Goal: Feedback & Contribution: Submit feedback/report problem

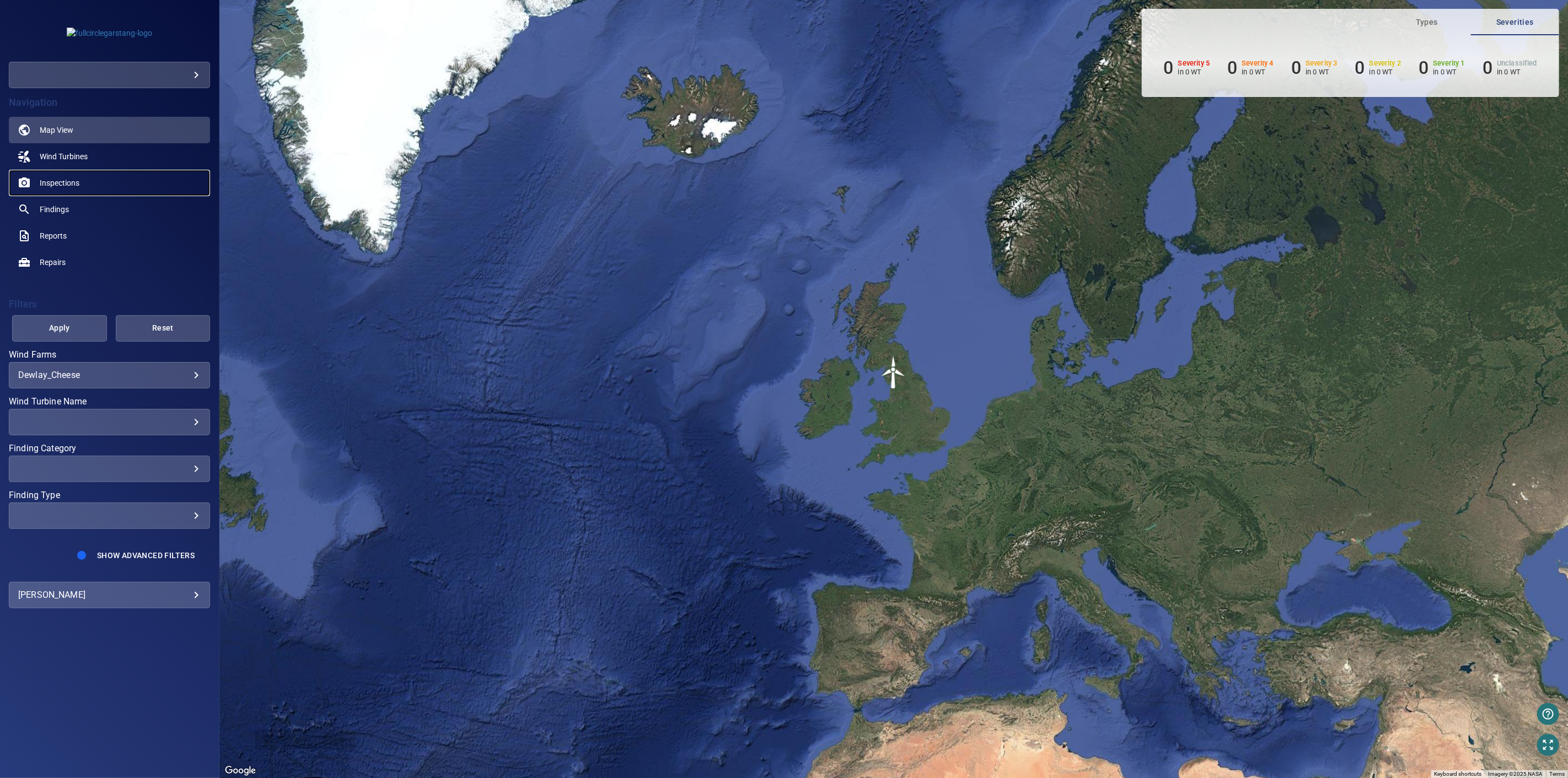
click at [68, 180] on span "Inspections" at bounding box center [60, 183] width 40 height 11
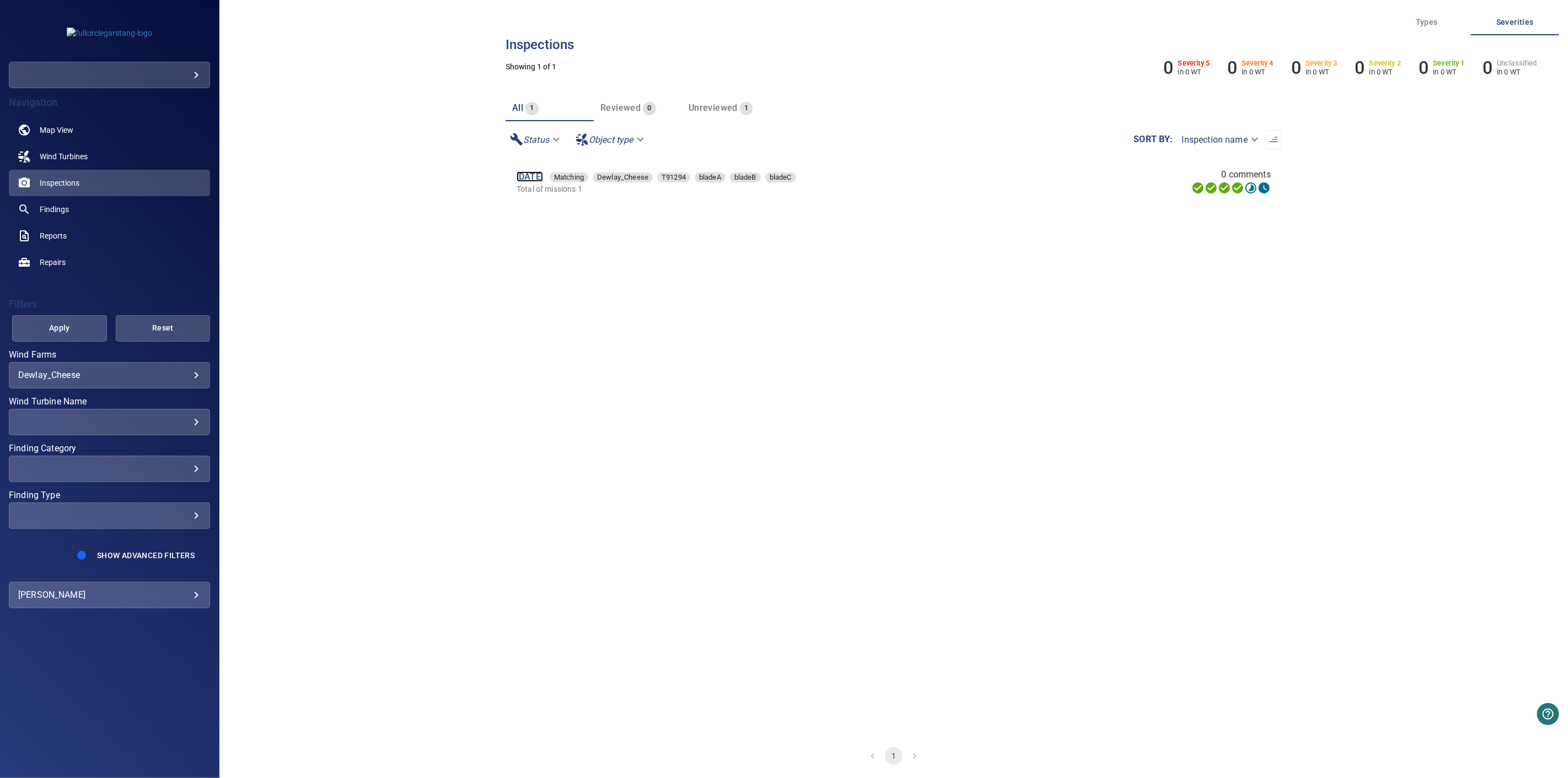
click at [537, 180] on link "10 Sep 2025" at bounding box center [529, 176] width 27 height 10
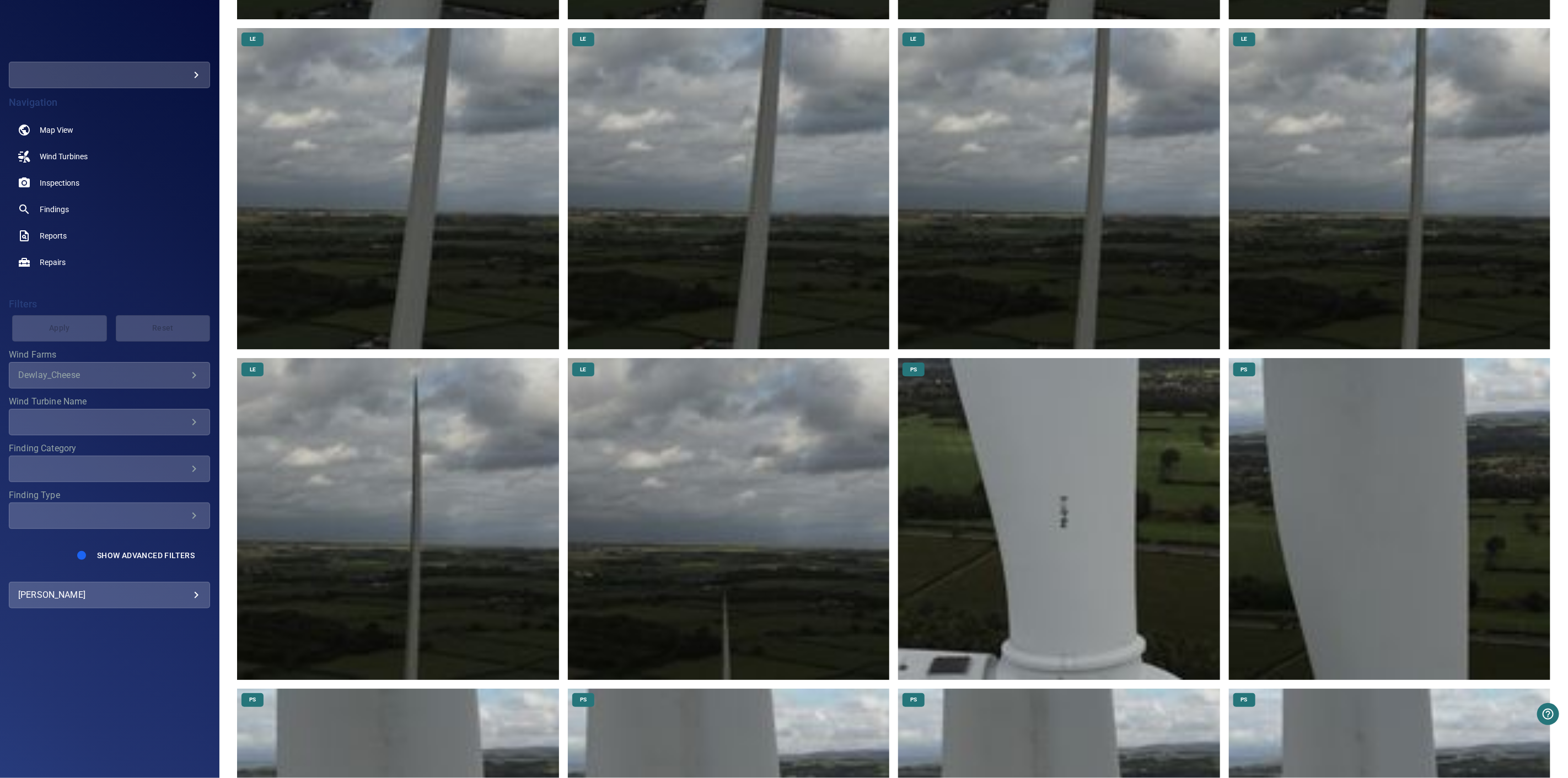
scroll to position [857, 0]
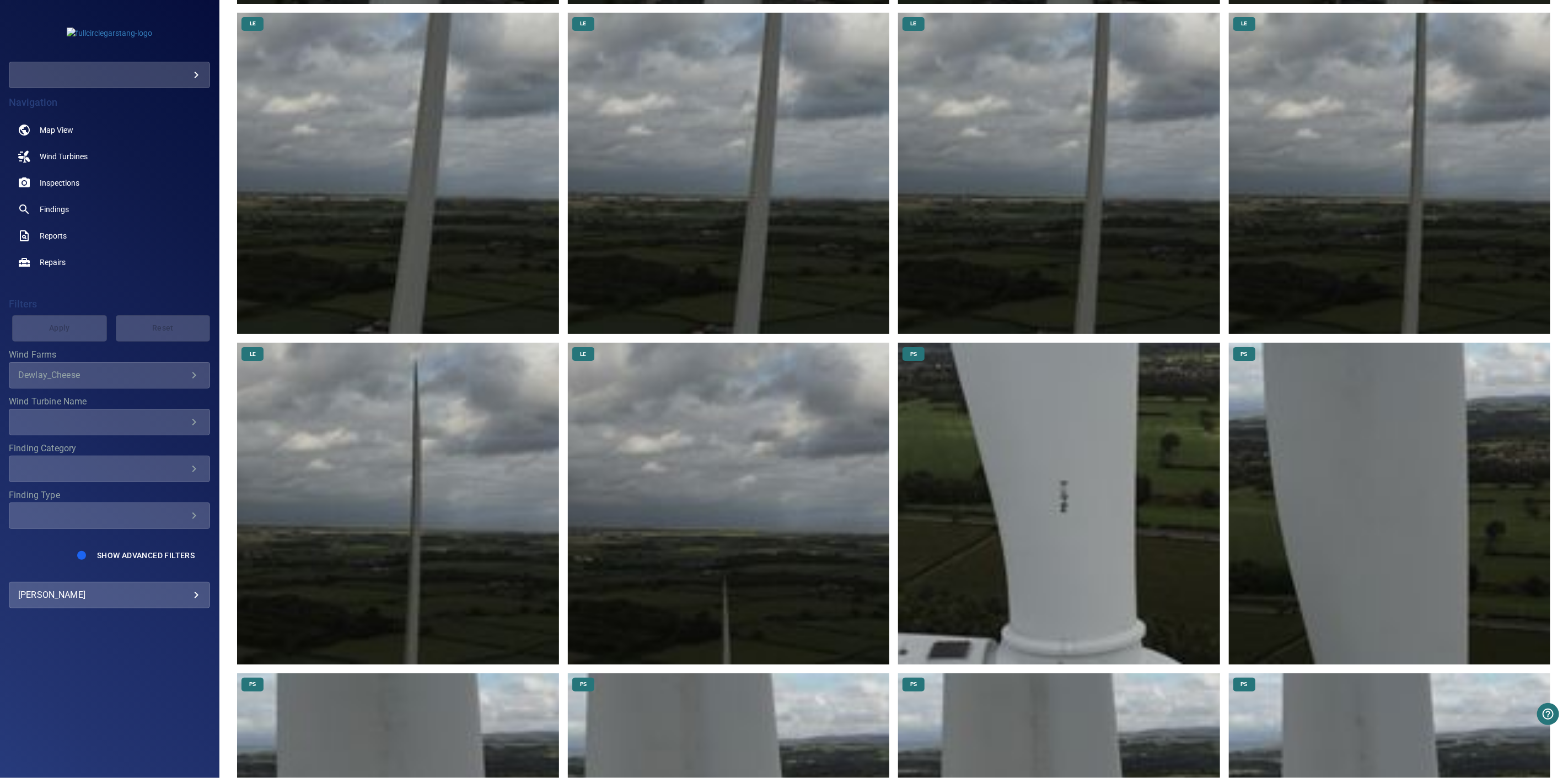
click at [701, 583] on img at bounding box center [728, 503] width 321 height 321
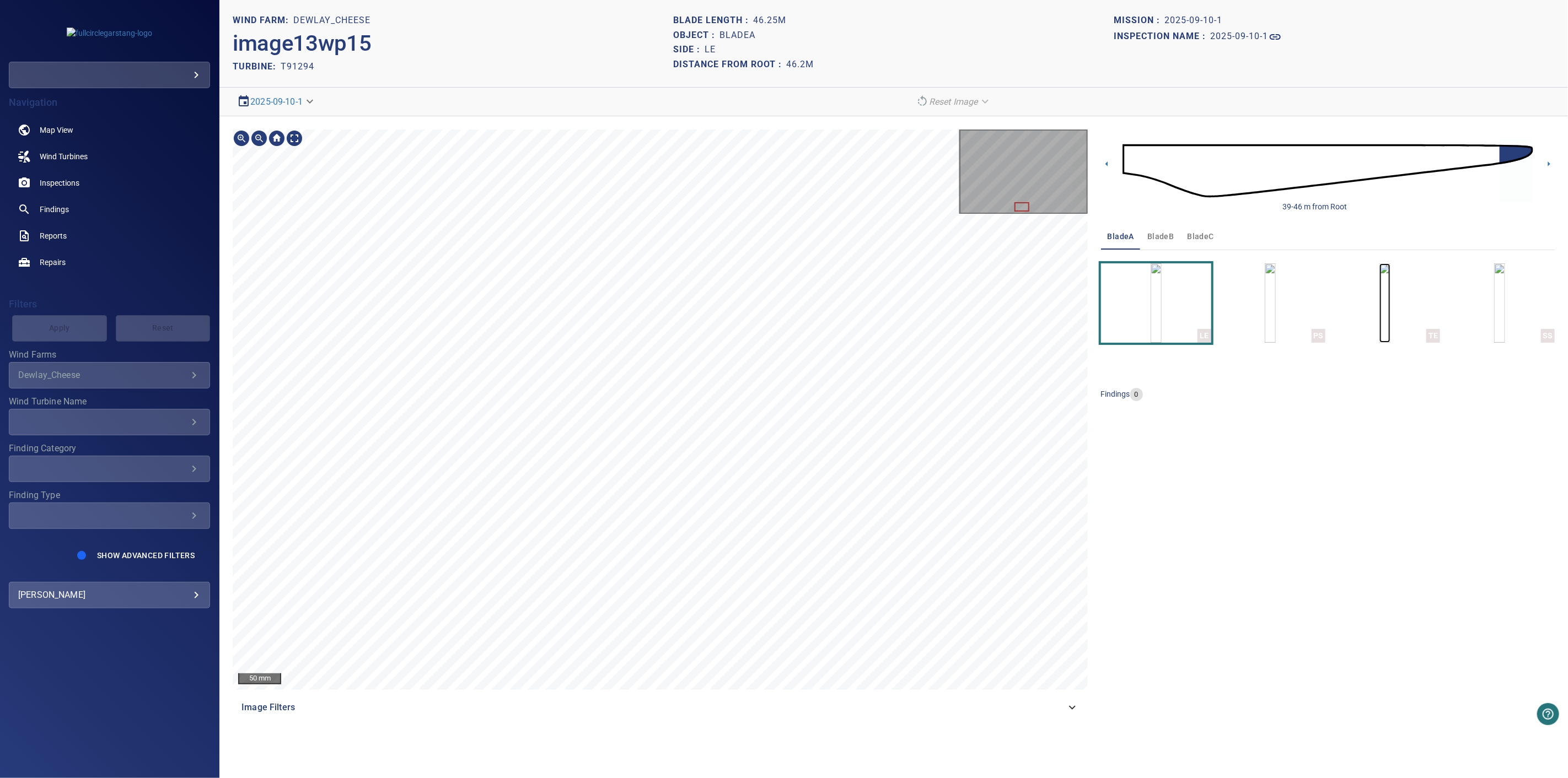
click at [1390, 317] on img "button" at bounding box center [1385, 303] width 11 height 80
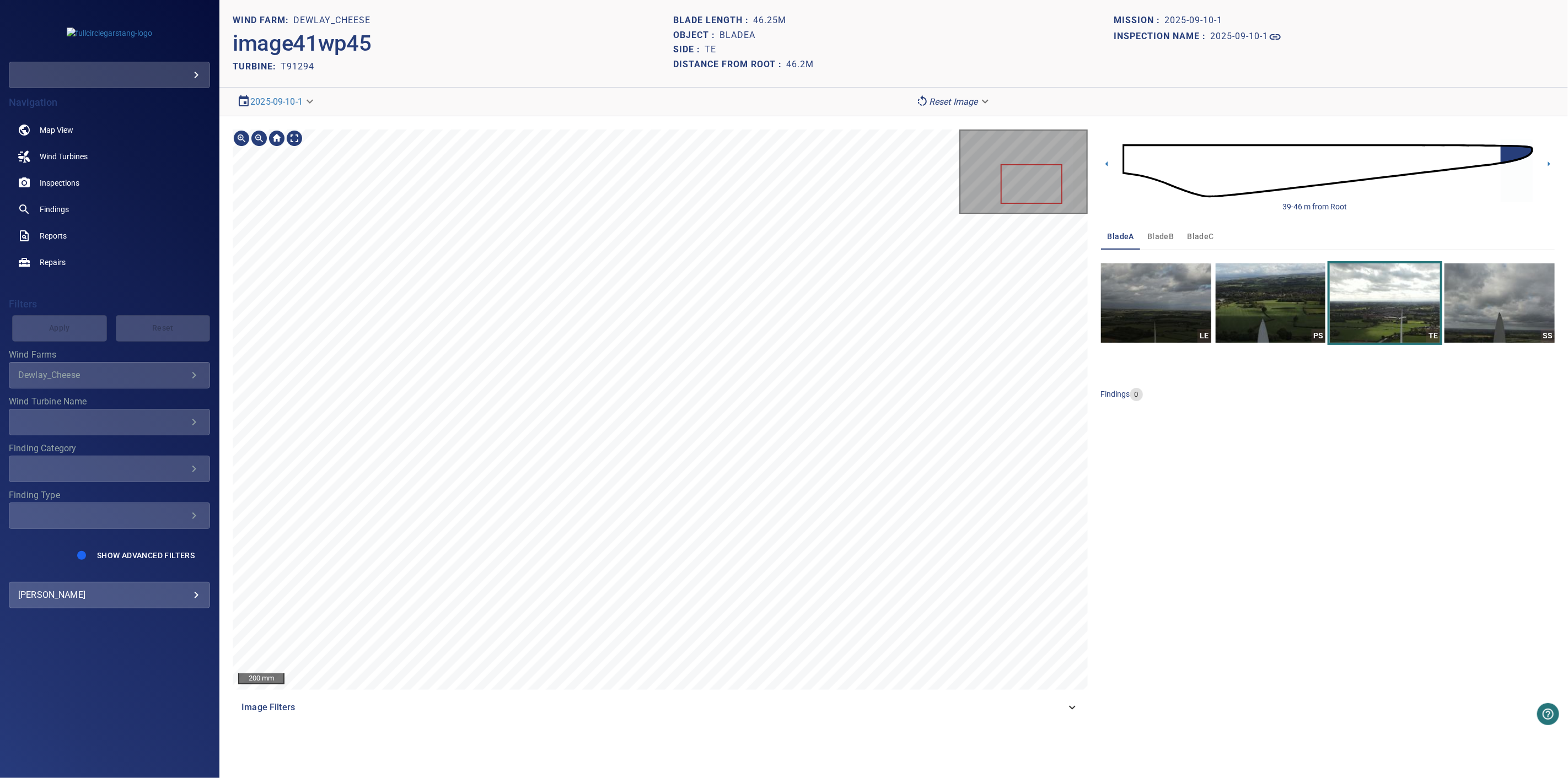
click at [1157, 237] on span "bladeB" at bounding box center [1160, 237] width 27 height 14
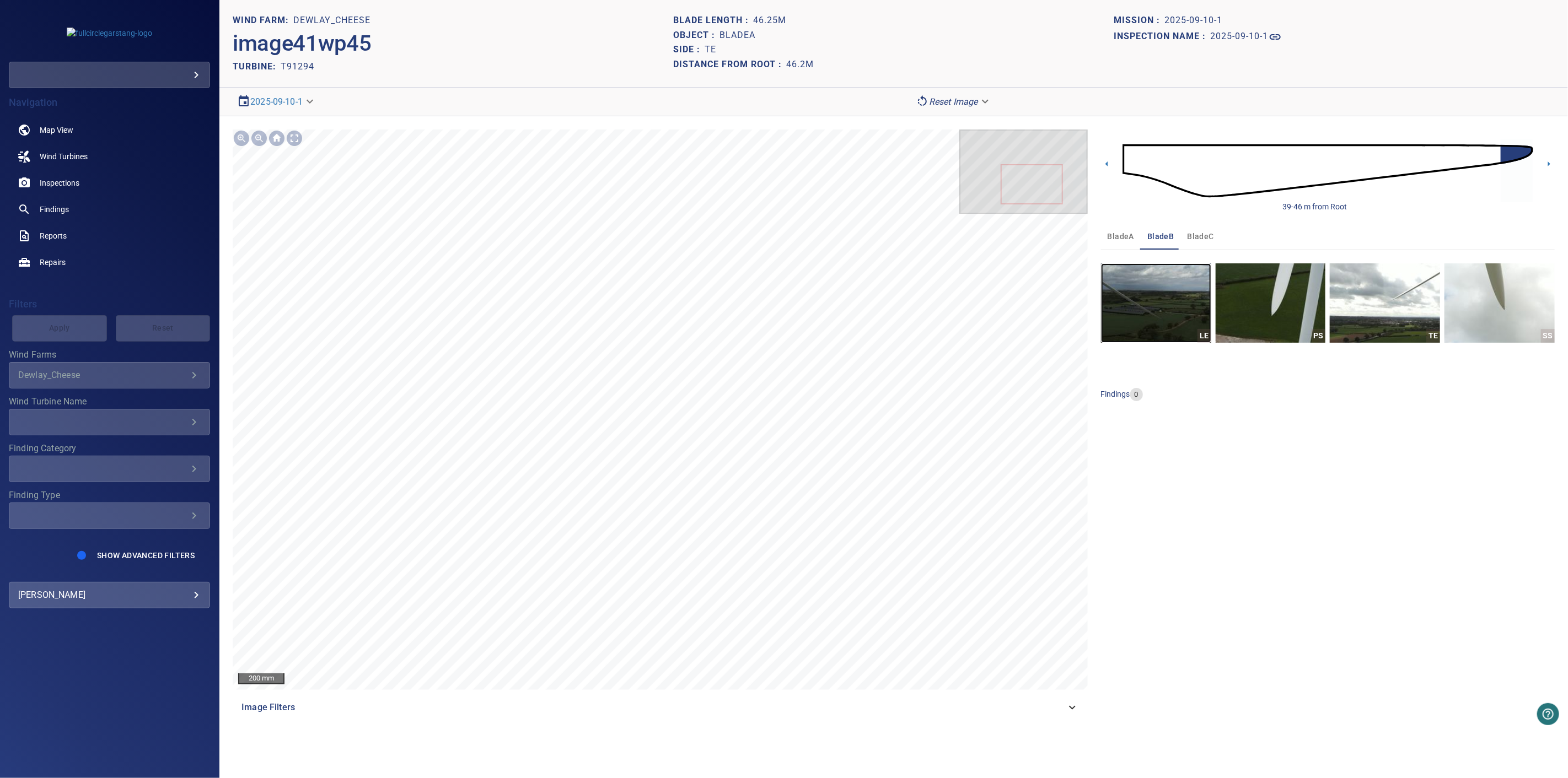
click at [1159, 311] on img "button" at bounding box center [1156, 303] width 110 height 80
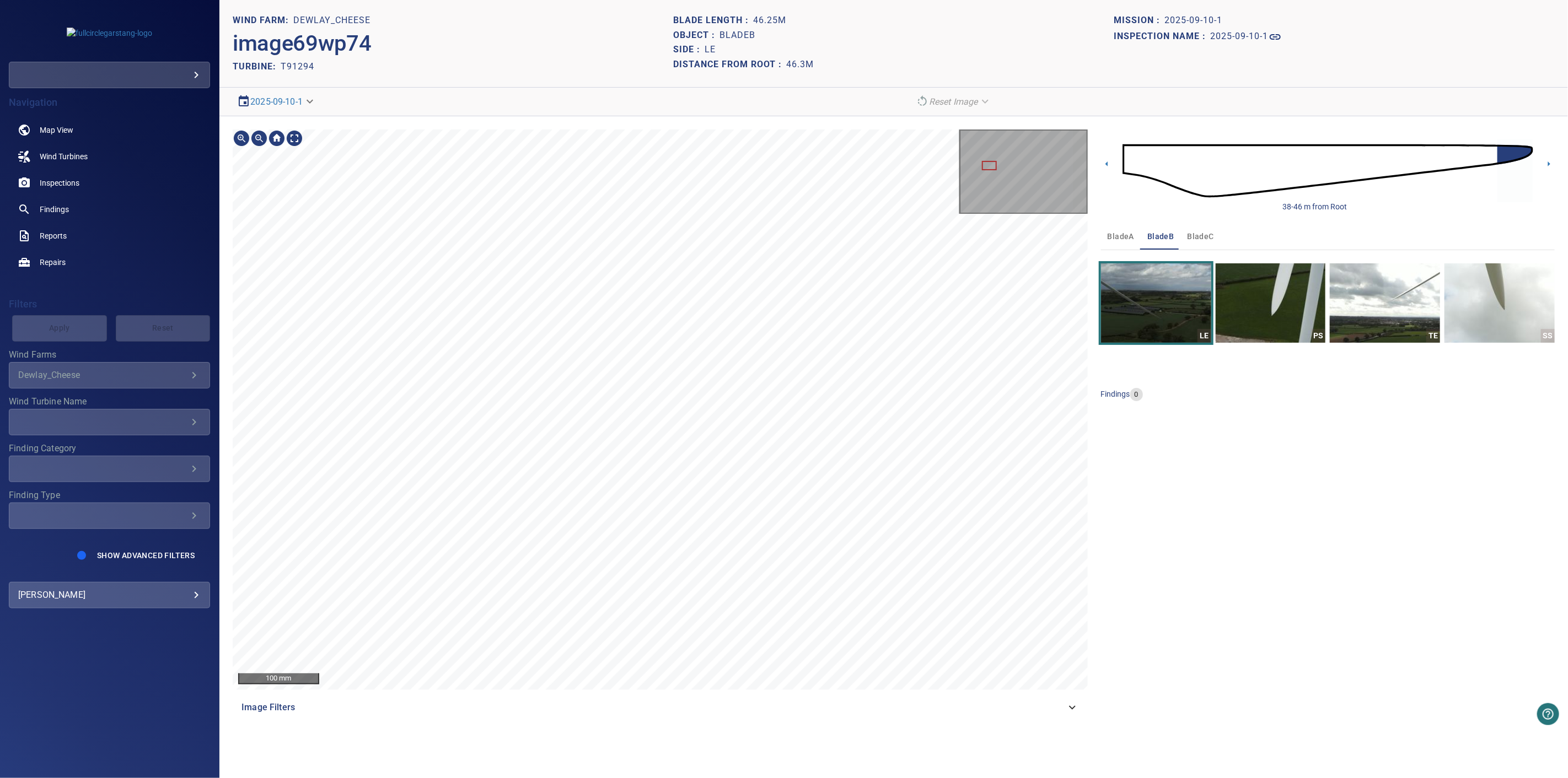
click at [921, 709] on div "100 mm Image Filters" at bounding box center [660, 425] width 855 height 591
click at [992, 708] on div "100 mm Image Filters" at bounding box center [660, 425] width 855 height 591
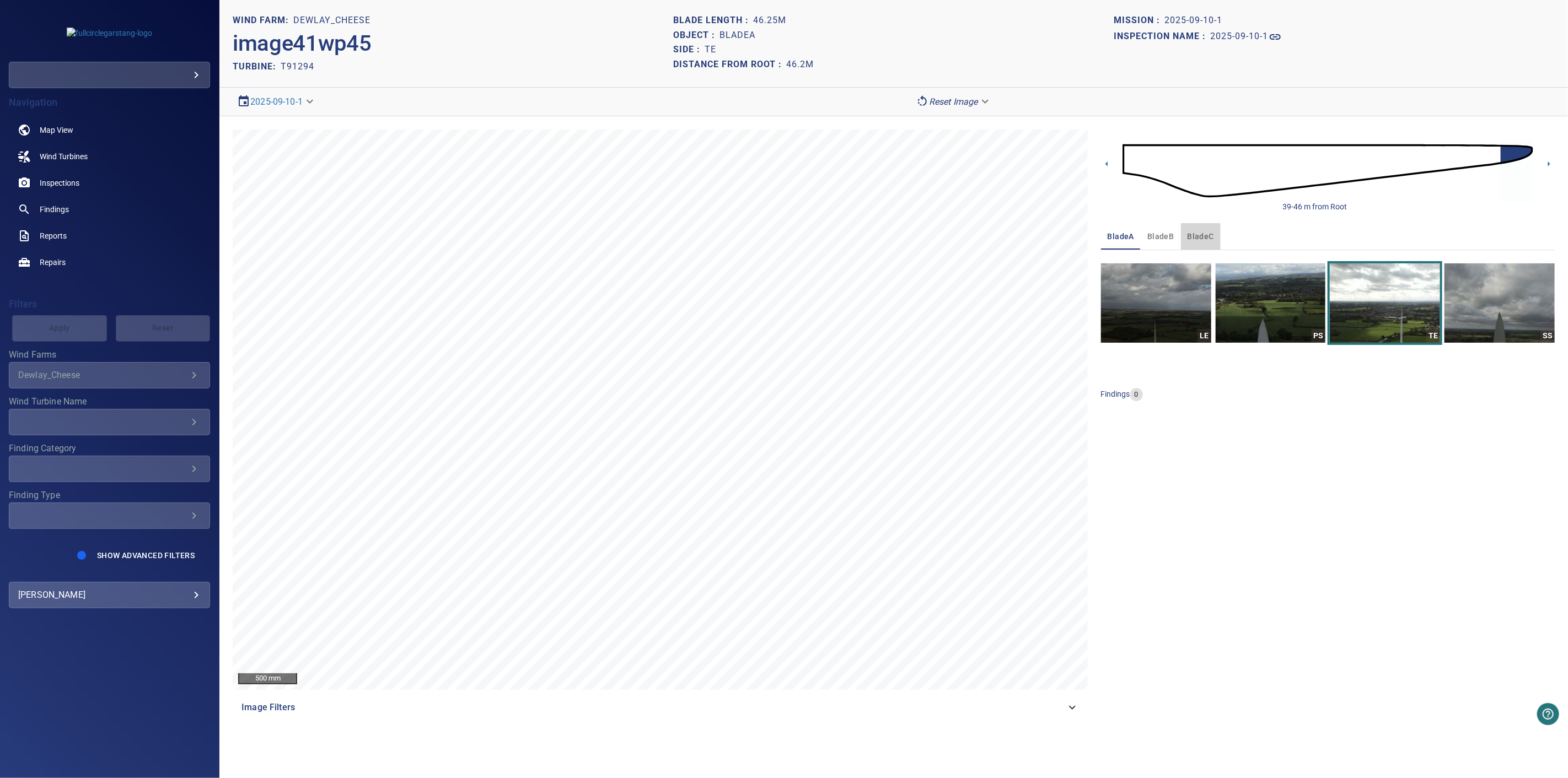
click at [1199, 236] on span "bladeC" at bounding box center [1200, 237] width 27 height 14
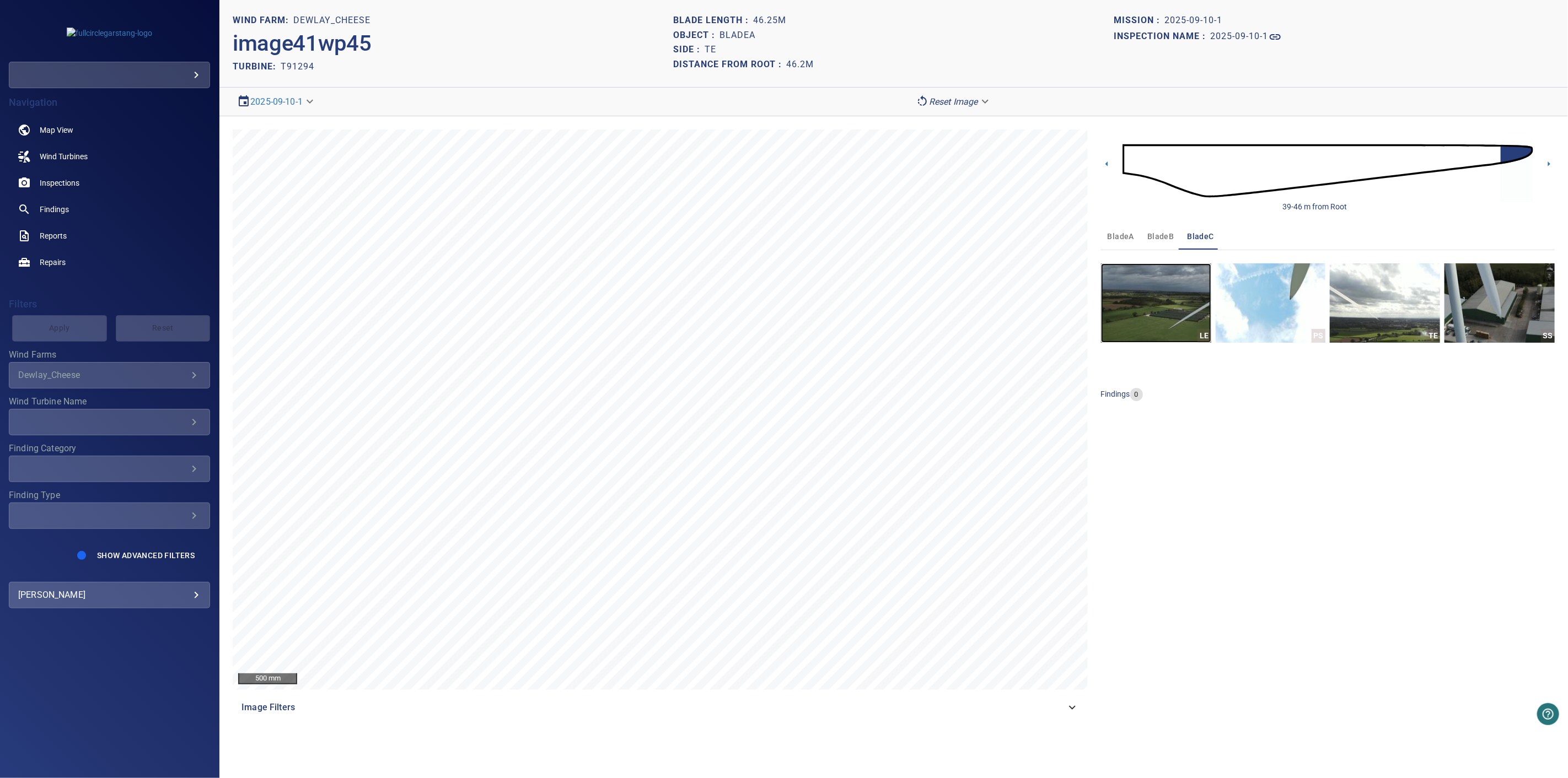
click at [1183, 336] on img "button" at bounding box center [1156, 303] width 110 height 80
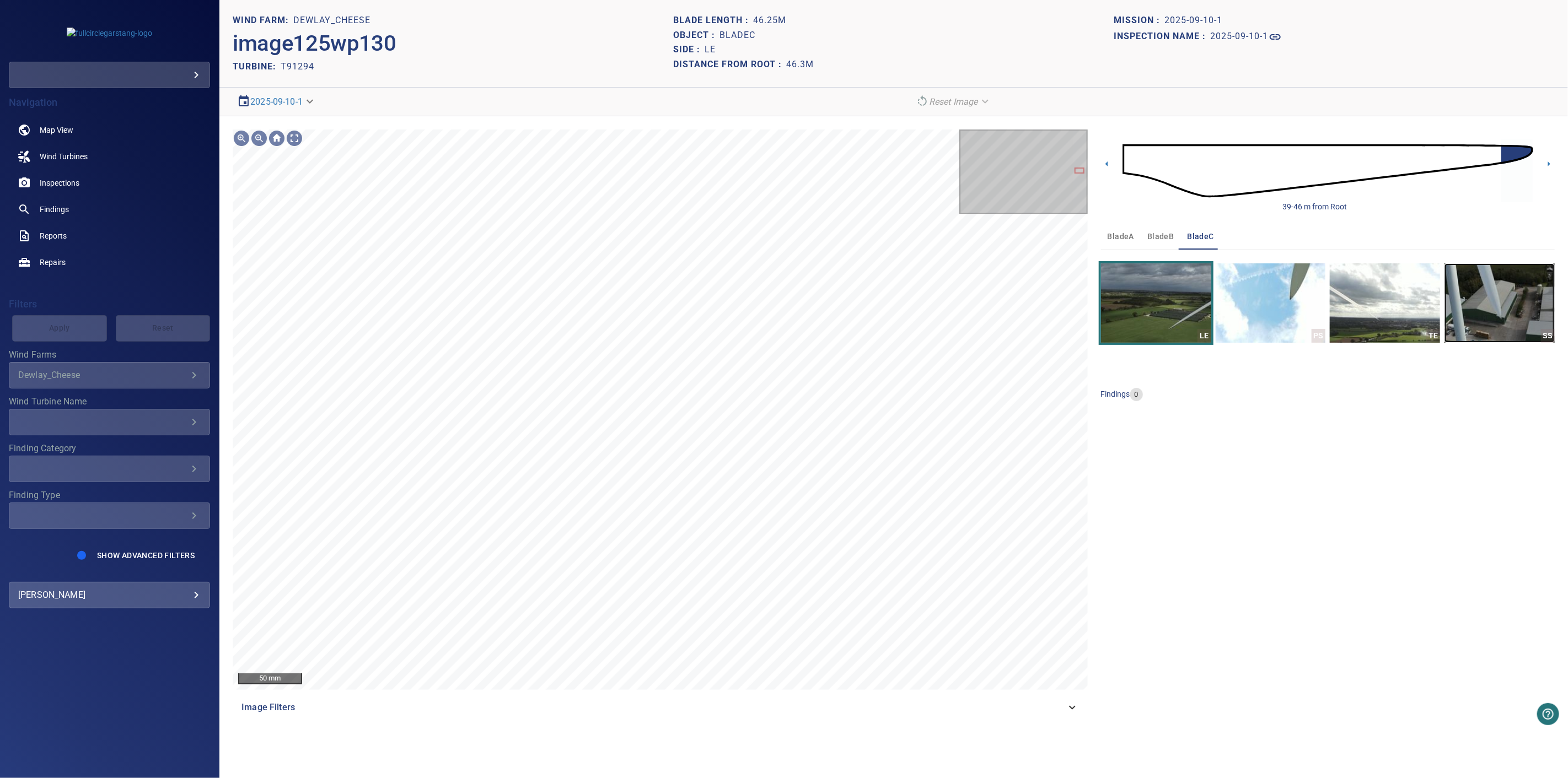
click at [1477, 307] on img "button" at bounding box center [1500, 303] width 110 height 80
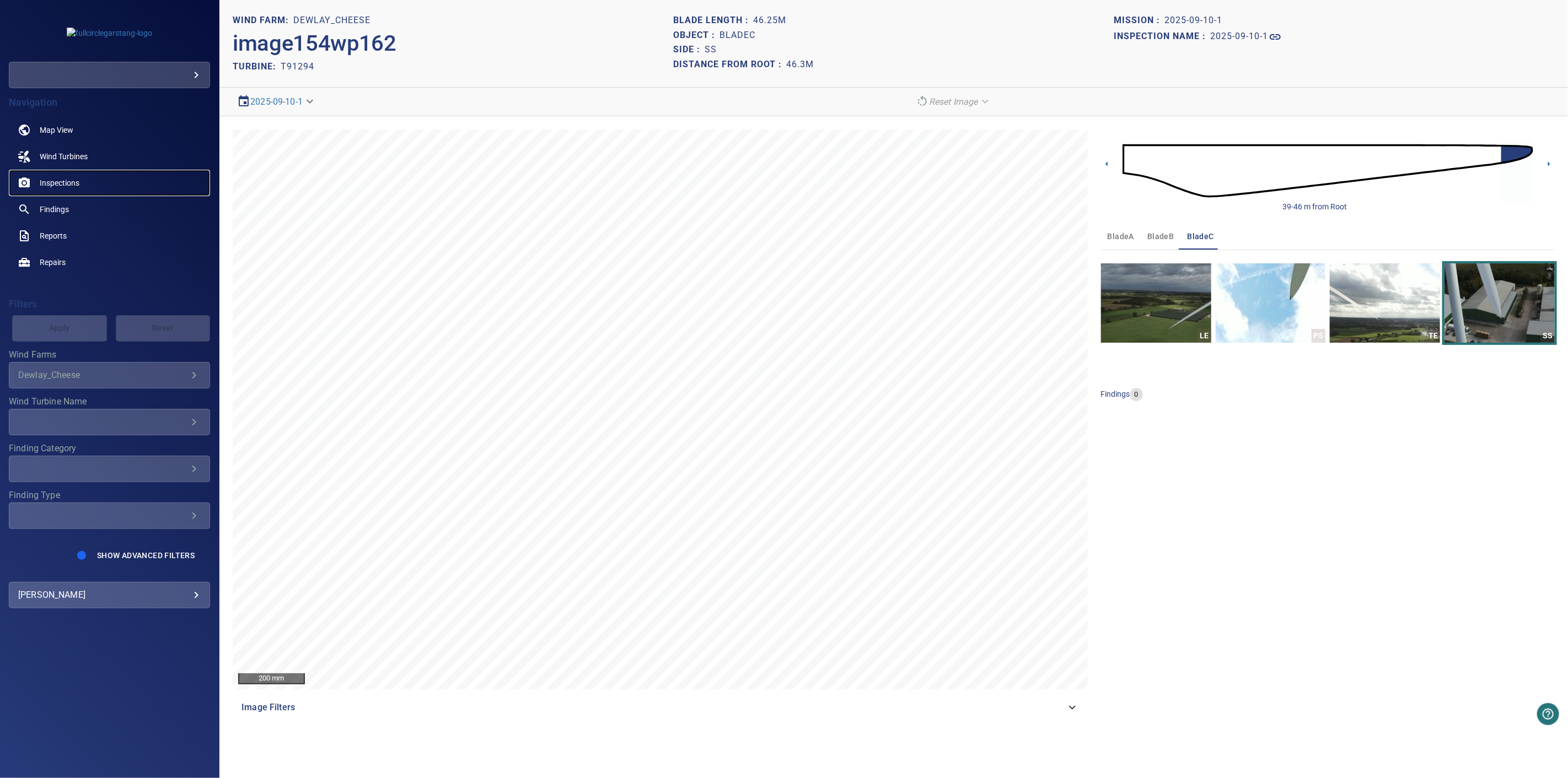
click at [58, 185] on span "Inspections" at bounding box center [60, 183] width 40 height 11
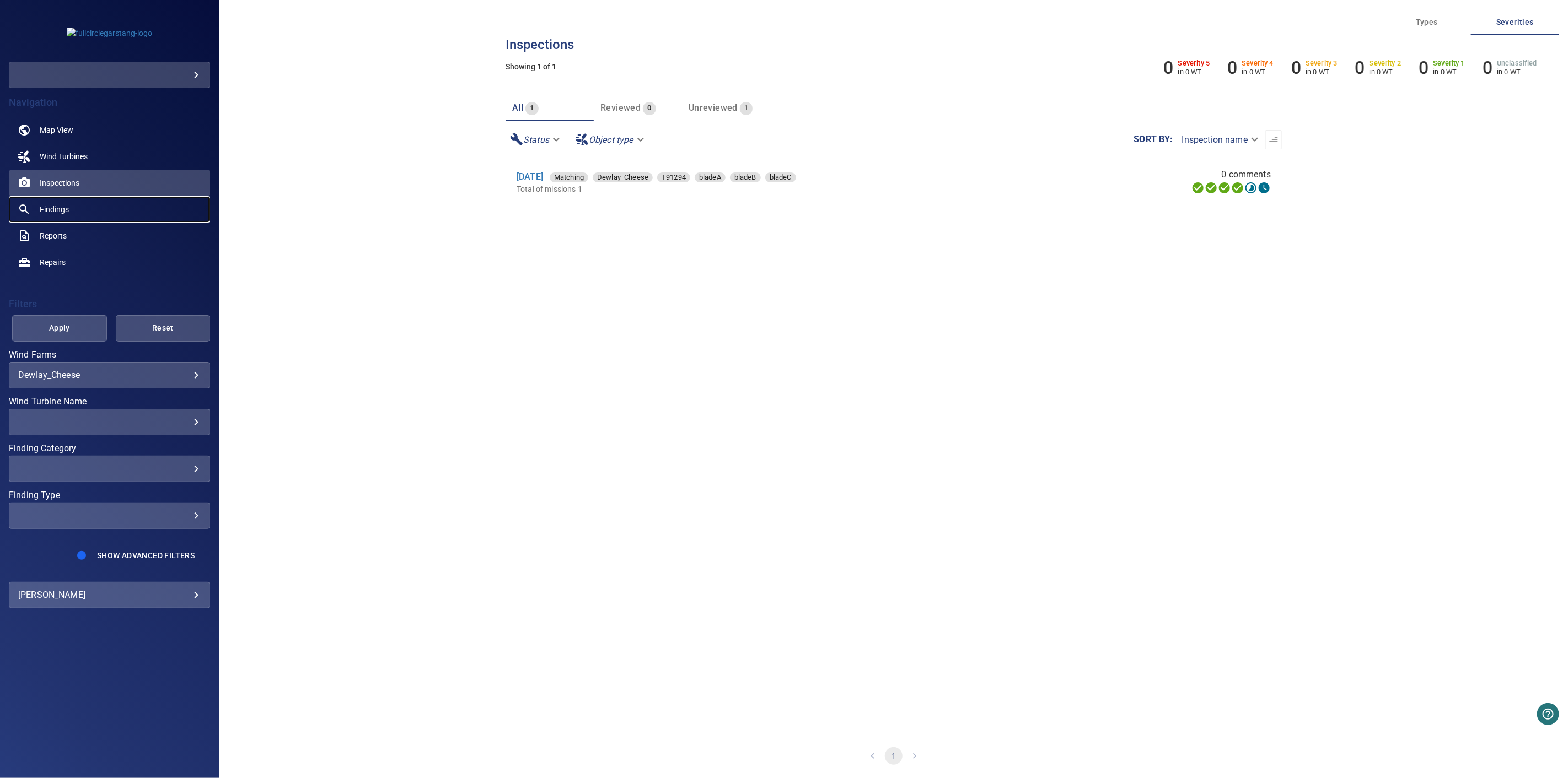
click at [65, 208] on span "Findings" at bounding box center [54, 210] width 29 height 11
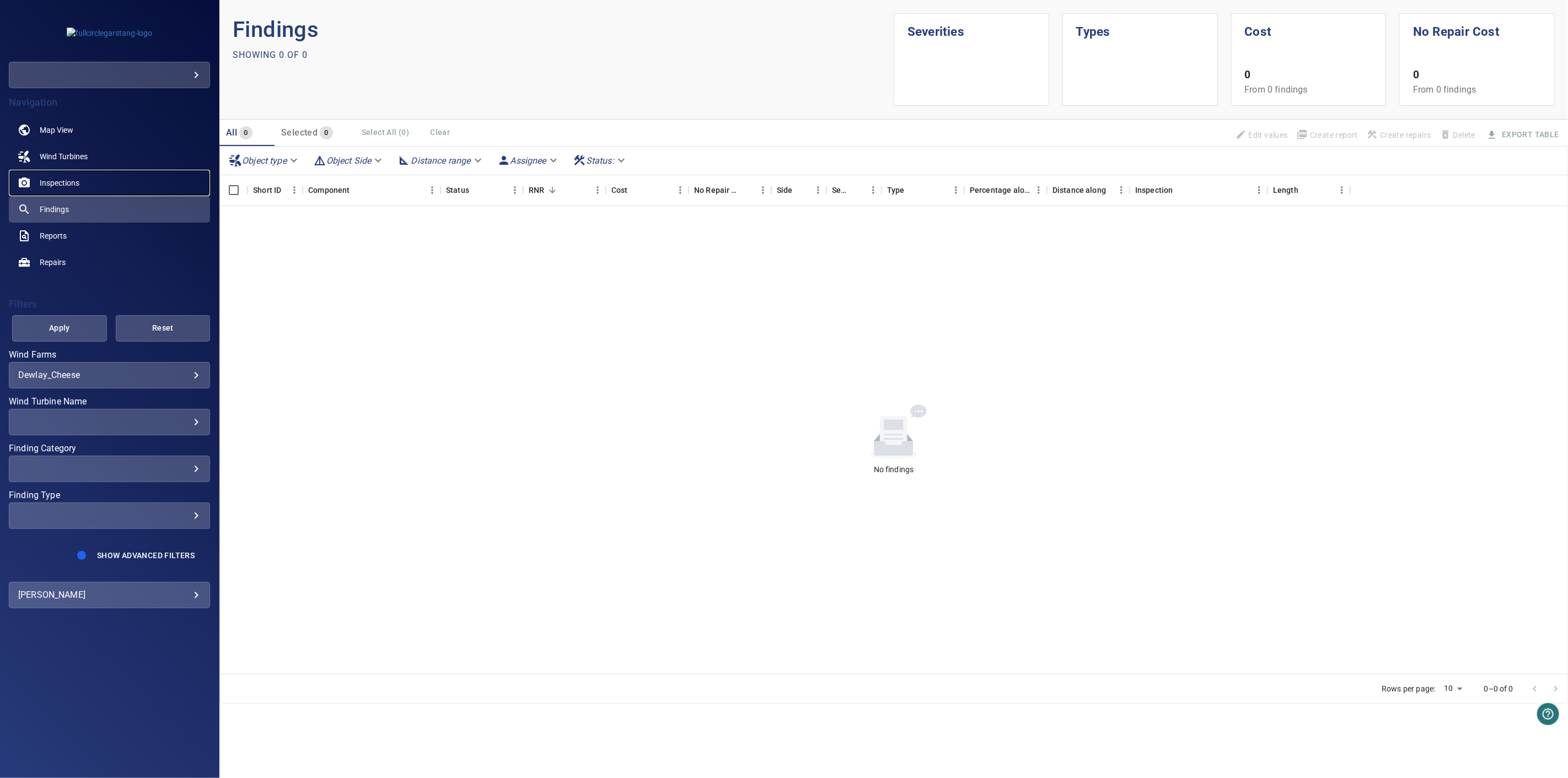
click at [74, 180] on span "Inspections" at bounding box center [60, 183] width 40 height 11
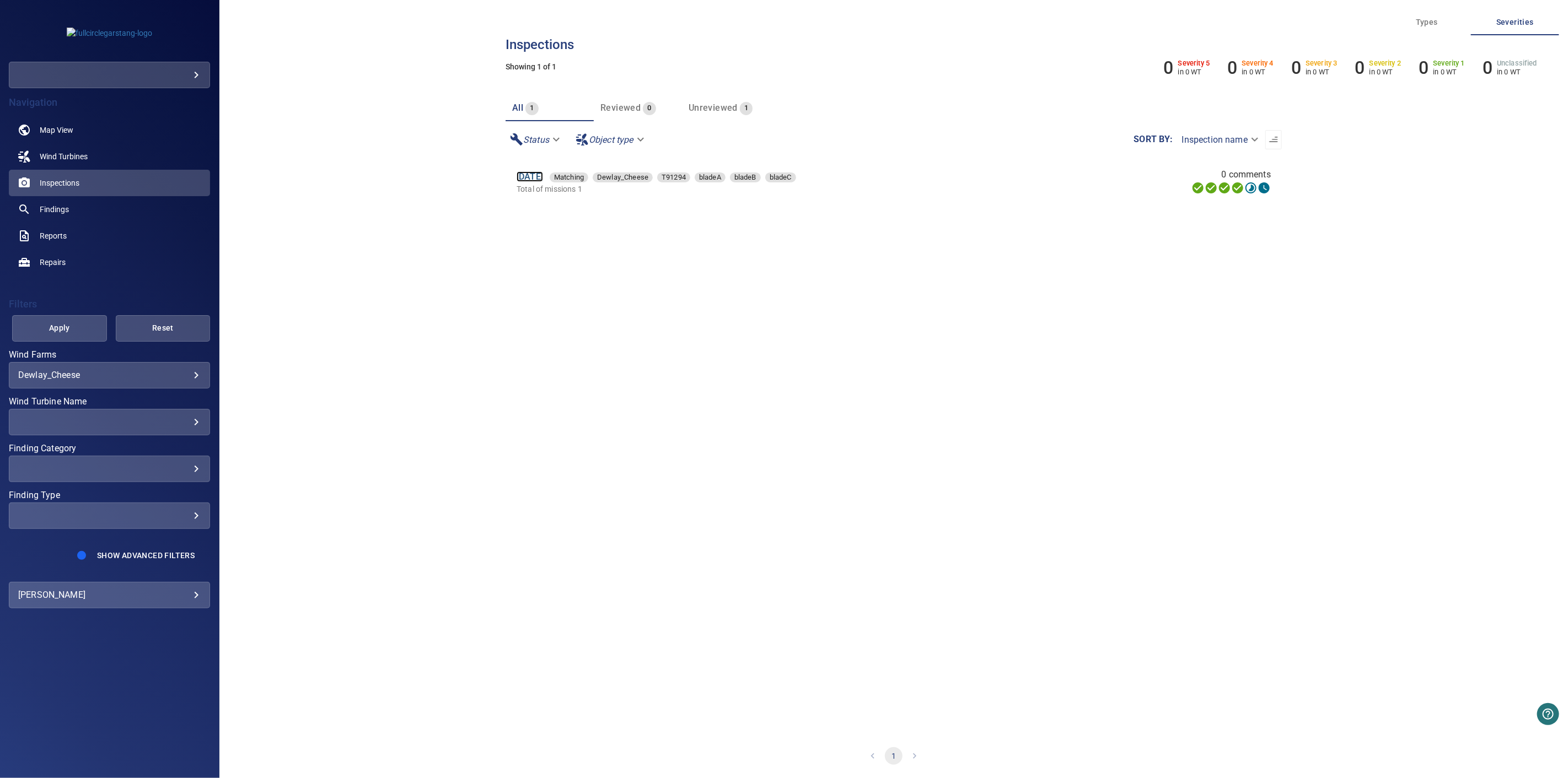
click at [543, 175] on link "10 Sep 2025" at bounding box center [529, 176] width 27 height 10
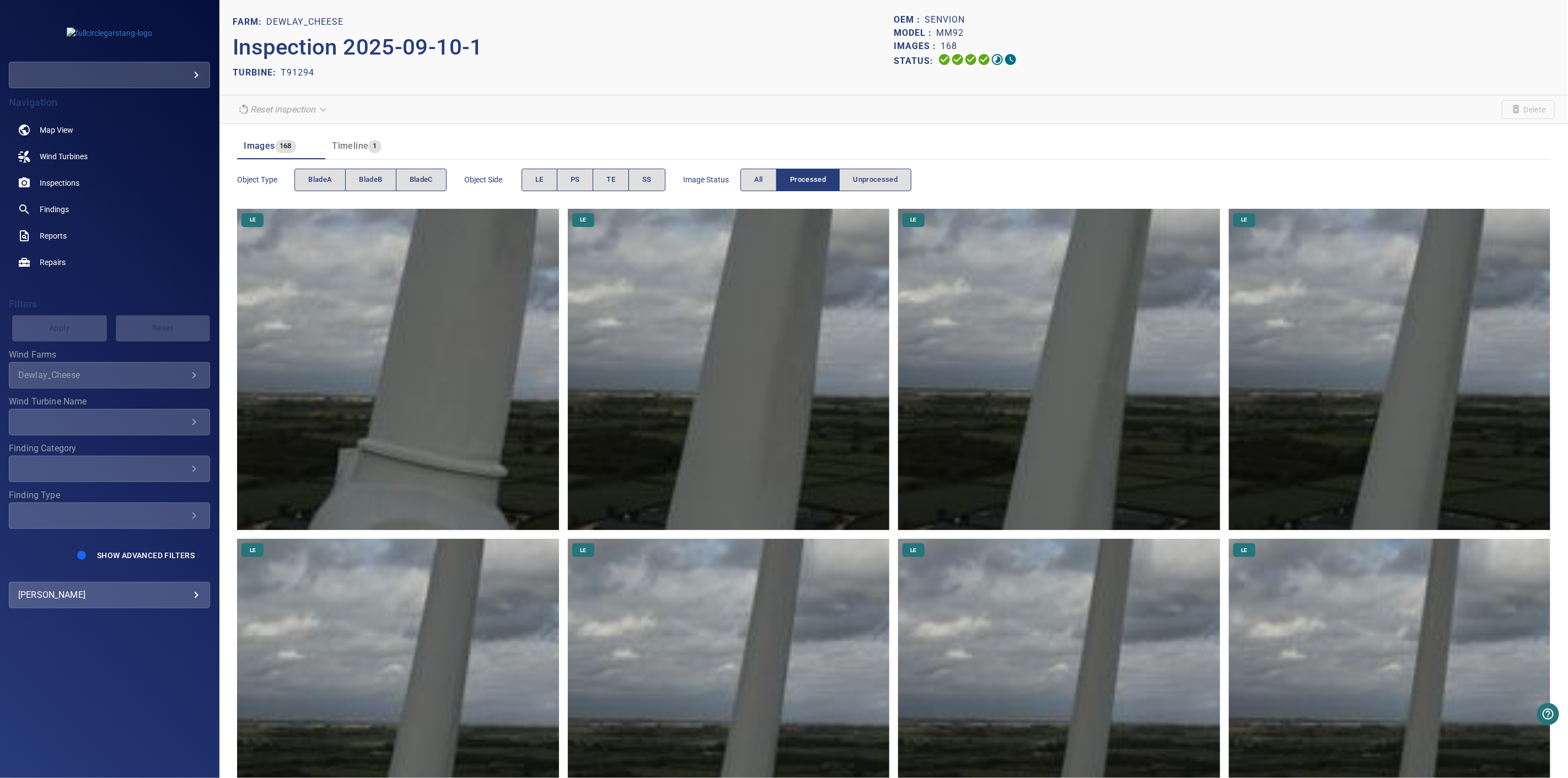
click at [443, 410] on img at bounding box center [397, 370] width 321 height 321
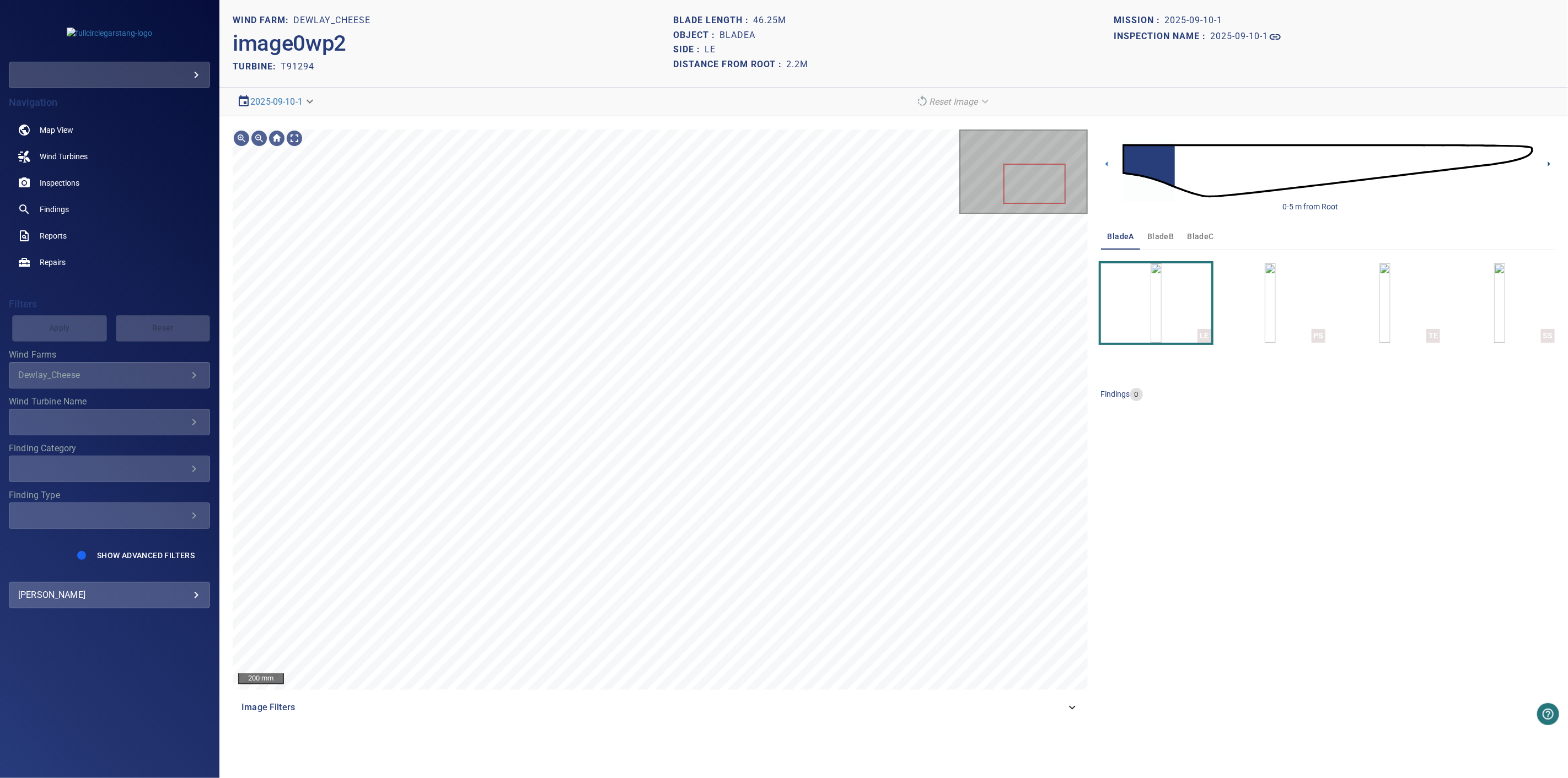
click at [1551, 165] on icon at bounding box center [1548, 163] width 11 height 11
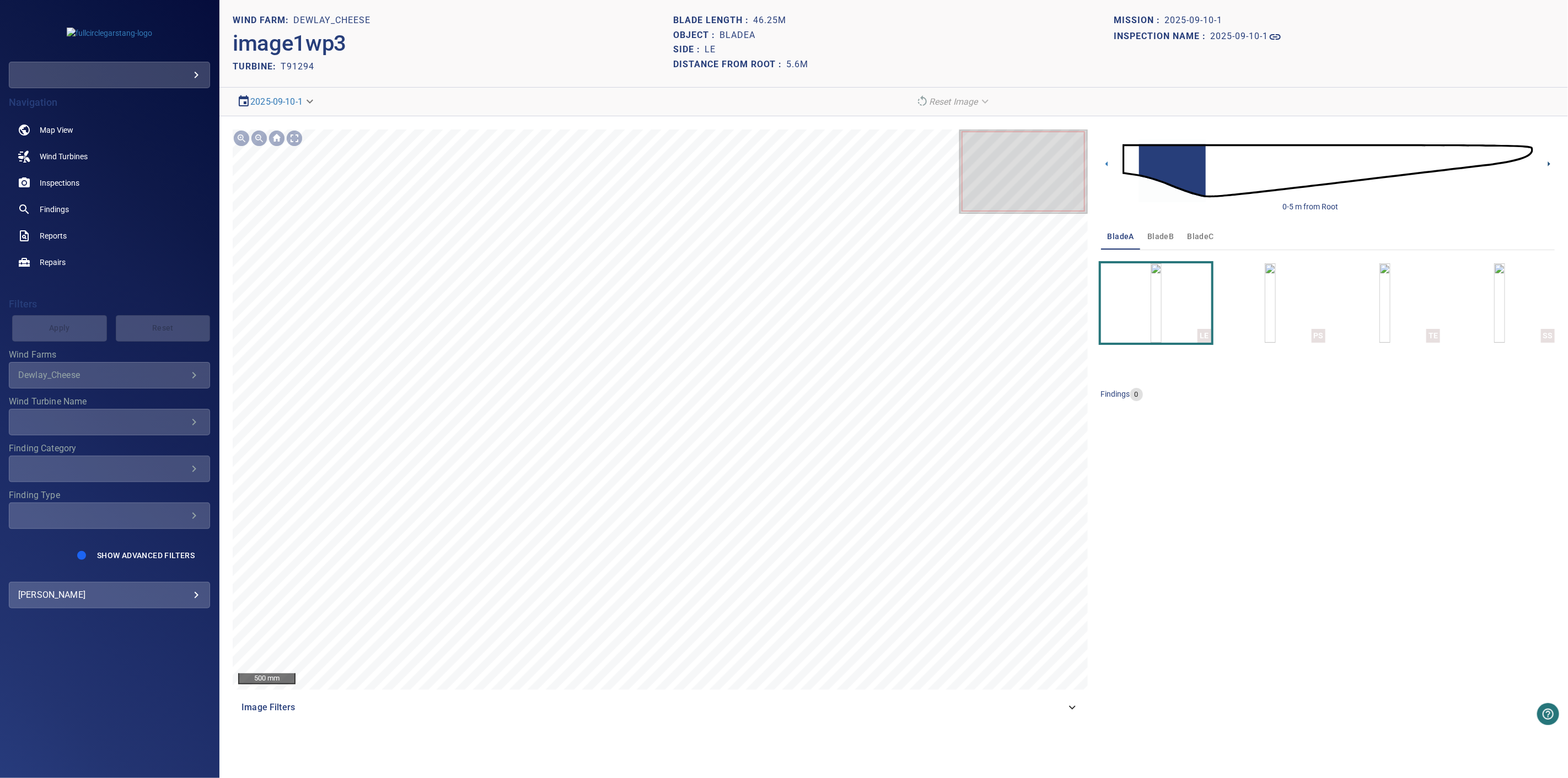
click at [1549, 165] on icon at bounding box center [1549, 163] width 2 height 5
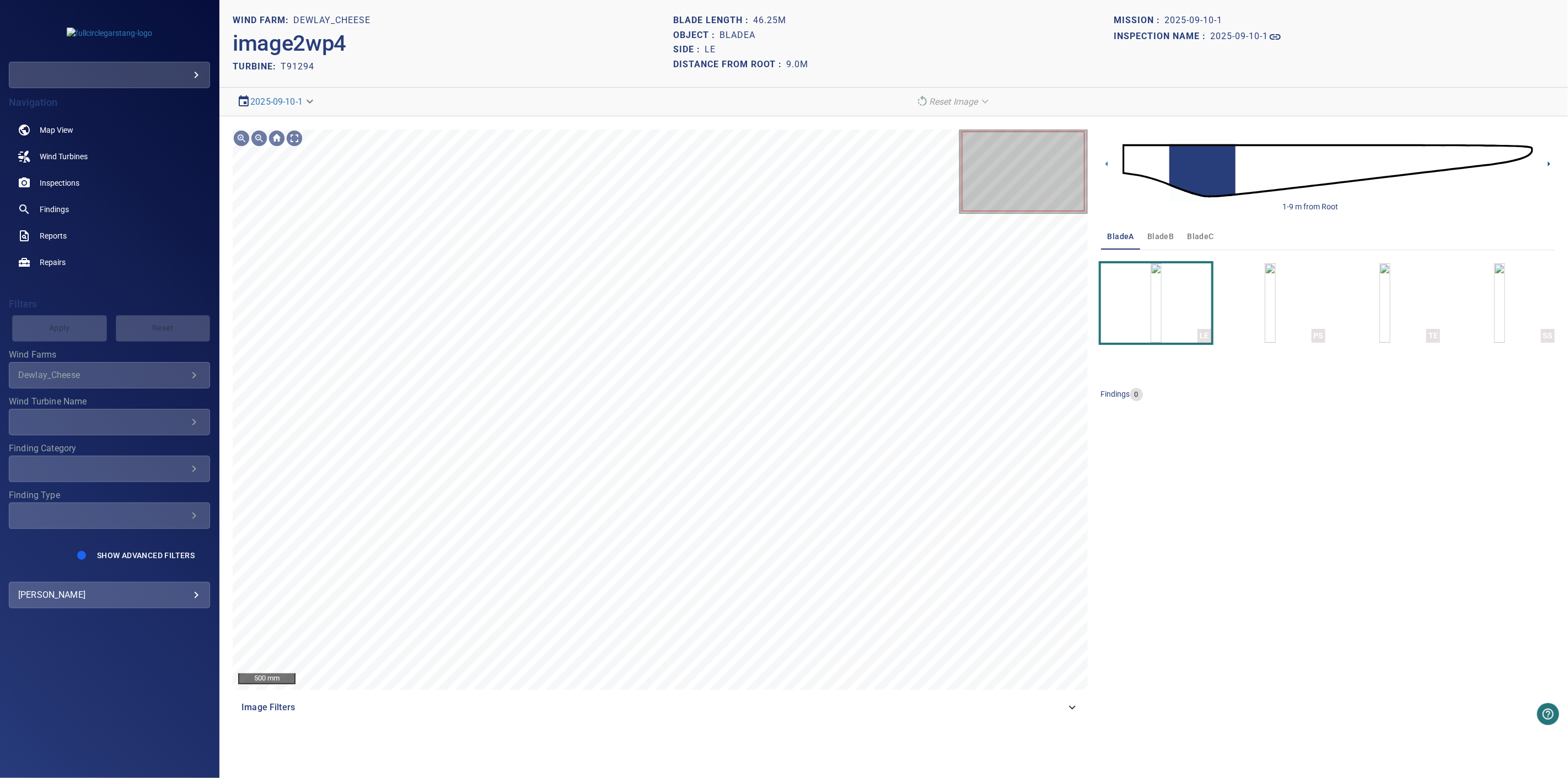
click at [1547, 165] on icon at bounding box center [1548, 163] width 11 height 11
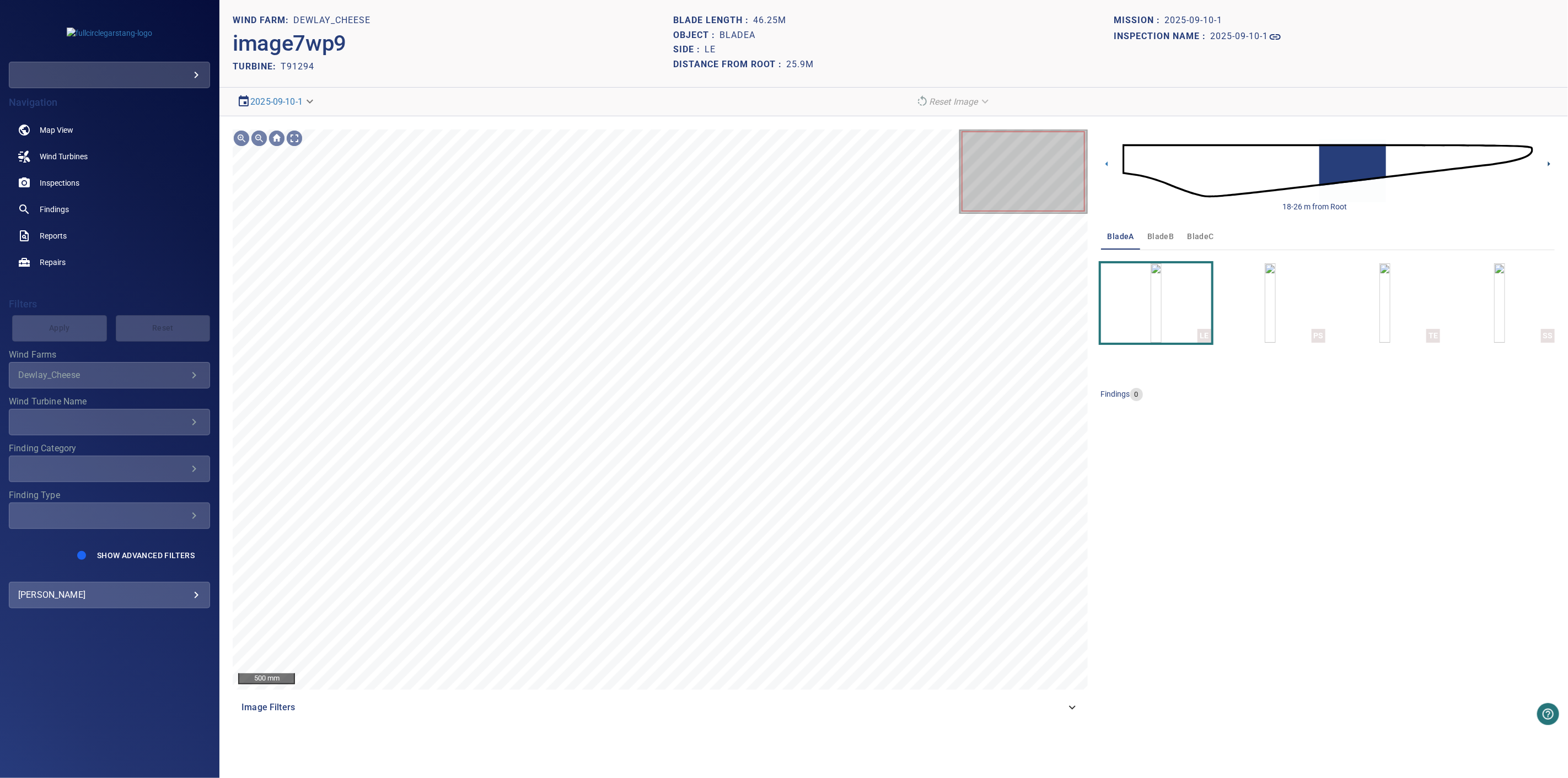
click at [1547, 165] on icon at bounding box center [1548, 163] width 11 height 11
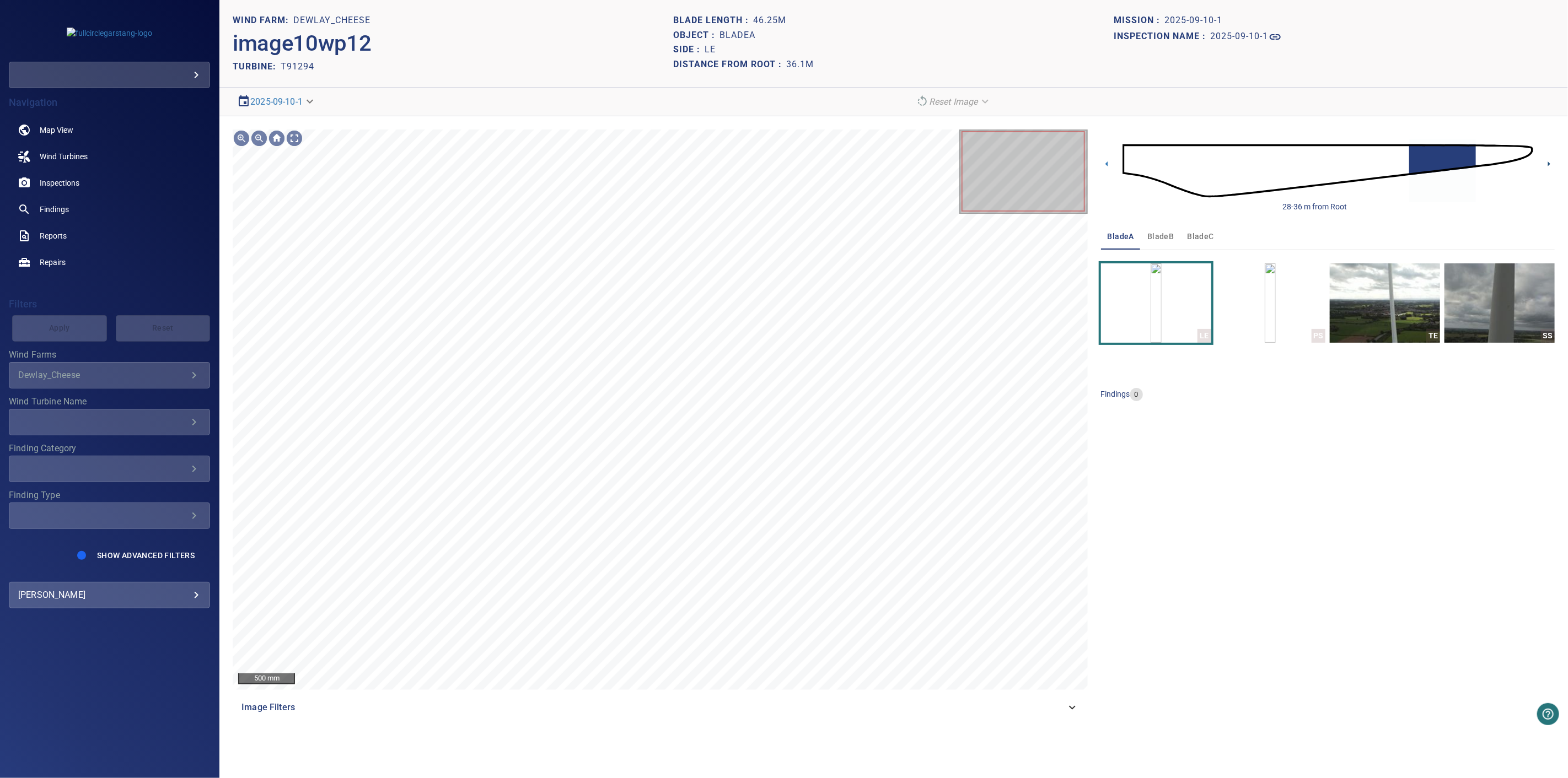
click at [1547, 165] on icon at bounding box center [1548, 163] width 11 height 11
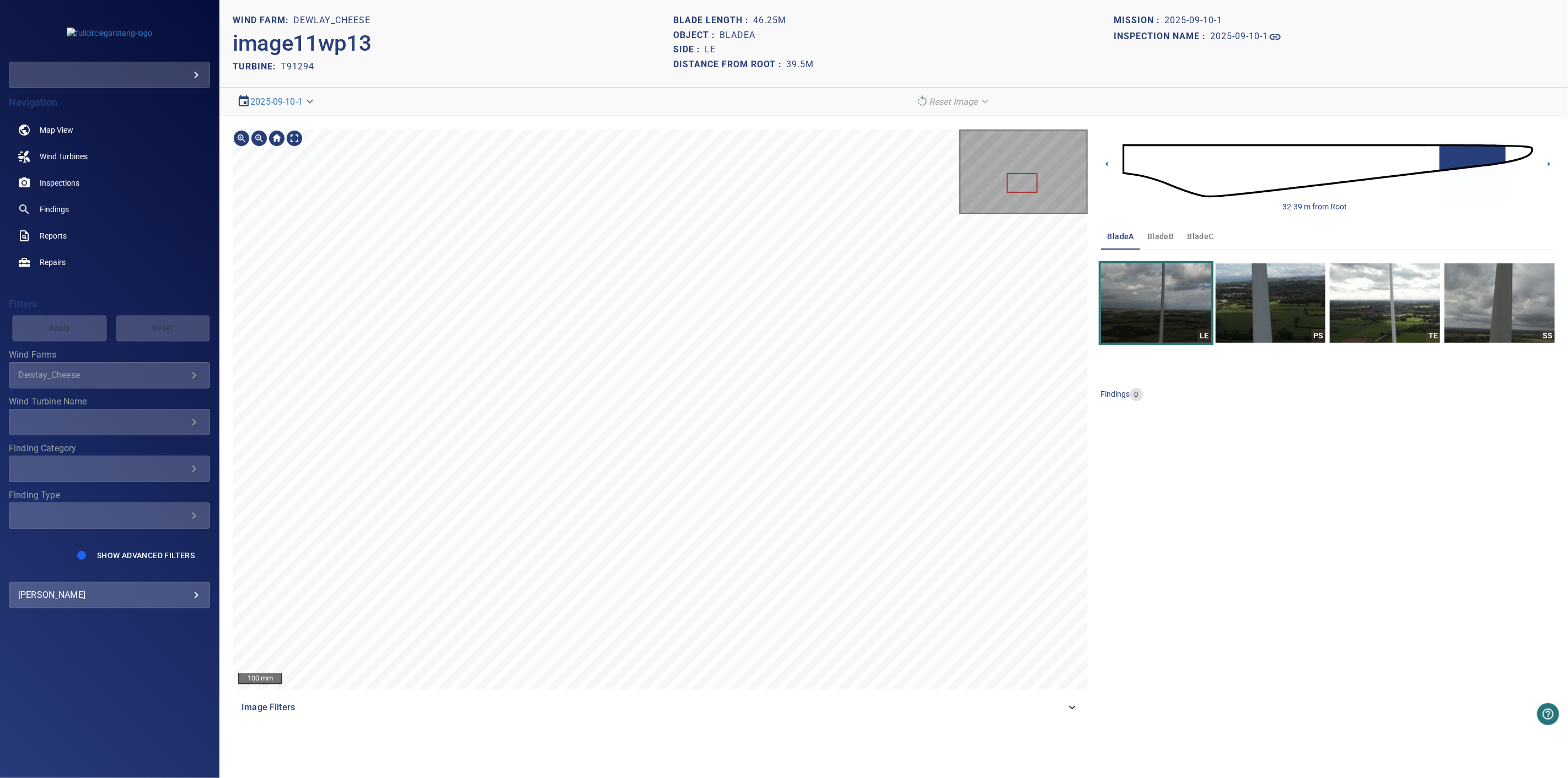
click at [818, 747] on section "**********" at bounding box center [893, 389] width 1348 height 778
click at [804, 698] on div "100 mm Image Filters" at bounding box center [660, 425] width 855 height 591
click at [1548, 163] on icon at bounding box center [1549, 163] width 2 height 5
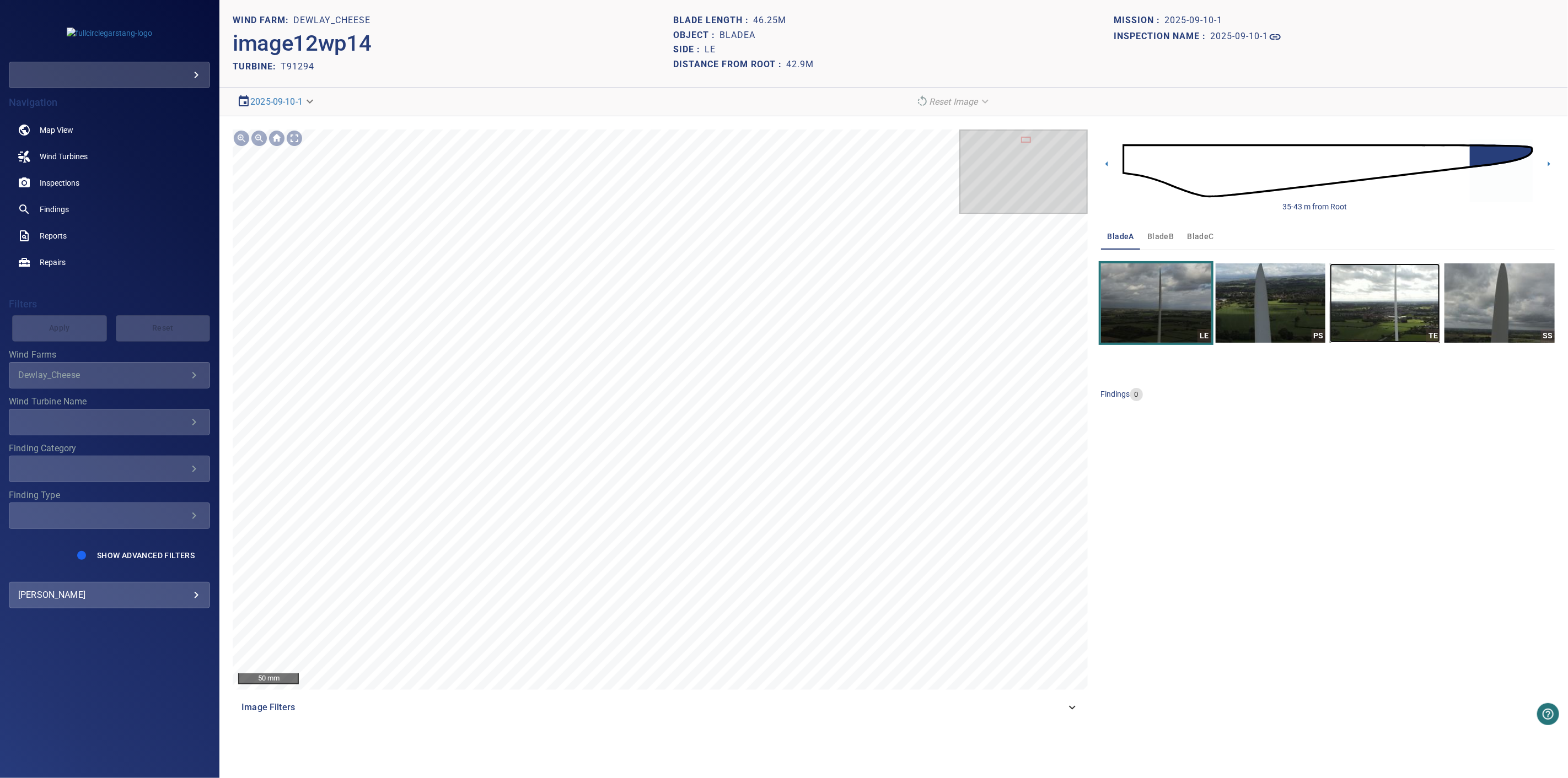
click at [1399, 314] on img "button" at bounding box center [1385, 303] width 110 height 80
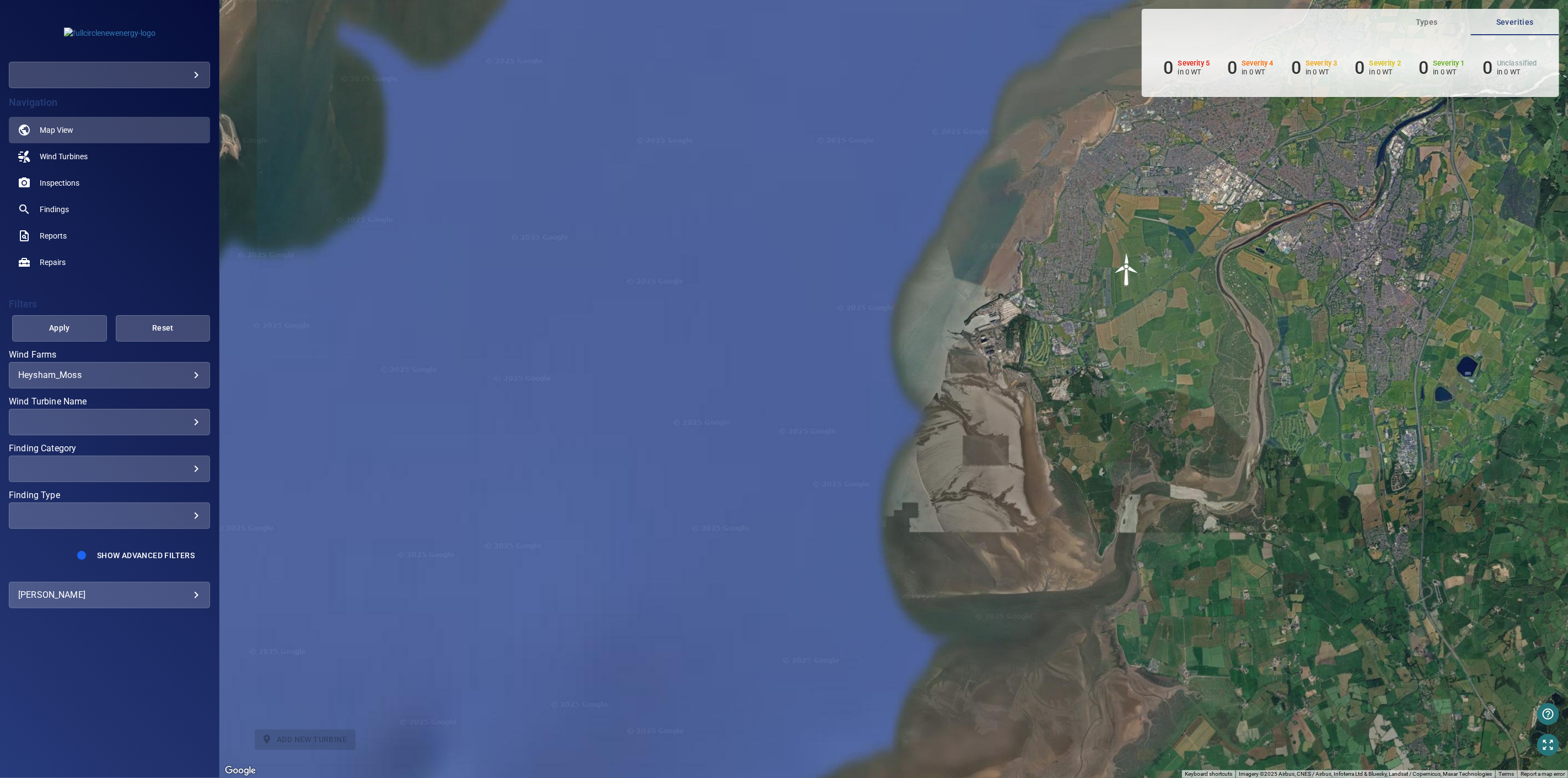
drag, startPoint x: 1084, startPoint y: 483, endPoint x: 1087, endPoint y: 477, distance: 6.7
click at [1084, 483] on div "To activate drag with keyboard, press Alt + Enter. Once in keyboard drag state,…" at bounding box center [893, 389] width 1348 height 778
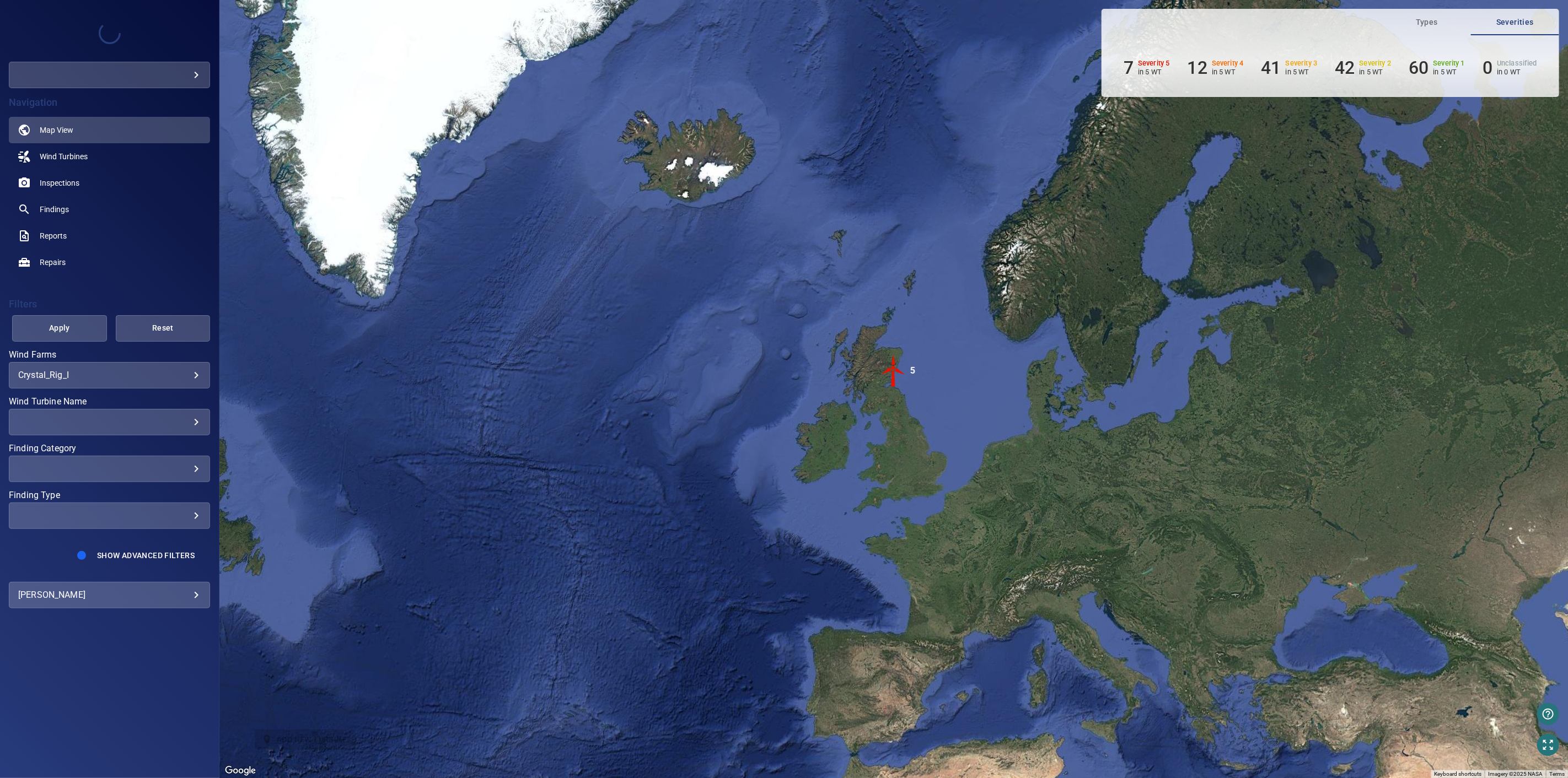
click at [182, 67] on body "**********" at bounding box center [784, 389] width 1568 height 778
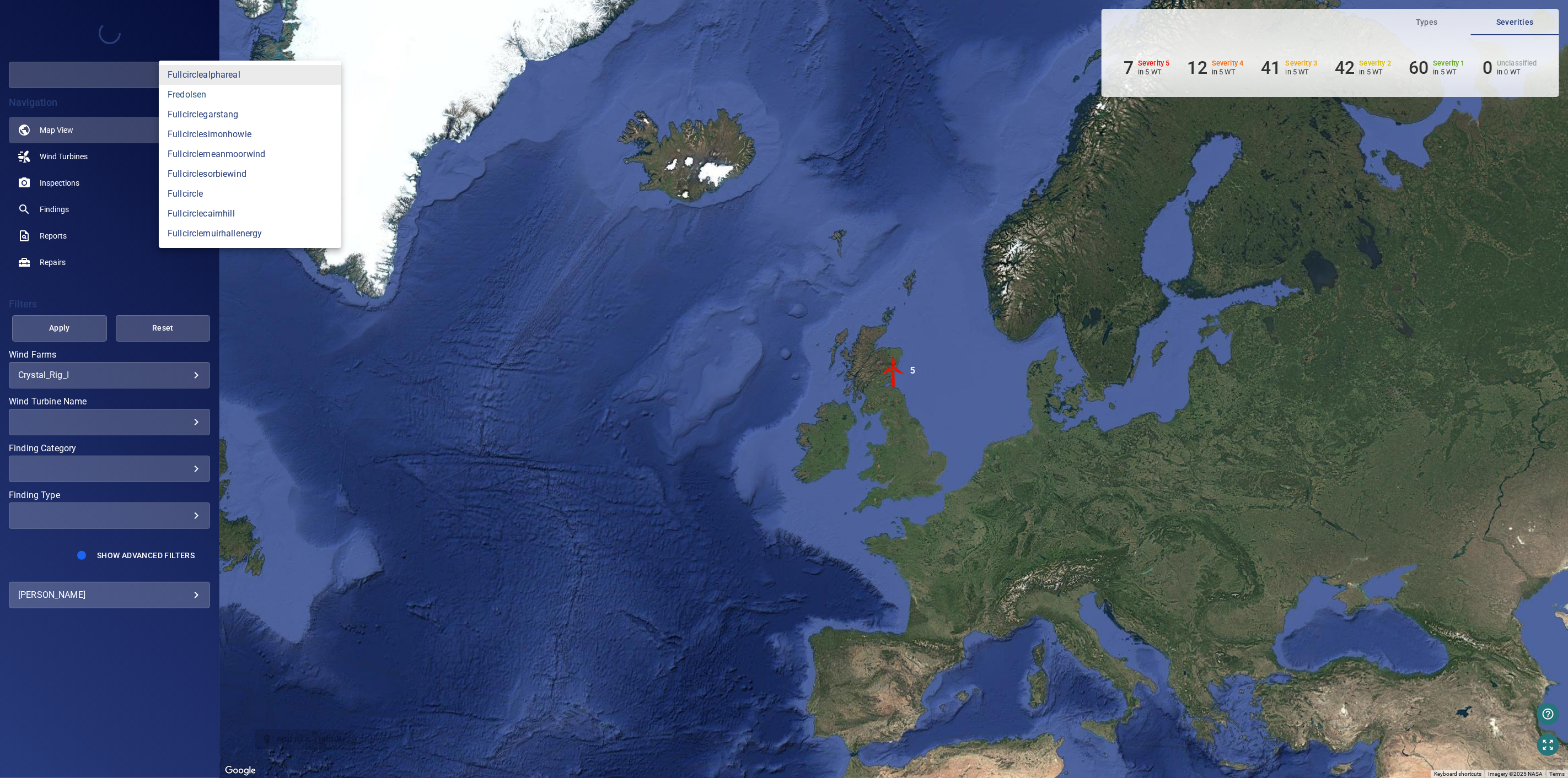
click at [219, 97] on link "fredolsen" at bounding box center [250, 94] width 182 height 20
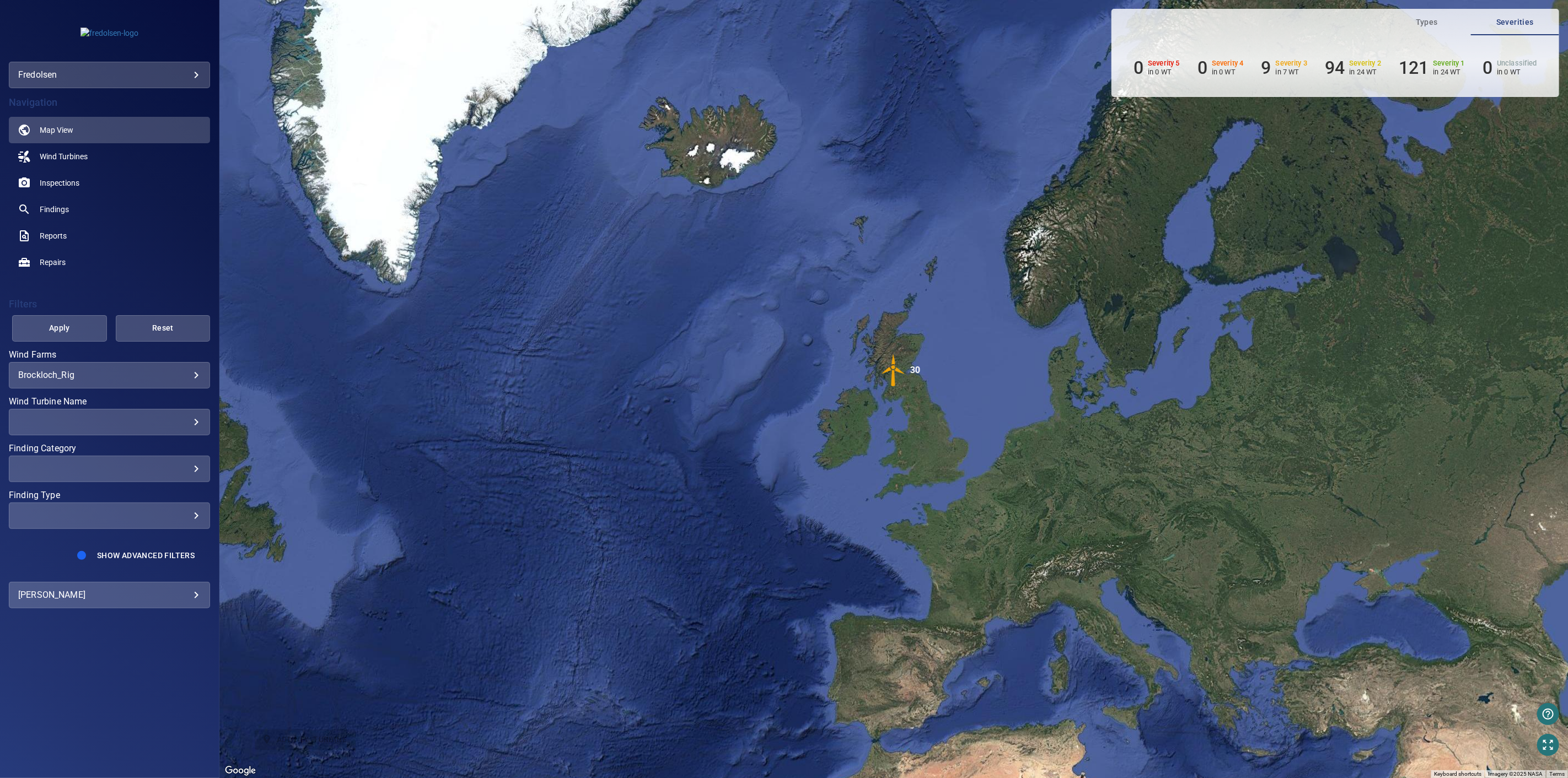
click at [146, 378] on body "**********" at bounding box center [784, 389] width 1568 height 778
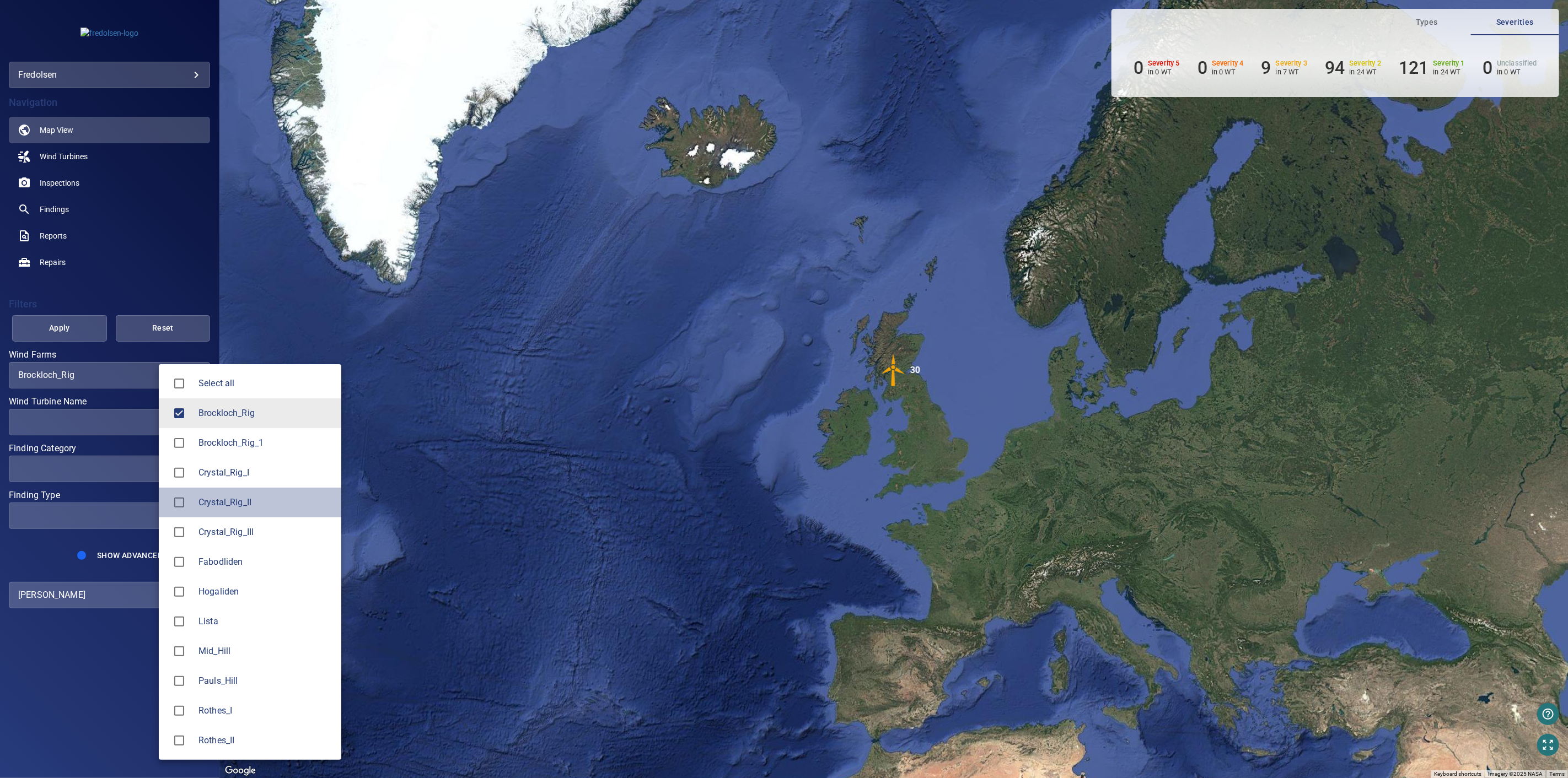
click at [196, 500] on div at bounding box center [182, 503] width 30 height 23
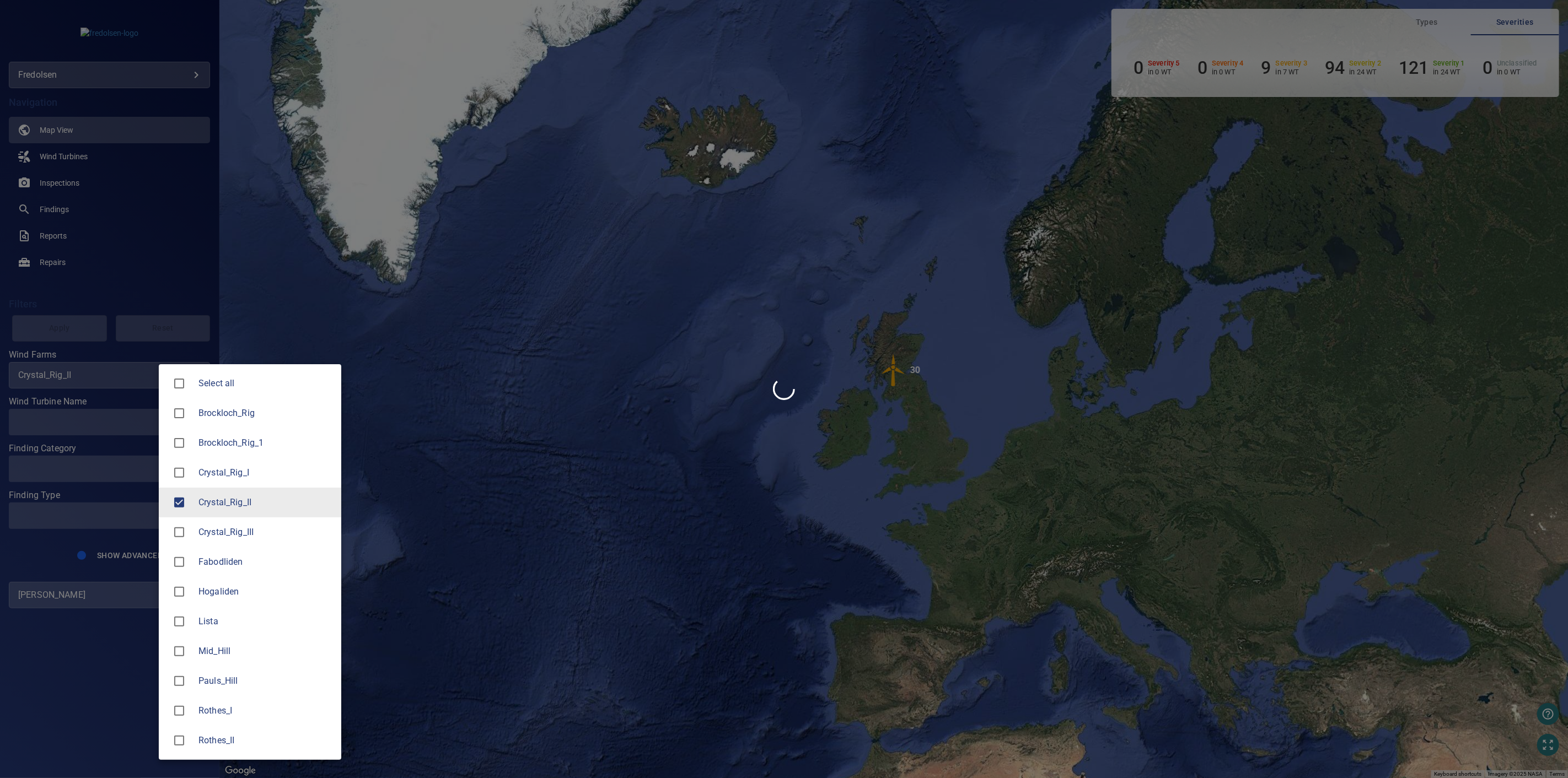
type input "**********"
click at [174, 265] on div at bounding box center [784, 389] width 1568 height 778
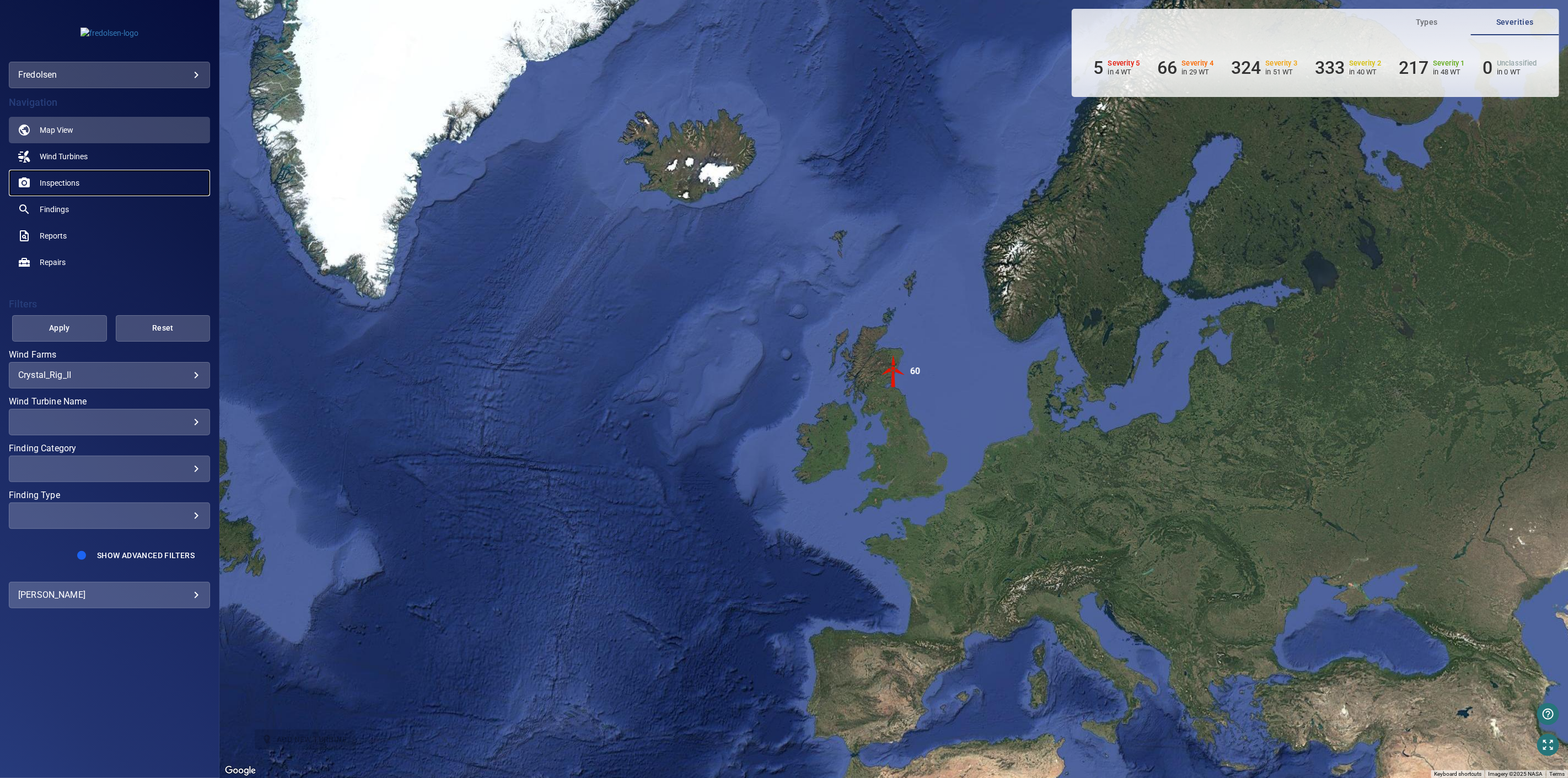
click at [71, 180] on span "Inspections" at bounding box center [60, 183] width 40 height 11
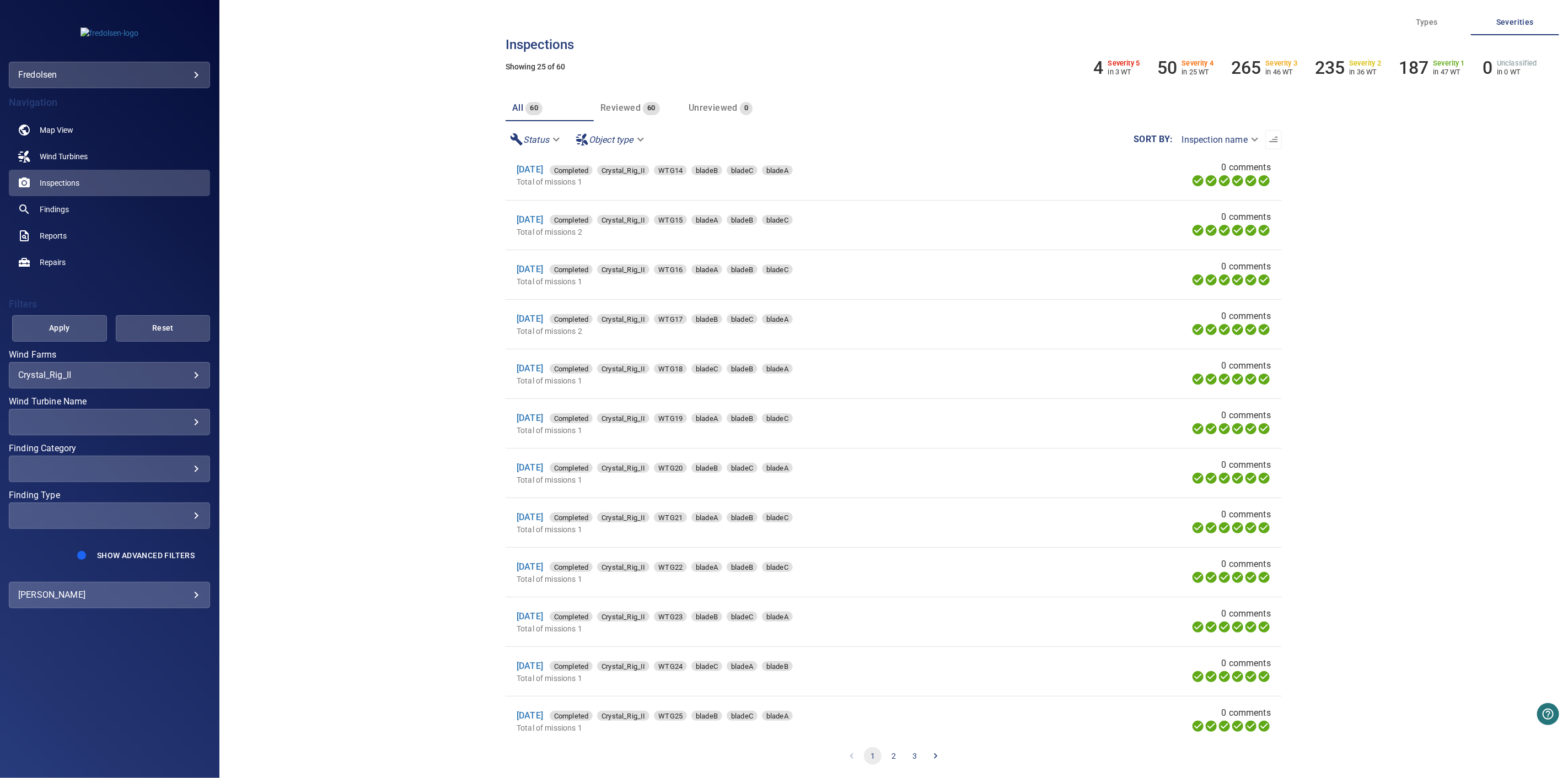
scroll to position [670, 0]
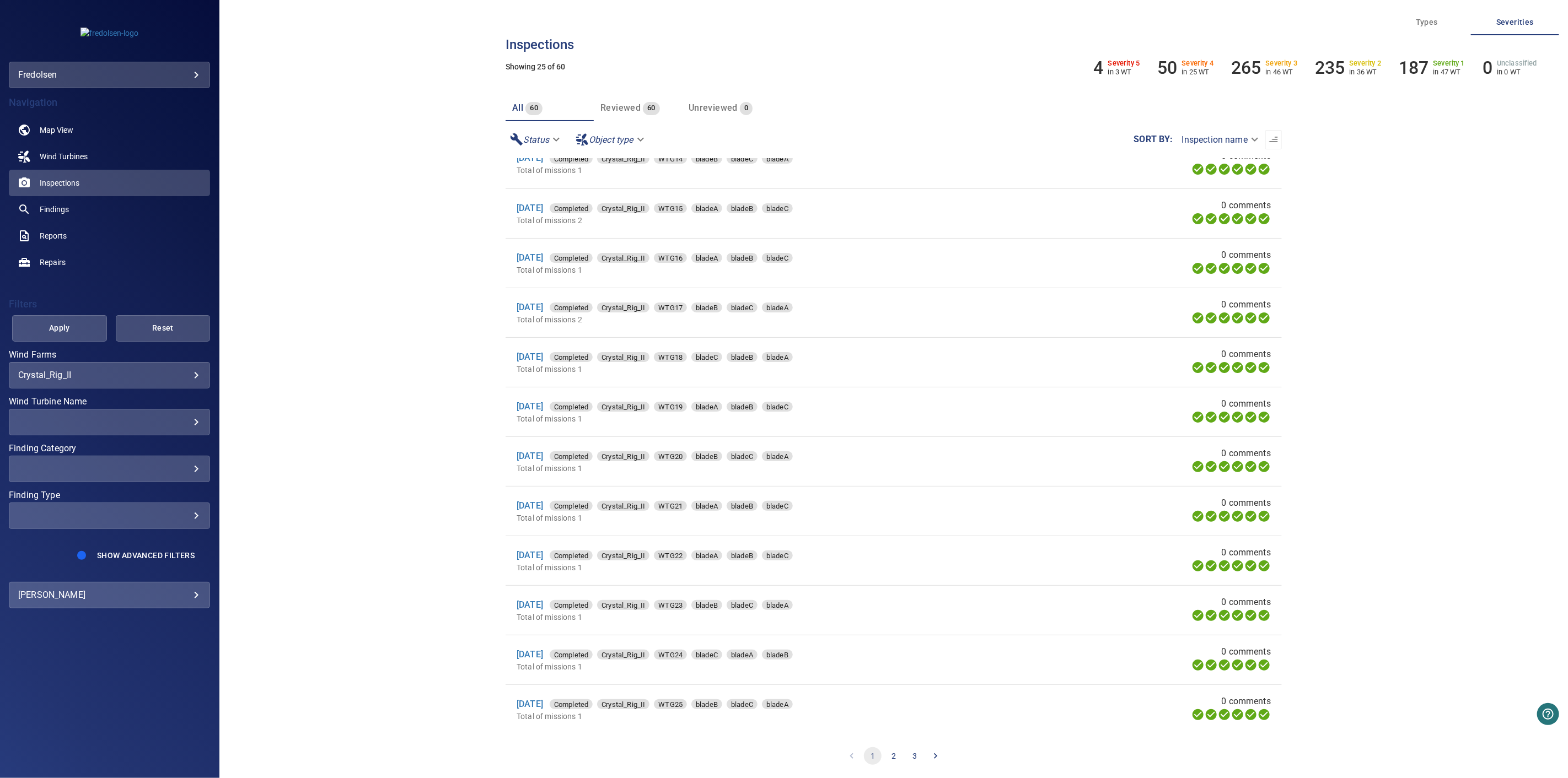
click at [922, 759] on button "3" at bounding box center [914, 755] width 18 height 18
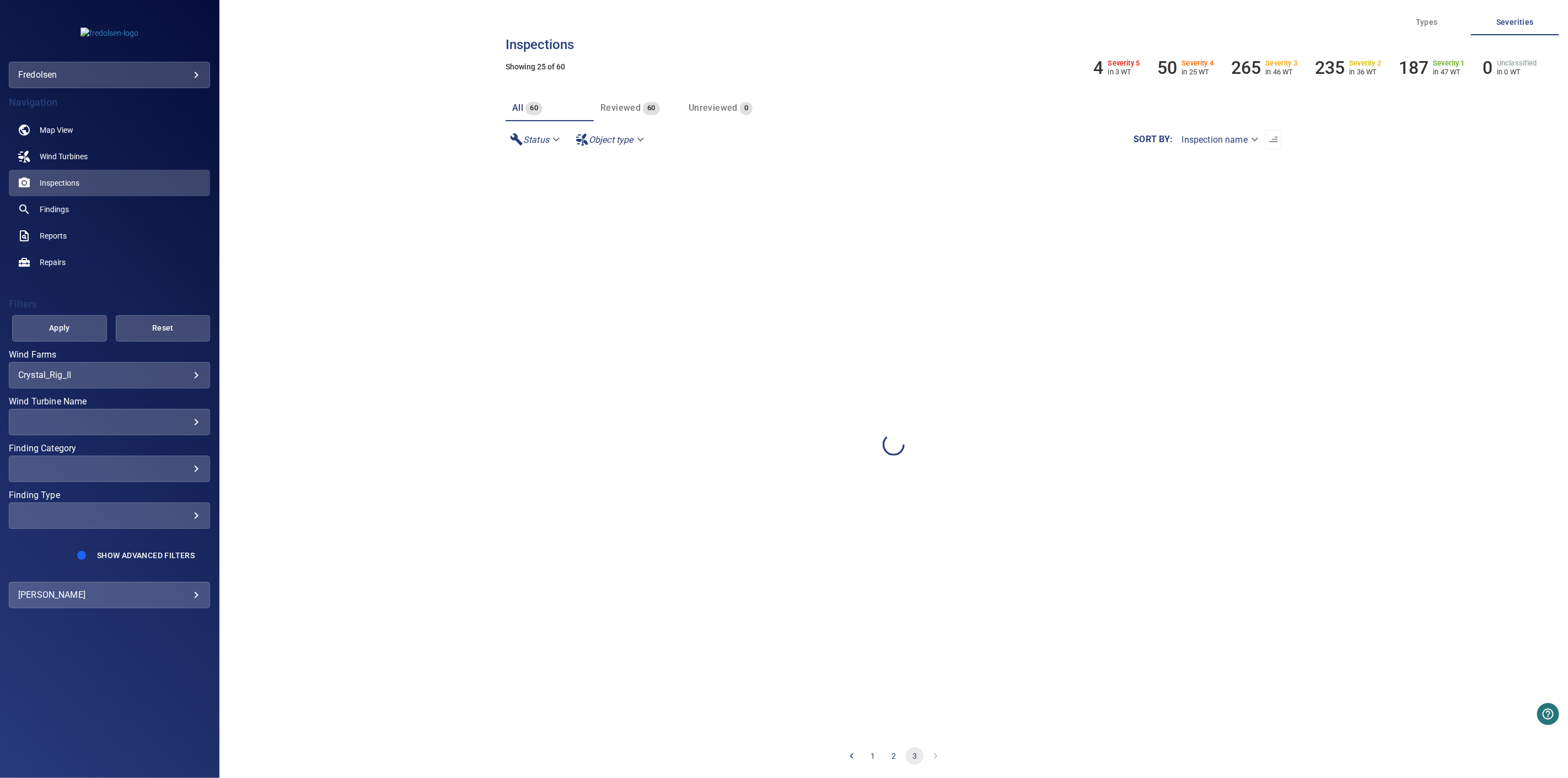
scroll to position [0, 0]
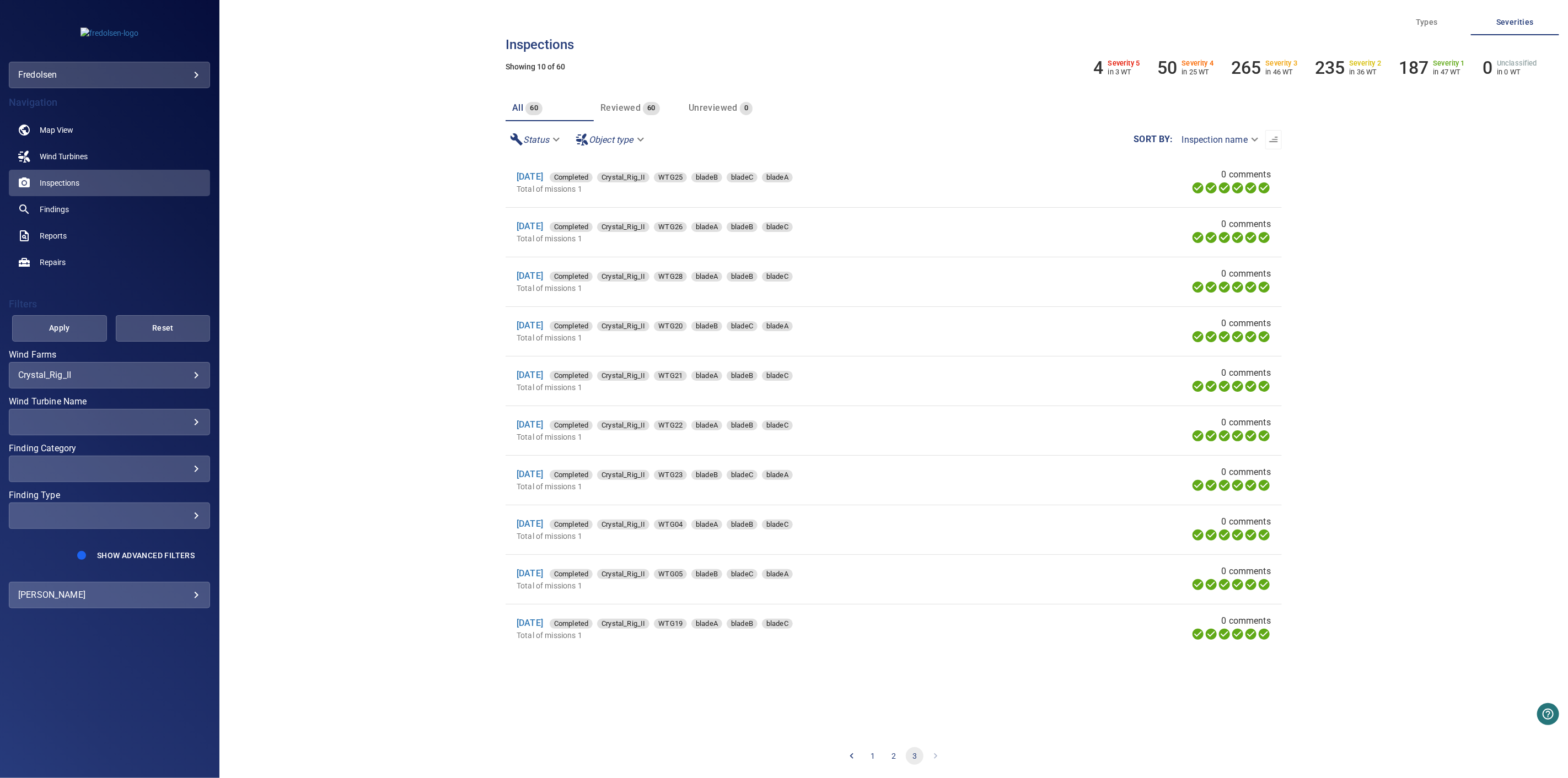
click at [890, 755] on button "2" at bounding box center [893, 755] width 18 height 18
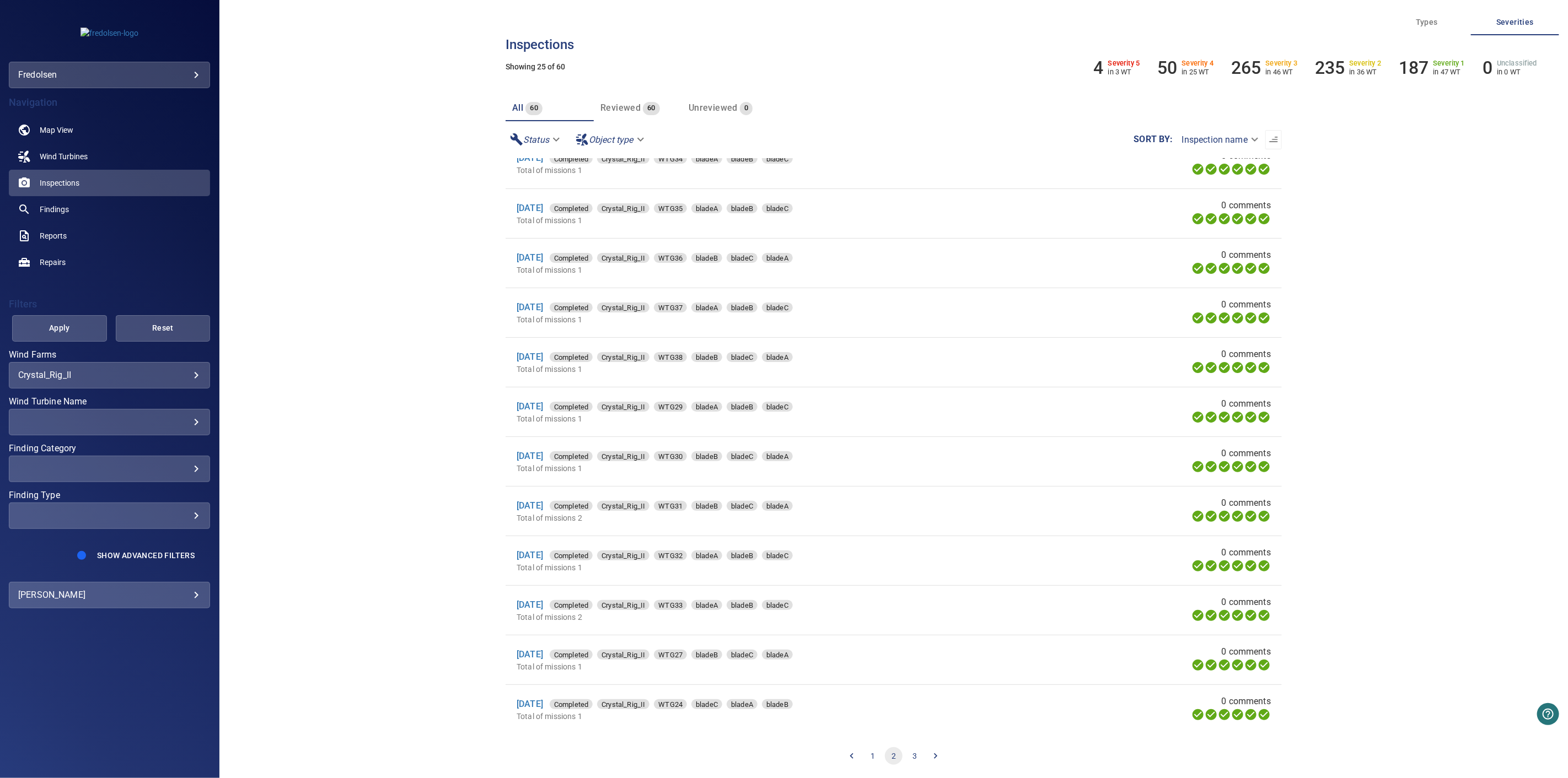
scroll to position [303, 0]
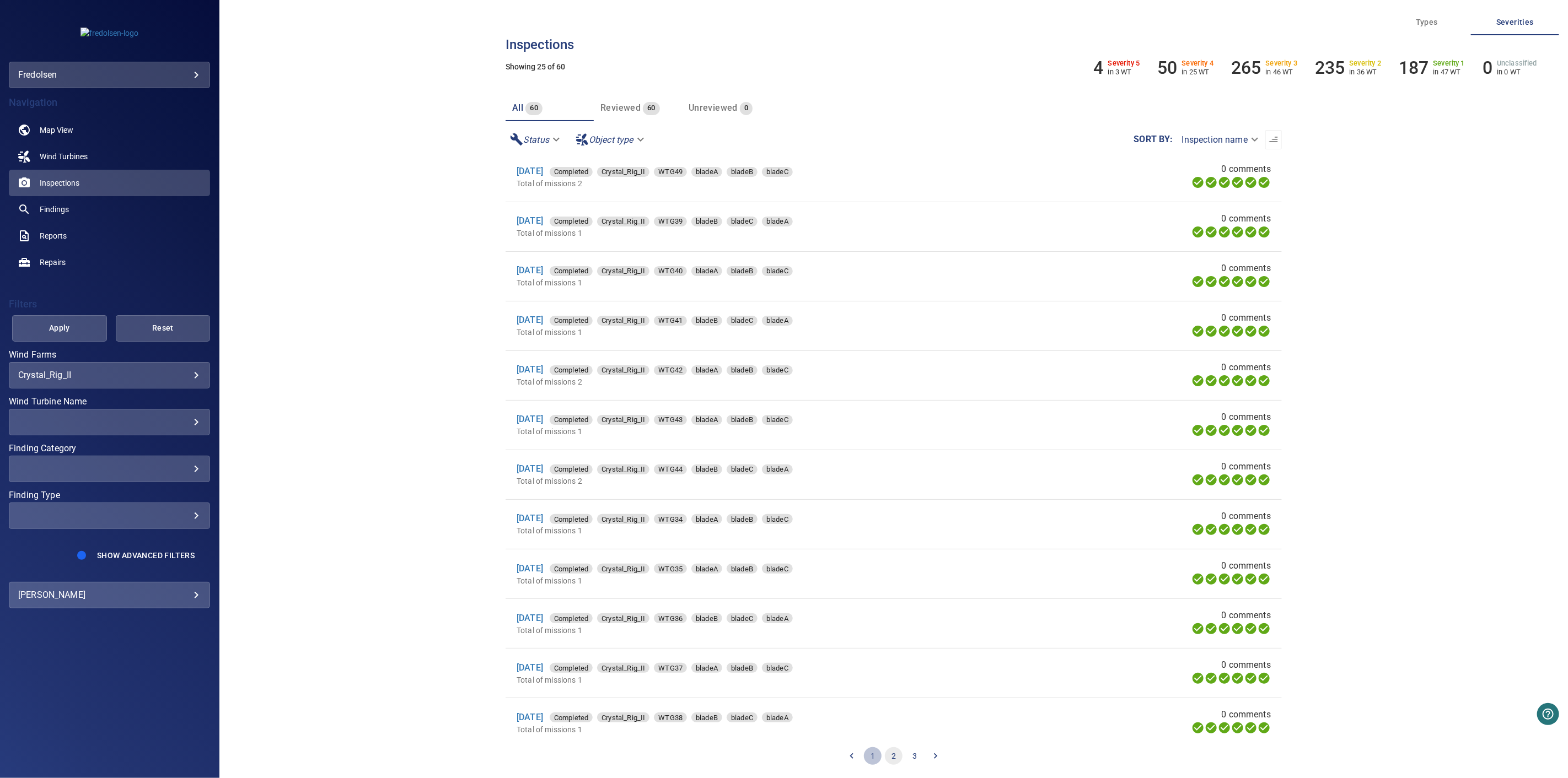
click at [871, 758] on button "1" at bounding box center [872, 755] width 18 height 18
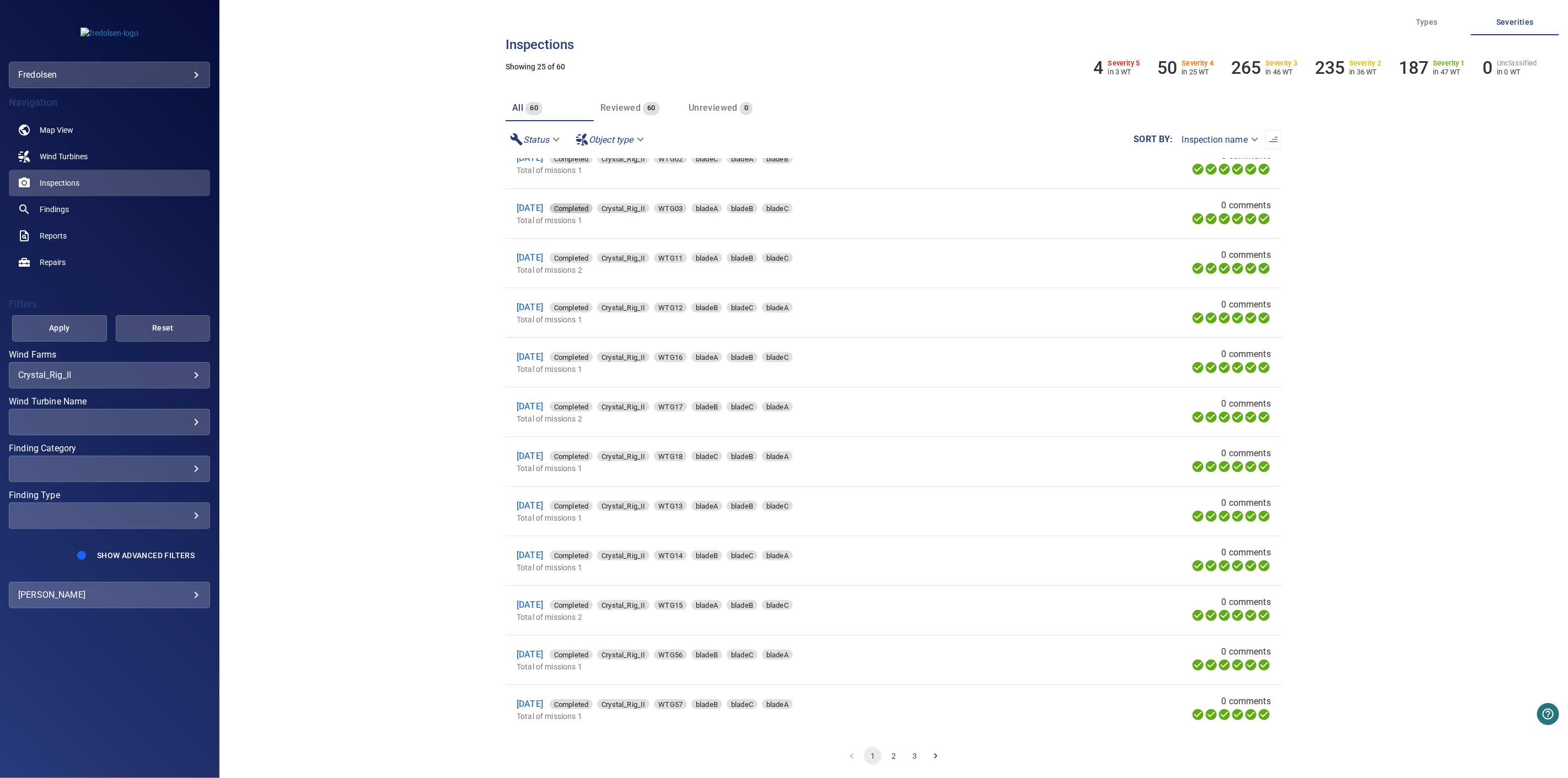
scroll to position [670, 0]
click at [152, 427] on div "​" at bounding box center [109, 421] width 182 height 10
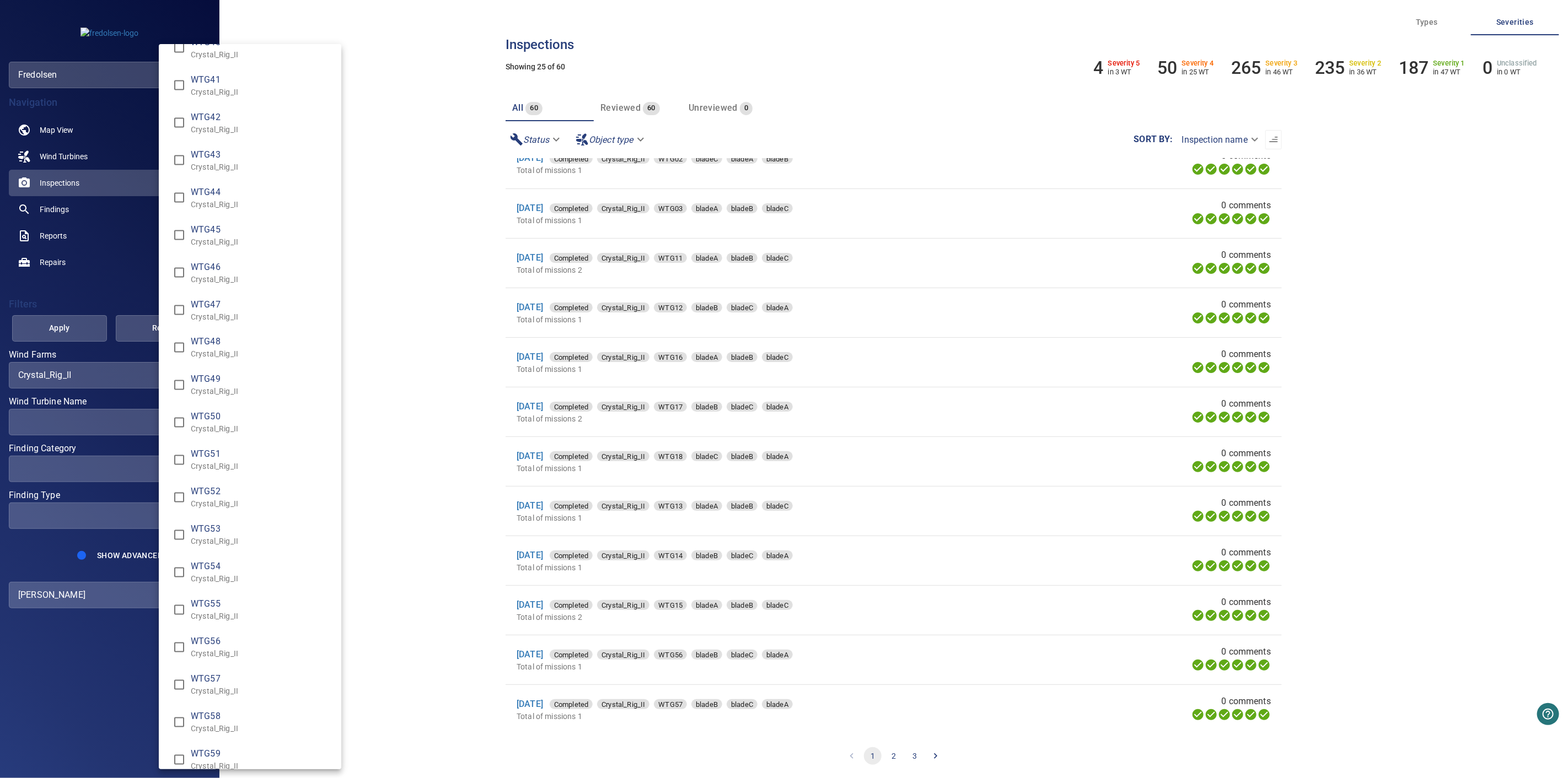
scroll to position [1530, 0]
click at [56, 332] on div "Wind Turbine Name" at bounding box center [784, 389] width 1568 height 778
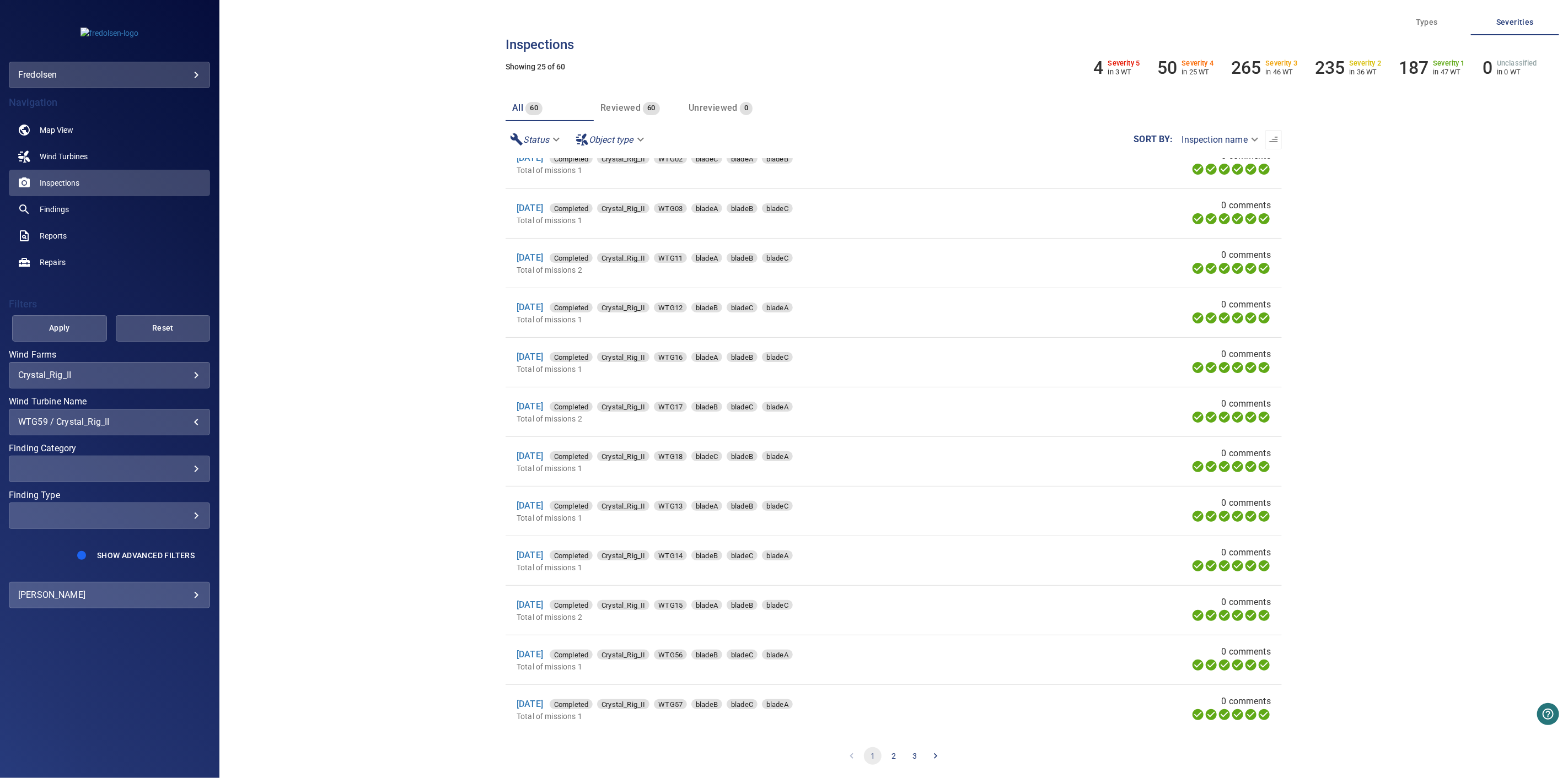
click at [199, 423] on div "WTG59 / Crystal_Rig_II" at bounding box center [109, 421] width 182 height 10
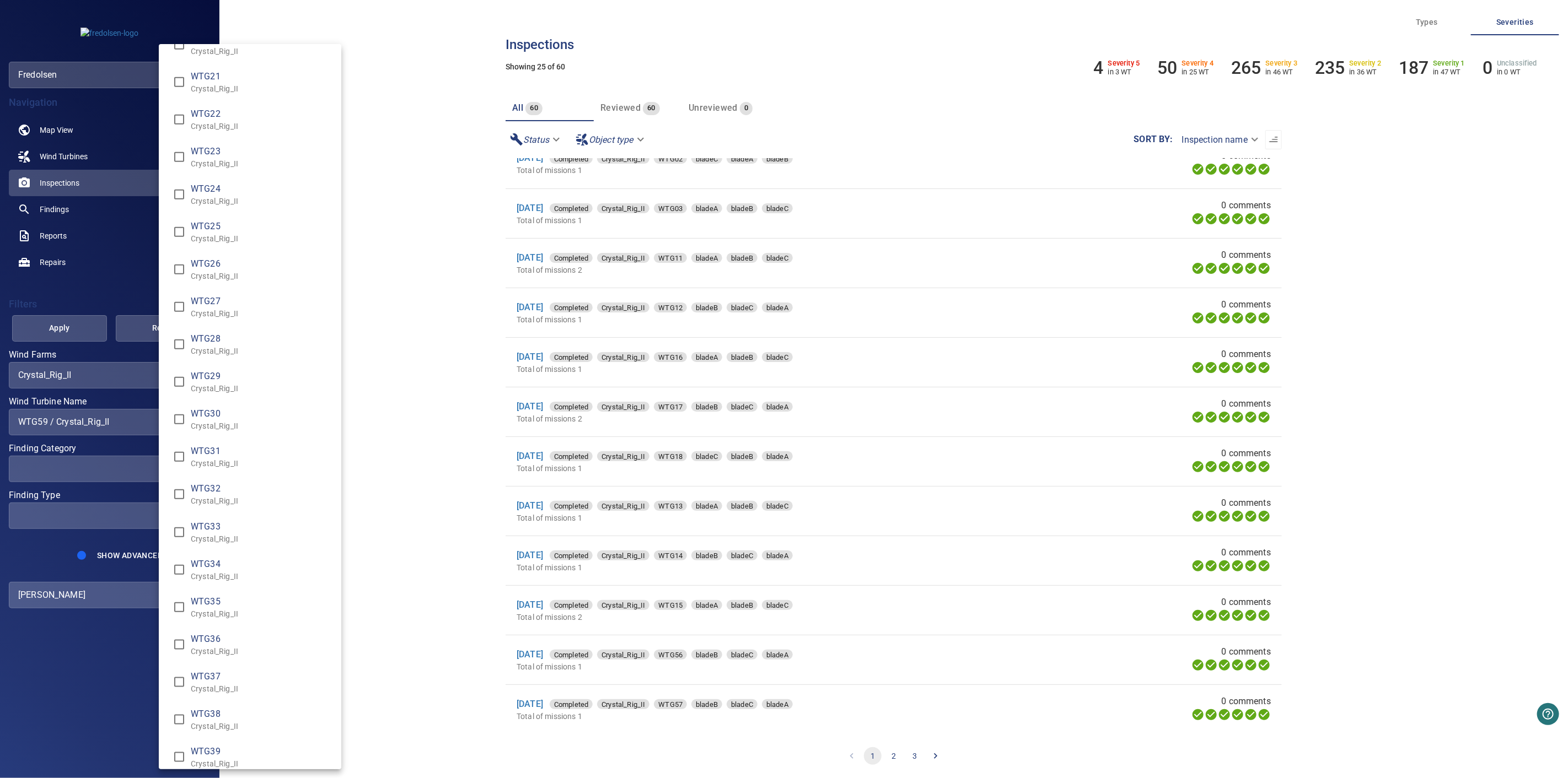
scroll to position [489, 0]
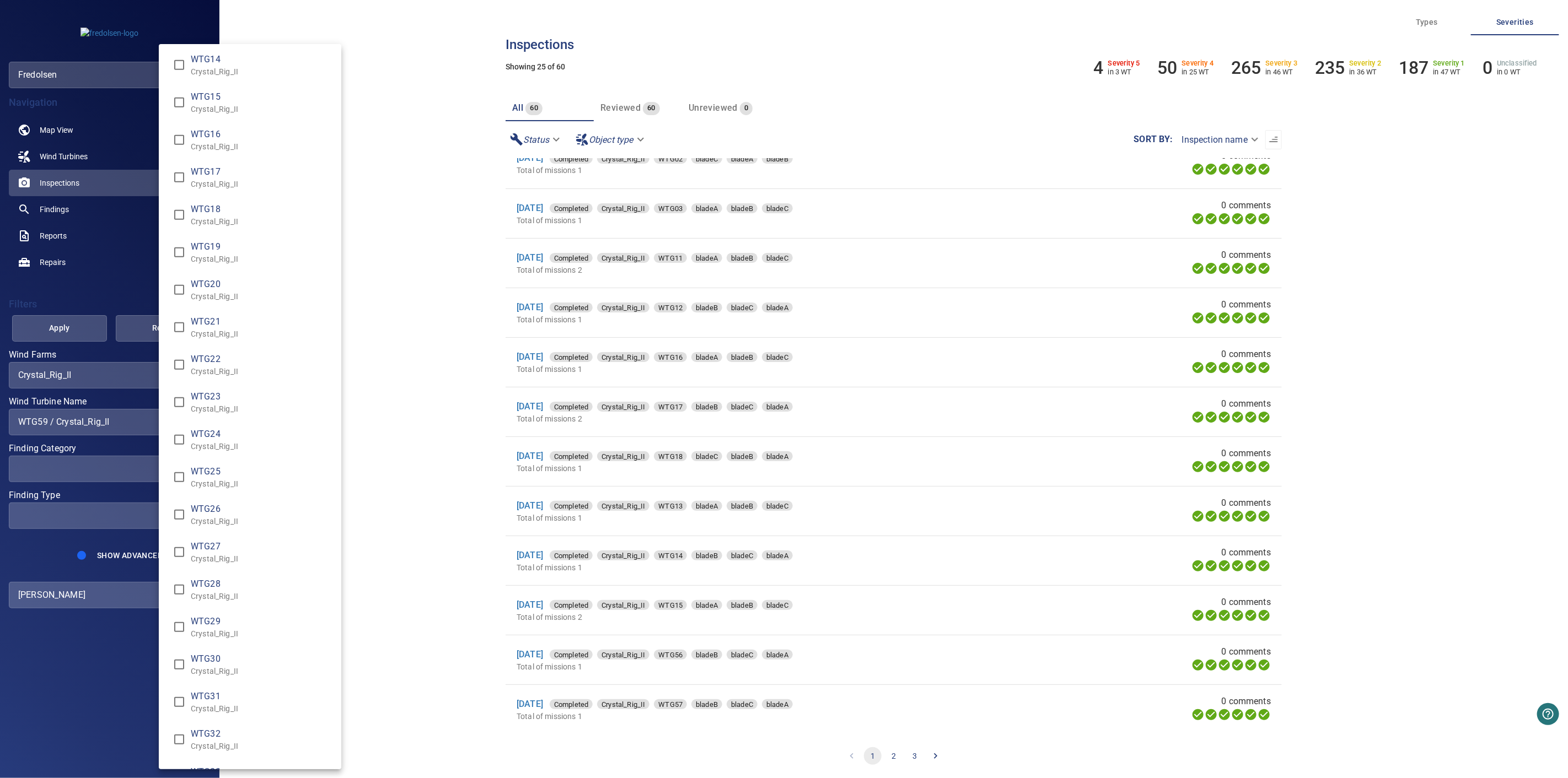
type input "**********"
click at [118, 276] on div "Wind Turbine Name" at bounding box center [784, 389] width 1568 height 778
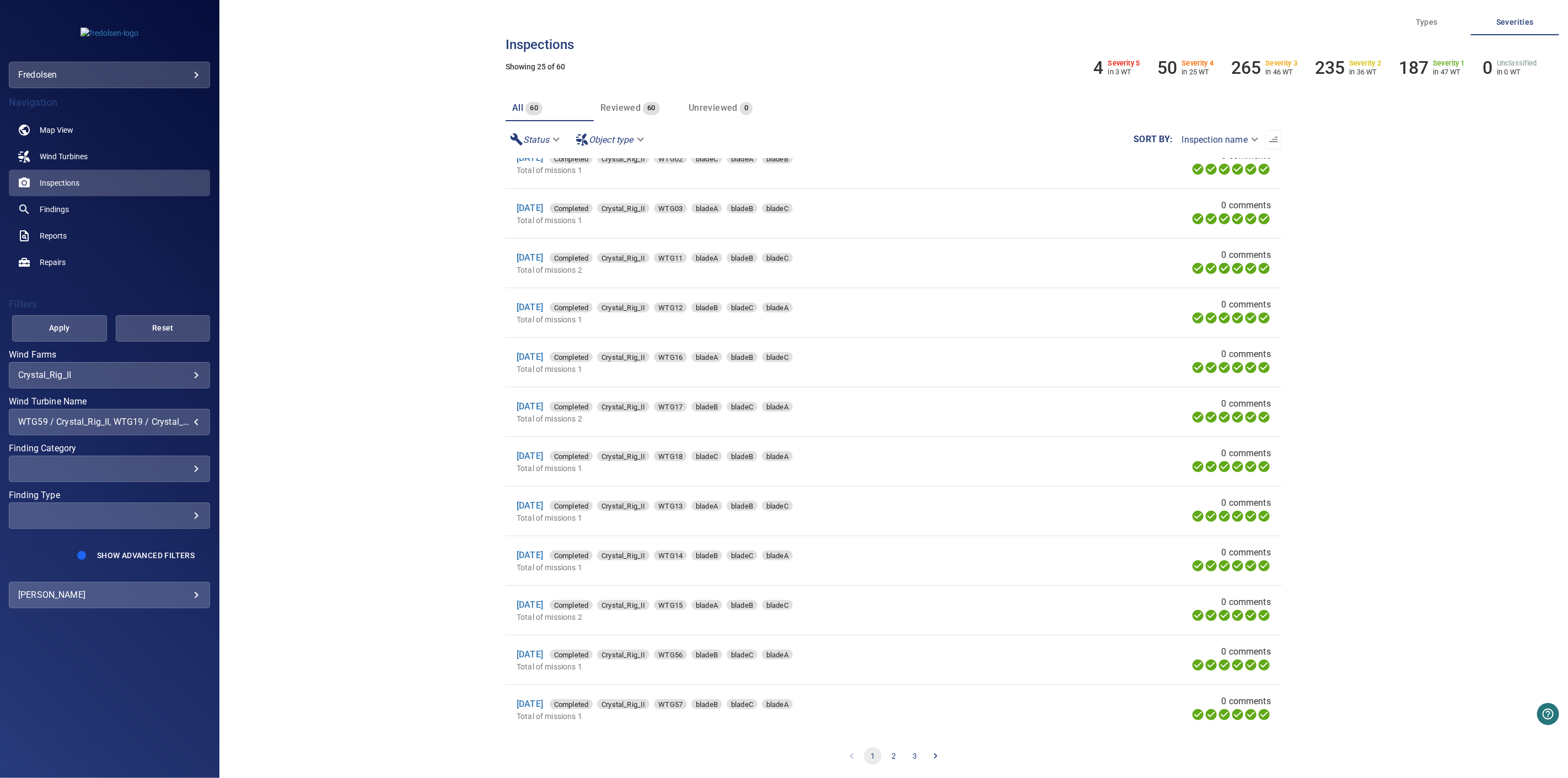
click at [71, 338] on div "WTG01 Crystal_Rig_II WTG02 Crystal_Rig_II WTG03 Crystal_Rig_II WTG04 Crystal_Ri…" at bounding box center [784, 389] width 1568 height 778
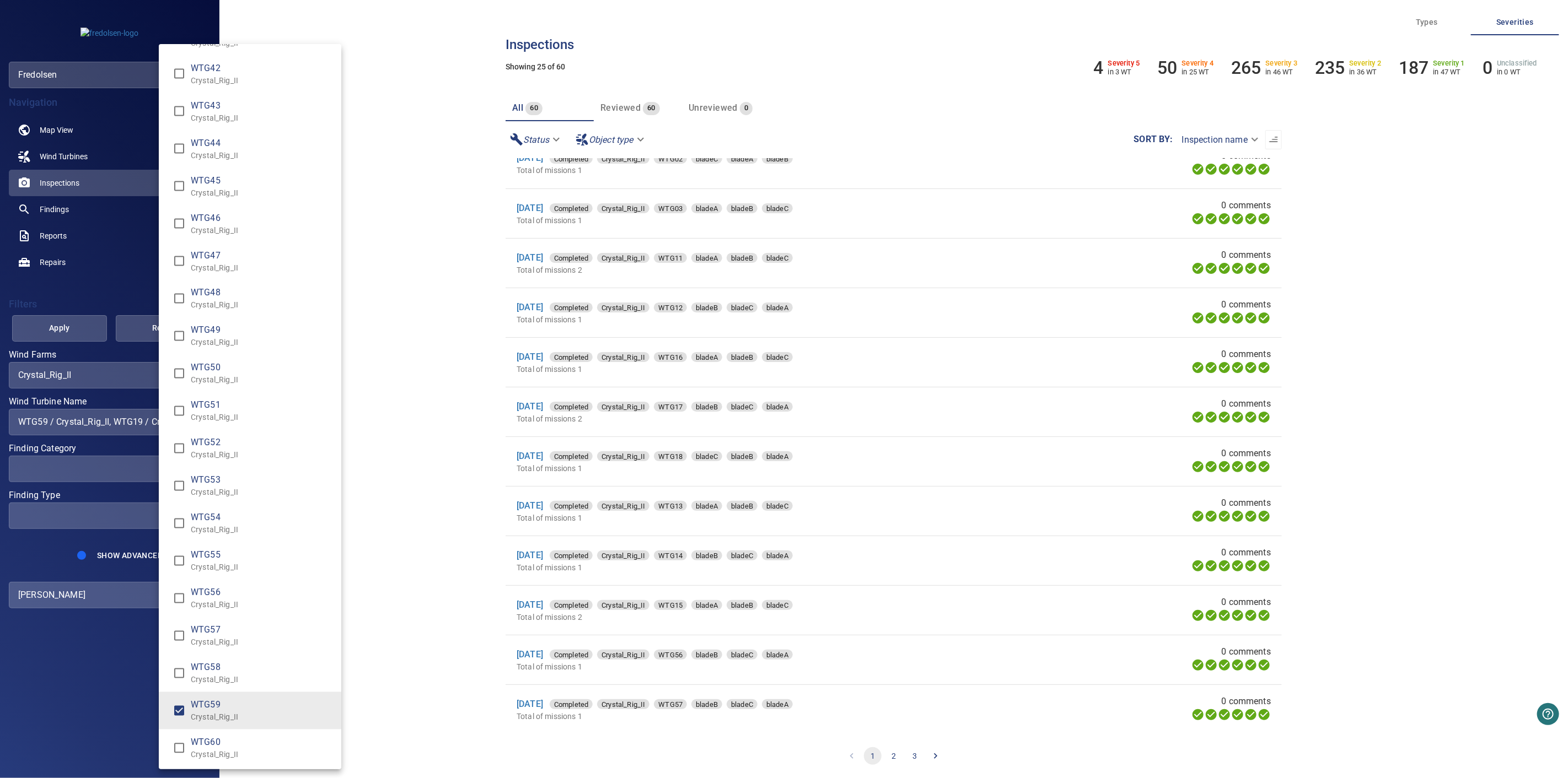
click at [55, 326] on div "Wind Turbine Name" at bounding box center [784, 389] width 1568 height 778
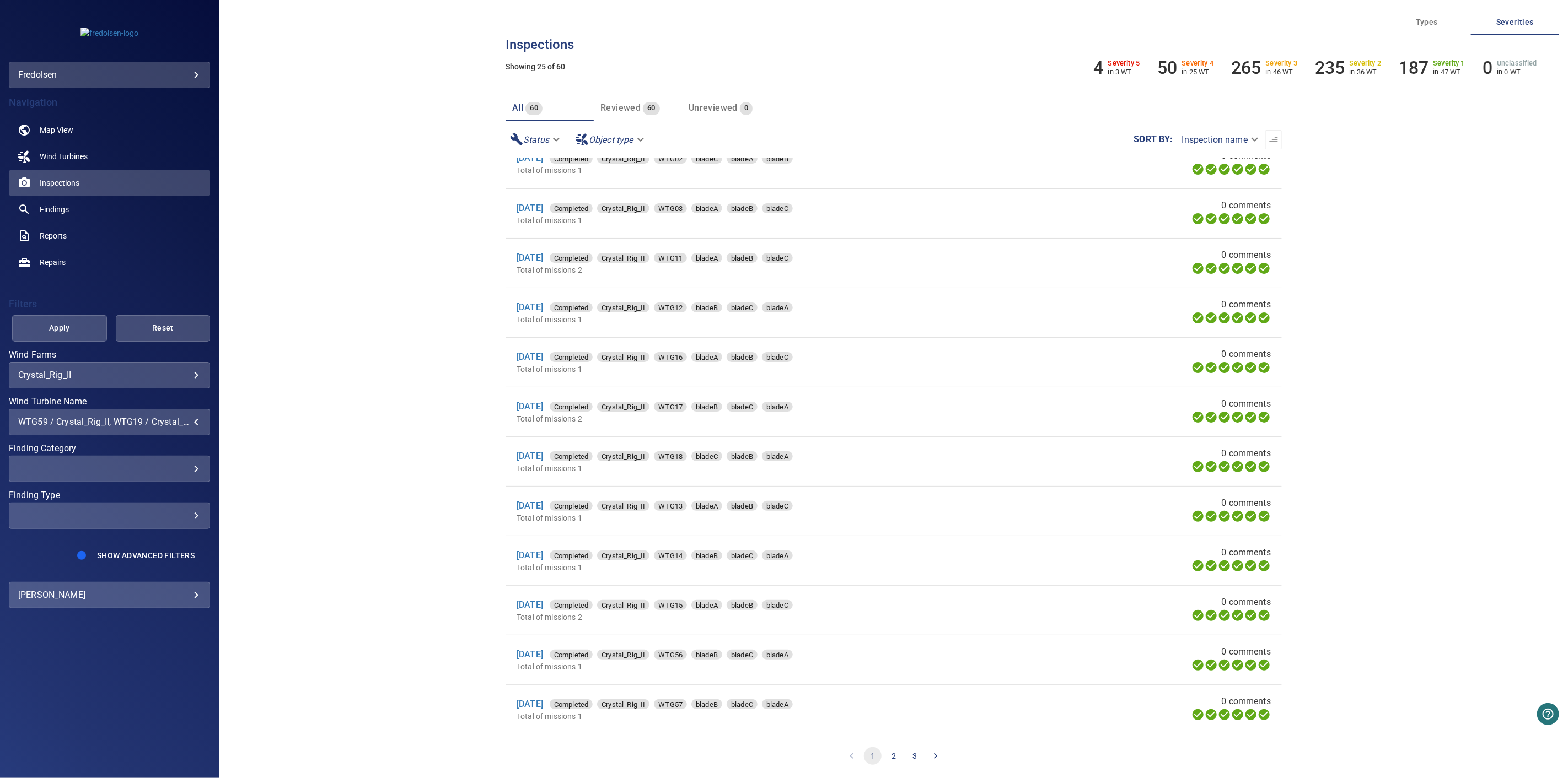
click at [57, 326] on div "WTG01 Crystal_Rig_II WTG02 Crystal_Rig_II WTG03 Crystal_Rig_II WTG04 Crystal_Ri…" at bounding box center [784, 389] width 1568 height 778
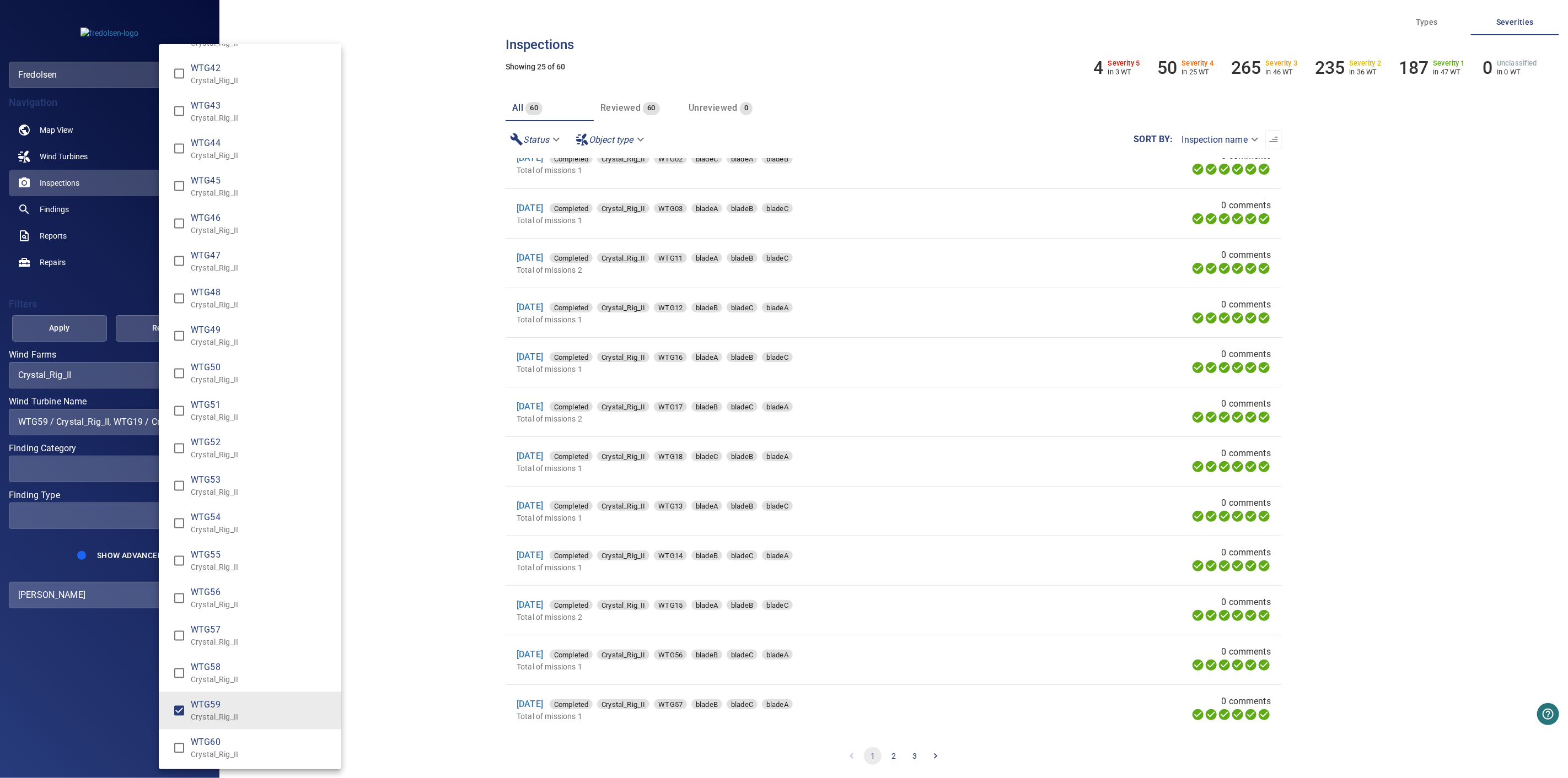
drag, startPoint x: 67, startPoint y: 323, endPoint x: 88, endPoint y: 288, distance: 40.8
click at [69, 322] on div "Wind Turbine Name" at bounding box center [784, 389] width 1568 height 778
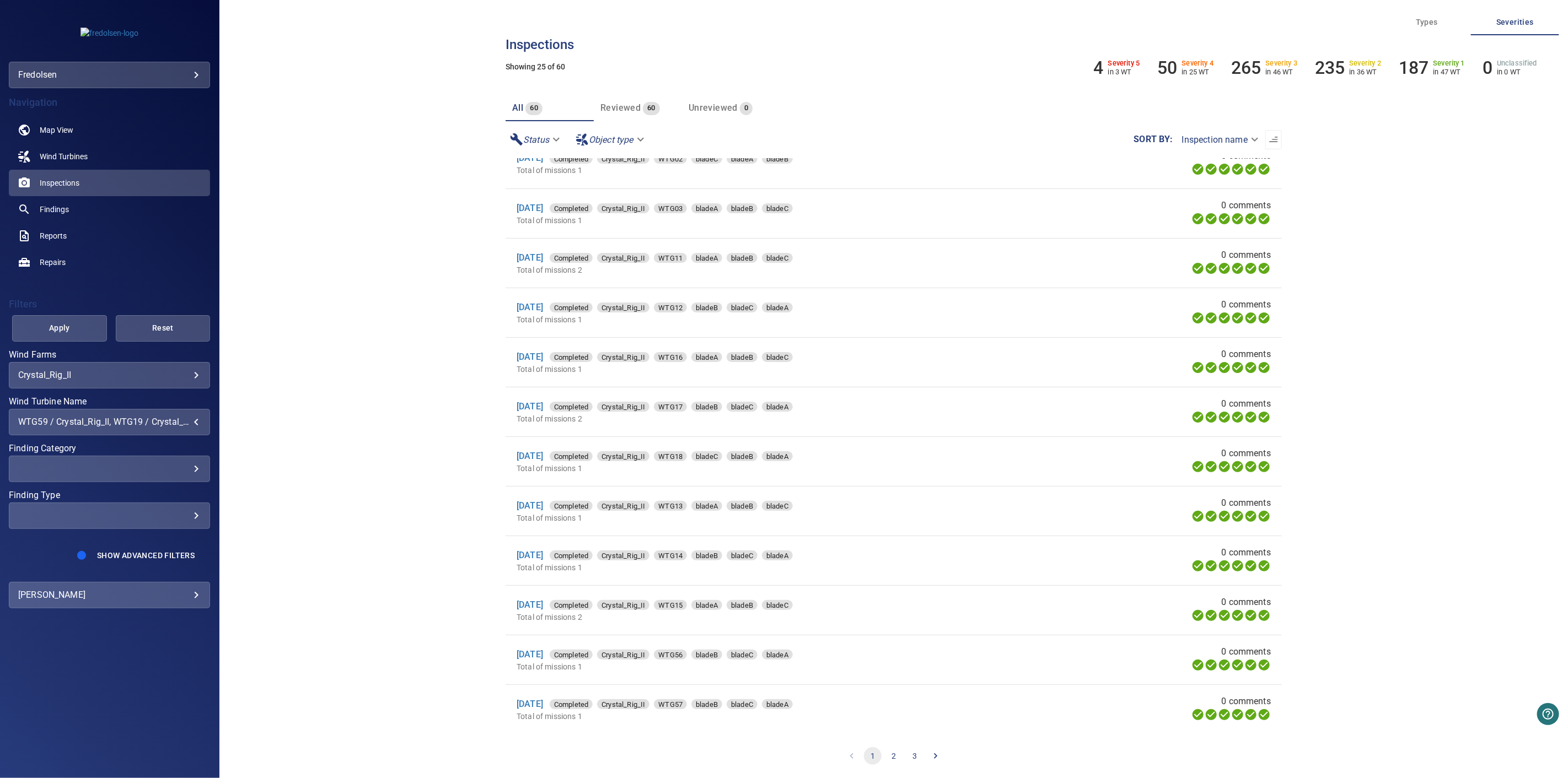
click at [339, 226] on div "**********" at bounding box center [893, 389] width 1348 height 778
click at [70, 332] on span "Apply" at bounding box center [59, 328] width 67 height 14
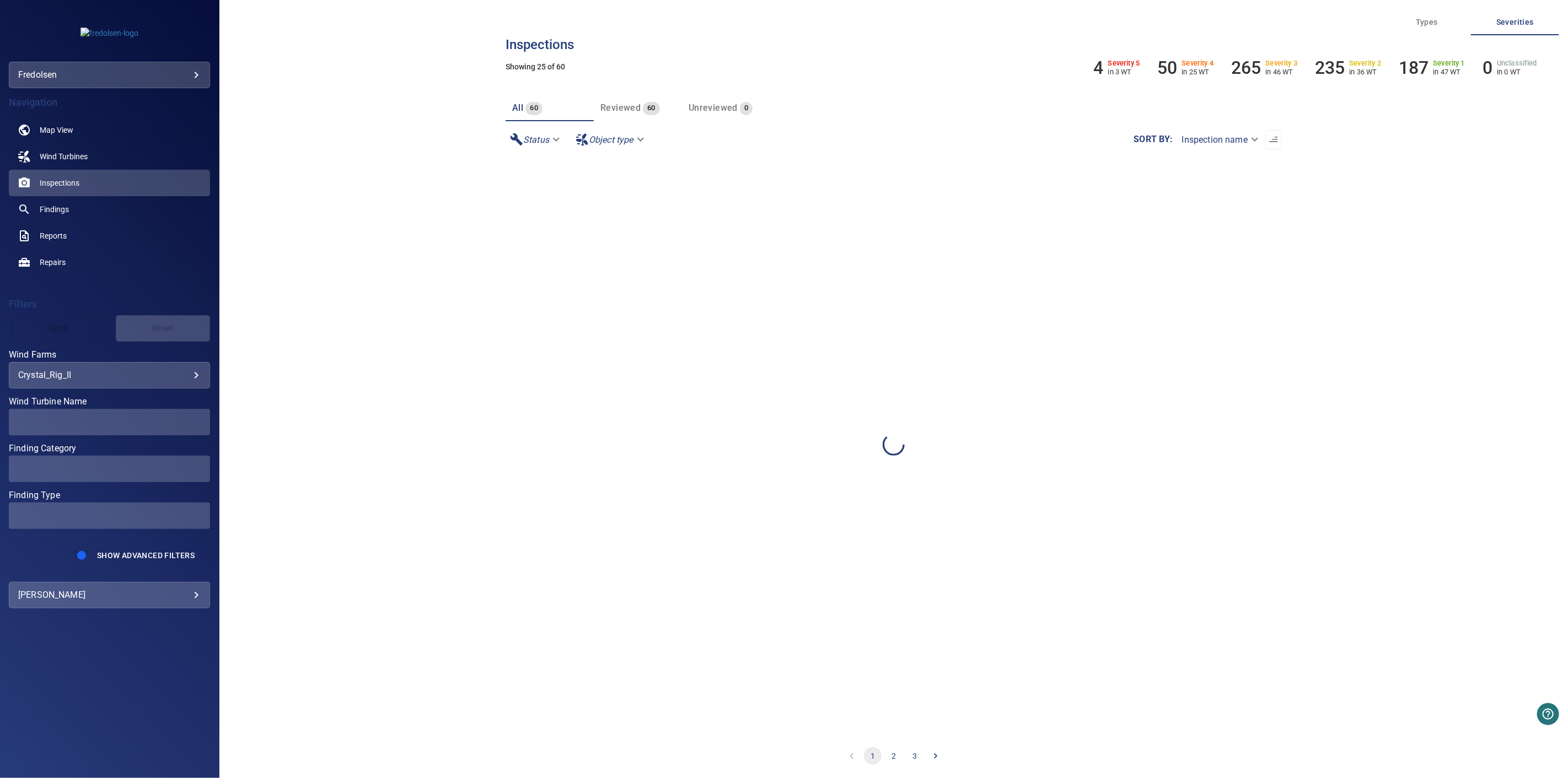
scroll to position [0, 0]
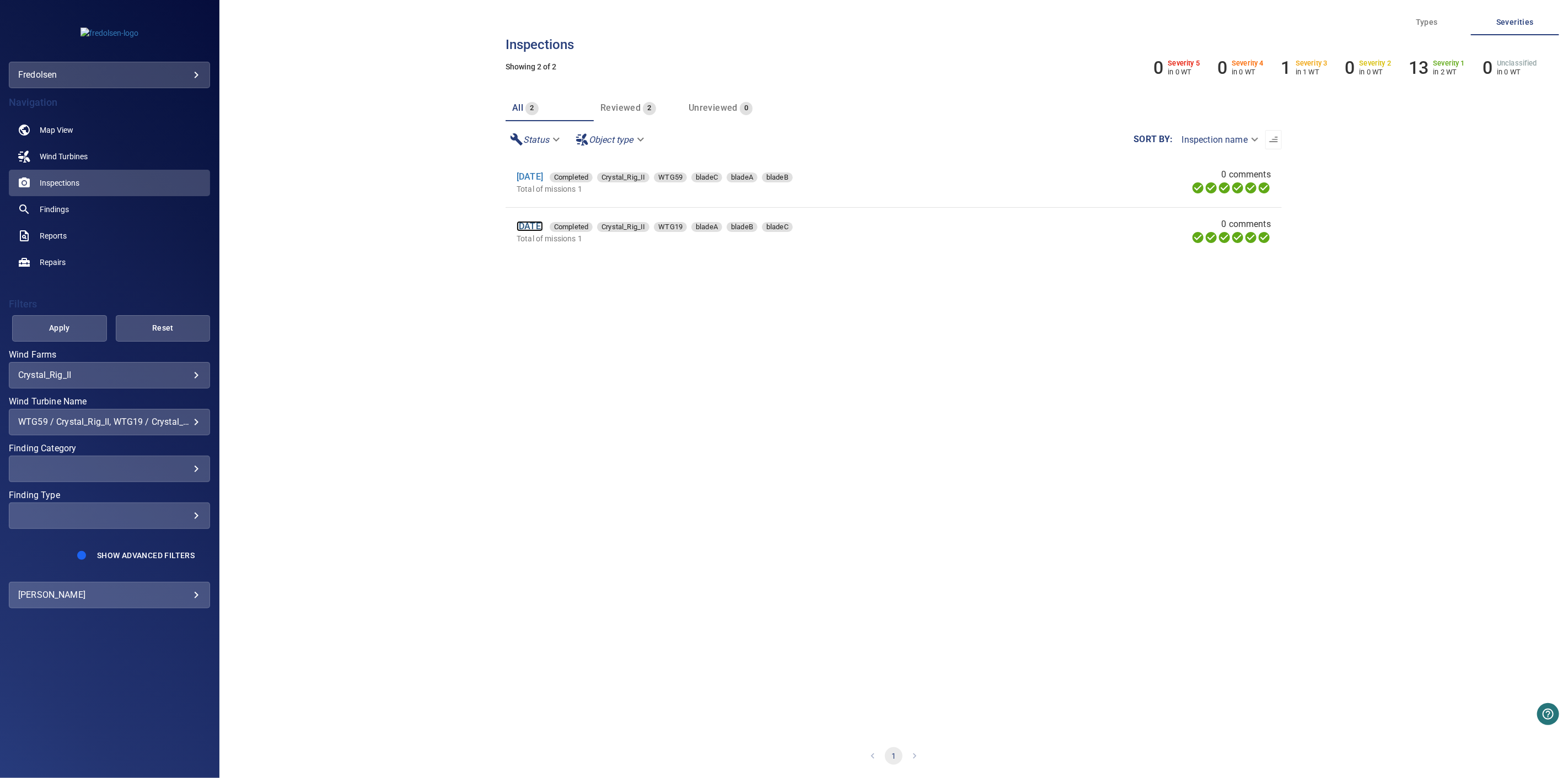
click at [538, 224] on link "4 Nov 2024" at bounding box center [529, 226] width 27 height 10
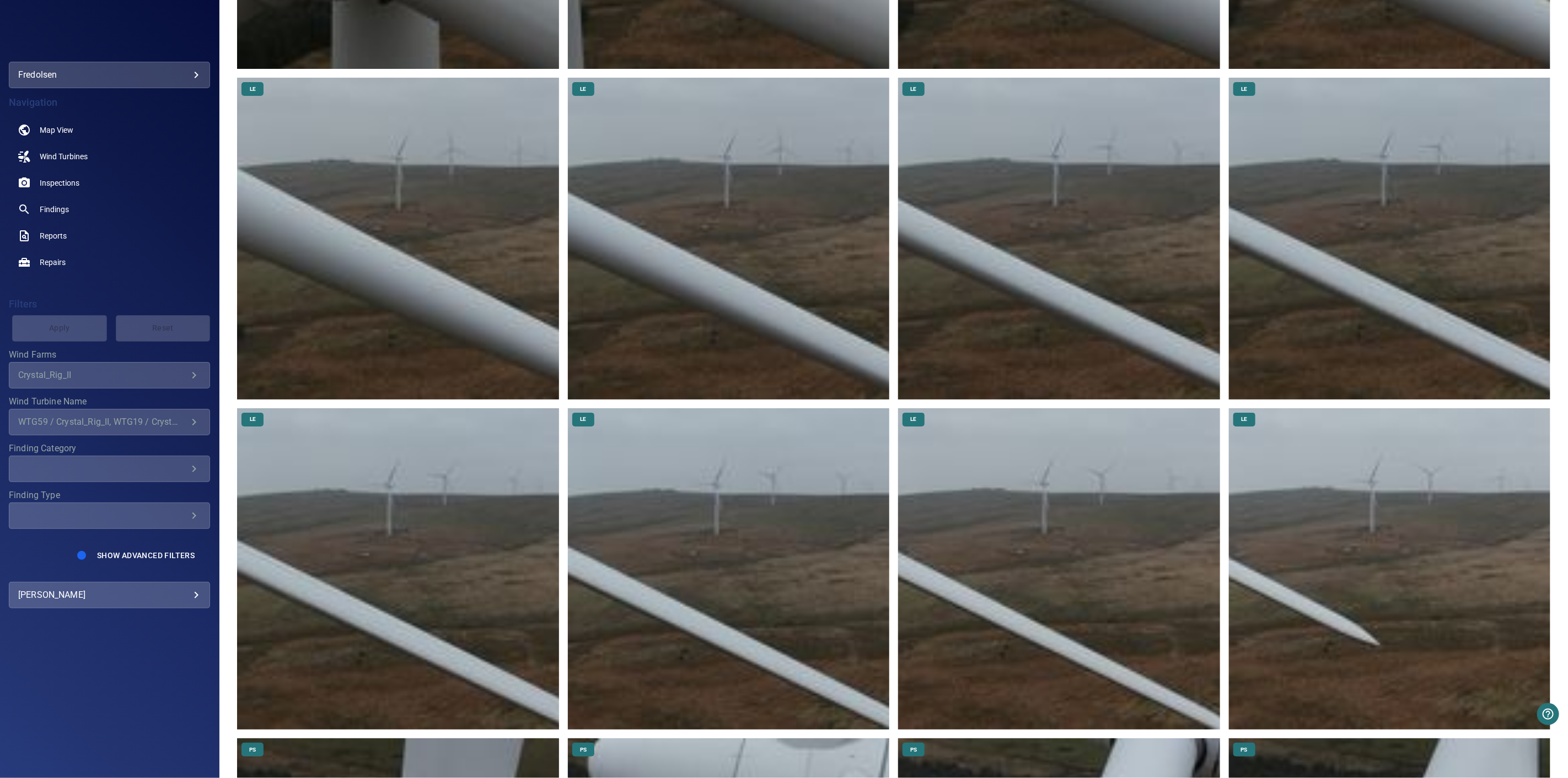
scroll to position [551, 0]
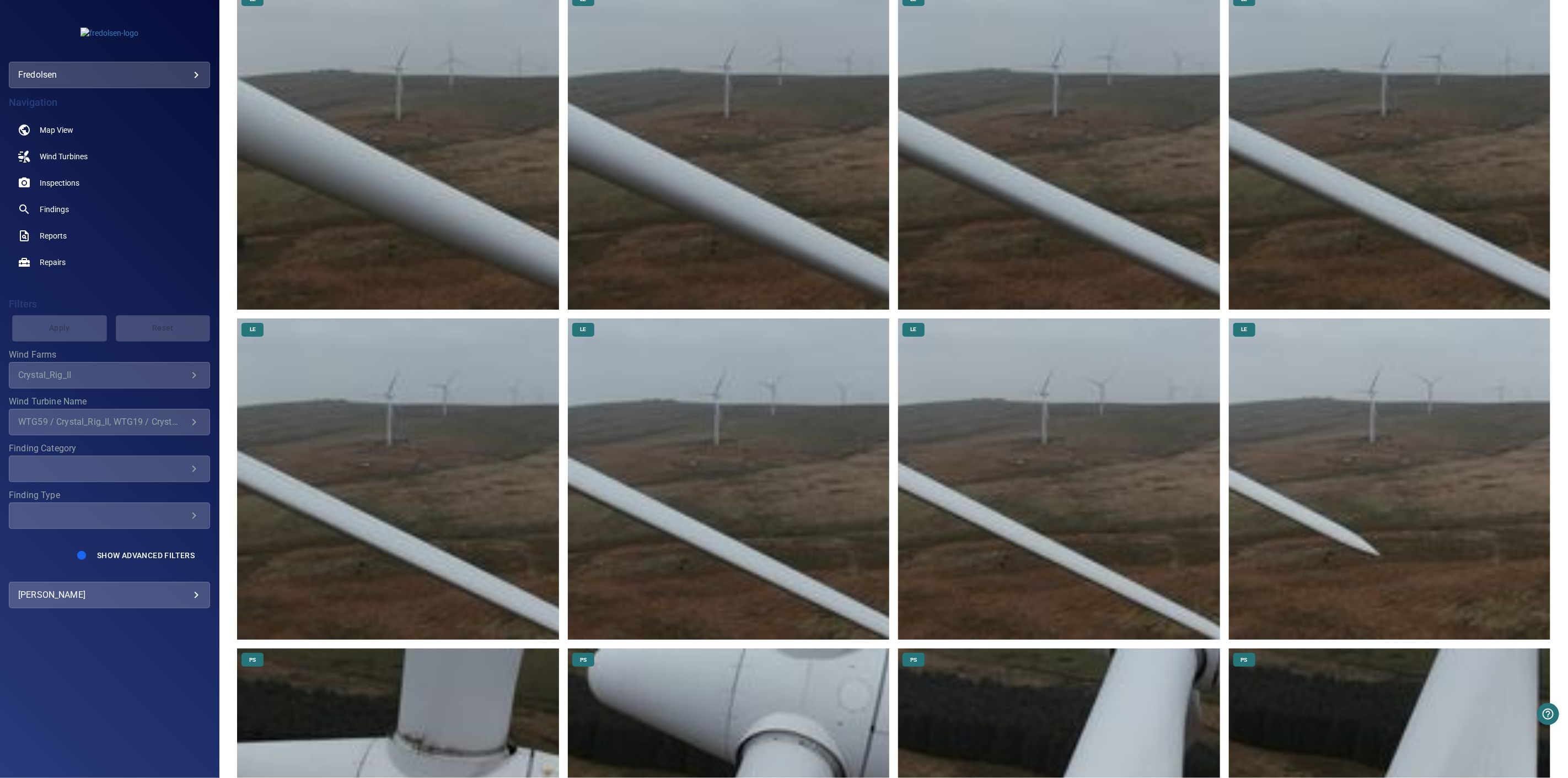
click at [1371, 519] on img at bounding box center [1389, 479] width 321 height 321
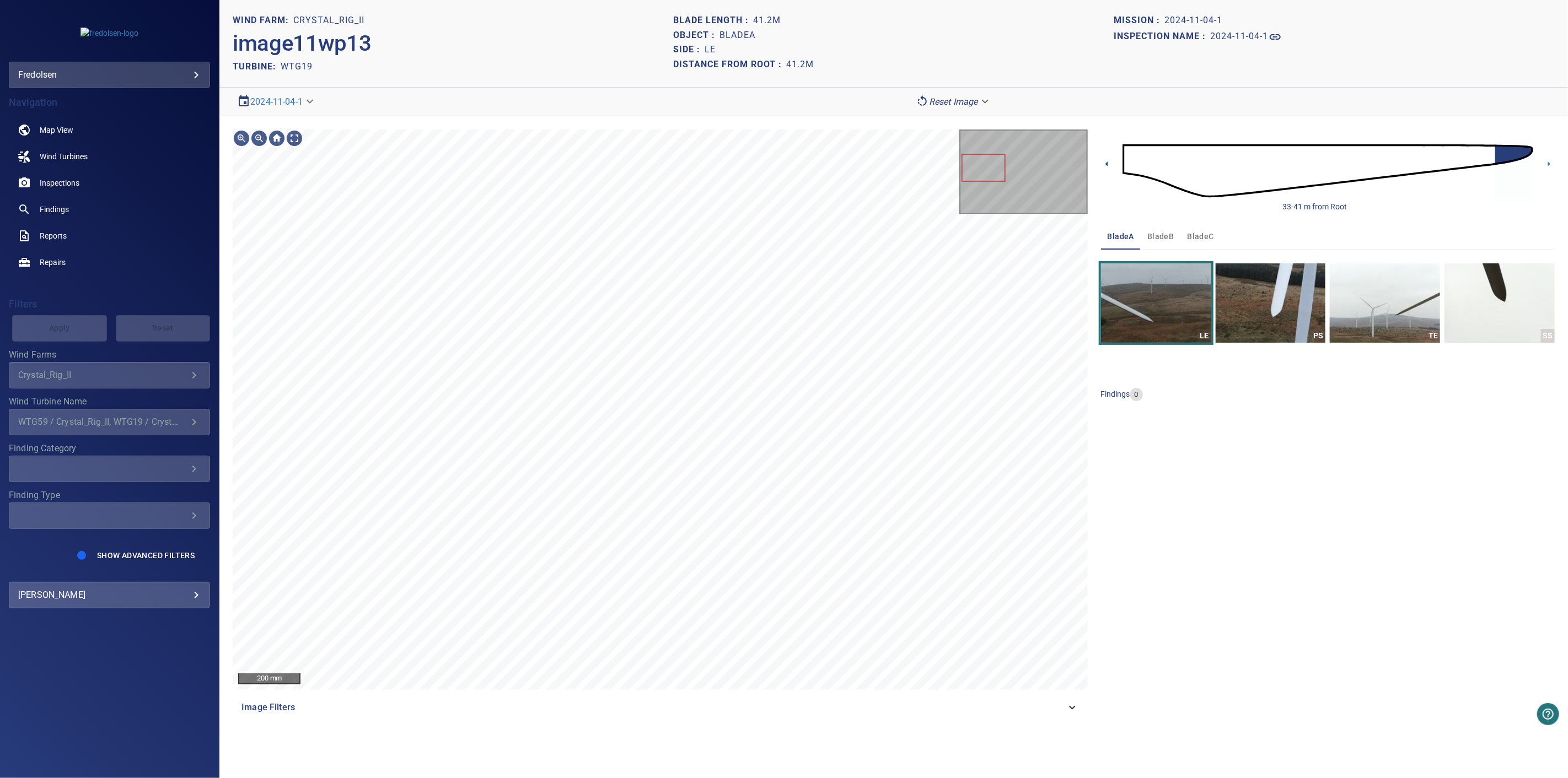
click at [1109, 165] on icon at bounding box center [1106, 163] width 11 height 11
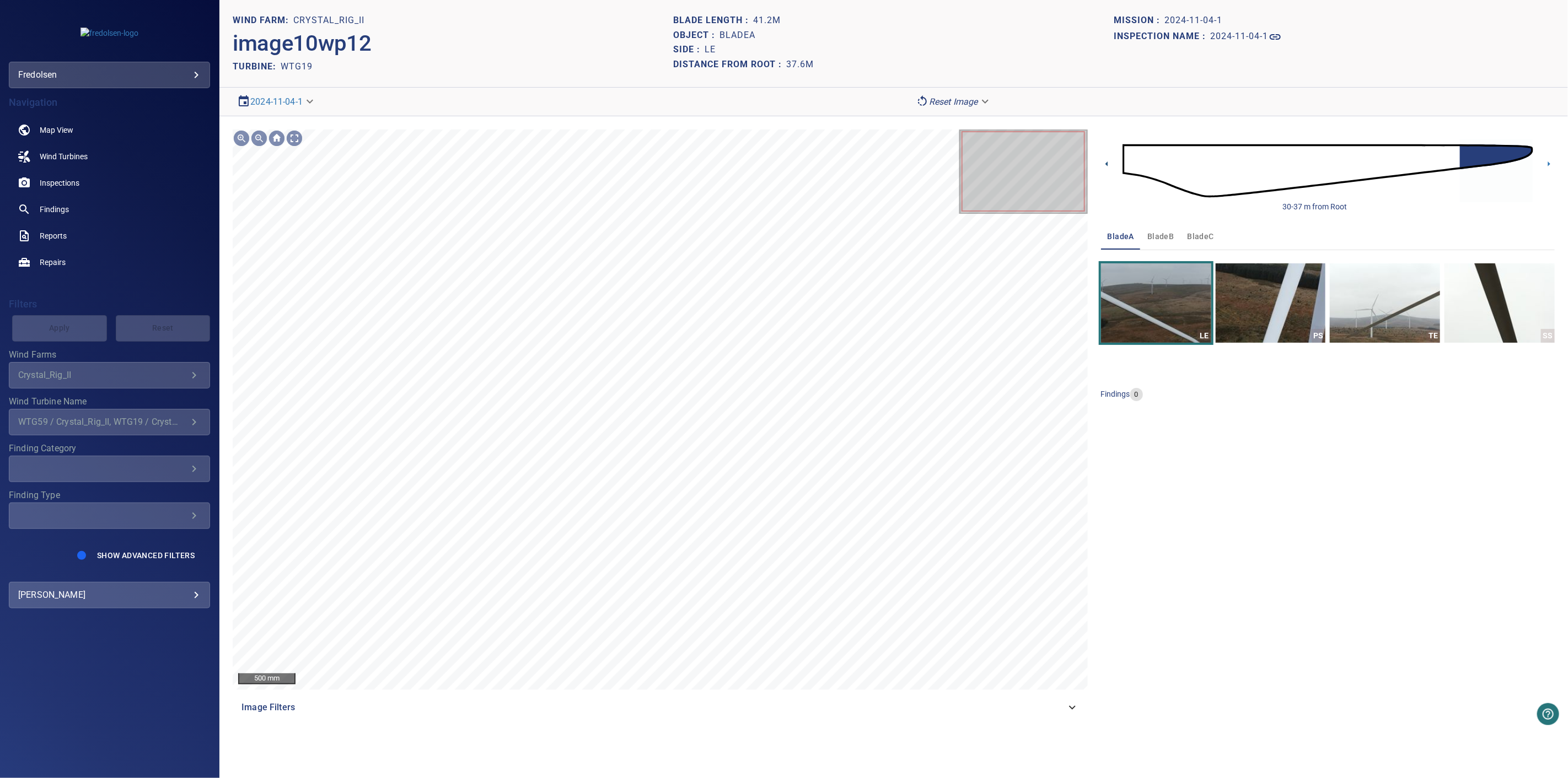
click at [1107, 166] on icon at bounding box center [1106, 163] width 2 height 5
click at [1104, 163] on icon at bounding box center [1106, 163] width 11 height 11
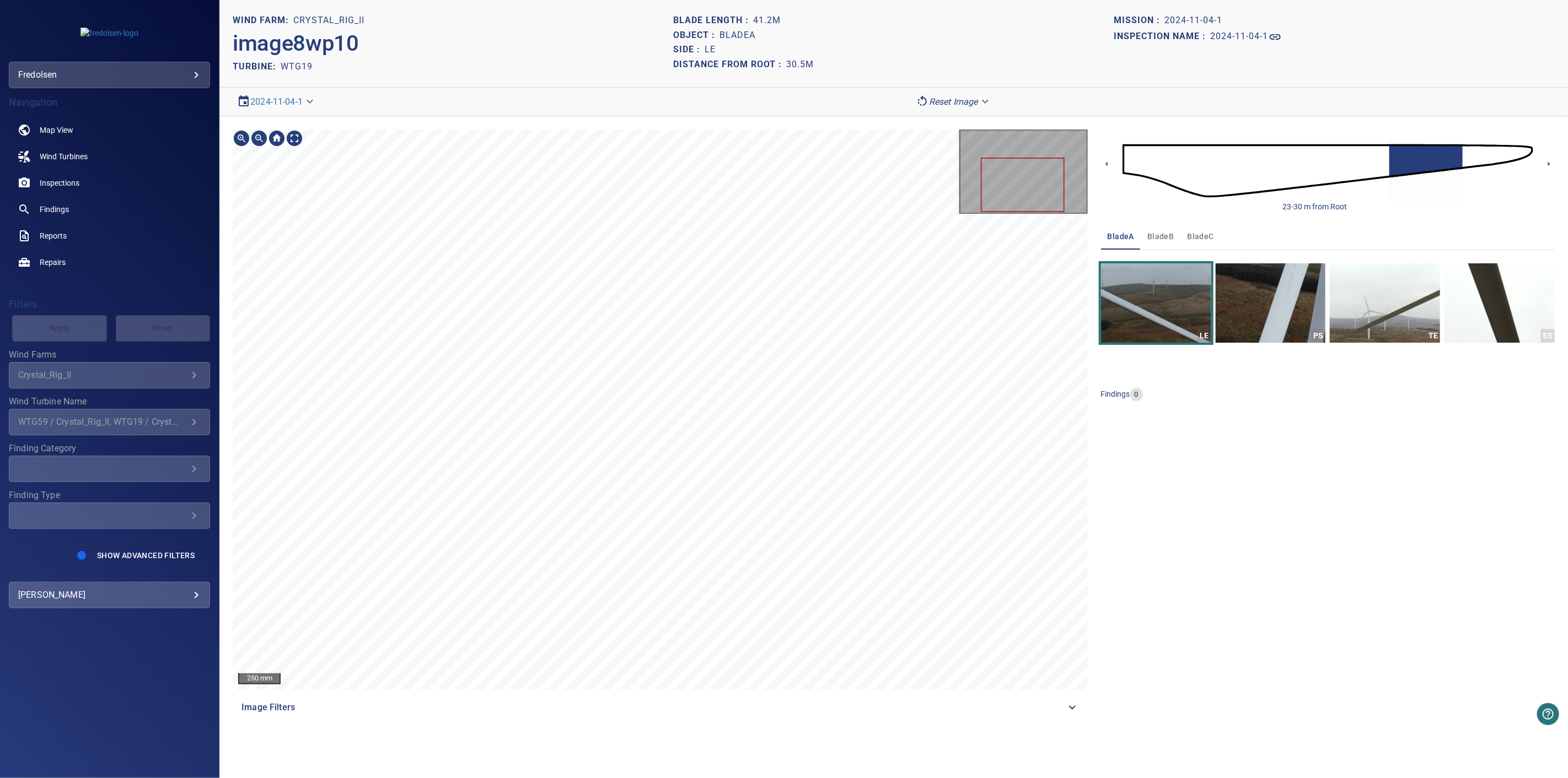
click at [1158, 236] on span "bladeB" at bounding box center [1160, 237] width 27 height 14
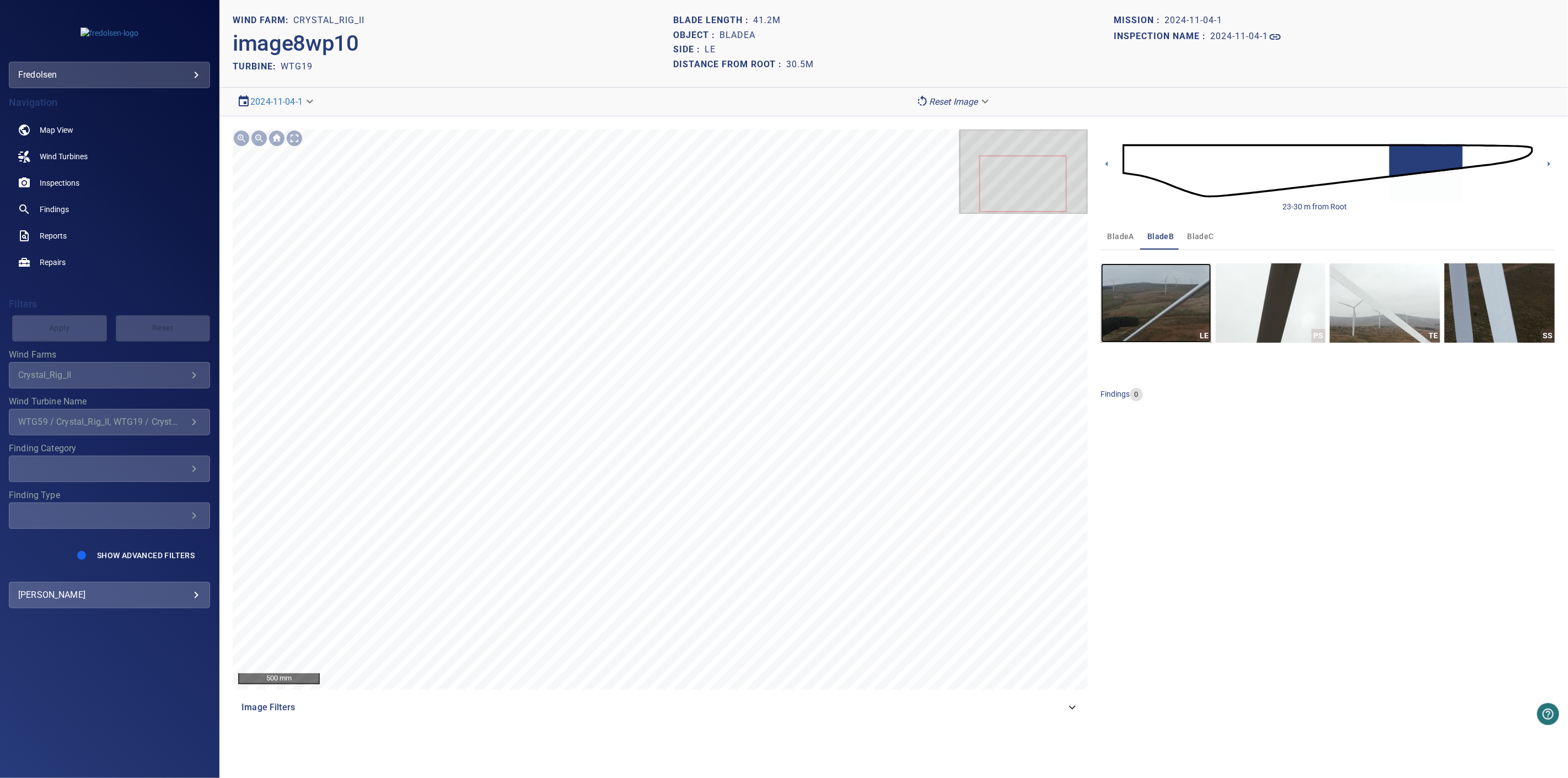
click at [1156, 315] on img "button" at bounding box center [1156, 303] width 110 height 80
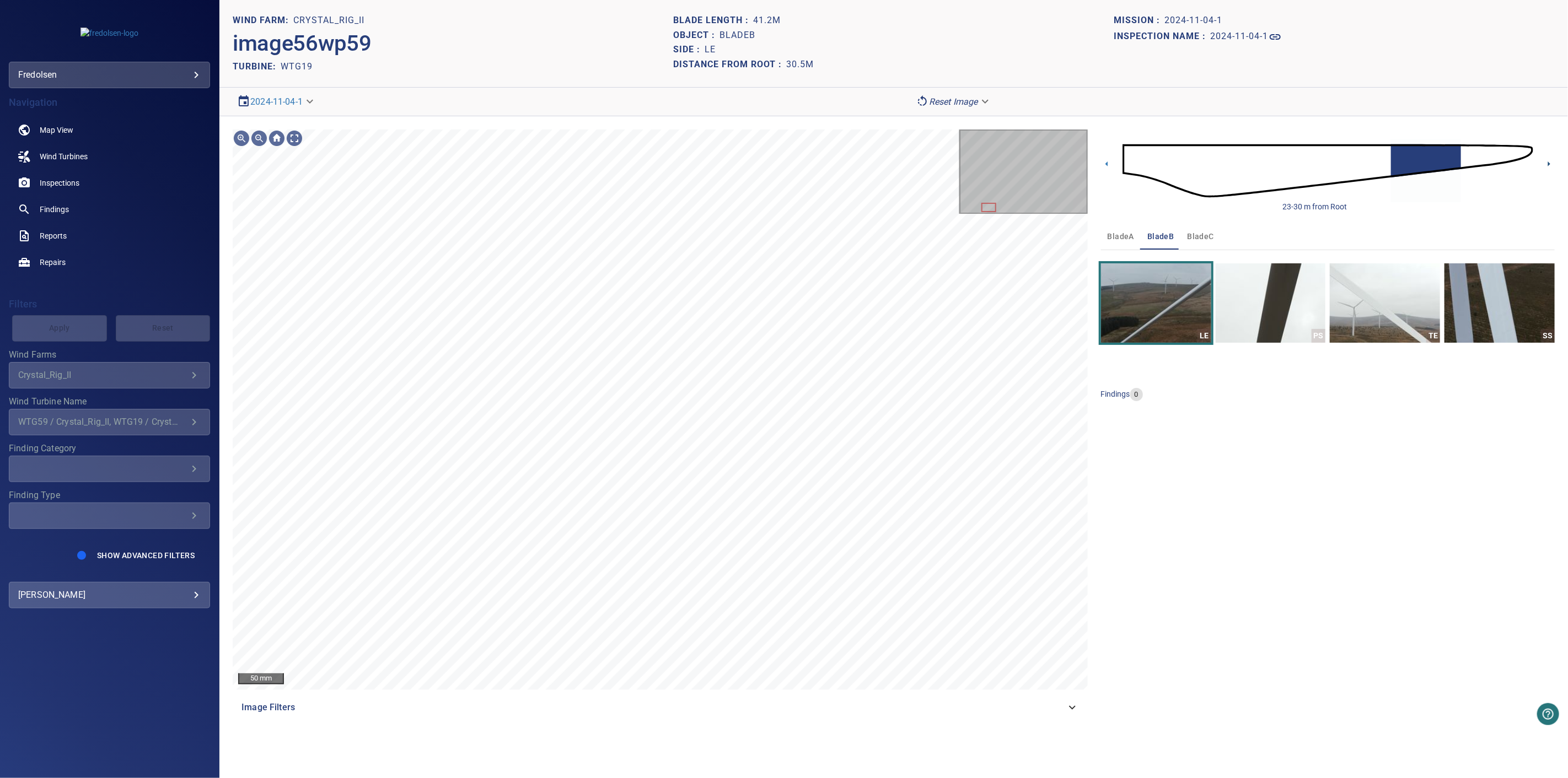
click at [1545, 165] on icon at bounding box center [1548, 163] width 11 height 11
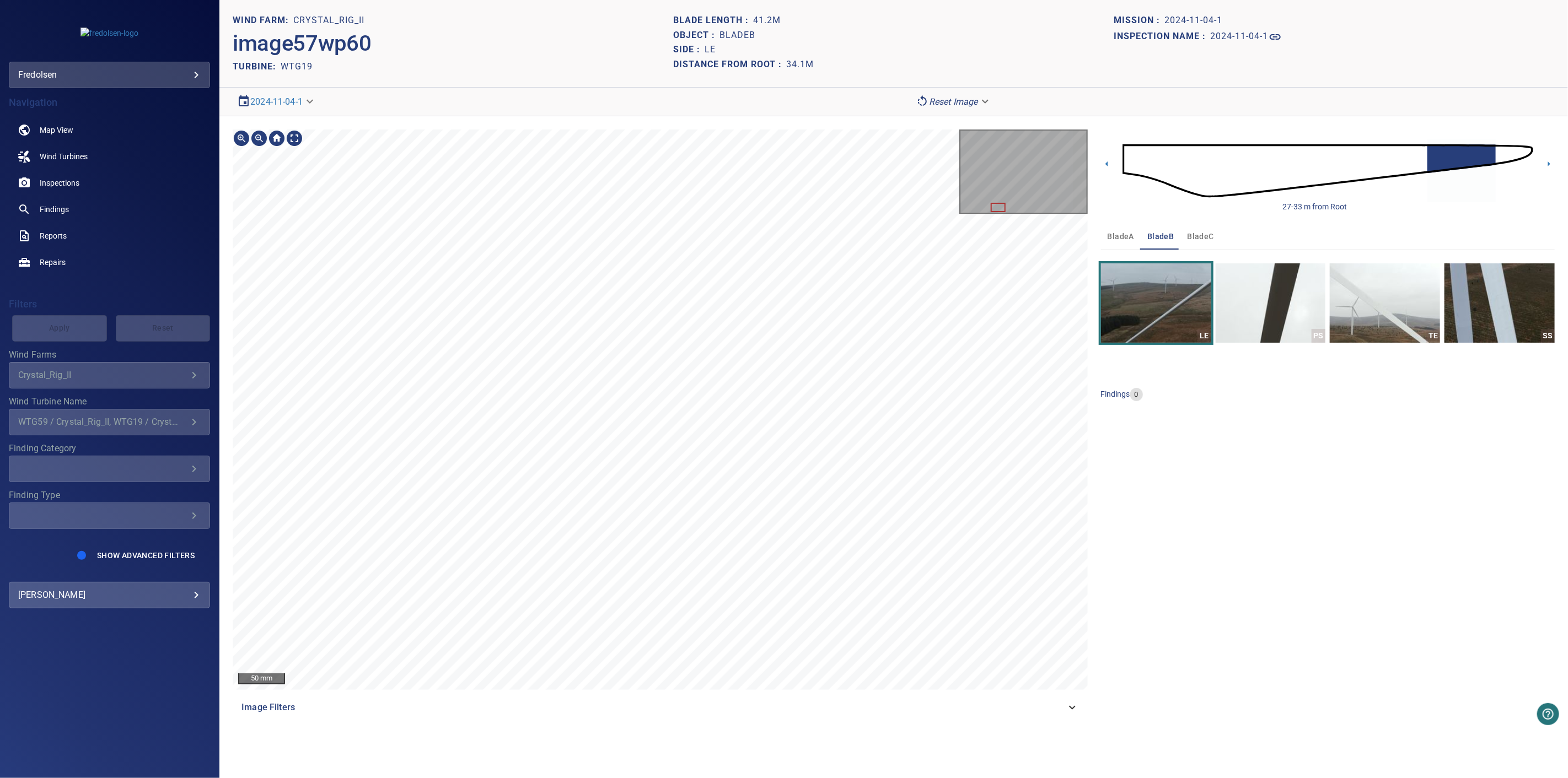
click at [1547, 157] on div "27-33 m from Root" at bounding box center [1327, 170] width 453 height 83
click at [1547, 162] on icon at bounding box center [1548, 163] width 11 height 11
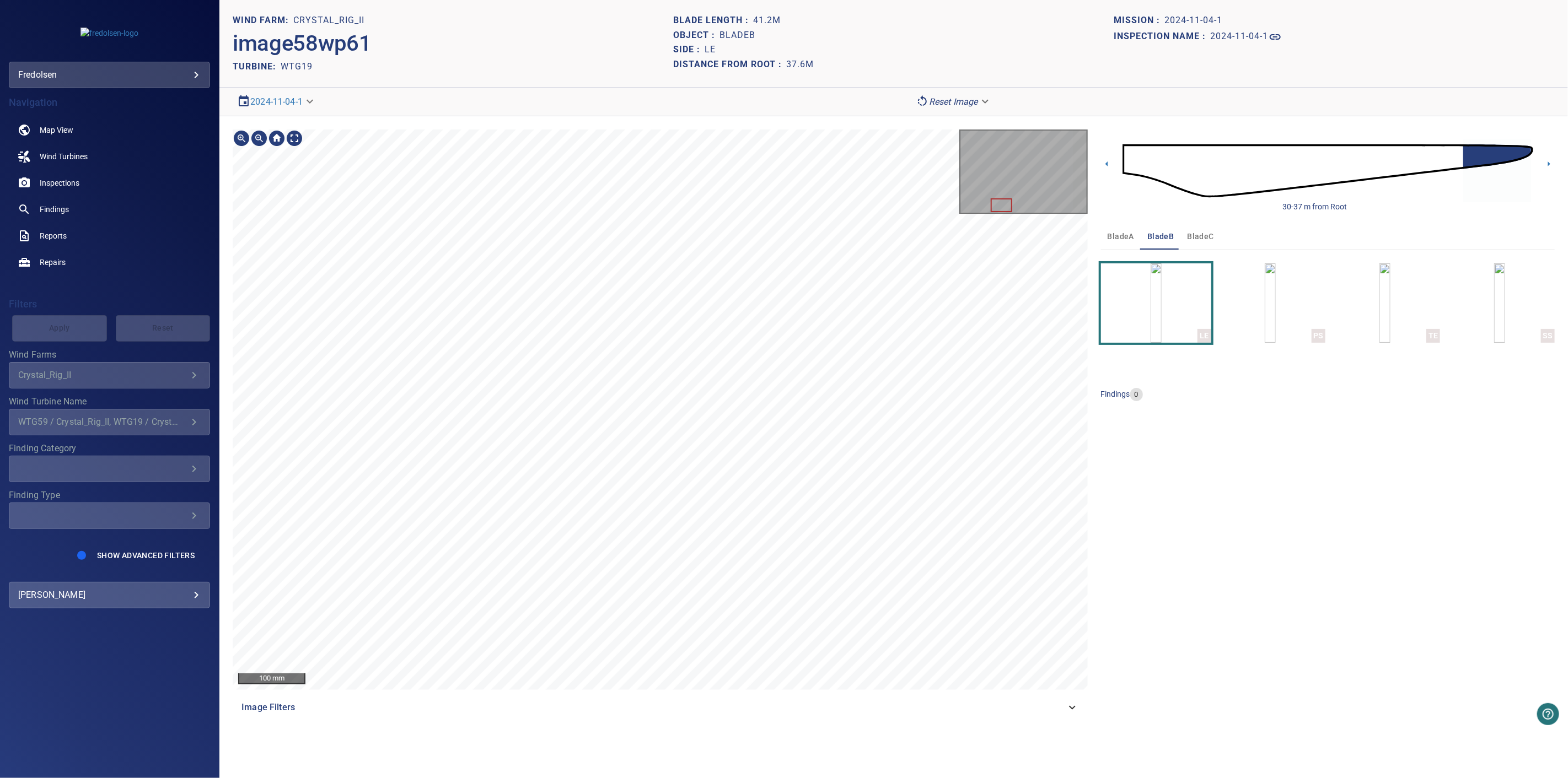
click at [1542, 171] on div "30-37 m from Root" at bounding box center [1327, 170] width 453 height 83
click at [1553, 166] on icon at bounding box center [1548, 163] width 11 height 11
click at [1198, 238] on span "bladeC" at bounding box center [1200, 237] width 27 height 14
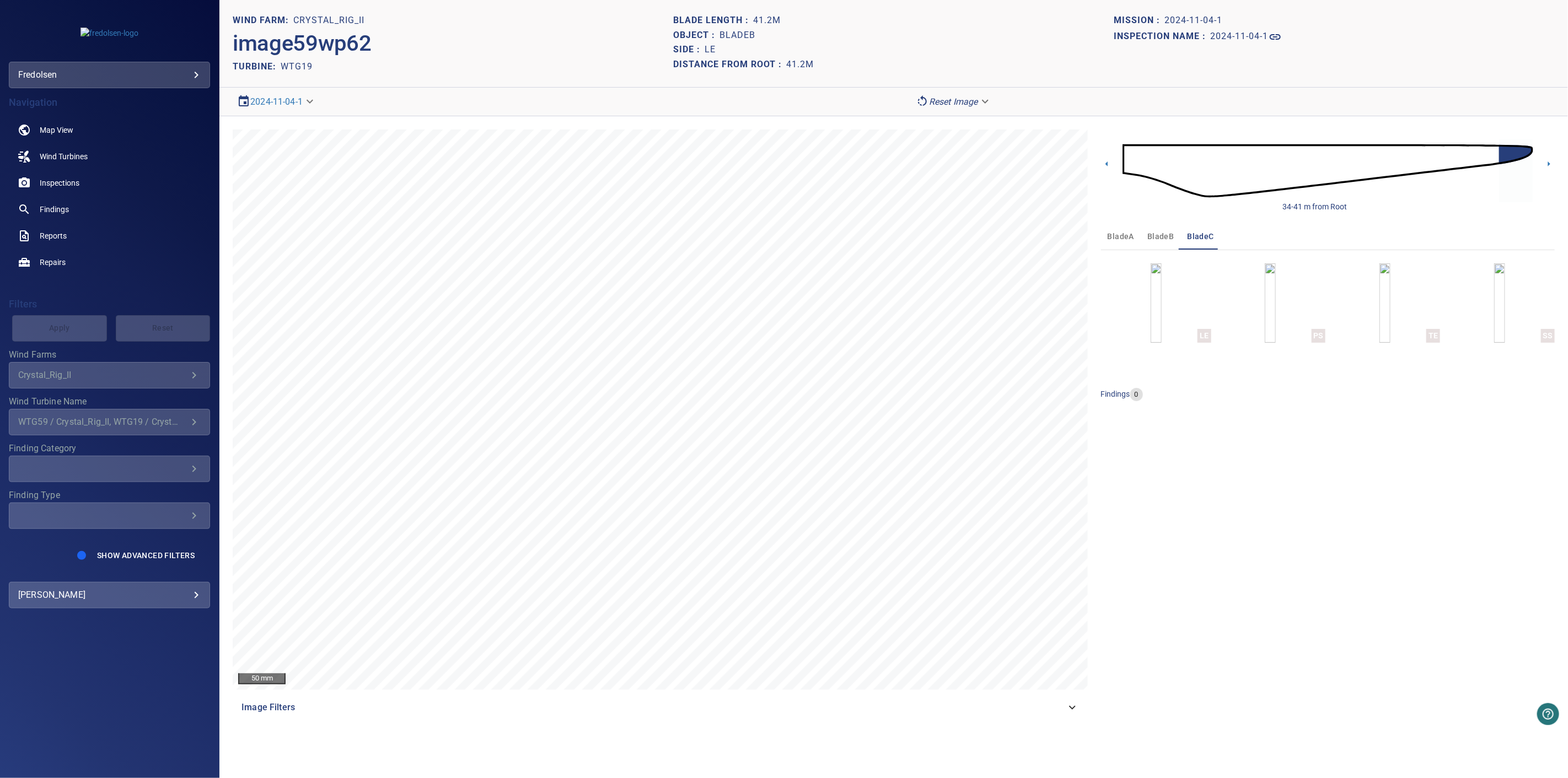
click at [1214, 320] on div "LE PS TE SS" at bounding box center [1327, 303] width 453 height 80
click at [1161, 326] on img "button" at bounding box center [1156, 303] width 11 height 80
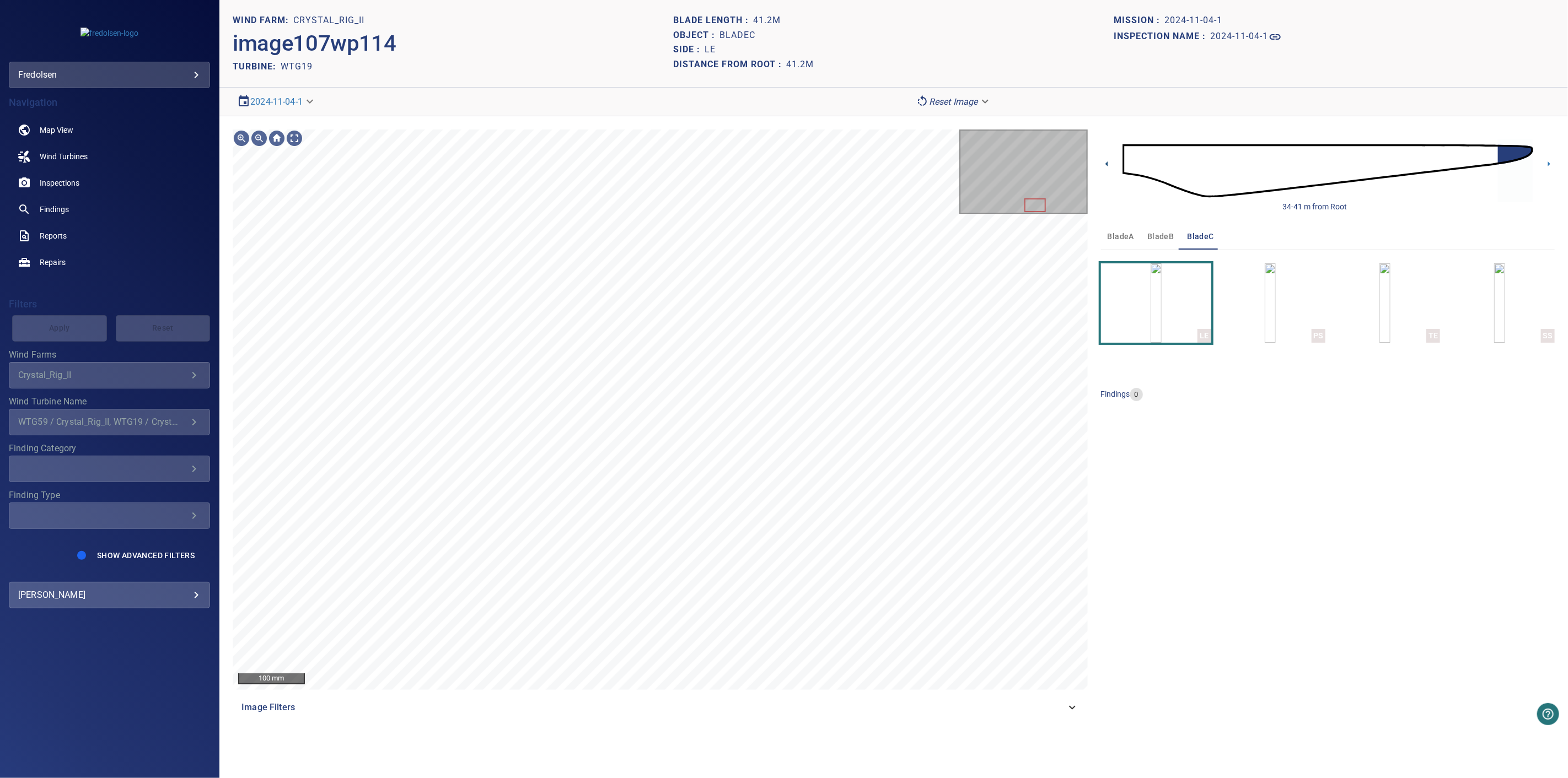
click at [1108, 165] on icon at bounding box center [1106, 163] width 11 height 11
click at [1109, 165] on icon at bounding box center [1106, 163] width 11 height 11
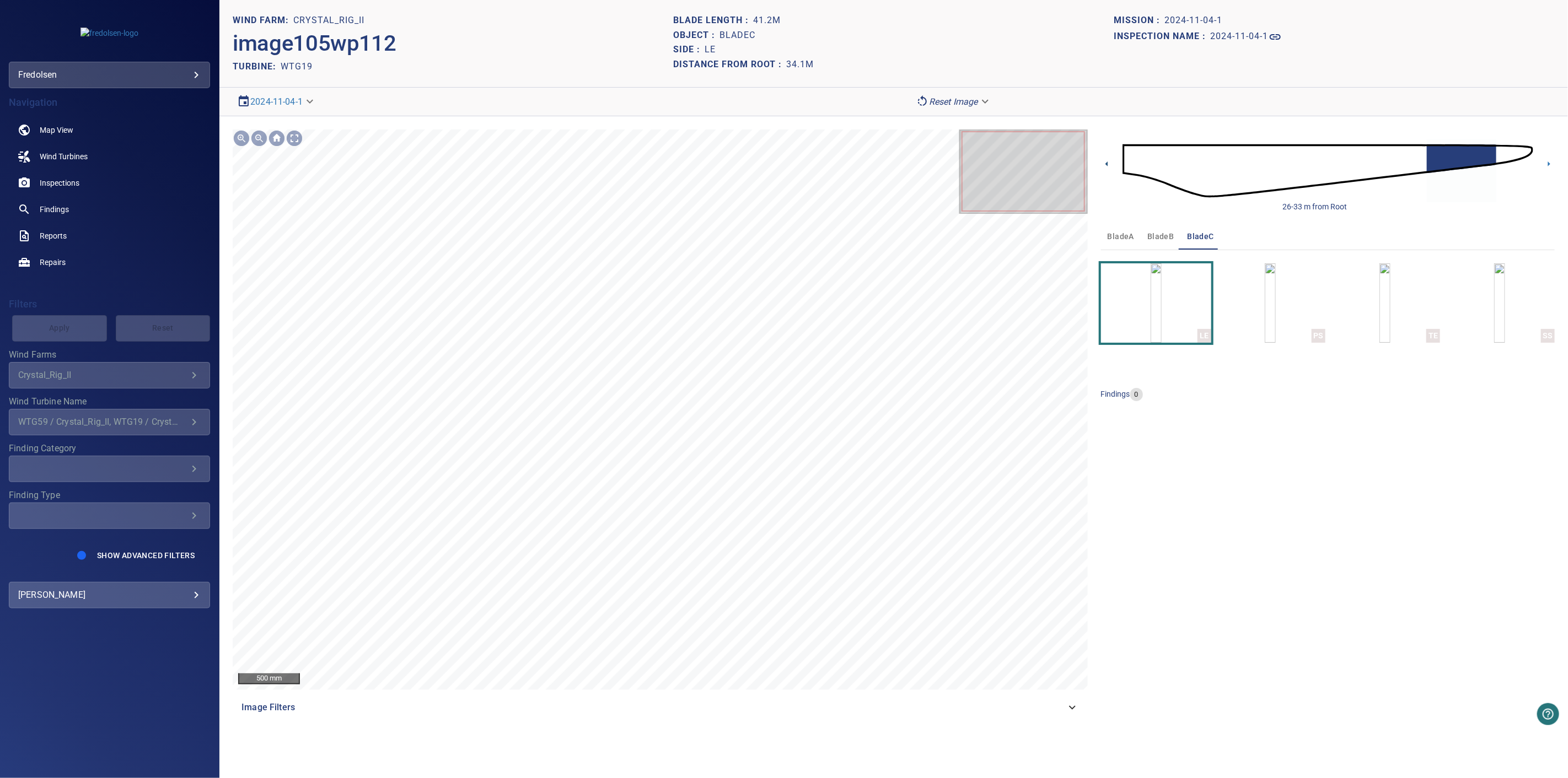
click at [1109, 167] on icon at bounding box center [1106, 163] width 11 height 11
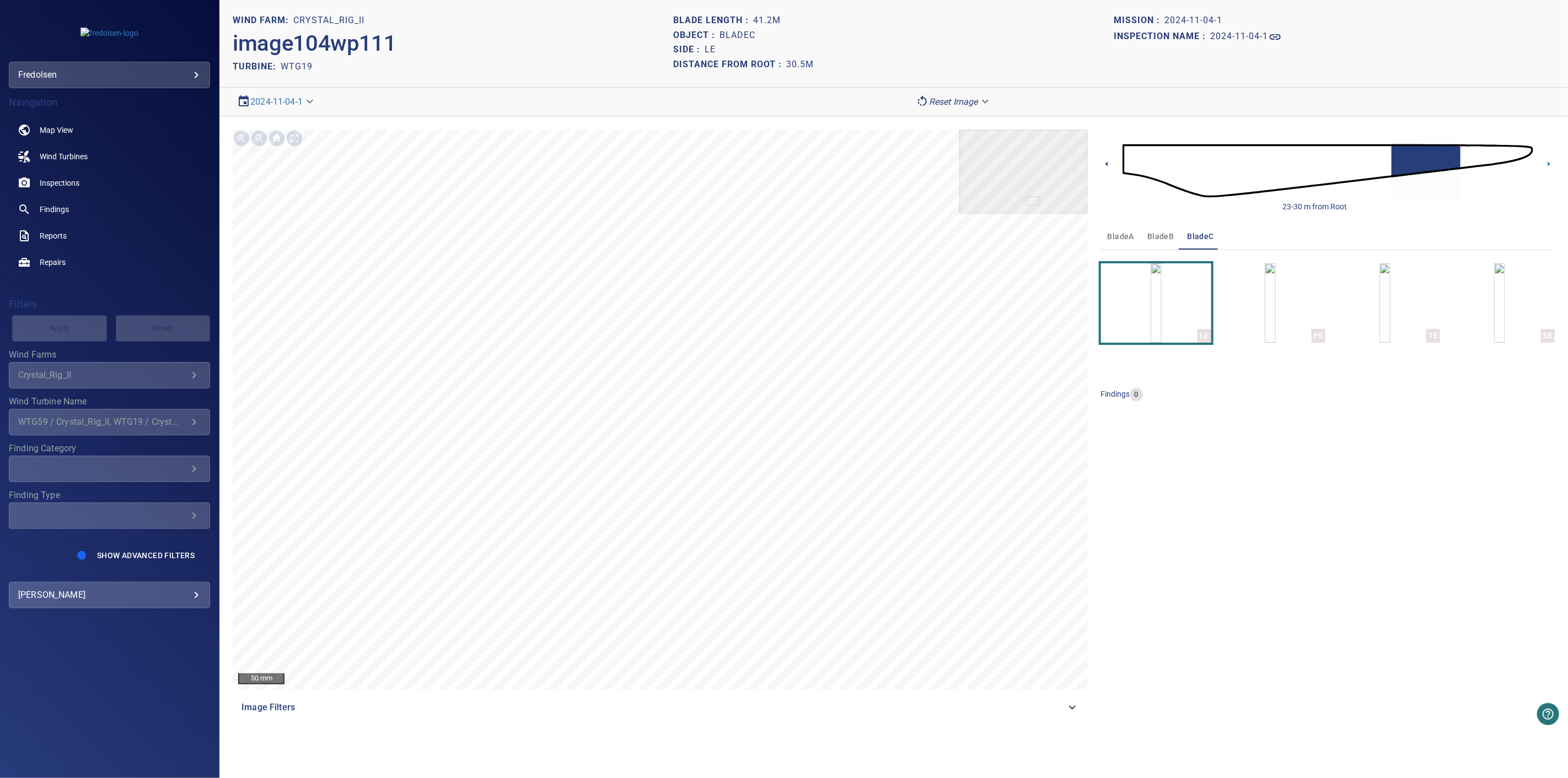
click at [1108, 166] on icon at bounding box center [1106, 163] width 11 height 11
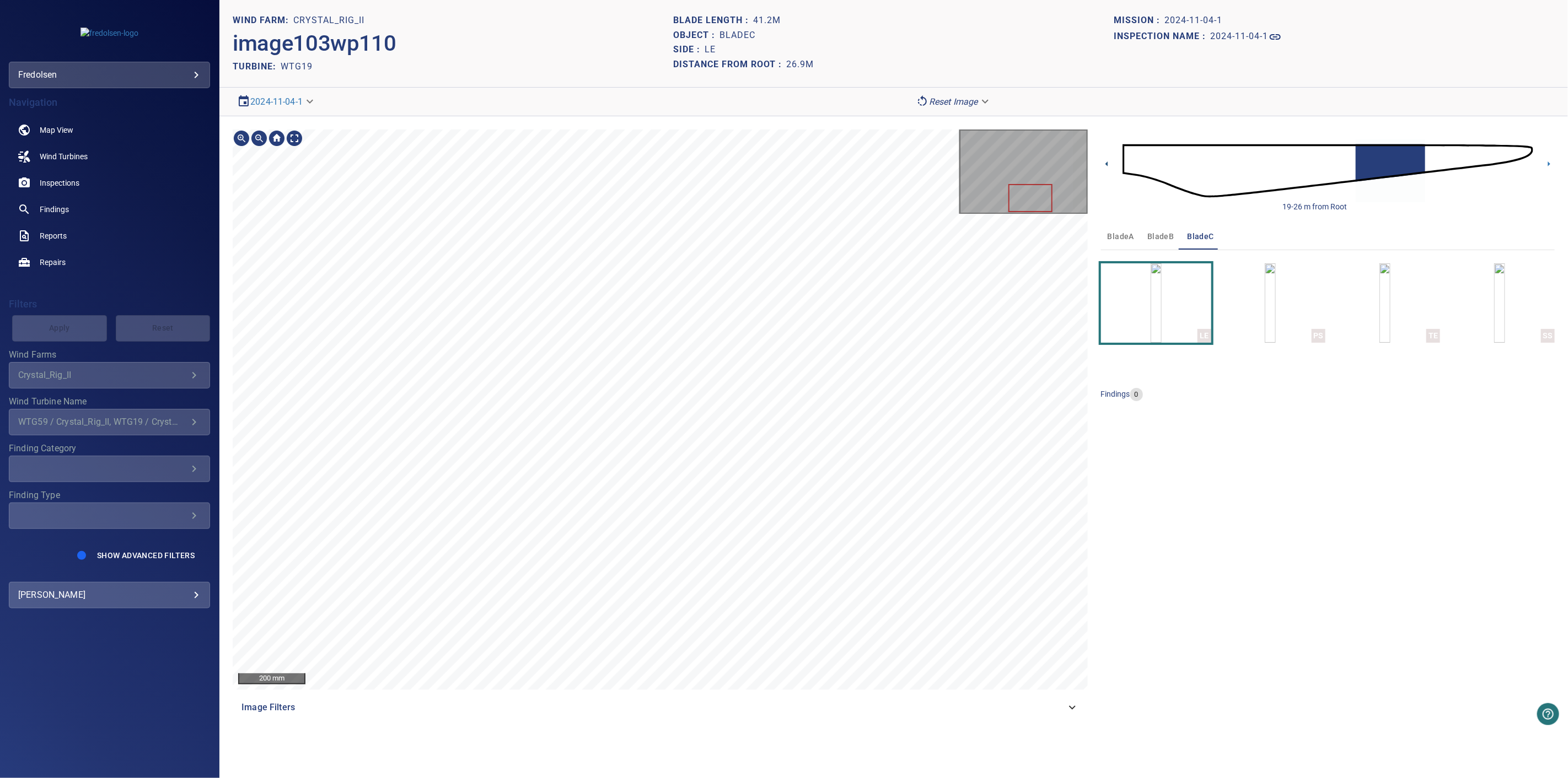
click at [1108, 168] on icon at bounding box center [1106, 163] width 11 height 11
click at [1112, 166] on icon at bounding box center [1106, 163] width 11 height 11
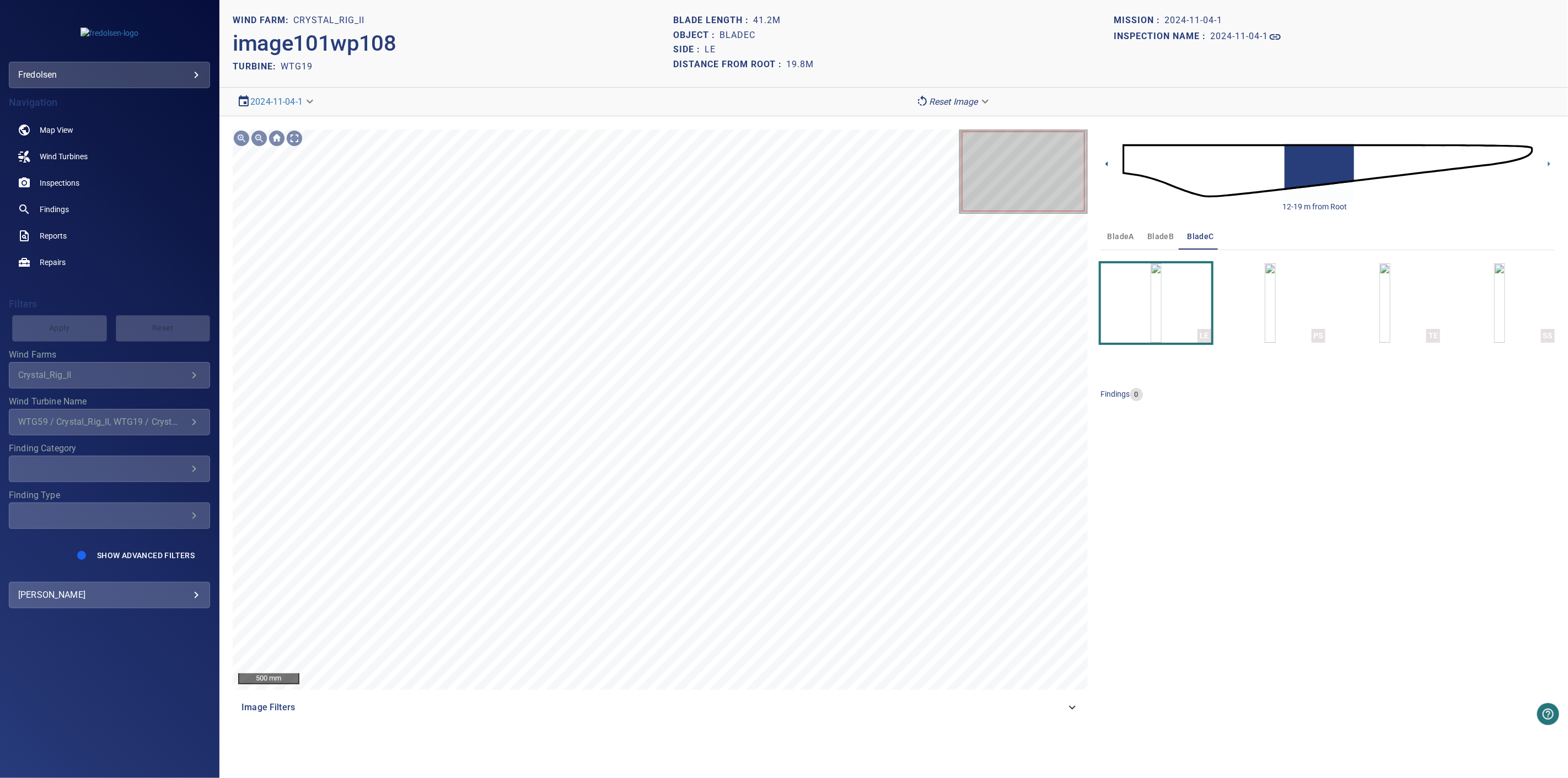
click at [1103, 168] on icon at bounding box center [1106, 163] width 11 height 11
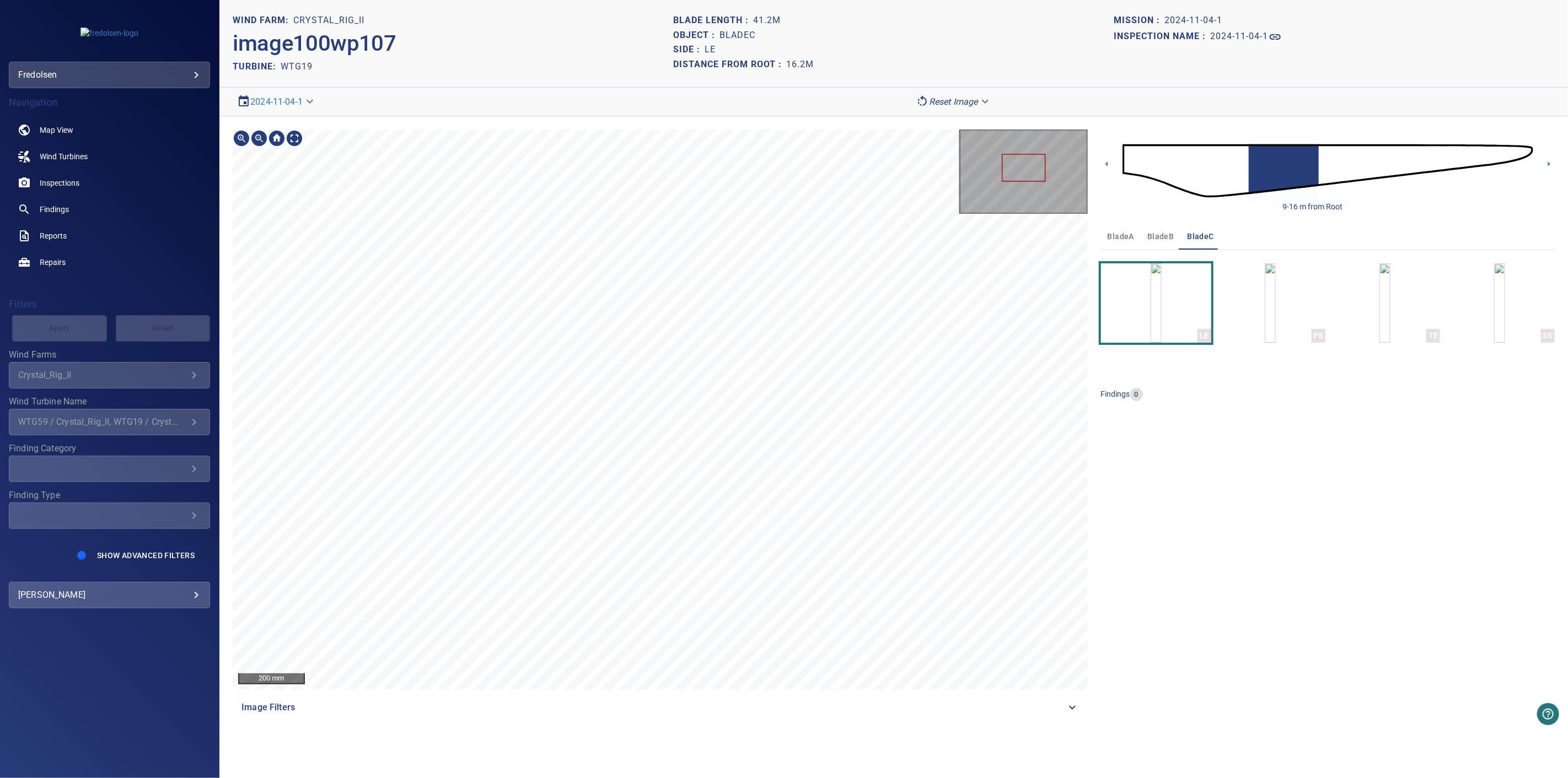
click at [1114, 171] on div "9-16 m from Root" at bounding box center [1327, 170] width 453 height 83
click at [1101, 161] on icon at bounding box center [1106, 163] width 11 height 11
click at [771, 124] on div "200 mm Image Filters 5-12 m from Root bladeA bladeB bladeC LE PS TE SS findings…" at bounding box center [893, 425] width 1348 height 617
click at [1105, 160] on icon at bounding box center [1106, 163] width 11 height 11
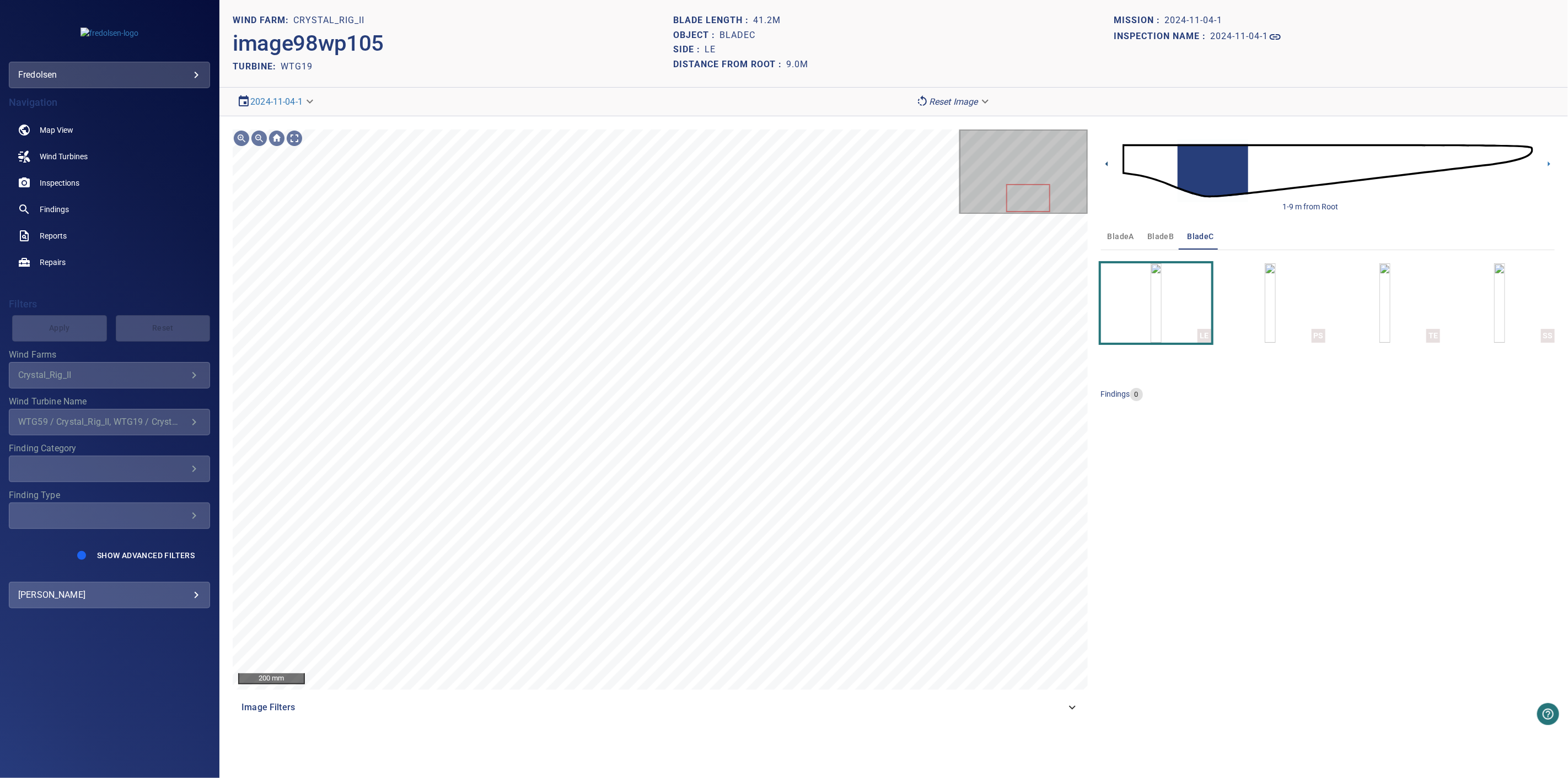
click at [1111, 162] on icon at bounding box center [1106, 163] width 11 height 11
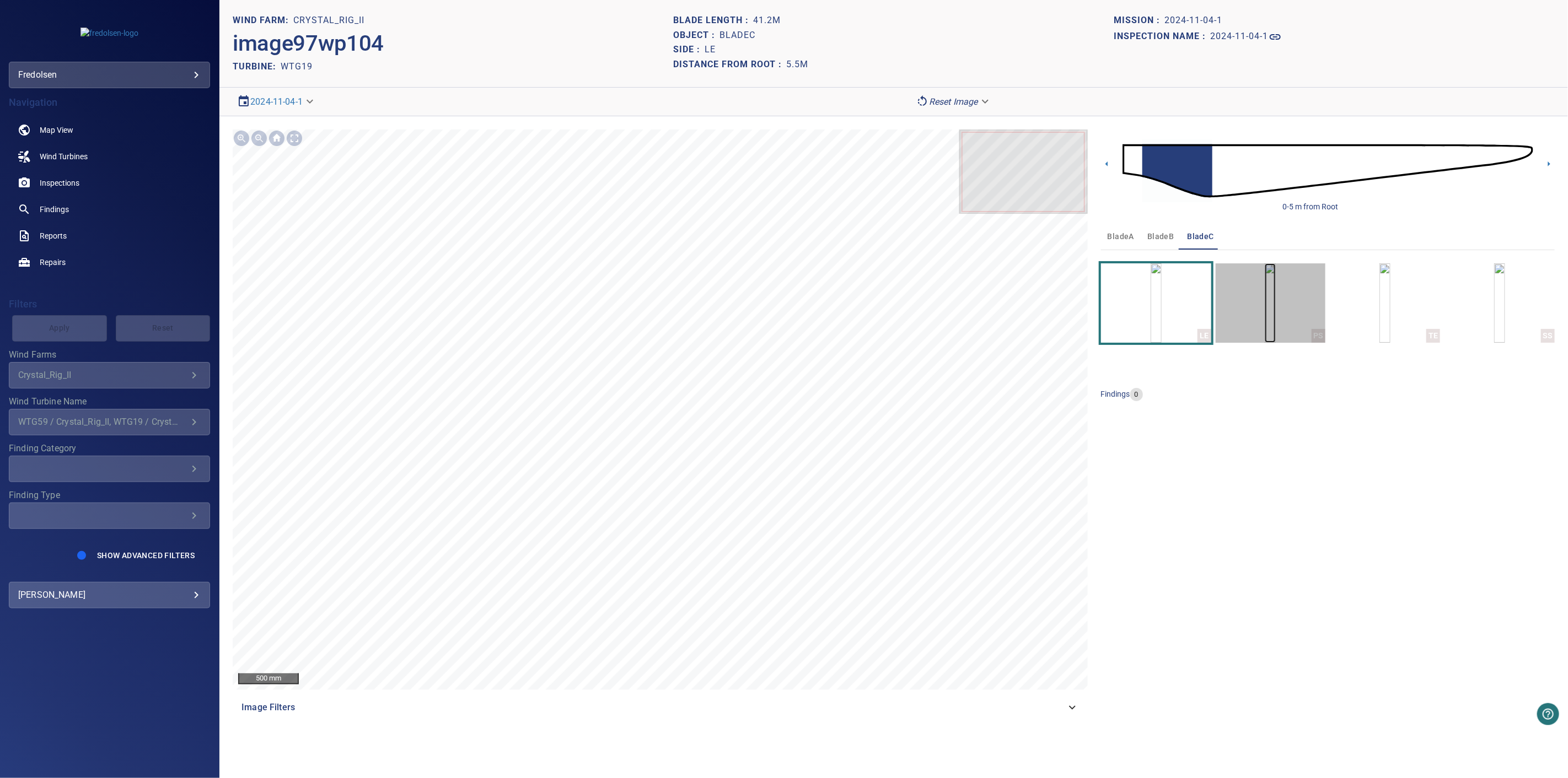
click at [1270, 305] on img "button" at bounding box center [1271, 303] width 11 height 80
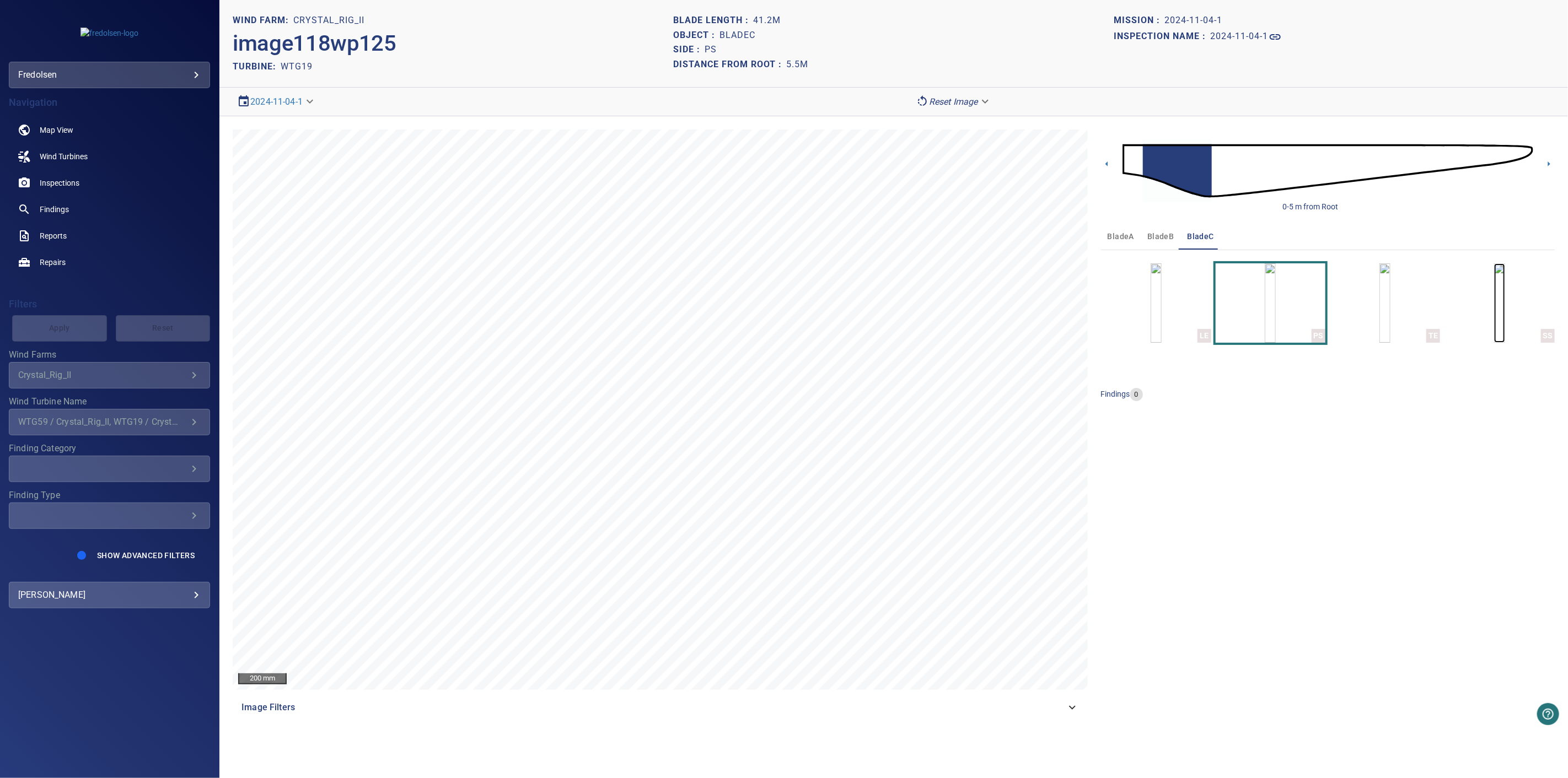
click at [1504, 316] on img "button" at bounding box center [1500, 303] width 11 height 80
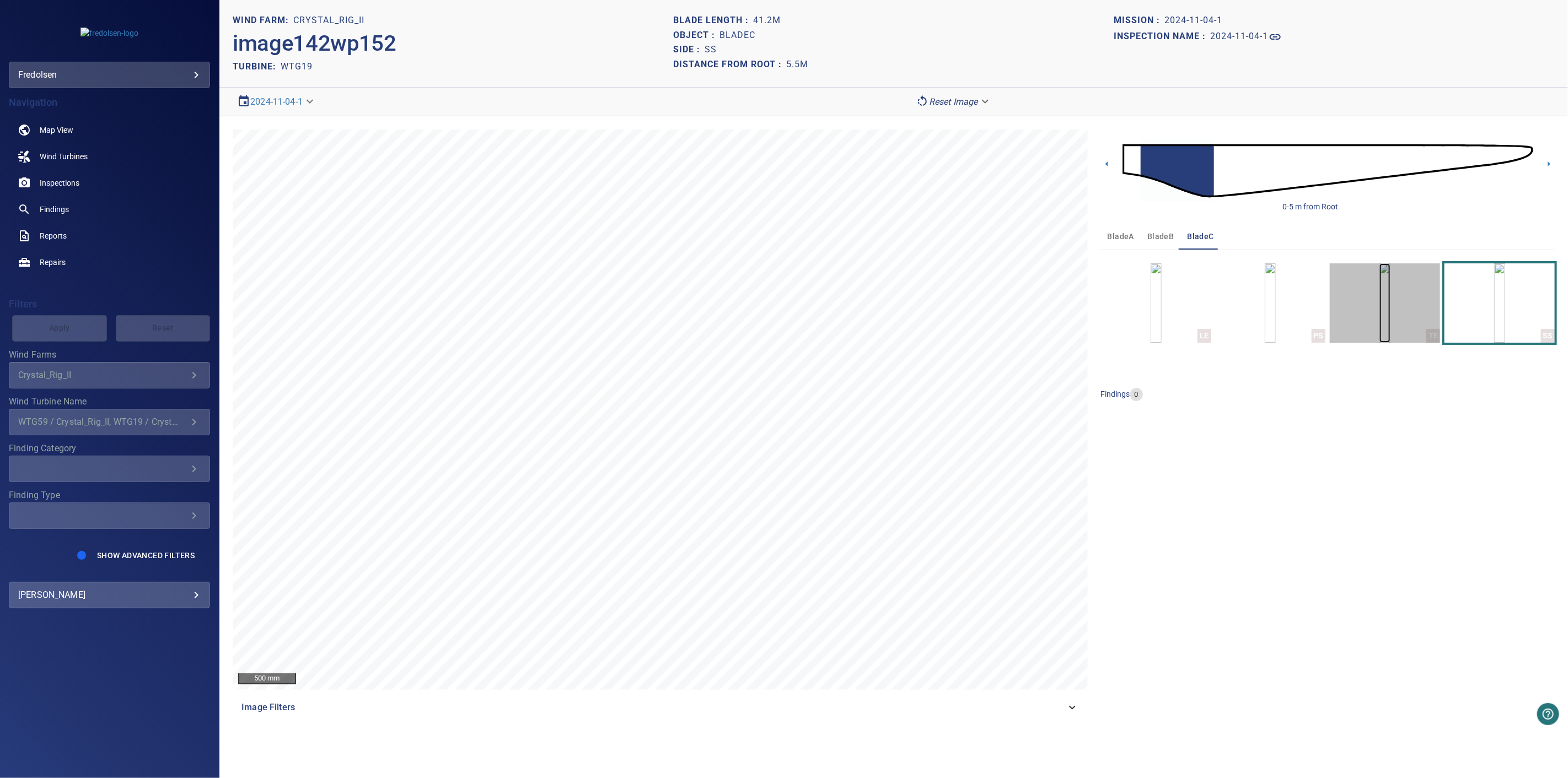
click at [1386, 324] on img "button" at bounding box center [1385, 303] width 11 height 80
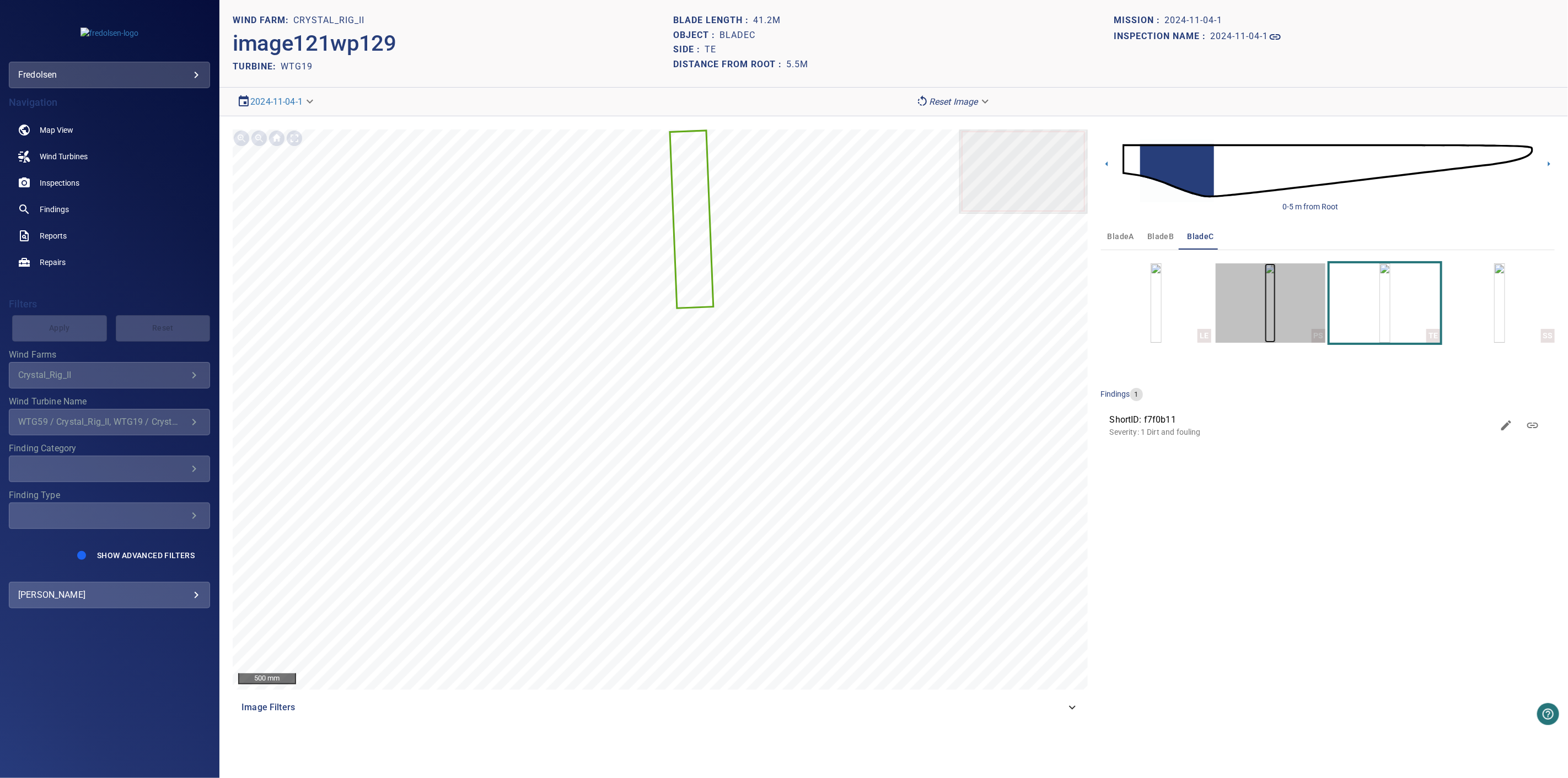
click at [1272, 324] on img "button" at bounding box center [1271, 303] width 11 height 80
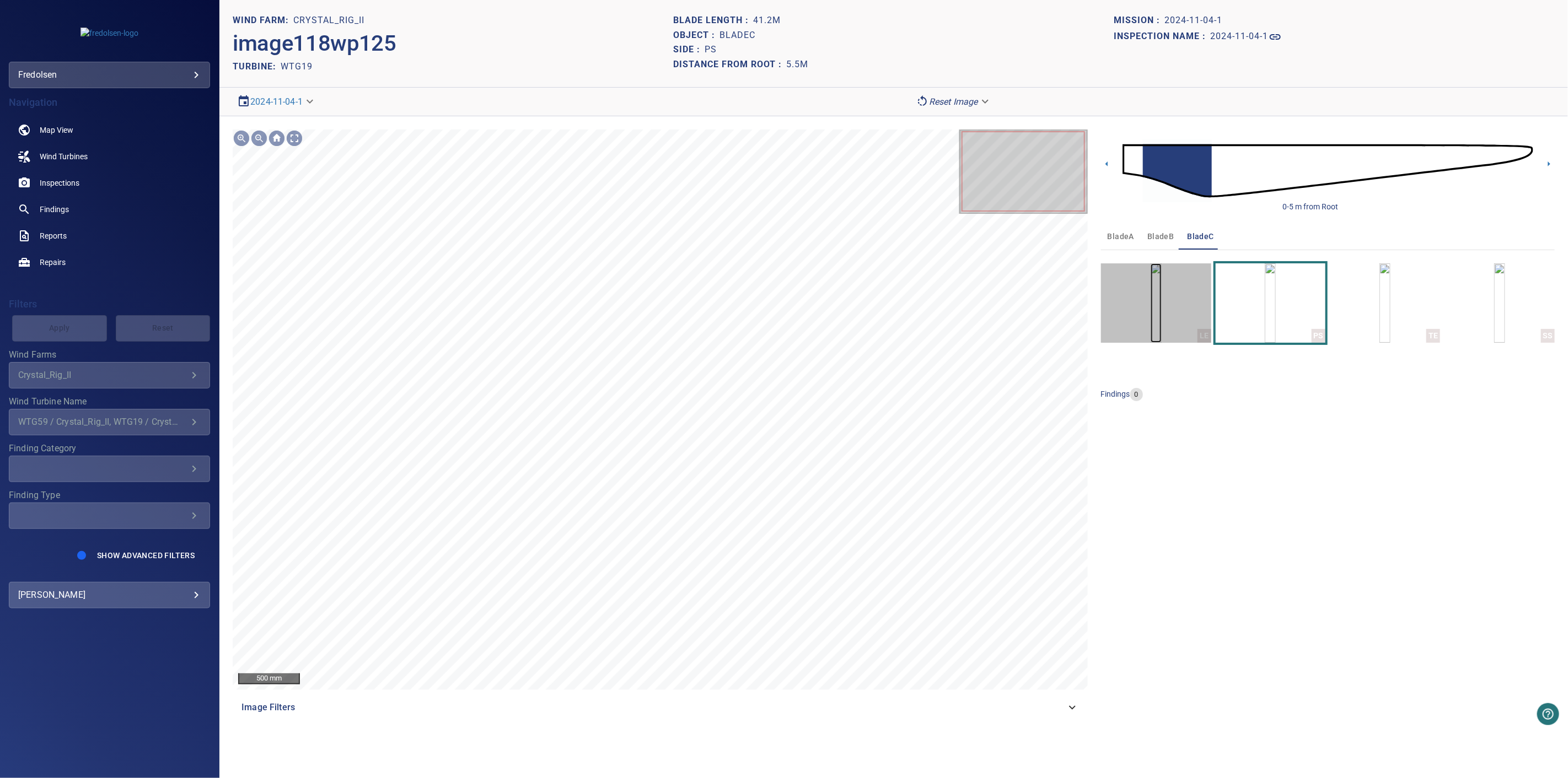
click at [1161, 326] on img "button" at bounding box center [1156, 303] width 11 height 80
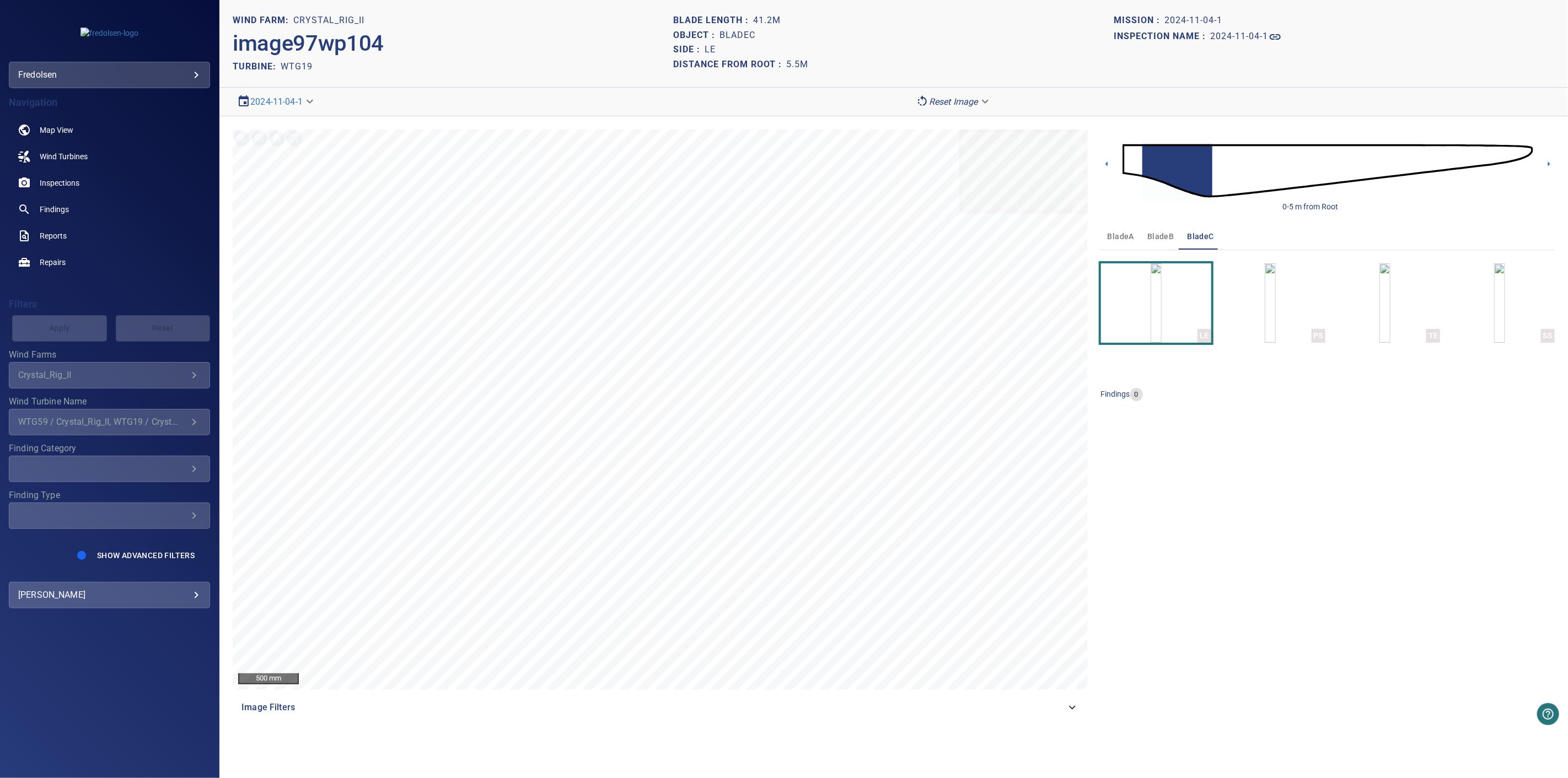
click at [1110, 171] on div "0-5 m from Root" at bounding box center [1327, 170] width 453 height 83
click at [1104, 164] on icon at bounding box center [1106, 163] width 11 height 11
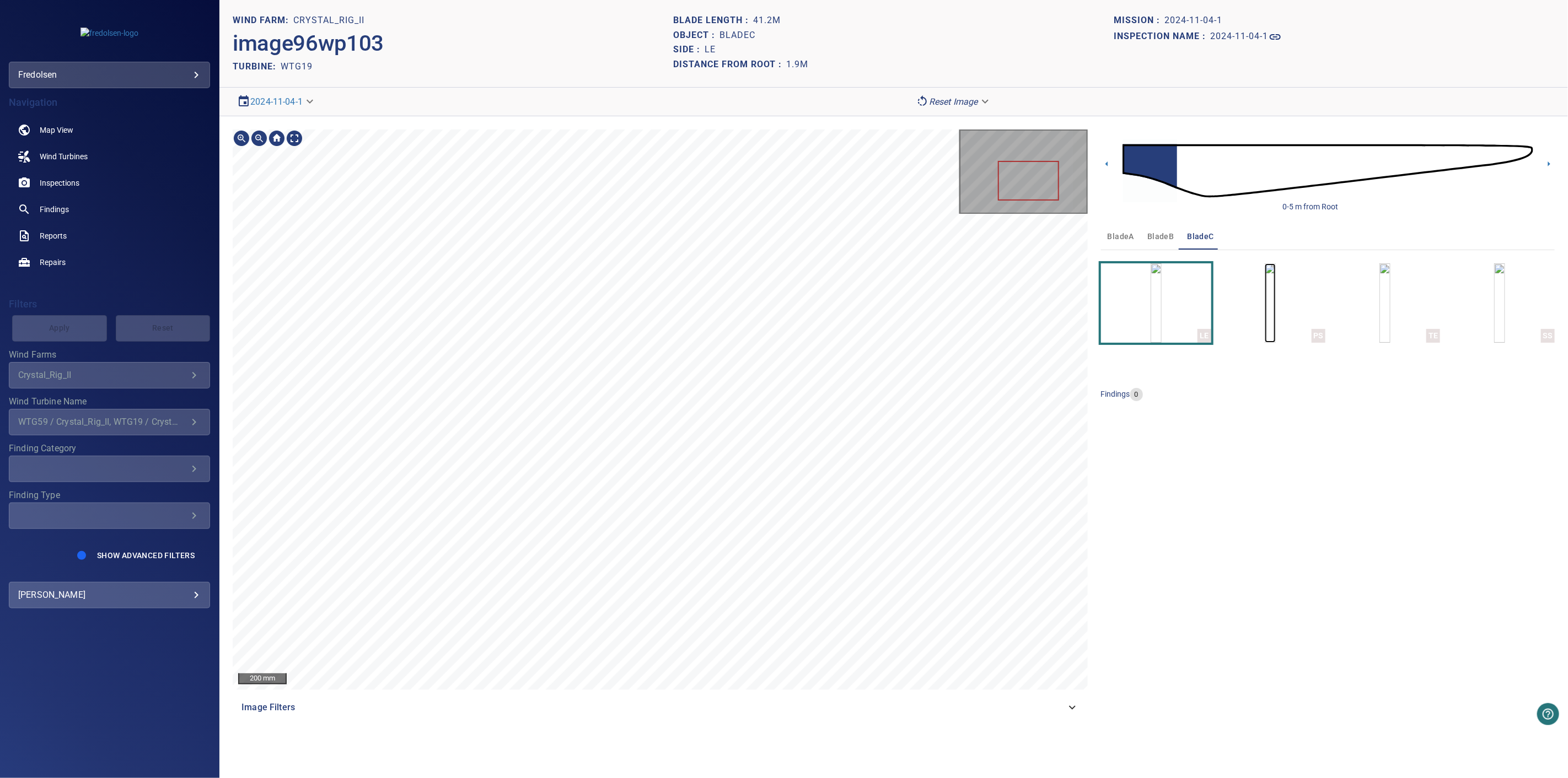
click at [1275, 313] on img "button" at bounding box center [1271, 303] width 11 height 80
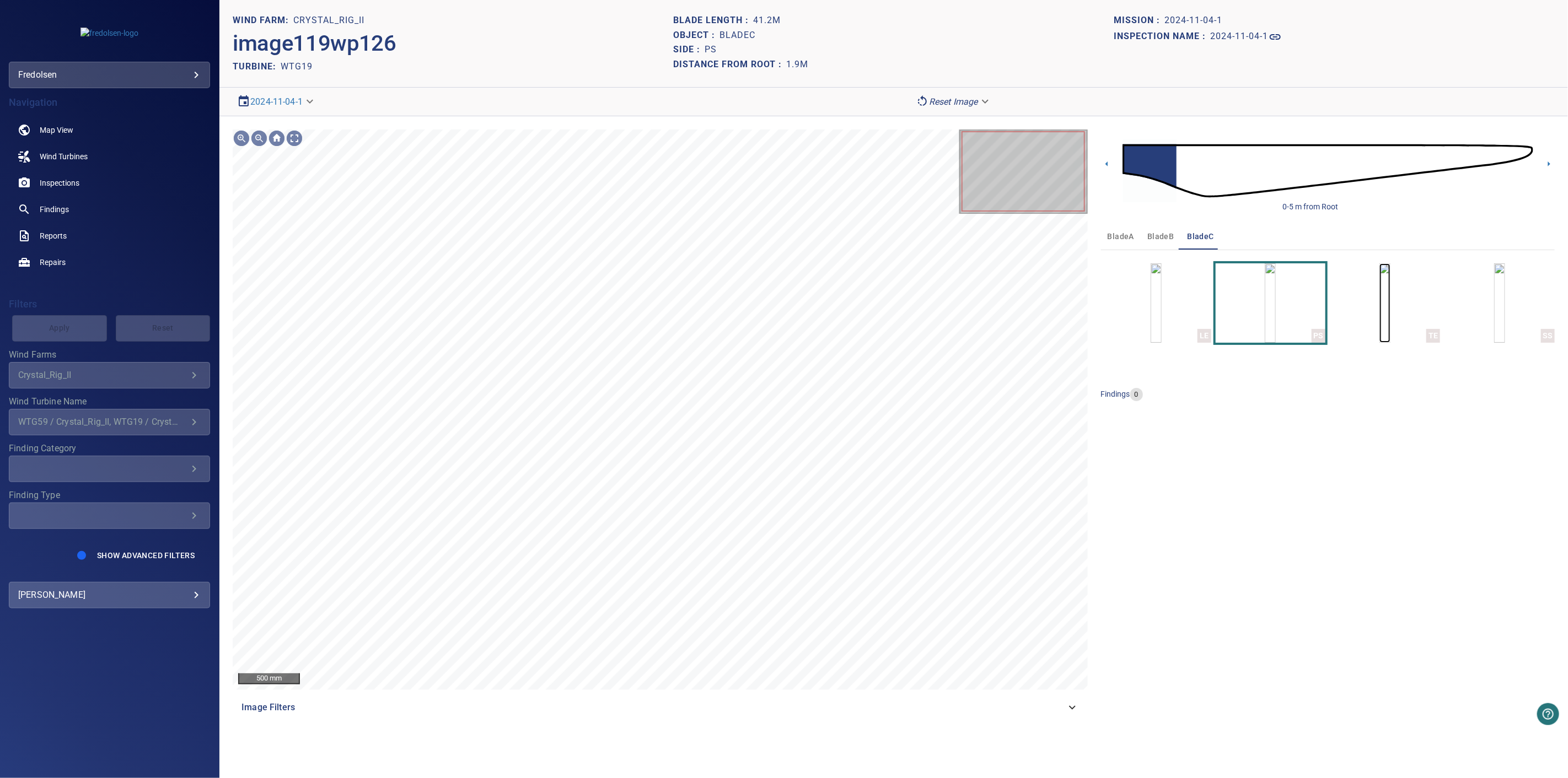
click at [1379, 309] on img "button" at bounding box center [1385, 303] width 11 height 80
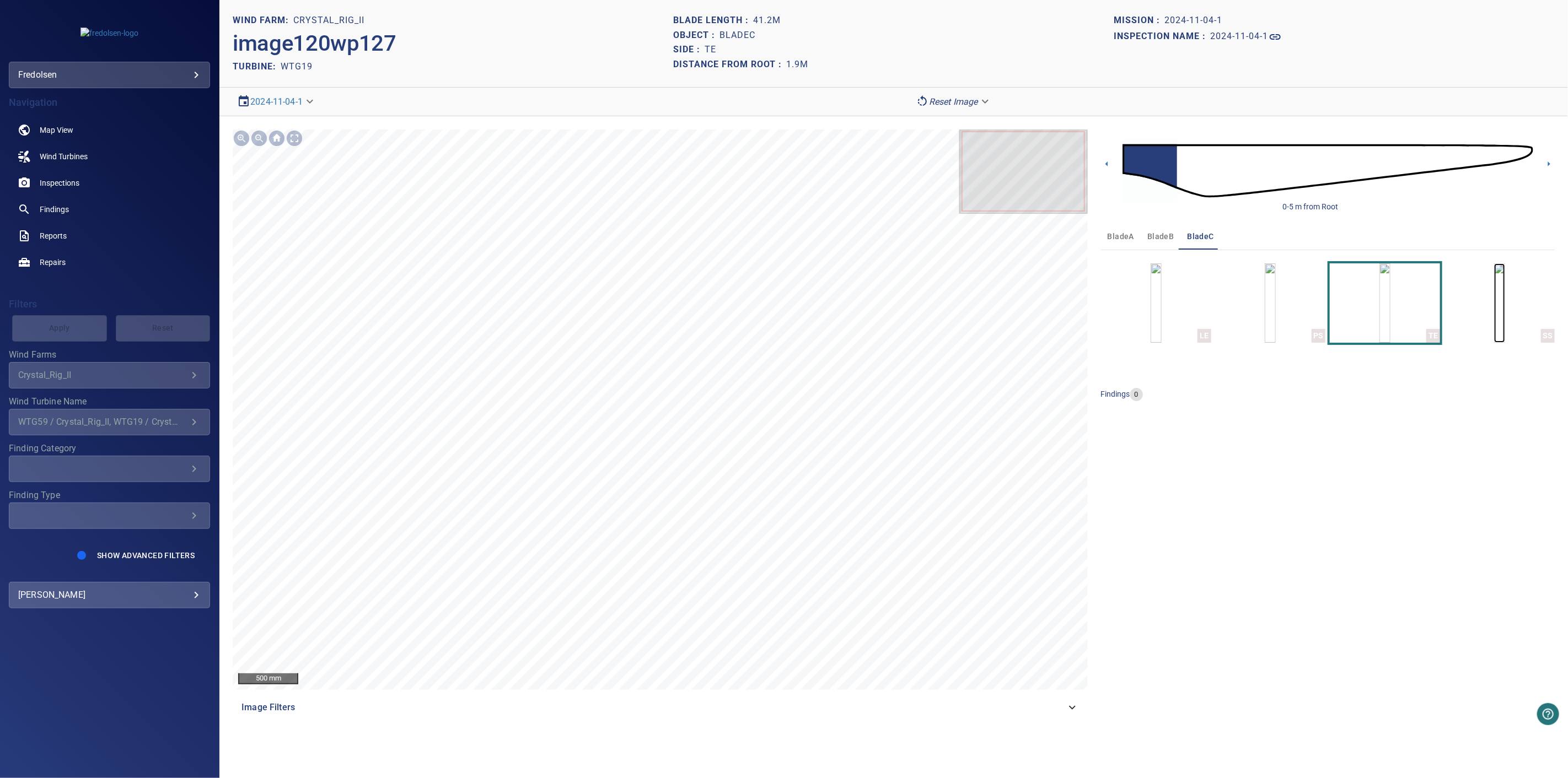
click at [1496, 313] on img "button" at bounding box center [1500, 303] width 11 height 80
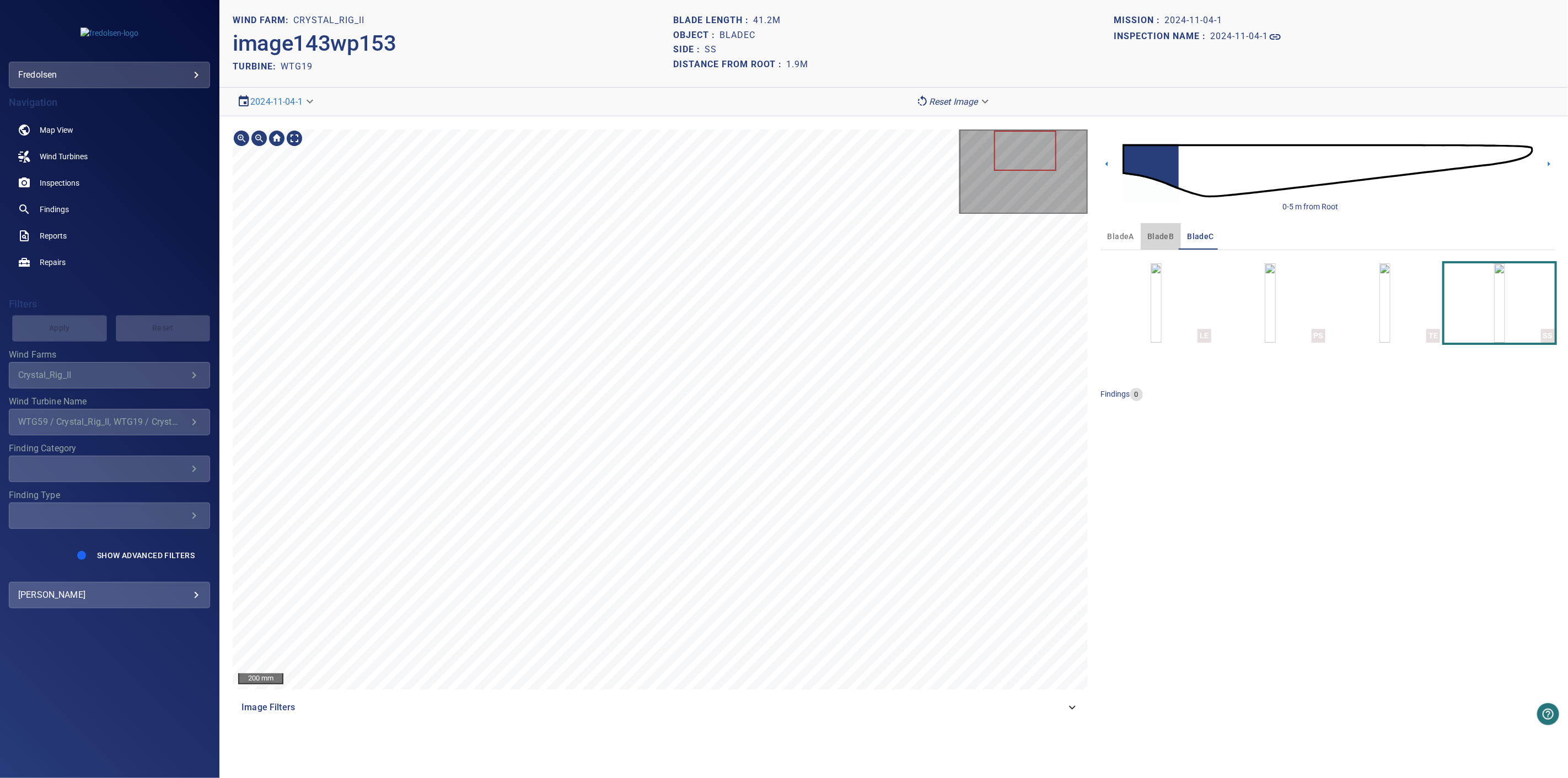
click at [1141, 229] on button "bladeB" at bounding box center [1160, 237] width 40 height 27
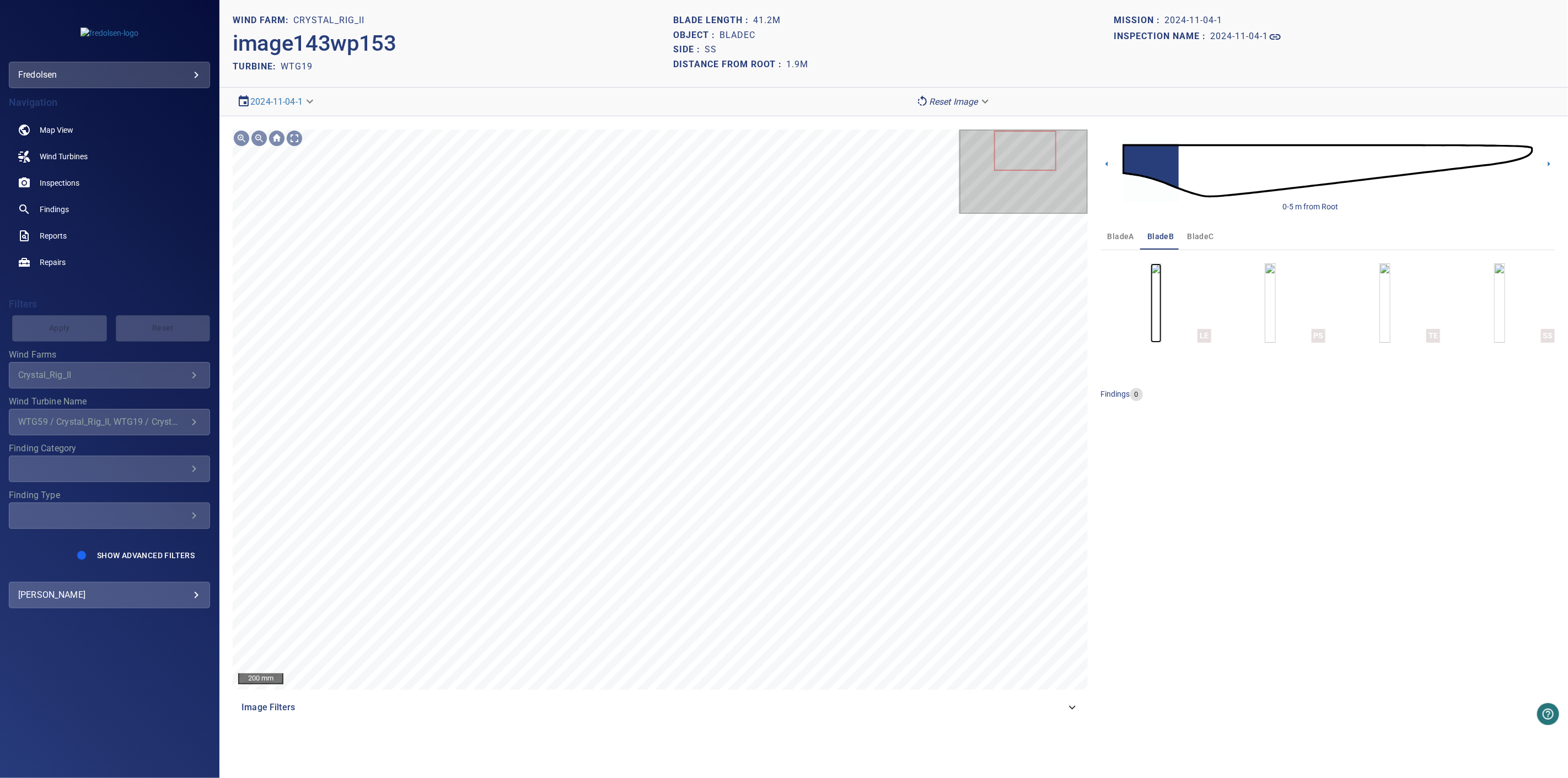
click at [1156, 322] on img "button" at bounding box center [1156, 303] width 11 height 80
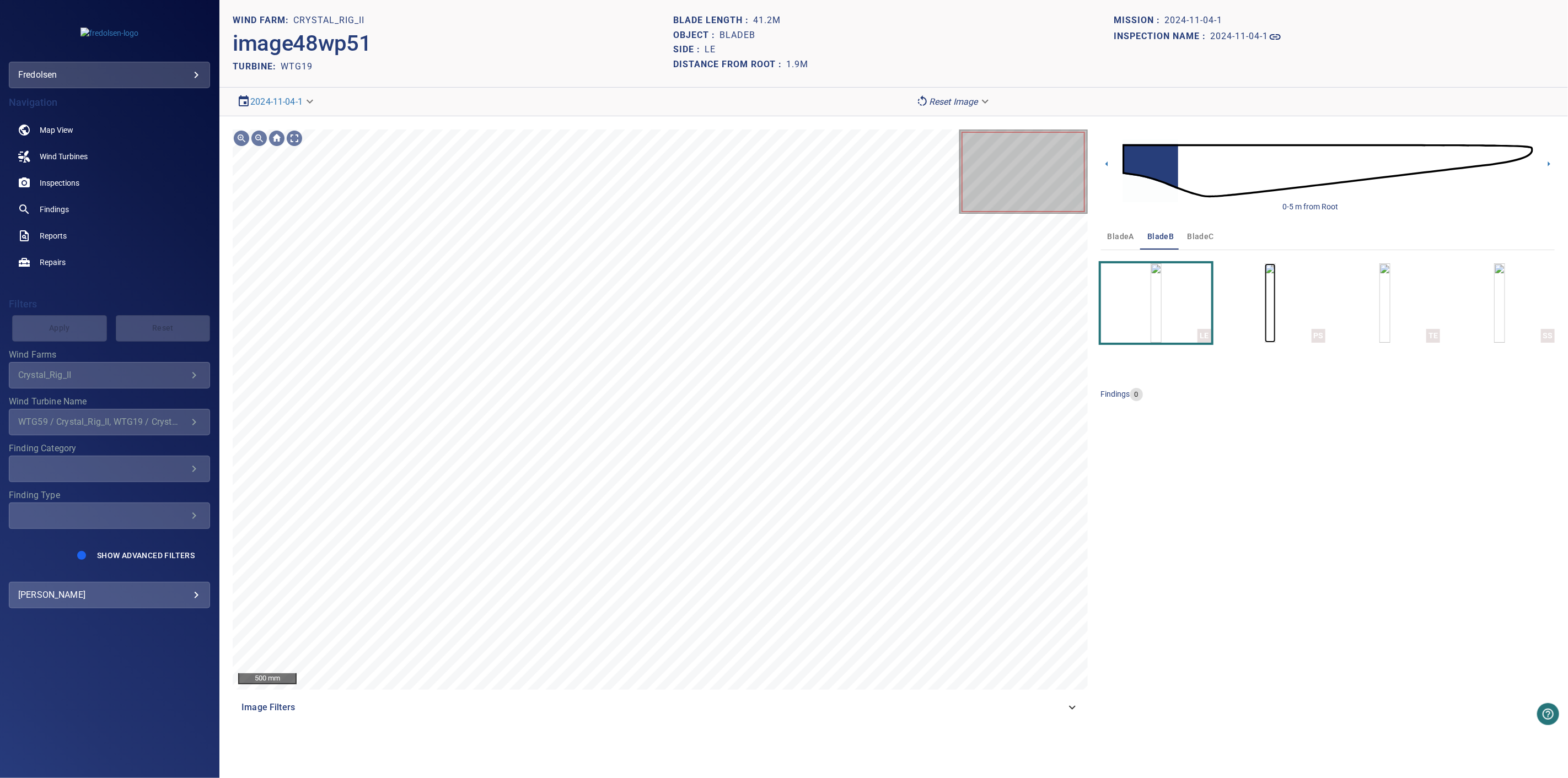
click at [1265, 318] on img "button" at bounding box center [1271, 303] width 11 height 80
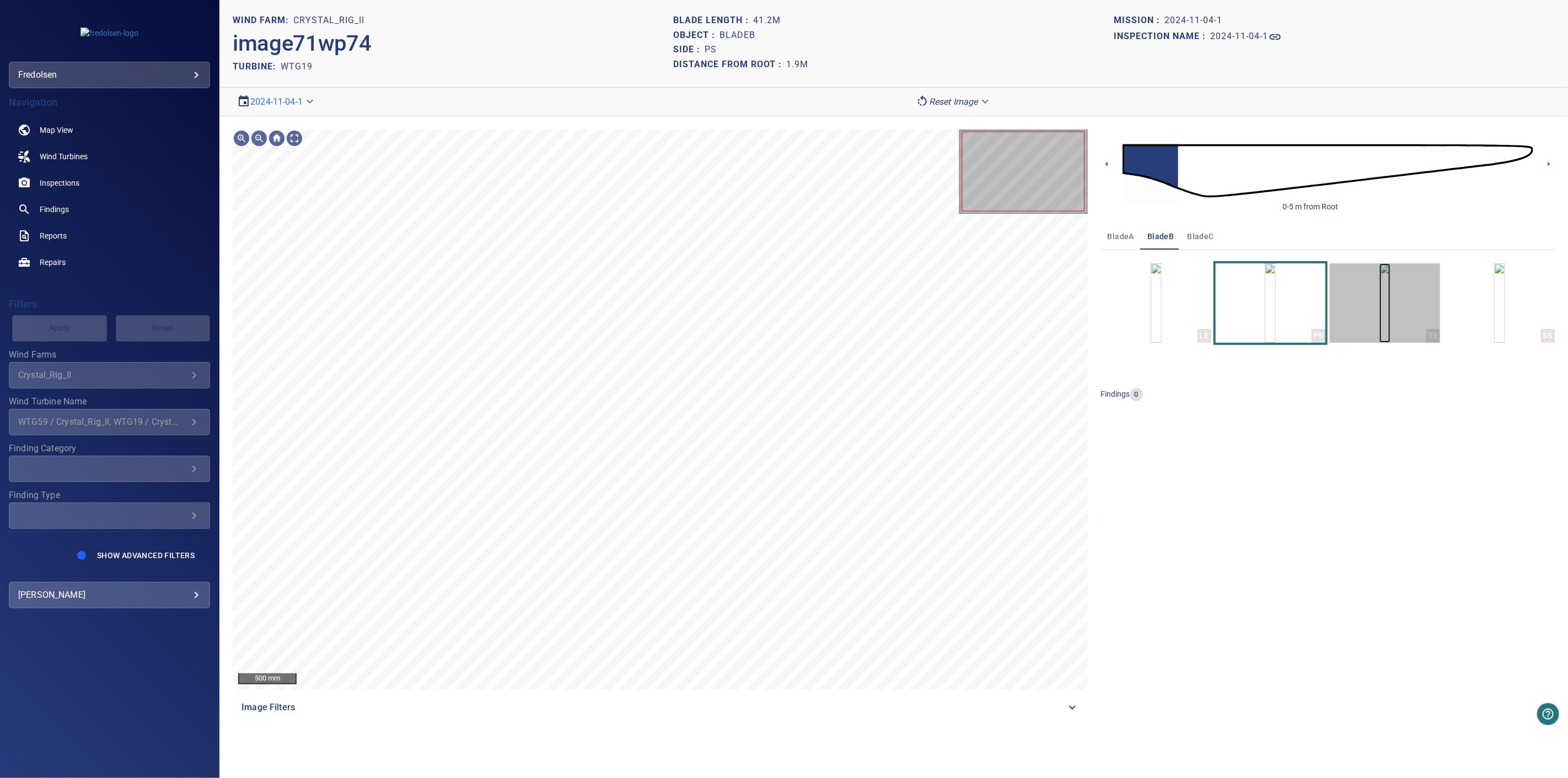
click at [1379, 318] on img "button" at bounding box center [1385, 303] width 11 height 80
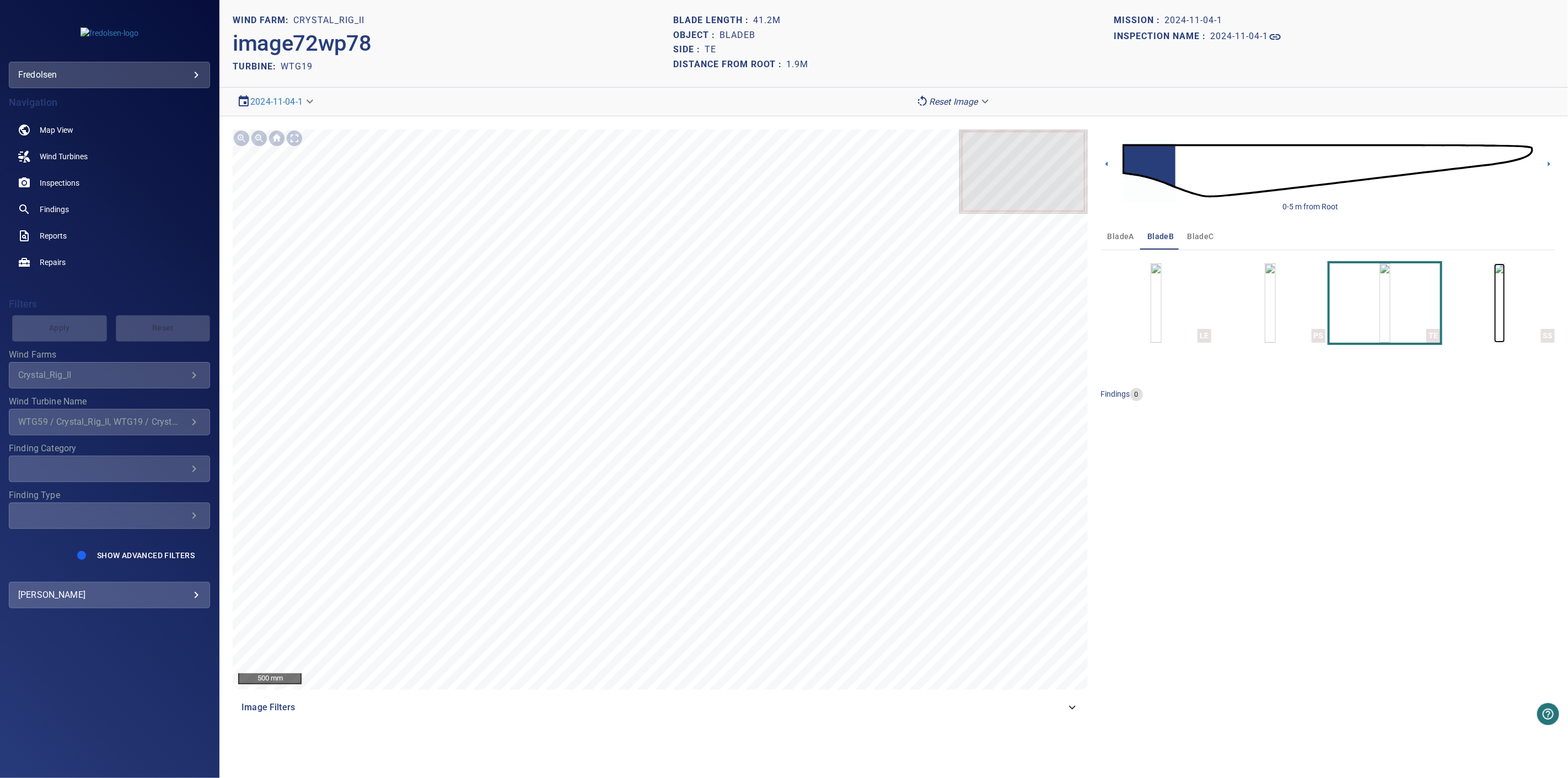
click at [1504, 315] on img "button" at bounding box center [1500, 303] width 11 height 80
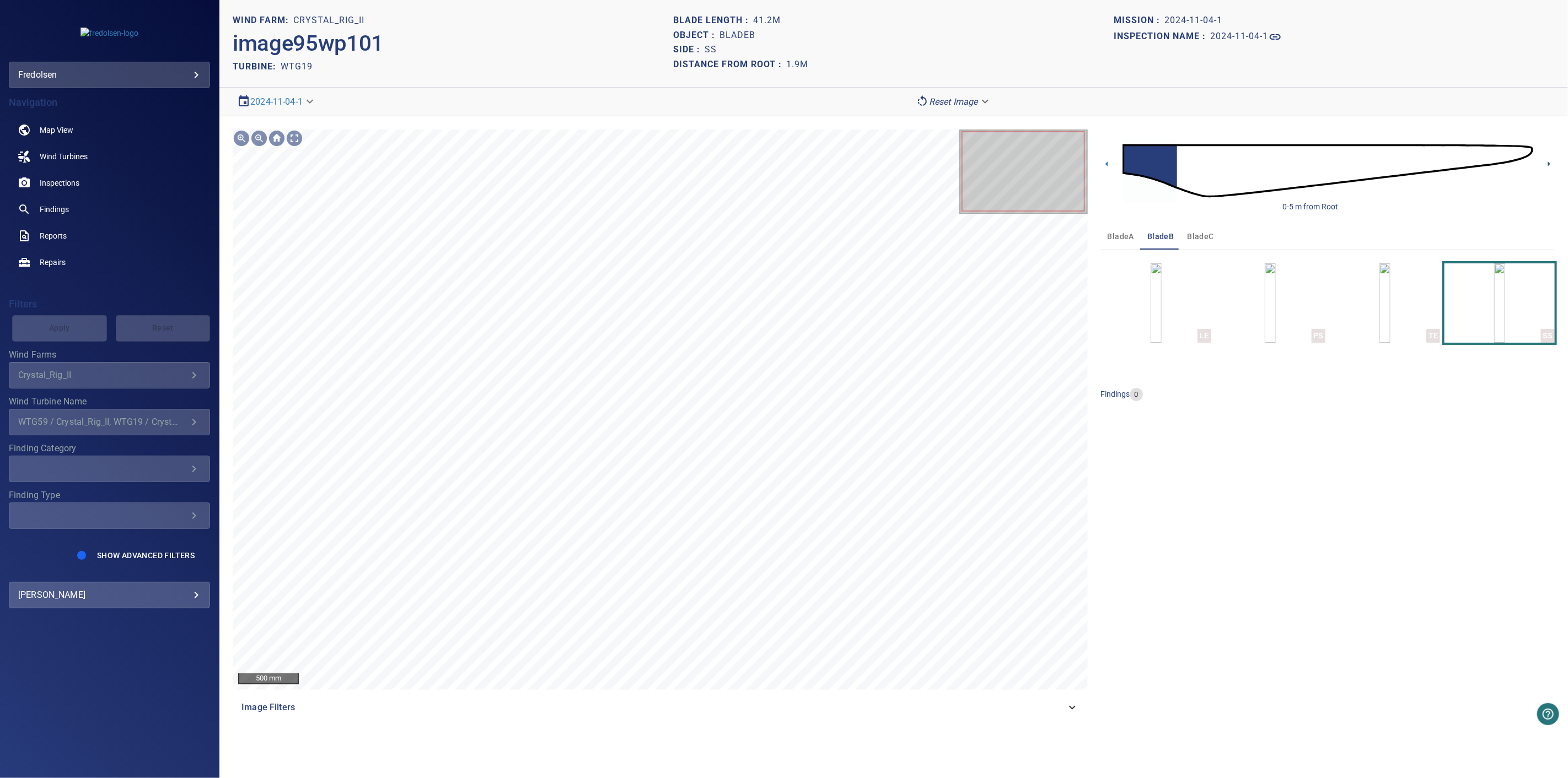
click at [1551, 166] on icon at bounding box center [1548, 163] width 11 height 11
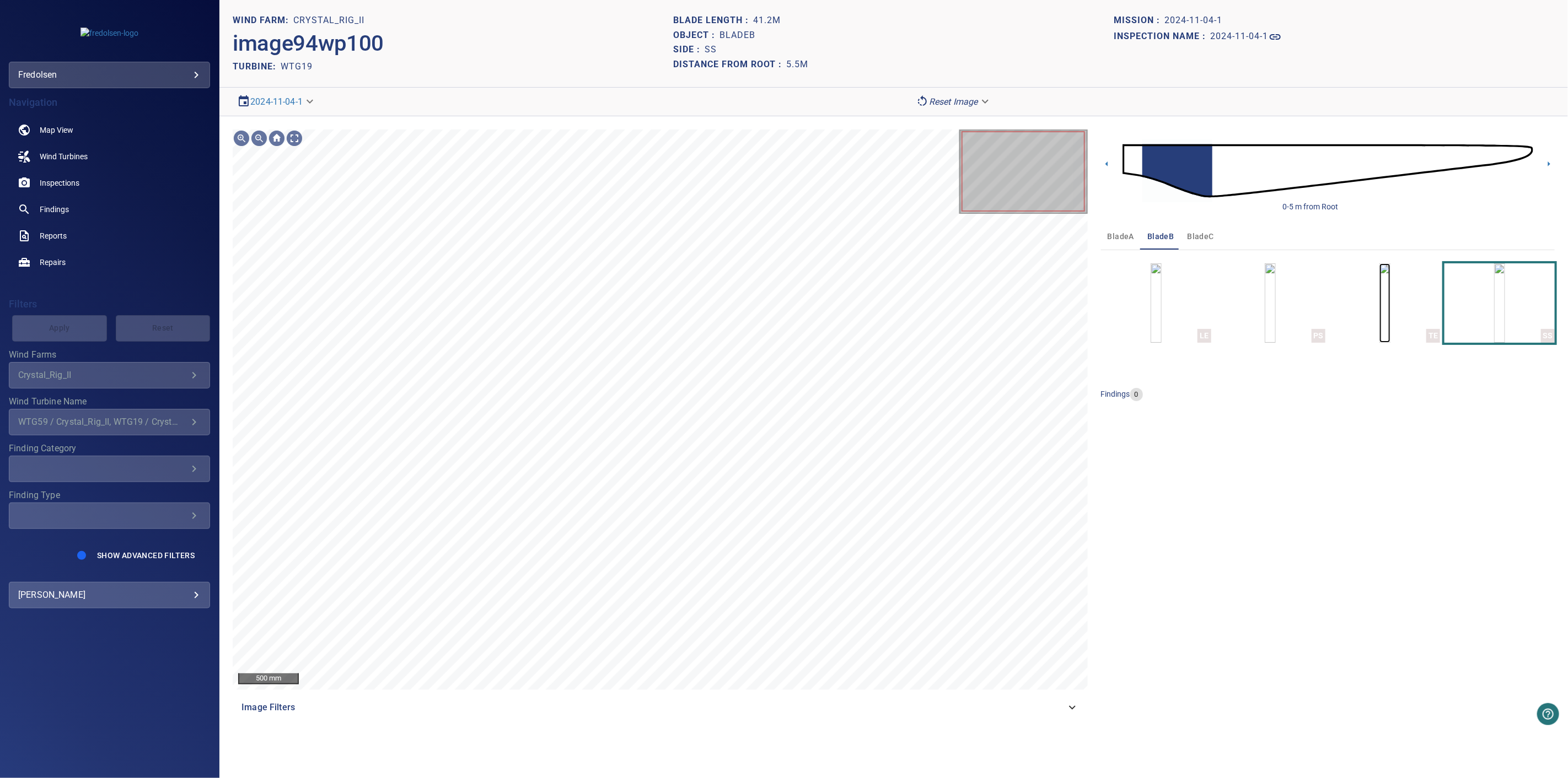
click at [1390, 298] on img "button" at bounding box center [1385, 303] width 11 height 80
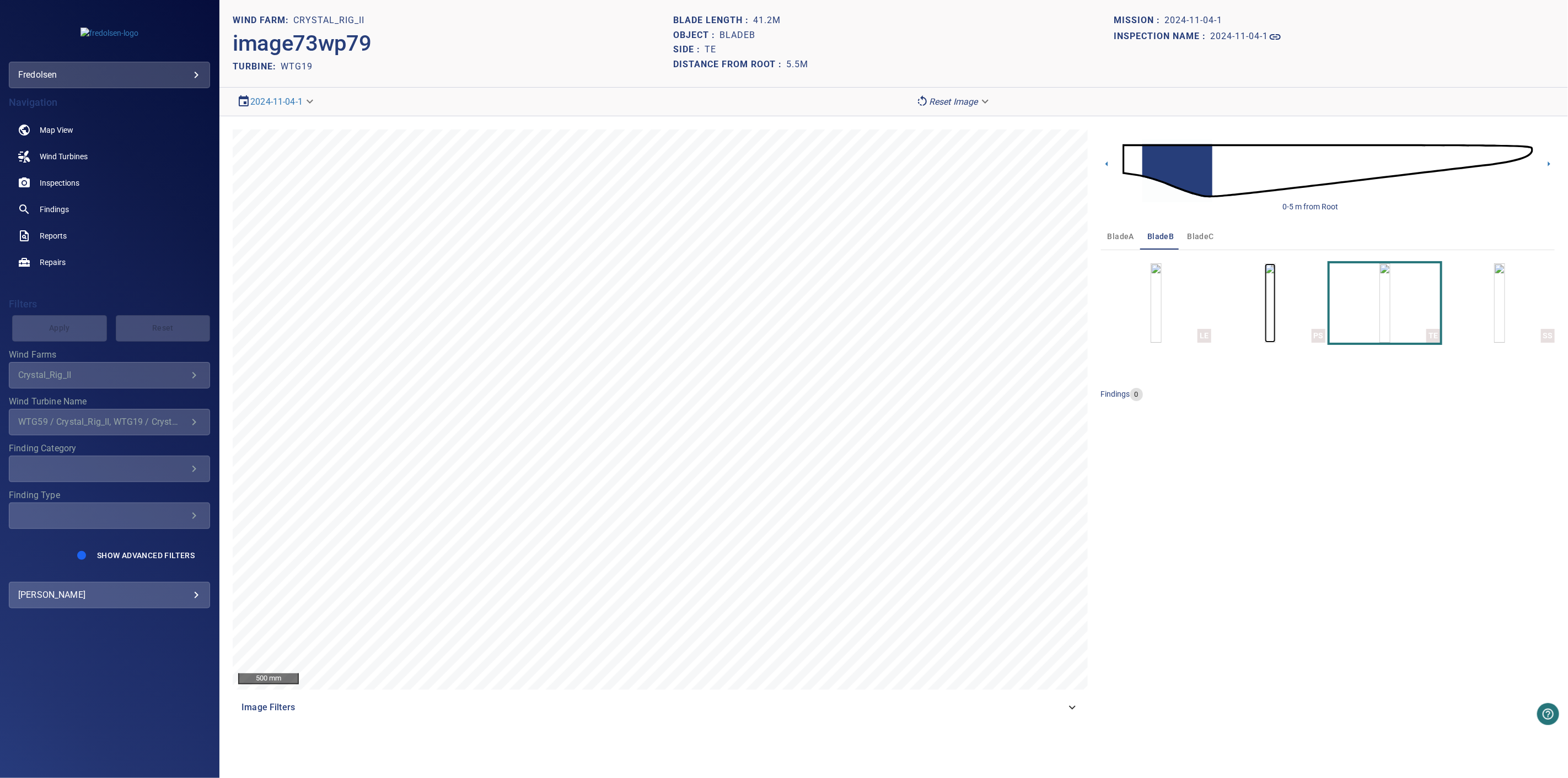
click at [1275, 322] on img "button" at bounding box center [1271, 303] width 11 height 80
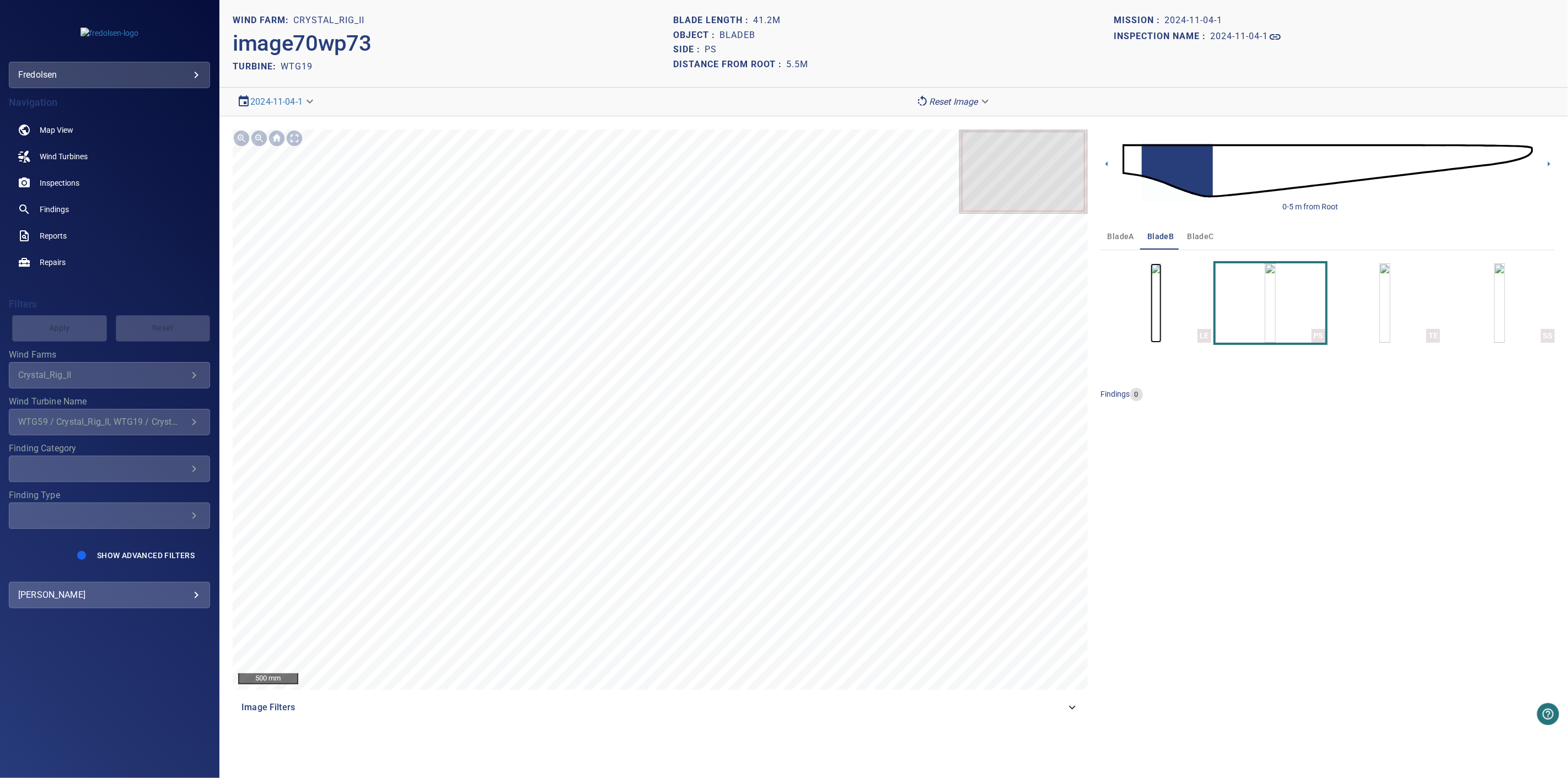
click at [1161, 325] on img "button" at bounding box center [1156, 303] width 11 height 80
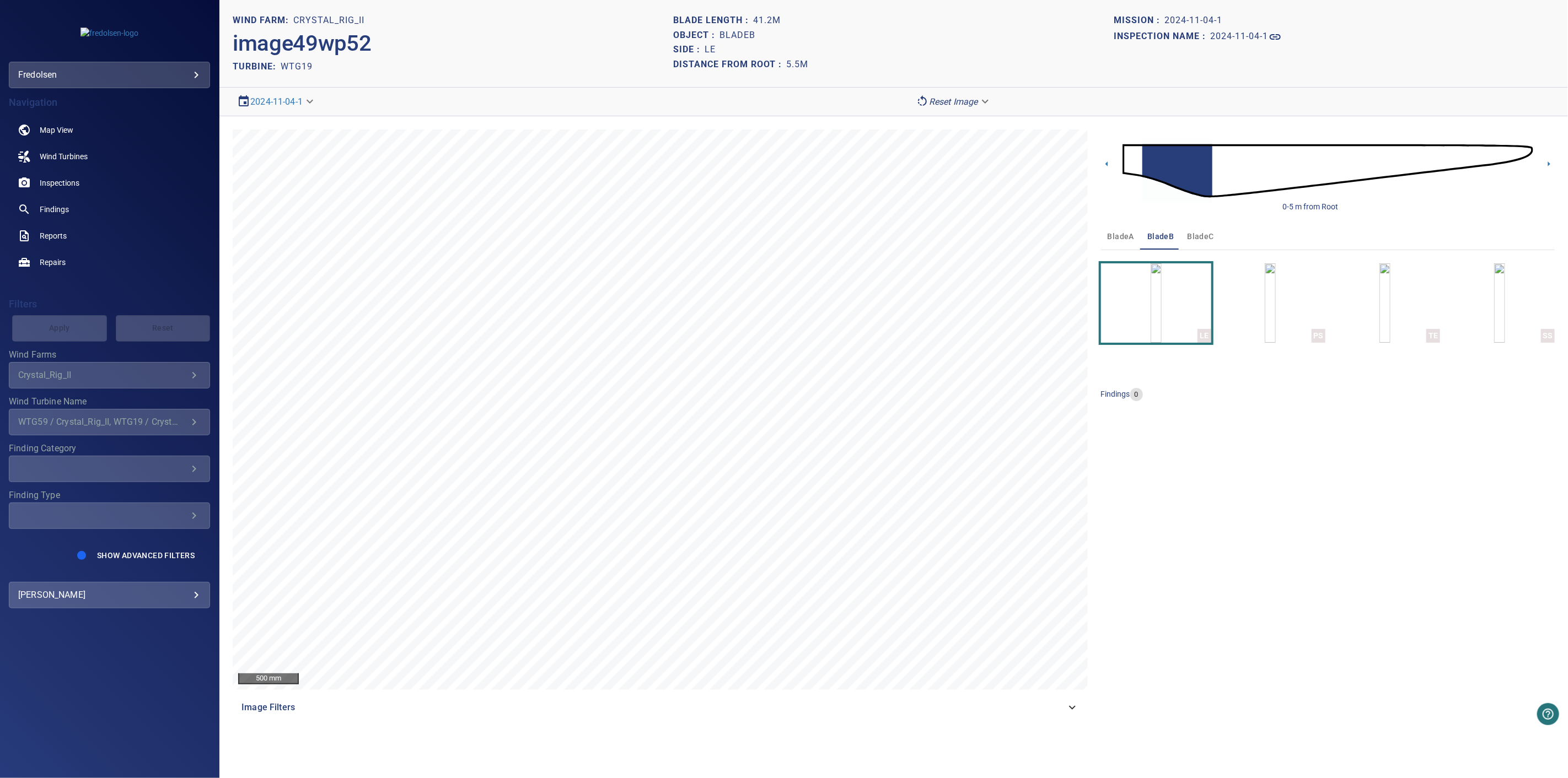
click at [1114, 236] on span "bladeA" at bounding box center [1120, 237] width 27 height 14
click at [1161, 316] on img "button" at bounding box center [1156, 303] width 11 height 80
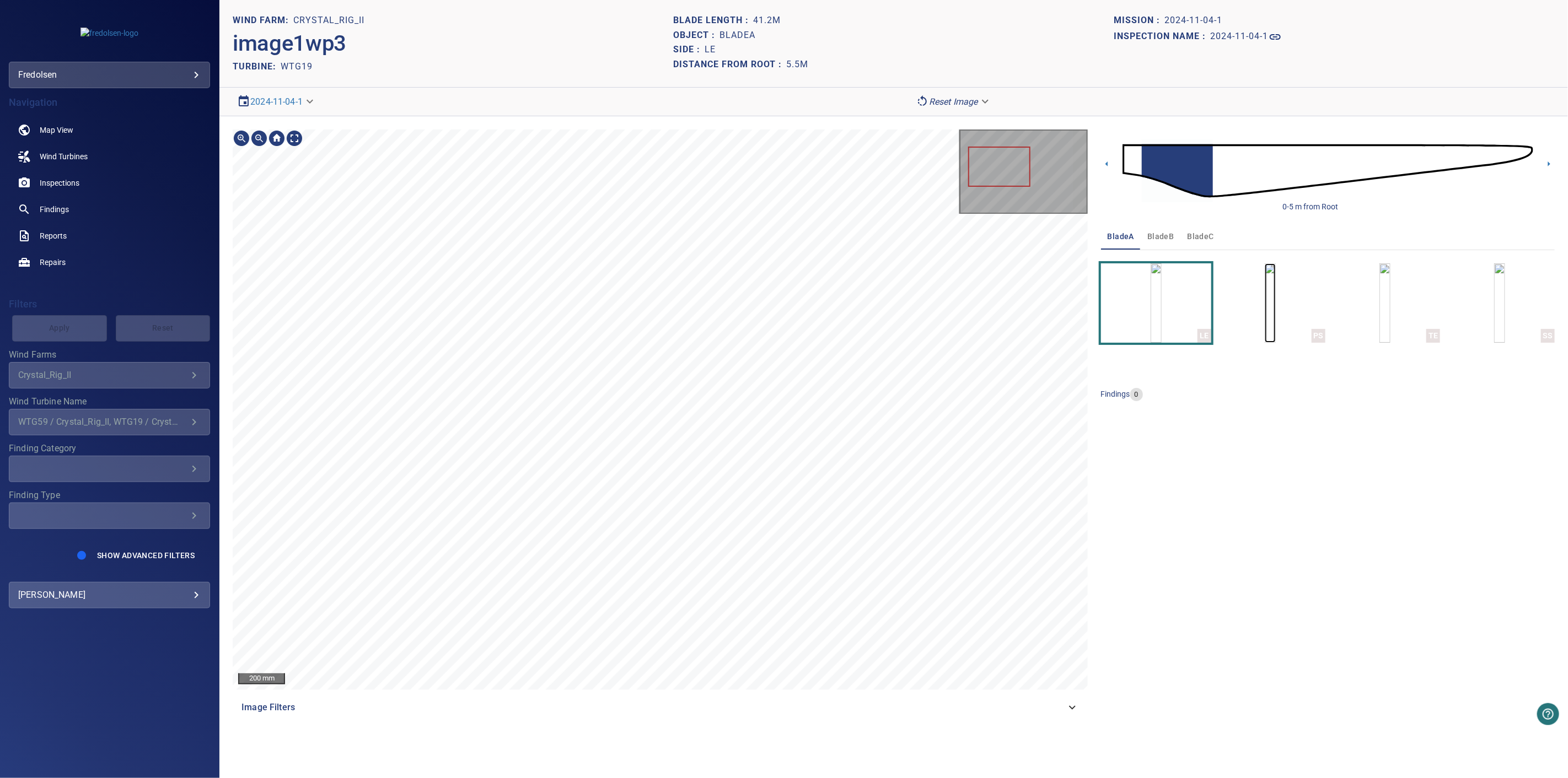
click at [1275, 312] on img "button" at bounding box center [1271, 303] width 11 height 80
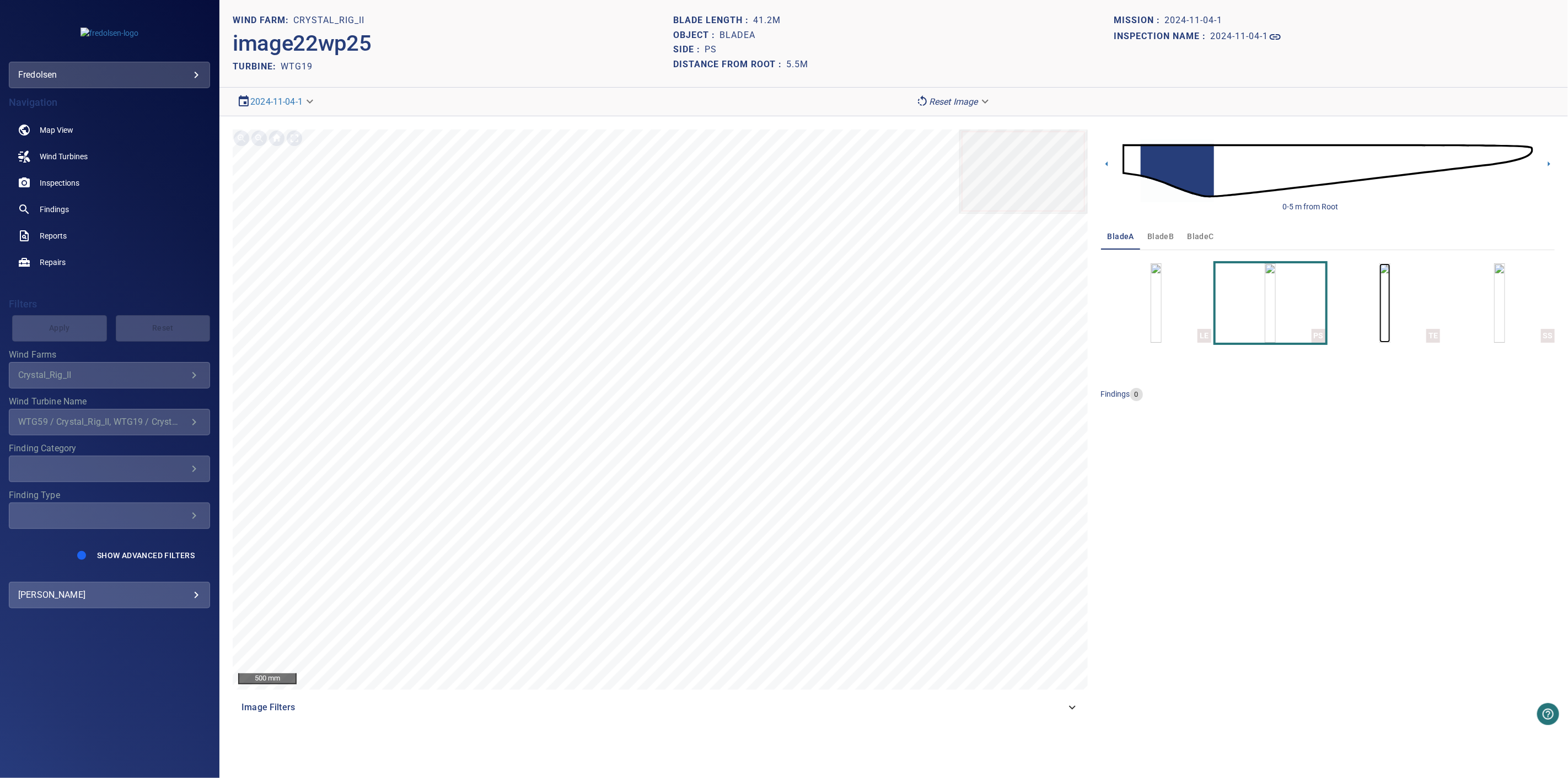
click at [1390, 305] on img "button" at bounding box center [1385, 303] width 11 height 80
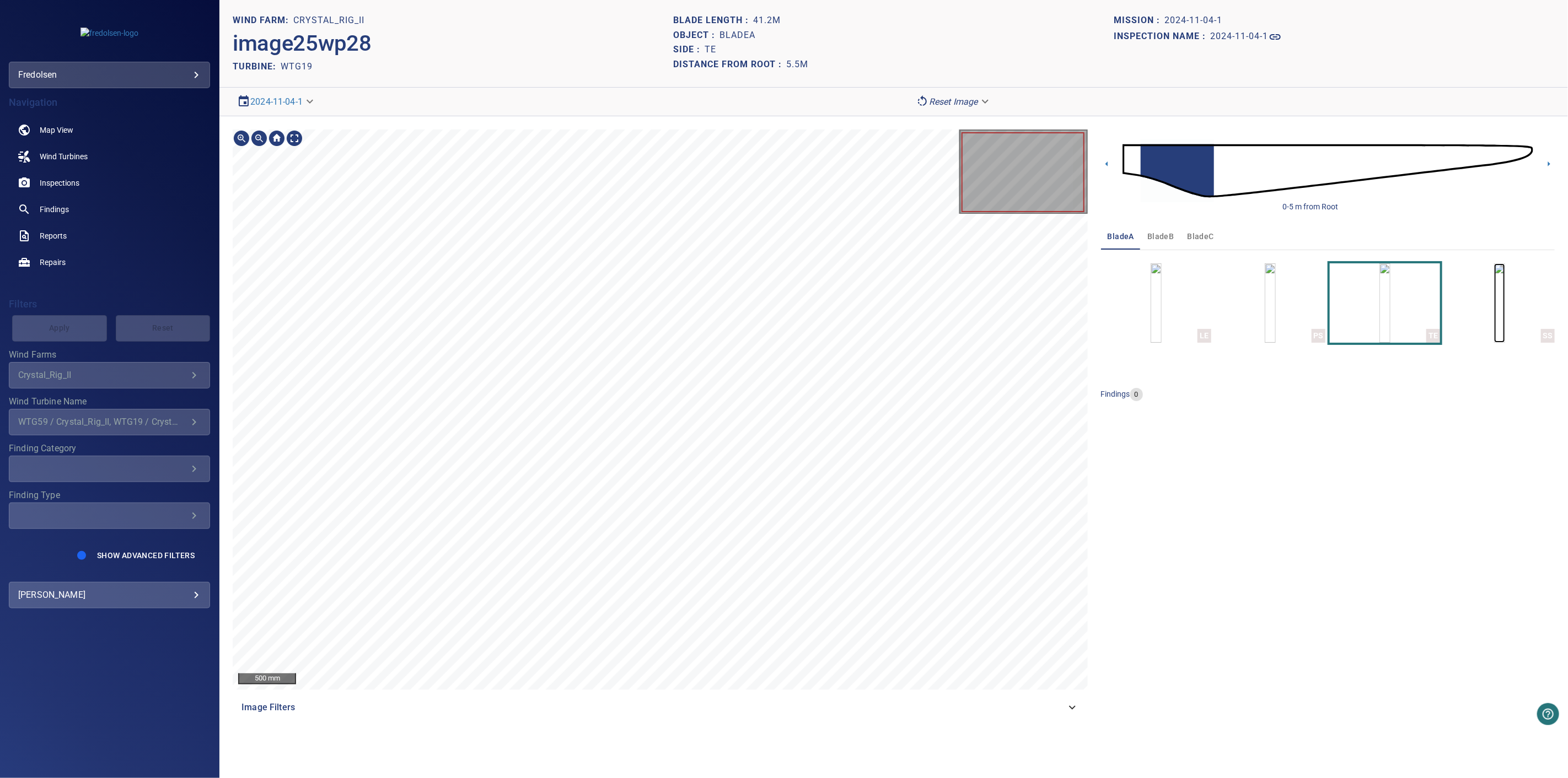
click at [1500, 317] on img "button" at bounding box center [1500, 303] width 11 height 80
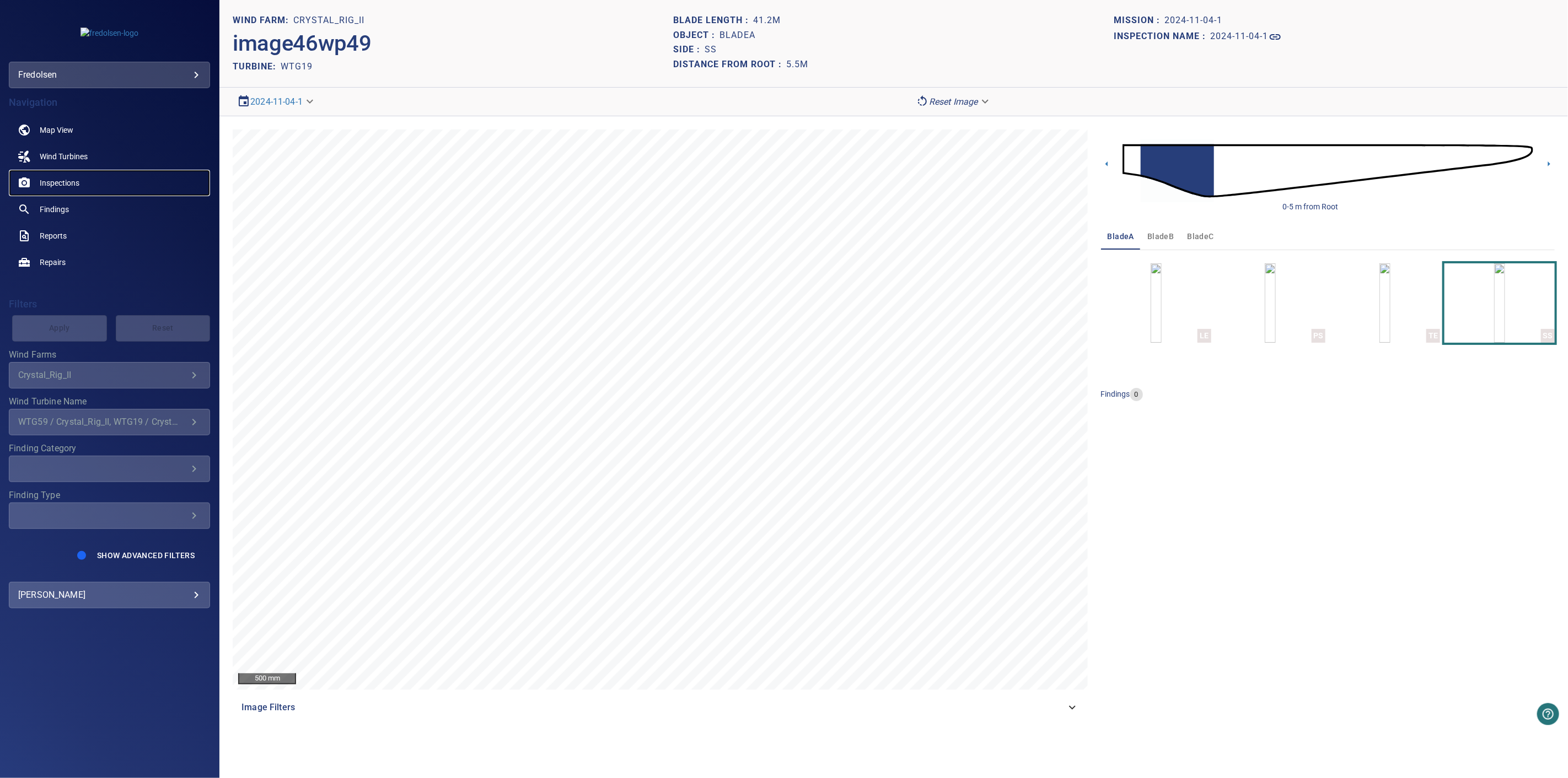
click at [61, 183] on span "Inspections" at bounding box center [60, 183] width 40 height 11
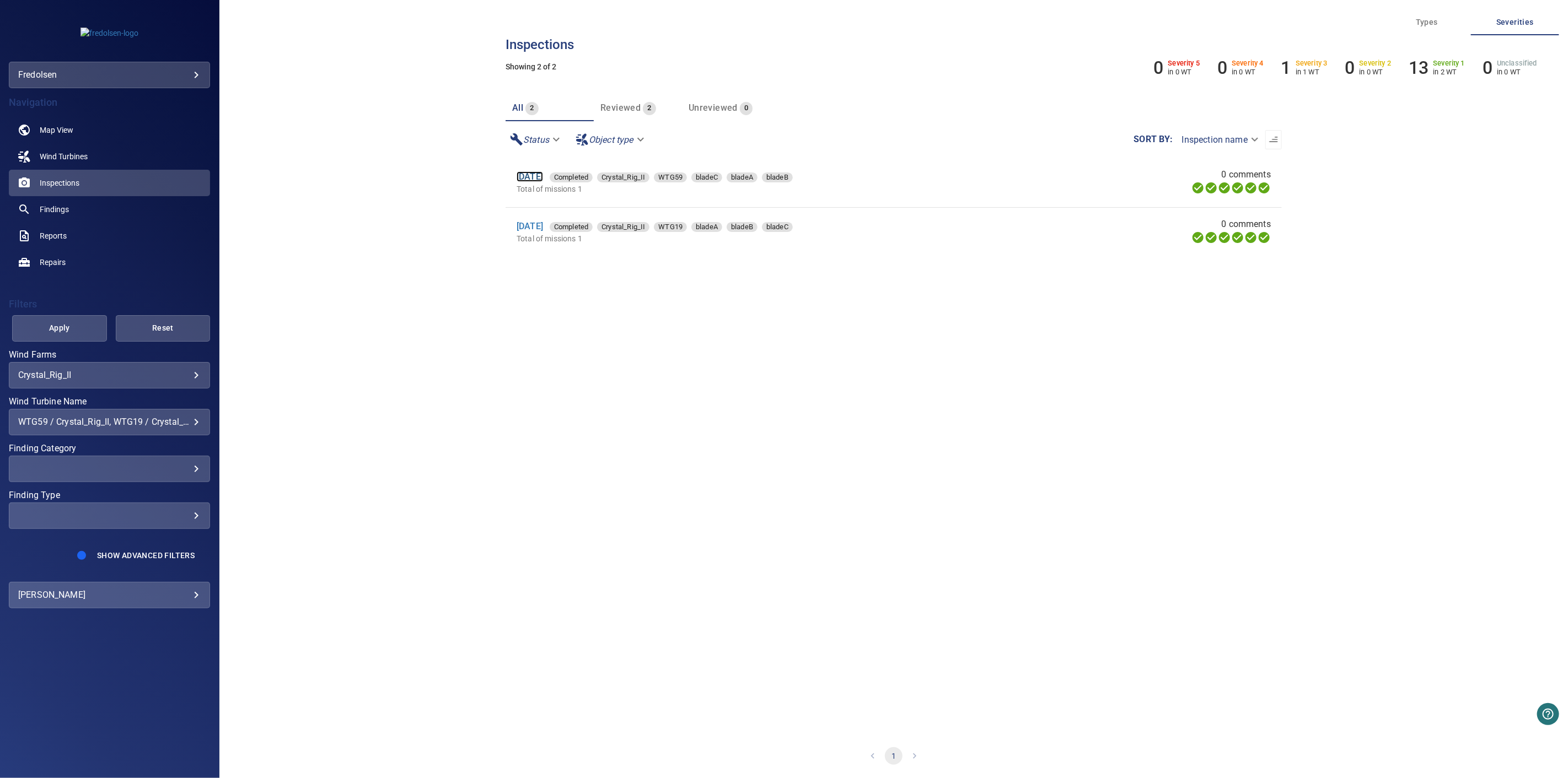
click at [531, 174] on link "6 Dec 2024" at bounding box center [529, 176] width 27 height 10
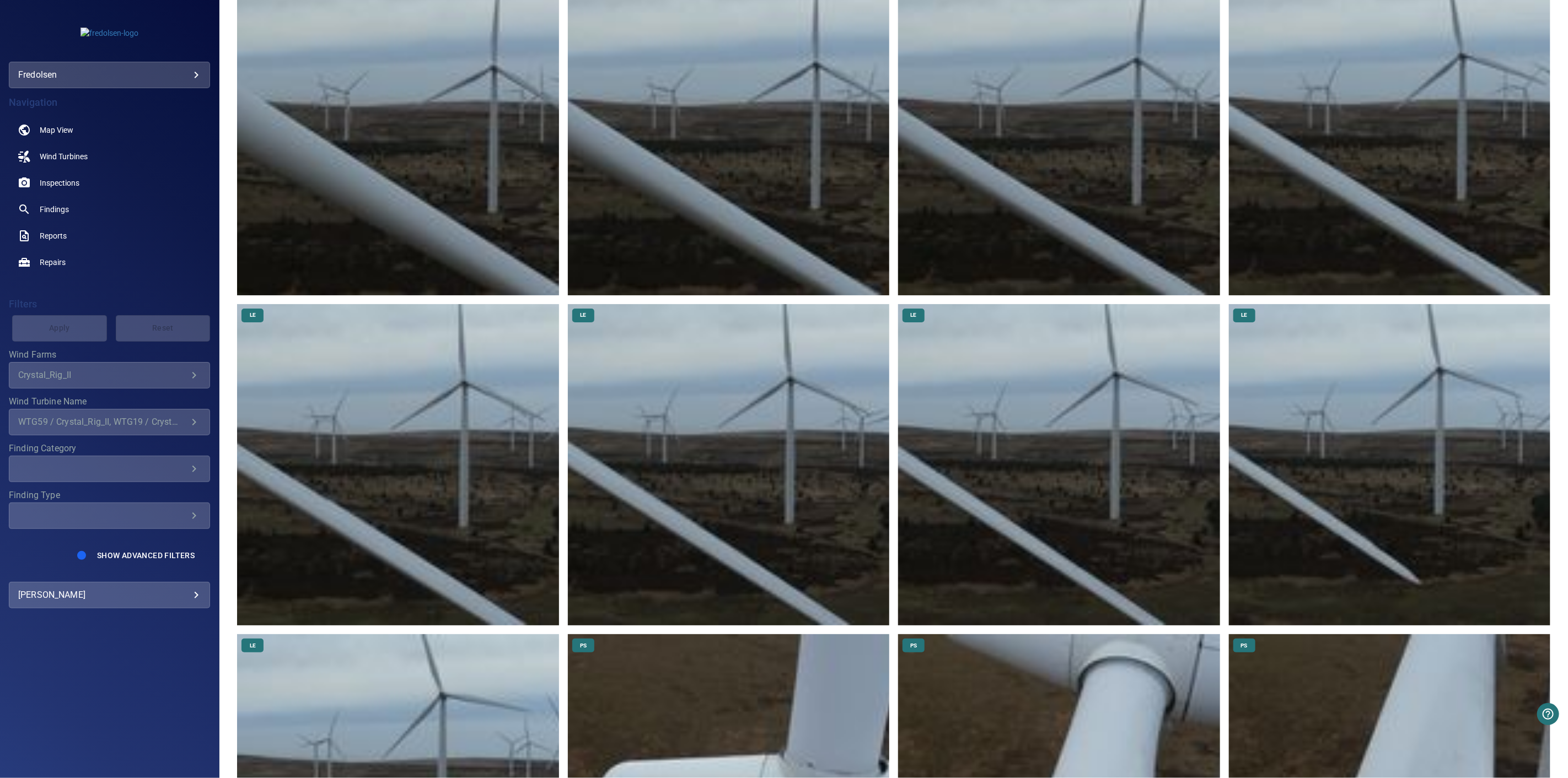
scroll to position [674, 0]
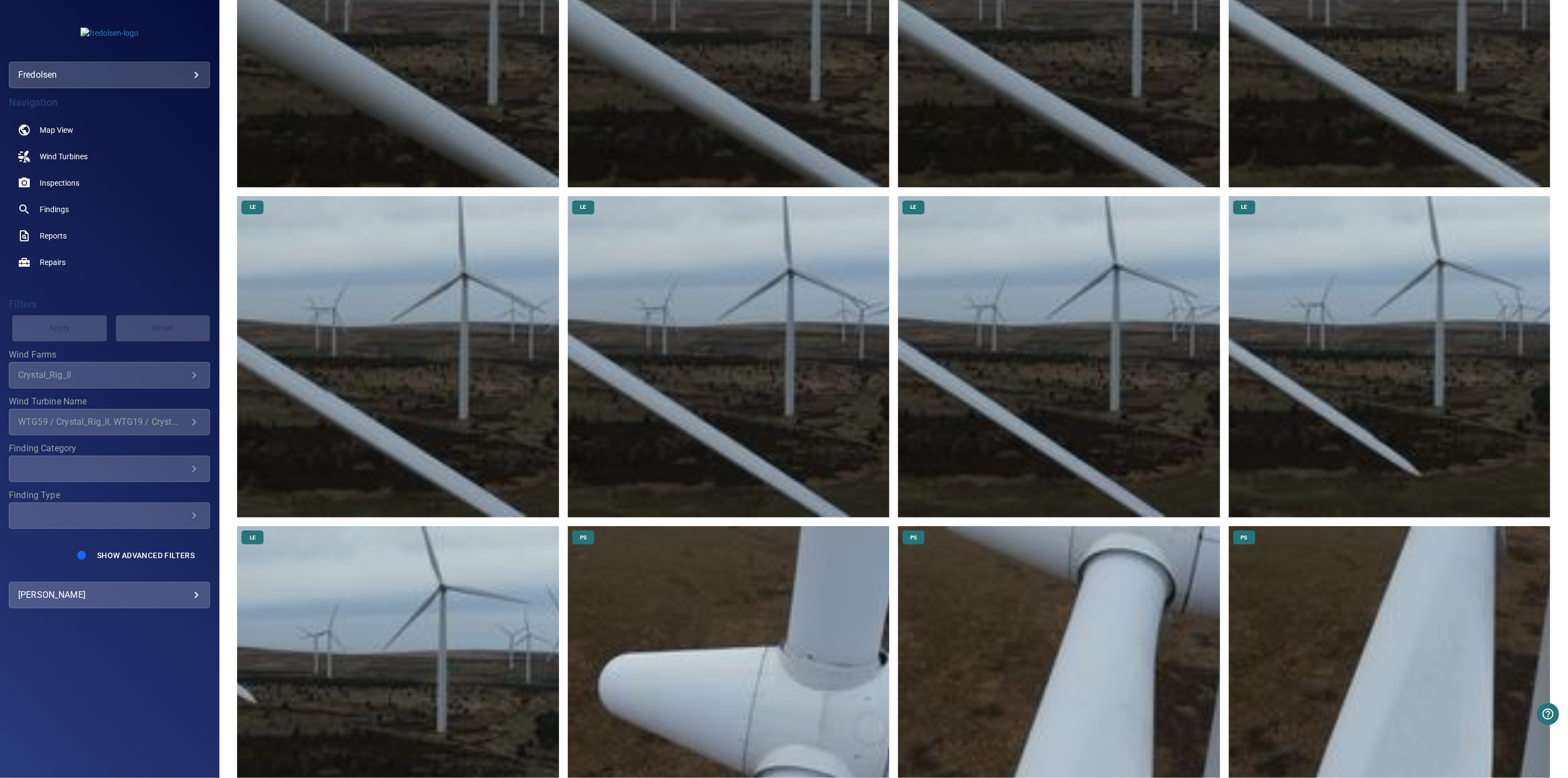
click at [1366, 442] on img at bounding box center [1389, 356] width 321 height 321
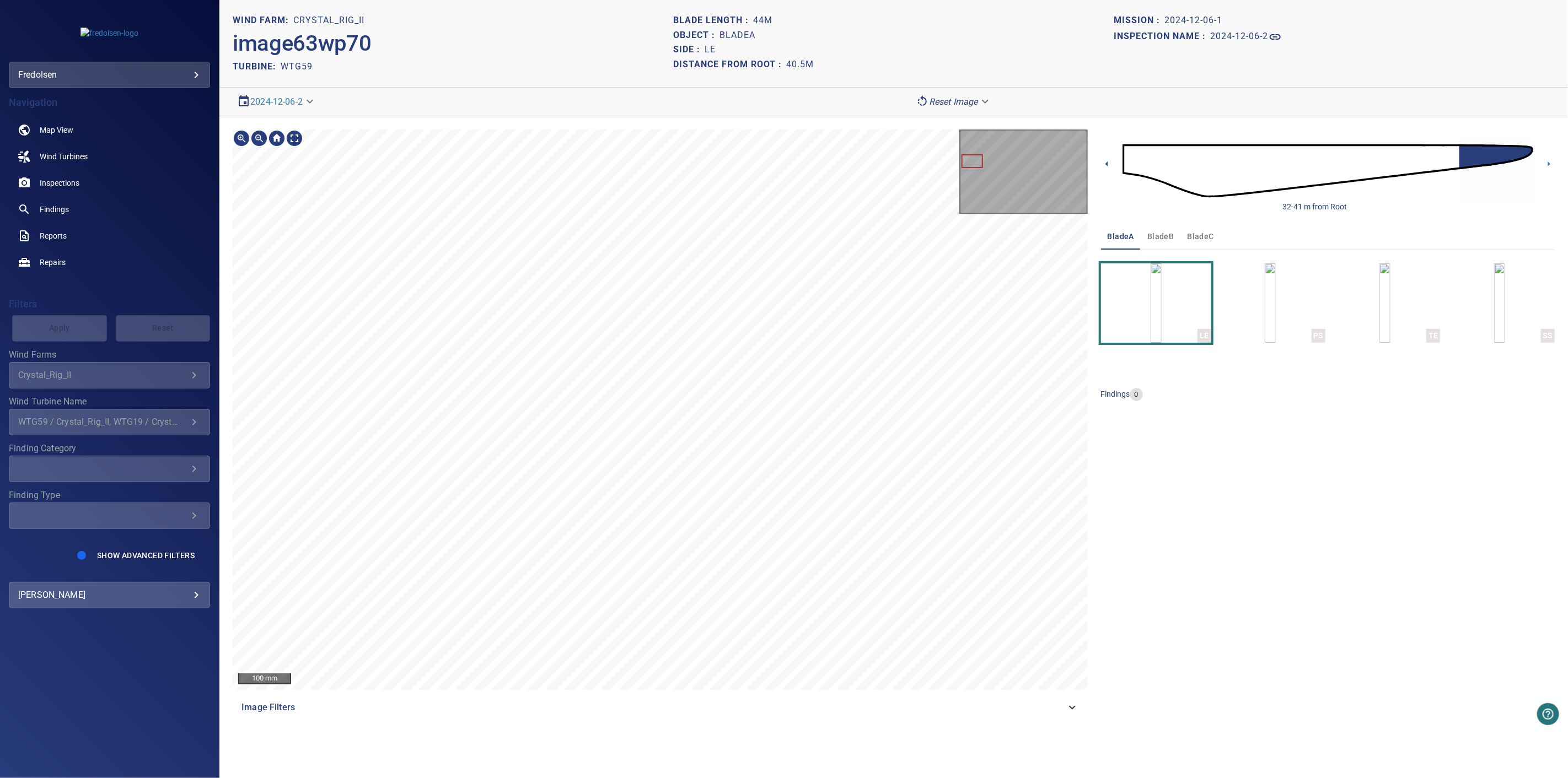
click at [1105, 162] on icon at bounding box center [1106, 163] width 11 height 11
click at [1106, 164] on icon at bounding box center [1106, 163] width 2 height 5
click at [1112, 167] on div "25-34 m from Root" at bounding box center [1327, 170] width 453 height 83
click at [1108, 166] on icon at bounding box center [1106, 163] width 11 height 11
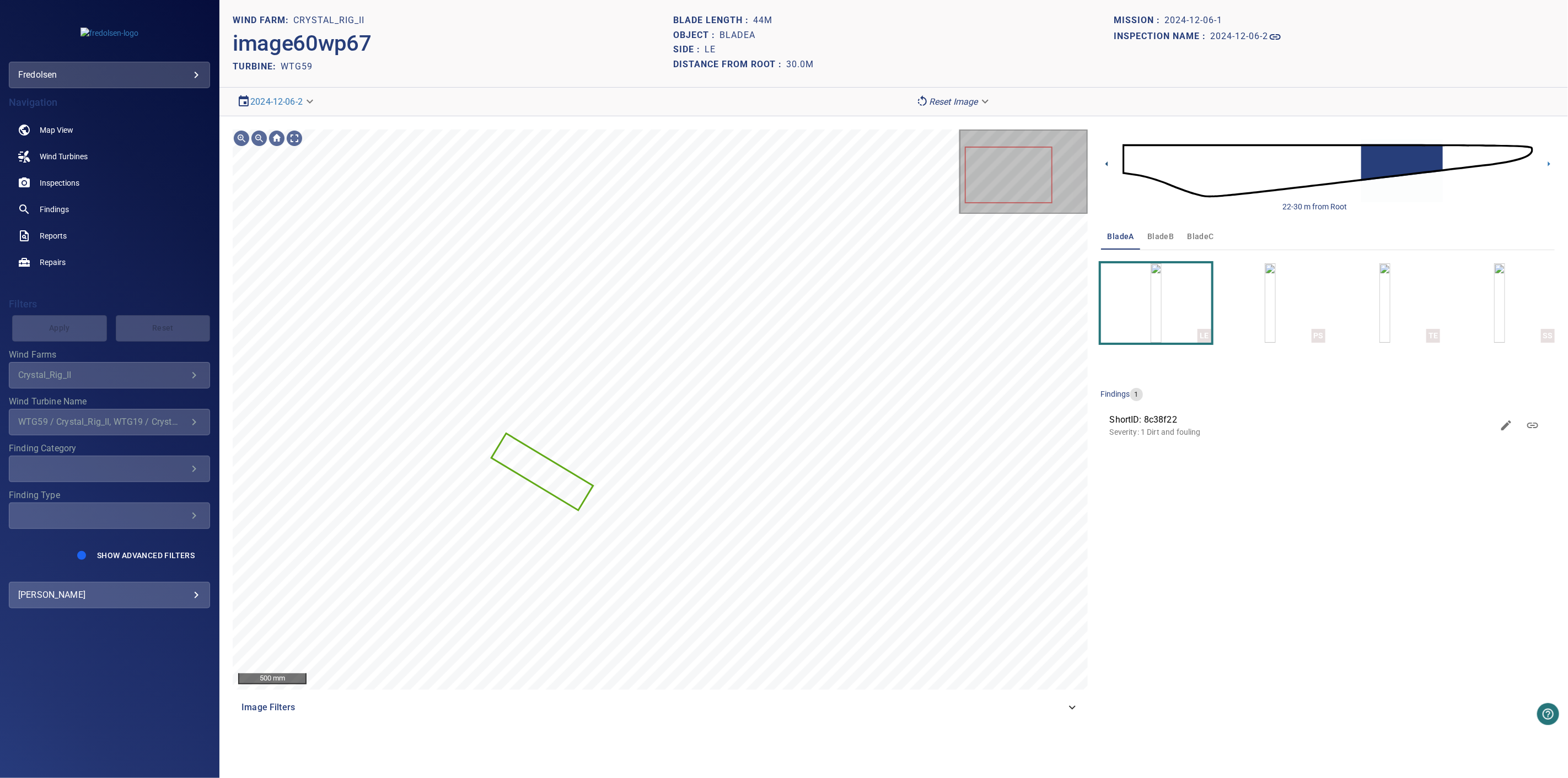
click at [1108, 161] on icon at bounding box center [1106, 163] width 11 height 11
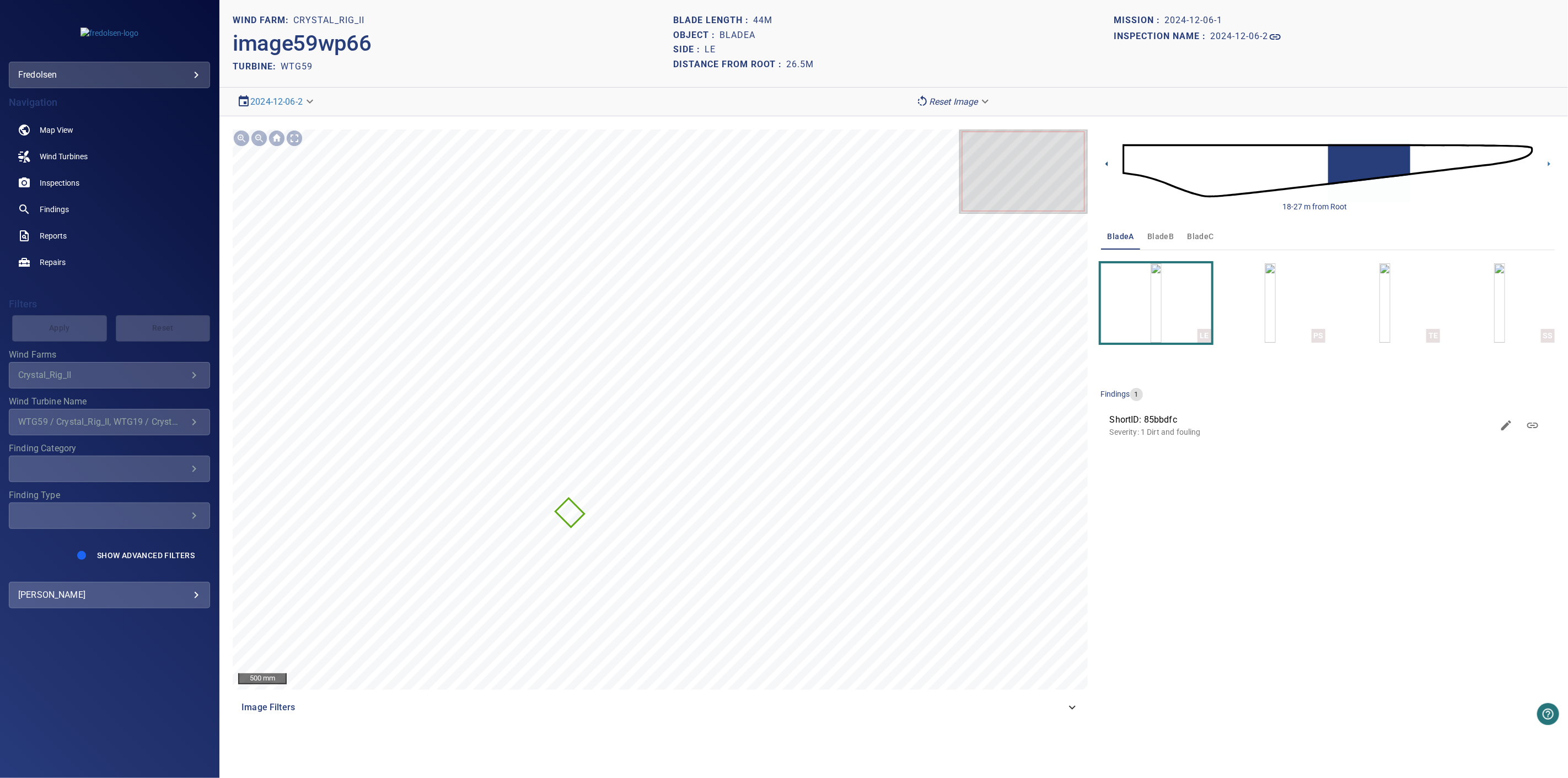
click at [1108, 162] on icon at bounding box center [1106, 163] width 11 height 11
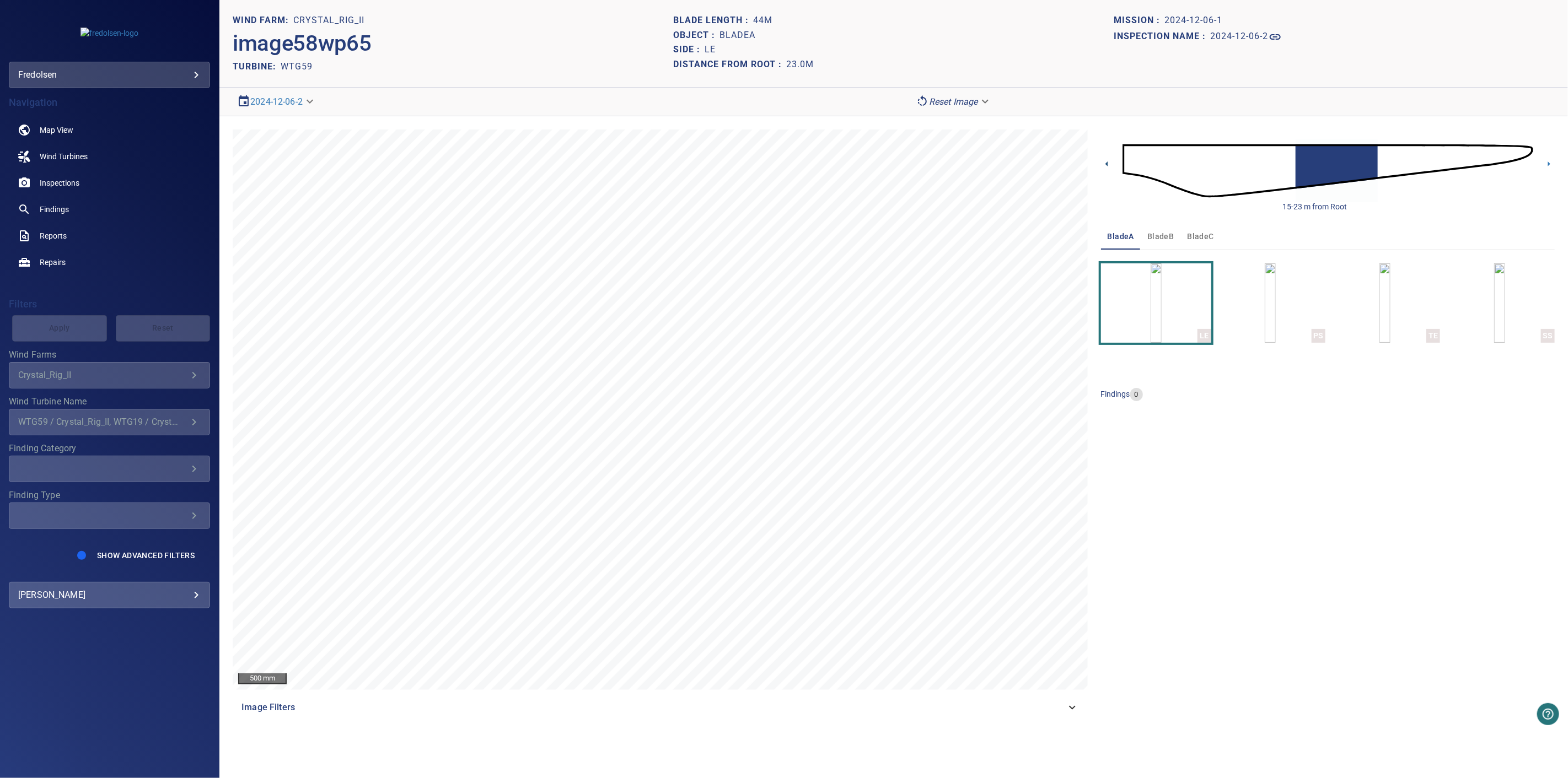
click at [1108, 162] on icon at bounding box center [1106, 163] width 11 height 11
click at [1189, 163] on img at bounding box center [1328, 171] width 411 height 99
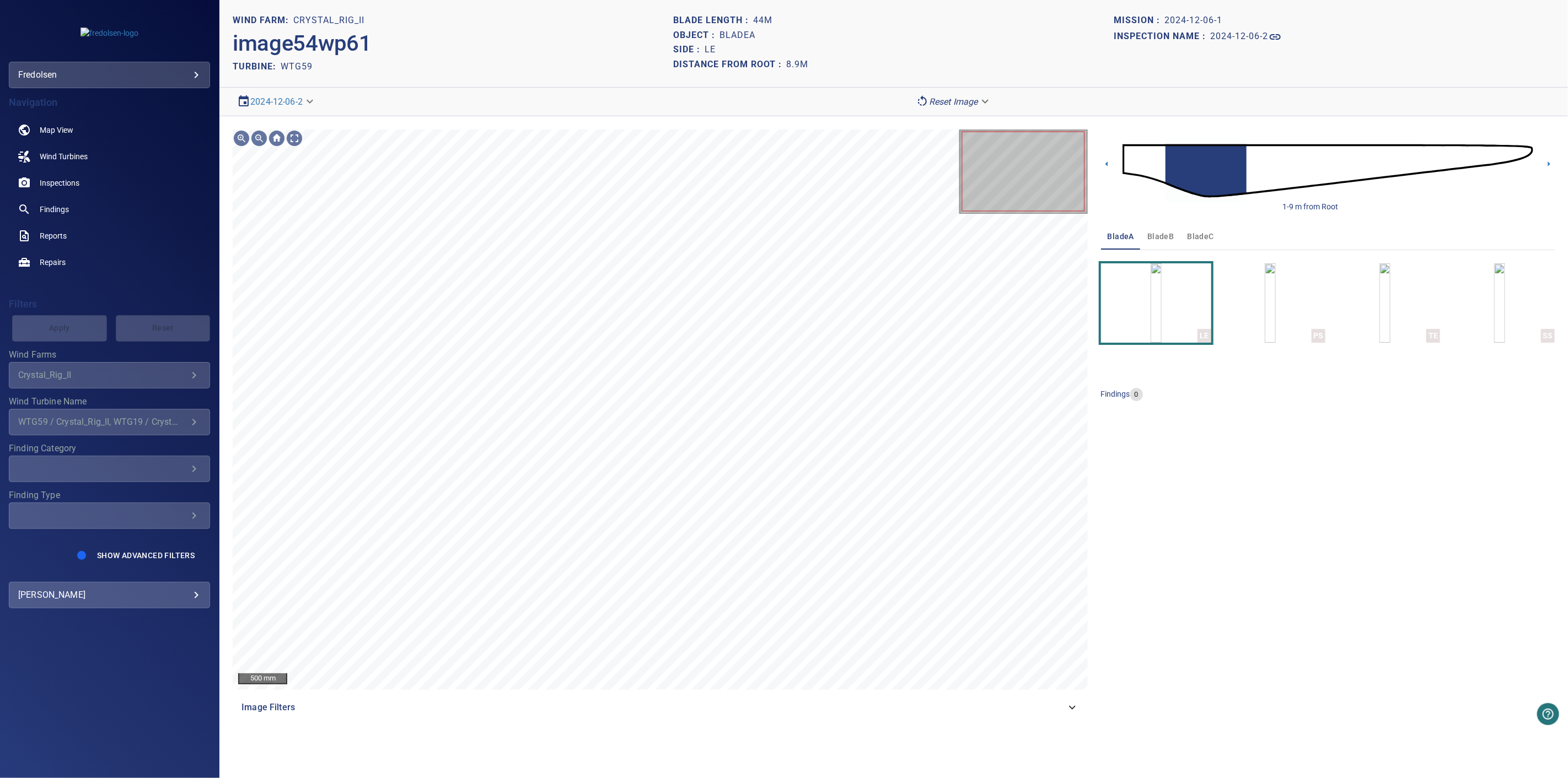
click at [1099, 154] on div "500 mm Image Filters 1-9 m from Root bladeA bladeB bladeC LE PS TE SS findings 0" at bounding box center [893, 425] width 1348 height 617
click at [1102, 164] on icon at bounding box center [1106, 163] width 11 height 11
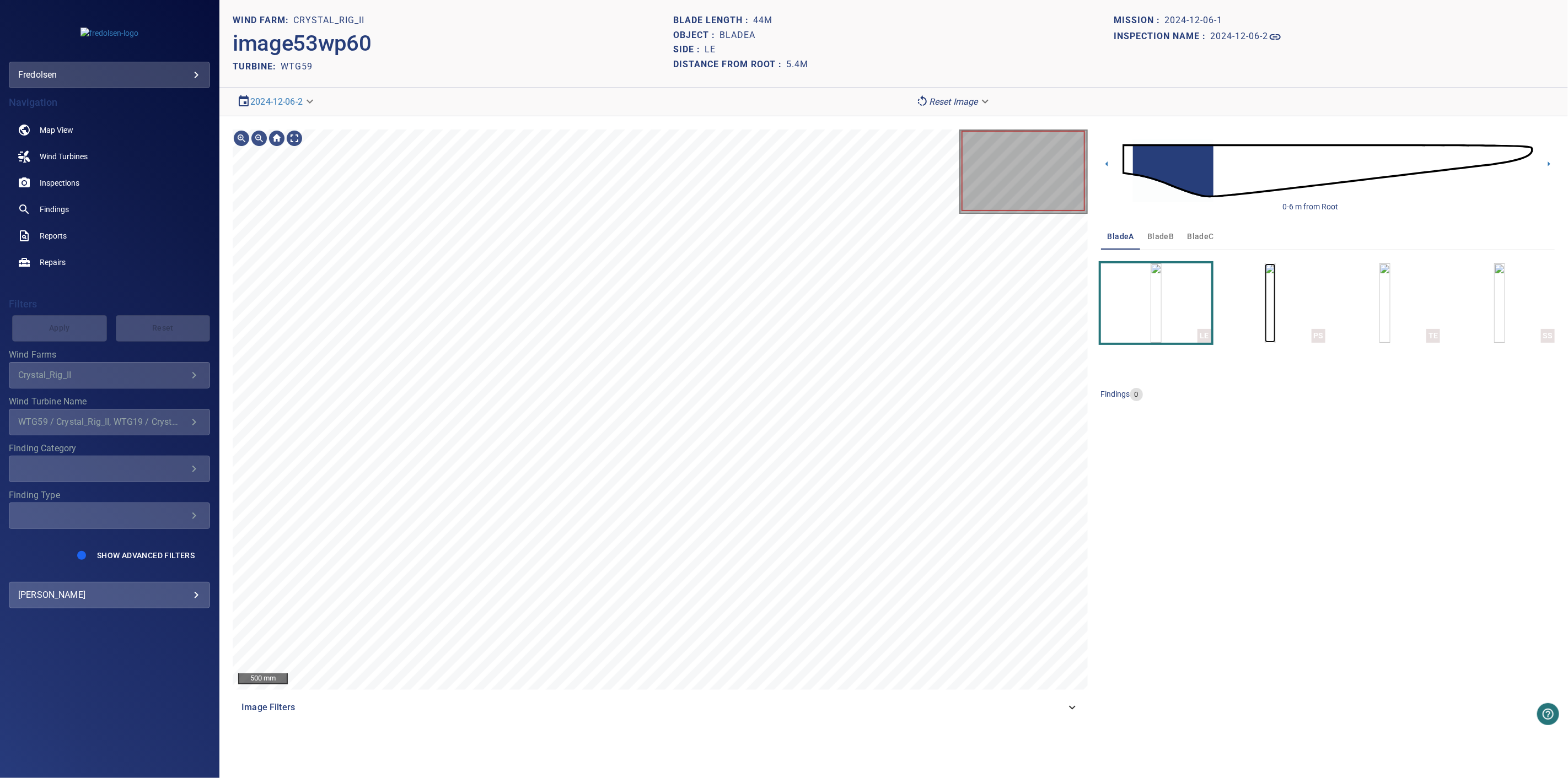
click at [1265, 304] on img "button" at bounding box center [1271, 303] width 11 height 80
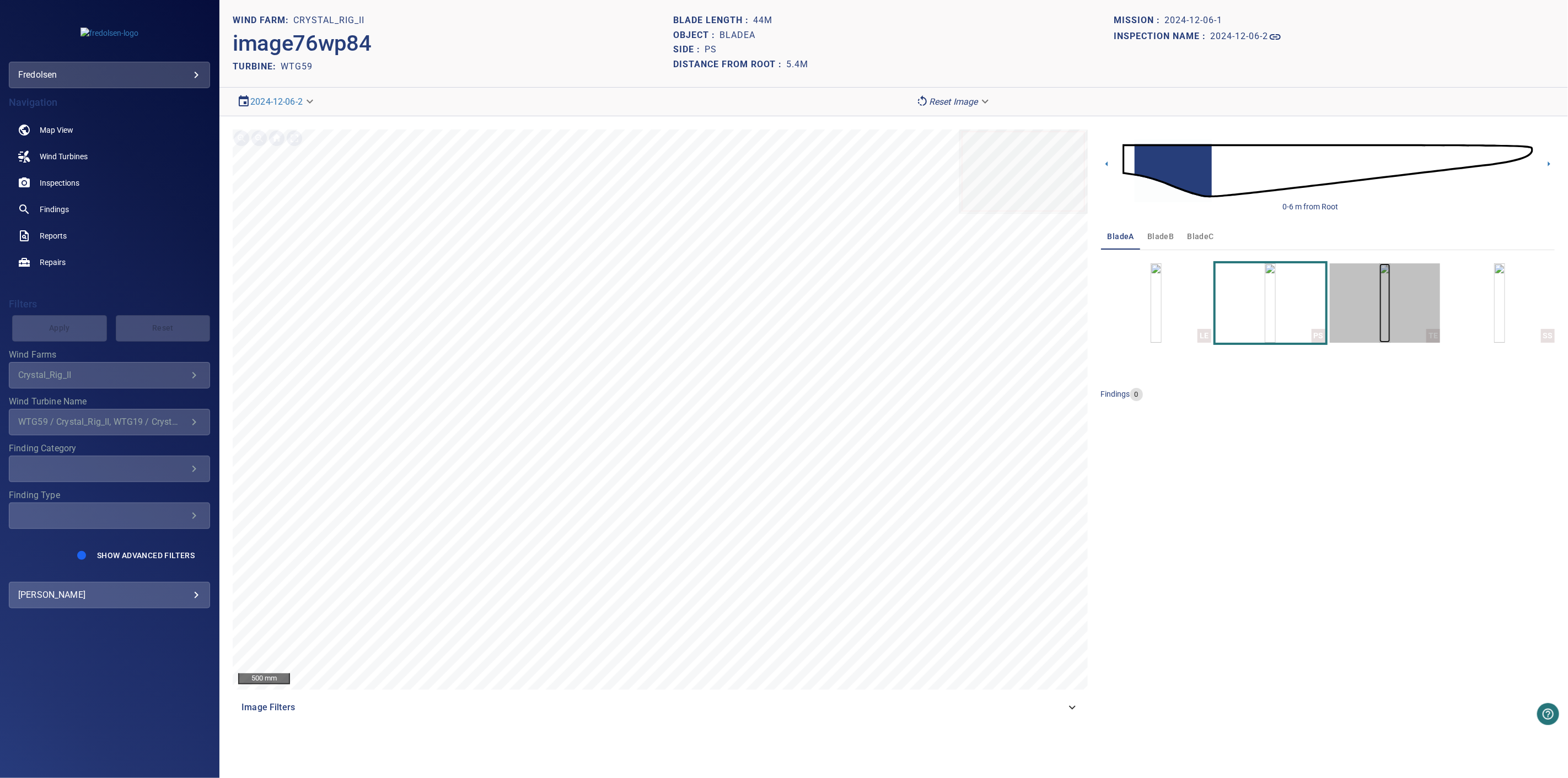
click at [1390, 325] on img "button" at bounding box center [1385, 303] width 11 height 80
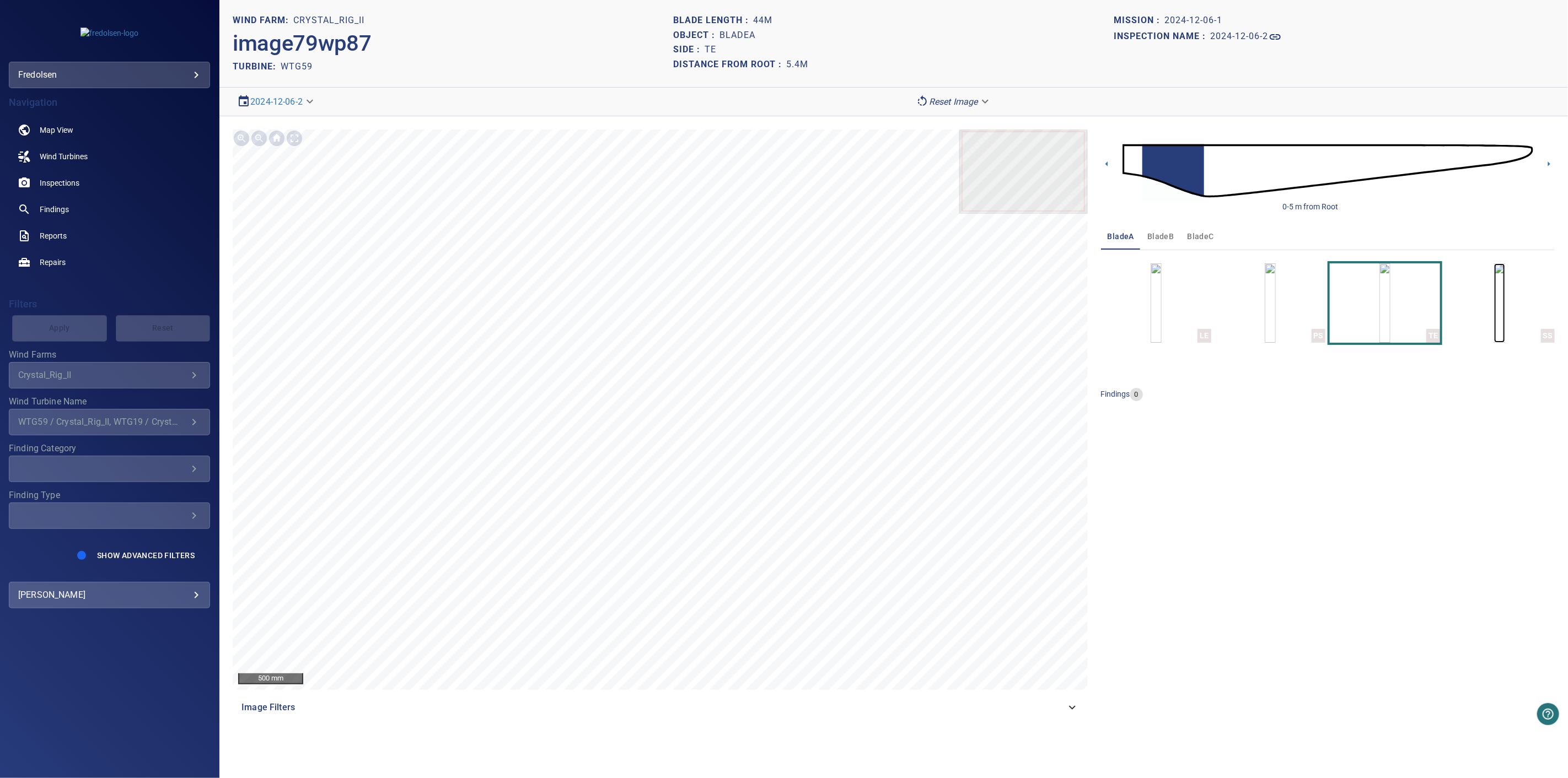
click at [1494, 308] on img "button" at bounding box center [1500, 303] width 11 height 80
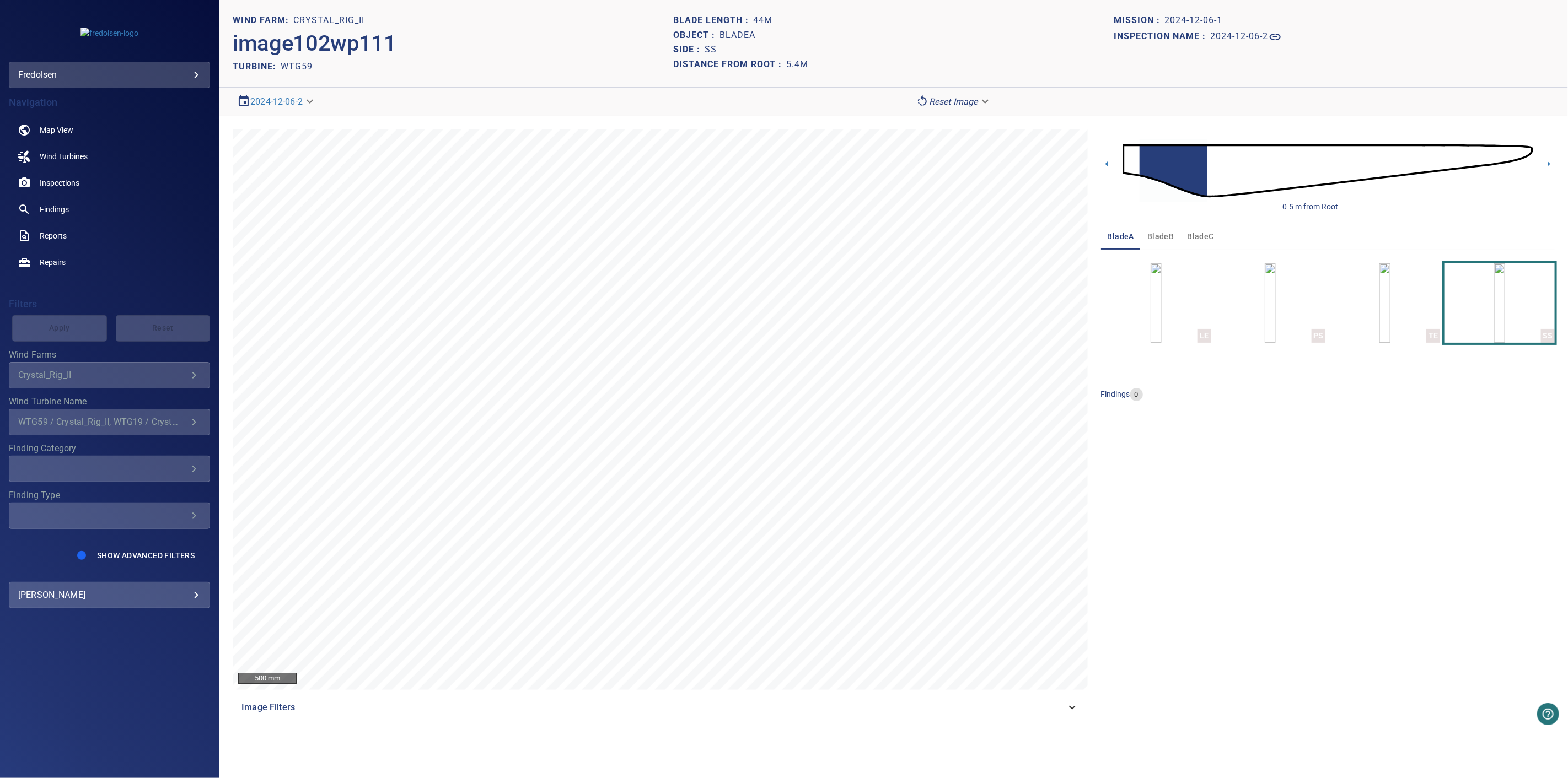
click at [1148, 237] on span "bladeB" at bounding box center [1160, 237] width 27 height 14
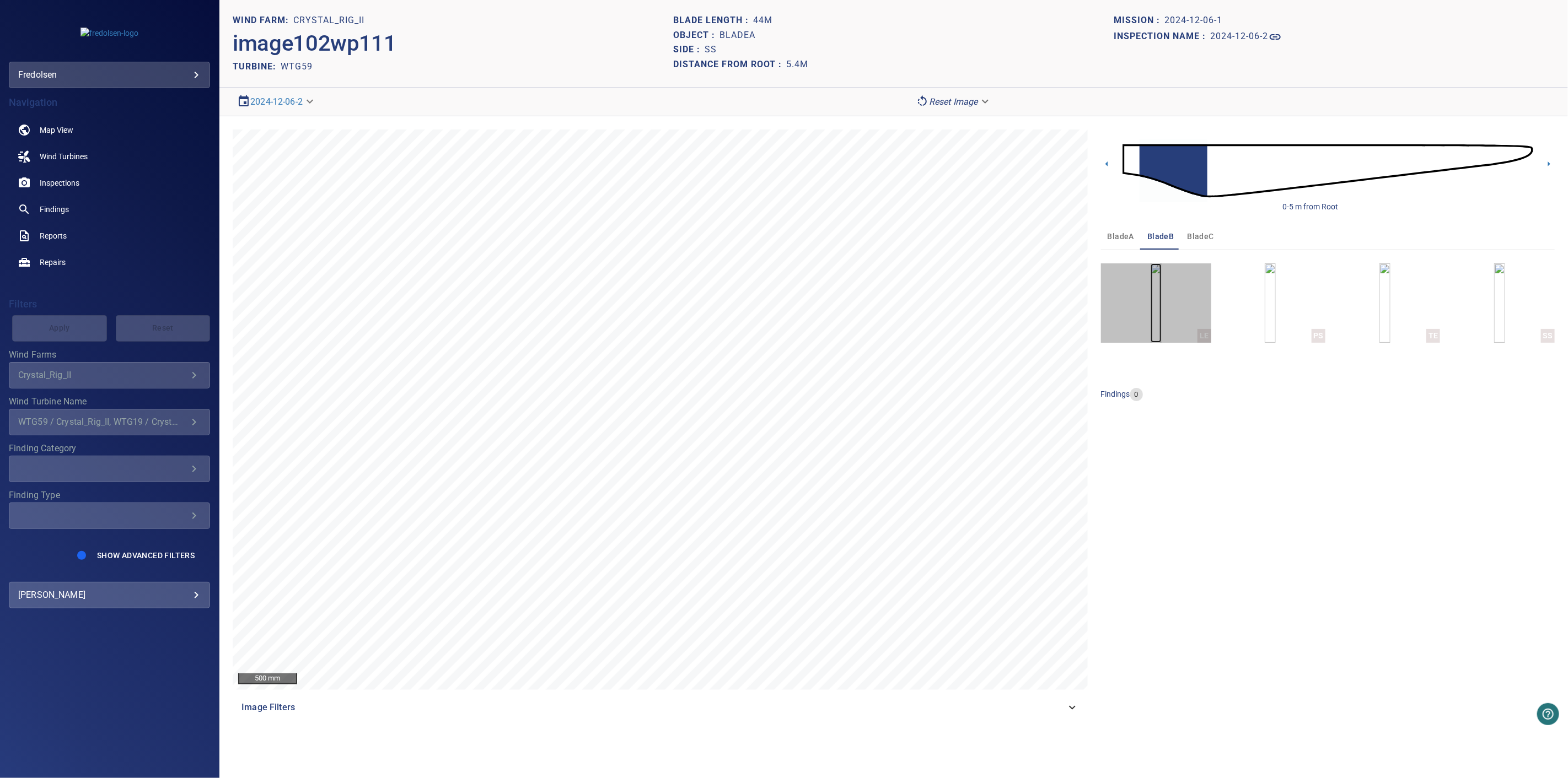
click at [1155, 301] on img "button" at bounding box center [1156, 303] width 11 height 80
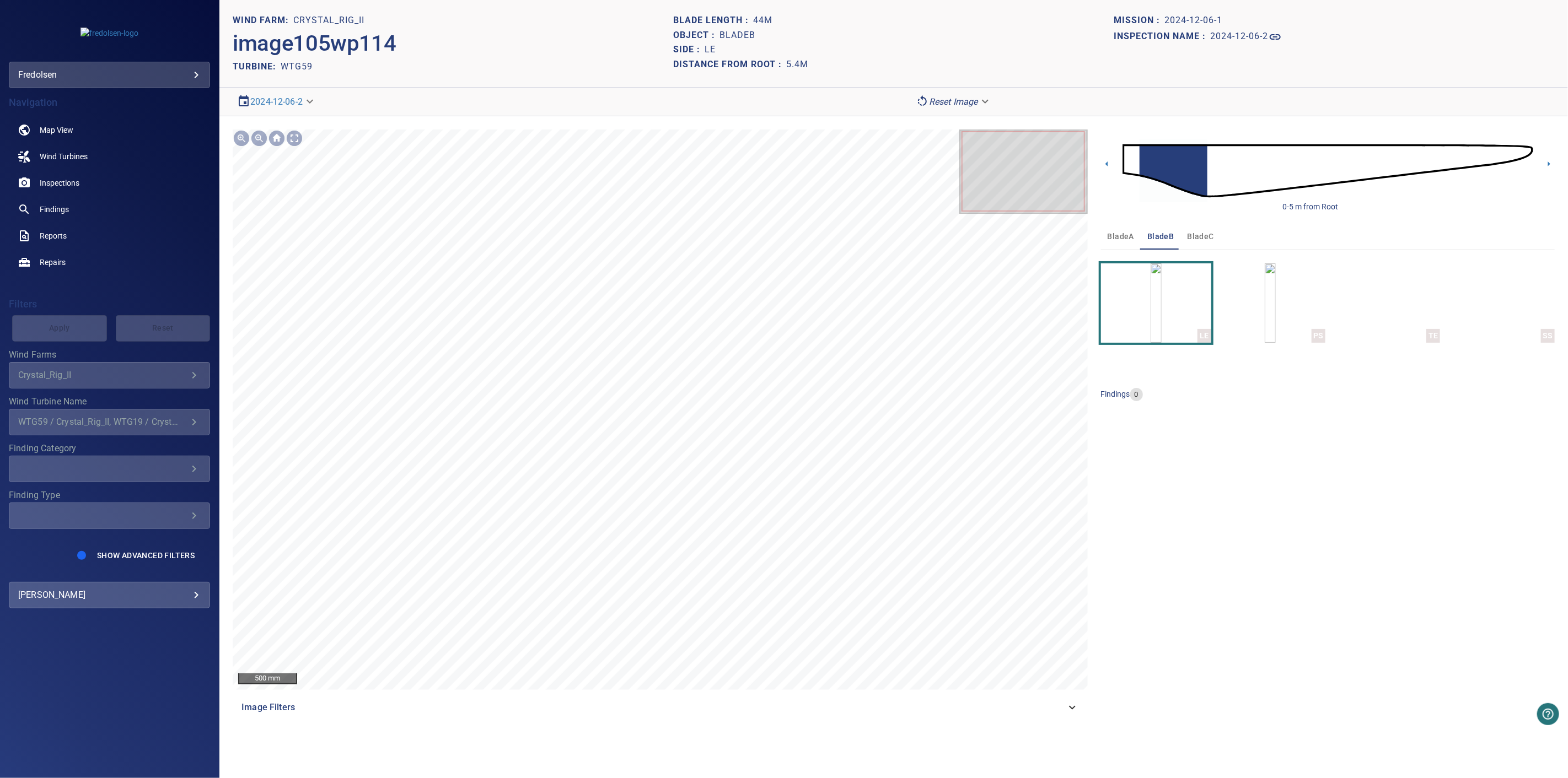
click at [1292, 344] on div "bladeA bladeB bladeC LE PS TE SS findings 0" at bounding box center [1327, 316] width 453 height 187
click at [1275, 326] on img "button" at bounding box center [1271, 303] width 11 height 80
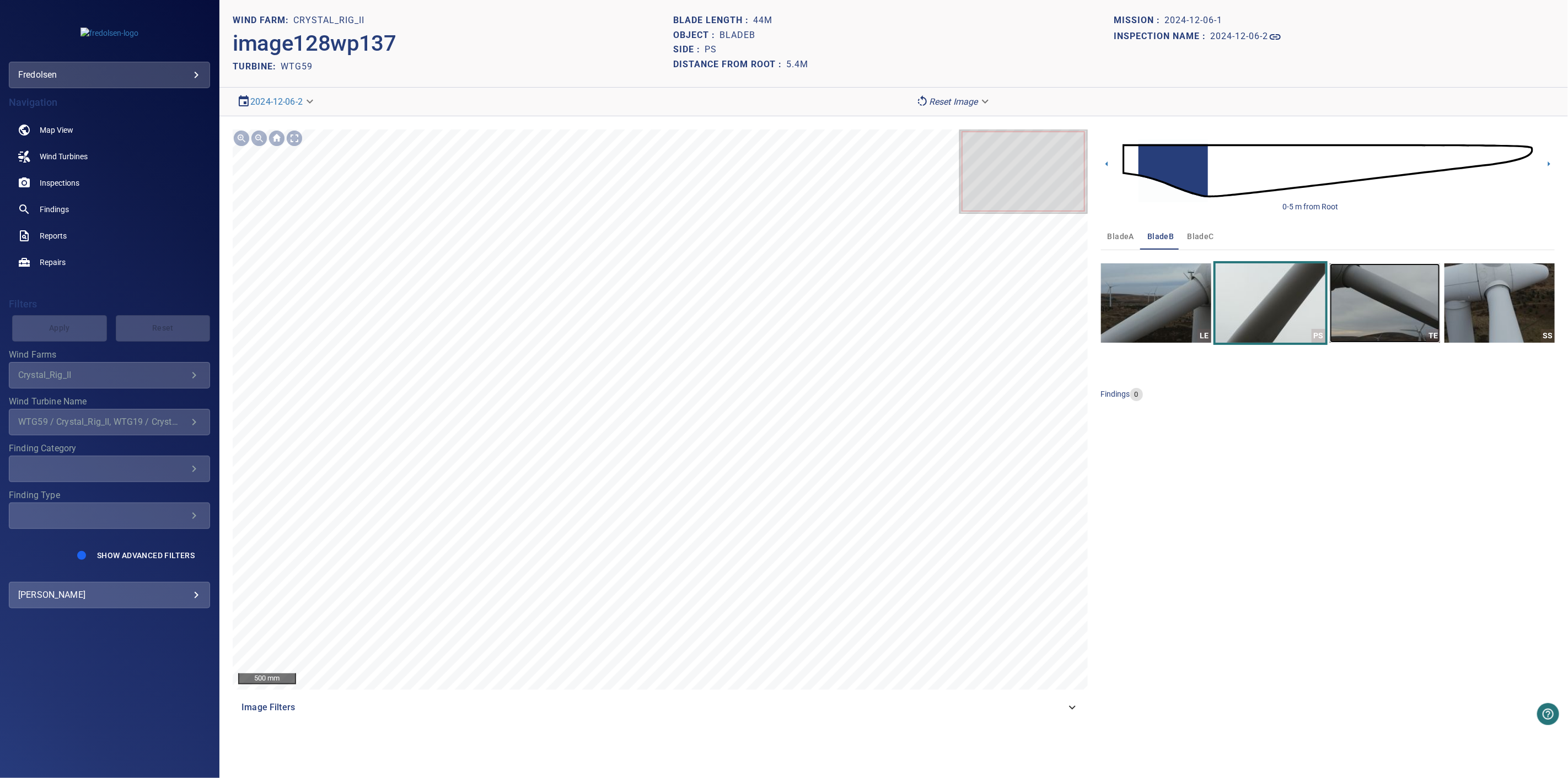
click at [1363, 305] on img "button" at bounding box center [1385, 303] width 110 height 80
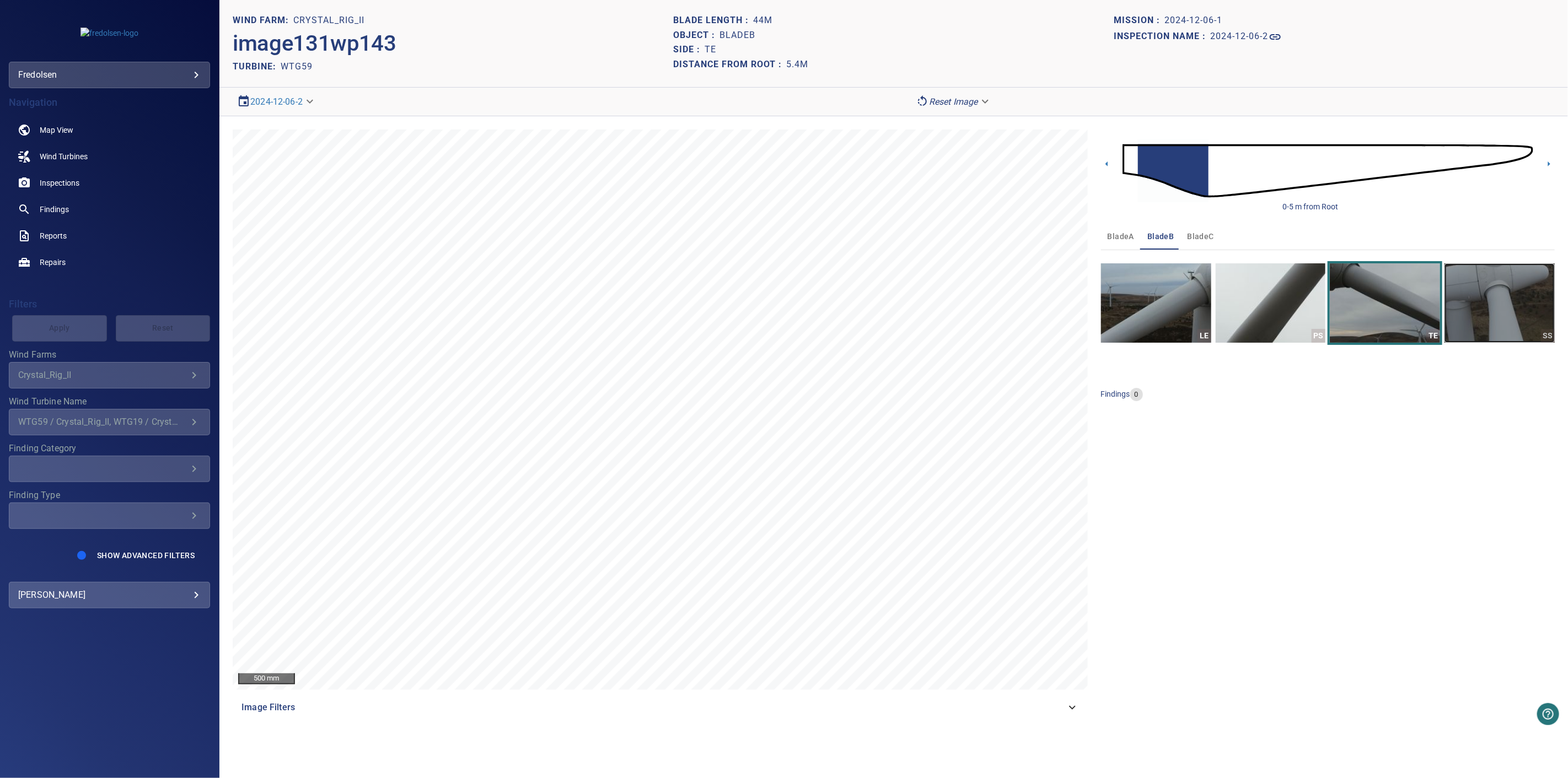
click at [1478, 311] on img "button" at bounding box center [1500, 303] width 110 height 80
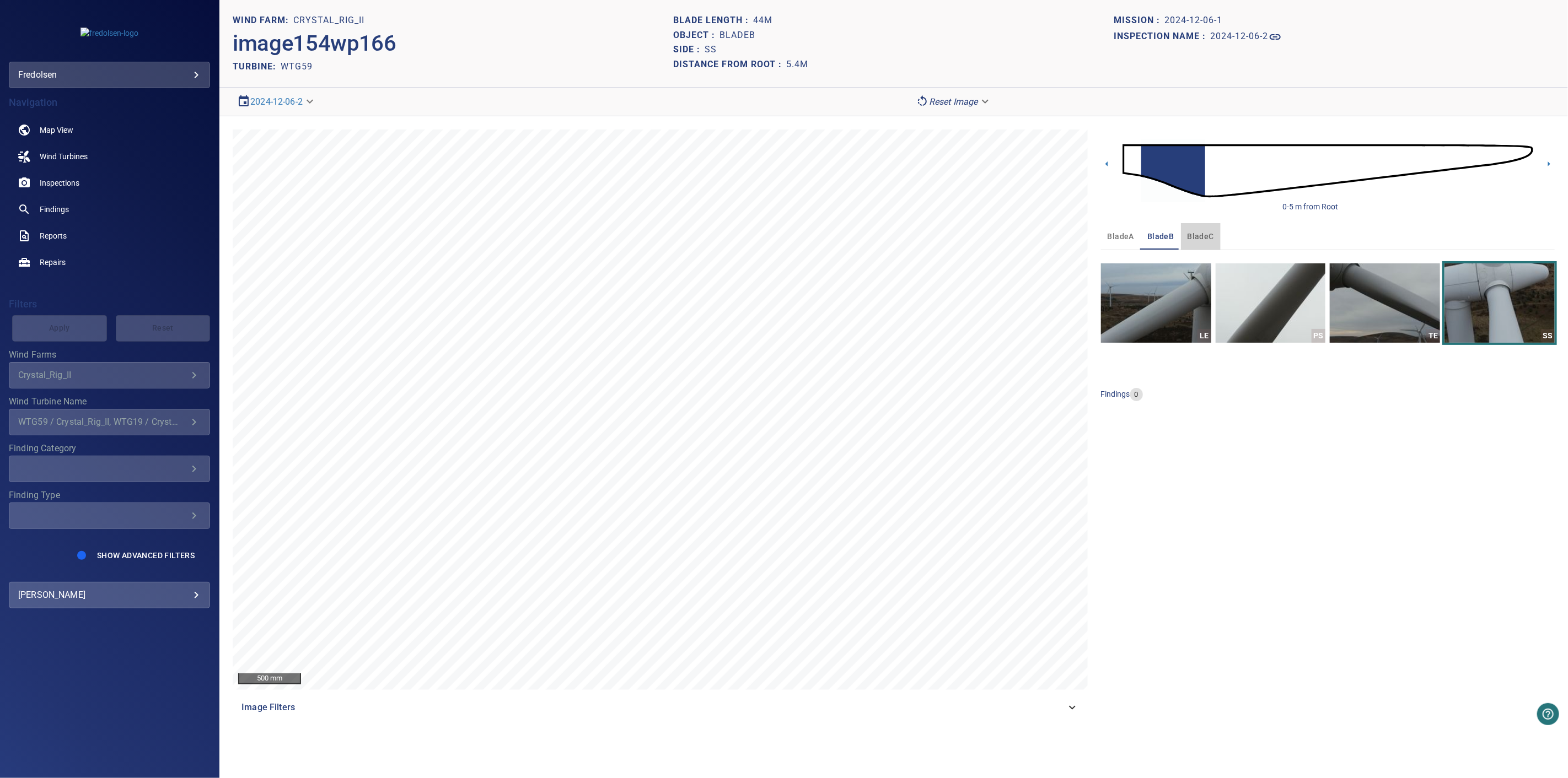
click at [1204, 236] on span "bladeC" at bounding box center [1200, 237] width 27 height 14
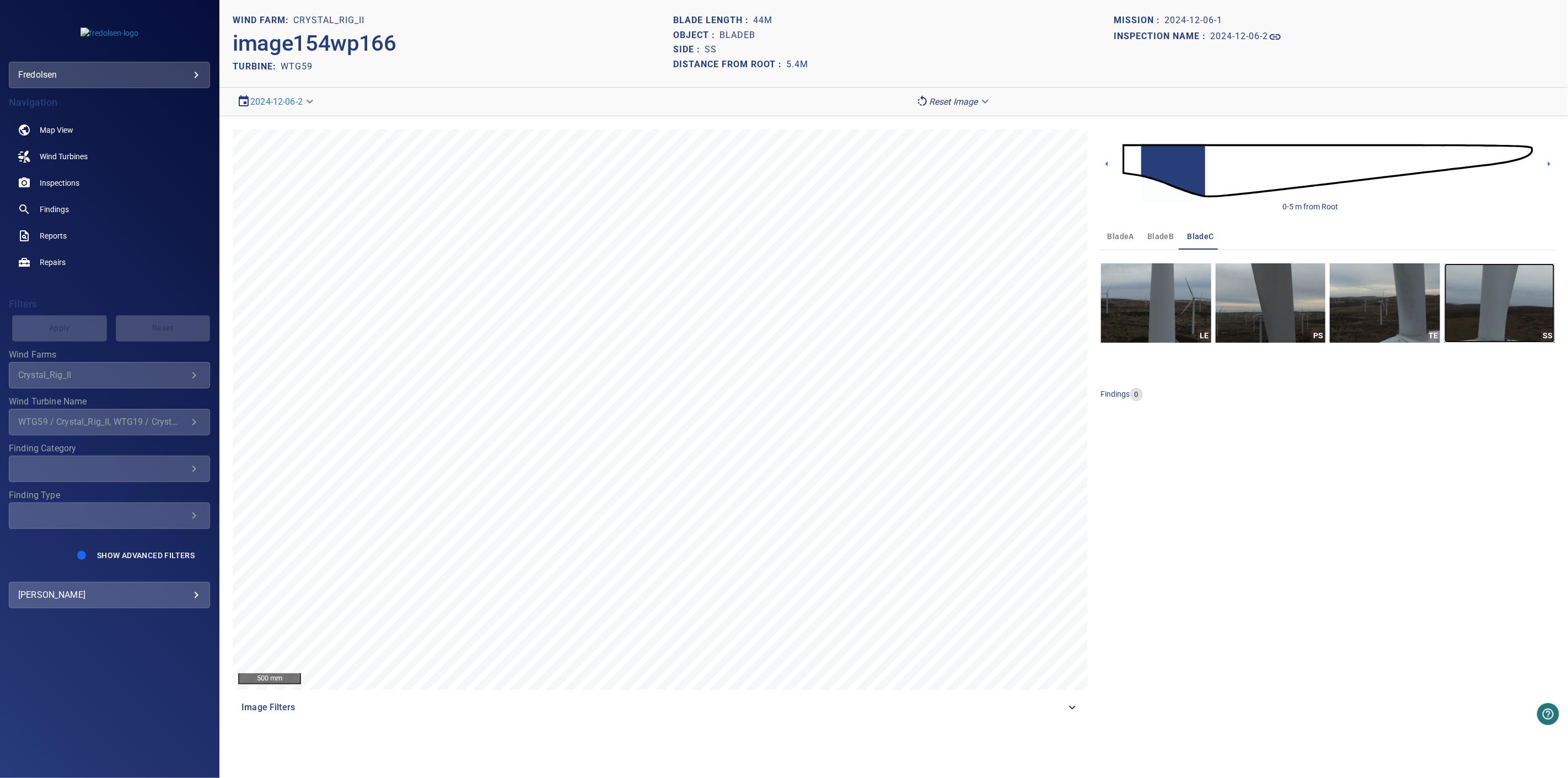
click at [1489, 339] on img "button" at bounding box center [1500, 303] width 110 height 80
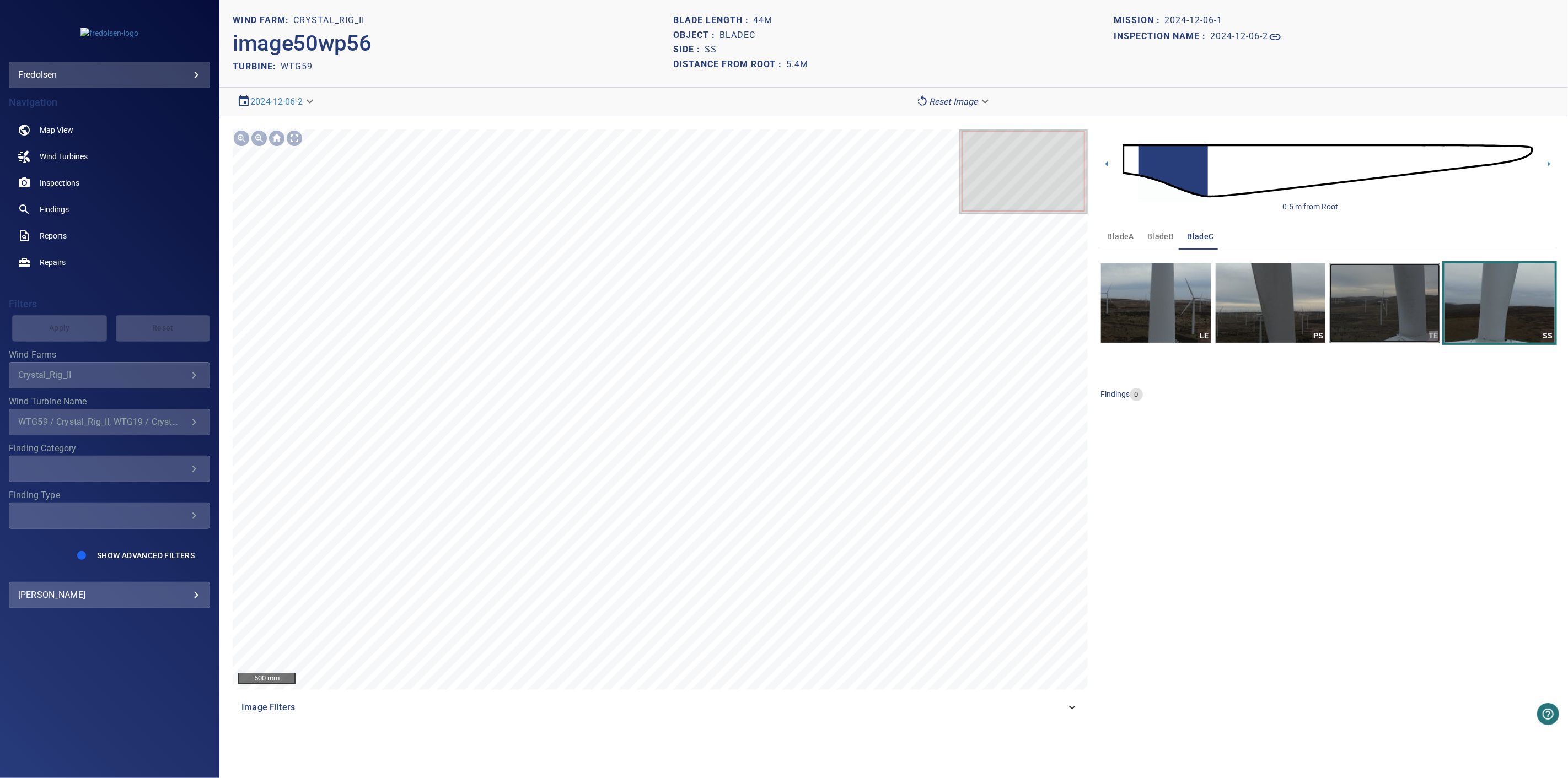
click at [1424, 337] on img "button" at bounding box center [1385, 303] width 110 height 80
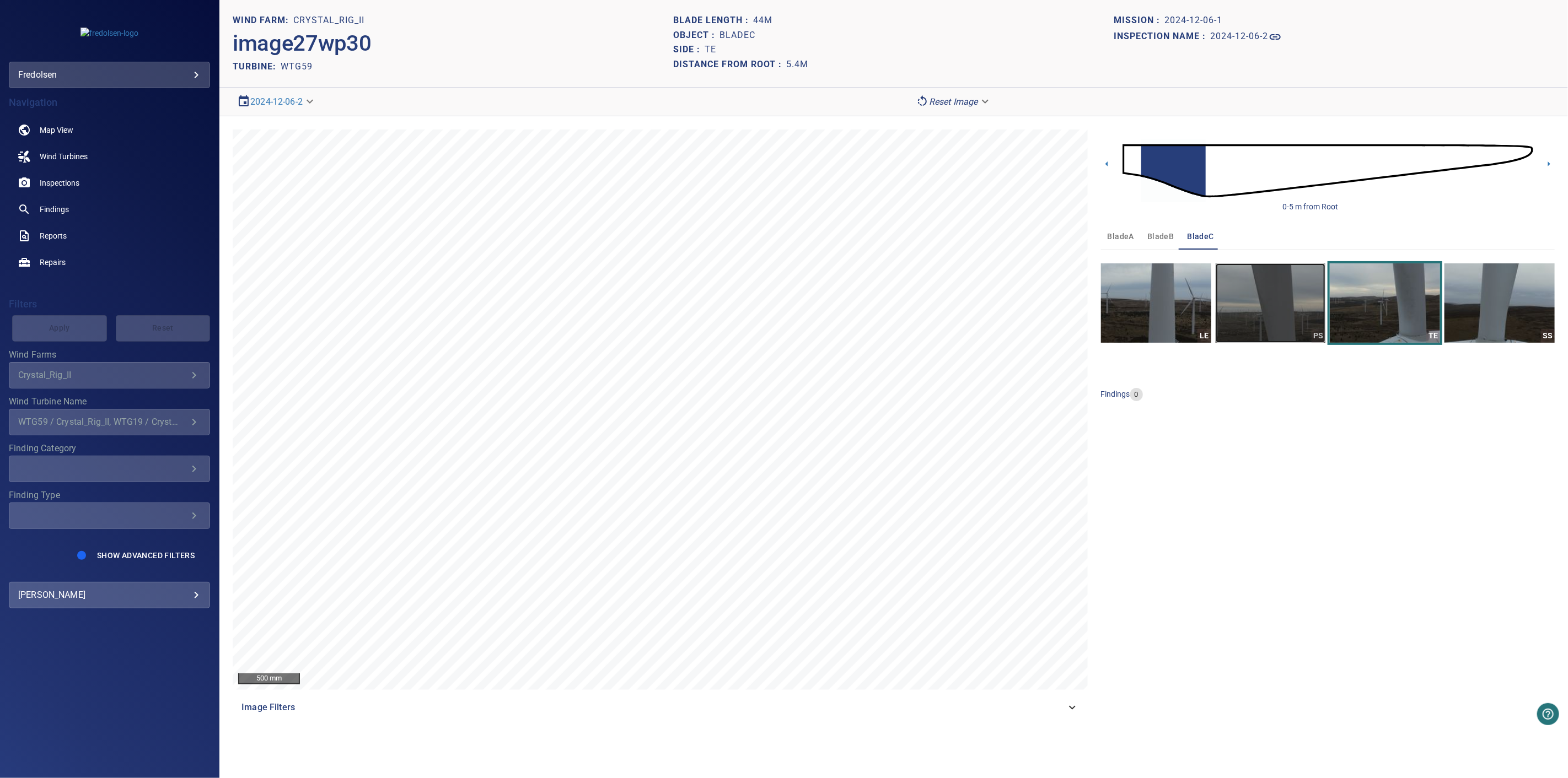
click at [1298, 313] on img "button" at bounding box center [1271, 303] width 110 height 80
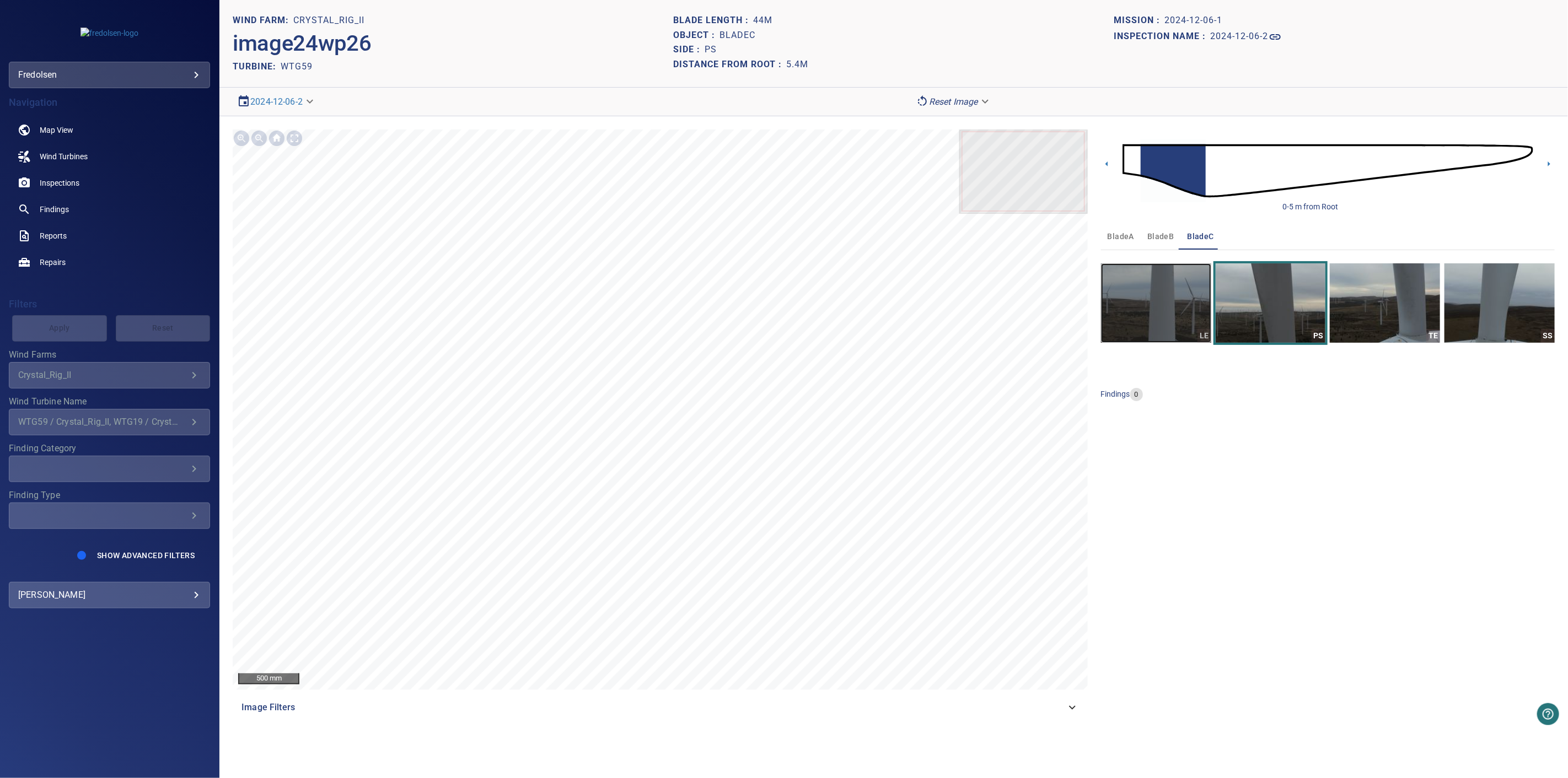
click at [1138, 336] on img "button" at bounding box center [1156, 303] width 110 height 80
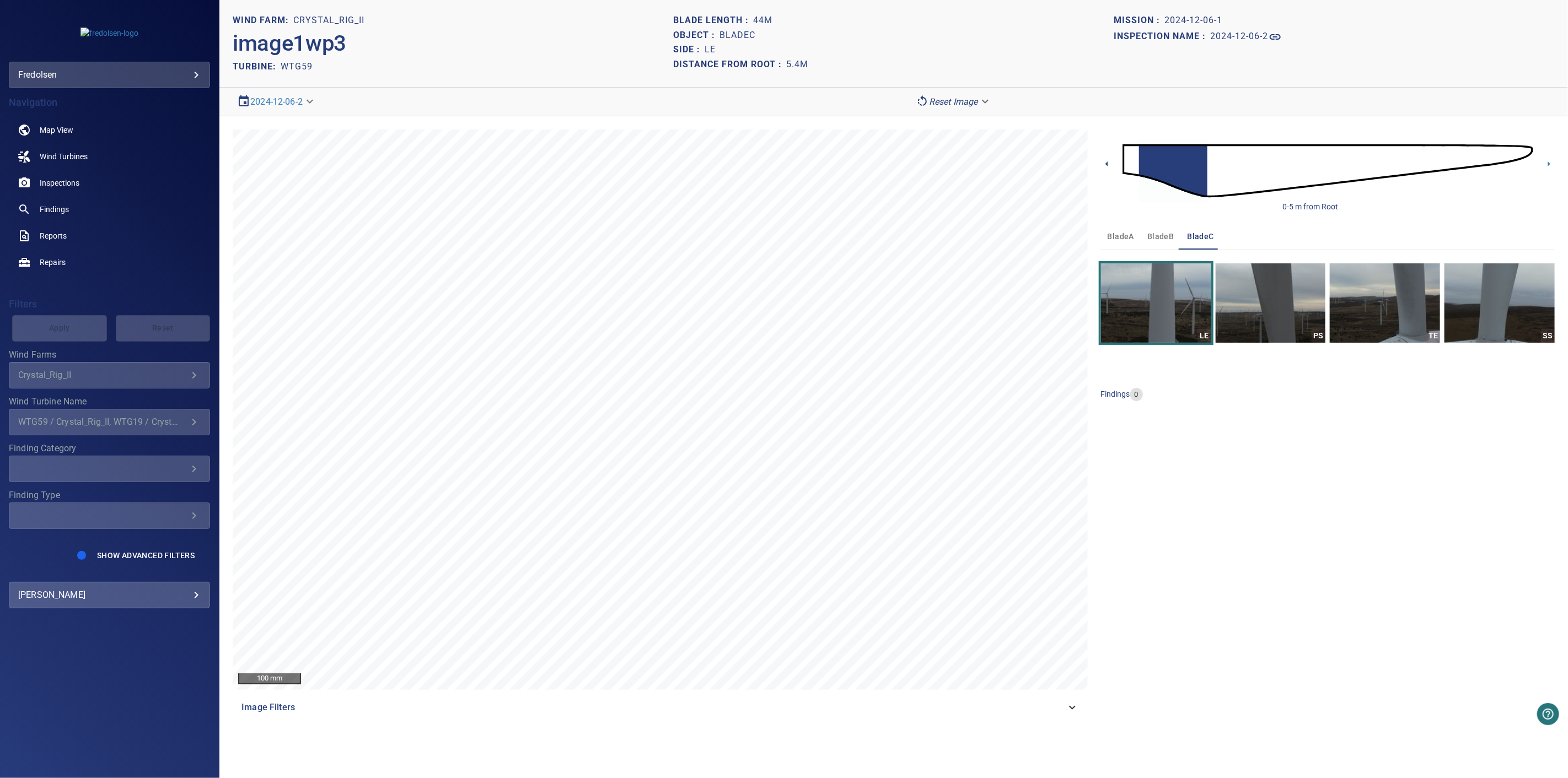
click at [1104, 167] on icon at bounding box center [1106, 163] width 11 height 11
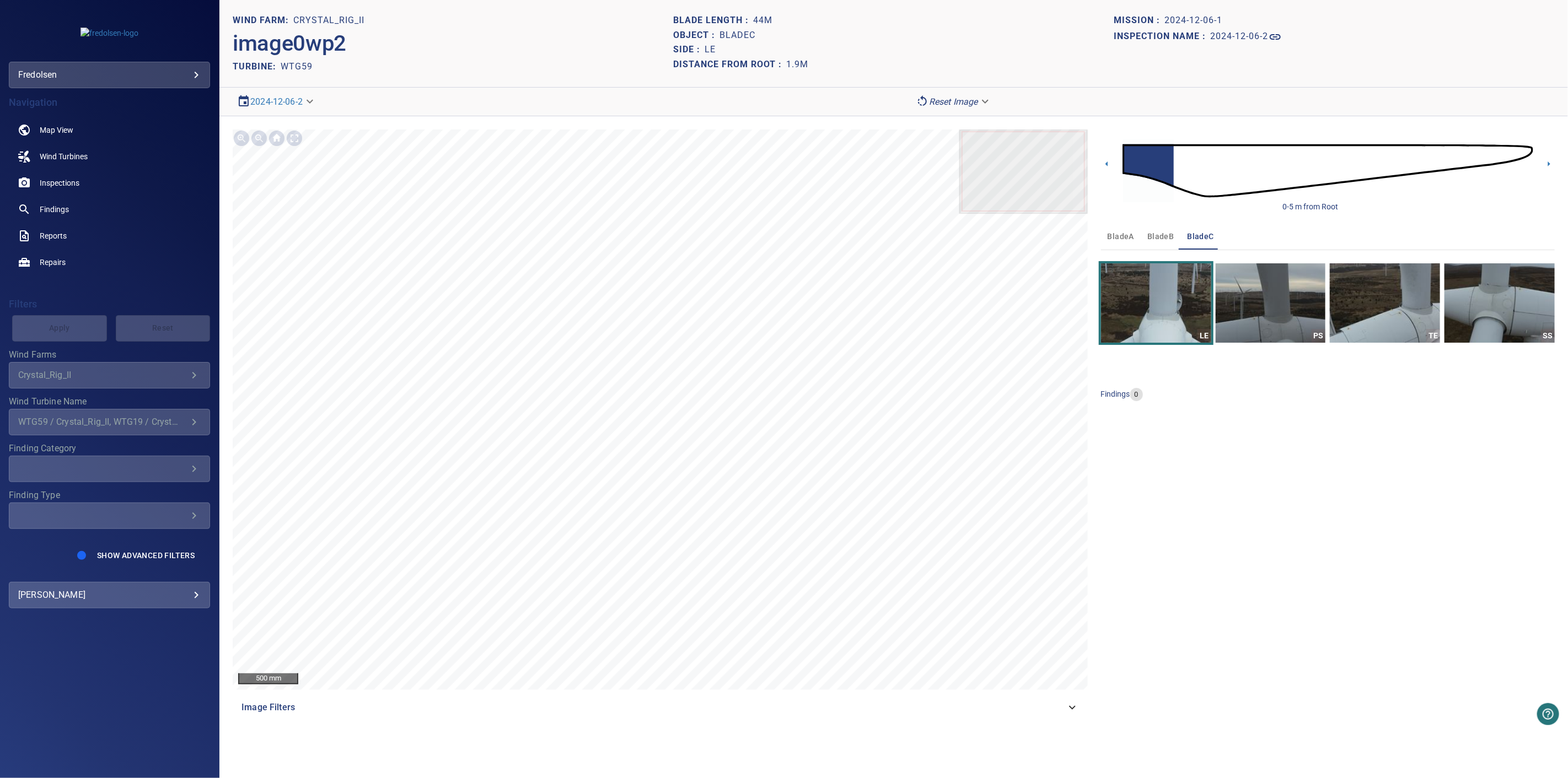
click at [1536, 166] on div "0-5 m from Root" at bounding box center [1327, 170] width 453 height 83
click at [1541, 162] on div "0-5 m from Root" at bounding box center [1327, 170] width 453 height 83
click at [1546, 170] on div "0-5 m from Root" at bounding box center [1327, 170] width 453 height 83
click at [1548, 167] on icon at bounding box center [1548, 163] width 11 height 11
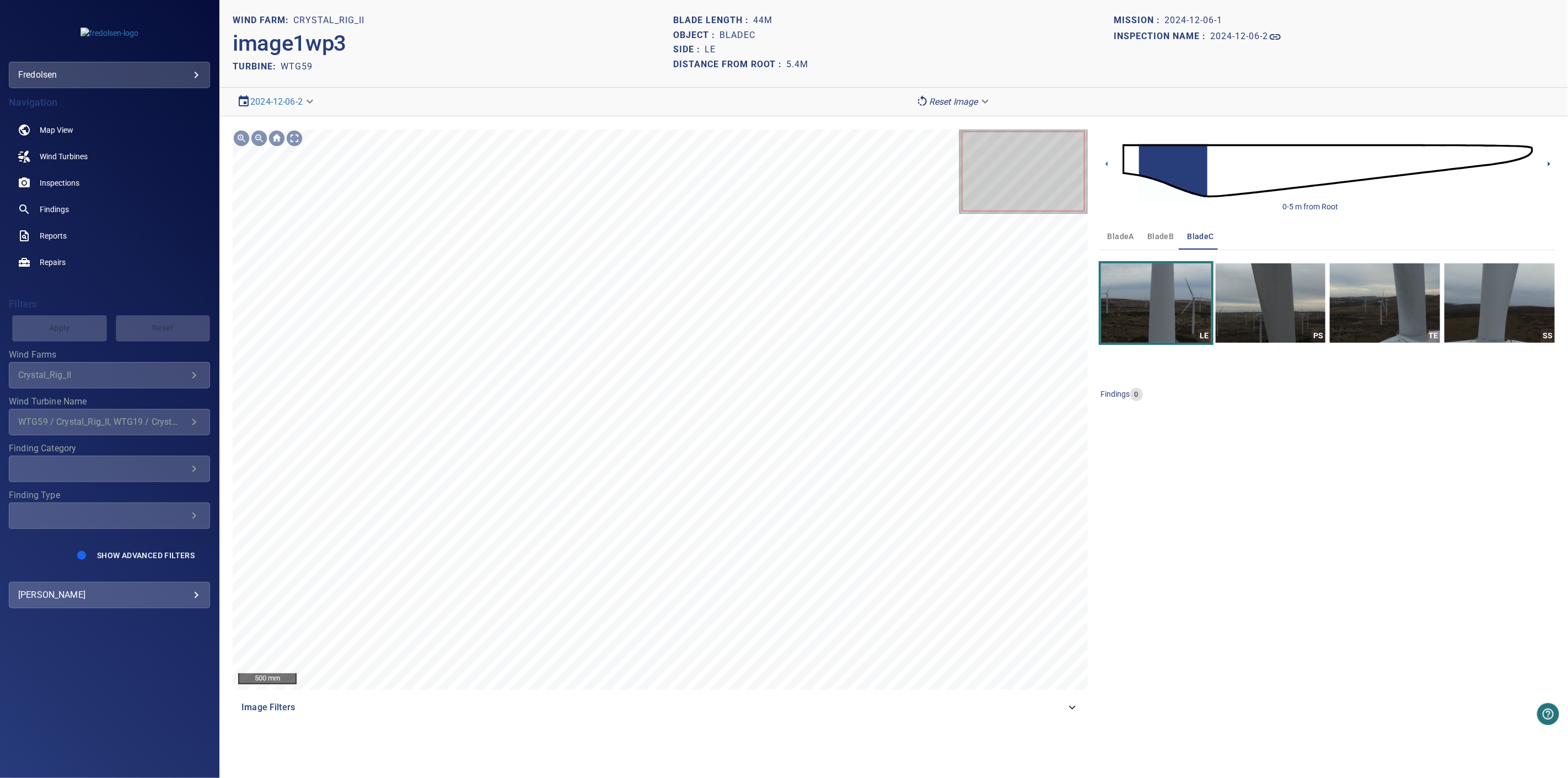
click at [1548, 167] on icon at bounding box center [1548, 163] width 11 height 11
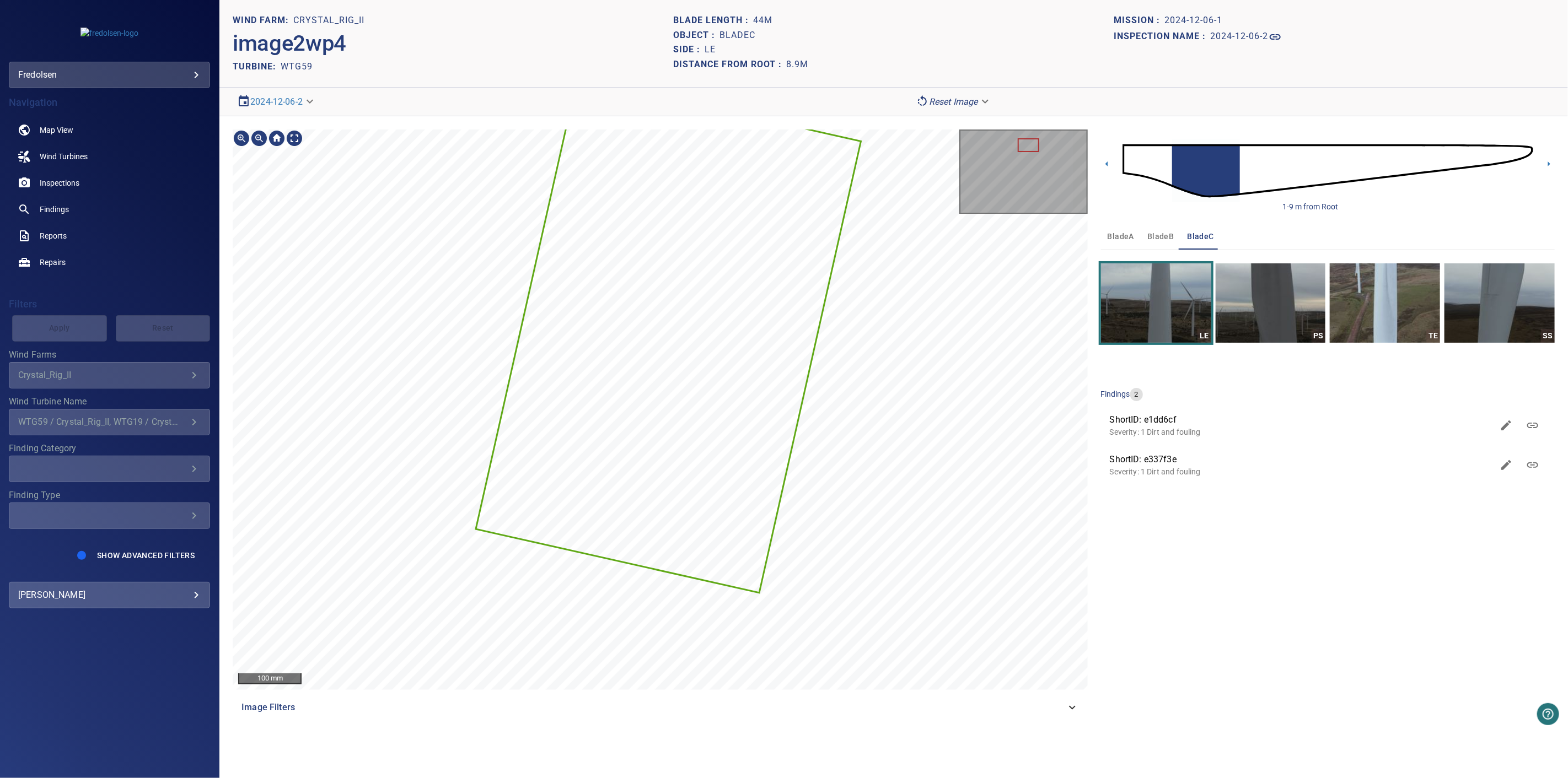
click at [853, 107] on section "**********" at bounding box center [893, 389] width 1348 height 778
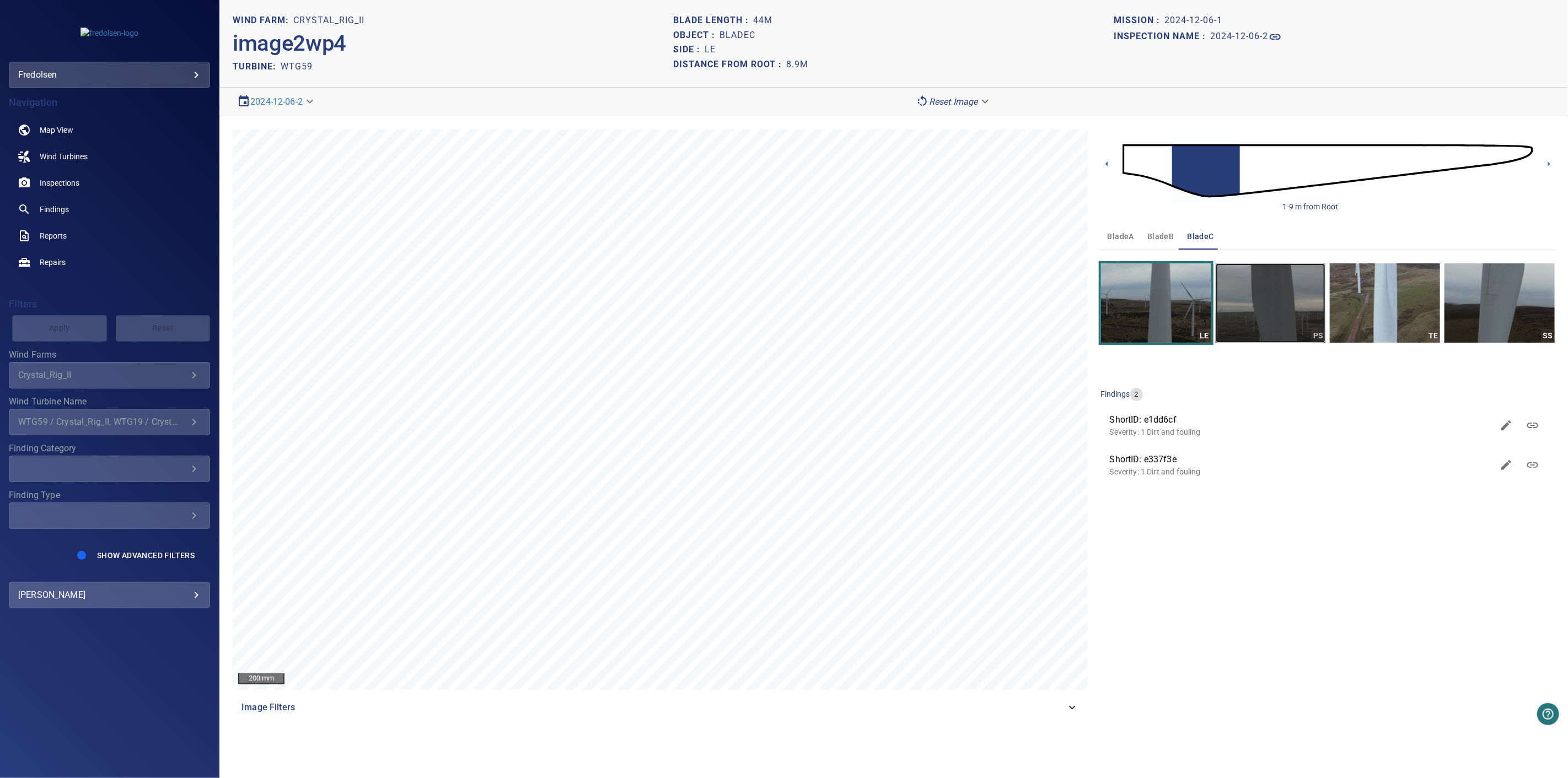
click at [1298, 303] on img "button" at bounding box center [1271, 303] width 110 height 80
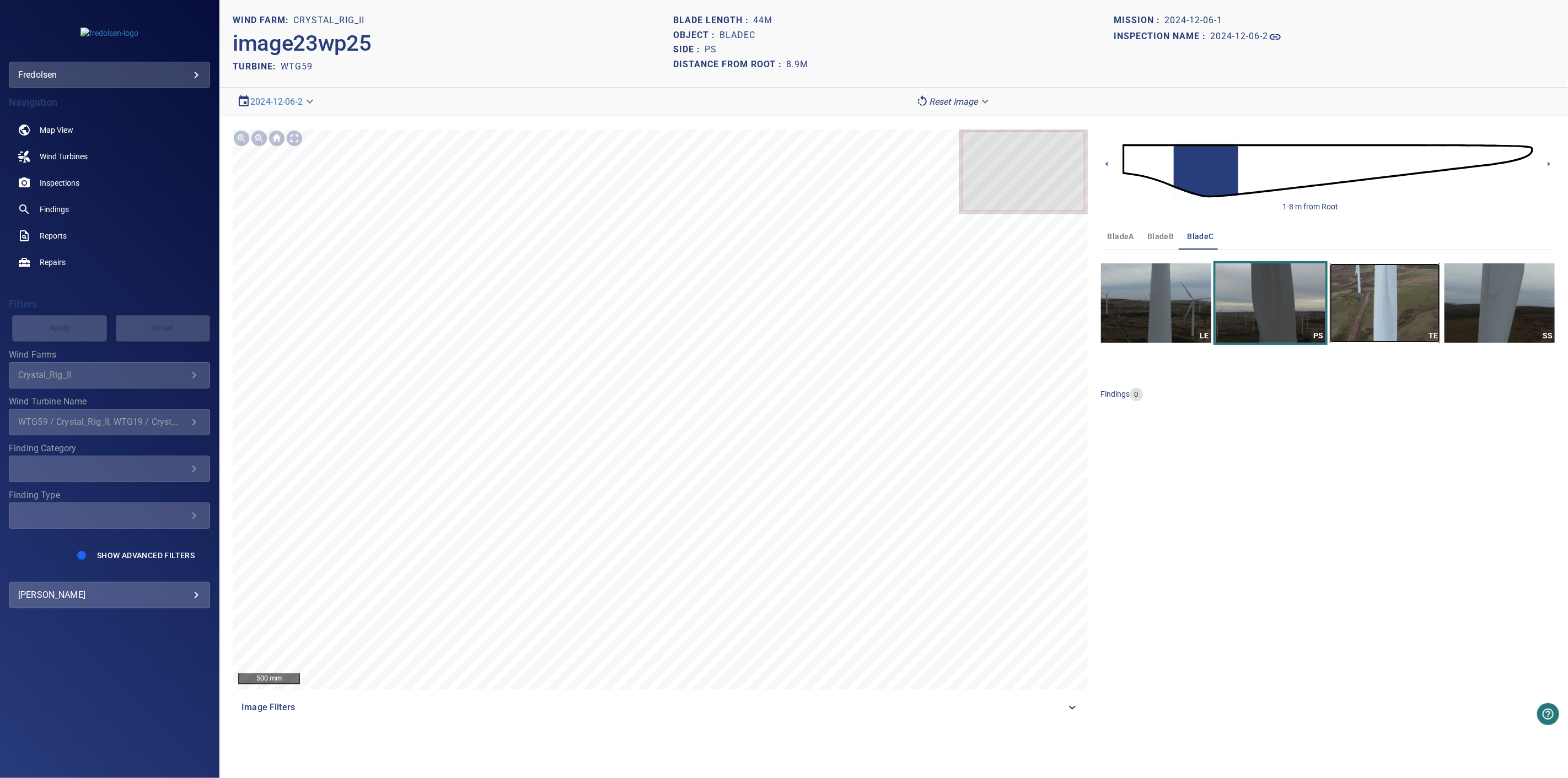
click at [1367, 309] on img "button" at bounding box center [1385, 303] width 110 height 80
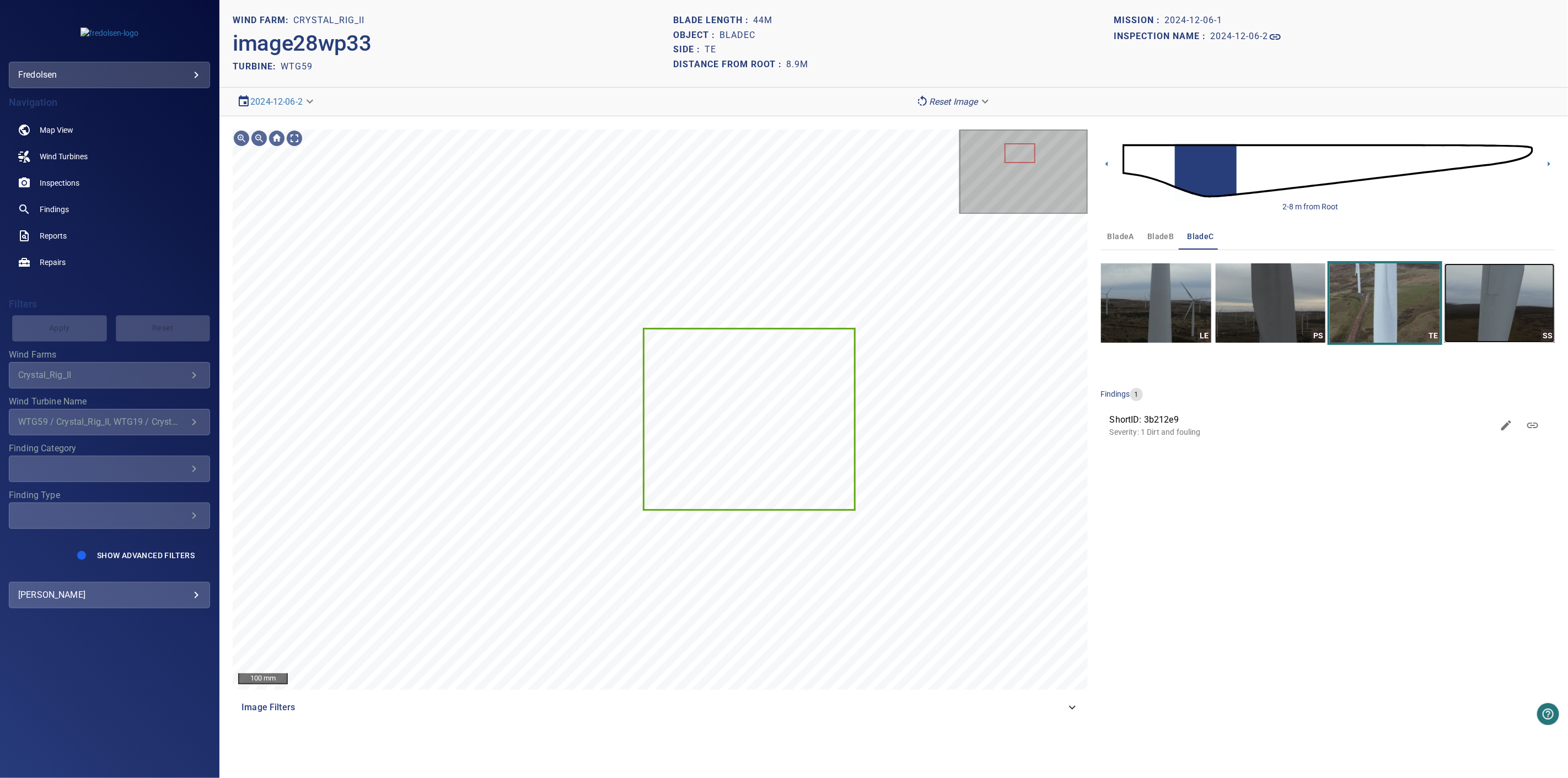
click at [1510, 294] on img "button" at bounding box center [1500, 303] width 110 height 80
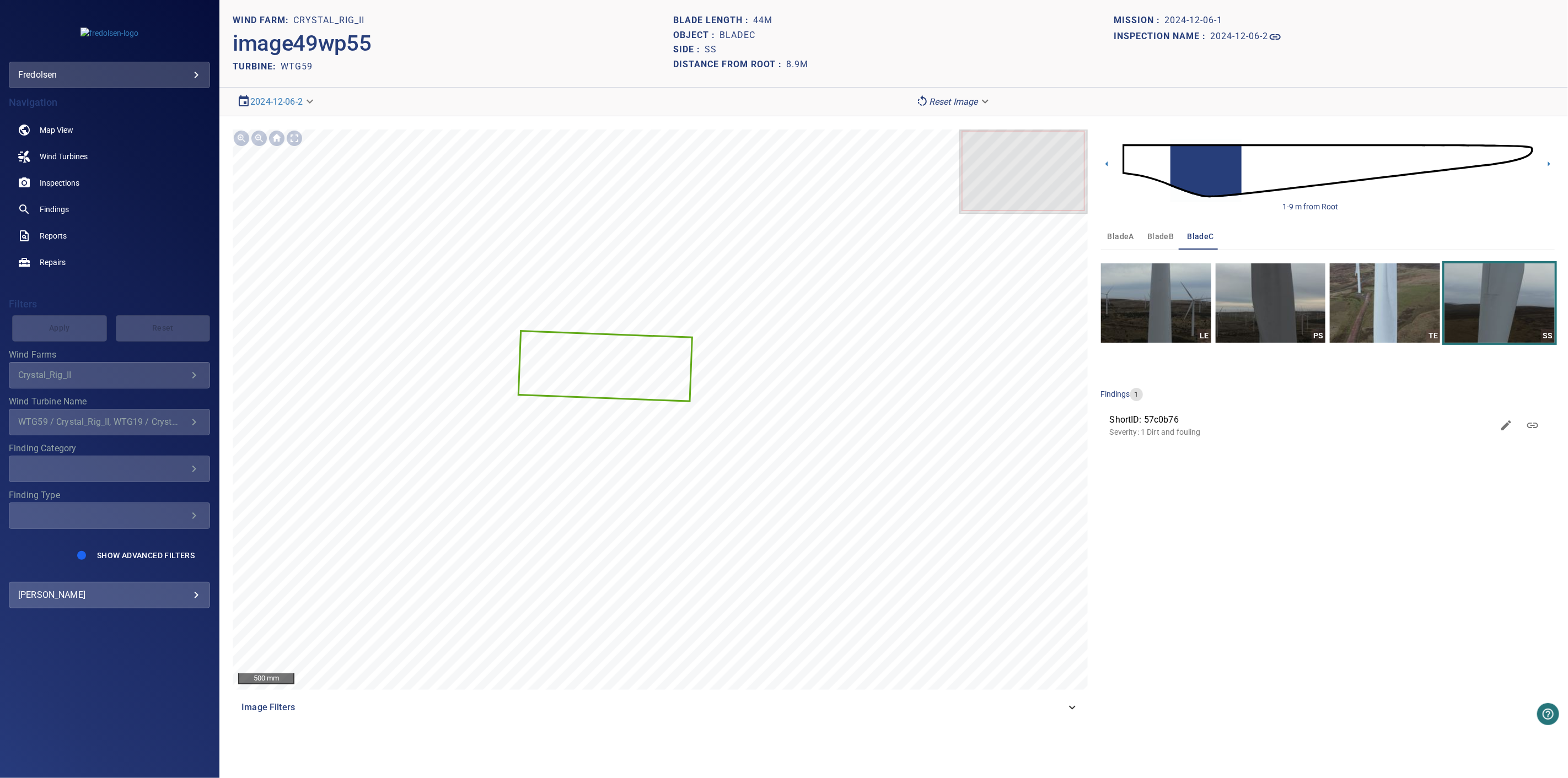
click at [1531, 152] on img at bounding box center [1328, 171] width 411 height 99
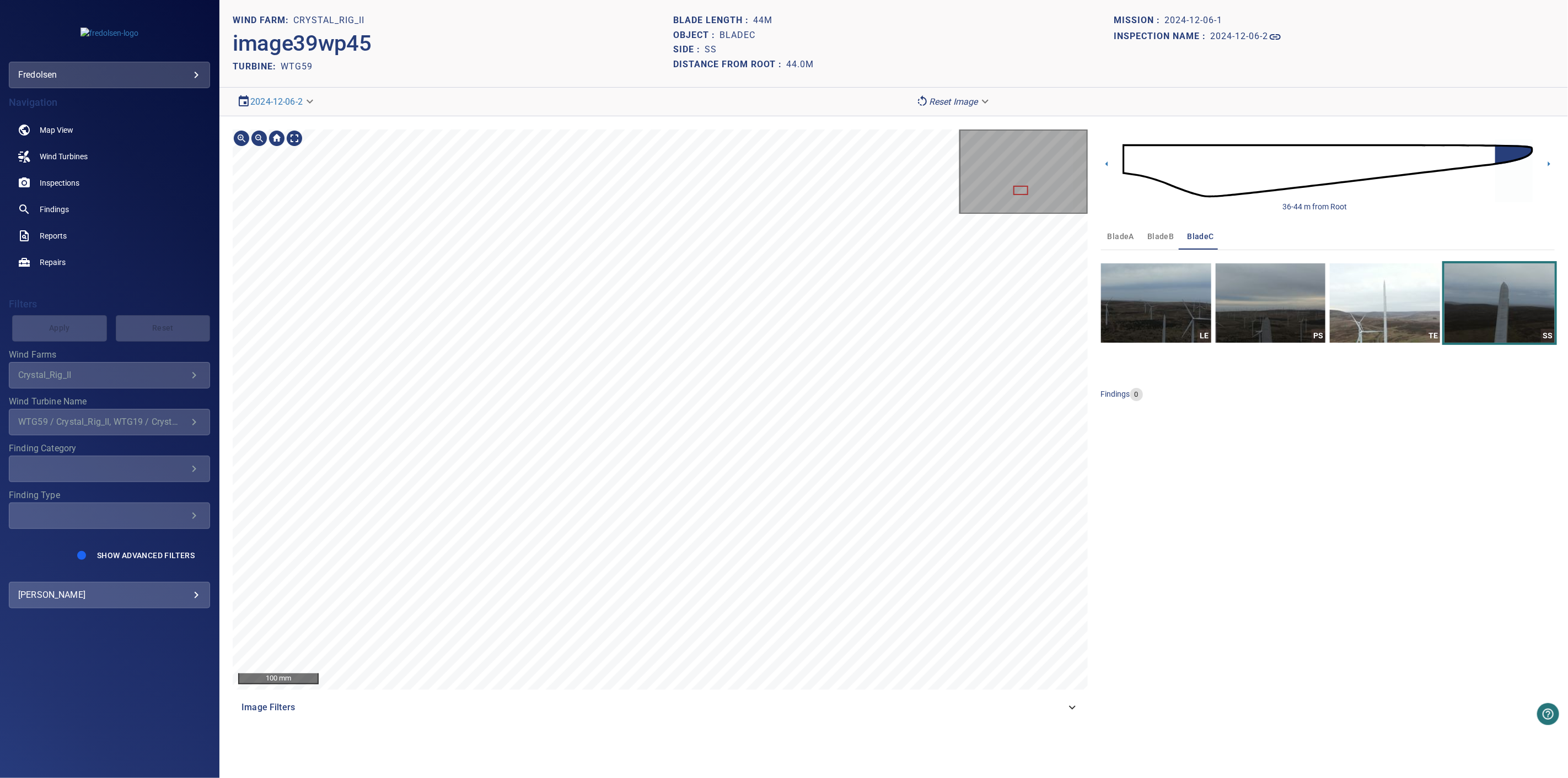
click at [786, 105] on section "**********" at bounding box center [893, 389] width 1348 height 778
click at [1546, 168] on icon at bounding box center [1548, 163] width 11 height 11
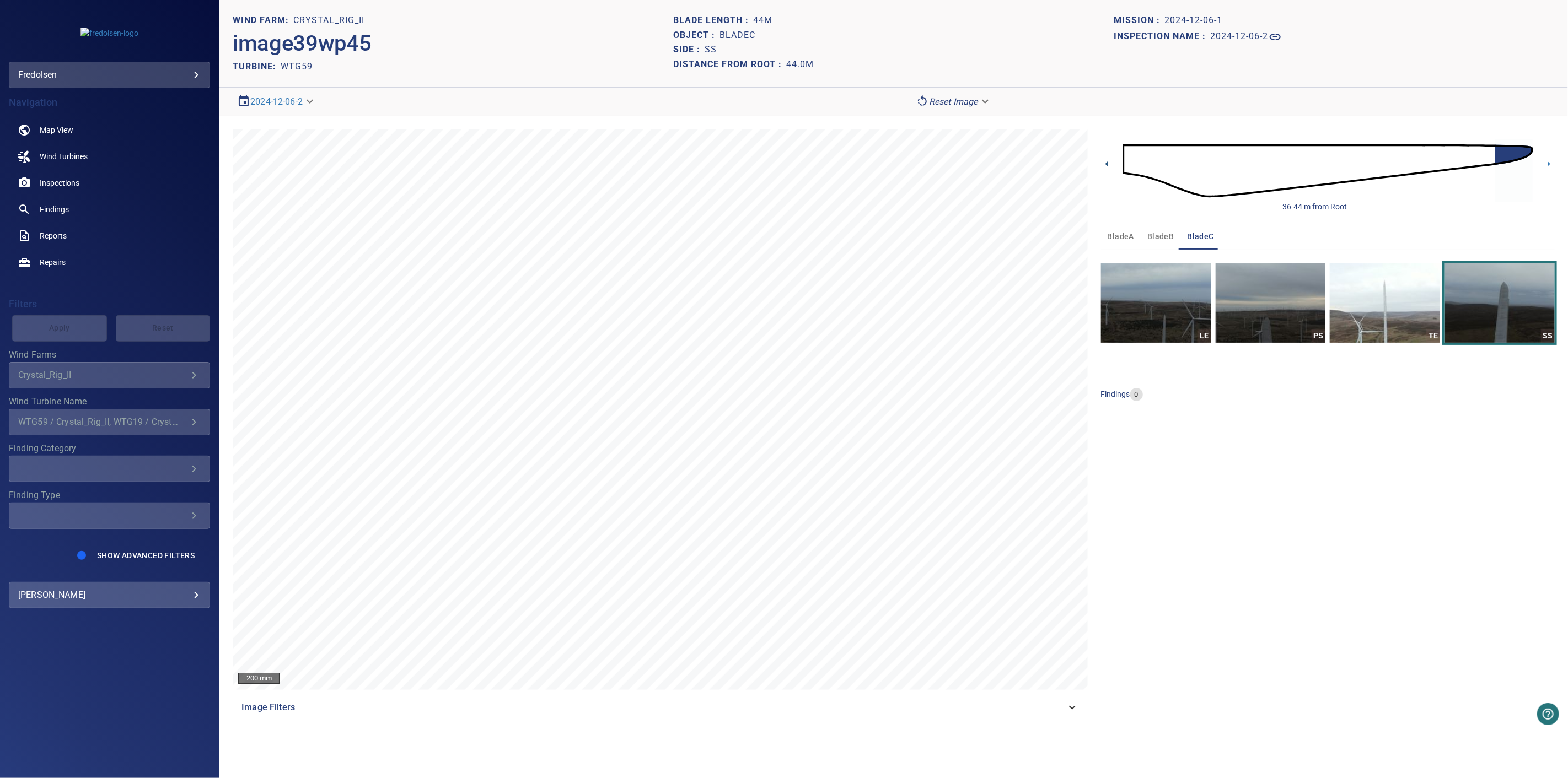
click at [1102, 166] on icon at bounding box center [1106, 163] width 11 height 11
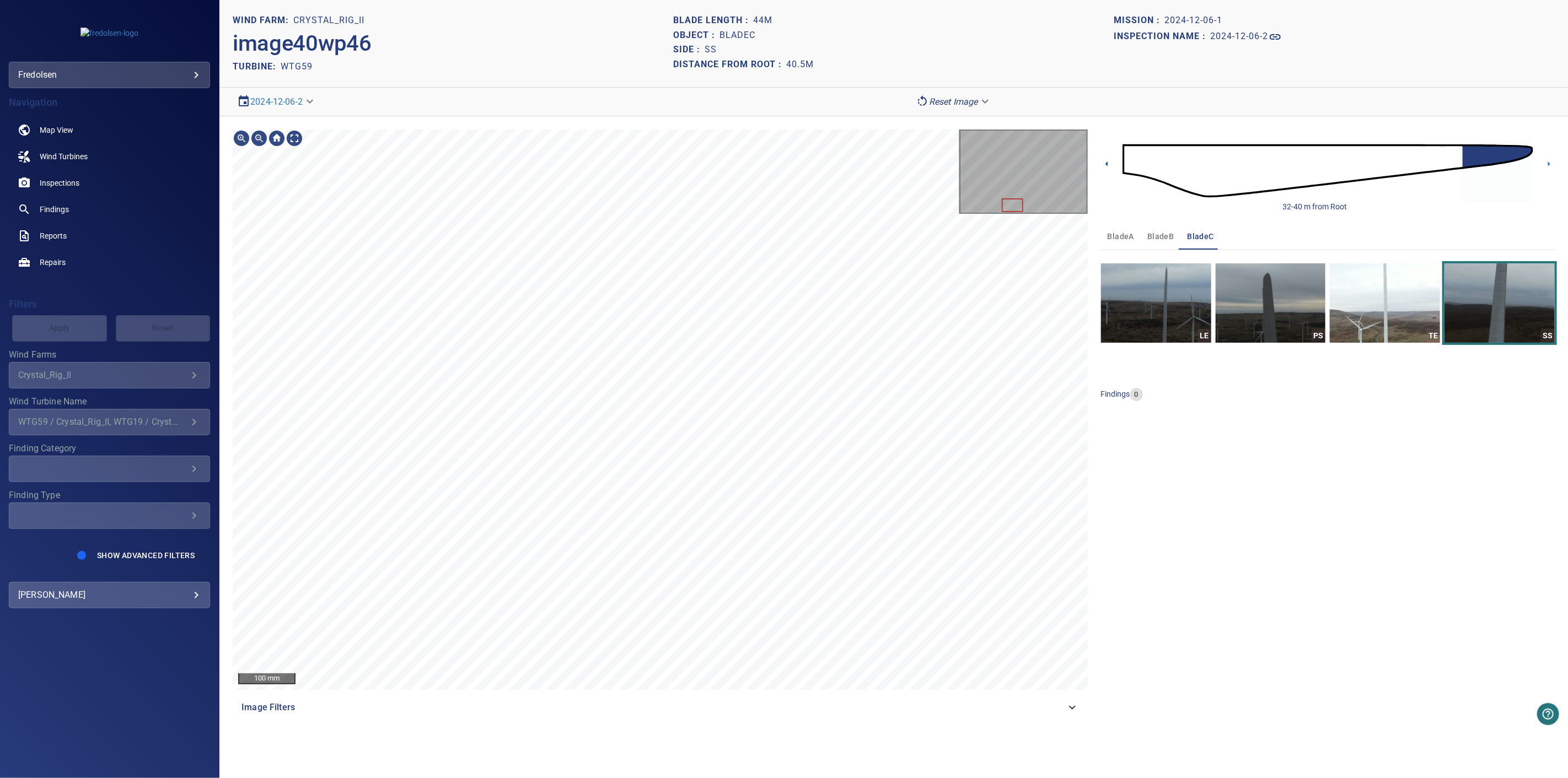
click at [1105, 163] on icon at bounding box center [1106, 163] width 11 height 11
click at [1111, 166] on icon at bounding box center [1106, 163] width 11 height 11
click at [651, 124] on div "100 mm Image Filters 26-33 m from Root bladeA bladeB bladeC LE PS TE SS finding…" at bounding box center [893, 425] width 1348 height 617
click at [1107, 165] on icon at bounding box center [1106, 163] width 2 height 5
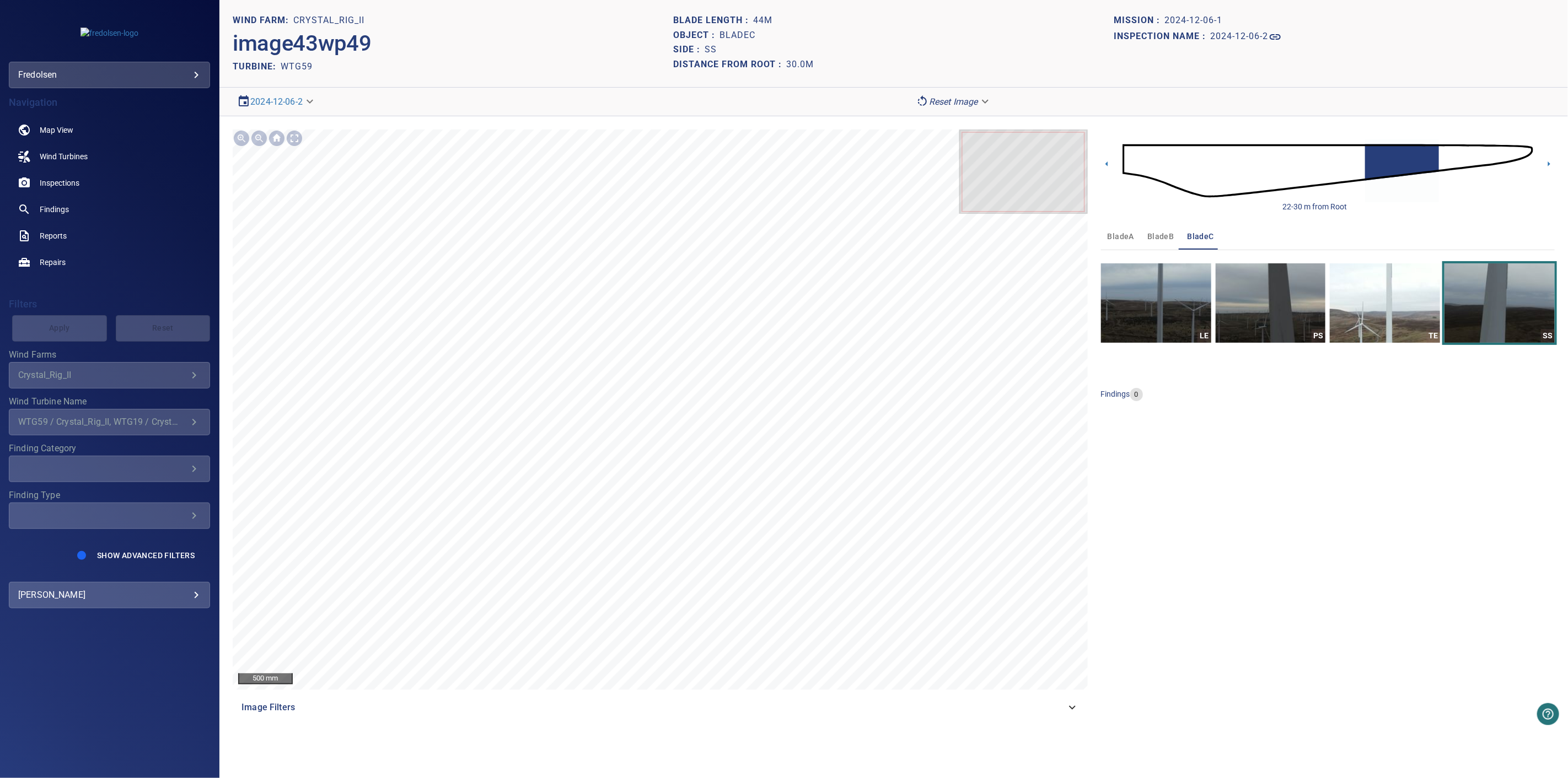
click at [1165, 232] on span "bladeB" at bounding box center [1160, 237] width 27 height 14
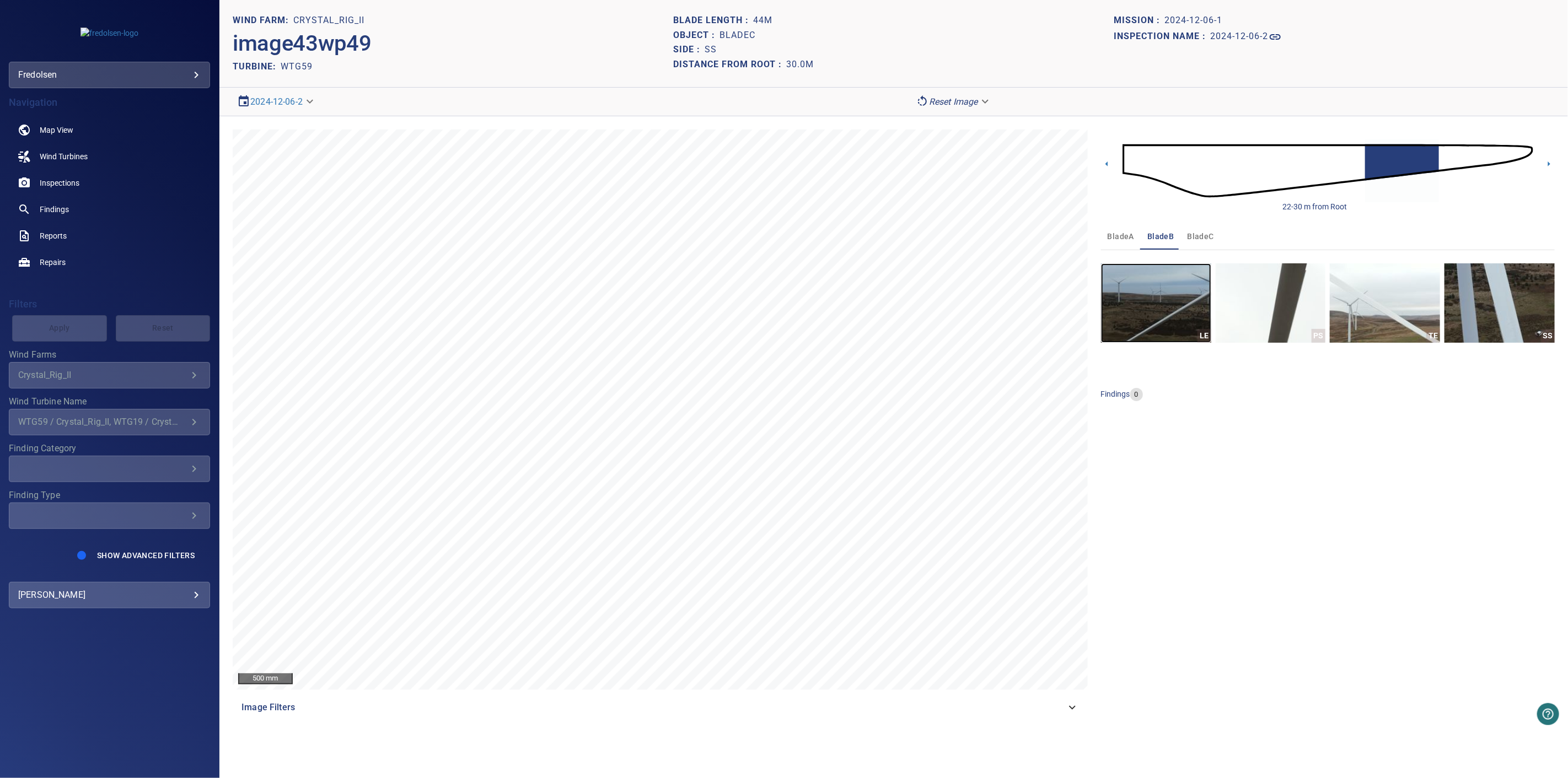
click at [1174, 335] on img "button" at bounding box center [1156, 303] width 110 height 80
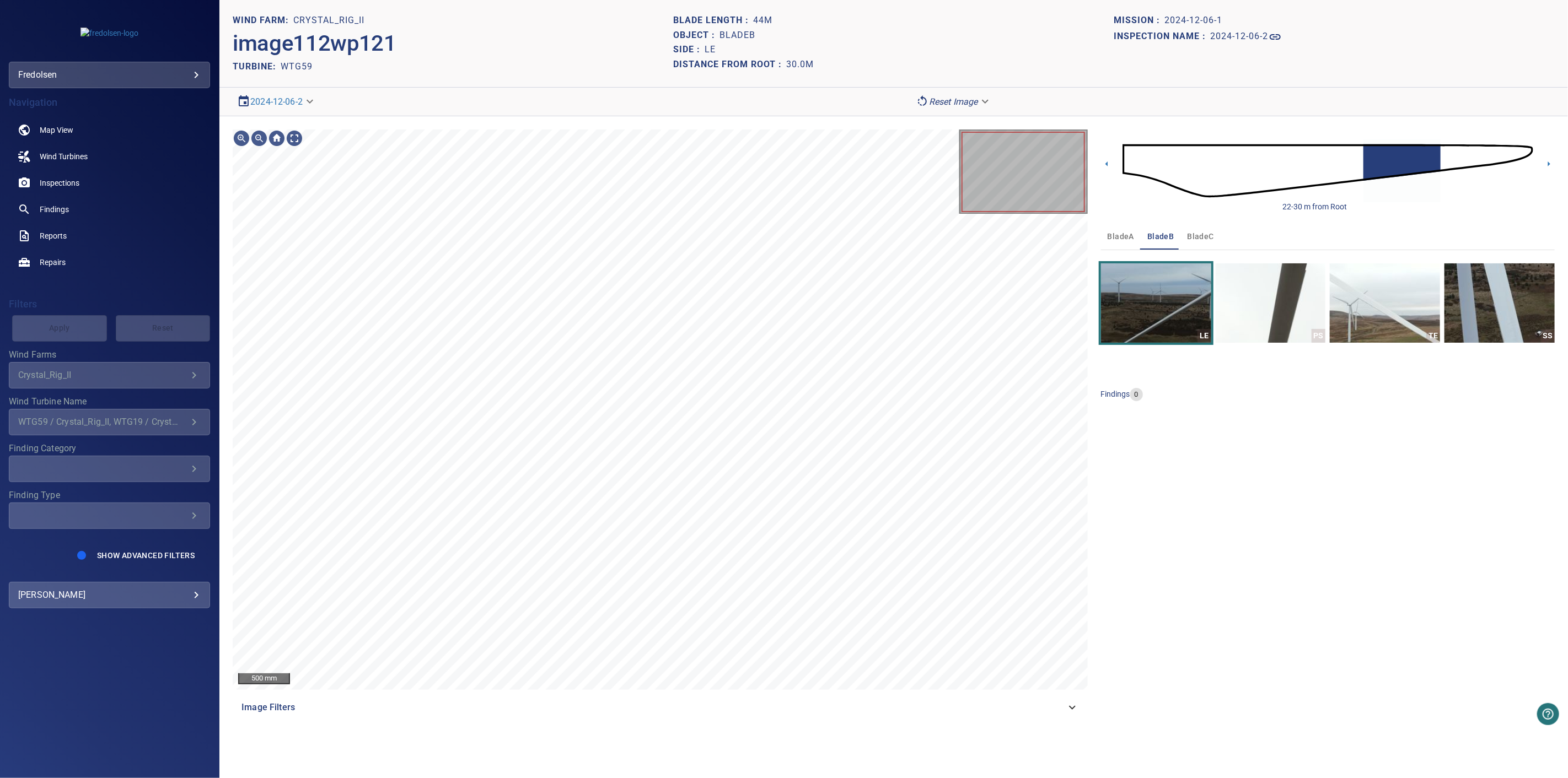
click at [1522, 151] on img at bounding box center [1328, 171] width 411 height 99
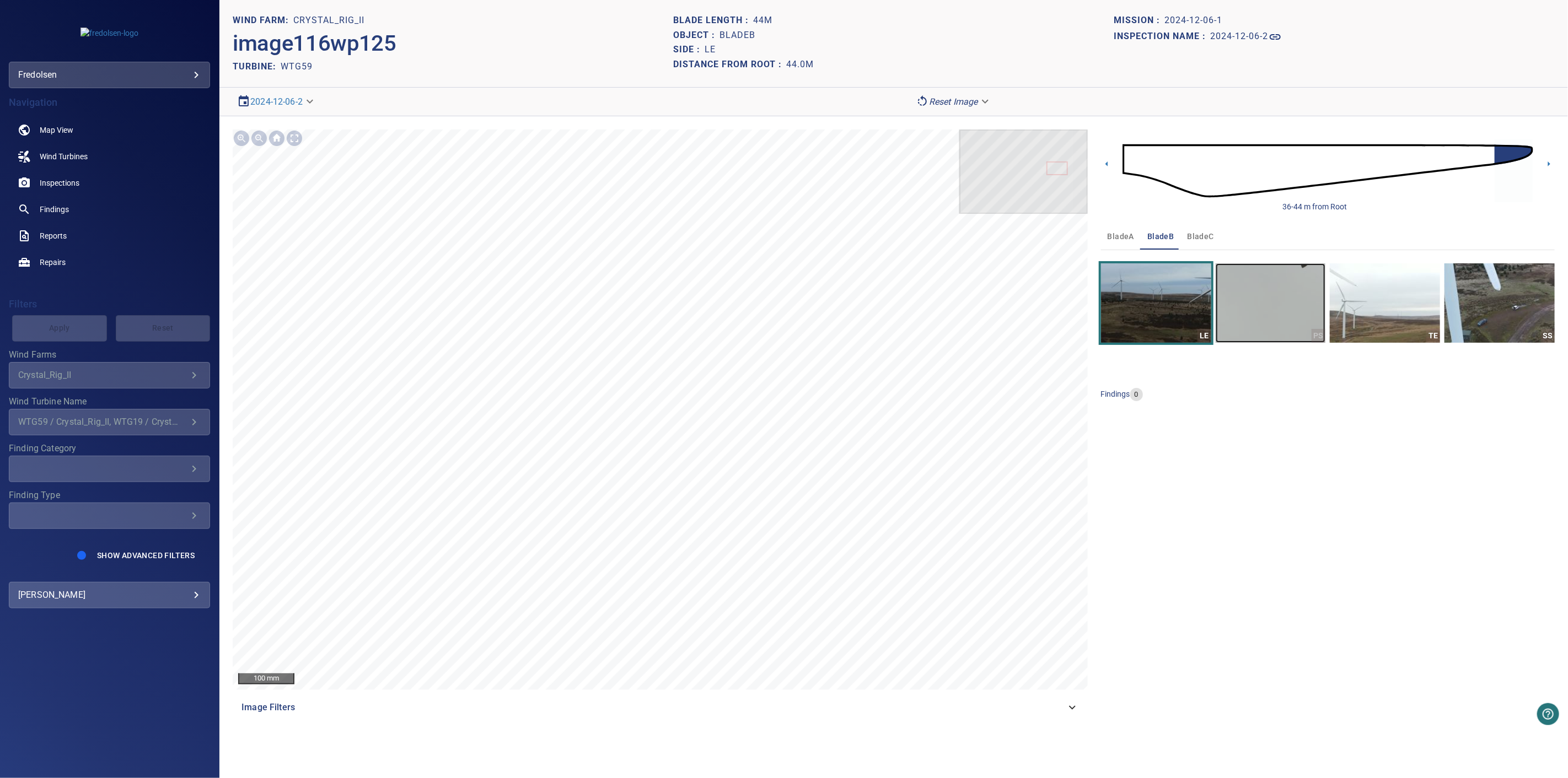
click at [1276, 321] on img "button" at bounding box center [1271, 303] width 110 height 80
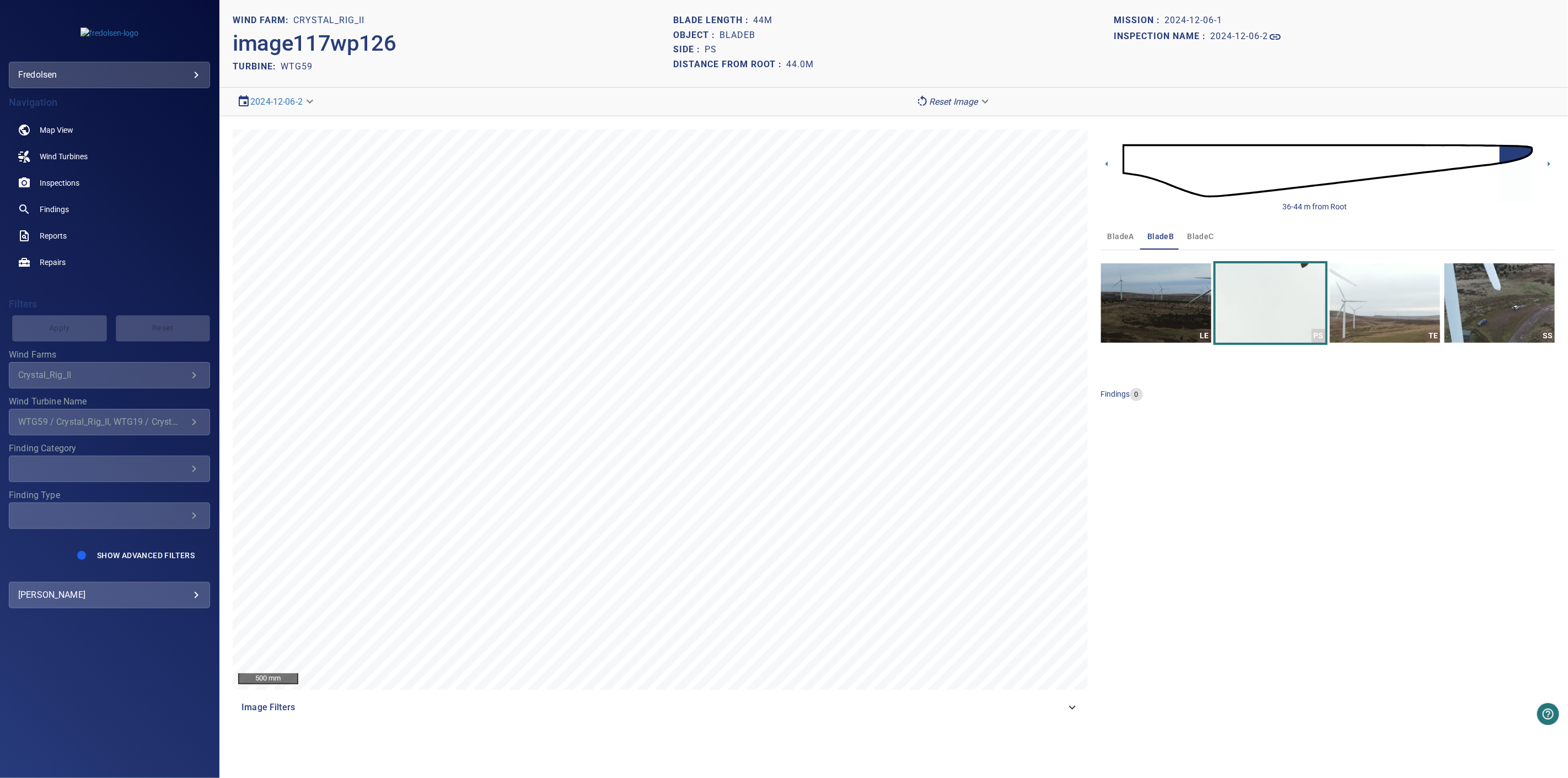
click at [1480, 159] on img at bounding box center [1328, 171] width 411 height 99
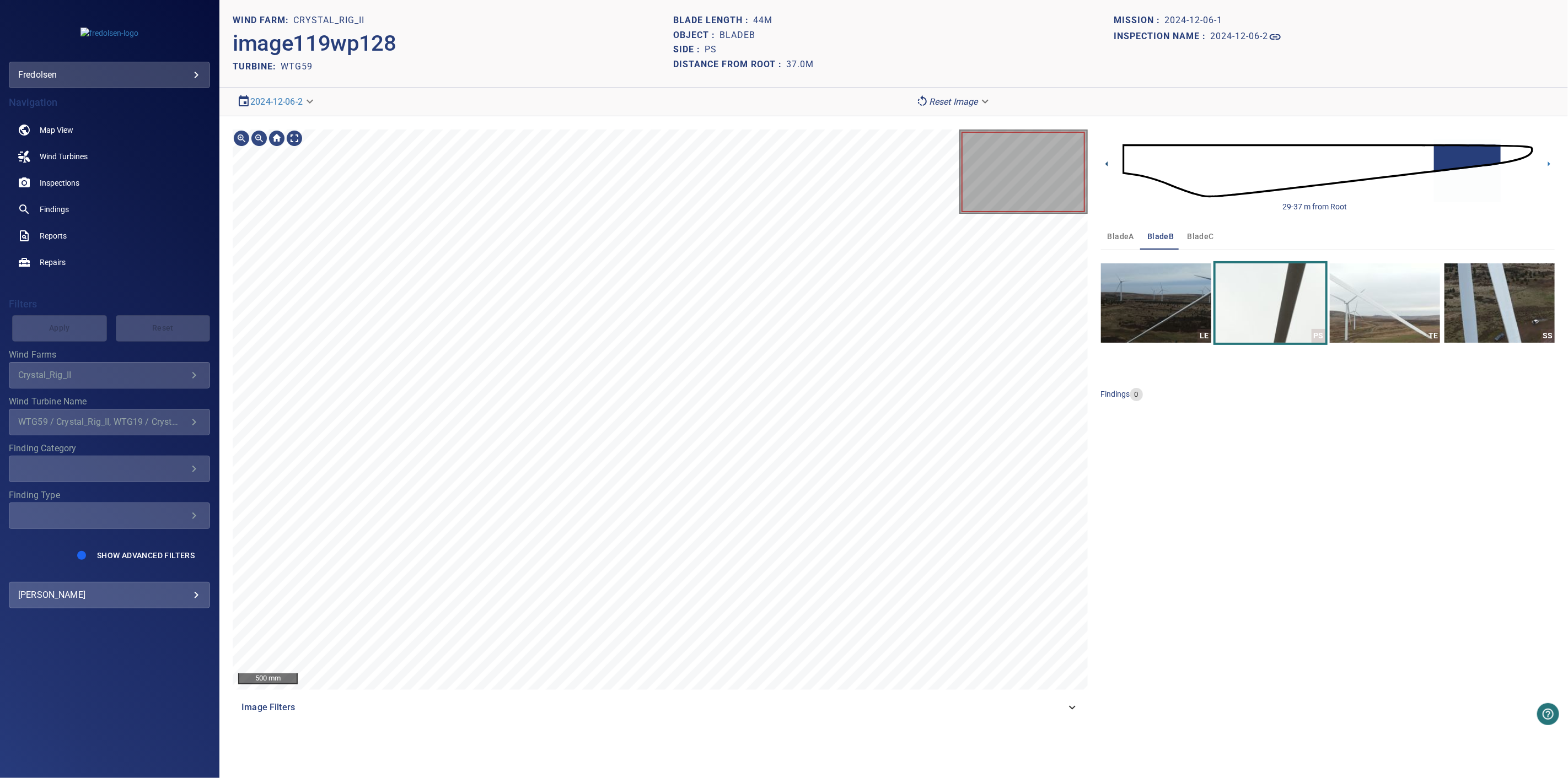
click at [1108, 166] on icon at bounding box center [1106, 163] width 11 height 11
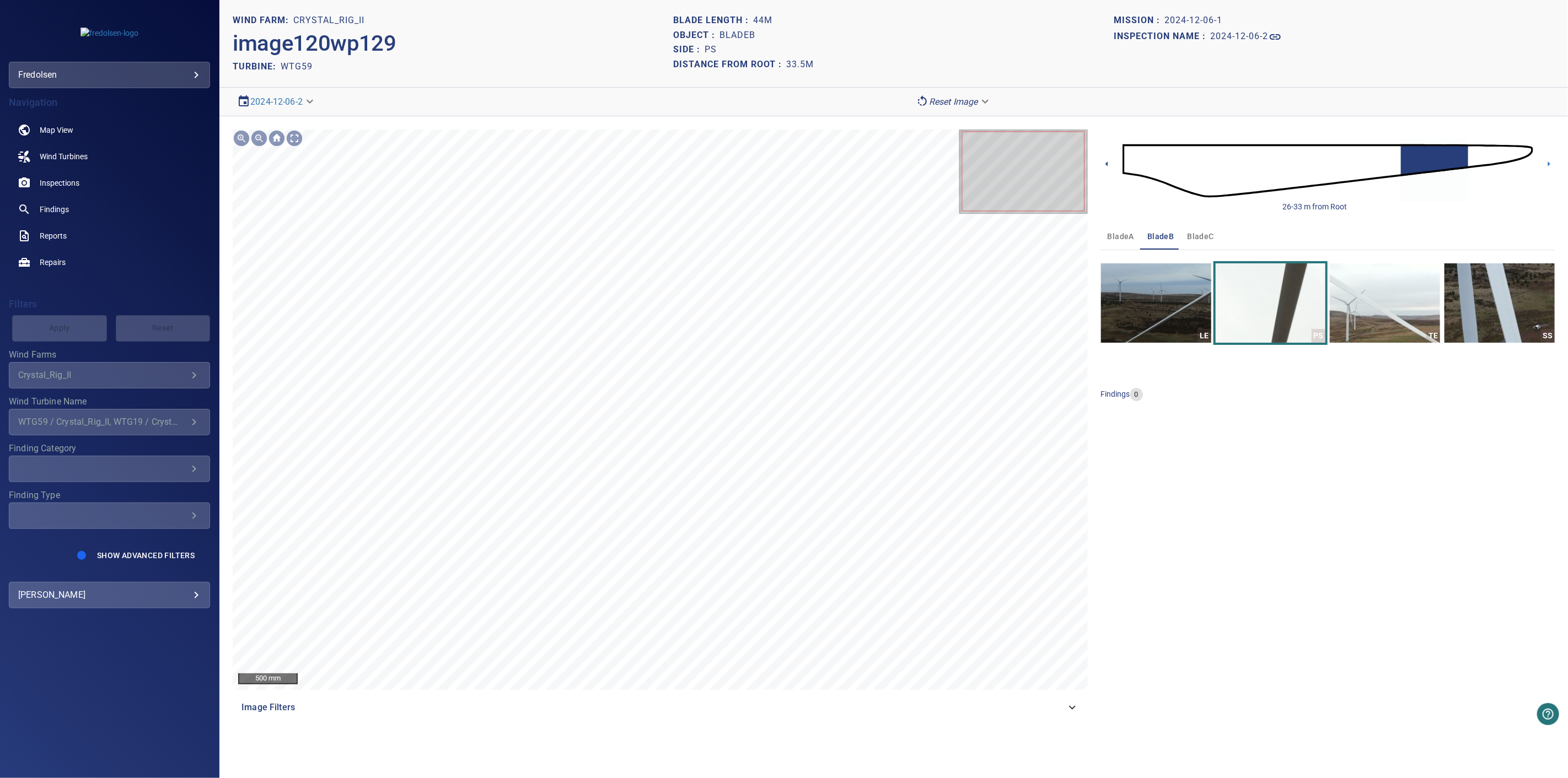
click at [1109, 166] on icon at bounding box center [1106, 163] width 11 height 11
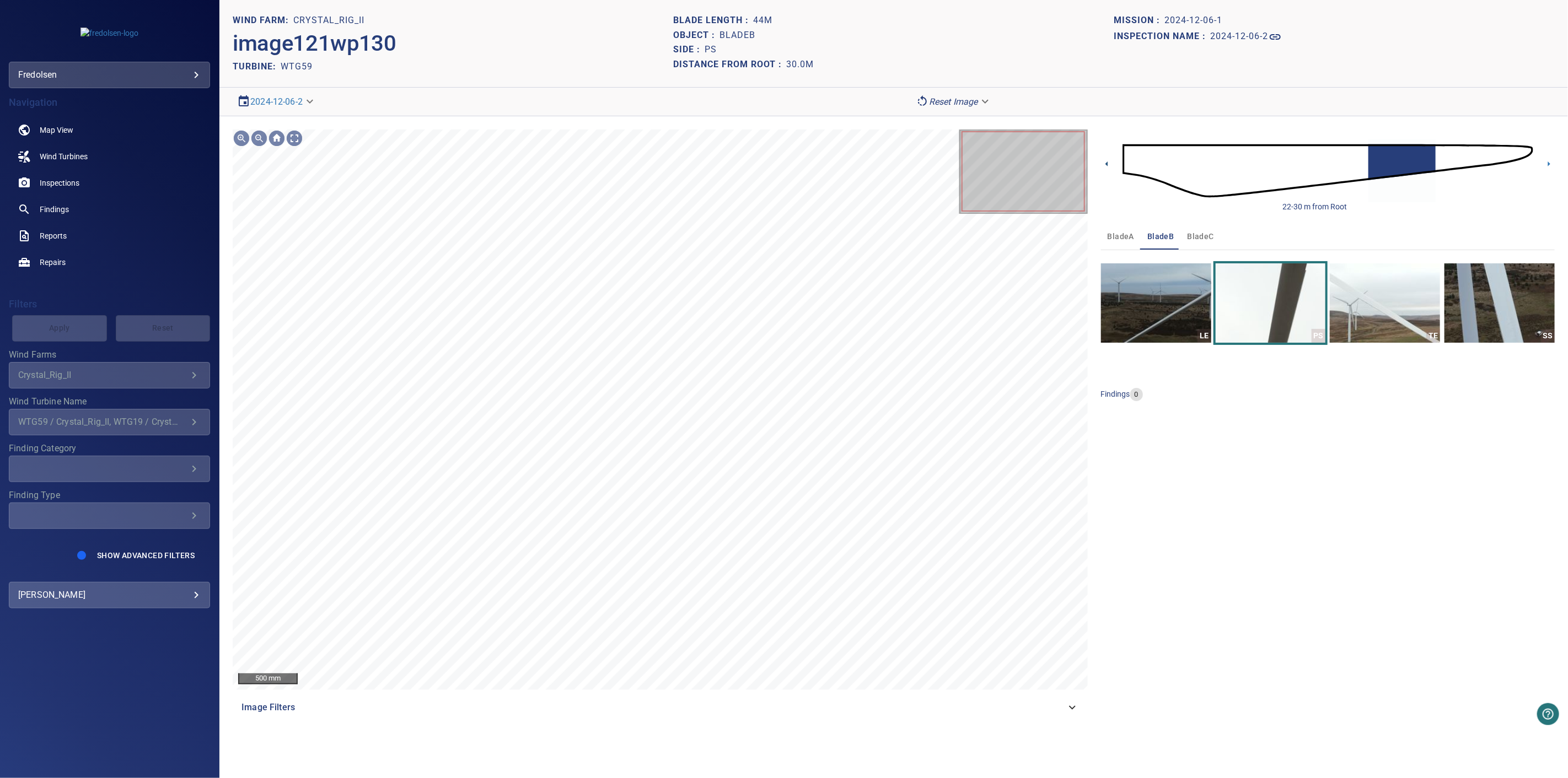
click at [1109, 166] on icon at bounding box center [1106, 163] width 11 height 11
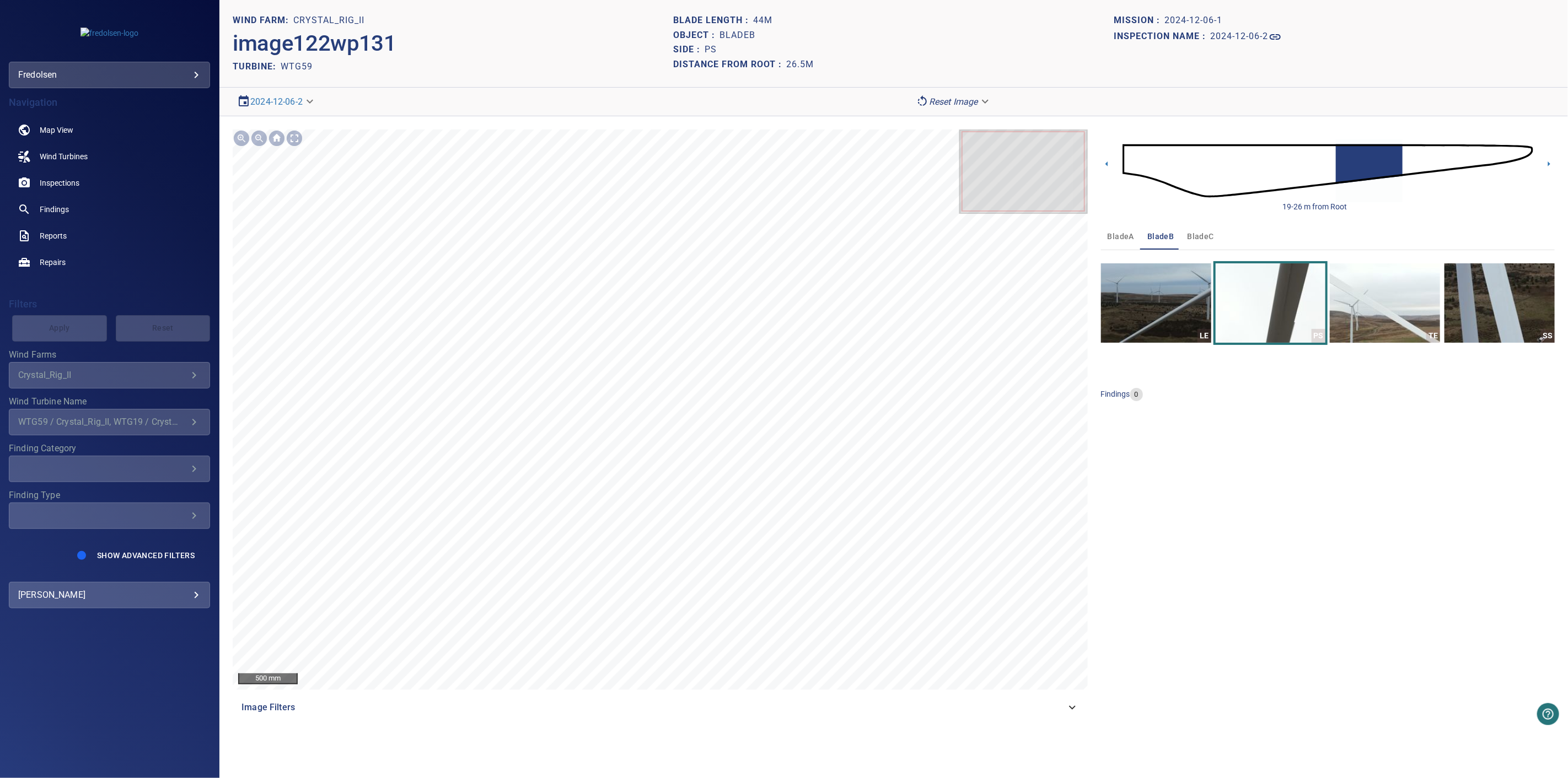
click at [1115, 163] on div "19-26 m from Root" at bounding box center [1327, 170] width 453 height 83
click at [1110, 166] on icon at bounding box center [1106, 163] width 11 height 11
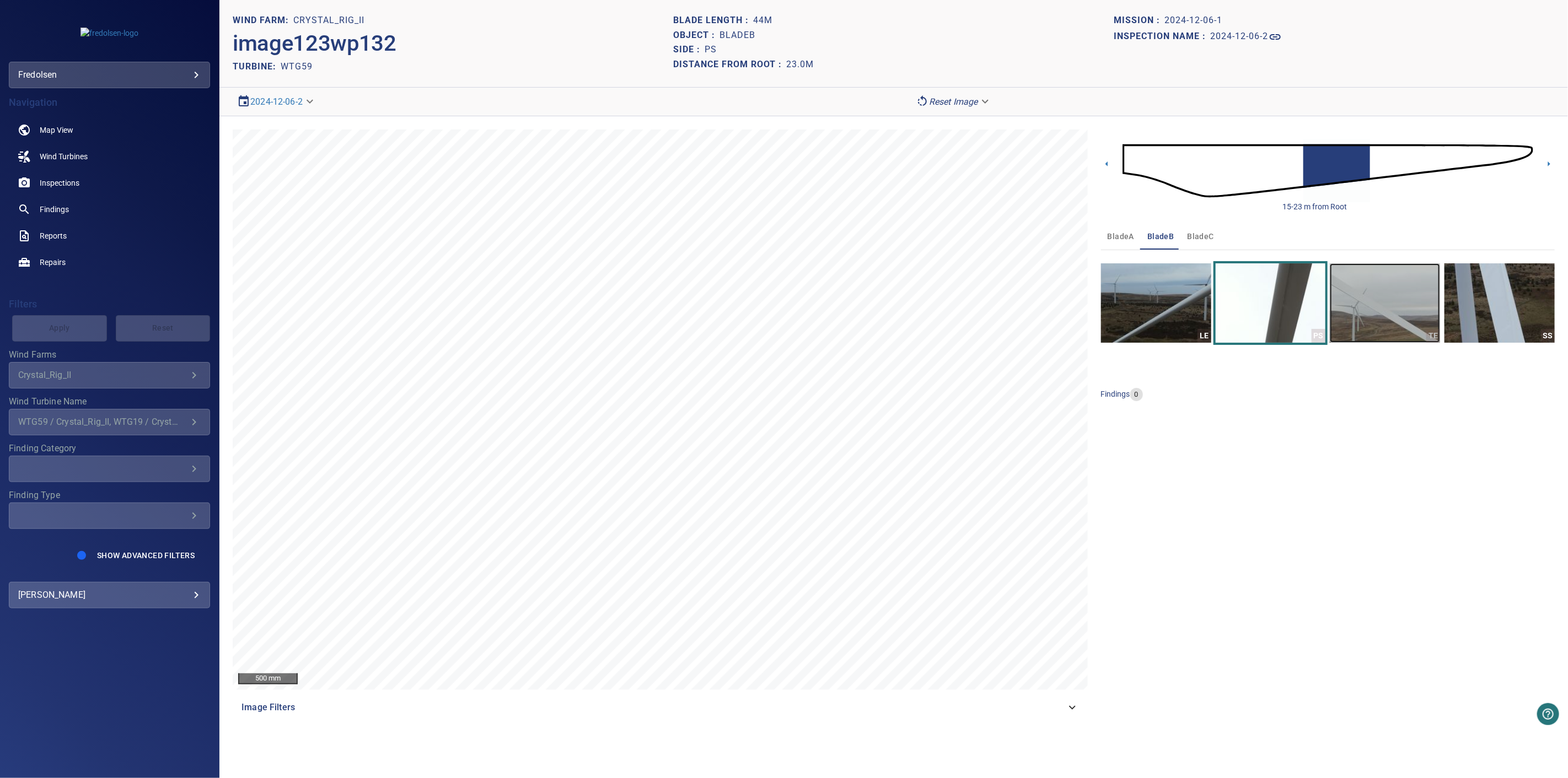
click at [1405, 305] on img "button" at bounding box center [1385, 303] width 110 height 80
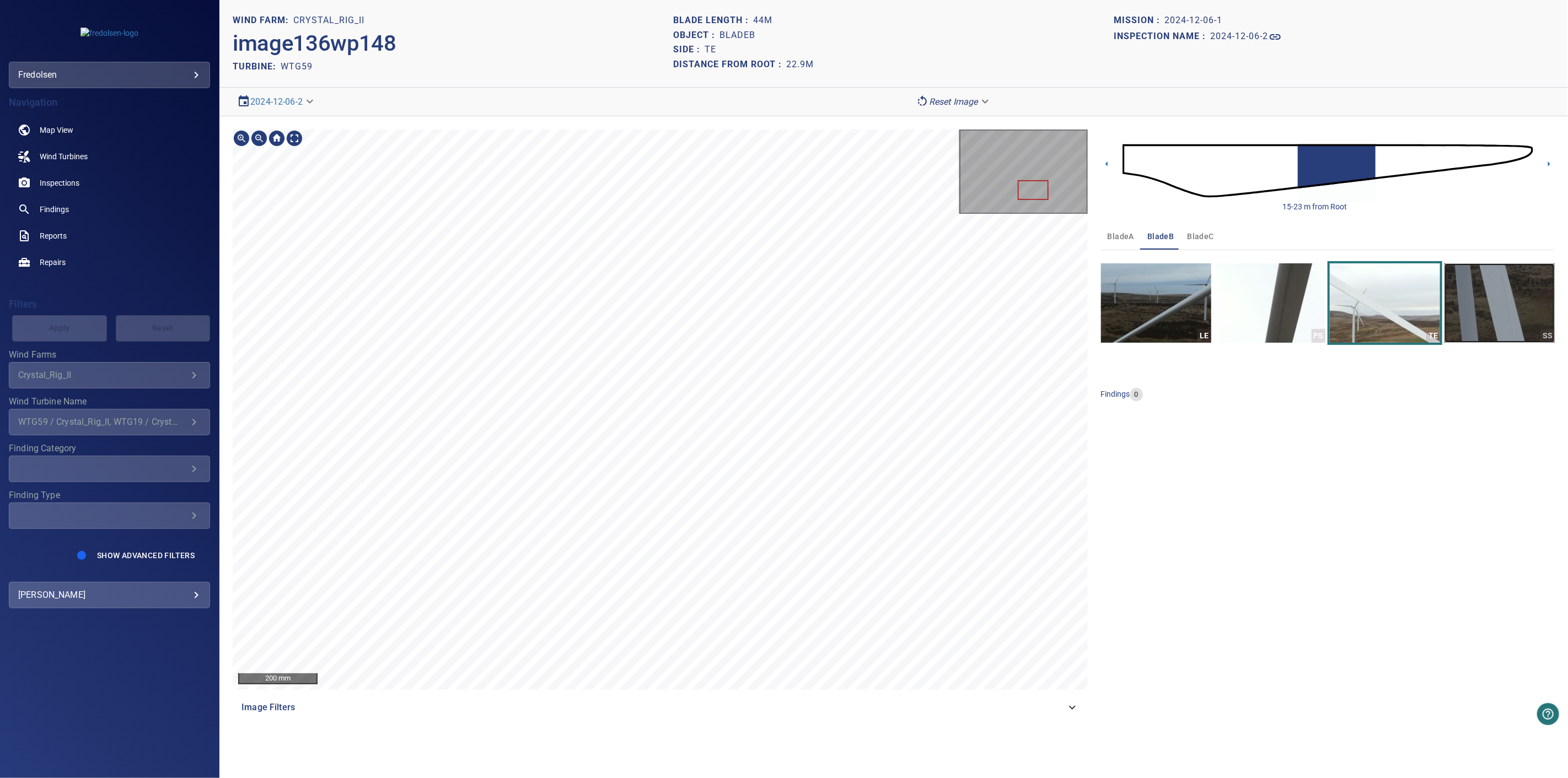
click at [1498, 325] on img "button" at bounding box center [1500, 303] width 110 height 80
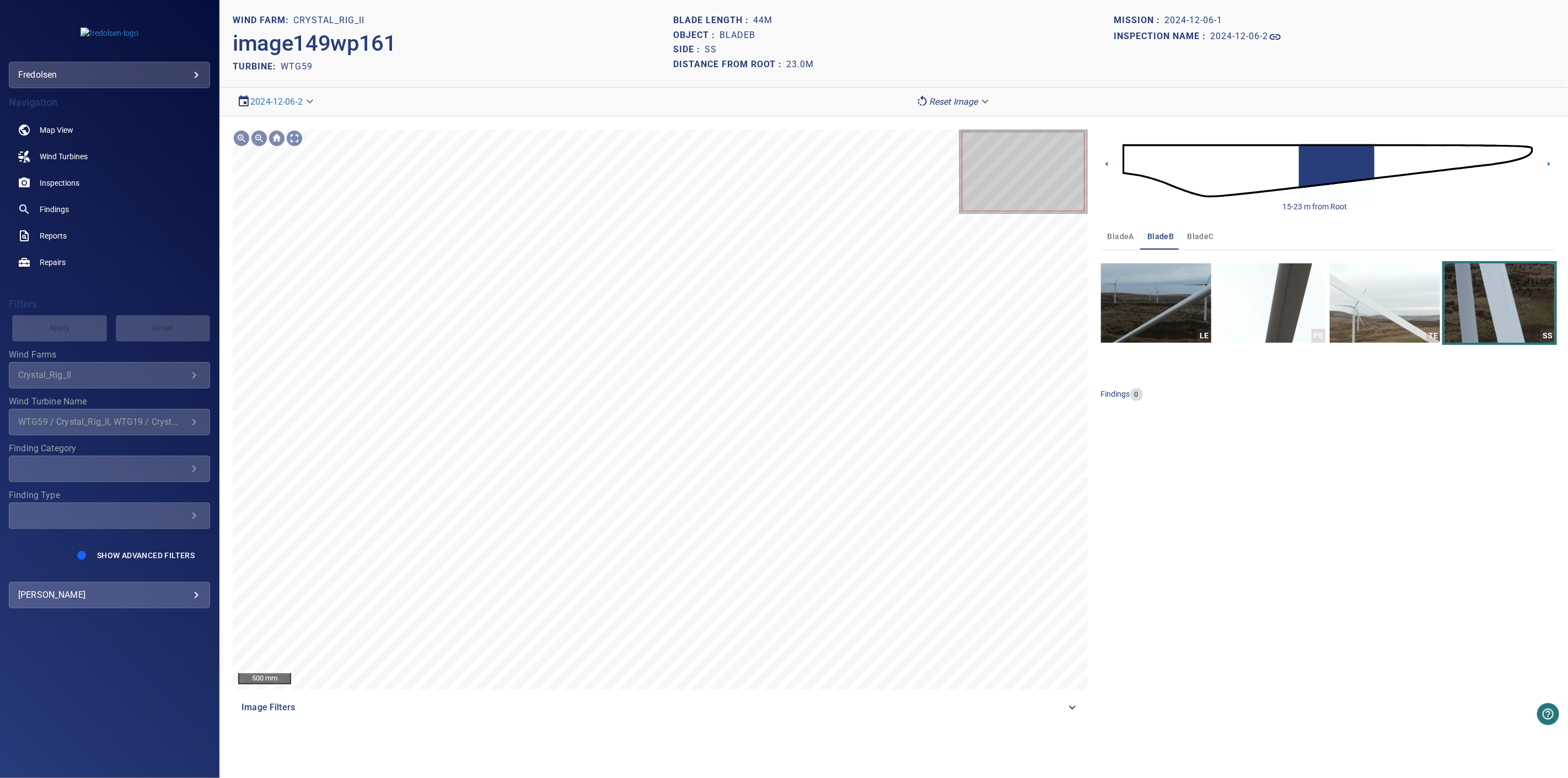
click at [1517, 158] on img at bounding box center [1328, 171] width 411 height 99
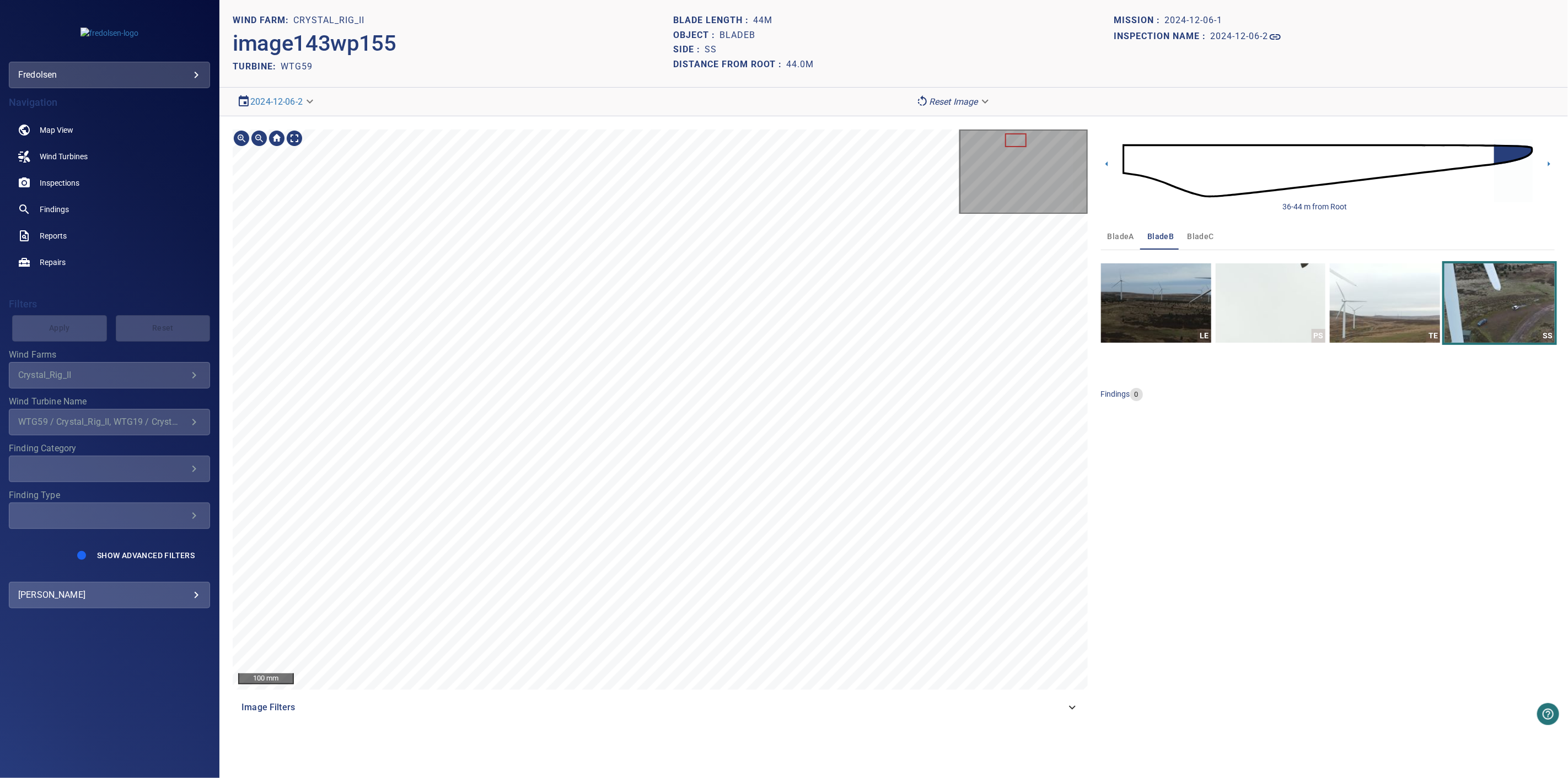
click at [797, 737] on section "**********" at bounding box center [893, 389] width 1348 height 778
click at [753, 697] on div "100 mm Image Filters" at bounding box center [660, 425] width 855 height 591
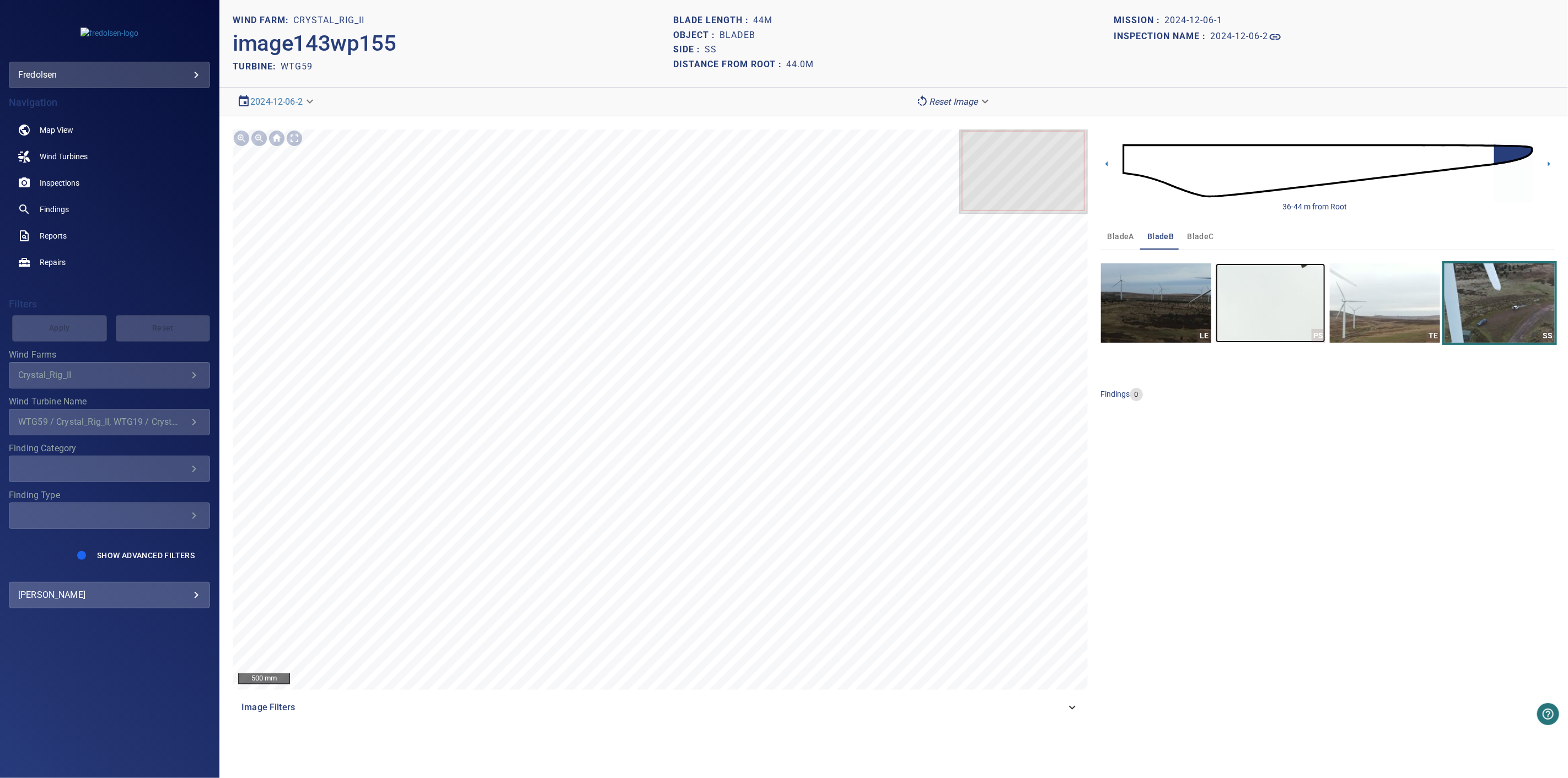
click at [1305, 275] on img "button" at bounding box center [1271, 303] width 110 height 80
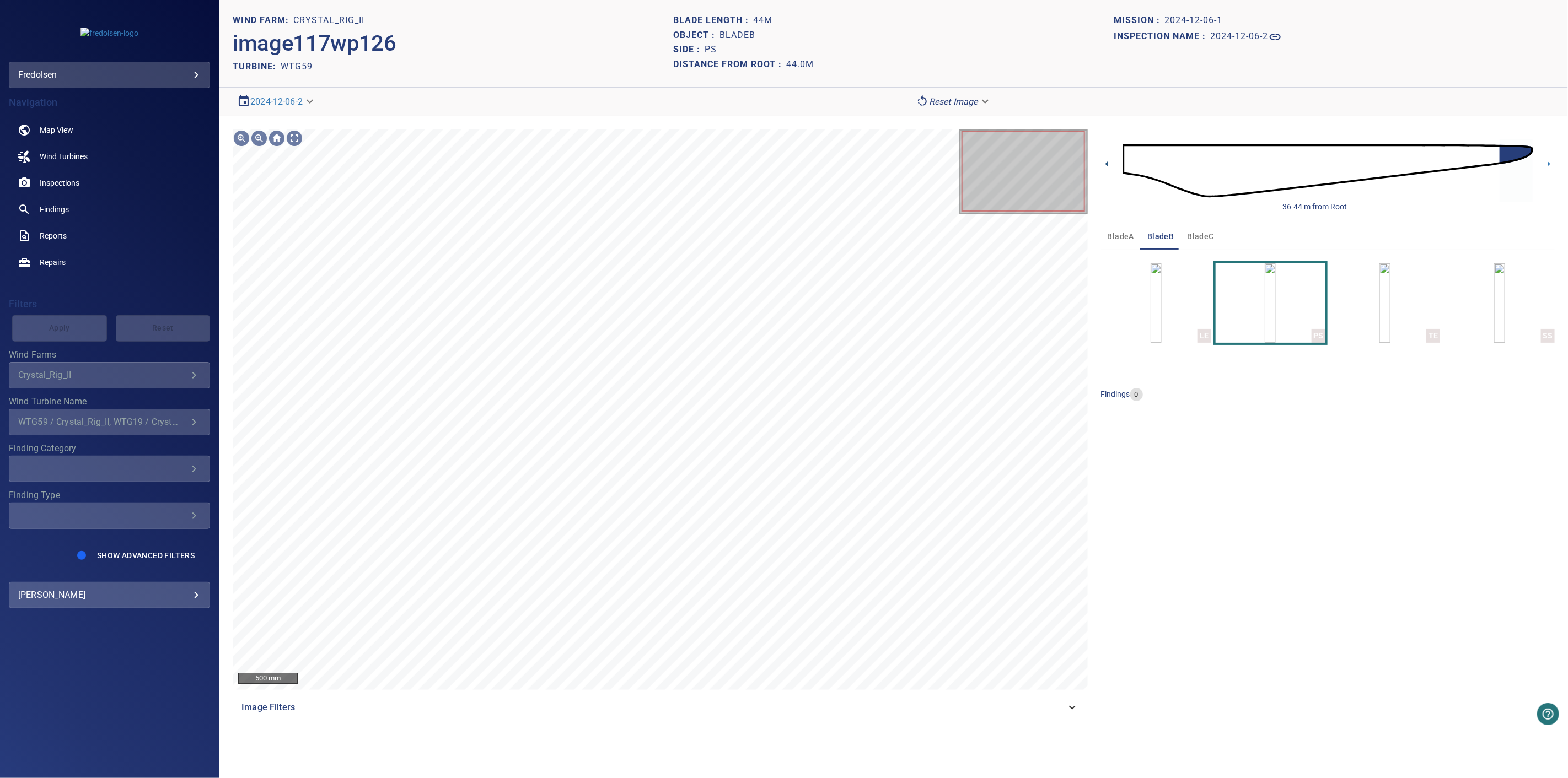
click at [1108, 161] on icon at bounding box center [1106, 163] width 11 height 11
click at [1100, 166] on div "200 mm Image Filters 33-40 m from Root bladeA bladeB bladeC LE PS TE SS finding…" at bounding box center [893, 425] width 1348 height 617
click at [1105, 163] on icon at bounding box center [1106, 163] width 11 height 11
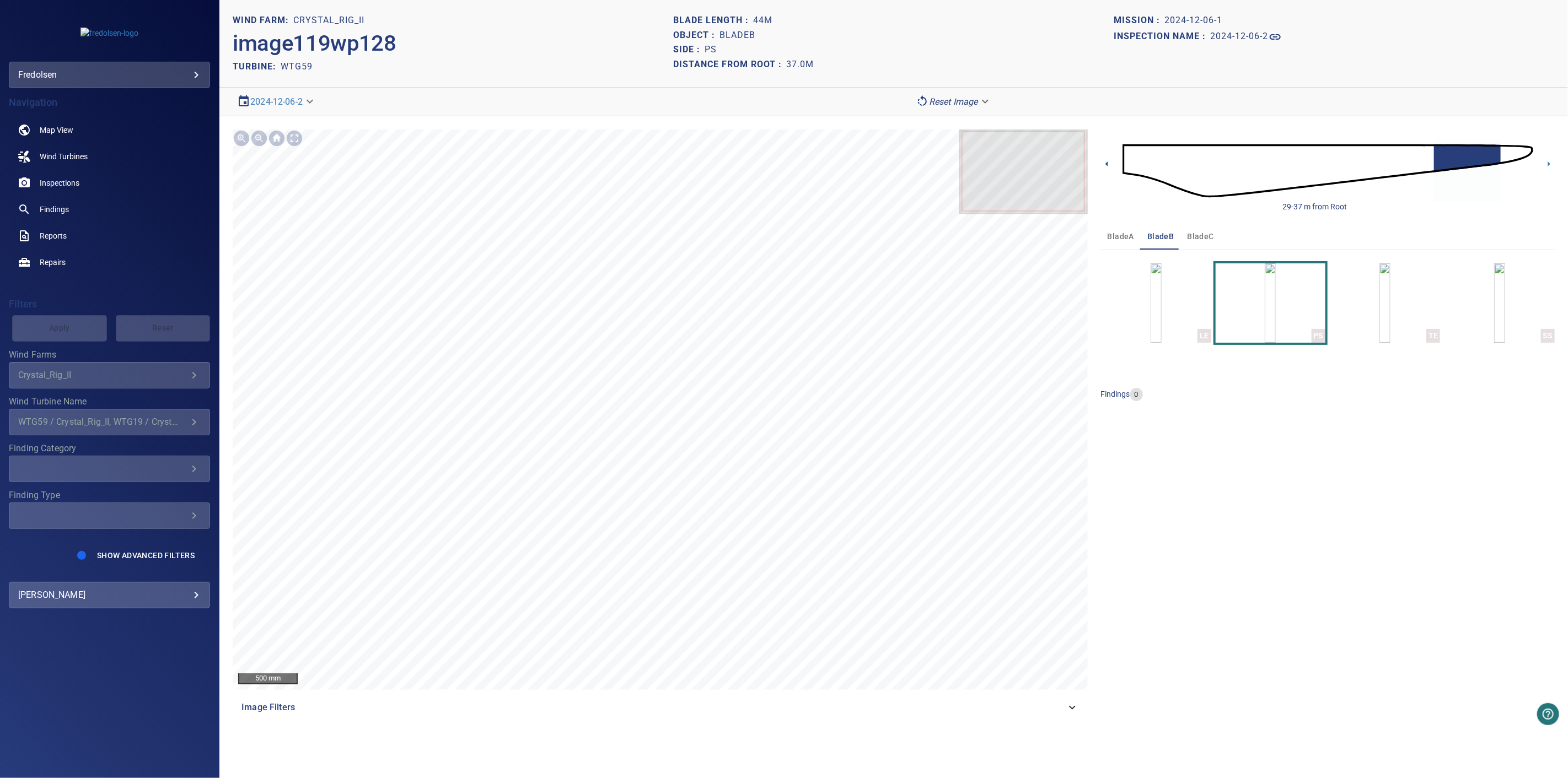
click at [1108, 162] on icon at bounding box center [1106, 163] width 11 height 11
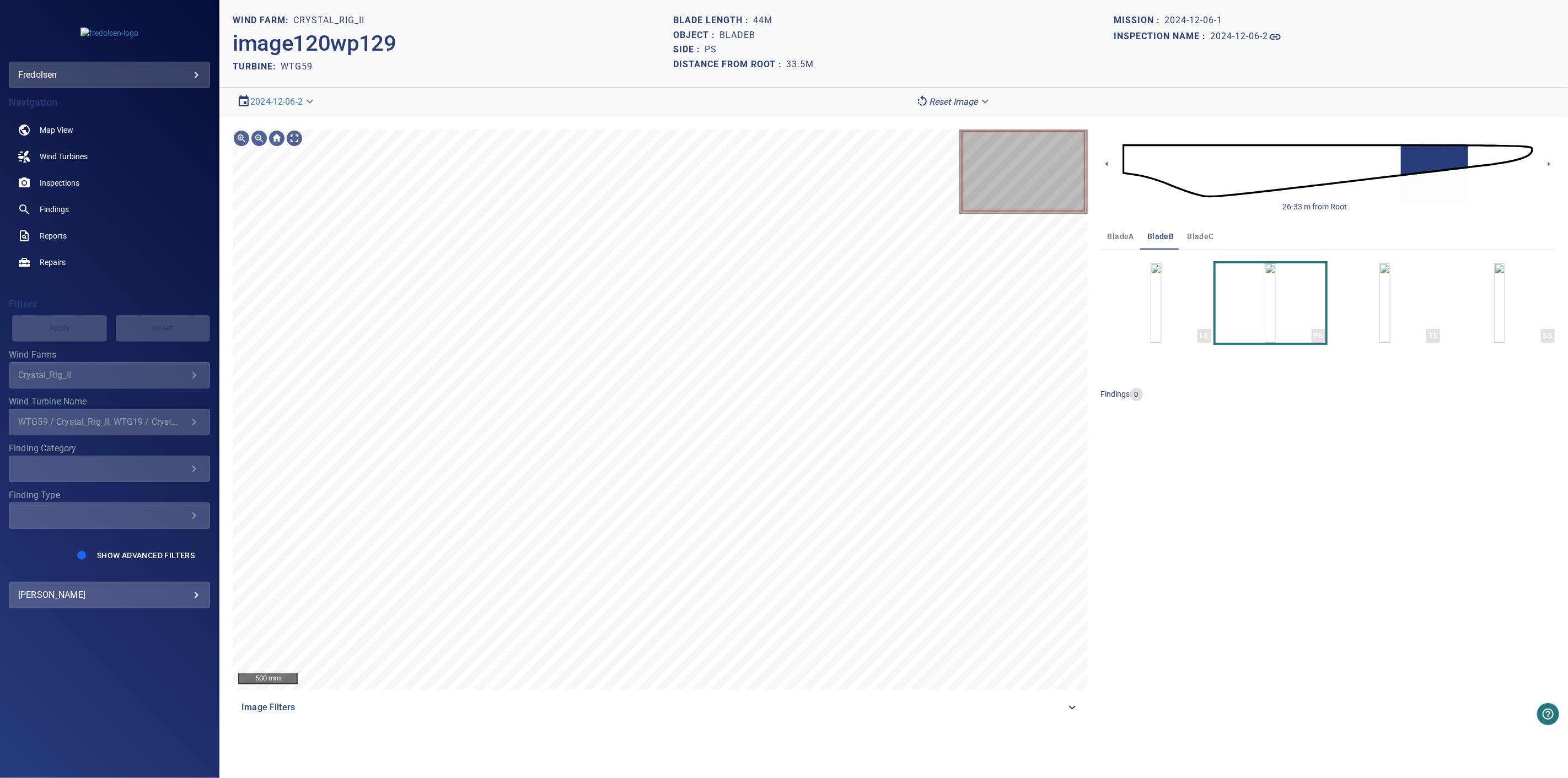
click at [1189, 233] on span "bladeC" at bounding box center [1200, 237] width 27 height 14
click at [97, 37] on img at bounding box center [109, 33] width 58 height 11
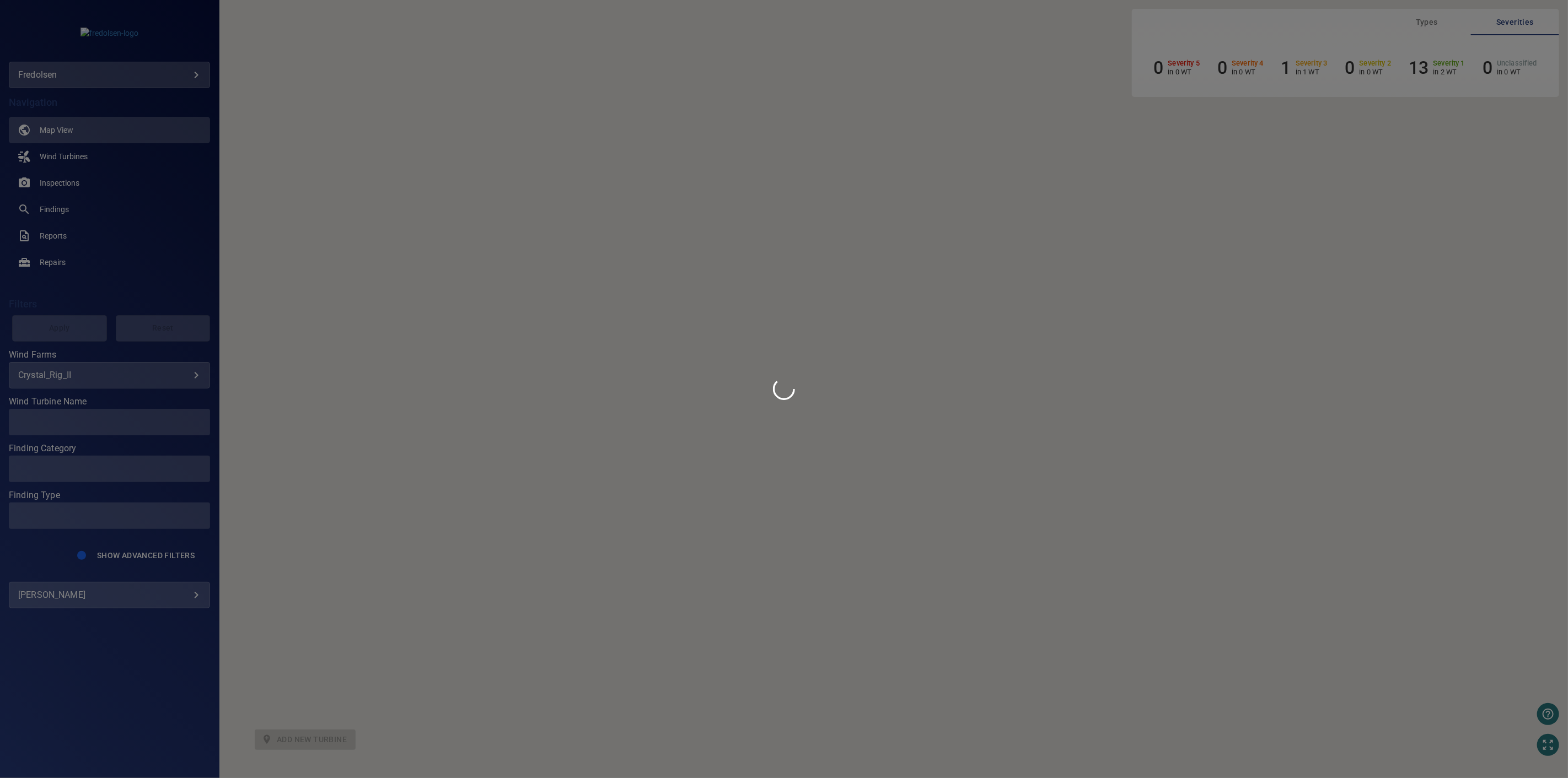
click at [180, 70] on div at bounding box center [784, 389] width 1568 height 778
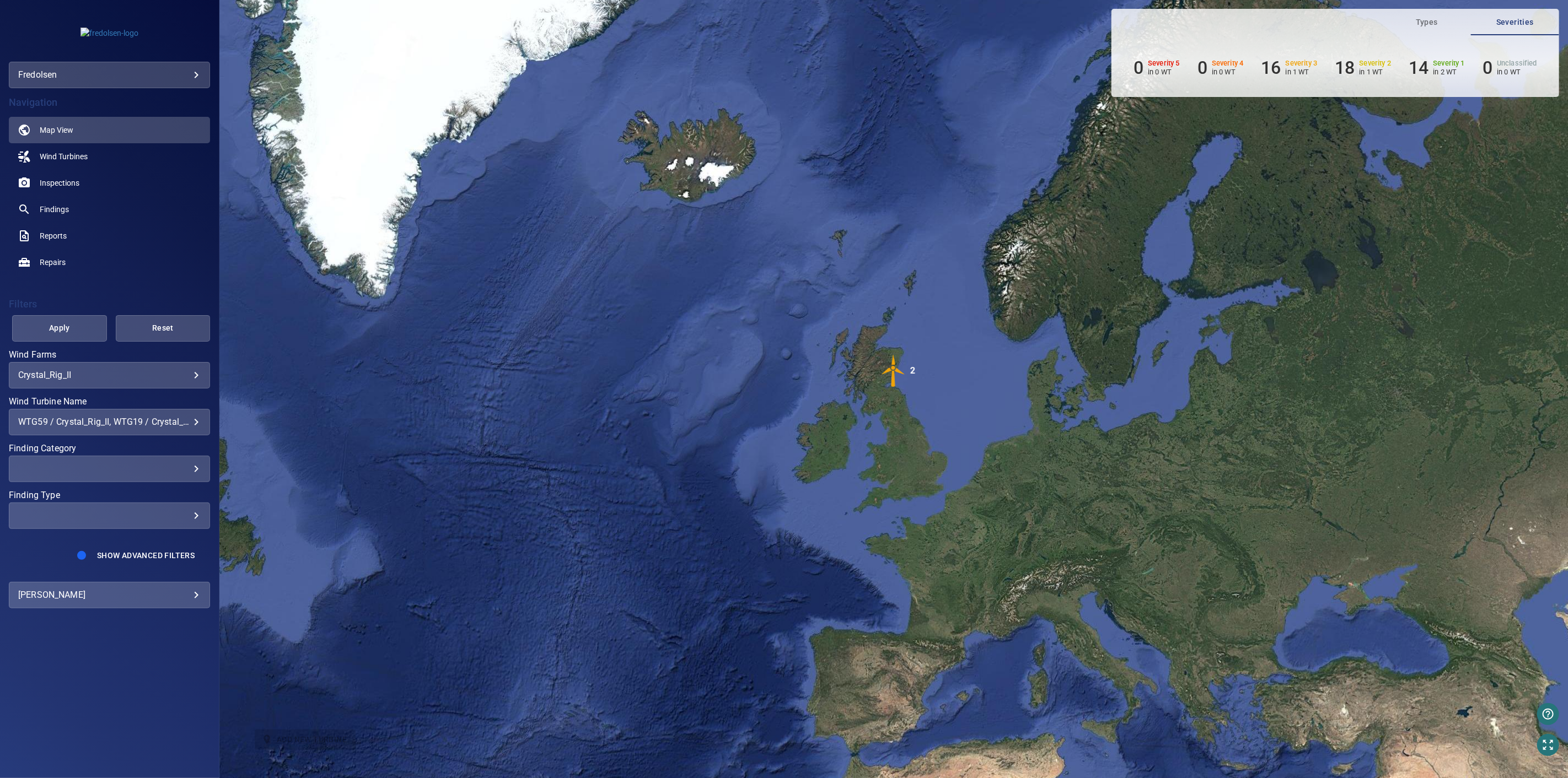
click at [179, 73] on body "**********" at bounding box center [784, 389] width 1568 height 778
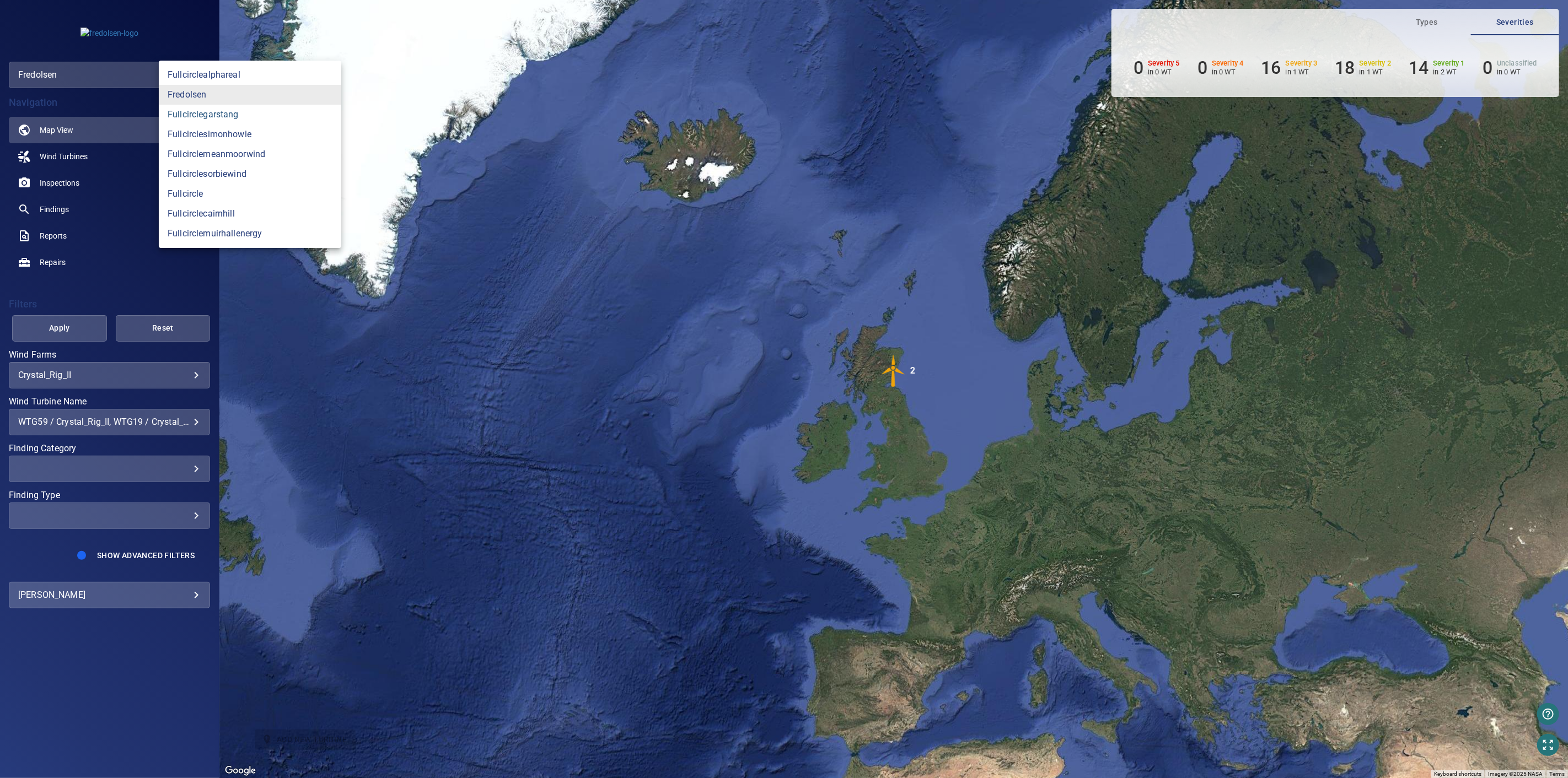
click at [210, 113] on link "fullcirclegarstang" at bounding box center [250, 114] width 182 height 20
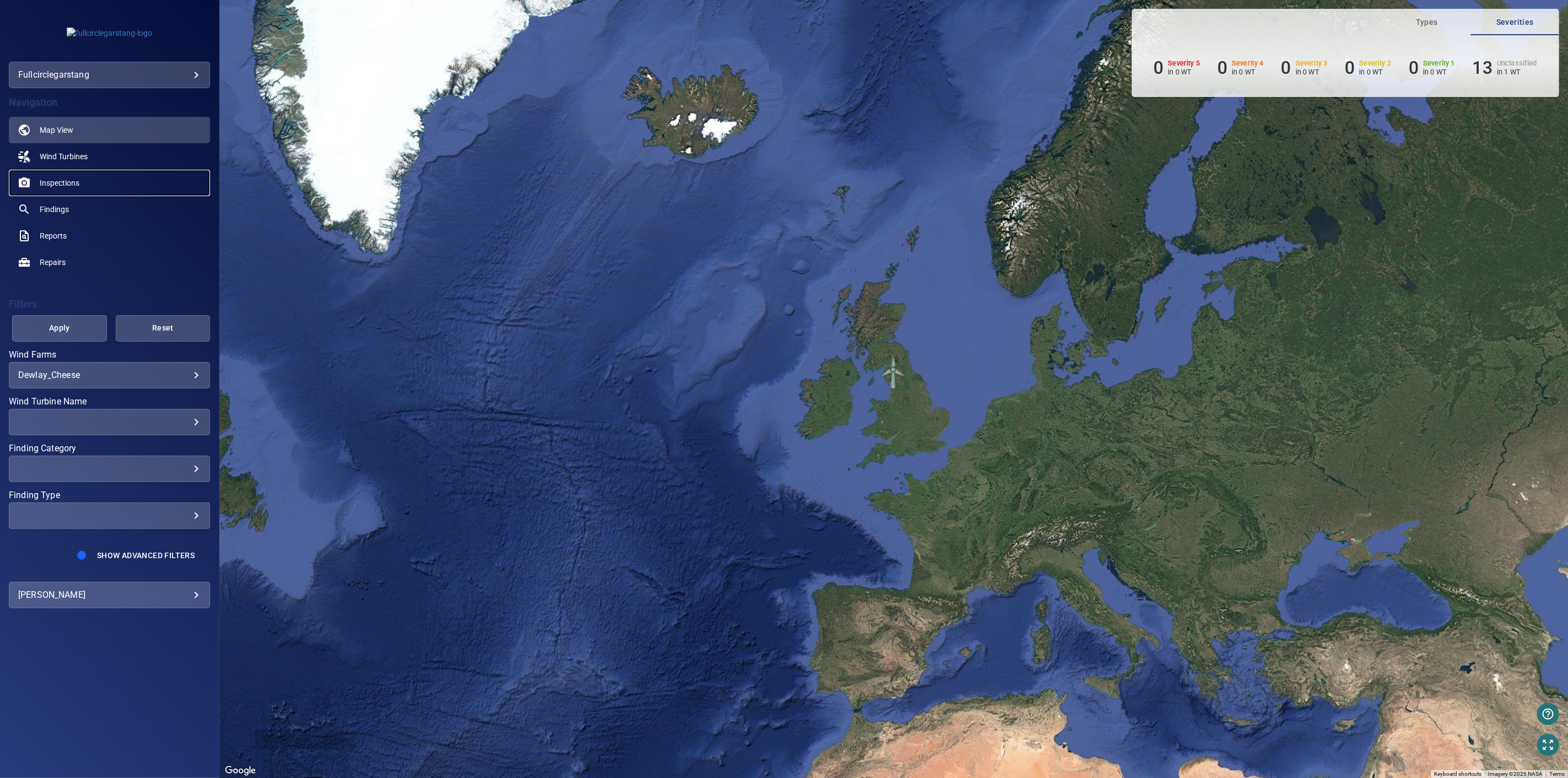
click at [65, 180] on span "Inspections" at bounding box center [60, 183] width 40 height 11
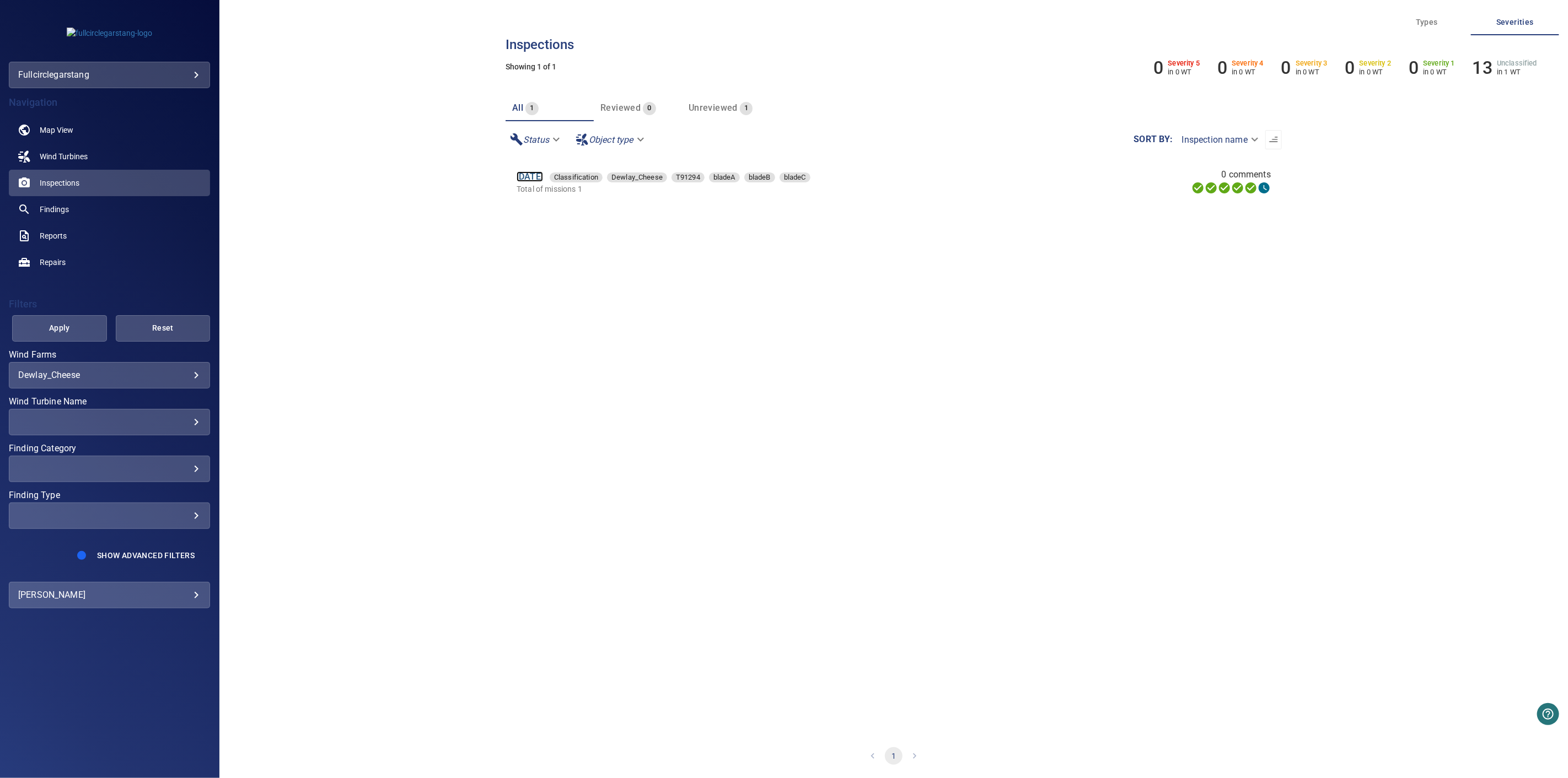
click at [532, 178] on link "10 Sep 2025" at bounding box center [529, 176] width 27 height 10
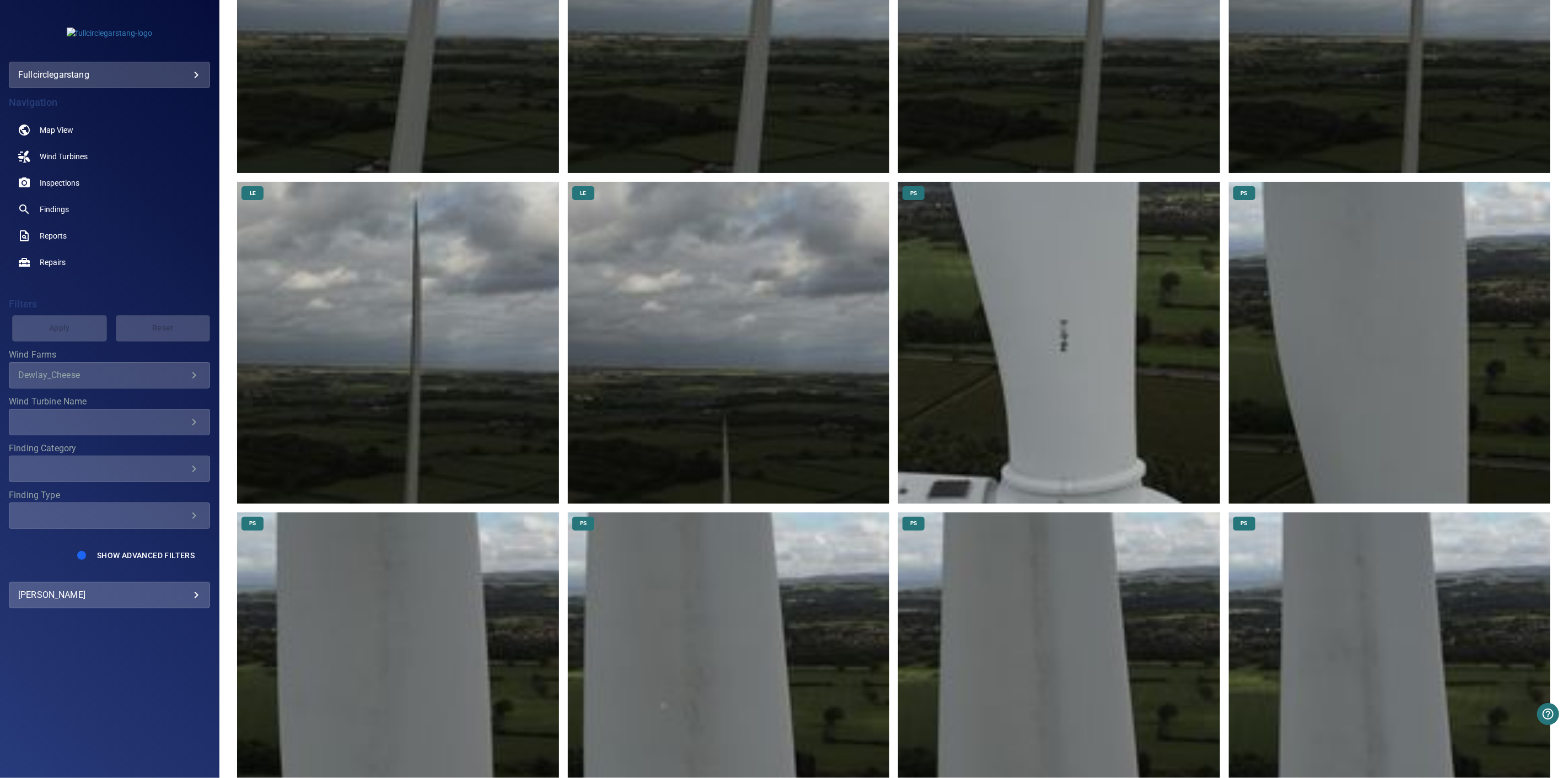
scroll to position [1163, 0]
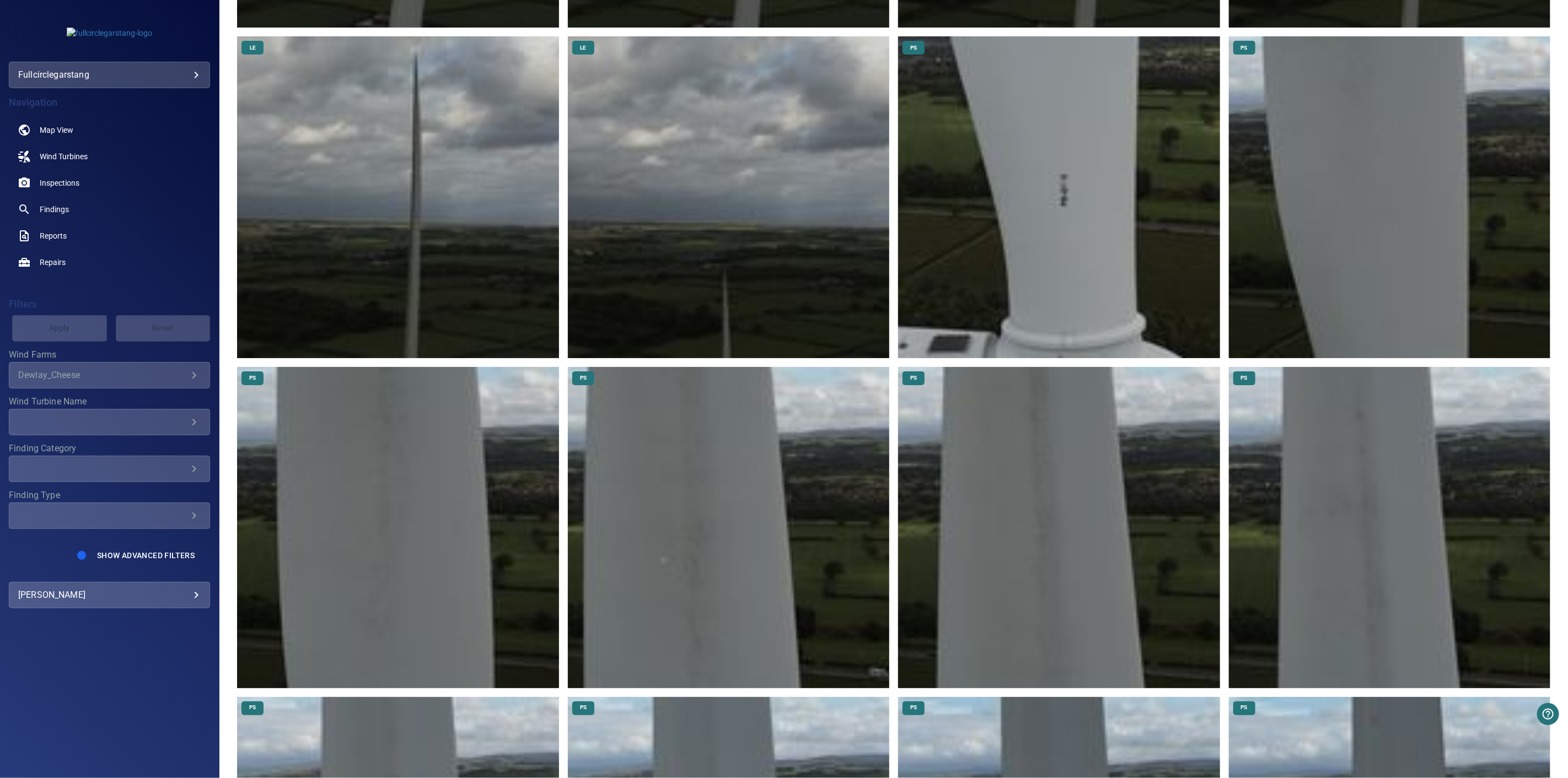
click at [1045, 239] on img at bounding box center [1059, 197] width 321 height 321
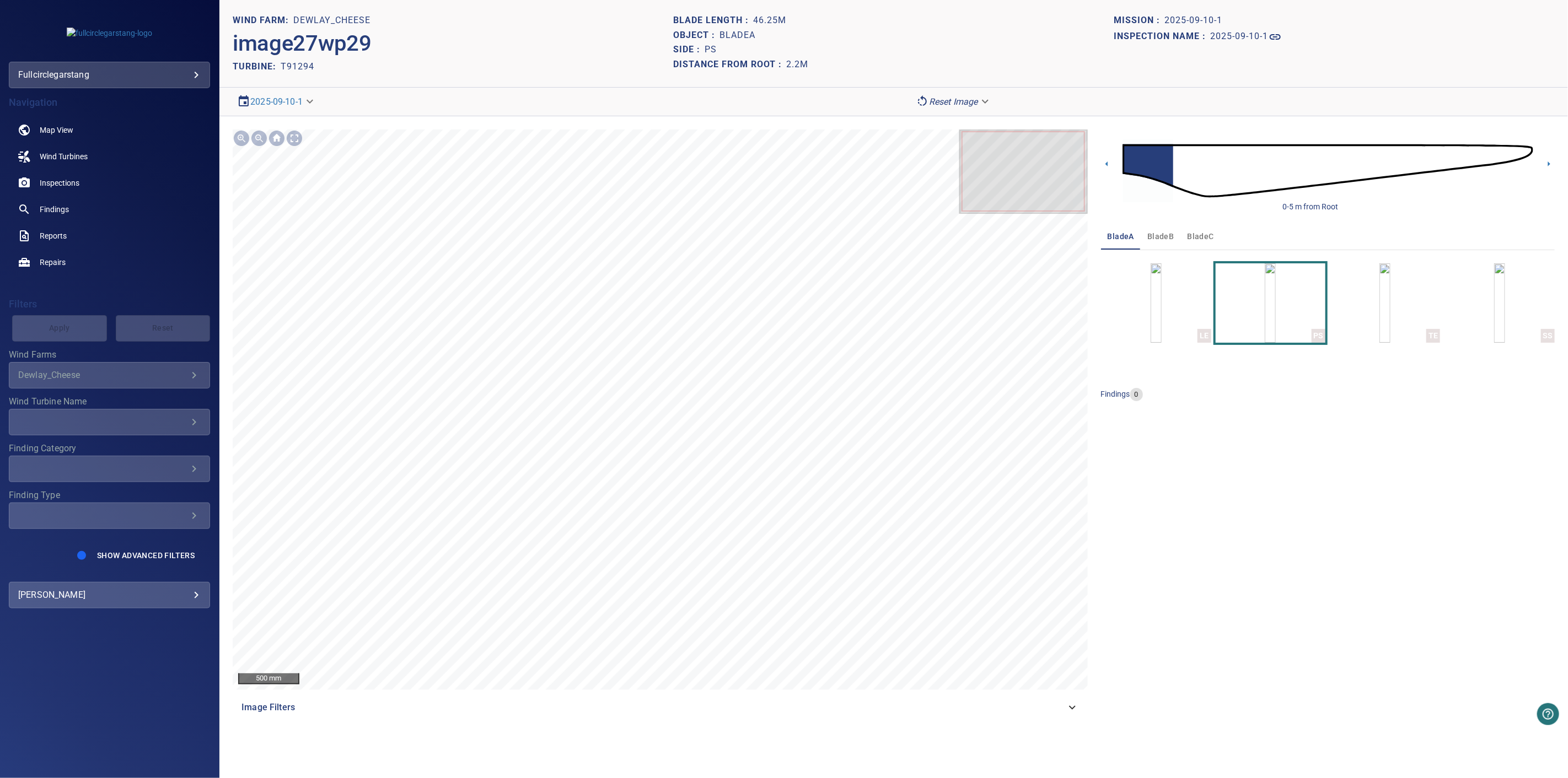
click at [1158, 237] on span "bladeB" at bounding box center [1160, 237] width 27 height 14
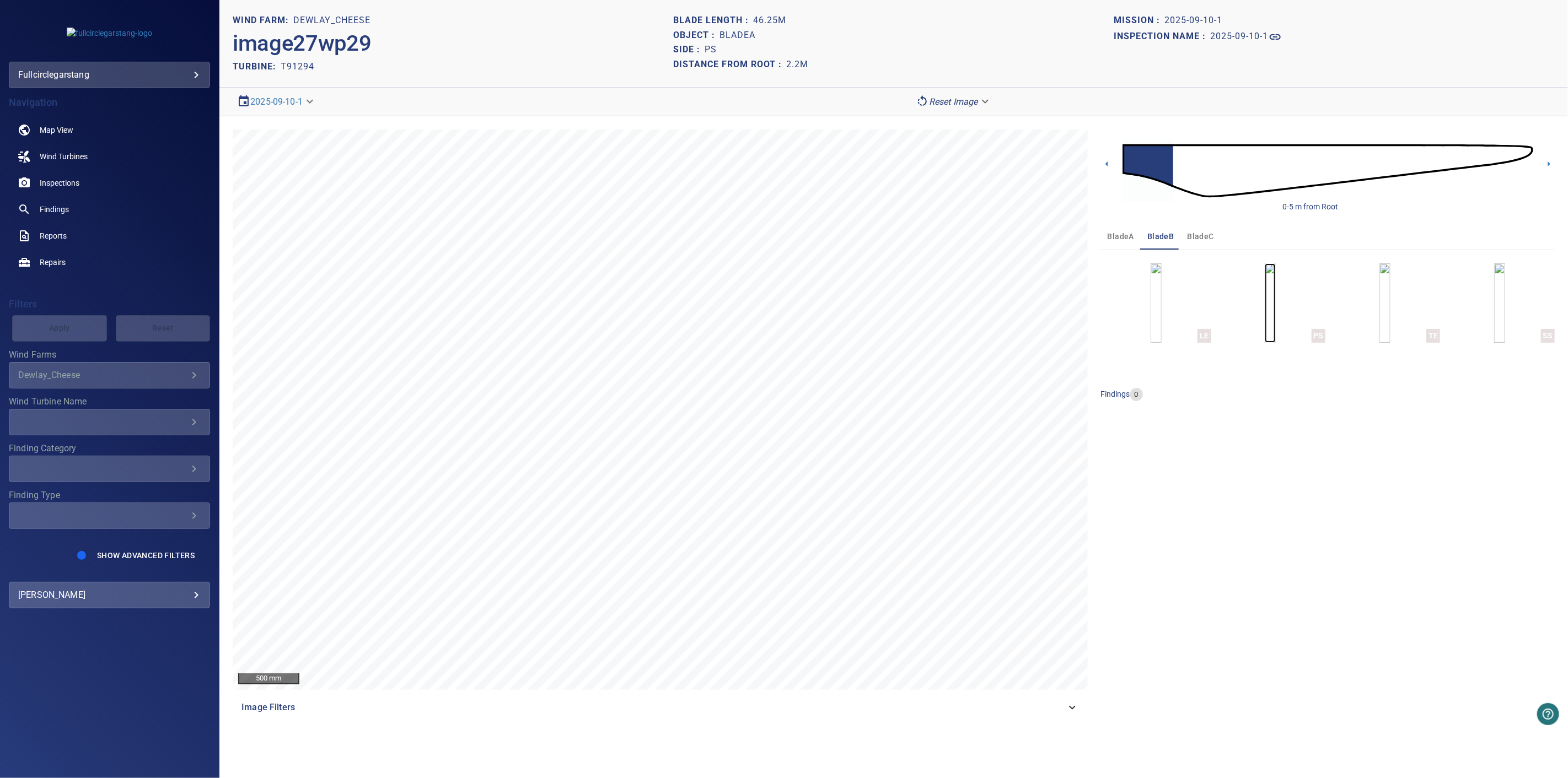
click at [1265, 330] on img "button" at bounding box center [1271, 303] width 11 height 80
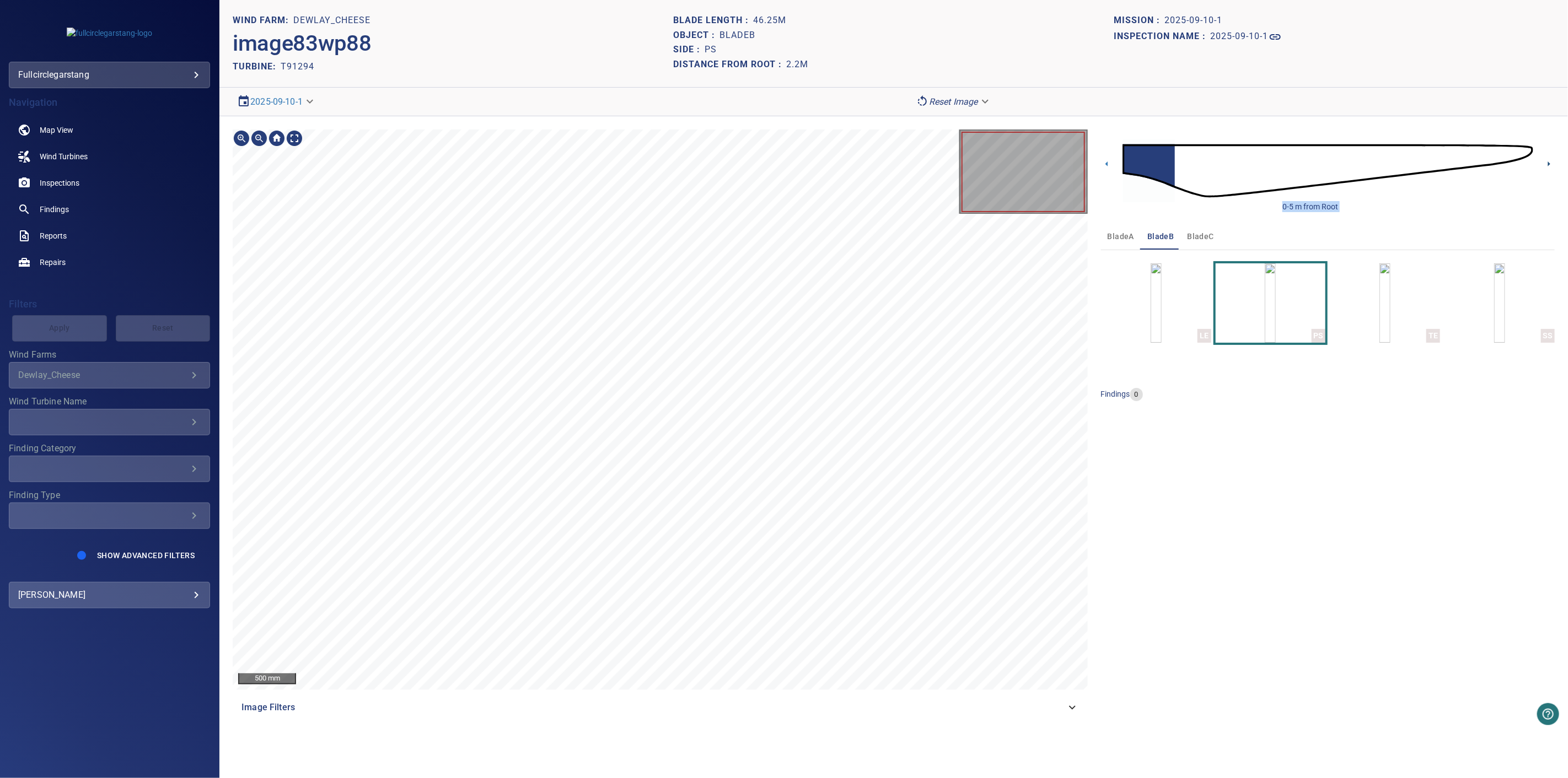
click at [1543, 161] on div "0-5 m from Root" at bounding box center [1327, 170] width 453 height 83
click at [1546, 163] on icon at bounding box center [1548, 163] width 11 height 11
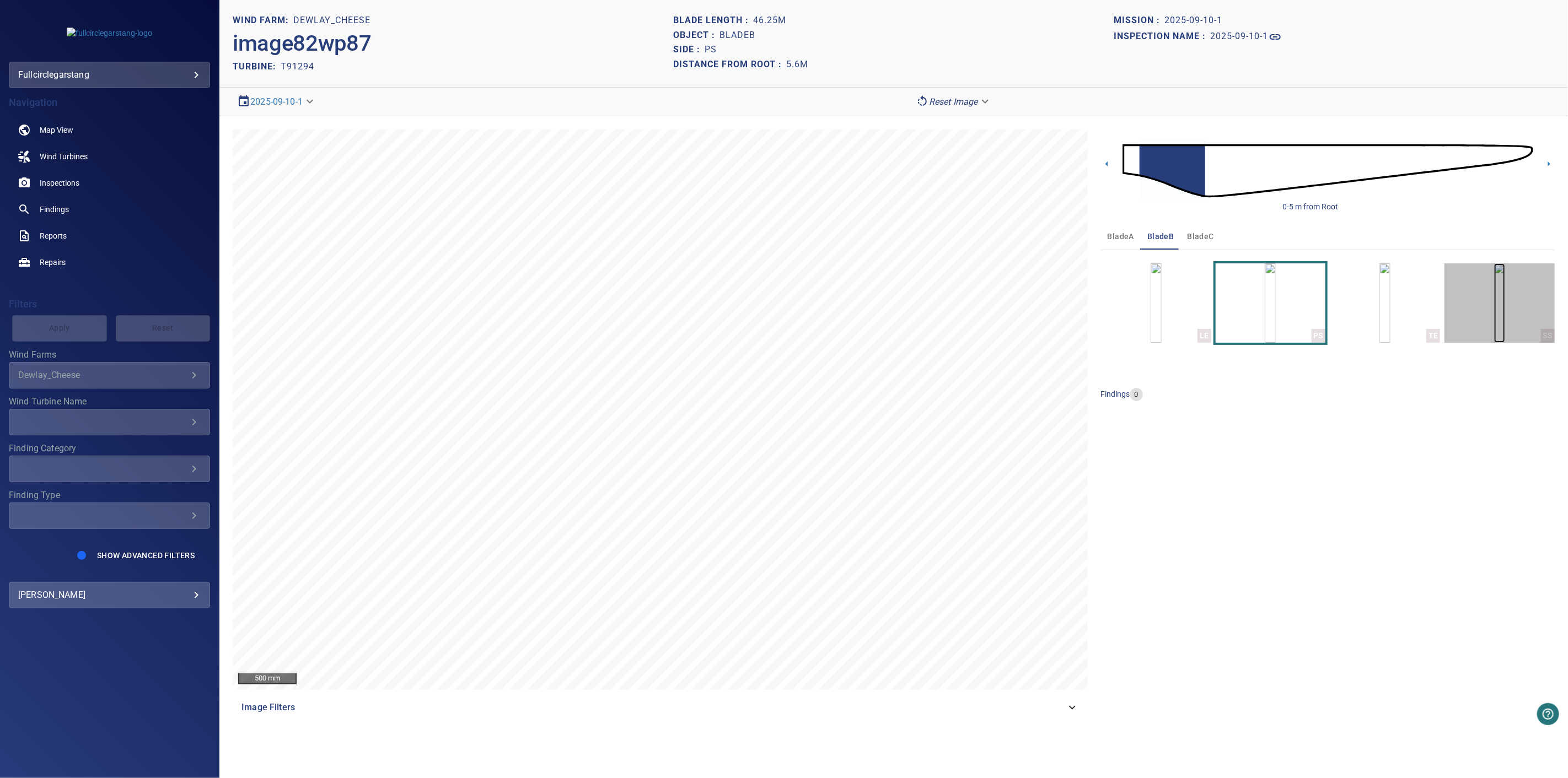
click at [1504, 301] on img "button" at bounding box center [1500, 303] width 11 height 80
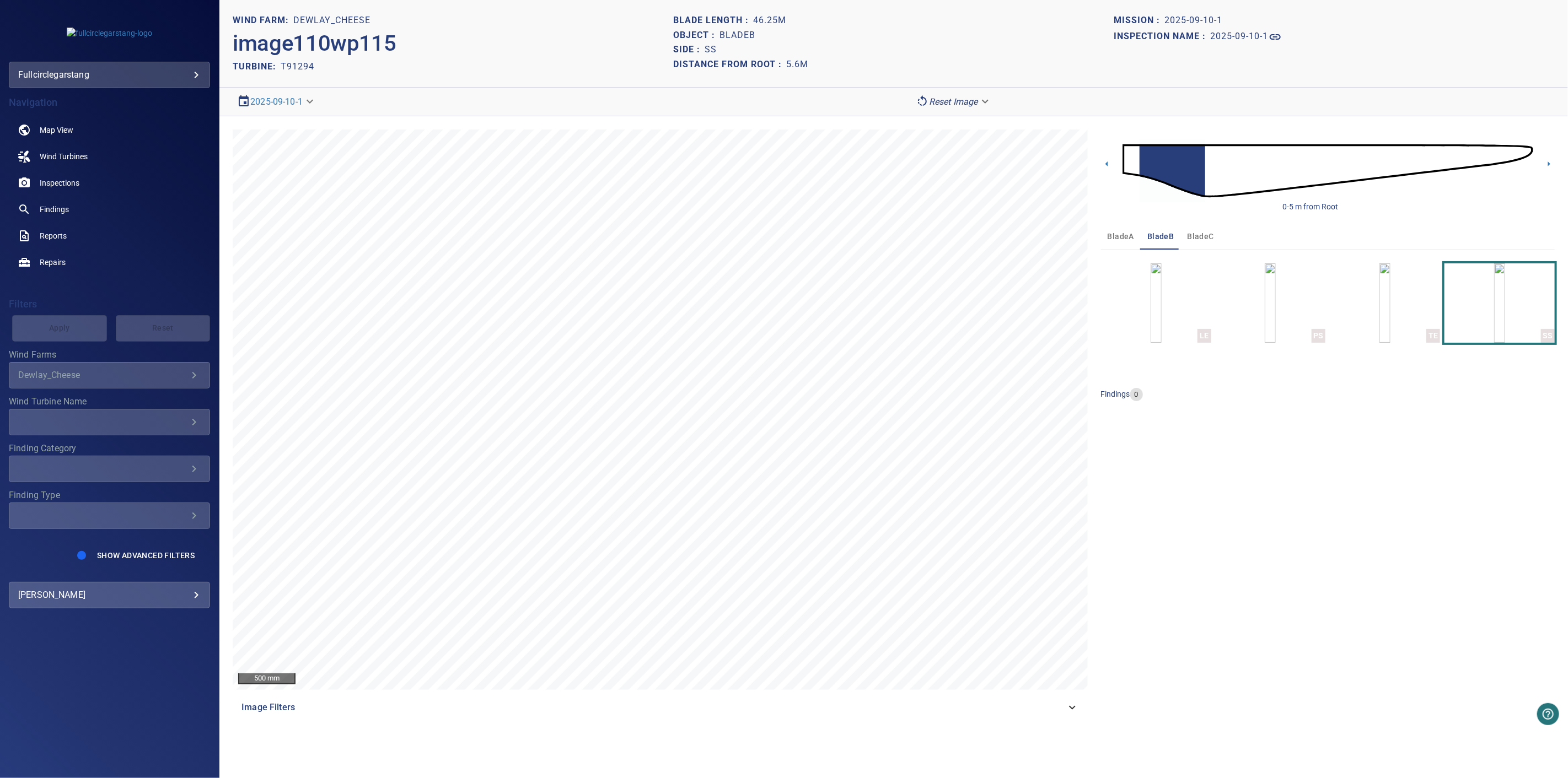
click at [1196, 234] on span "bladeC" at bounding box center [1200, 237] width 27 height 14
click at [1275, 298] on img "button" at bounding box center [1271, 303] width 11 height 80
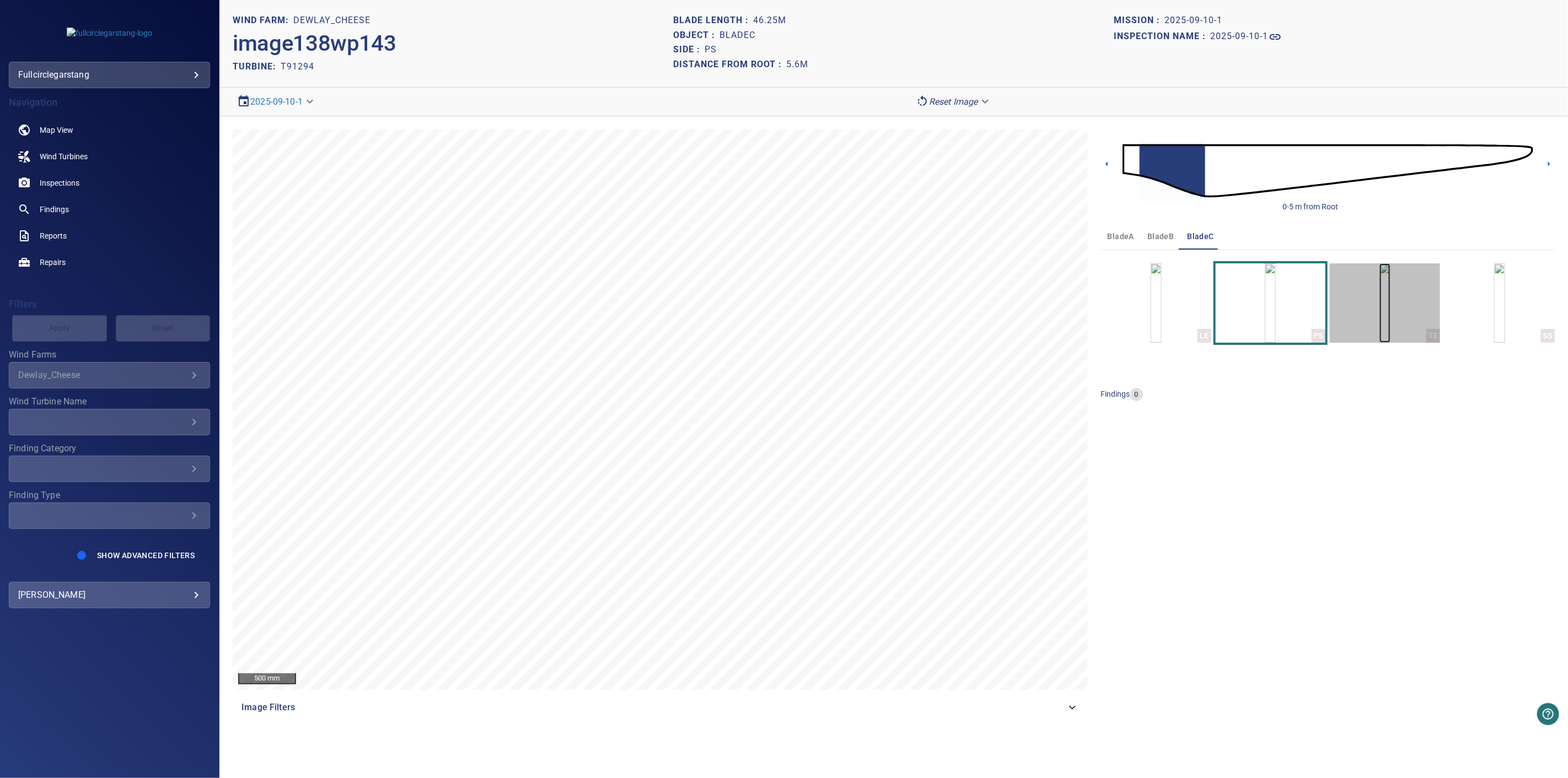
click at [1390, 313] on img "button" at bounding box center [1385, 303] width 11 height 80
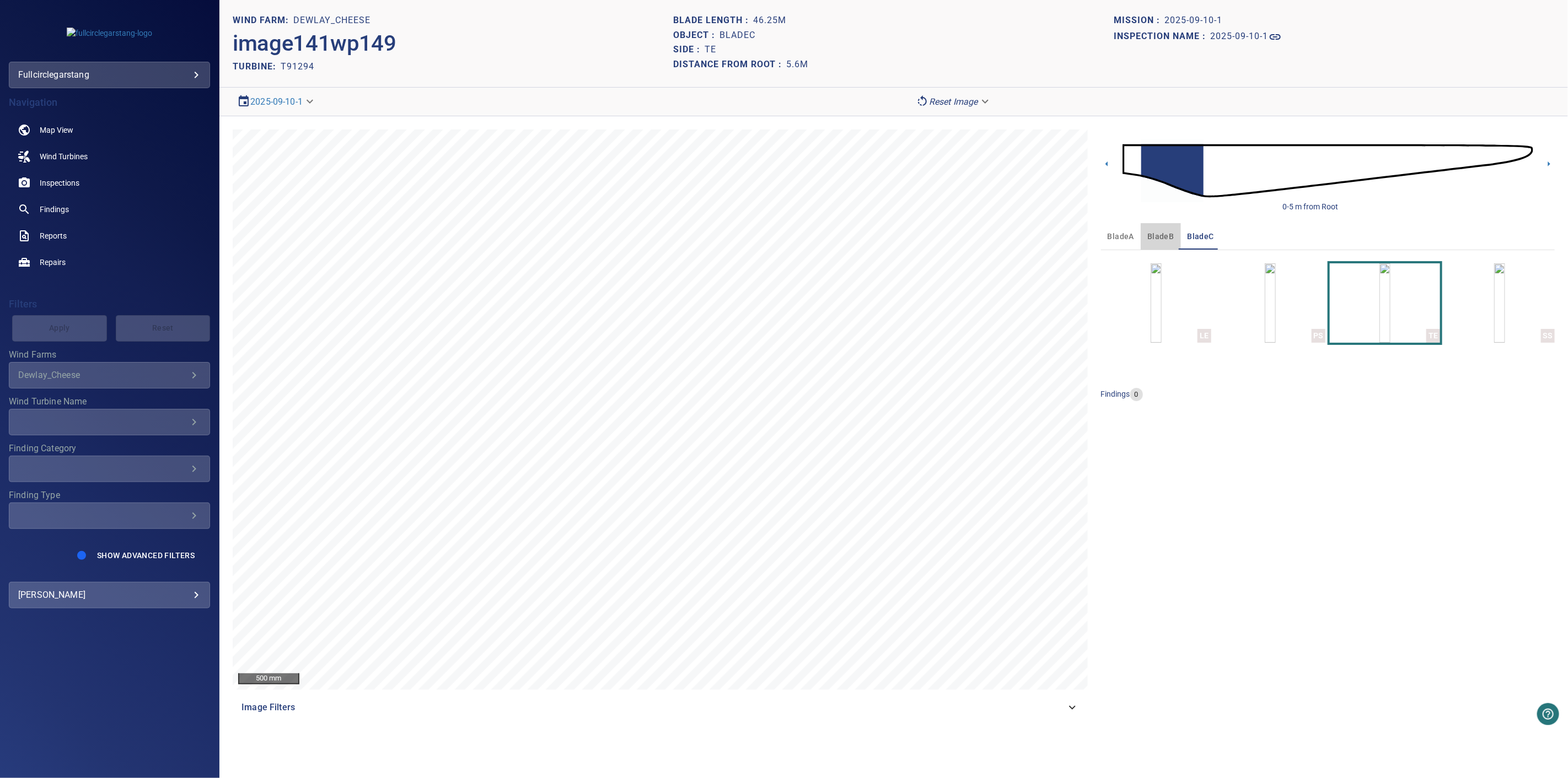
click at [1166, 237] on span "bladeB" at bounding box center [1160, 237] width 27 height 14
click at [1390, 308] on img "button" at bounding box center [1385, 303] width 11 height 80
click at [1549, 161] on icon at bounding box center [1548, 163] width 11 height 11
click at [1121, 235] on span "bladeA" at bounding box center [1120, 237] width 27 height 14
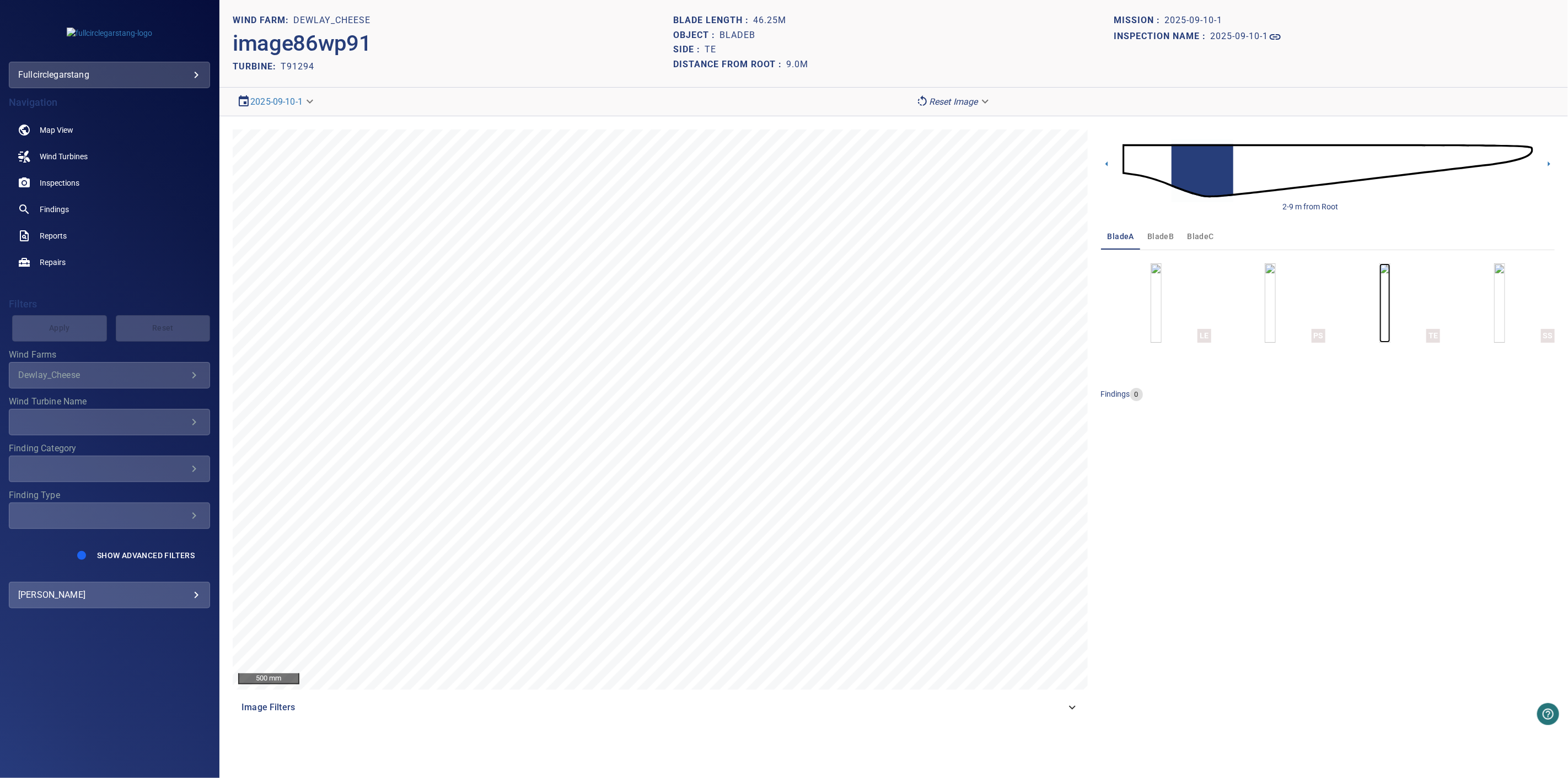
click at [1390, 318] on img "button" at bounding box center [1385, 303] width 11 height 80
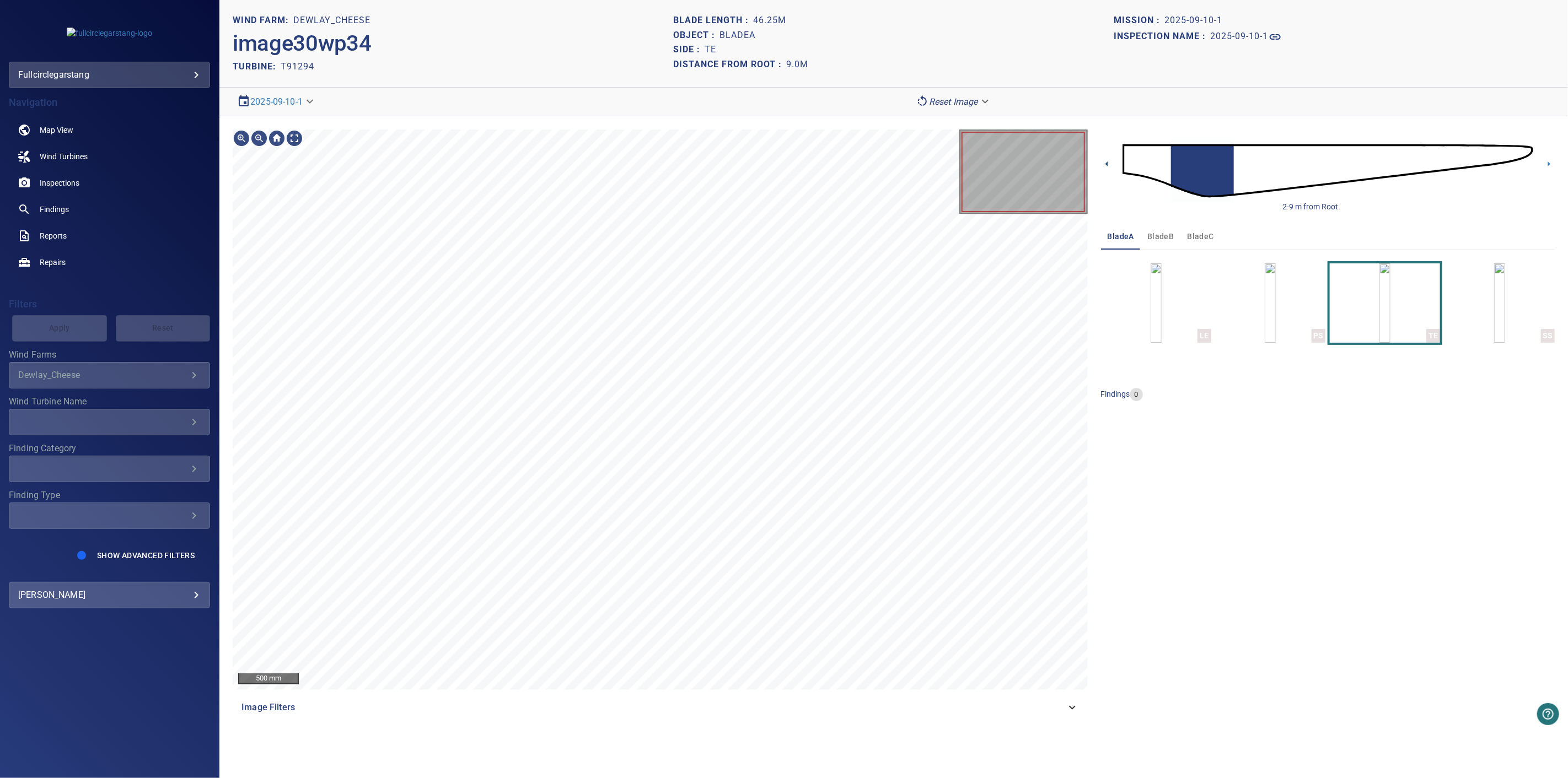
click at [1104, 161] on icon at bounding box center [1106, 163] width 11 height 11
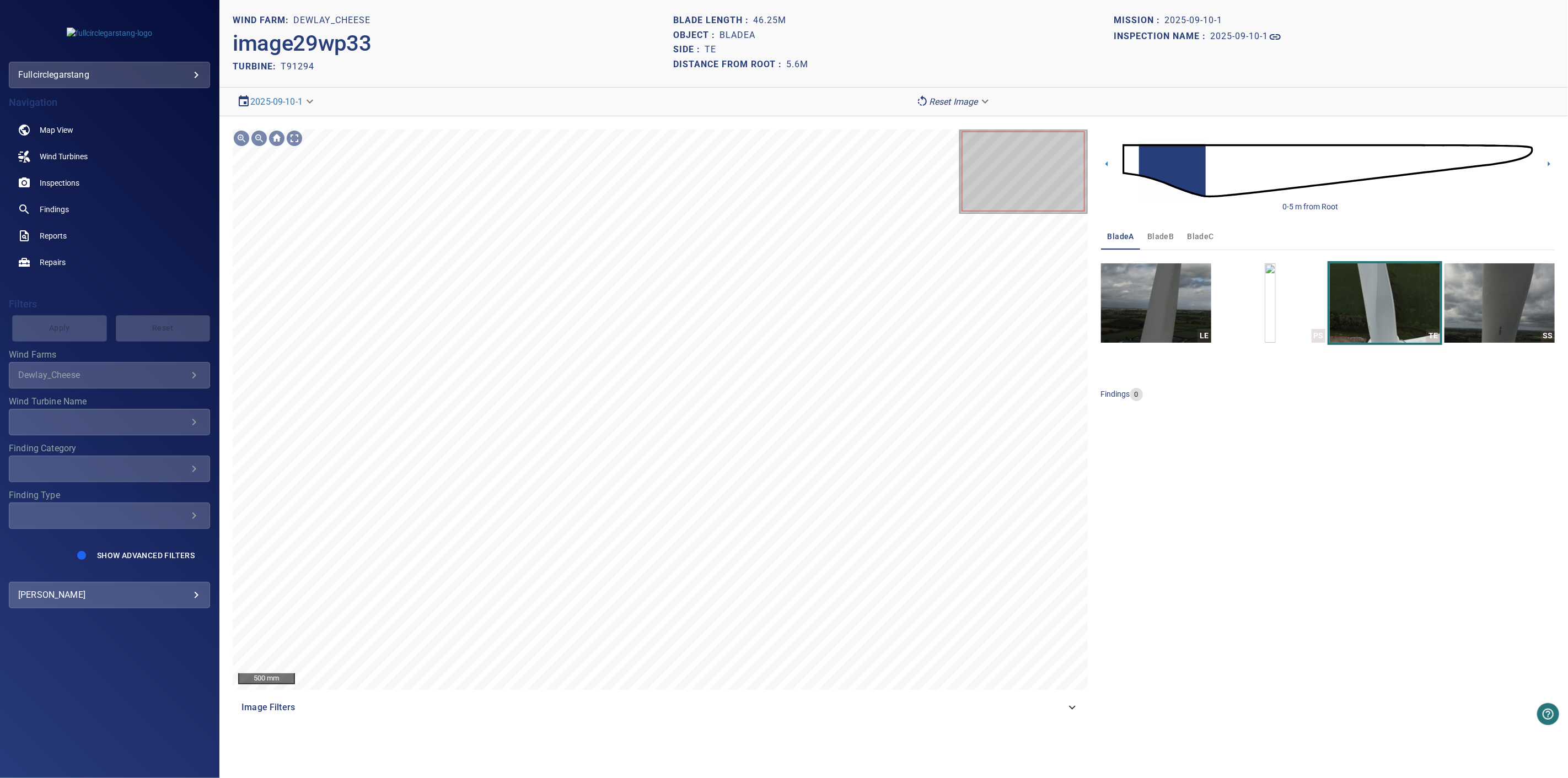
click at [1171, 232] on span "bladeB" at bounding box center [1160, 237] width 27 height 14
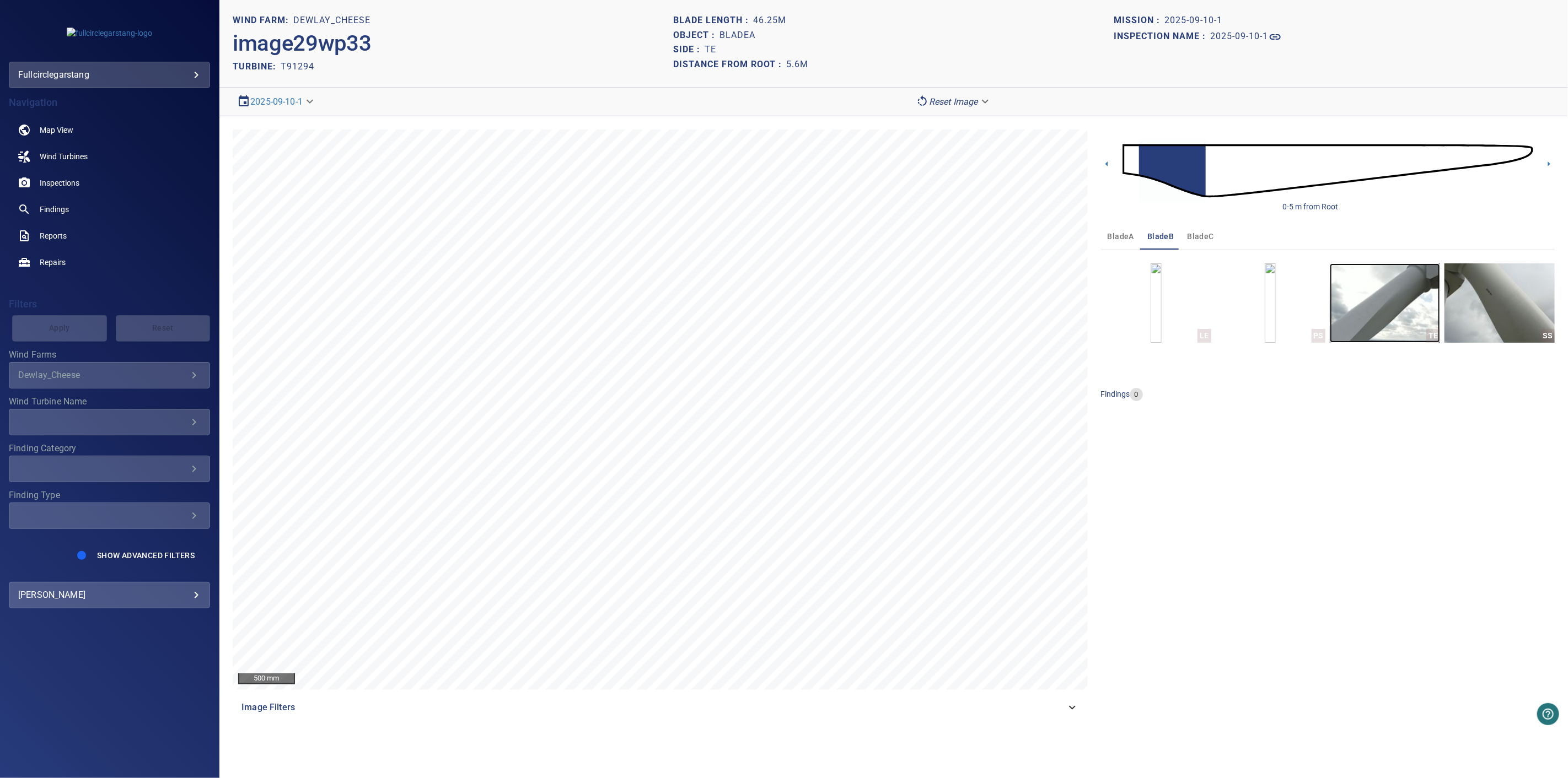
click at [1380, 306] on img "button" at bounding box center [1385, 303] width 110 height 80
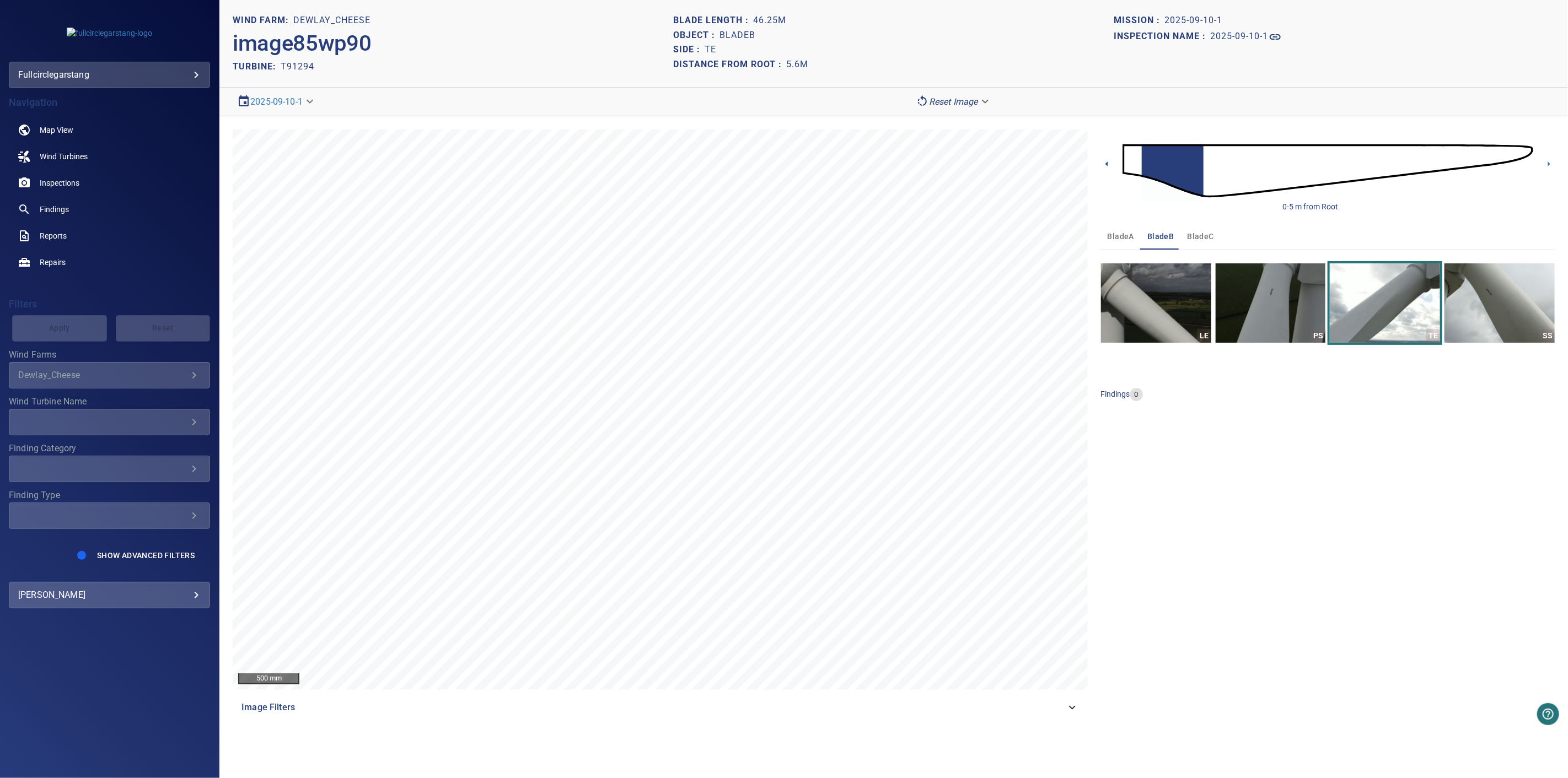
click at [1107, 166] on icon at bounding box center [1106, 163] width 11 height 11
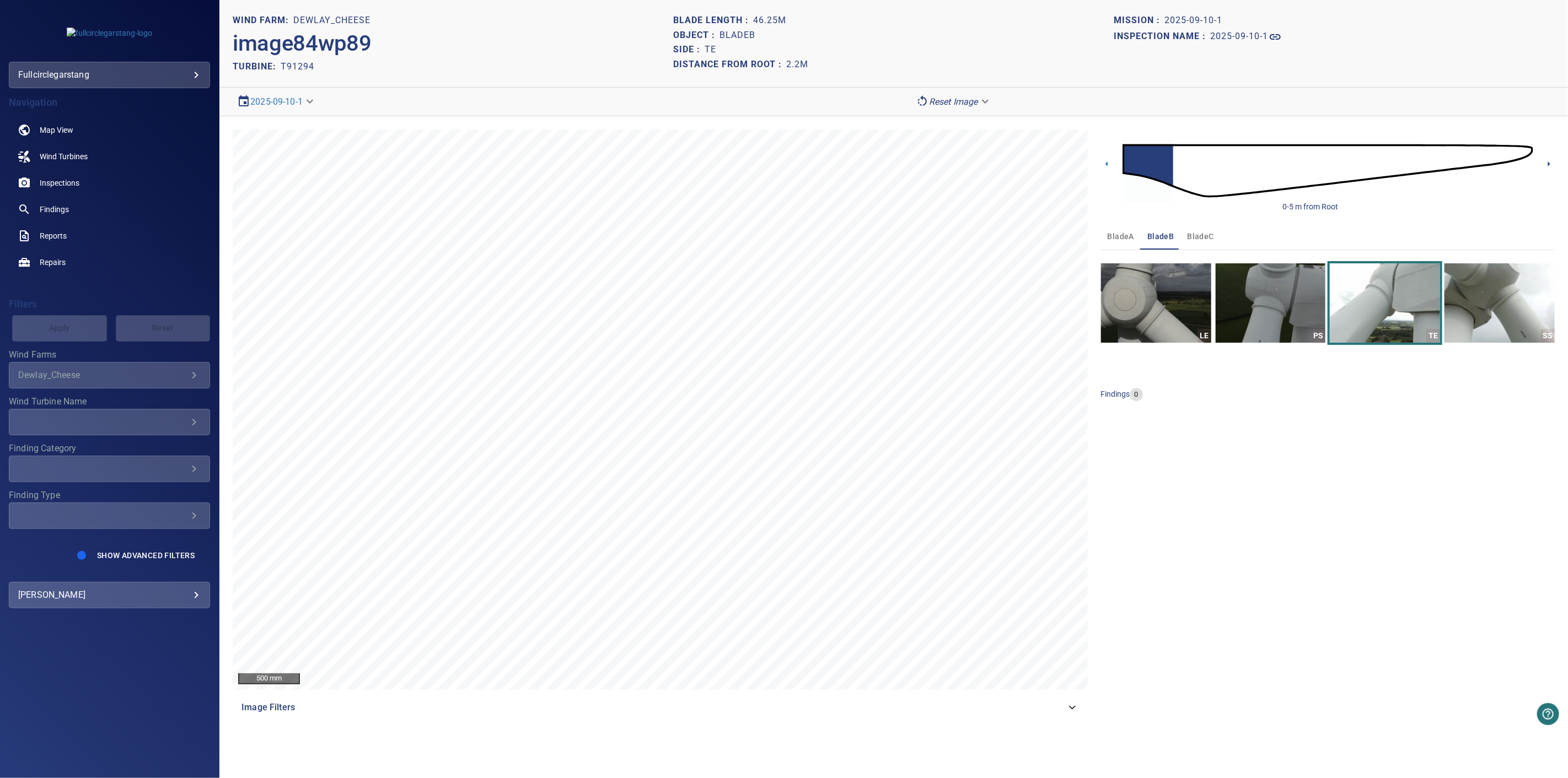
click at [1553, 163] on icon at bounding box center [1548, 163] width 11 height 11
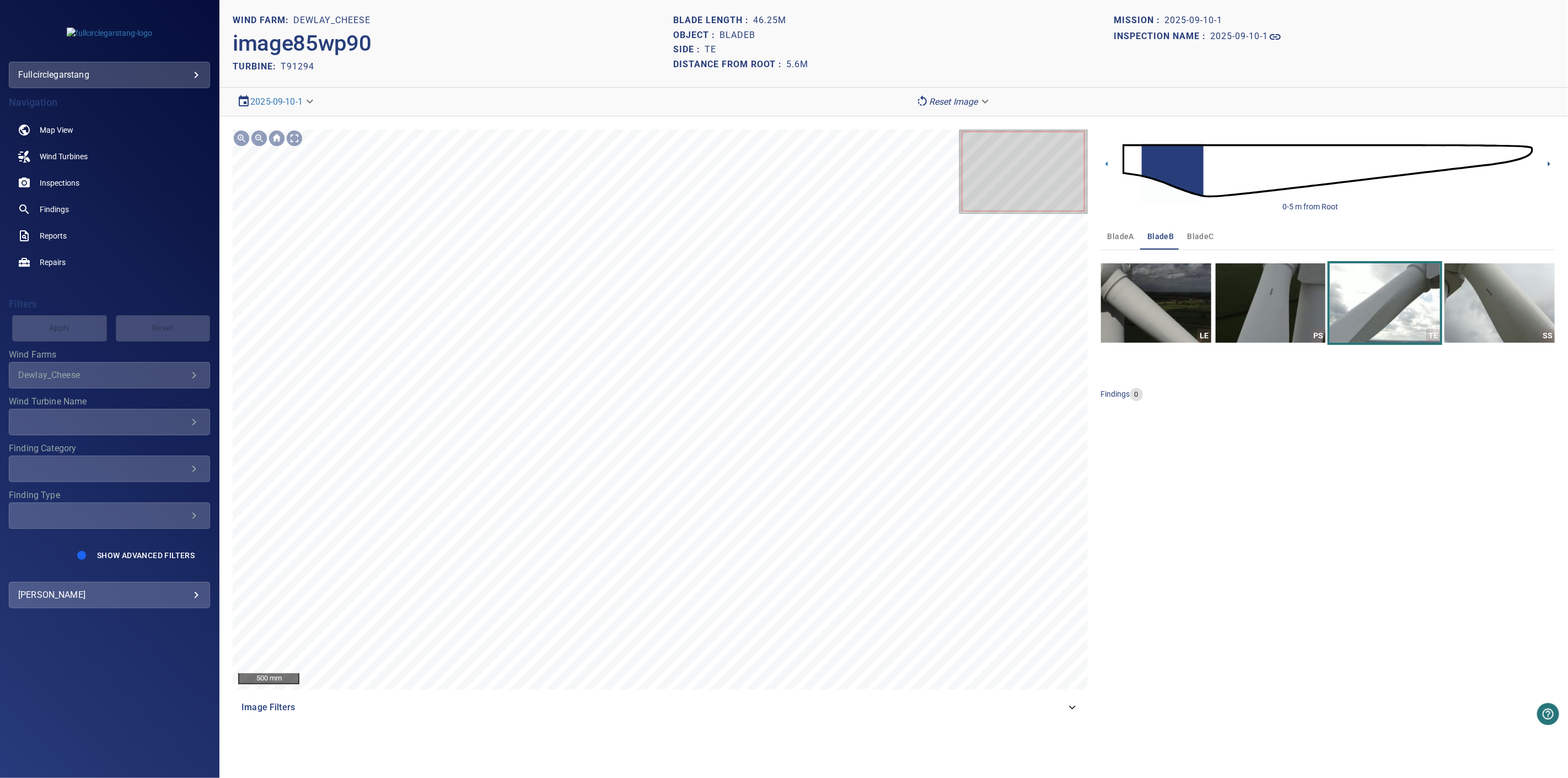
click at [1552, 162] on icon at bounding box center [1548, 163] width 11 height 11
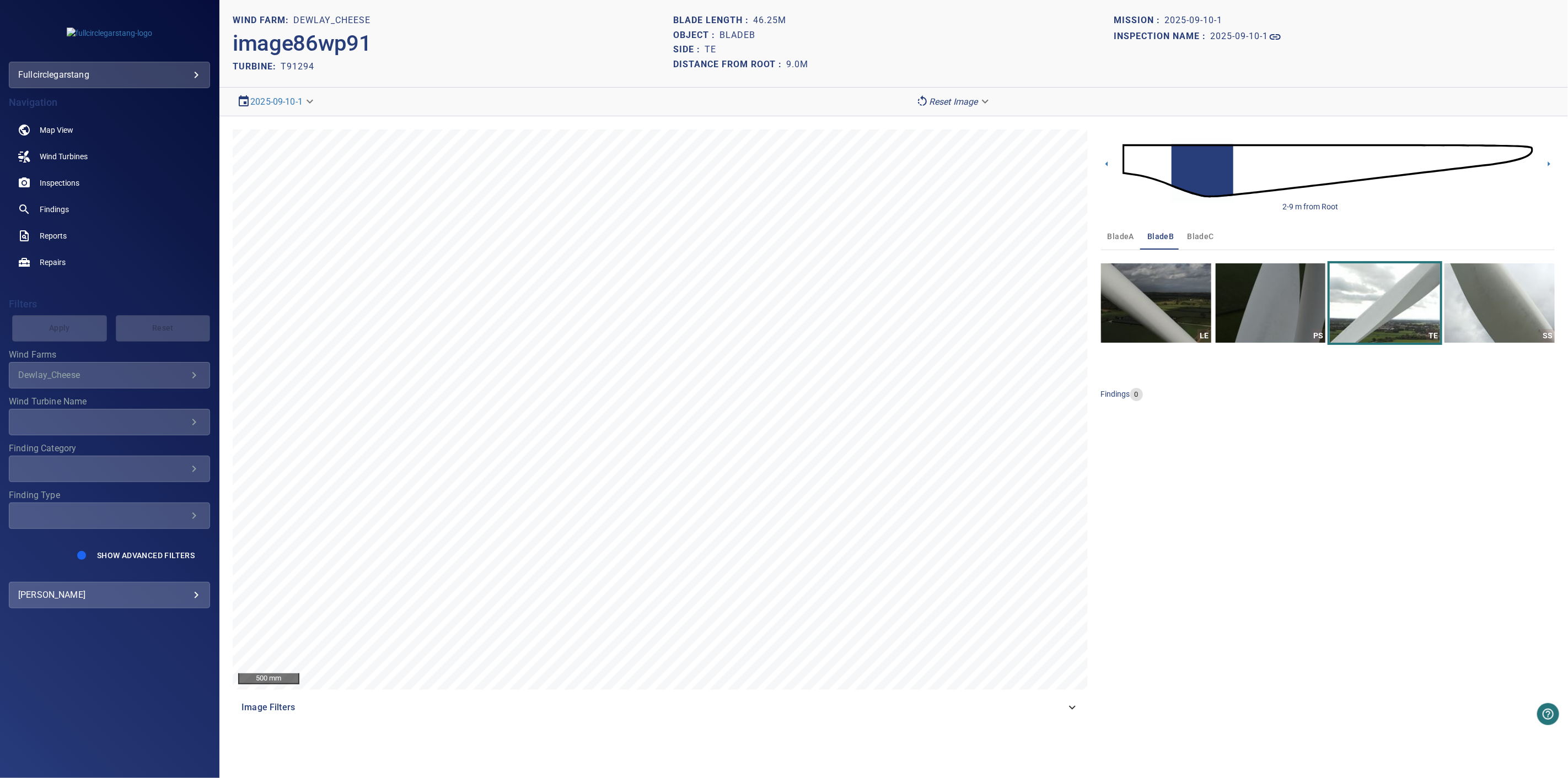
click at [1194, 237] on span "bladeC" at bounding box center [1200, 237] width 27 height 14
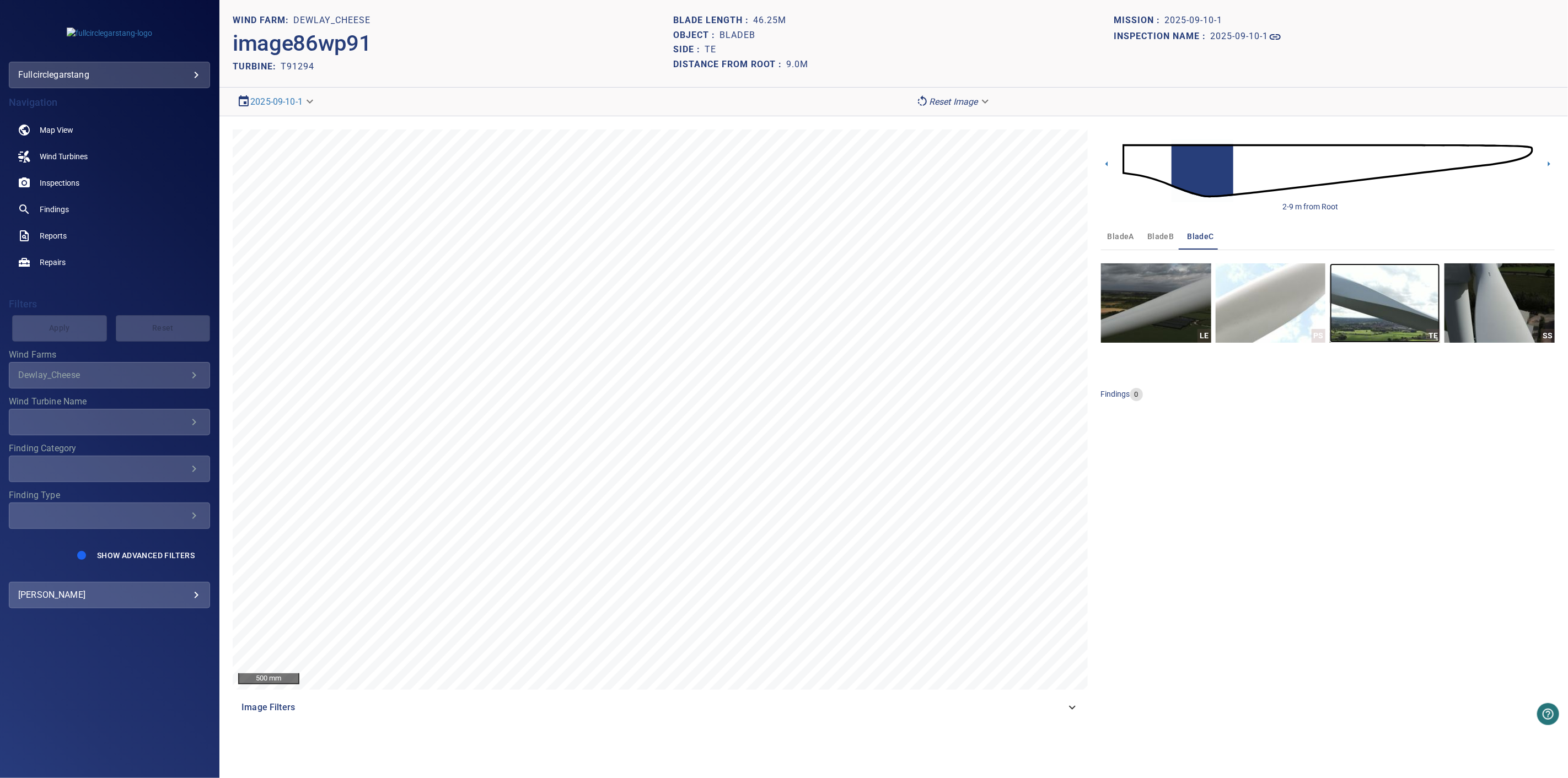
click at [1411, 311] on img "button" at bounding box center [1385, 303] width 110 height 80
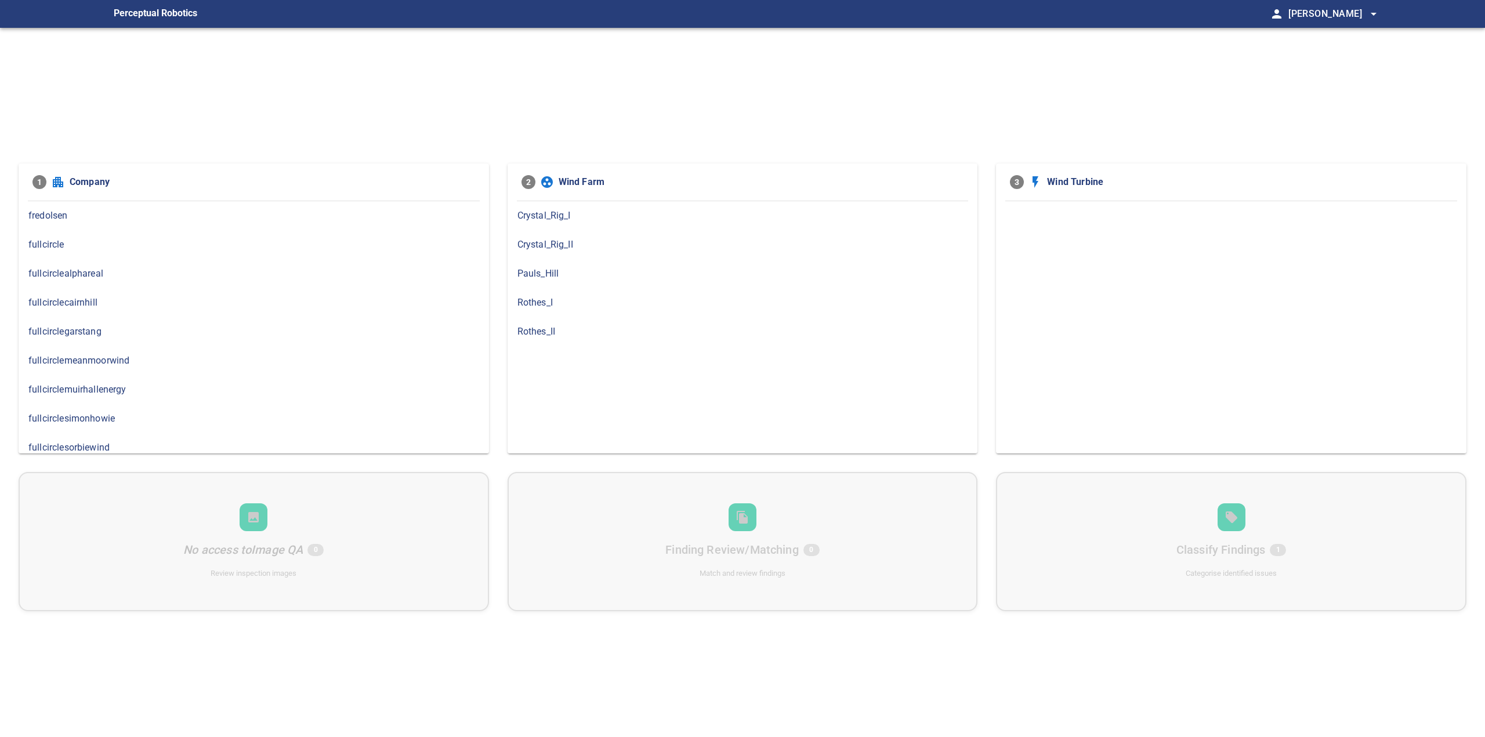
scroll to position [9, 0]
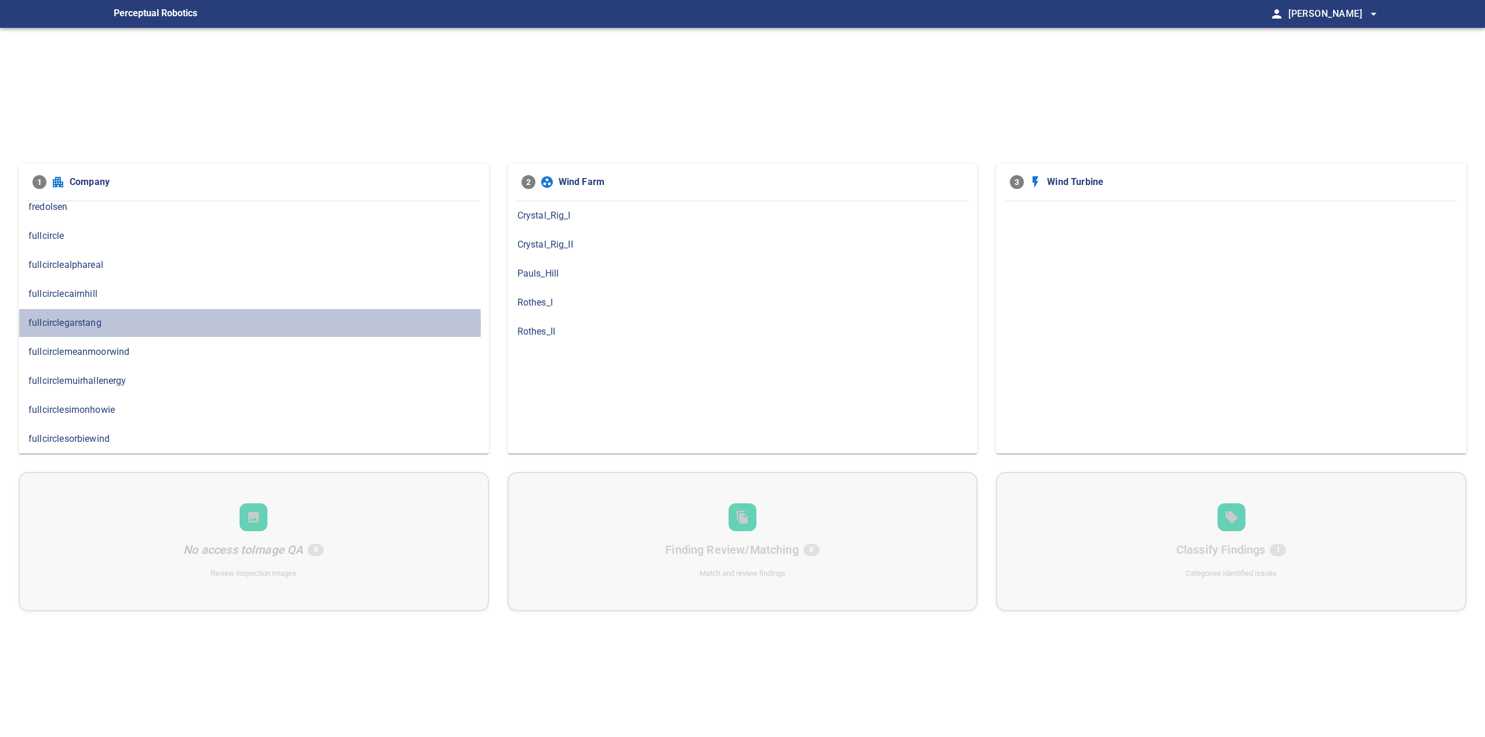
click at [109, 325] on span "fullcirclegarstang" at bounding box center [253, 323] width 451 height 14
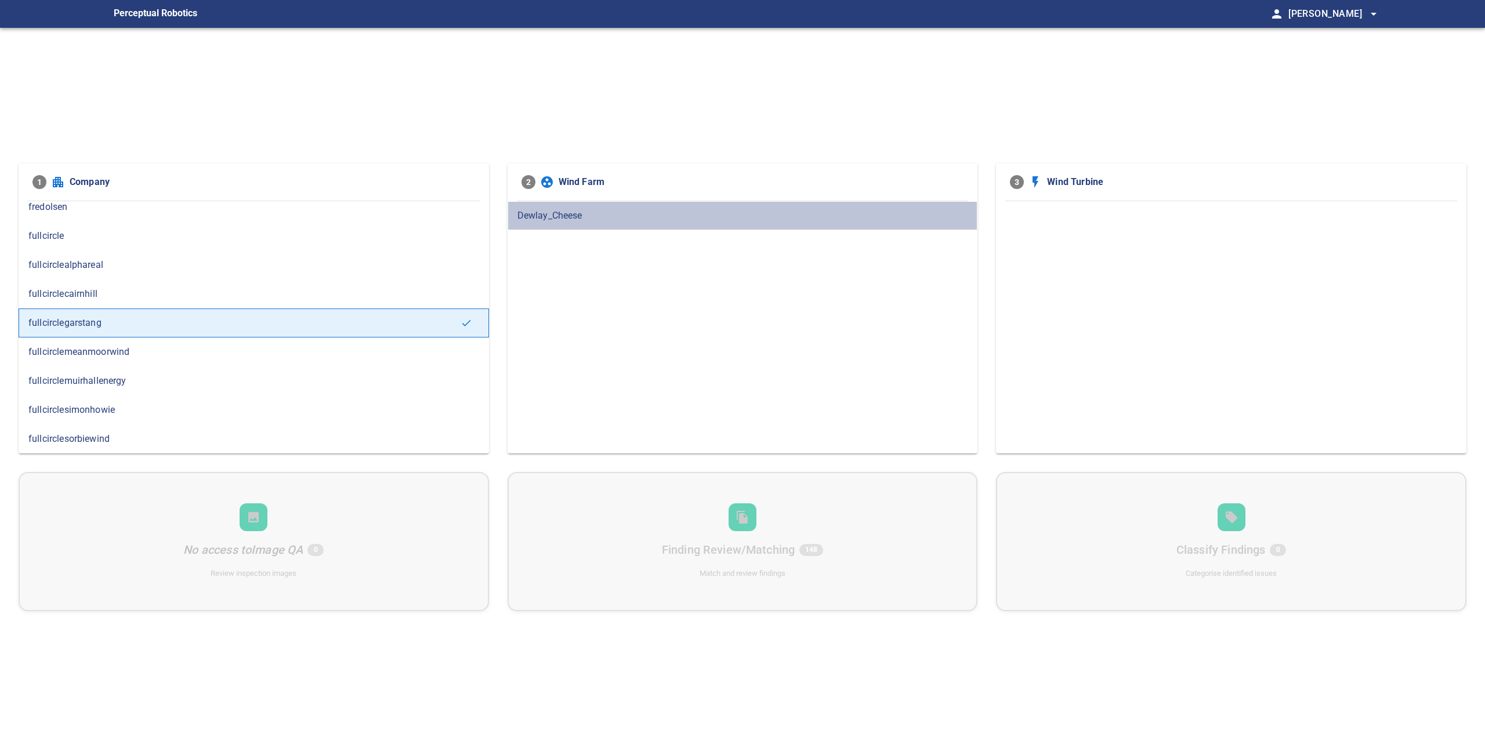
click at [562, 222] on span "Dewlay_Cheese" at bounding box center [742, 216] width 451 height 14
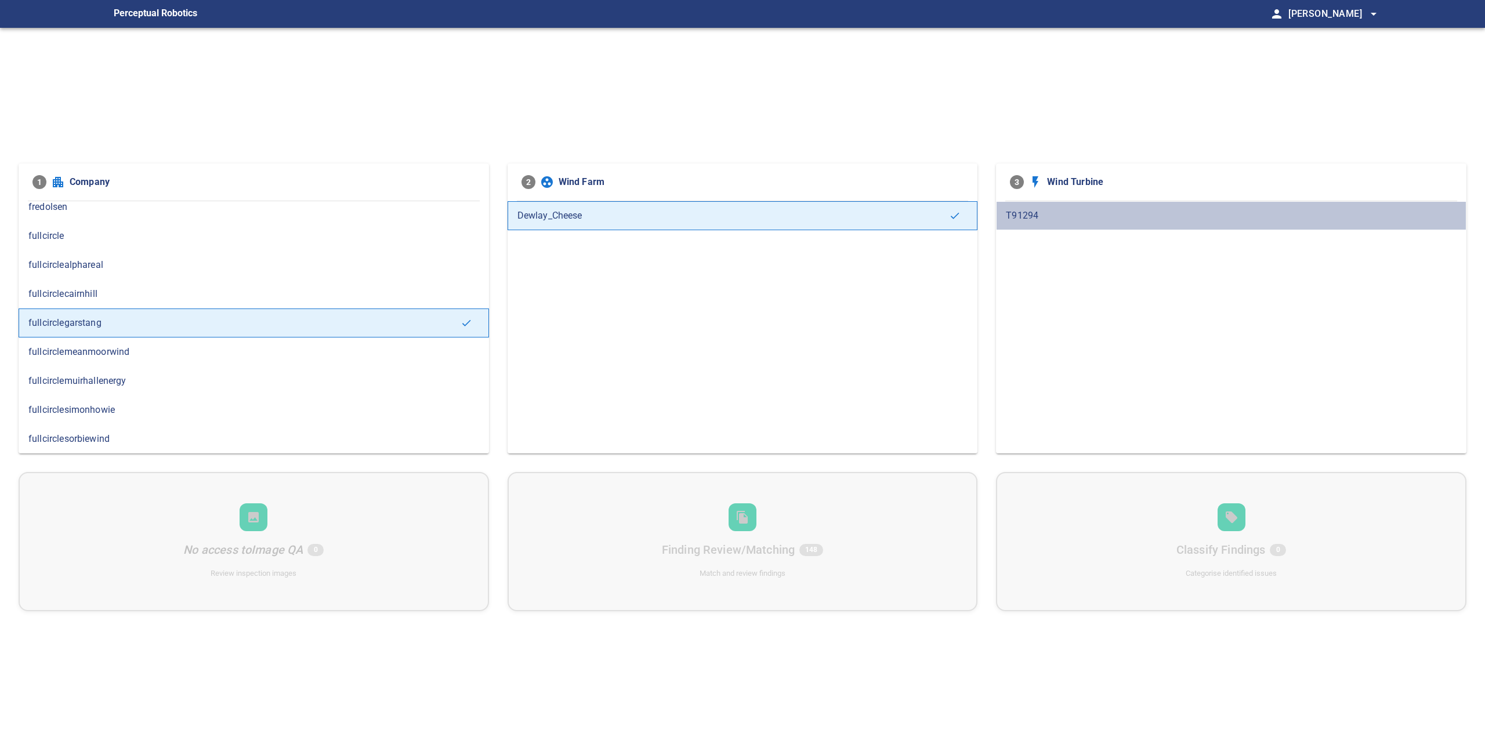
click at [1045, 216] on span "T91294" at bounding box center [1231, 216] width 451 height 14
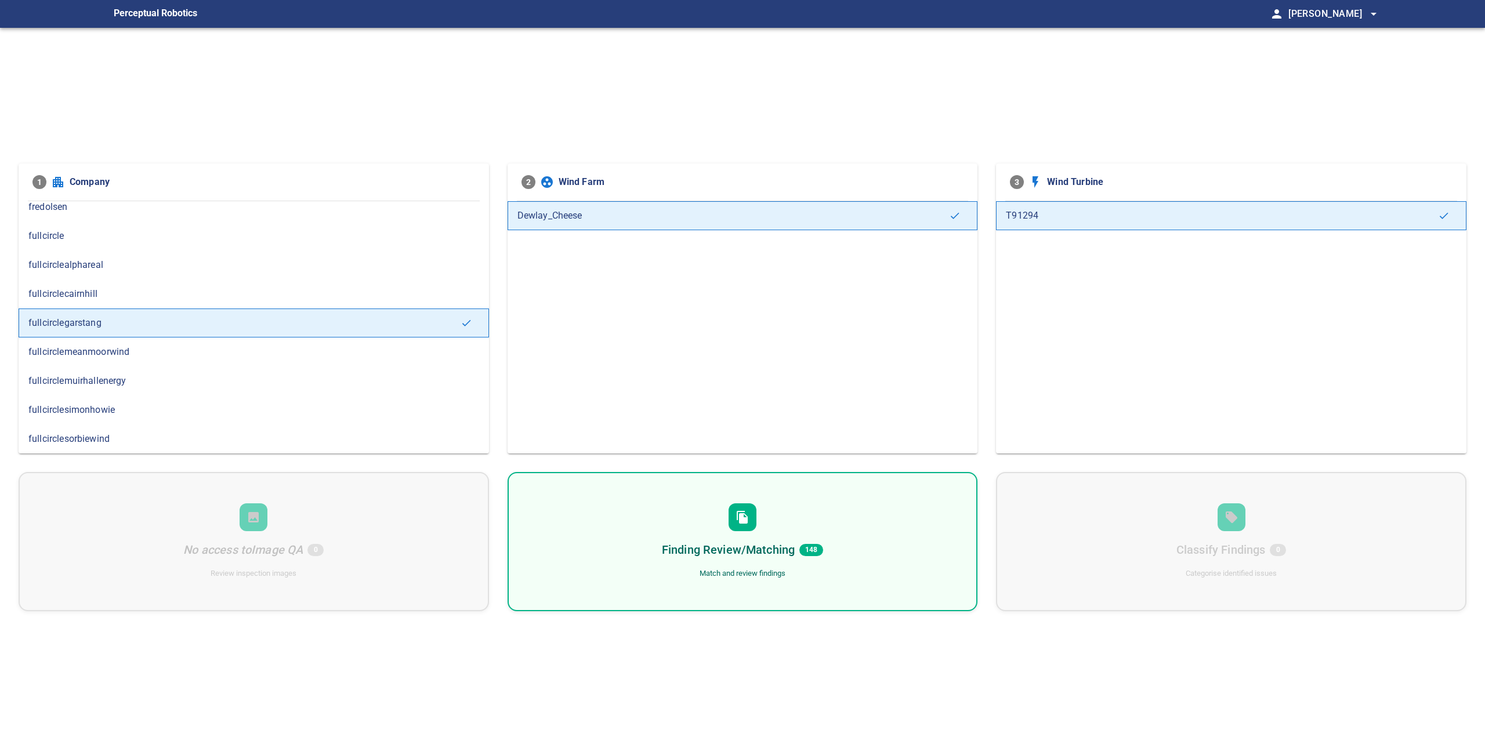
click at [770, 566] on div "Finding Review/Matching 148 Match and review findings" at bounding box center [743, 541] width 470 height 139
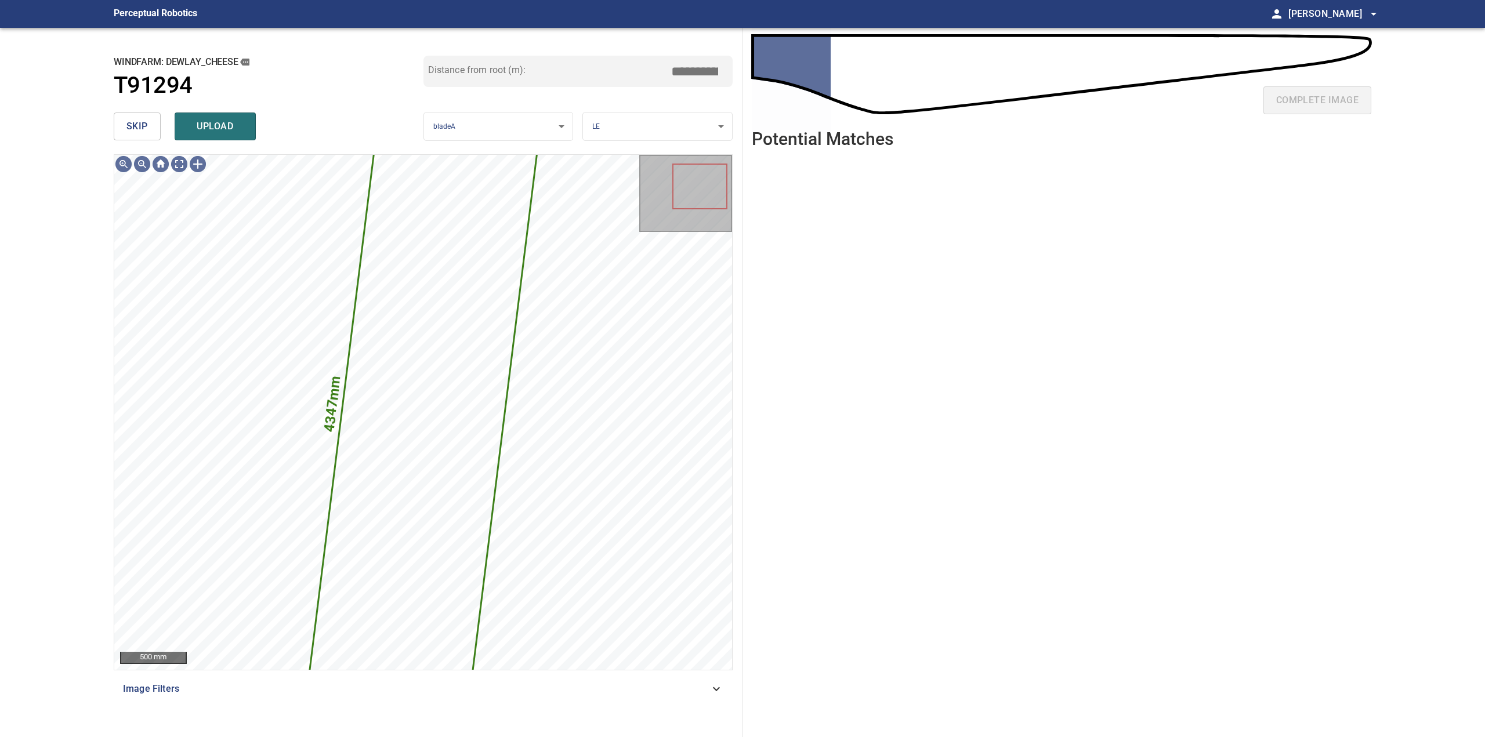
click at [152, 138] on button "skip" at bounding box center [137, 127] width 47 height 28
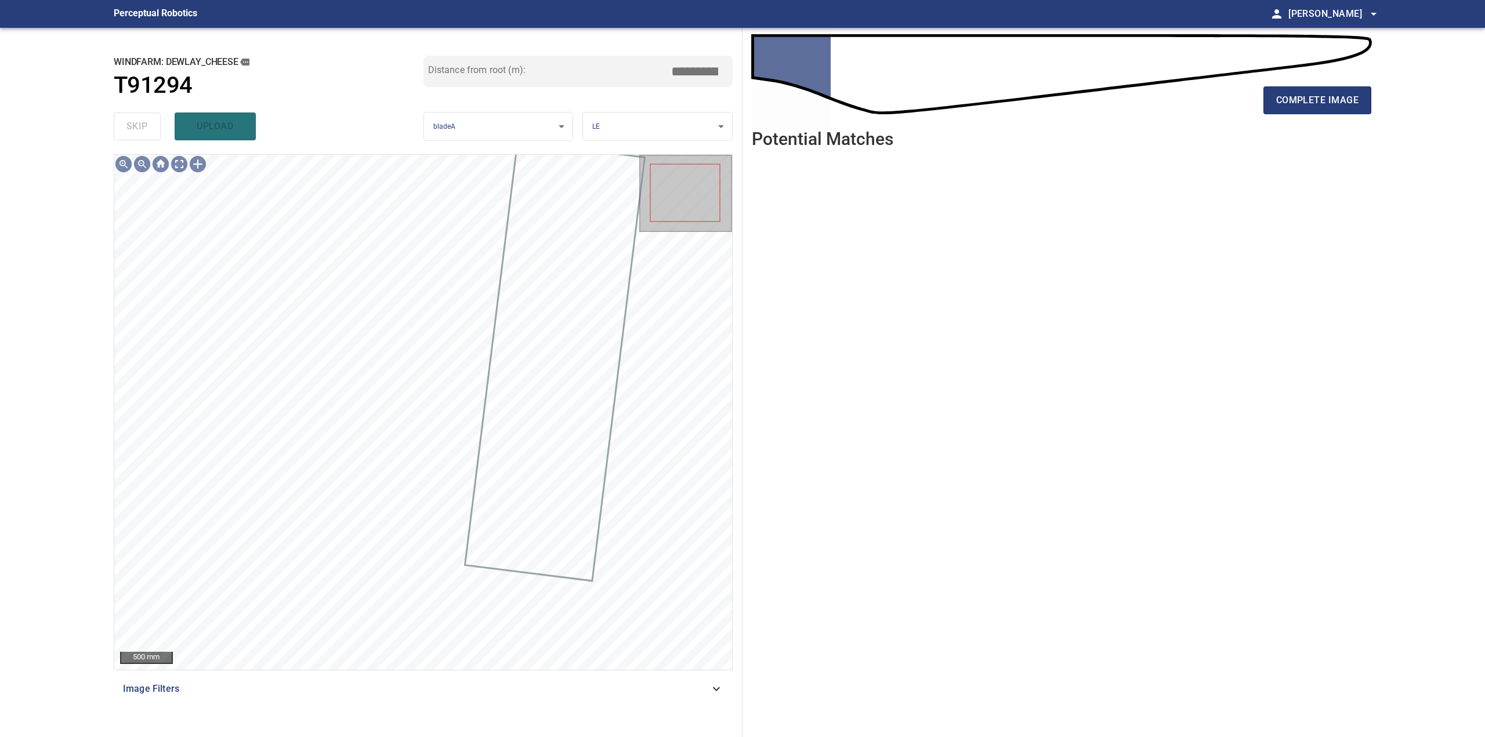
drag, startPoint x: 1300, startPoint y: 121, endPoint x: 1304, endPoint y: 115, distance: 6.3
click at [1302, 119] on div "complete image" at bounding box center [1061, 105] width 619 height 46
click at [1304, 113] on button "complete image" at bounding box center [1317, 100] width 108 height 28
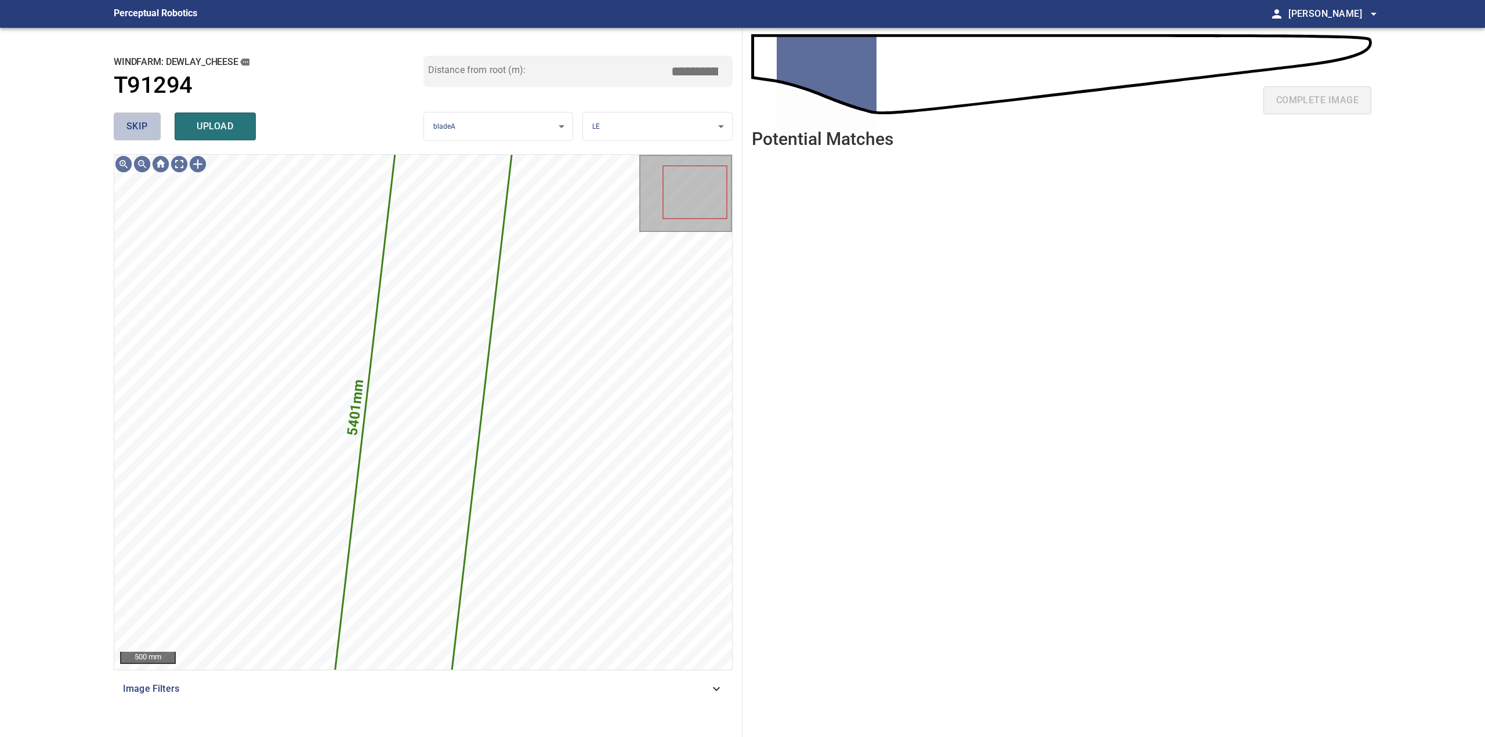
click at [143, 124] on span "skip" at bounding box center [136, 126] width 21 height 16
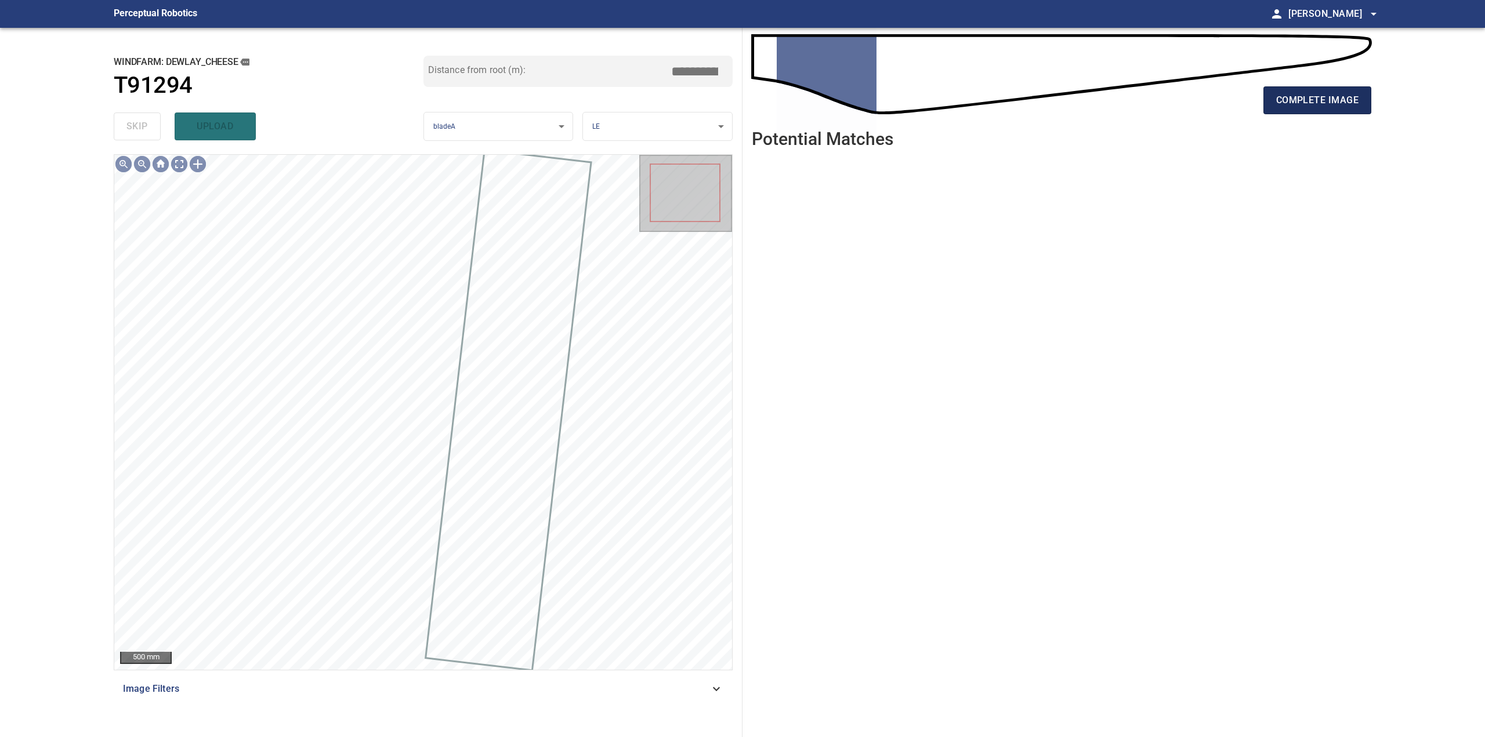
click at [1291, 101] on span "complete image" at bounding box center [1317, 100] width 82 height 16
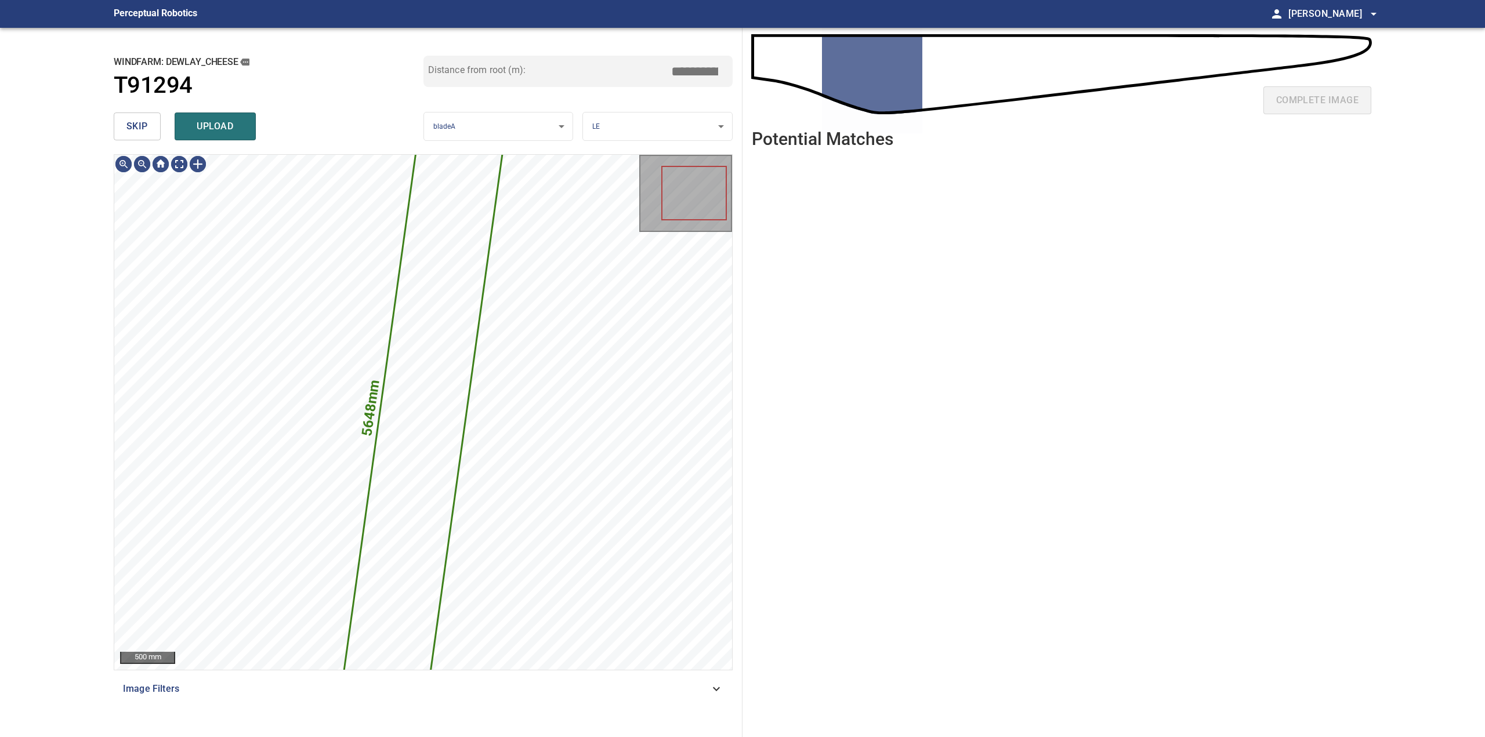
click at [141, 136] on button "skip" at bounding box center [137, 127] width 47 height 28
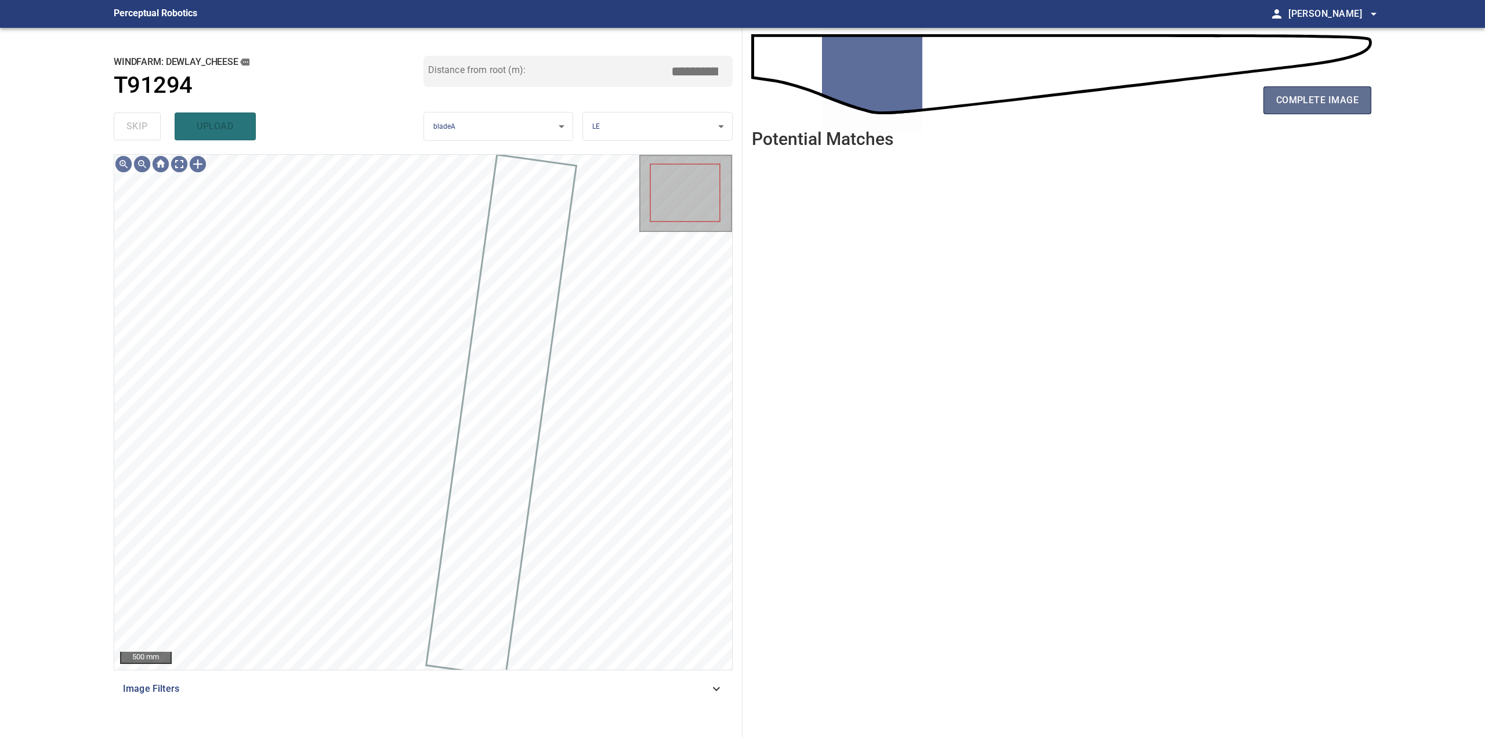
click at [1282, 104] on span "complete image" at bounding box center [1317, 100] width 82 height 16
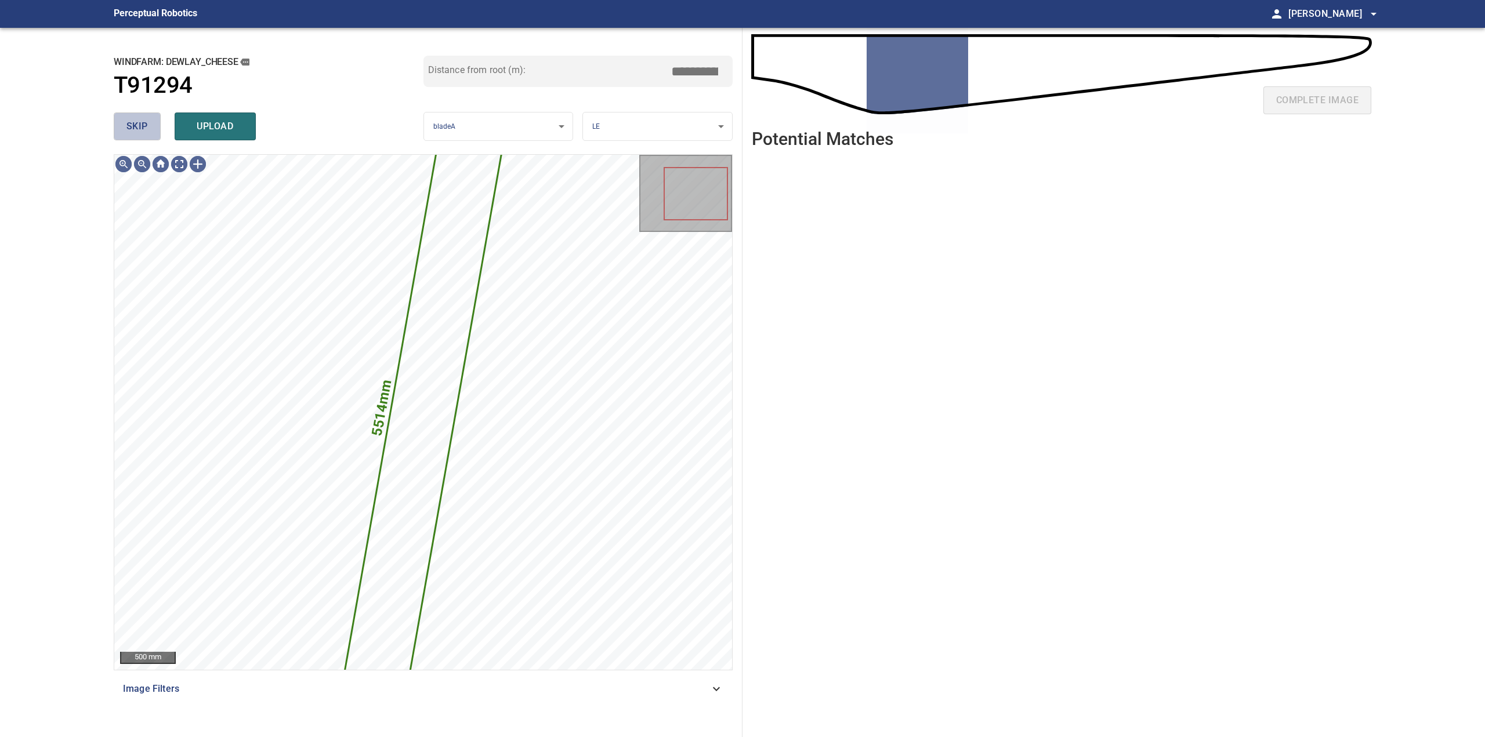
click at [131, 122] on span "skip" at bounding box center [136, 126] width 21 height 16
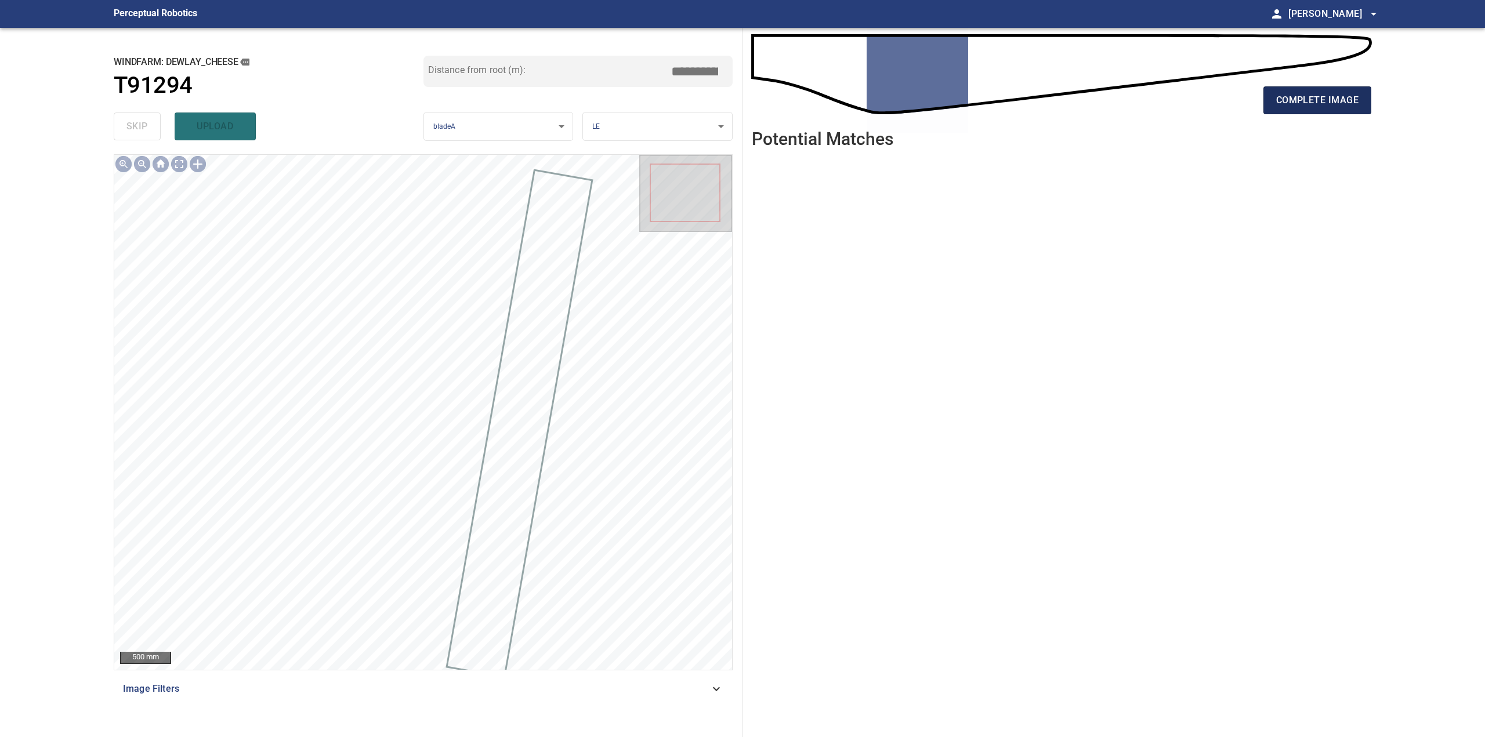
click at [1300, 99] on span "complete image" at bounding box center [1317, 100] width 82 height 16
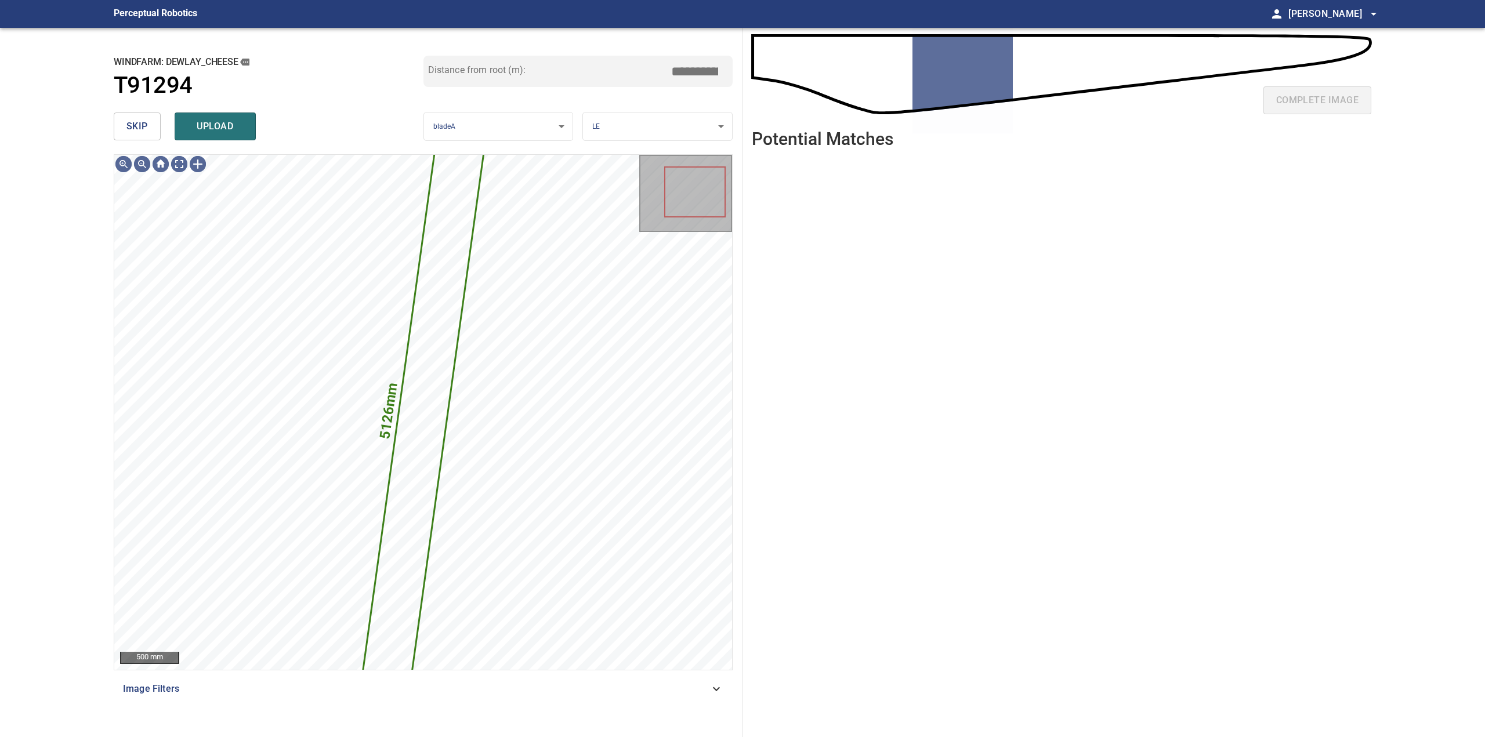
click at [155, 120] on button "skip" at bounding box center [137, 127] width 47 height 28
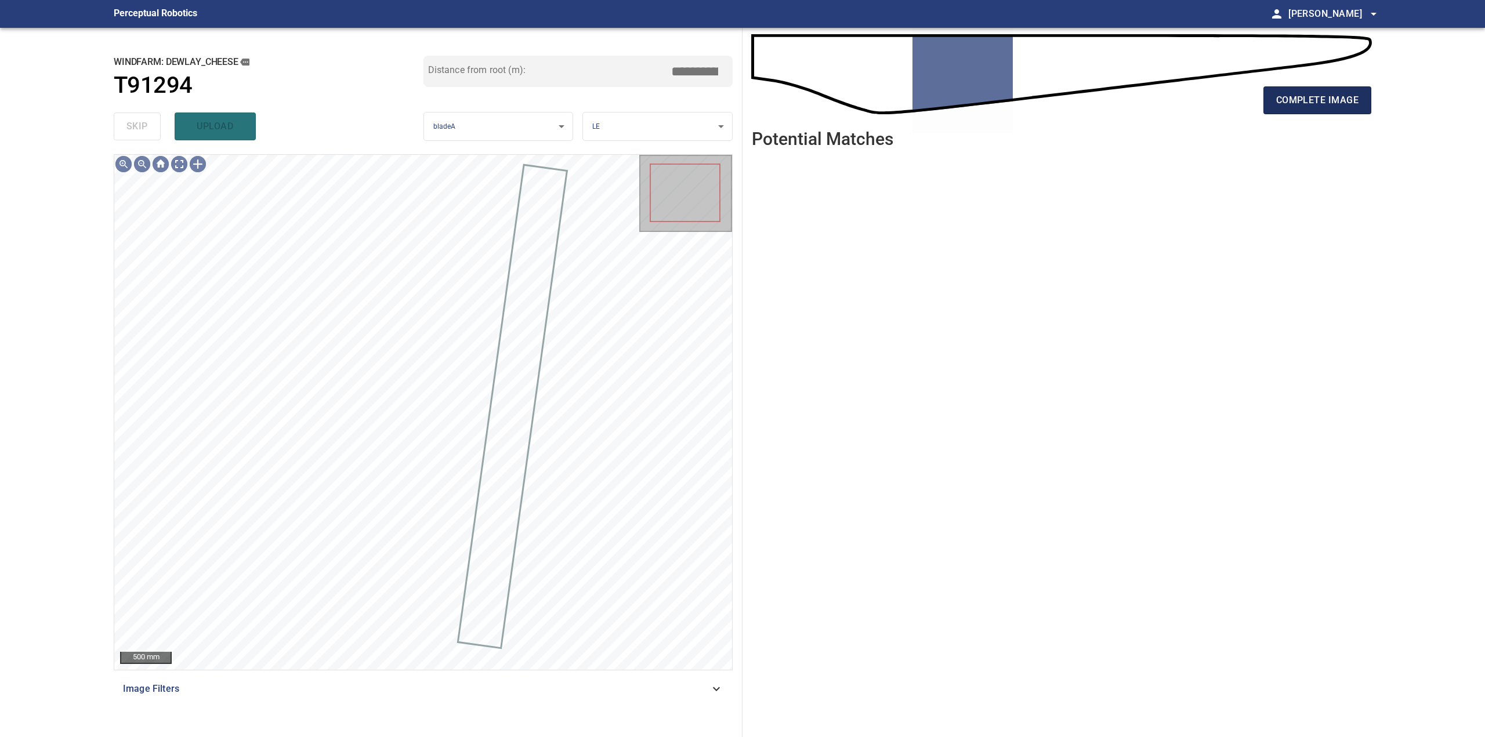
click at [1295, 93] on span "complete image" at bounding box center [1317, 100] width 82 height 16
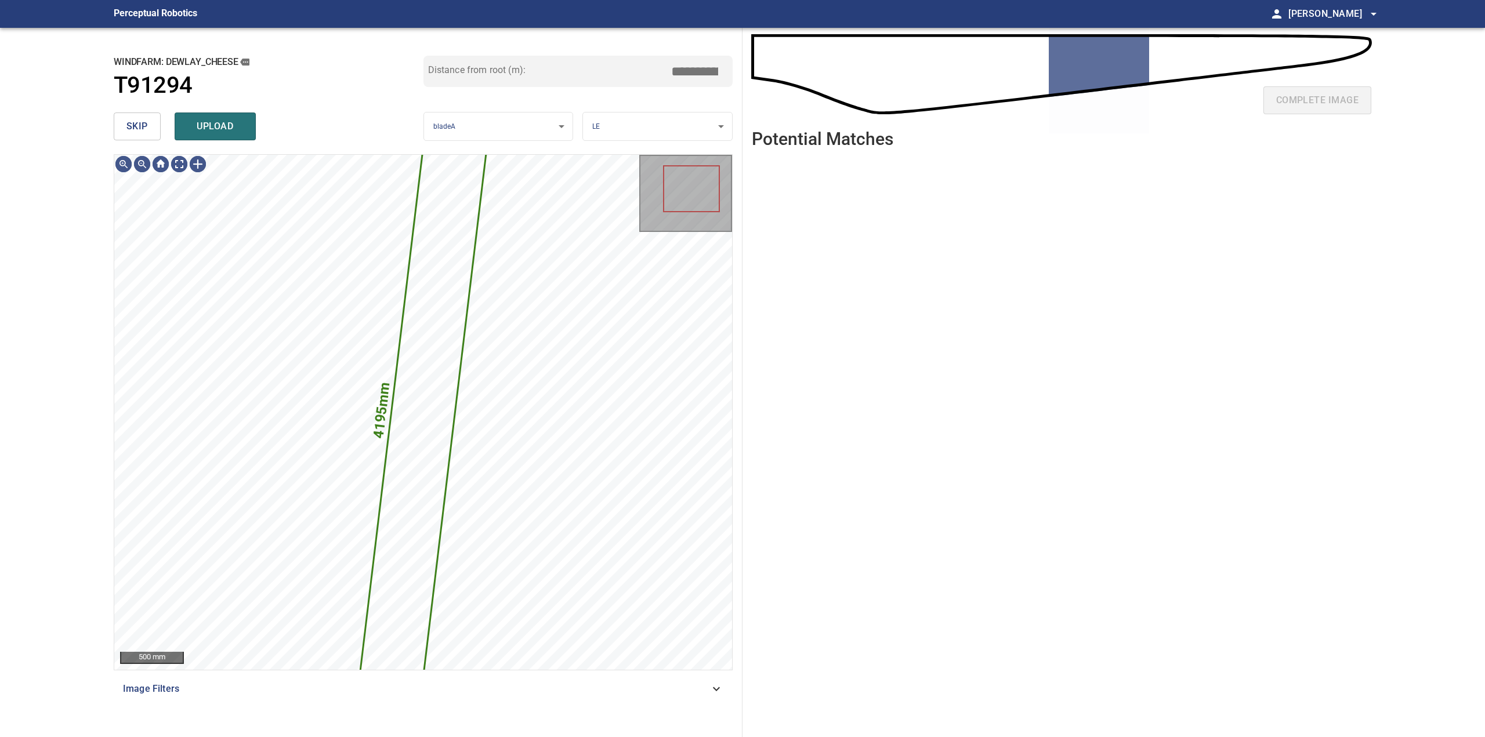
click at [113, 122] on div "**********" at bounding box center [423, 382] width 638 height 709
drag, startPoint x: 124, startPoint y: 125, endPoint x: 161, endPoint y: 129, distance: 37.3
click at [133, 128] on button "skip" at bounding box center [137, 127] width 47 height 28
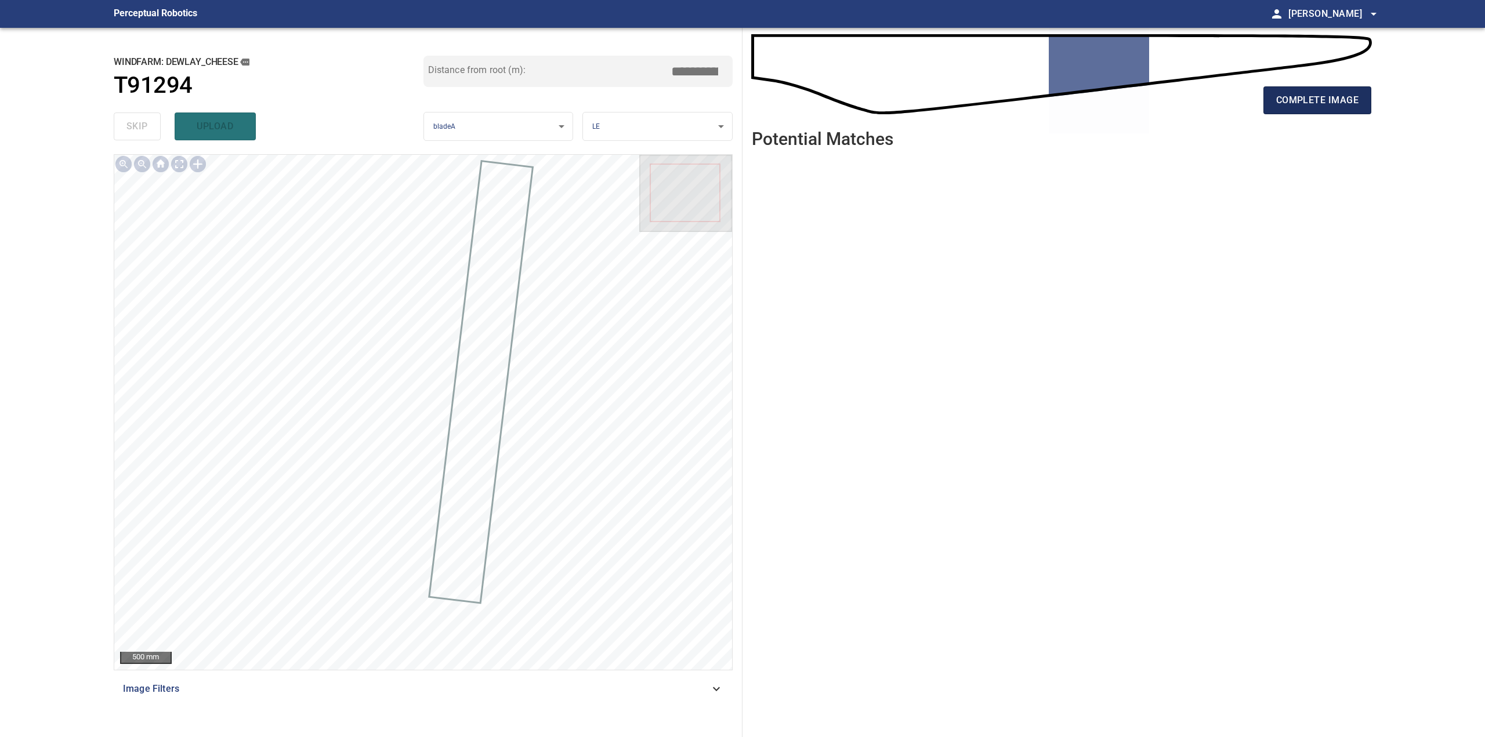
click at [1265, 91] on div "complete image" at bounding box center [1061, 105] width 619 height 46
click at [1315, 91] on button "complete image" at bounding box center [1317, 100] width 108 height 28
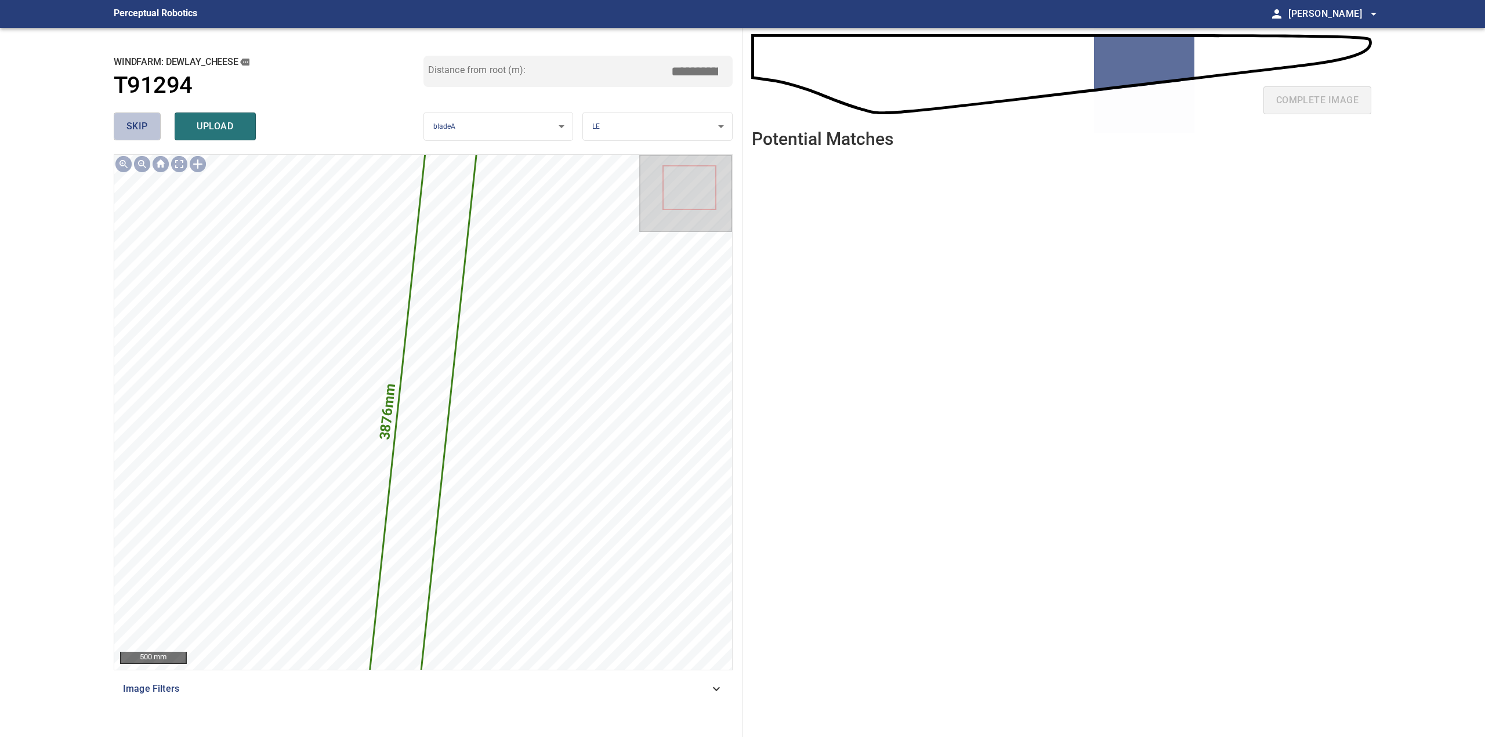
click at [148, 126] on button "skip" at bounding box center [137, 127] width 47 height 28
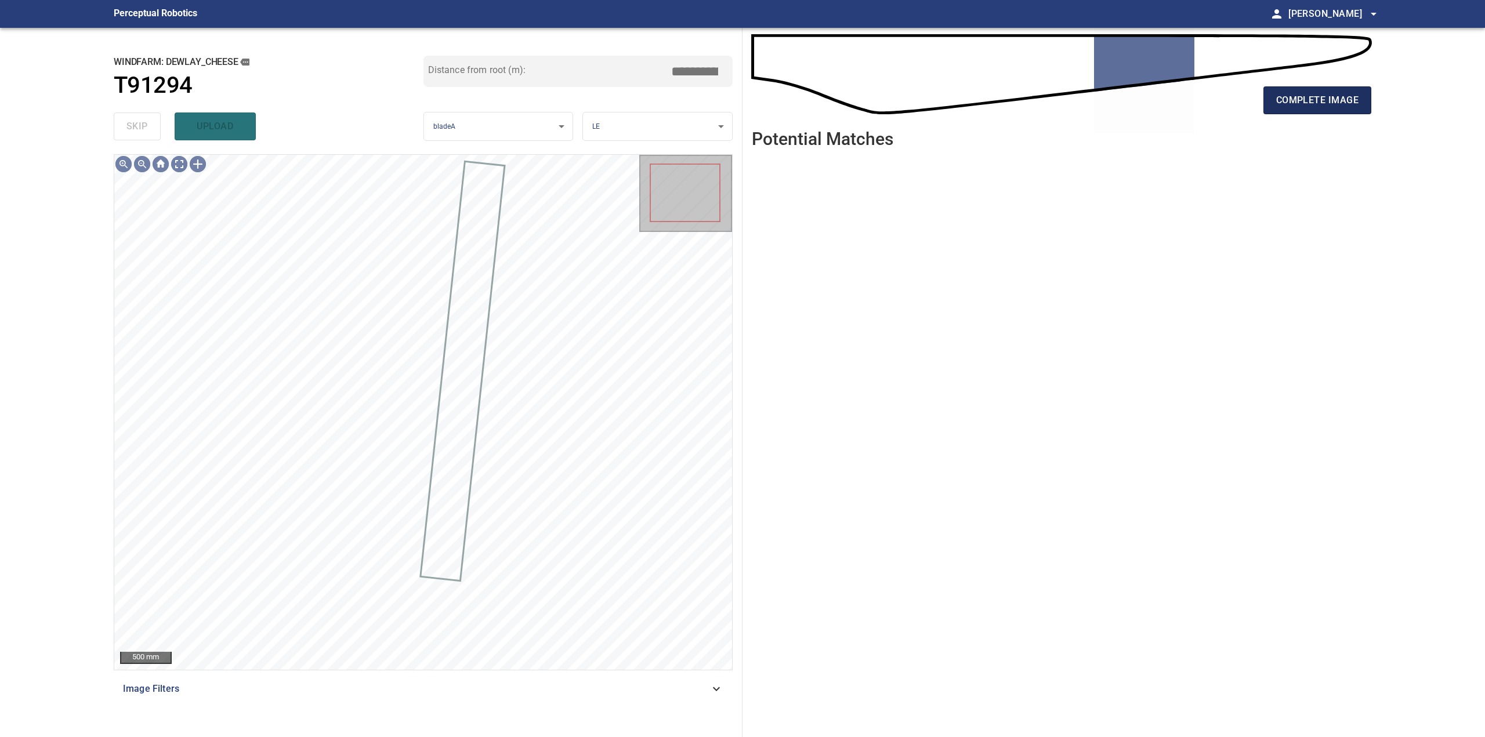
click at [1303, 103] on span "complete image" at bounding box center [1317, 100] width 82 height 16
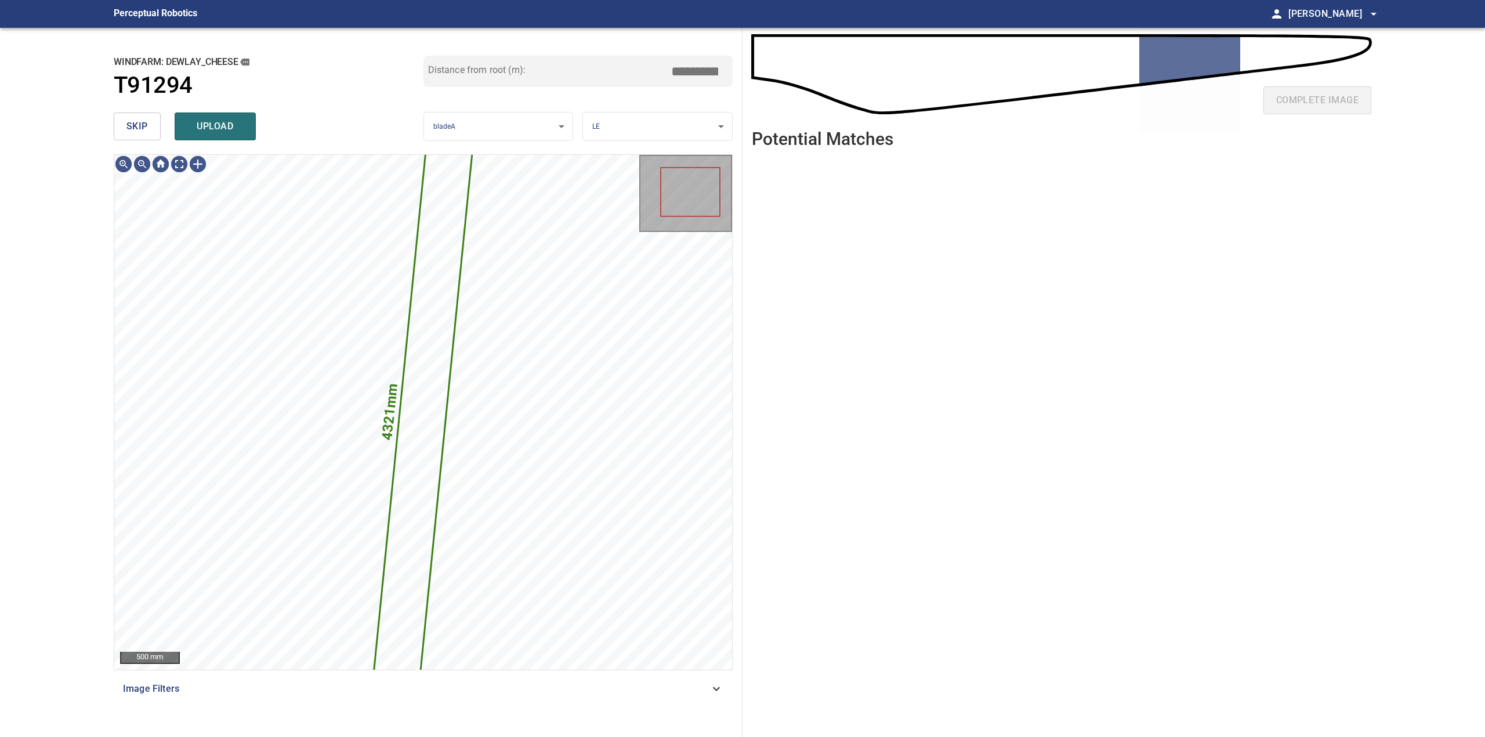
click at [148, 119] on button "skip" at bounding box center [137, 127] width 47 height 28
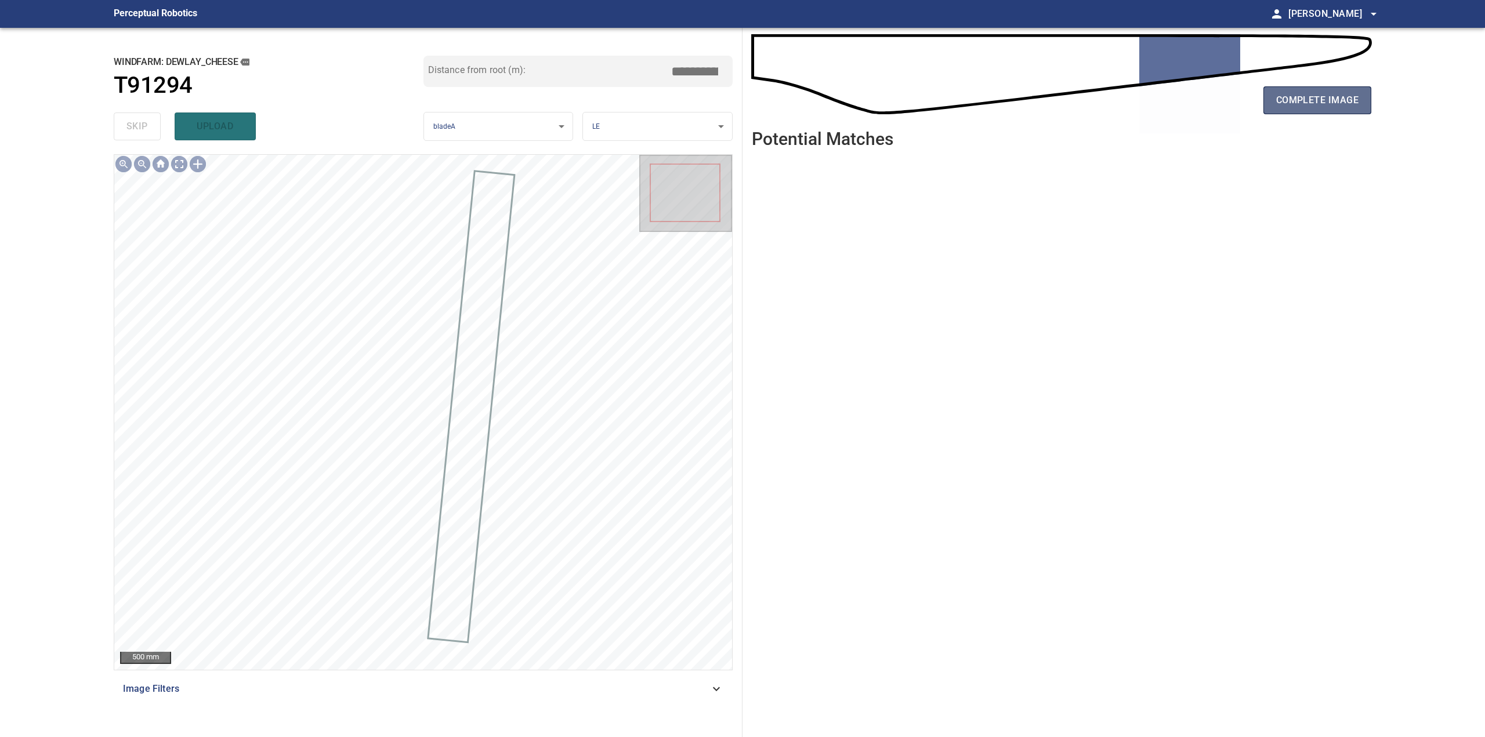
click at [1289, 96] on span "complete image" at bounding box center [1317, 100] width 82 height 16
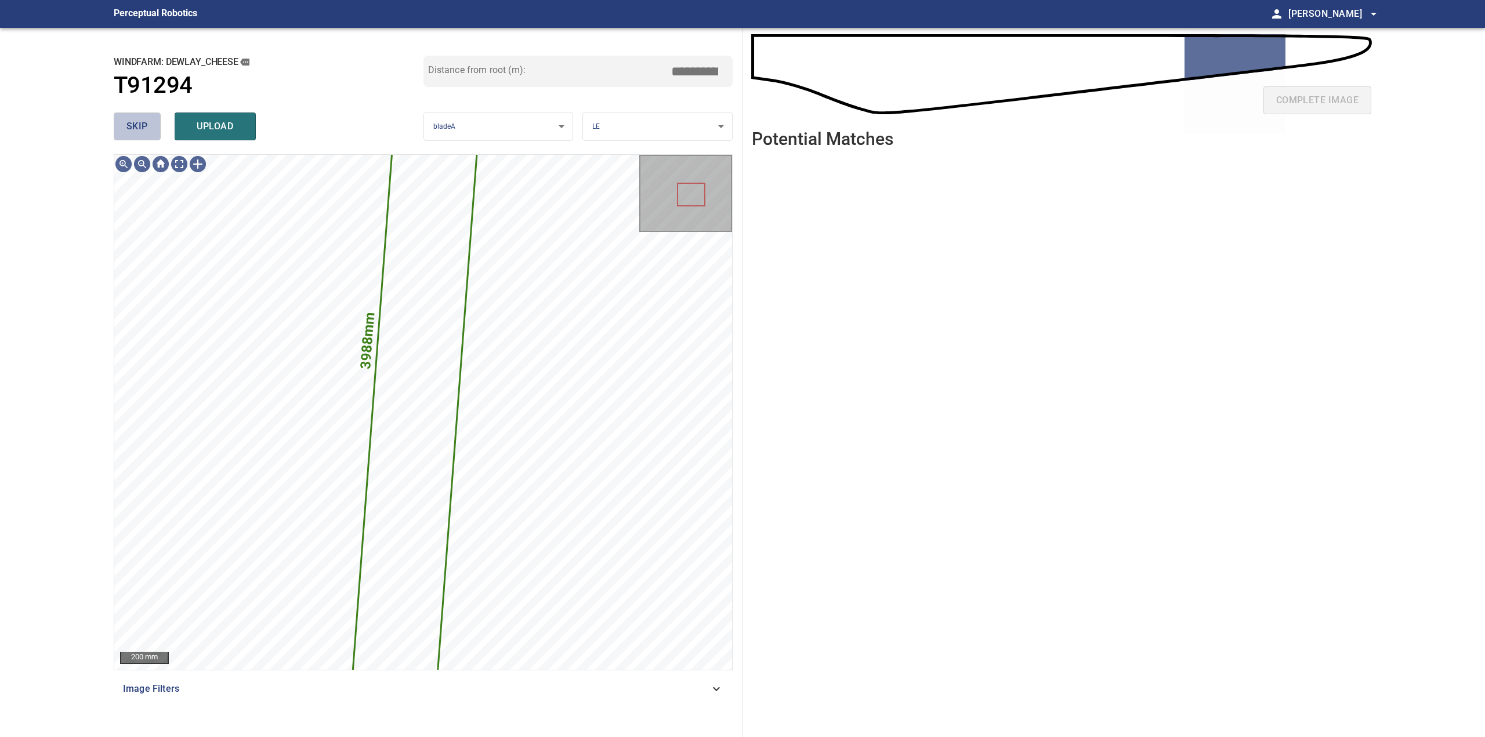
drag, startPoint x: 142, startPoint y: 136, endPoint x: 160, endPoint y: 141, distance: 18.6
click at [143, 137] on button "skip" at bounding box center [137, 127] width 47 height 28
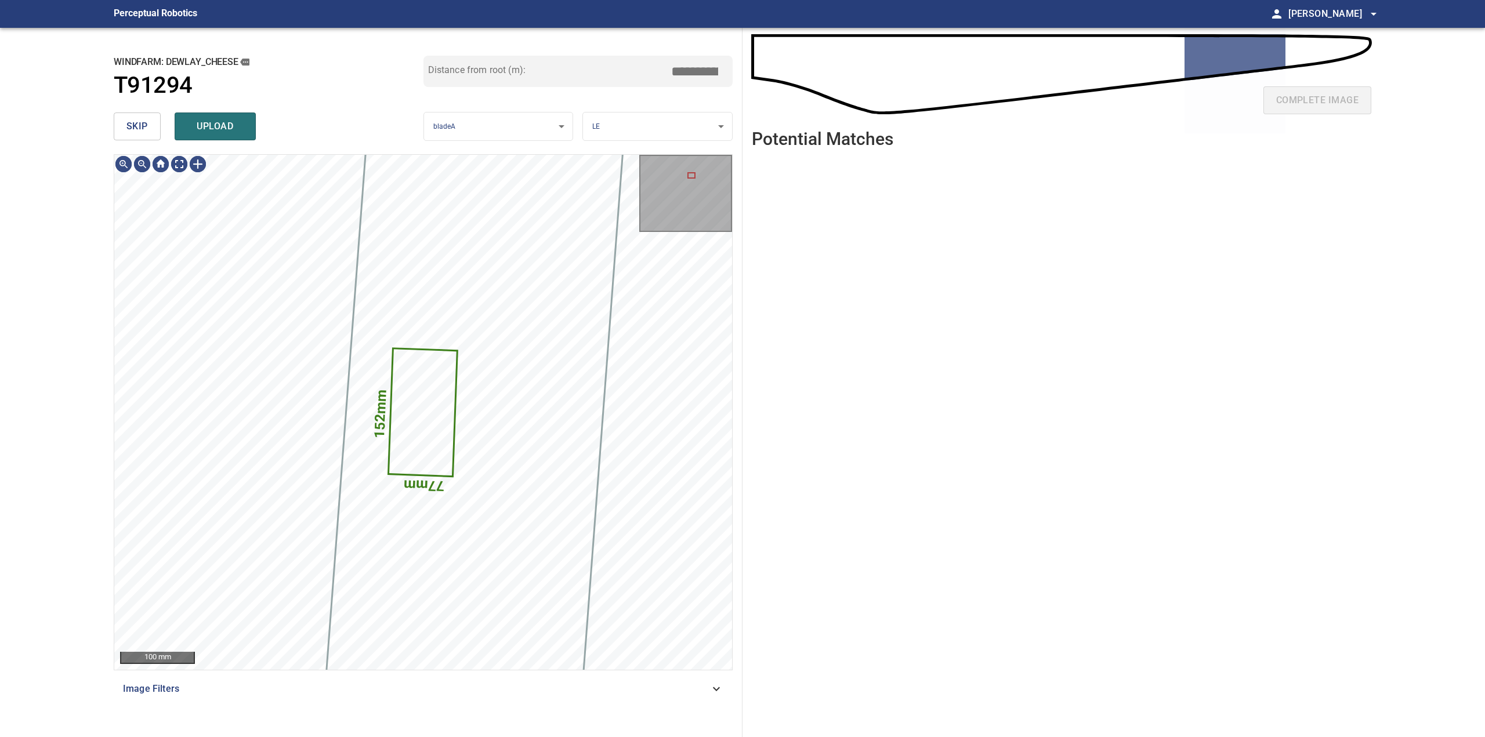
click at [139, 115] on button "skip" at bounding box center [137, 127] width 47 height 28
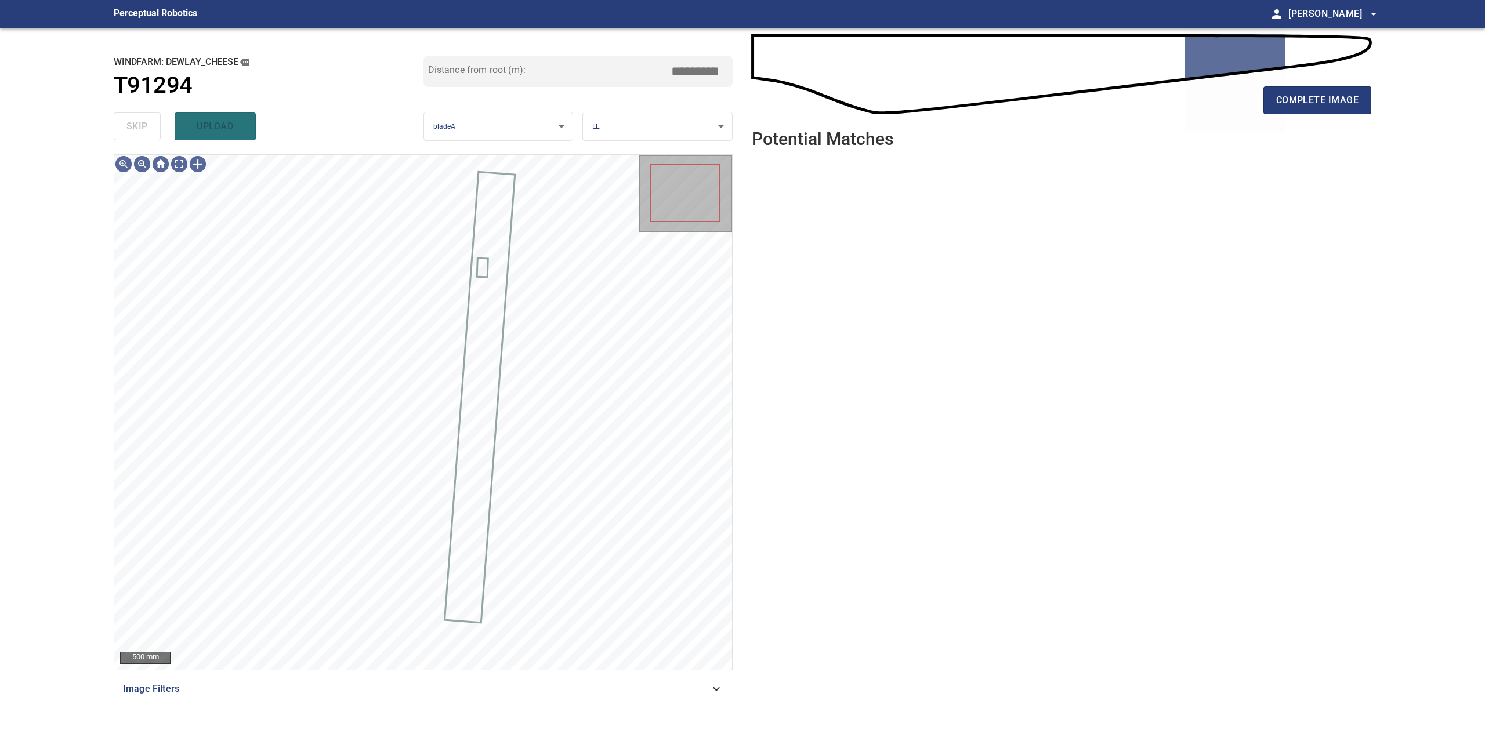
click at [1075, 208] on ul at bounding box center [1061, 438] width 619 height 561
click at [196, 167] on div at bounding box center [198, 164] width 19 height 19
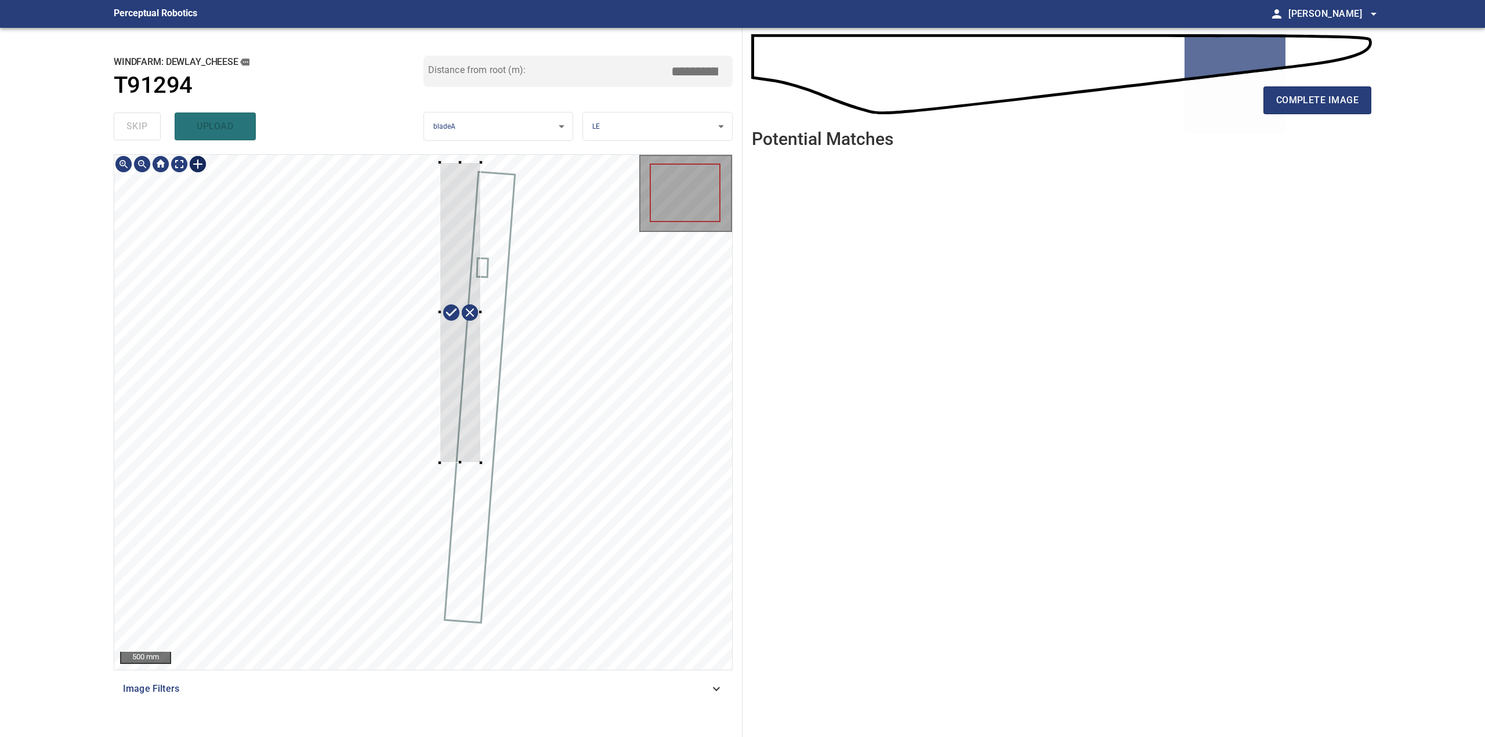
click at [481, 463] on div at bounding box center [423, 412] width 618 height 515
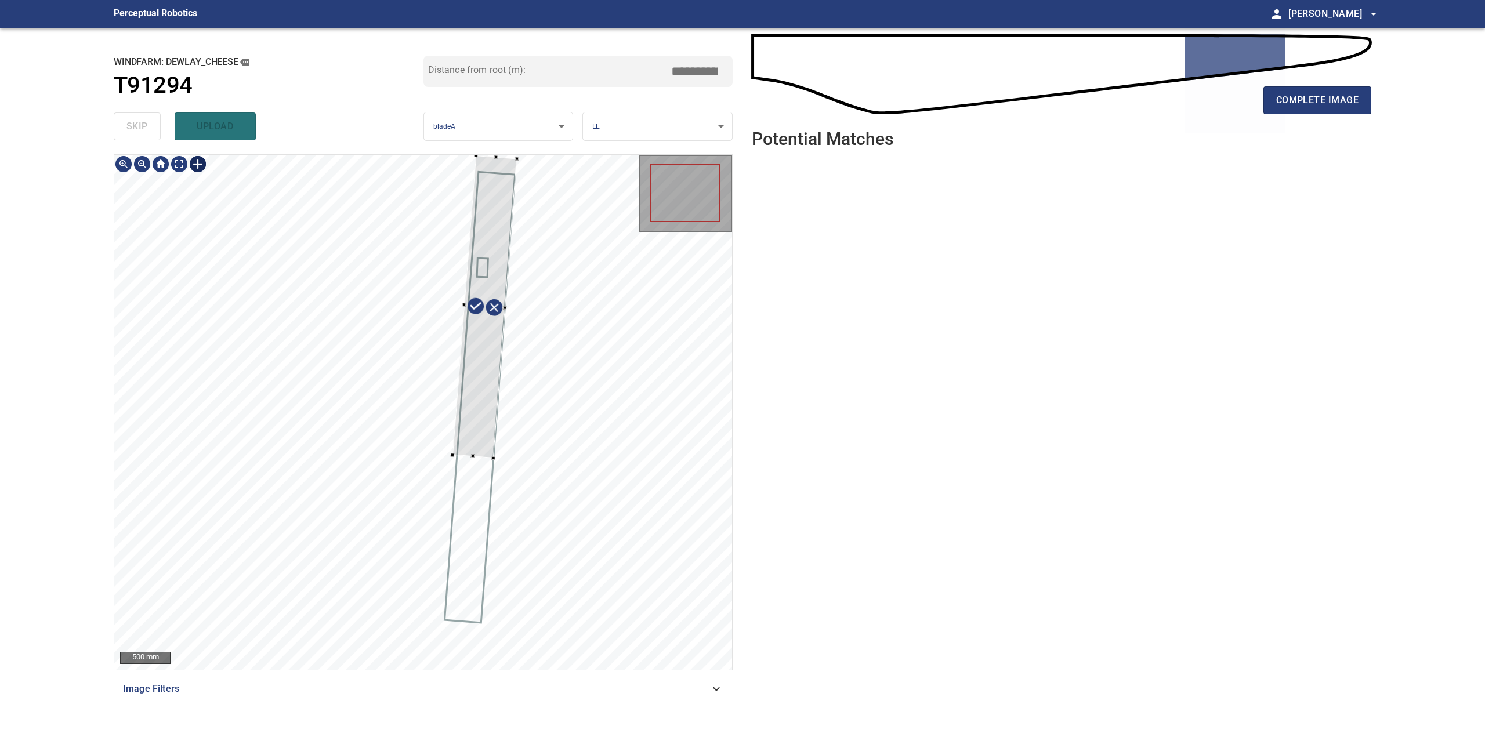
click at [474, 354] on div at bounding box center [484, 306] width 64 height 303
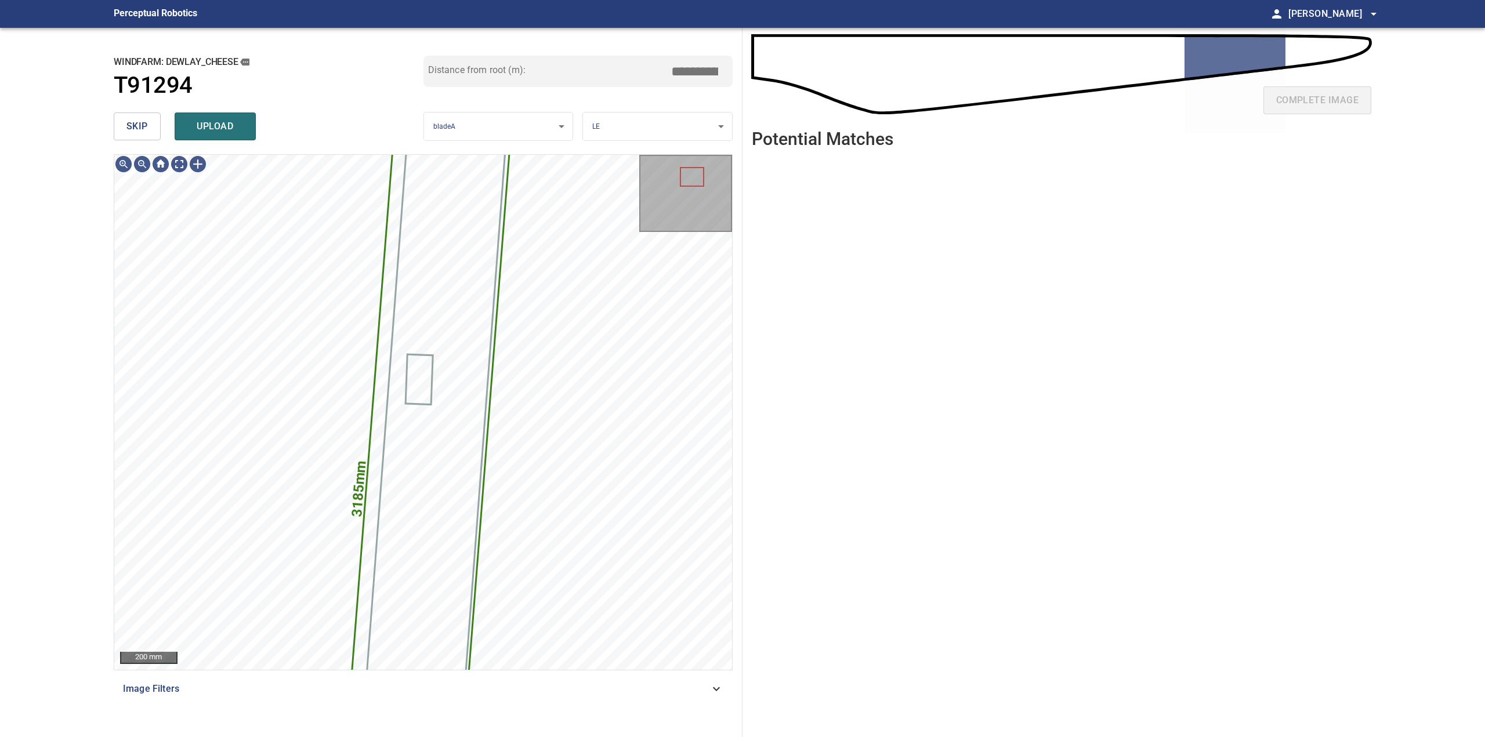
click at [223, 128] on span "upload" at bounding box center [215, 126] width 56 height 16
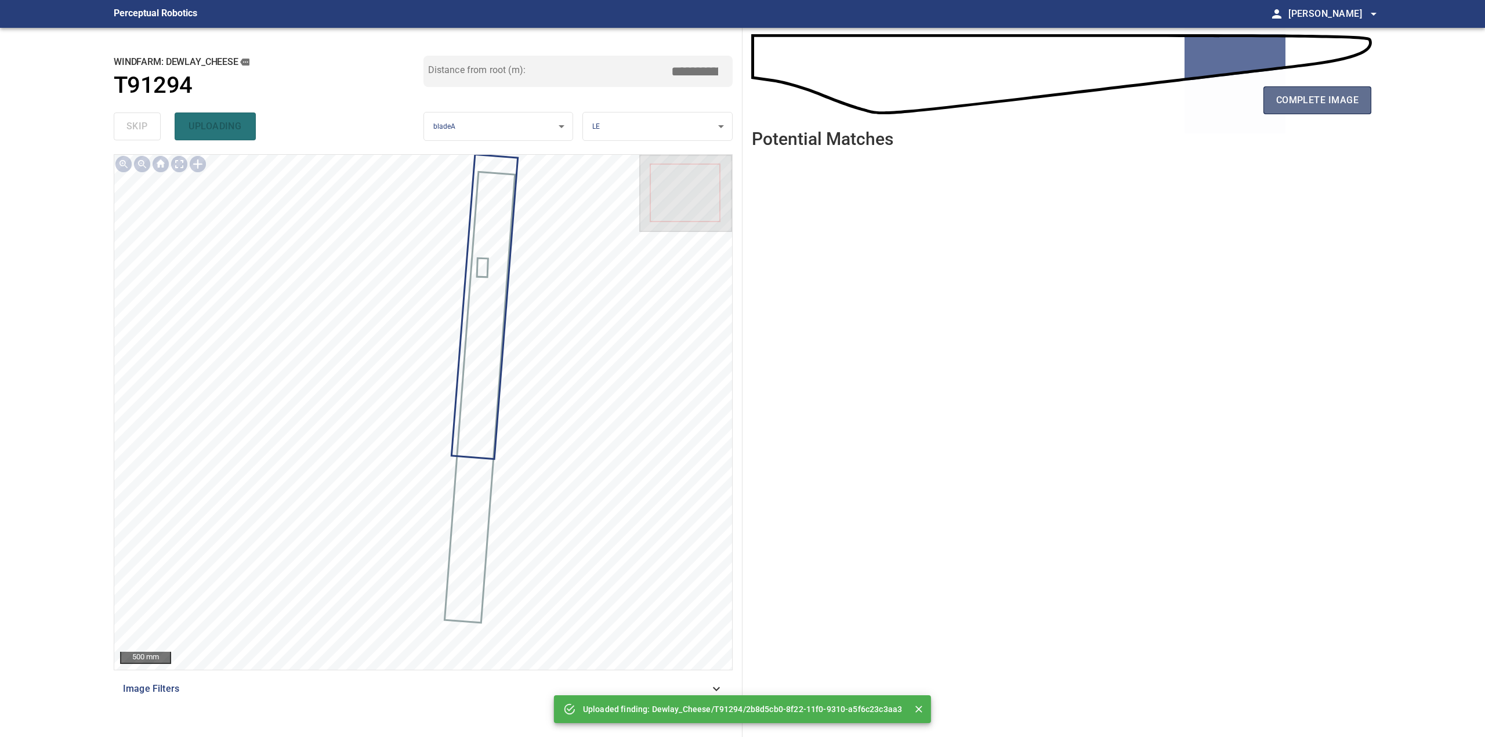
click at [1311, 108] on span "complete image" at bounding box center [1317, 100] width 82 height 16
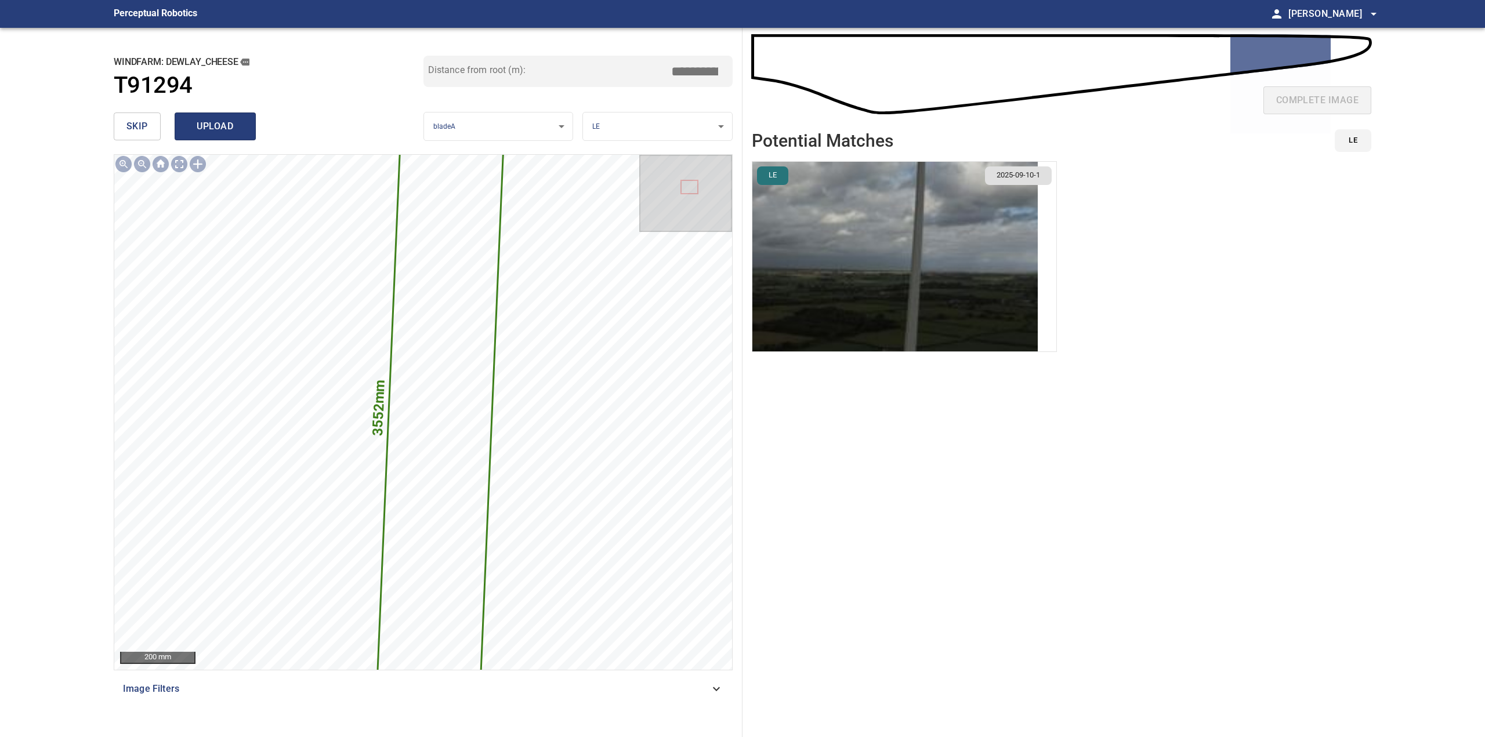
click at [225, 128] on span "upload" at bounding box center [215, 126] width 56 height 16
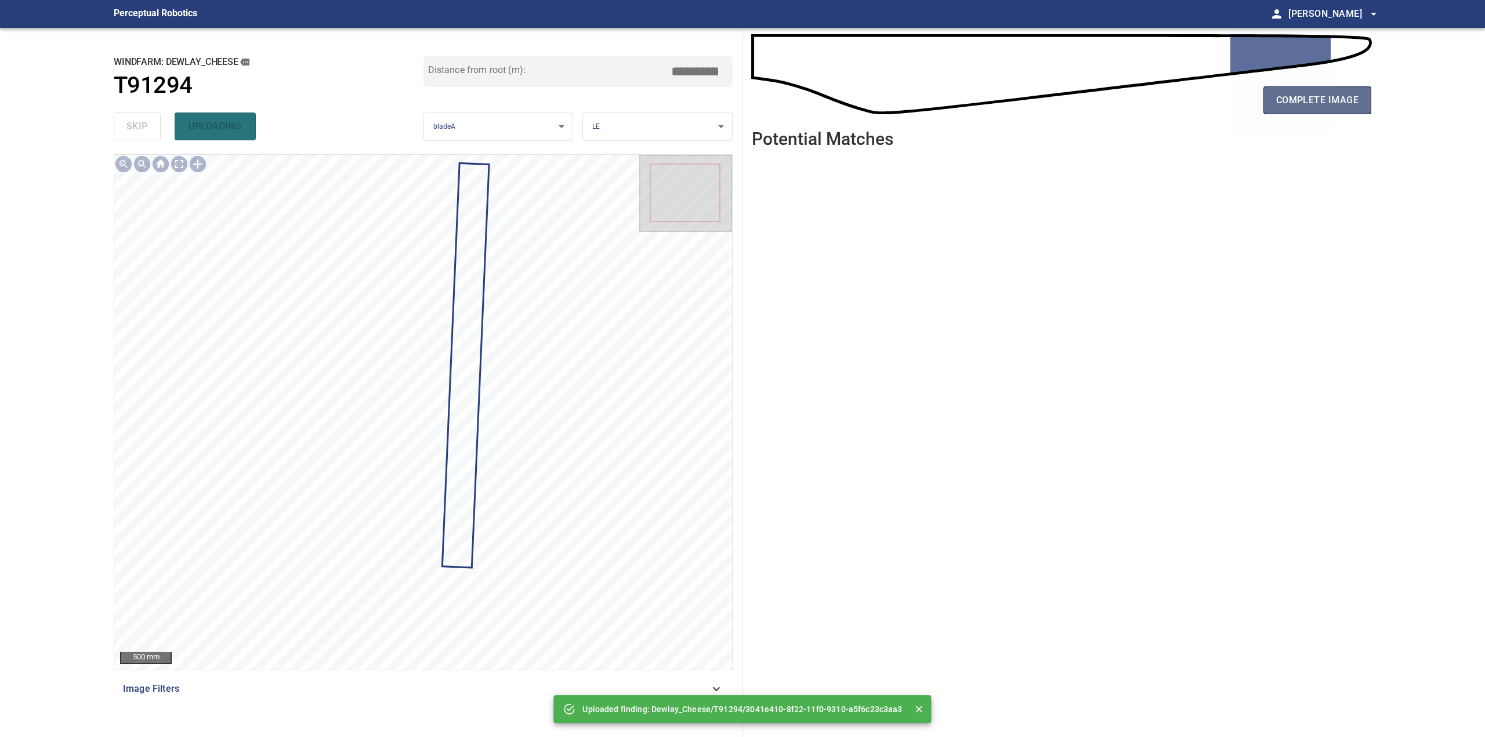
click at [1342, 106] on span "complete image" at bounding box center [1317, 100] width 82 height 16
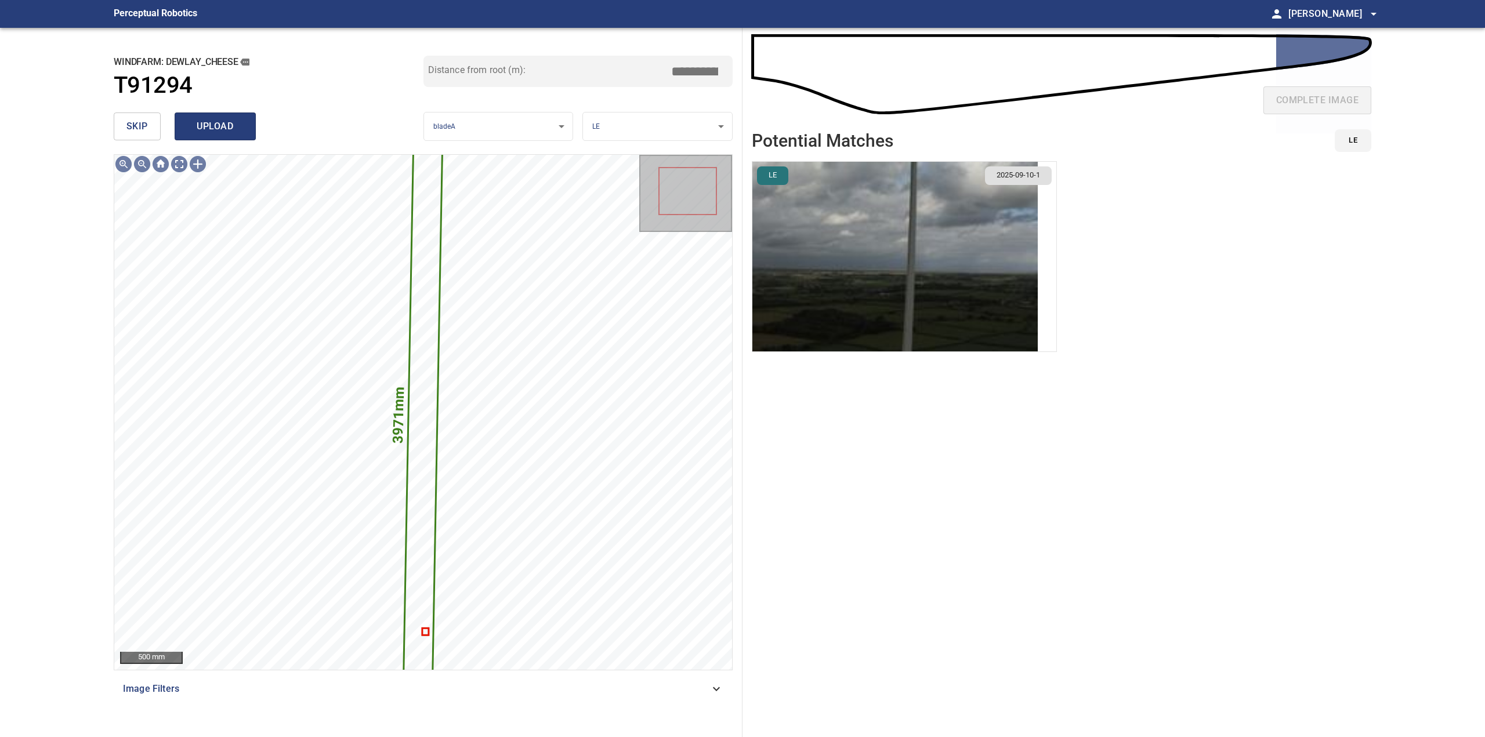
click at [229, 129] on span "upload" at bounding box center [215, 126] width 56 height 16
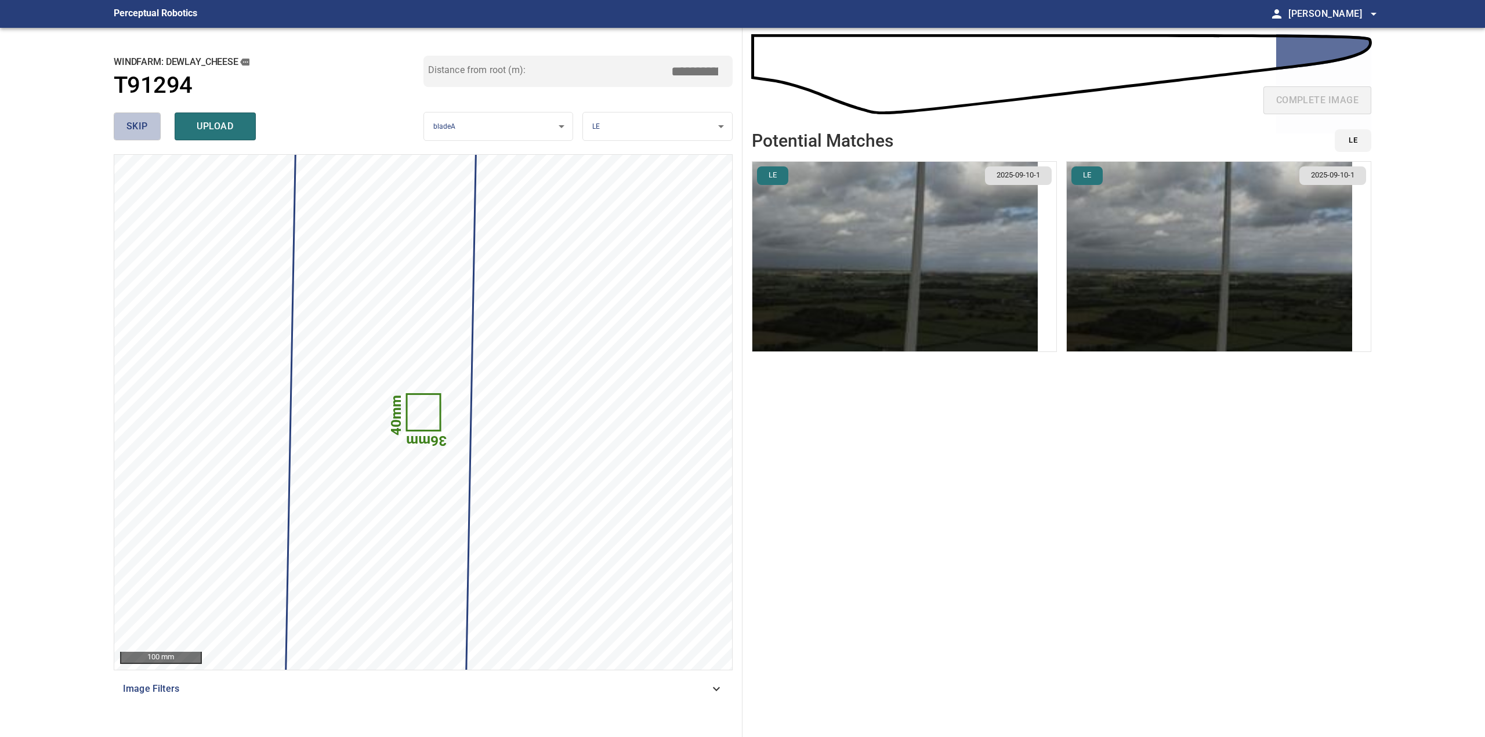
click at [146, 125] on span "skip" at bounding box center [136, 126] width 21 height 16
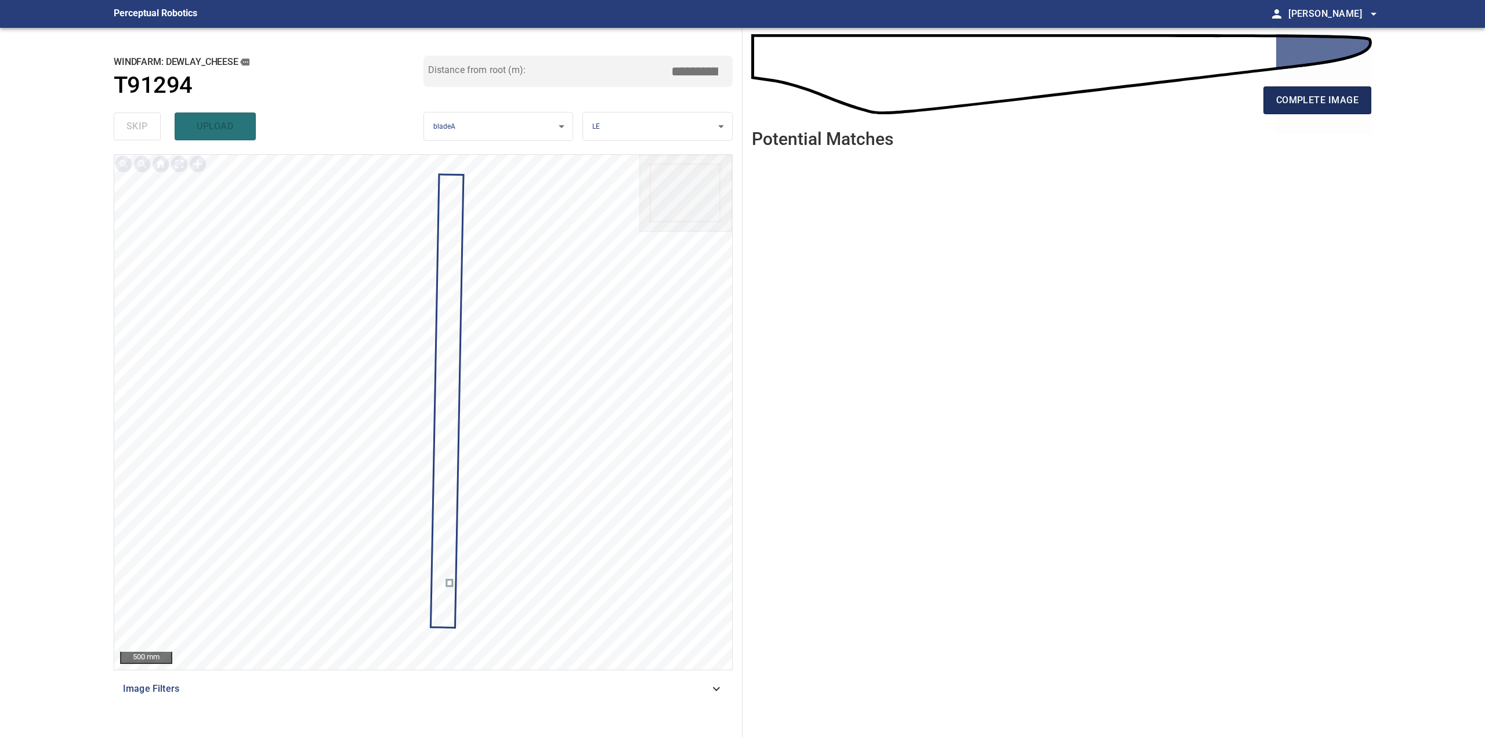
click at [1283, 106] on span "complete image" at bounding box center [1317, 100] width 82 height 16
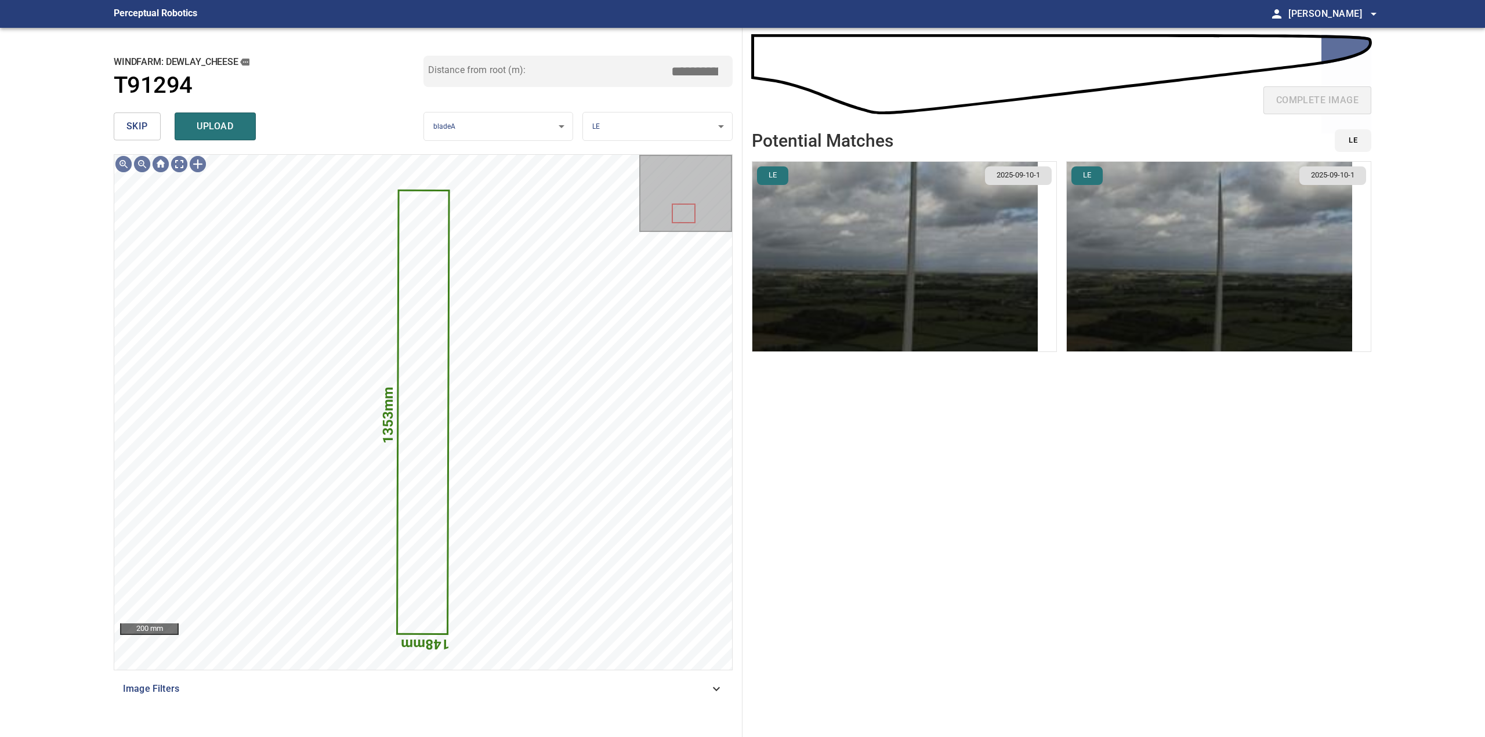
click at [1216, 235] on img "button" at bounding box center [1209, 257] width 285 height 190
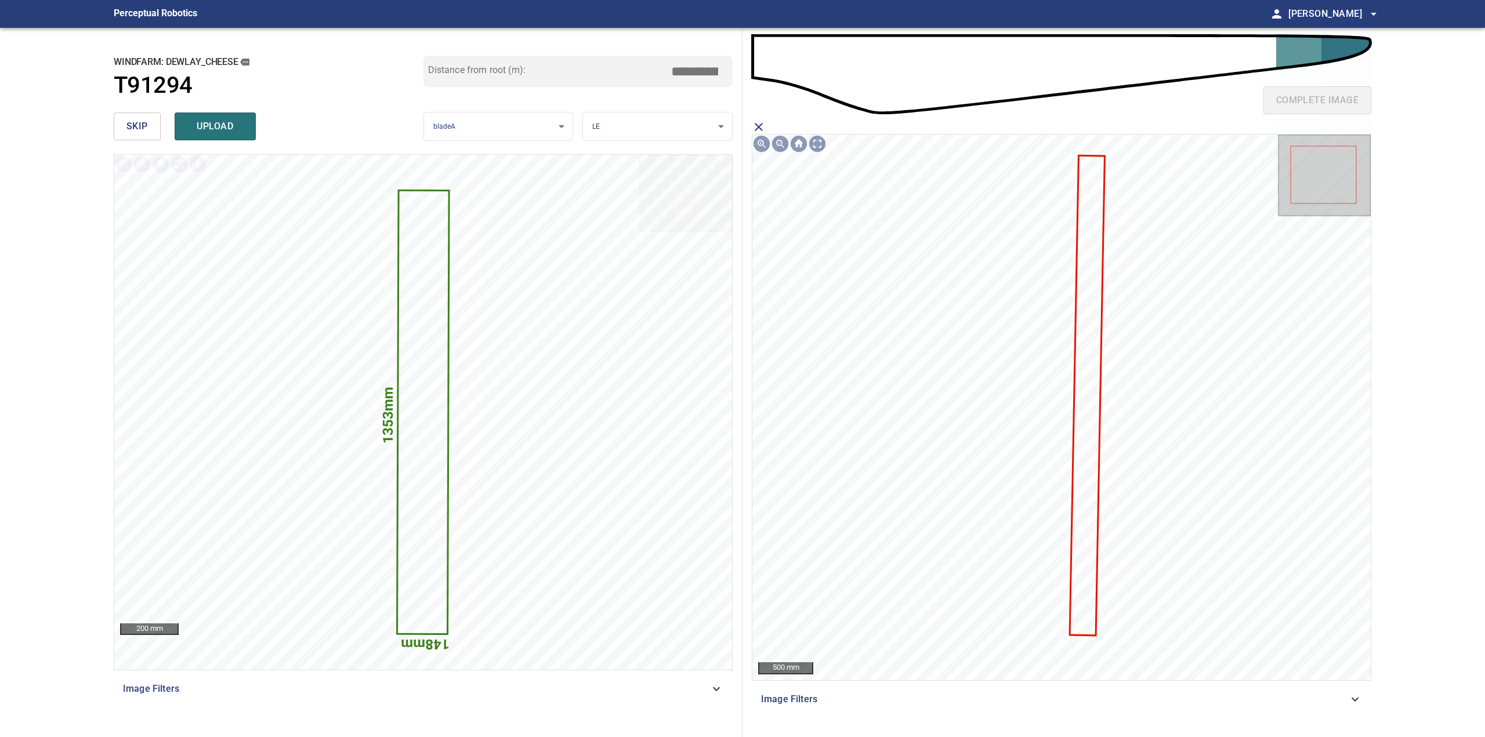
click at [1097, 278] on icon at bounding box center [1086, 396] width 33 height 479
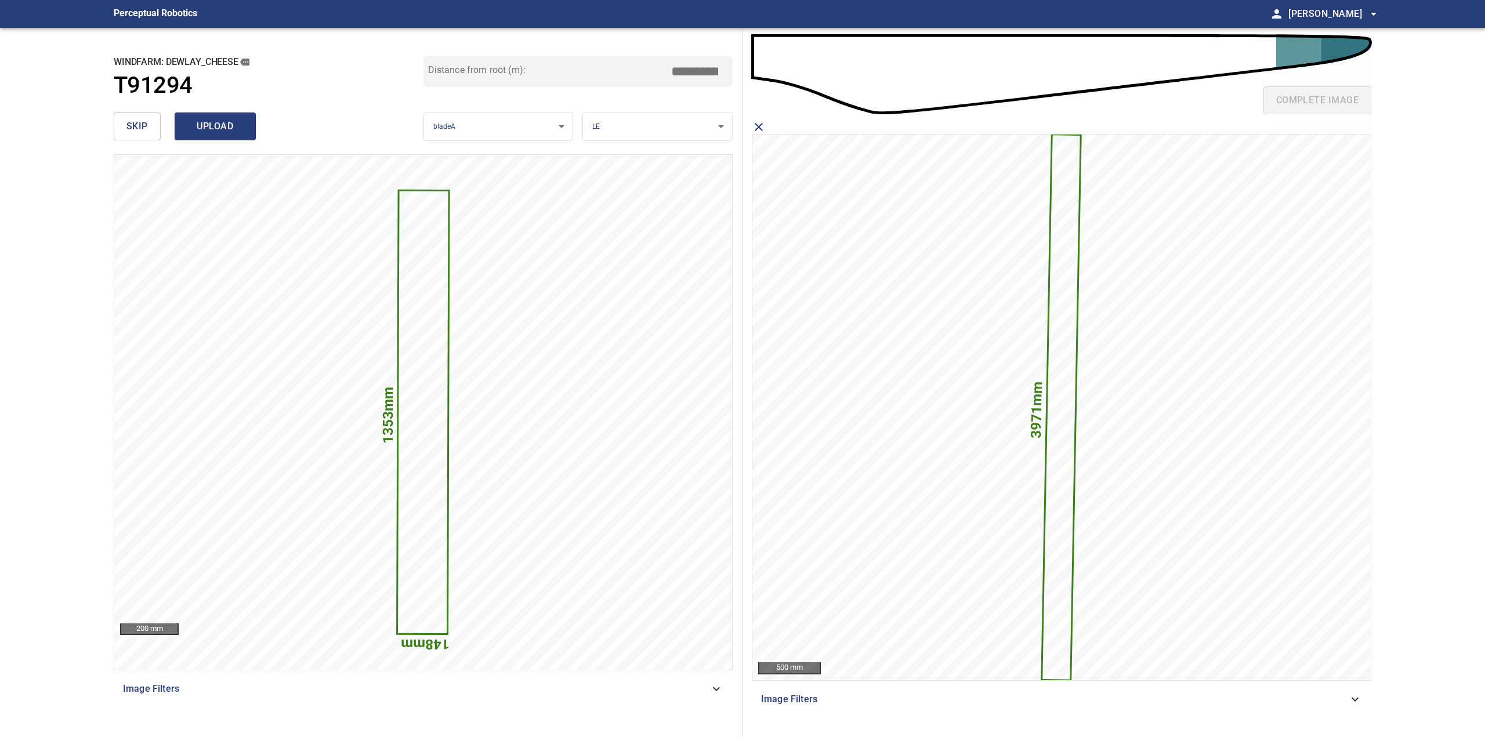
click at [214, 134] on span "upload" at bounding box center [215, 126] width 56 height 16
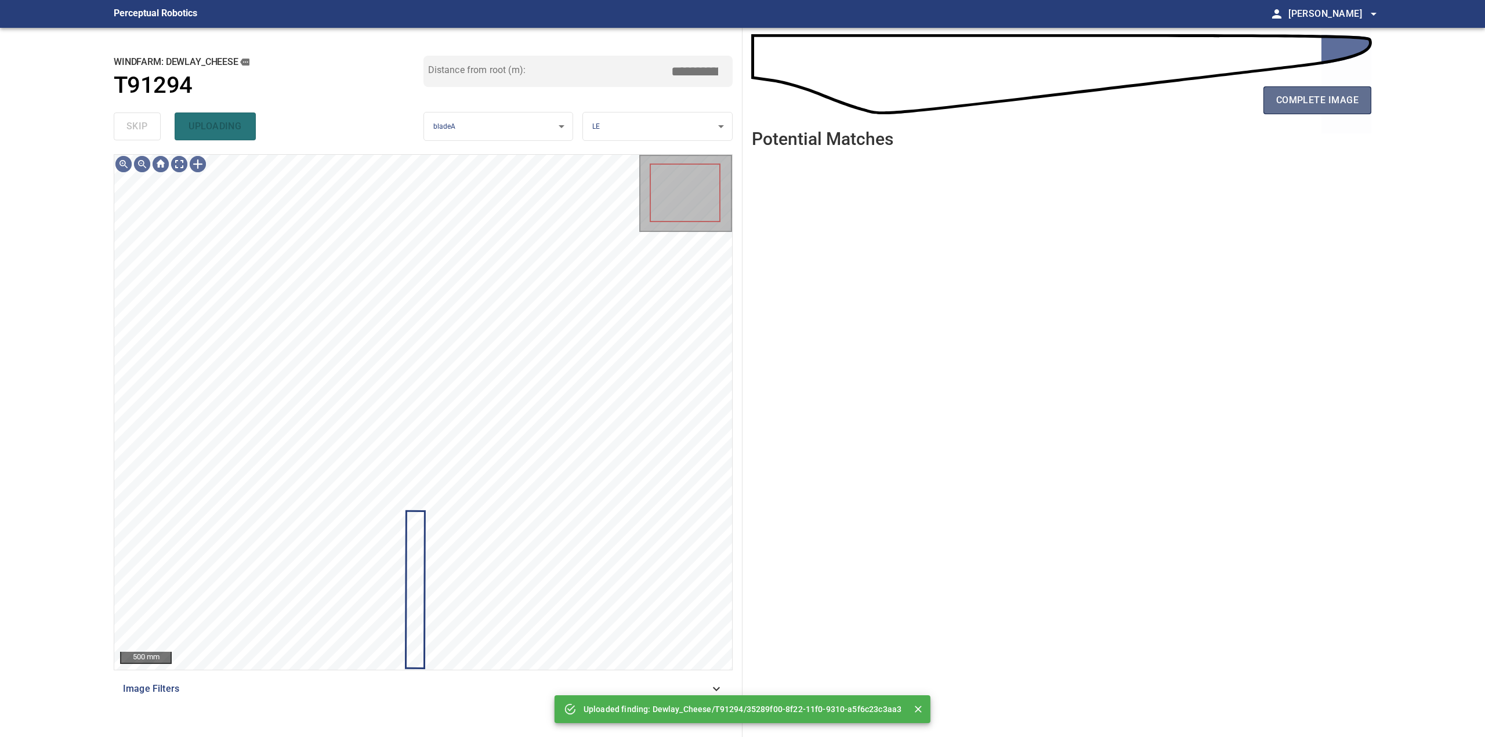
drag, startPoint x: 1292, startPoint y: 90, endPoint x: 1290, endPoint y: 98, distance: 7.7
click at [1290, 98] on button "complete image" at bounding box center [1317, 100] width 108 height 28
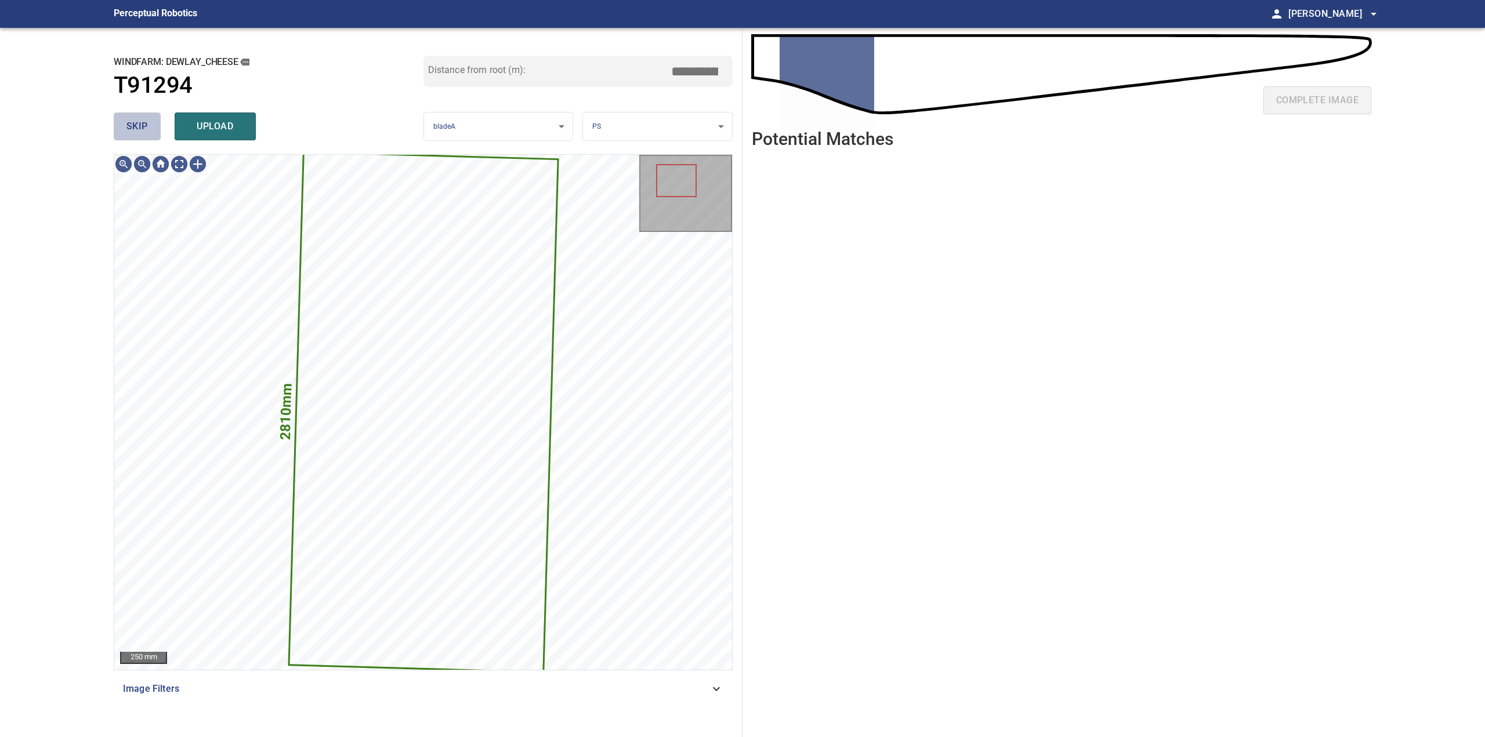
click at [144, 128] on span "skip" at bounding box center [136, 126] width 21 height 16
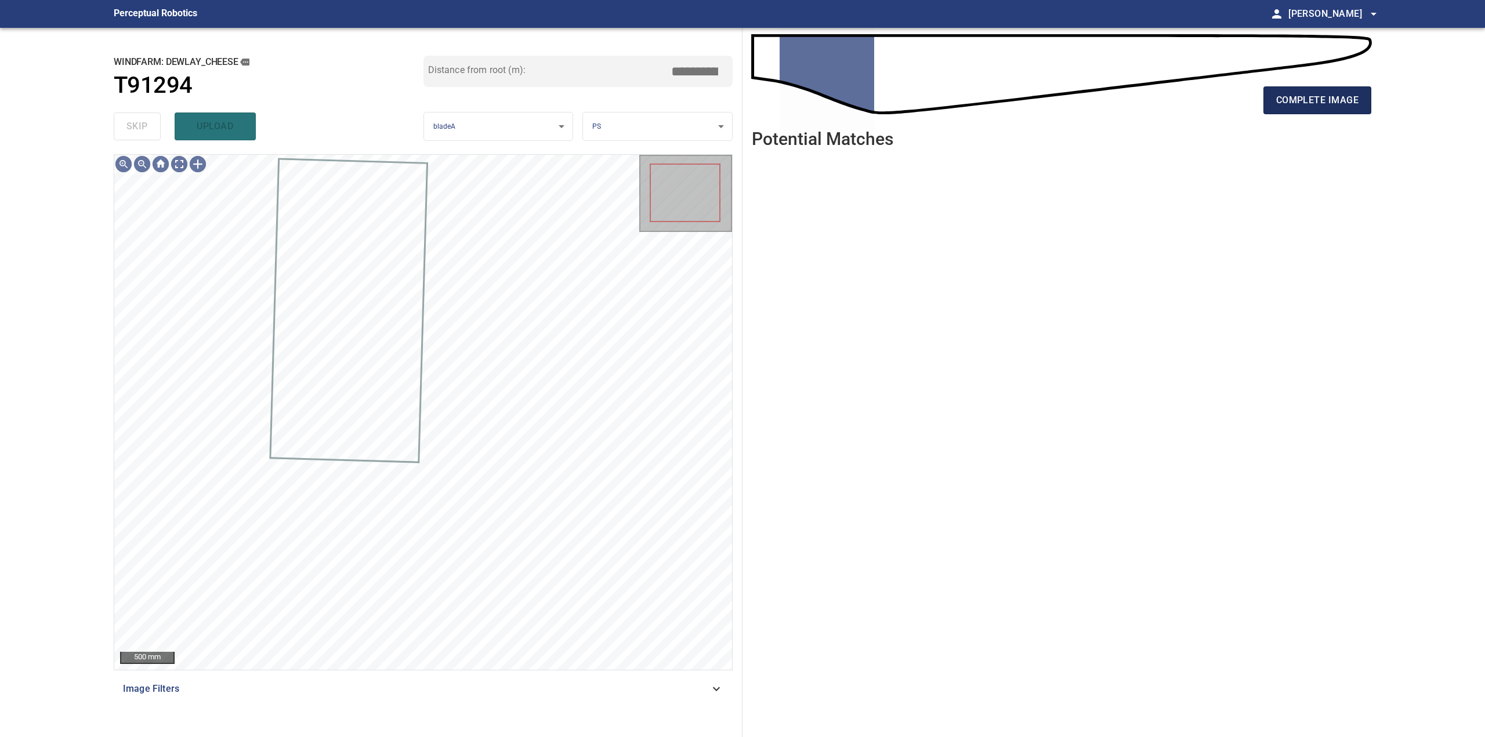
click at [1339, 92] on span "complete image" at bounding box center [1317, 100] width 82 height 16
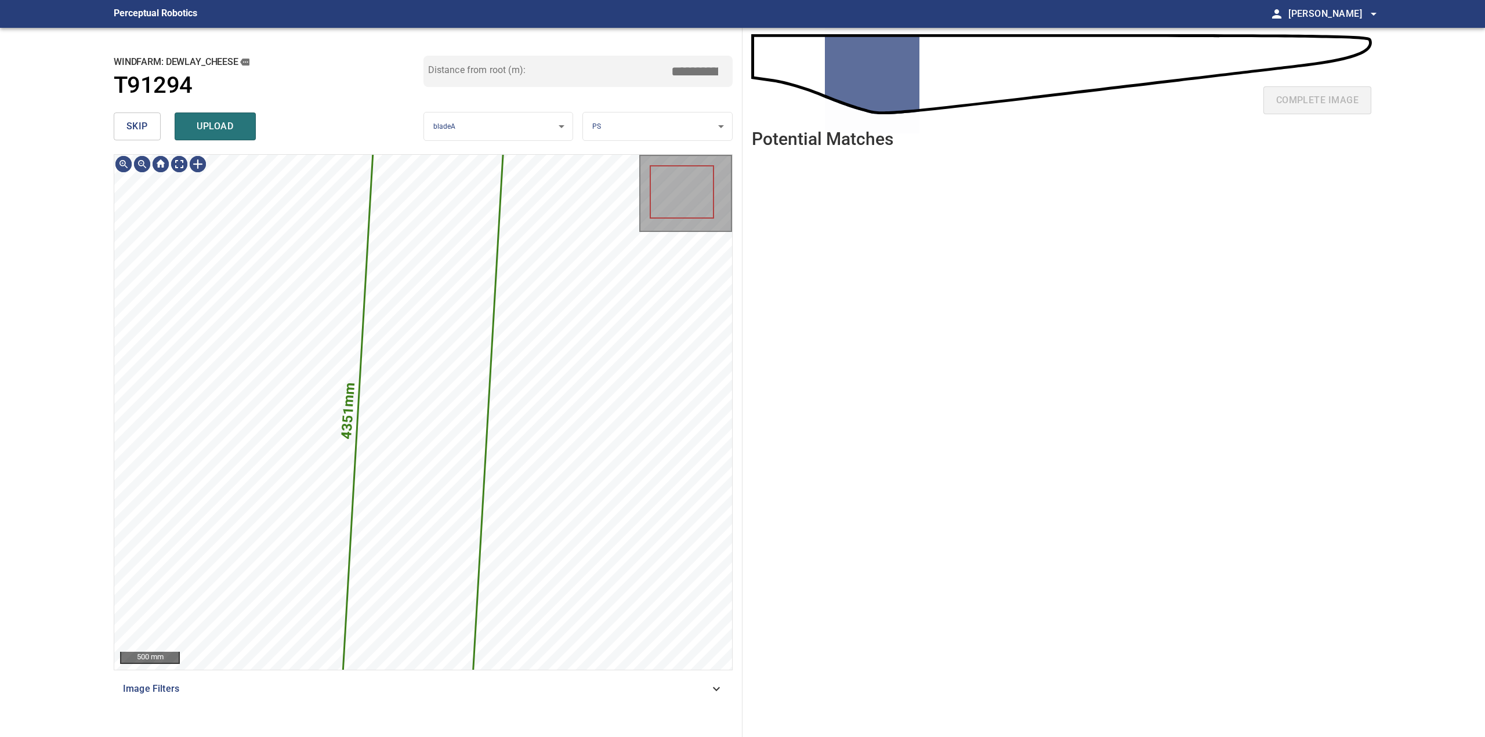
click at [148, 131] on button "skip" at bounding box center [137, 127] width 47 height 28
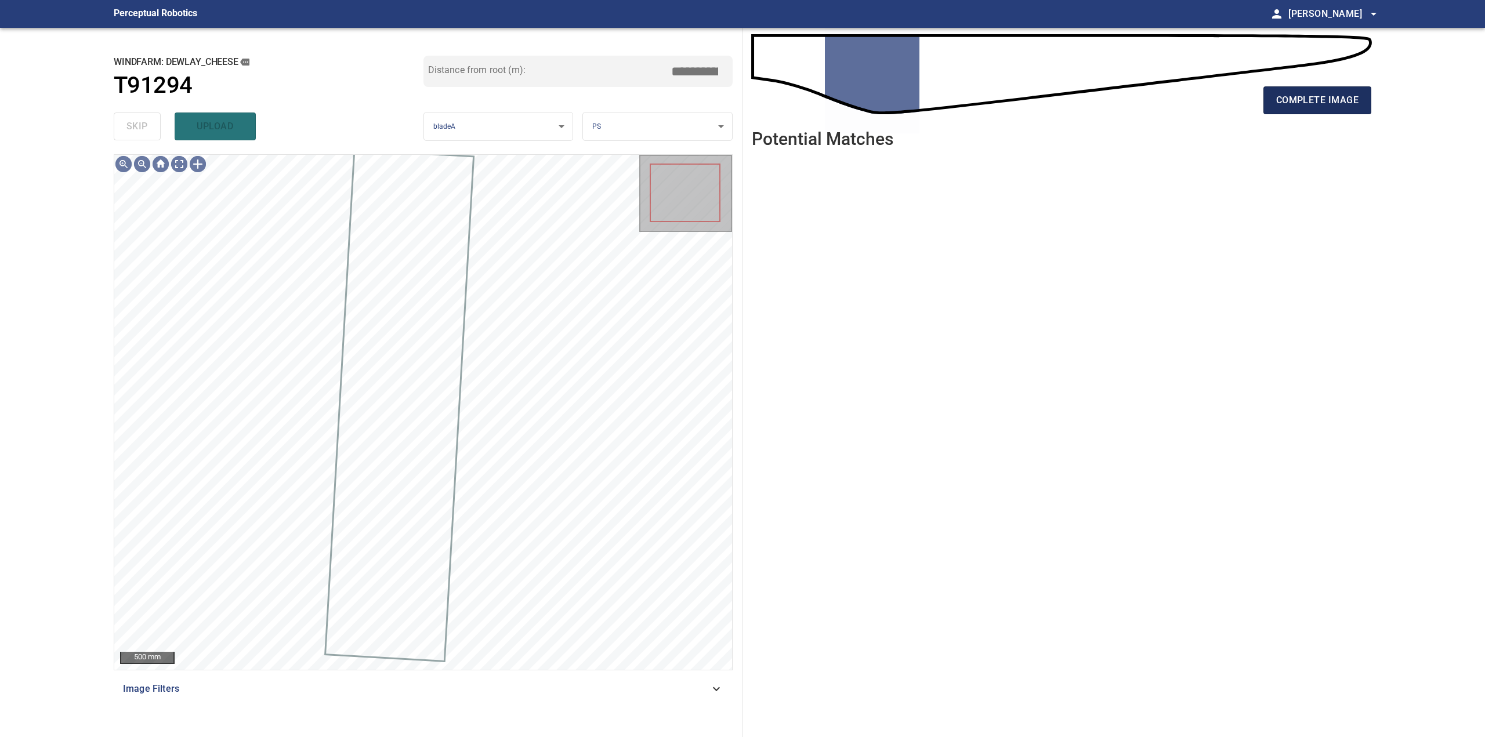
click at [1314, 96] on span "complete image" at bounding box center [1317, 100] width 82 height 16
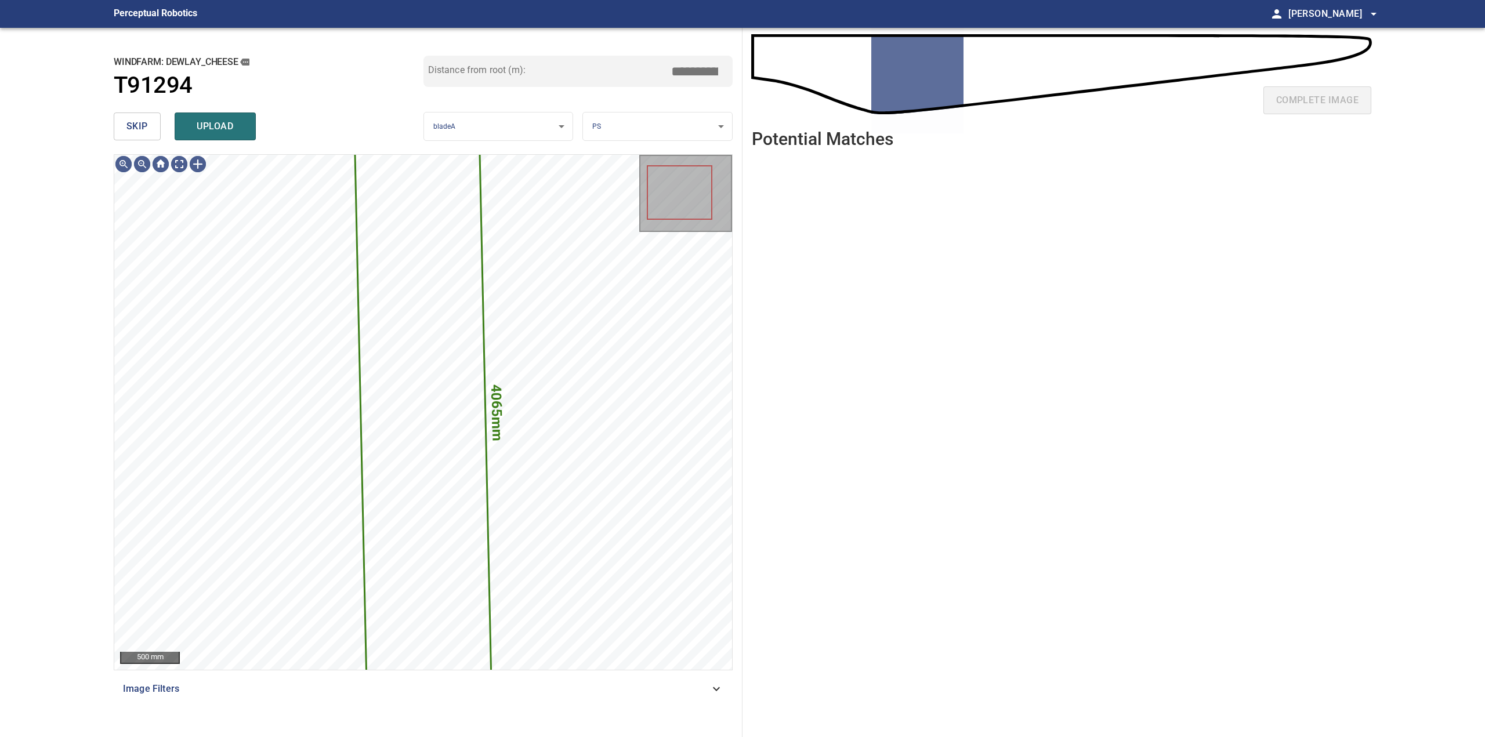
click at [136, 122] on span "skip" at bounding box center [136, 126] width 21 height 16
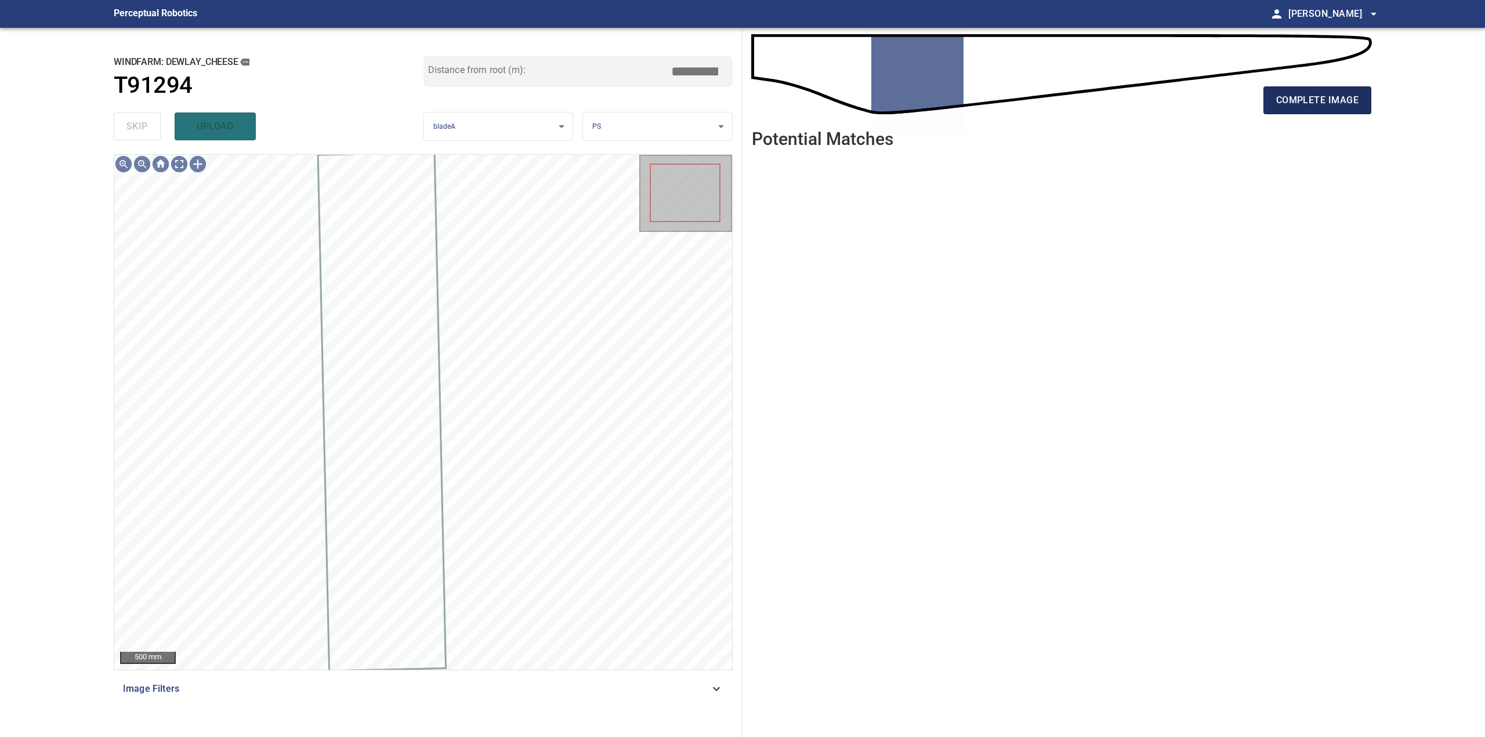
click at [1351, 98] on span "complete image" at bounding box center [1317, 100] width 82 height 16
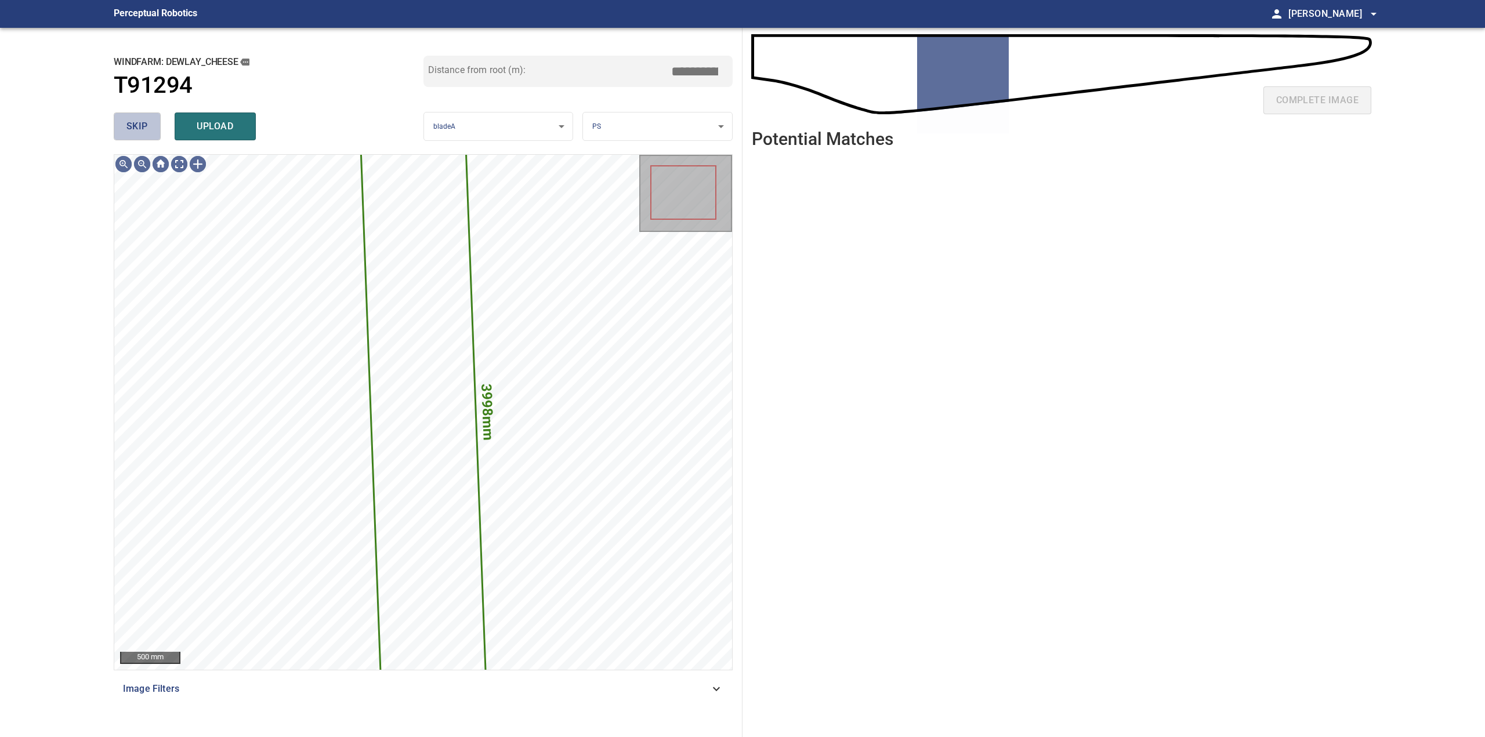
click at [136, 121] on span "skip" at bounding box center [136, 126] width 21 height 16
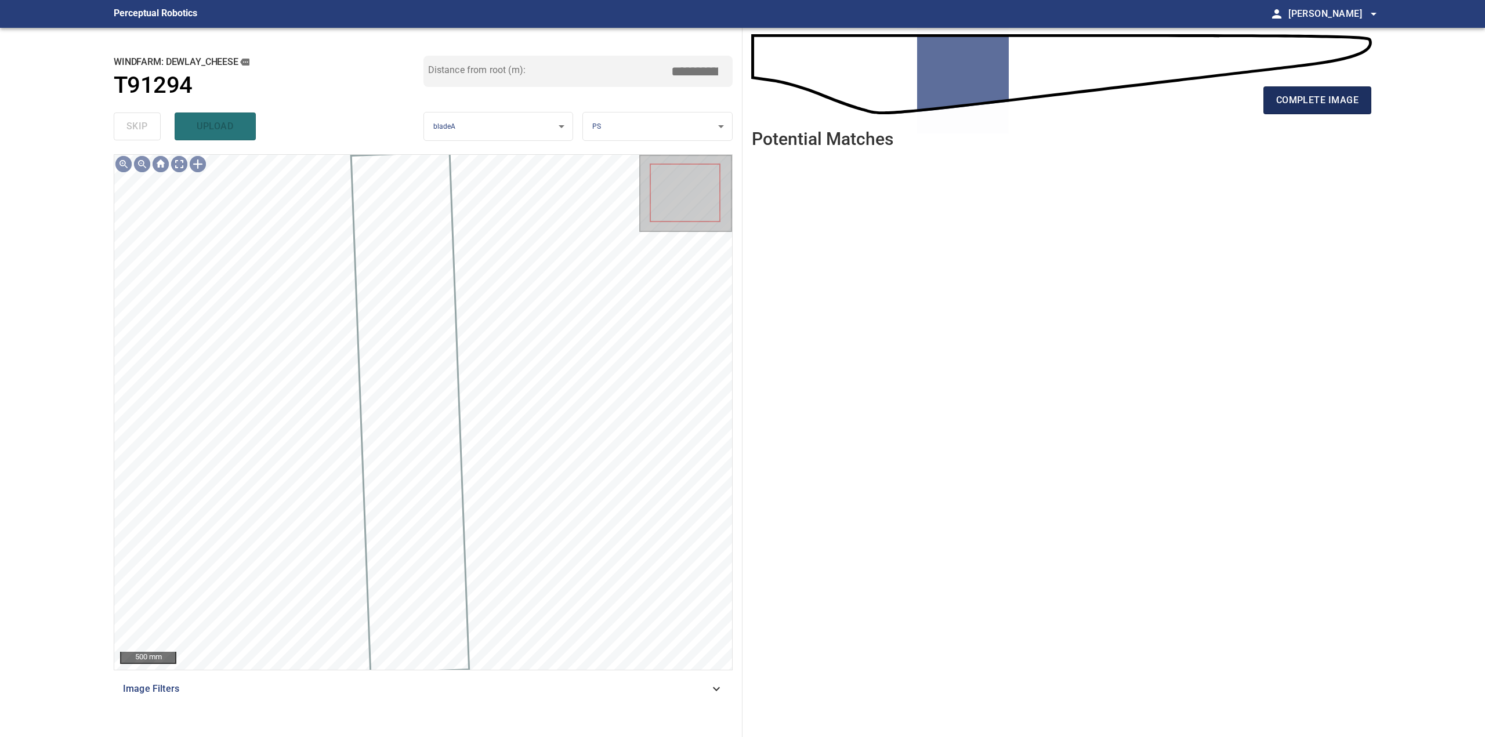
click at [1306, 108] on span "complete image" at bounding box center [1317, 100] width 82 height 16
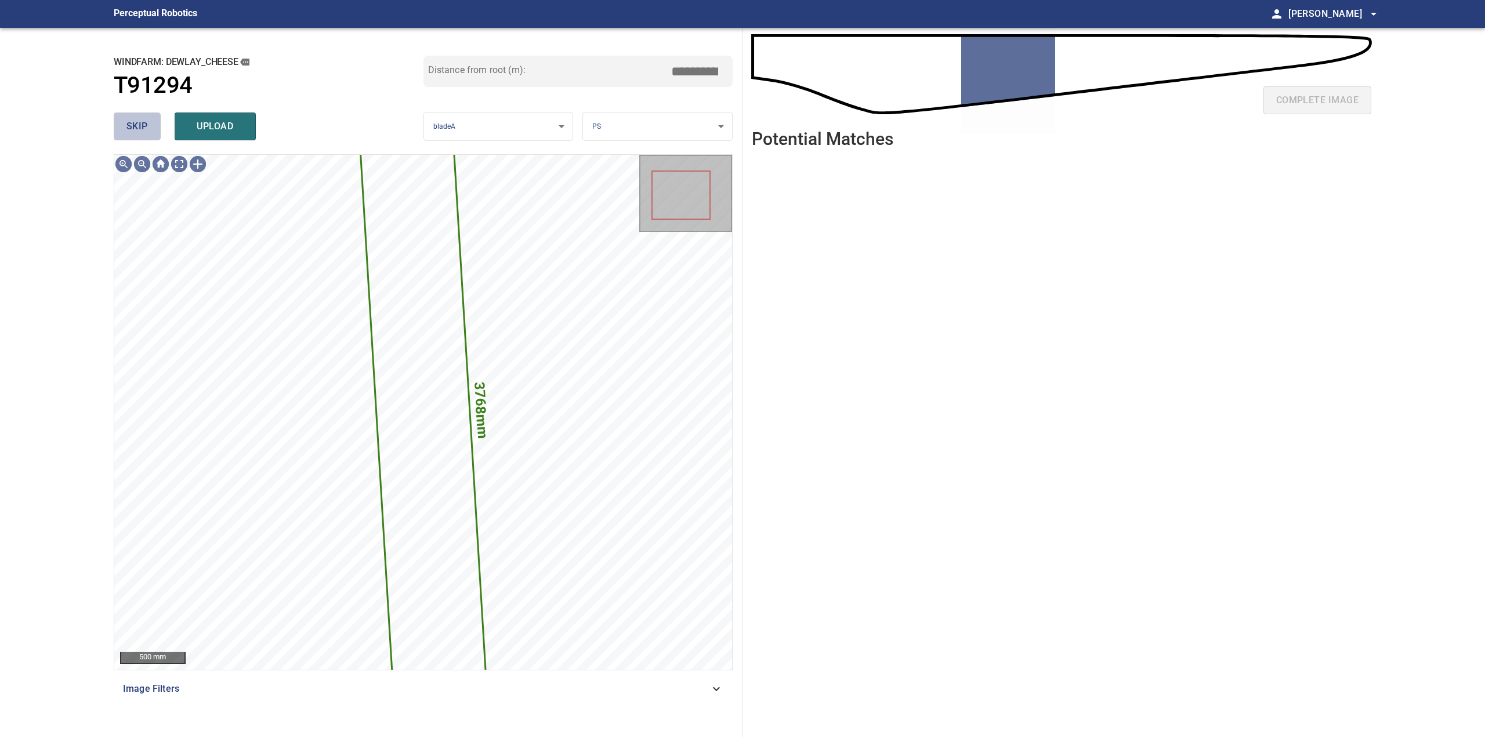
click at [156, 140] on button "skip" at bounding box center [137, 127] width 47 height 28
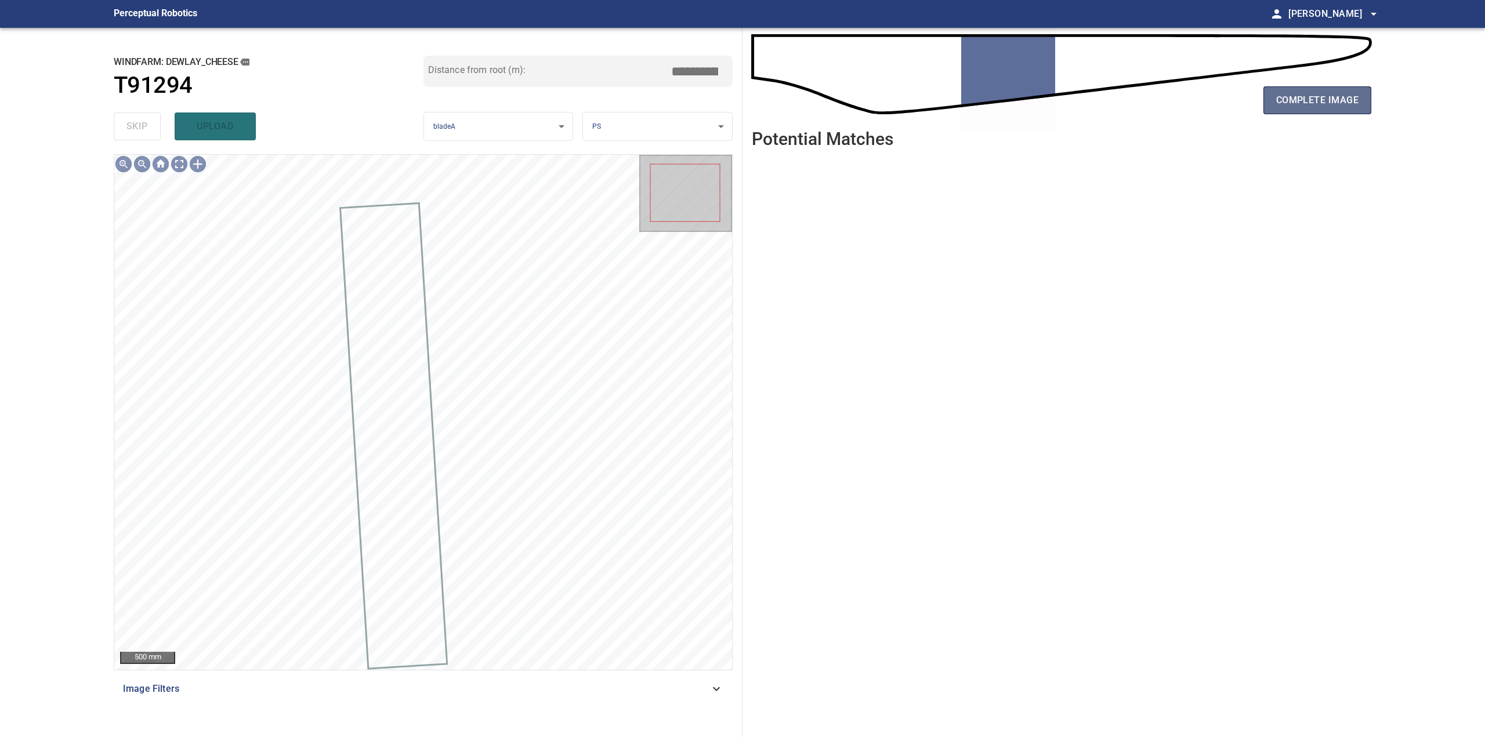
click at [1340, 99] on span "complete image" at bounding box center [1317, 100] width 82 height 16
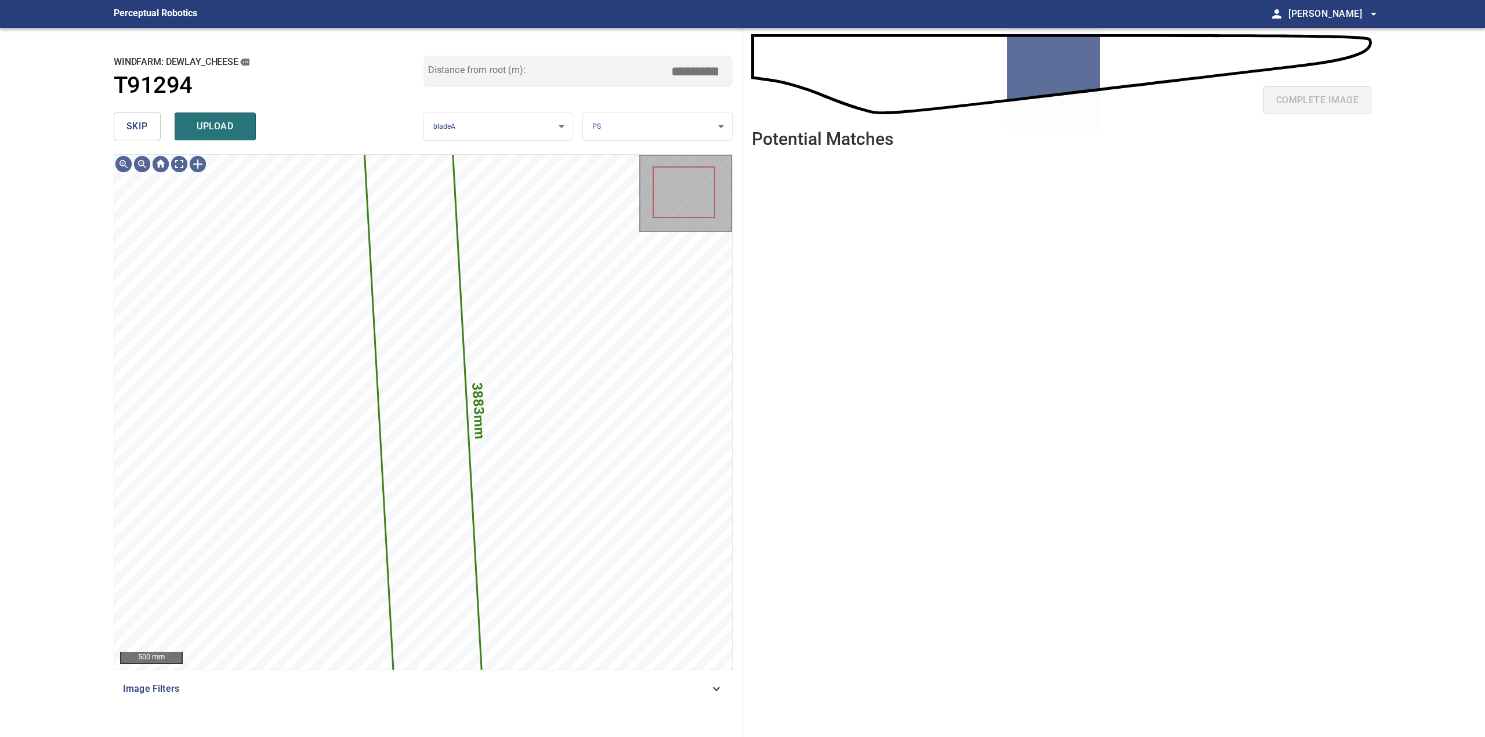
click at [138, 129] on span "skip" at bounding box center [136, 126] width 21 height 16
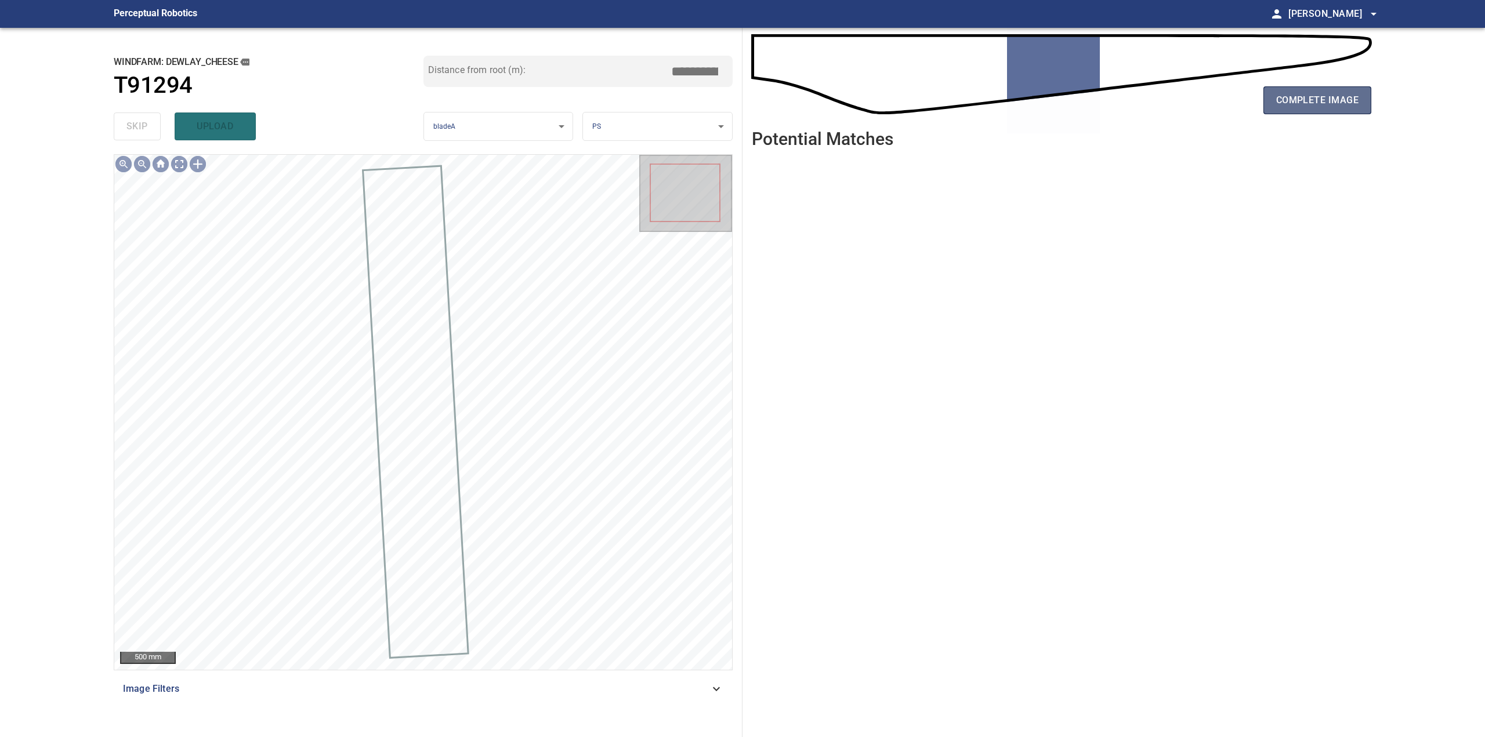
click at [1302, 87] on button "complete image" at bounding box center [1317, 100] width 108 height 28
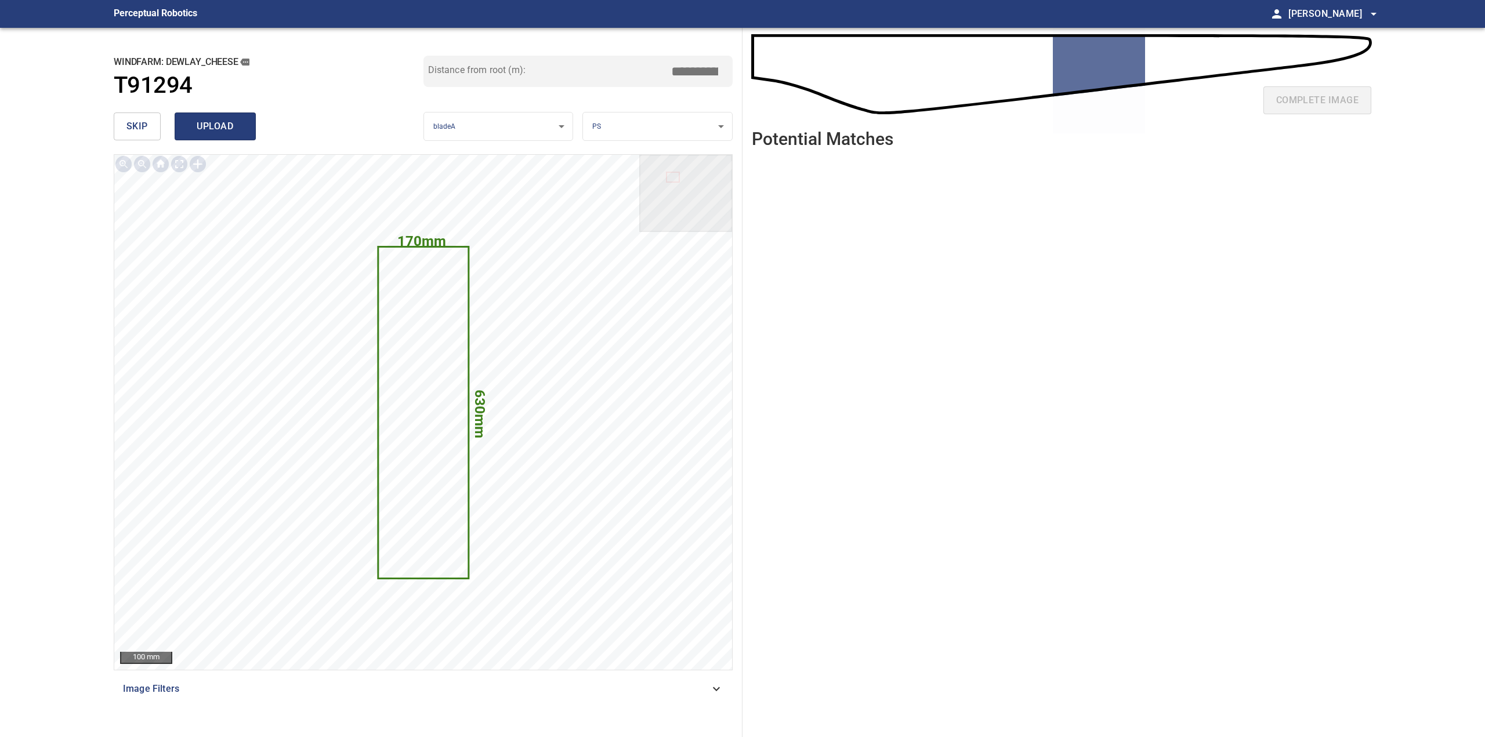
click at [228, 128] on span "upload" at bounding box center [215, 126] width 56 height 16
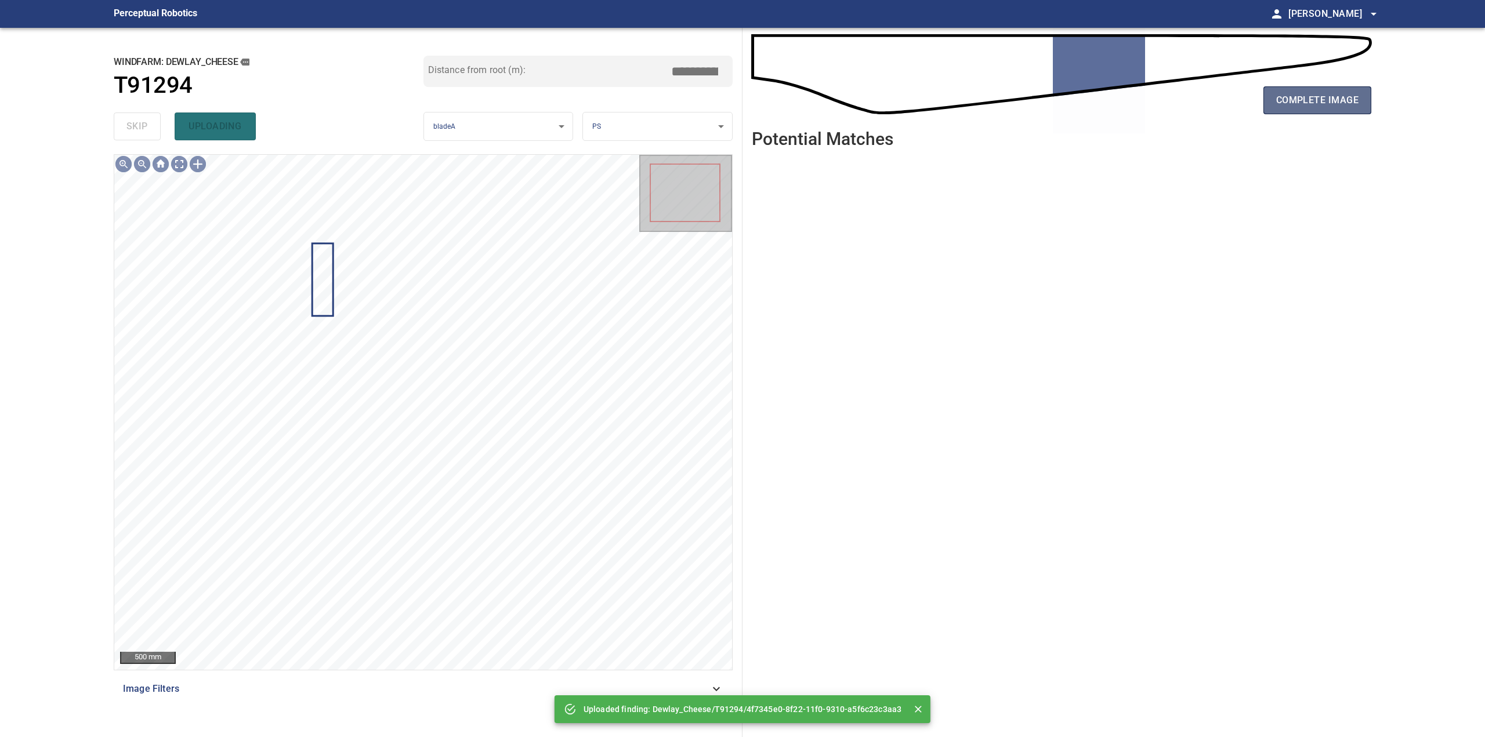
click at [1311, 96] on span "complete image" at bounding box center [1317, 100] width 82 height 16
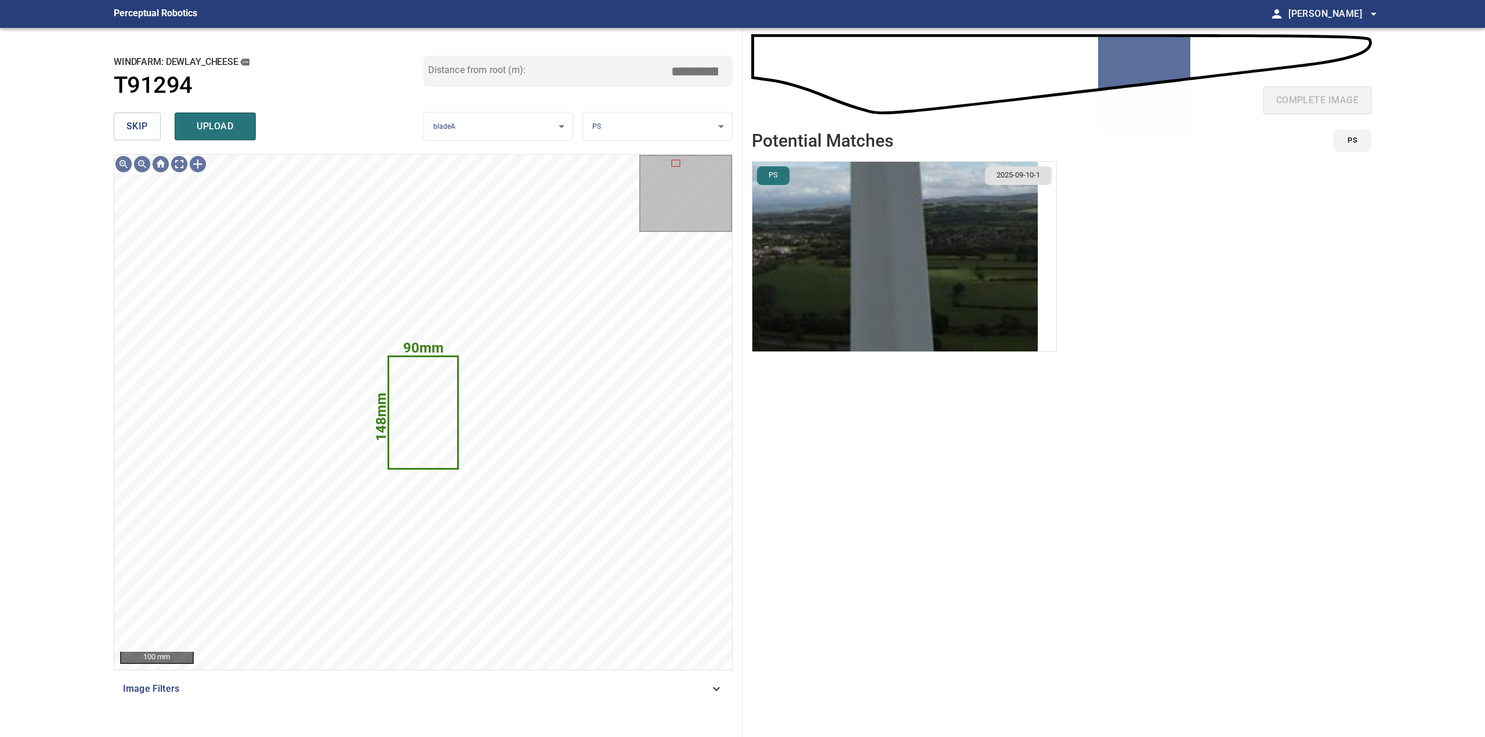
click at [140, 131] on span "skip" at bounding box center [136, 126] width 21 height 16
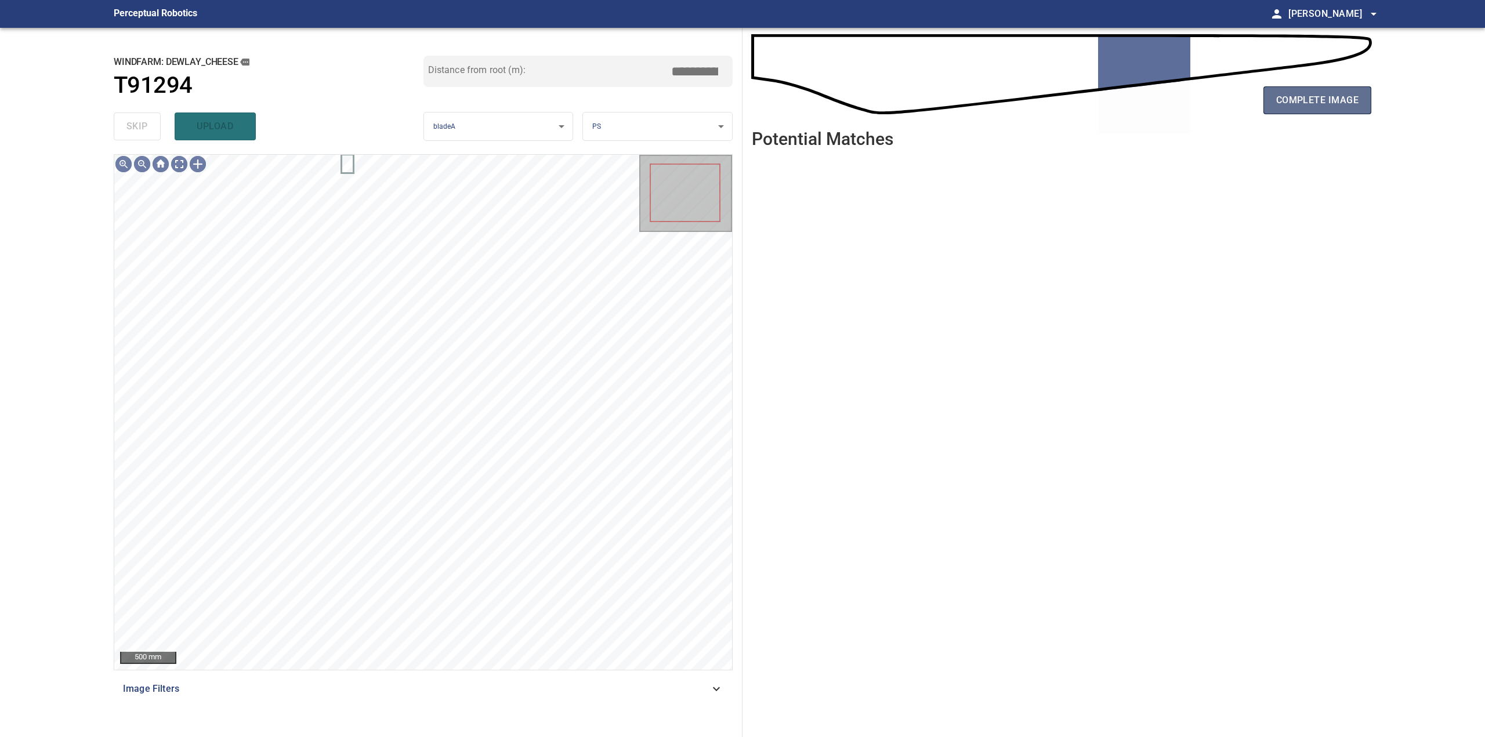
click at [1340, 106] on span "complete image" at bounding box center [1317, 100] width 82 height 16
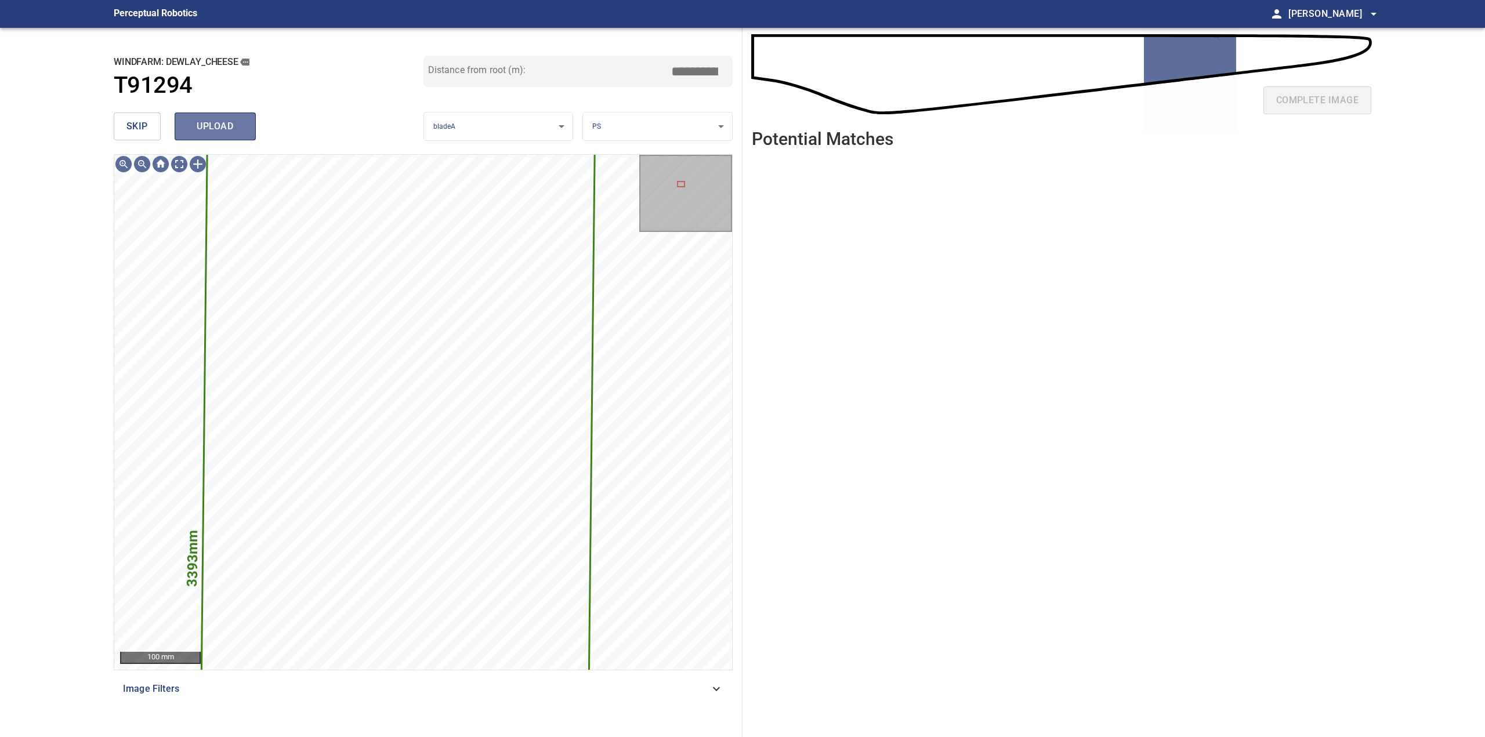
click at [218, 128] on span "upload" at bounding box center [215, 126] width 56 height 16
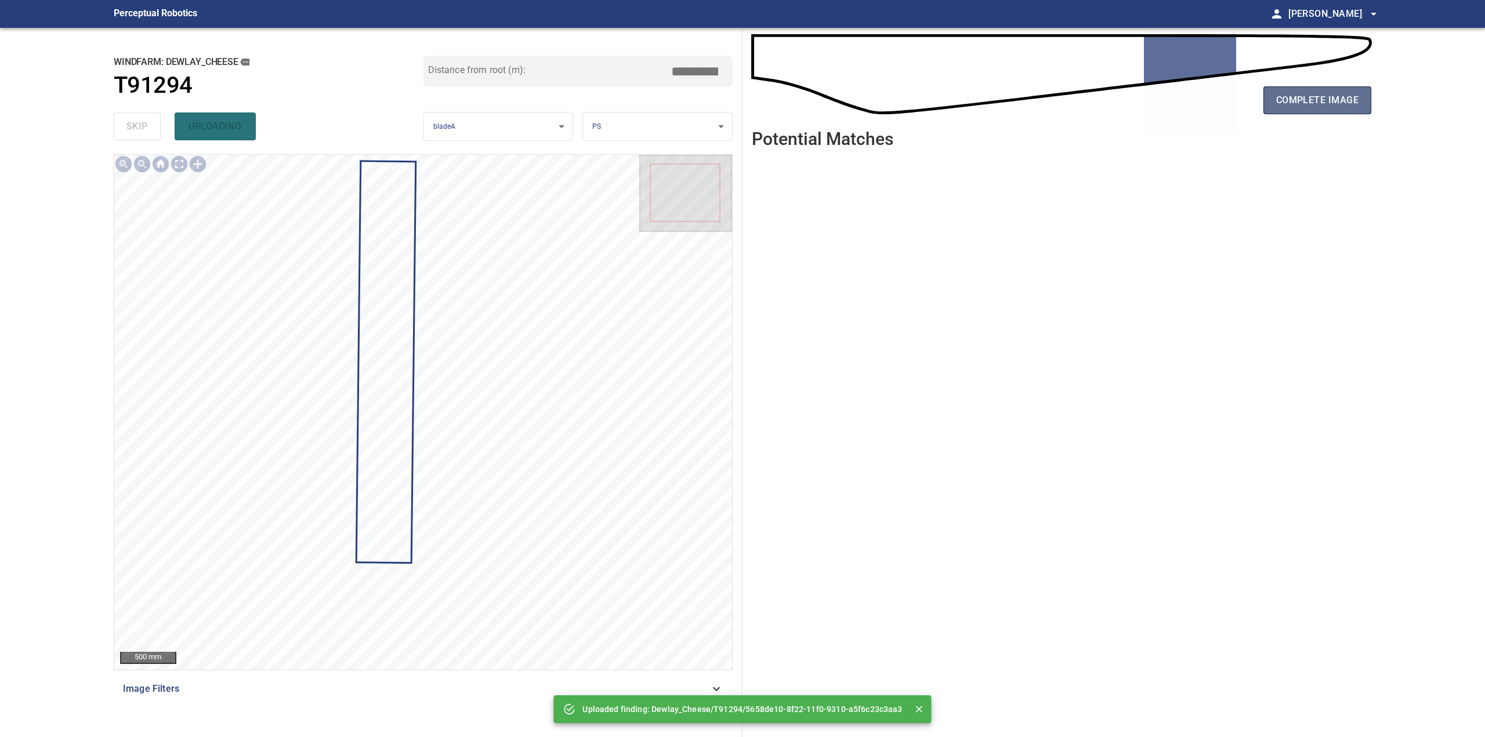
click at [1321, 96] on span "complete image" at bounding box center [1317, 100] width 82 height 16
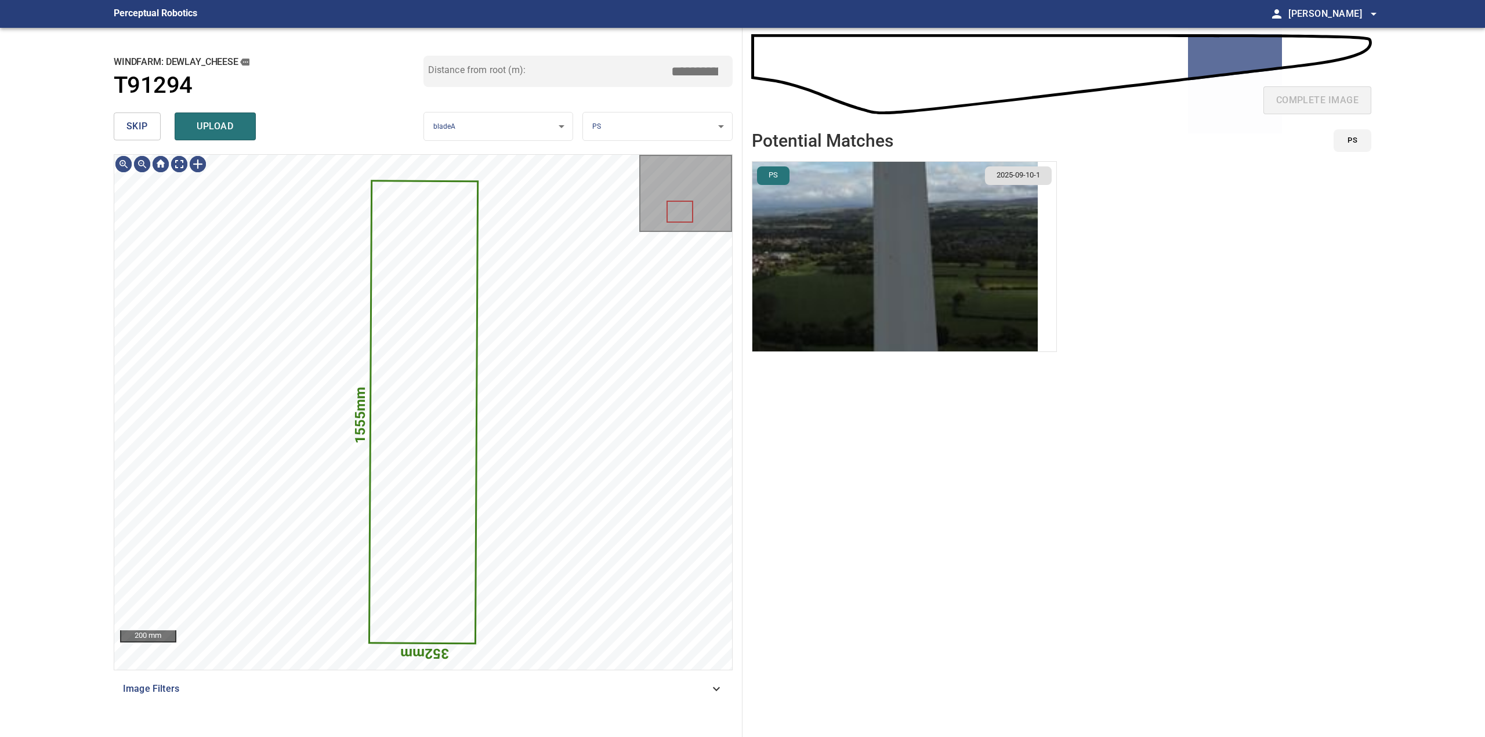
click at [148, 126] on button "skip" at bounding box center [137, 127] width 47 height 28
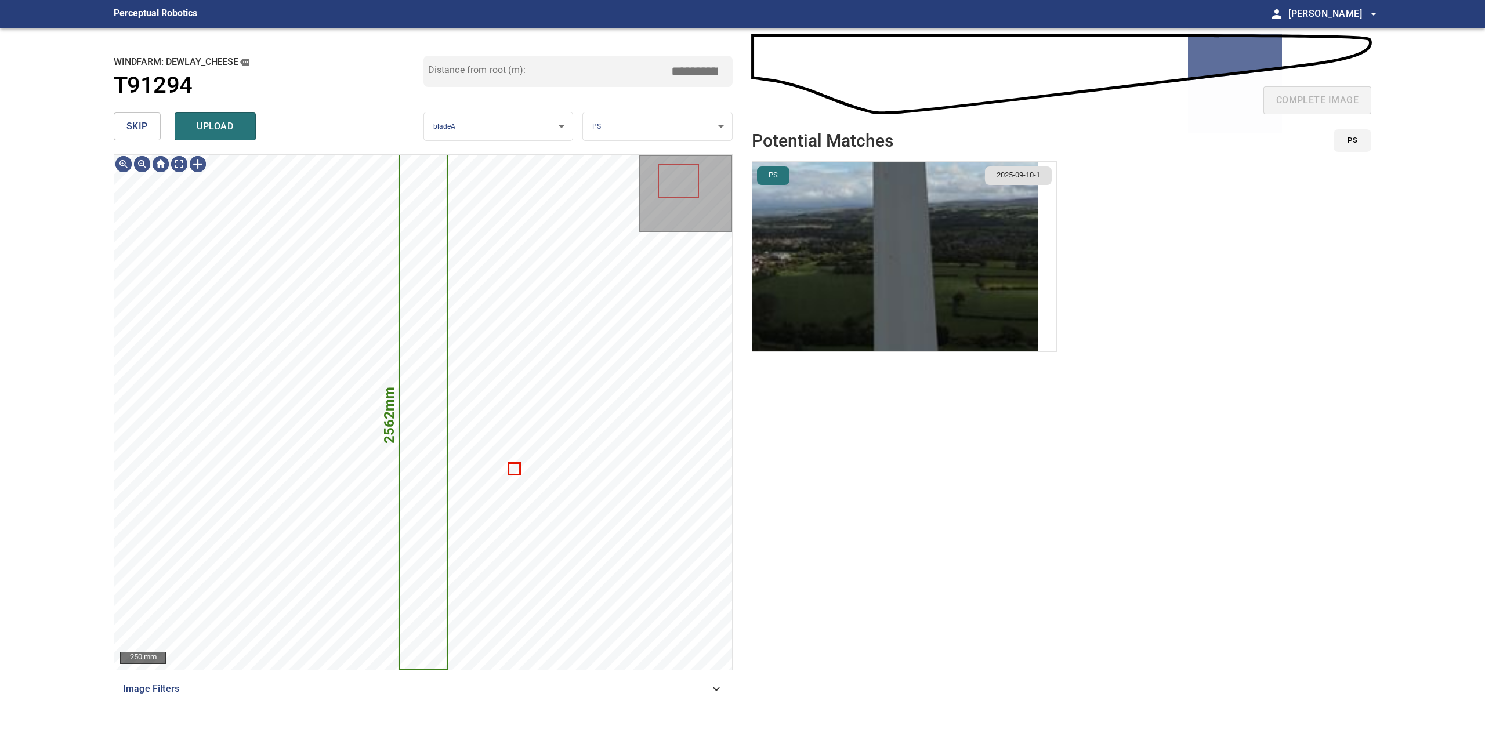
click at [148, 125] on button "skip" at bounding box center [137, 127] width 47 height 28
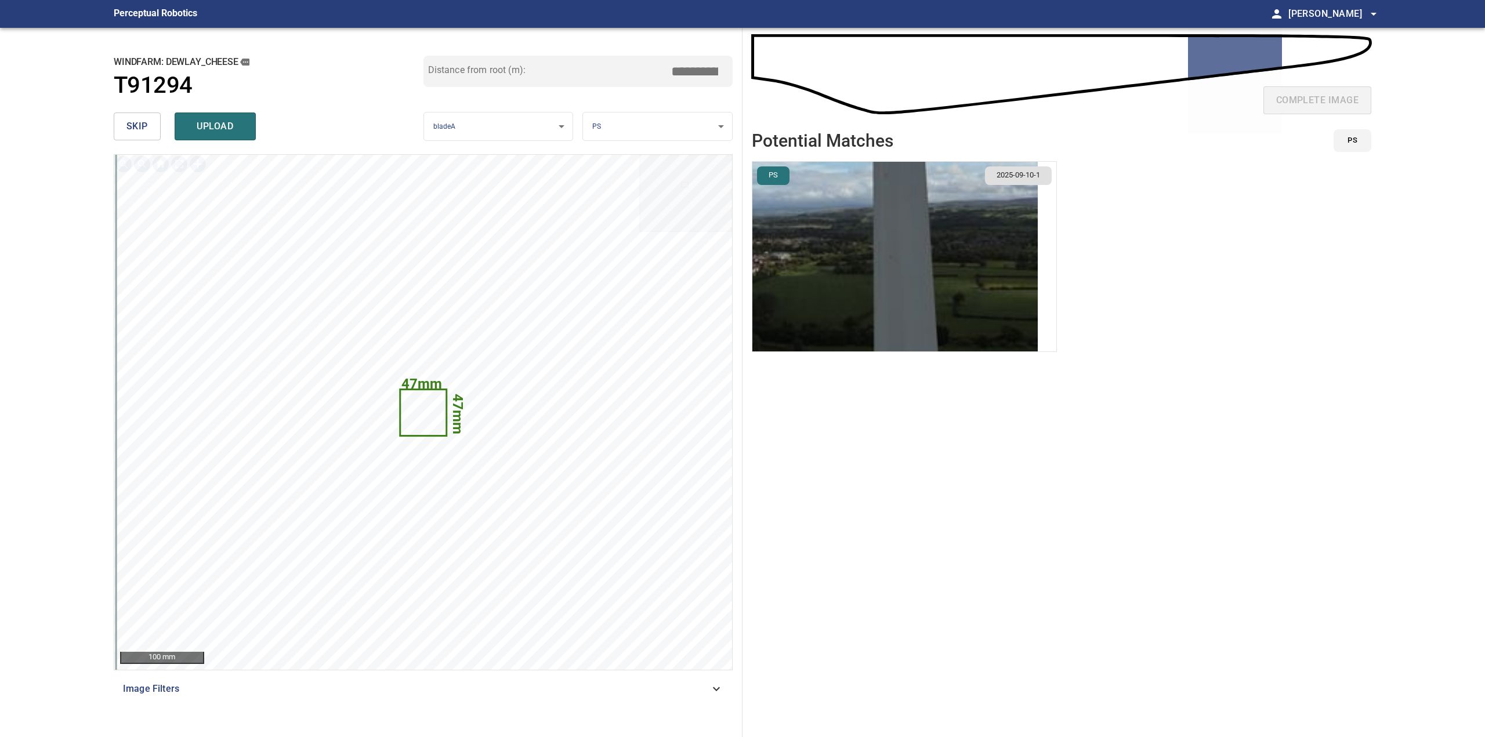
click at [134, 125] on span "skip" at bounding box center [136, 126] width 21 height 16
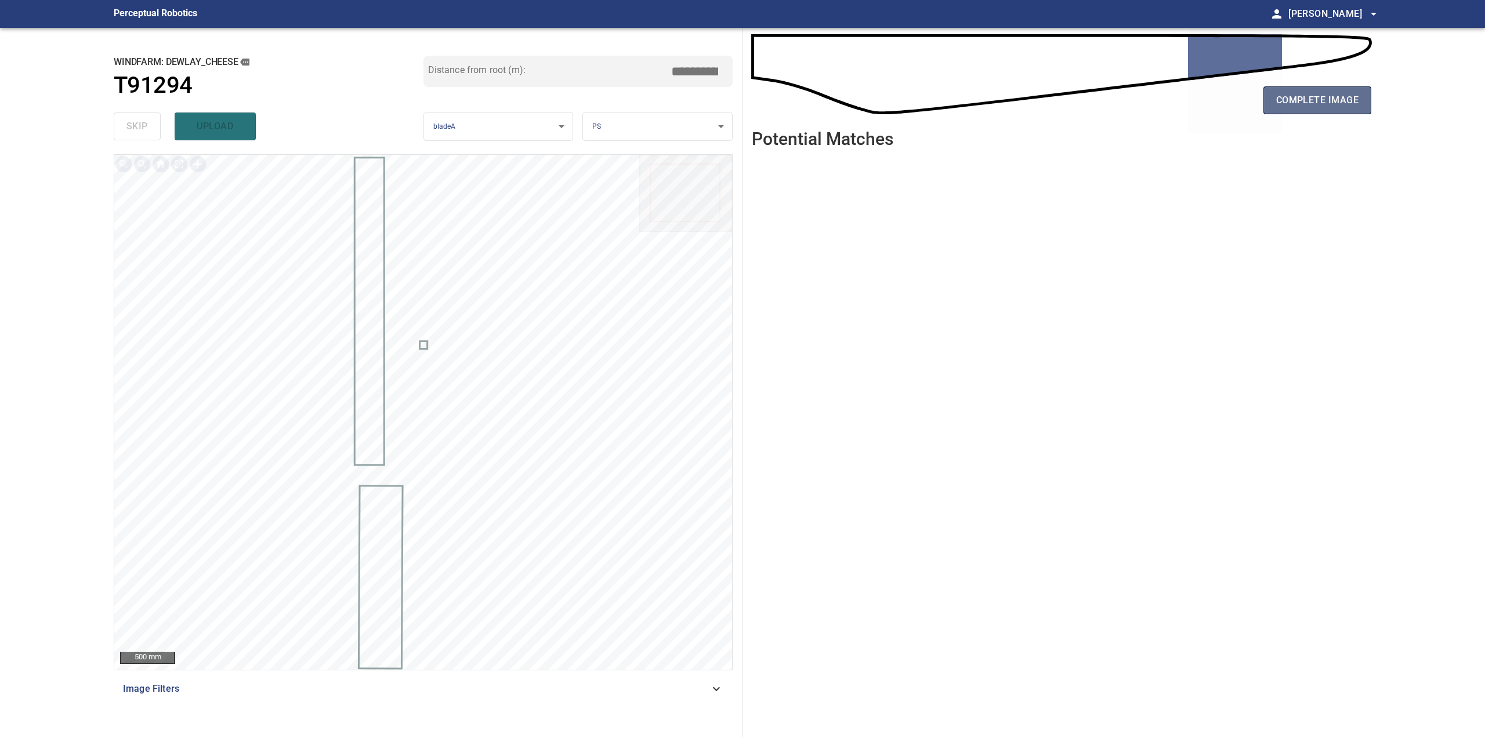
click at [1299, 94] on span "complete image" at bounding box center [1317, 100] width 82 height 16
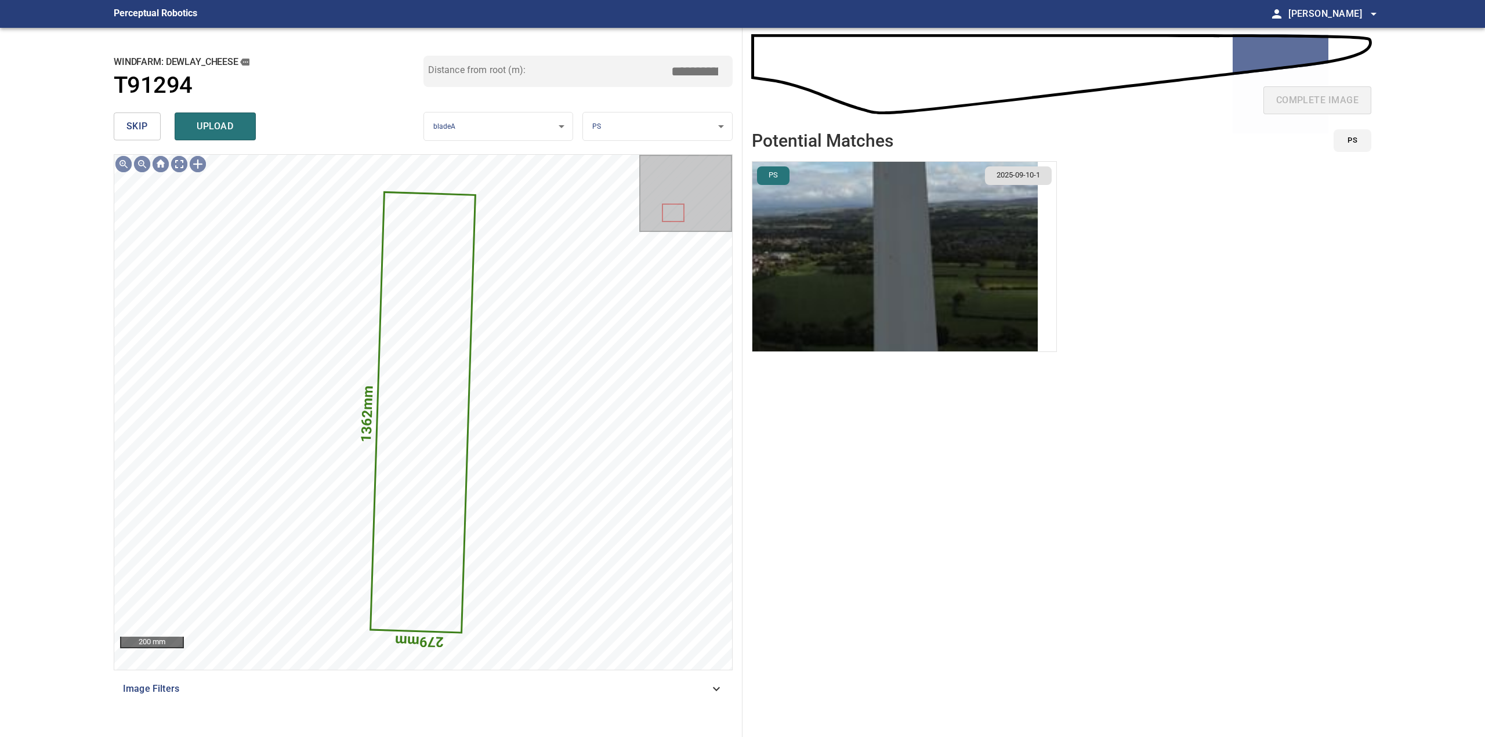
click at [142, 135] on button "skip" at bounding box center [137, 127] width 47 height 28
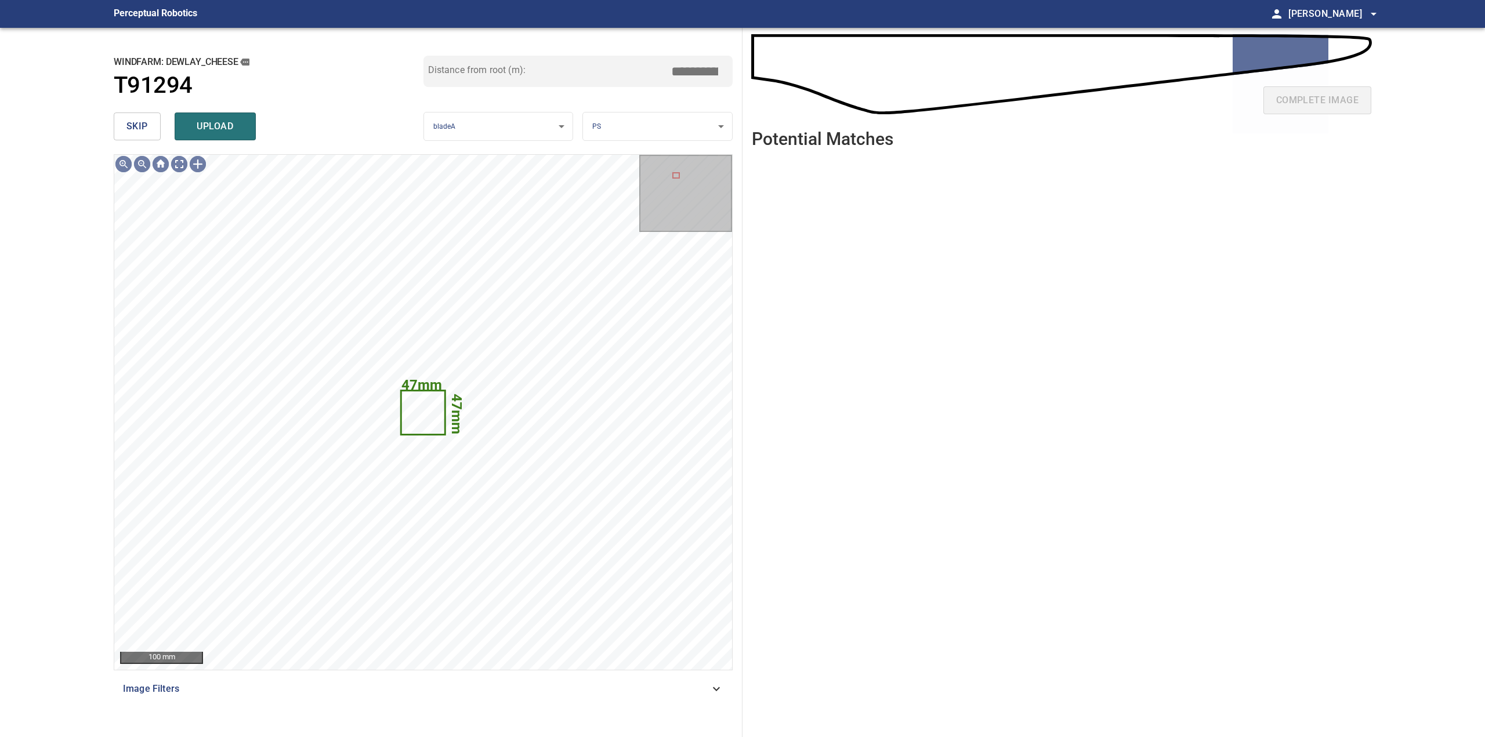
click at [142, 135] on span "skip" at bounding box center [136, 126] width 21 height 16
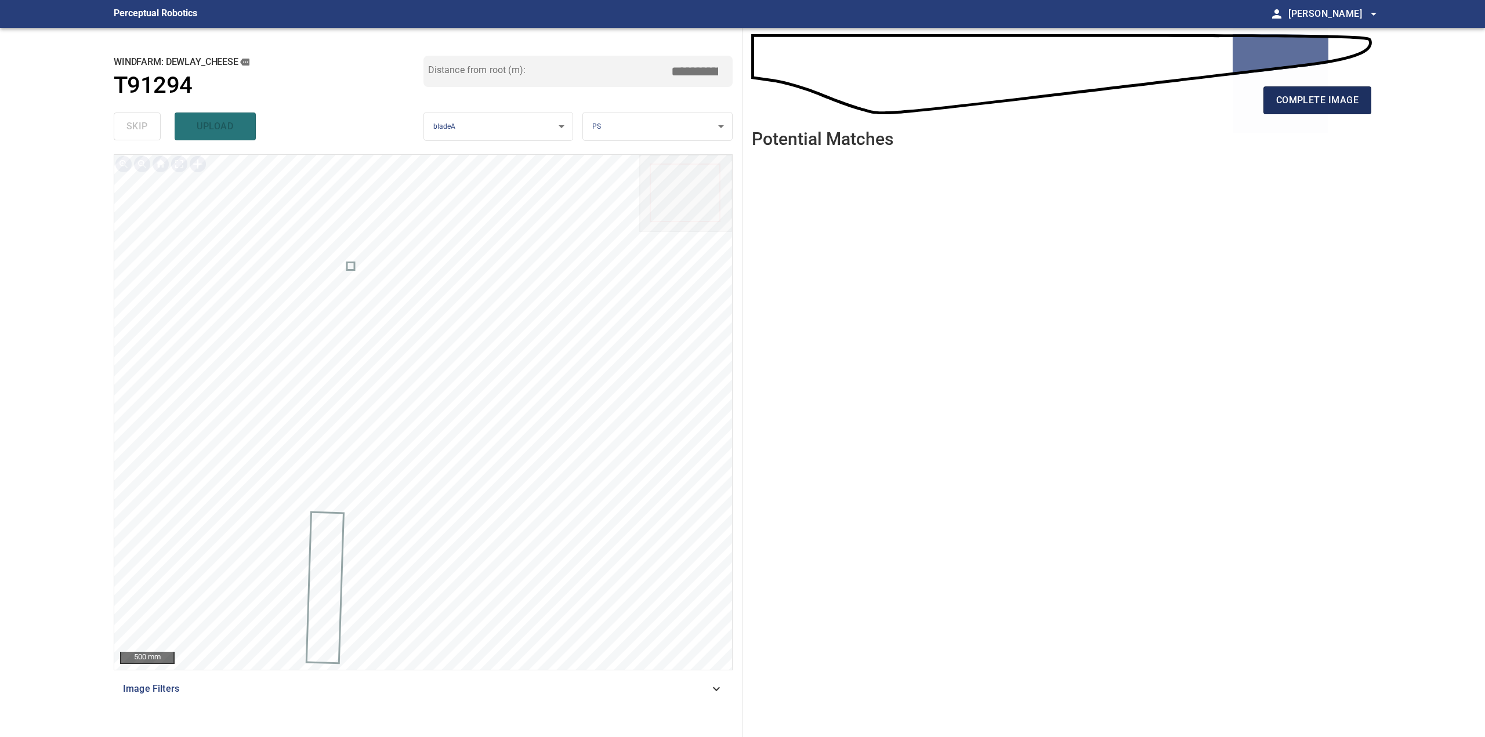
click at [1298, 95] on span "complete image" at bounding box center [1317, 100] width 82 height 16
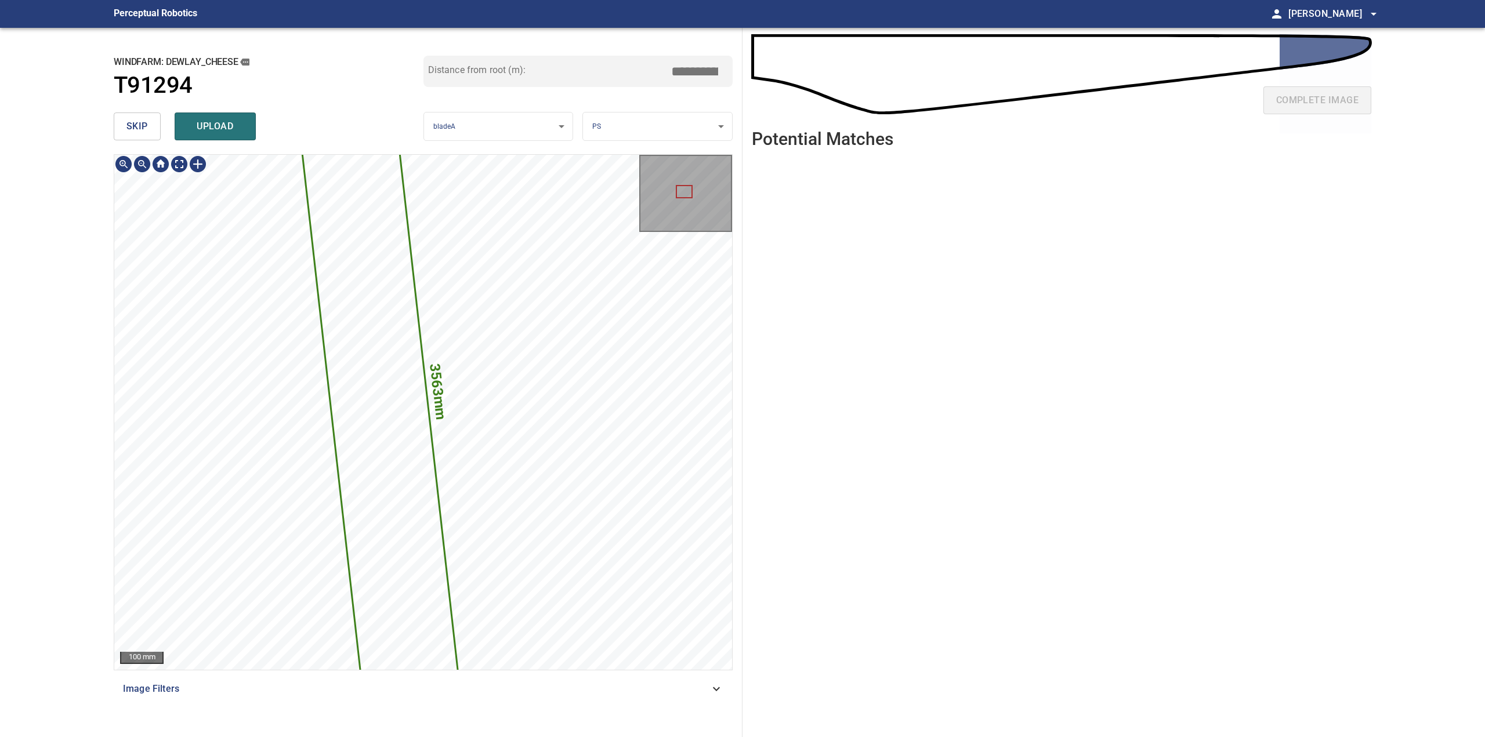
click at [661, 715] on div "3563mm 193mm 100 mm Image Filters" at bounding box center [423, 441] width 619 height 574
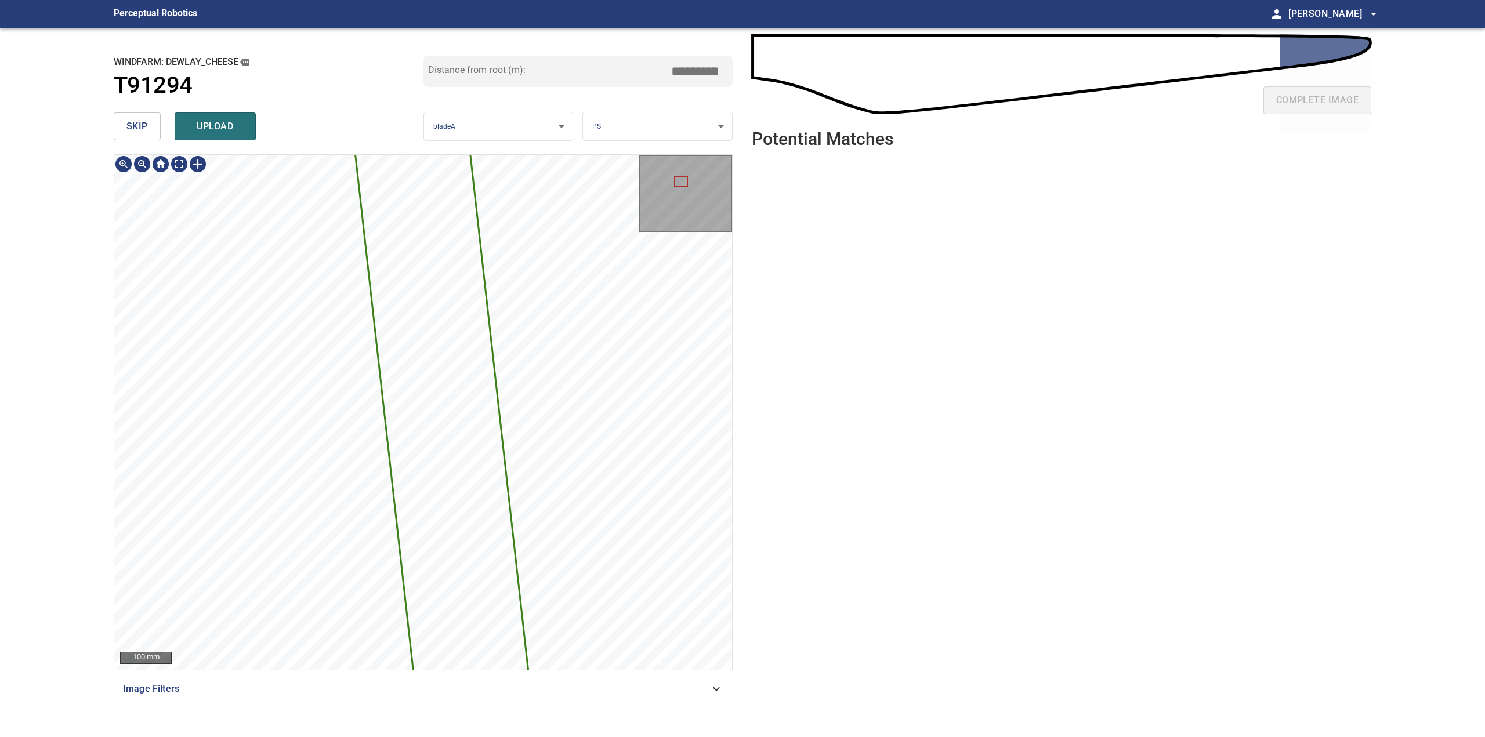
click at [597, 699] on div "3563mm 193mm 100 mm Image Filters" at bounding box center [423, 441] width 619 height 574
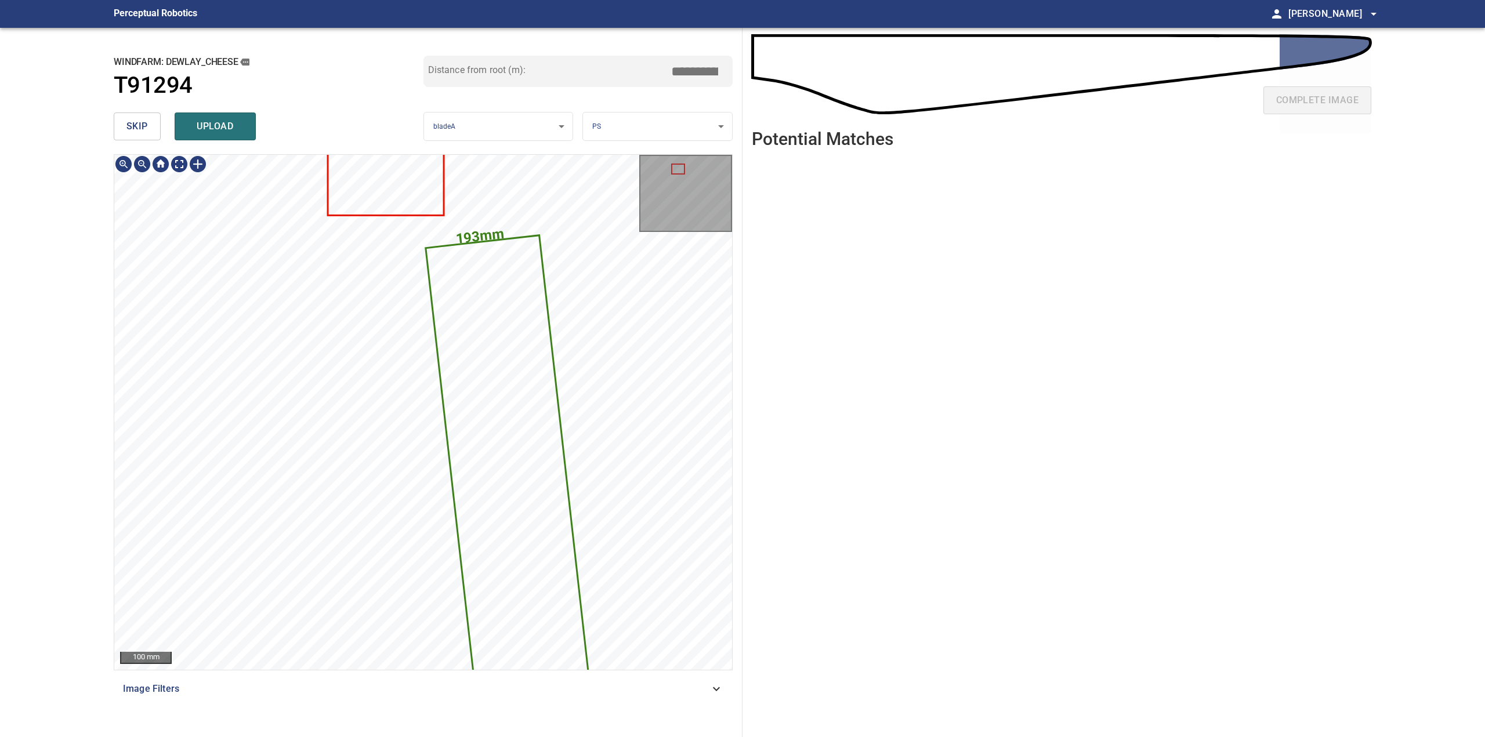
click at [676, 128] on body "**********" at bounding box center [742, 368] width 1485 height 737
click at [659, 131] on li "LE" at bounding box center [657, 126] width 149 height 19
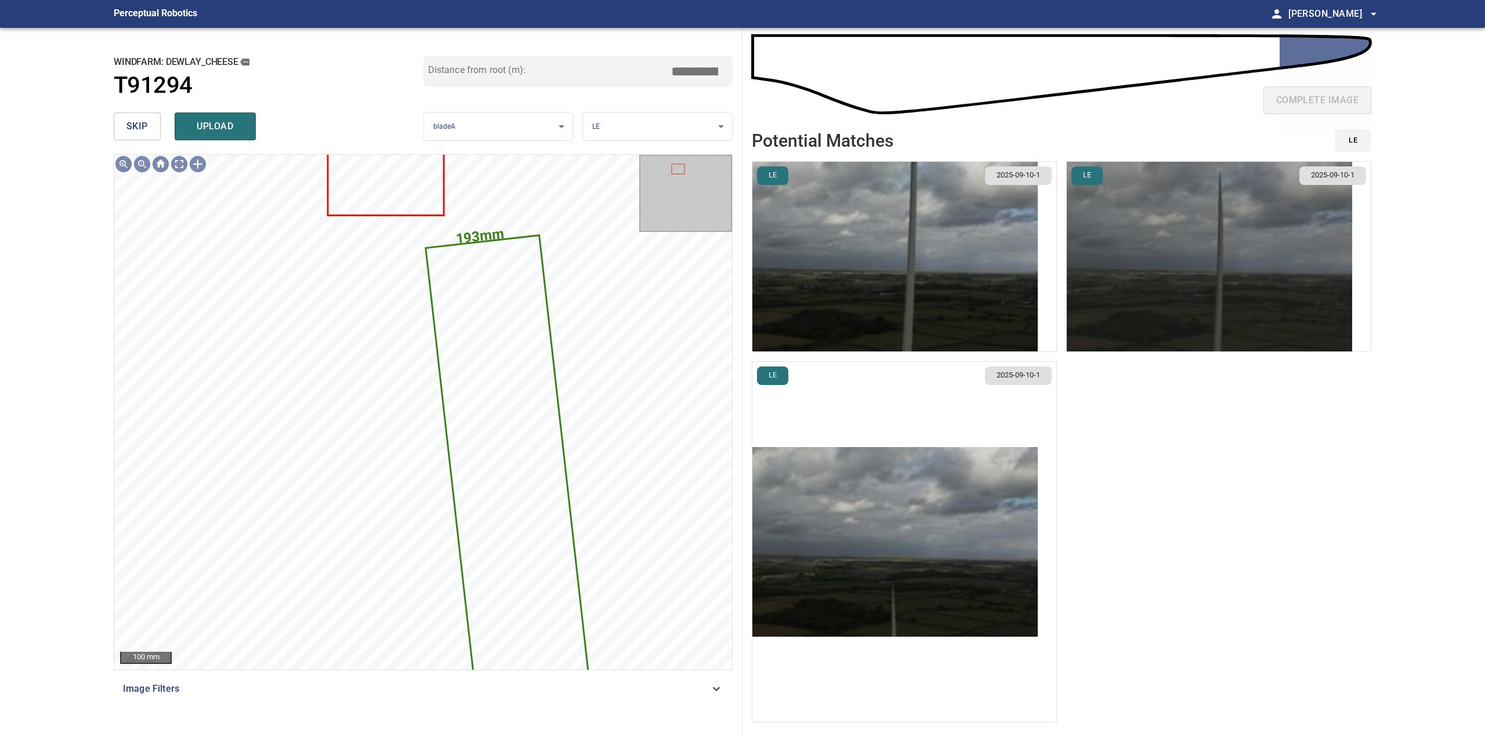
click at [1164, 273] on img "button" at bounding box center [1209, 257] width 285 height 190
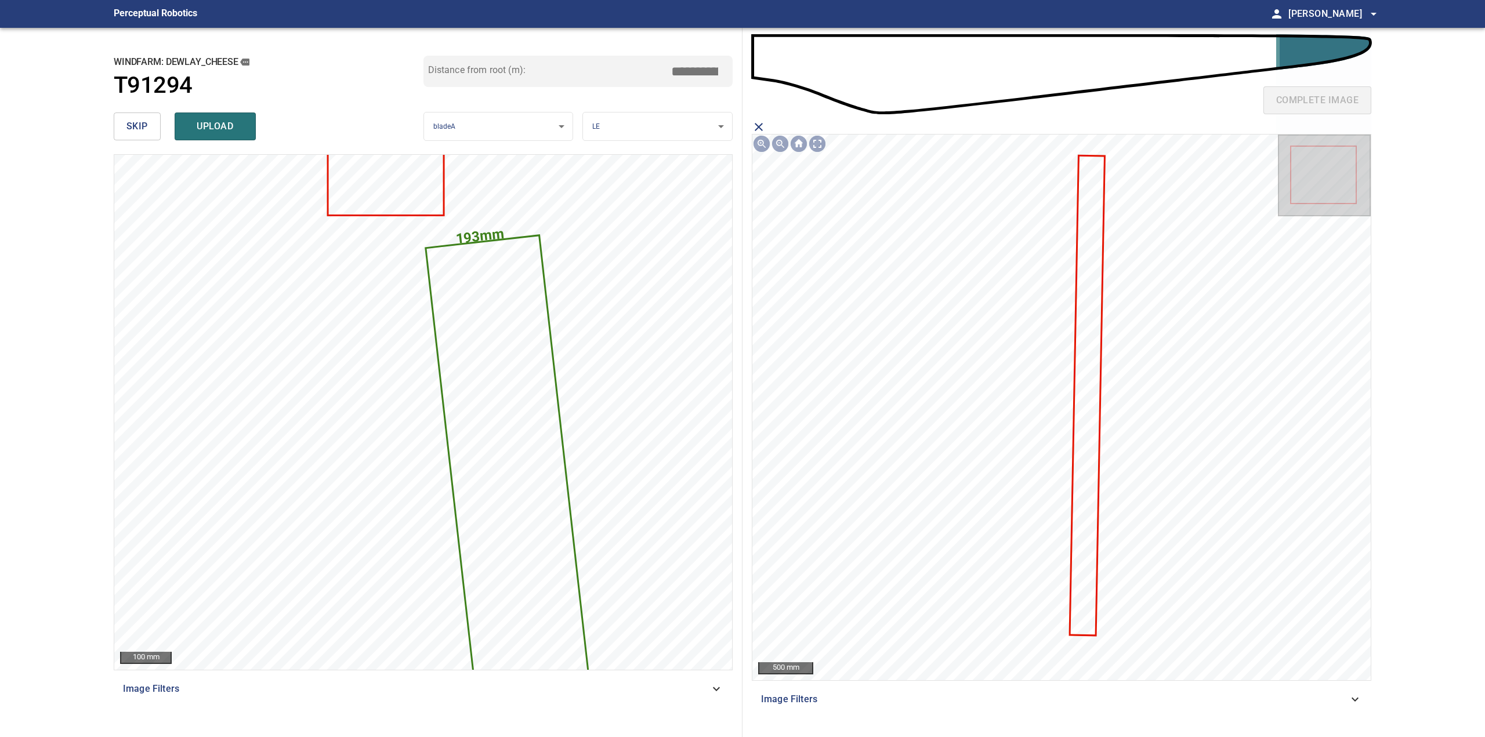
click at [1081, 345] on icon at bounding box center [1086, 396] width 33 height 479
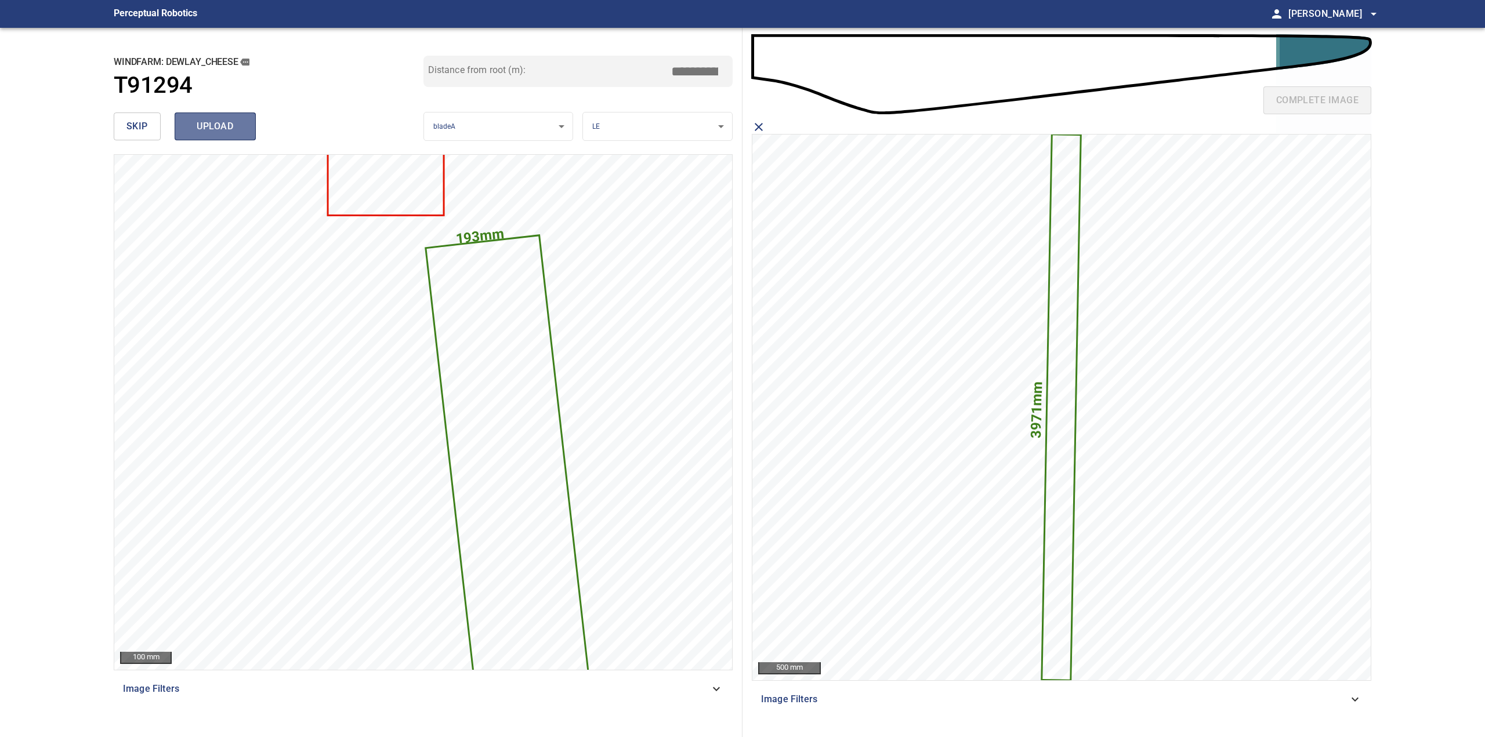
click at [224, 121] on span "upload" at bounding box center [215, 126] width 56 height 16
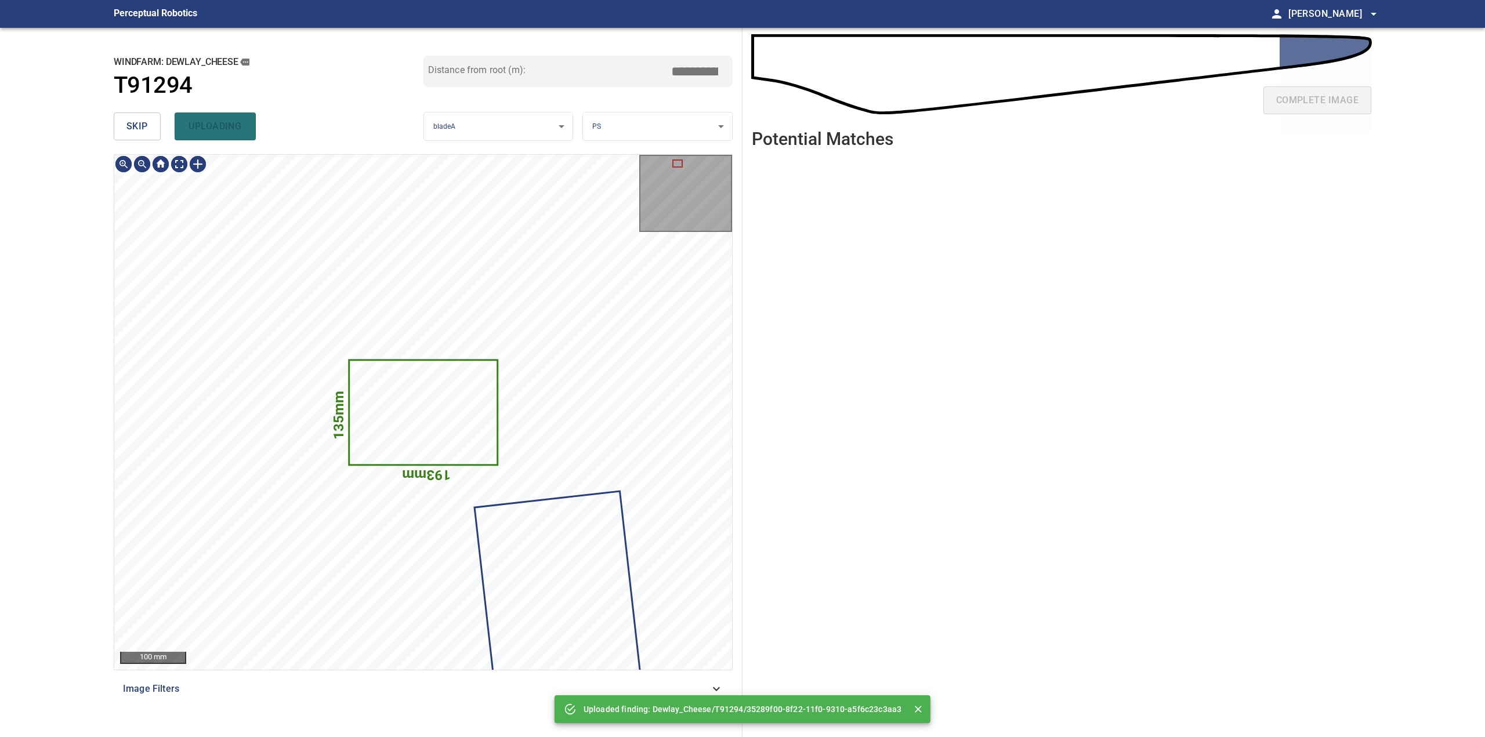
click at [424, 401] on icon at bounding box center [423, 412] width 147 height 103
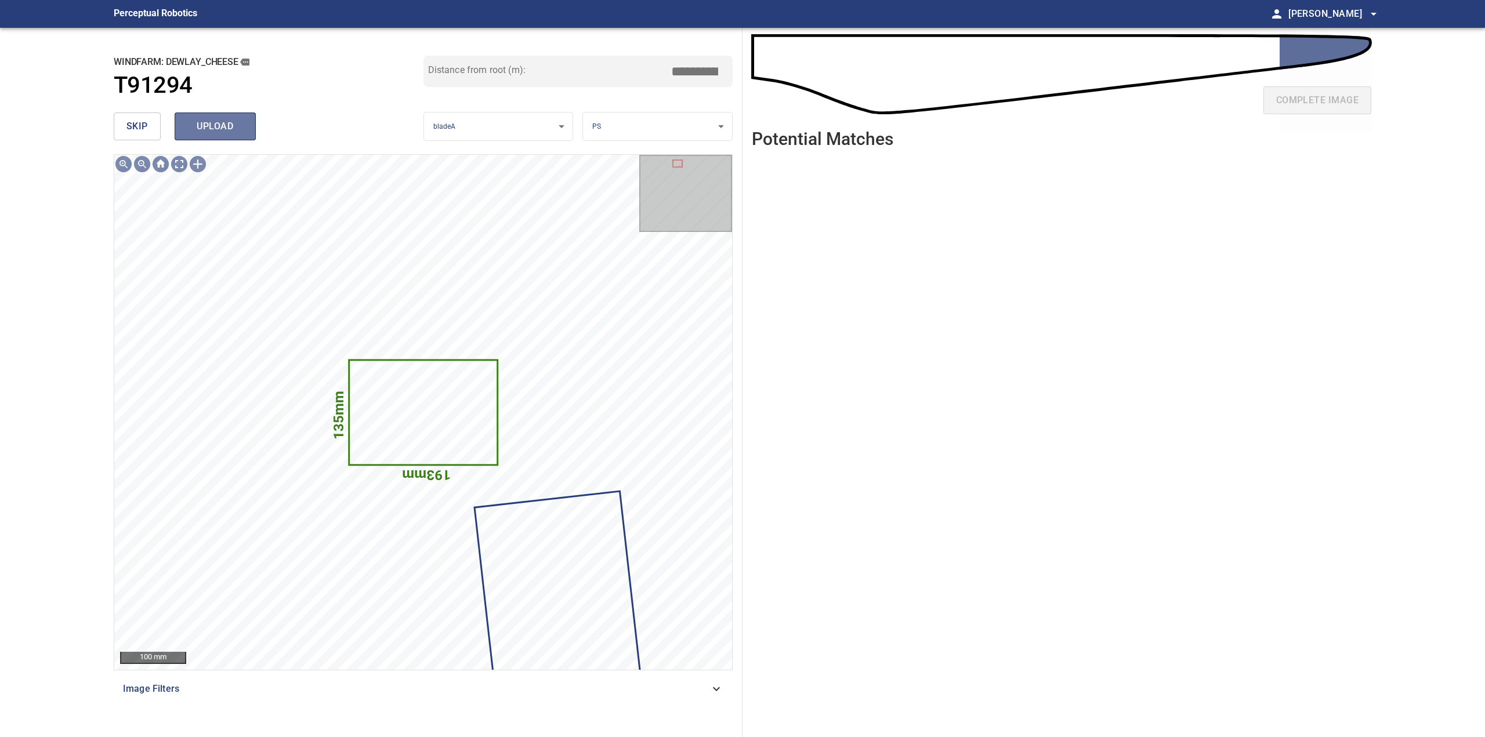
click at [225, 117] on button "upload" at bounding box center [215, 127] width 81 height 28
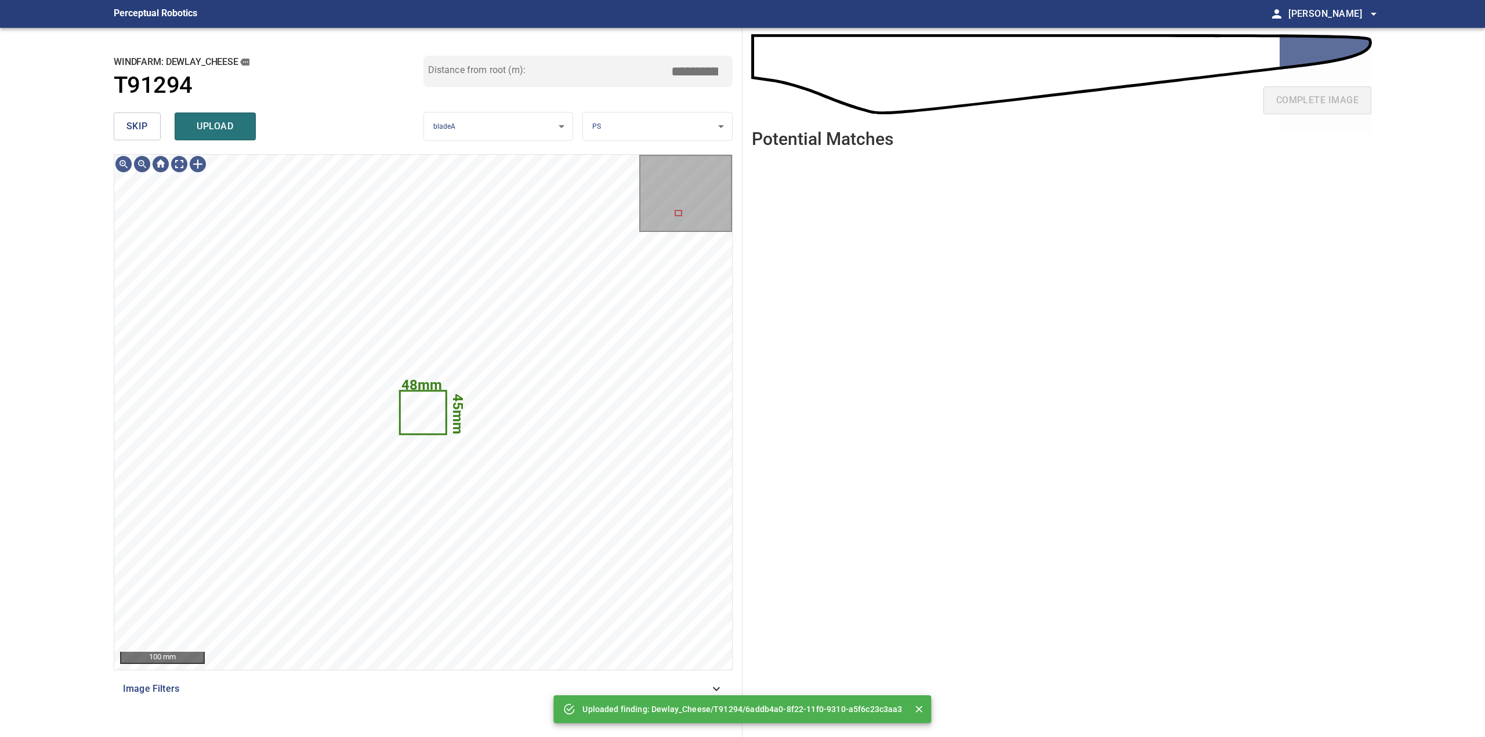
click at [163, 133] on div "skip upload" at bounding box center [269, 126] width 310 height 37
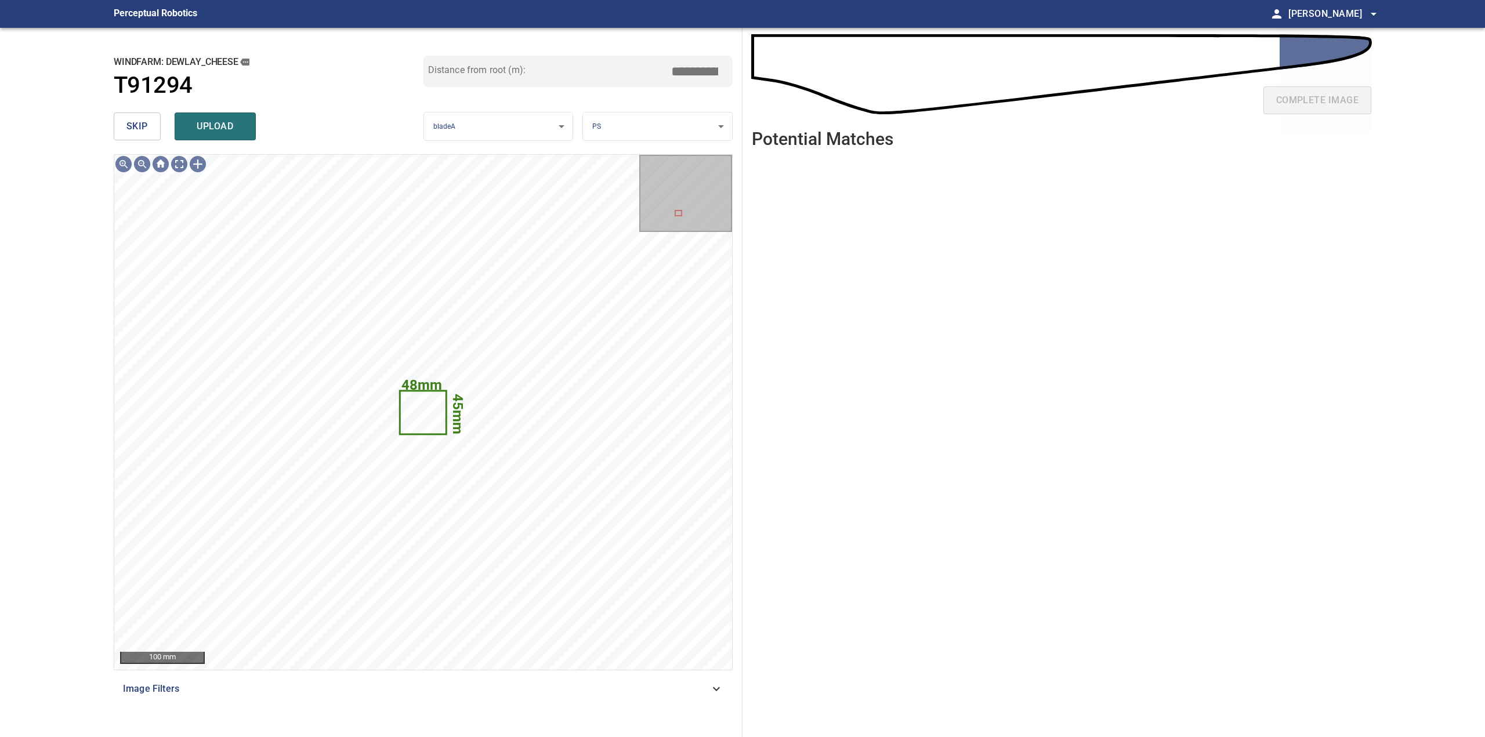
click at [144, 135] on span "skip" at bounding box center [136, 126] width 21 height 16
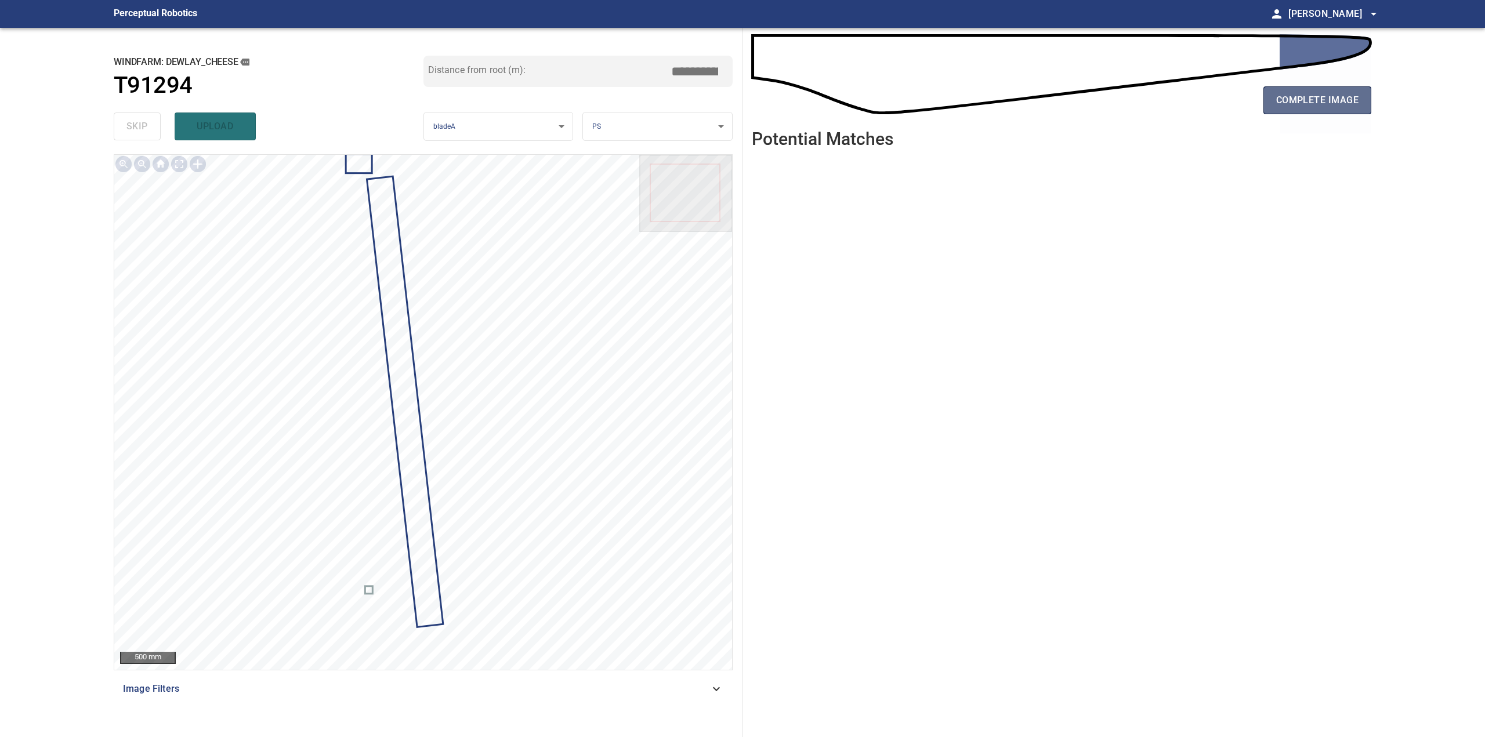
click at [1288, 96] on span "complete image" at bounding box center [1317, 100] width 82 height 16
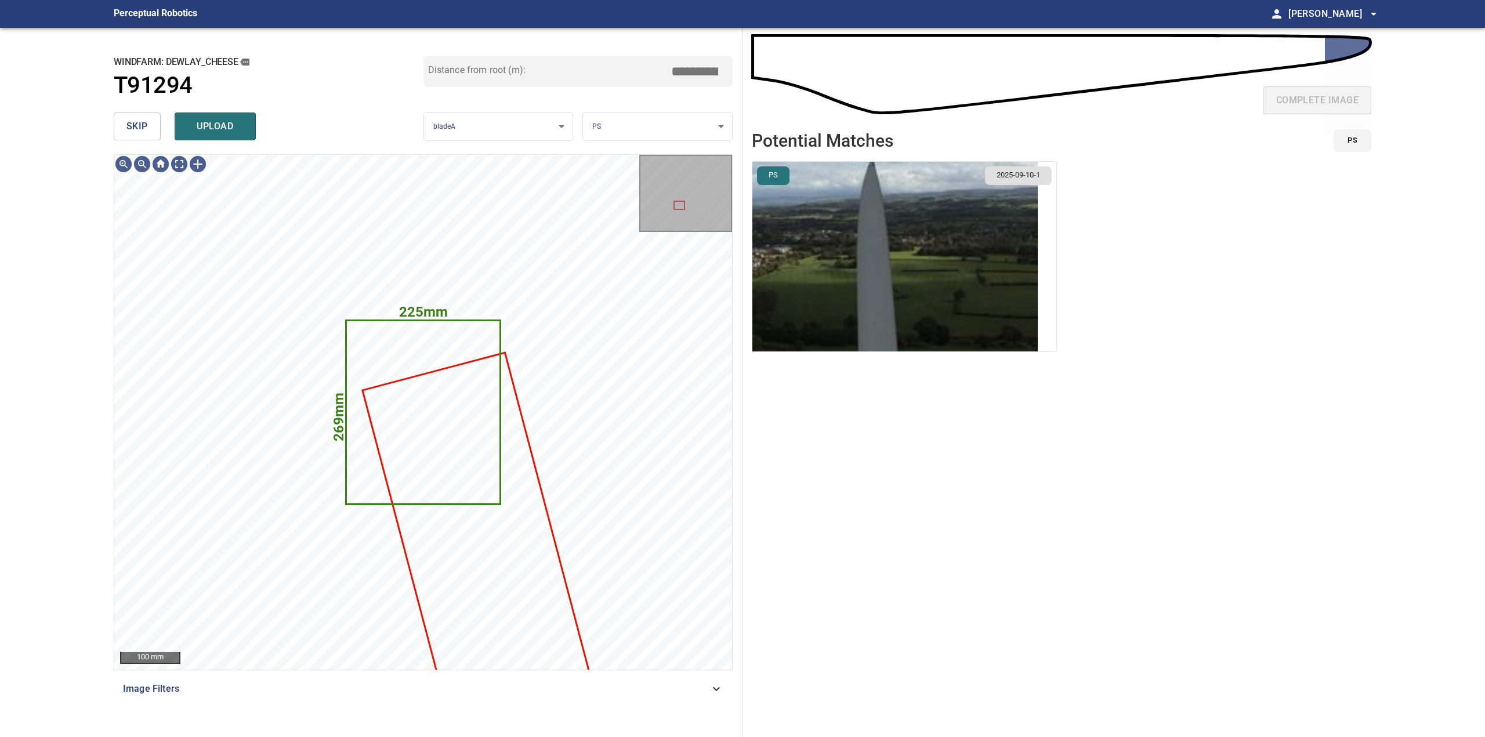
click at [141, 127] on span "skip" at bounding box center [136, 126] width 21 height 16
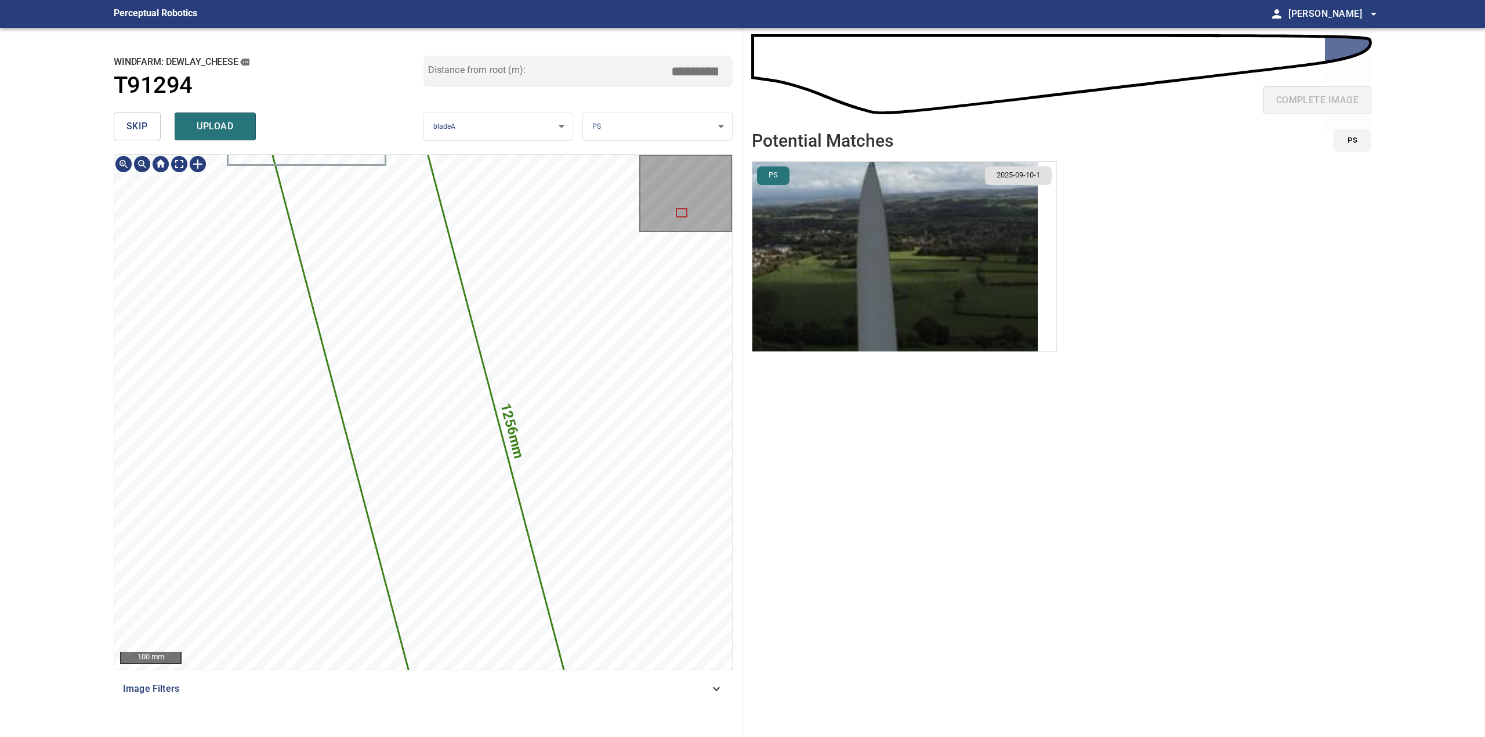
click at [869, 280] on img "button" at bounding box center [894, 257] width 285 height 190
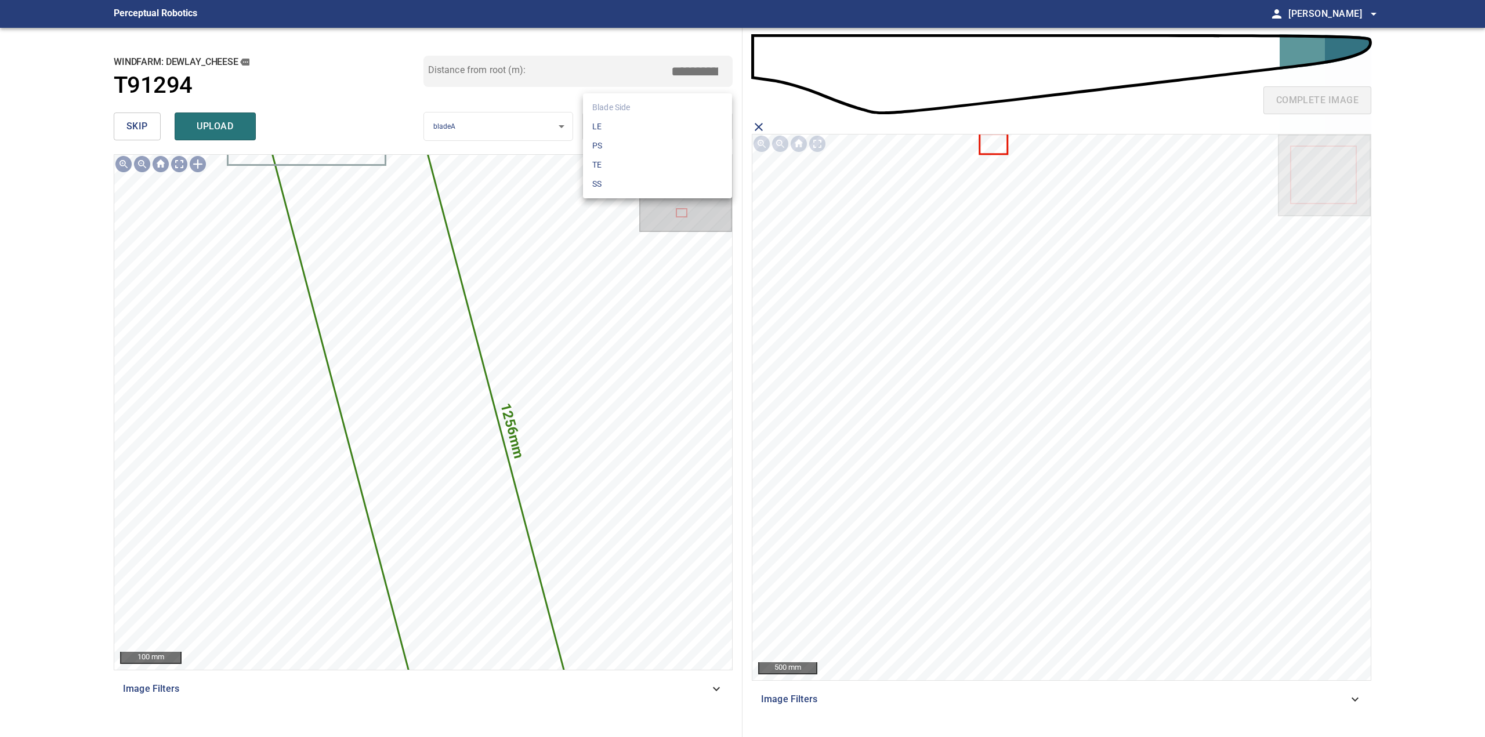
click at [615, 129] on body "**********" at bounding box center [742, 368] width 1485 height 737
click at [626, 125] on li "LE" at bounding box center [657, 126] width 149 height 19
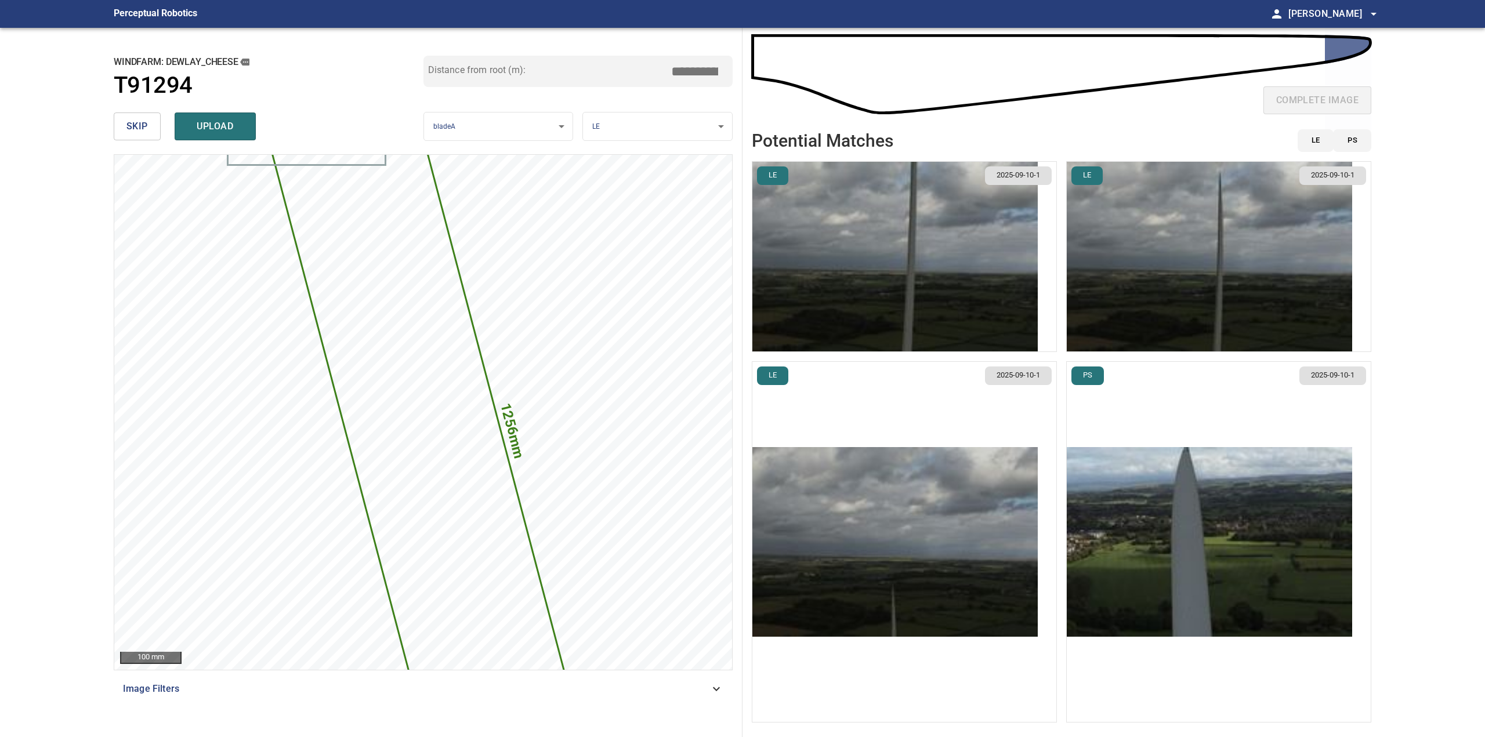
click at [911, 585] on img "button" at bounding box center [894, 542] width 285 height 190
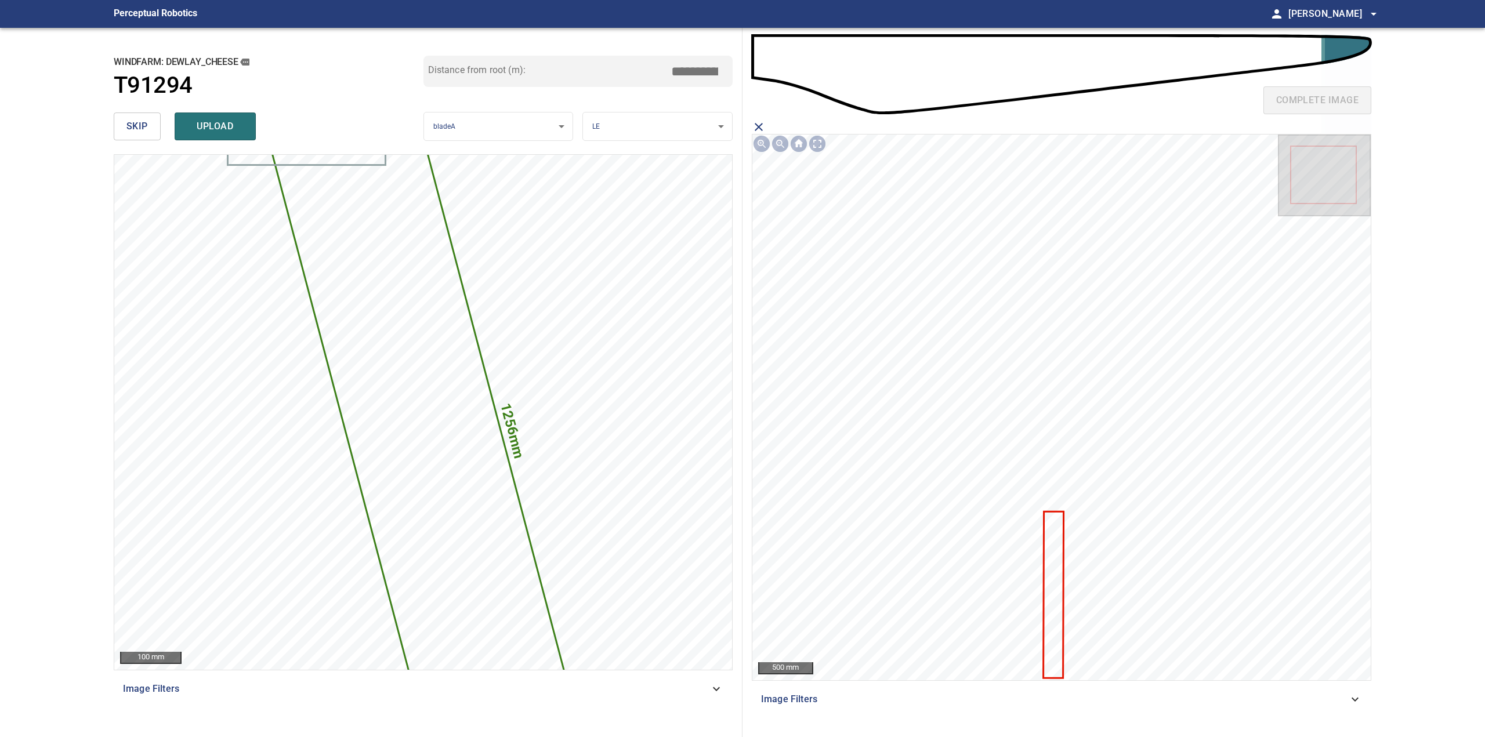
click at [1051, 591] on icon at bounding box center [1053, 595] width 19 height 165
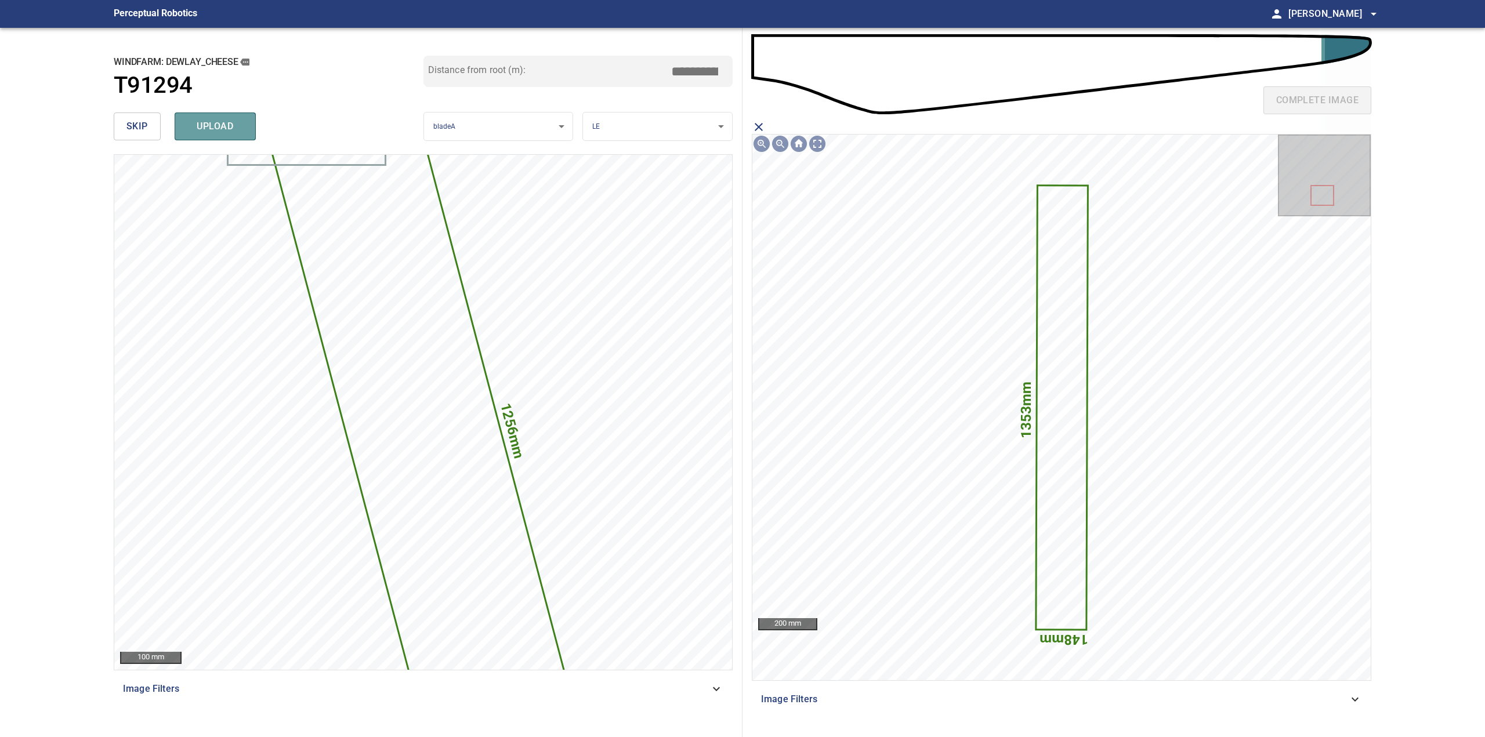
click at [219, 136] on button "upload" at bounding box center [215, 127] width 81 height 28
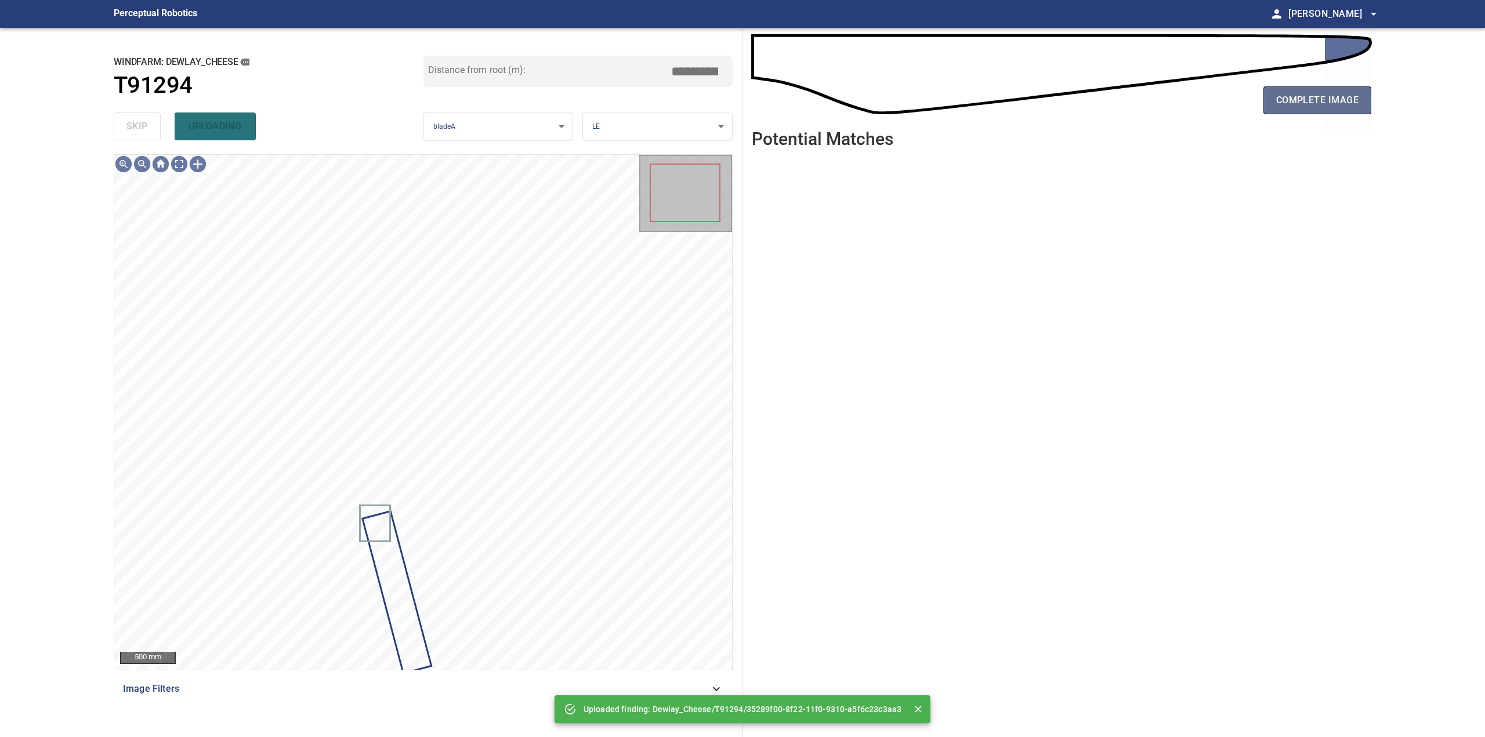
click at [1325, 98] on span "complete image" at bounding box center [1317, 100] width 82 height 16
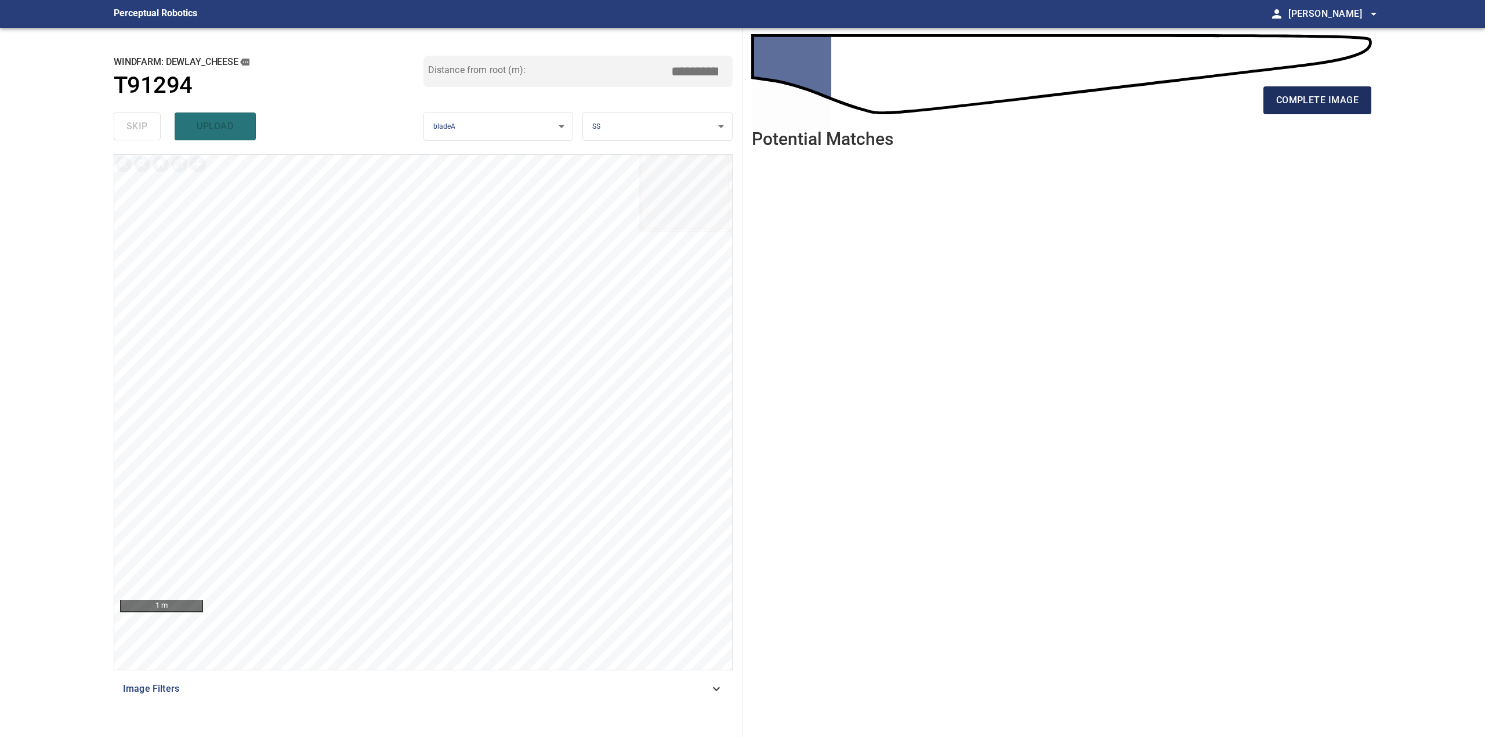
click at [1284, 104] on span "complete image" at bounding box center [1317, 100] width 82 height 16
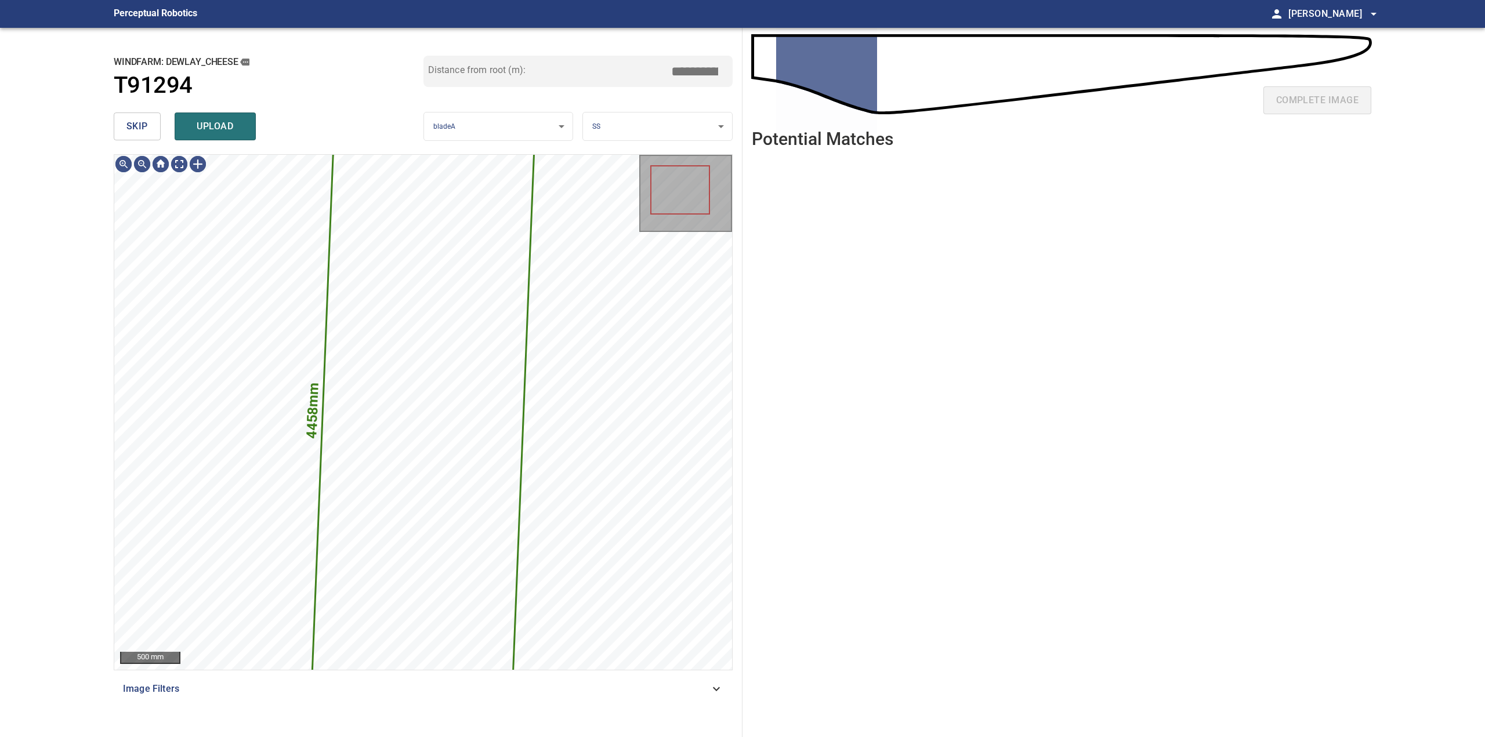
click at [137, 125] on span "skip" at bounding box center [136, 126] width 21 height 16
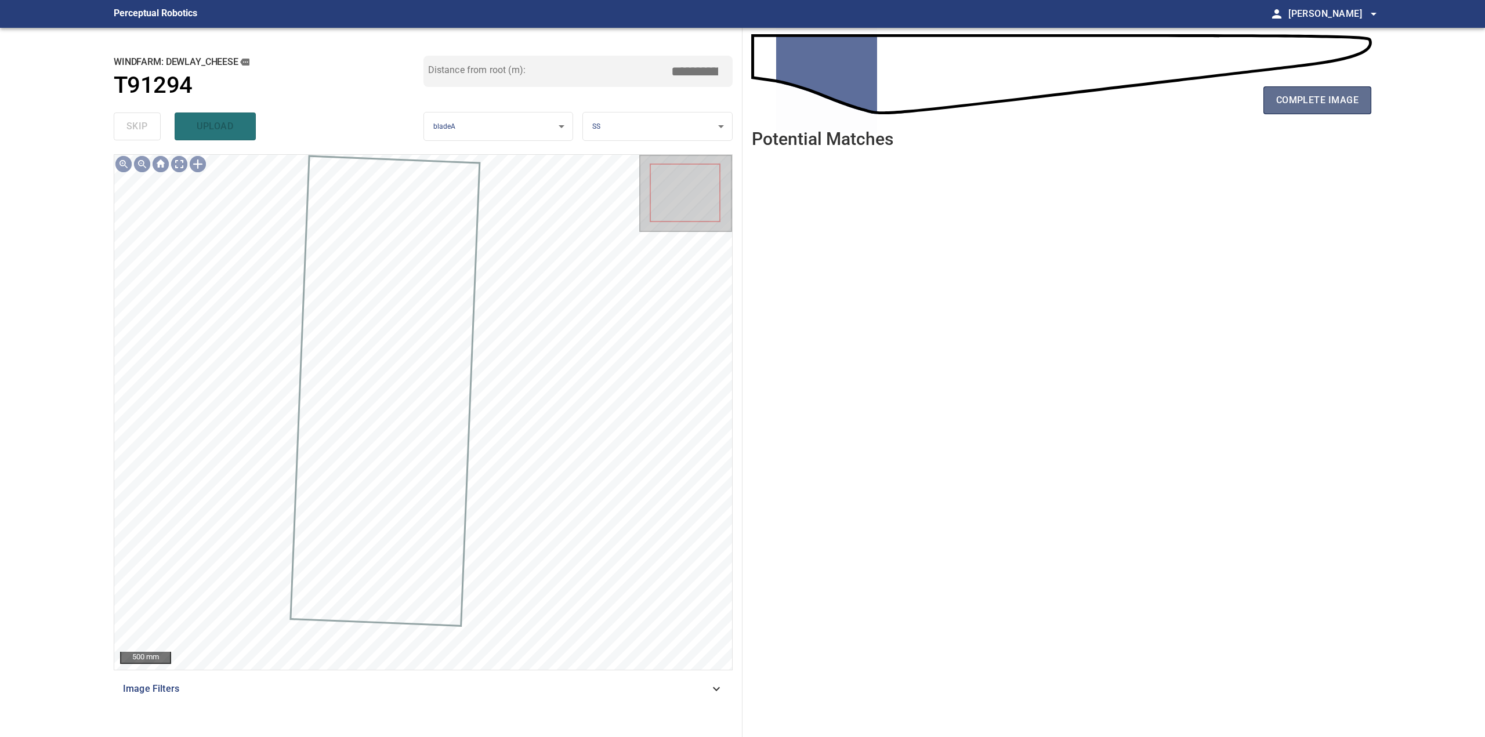
click at [1294, 110] on button "complete image" at bounding box center [1317, 100] width 108 height 28
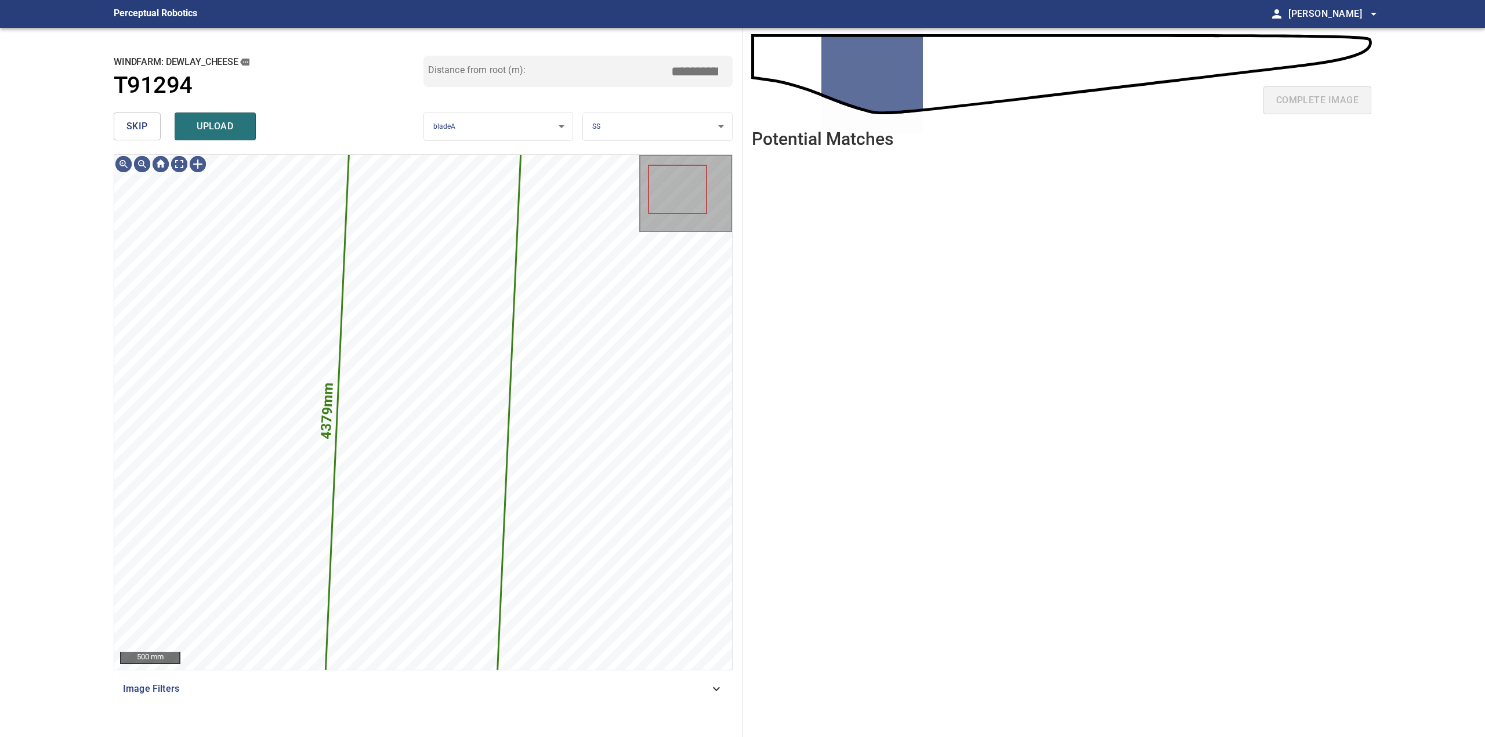
click at [123, 116] on button "skip" at bounding box center [137, 127] width 47 height 28
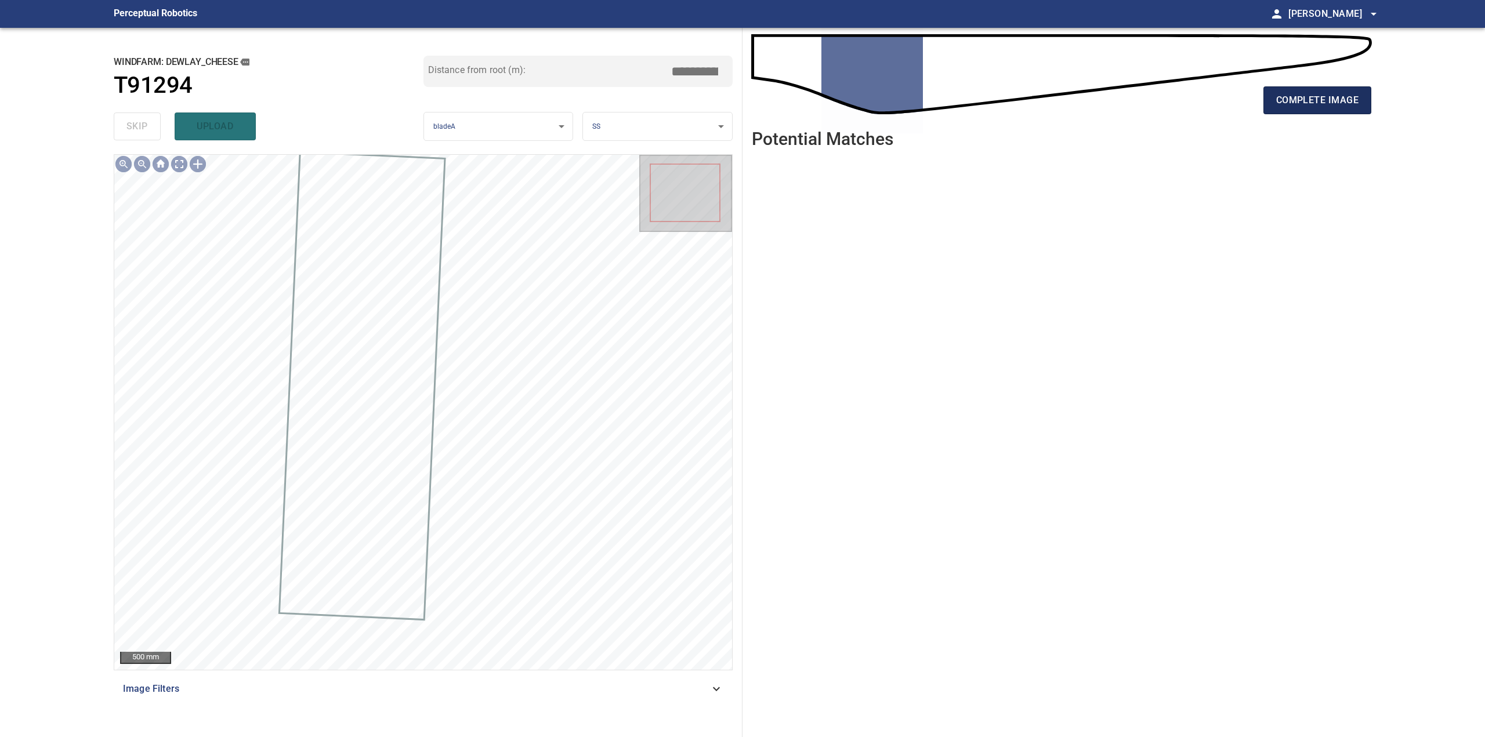
click at [1289, 102] on span "complete image" at bounding box center [1317, 100] width 82 height 16
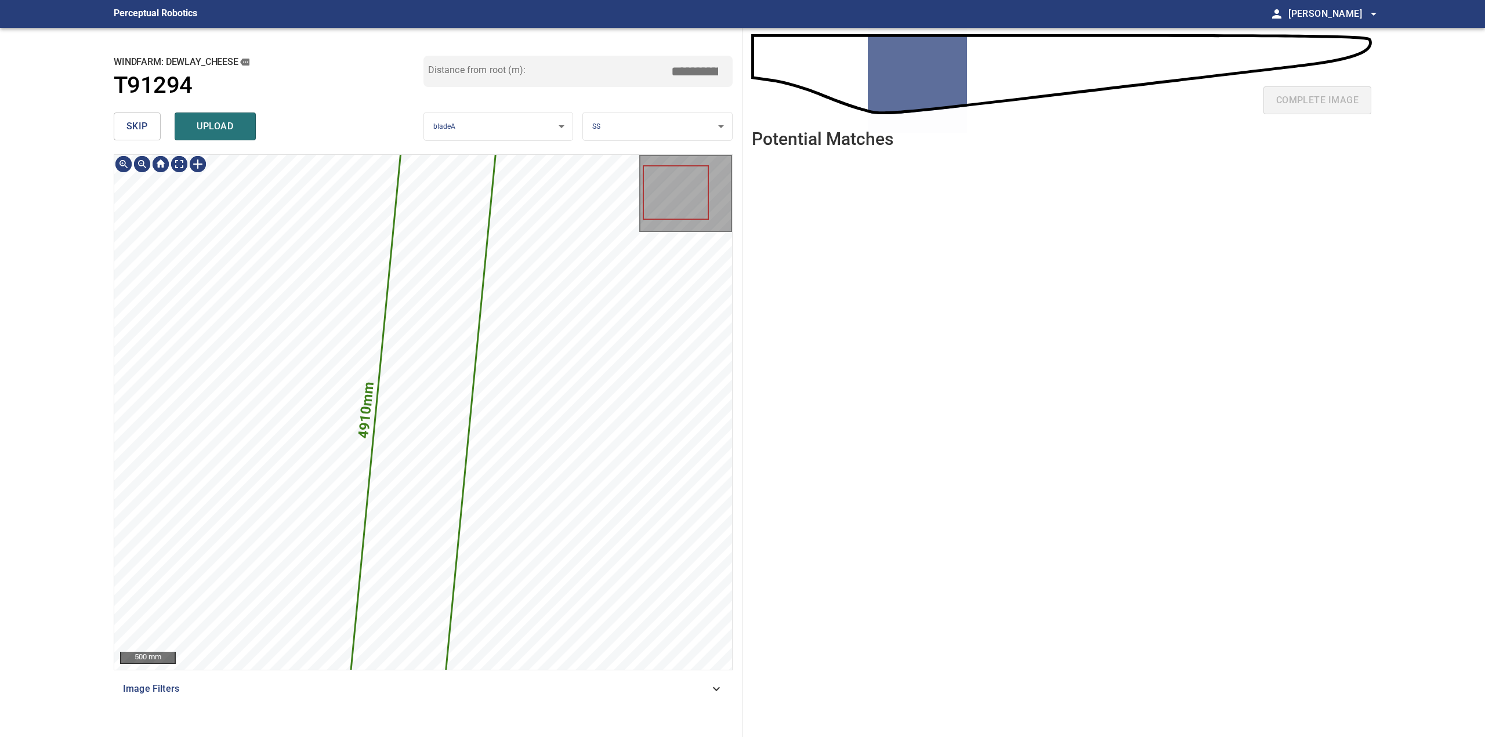
click at [139, 128] on span "skip" at bounding box center [136, 126] width 21 height 16
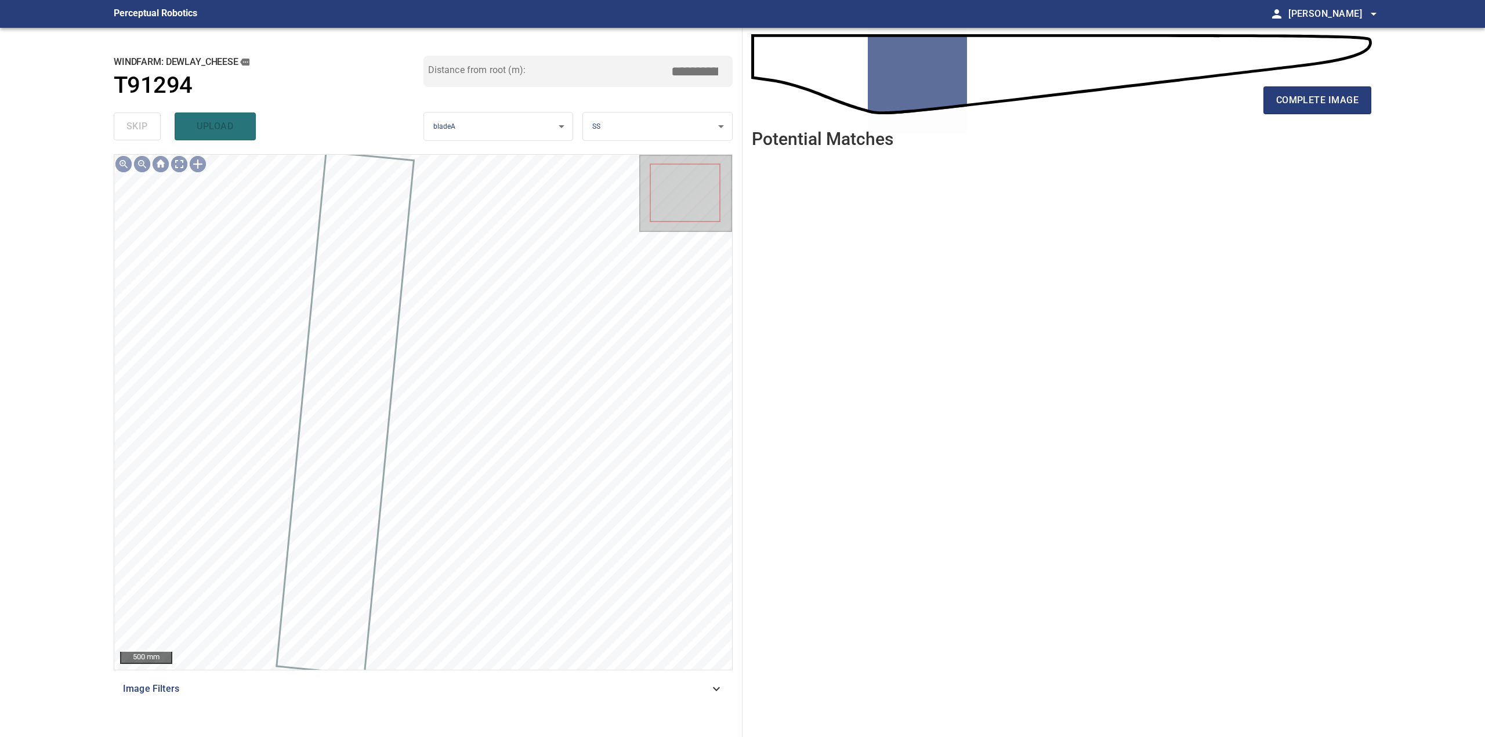
click at [1347, 117] on div "complete image" at bounding box center [1061, 105] width 619 height 46
click at [1345, 103] on span "complete image" at bounding box center [1317, 100] width 82 height 16
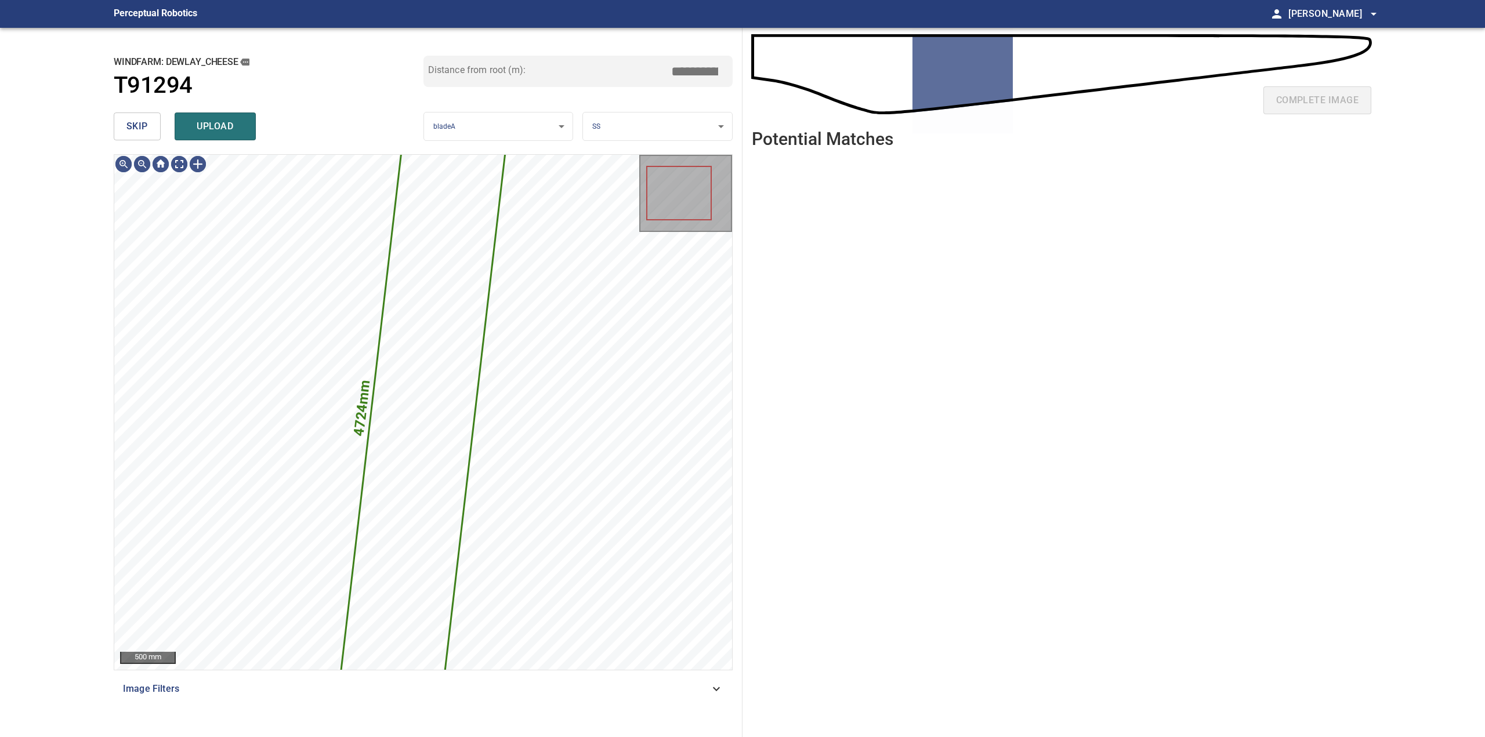
click at [135, 117] on button "skip" at bounding box center [137, 127] width 47 height 28
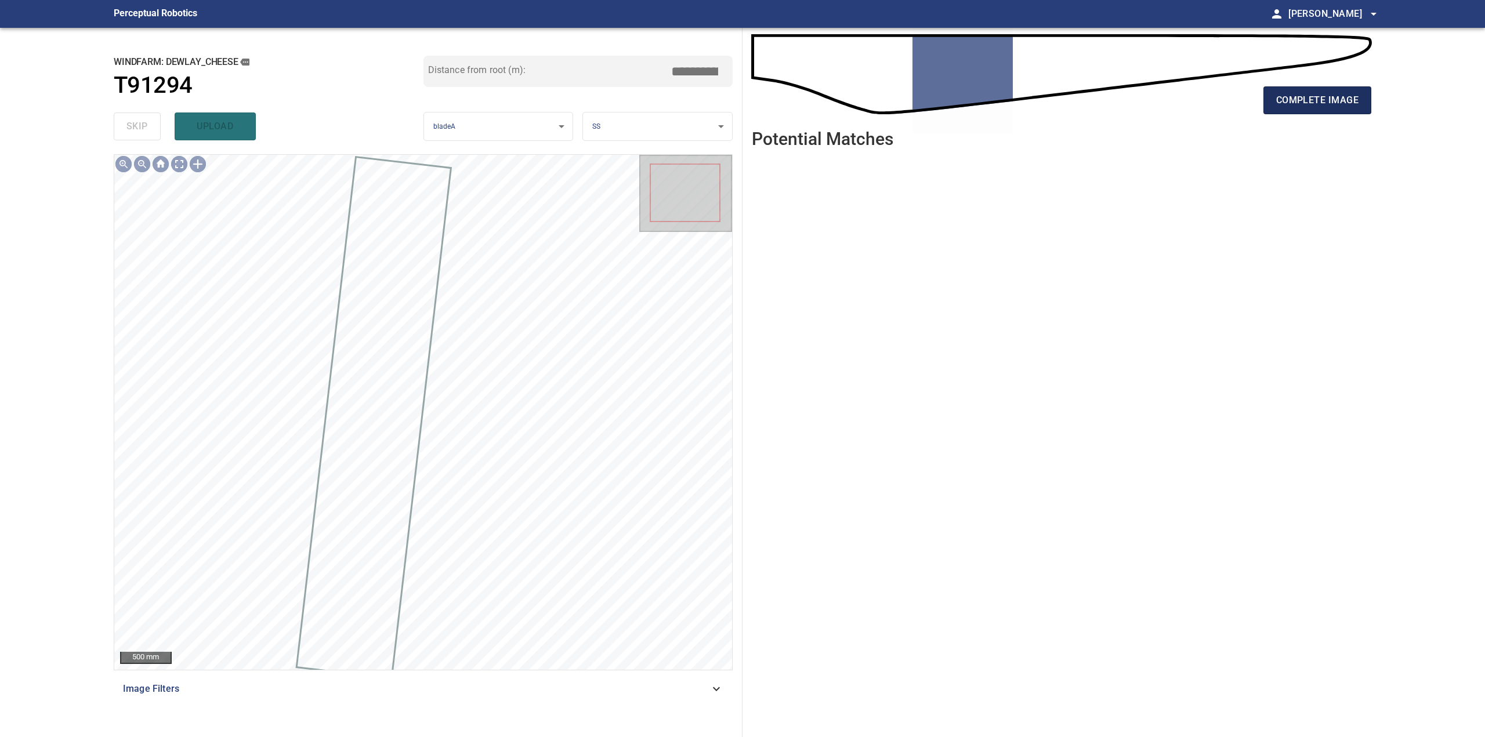
click at [1350, 111] on button "complete image" at bounding box center [1317, 100] width 108 height 28
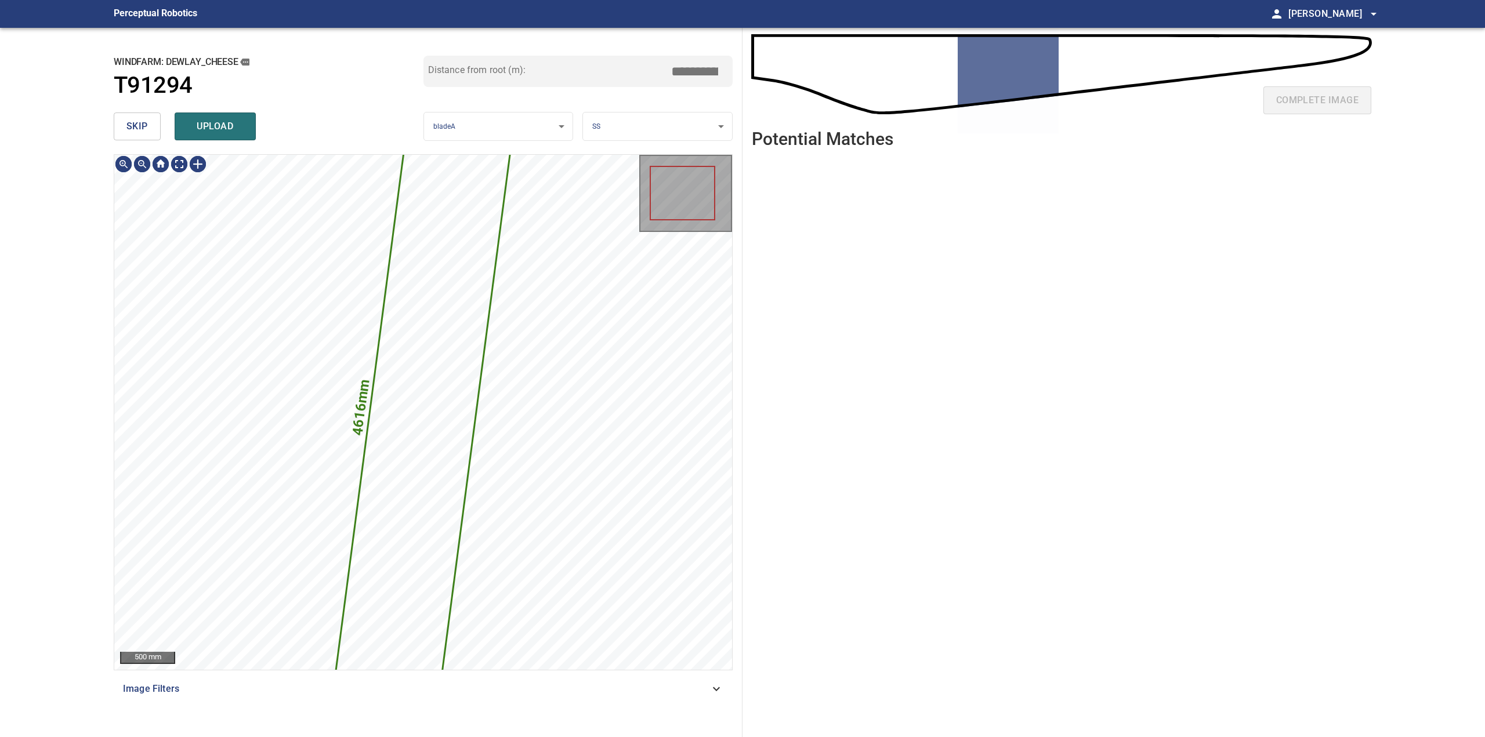
click at [124, 121] on button "skip" at bounding box center [137, 127] width 47 height 28
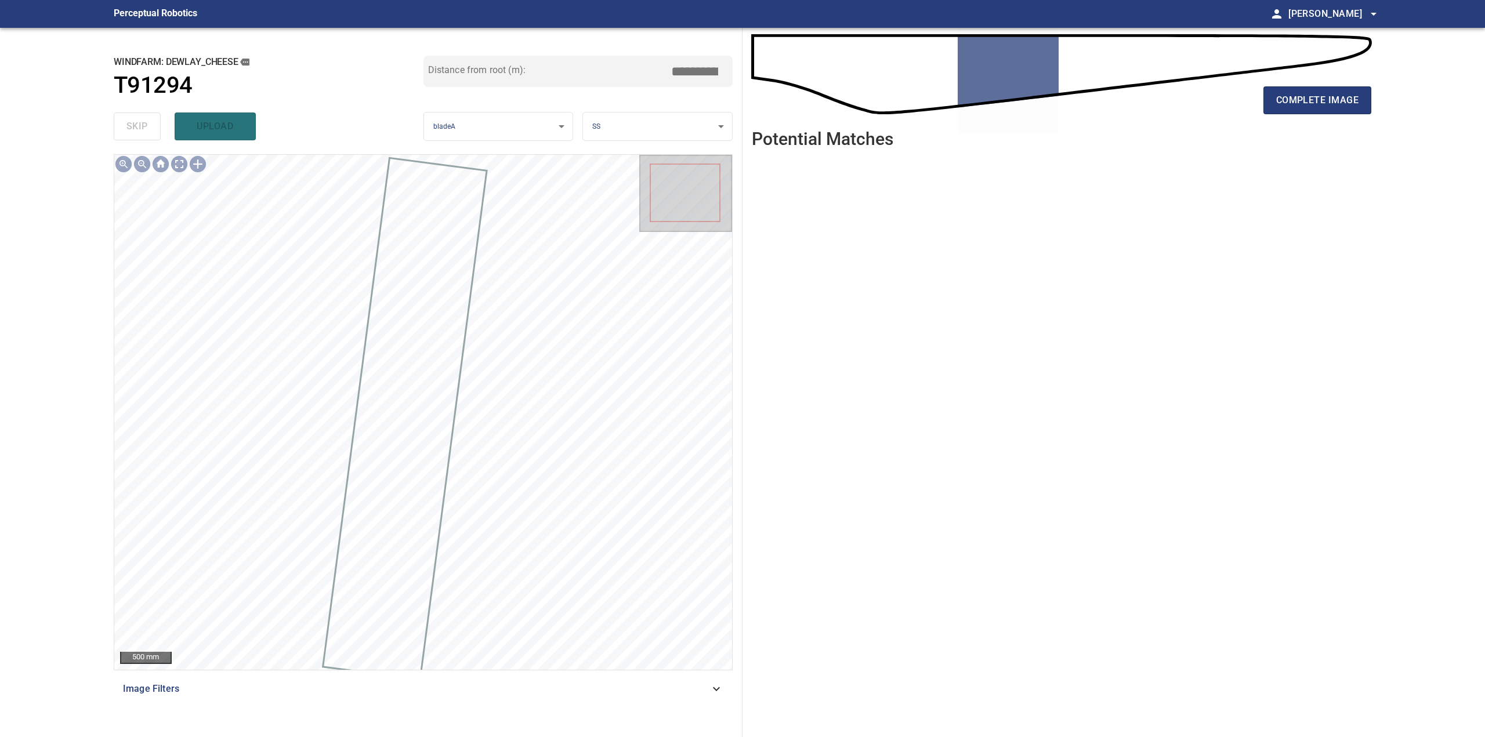
click at [1326, 86] on div "complete image" at bounding box center [1061, 105] width 619 height 46
click at [1322, 89] on button "complete image" at bounding box center [1317, 100] width 108 height 28
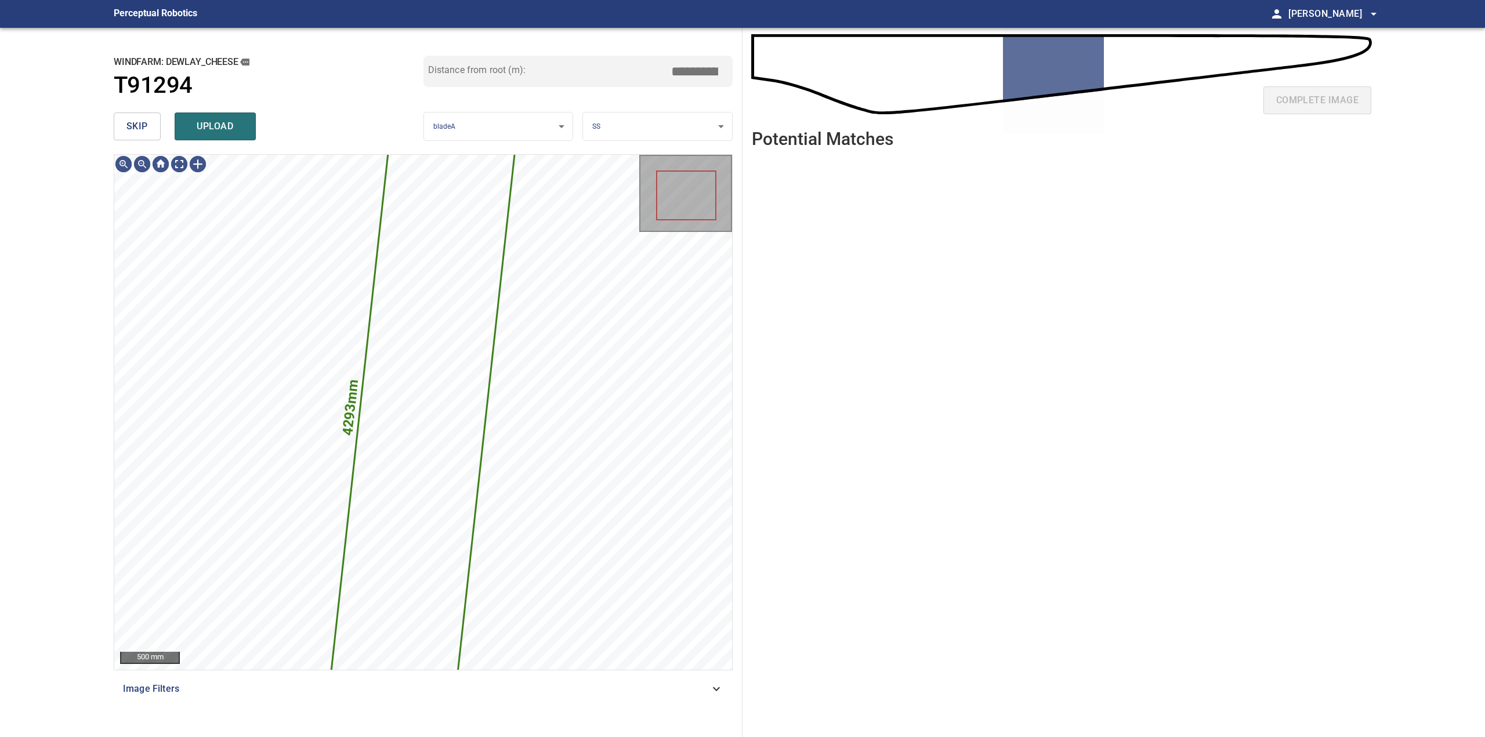
drag, startPoint x: 128, startPoint y: 126, endPoint x: 249, endPoint y: 151, distance: 123.8
click at [129, 126] on span "skip" at bounding box center [136, 126] width 21 height 16
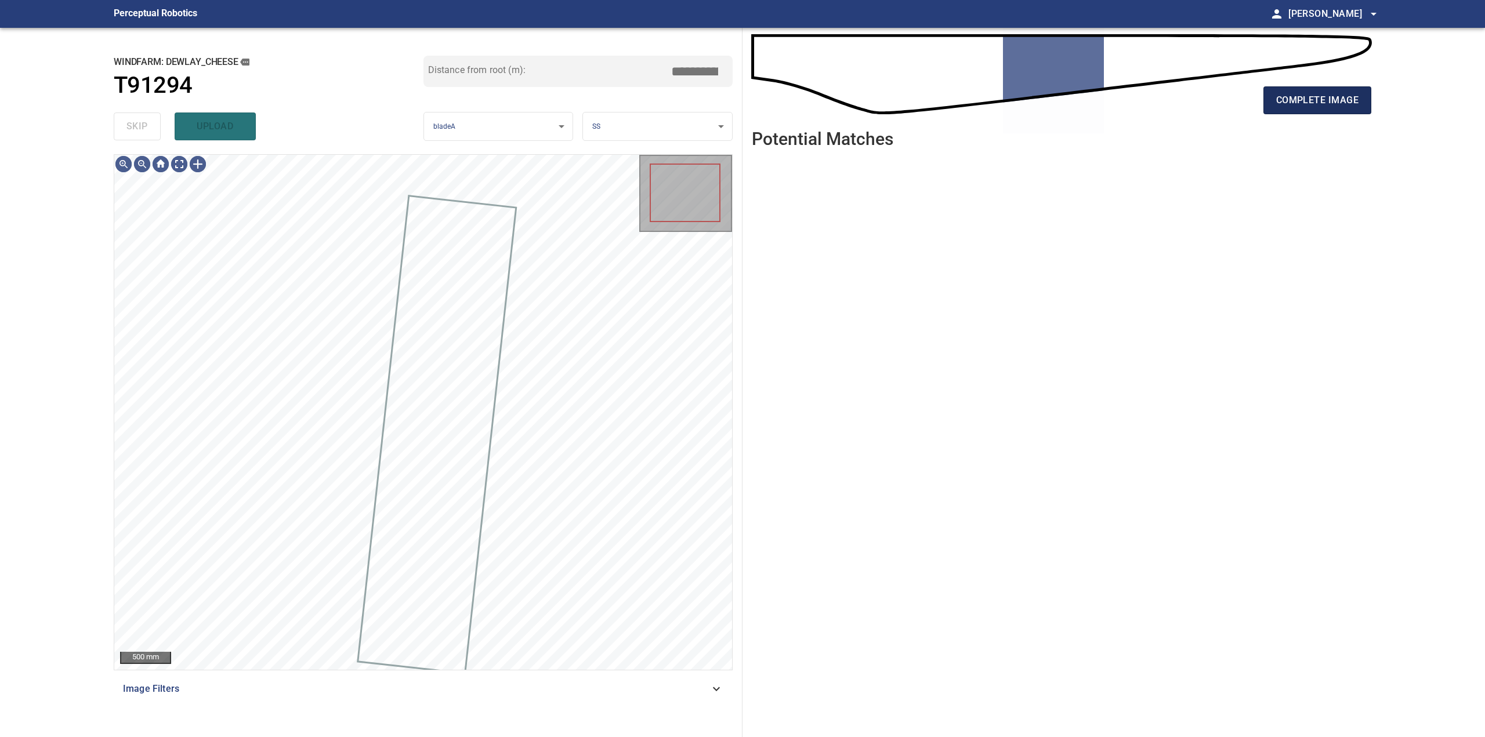
click at [1353, 110] on button "complete image" at bounding box center [1317, 100] width 108 height 28
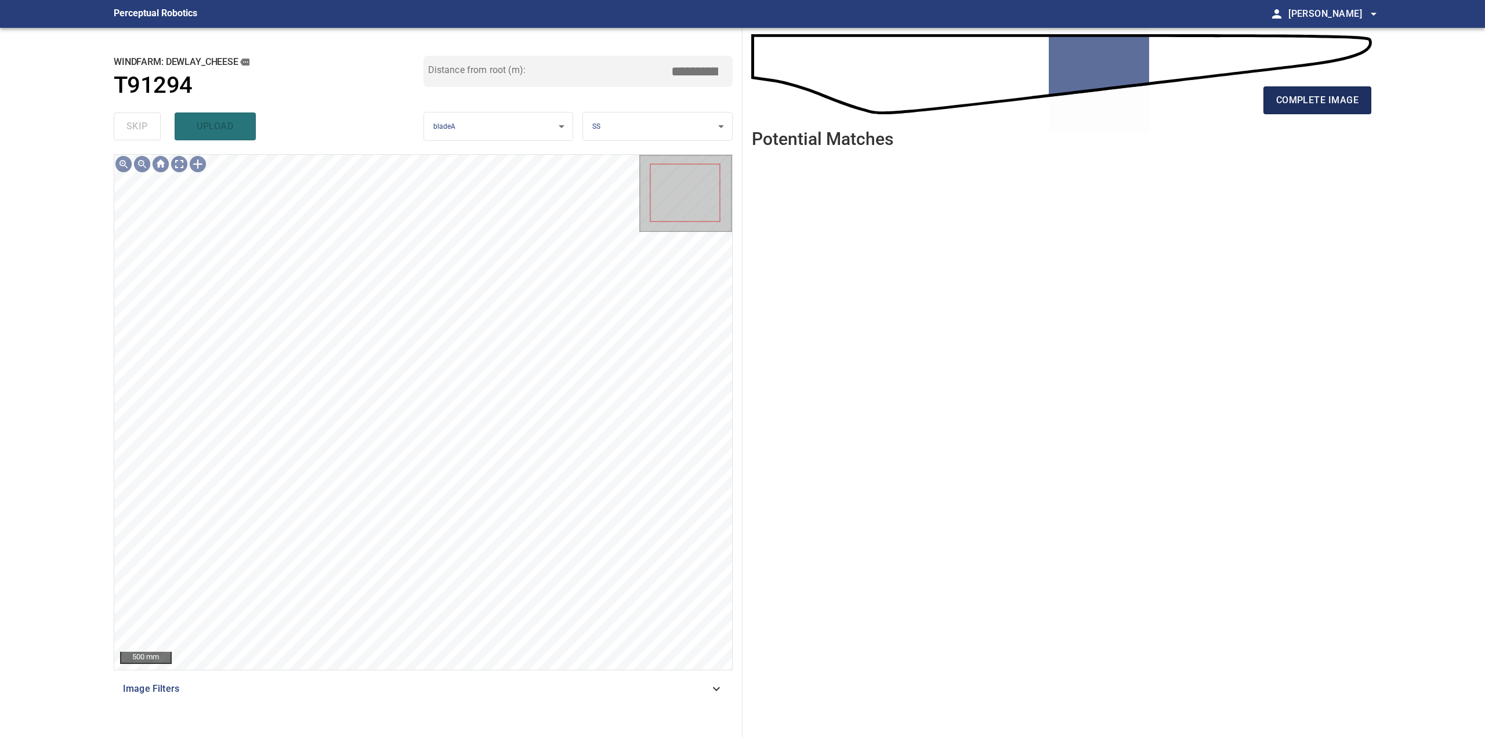
click at [1339, 103] on span "complete image" at bounding box center [1317, 100] width 82 height 16
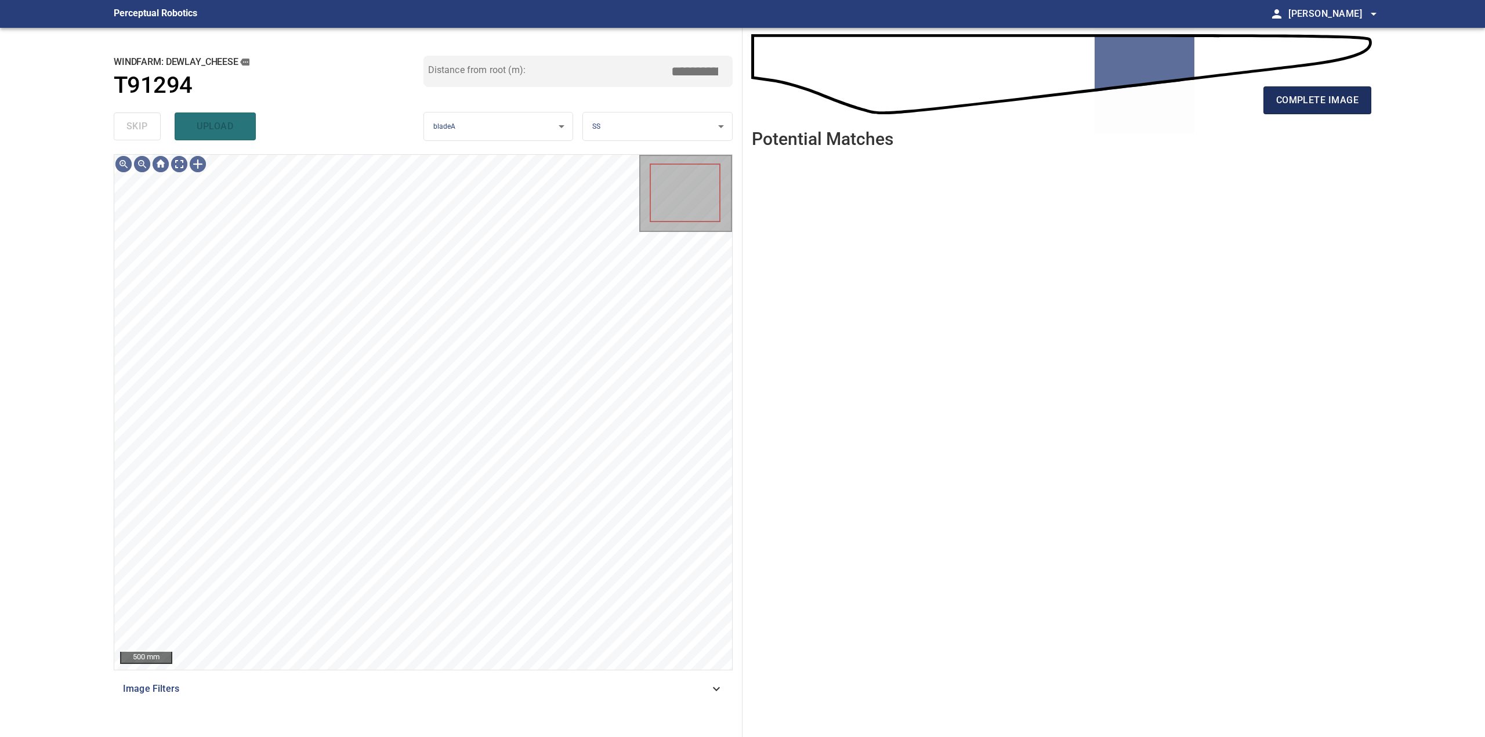
click at [1325, 100] on span "complete image" at bounding box center [1317, 100] width 82 height 16
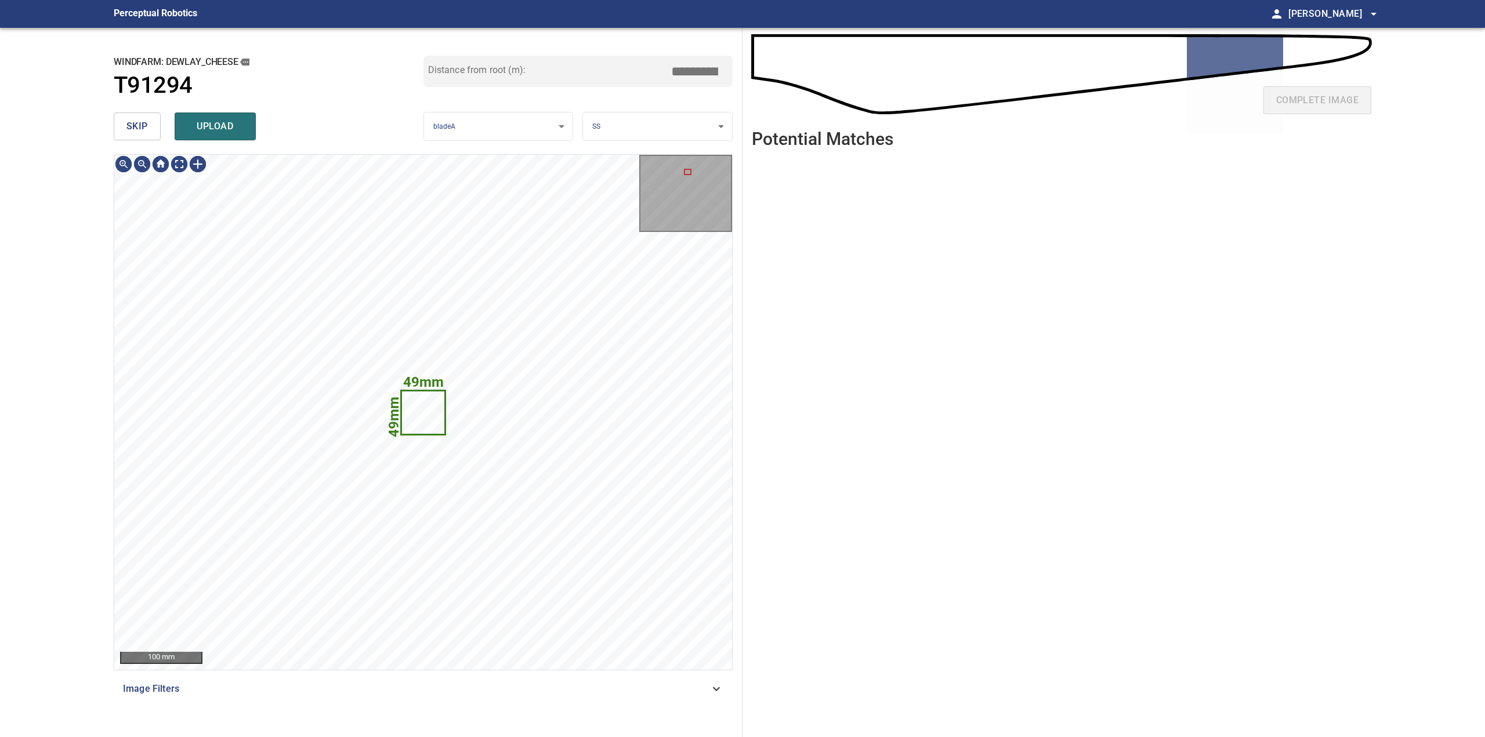
click at [137, 126] on span "skip" at bounding box center [136, 126] width 21 height 16
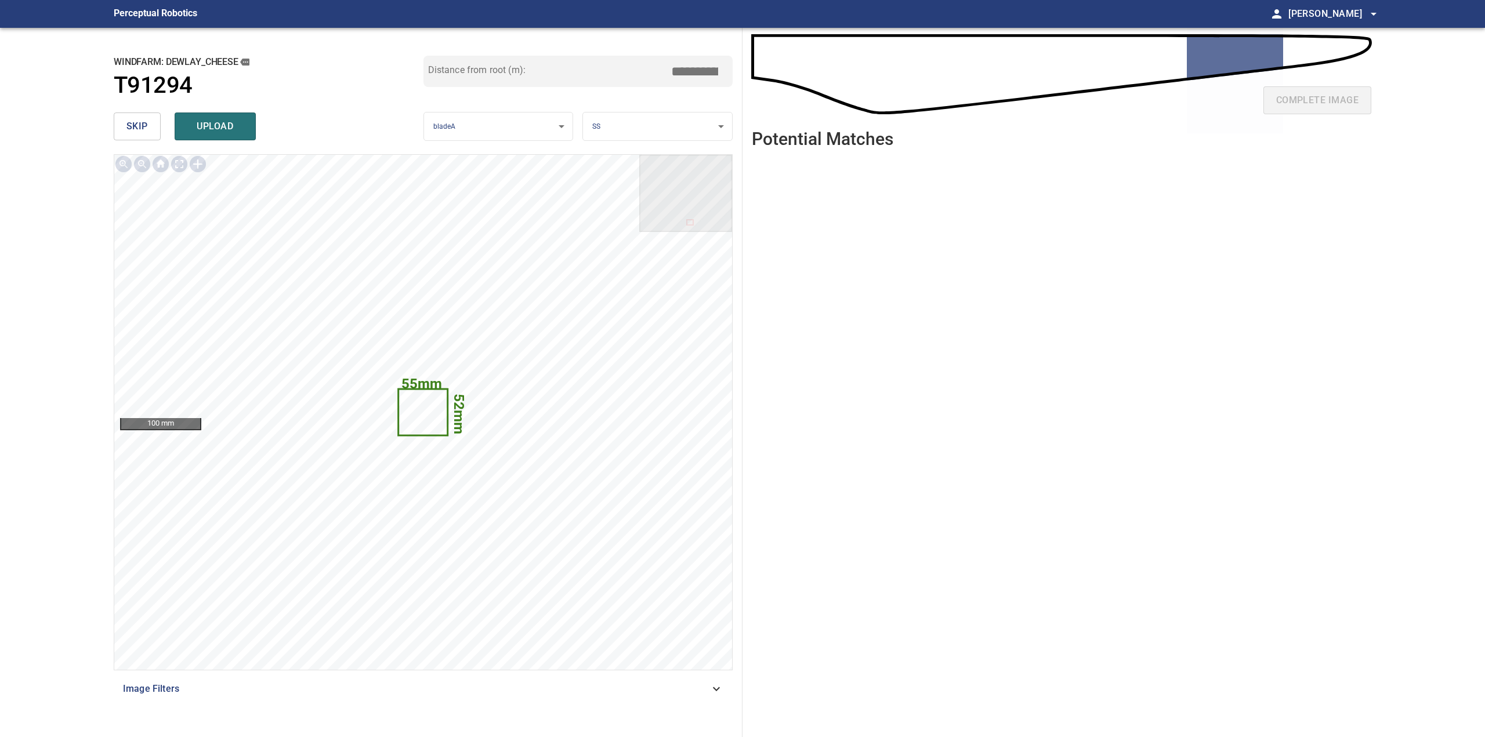
click at [160, 125] on button "skip" at bounding box center [137, 127] width 47 height 28
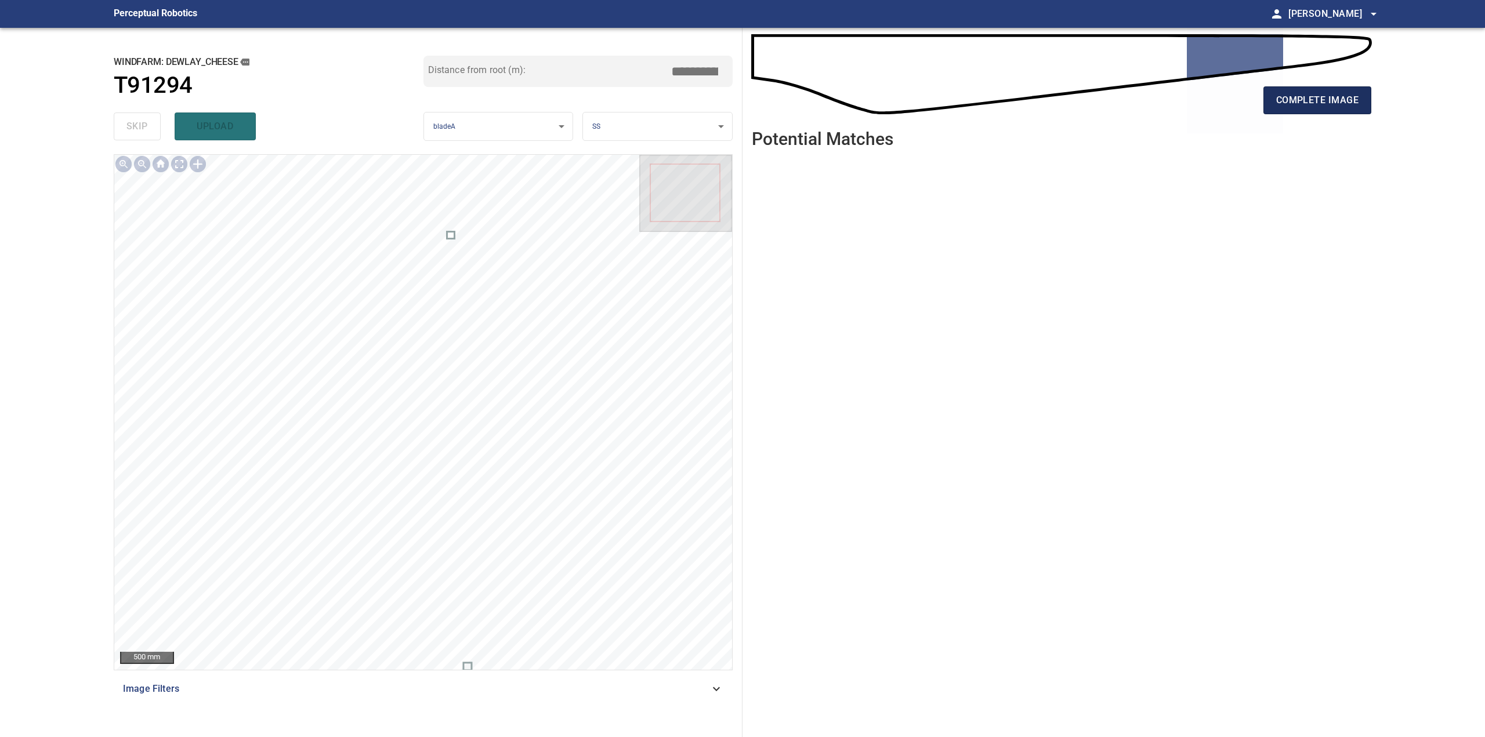
click at [1302, 100] on span "complete image" at bounding box center [1317, 100] width 82 height 16
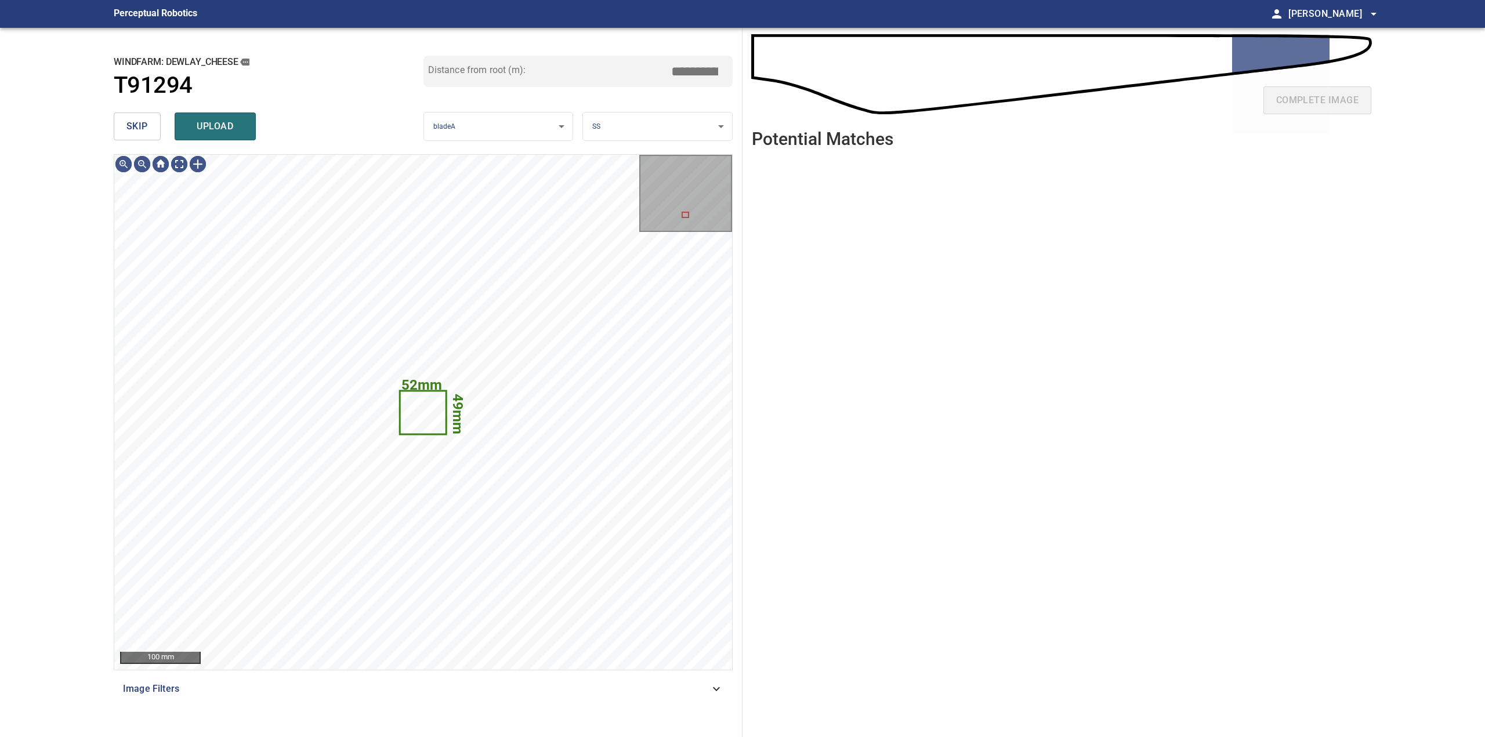
click at [143, 129] on span "skip" at bounding box center [136, 126] width 21 height 16
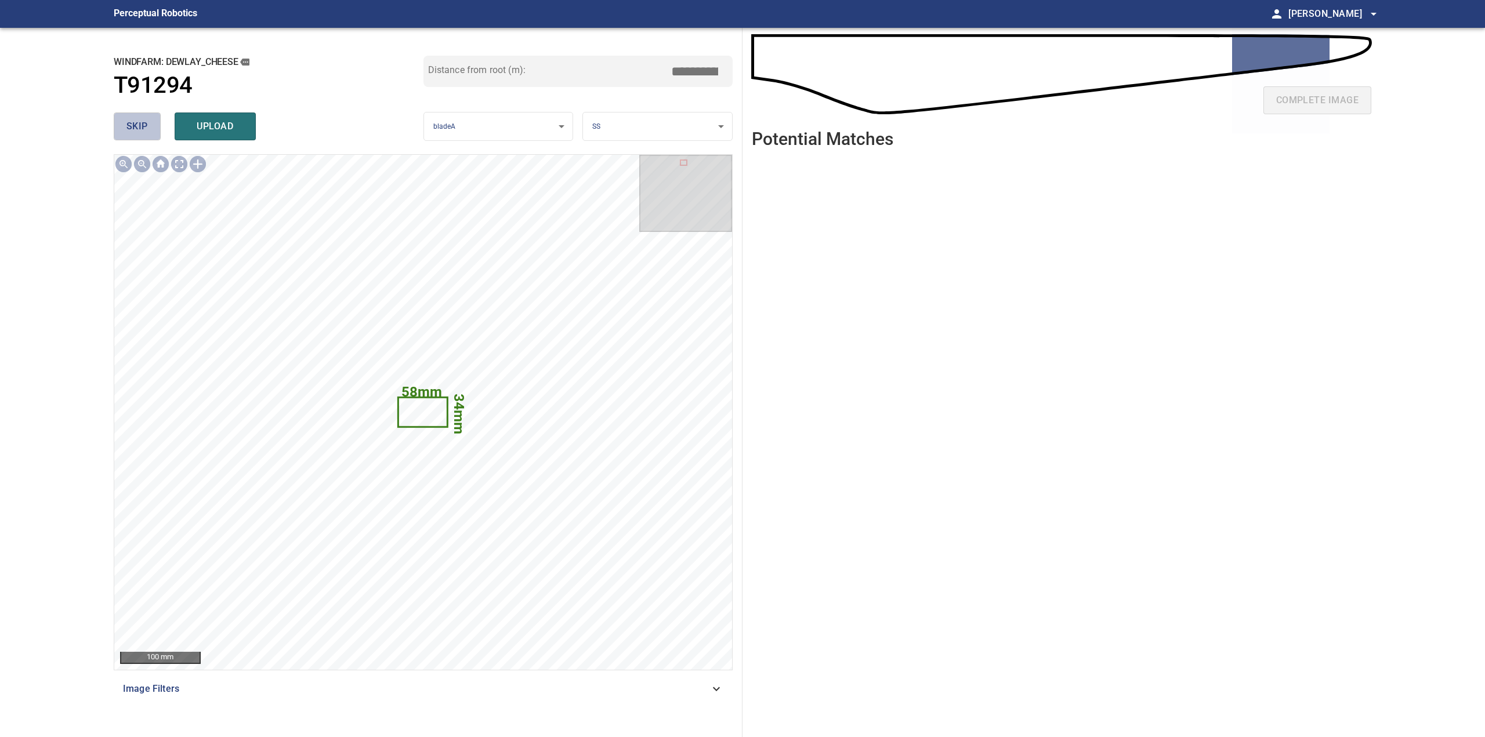
click at [137, 131] on span "skip" at bounding box center [136, 126] width 21 height 16
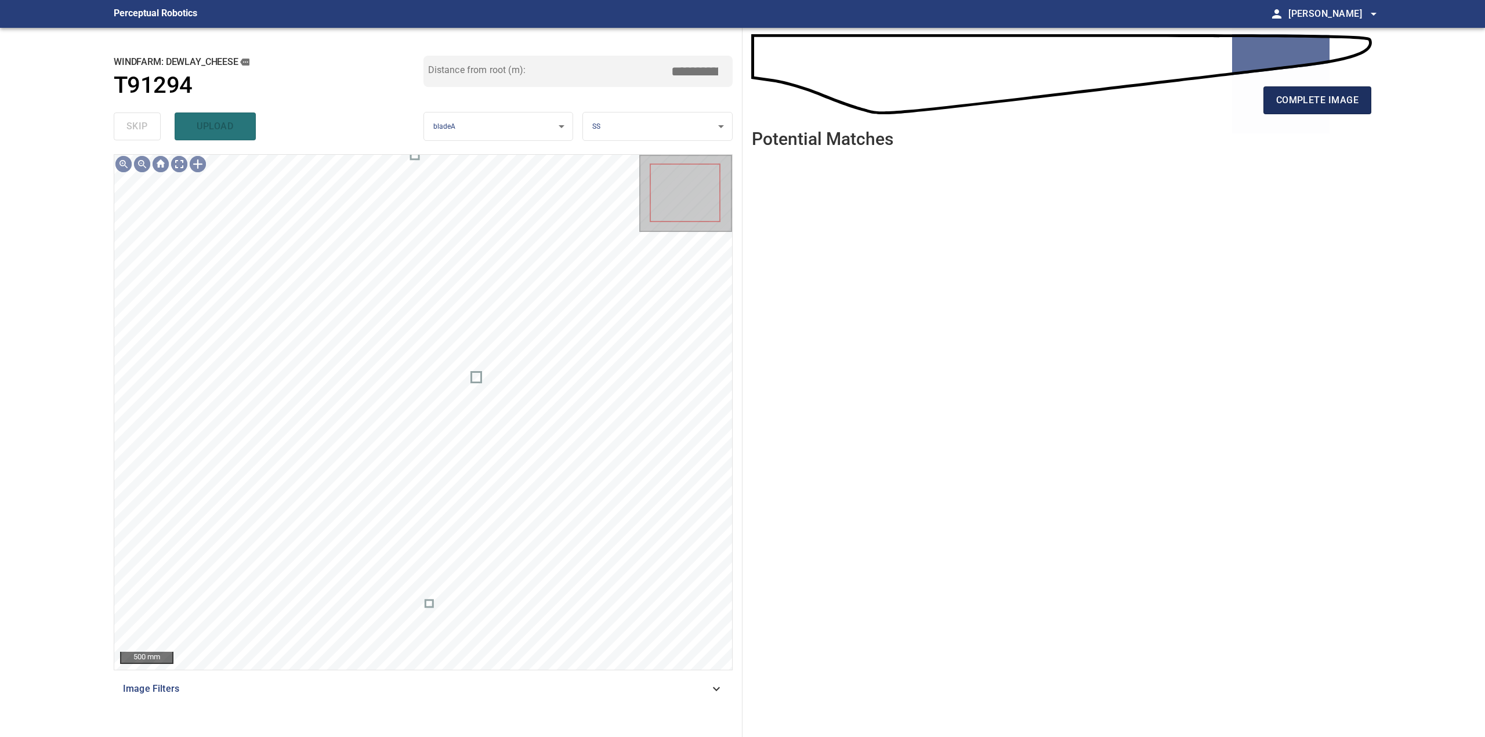
click at [1342, 92] on span "complete image" at bounding box center [1317, 100] width 82 height 16
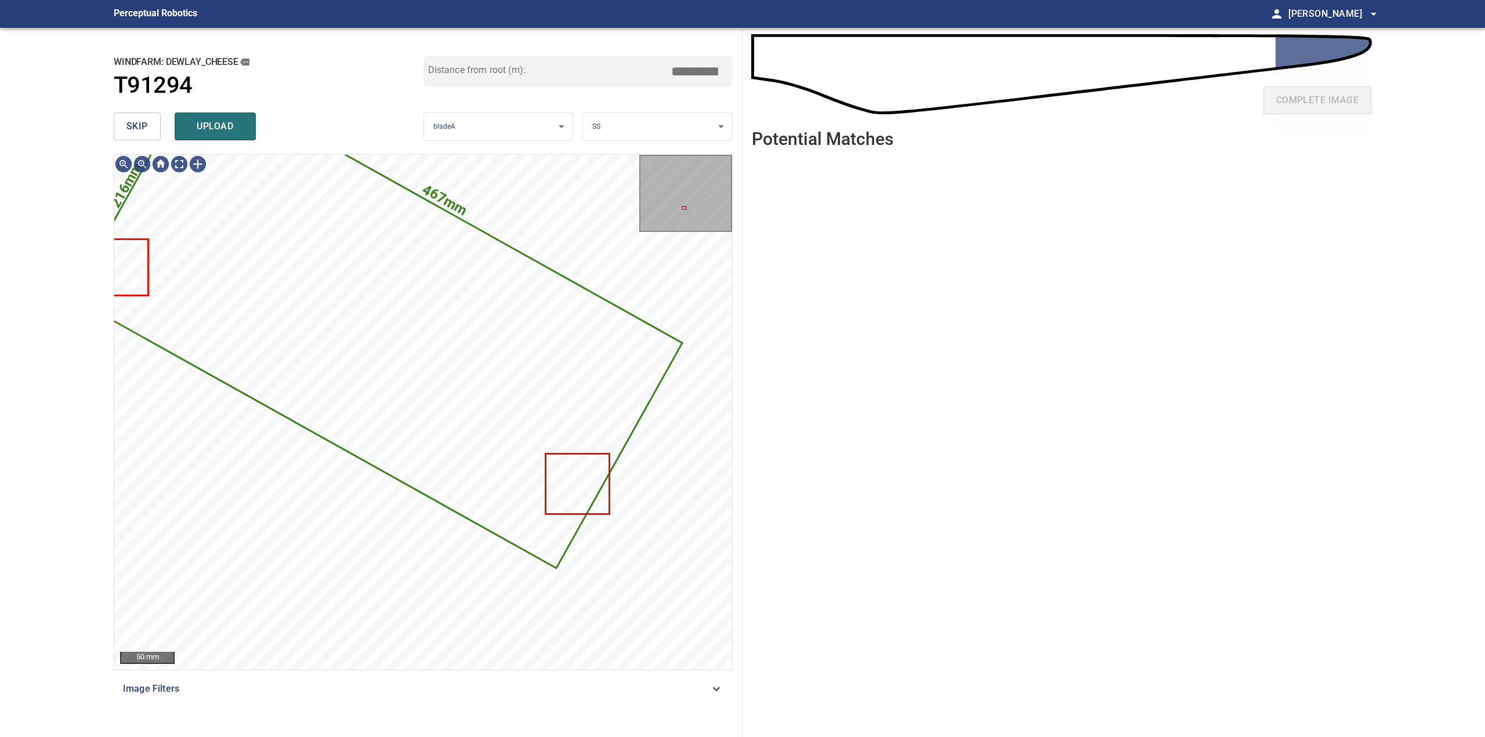
click at [129, 127] on span "skip" at bounding box center [136, 126] width 21 height 16
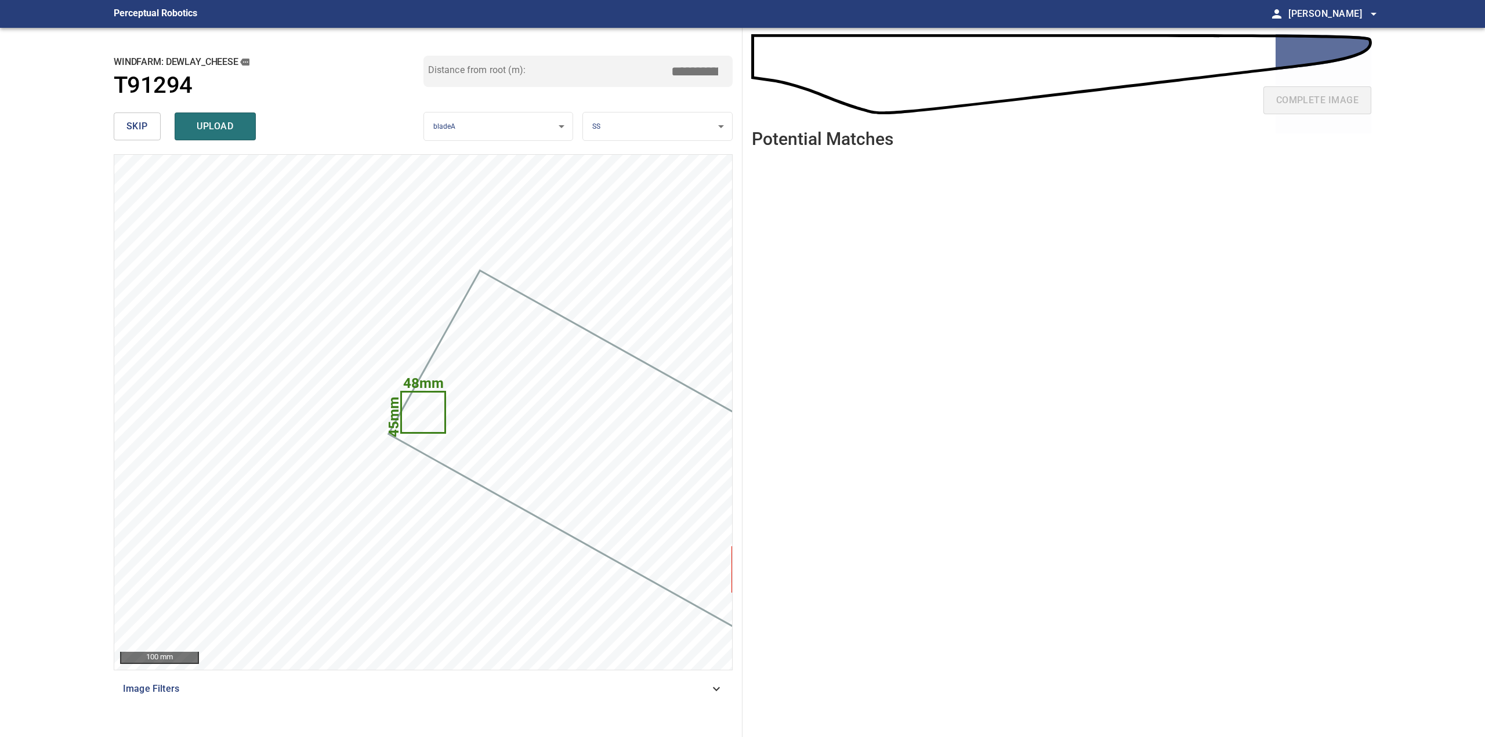
click at [253, 151] on div "**********" at bounding box center [423, 382] width 638 height 709
click at [234, 123] on span "upload" at bounding box center [215, 126] width 56 height 16
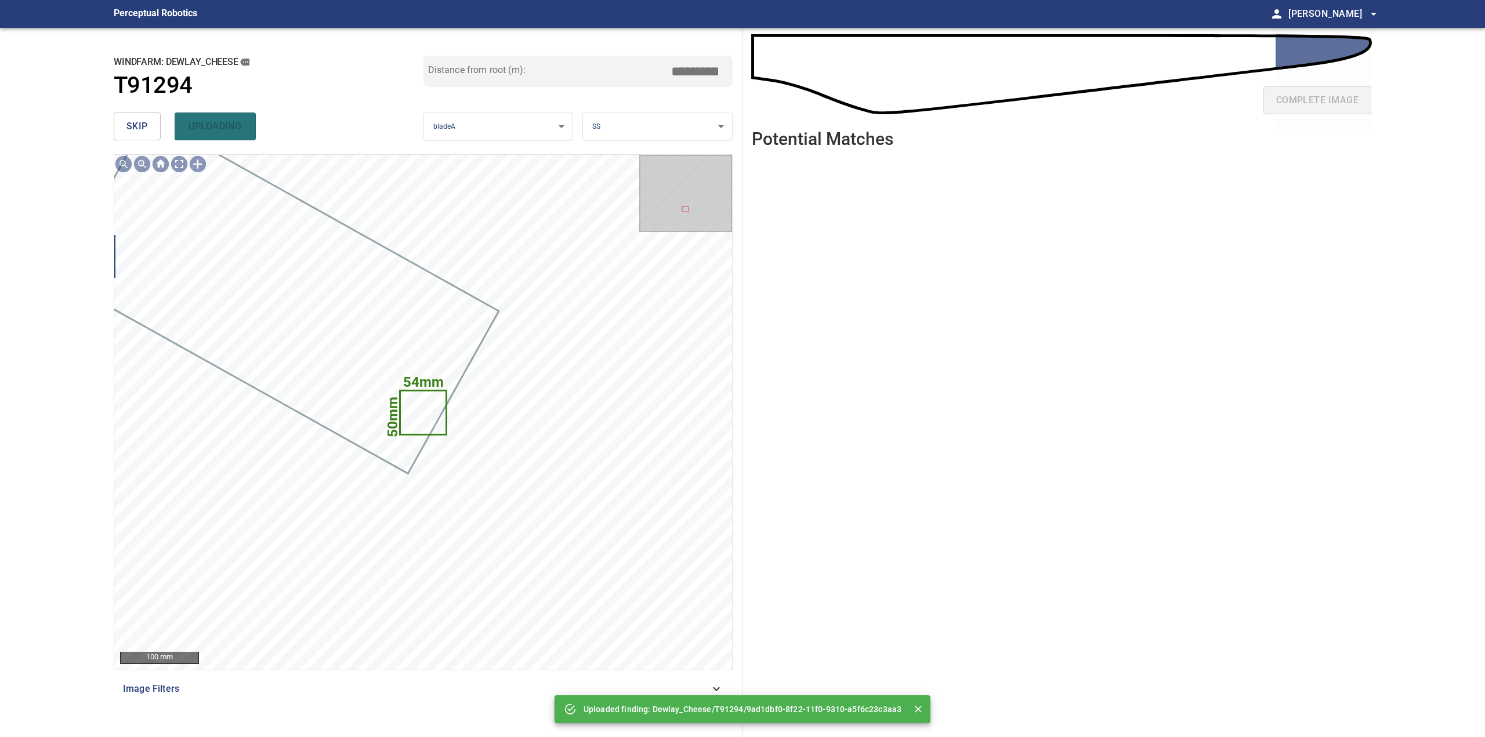
click at [143, 118] on span "skip" at bounding box center [136, 126] width 21 height 16
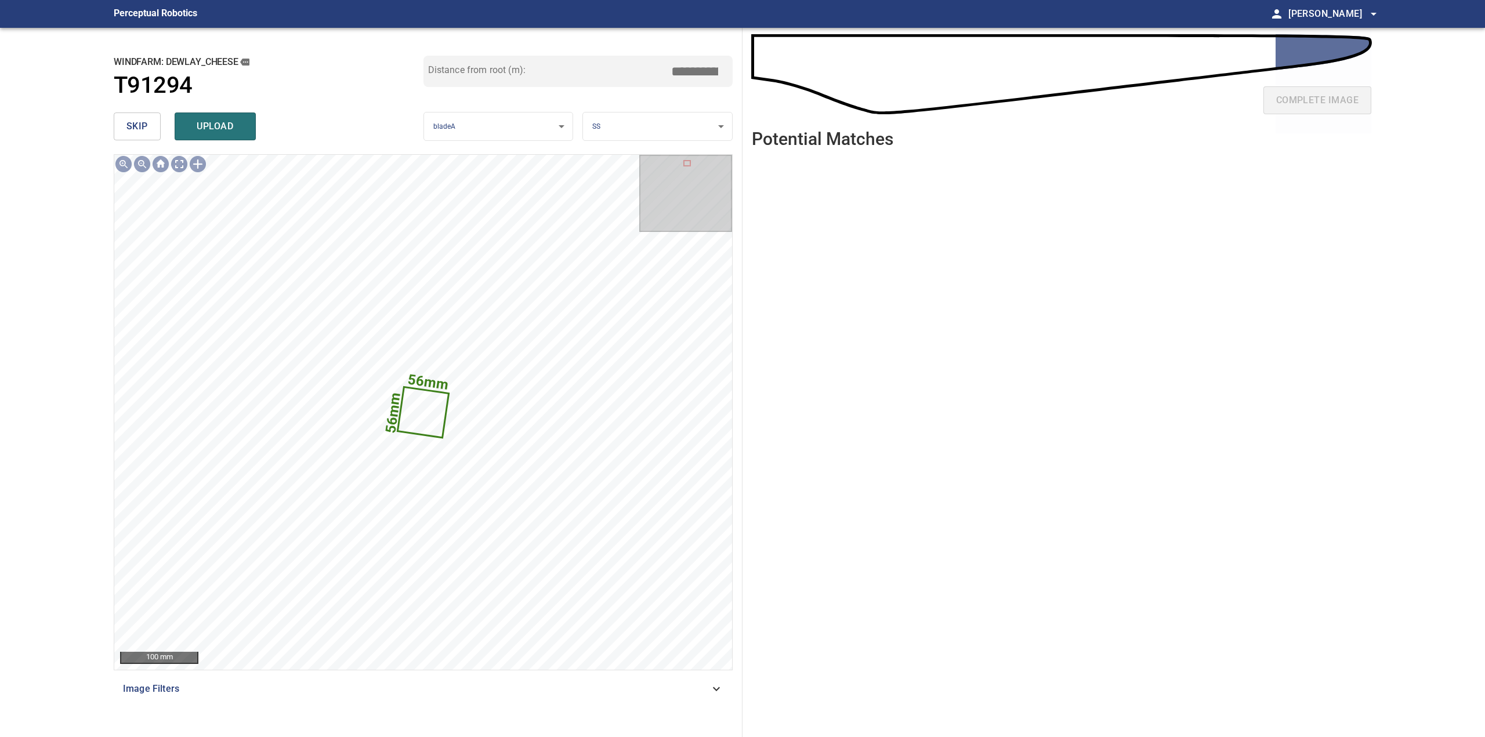
click at [139, 130] on span "skip" at bounding box center [136, 126] width 21 height 16
click at [1300, 102] on span "complete image" at bounding box center [1317, 100] width 82 height 16
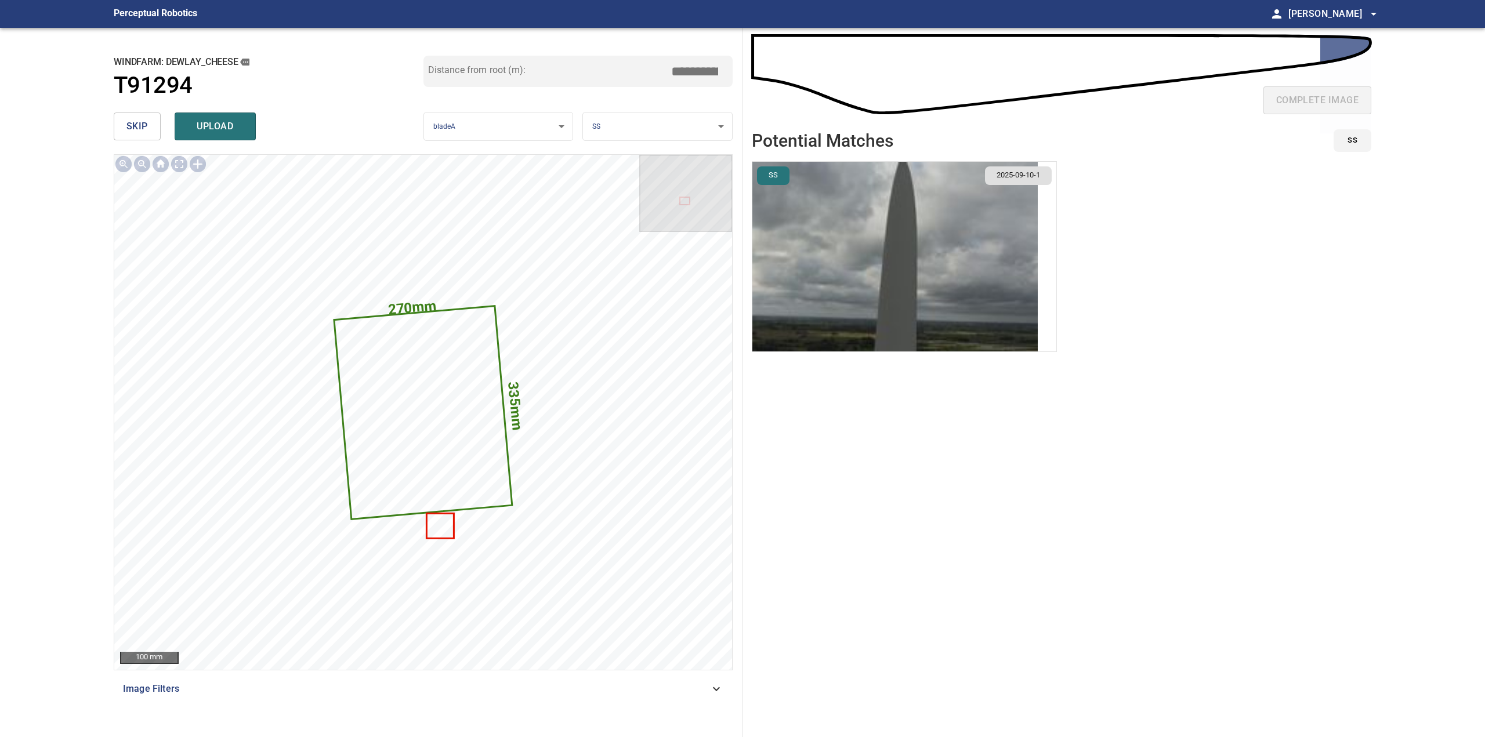
drag, startPoint x: 143, startPoint y: 135, endPoint x: 296, endPoint y: 139, distance: 153.2
click at [143, 135] on button "skip" at bounding box center [137, 127] width 47 height 28
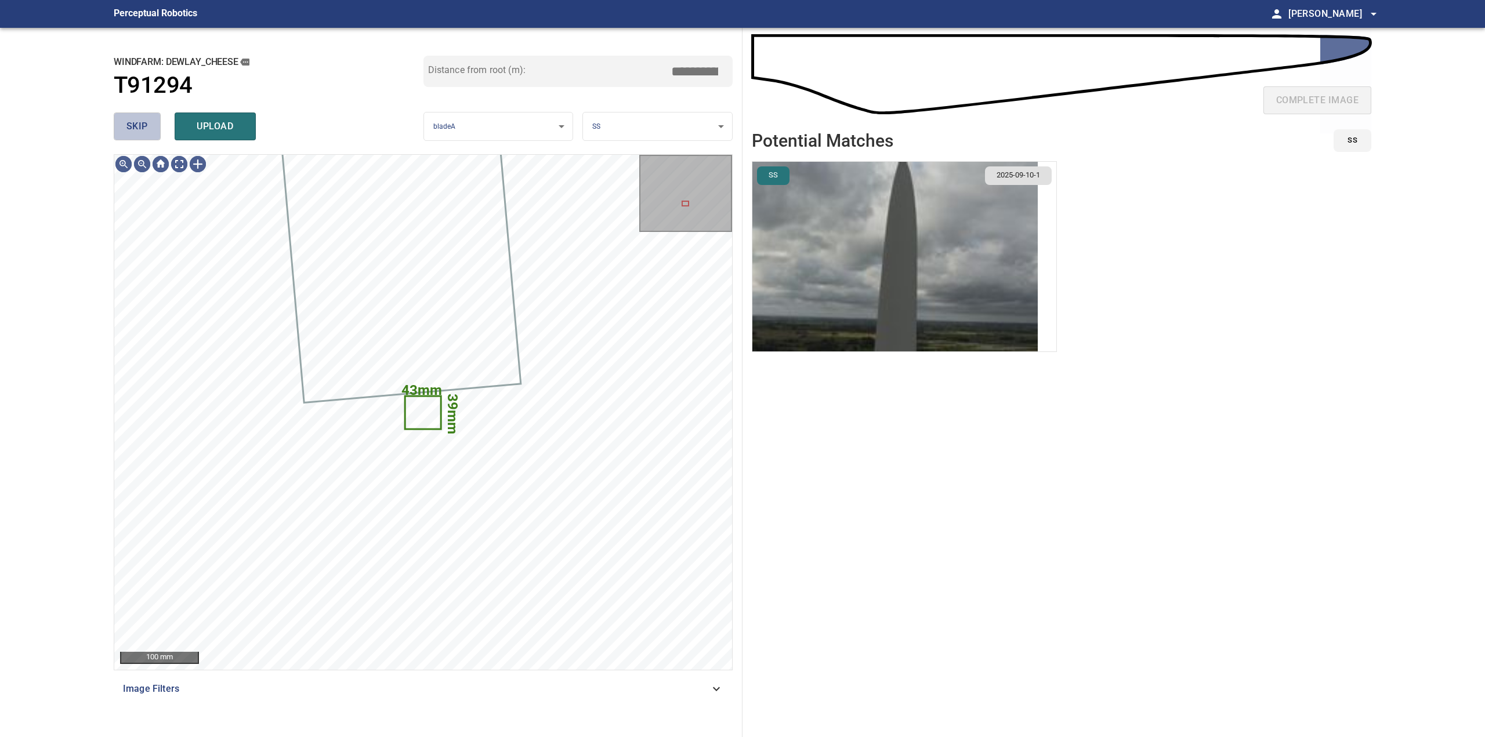
click at [126, 125] on button "skip" at bounding box center [137, 127] width 47 height 28
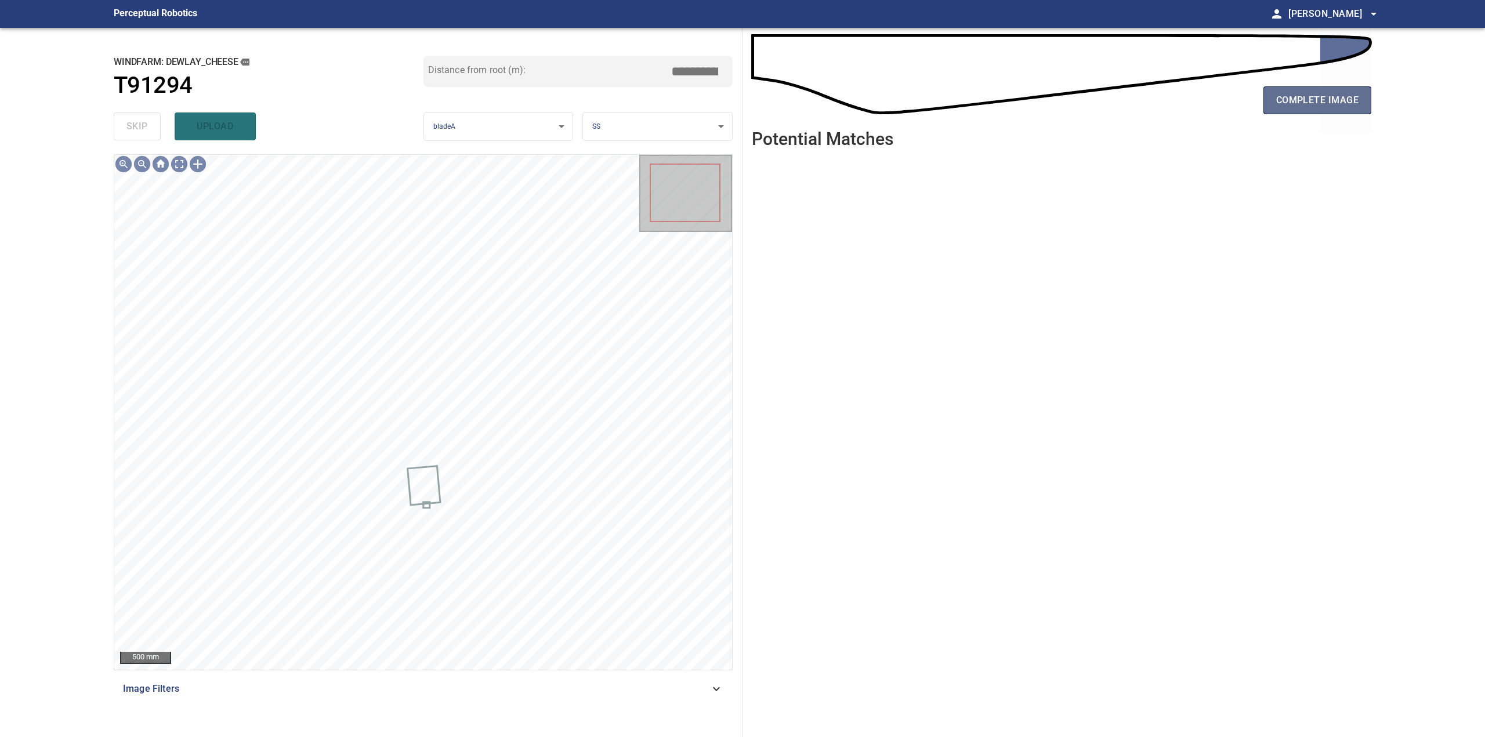
click at [1336, 109] on button "complete image" at bounding box center [1317, 100] width 108 height 28
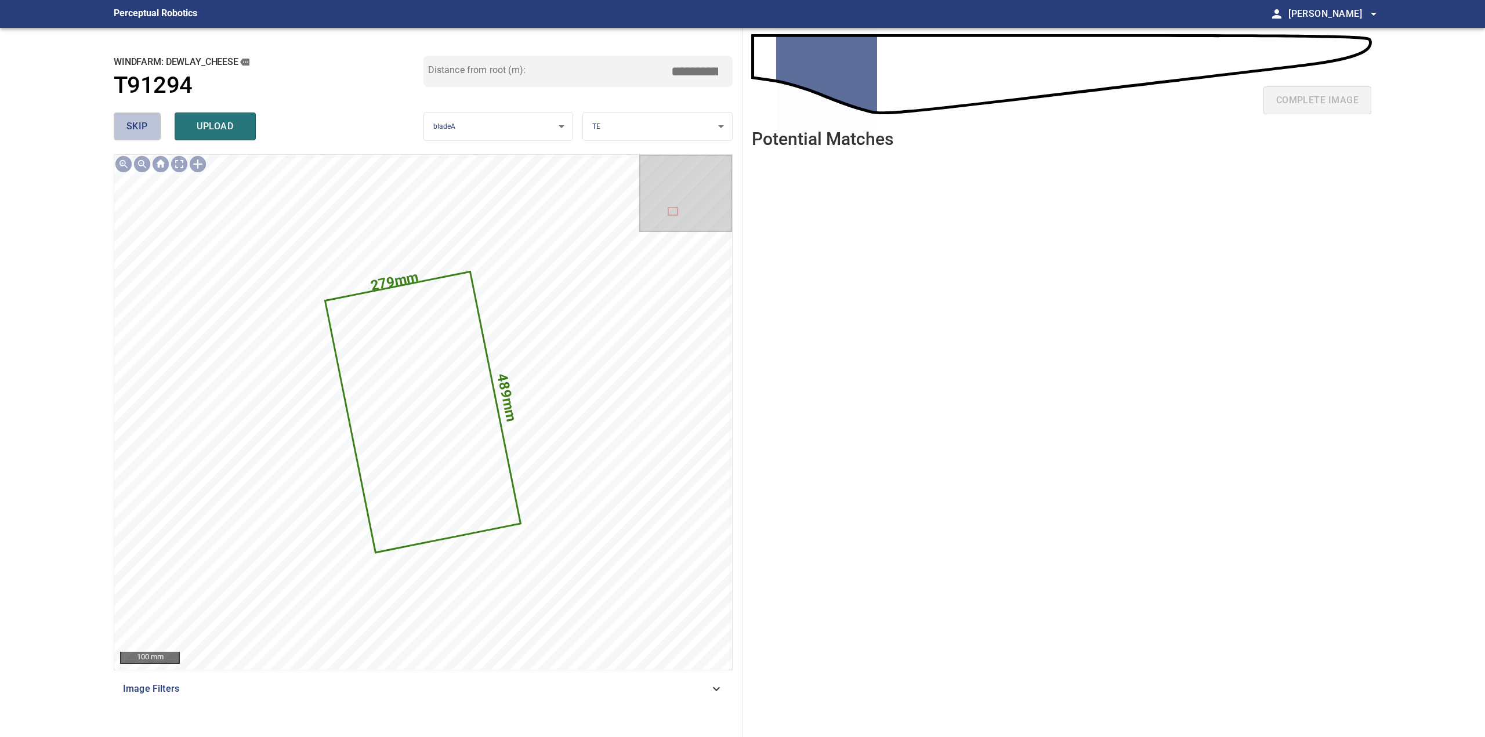
drag, startPoint x: 146, startPoint y: 119, endPoint x: 160, endPoint y: 134, distance: 20.5
click at [146, 120] on span "skip" at bounding box center [136, 126] width 21 height 16
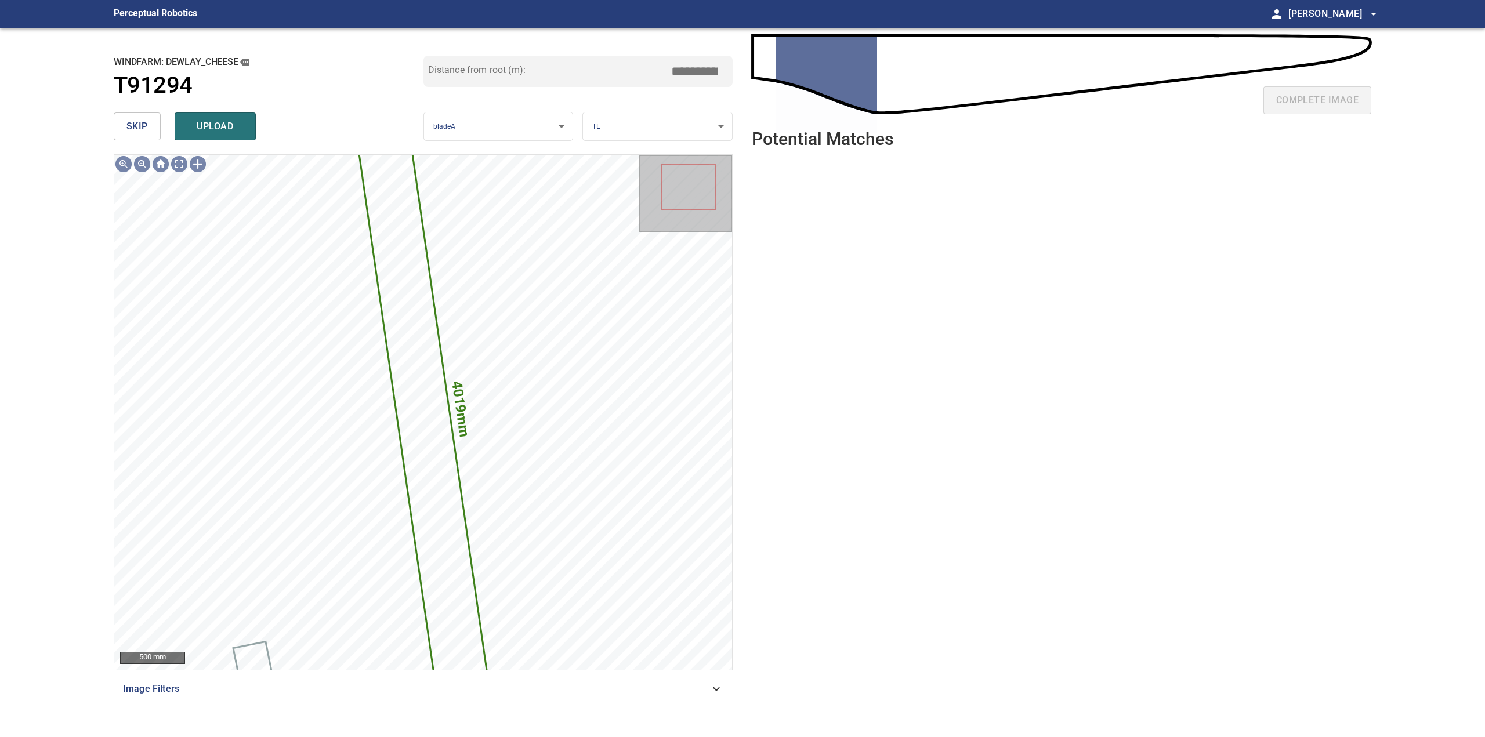
click at [131, 131] on span "skip" at bounding box center [136, 126] width 21 height 16
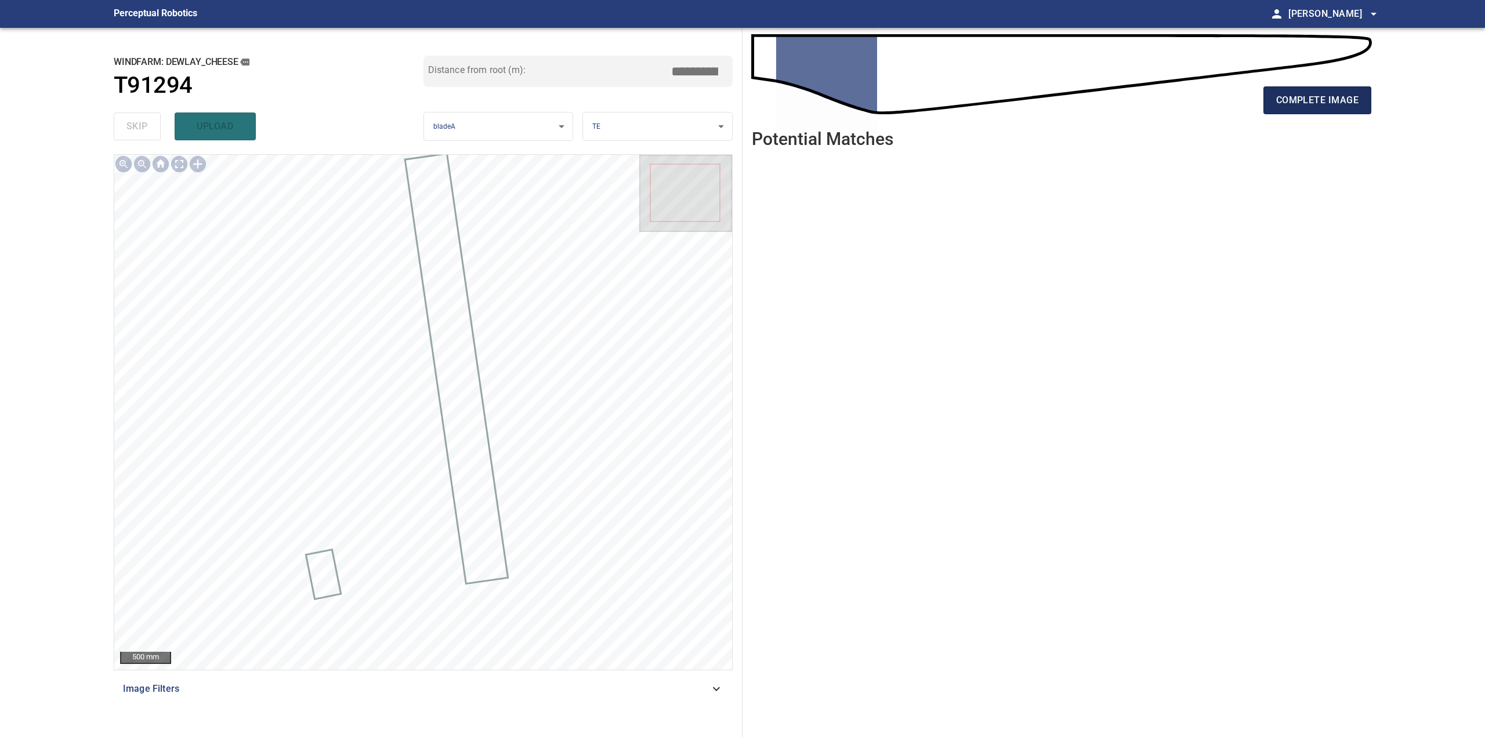
click at [1324, 106] on span "complete image" at bounding box center [1317, 100] width 82 height 16
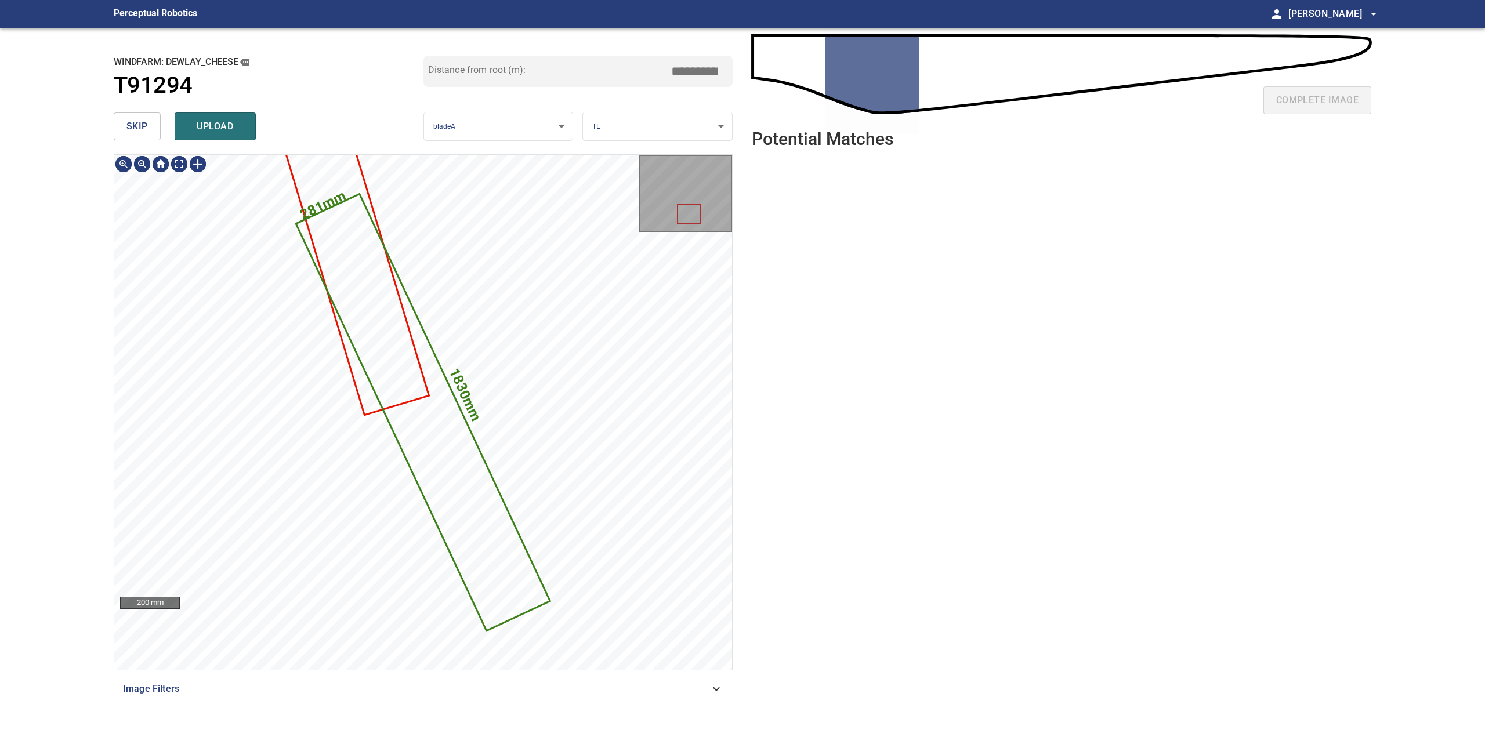
click at [137, 118] on button "skip" at bounding box center [137, 127] width 47 height 28
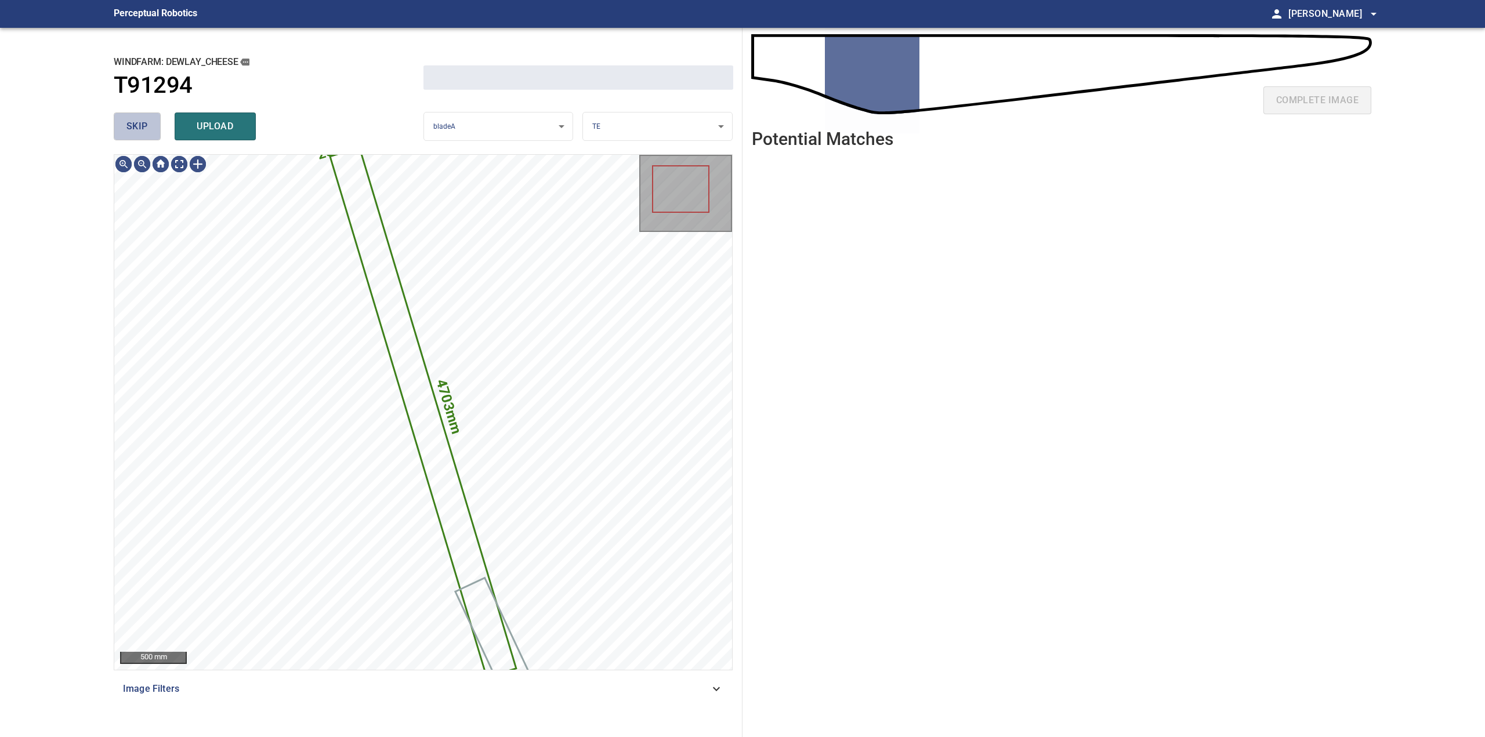
click at [138, 127] on span "skip" at bounding box center [136, 126] width 21 height 16
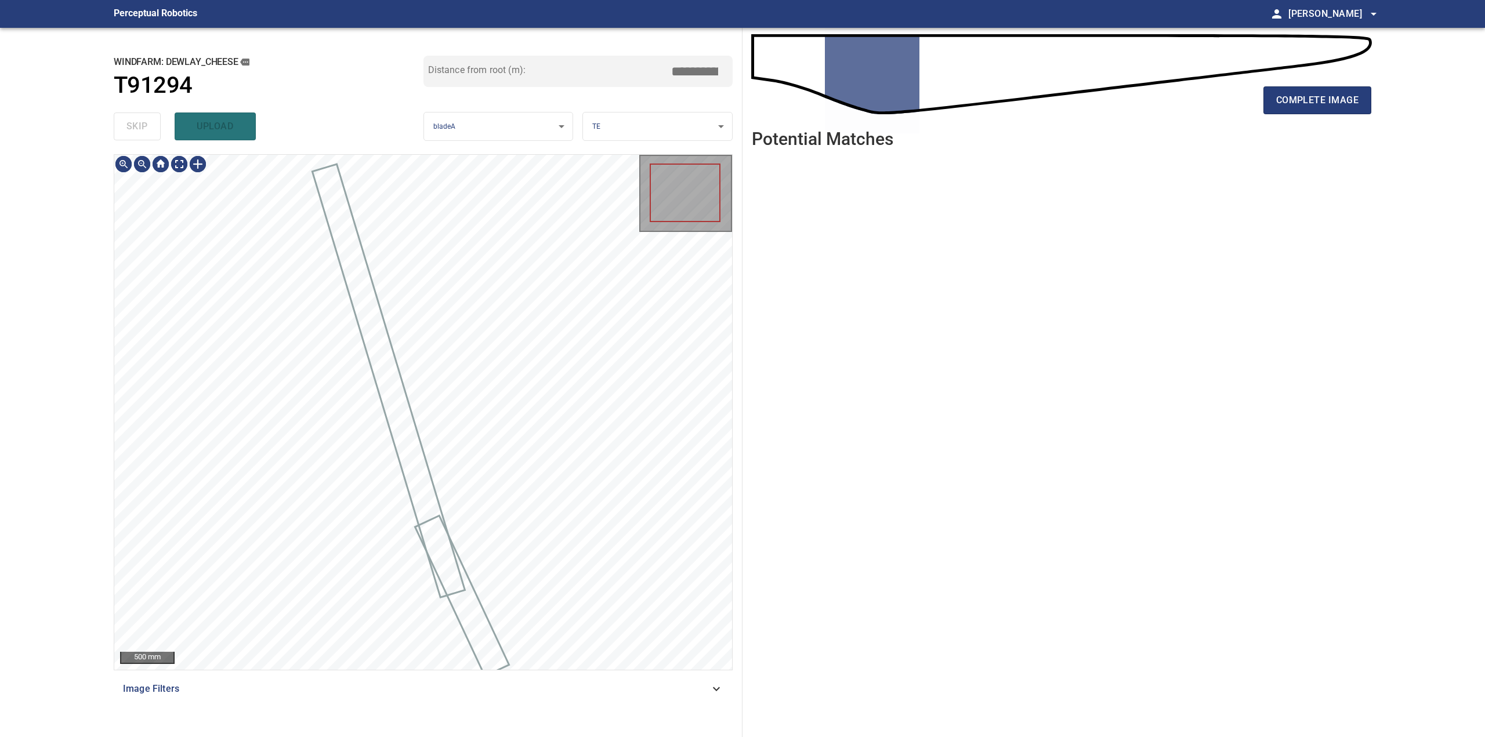
drag, startPoint x: 138, startPoint y: 127, endPoint x: 177, endPoint y: 129, distance: 39.5
click at [139, 127] on div "skip upload" at bounding box center [269, 126] width 310 height 37
click at [1297, 104] on span "complete image" at bounding box center [1317, 100] width 82 height 16
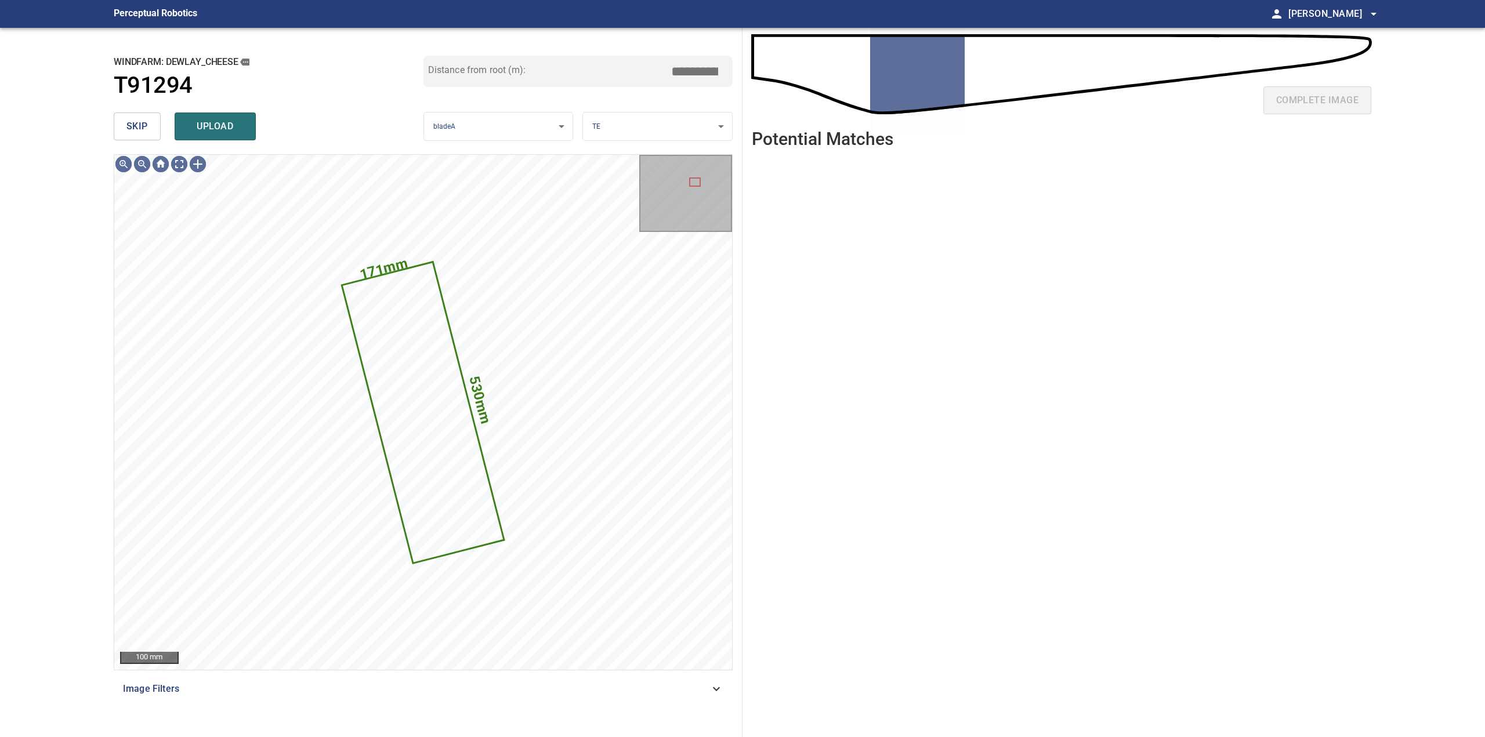
click at [144, 129] on span "skip" at bounding box center [136, 126] width 21 height 16
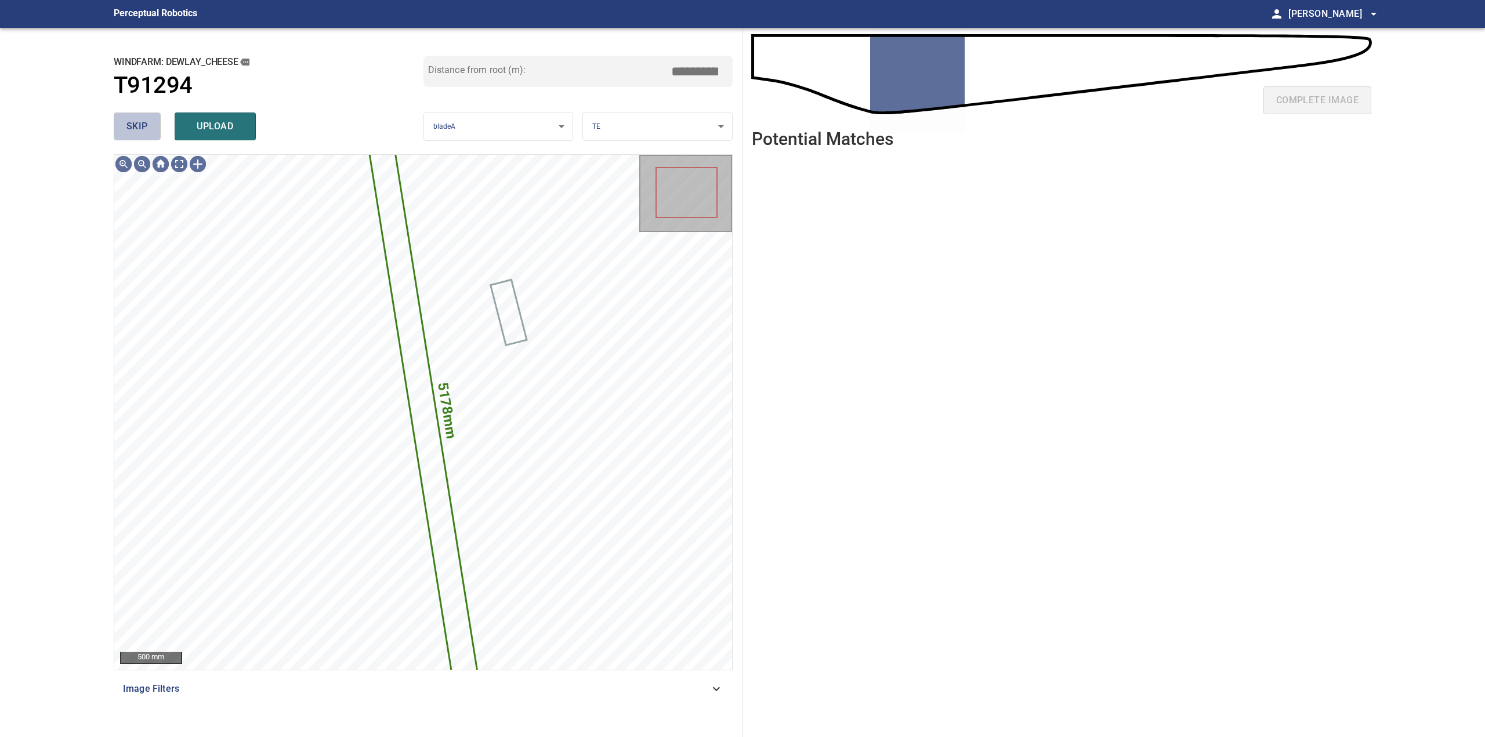
click at [144, 129] on span "skip" at bounding box center [136, 126] width 21 height 16
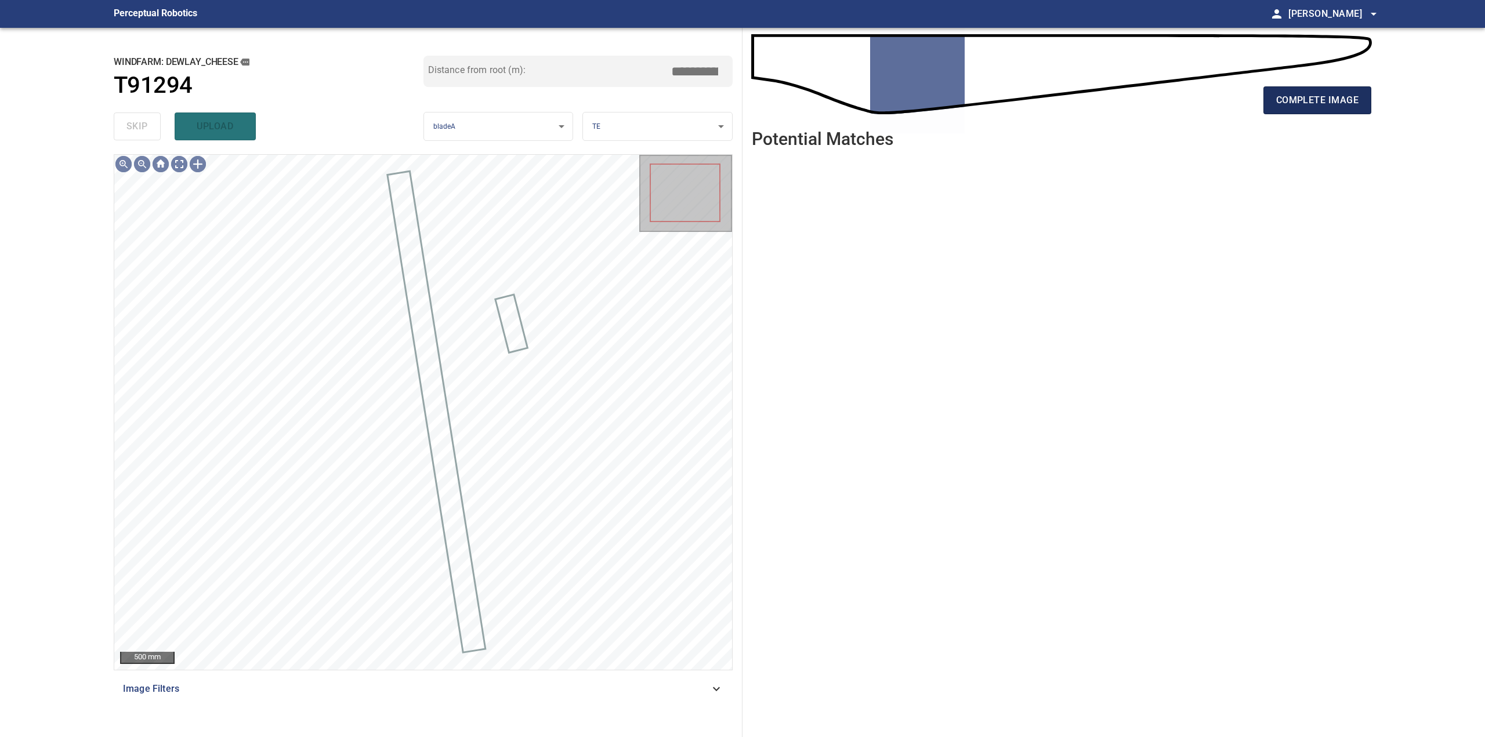
click at [1319, 111] on button "complete image" at bounding box center [1317, 100] width 108 height 28
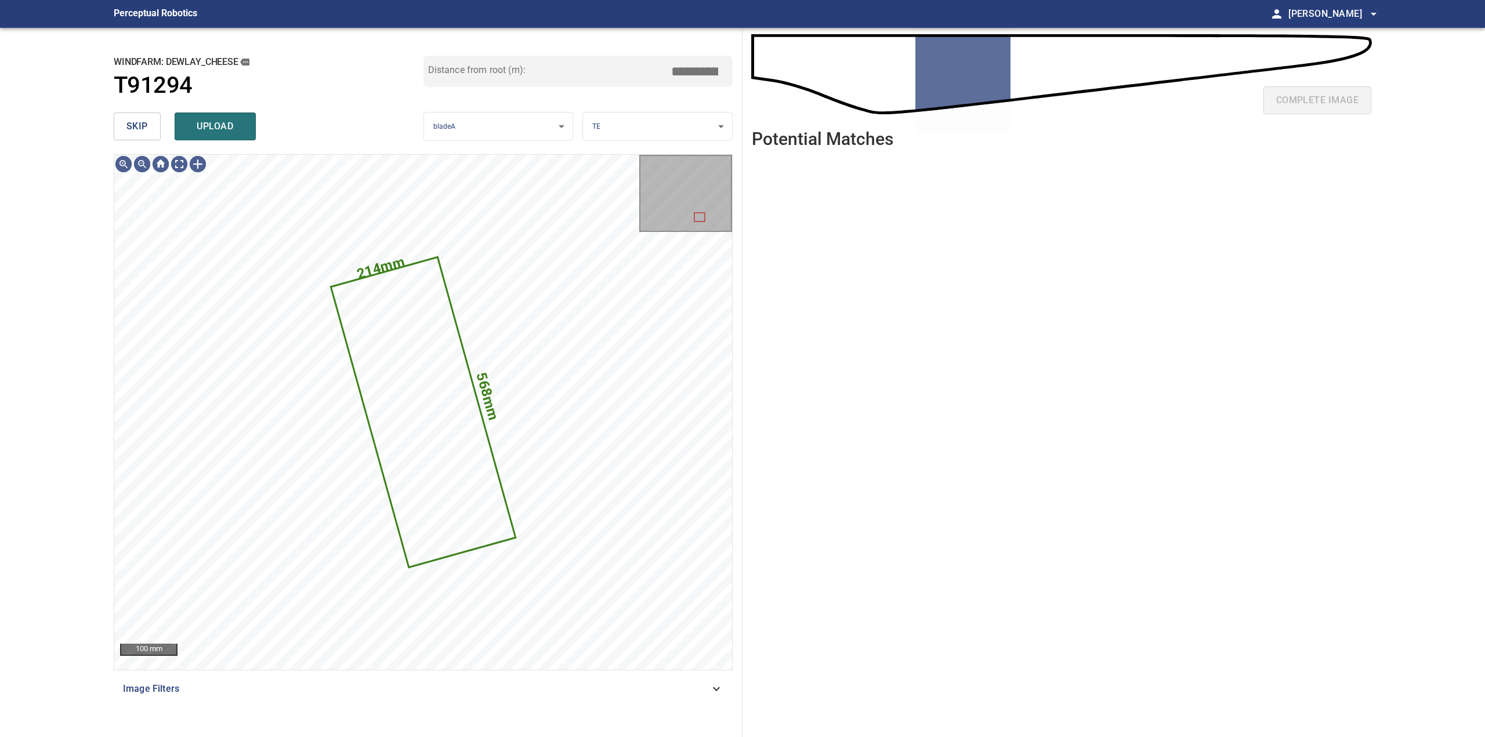
click at [153, 125] on button "skip" at bounding box center [137, 127] width 47 height 28
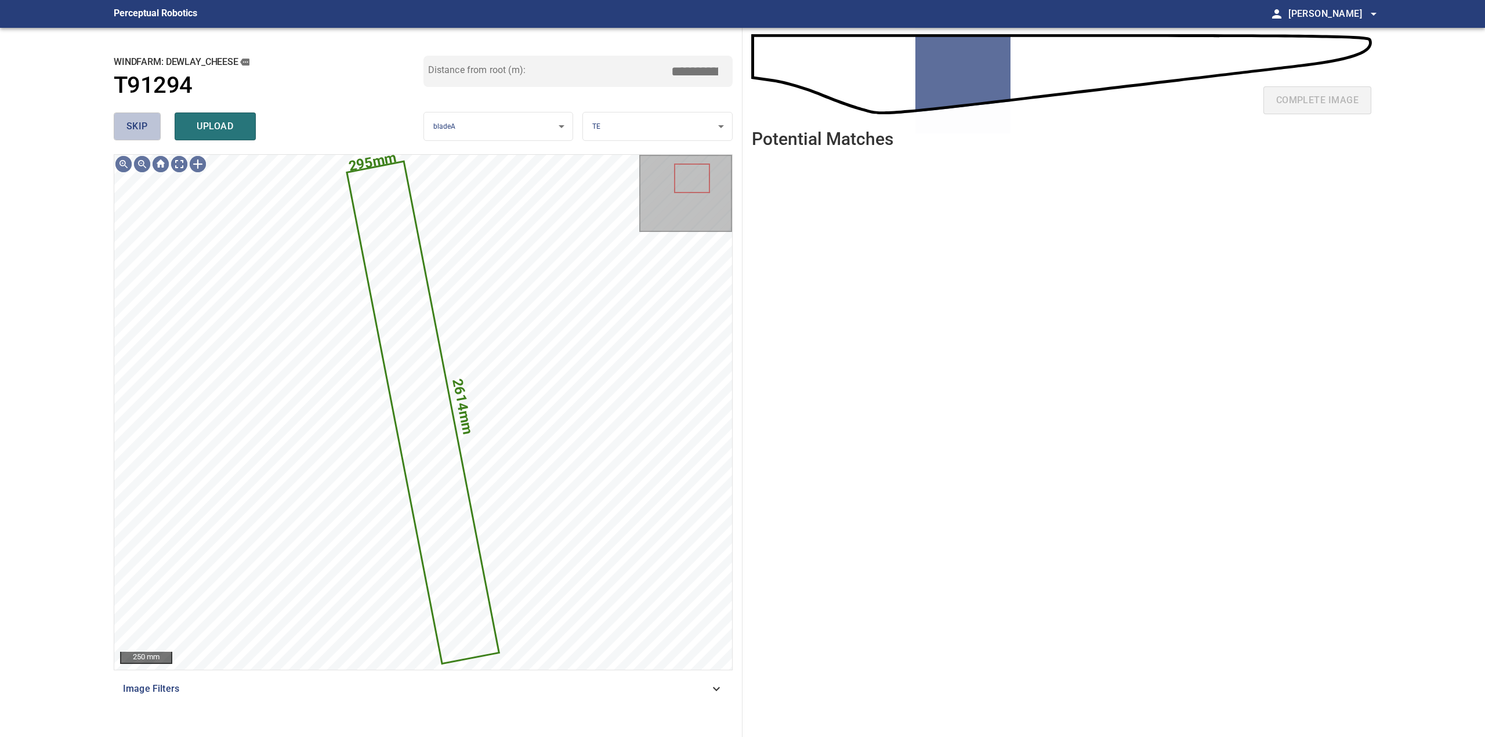
click at [153, 125] on button "skip" at bounding box center [137, 127] width 47 height 28
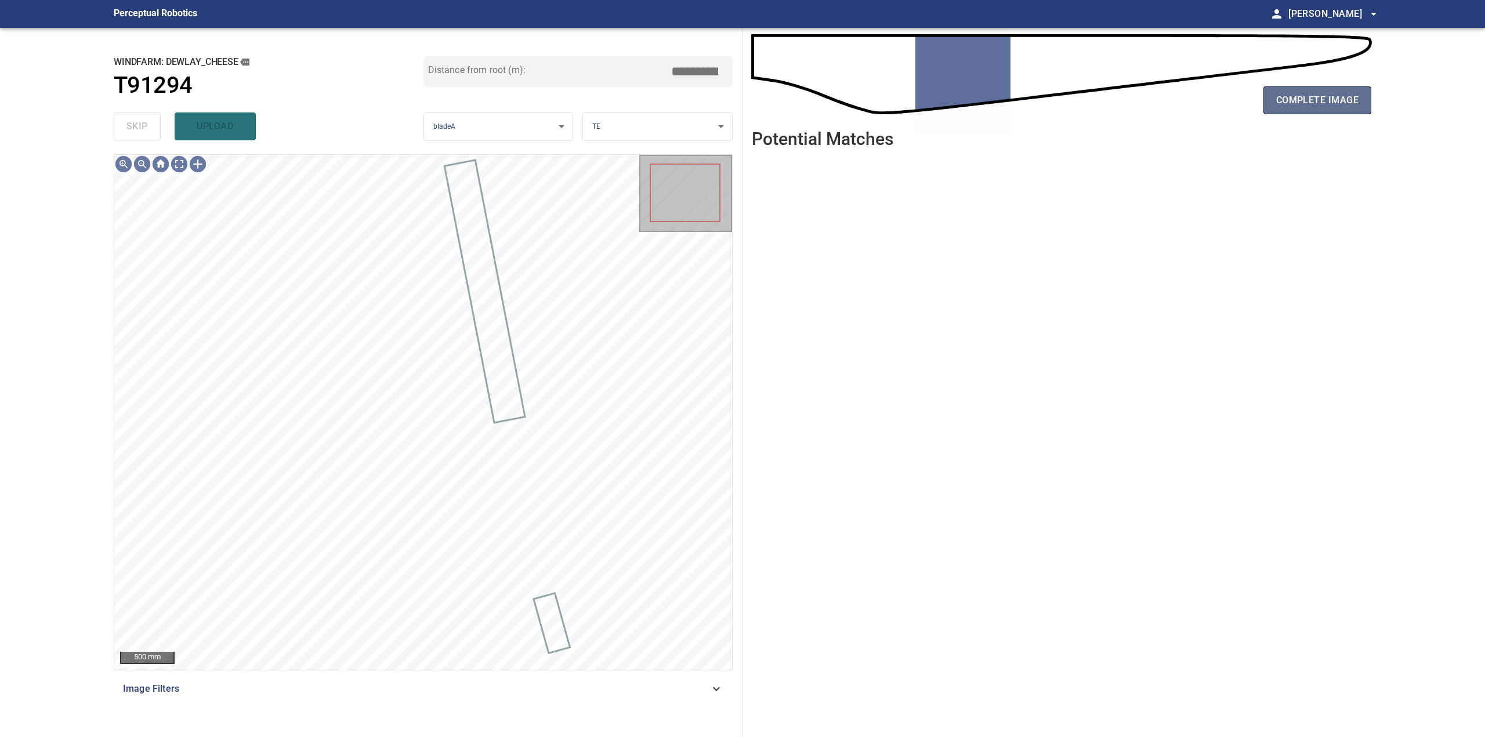
click at [1323, 100] on span "complete image" at bounding box center [1317, 100] width 82 height 16
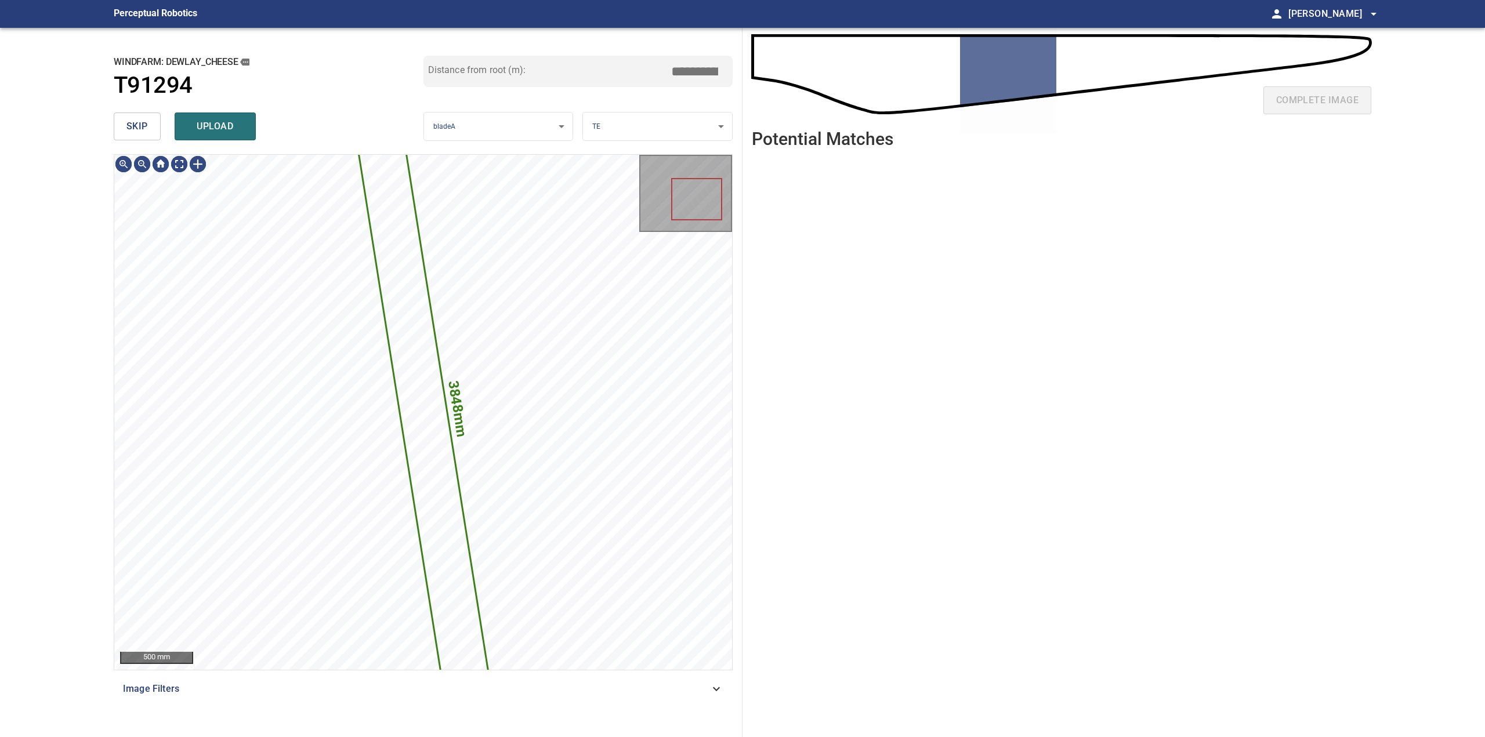
drag, startPoint x: 138, startPoint y: 131, endPoint x: 160, endPoint y: 134, distance: 22.2
click at [138, 131] on span "skip" at bounding box center [136, 126] width 21 height 16
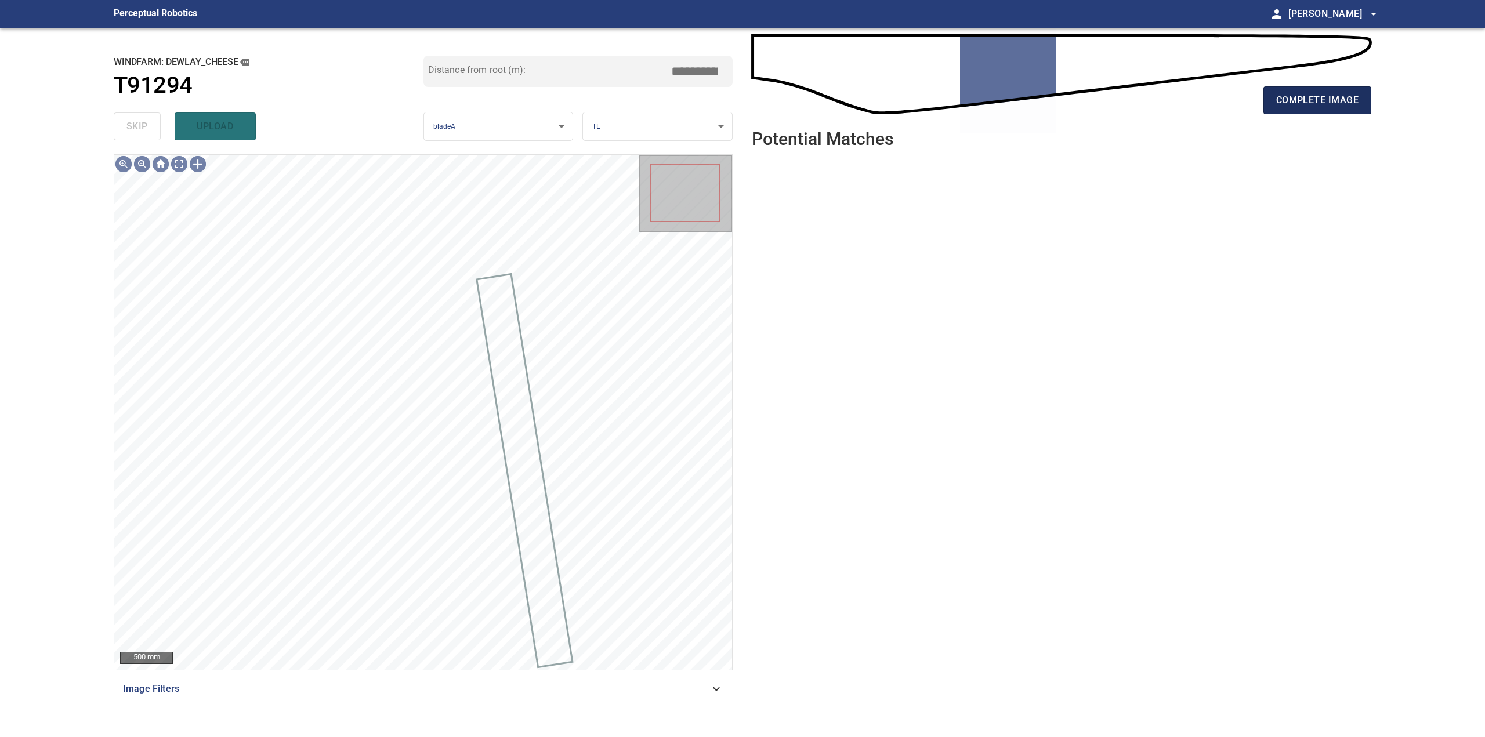
click at [1285, 97] on span "complete image" at bounding box center [1317, 100] width 82 height 16
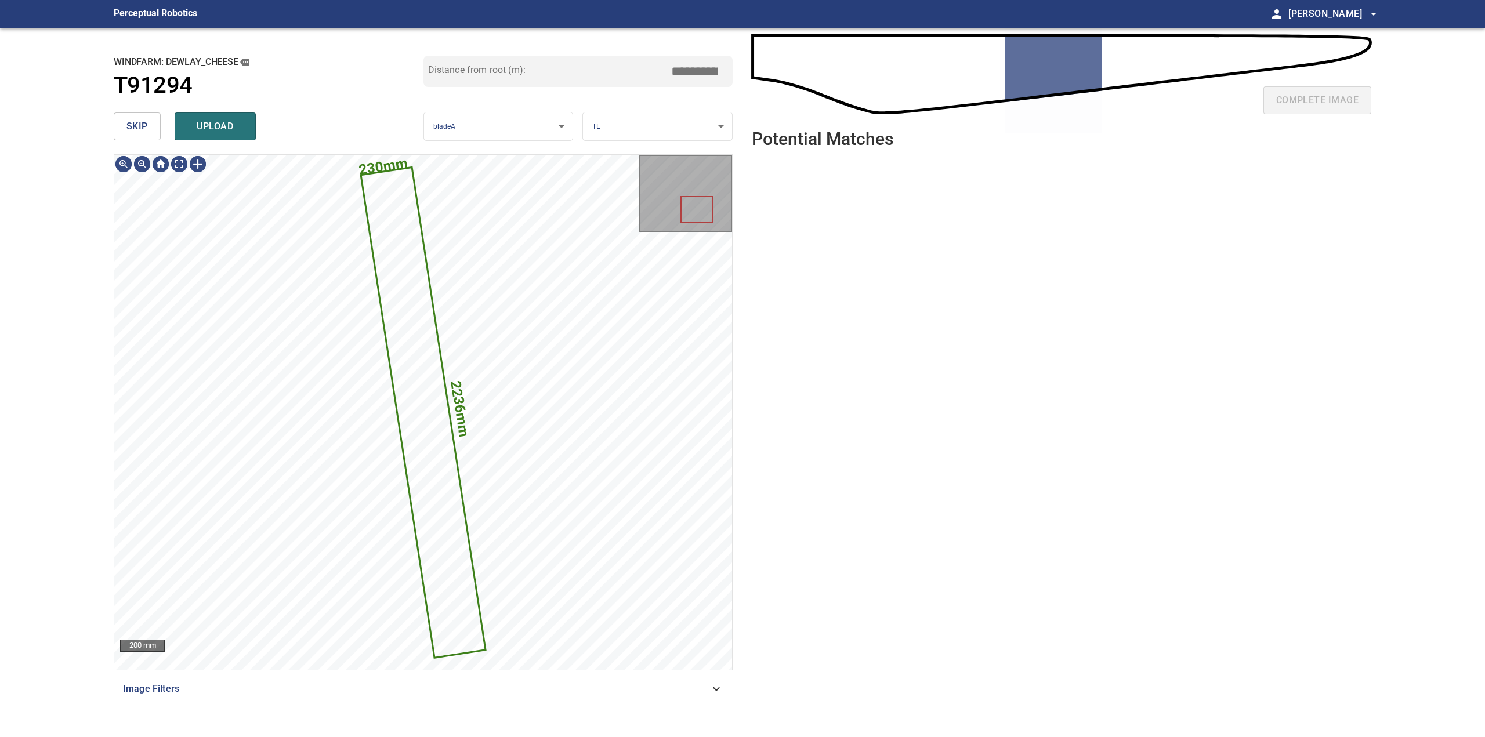
click at [132, 124] on span "skip" at bounding box center [136, 126] width 21 height 16
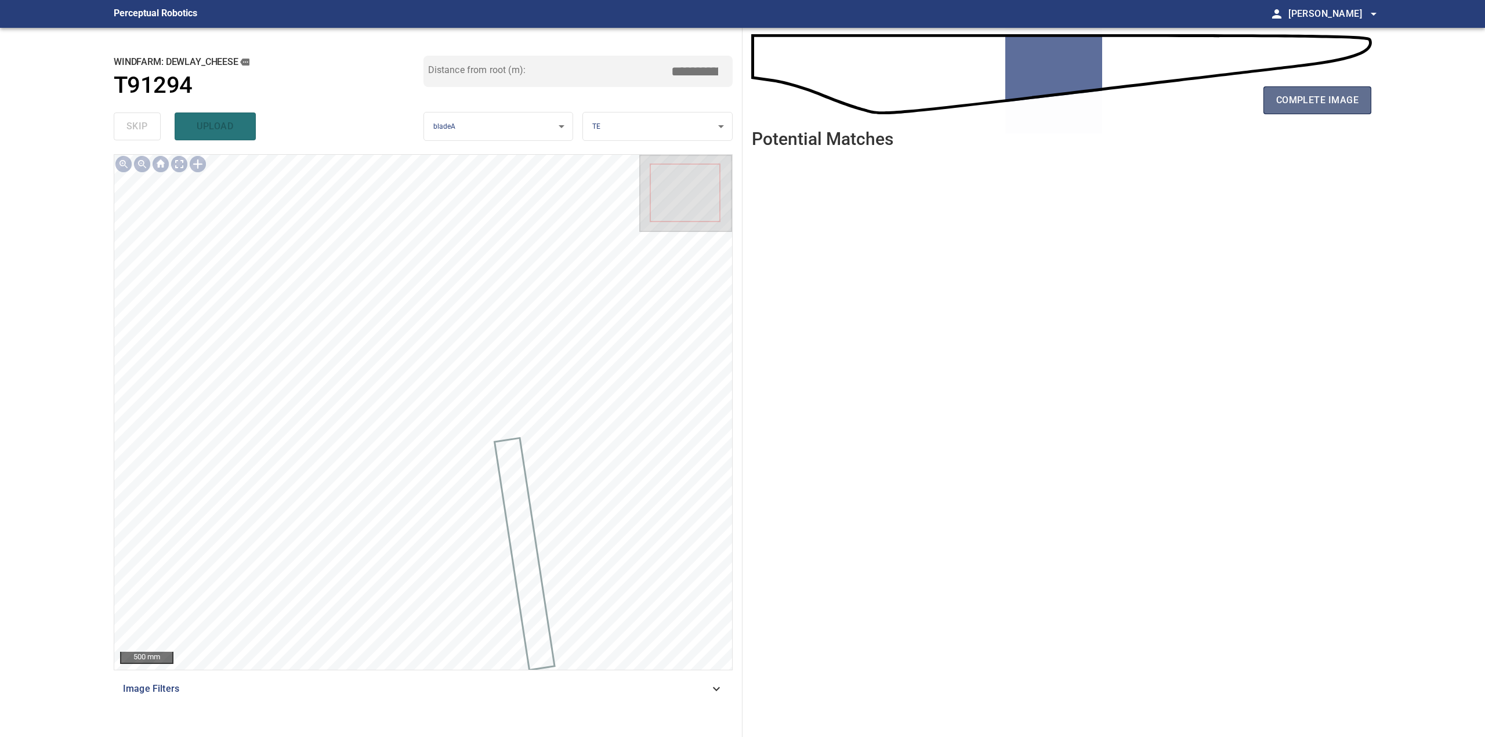
click at [1346, 108] on span "complete image" at bounding box center [1317, 100] width 82 height 16
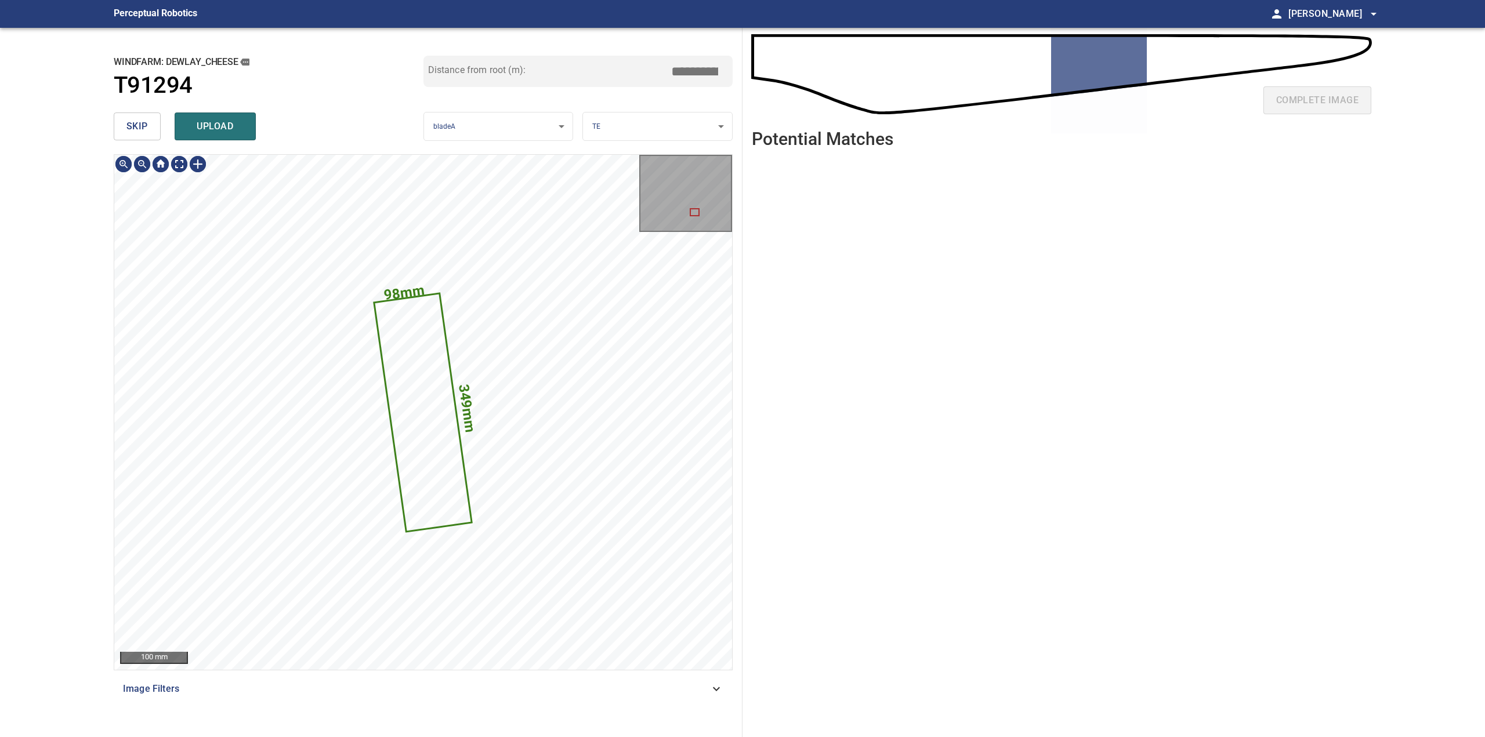
click at [148, 125] on button "skip" at bounding box center [137, 127] width 47 height 28
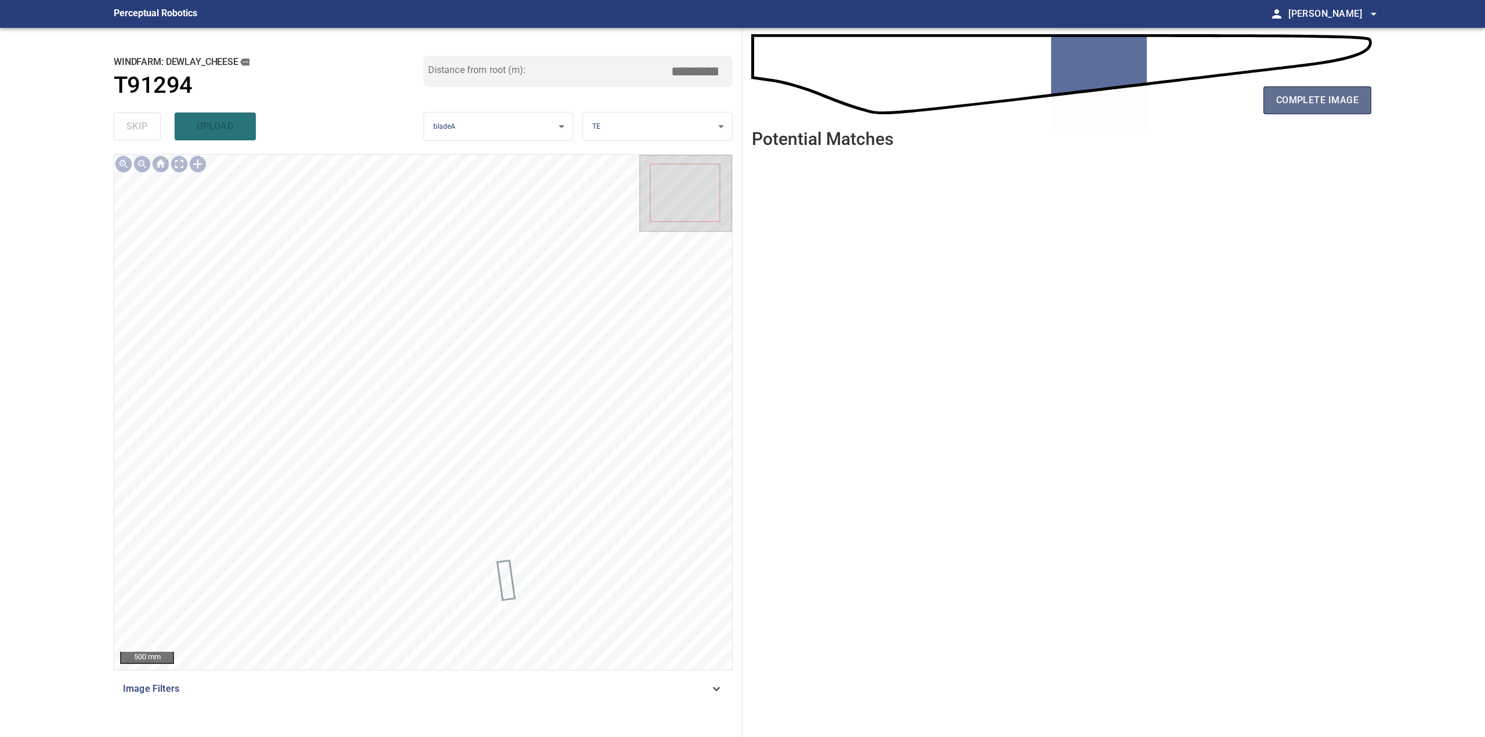
click at [1304, 101] on span "complete image" at bounding box center [1317, 100] width 82 height 16
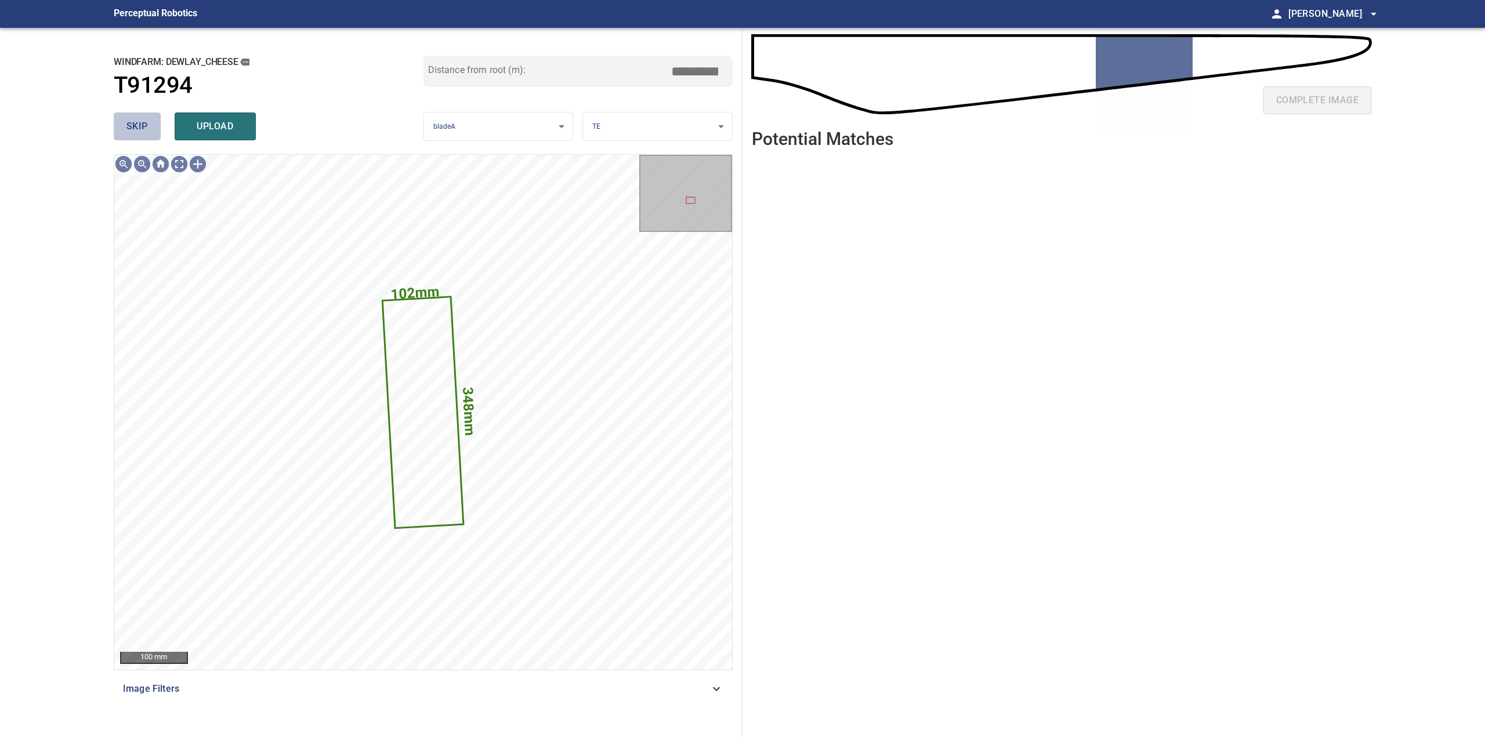
click at [140, 127] on span "skip" at bounding box center [136, 126] width 21 height 16
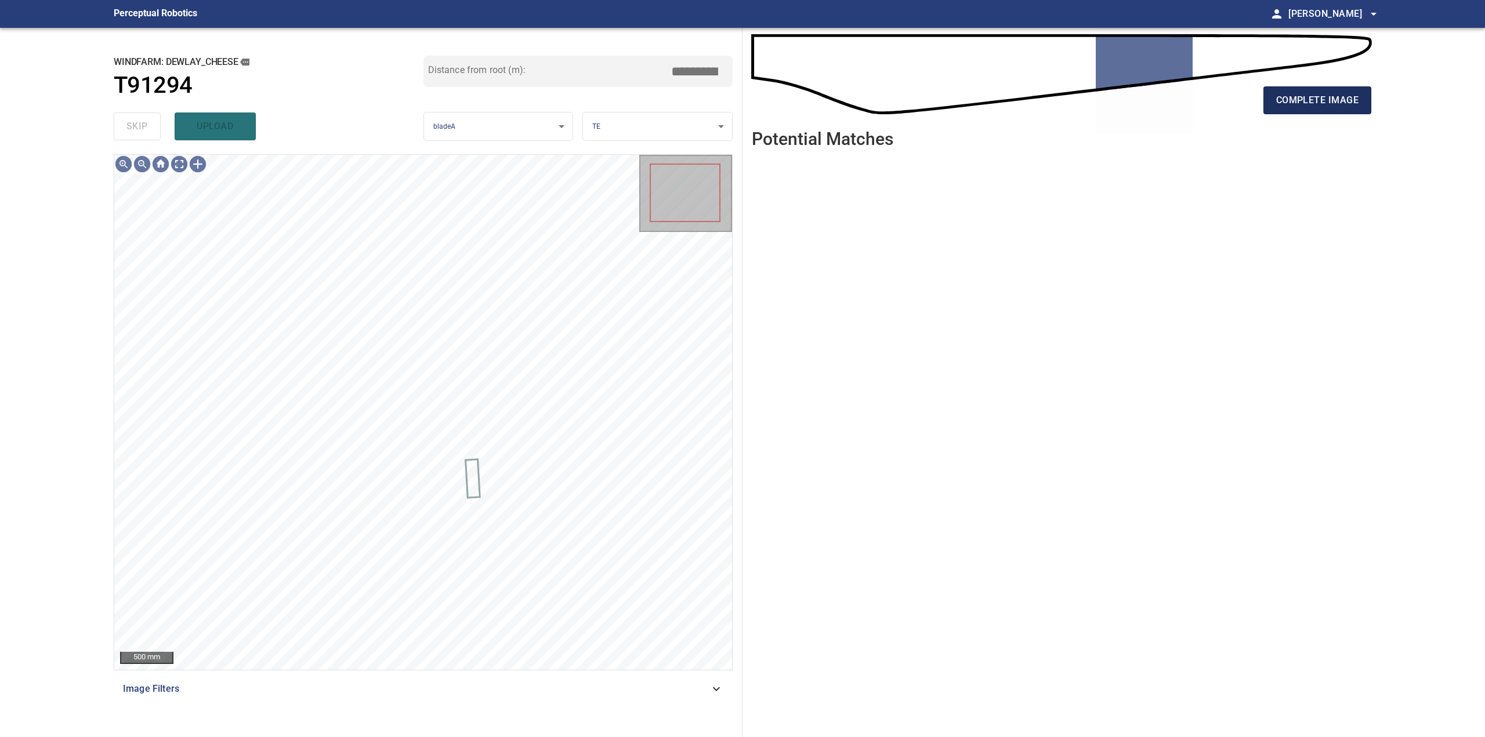
click at [1279, 93] on span "complete image" at bounding box center [1317, 100] width 82 height 16
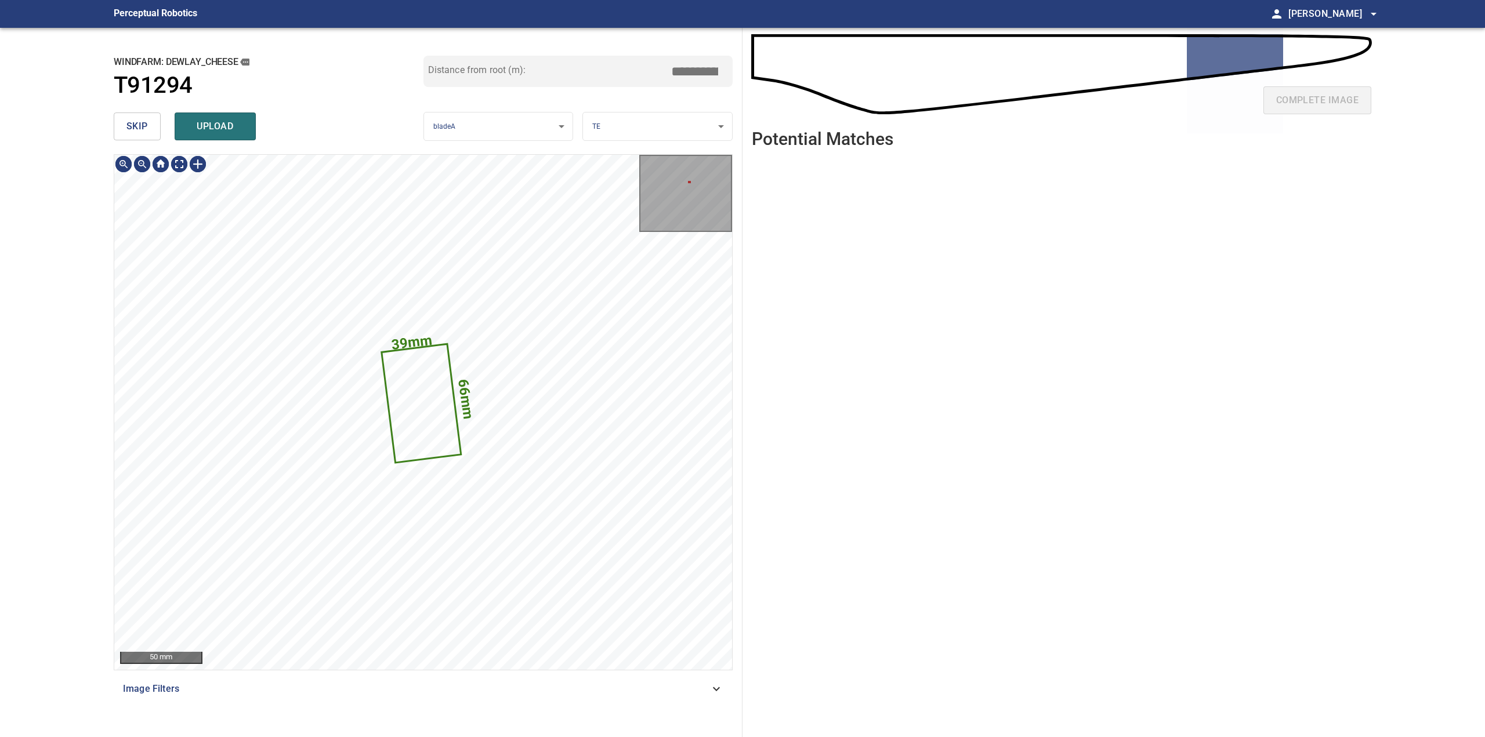
click at [137, 130] on span "skip" at bounding box center [136, 126] width 21 height 16
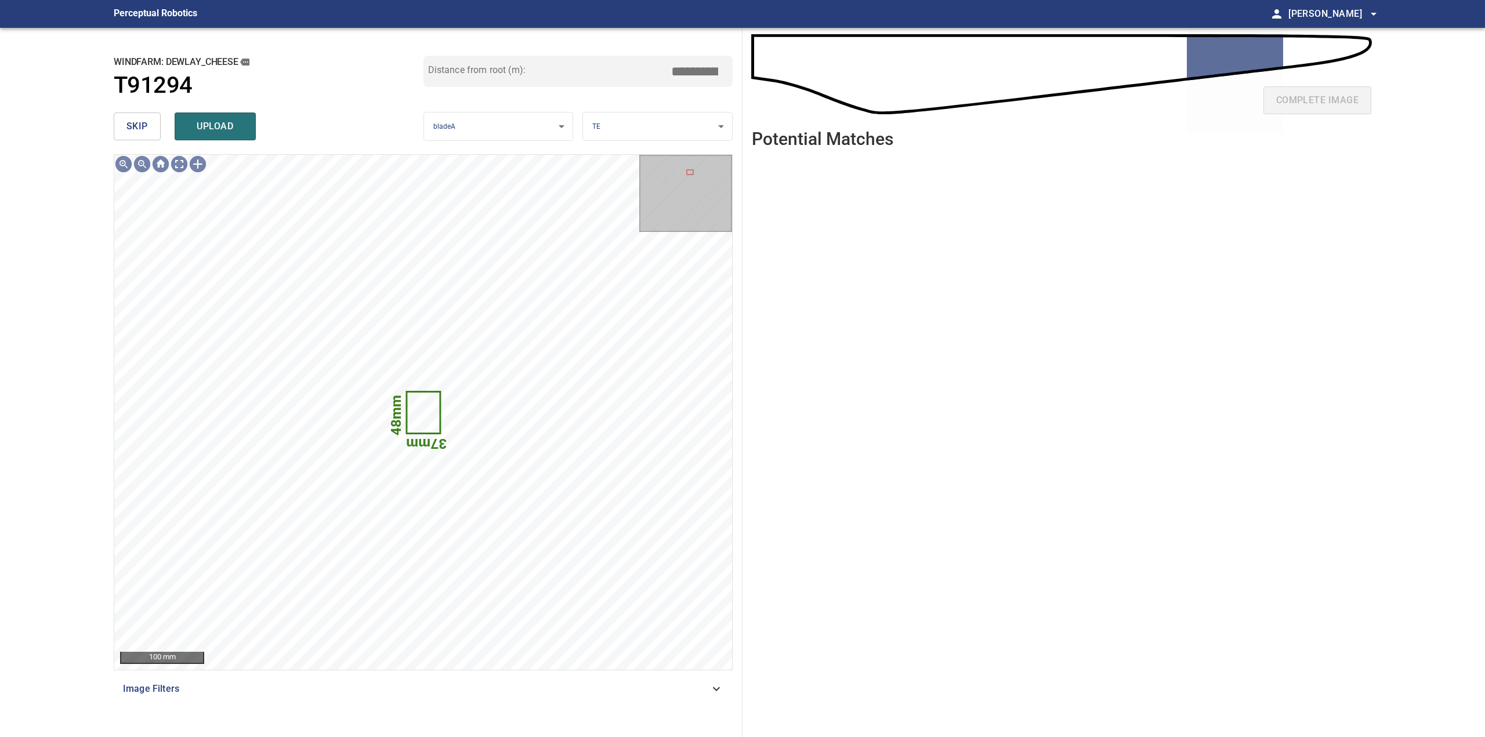
click at [137, 130] on span "skip" at bounding box center [136, 126] width 21 height 16
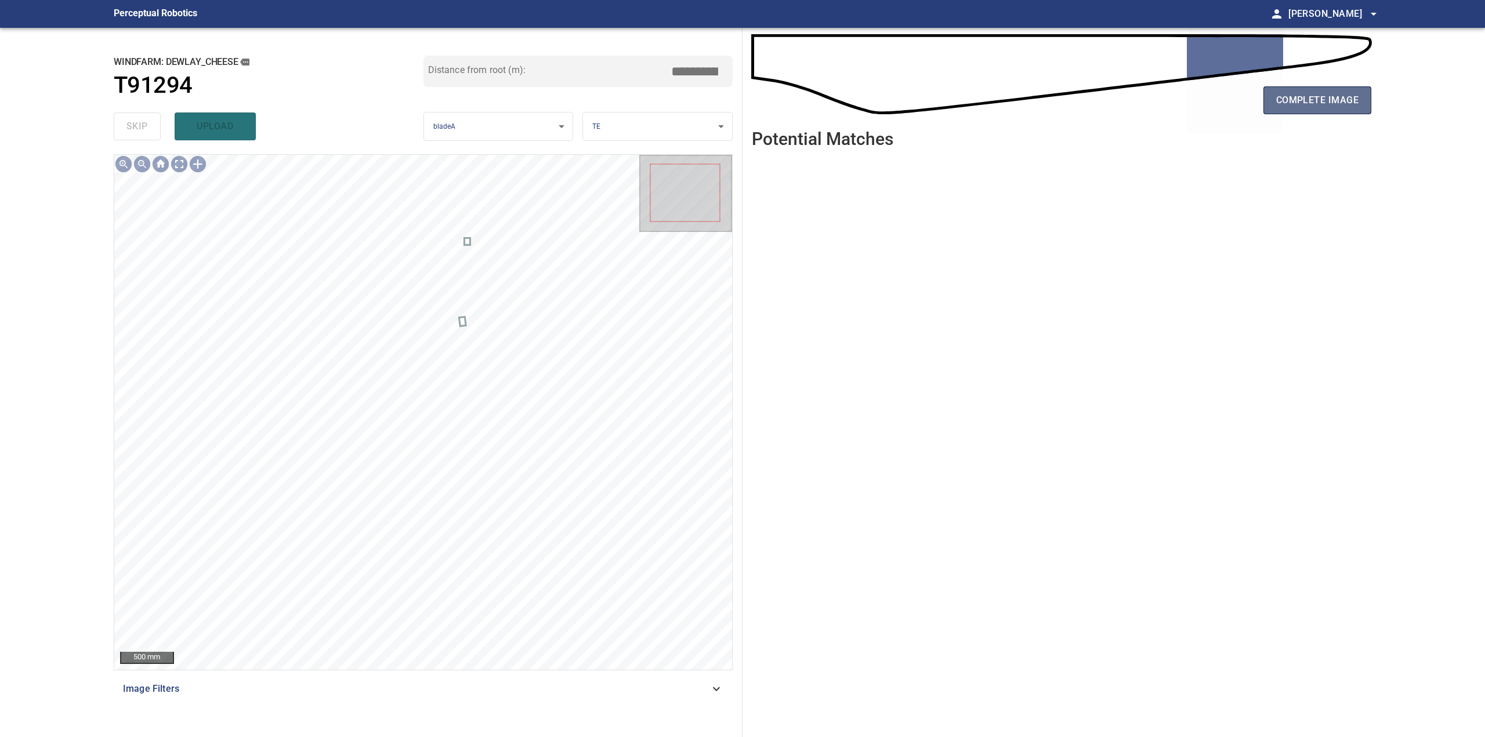
click at [1354, 100] on span "complete image" at bounding box center [1317, 100] width 82 height 16
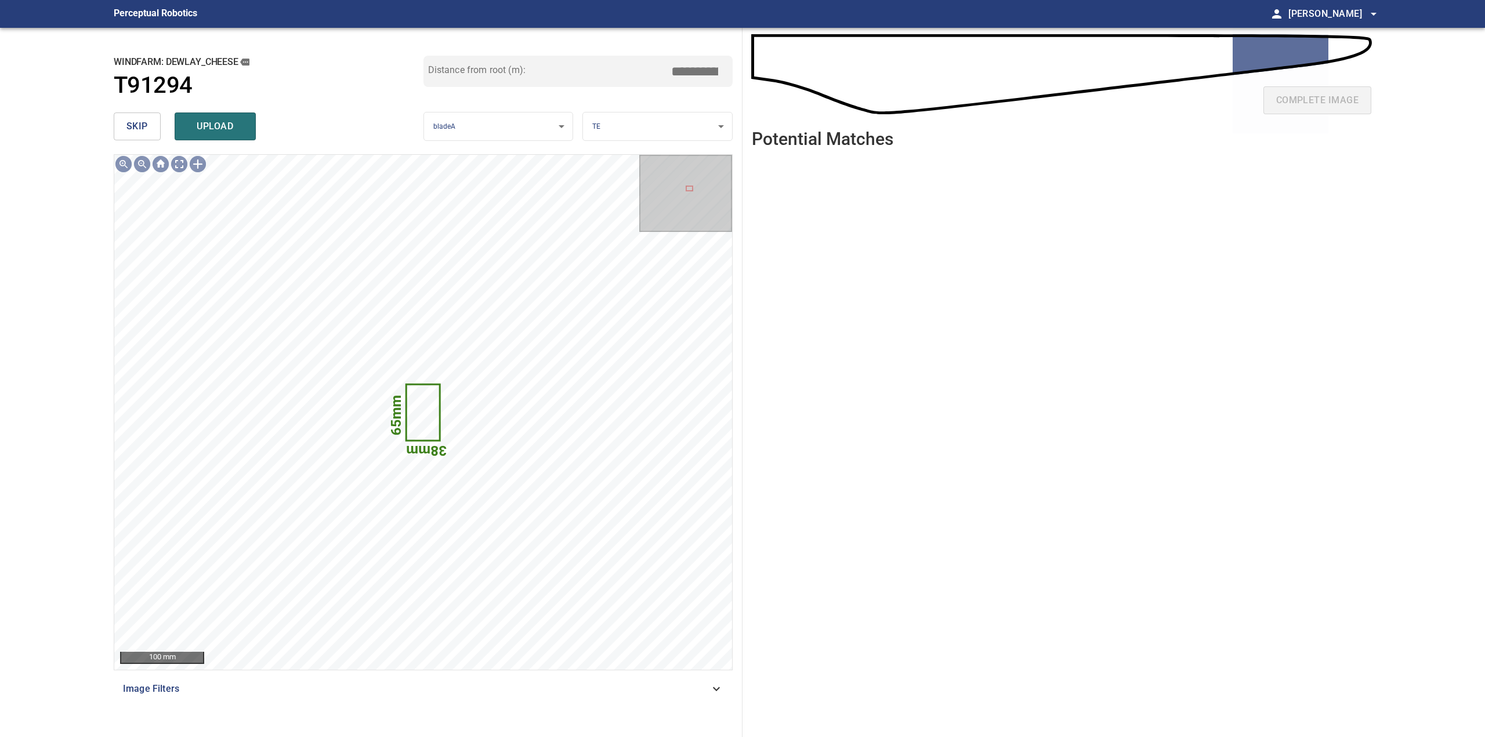
drag, startPoint x: 110, startPoint y: 129, endPoint x: 120, endPoint y: 131, distance: 10.0
click at [111, 129] on div "**********" at bounding box center [423, 382] width 638 height 709
click at [121, 131] on button "skip" at bounding box center [137, 127] width 47 height 28
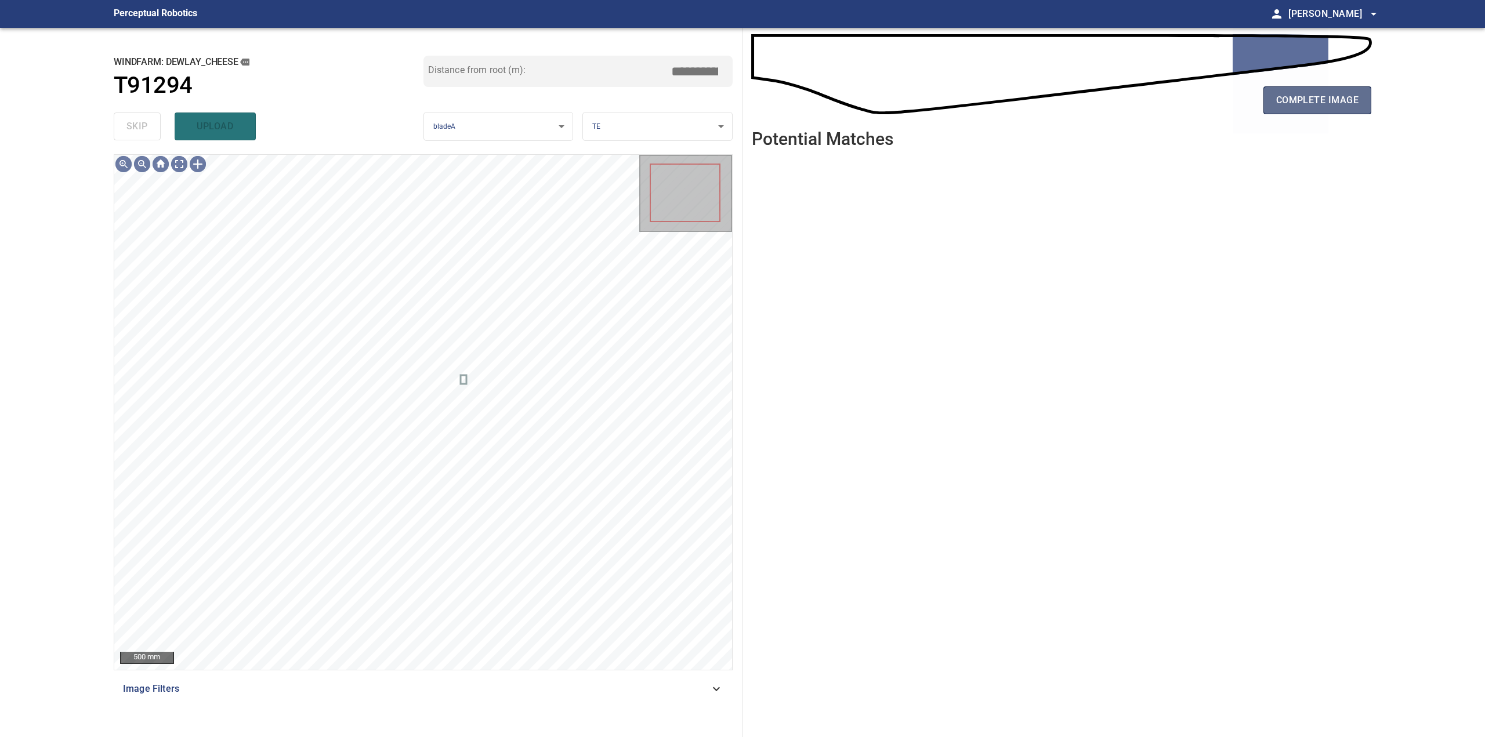
click at [1331, 111] on button "complete image" at bounding box center [1317, 100] width 108 height 28
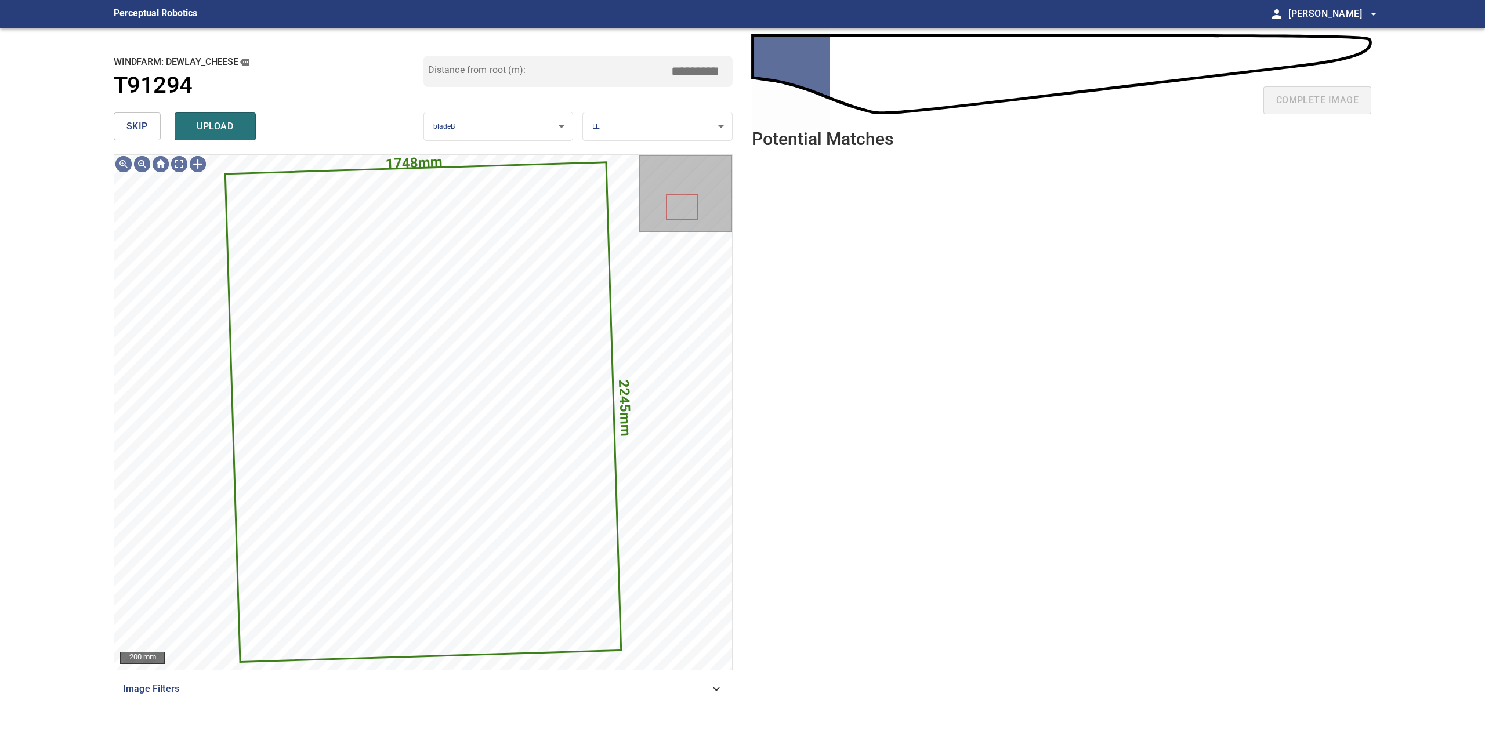
click at [141, 124] on span "skip" at bounding box center [136, 126] width 21 height 16
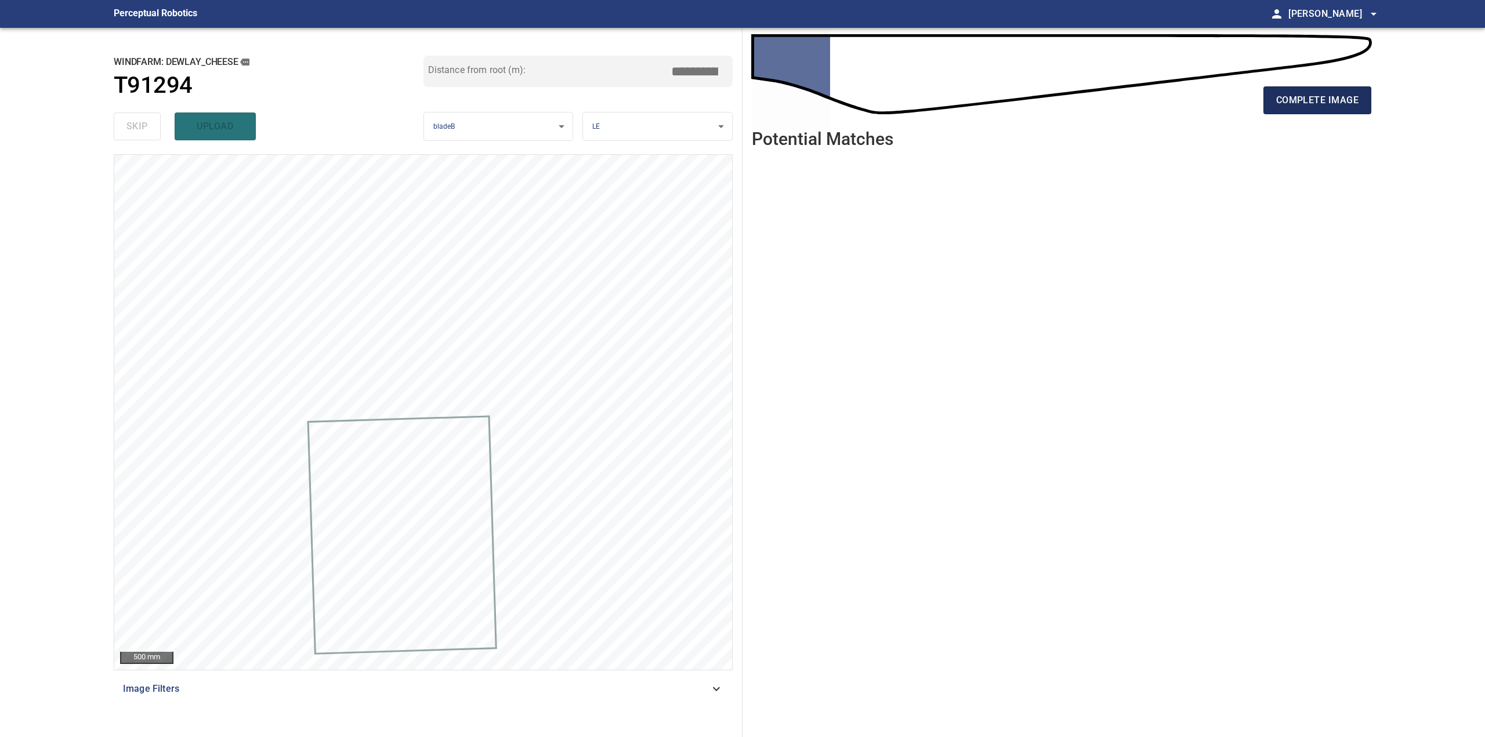
click at [1298, 108] on span "complete image" at bounding box center [1317, 100] width 82 height 16
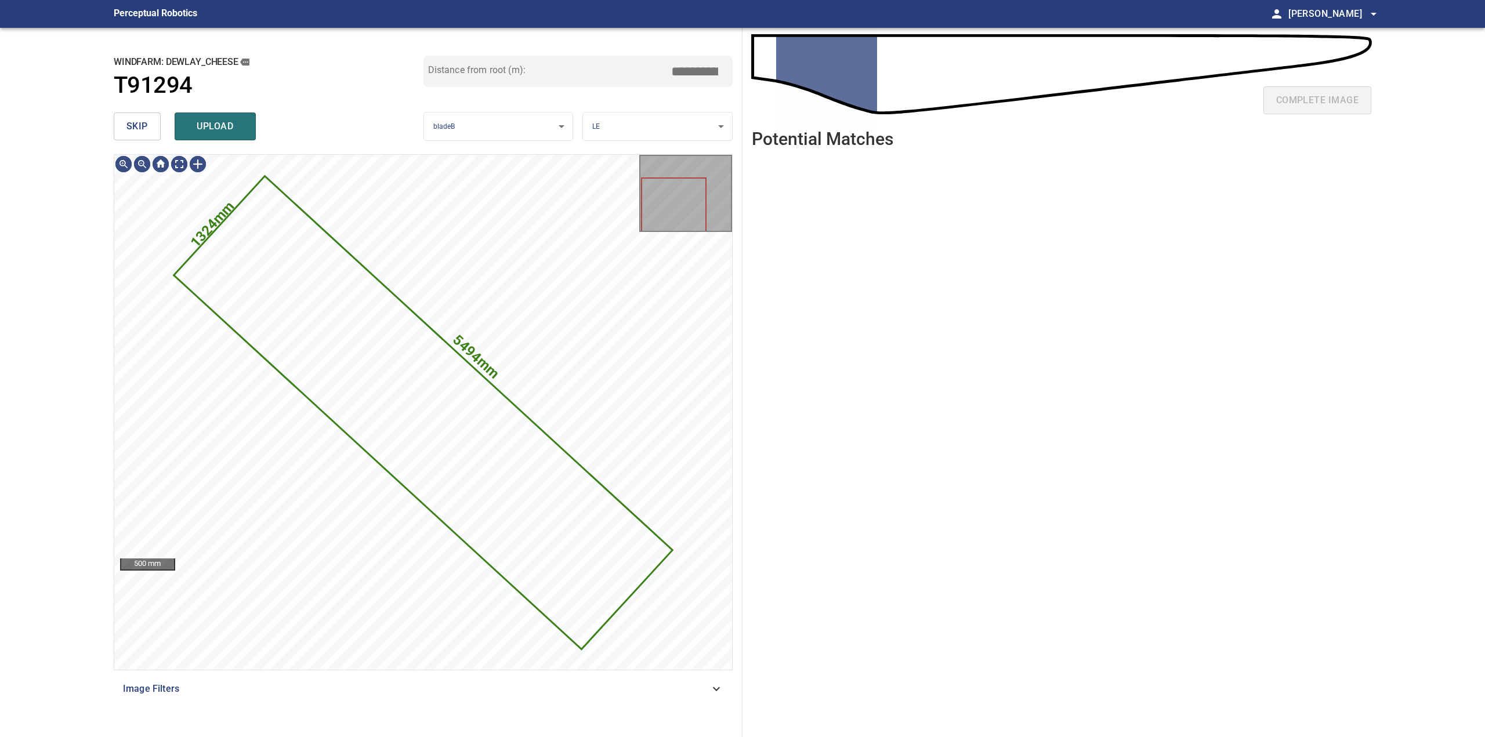
click at [142, 136] on button "skip" at bounding box center [137, 127] width 47 height 28
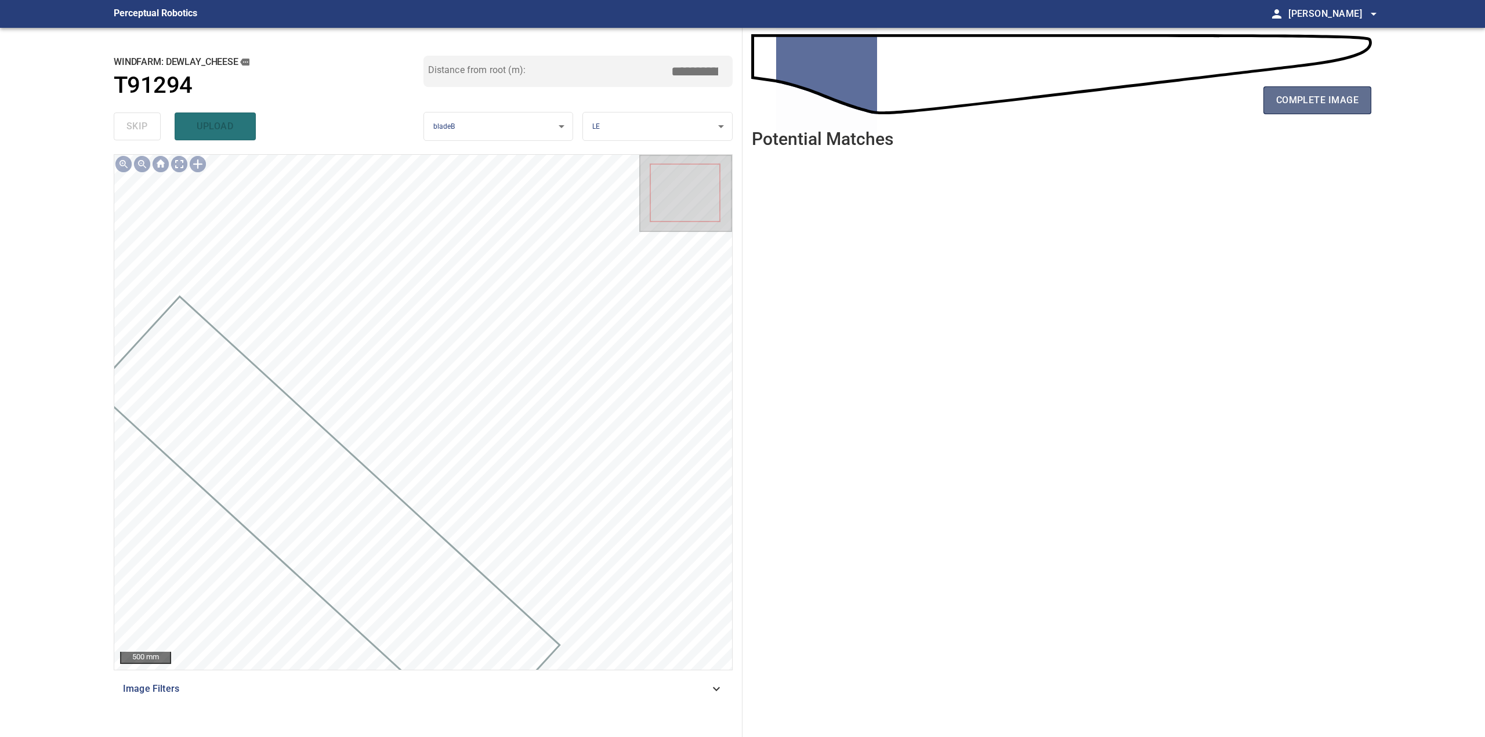
click at [1329, 107] on span "complete image" at bounding box center [1317, 100] width 82 height 16
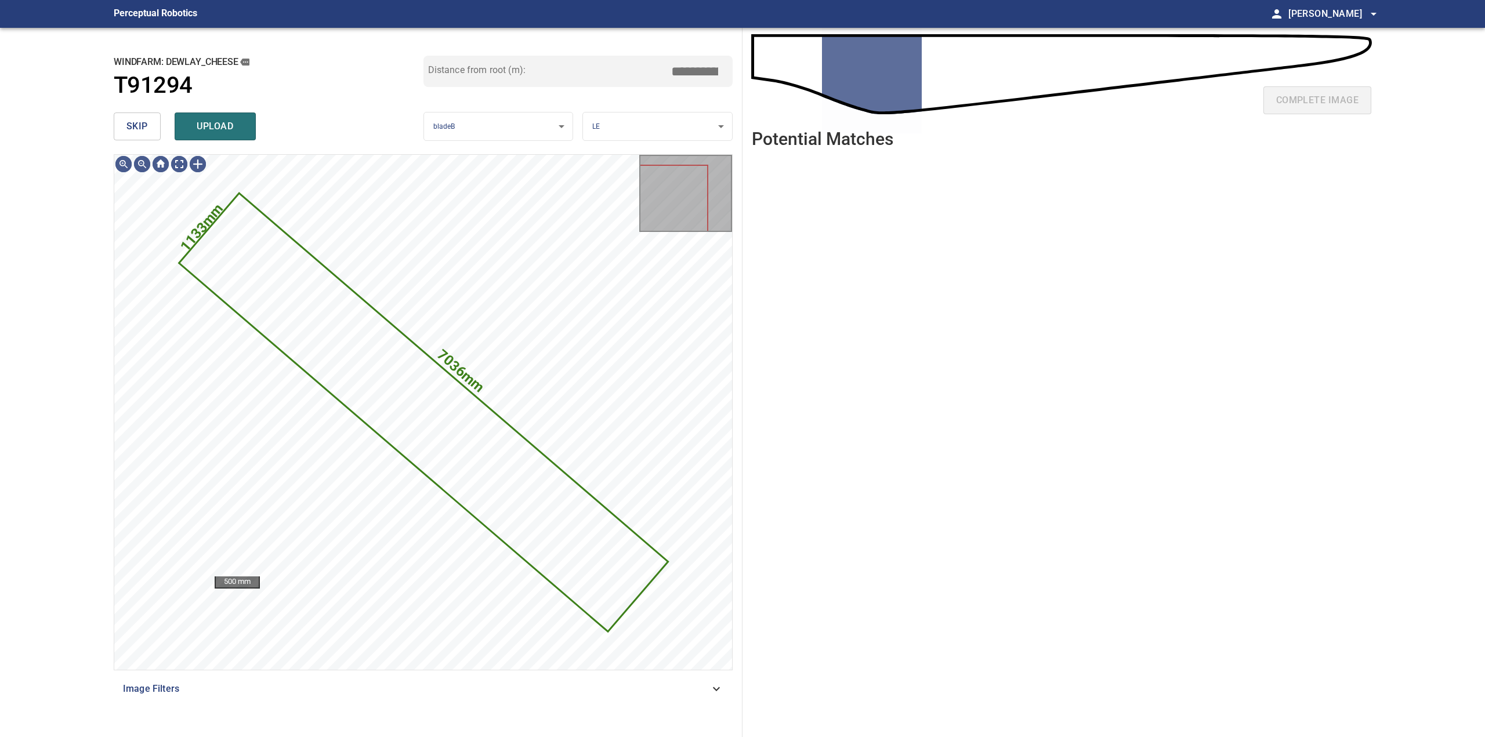
click at [152, 131] on button "skip" at bounding box center [137, 127] width 47 height 28
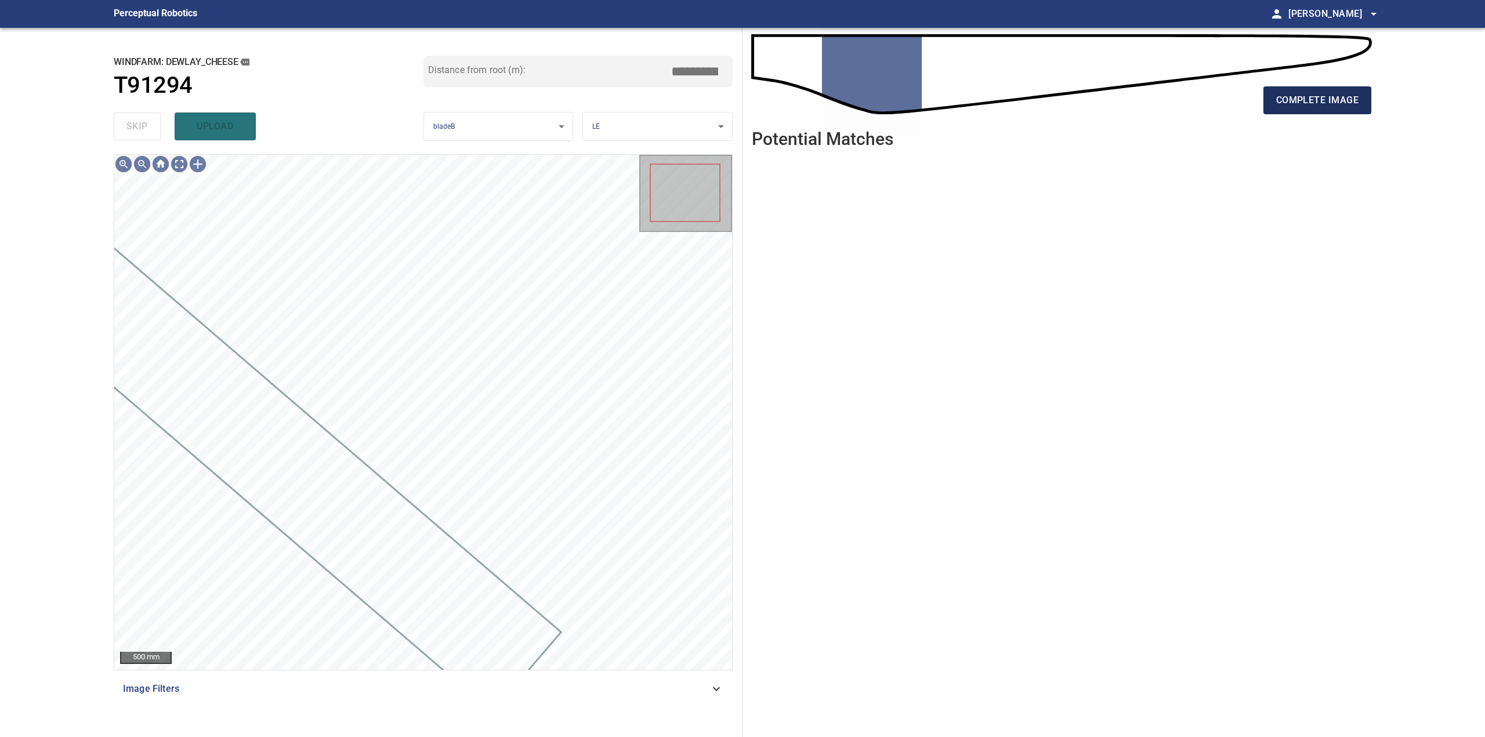
click at [1344, 96] on span "complete image" at bounding box center [1317, 100] width 82 height 16
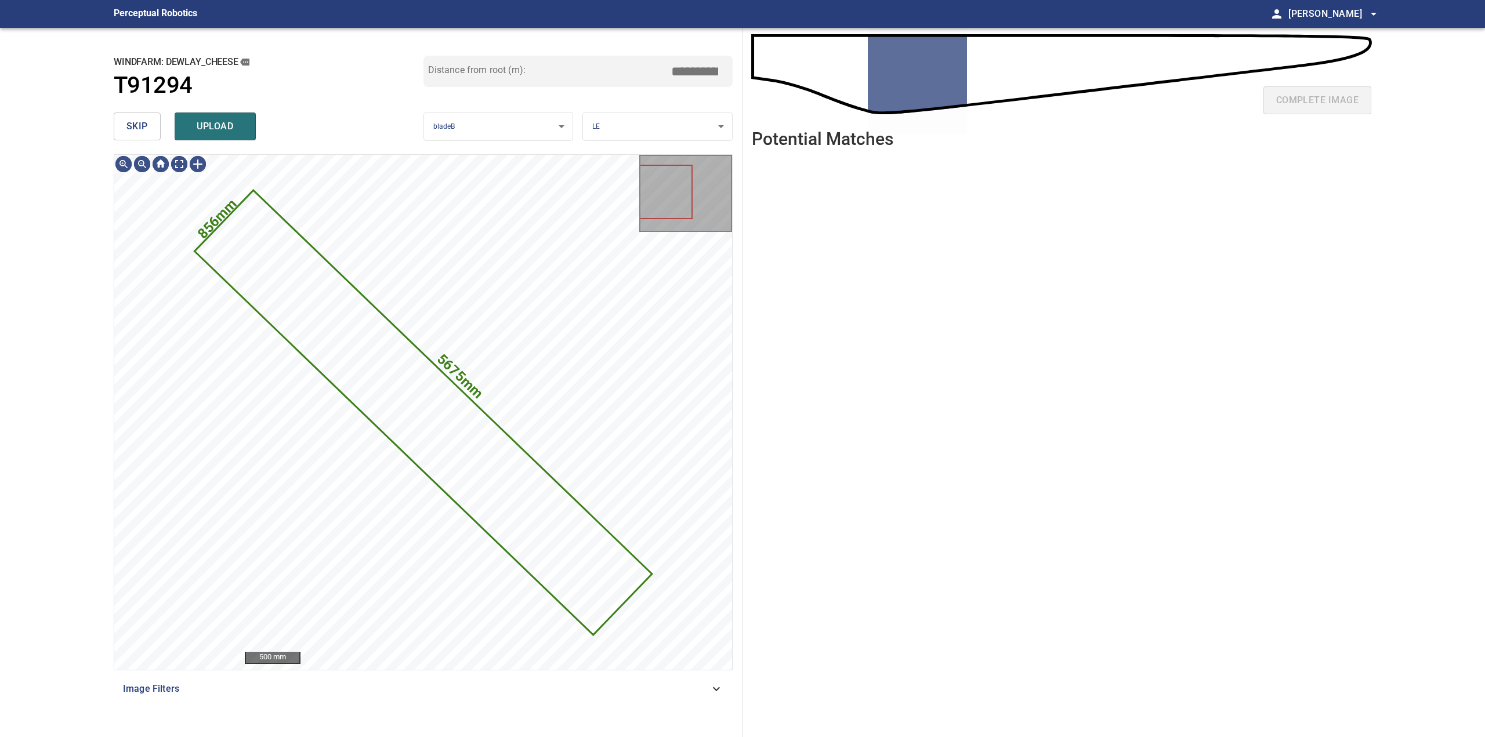
click at [144, 132] on span "skip" at bounding box center [136, 126] width 21 height 16
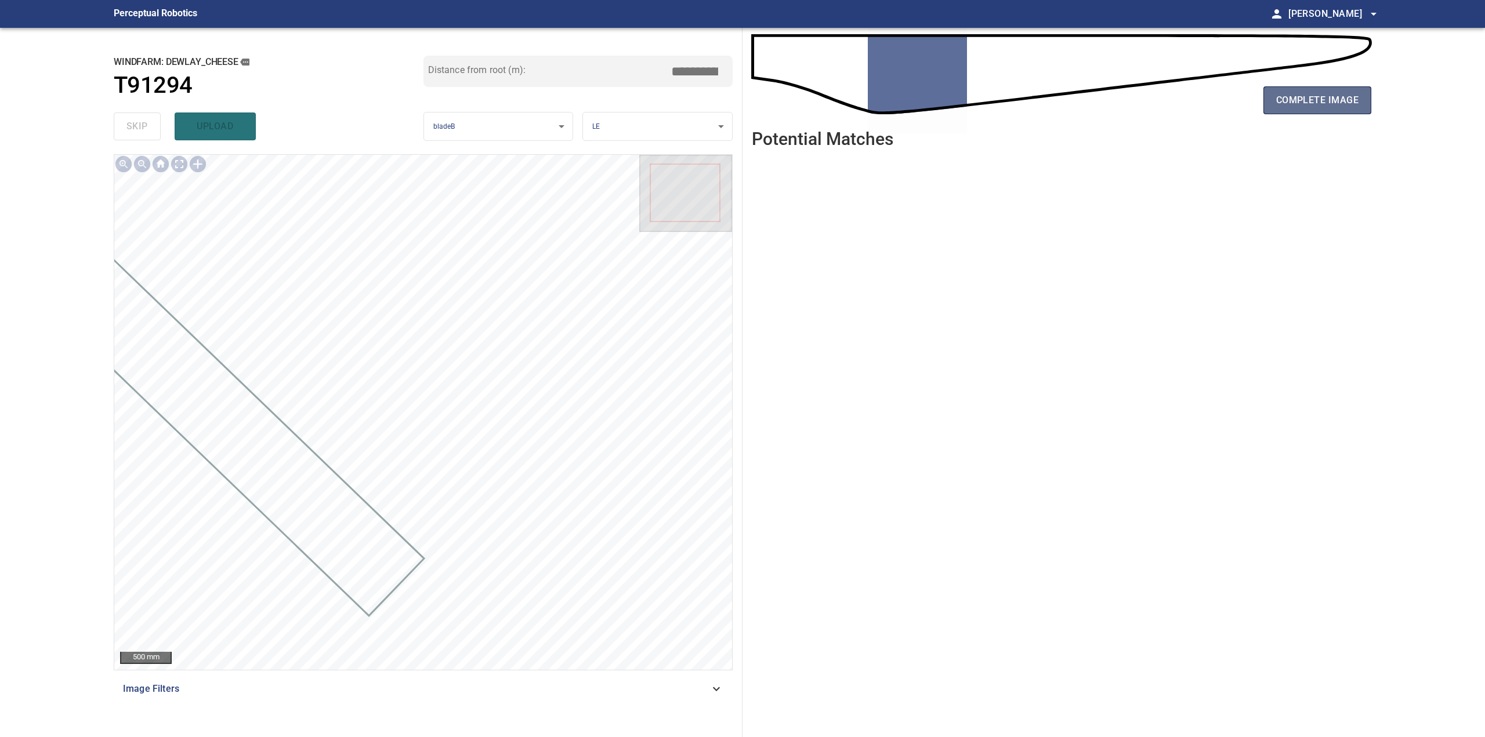
click at [1326, 107] on span "complete image" at bounding box center [1317, 100] width 82 height 16
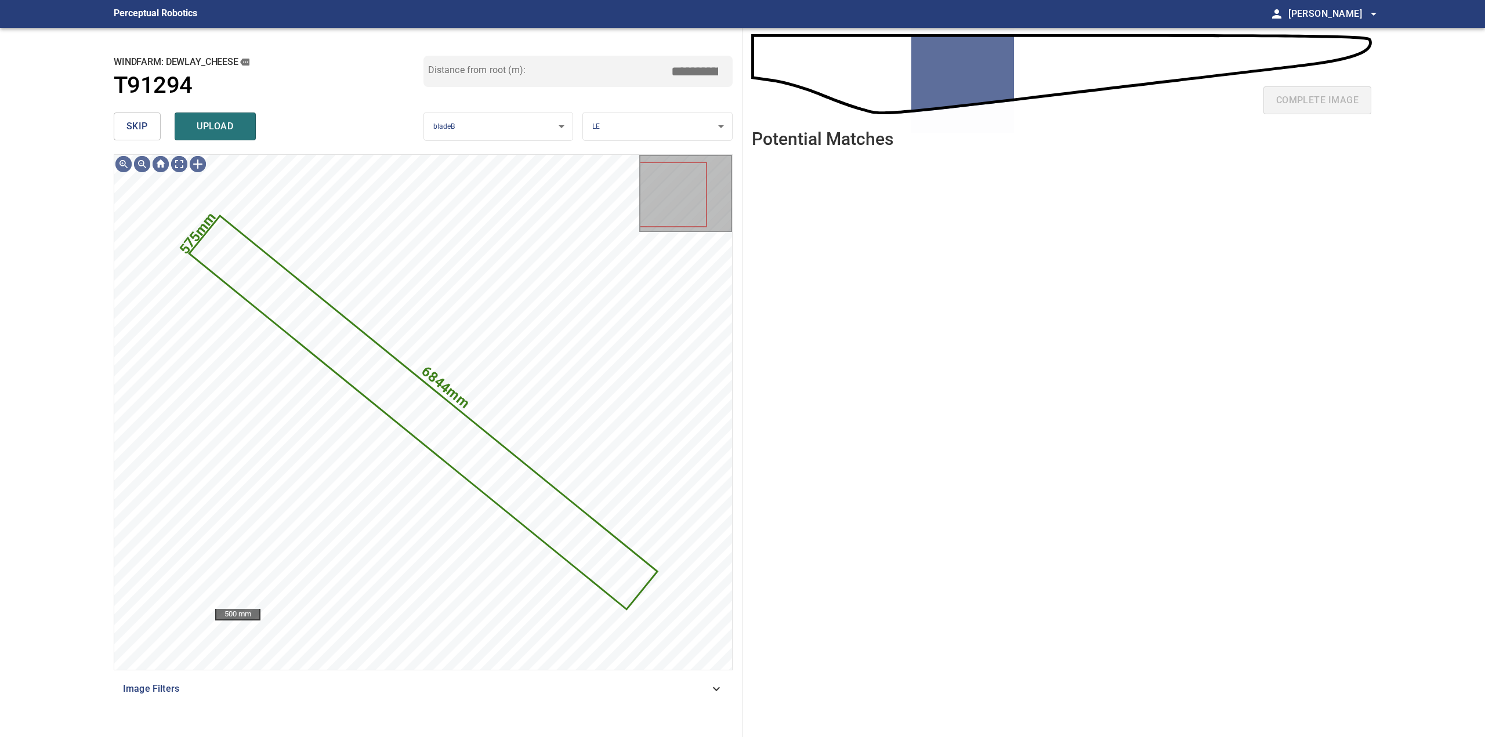
click at [135, 139] on button "skip" at bounding box center [137, 127] width 47 height 28
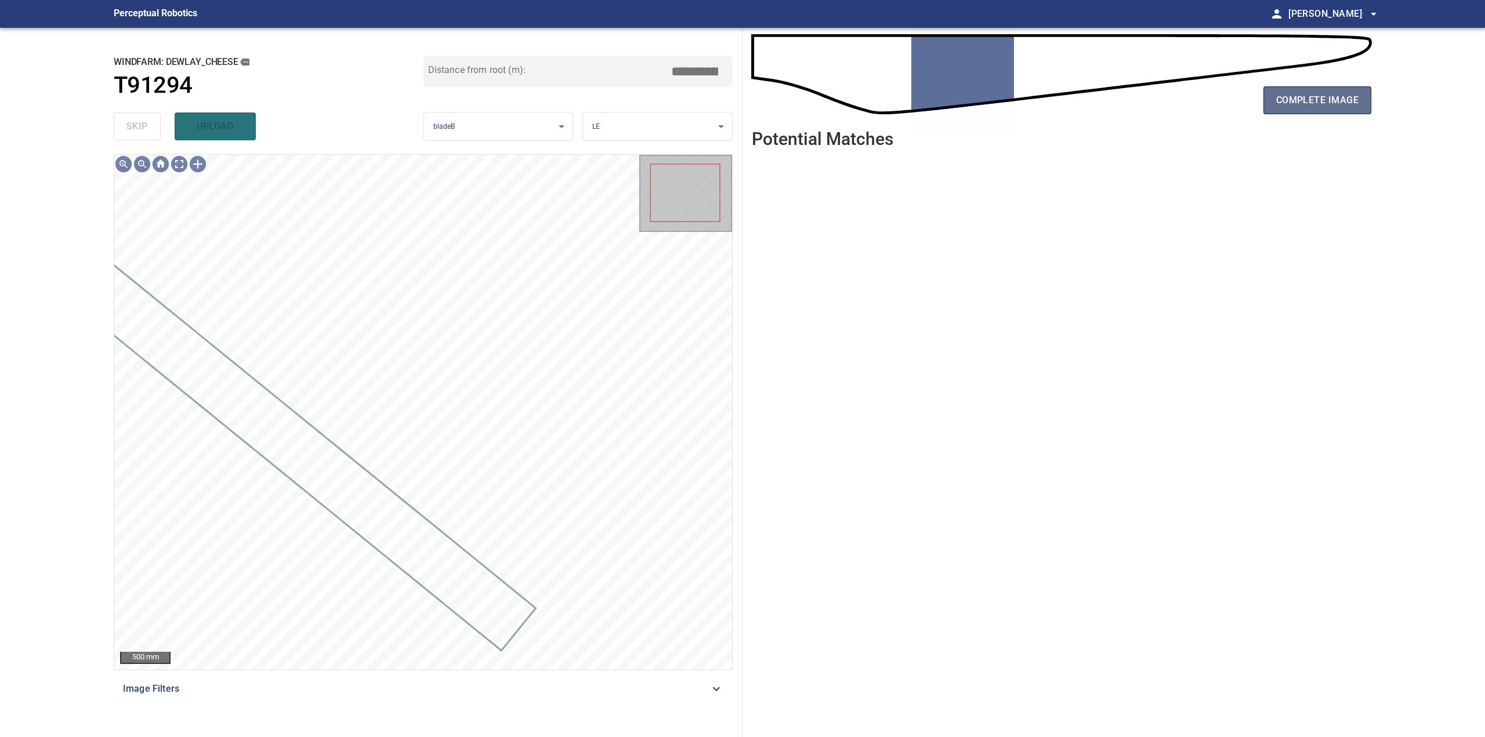
click at [1281, 103] on span "complete image" at bounding box center [1317, 100] width 82 height 16
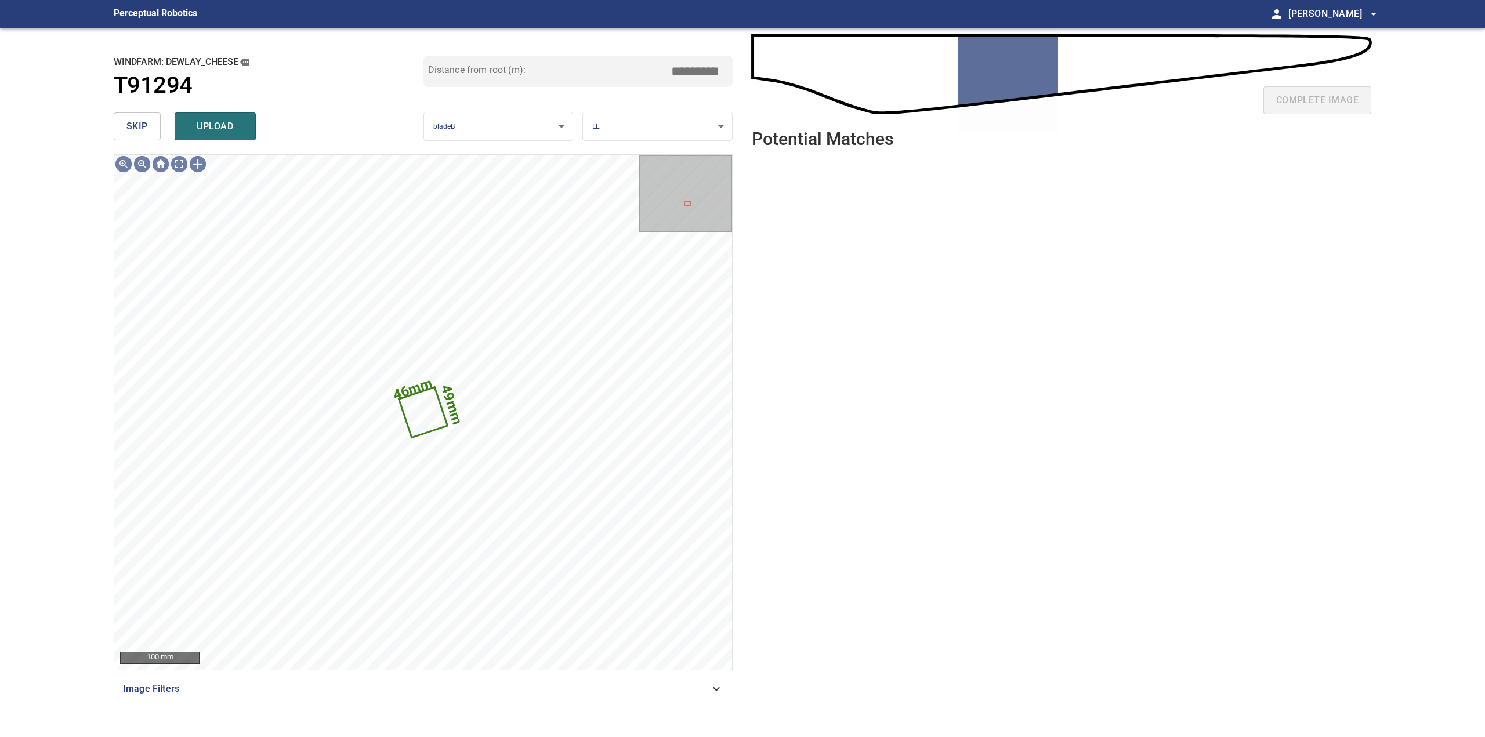
drag, startPoint x: 132, startPoint y: 123, endPoint x: 141, endPoint y: 123, distance: 8.7
click at [133, 123] on span "skip" at bounding box center [136, 126] width 21 height 16
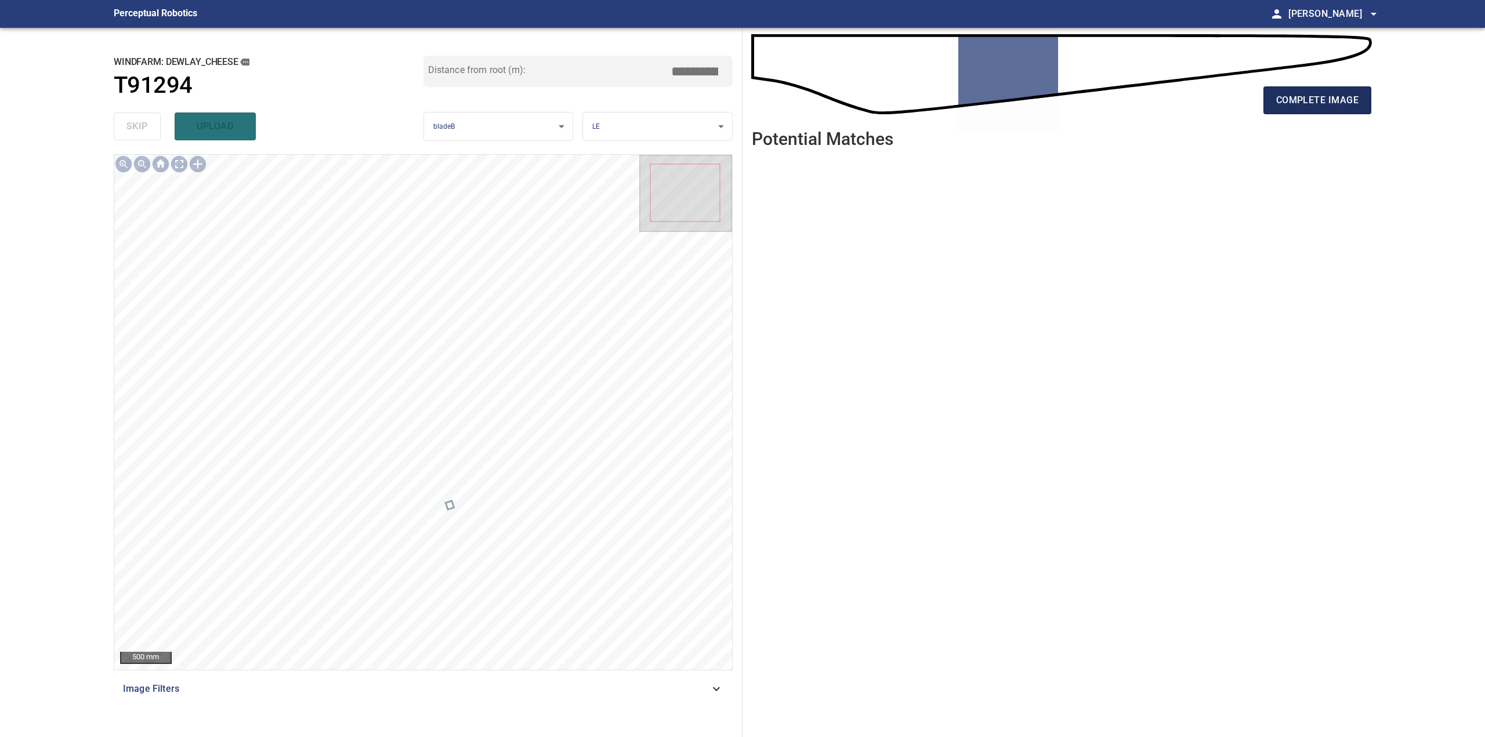
click at [1353, 102] on span "complete image" at bounding box center [1317, 100] width 82 height 16
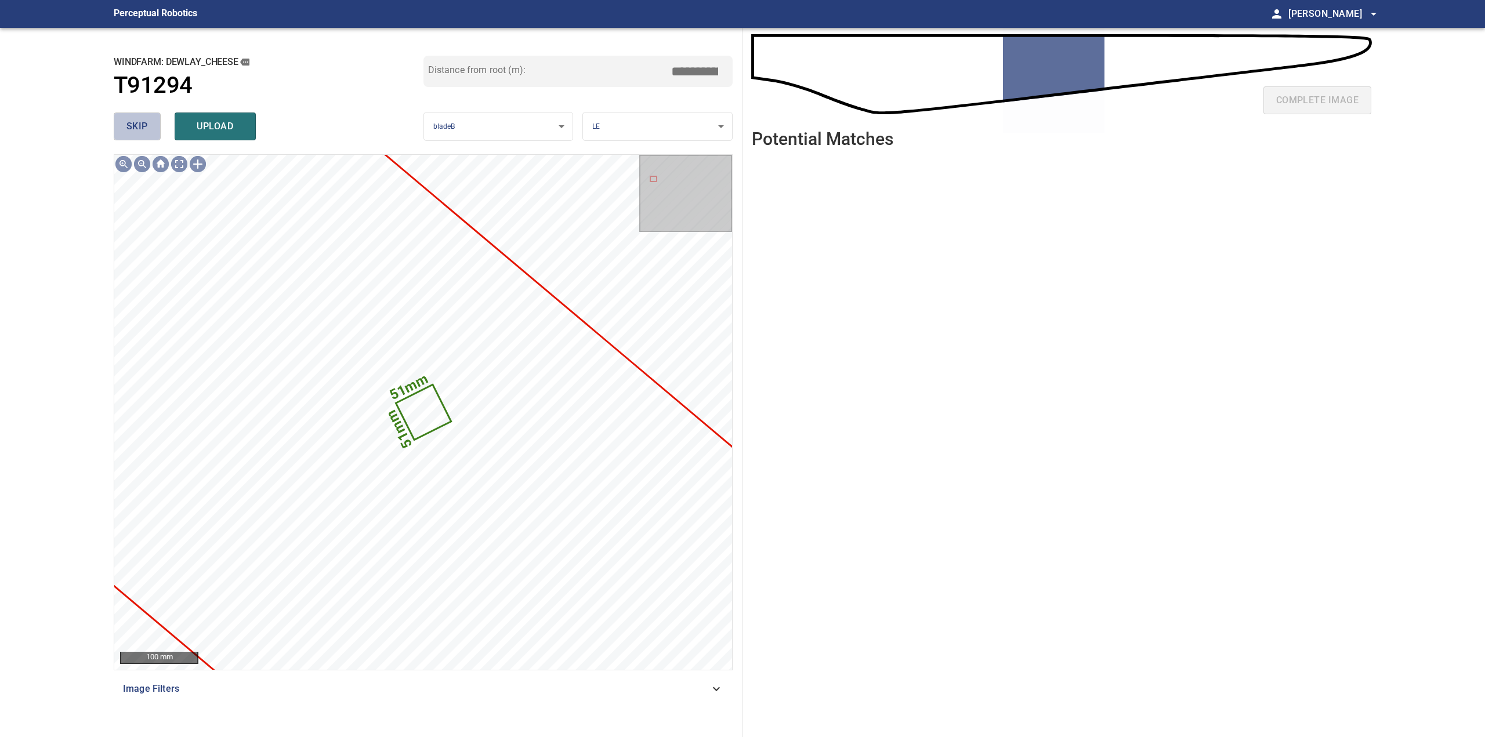
click at [144, 121] on span "skip" at bounding box center [136, 126] width 21 height 16
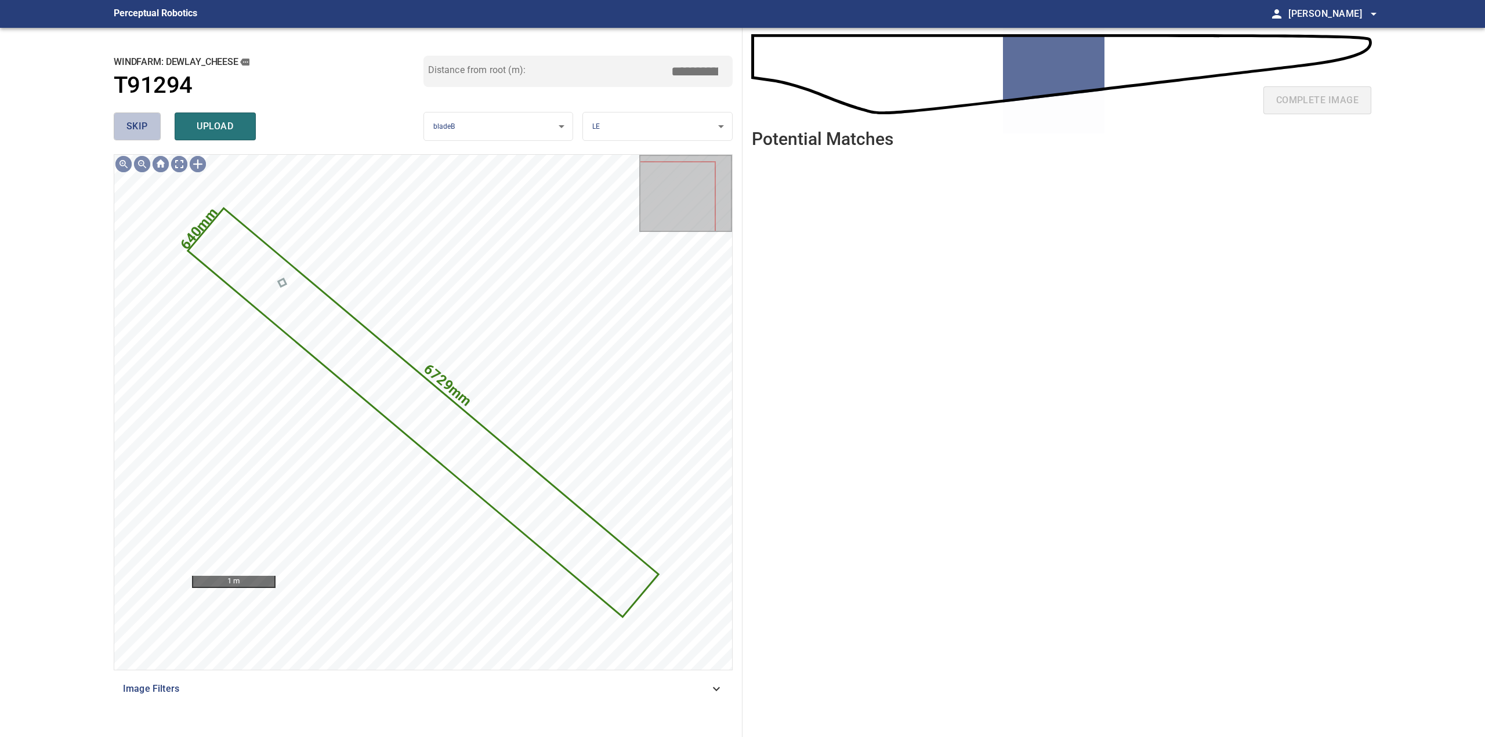
click at [144, 121] on span "skip" at bounding box center [136, 126] width 21 height 16
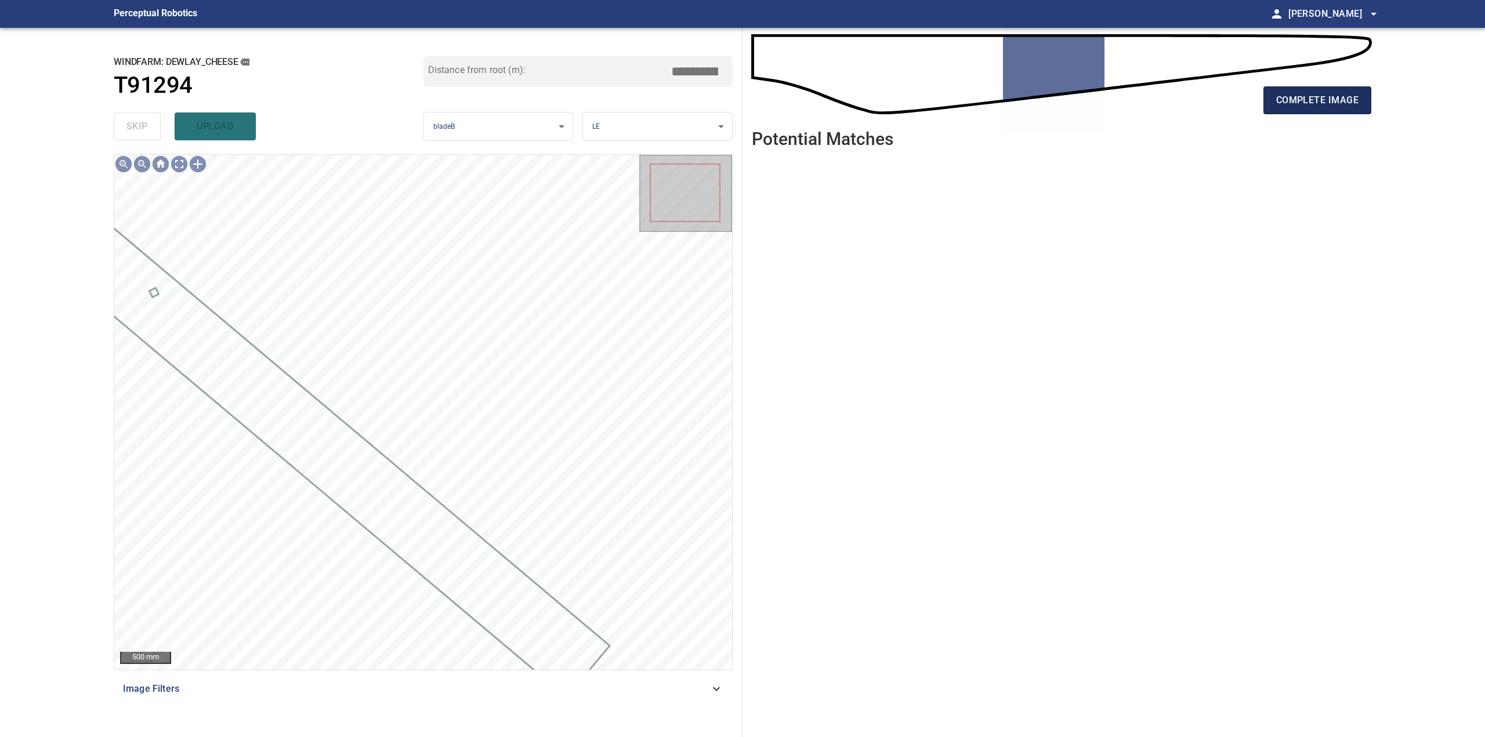
click at [1332, 101] on span "complete image" at bounding box center [1317, 100] width 82 height 16
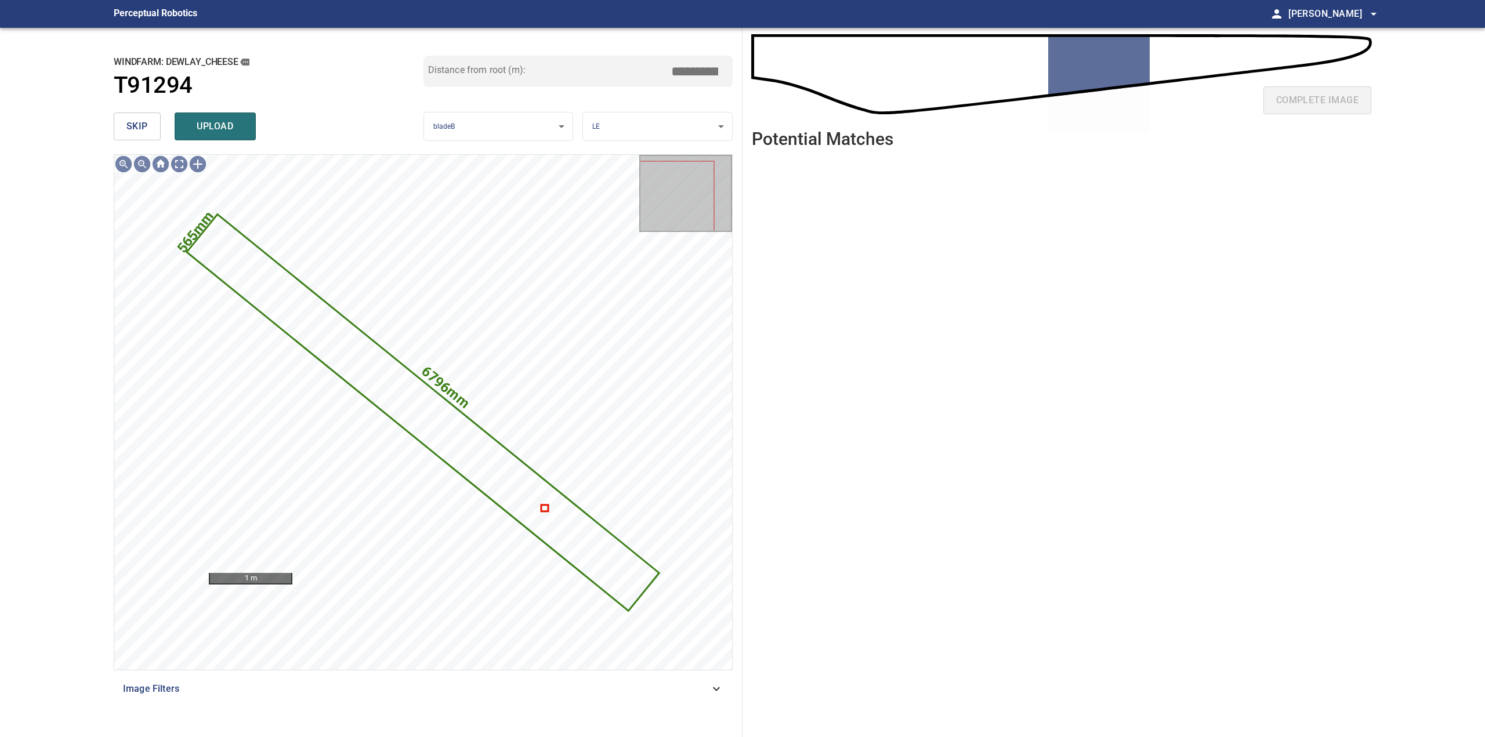
click at [139, 122] on span "skip" at bounding box center [136, 126] width 21 height 16
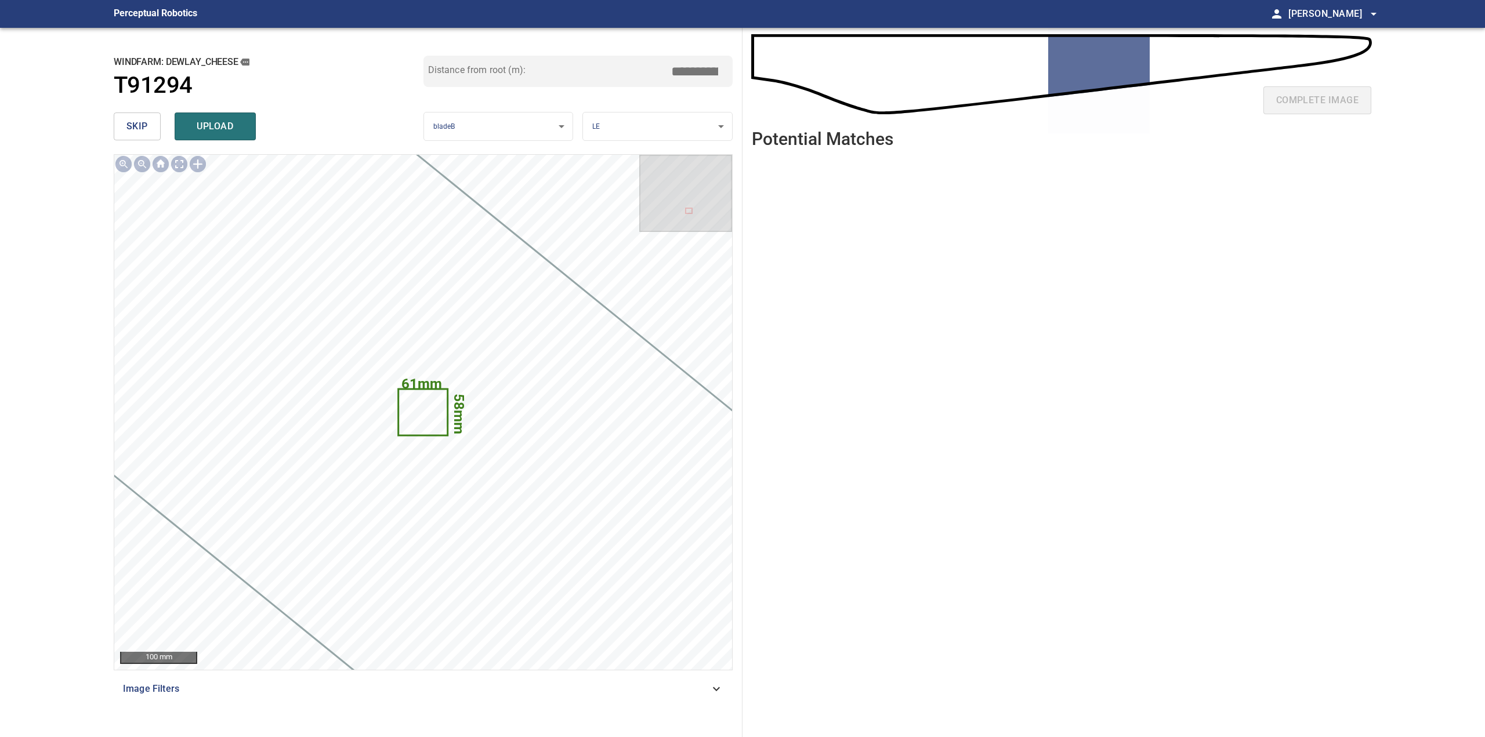
click at [139, 122] on span "skip" at bounding box center [136, 126] width 21 height 16
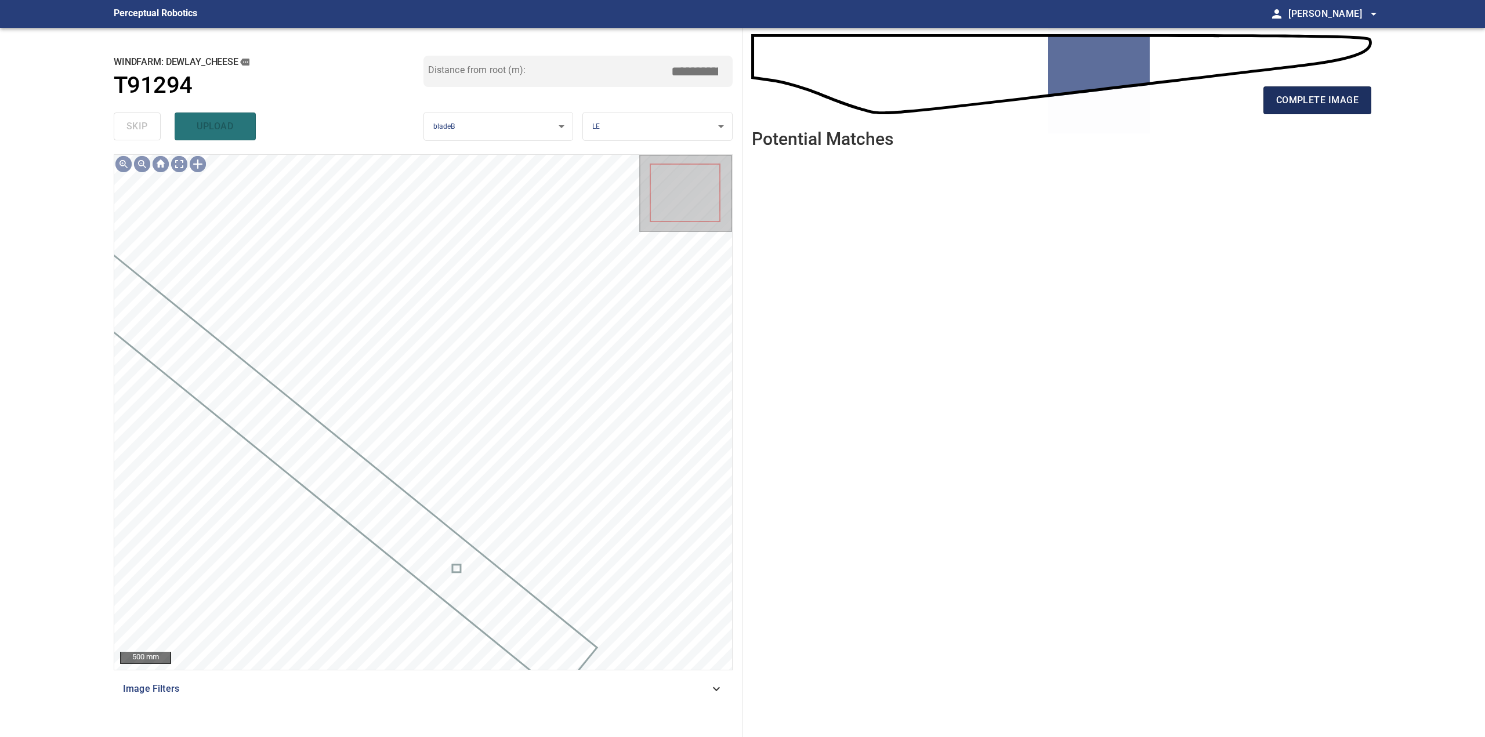
click at [1285, 97] on span "complete image" at bounding box center [1317, 100] width 82 height 16
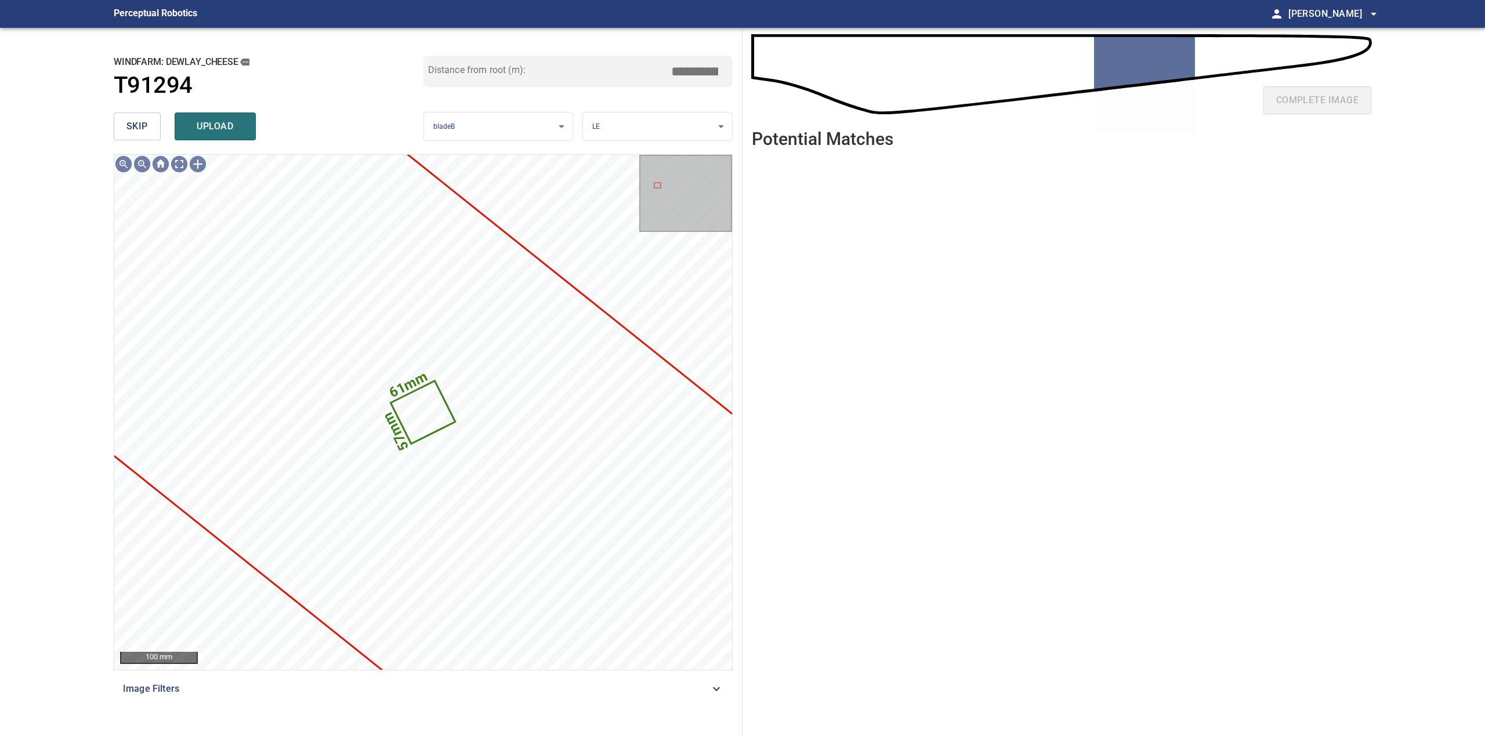
click at [147, 130] on span "skip" at bounding box center [136, 126] width 21 height 16
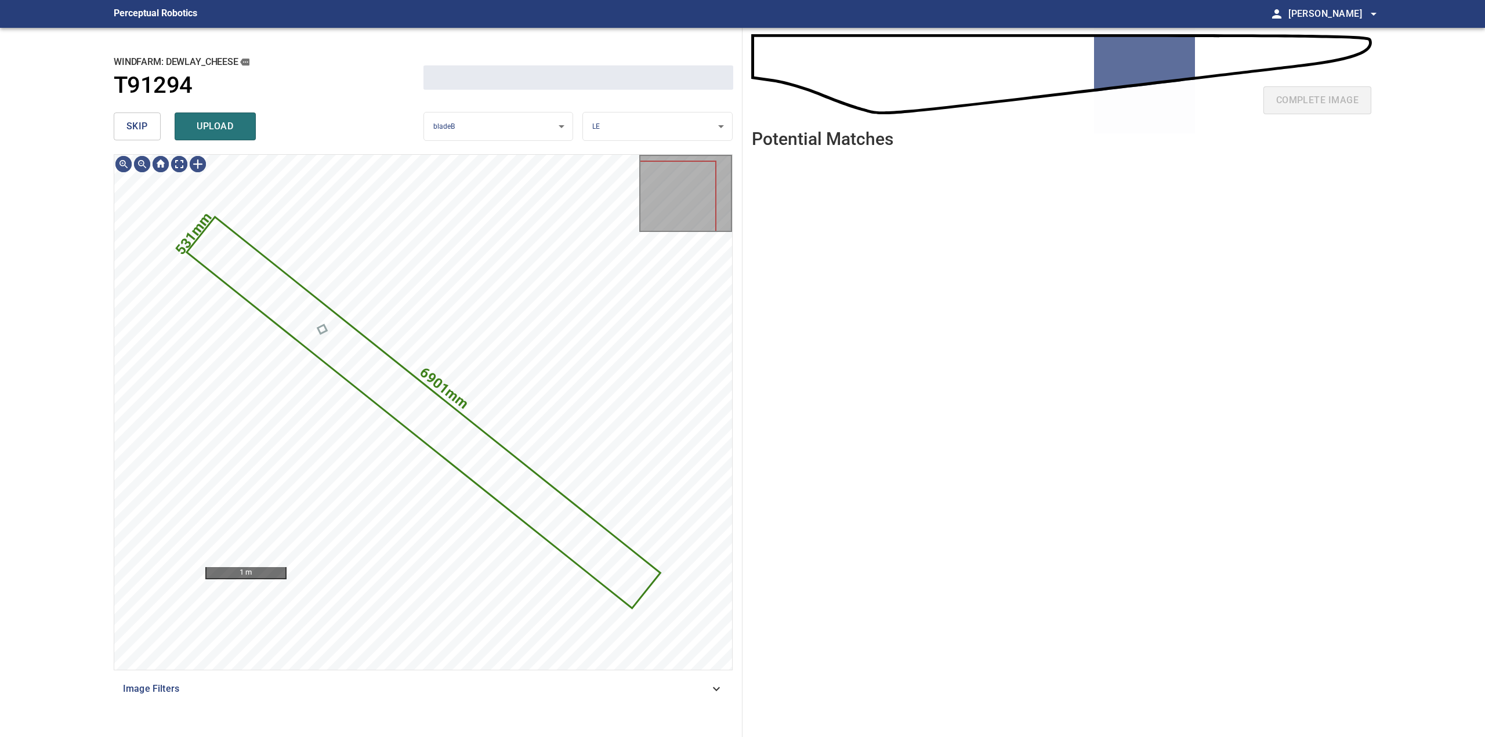
click at [147, 130] on span "skip" at bounding box center [136, 126] width 21 height 16
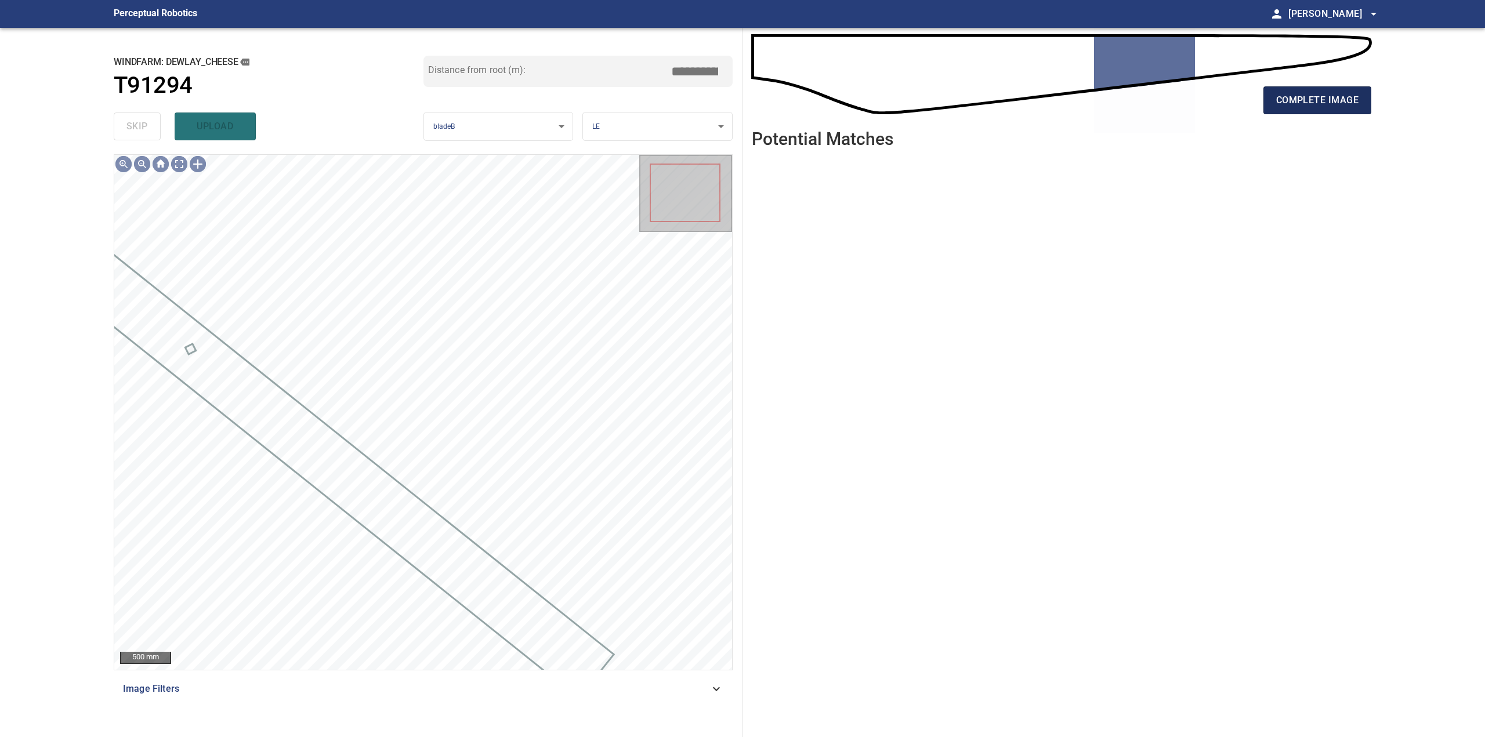
click at [1325, 96] on span "complete image" at bounding box center [1317, 100] width 82 height 16
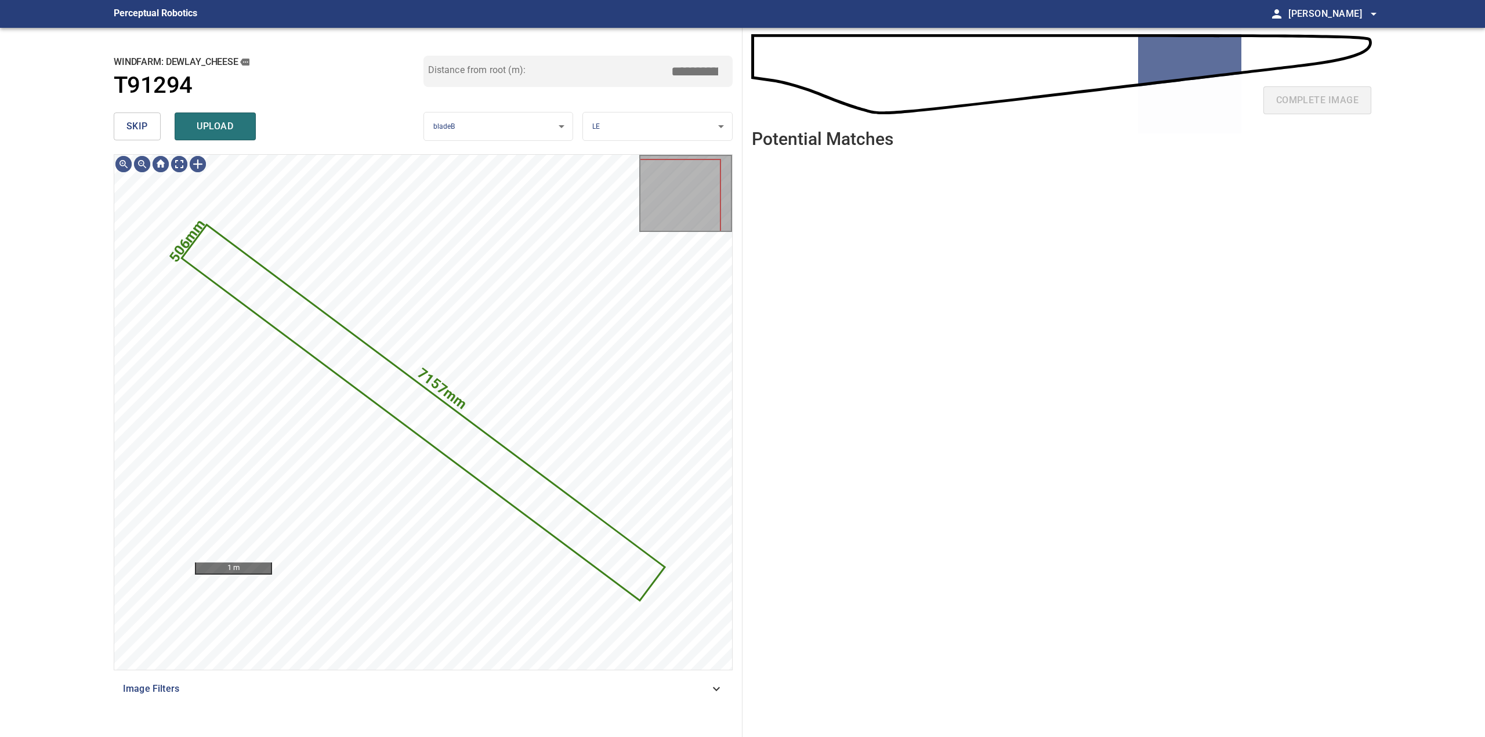
click at [129, 132] on span "skip" at bounding box center [136, 126] width 21 height 16
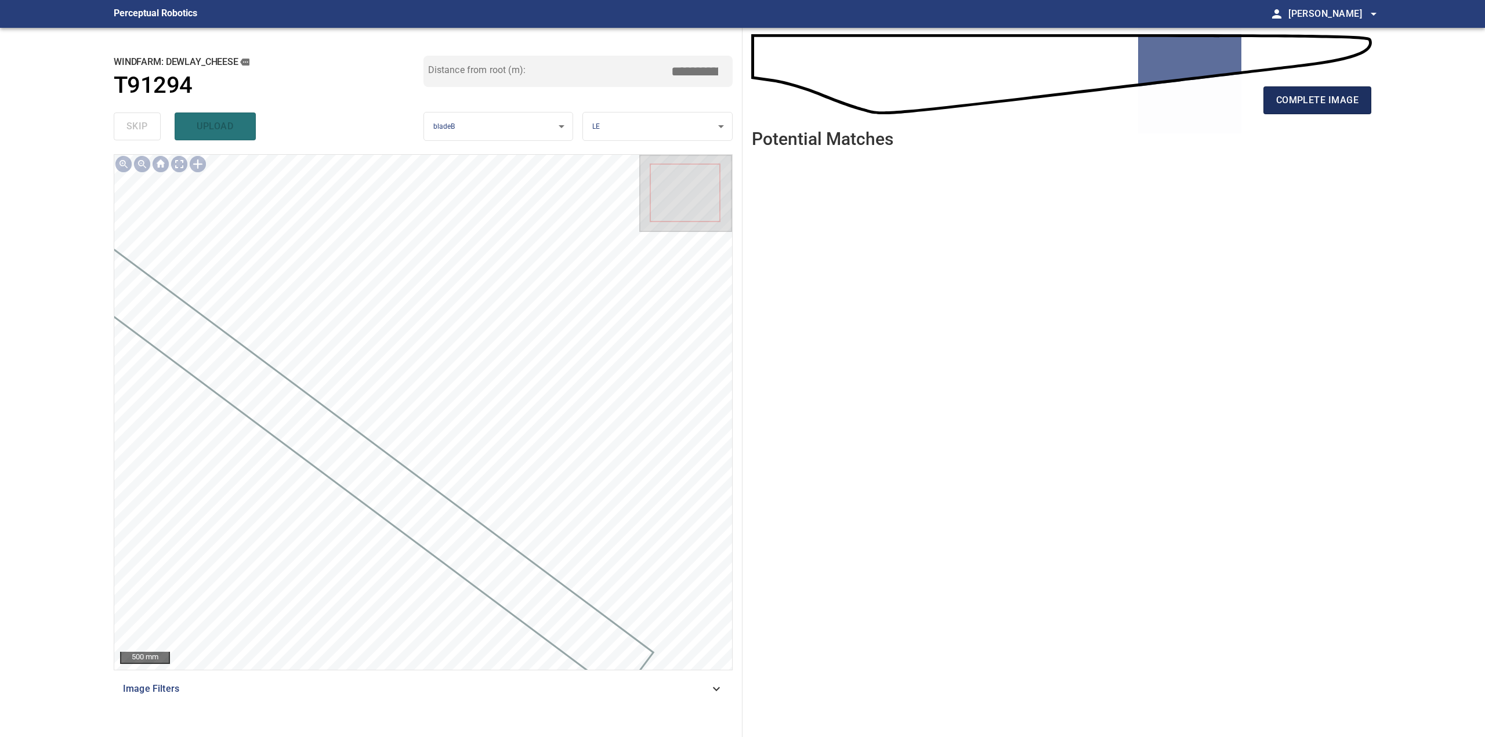
click at [1310, 114] on button "complete image" at bounding box center [1317, 100] width 108 height 28
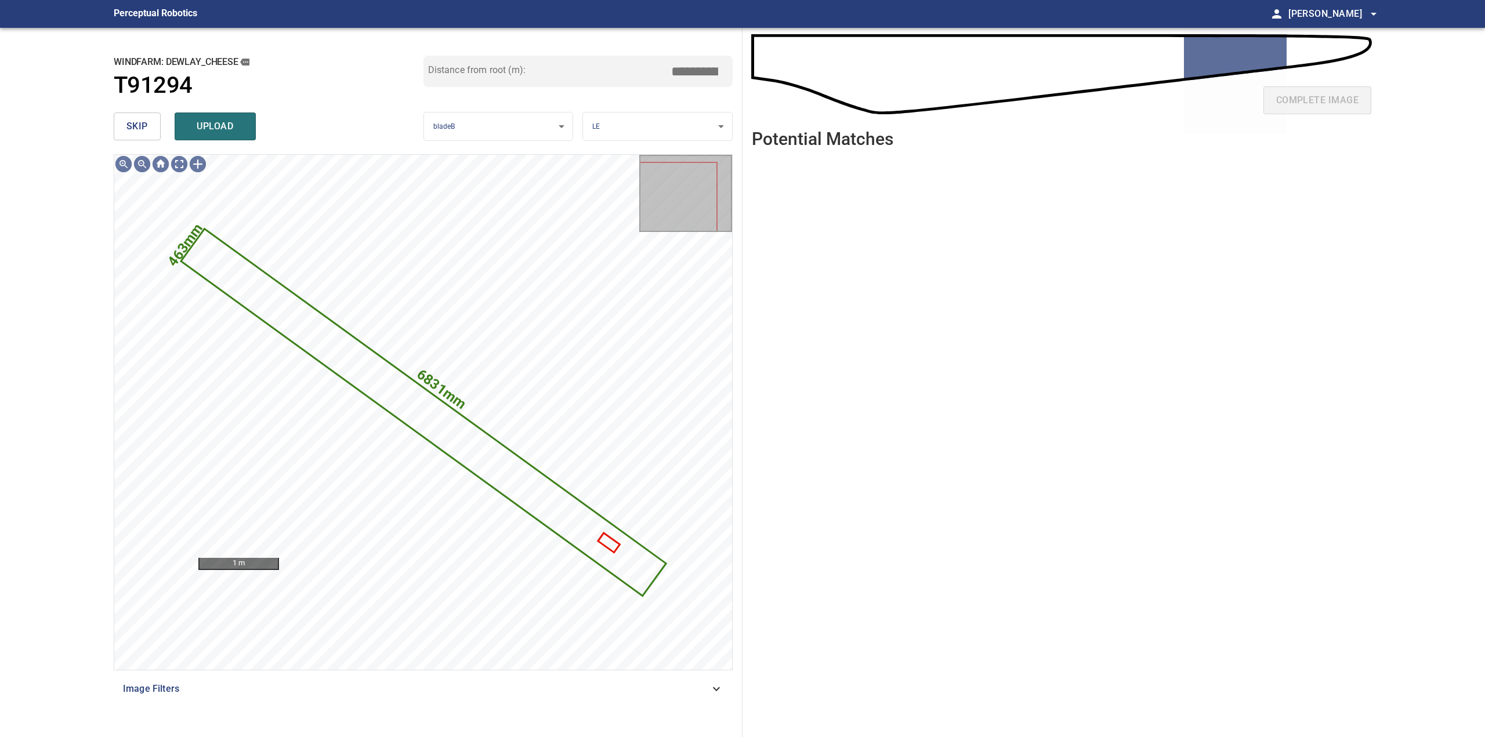
click at [131, 125] on span "skip" at bounding box center [136, 126] width 21 height 16
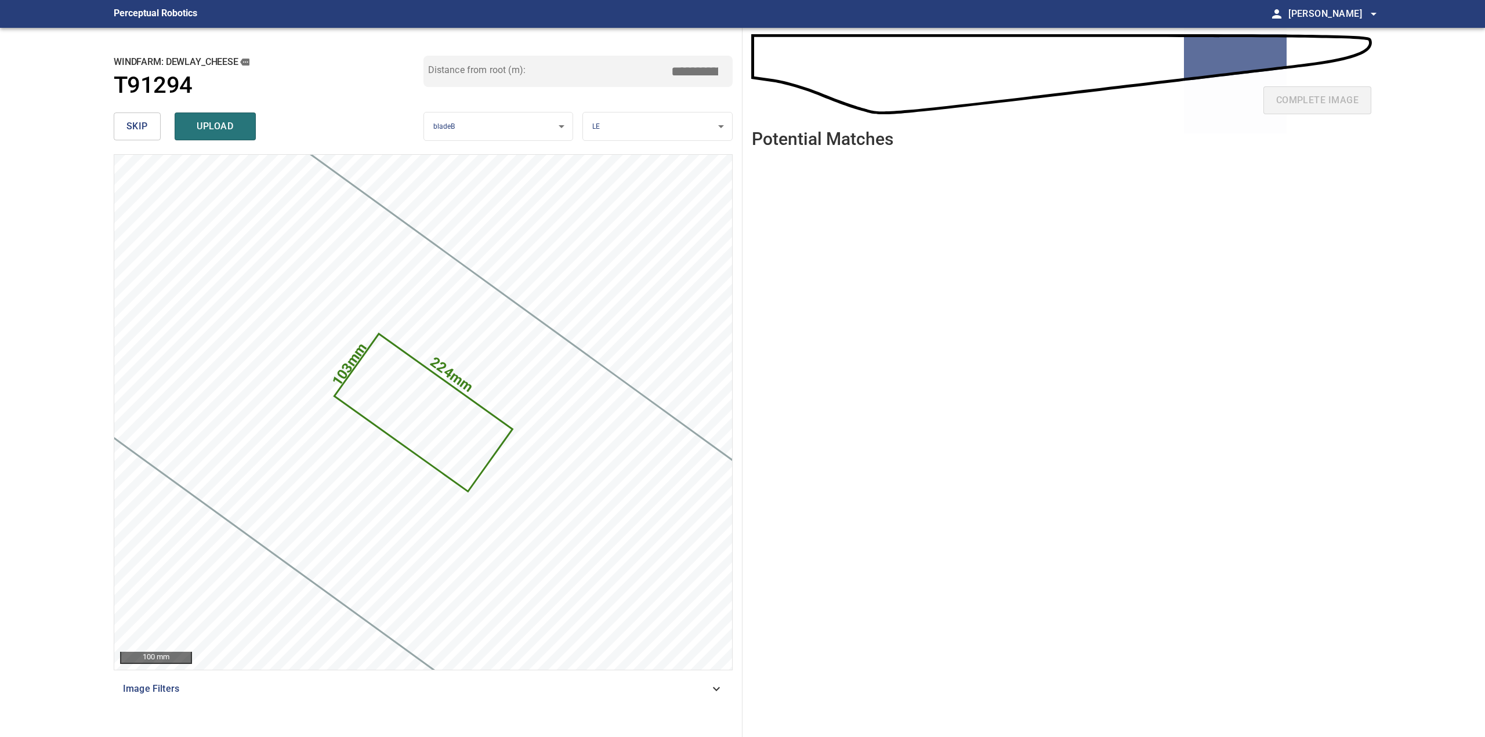
click at [129, 124] on span "skip" at bounding box center [136, 126] width 21 height 16
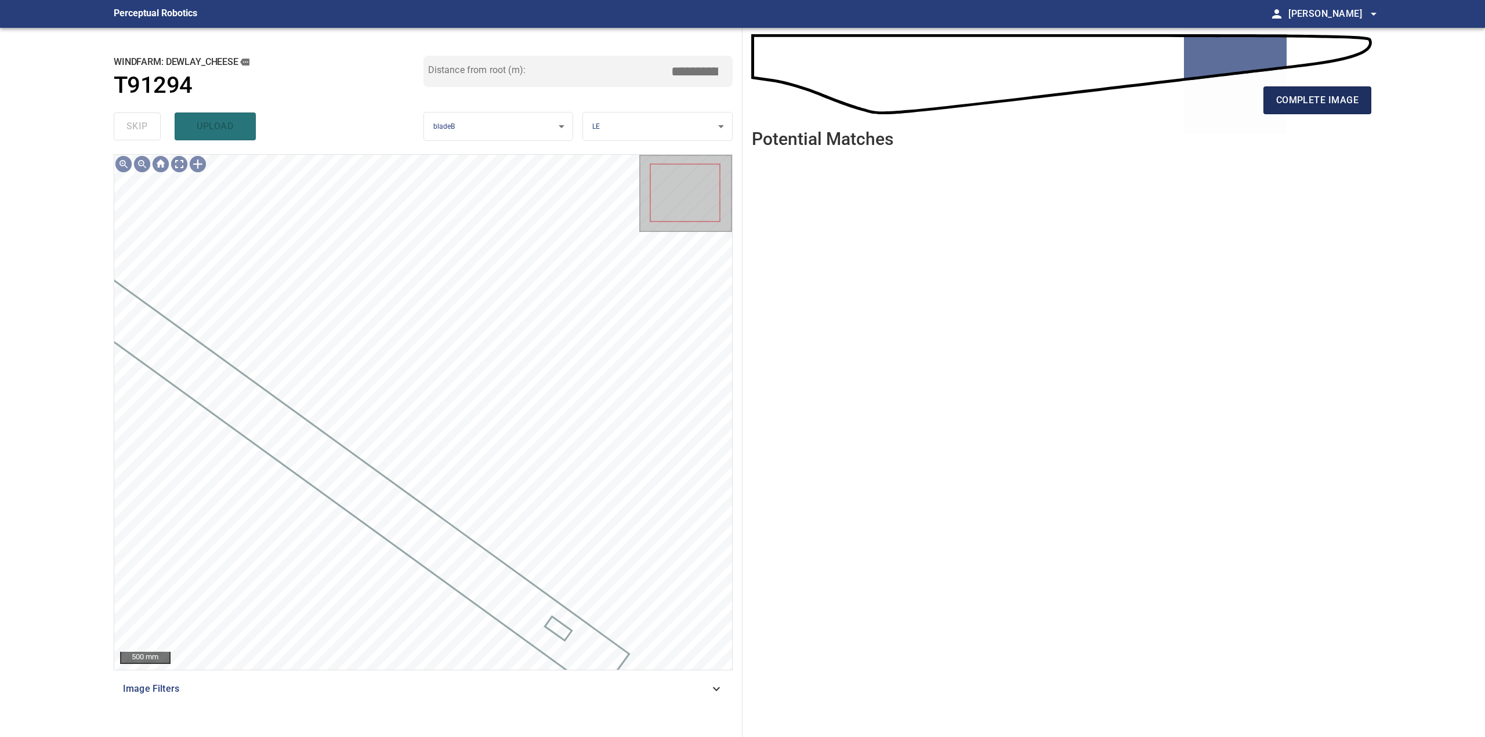
click at [1299, 105] on span "complete image" at bounding box center [1317, 100] width 82 height 16
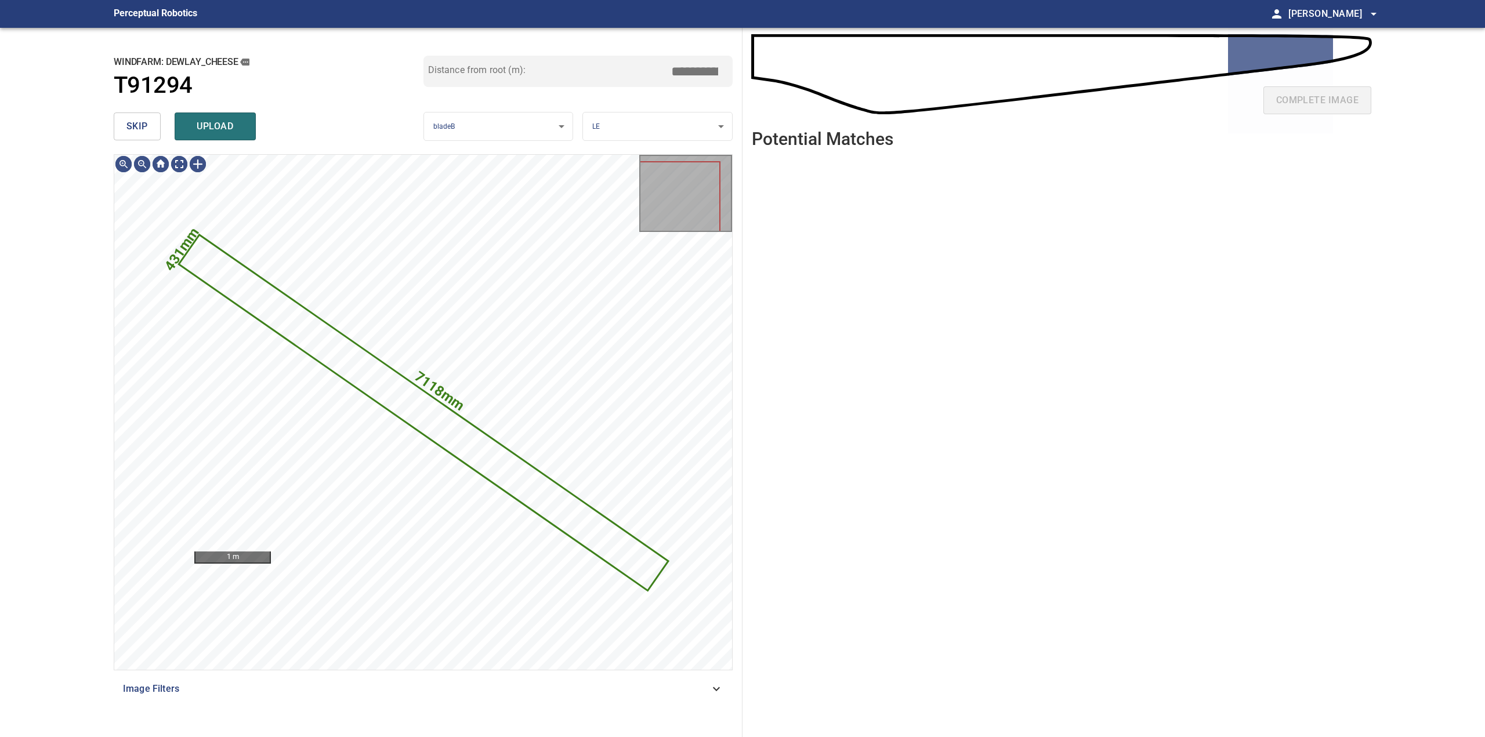
click at [140, 128] on span "skip" at bounding box center [136, 126] width 21 height 16
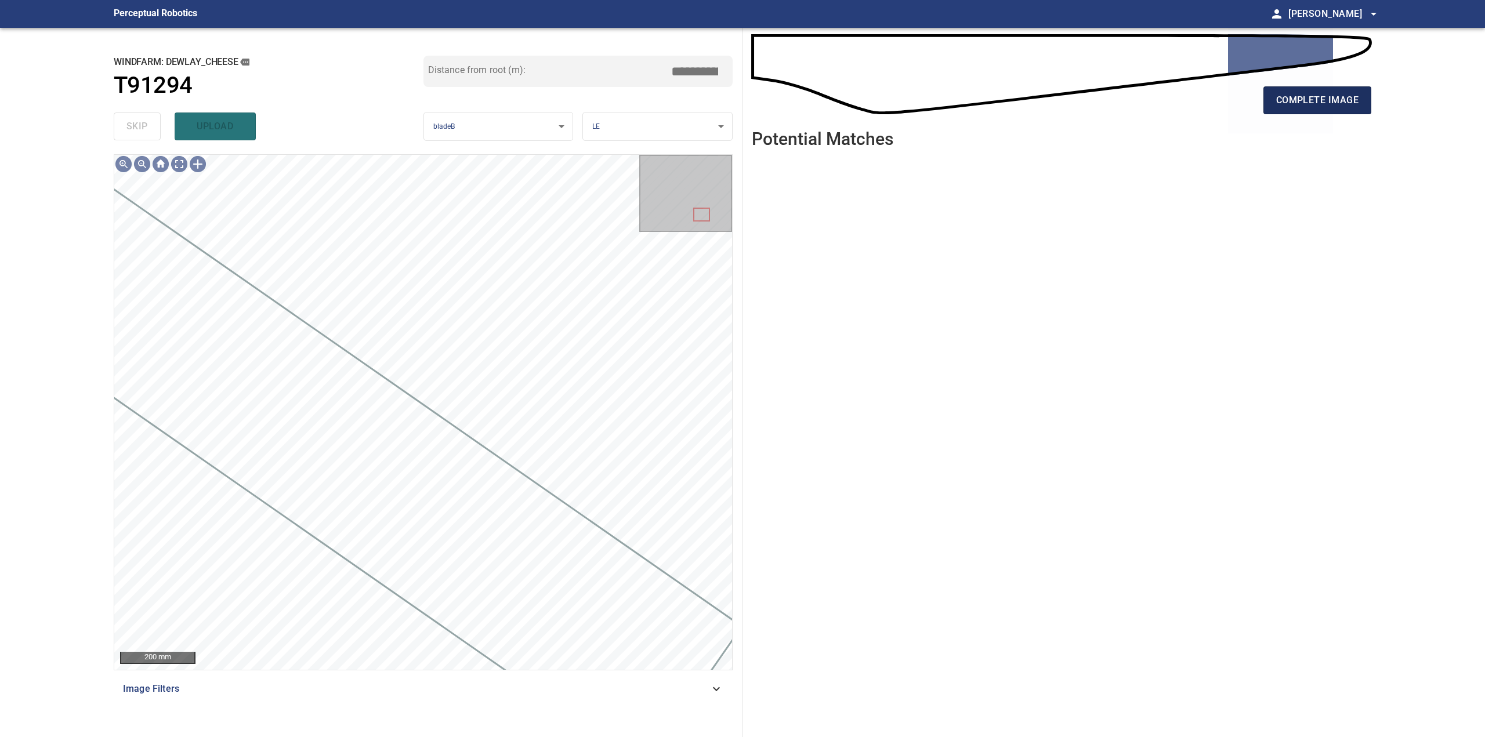
click at [1328, 90] on button "complete image" at bounding box center [1317, 100] width 108 height 28
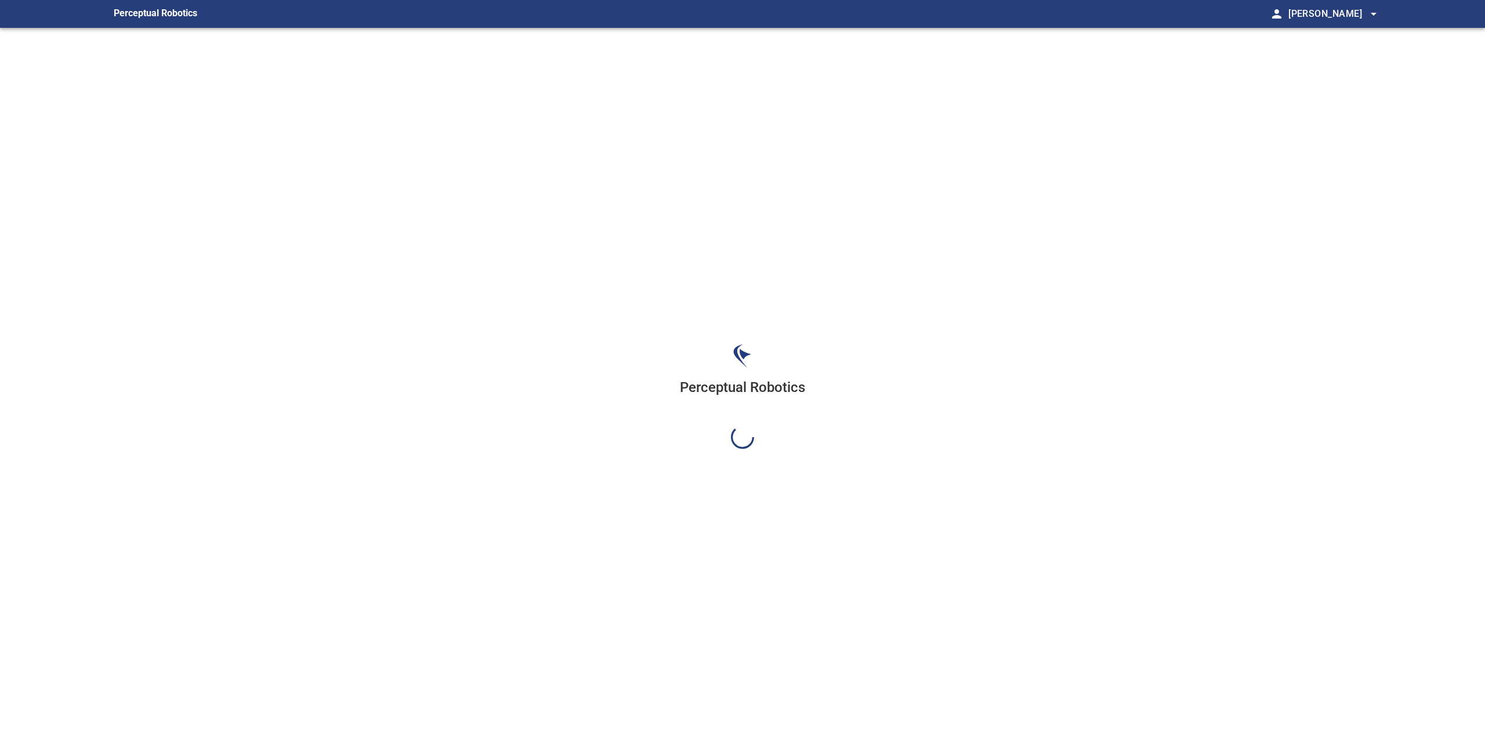
click at [1325, 103] on div "Perceptual Robotics" at bounding box center [742, 396] width 1276 height 737
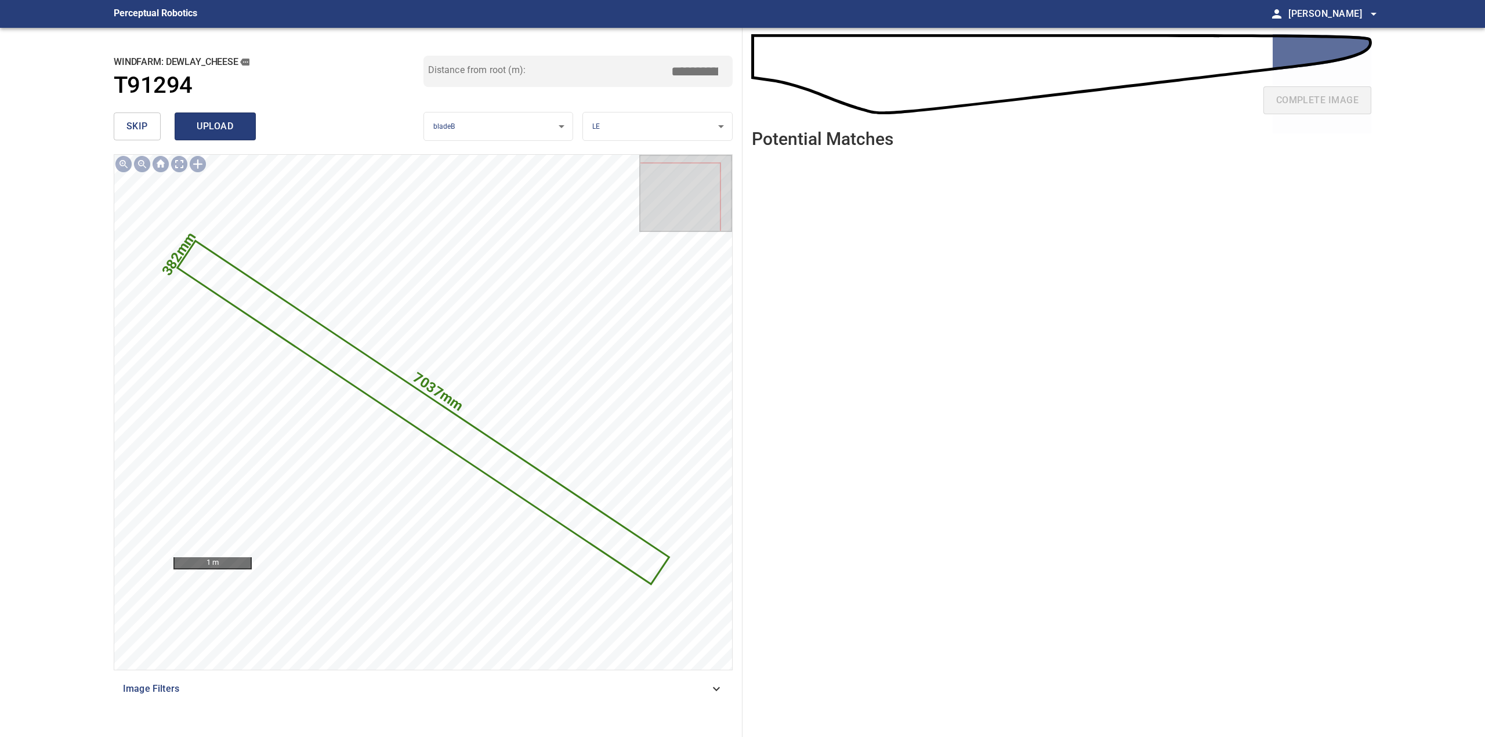
click at [220, 129] on span "upload" at bounding box center [215, 126] width 56 height 16
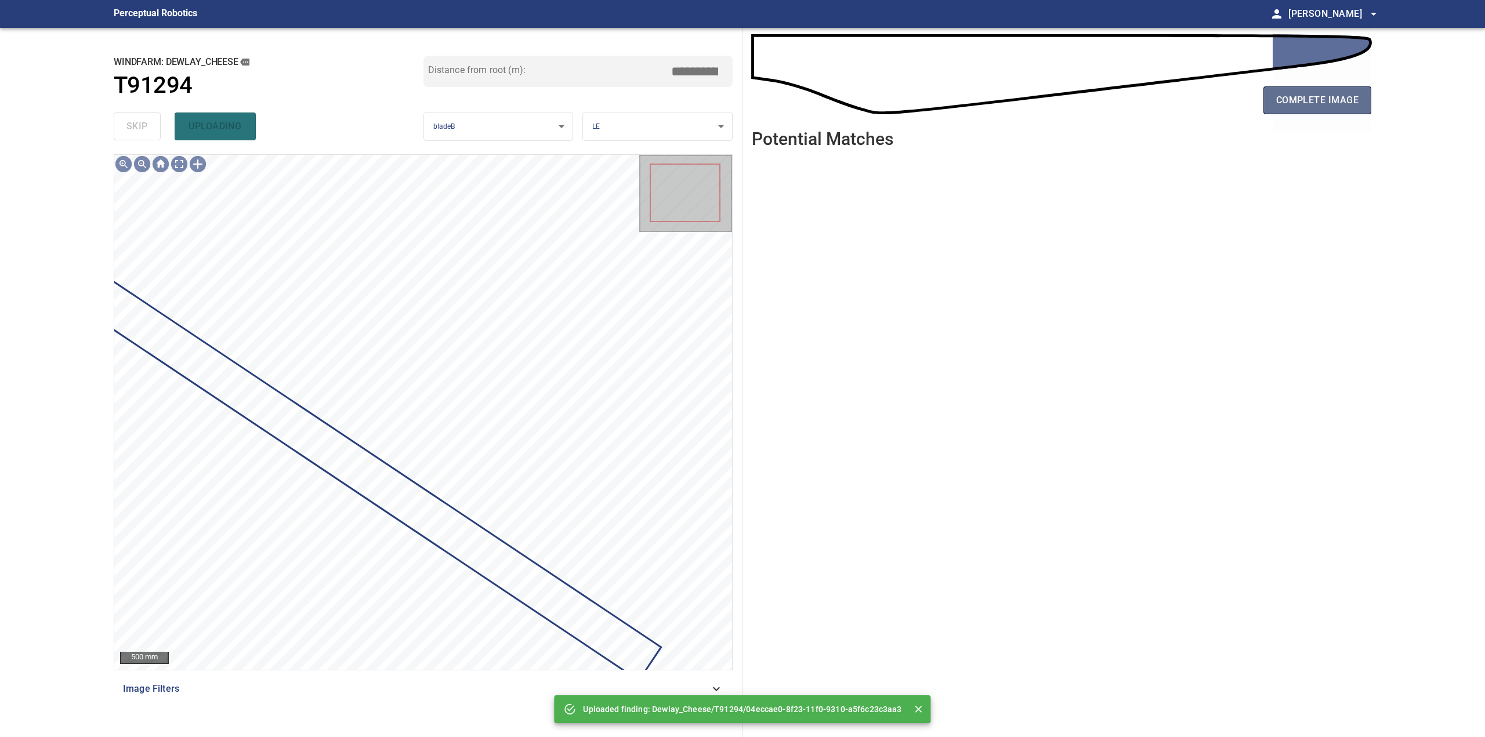
click at [1315, 108] on span "complete image" at bounding box center [1317, 100] width 82 height 16
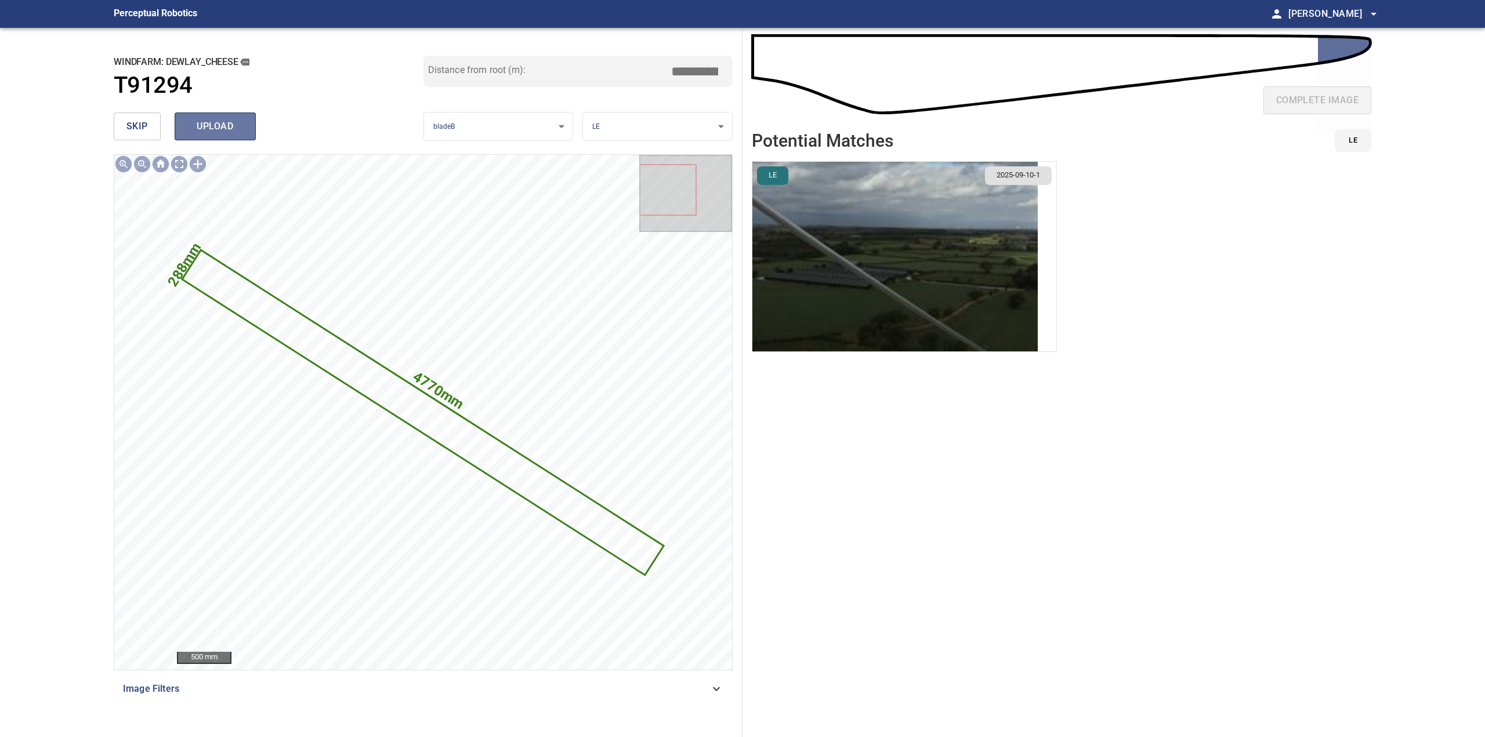
click at [224, 129] on span "upload" at bounding box center [215, 126] width 56 height 16
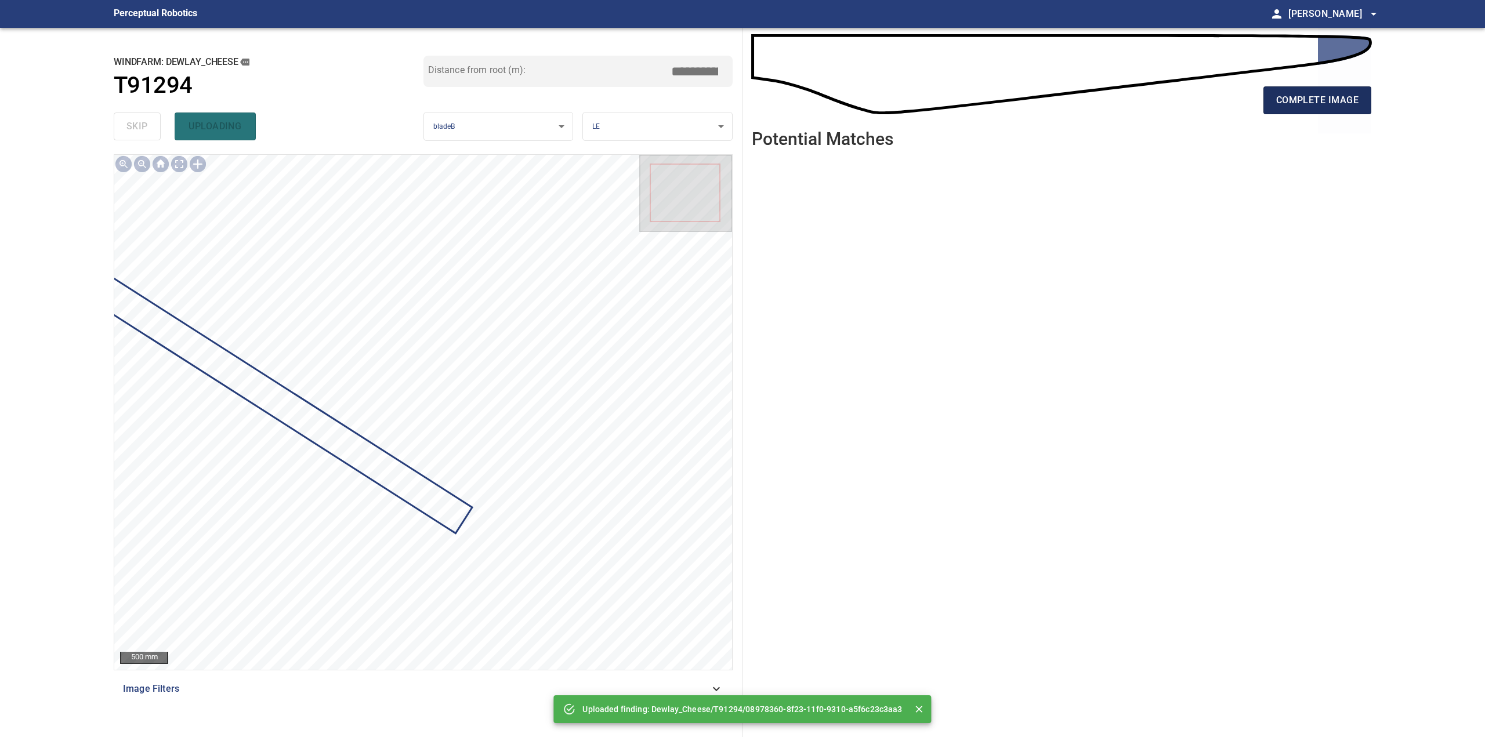
click at [1295, 102] on span "complete image" at bounding box center [1317, 100] width 82 height 16
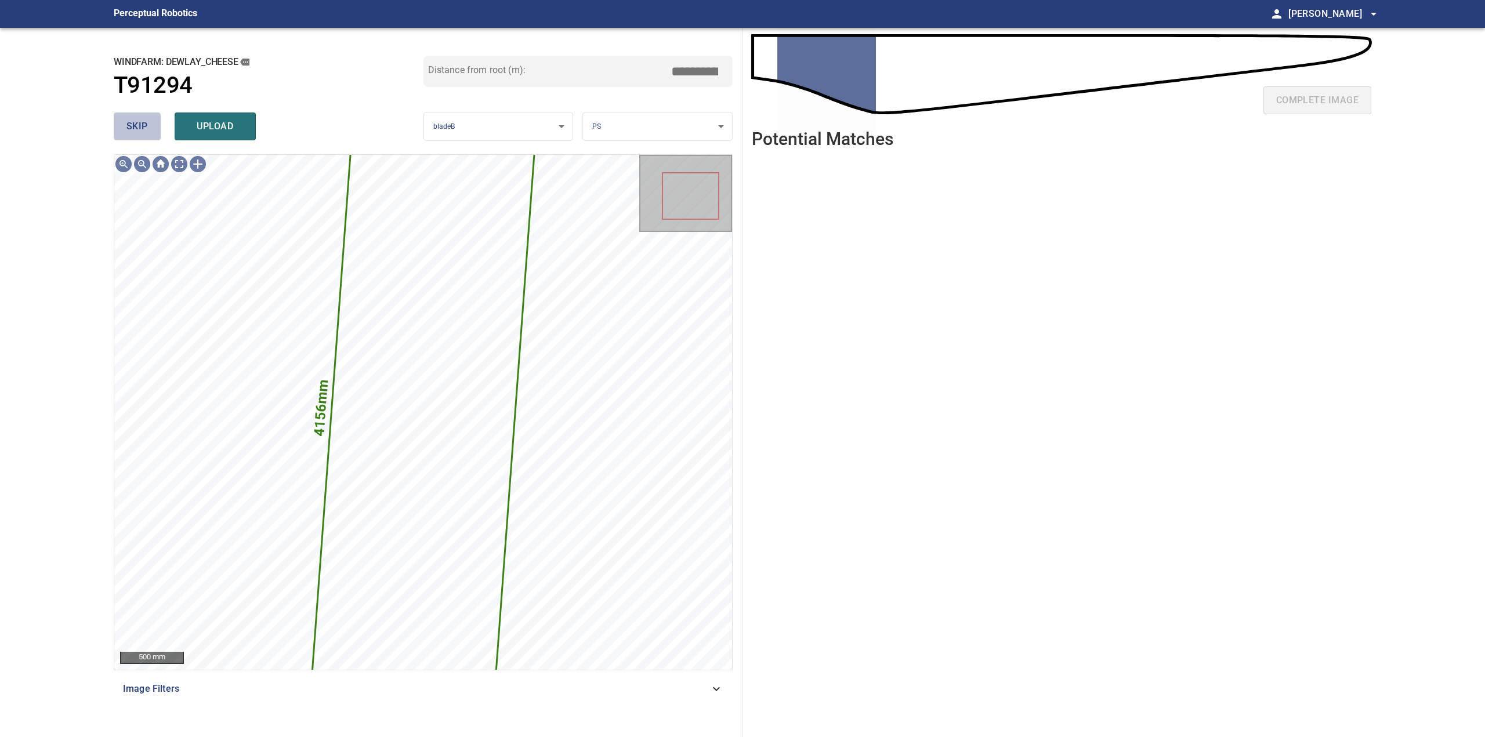
click at [146, 128] on span "skip" at bounding box center [136, 126] width 21 height 16
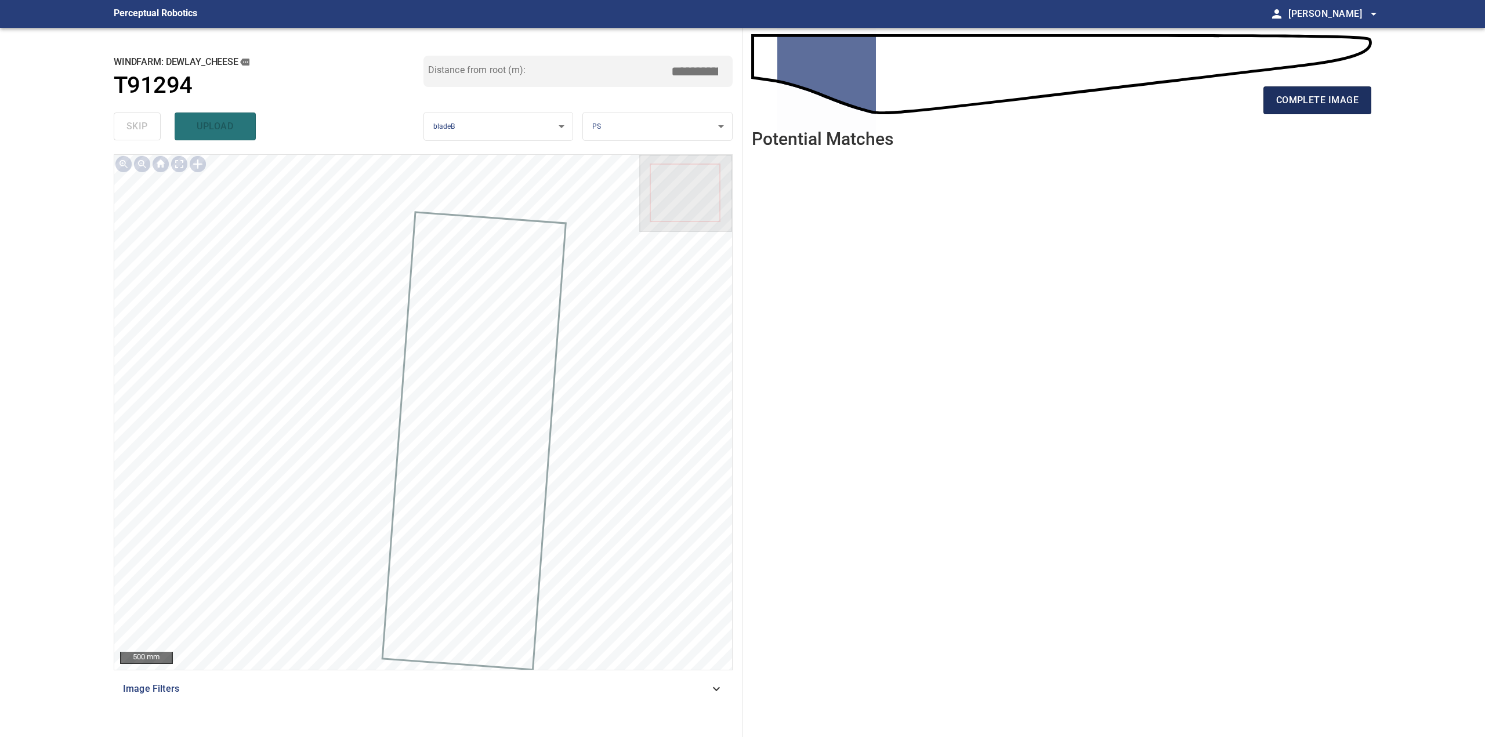
click at [1342, 104] on span "complete image" at bounding box center [1317, 100] width 82 height 16
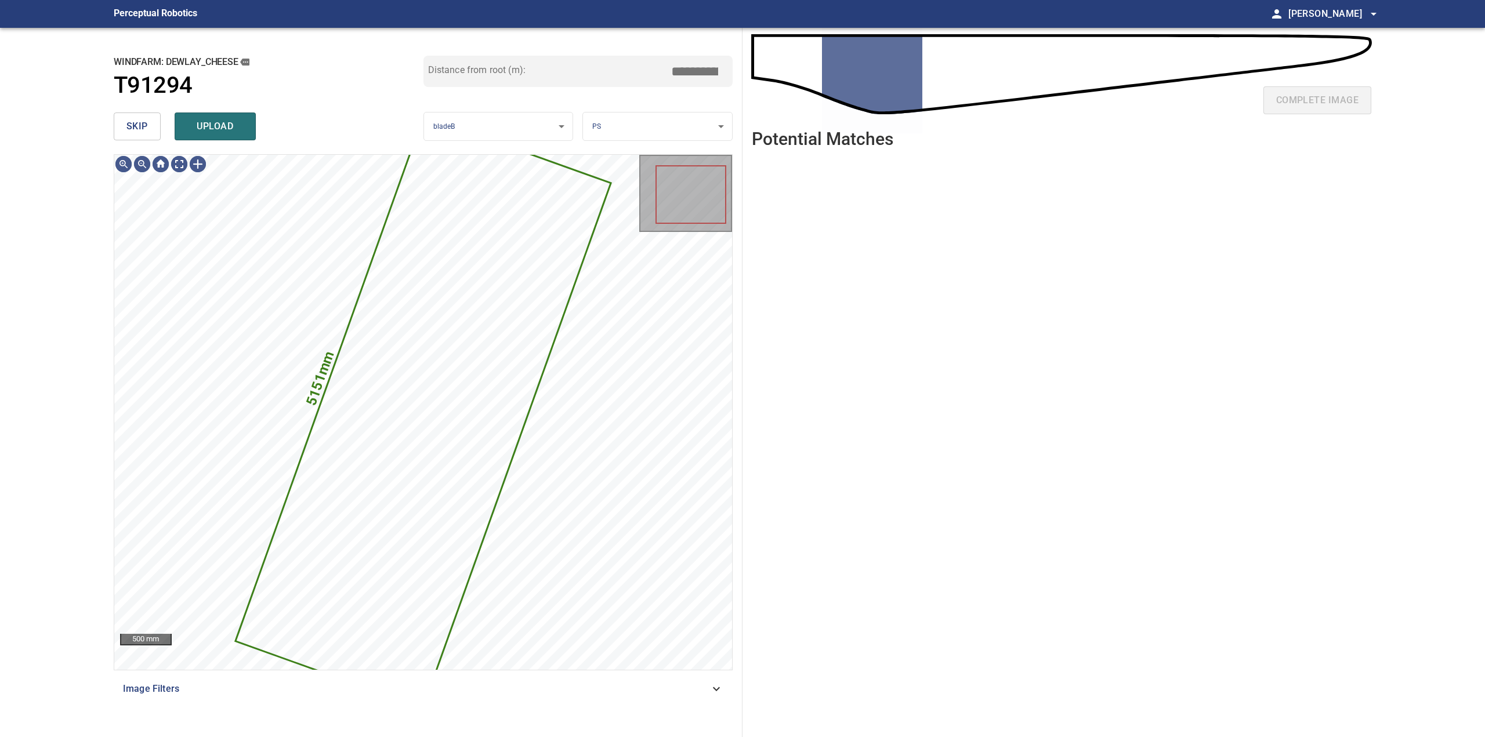
click at [147, 130] on span "skip" at bounding box center [136, 126] width 21 height 16
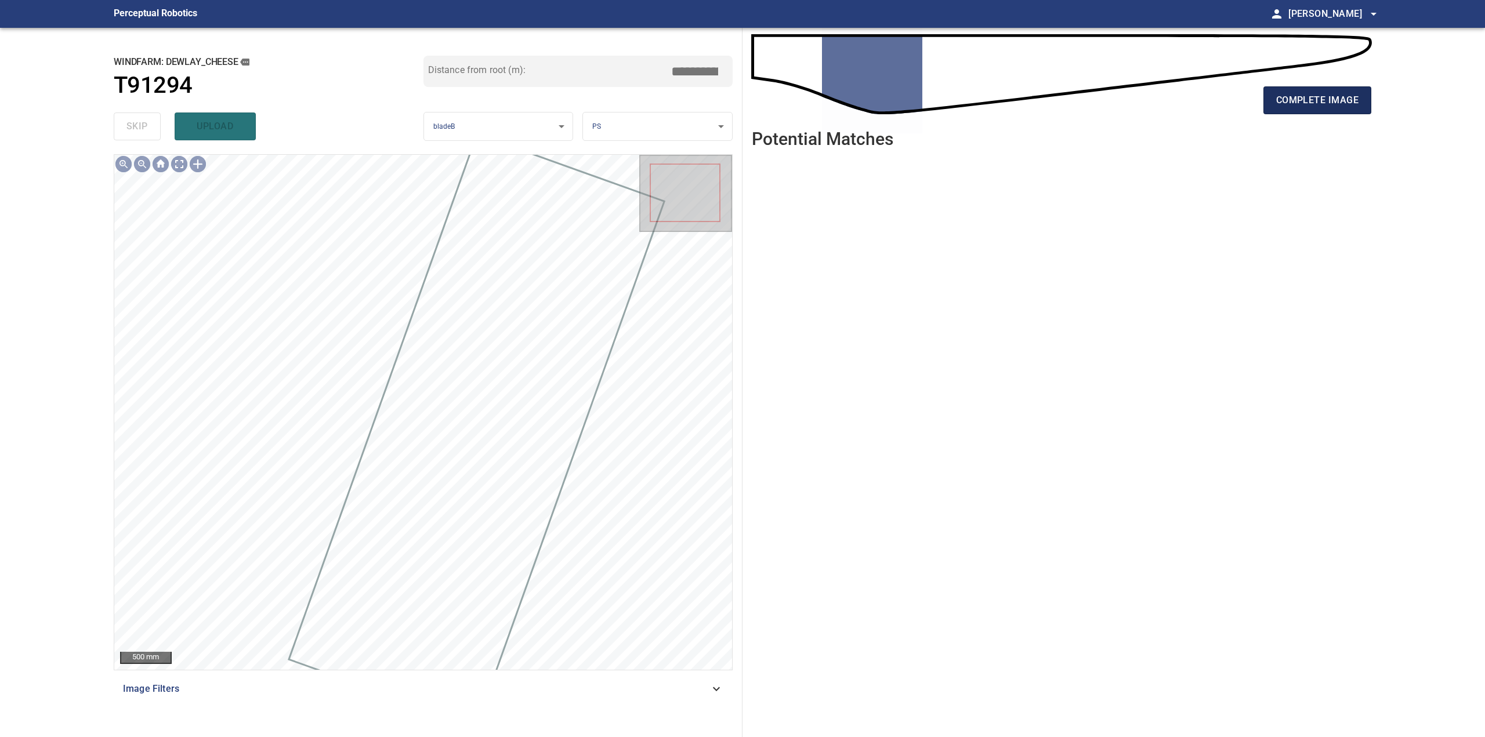
click at [1340, 99] on span "complete image" at bounding box center [1317, 100] width 82 height 16
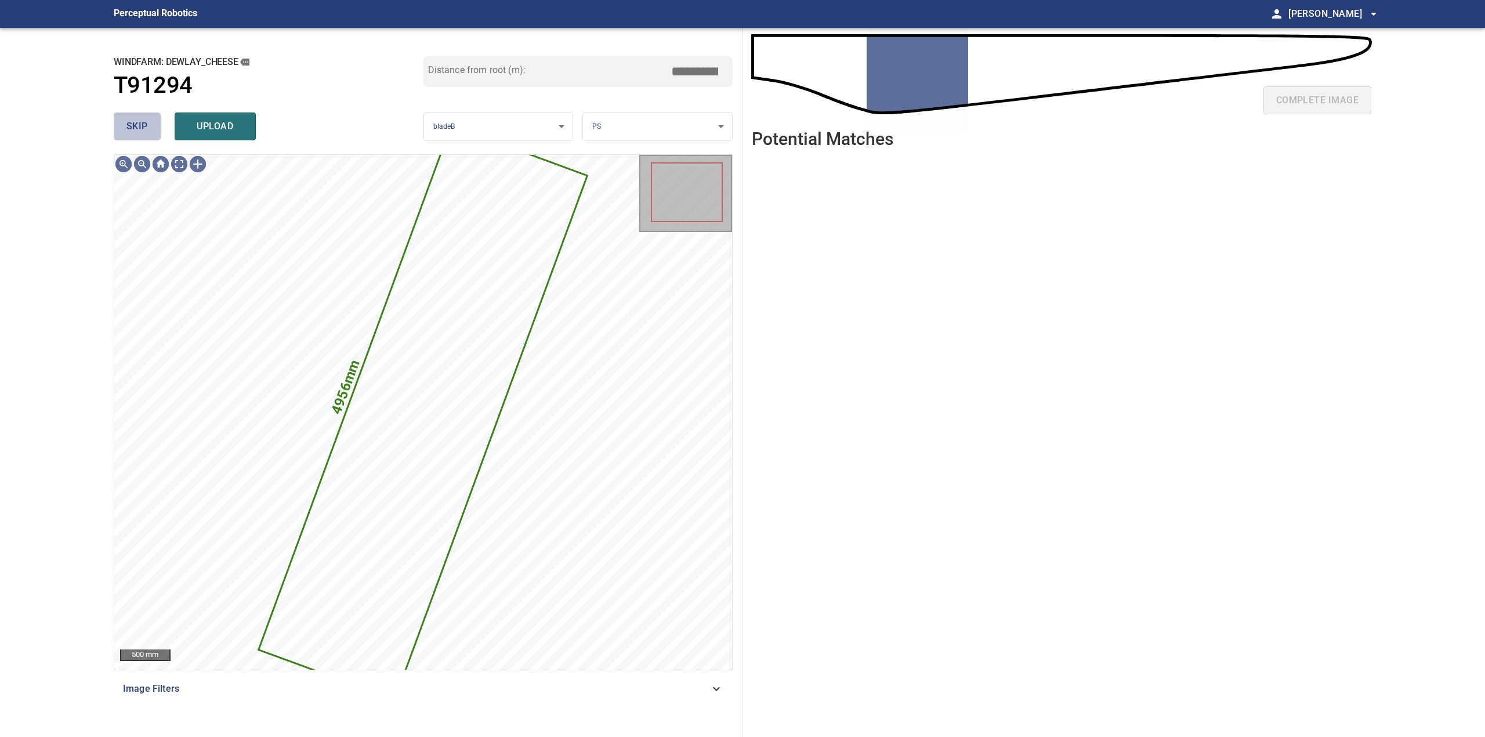
click at [141, 121] on span "skip" at bounding box center [136, 126] width 21 height 16
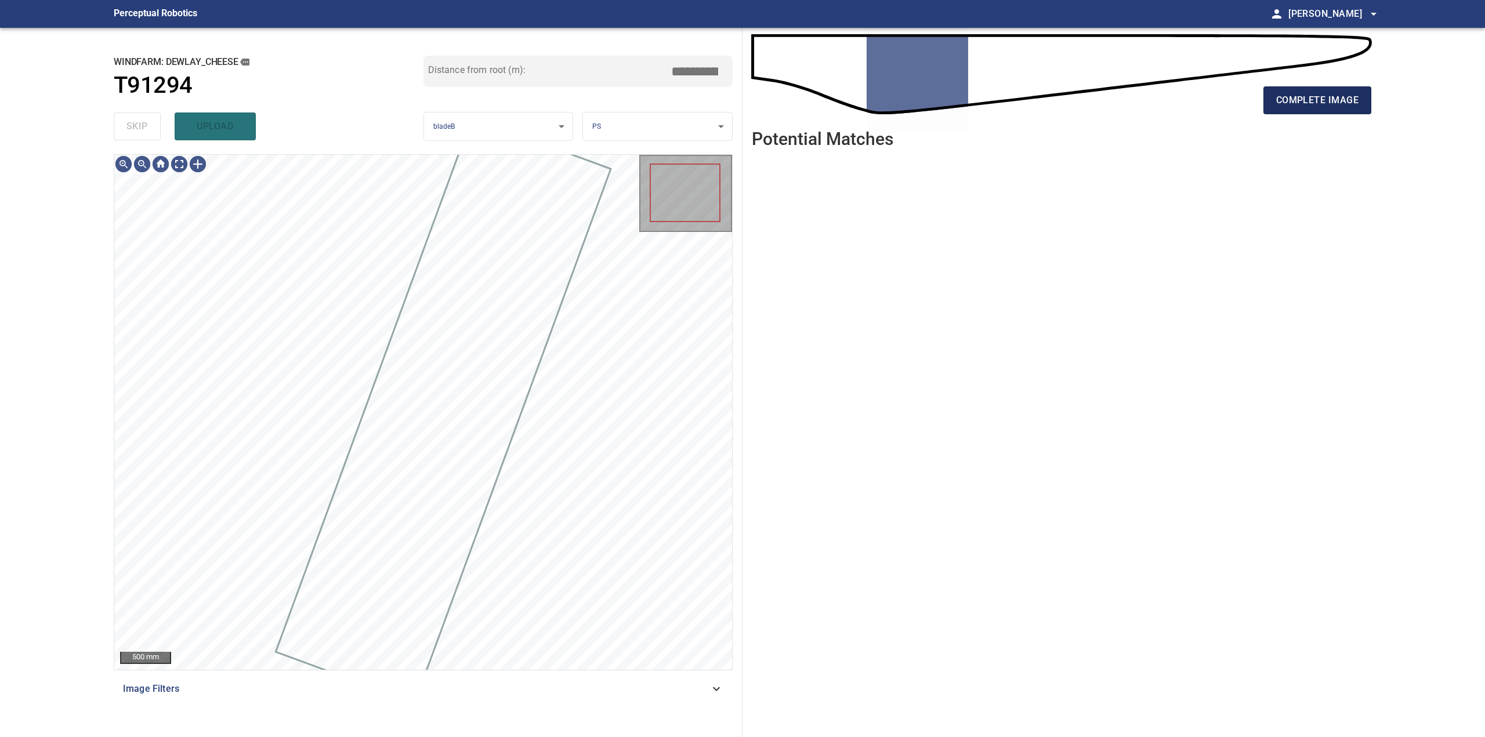
click at [1317, 102] on span "complete image" at bounding box center [1317, 100] width 82 height 16
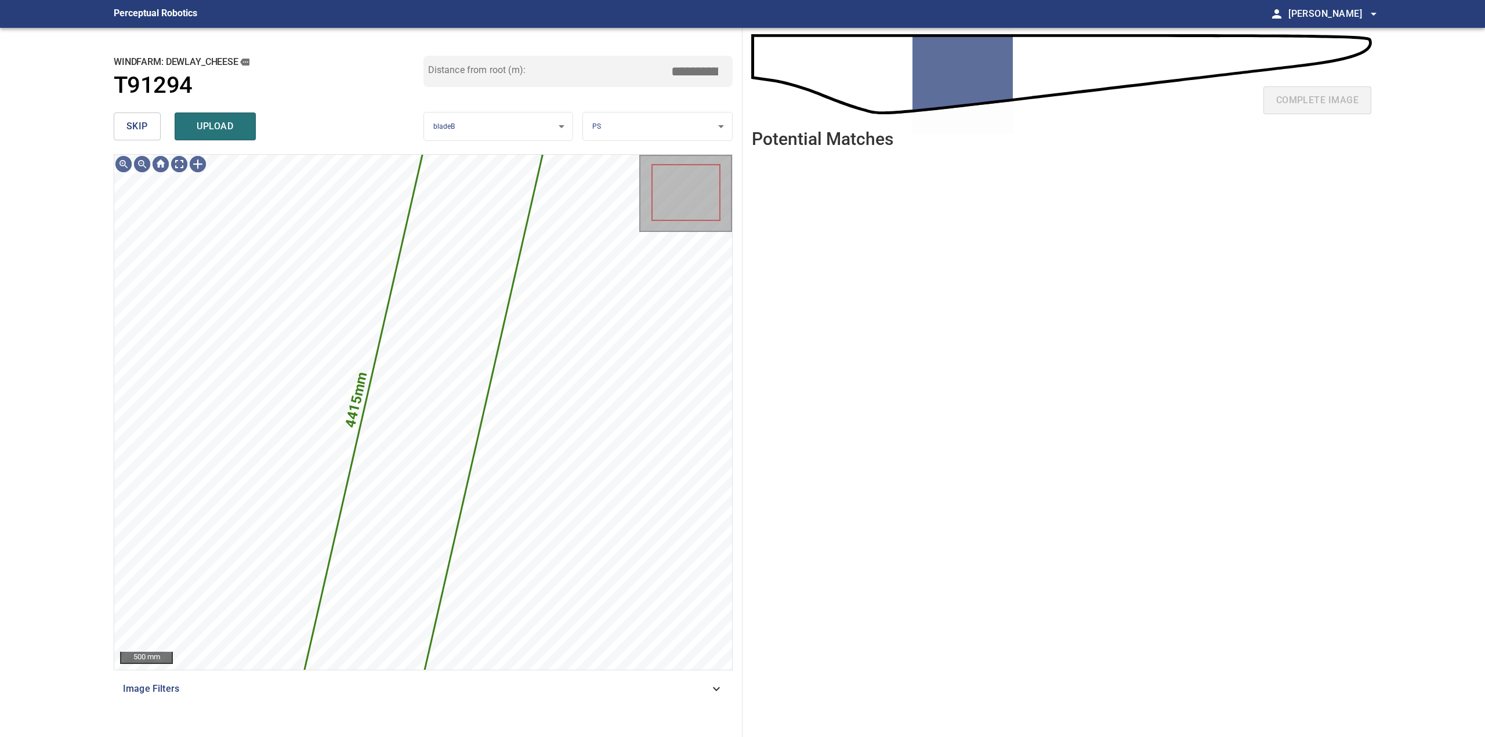
drag, startPoint x: 138, startPoint y: 126, endPoint x: 339, endPoint y: 113, distance: 201.7
click at [138, 127] on span "skip" at bounding box center [136, 126] width 21 height 16
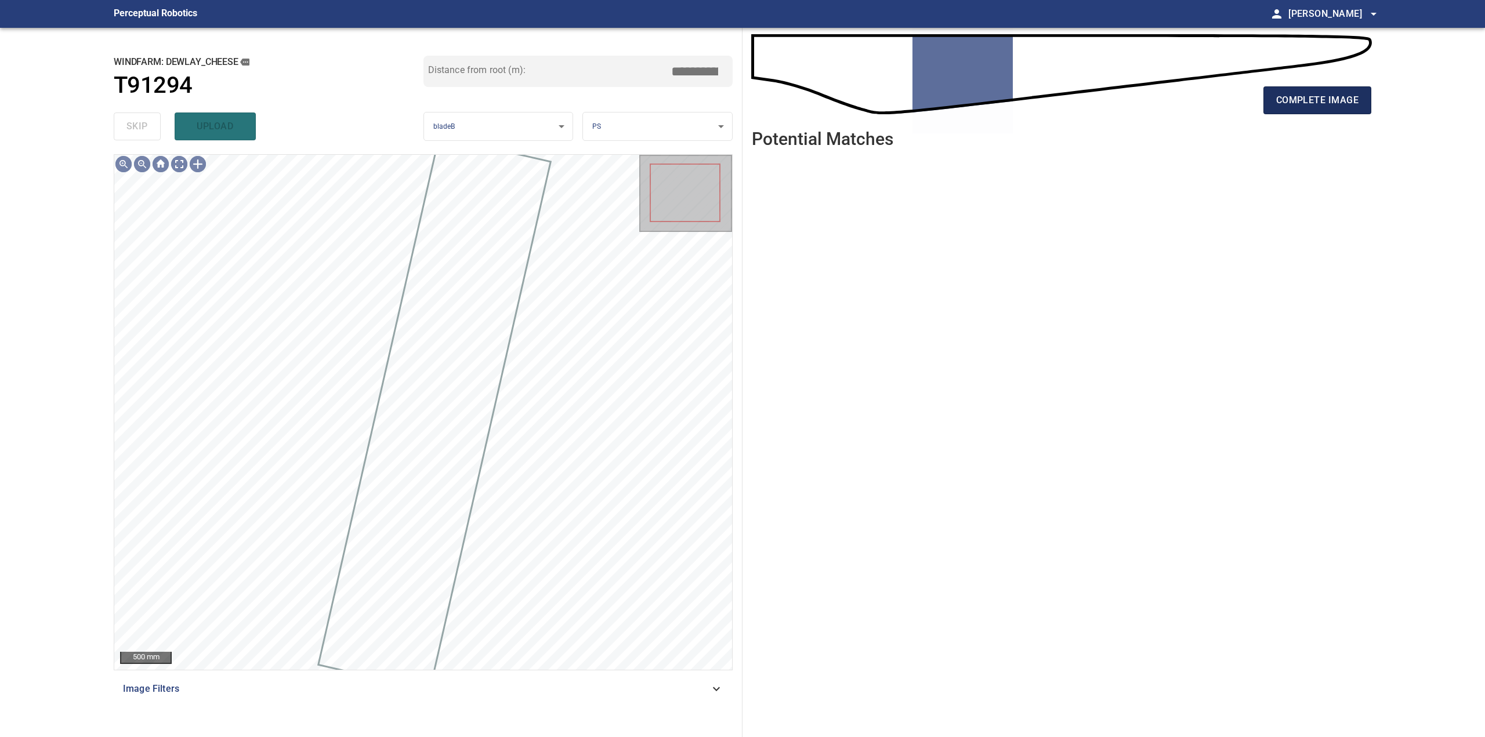
click at [1346, 104] on span "complete image" at bounding box center [1317, 100] width 82 height 16
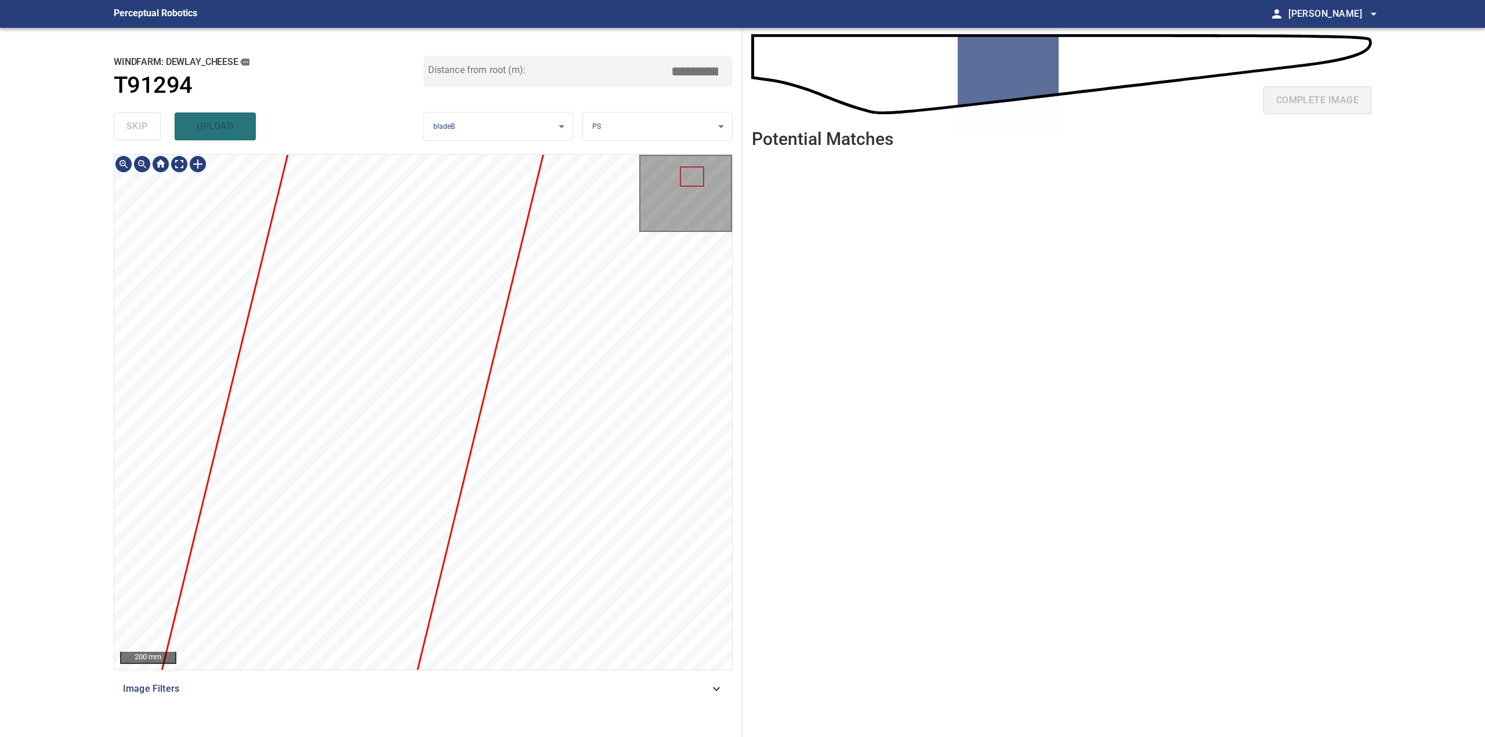
click at [733, 50] on div "**********" at bounding box center [423, 382] width 638 height 709
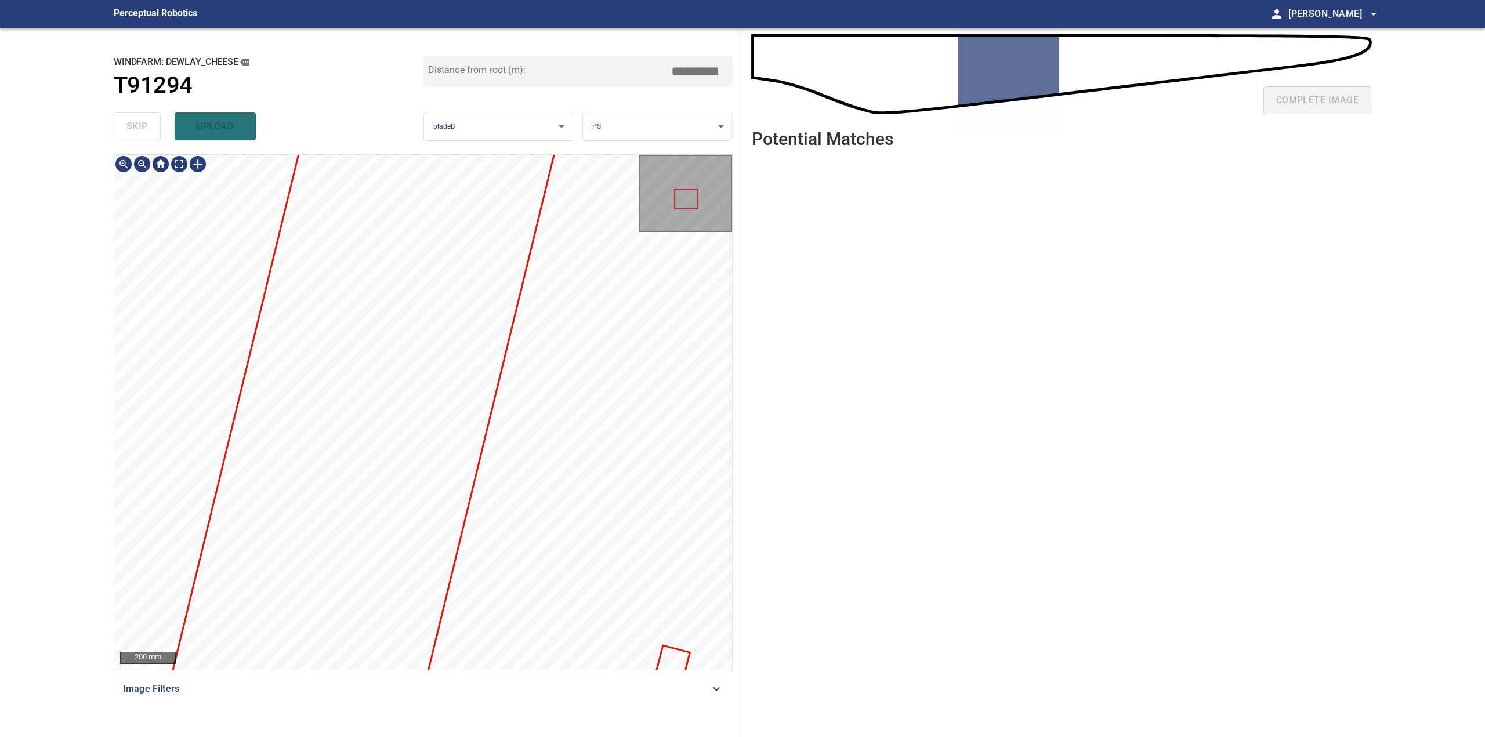
click at [735, 162] on div "**********" at bounding box center [423, 382] width 638 height 709
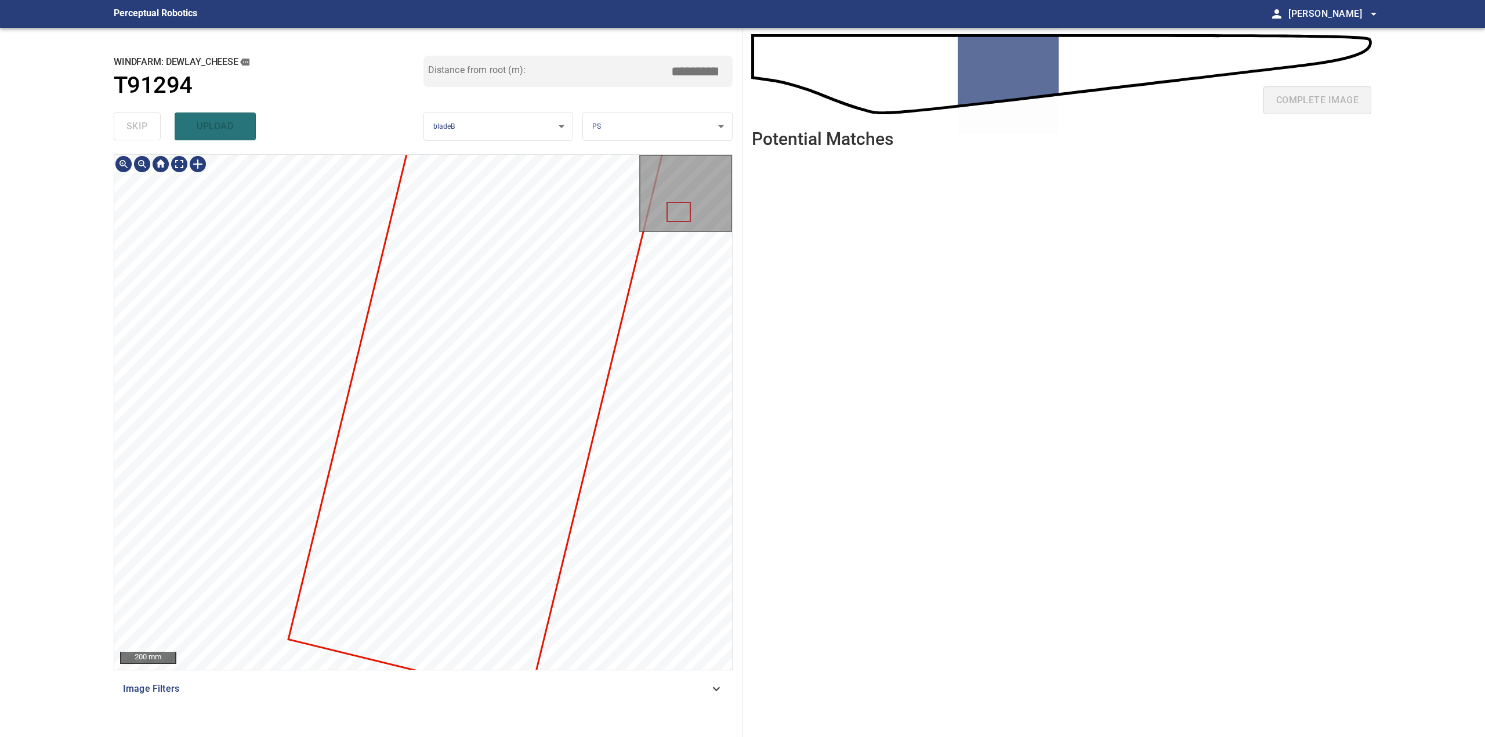
click at [668, 225] on div "200 mm" at bounding box center [423, 412] width 618 height 515
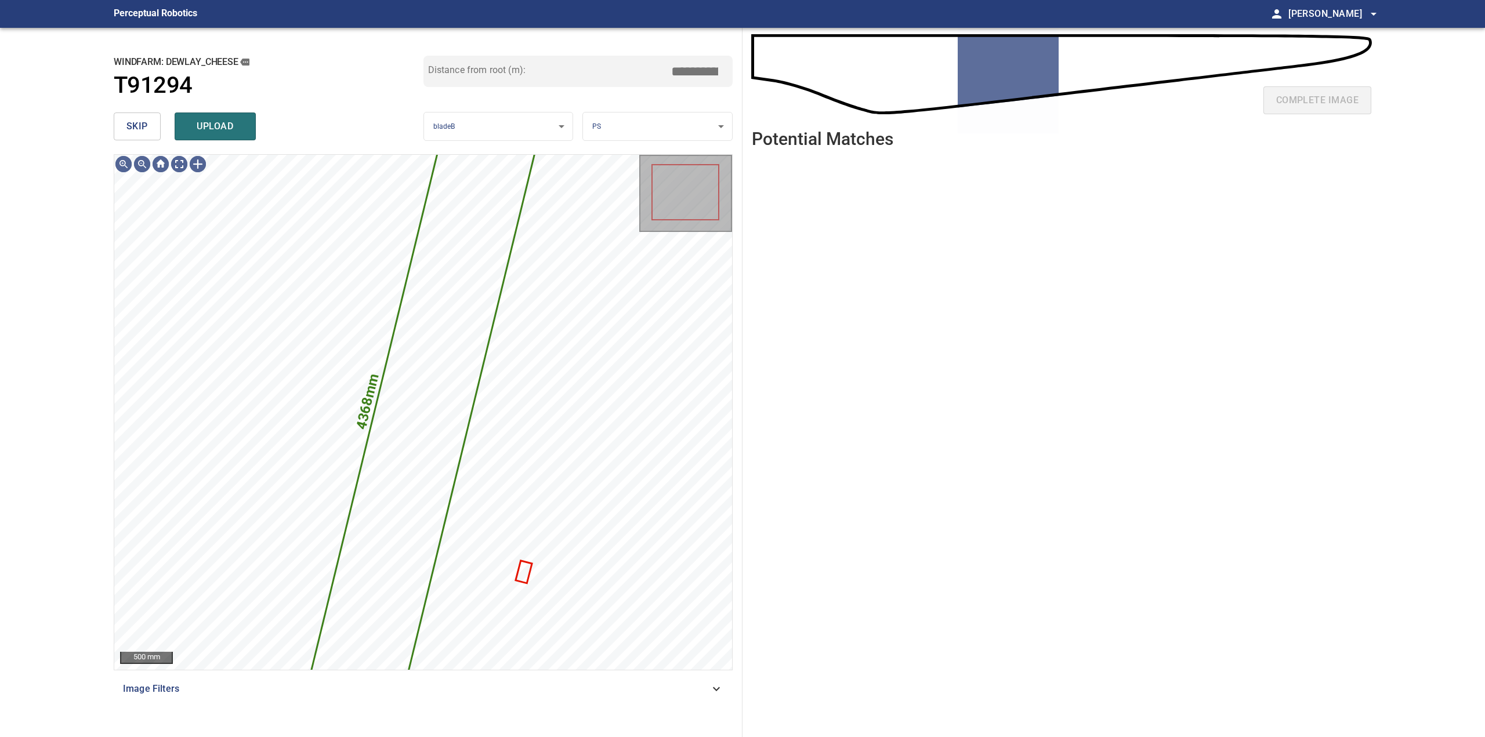
drag, startPoint x: 151, startPoint y: 128, endPoint x: 445, endPoint y: 114, distance: 294.9
click at [151, 128] on button "skip" at bounding box center [137, 127] width 47 height 28
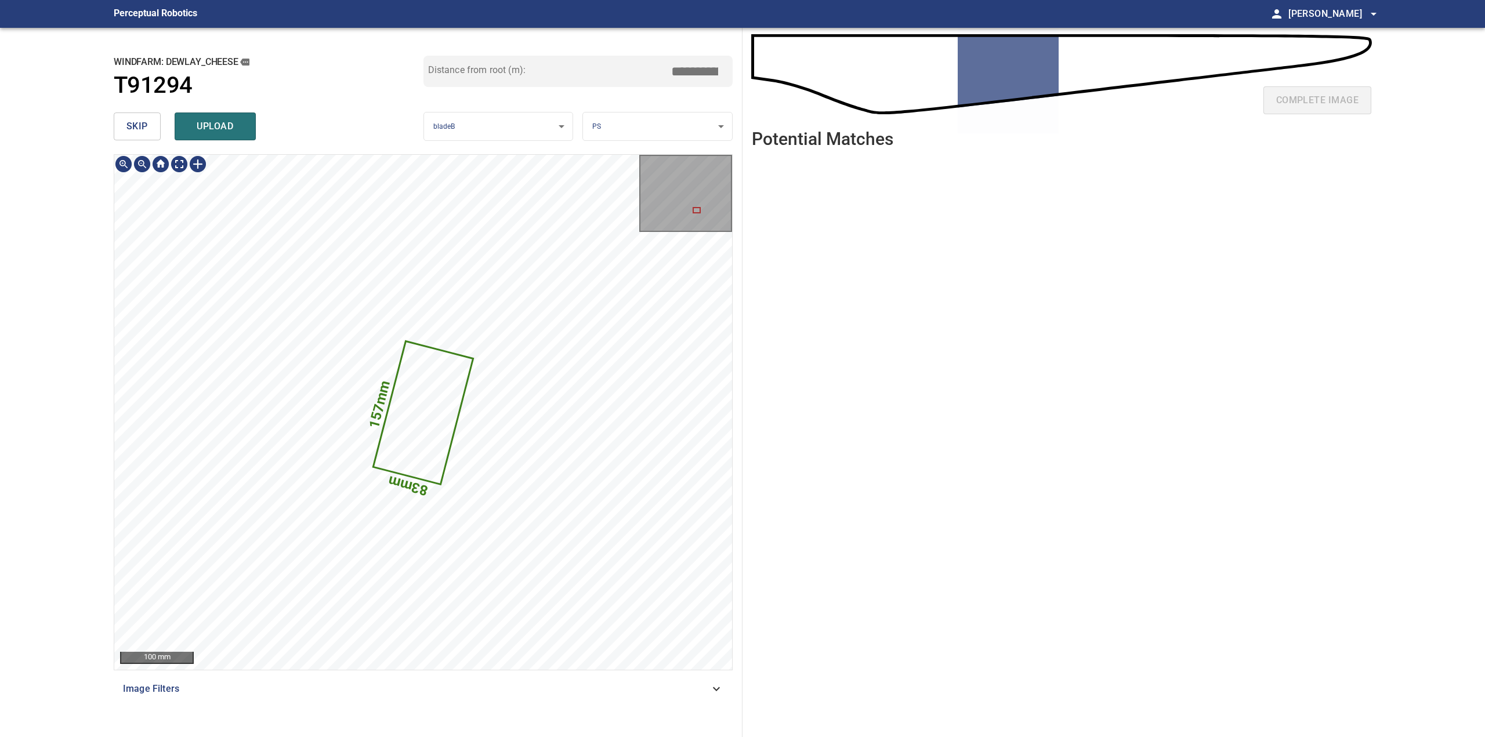
click at [424, 414] on icon at bounding box center [423, 413] width 98 height 142
click at [157, 124] on button "skip" at bounding box center [137, 127] width 47 height 28
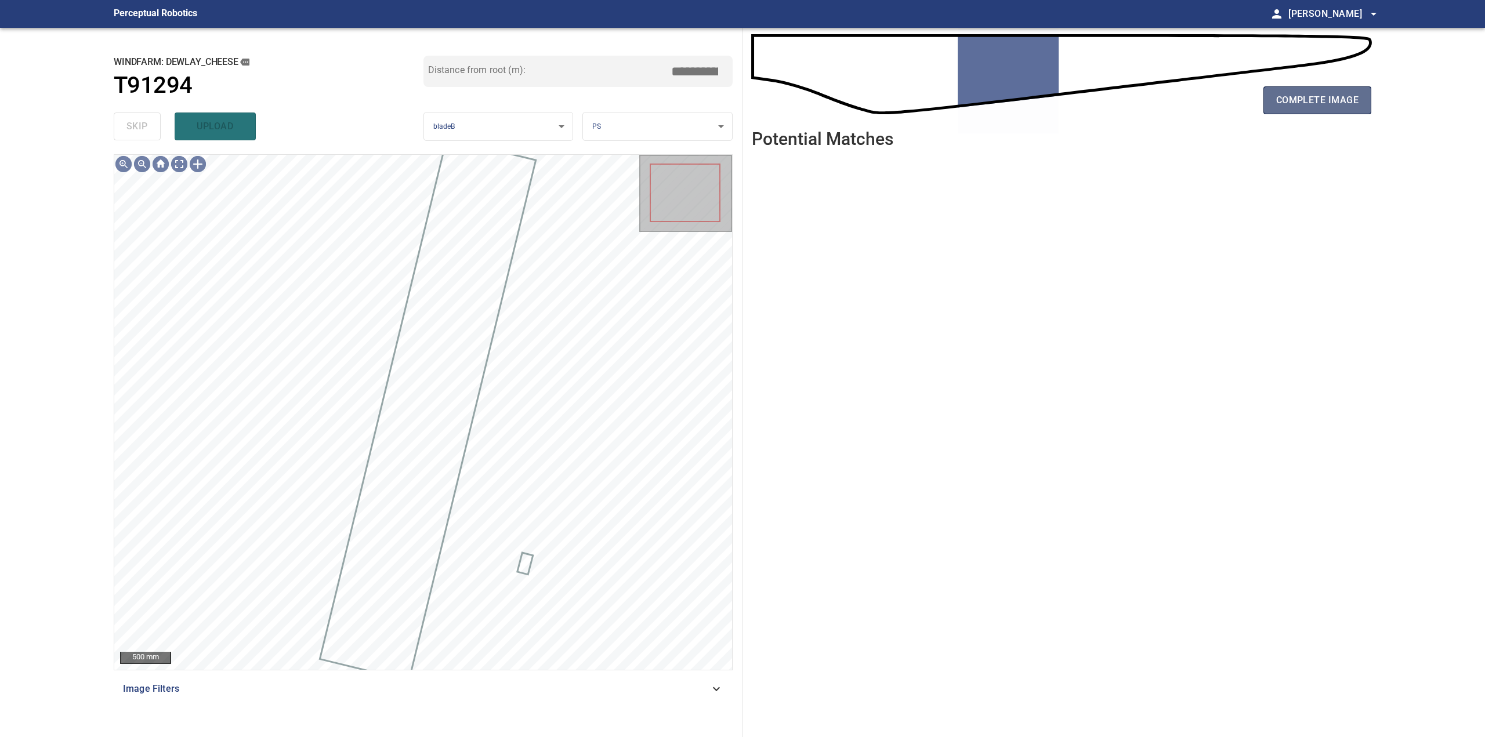
click at [1323, 110] on button "complete image" at bounding box center [1317, 100] width 108 height 28
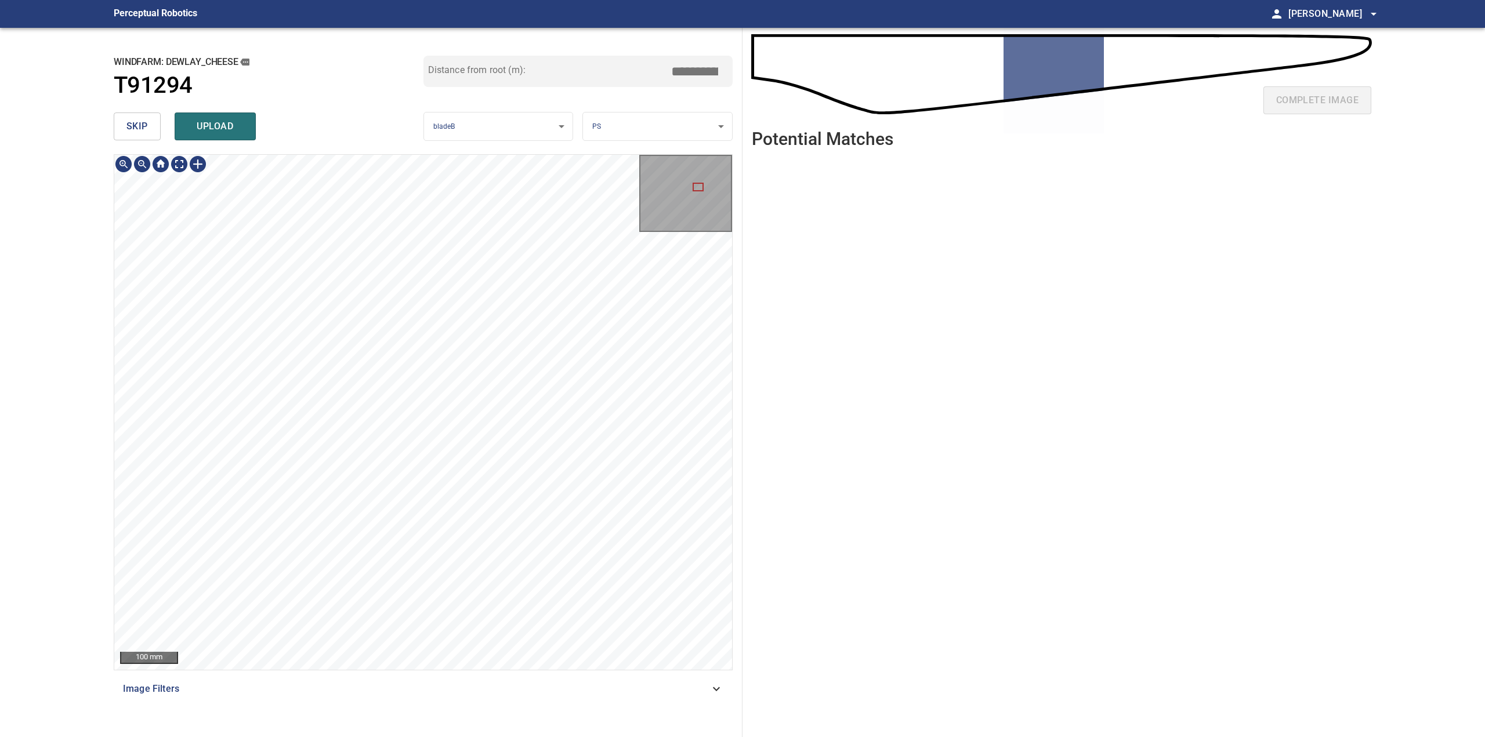
click at [649, 28] on div "**********" at bounding box center [423, 382] width 638 height 709
click at [424, 737] on html "**********" at bounding box center [742, 368] width 1485 height 737
click at [384, 705] on div "484mm 190mm 100 mm Image Filters" at bounding box center [423, 441] width 619 height 574
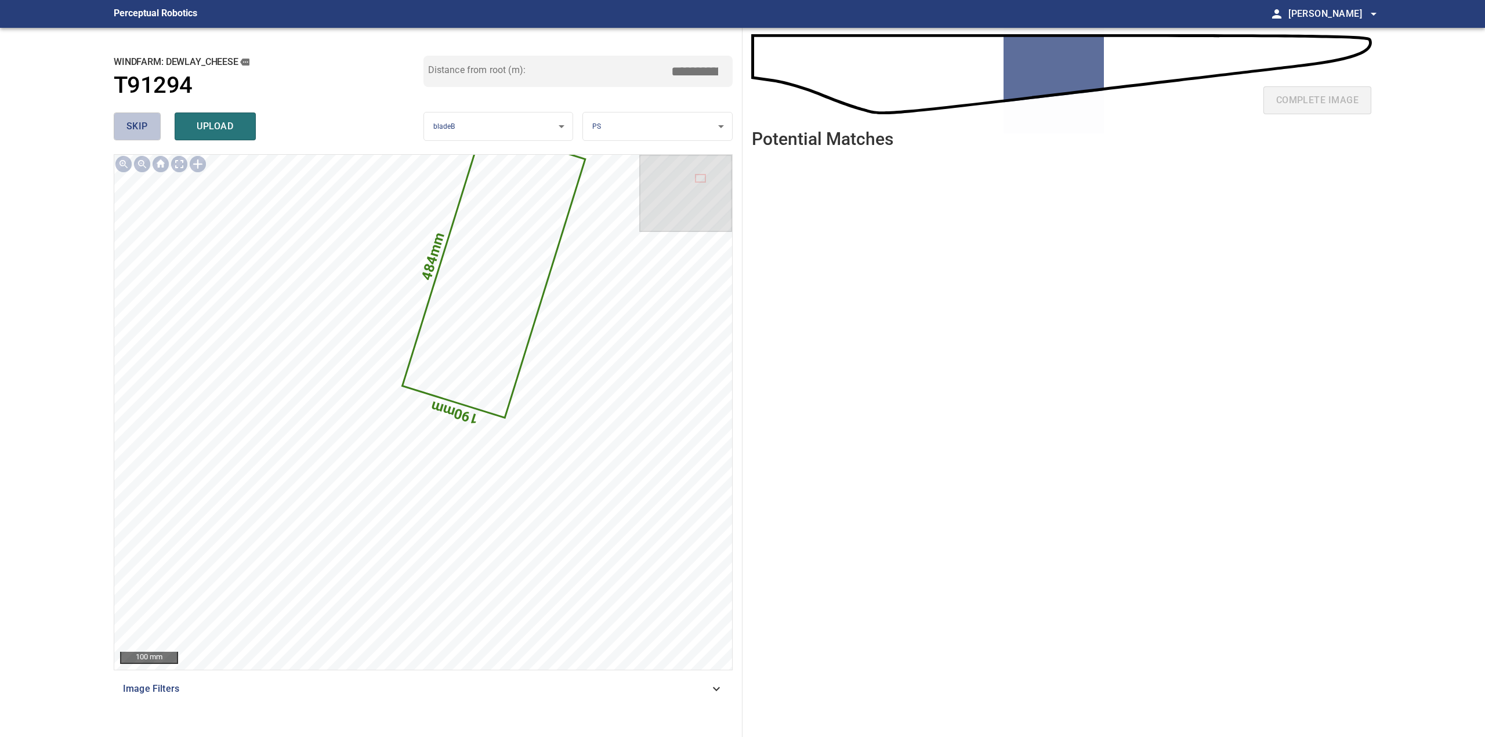
click at [150, 128] on button "skip" at bounding box center [137, 127] width 47 height 28
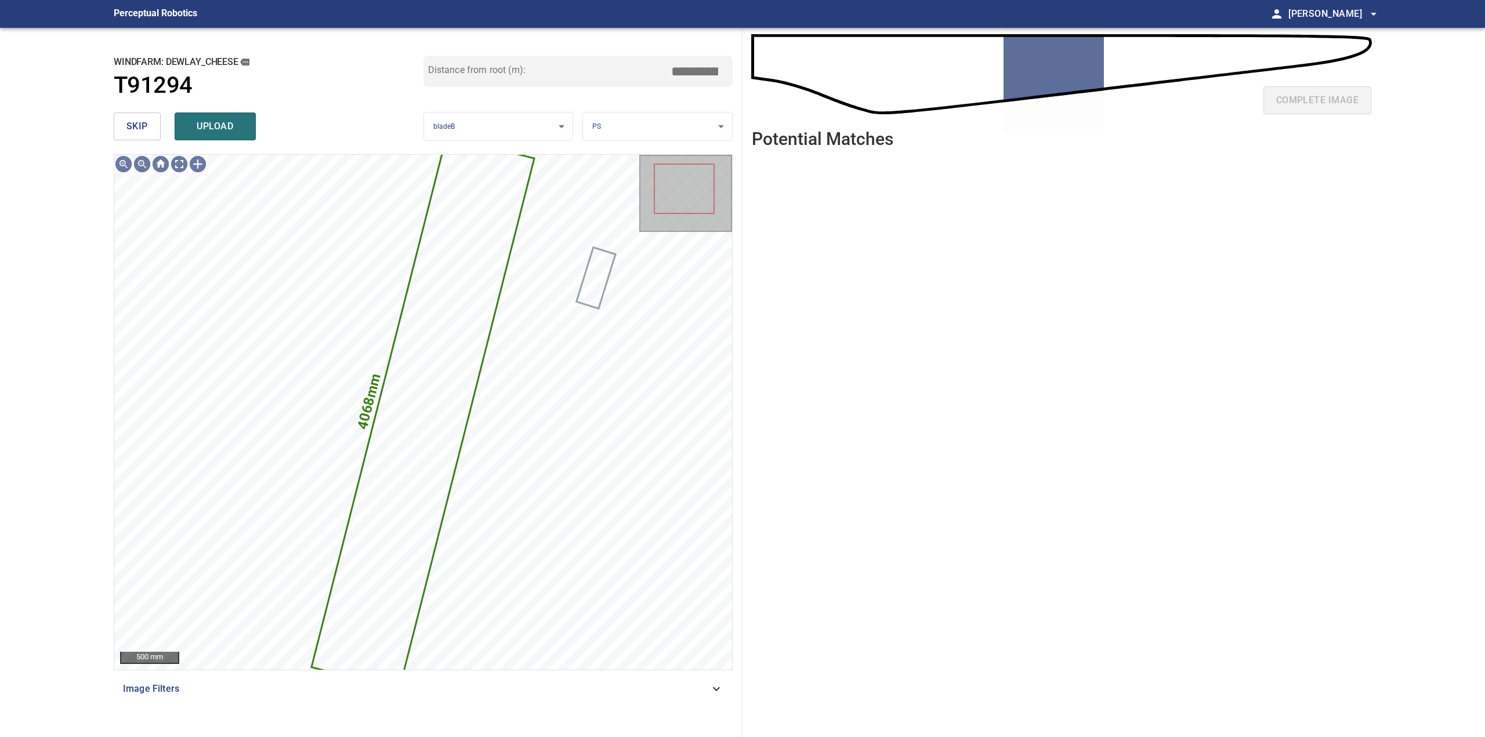
drag, startPoint x: 150, startPoint y: 128, endPoint x: 444, endPoint y: 132, distance: 293.5
click at [151, 128] on button "skip" at bounding box center [137, 127] width 47 height 28
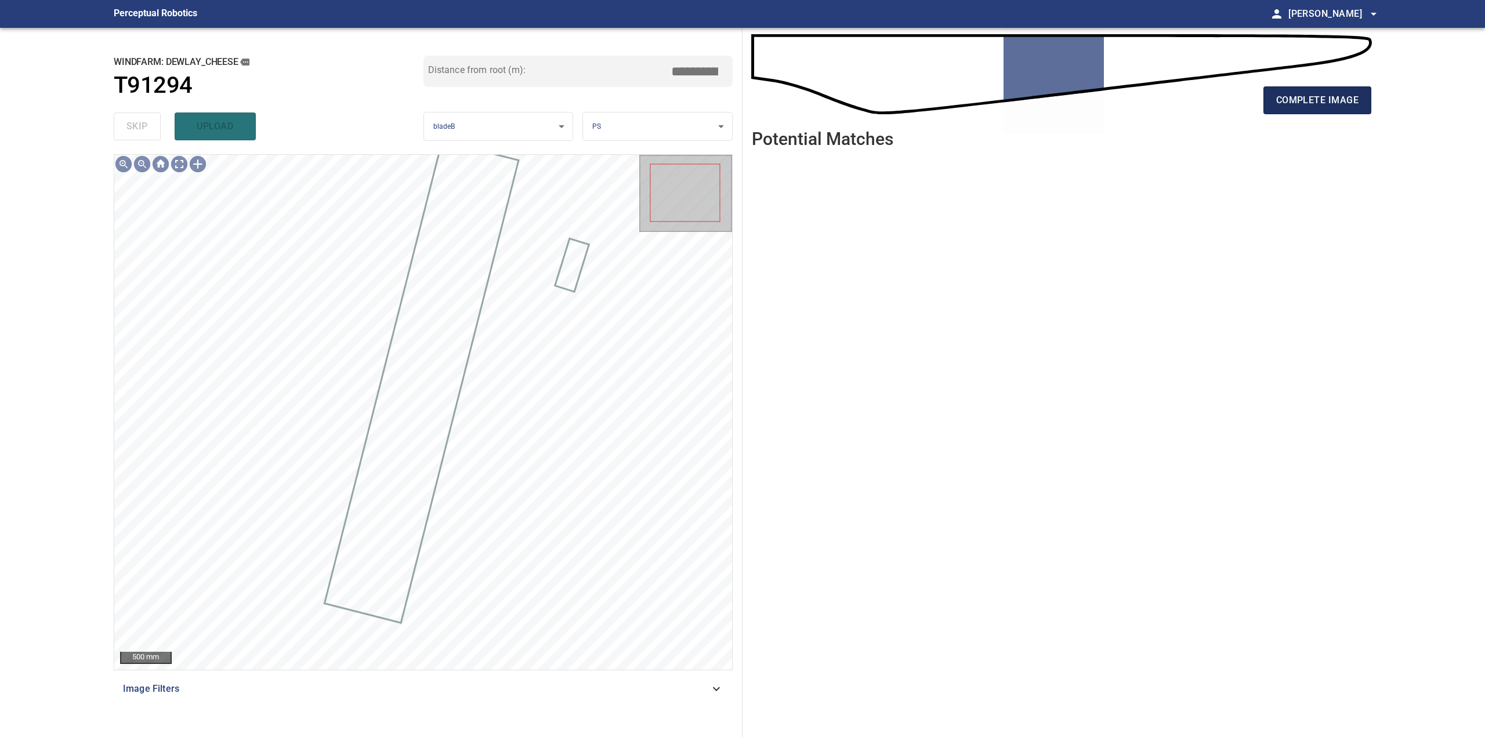
click at [1278, 94] on span "complete image" at bounding box center [1317, 100] width 82 height 16
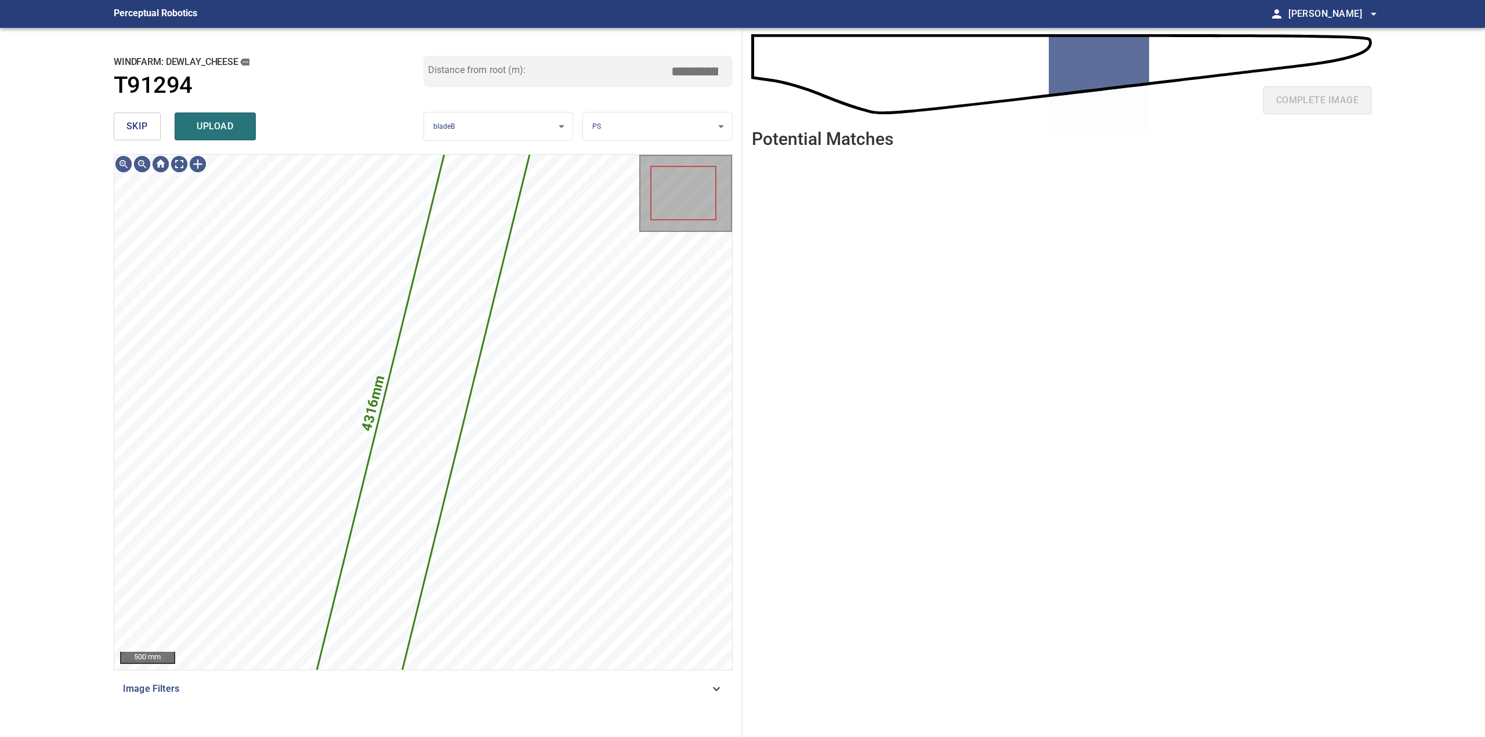
click at [128, 134] on span "skip" at bounding box center [136, 126] width 21 height 16
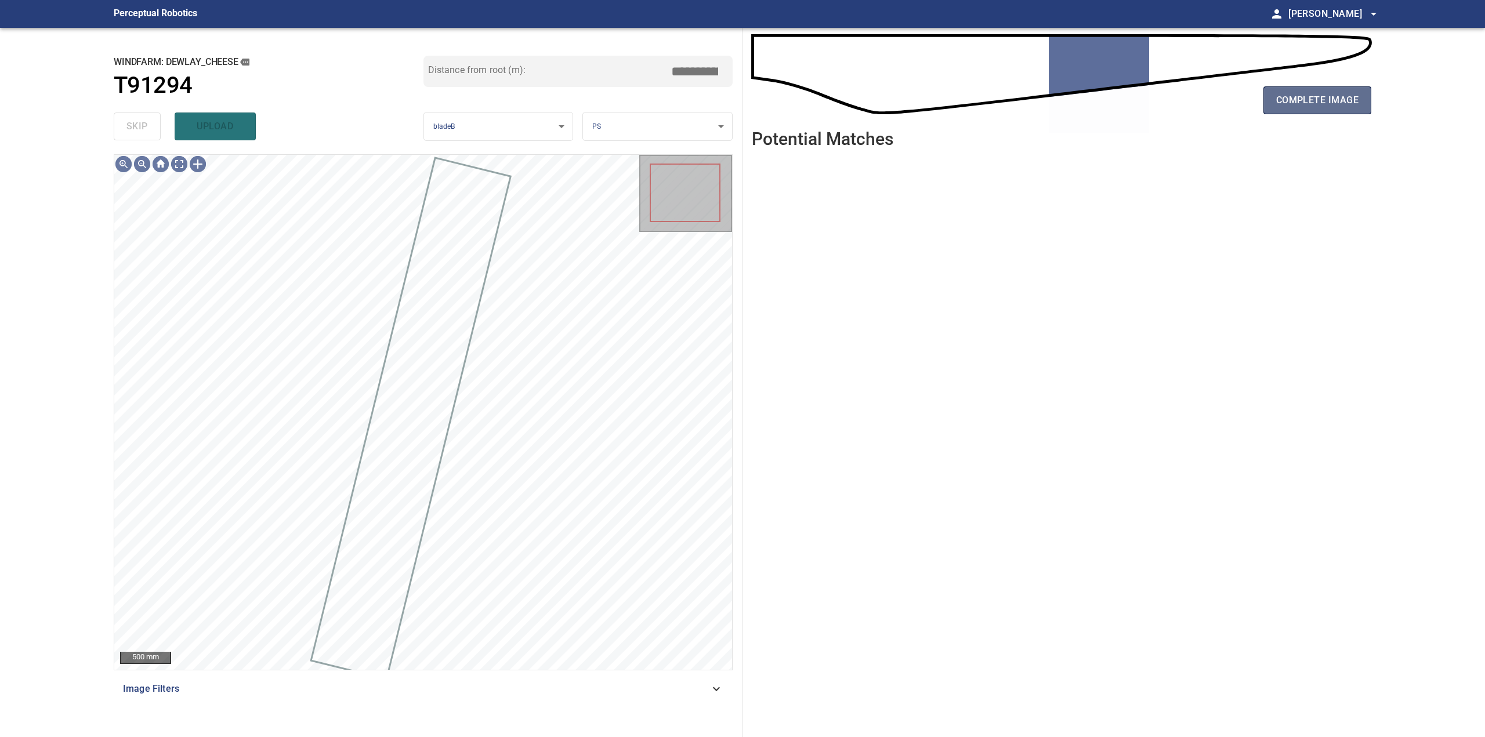
click at [1335, 96] on span "complete image" at bounding box center [1317, 100] width 82 height 16
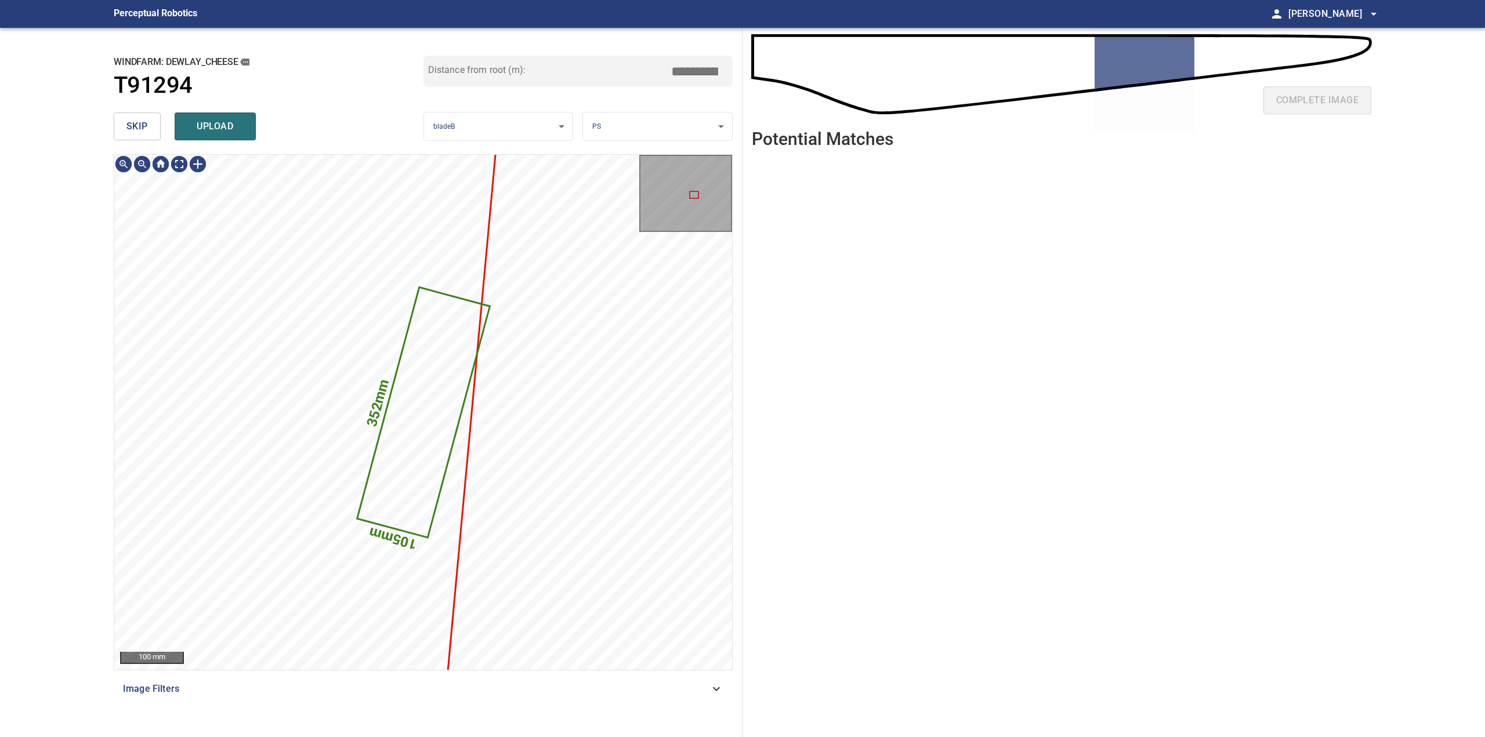
click at [145, 124] on span "skip" at bounding box center [136, 126] width 21 height 16
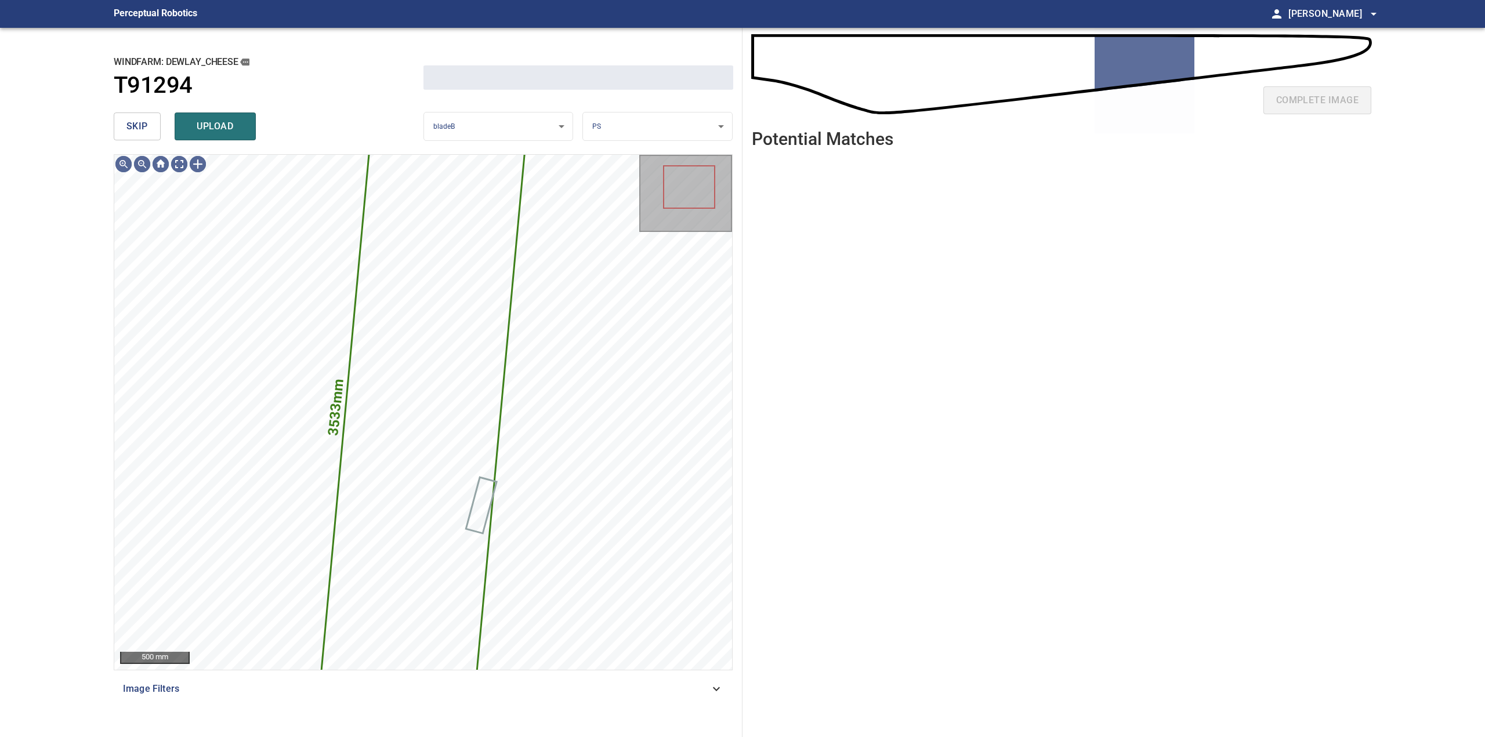
click at [145, 124] on span "skip" at bounding box center [136, 126] width 21 height 16
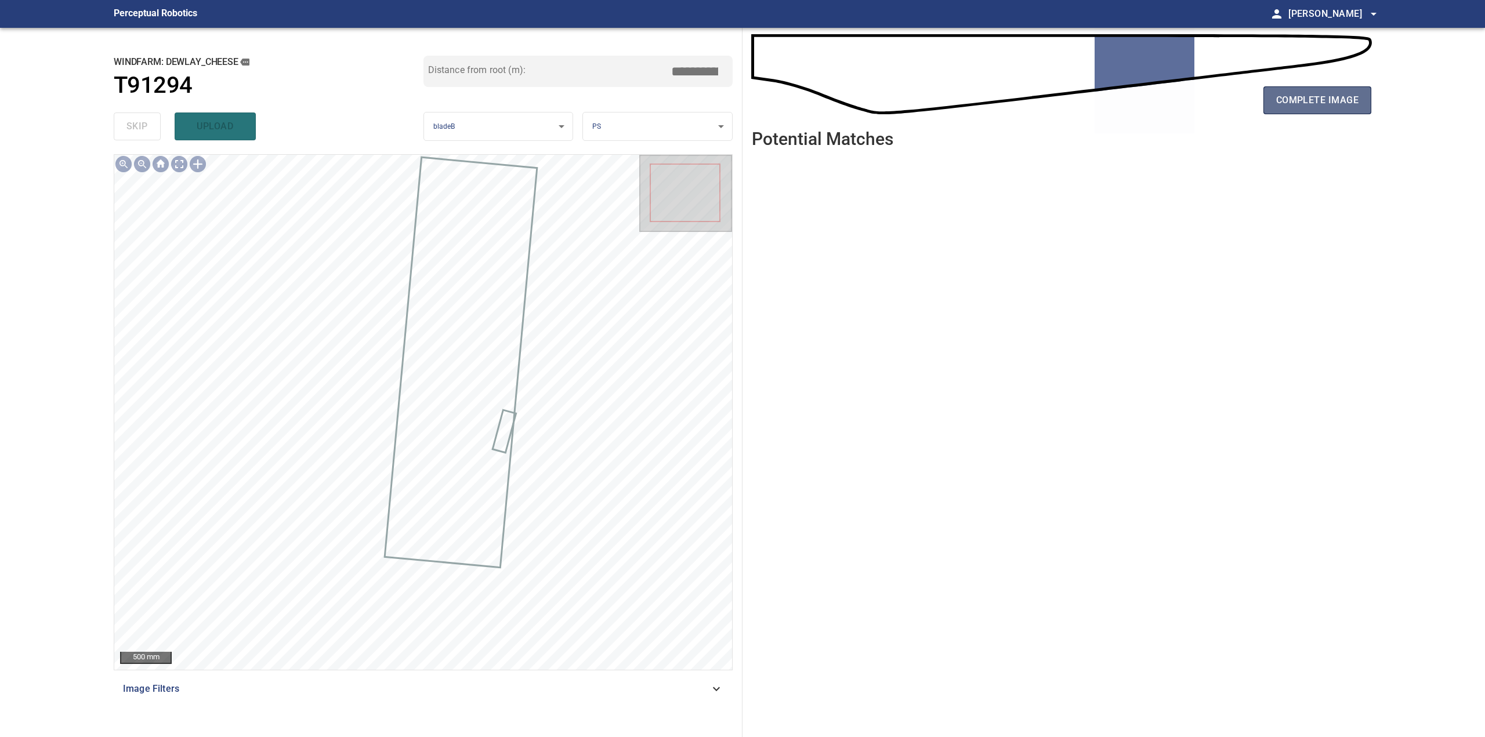
click at [1318, 113] on button "complete image" at bounding box center [1317, 100] width 108 height 28
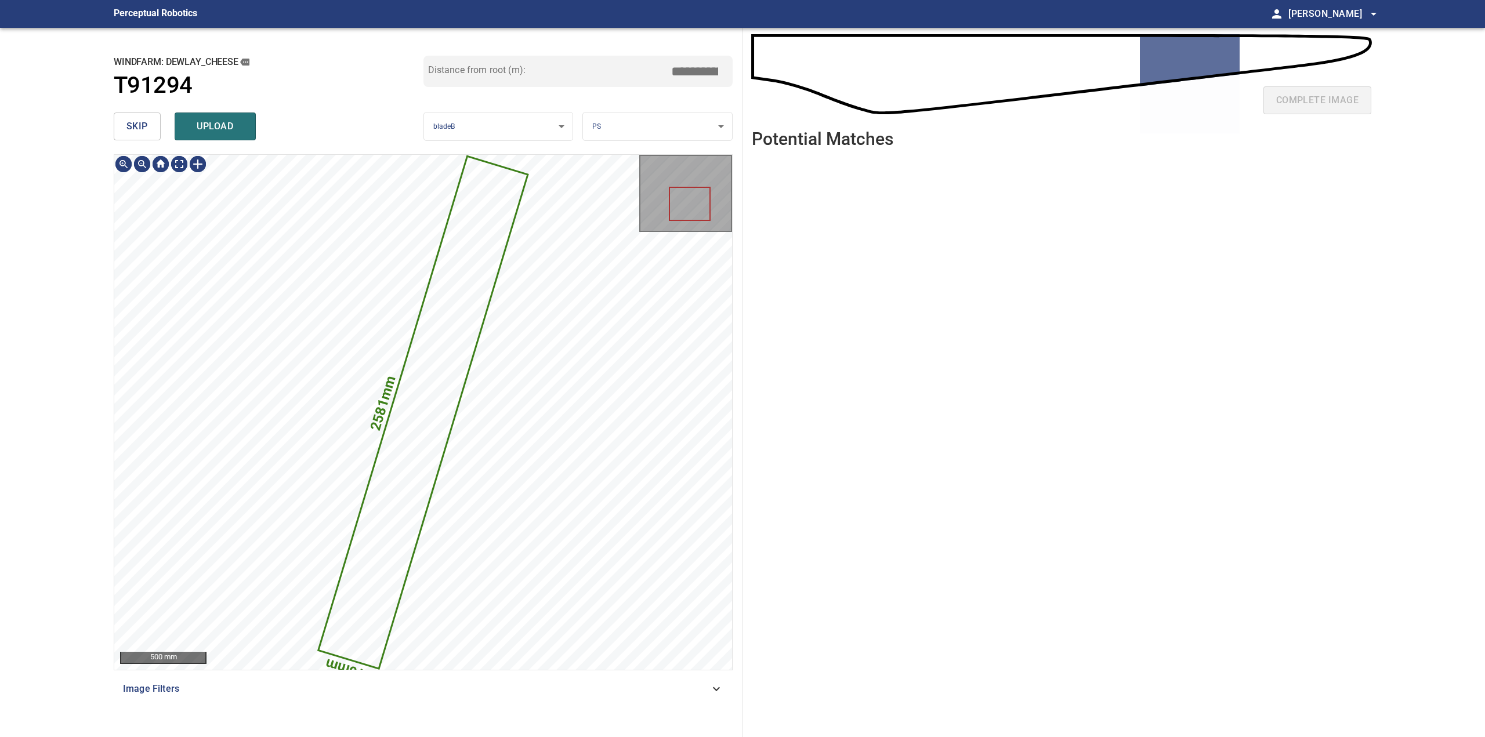
click at [149, 132] on button "skip" at bounding box center [137, 127] width 47 height 28
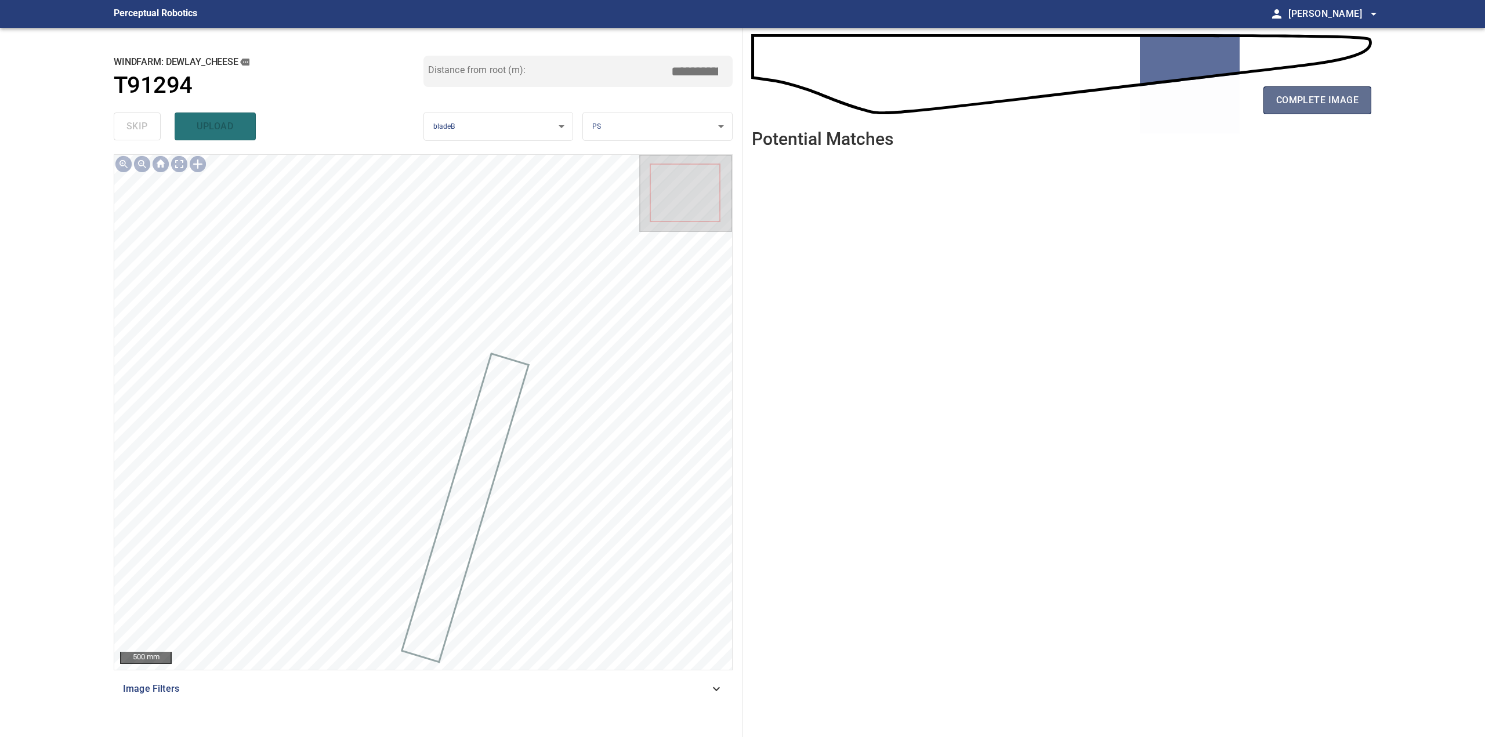
click at [1282, 106] on span "complete image" at bounding box center [1317, 100] width 82 height 16
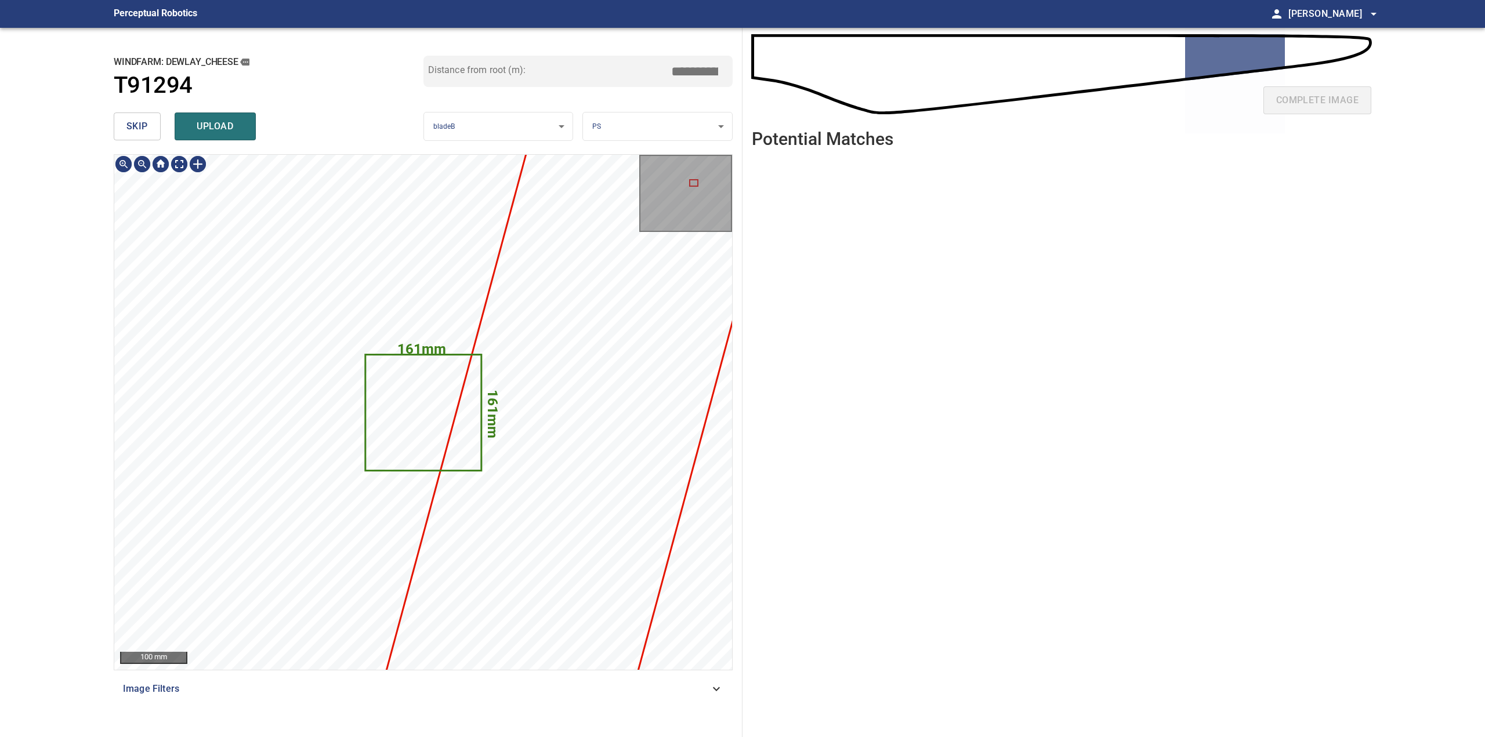
click at [142, 128] on span "skip" at bounding box center [136, 126] width 21 height 16
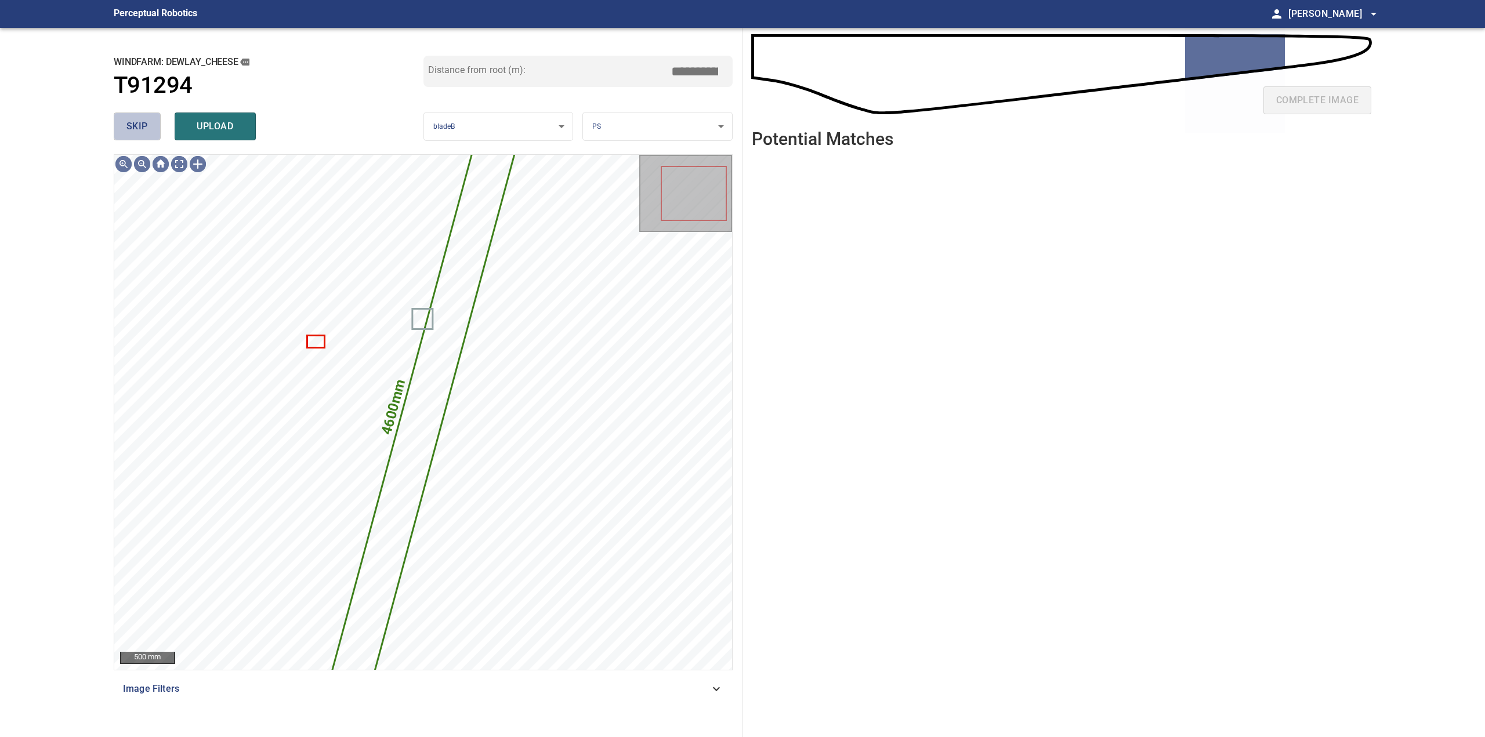
click at [142, 128] on span "skip" at bounding box center [136, 126] width 21 height 16
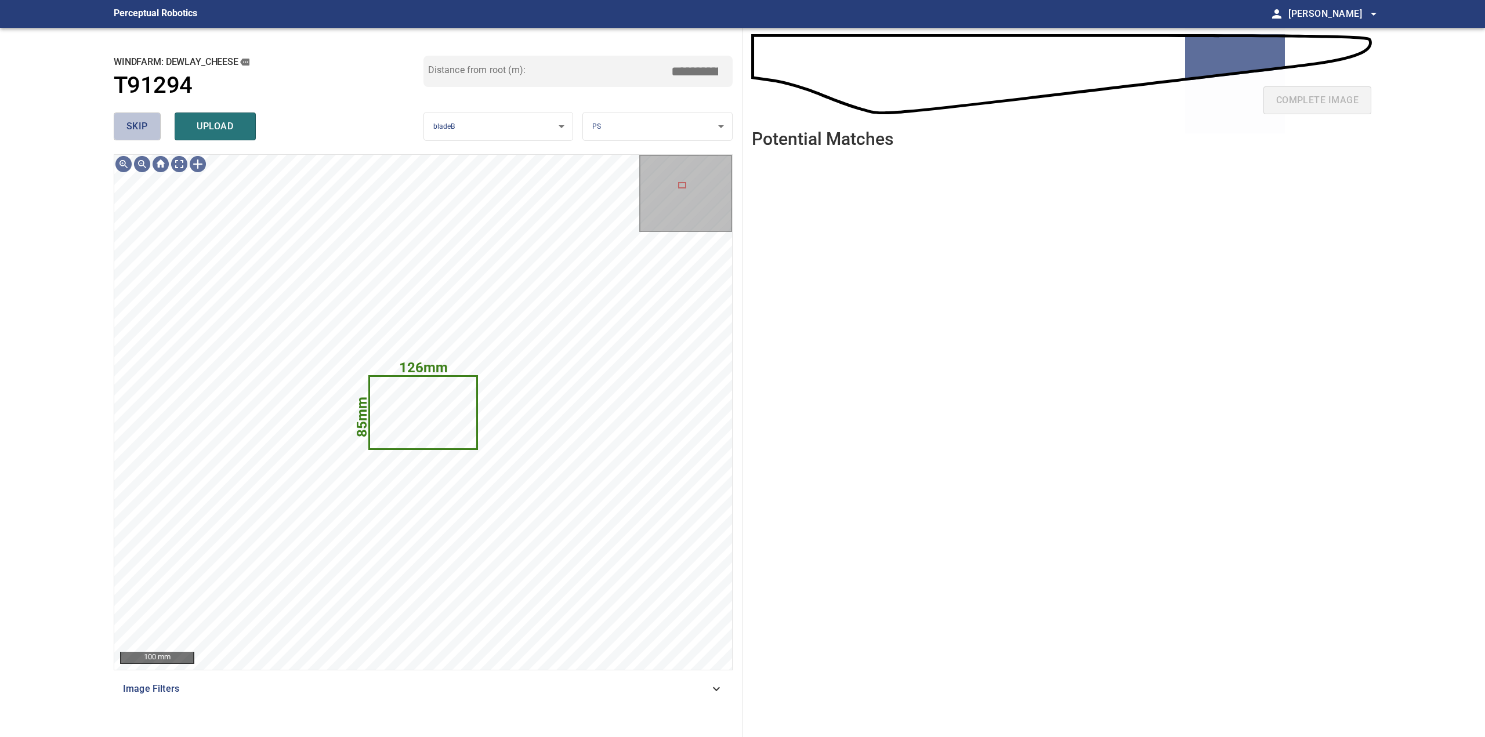
click at [143, 129] on span "skip" at bounding box center [136, 126] width 21 height 16
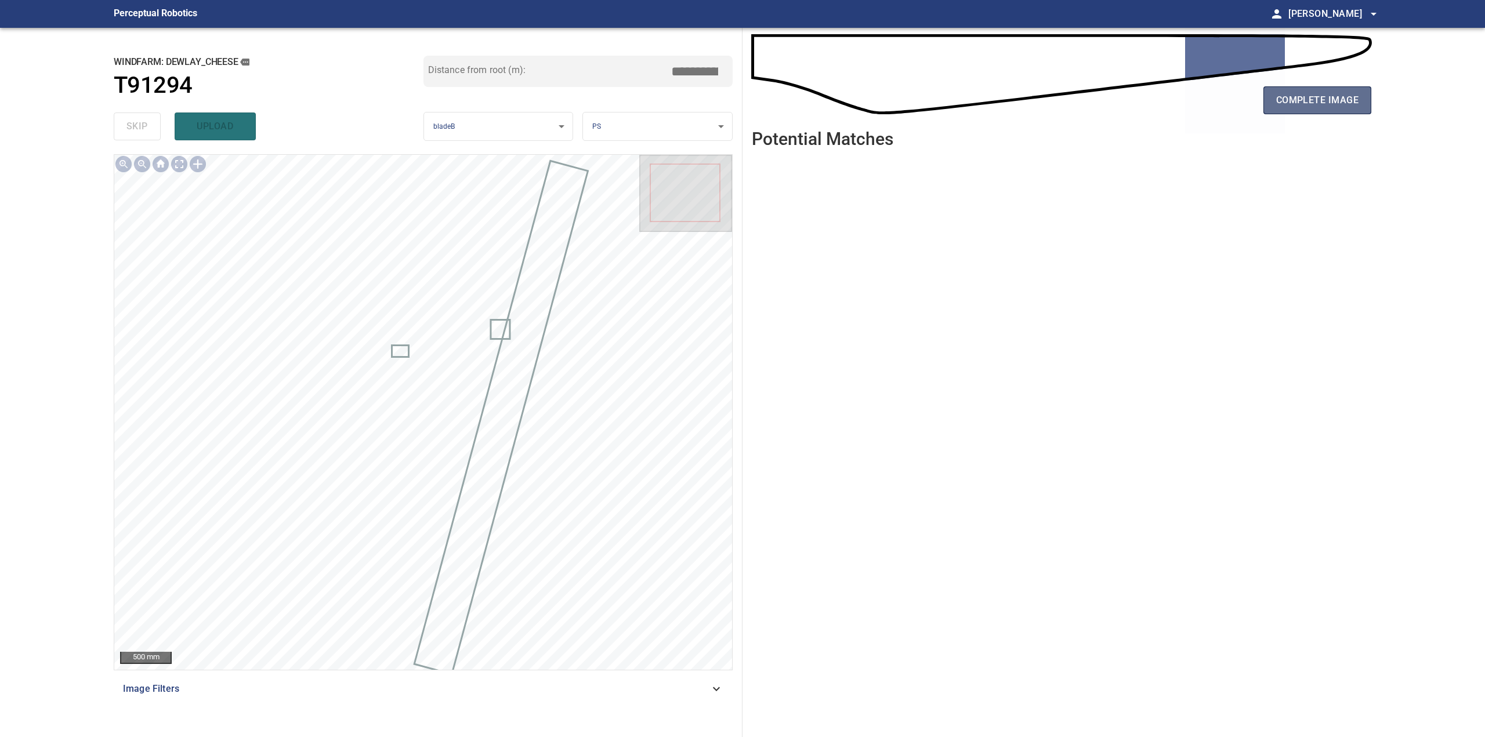
click at [1320, 108] on span "complete image" at bounding box center [1317, 100] width 82 height 16
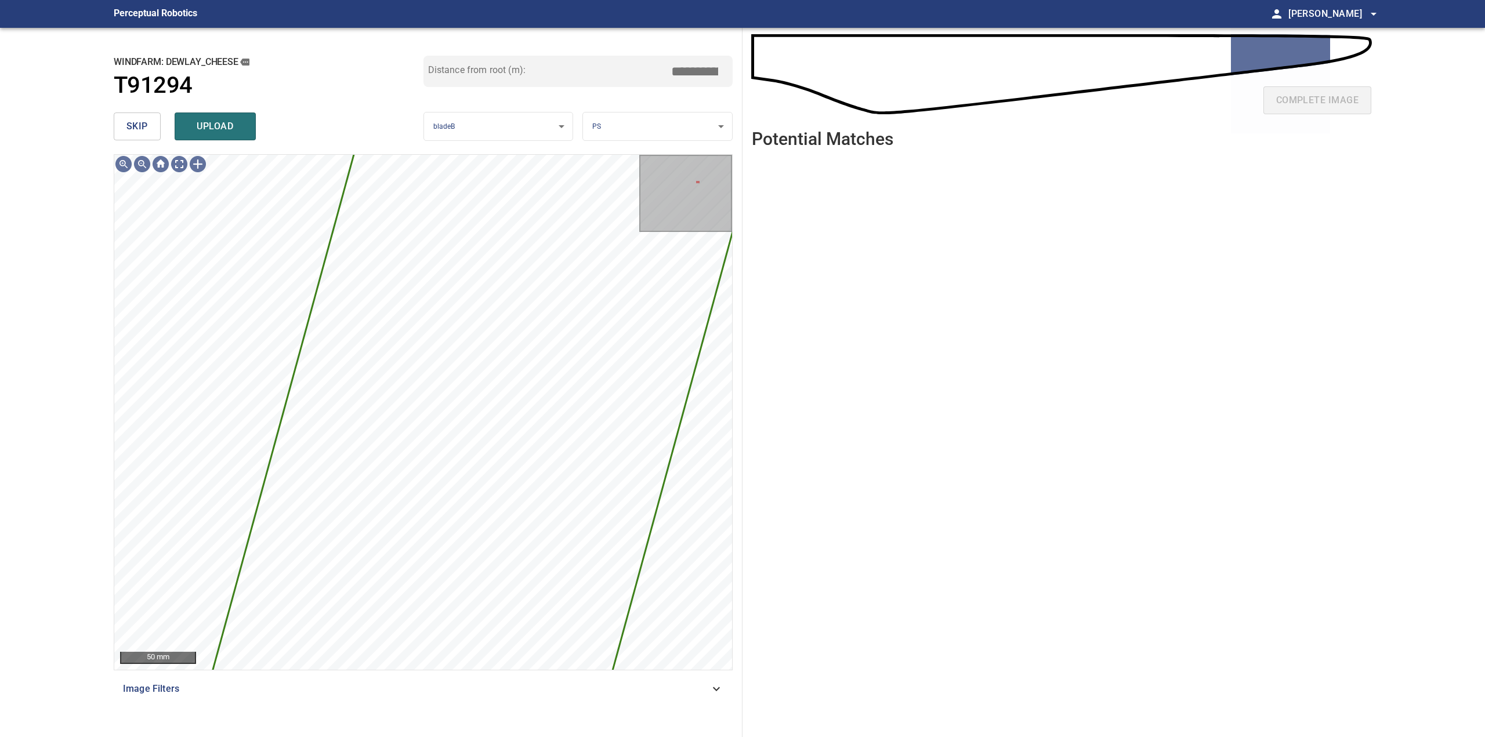
click at [147, 135] on span "skip" at bounding box center [136, 126] width 21 height 16
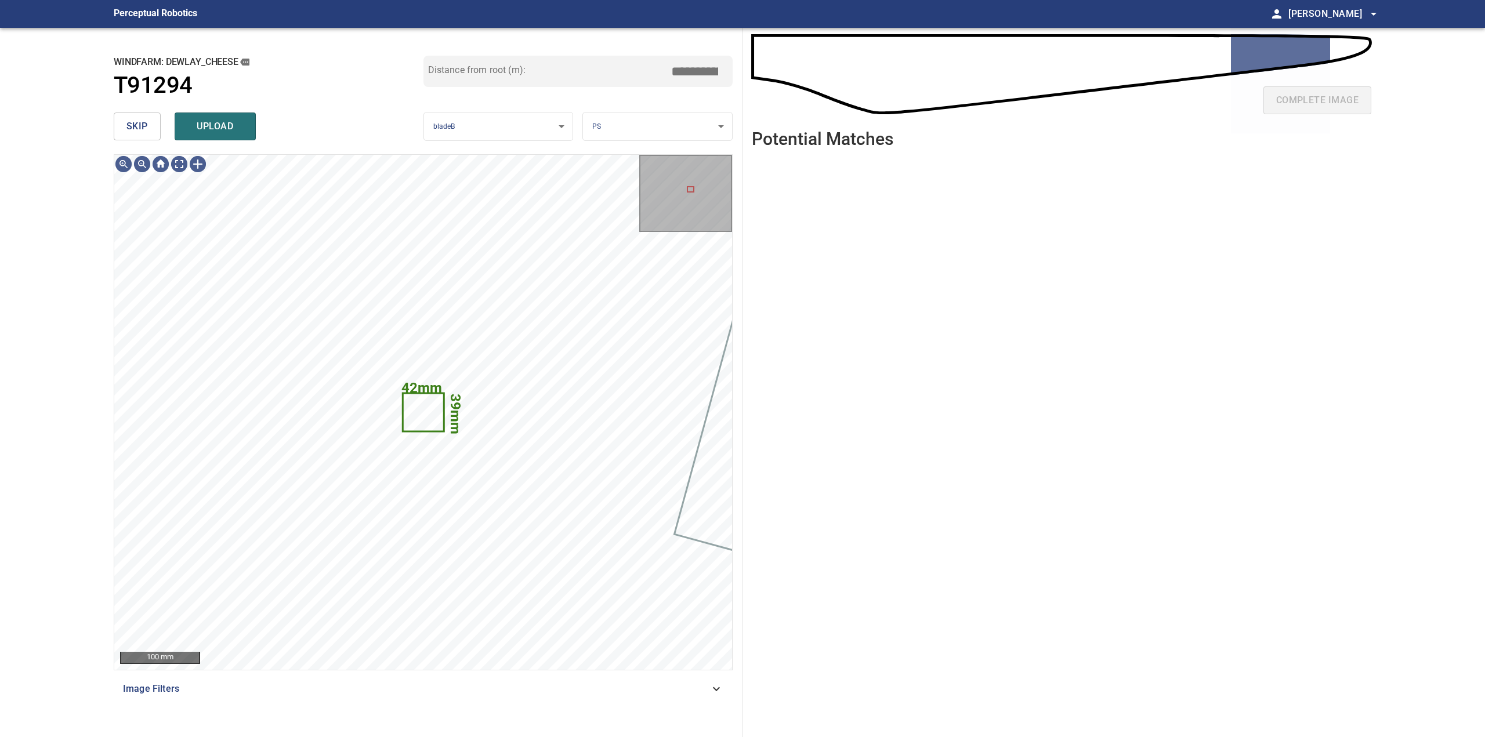
click at [145, 139] on button "skip" at bounding box center [137, 127] width 47 height 28
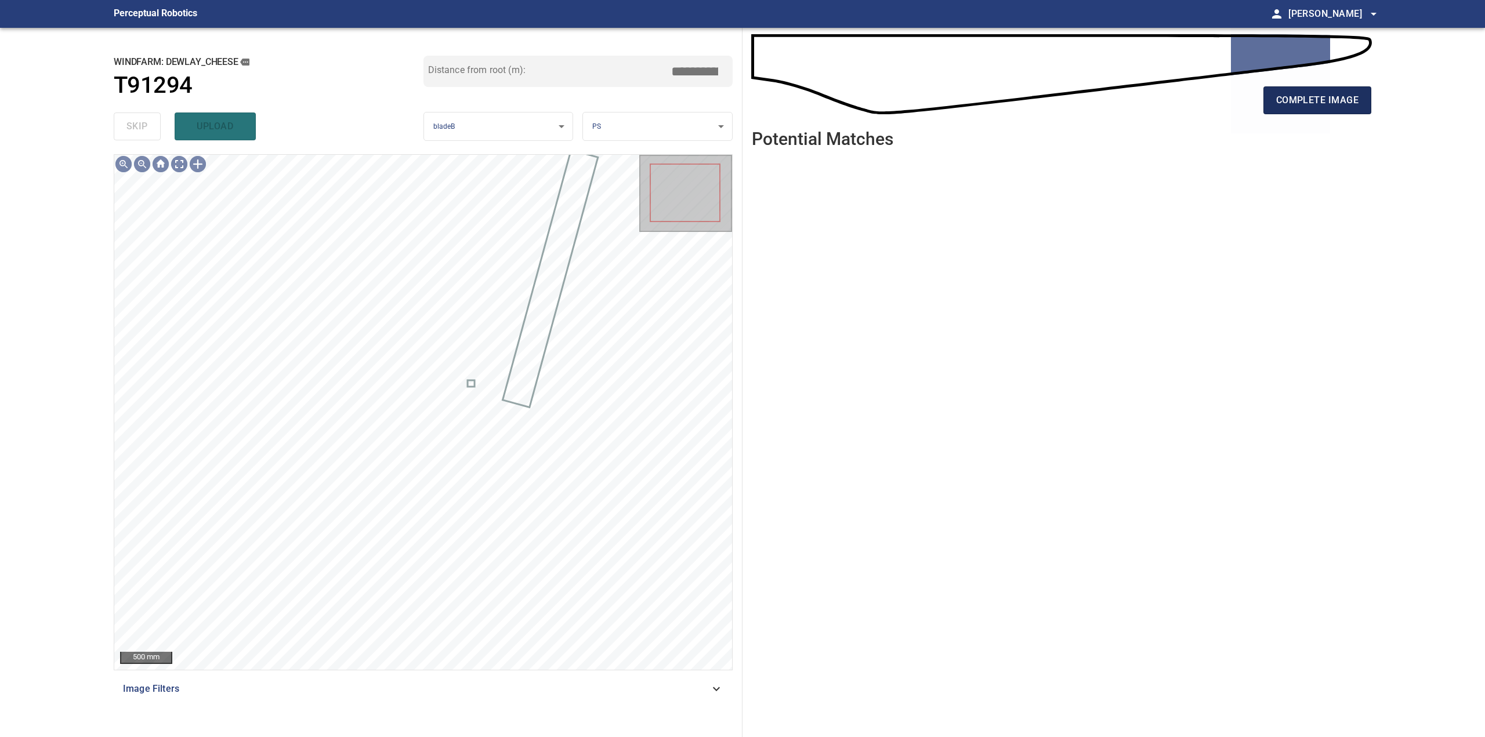
click at [1293, 113] on button "complete image" at bounding box center [1317, 100] width 108 height 28
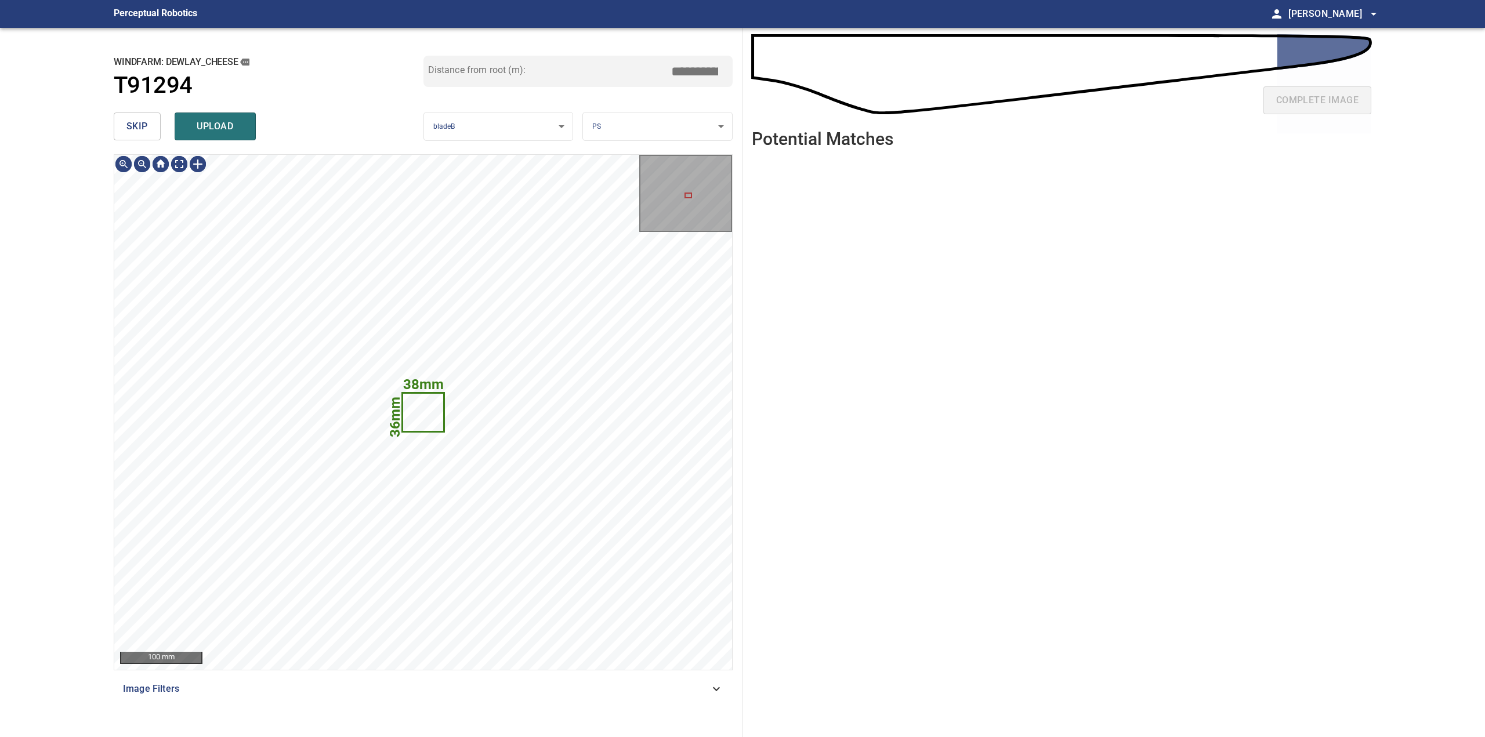
click at [139, 125] on span "skip" at bounding box center [136, 126] width 21 height 16
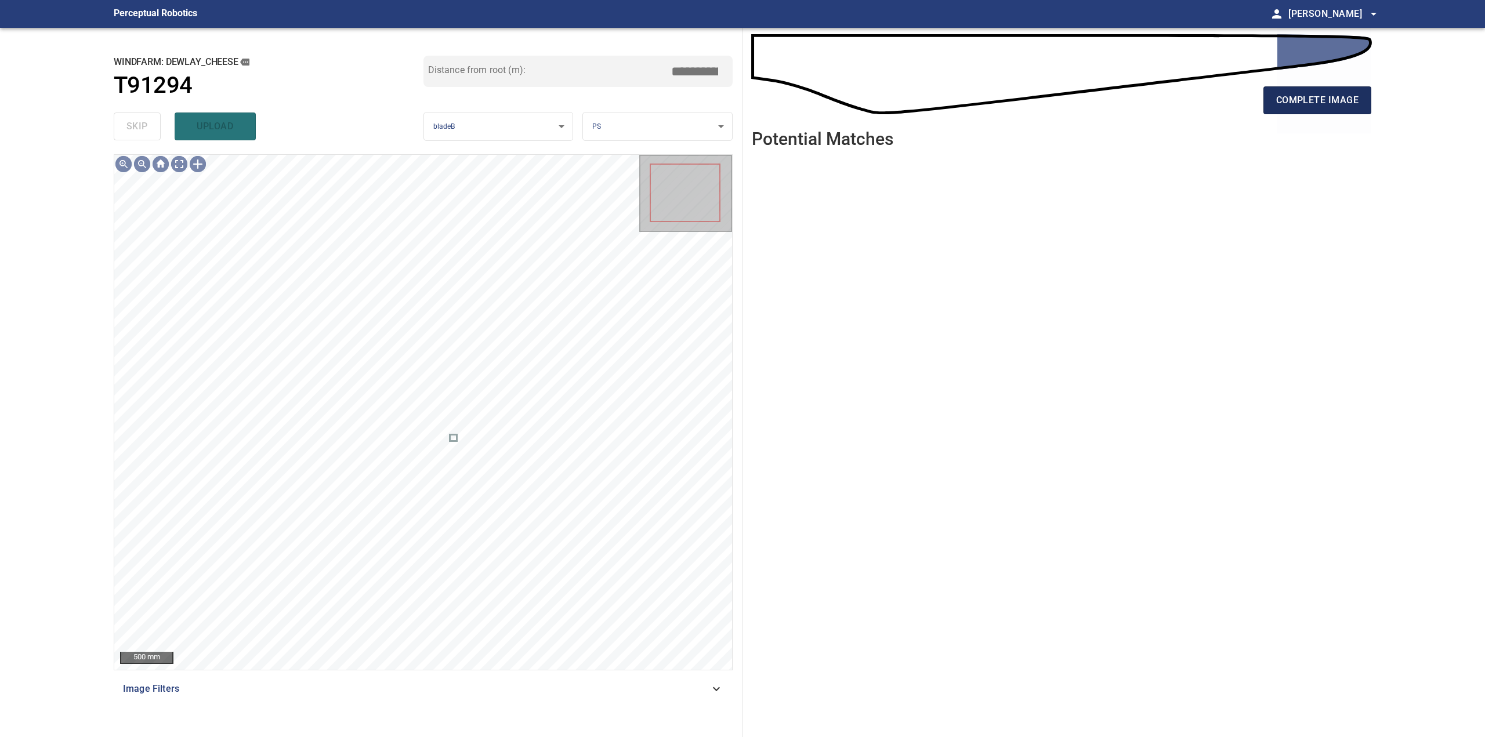
click at [1307, 93] on span "complete image" at bounding box center [1317, 100] width 82 height 16
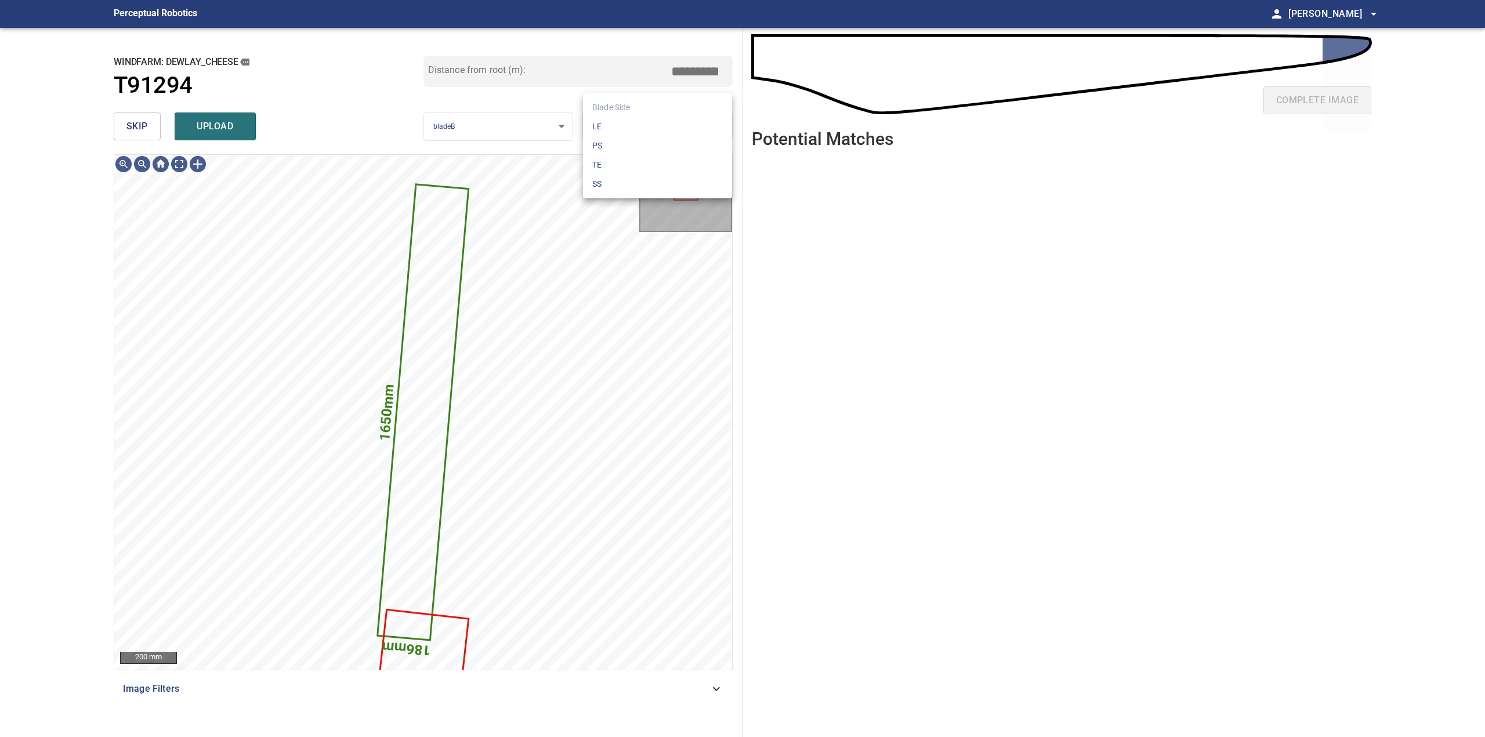
click at [670, 129] on body "**********" at bounding box center [742, 368] width 1485 height 737
click at [655, 128] on li "LE" at bounding box center [657, 126] width 149 height 19
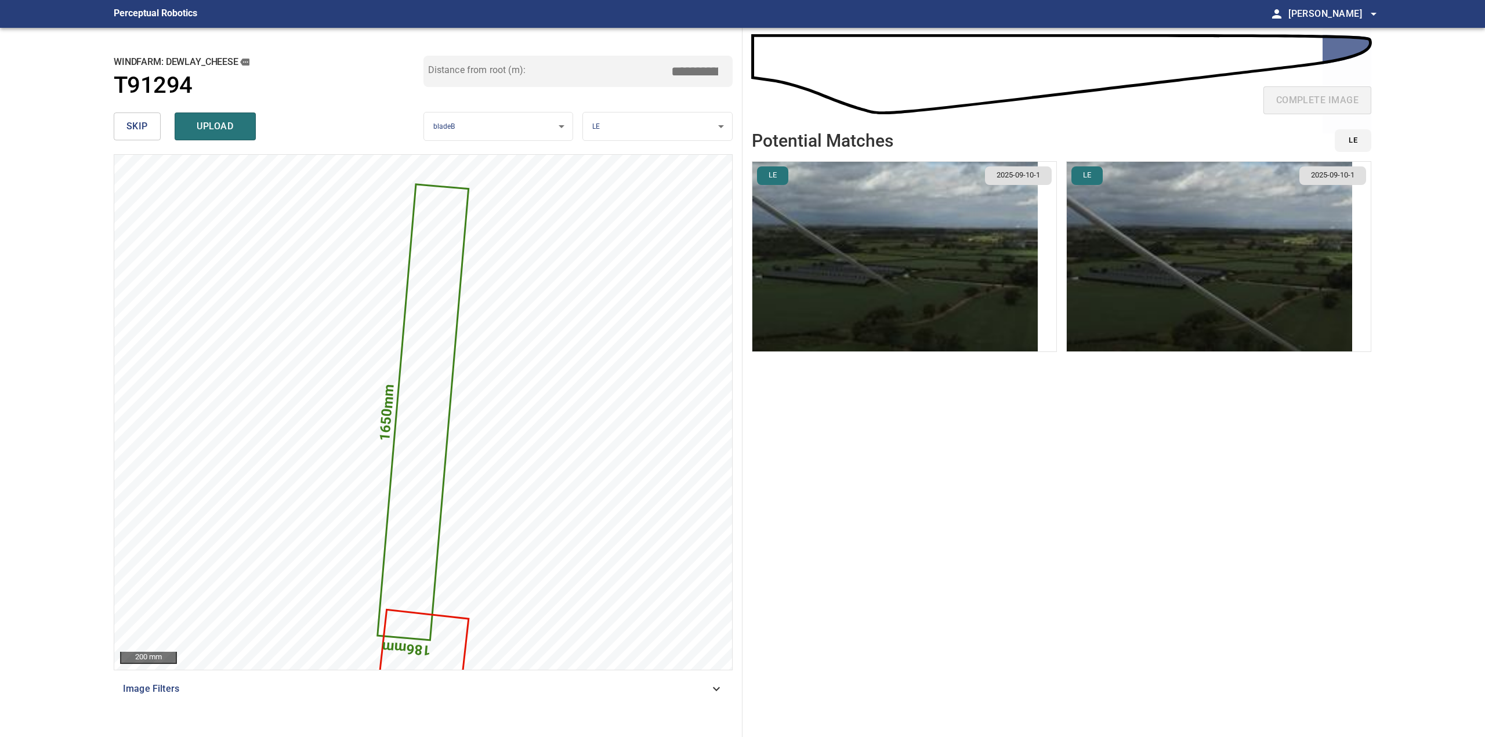
click at [843, 241] on img "button" at bounding box center [894, 257] width 285 height 190
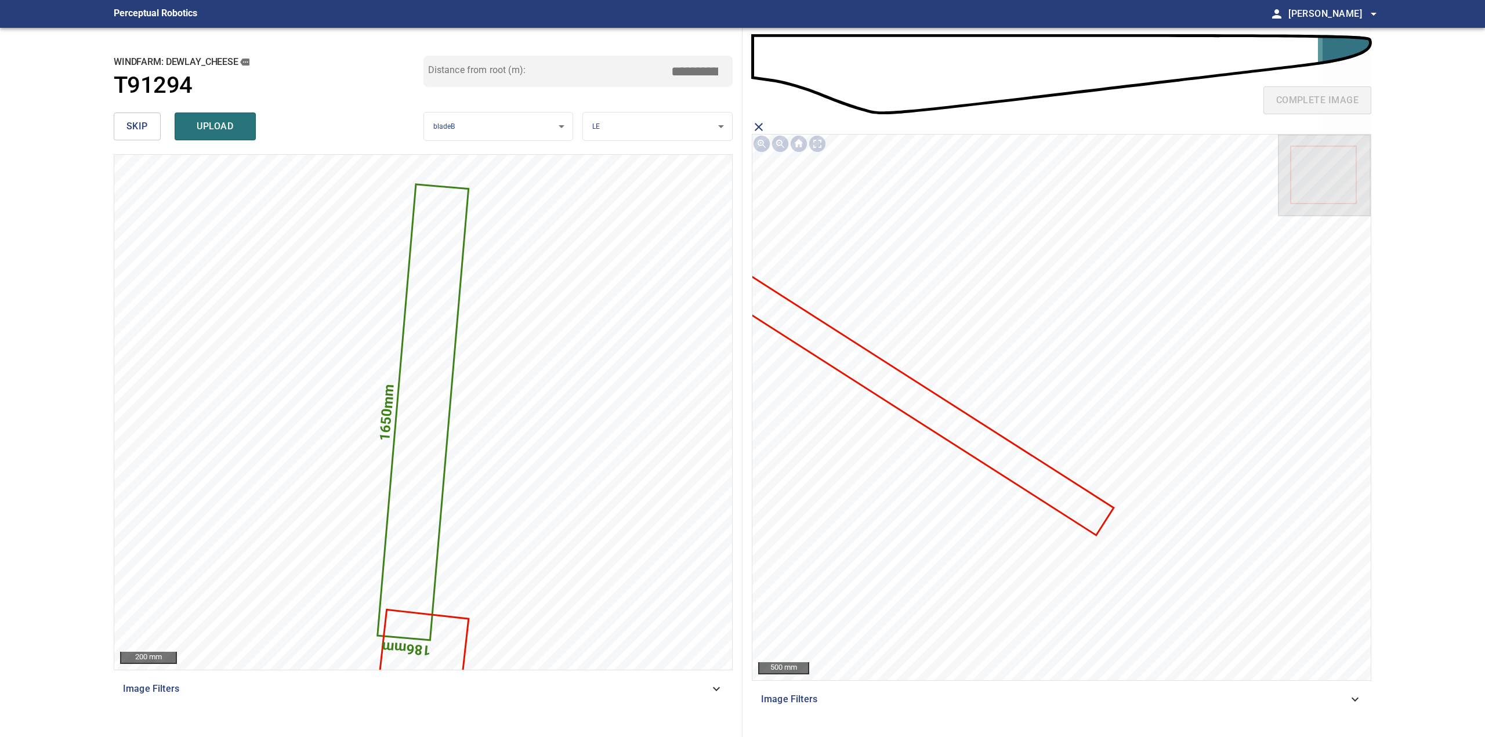
click at [948, 418] on icon at bounding box center [888, 383] width 449 height 302
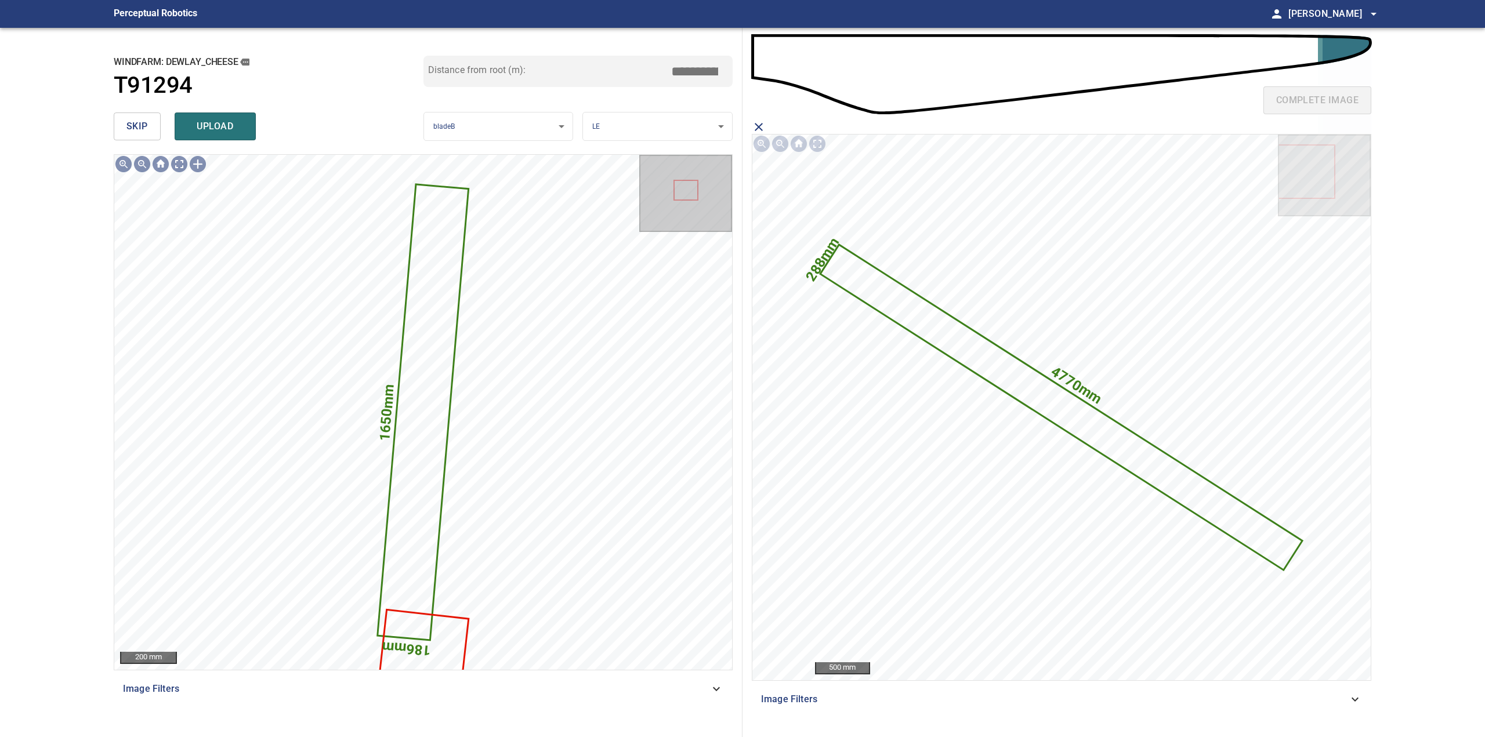
click at [218, 129] on span "upload" at bounding box center [215, 126] width 56 height 16
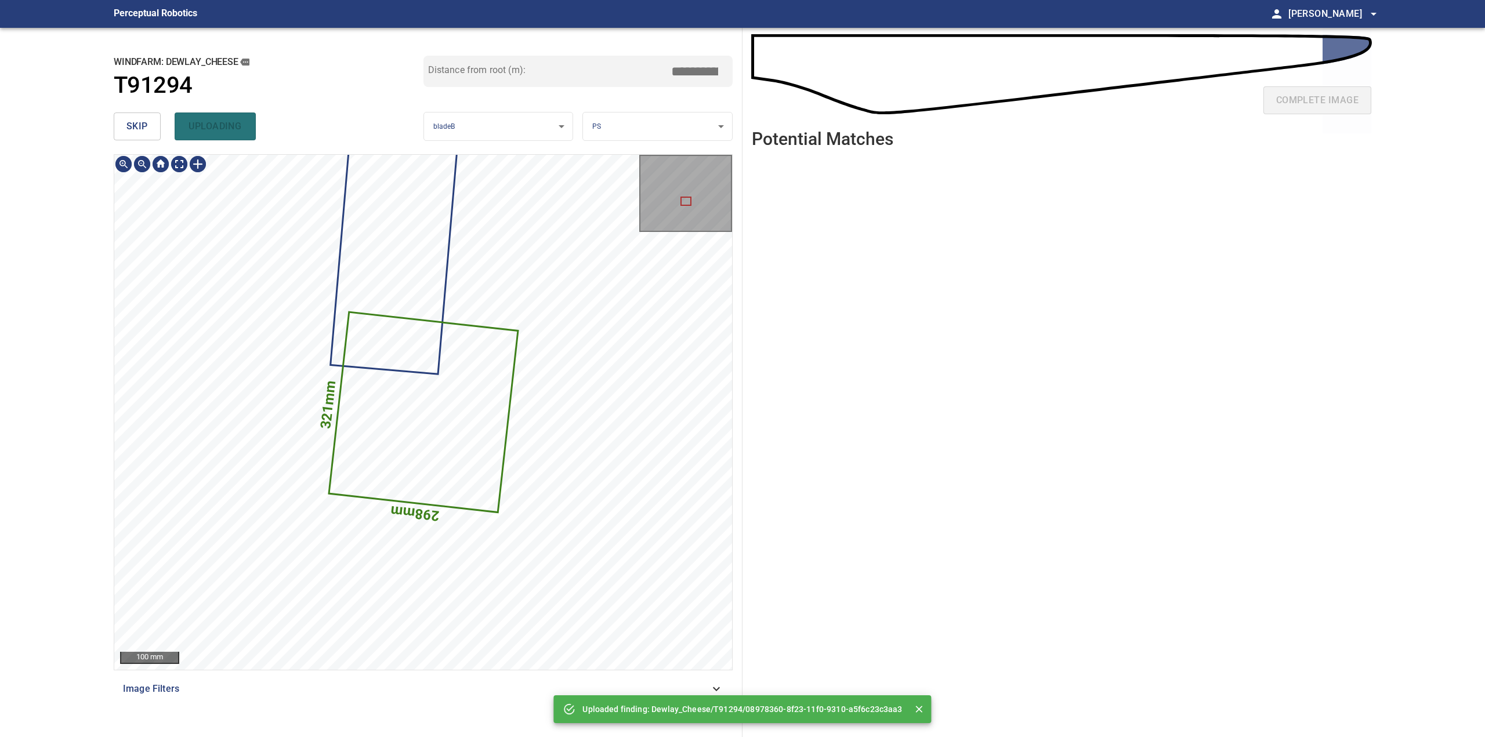
click at [440, 427] on icon at bounding box center [422, 412] width 187 height 198
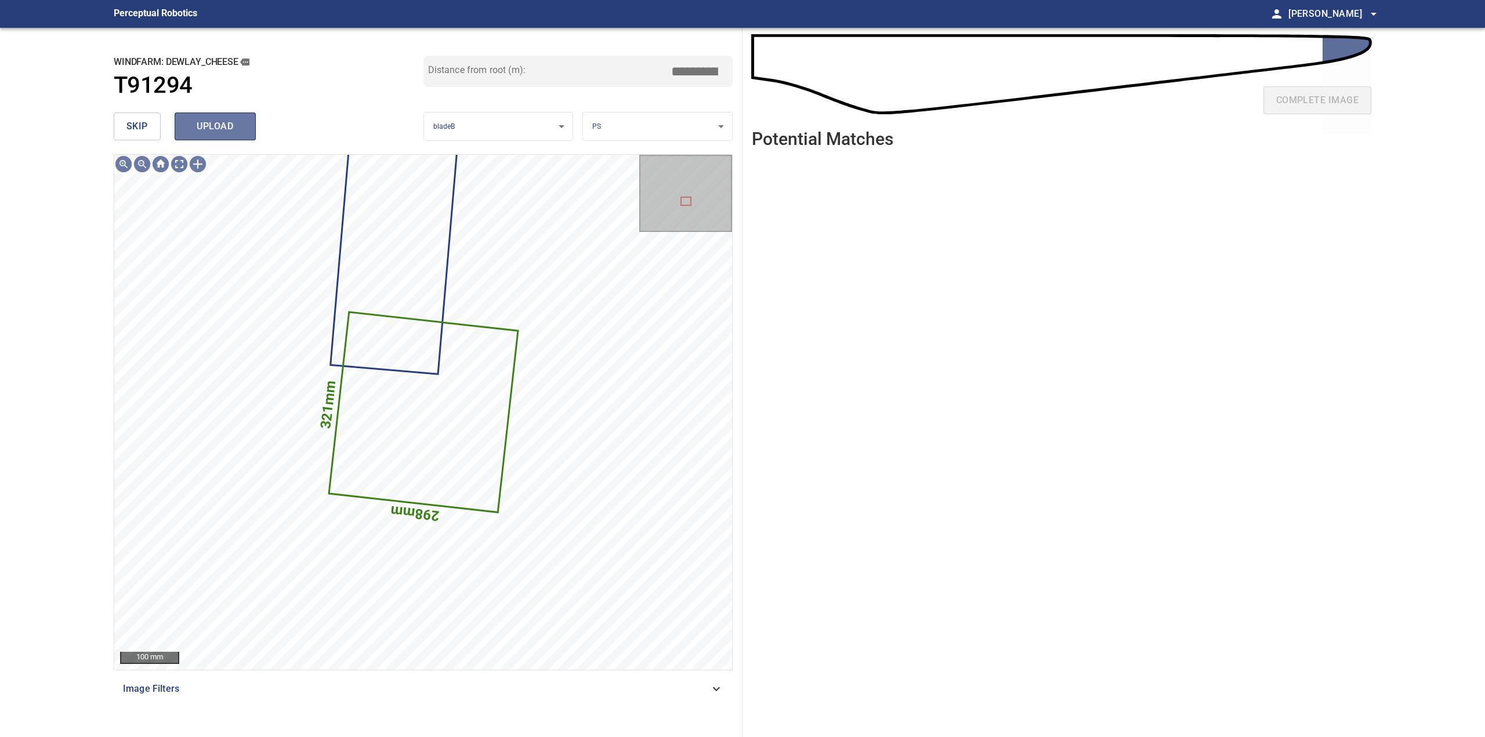
click at [240, 127] on span "upload" at bounding box center [215, 126] width 56 height 16
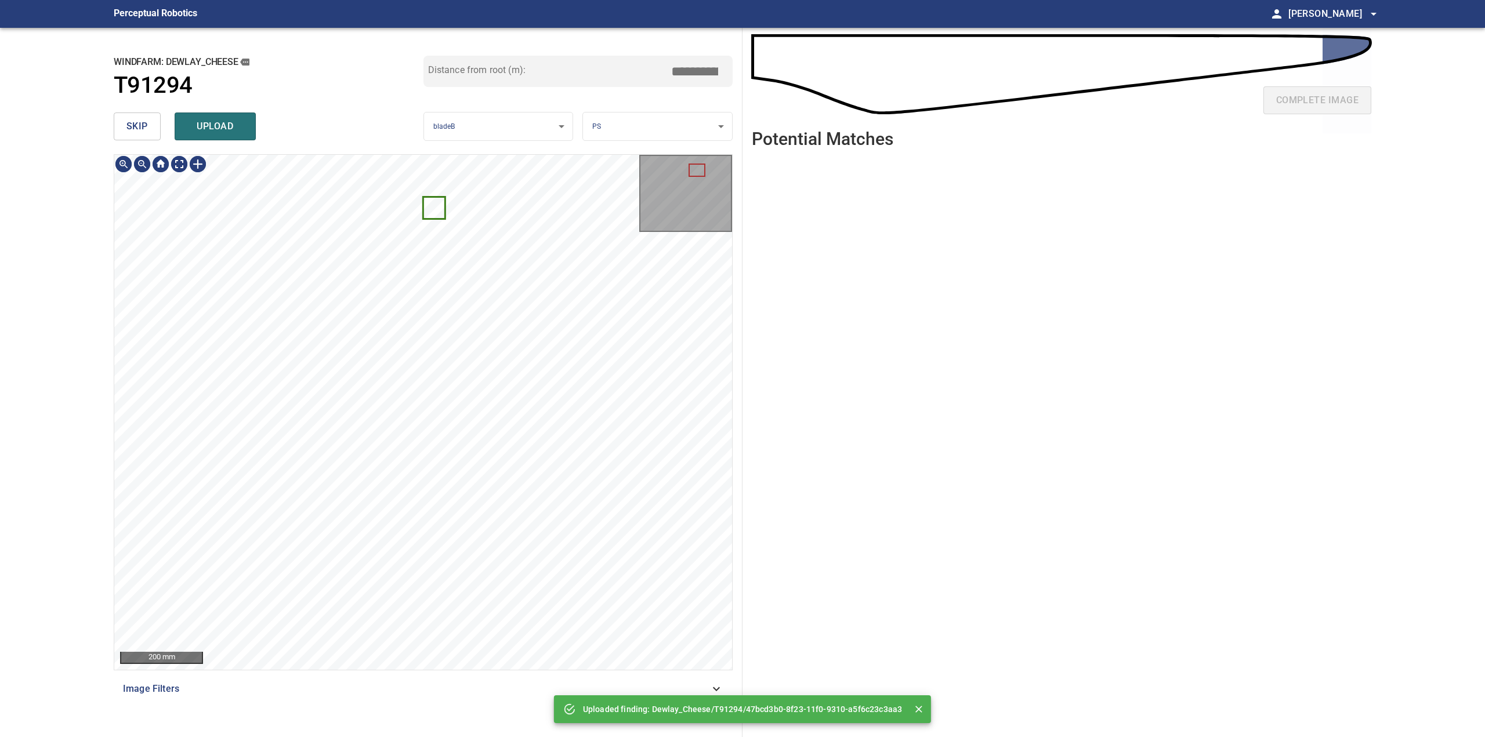
click at [441, 206] on icon at bounding box center [434, 208] width 20 height 20
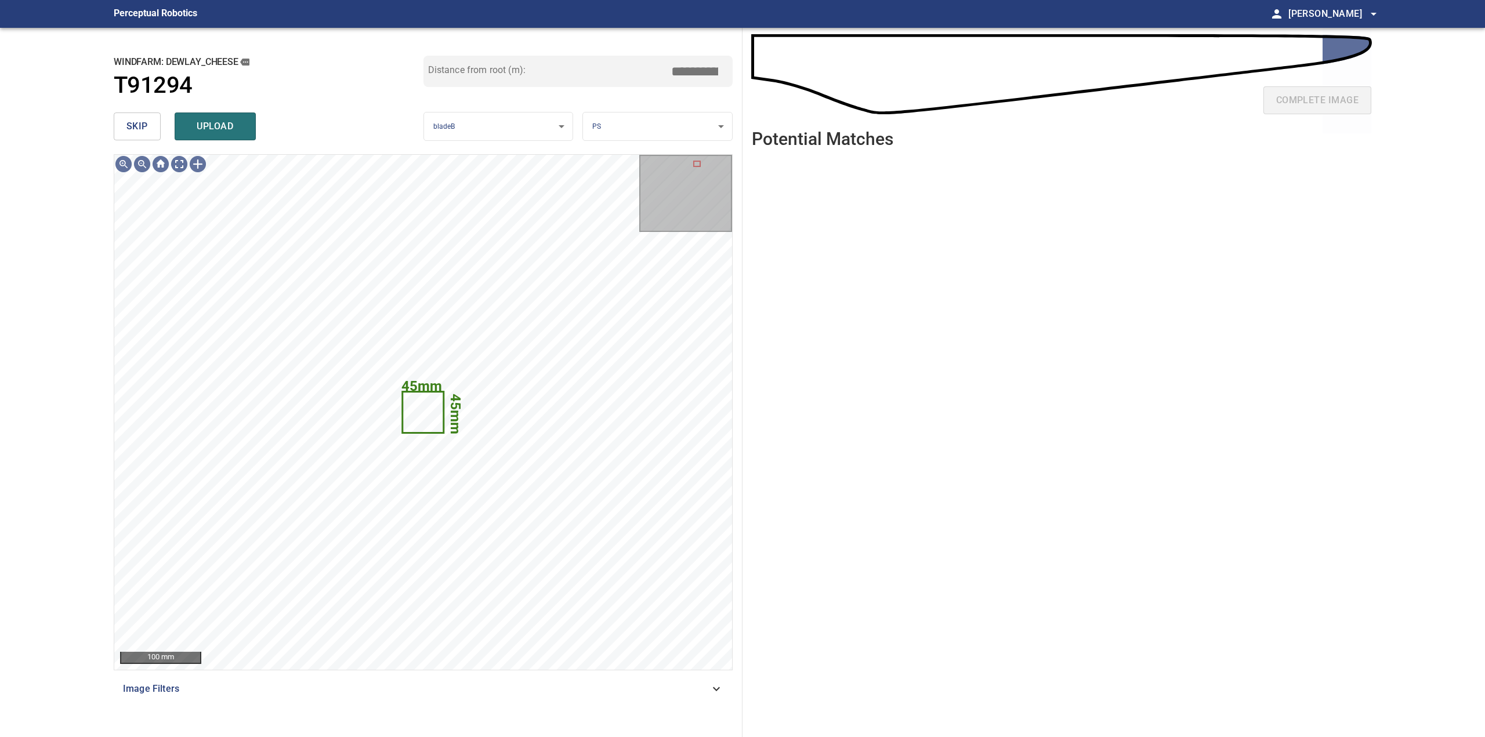
click at [142, 127] on span "skip" at bounding box center [136, 126] width 21 height 16
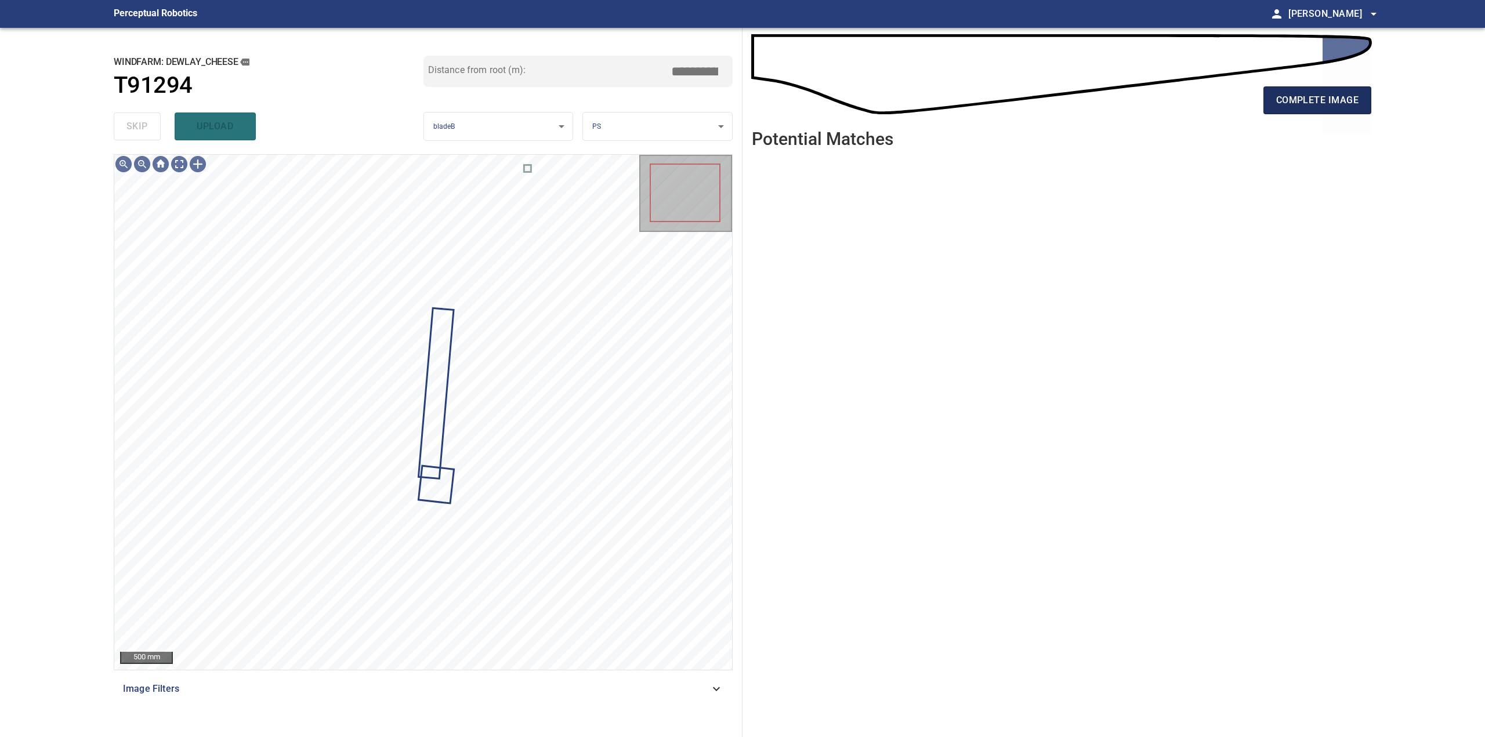
click at [1357, 95] on span "complete image" at bounding box center [1317, 100] width 82 height 16
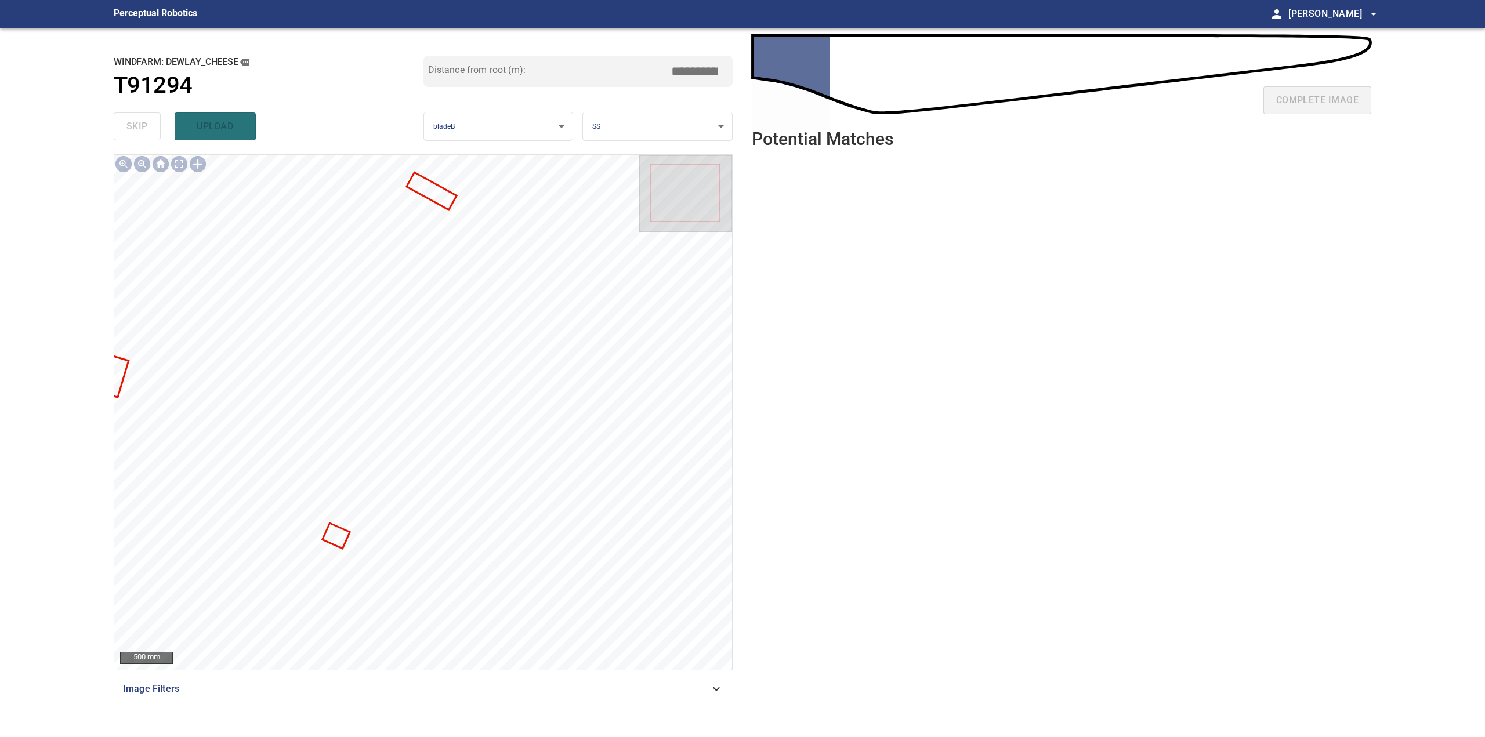
click at [429, 198] on div at bounding box center [423, 412] width 618 height 515
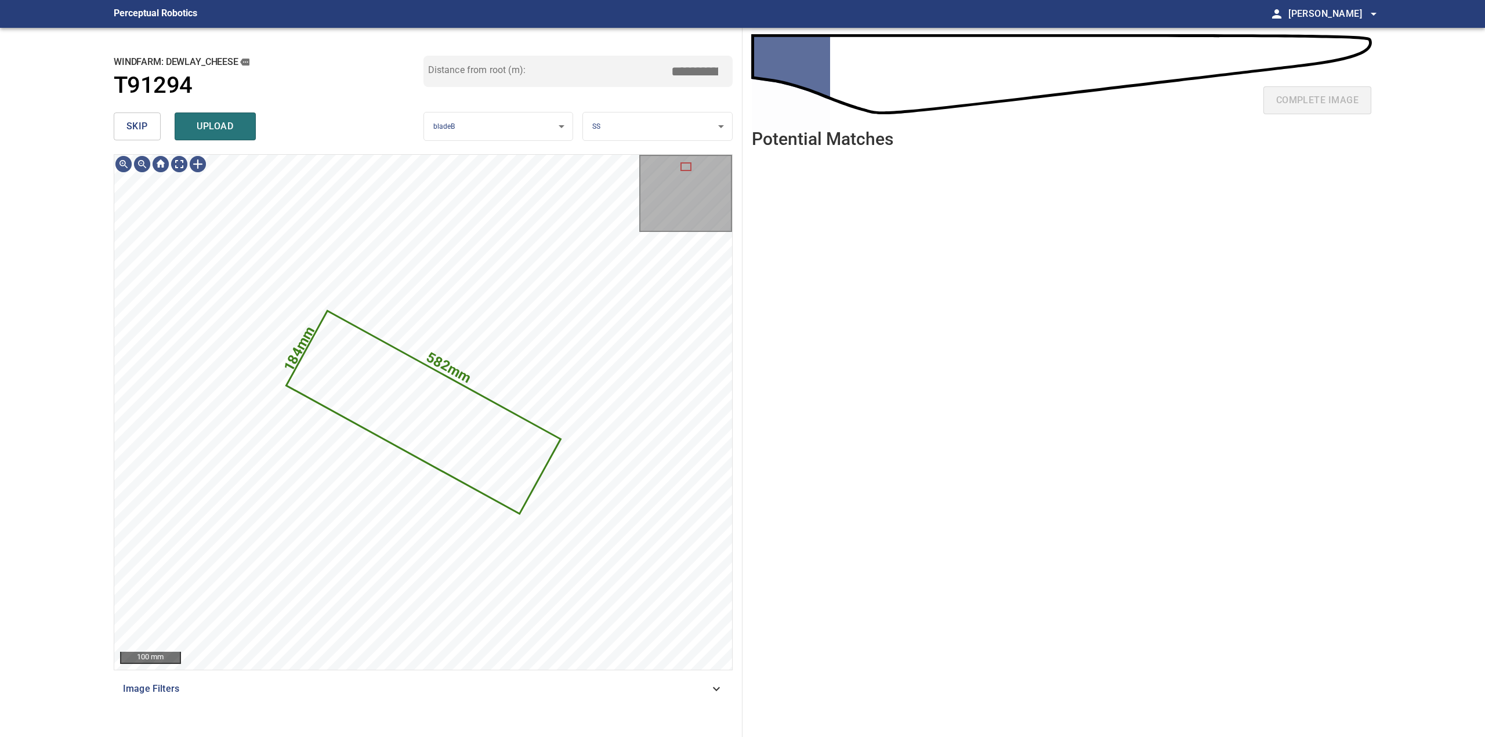
click at [118, 116] on button "skip" at bounding box center [137, 127] width 47 height 28
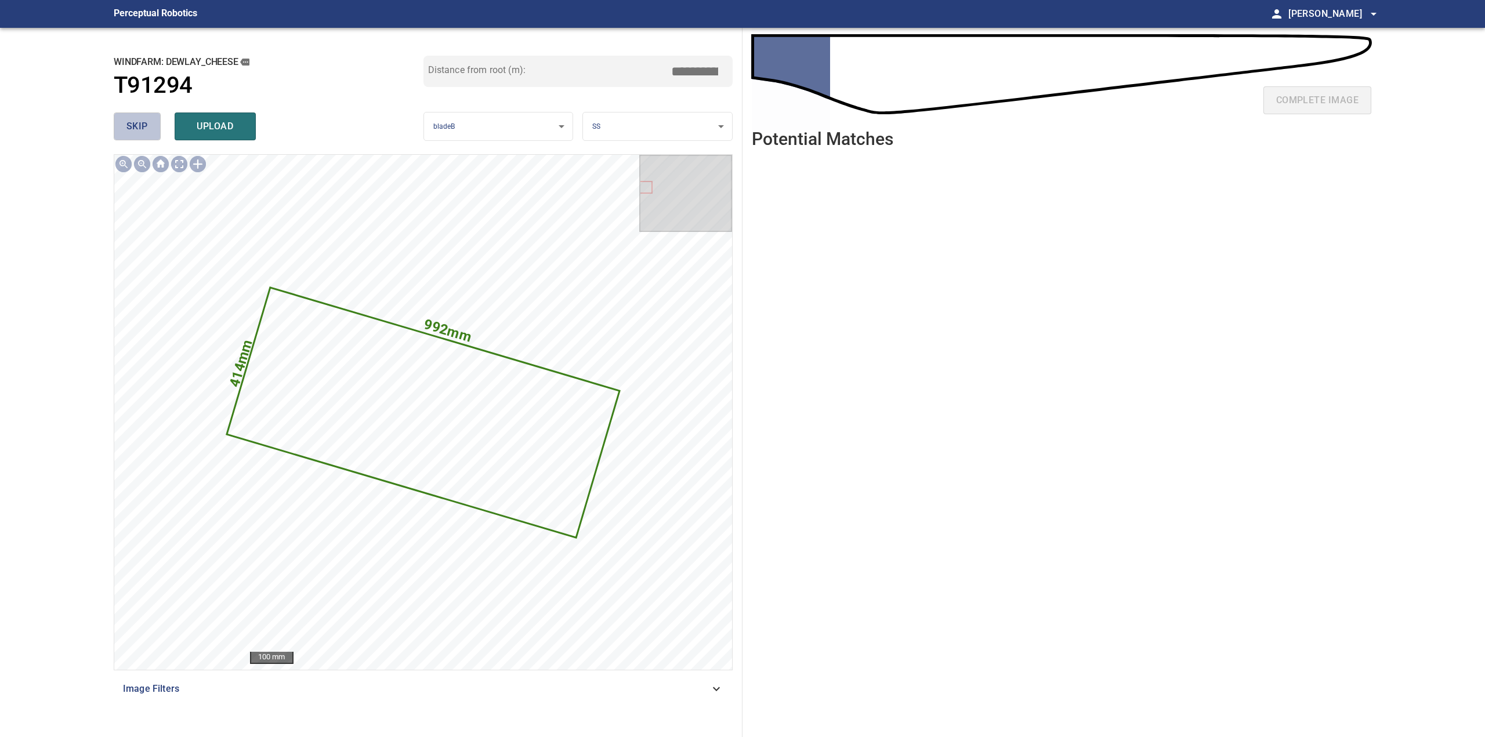
click at [126, 122] on button "skip" at bounding box center [137, 127] width 47 height 28
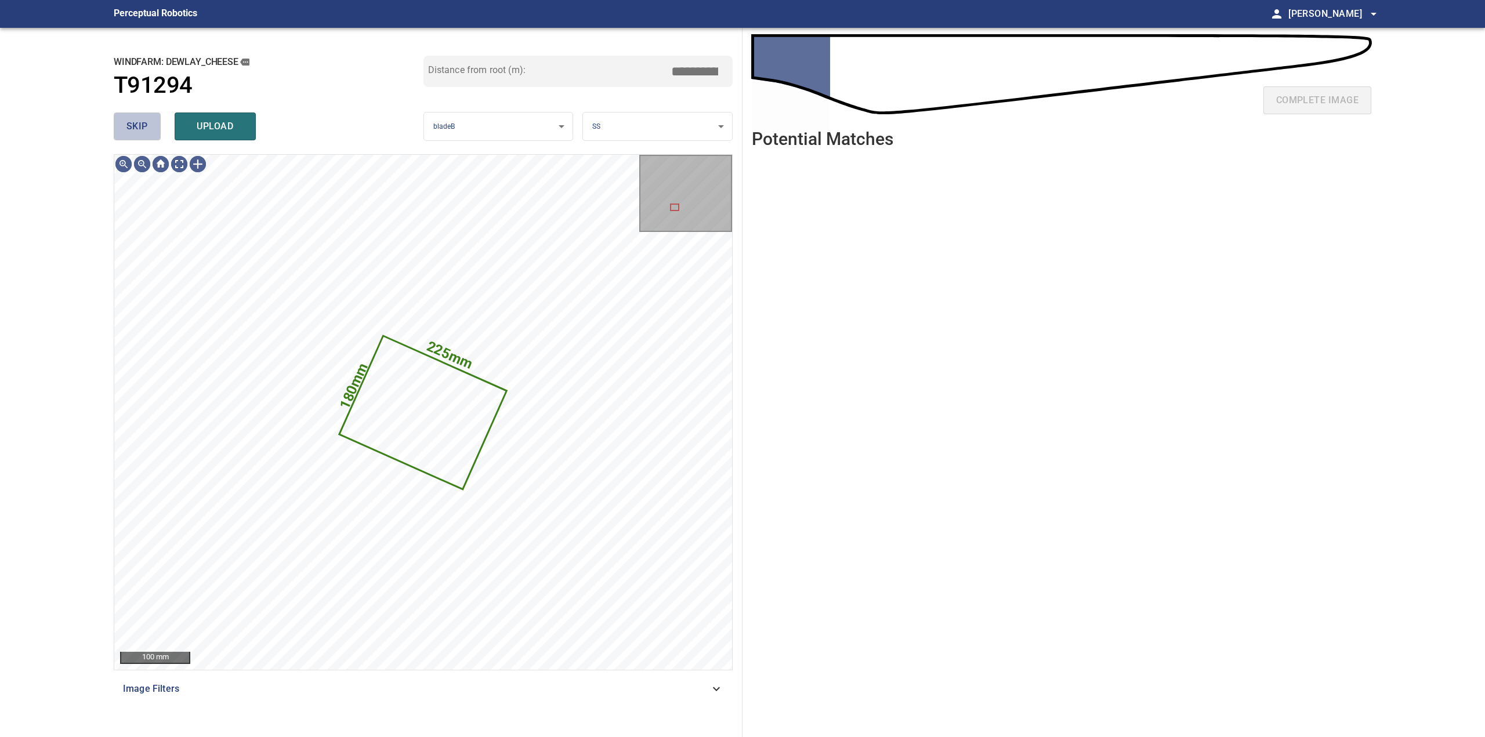
click at [133, 125] on span "skip" at bounding box center [136, 126] width 21 height 16
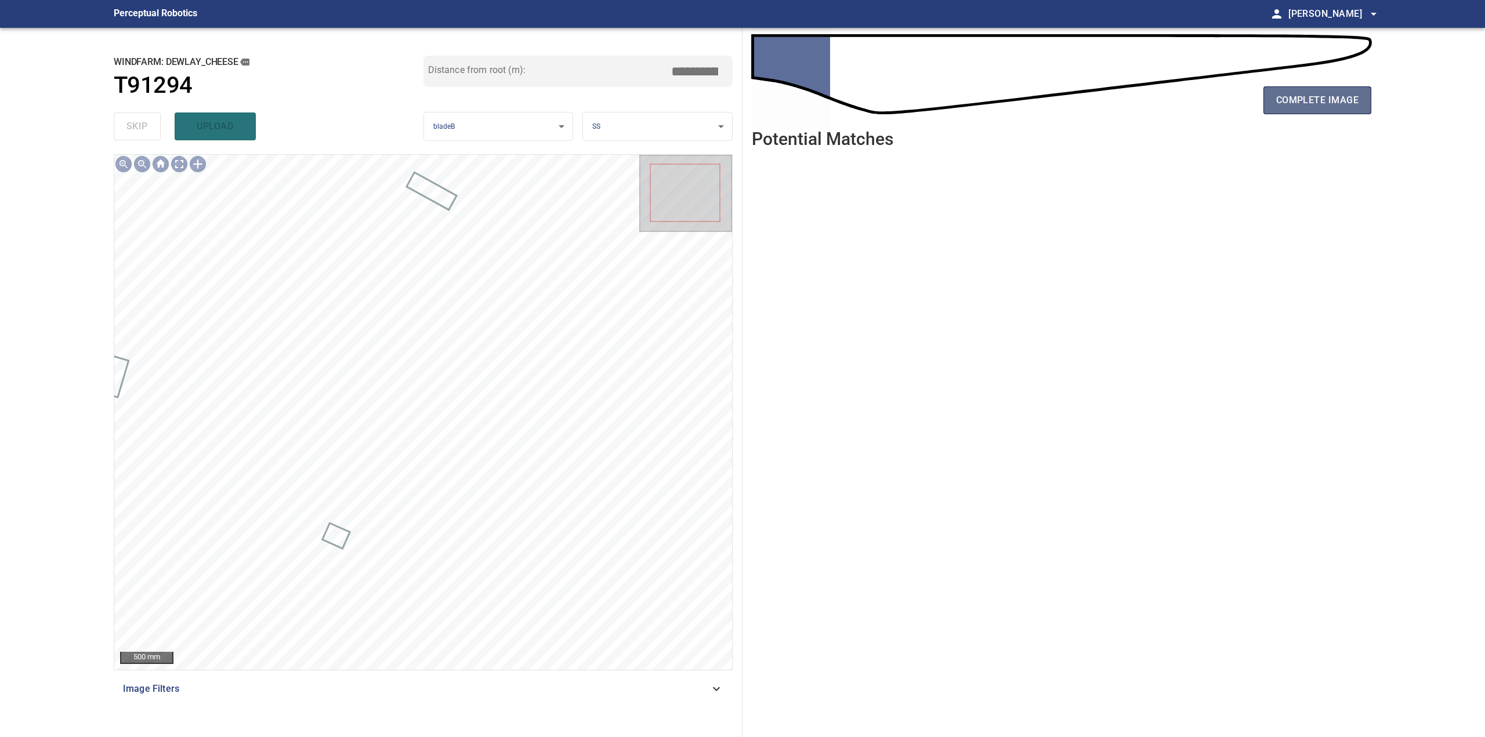
click at [1281, 92] on span "complete image" at bounding box center [1317, 100] width 82 height 16
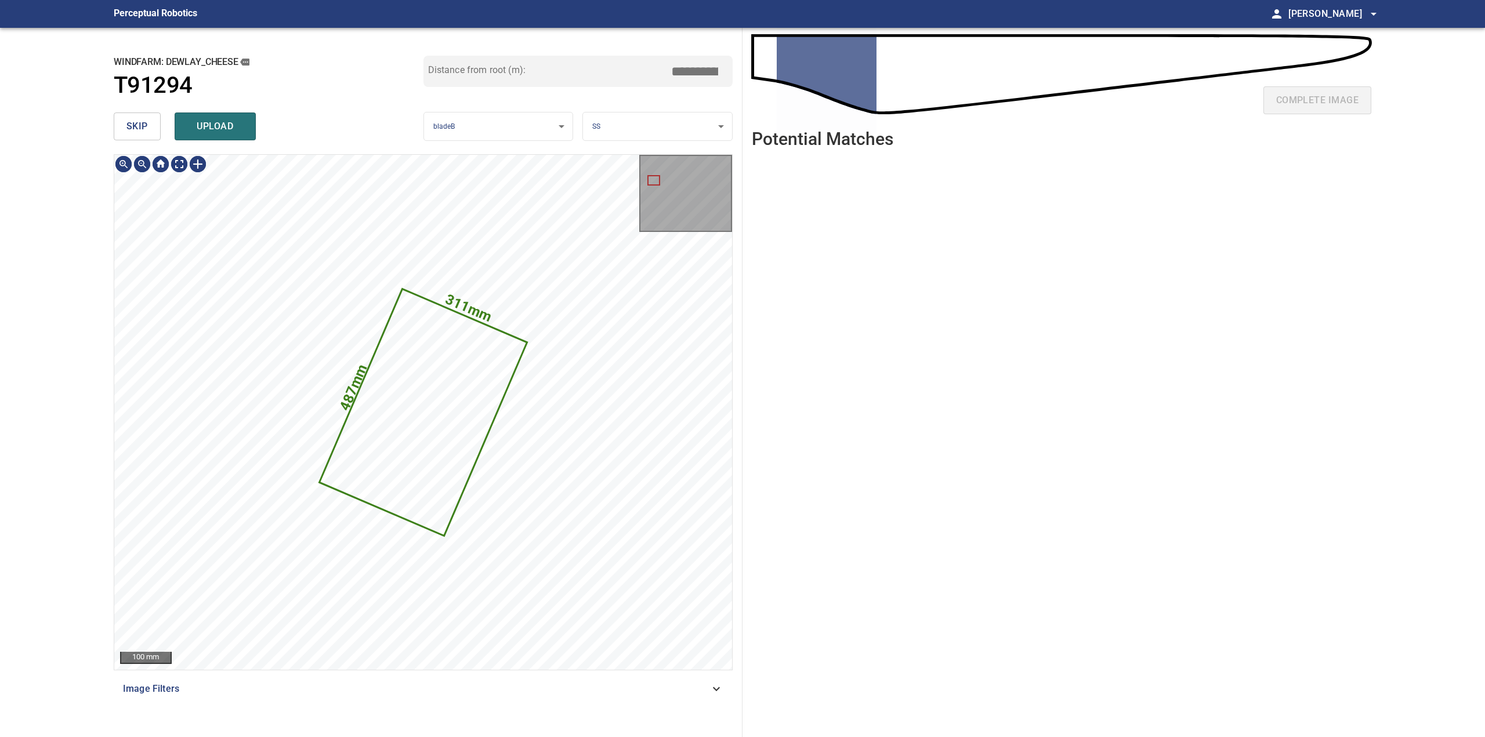
click at [139, 122] on span "skip" at bounding box center [136, 126] width 21 height 16
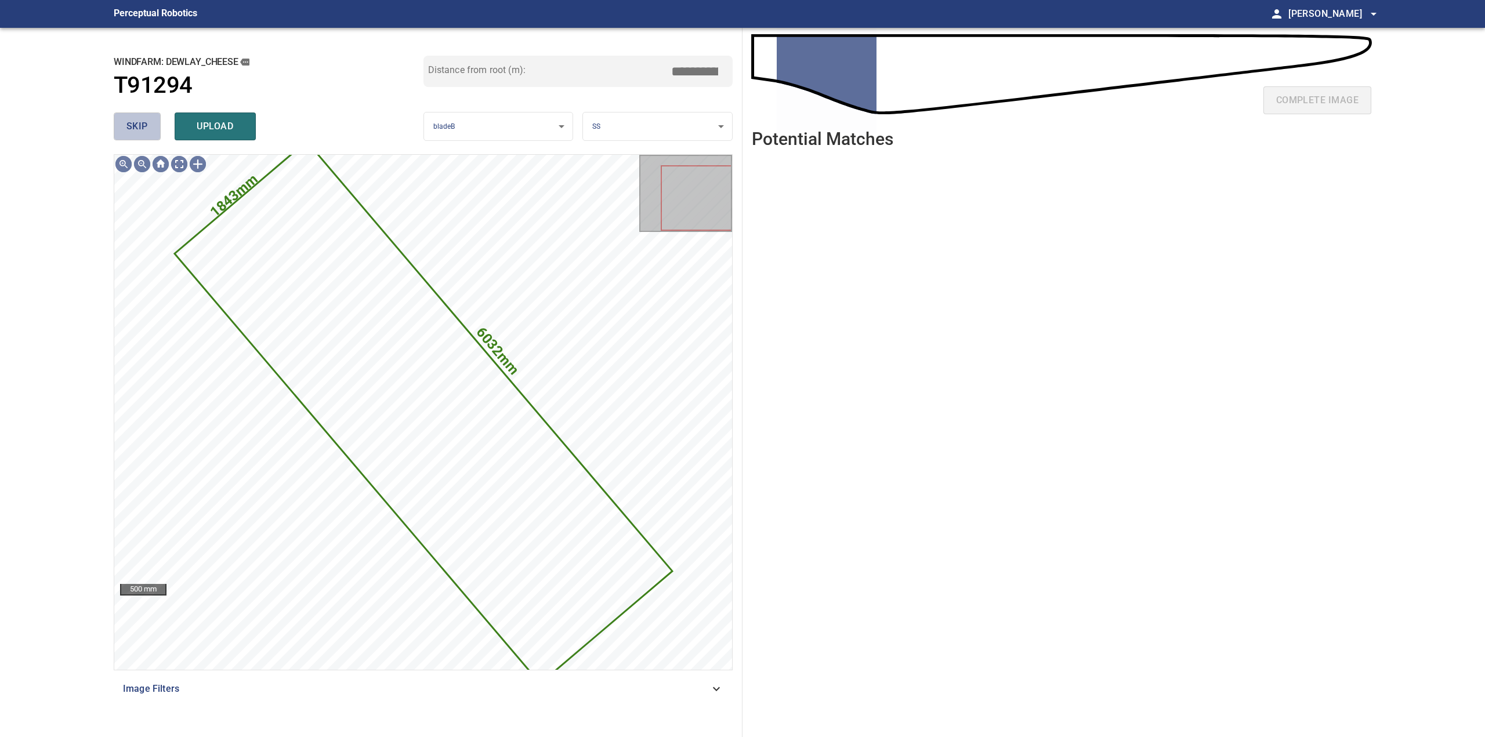
click at [139, 122] on span "skip" at bounding box center [136, 126] width 21 height 16
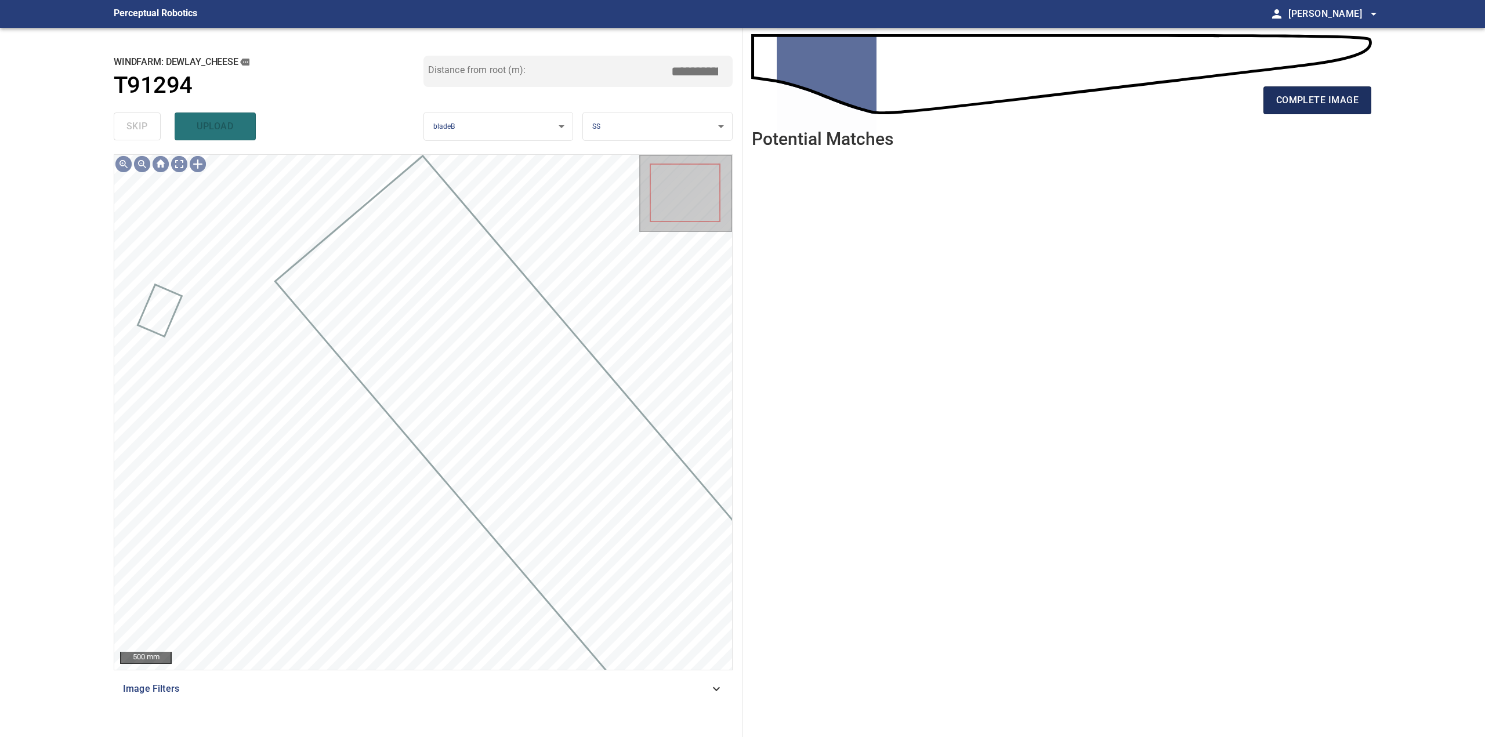
click at [1307, 108] on button "complete image" at bounding box center [1317, 100] width 108 height 28
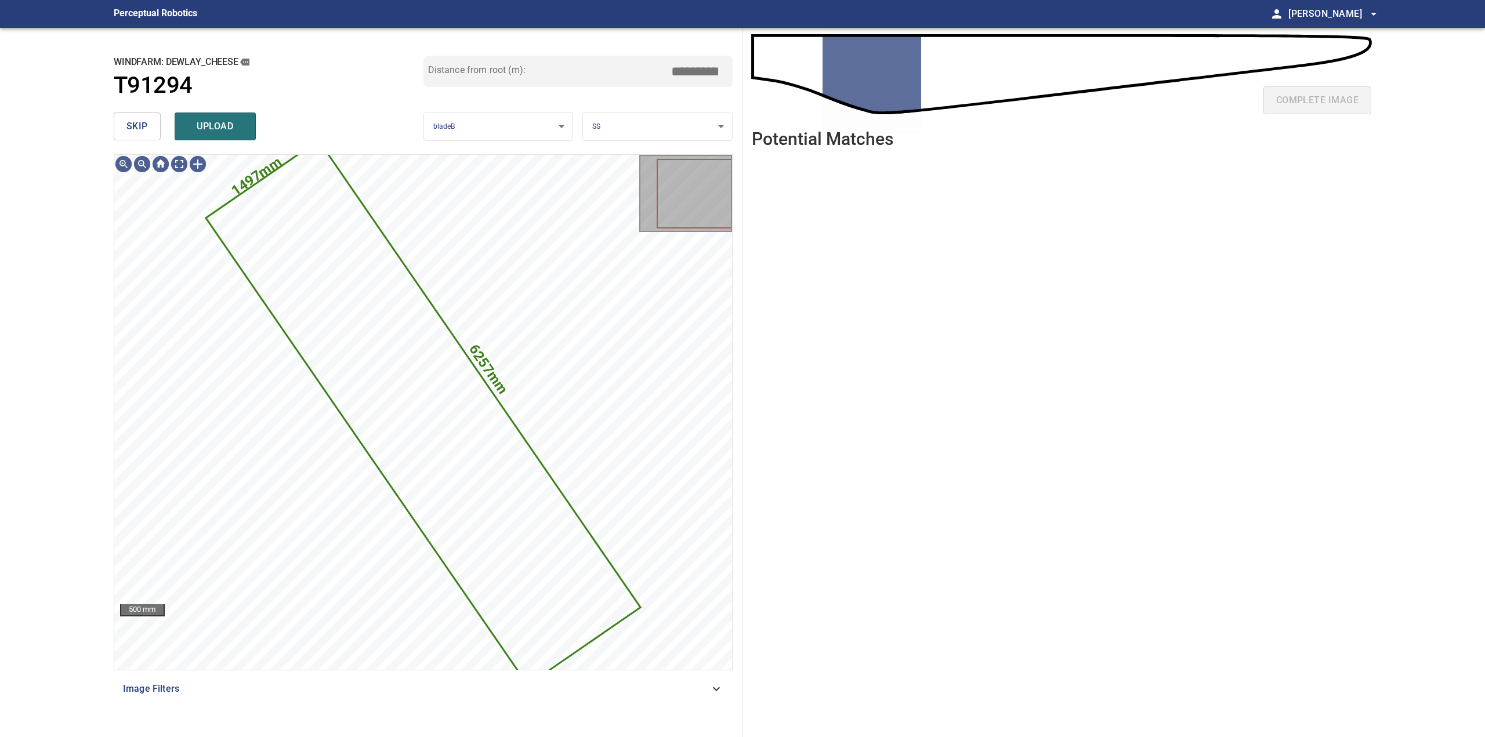
click at [146, 121] on span "skip" at bounding box center [136, 126] width 21 height 16
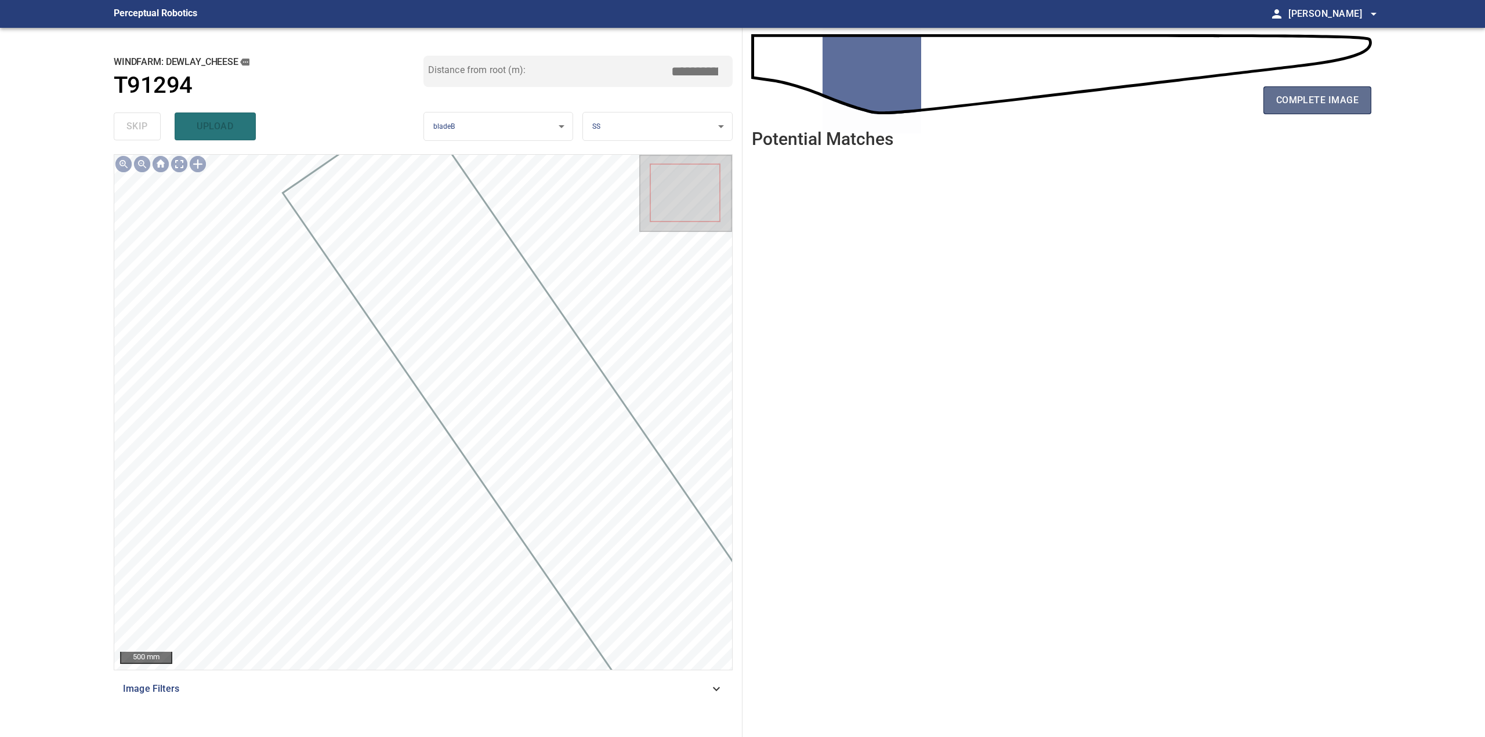
click at [1282, 95] on span "complete image" at bounding box center [1317, 100] width 82 height 16
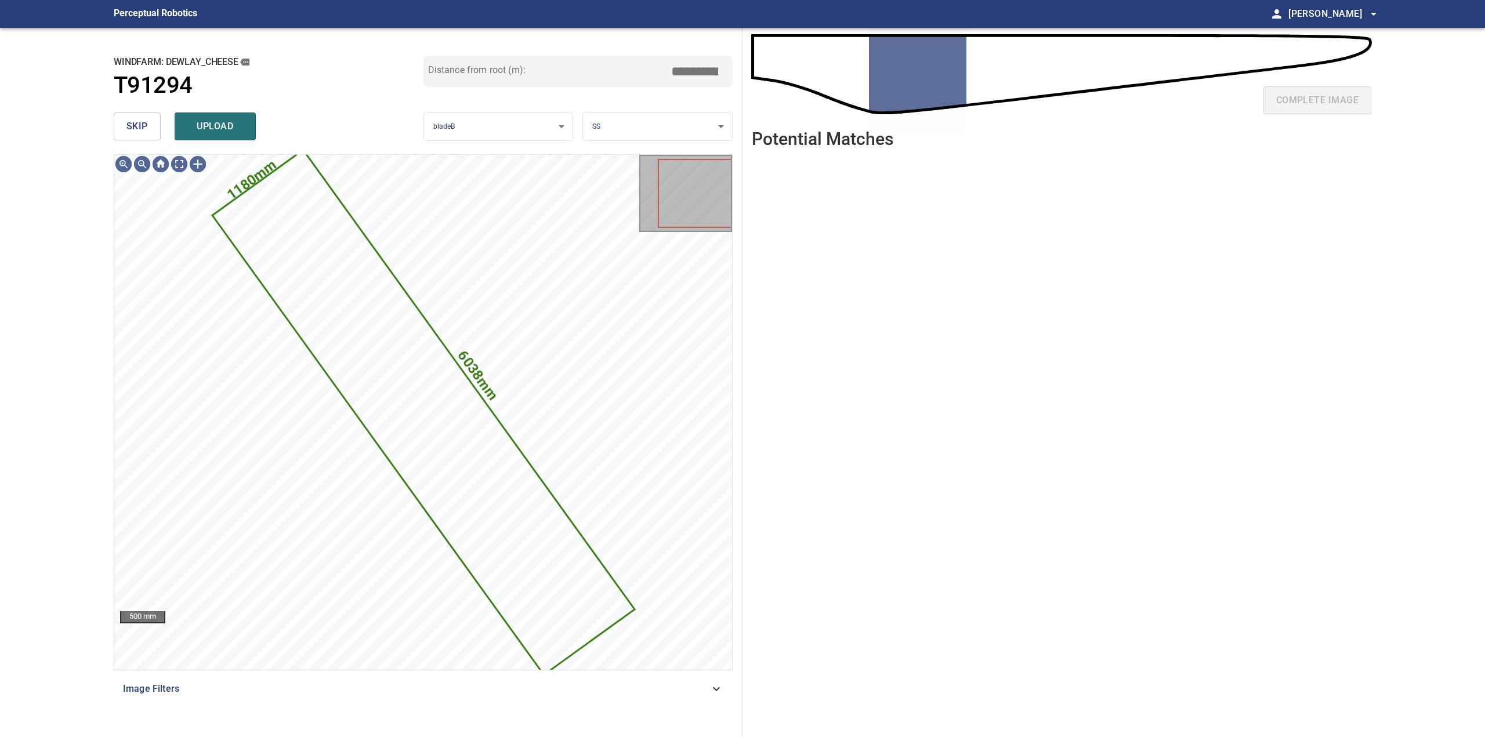
click at [140, 123] on span "skip" at bounding box center [136, 126] width 21 height 16
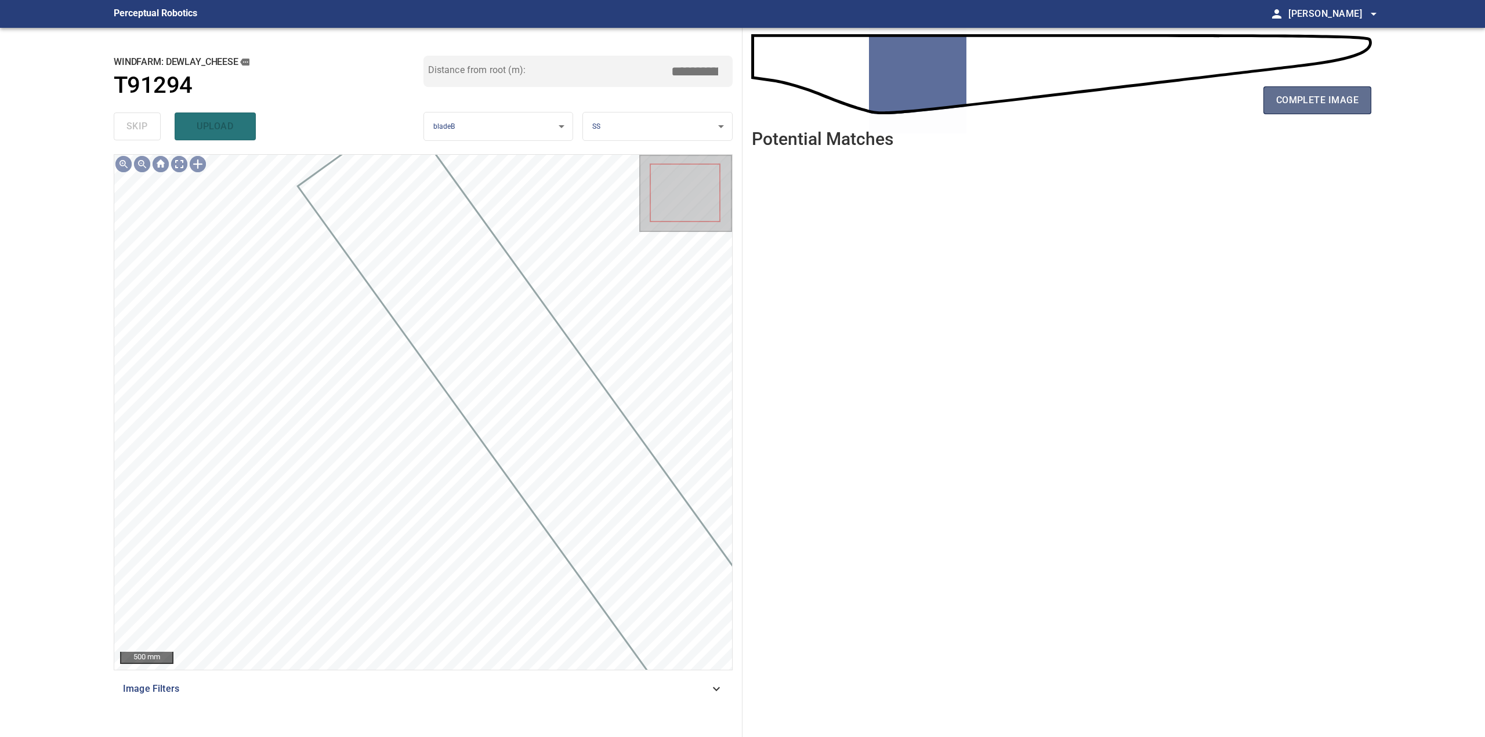
click at [1270, 99] on button "complete image" at bounding box center [1317, 100] width 108 height 28
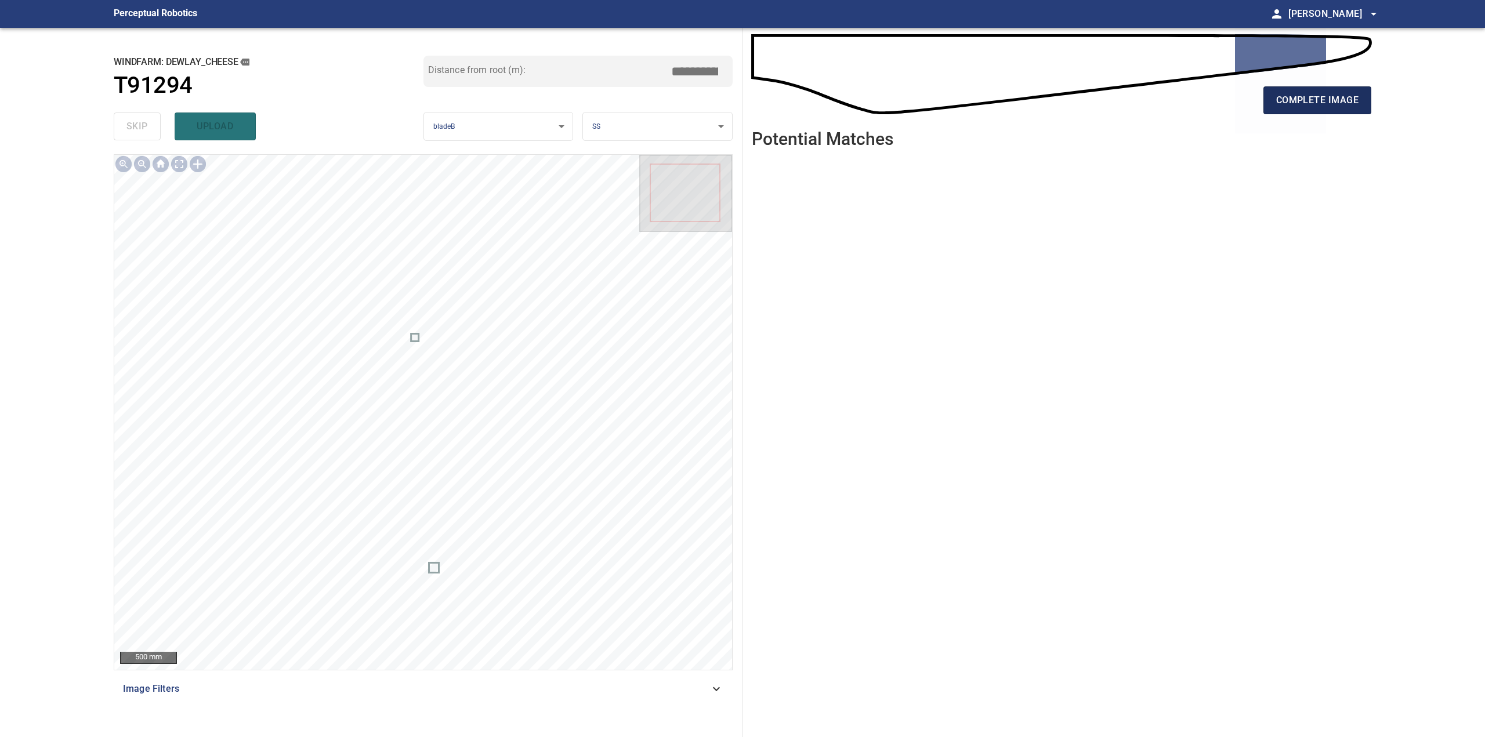
click at [1339, 97] on span "complete image" at bounding box center [1317, 100] width 82 height 16
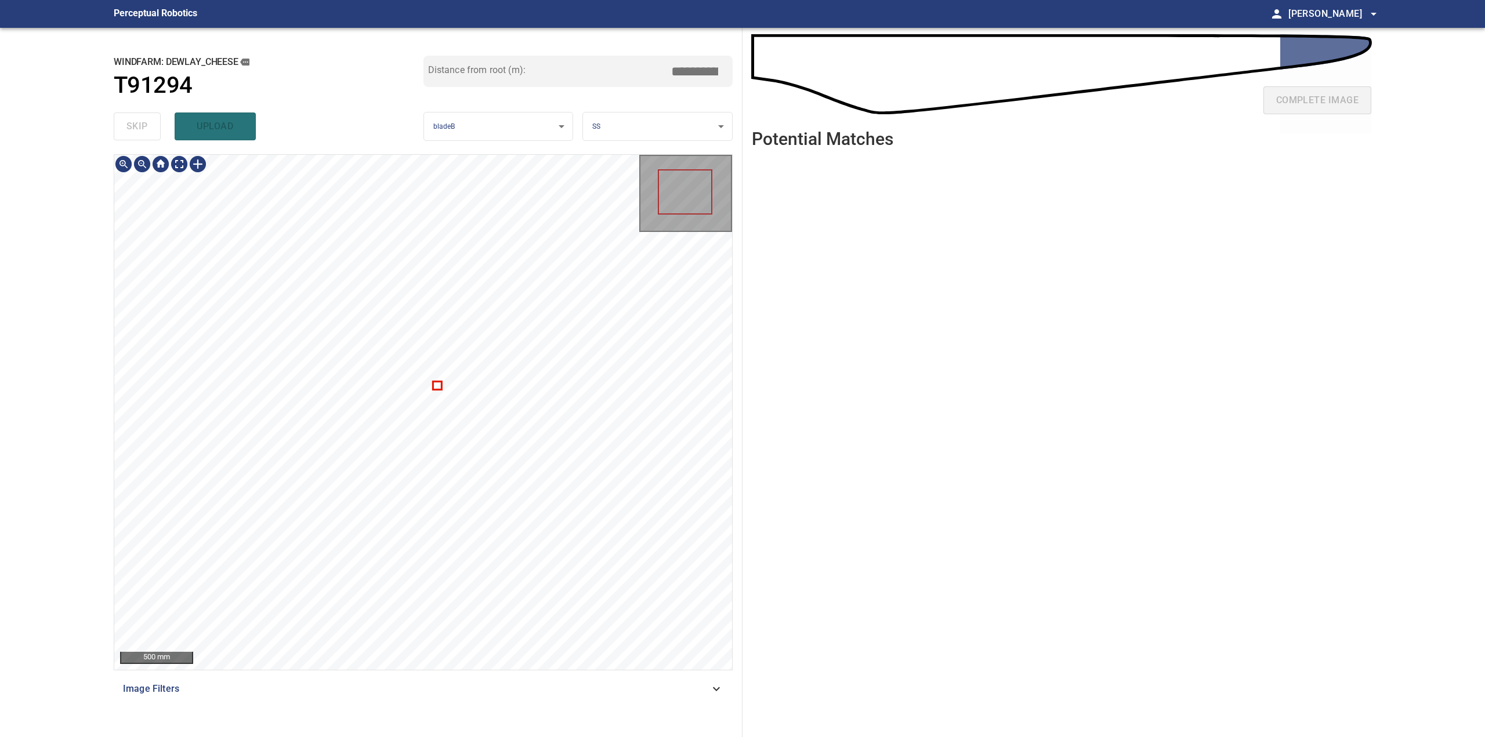
click at [436, 389] on div at bounding box center [423, 412] width 618 height 515
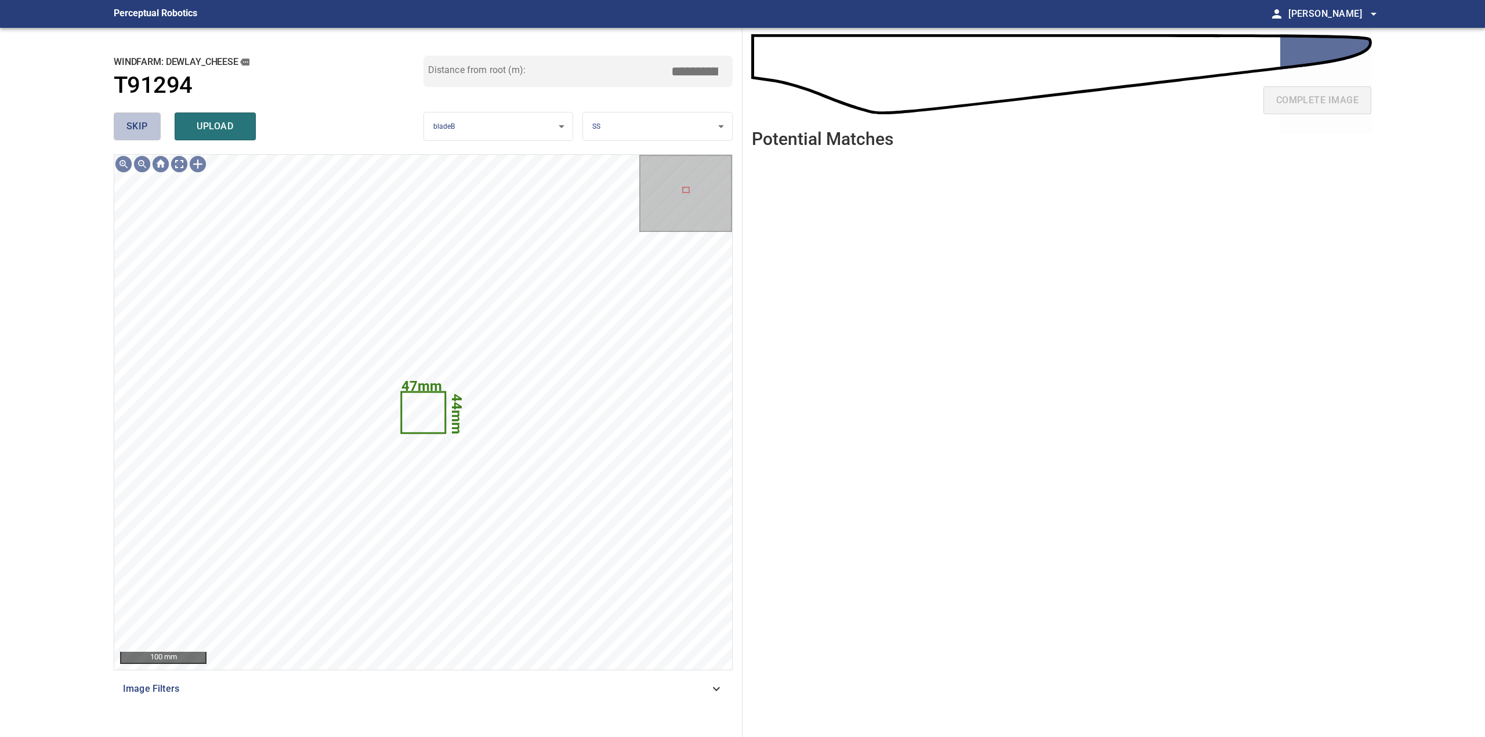
click at [147, 122] on span "skip" at bounding box center [136, 126] width 21 height 16
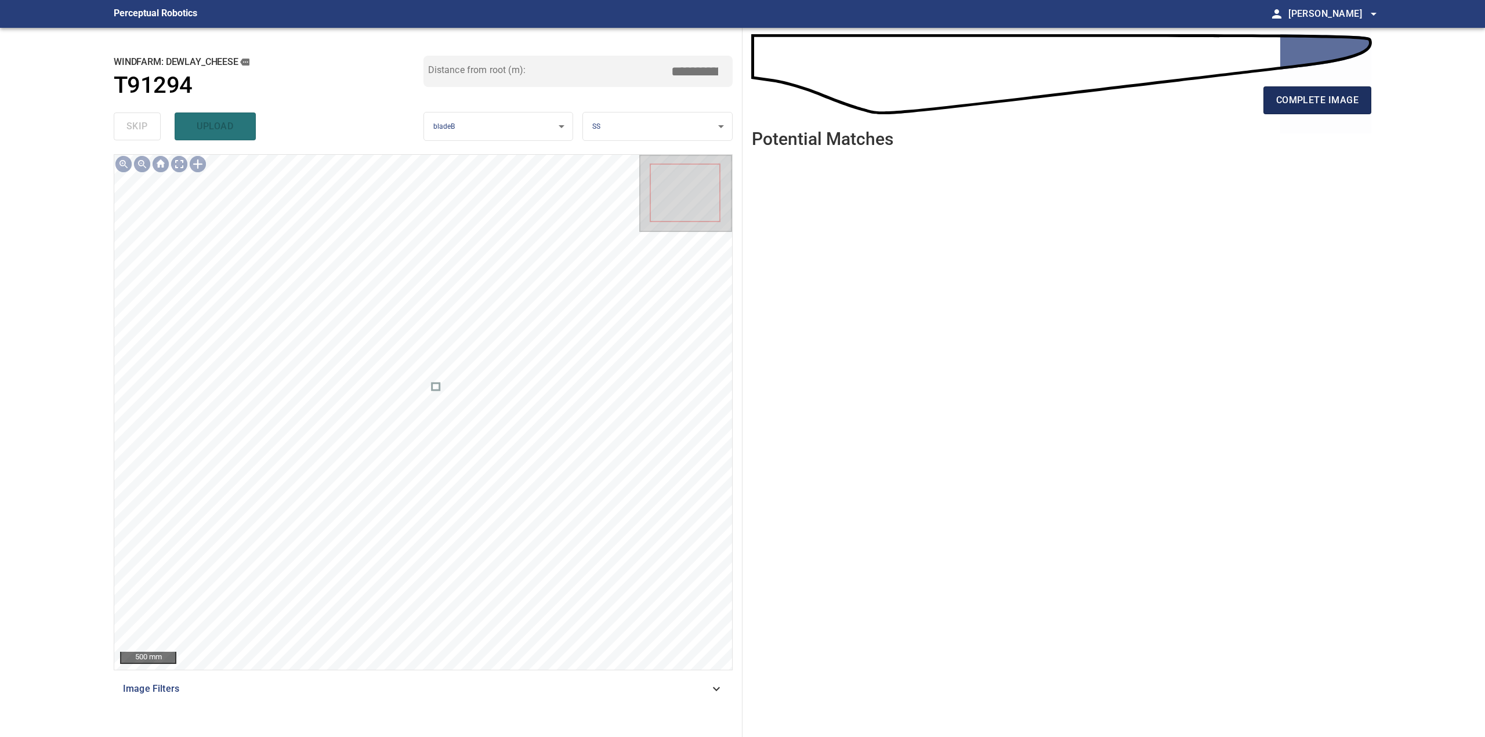
click at [1328, 104] on span "complete image" at bounding box center [1317, 100] width 82 height 16
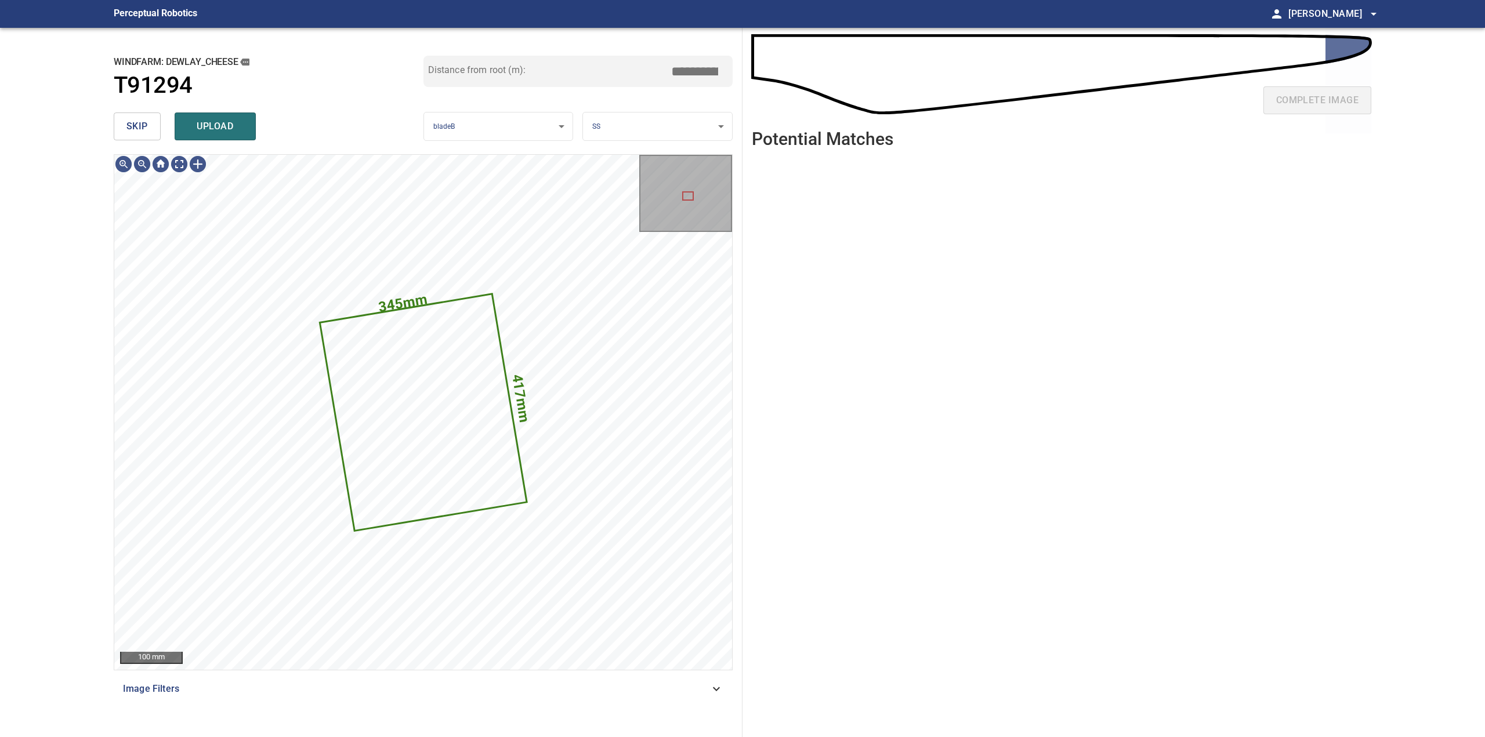
drag, startPoint x: 140, startPoint y: 131, endPoint x: 148, endPoint y: 142, distance: 13.6
click at [140, 131] on span "skip" at bounding box center [136, 126] width 21 height 16
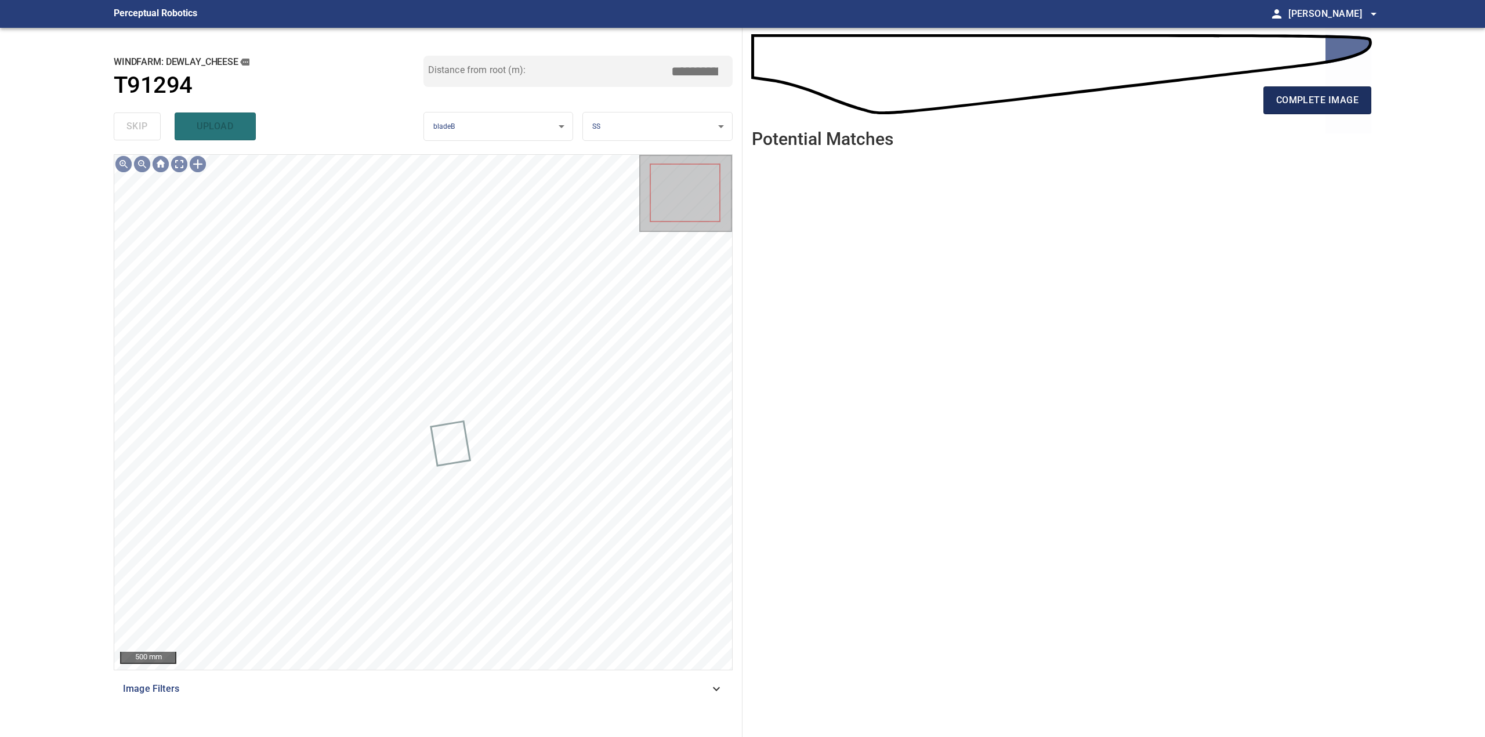
click at [1296, 99] on span "complete image" at bounding box center [1317, 100] width 82 height 16
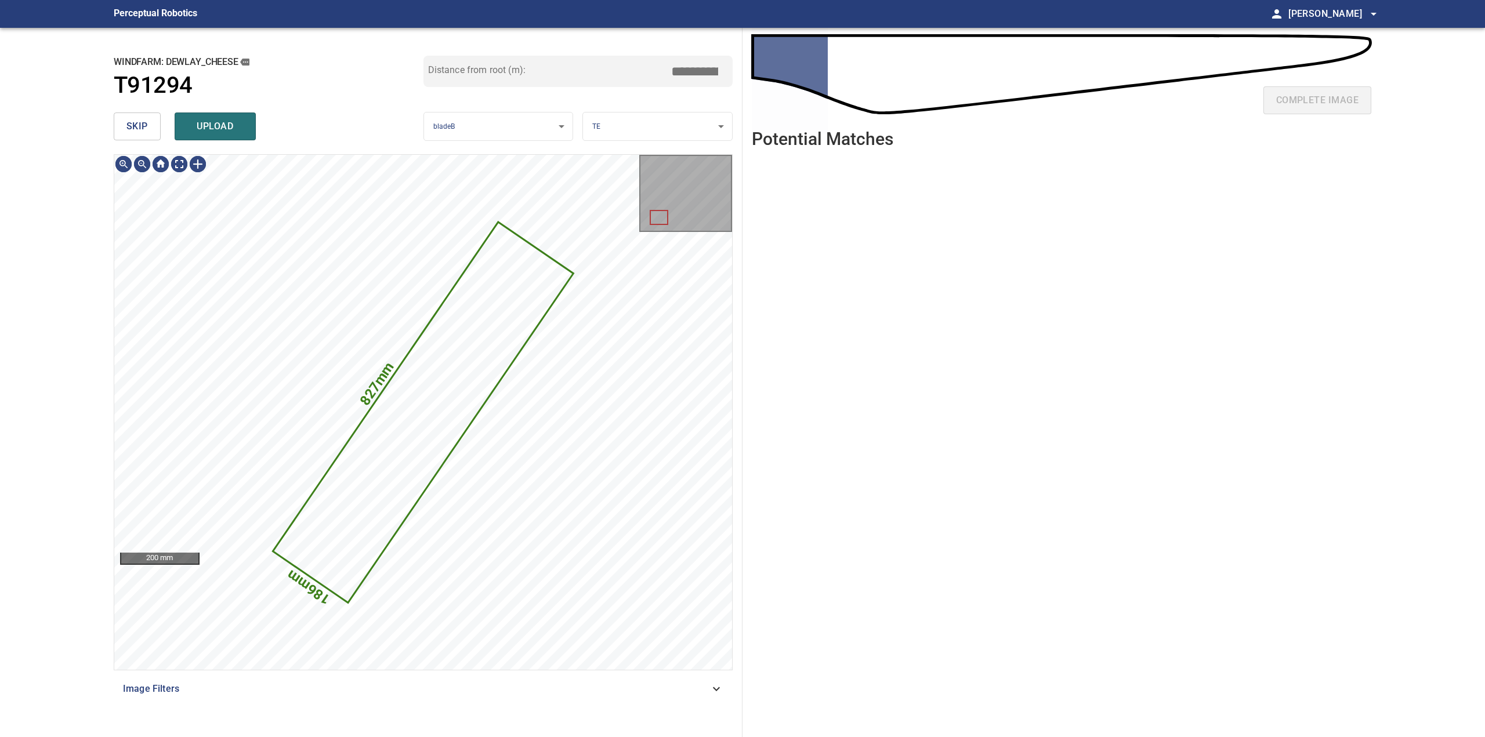
click at [134, 119] on span "skip" at bounding box center [136, 126] width 21 height 16
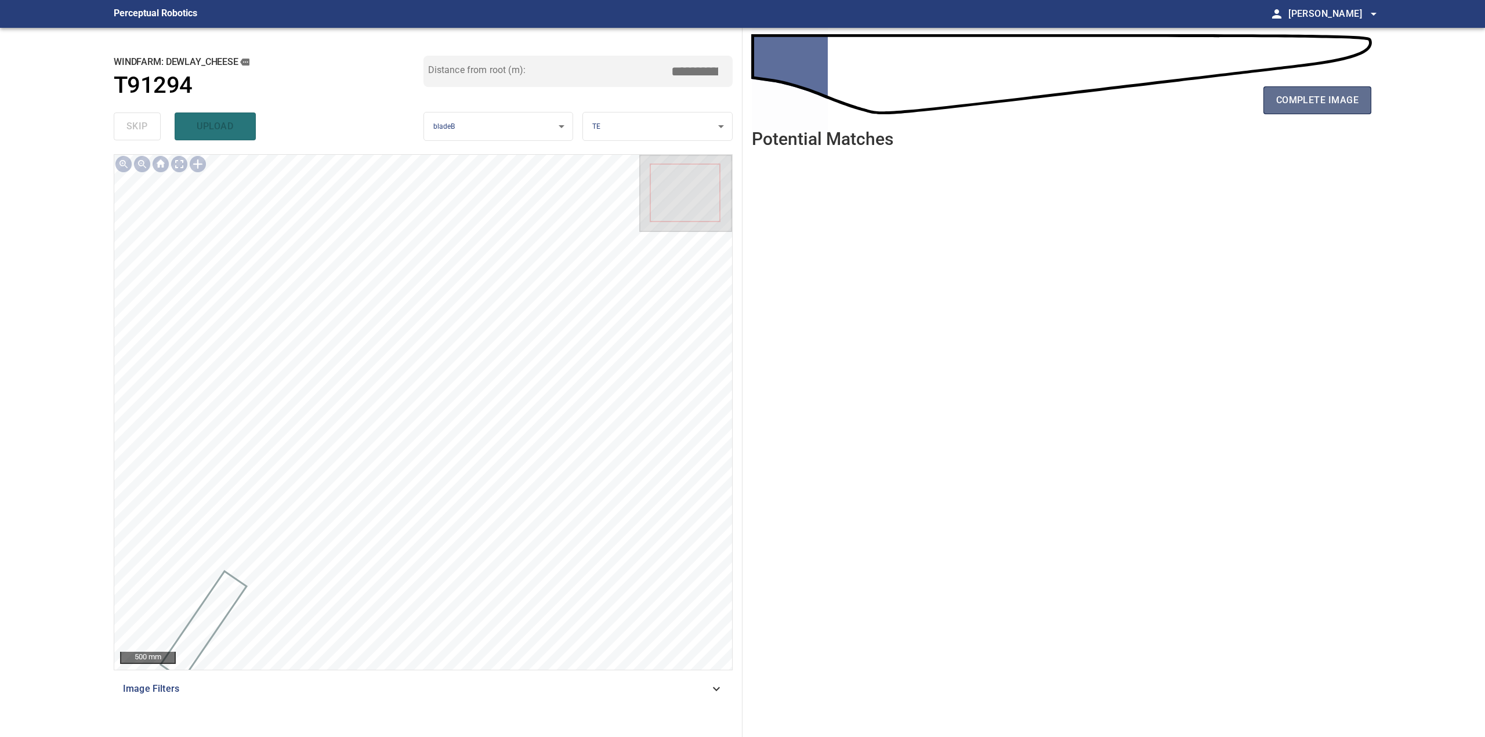
click at [1342, 97] on span "complete image" at bounding box center [1317, 100] width 82 height 16
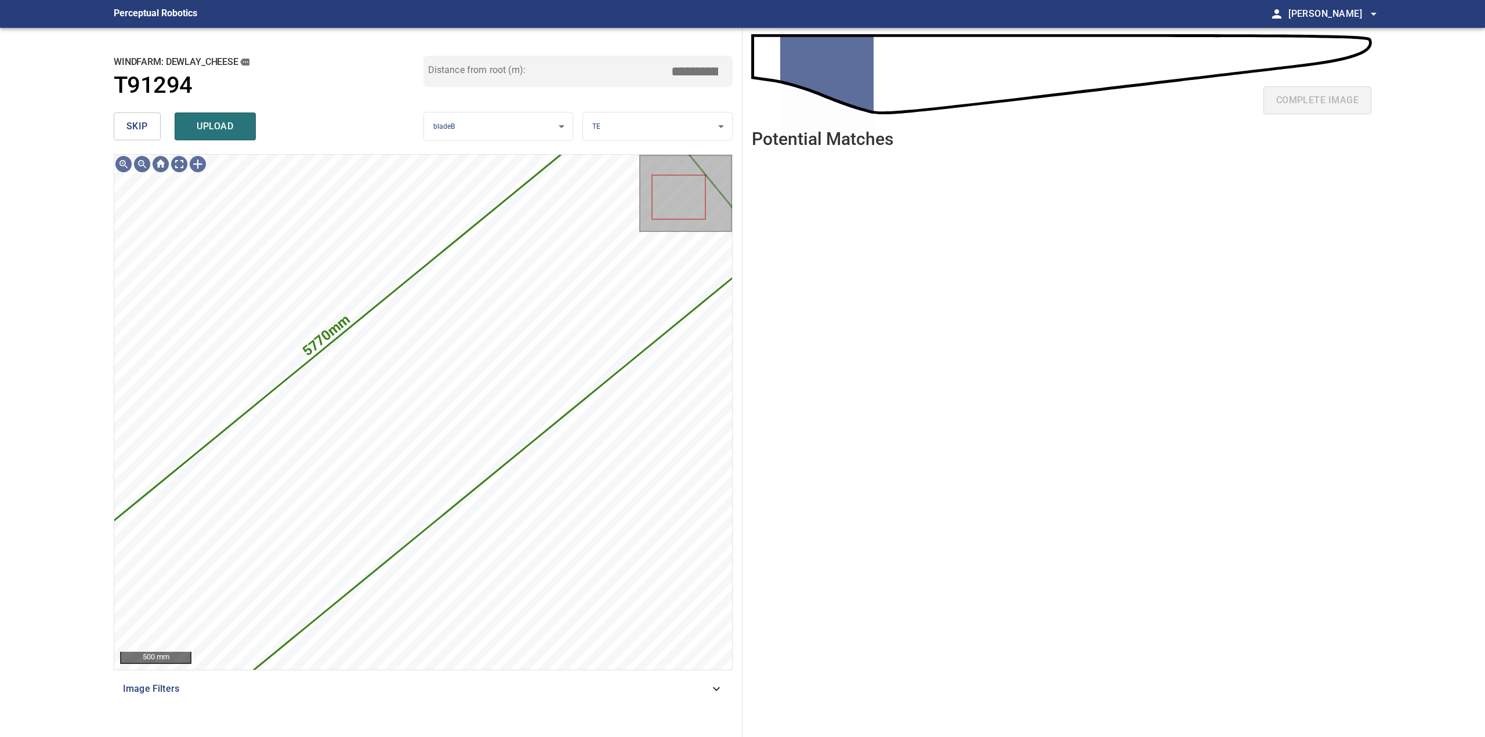
click at [129, 125] on span "skip" at bounding box center [136, 126] width 21 height 16
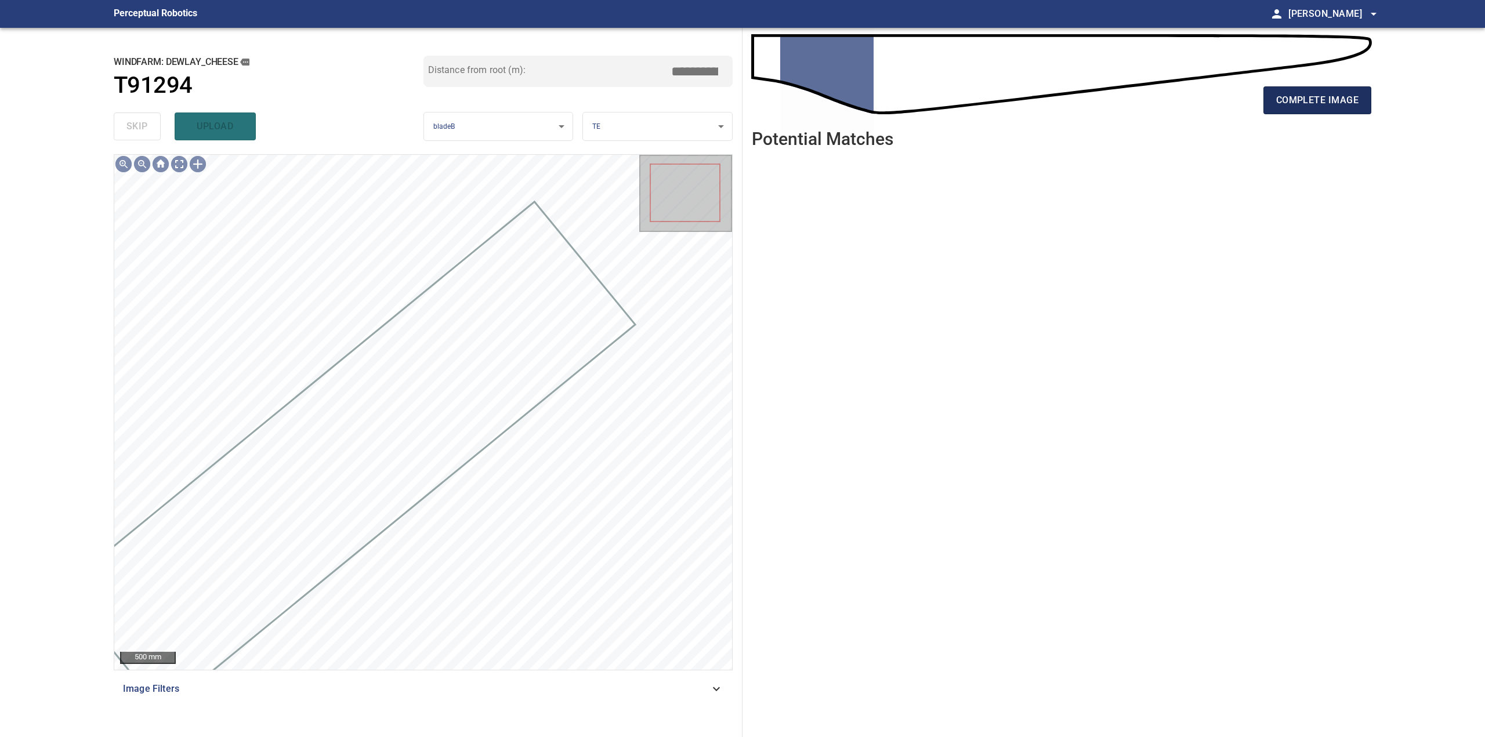
click at [1273, 90] on button "complete image" at bounding box center [1317, 100] width 108 height 28
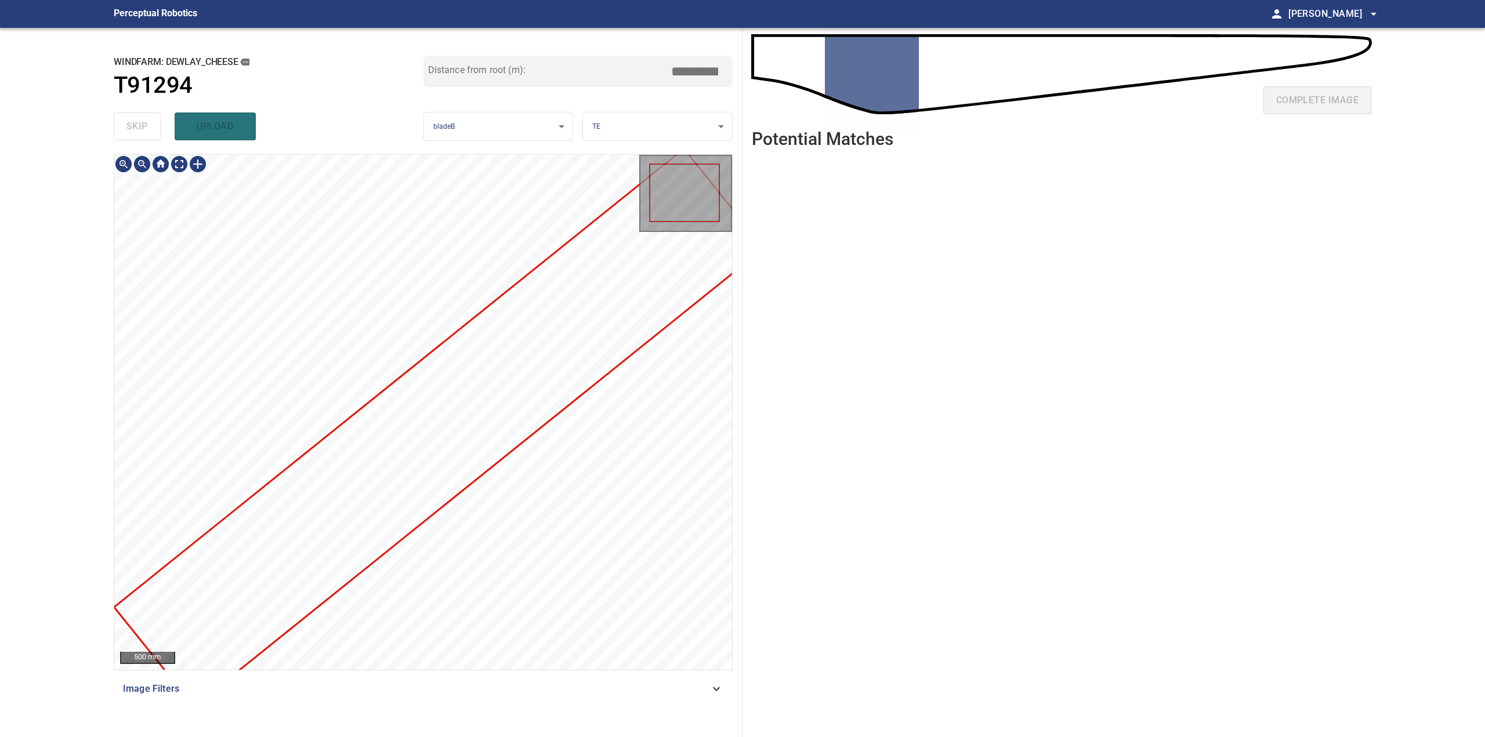
click at [561, 350] on div at bounding box center [423, 412] width 618 height 515
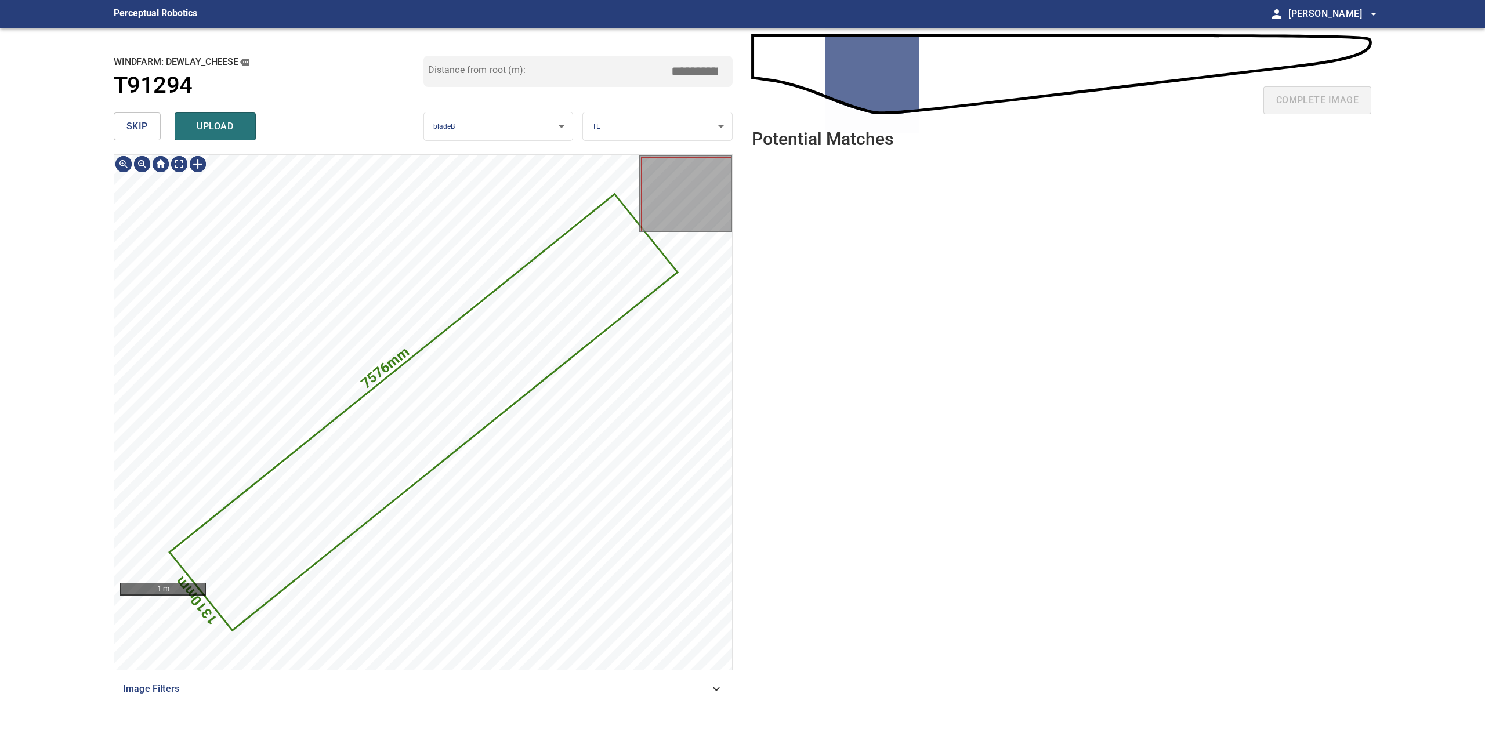
click at [139, 129] on span "skip" at bounding box center [136, 126] width 21 height 16
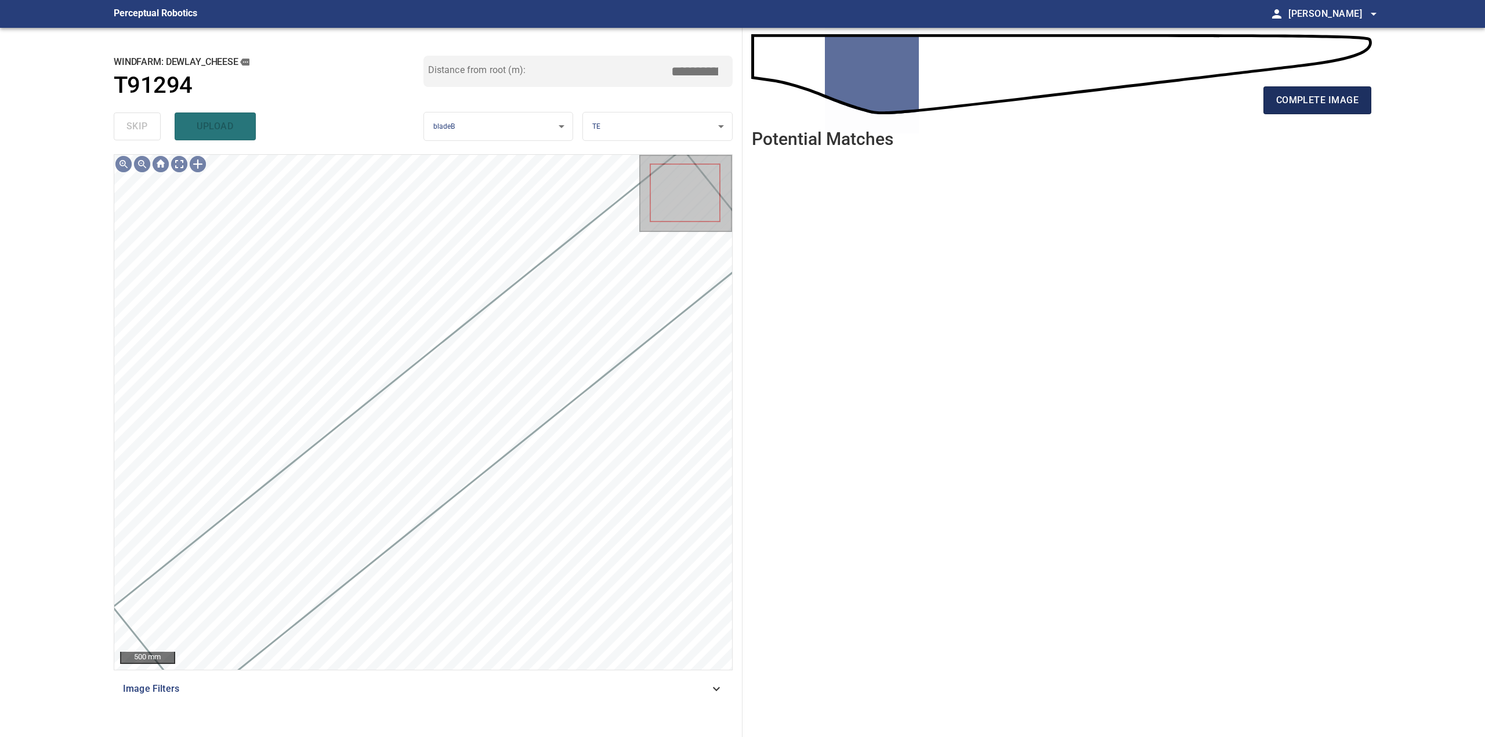
click at [1328, 98] on span "complete image" at bounding box center [1317, 100] width 82 height 16
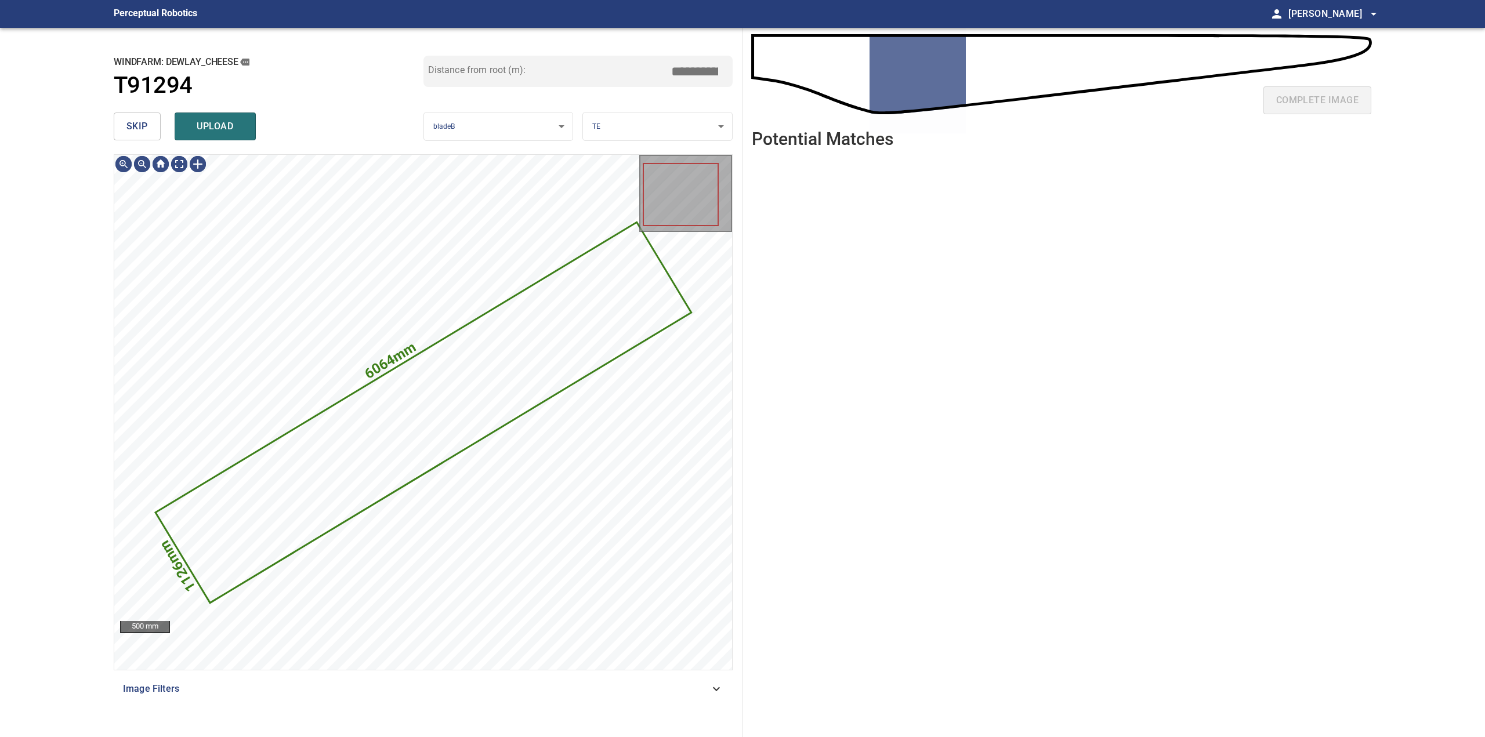
click at [155, 131] on button "skip" at bounding box center [137, 127] width 47 height 28
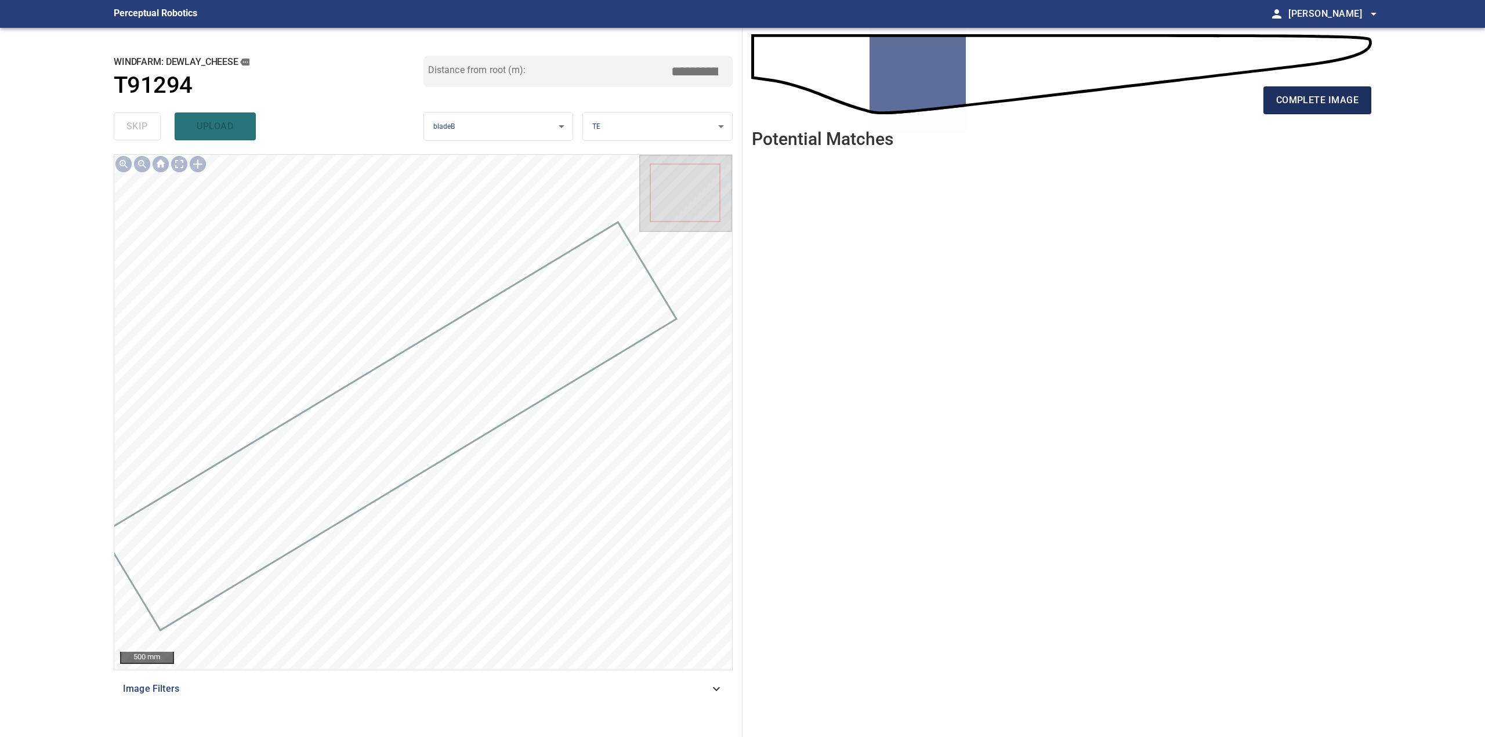
click at [1336, 104] on span "complete image" at bounding box center [1317, 100] width 82 height 16
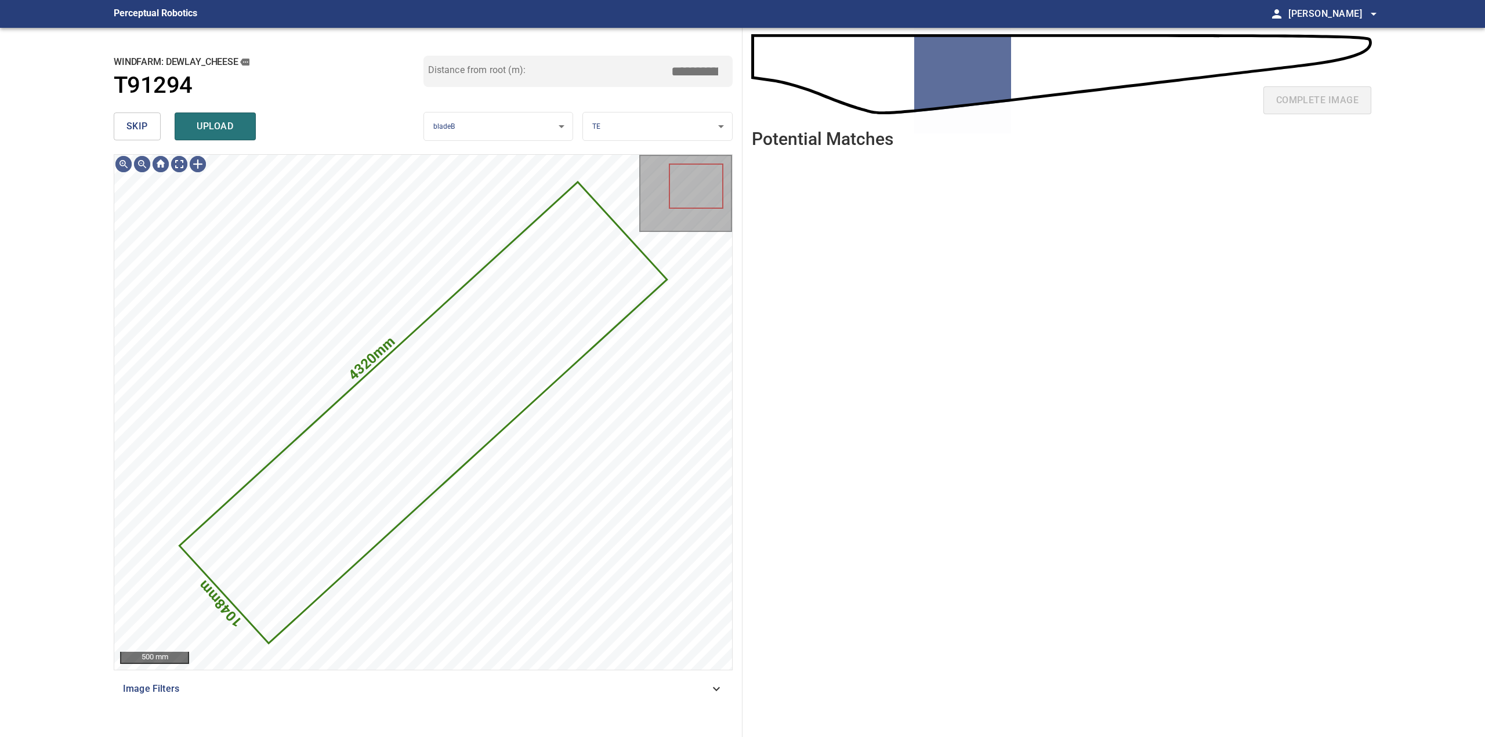
click at [143, 130] on span "skip" at bounding box center [136, 126] width 21 height 16
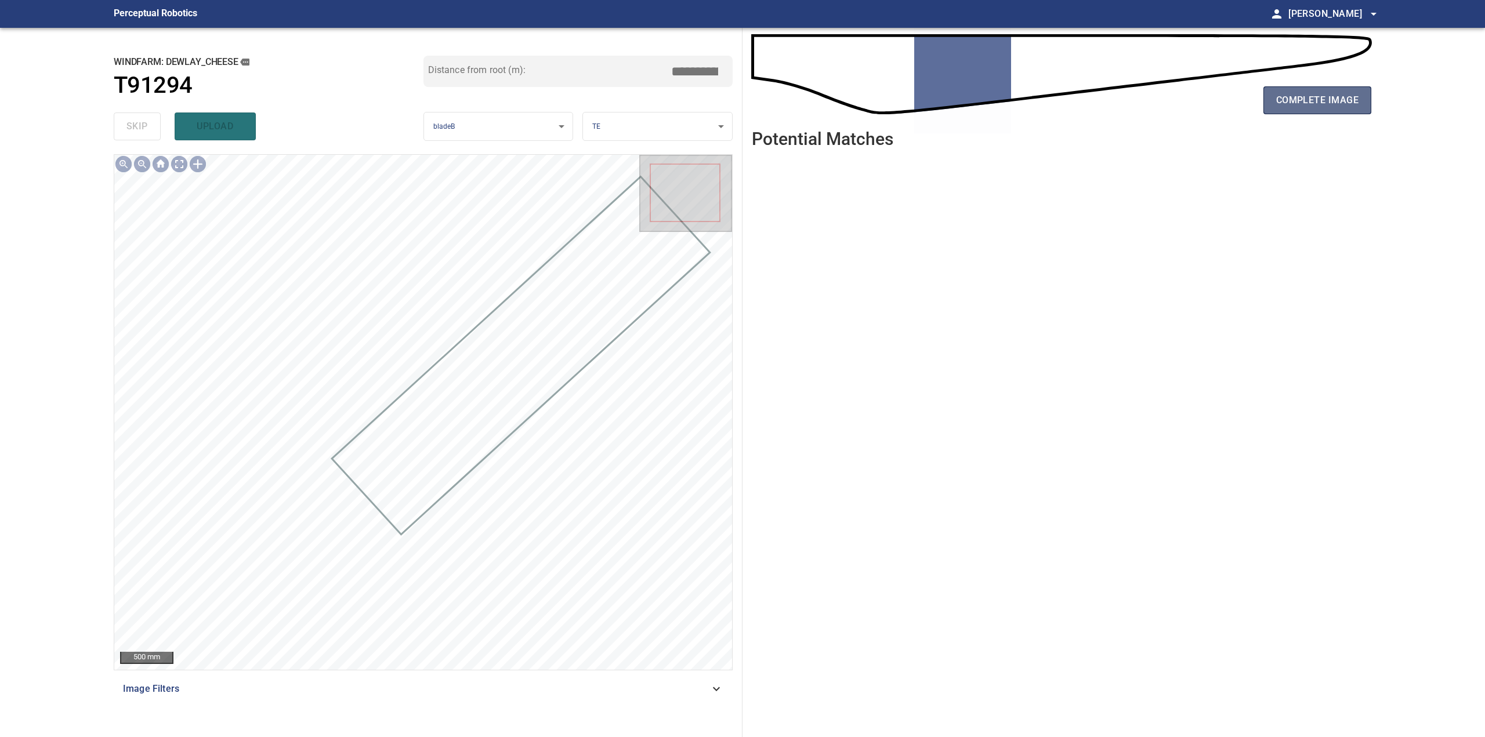
click at [1295, 104] on span "complete image" at bounding box center [1317, 100] width 82 height 16
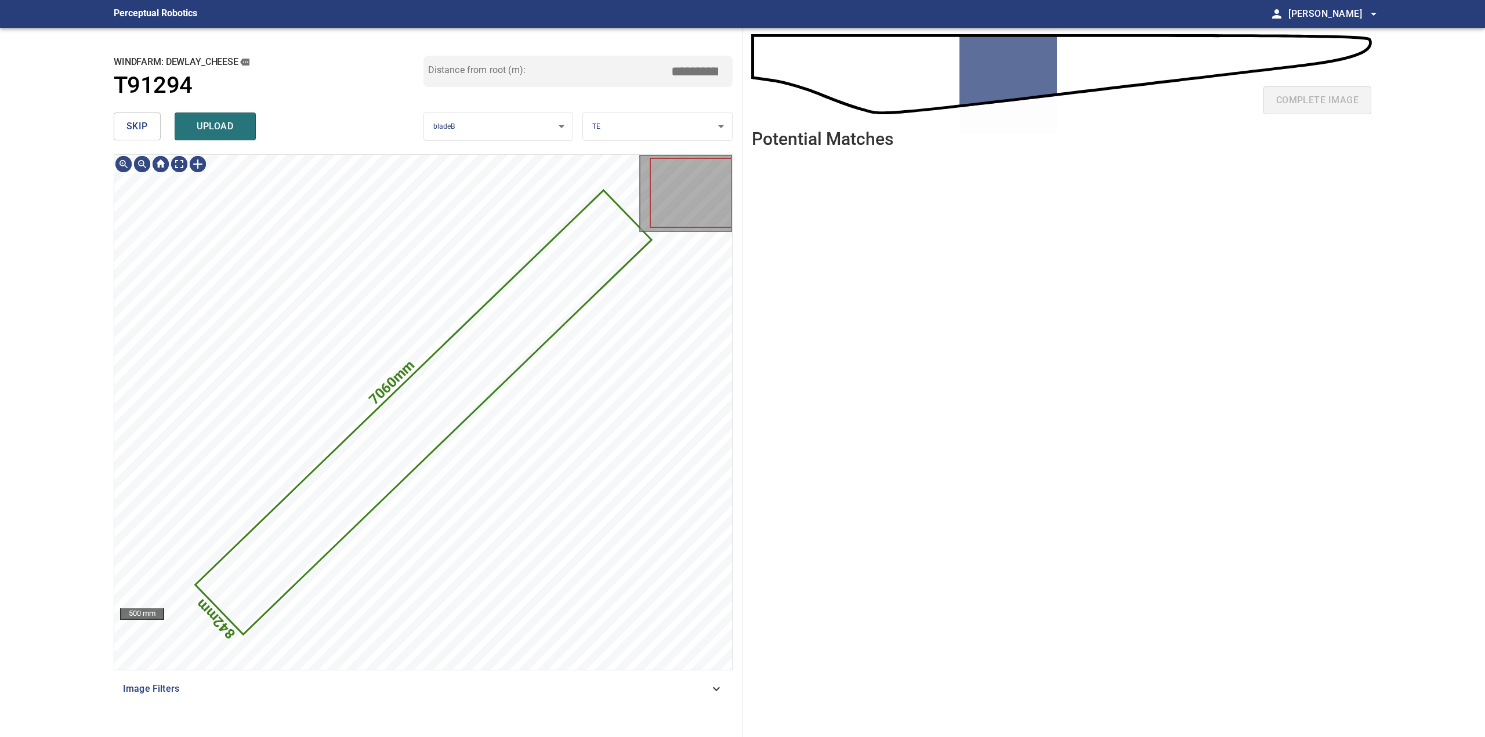
click at [128, 113] on button "skip" at bounding box center [137, 127] width 47 height 28
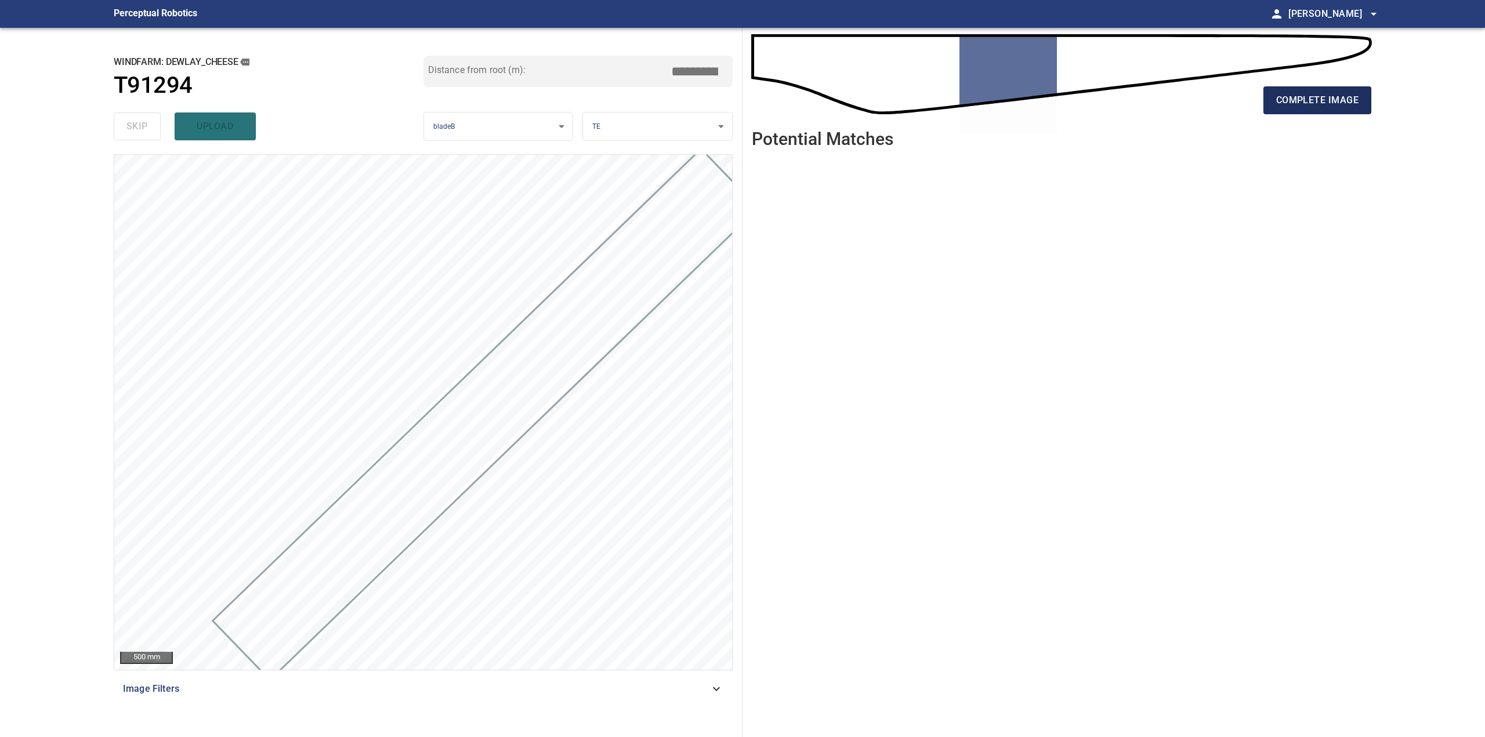
click at [1350, 103] on span "complete image" at bounding box center [1317, 100] width 82 height 16
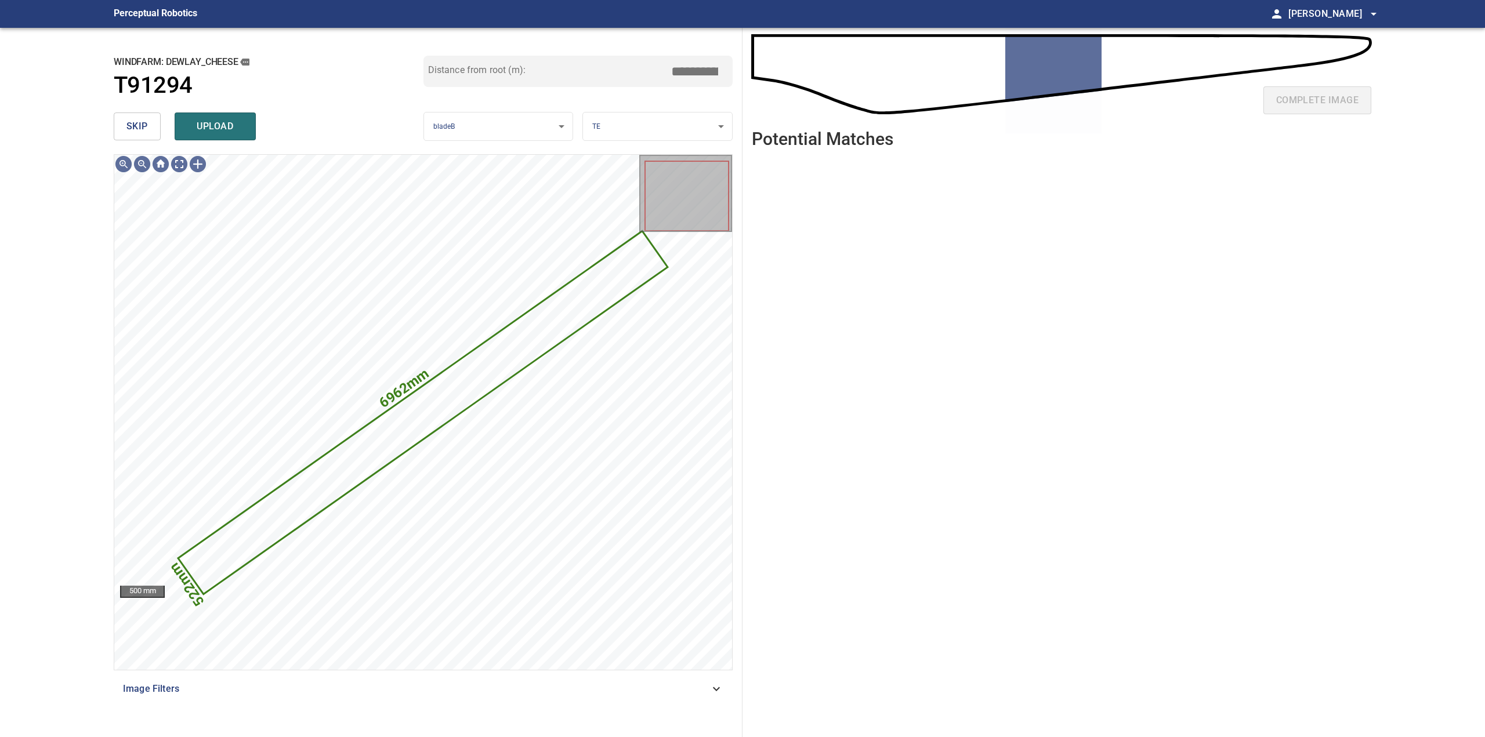
drag, startPoint x: 142, startPoint y: 127, endPoint x: 187, endPoint y: 139, distance: 47.4
click at [142, 127] on span "skip" at bounding box center [136, 126] width 21 height 16
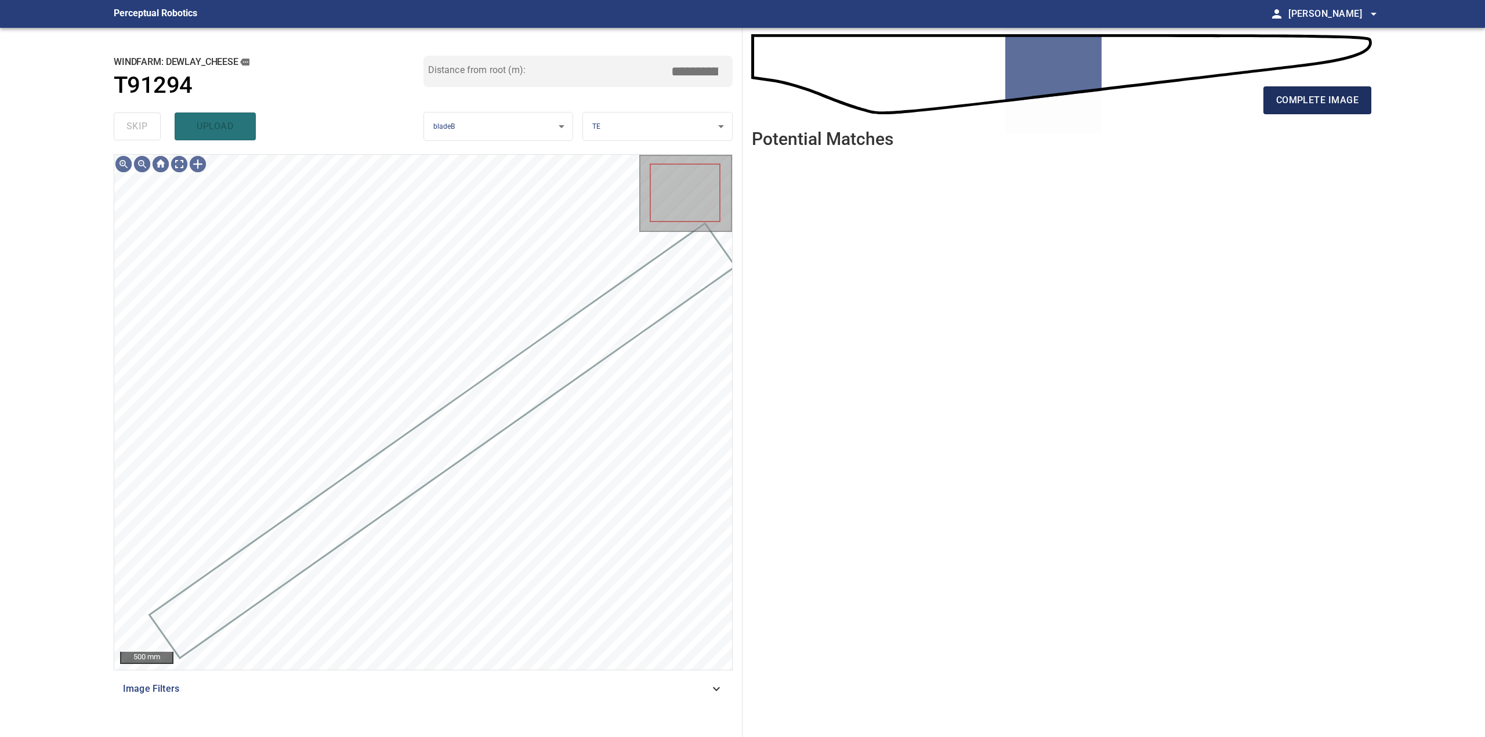
click at [1278, 100] on span "complete image" at bounding box center [1317, 100] width 82 height 16
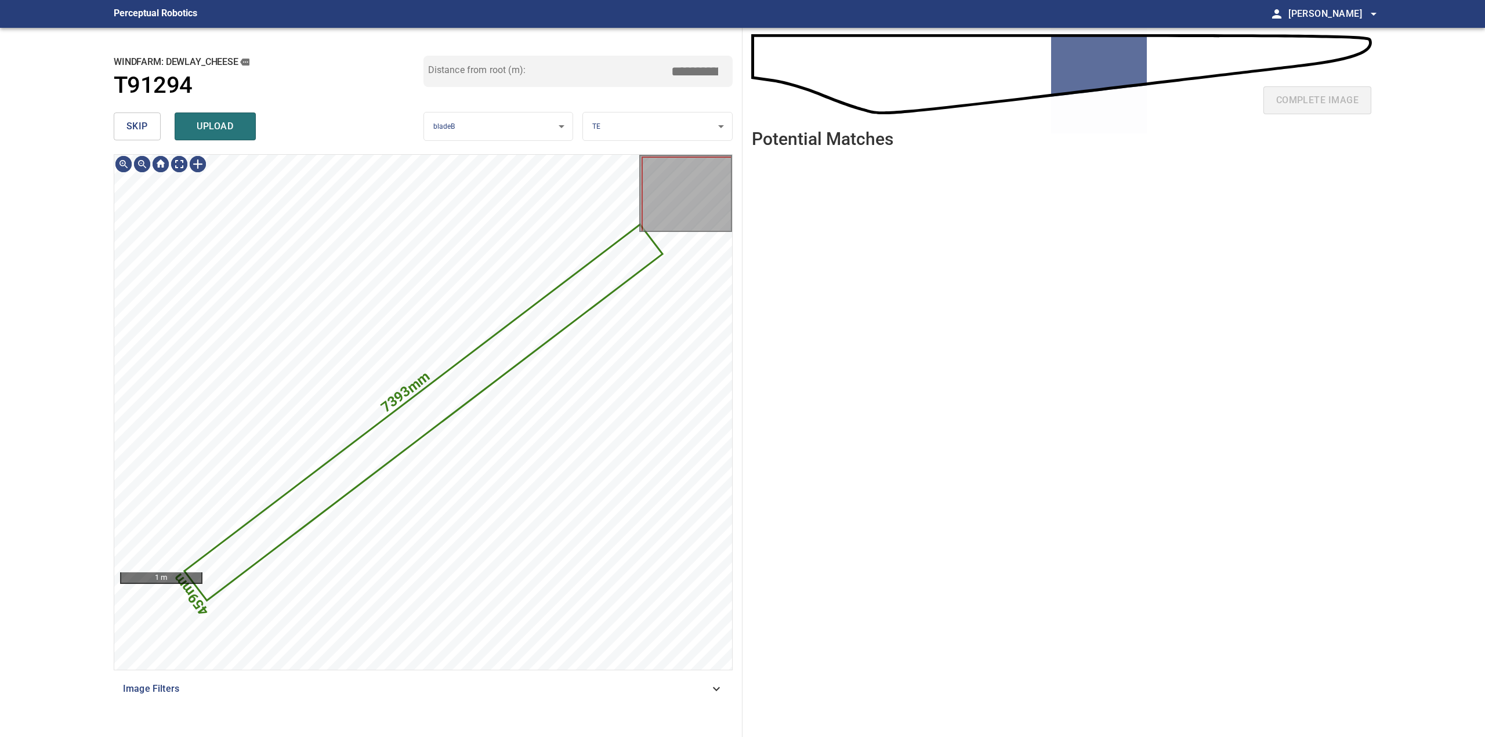
click at [151, 132] on button "skip" at bounding box center [137, 127] width 47 height 28
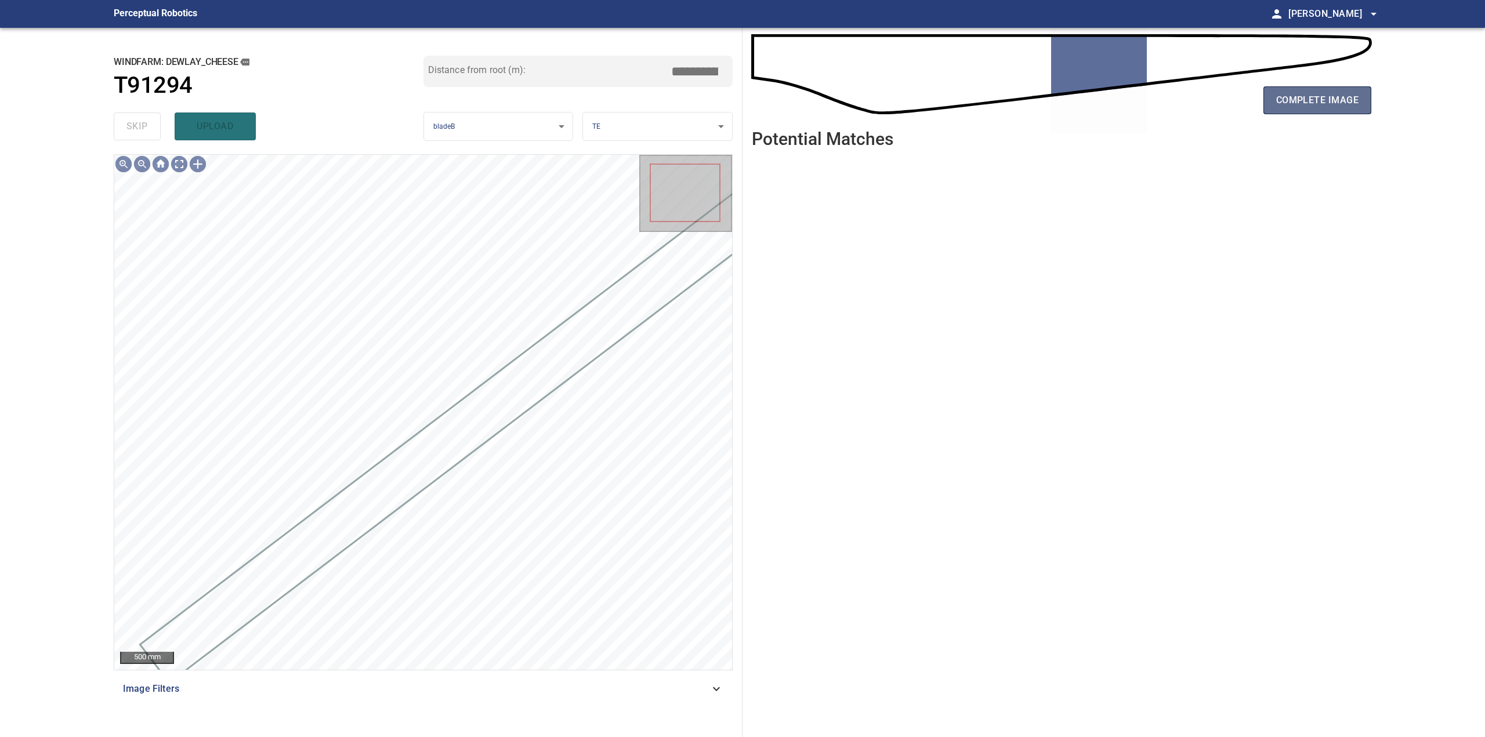
click at [1282, 111] on button "complete image" at bounding box center [1317, 100] width 108 height 28
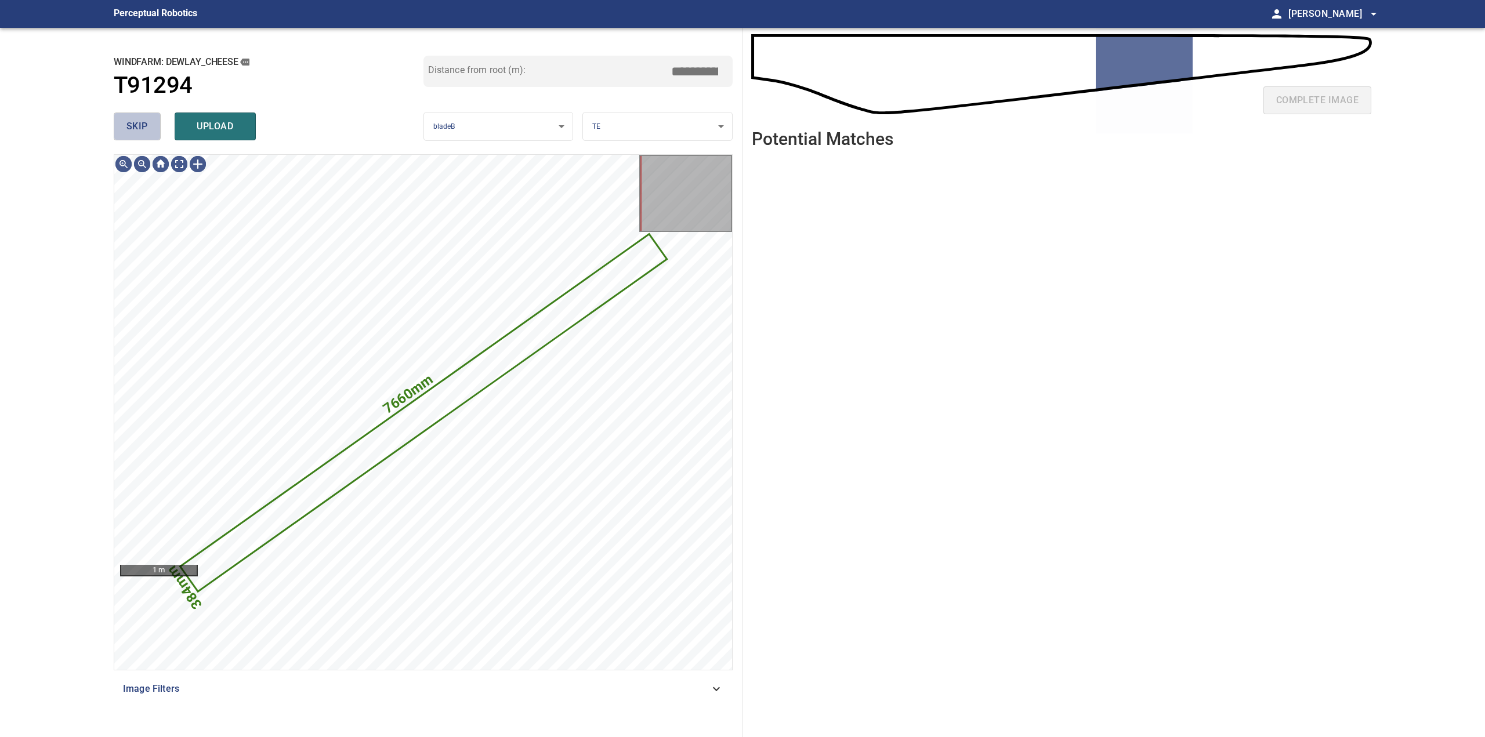
drag, startPoint x: 137, startPoint y: 124, endPoint x: 158, endPoint y: 121, distance: 21.0
click at [140, 124] on span "skip" at bounding box center [136, 126] width 21 height 16
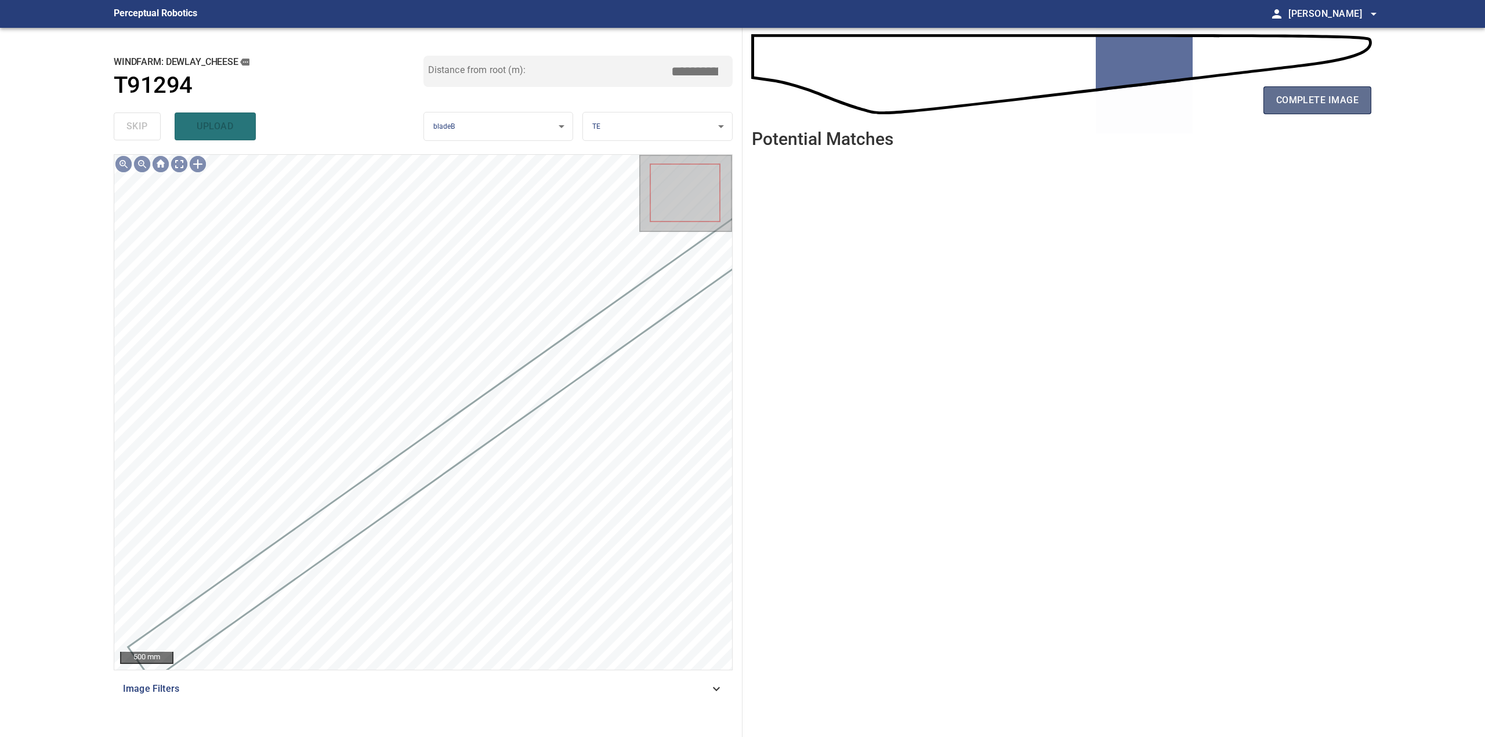
drag, startPoint x: 1291, startPoint y: 102, endPoint x: 1284, endPoint y: 98, distance: 7.3
click at [1292, 101] on span "complete image" at bounding box center [1317, 100] width 82 height 16
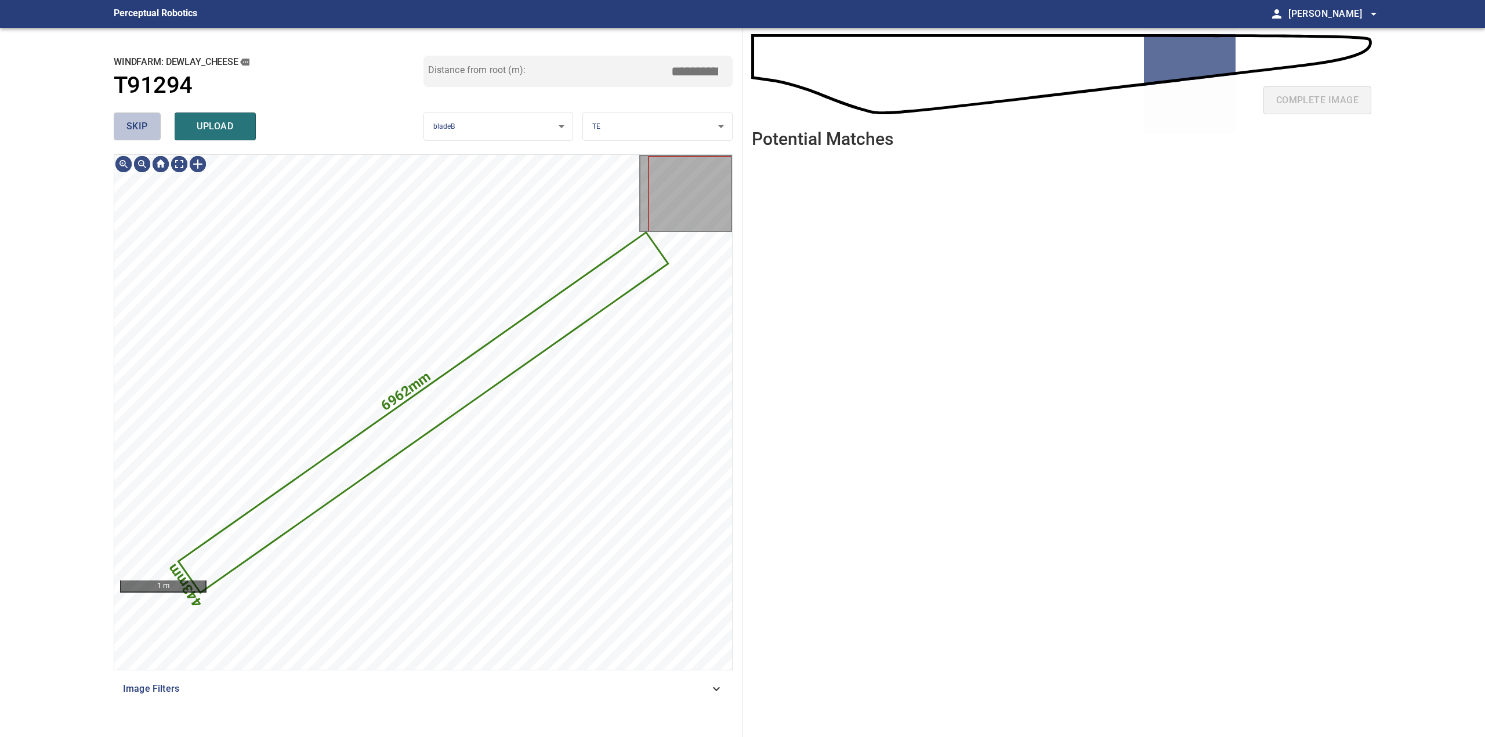
drag, startPoint x: 147, startPoint y: 125, endPoint x: 172, endPoint y: 118, distance: 26.6
click at [148, 125] on button "skip" at bounding box center [137, 127] width 47 height 28
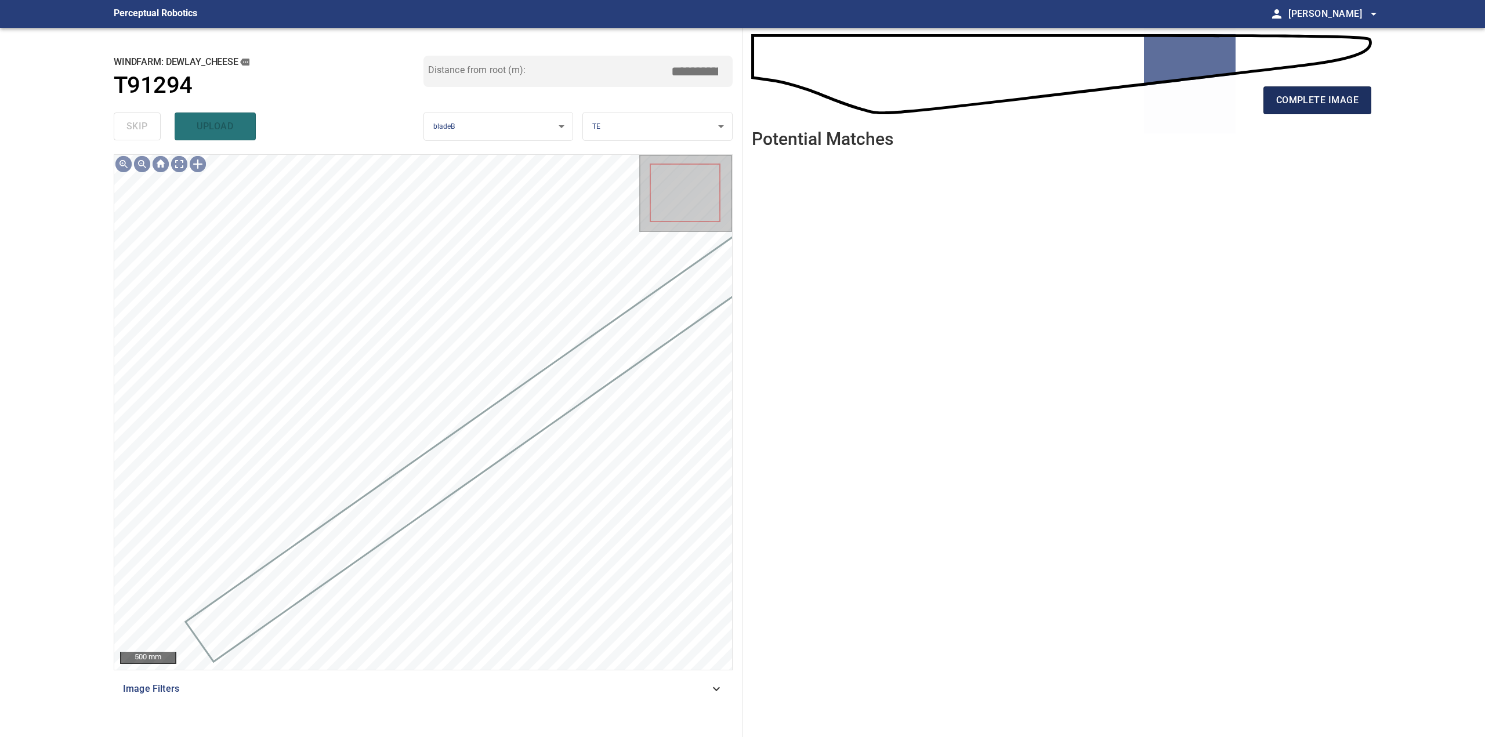
click at [1306, 103] on span "complete image" at bounding box center [1317, 100] width 82 height 16
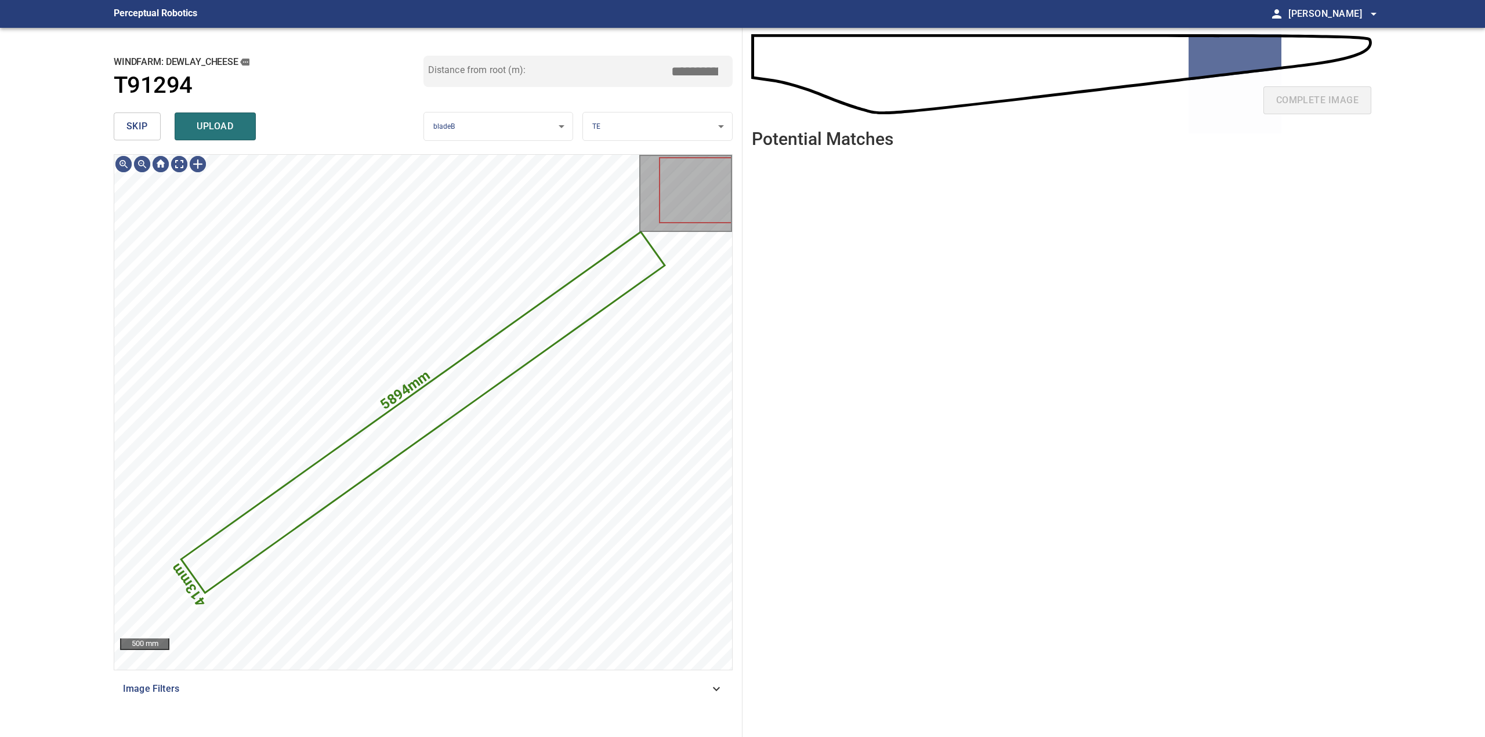
click at [128, 124] on button "skip" at bounding box center [137, 127] width 47 height 28
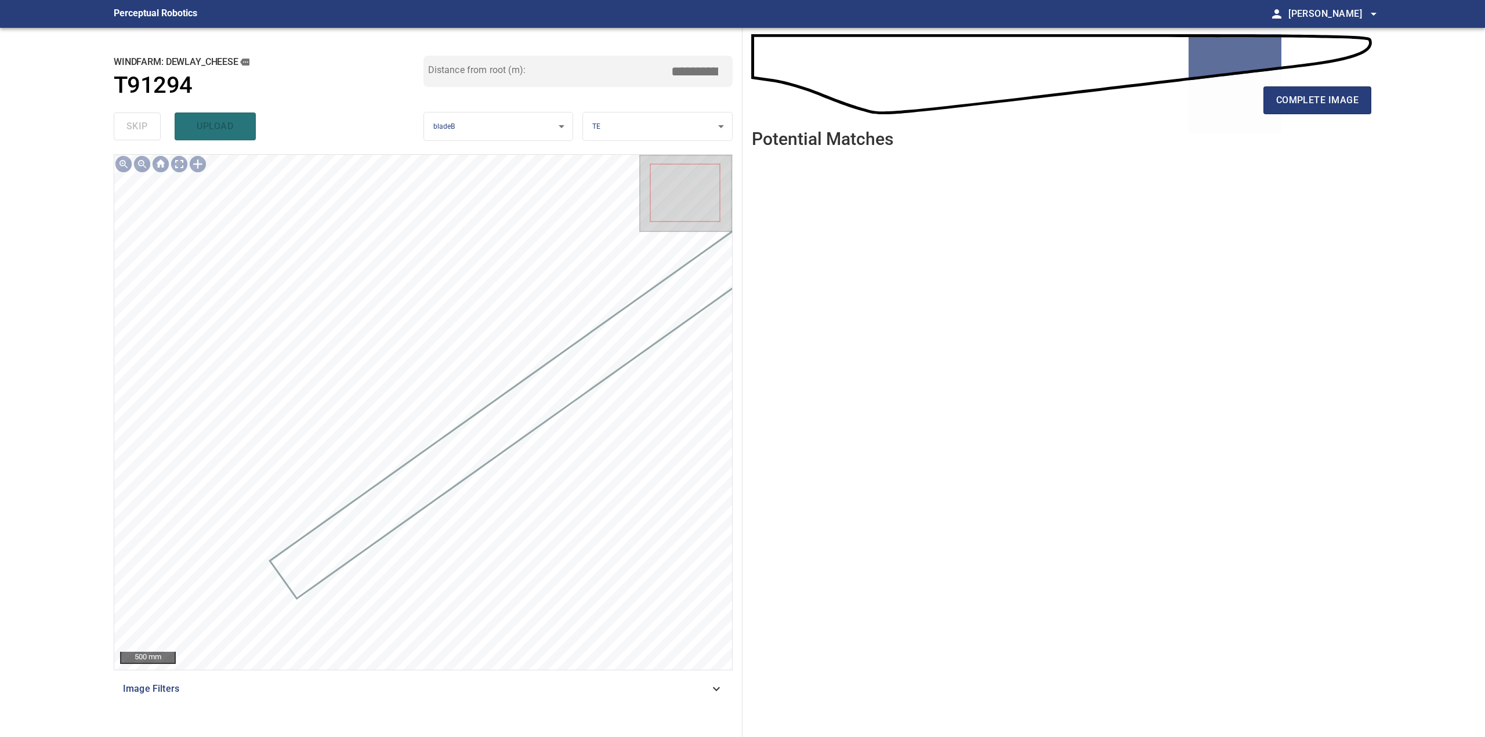
drag, startPoint x: 1272, startPoint y: 100, endPoint x: 1255, endPoint y: 92, distance: 19.2
click at [1273, 100] on button "complete image" at bounding box center [1317, 100] width 108 height 28
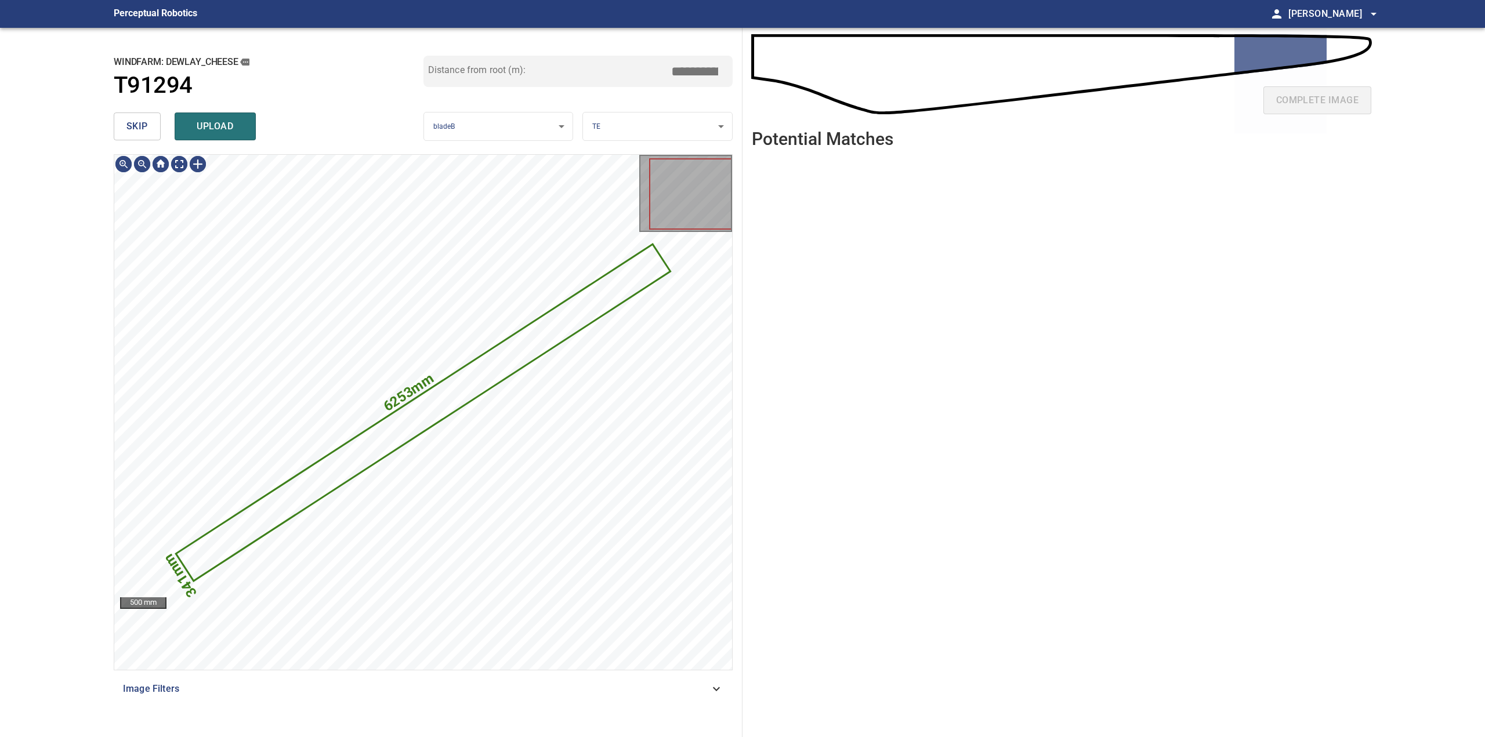
click at [130, 111] on div "skip upload" at bounding box center [269, 126] width 310 height 37
click at [162, 121] on div "skip upload" at bounding box center [269, 126] width 310 height 37
click at [148, 125] on button "skip" at bounding box center [137, 127] width 47 height 28
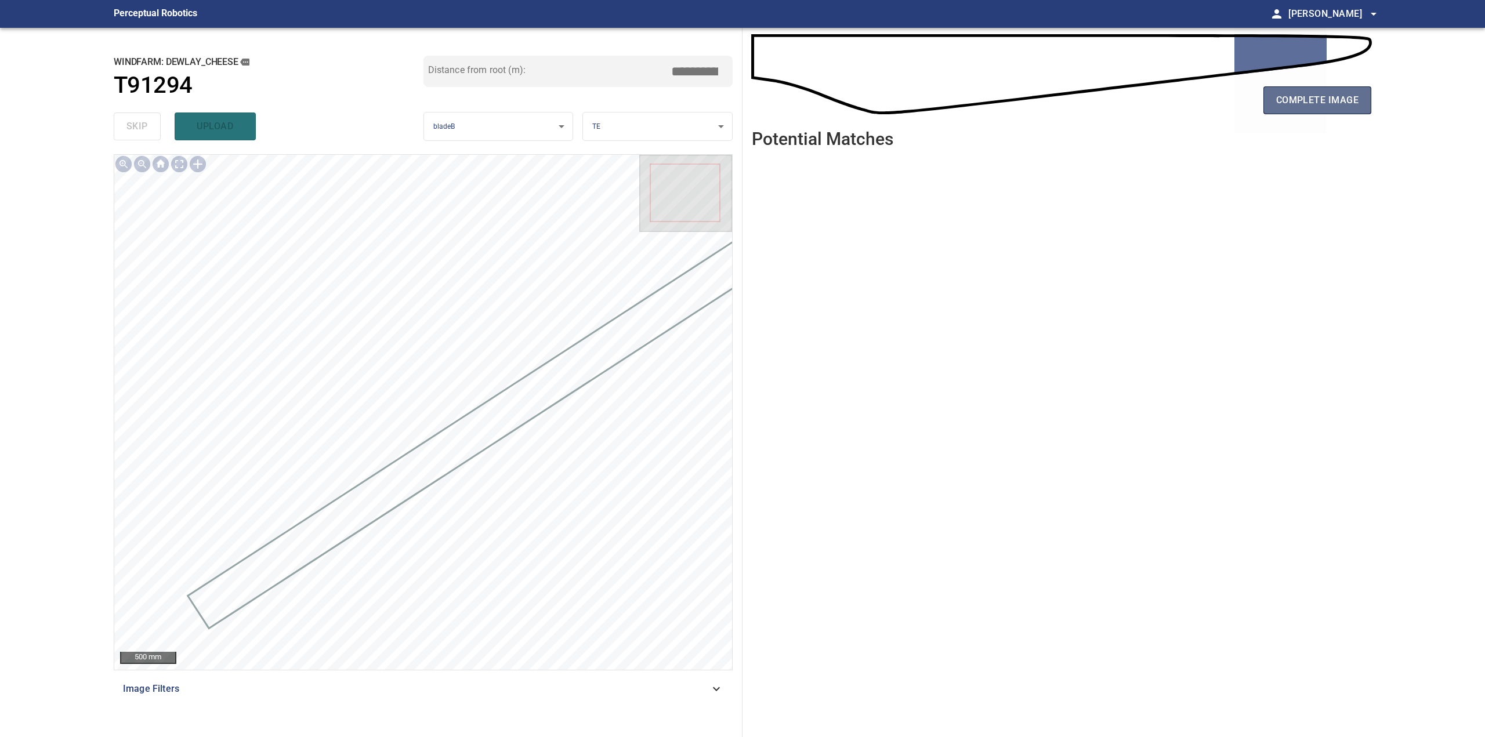
click at [1324, 102] on span "complete image" at bounding box center [1317, 100] width 82 height 16
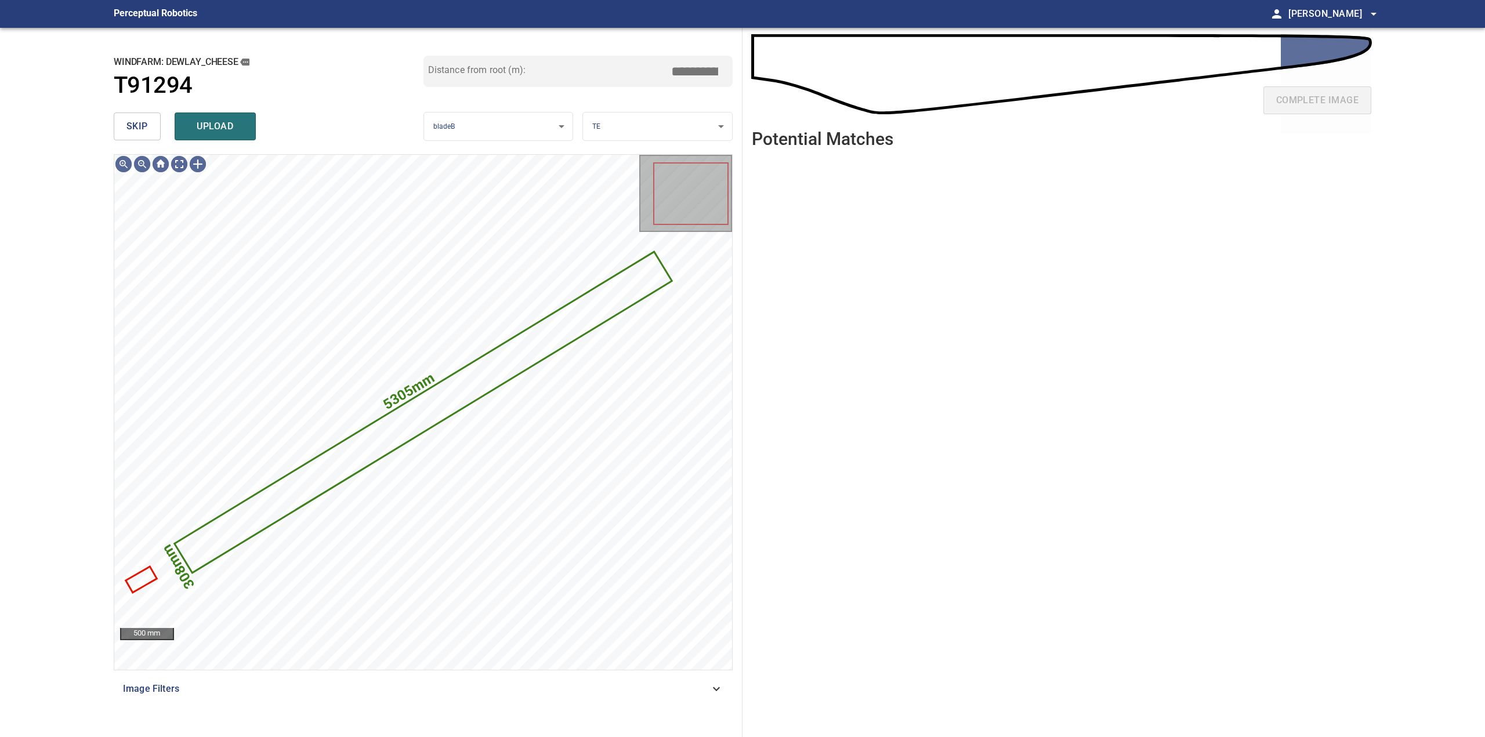
click at [141, 136] on button "skip" at bounding box center [137, 127] width 47 height 28
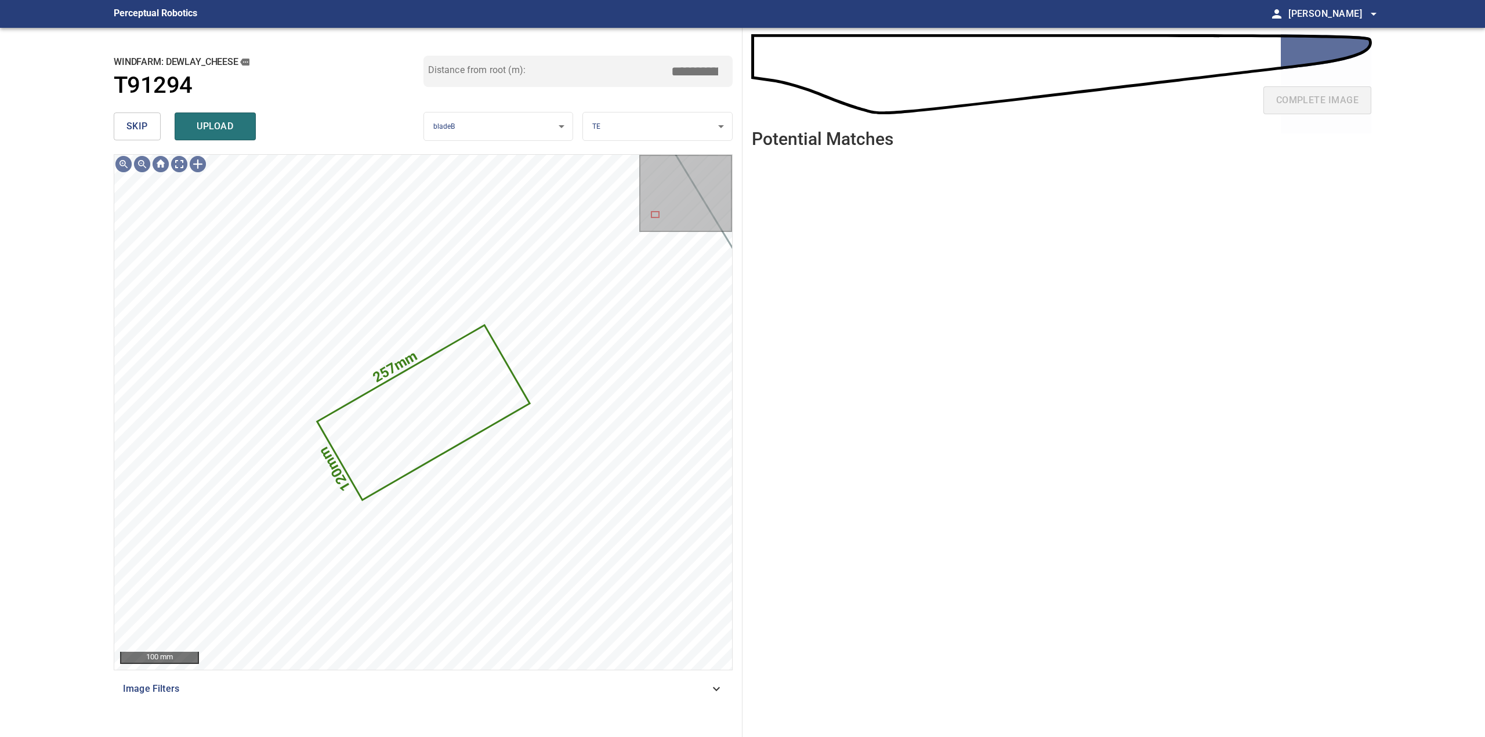
click at [139, 126] on span "skip" at bounding box center [136, 126] width 21 height 16
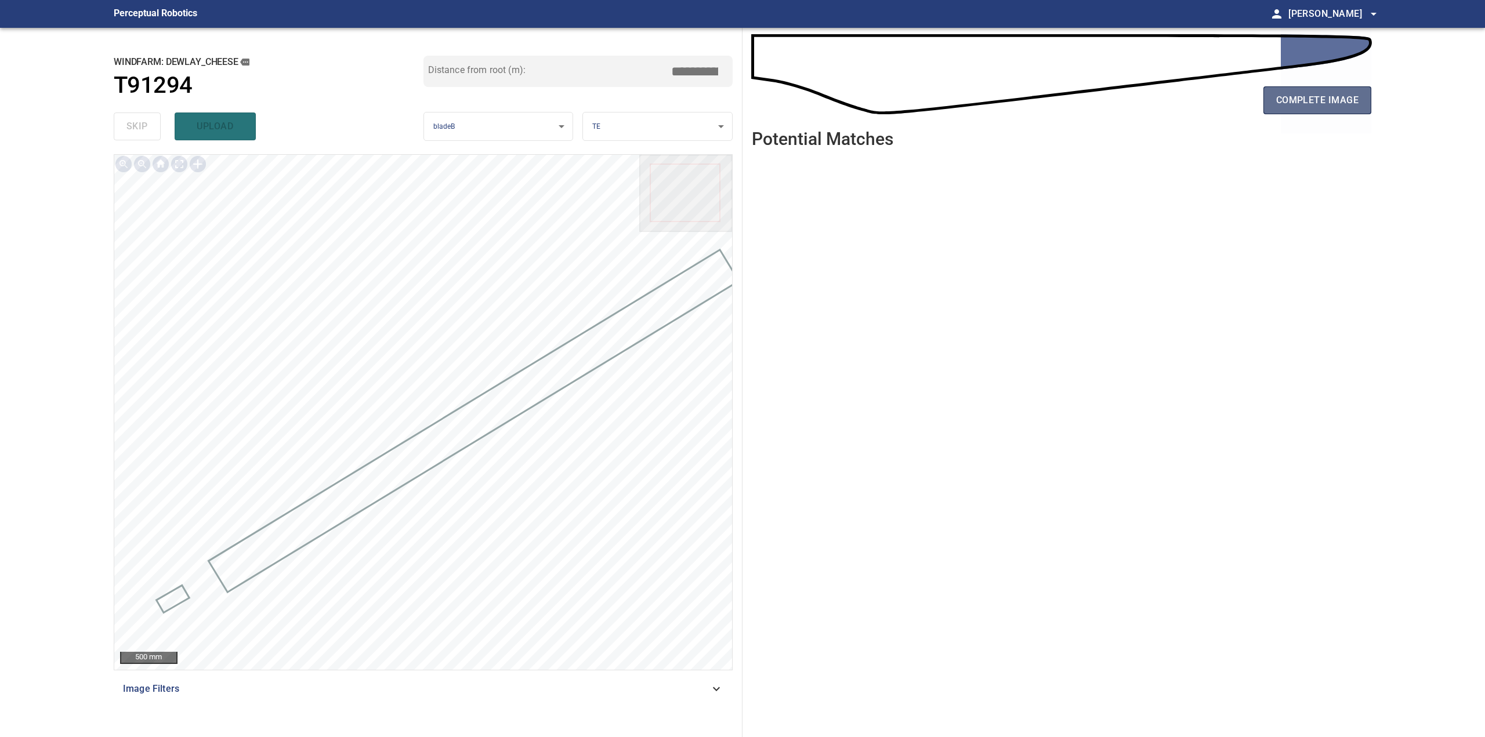
click at [1329, 92] on button "complete image" at bounding box center [1317, 100] width 108 height 28
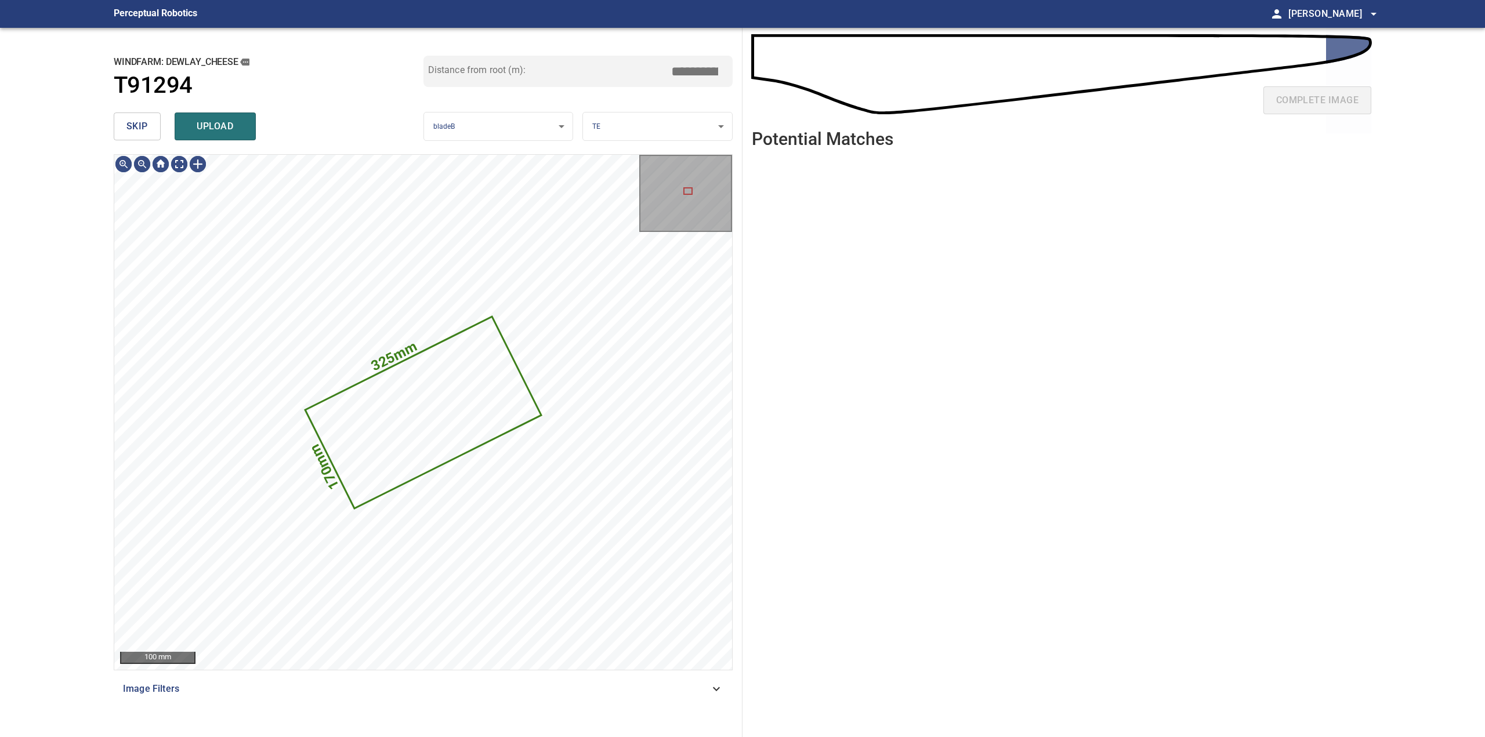
drag, startPoint x: 137, startPoint y: 129, endPoint x: 147, endPoint y: 131, distance: 10.5
click at [137, 129] on span "skip" at bounding box center [136, 126] width 21 height 16
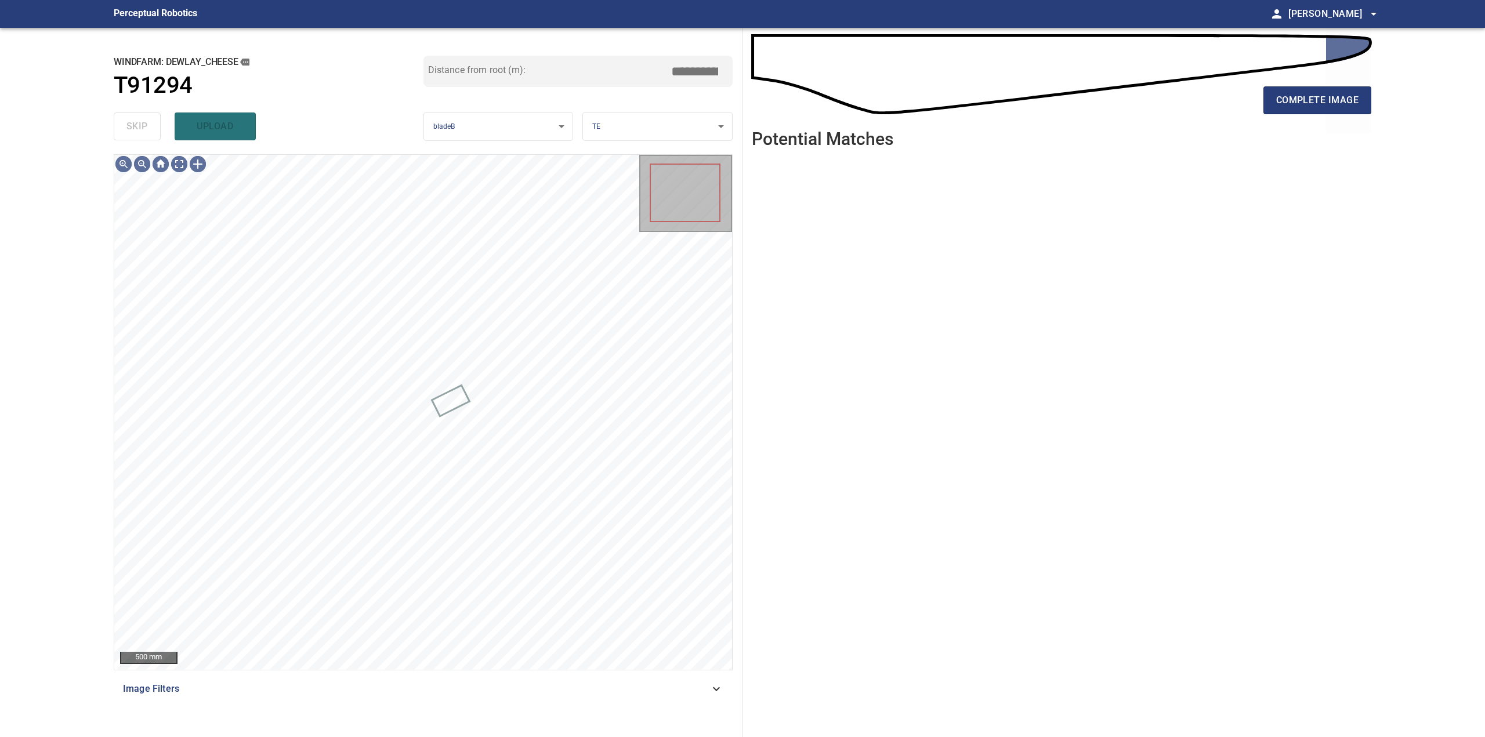
click at [1312, 69] on div "complete image" at bounding box center [1061, 78] width 619 height 83
click at [1320, 106] on span "complete image" at bounding box center [1317, 100] width 82 height 16
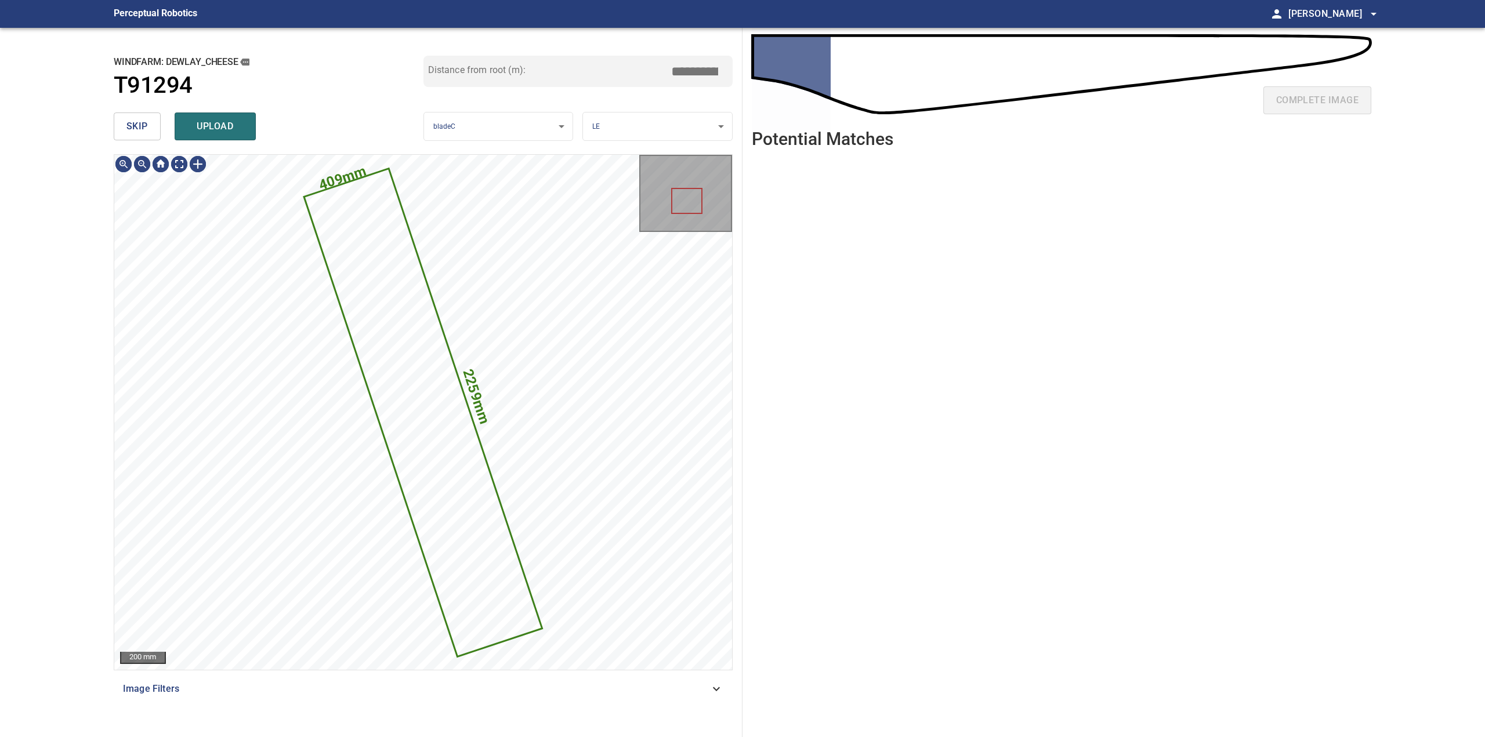
click at [143, 112] on div "skip upload" at bounding box center [269, 126] width 310 height 37
click at [149, 126] on button "skip" at bounding box center [137, 127] width 47 height 28
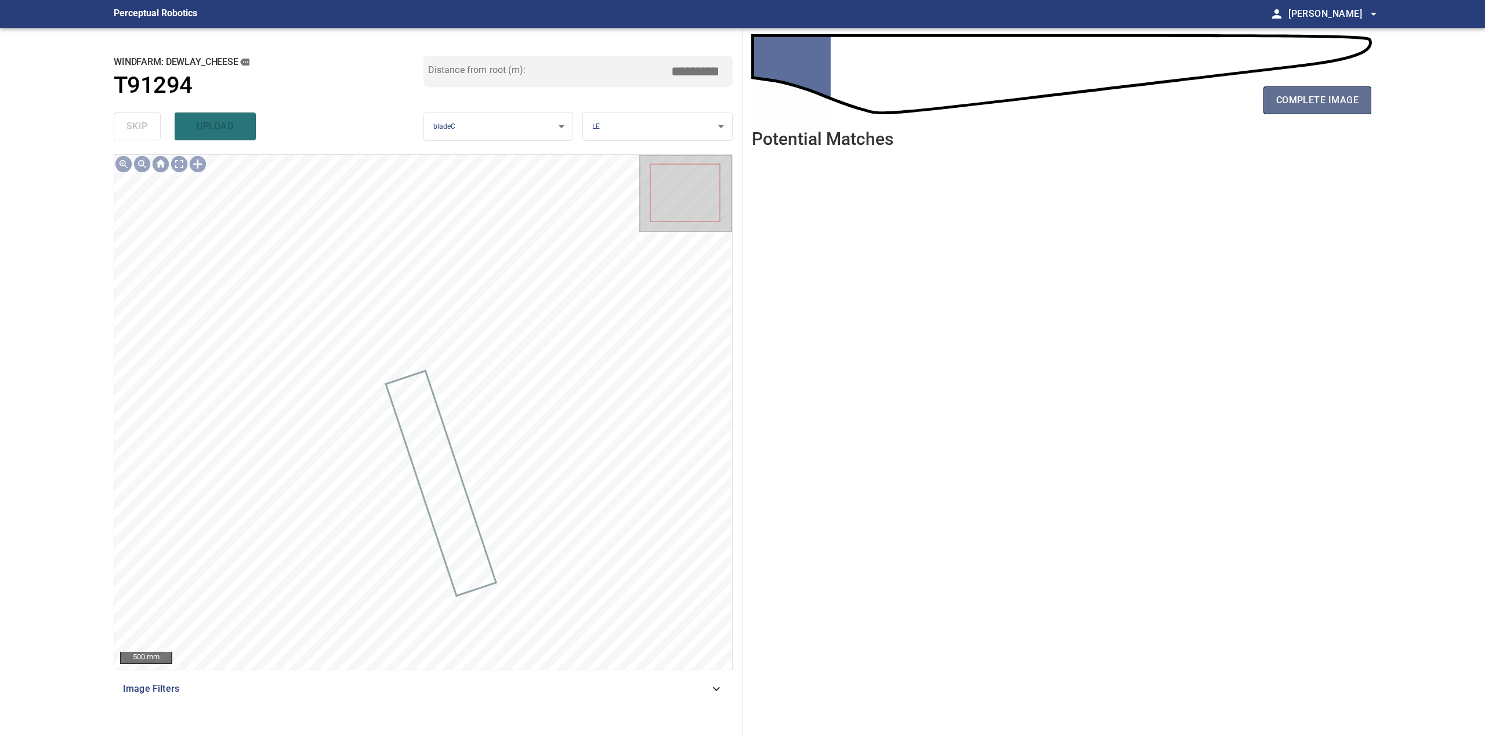
click at [1341, 113] on button "complete image" at bounding box center [1317, 100] width 108 height 28
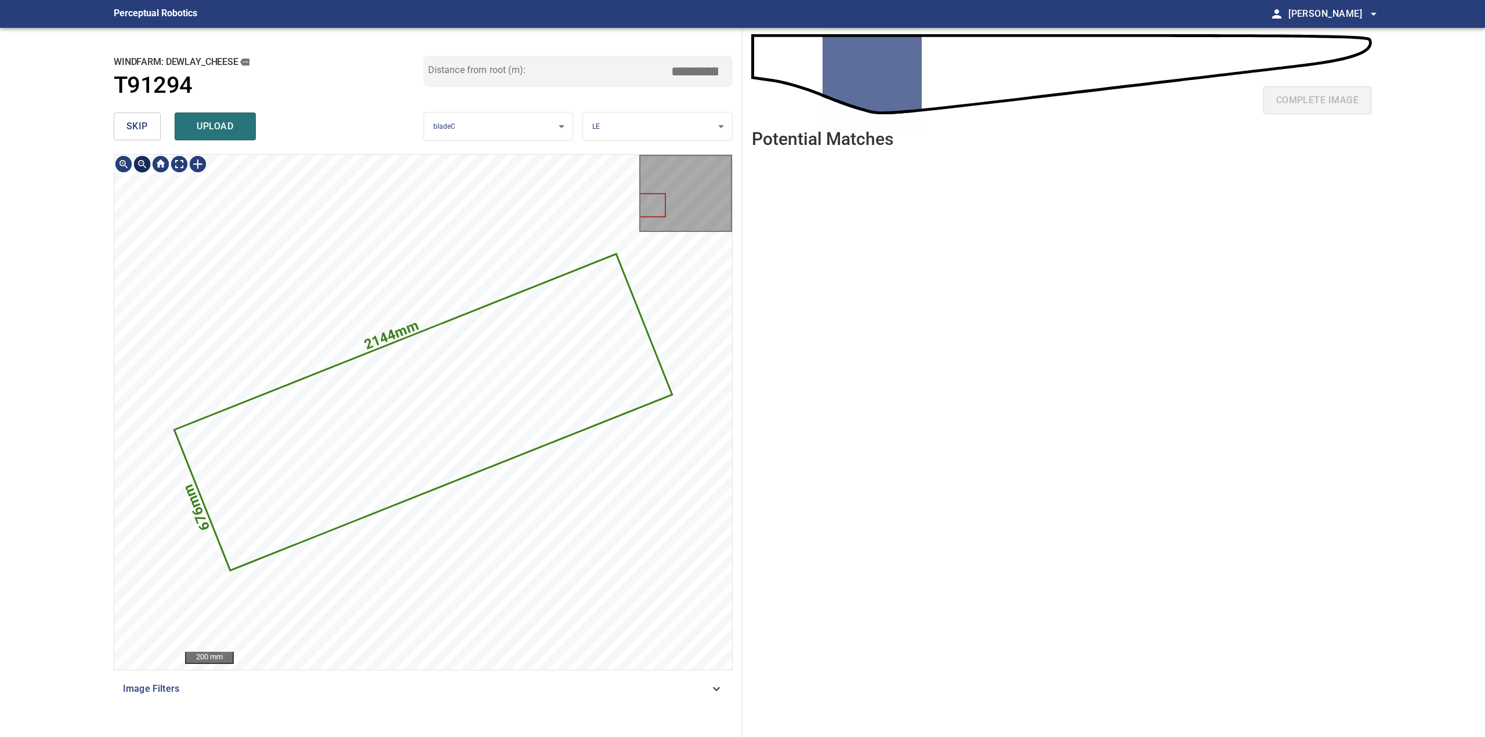
click at [147, 126] on span "skip" at bounding box center [136, 126] width 21 height 16
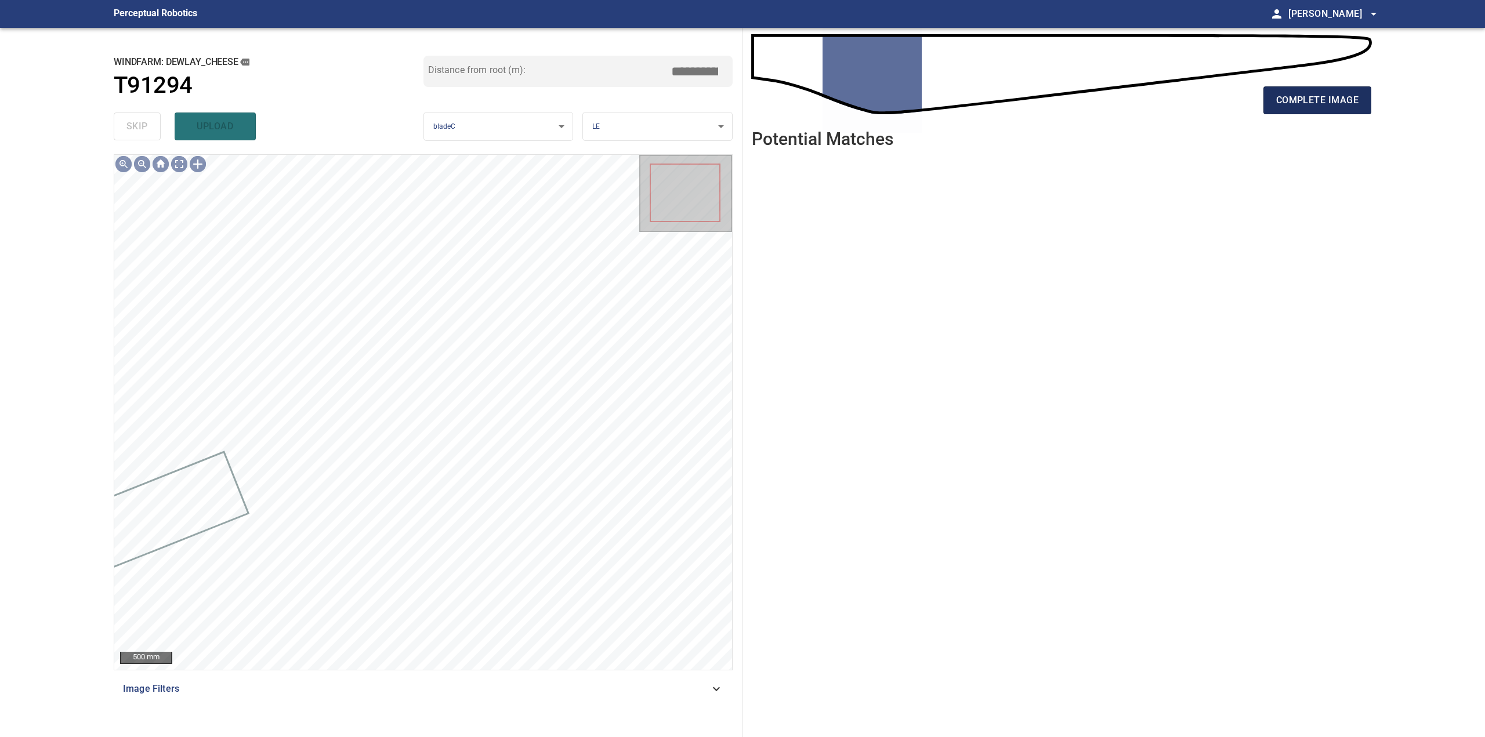
click at [1371, 110] on div "complete image Potential Matches" at bounding box center [1061, 382] width 638 height 709
click at [1350, 103] on span "complete image" at bounding box center [1317, 100] width 82 height 16
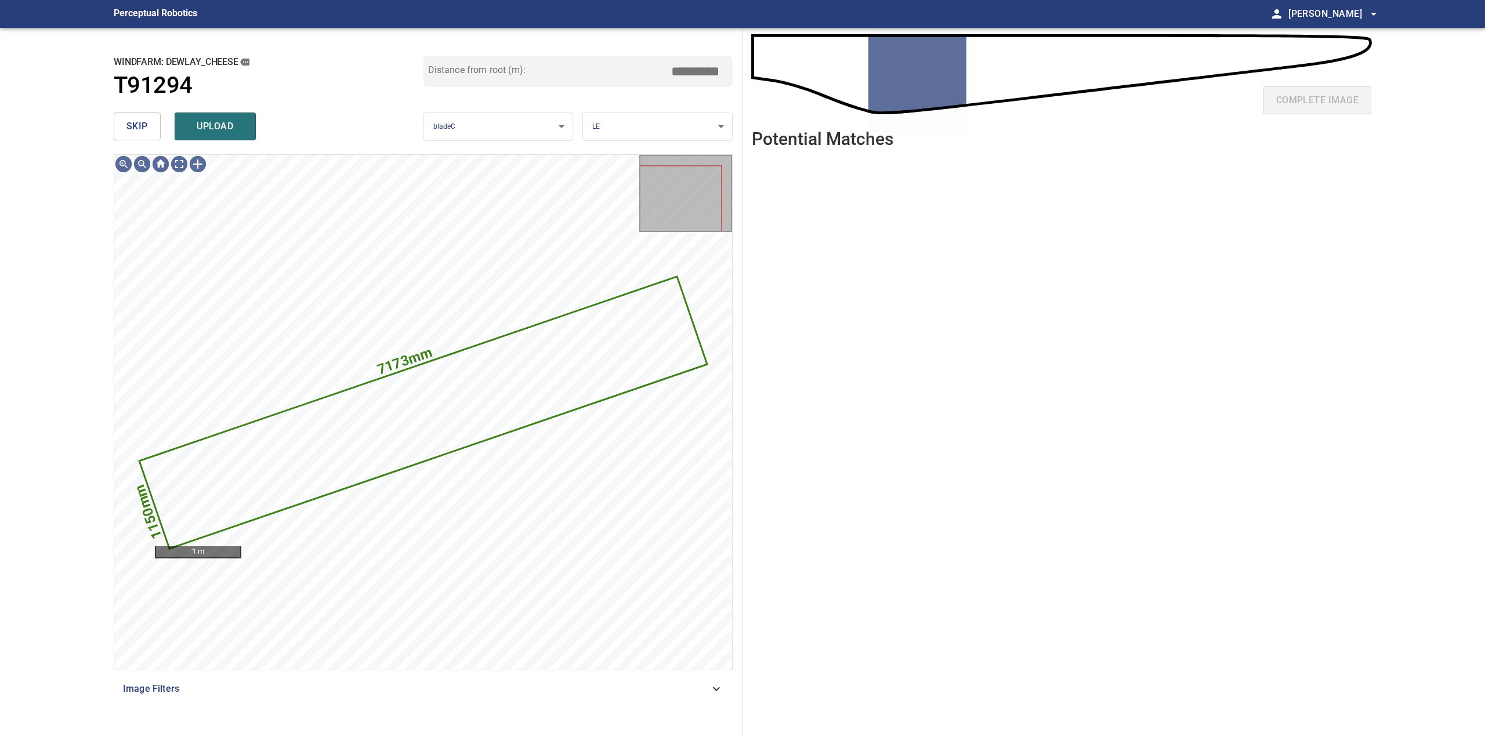
click at [129, 125] on span "skip" at bounding box center [136, 126] width 21 height 16
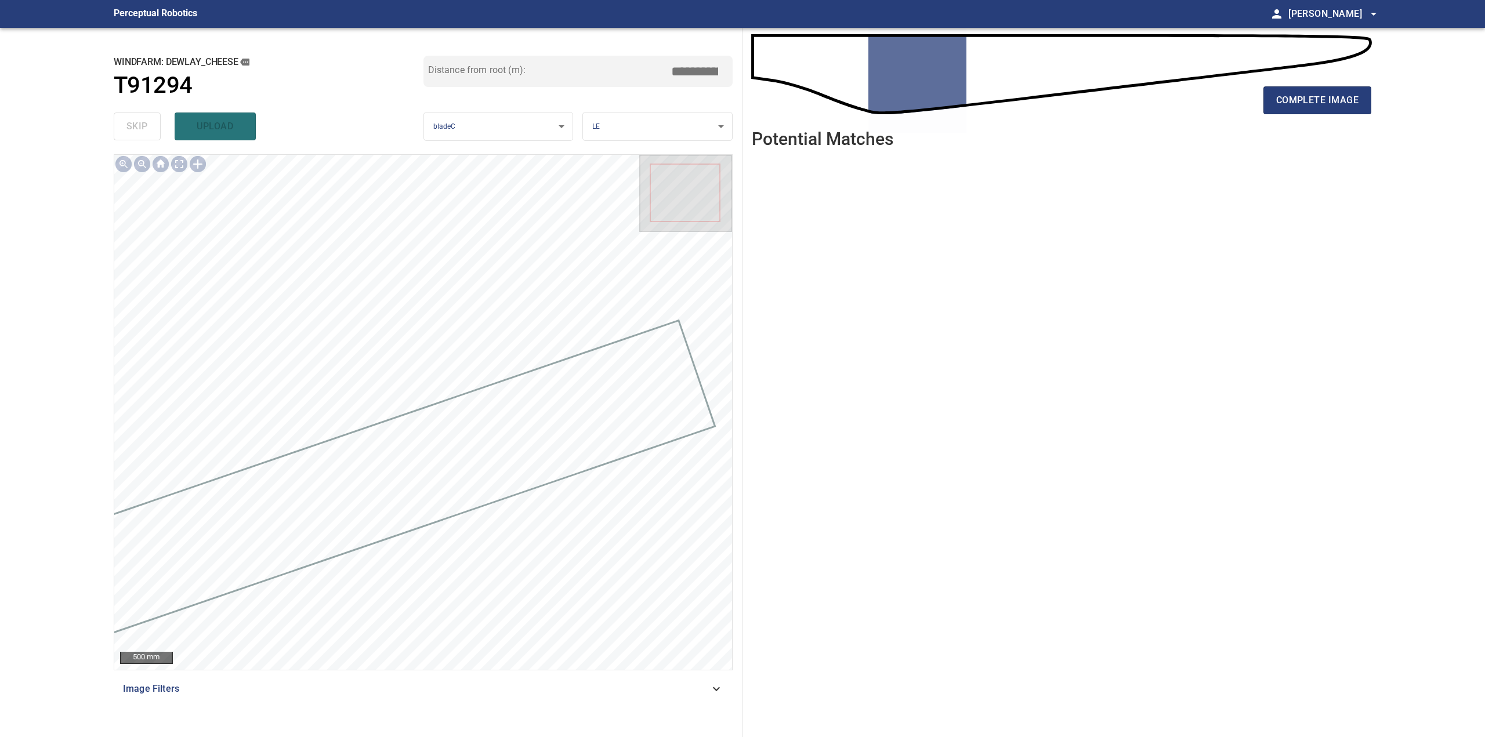
click at [1277, 85] on div "complete image" at bounding box center [1061, 105] width 619 height 46
click at [1281, 97] on span "complete image" at bounding box center [1317, 100] width 82 height 16
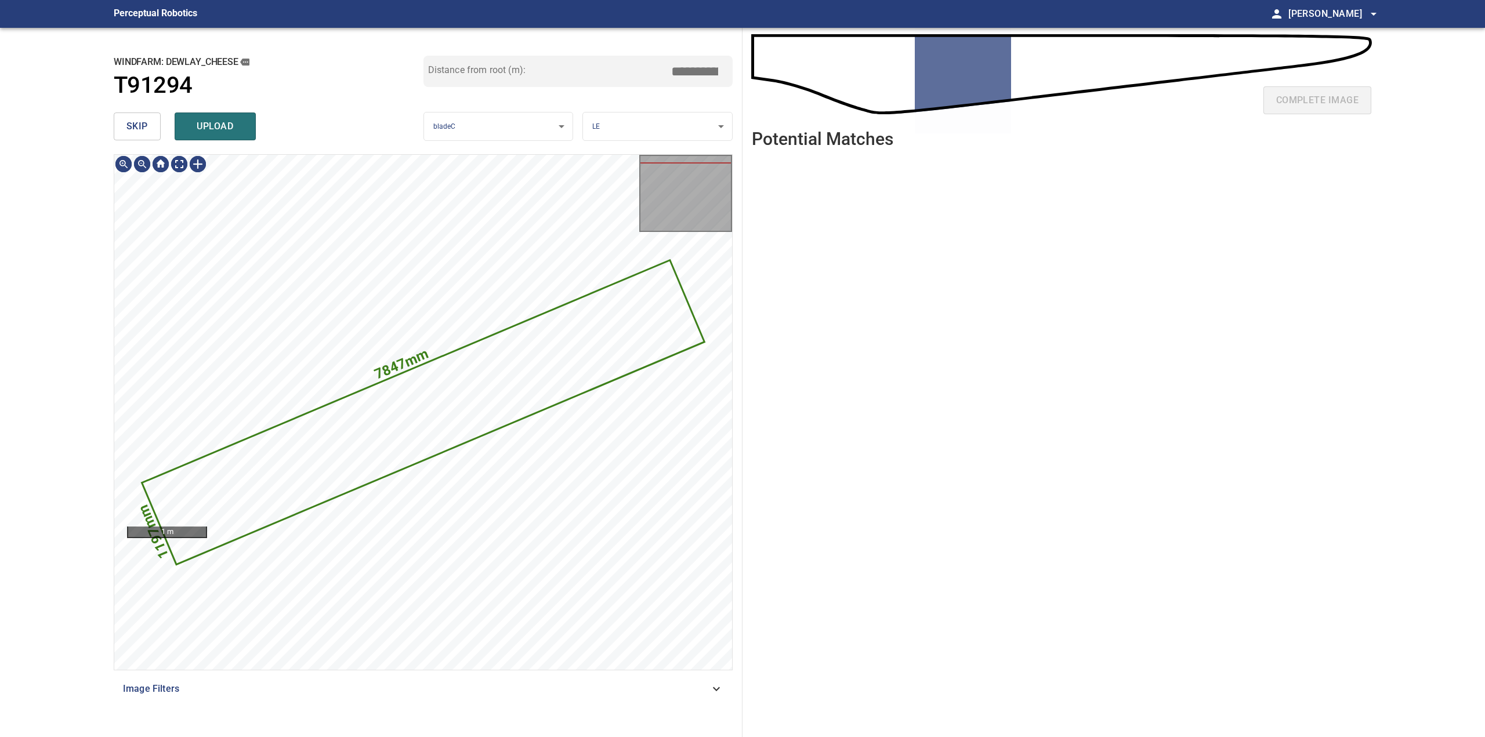
click at [129, 125] on span "skip" at bounding box center [136, 126] width 21 height 16
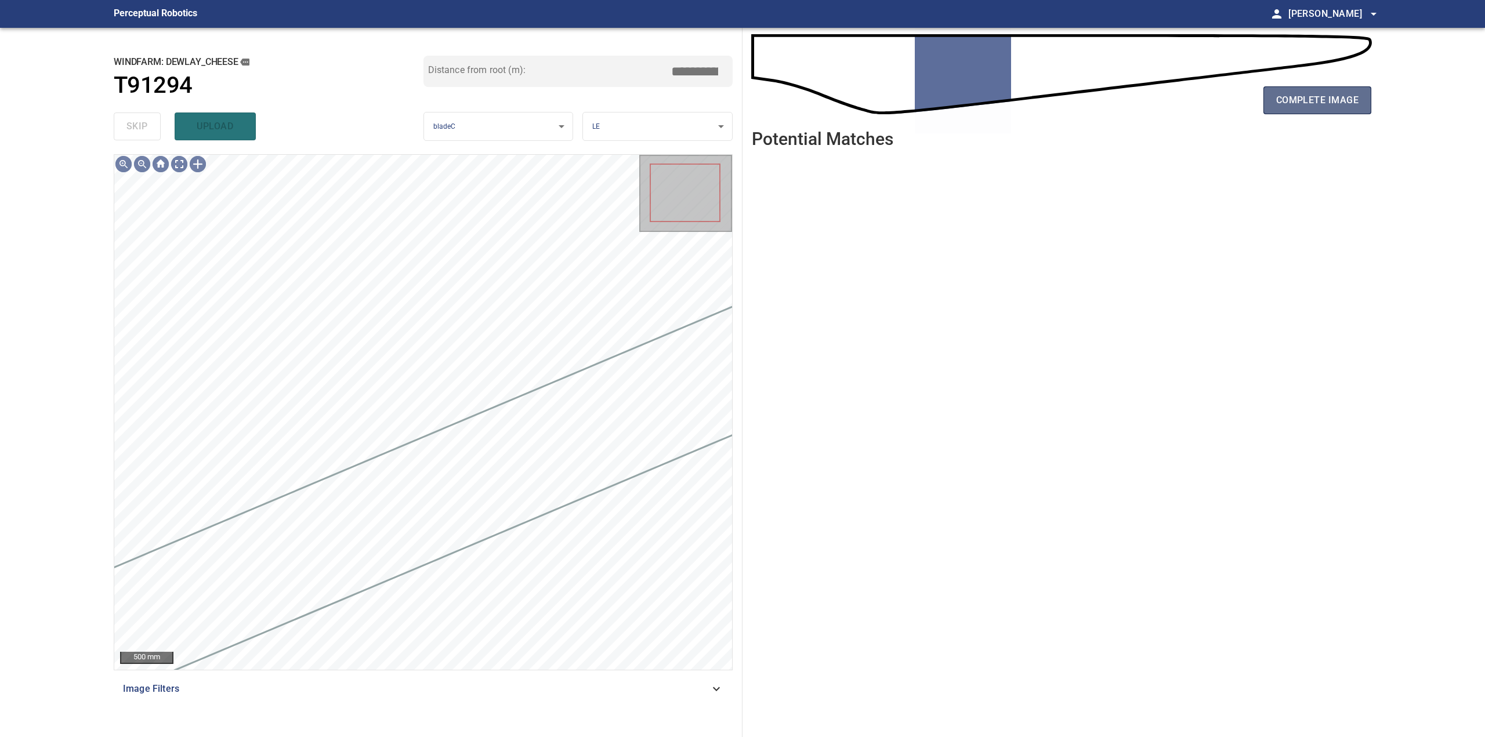
click at [1295, 100] on span "complete image" at bounding box center [1317, 100] width 82 height 16
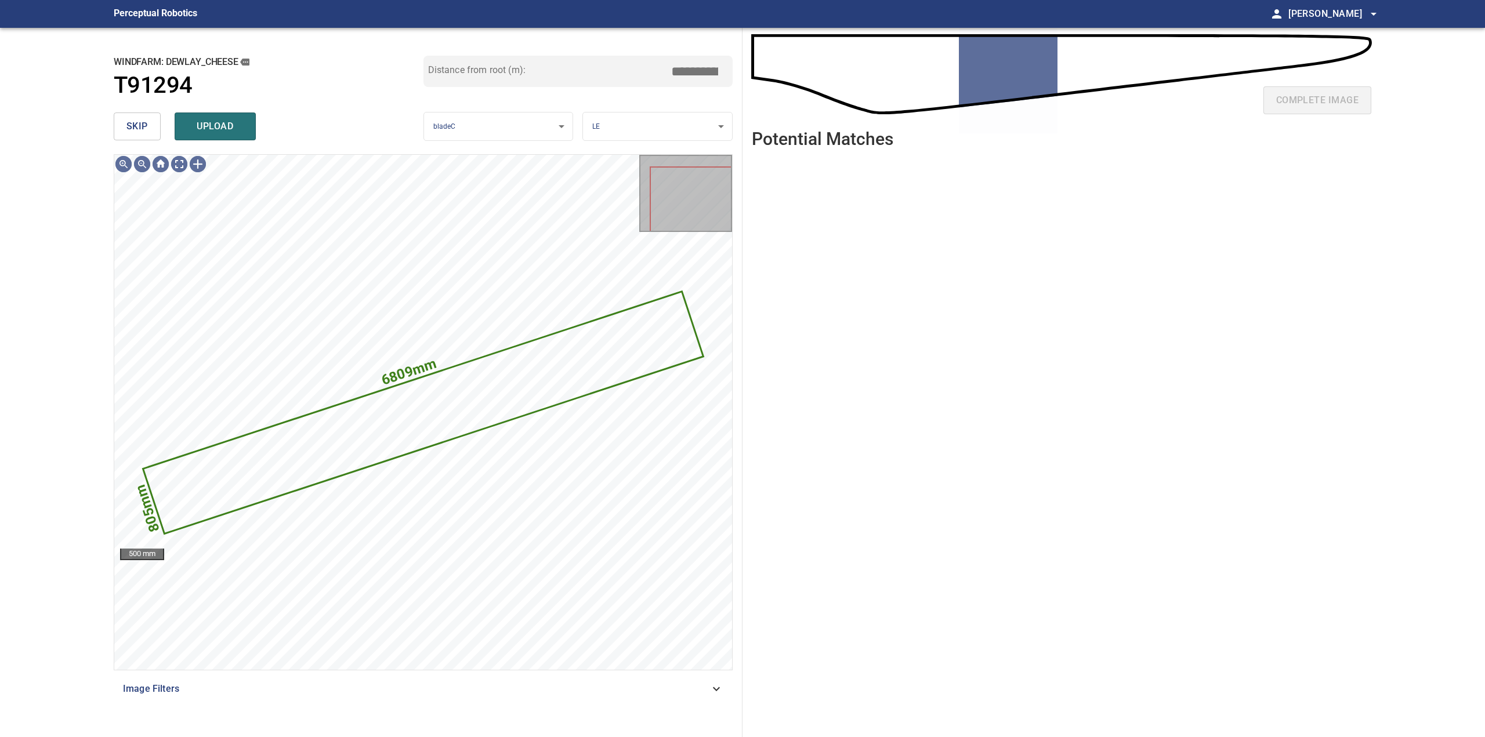
click at [143, 128] on span "skip" at bounding box center [136, 126] width 21 height 16
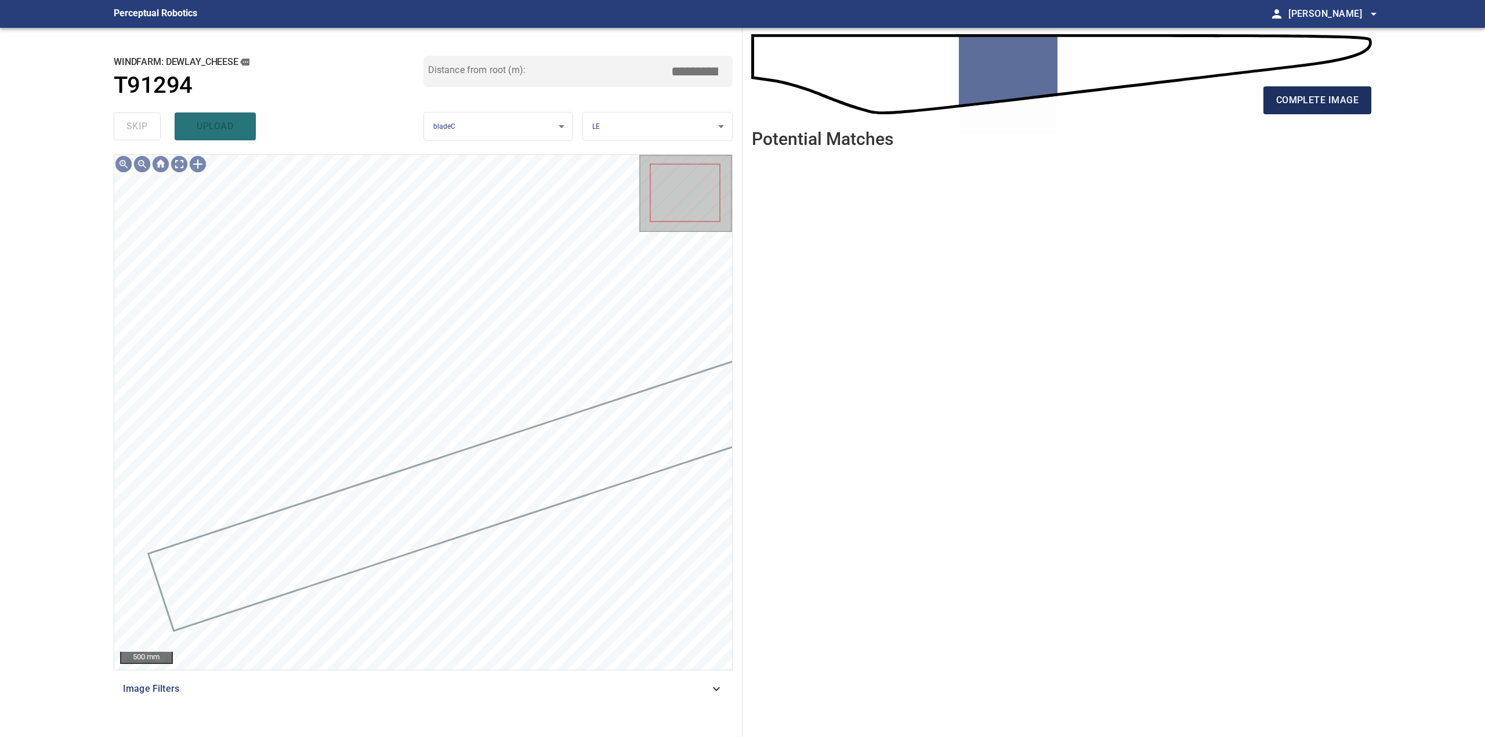
click at [1347, 105] on span "complete image" at bounding box center [1317, 100] width 82 height 16
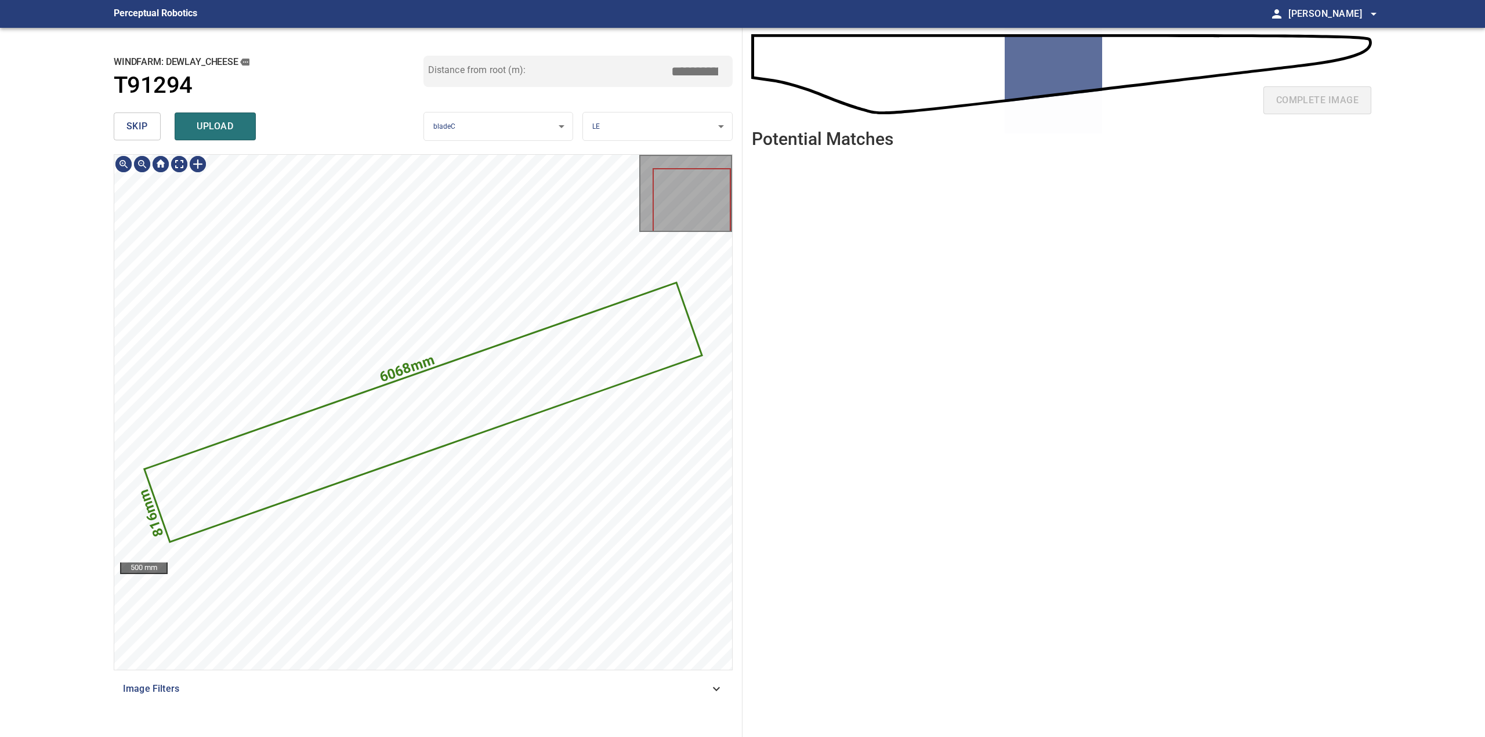
drag, startPoint x: 142, startPoint y: 136, endPoint x: 166, endPoint y: 133, distance: 24.5
click at [144, 128] on button "skip" at bounding box center [137, 127] width 47 height 28
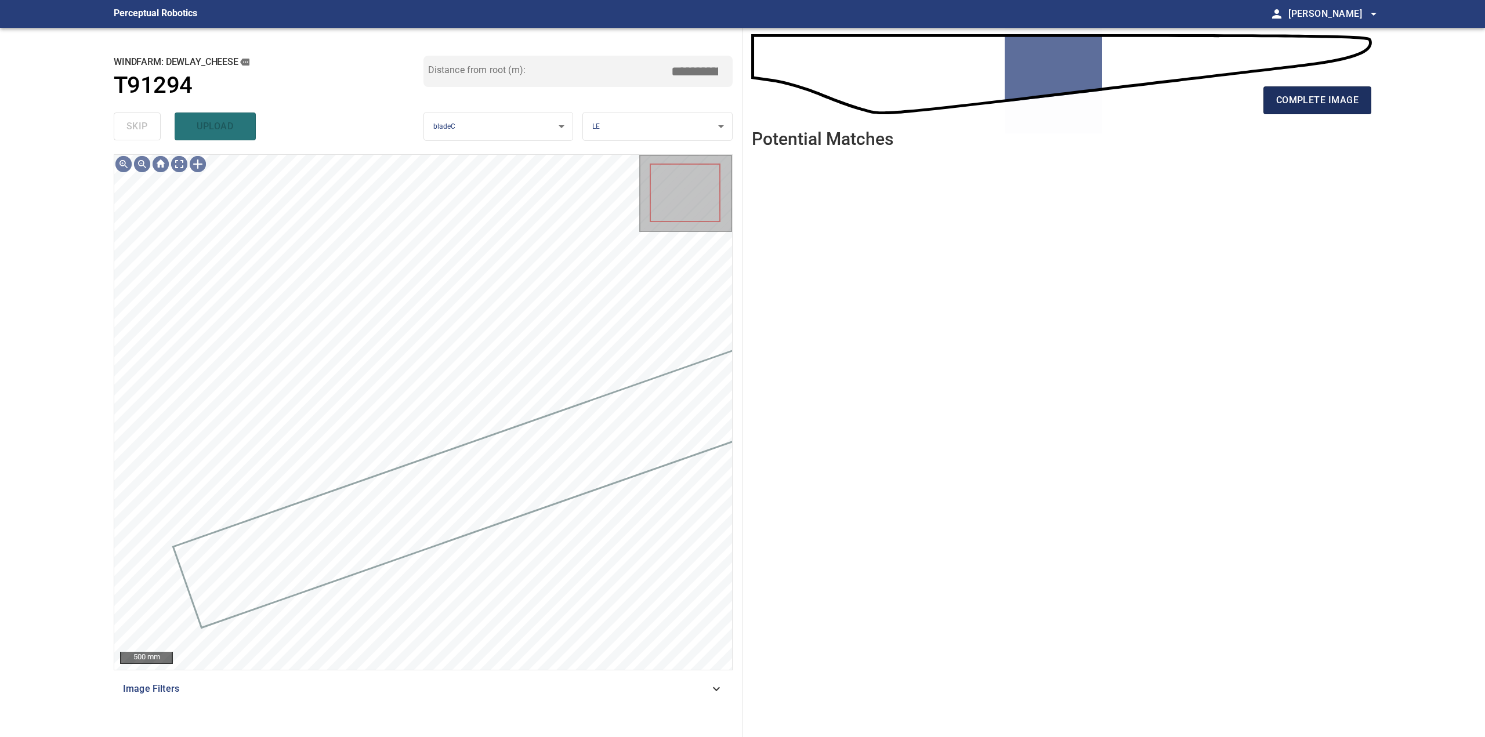
click at [1274, 109] on button "complete image" at bounding box center [1317, 100] width 108 height 28
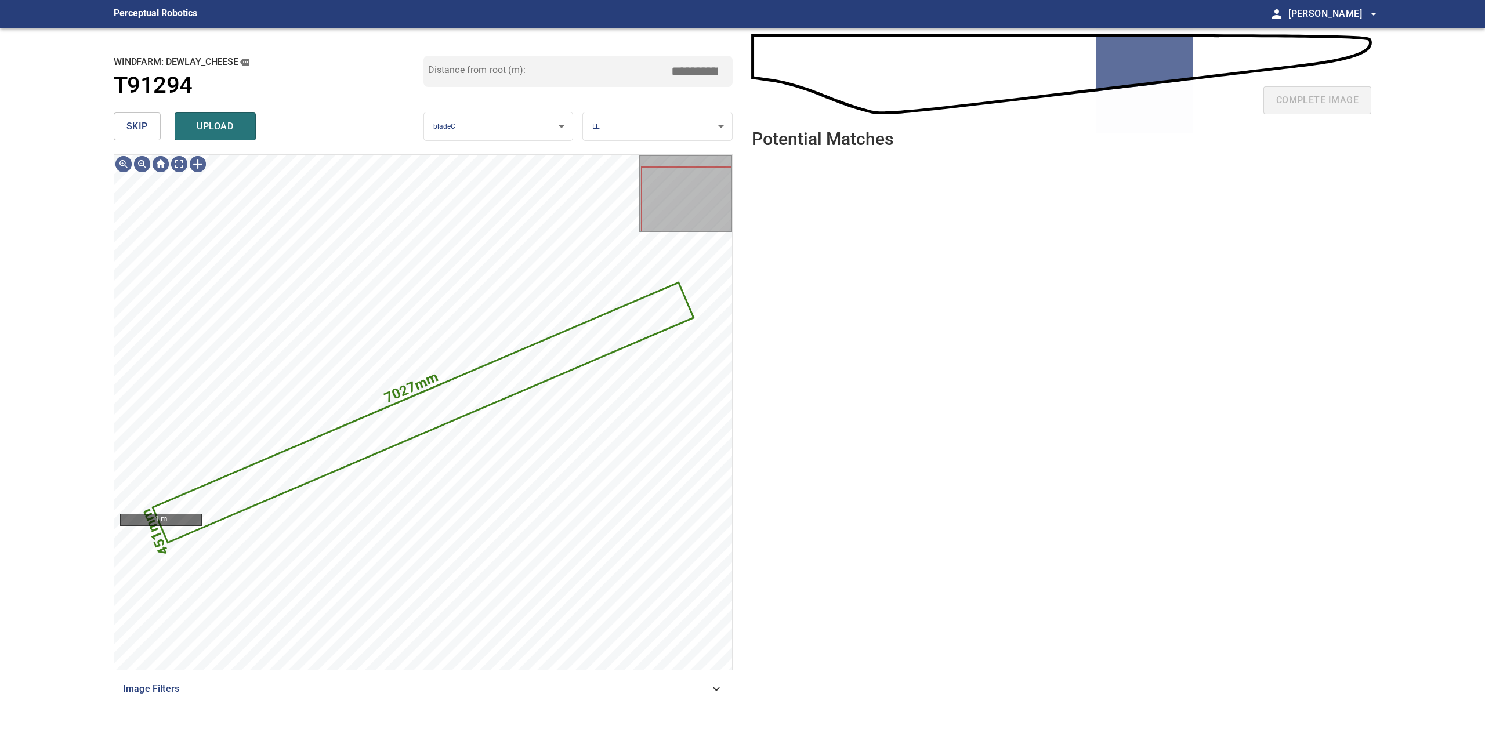
click at [153, 131] on button "skip" at bounding box center [137, 127] width 47 height 28
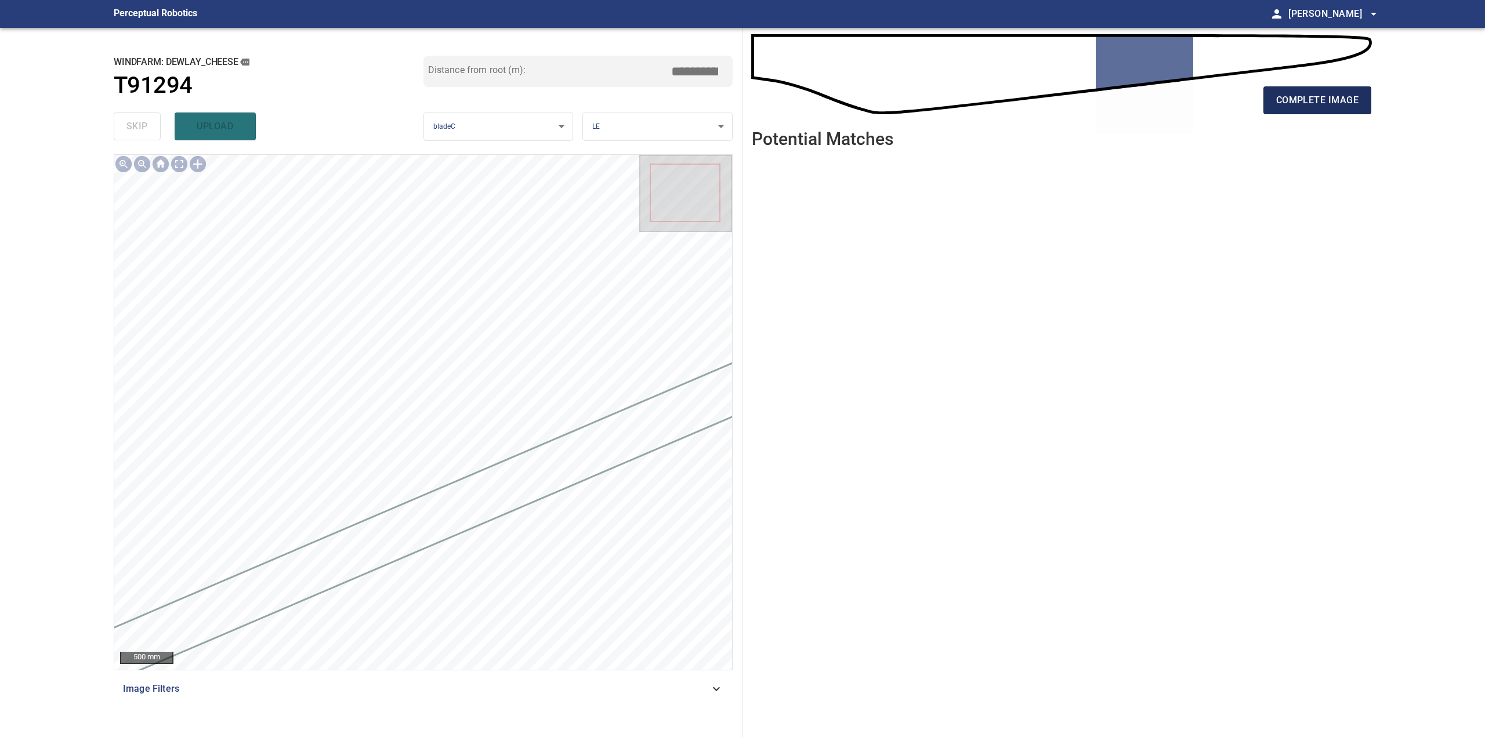
click at [1270, 107] on button "complete image" at bounding box center [1317, 100] width 108 height 28
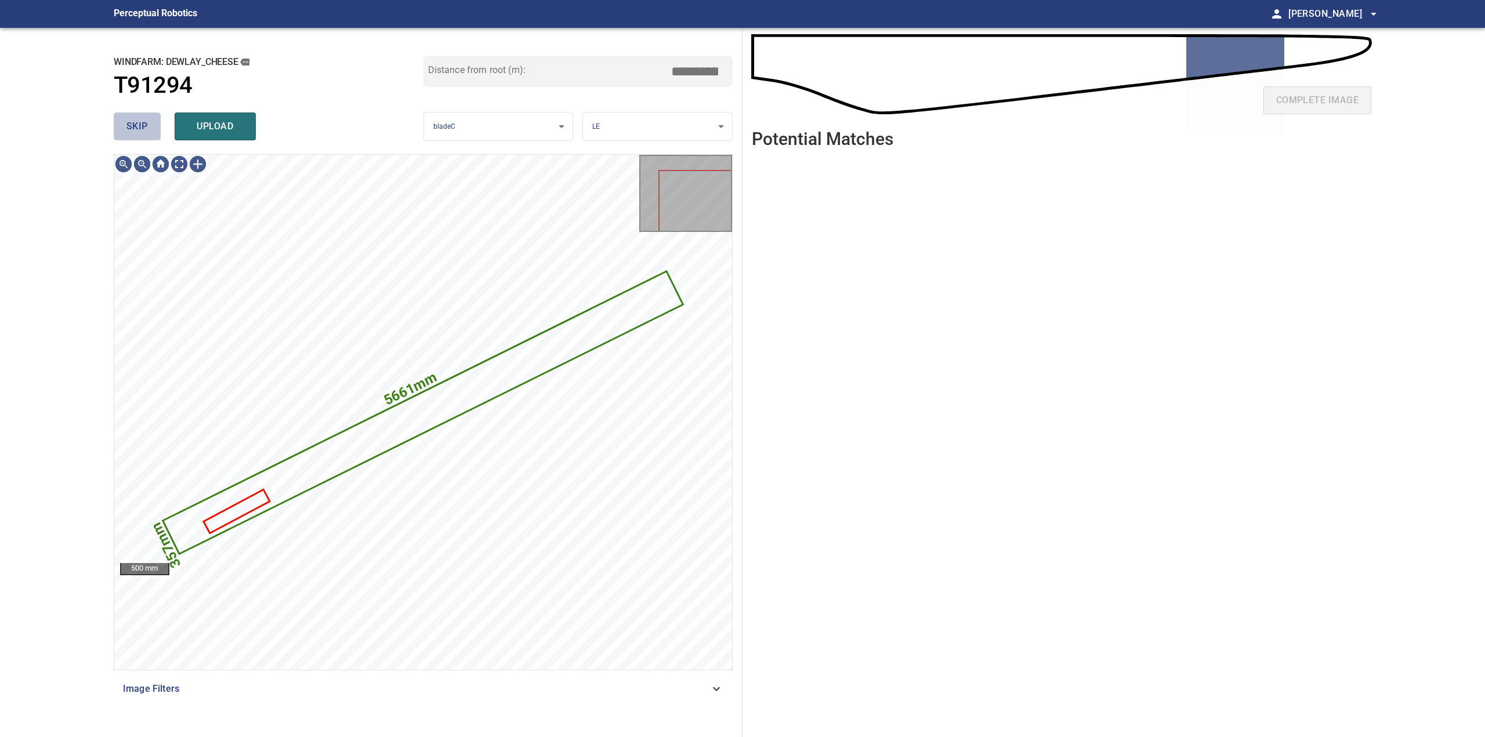
click at [141, 127] on span "skip" at bounding box center [136, 126] width 21 height 16
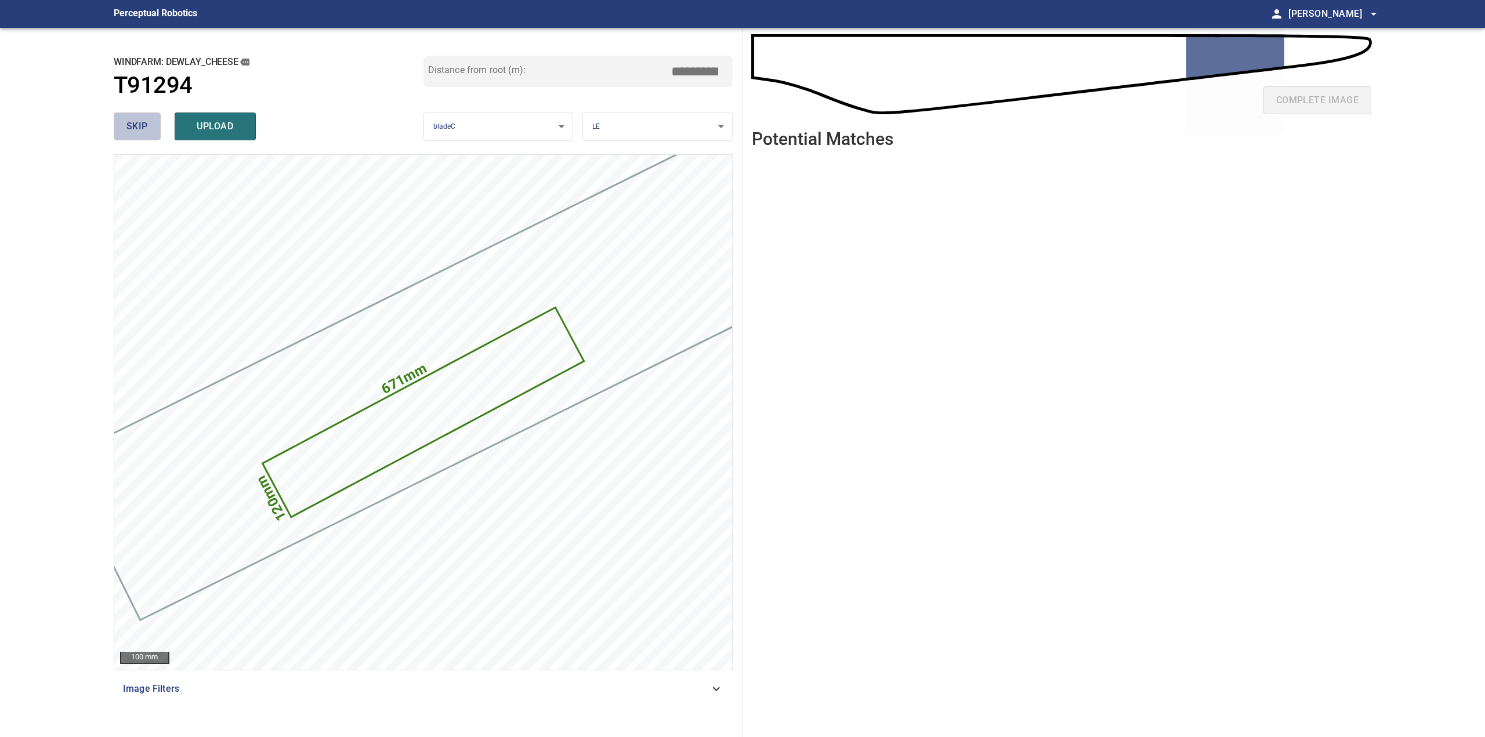
click at [137, 126] on span "skip" at bounding box center [136, 126] width 21 height 16
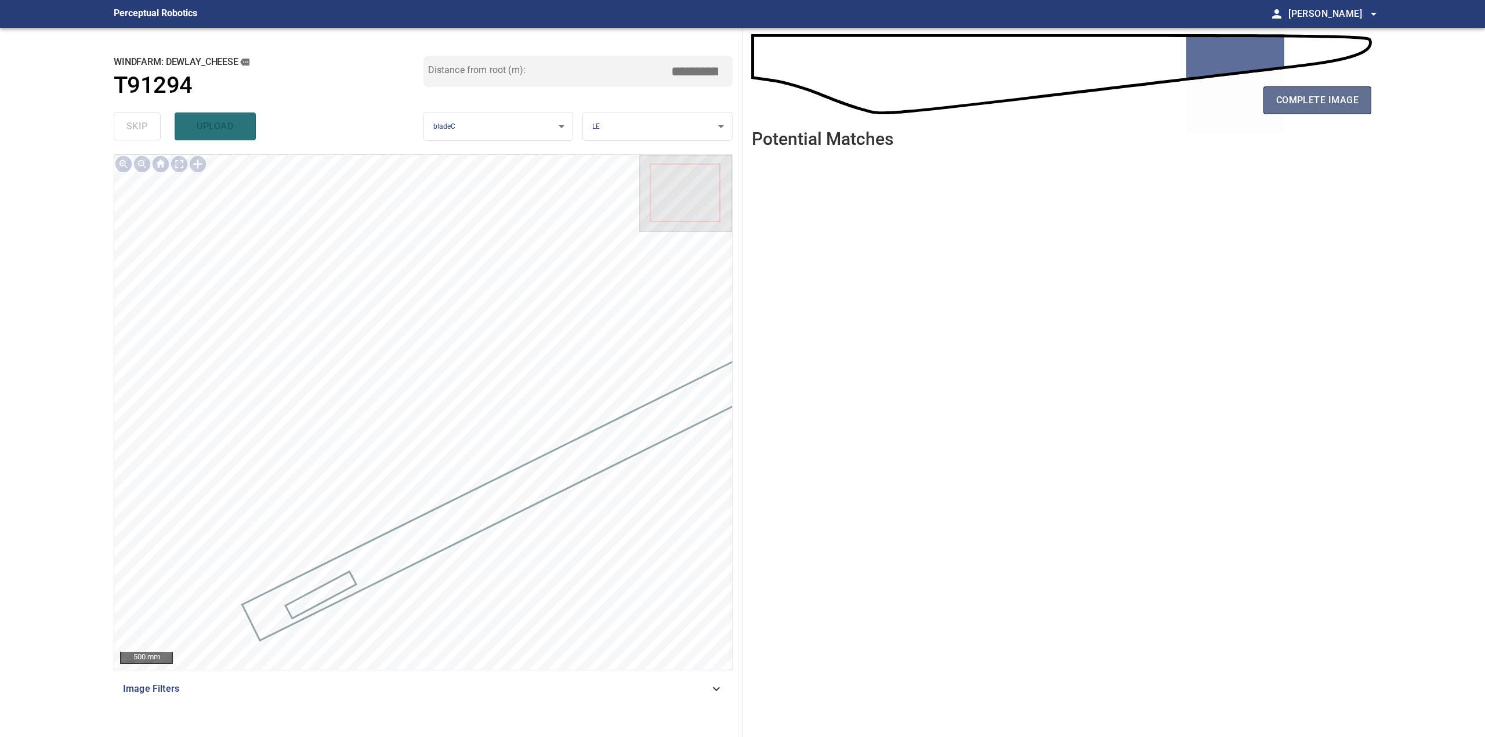
click at [1291, 104] on span "complete image" at bounding box center [1317, 100] width 82 height 16
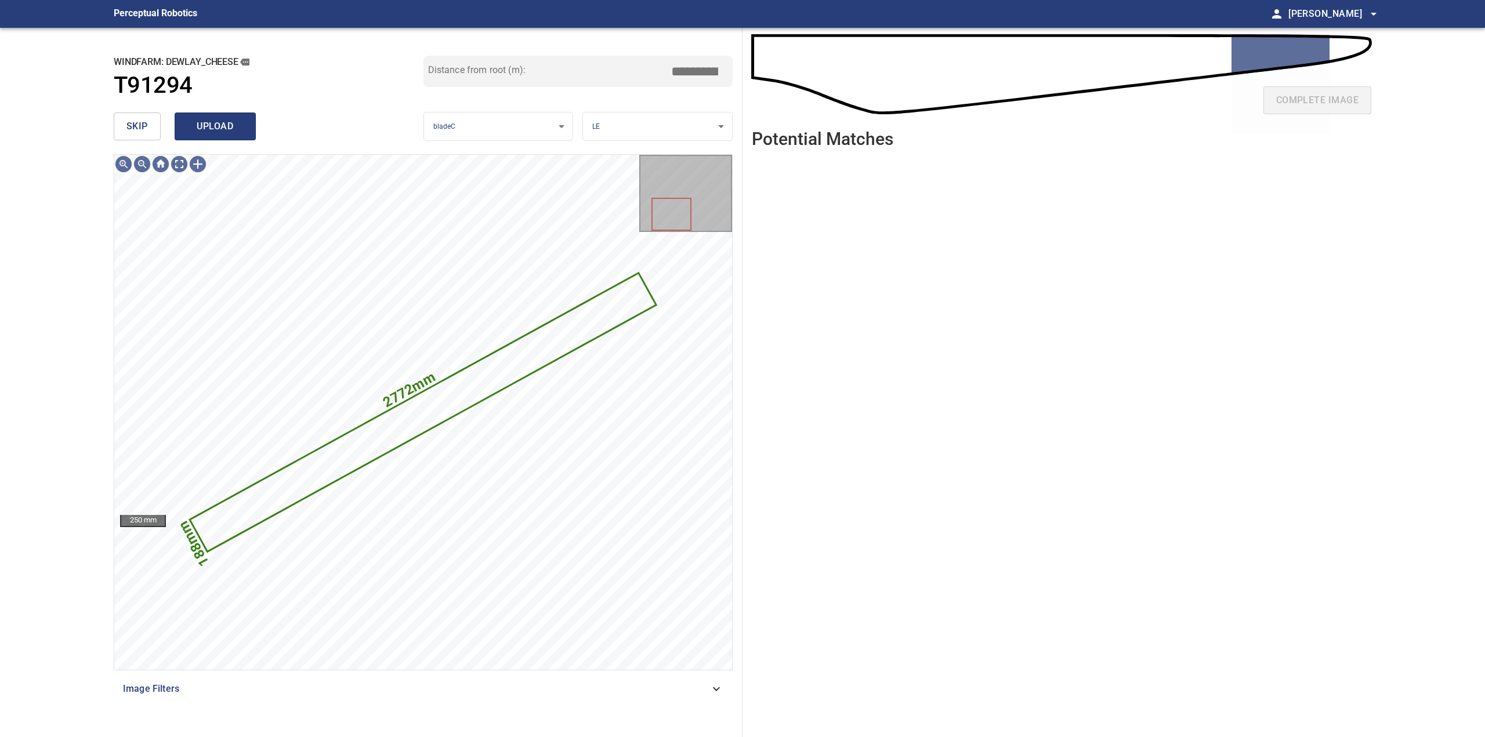
click at [205, 127] on span "upload" at bounding box center [215, 126] width 56 height 16
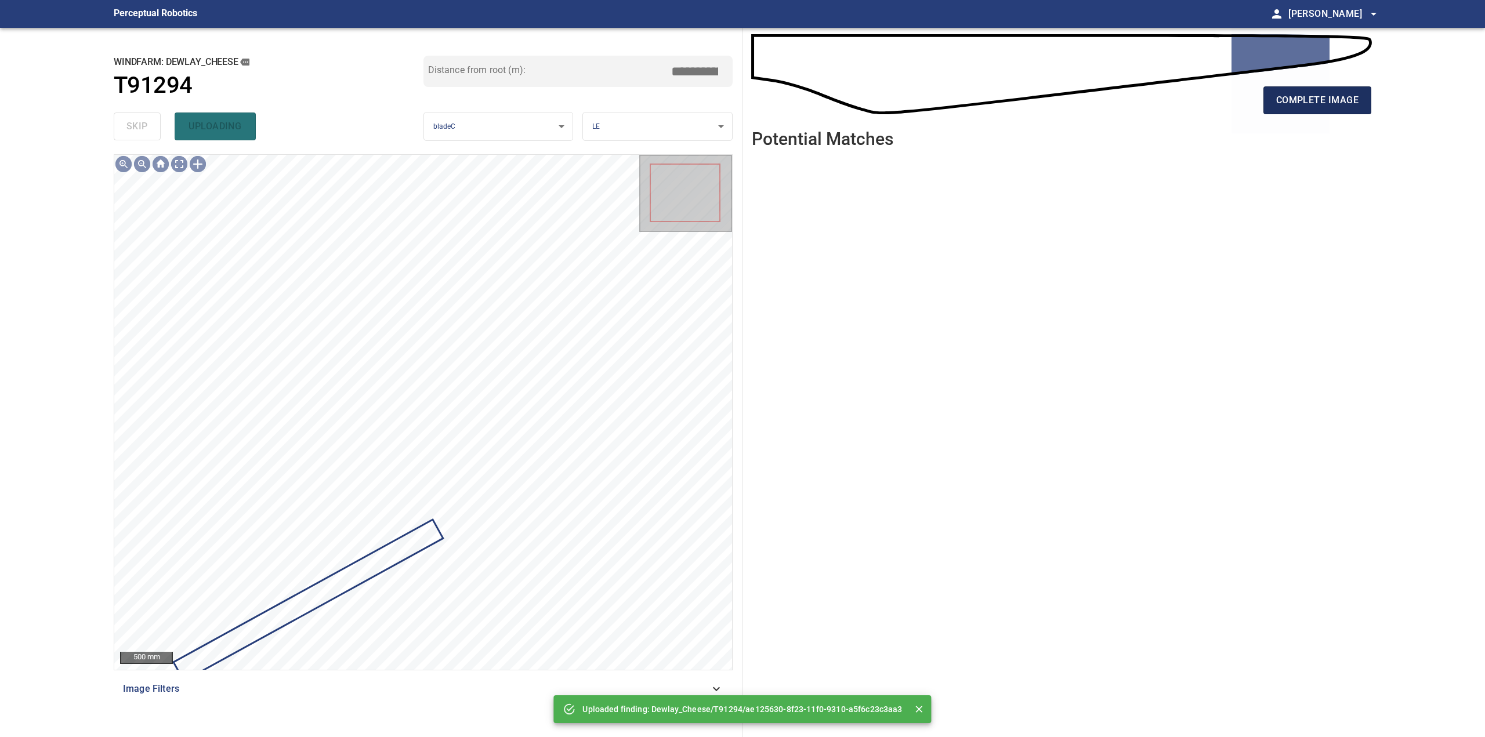
click at [1284, 95] on span "complete image" at bounding box center [1317, 100] width 82 height 16
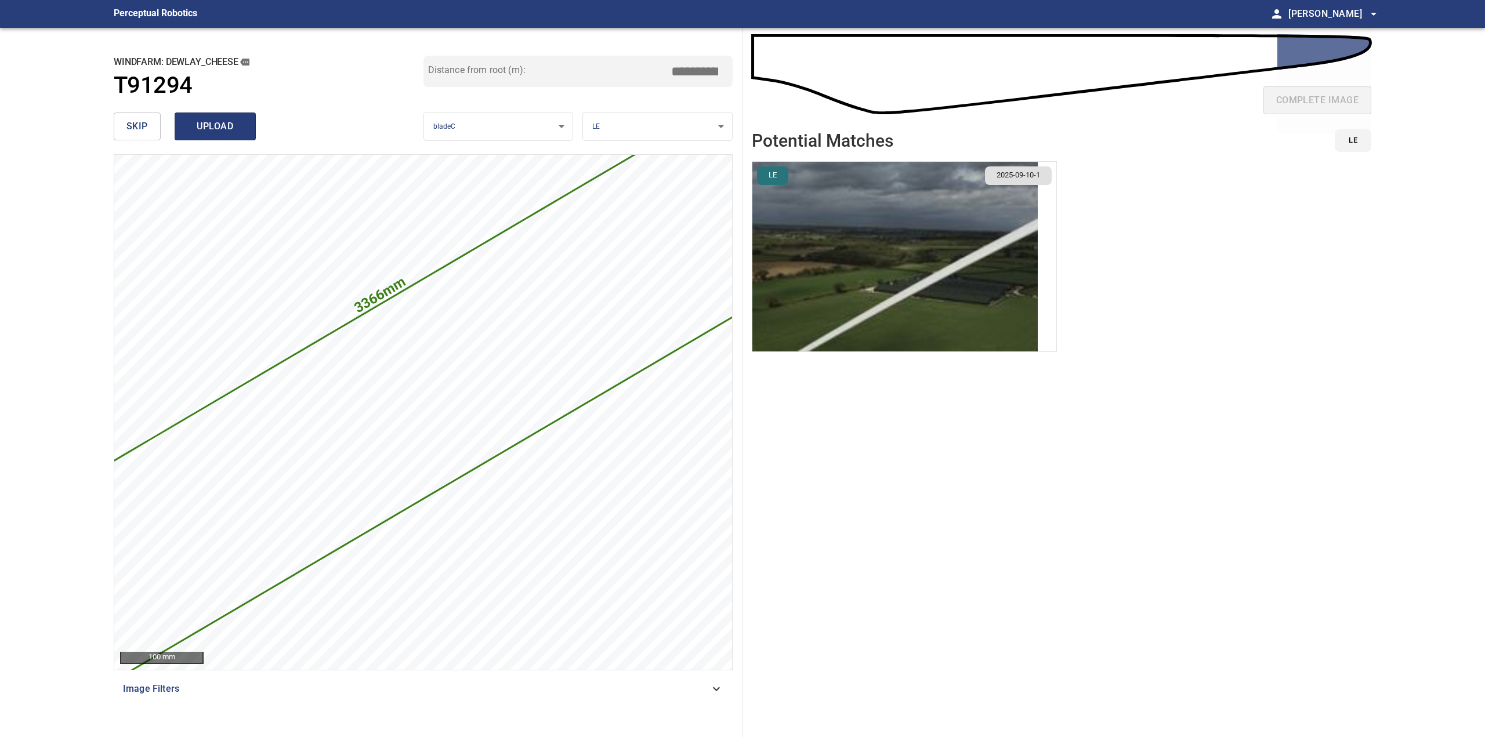
click at [194, 122] on span "upload" at bounding box center [215, 126] width 56 height 16
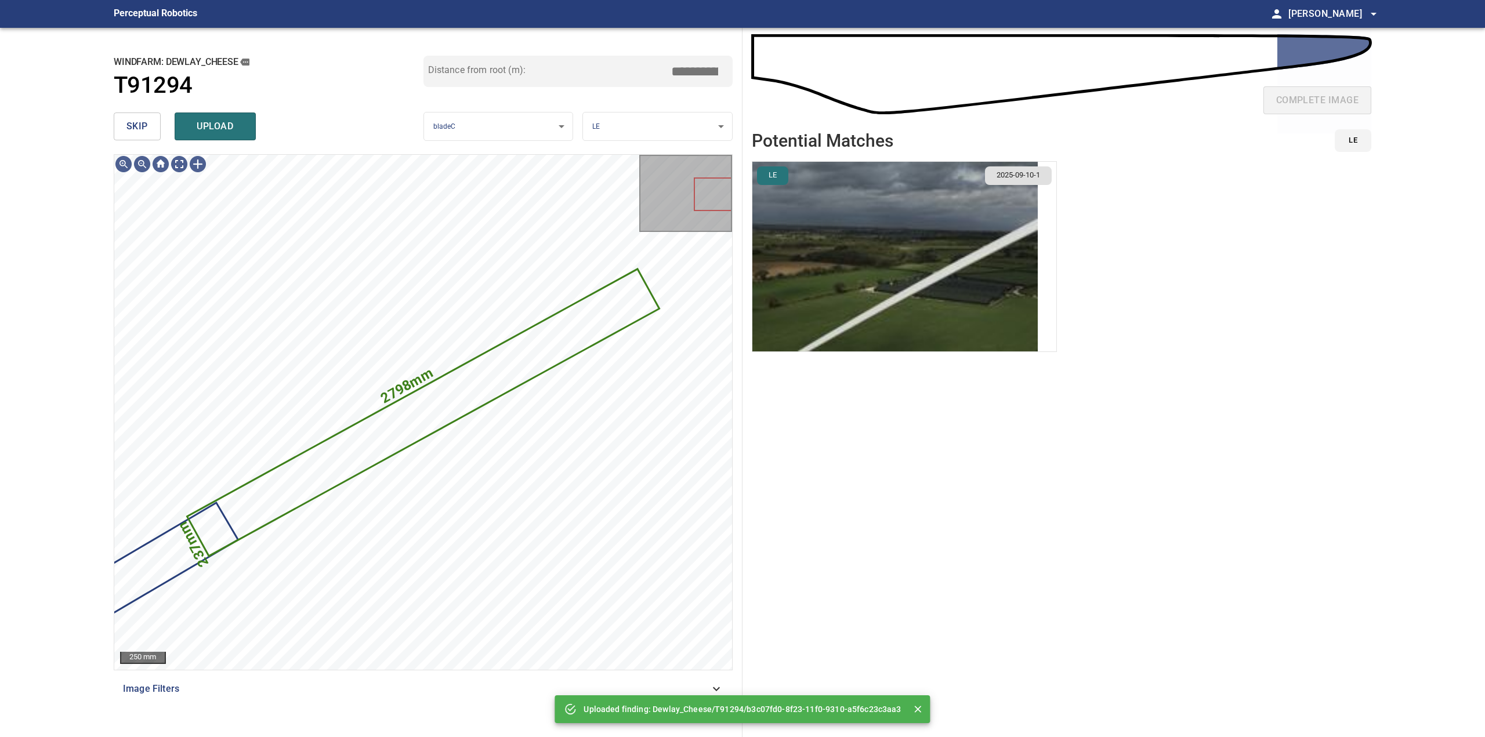
click at [131, 131] on span "skip" at bounding box center [136, 126] width 21 height 16
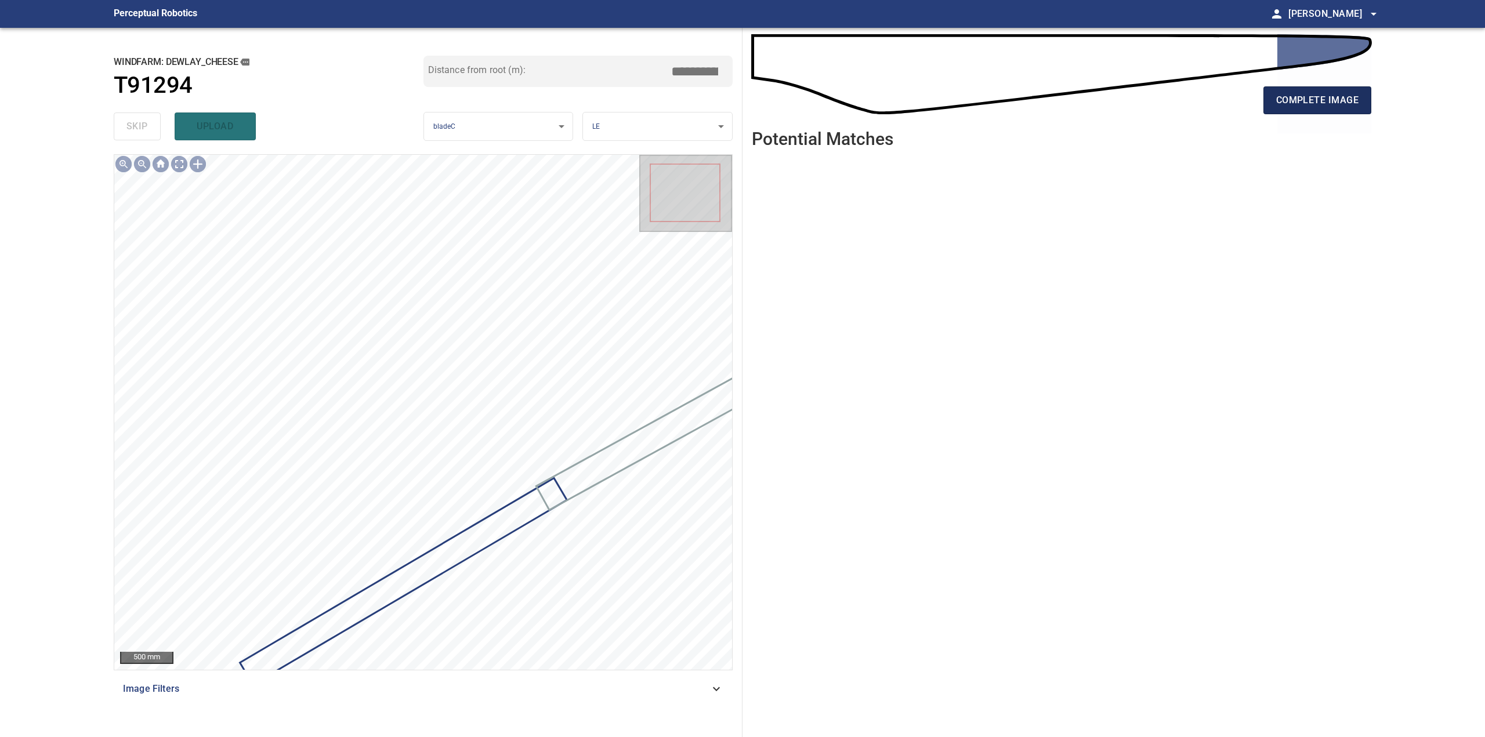
drag, startPoint x: 1355, startPoint y: 105, endPoint x: 1354, endPoint y: 98, distance: 7.0
click at [1354, 105] on span "complete image" at bounding box center [1317, 100] width 82 height 16
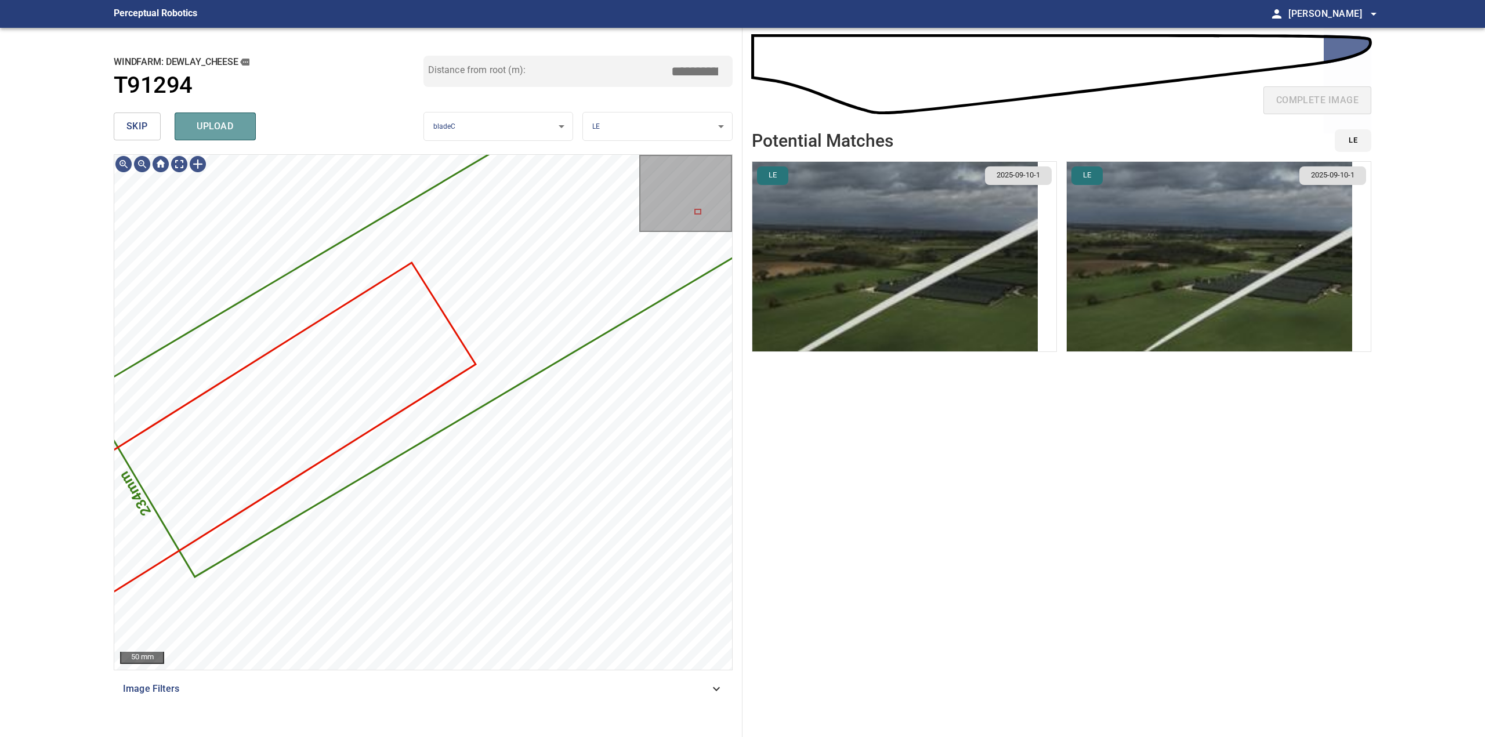
drag, startPoint x: 226, startPoint y: 127, endPoint x: 236, endPoint y: 126, distance: 9.9
click at [227, 127] on span "upload" at bounding box center [215, 126] width 56 height 16
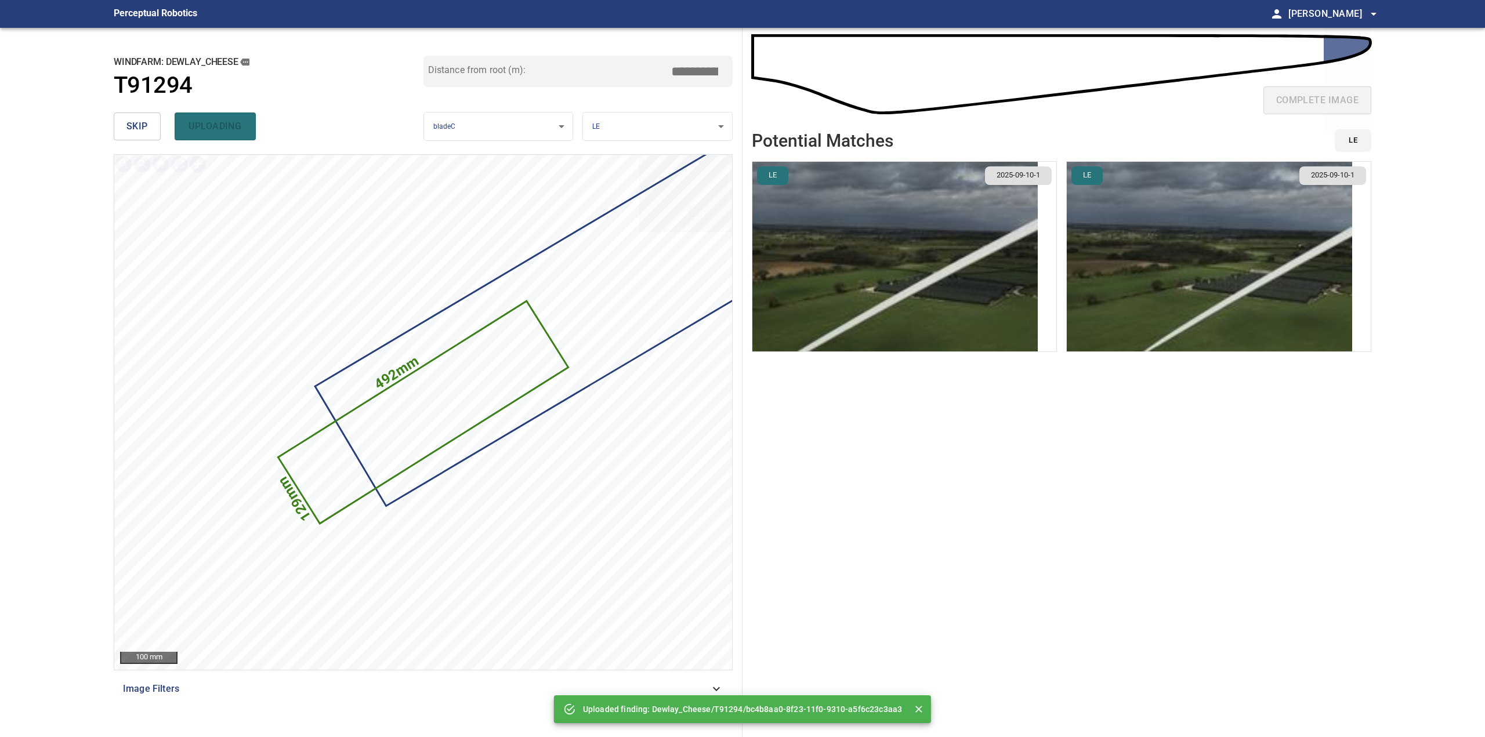
click at [122, 125] on button "skip" at bounding box center [137, 127] width 47 height 28
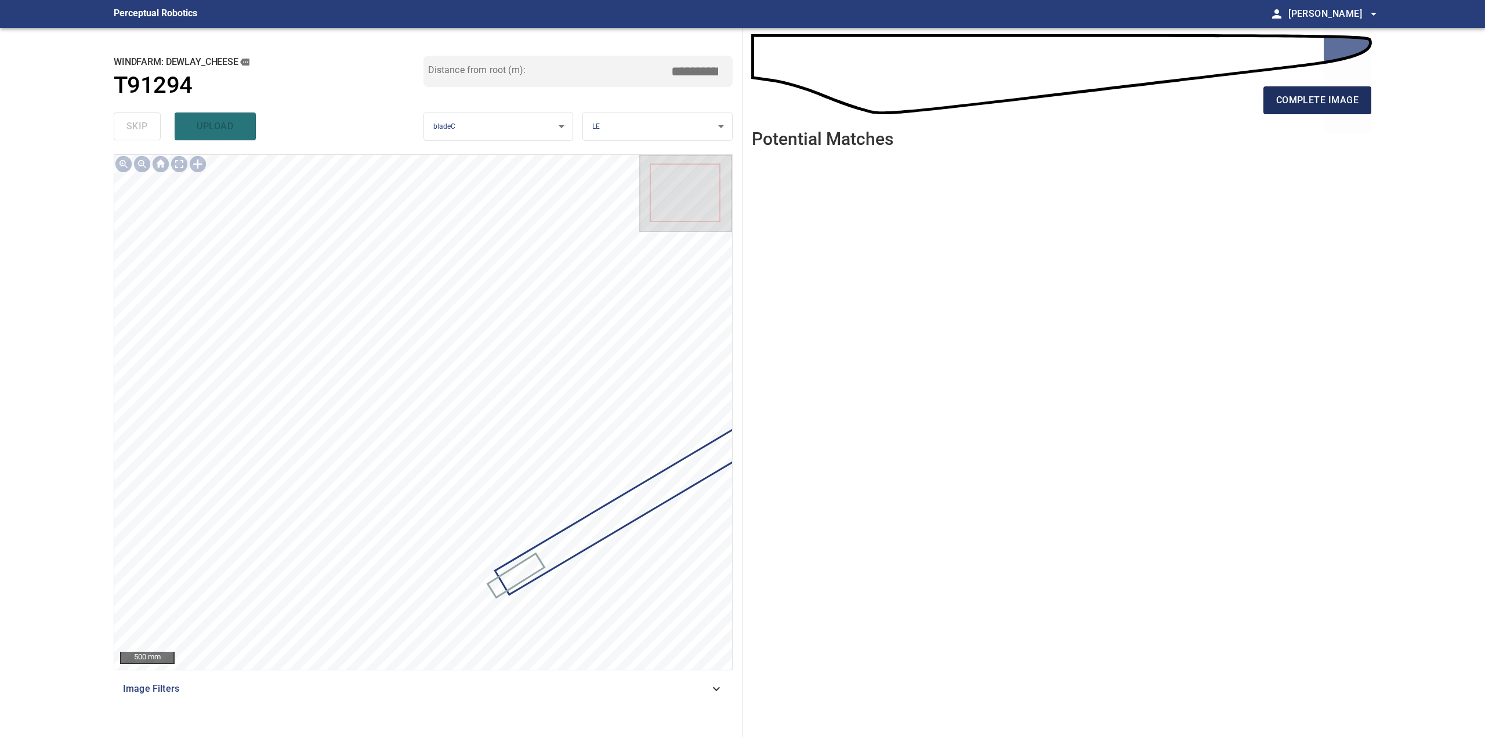
click at [1297, 108] on span "complete image" at bounding box center [1317, 100] width 82 height 16
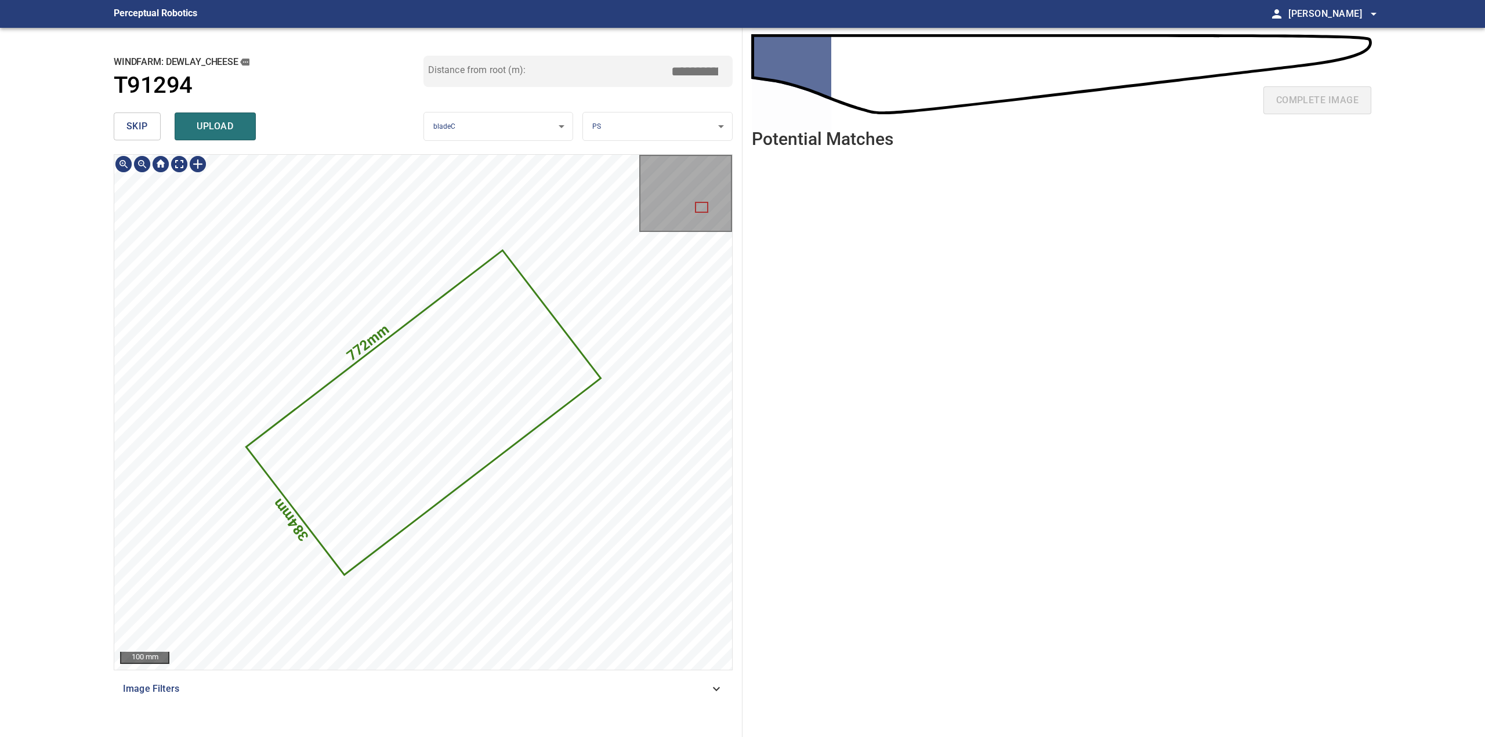
click at [142, 133] on span "skip" at bounding box center [136, 126] width 21 height 16
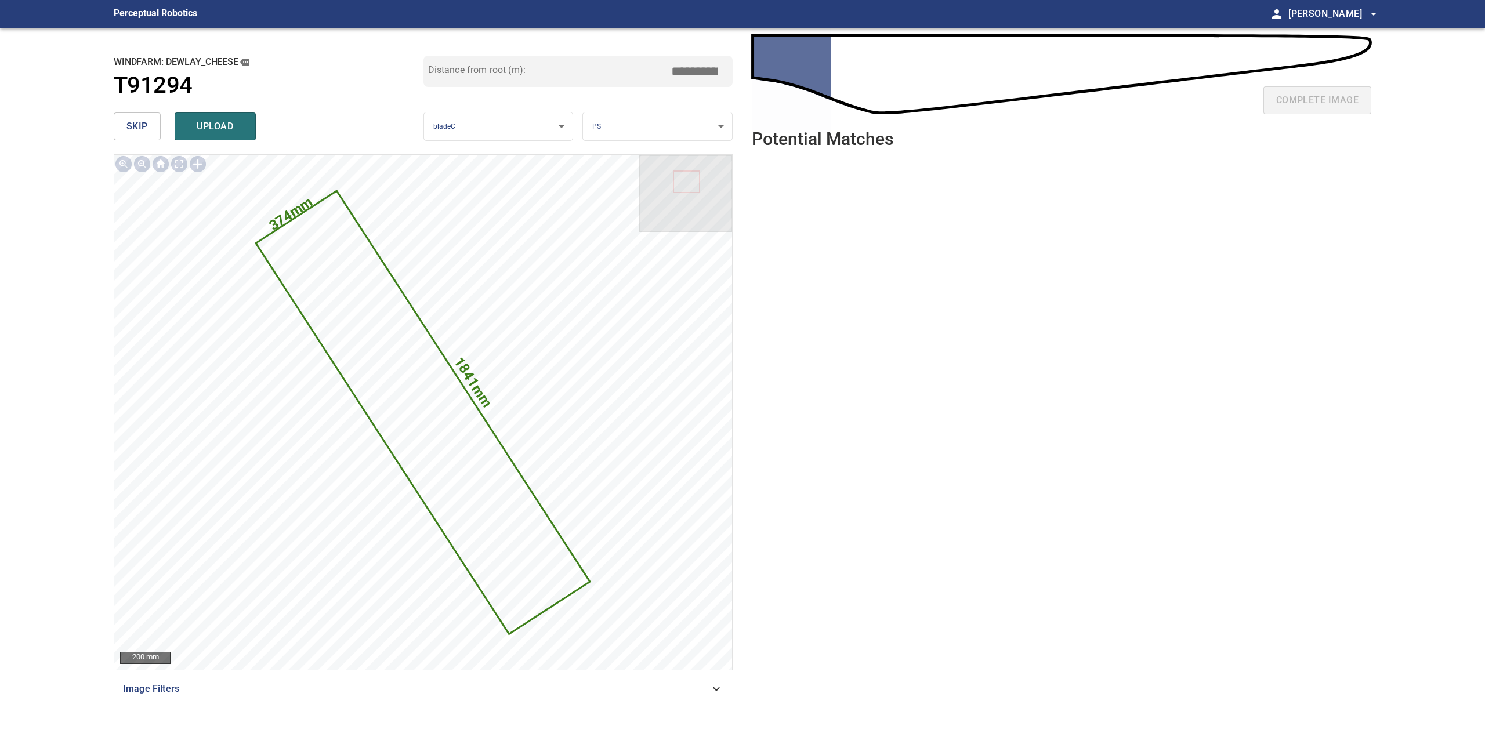
click at [133, 127] on span "skip" at bounding box center [136, 126] width 21 height 16
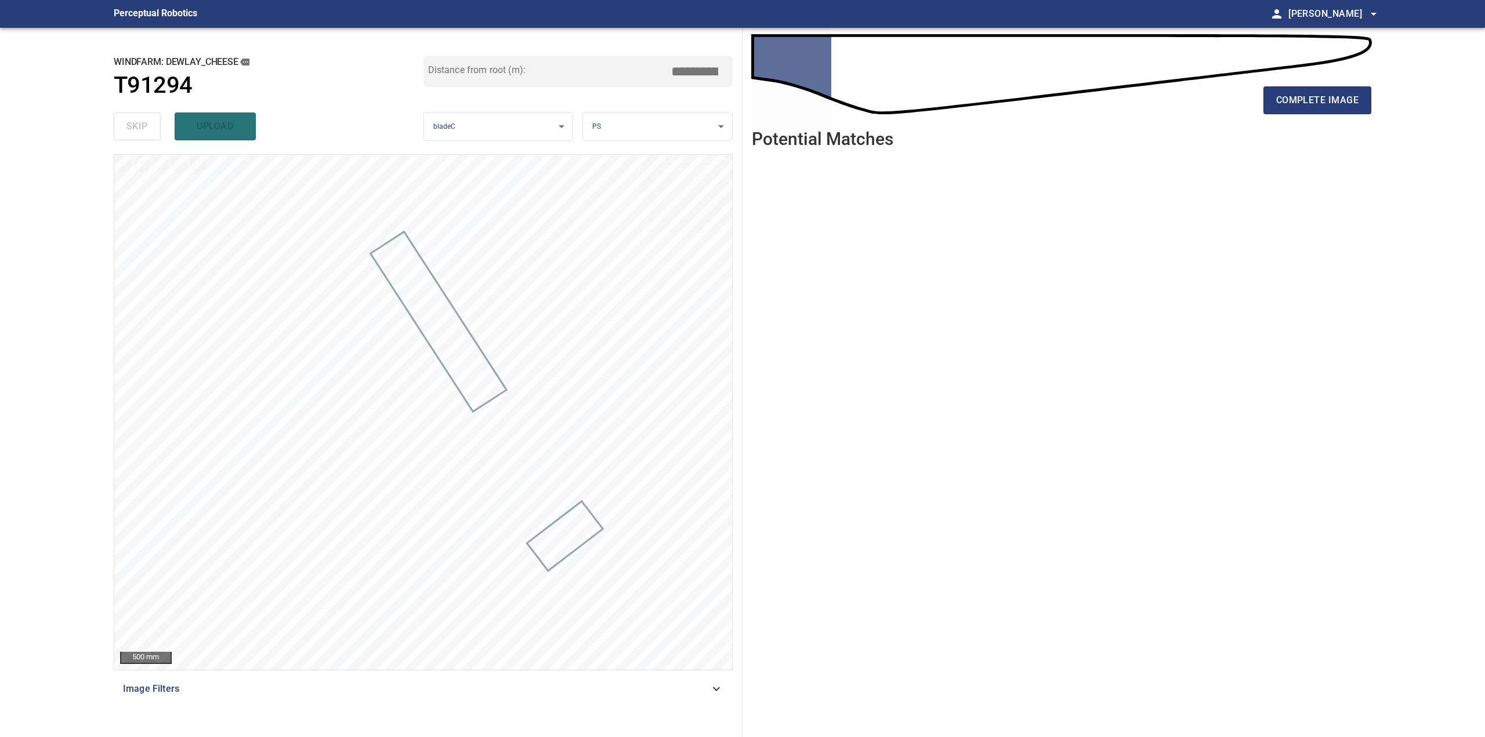
click at [1344, 118] on div "complete image" at bounding box center [1061, 105] width 619 height 46
click at [1345, 106] on span "complete image" at bounding box center [1317, 100] width 82 height 16
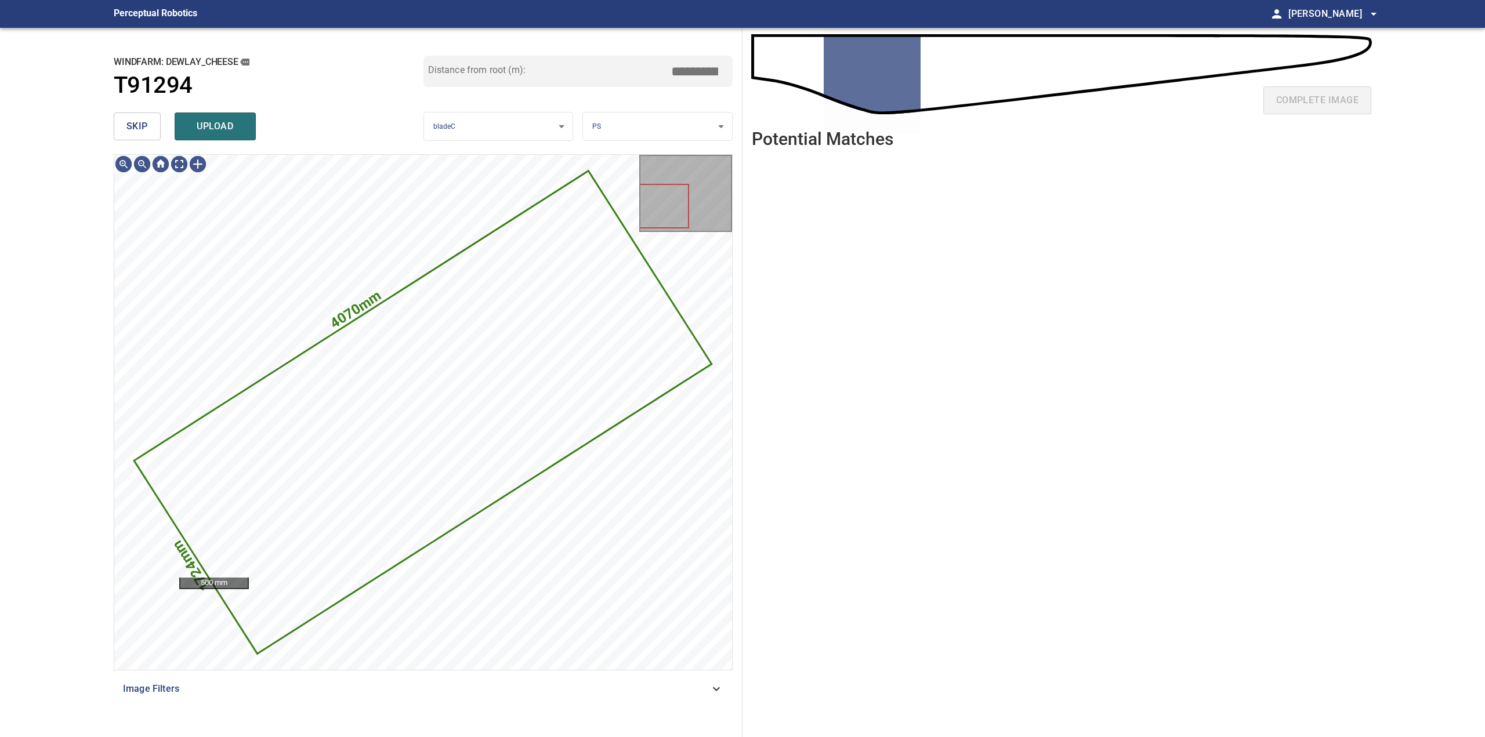
click at [144, 131] on span "skip" at bounding box center [136, 126] width 21 height 16
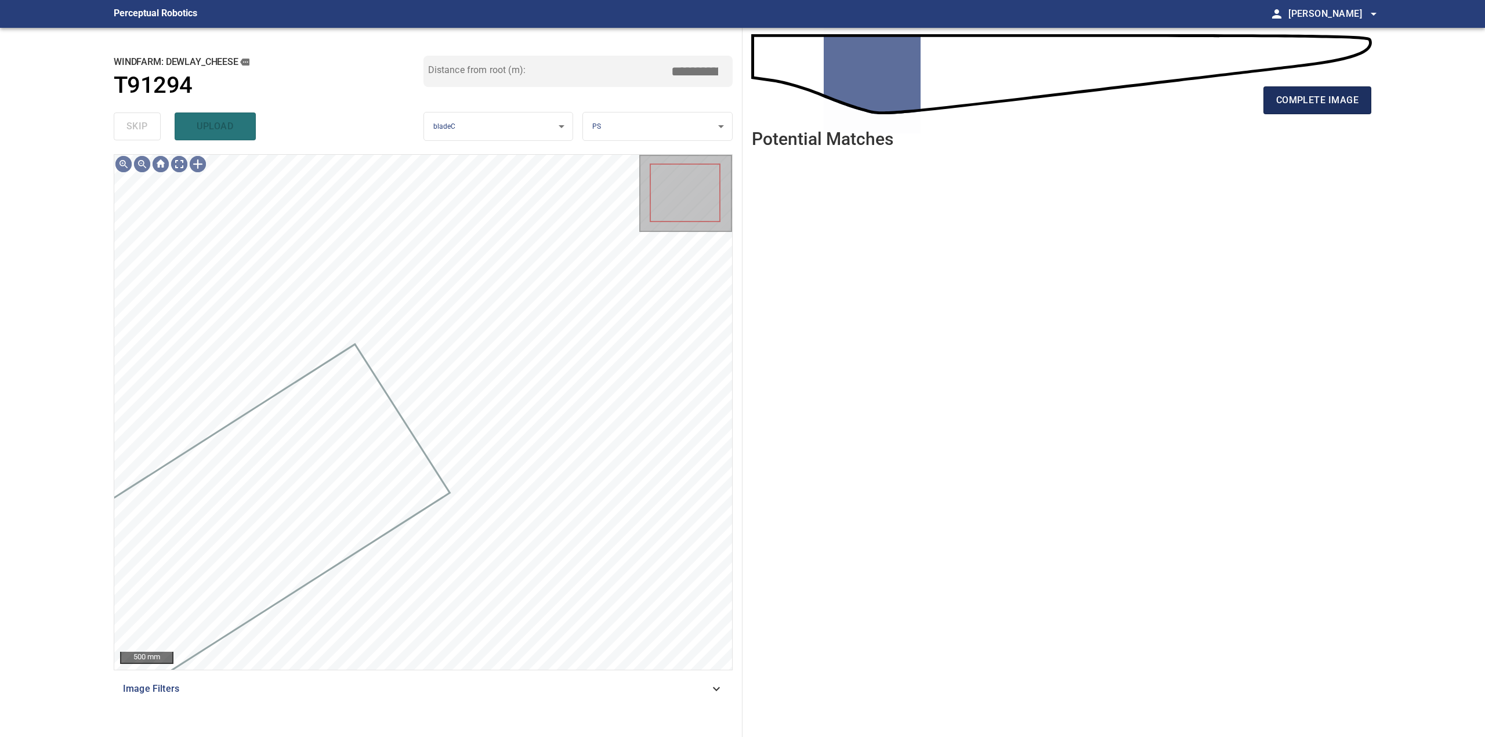
click at [1313, 96] on span "complete image" at bounding box center [1317, 100] width 82 height 16
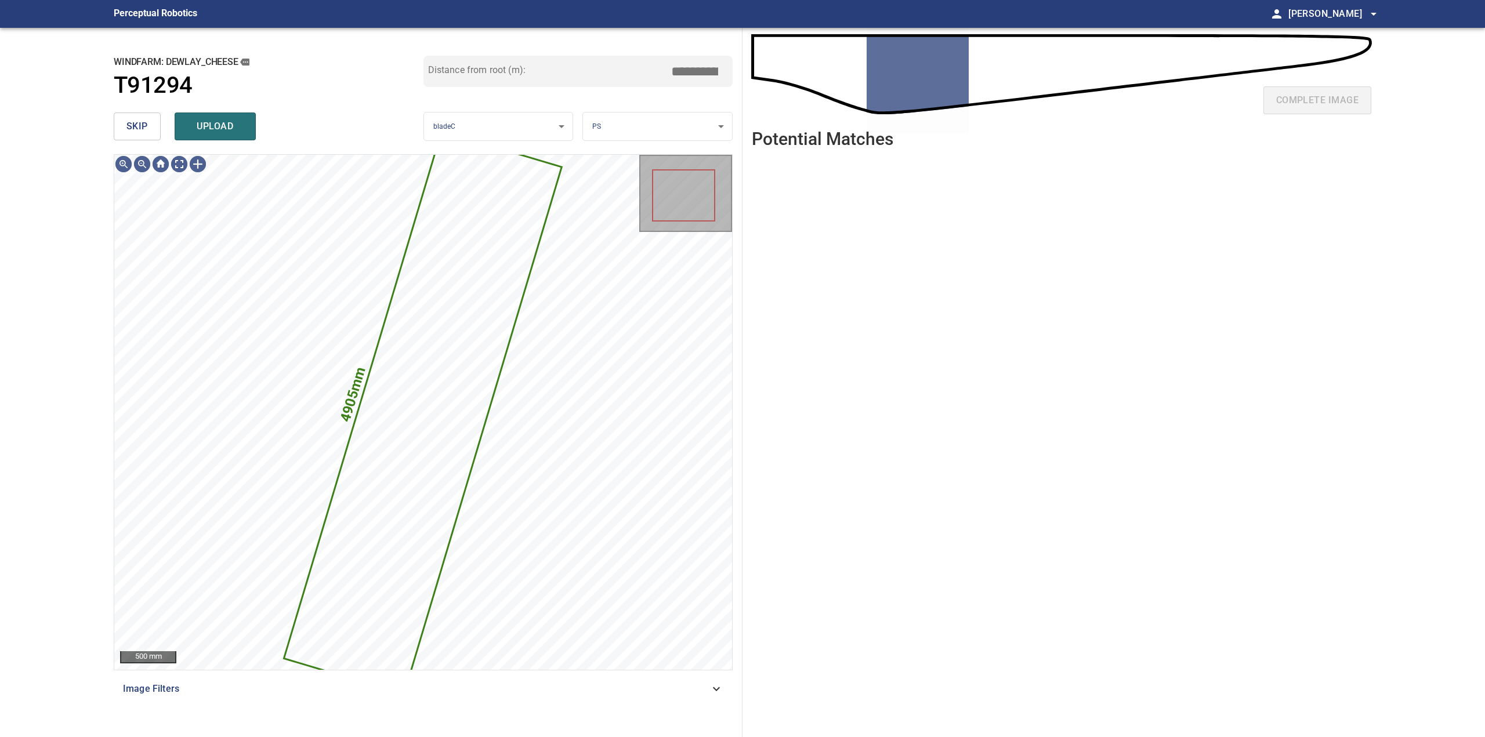
click at [125, 125] on button "skip" at bounding box center [137, 127] width 47 height 28
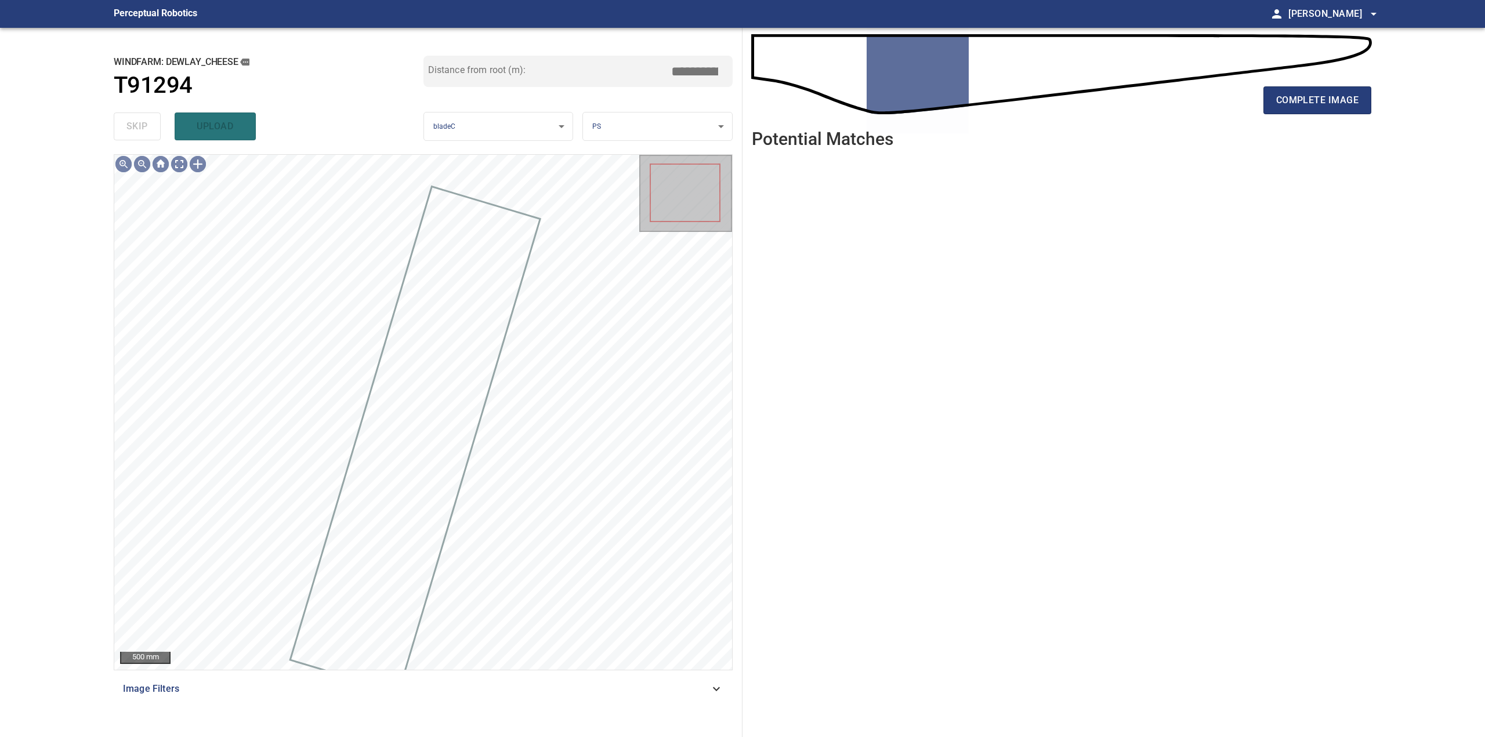
click at [1338, 104] on span "complete image" at bounding box center [1317, 100] width 82 height 16
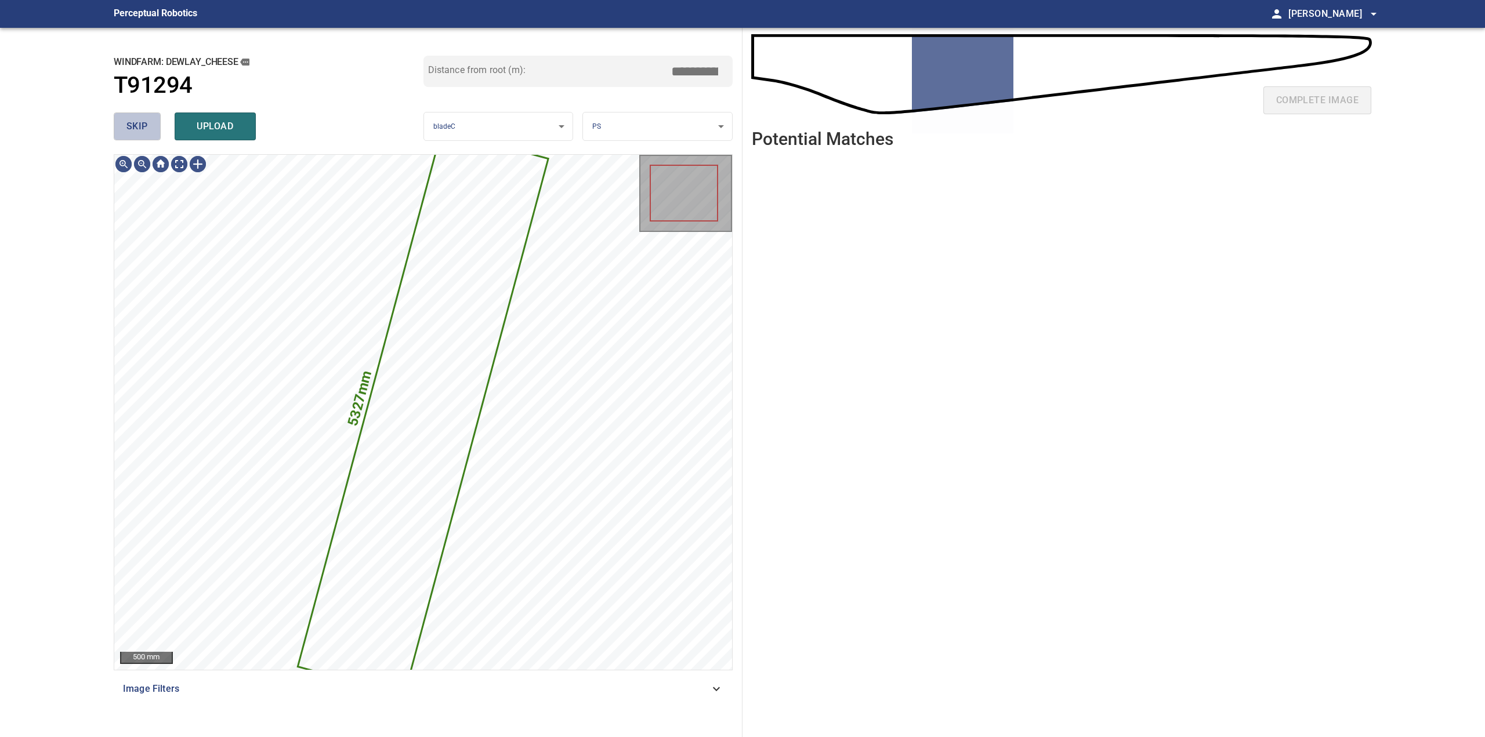
click at [150, 124] on button "skip" at bounding box center [137, 127] width 47 height 28
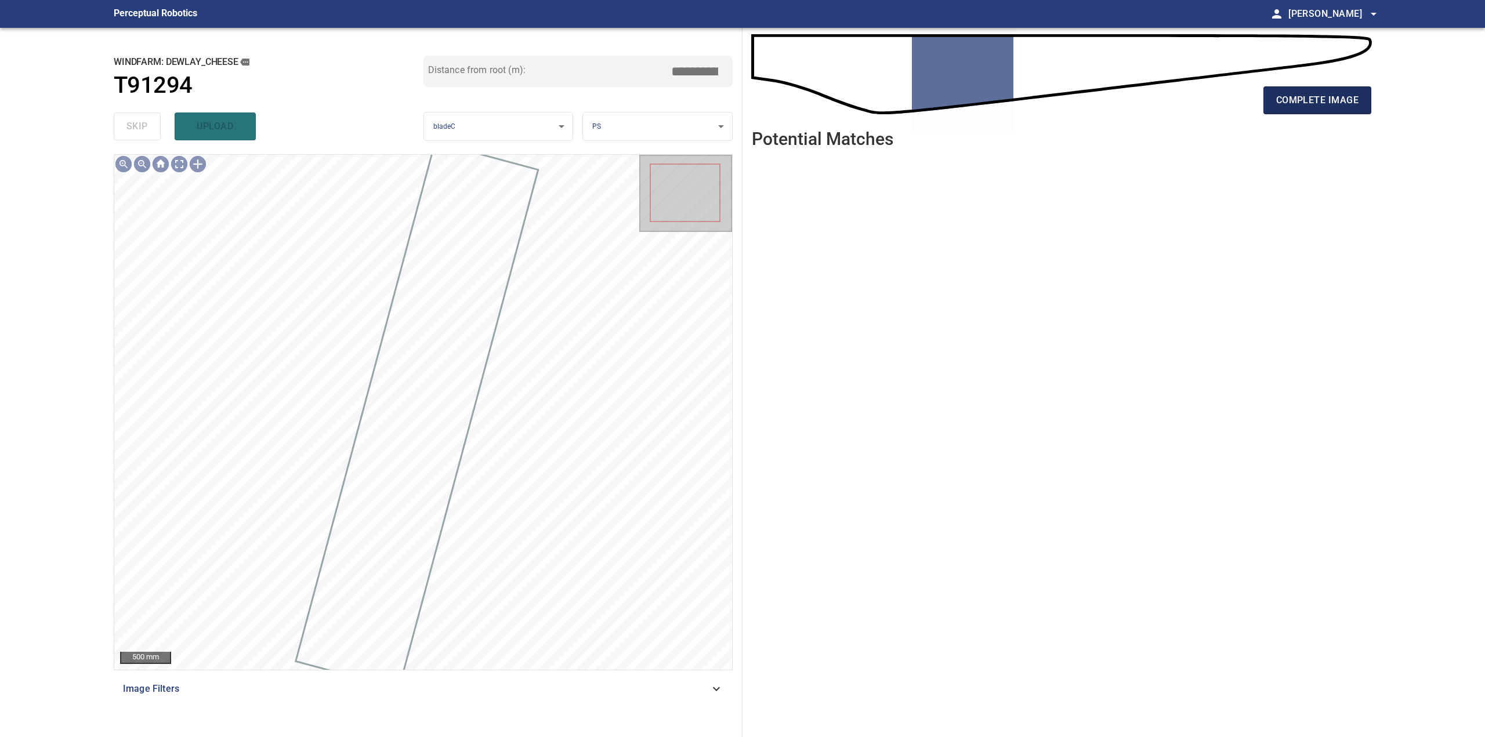
click at [1331, 92] on span "complete image" at bounding box center [1317, 100] width 82 height 16
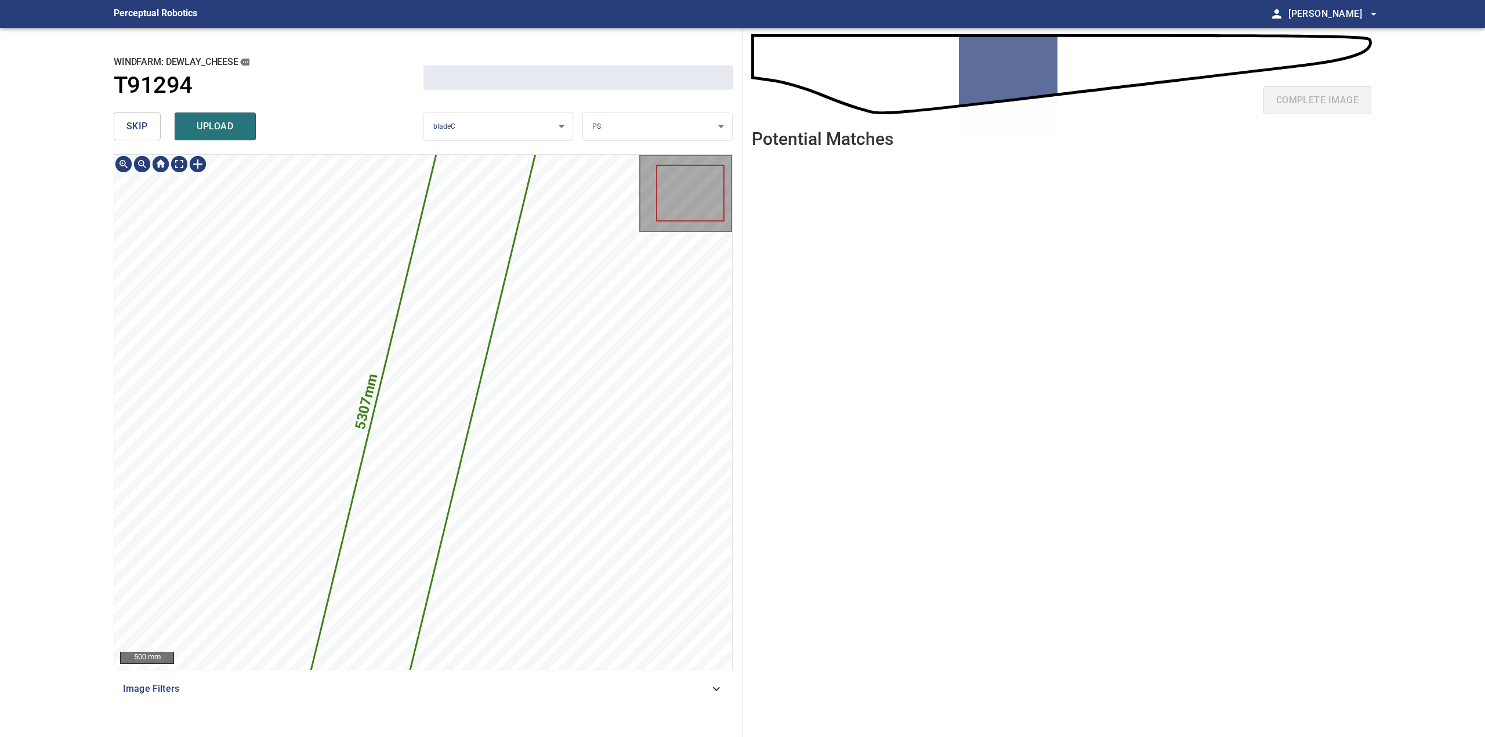
click at [150, 122] on button "skip" at bounding box center [137, 127] width 47 height 28
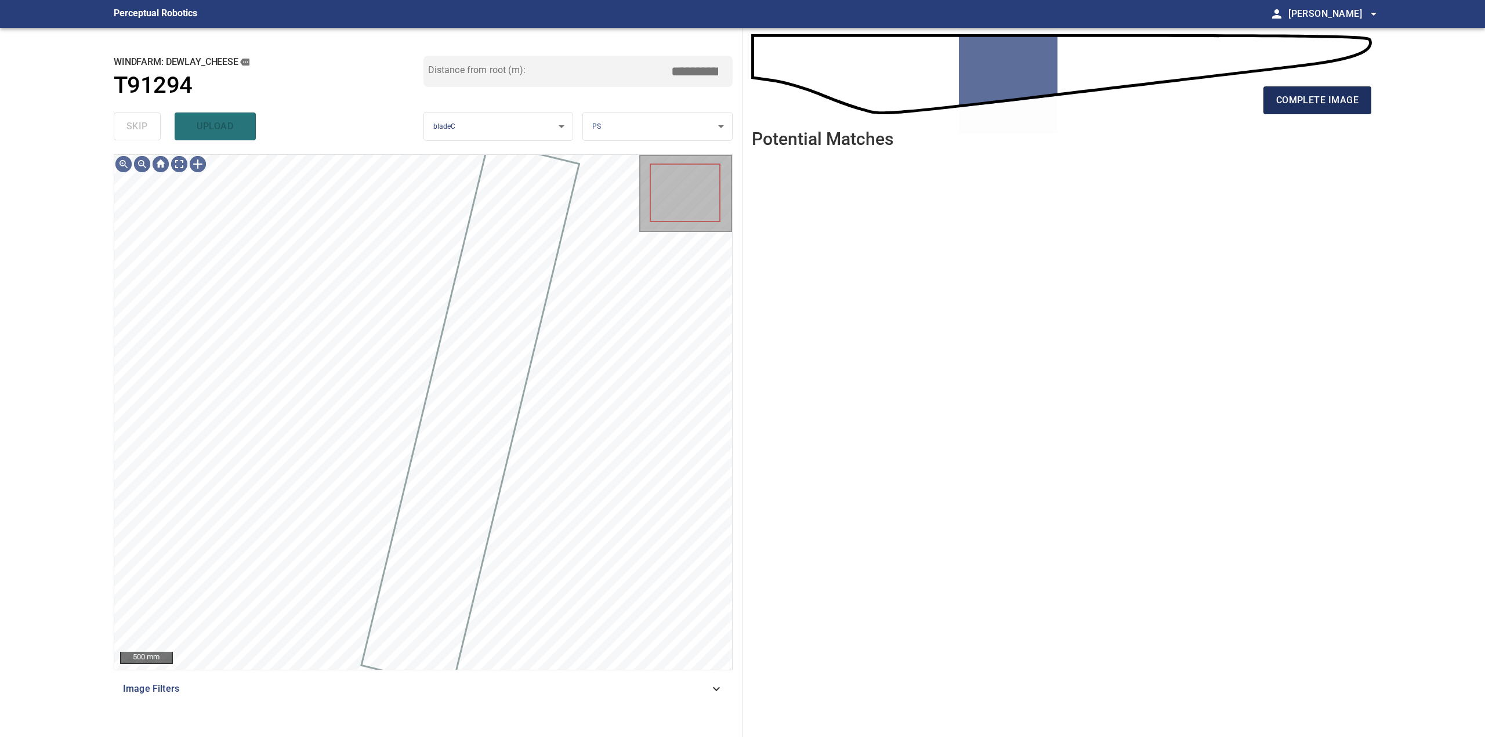
click at [1279, 93] on span "complete image" at bounding box center [1317, 100] width 82 height 16
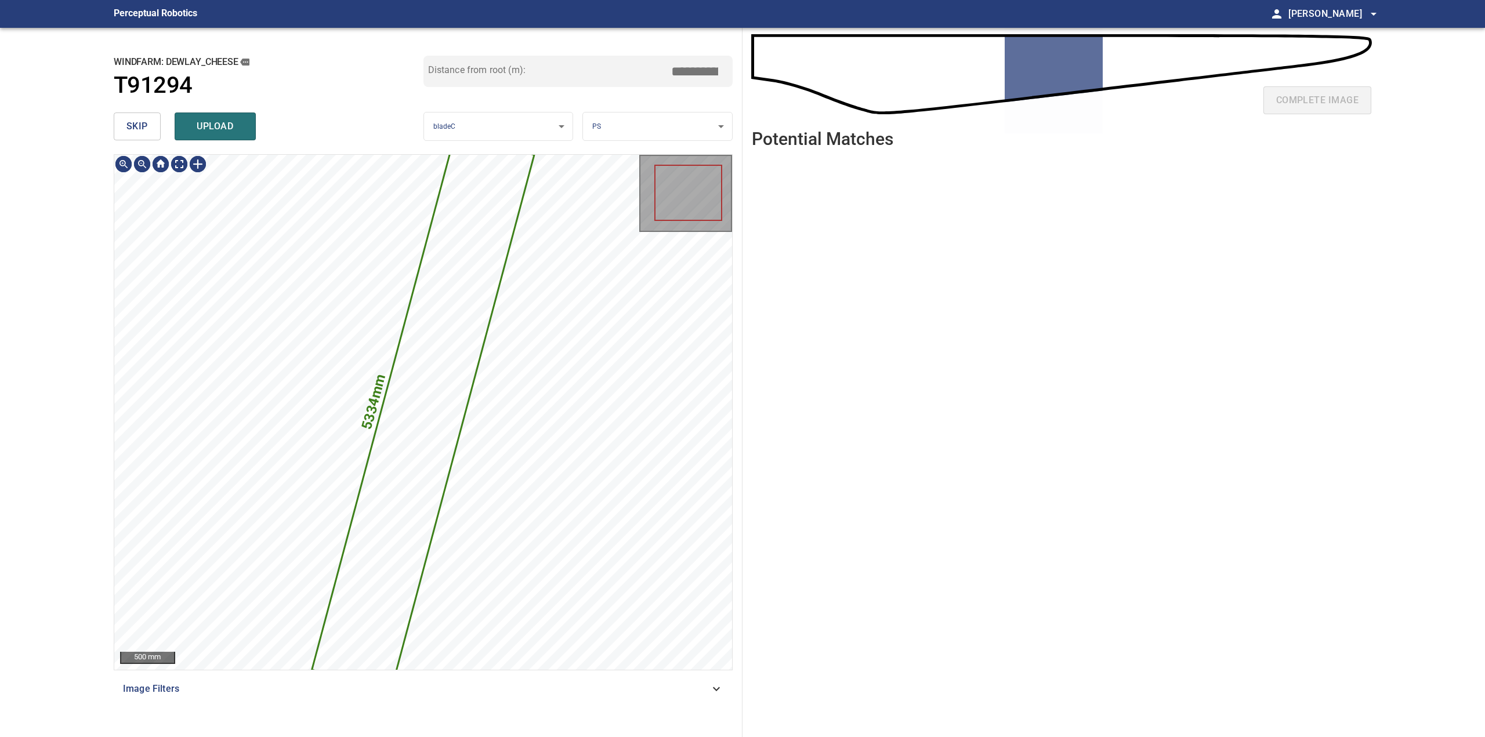
click at [141, 119] on span "skip" at bounding box center [136, 126] width 21 height 16
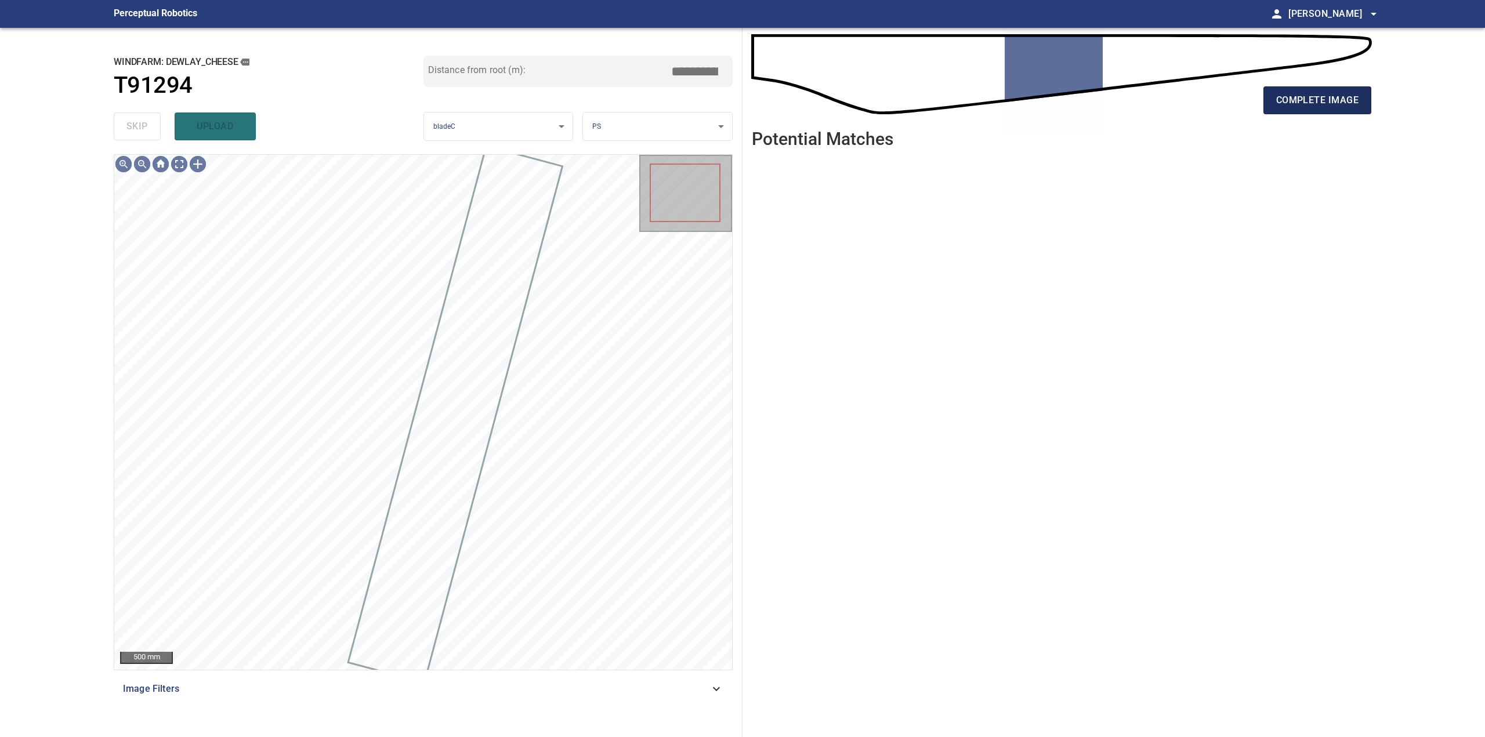
click at [1289, 109] on button "complete image" at bounding box center [1317, 100] width 108 height 28
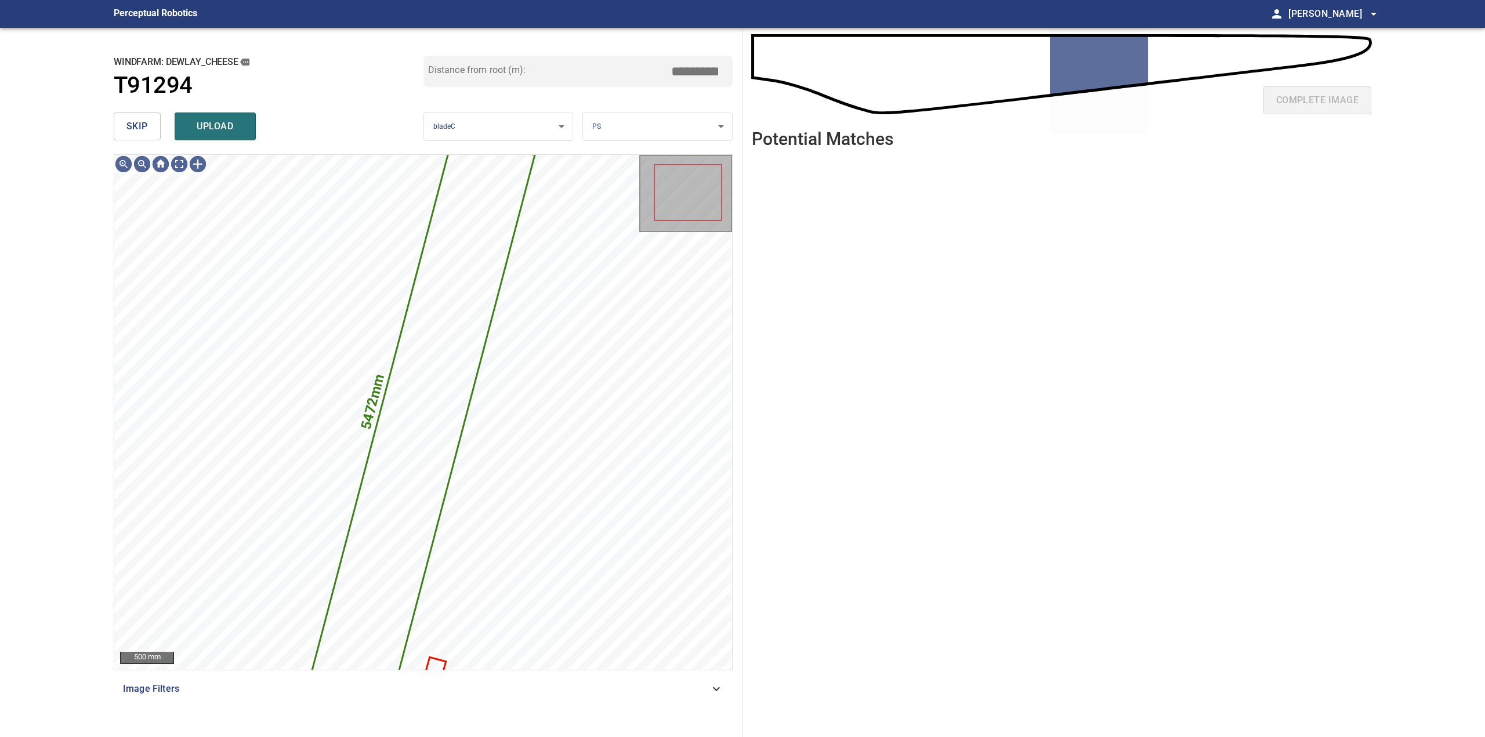
click at [125, 118] on button "skip" at bounding box center [137, 127] width 47 height 28
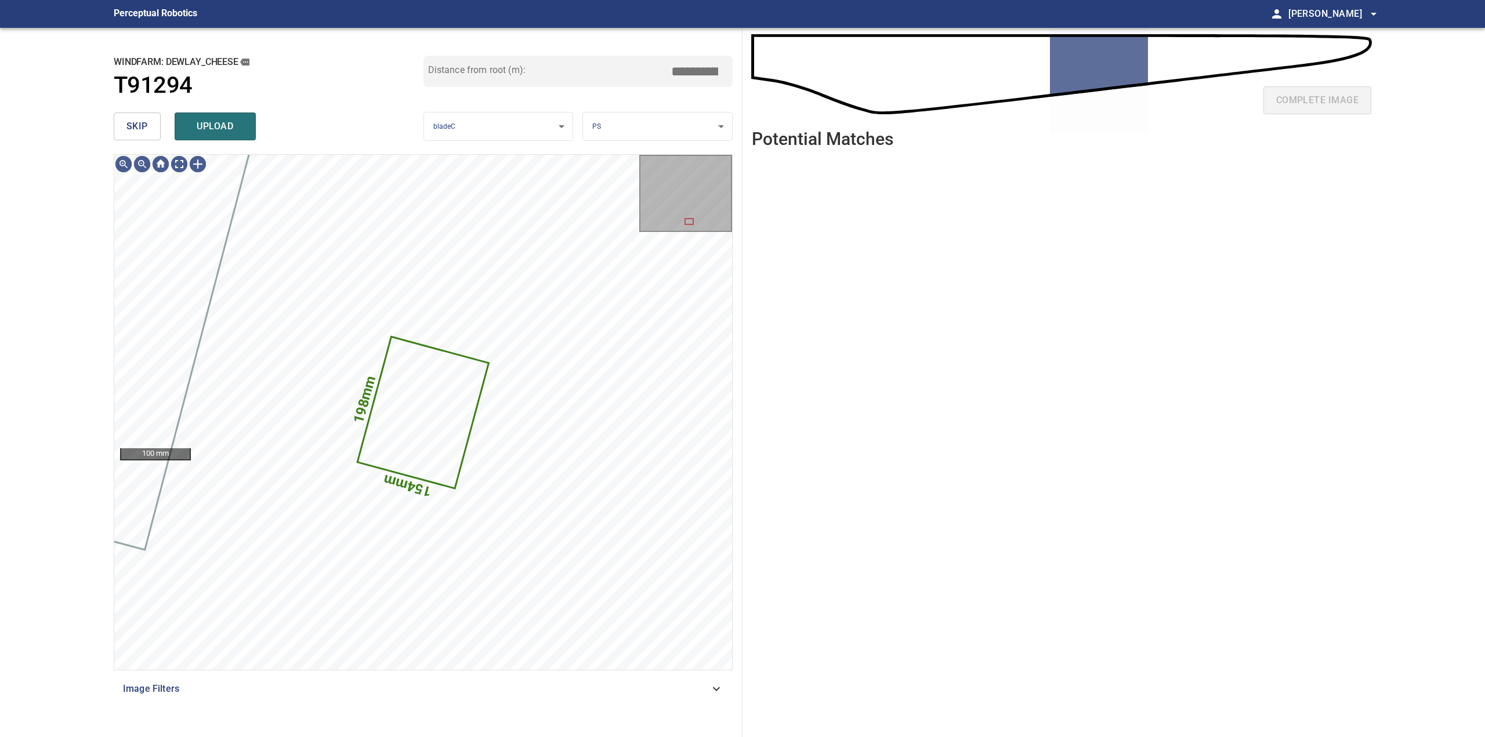
click at [133, 121] on span "skip" at bounding box center [136, 126] width 21 height 16
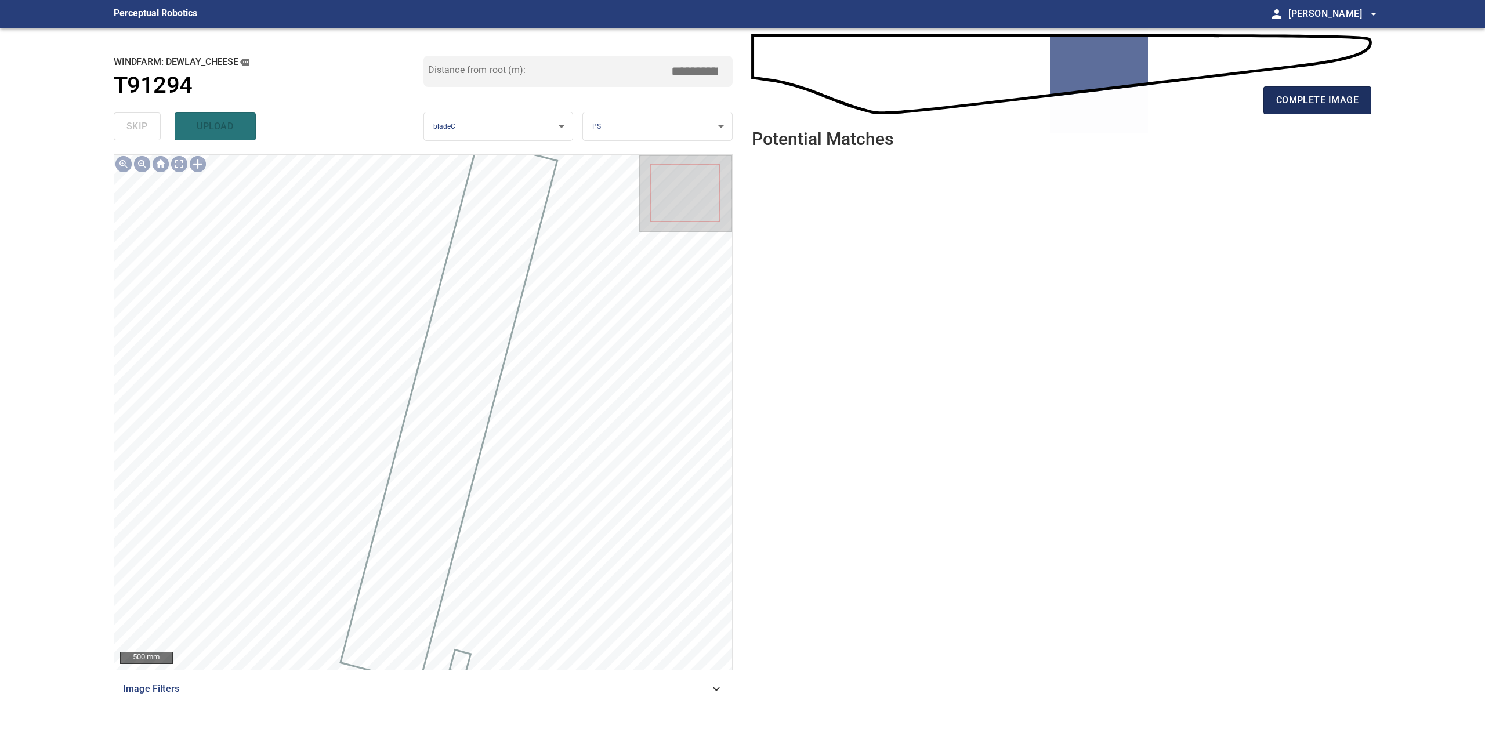
click at [1308, 92] on button "complete image" at bounding box center [1317, 100] width 108 height 28
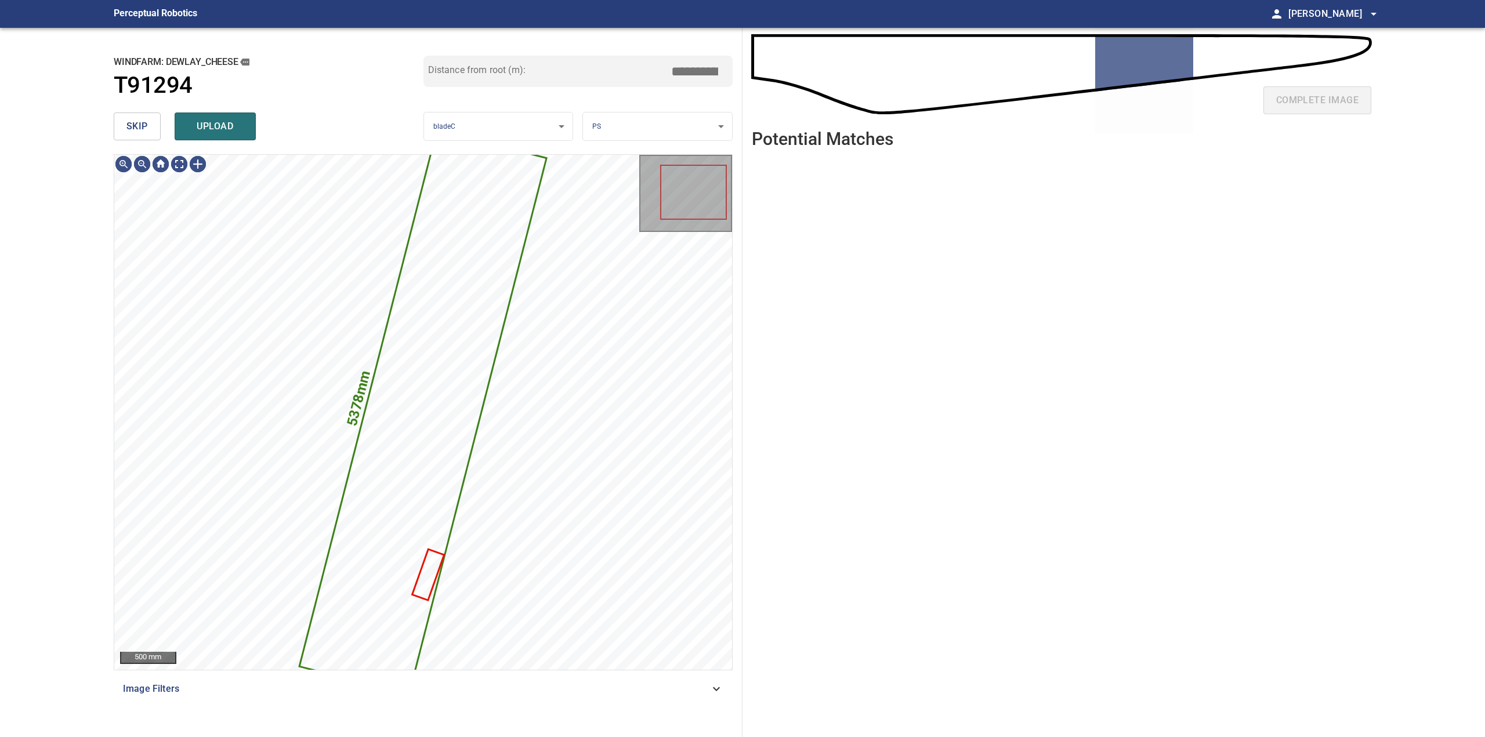
click at [132, 131] on span "skip" at bounding box center [136, 126] width 21 height 16
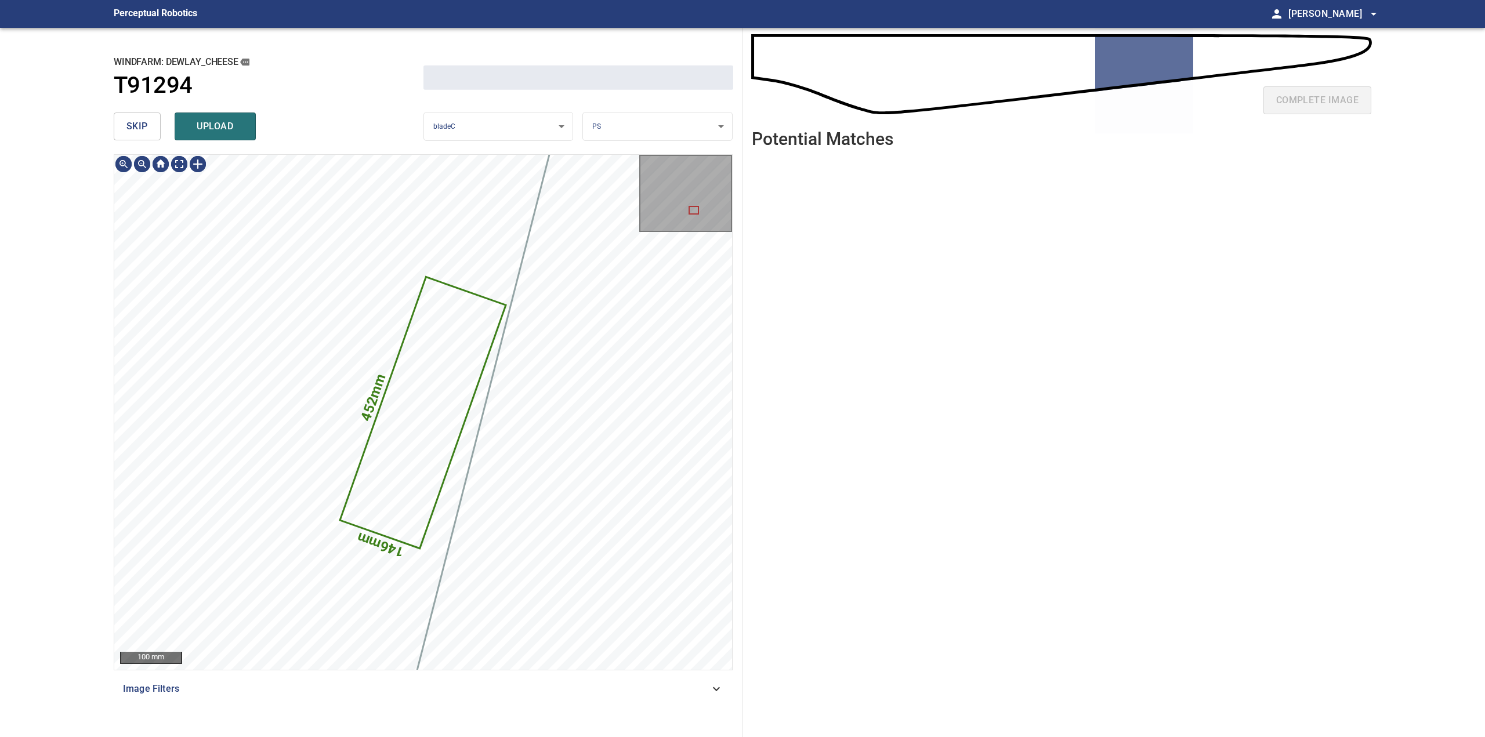
click at [132, 131] on span "skip" at bounding box center [136, 126] width 21 height 16
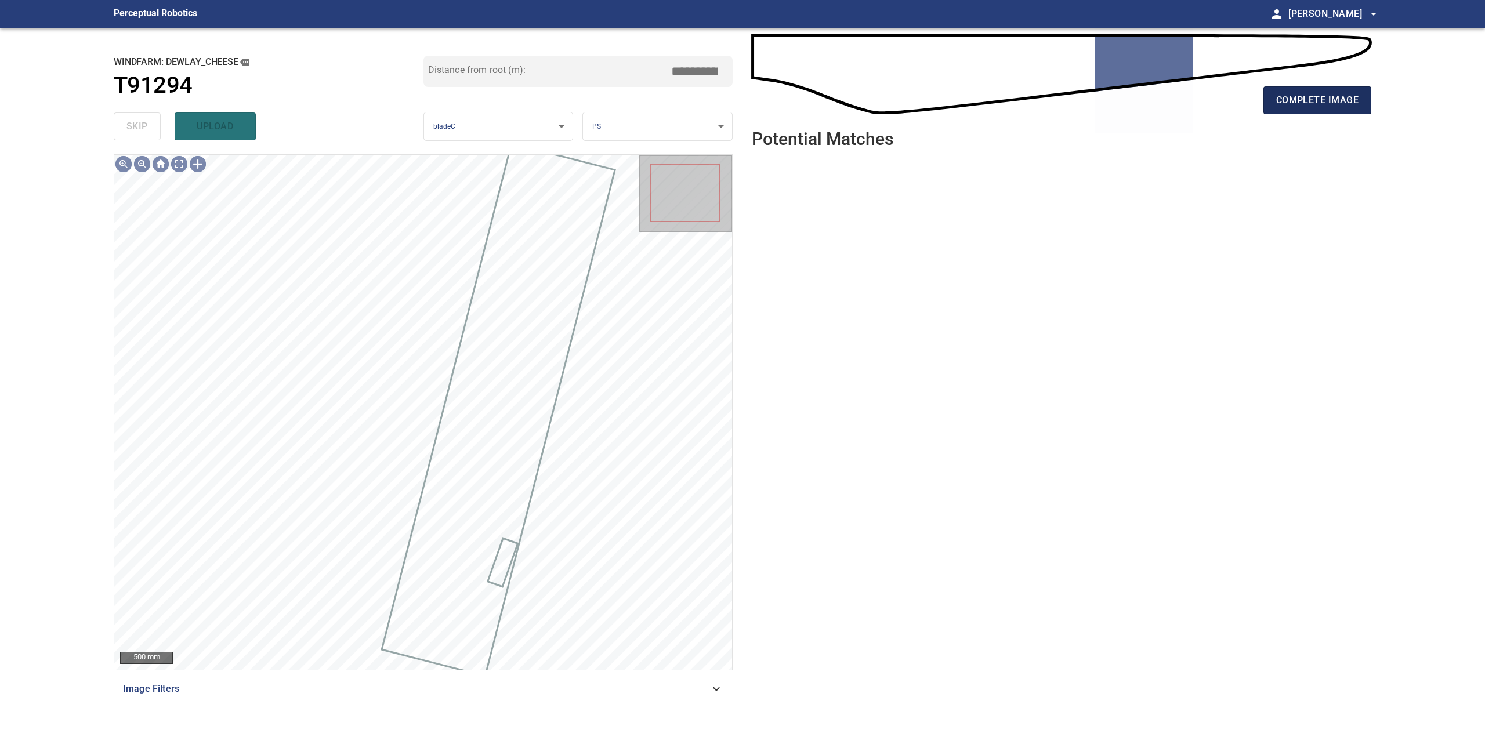
click at [1303, 98] on span "complete image" at bounding box center [1317, 100] width 82 height 16
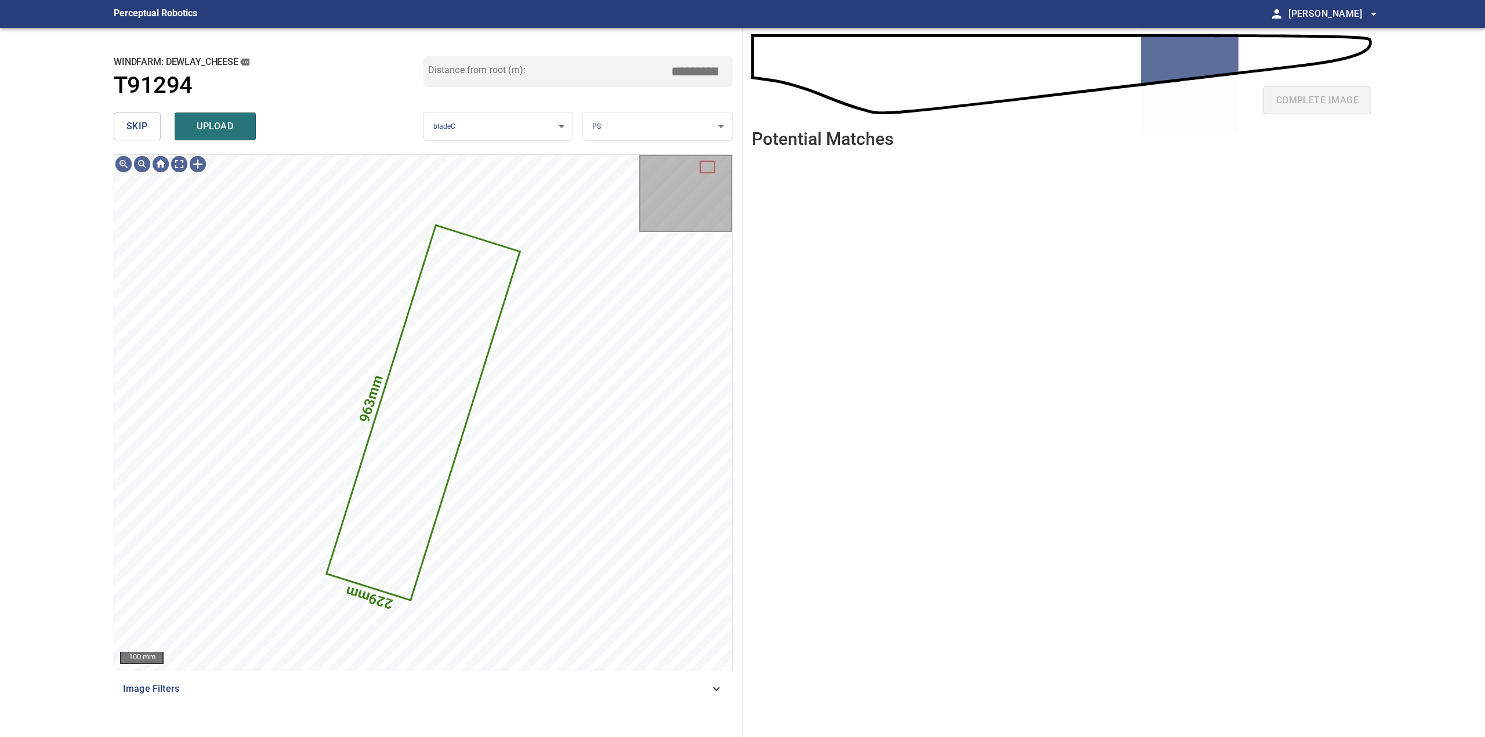
click at [126, 129] on button "skip" at bounding box center [137, 127] width 47 height 28
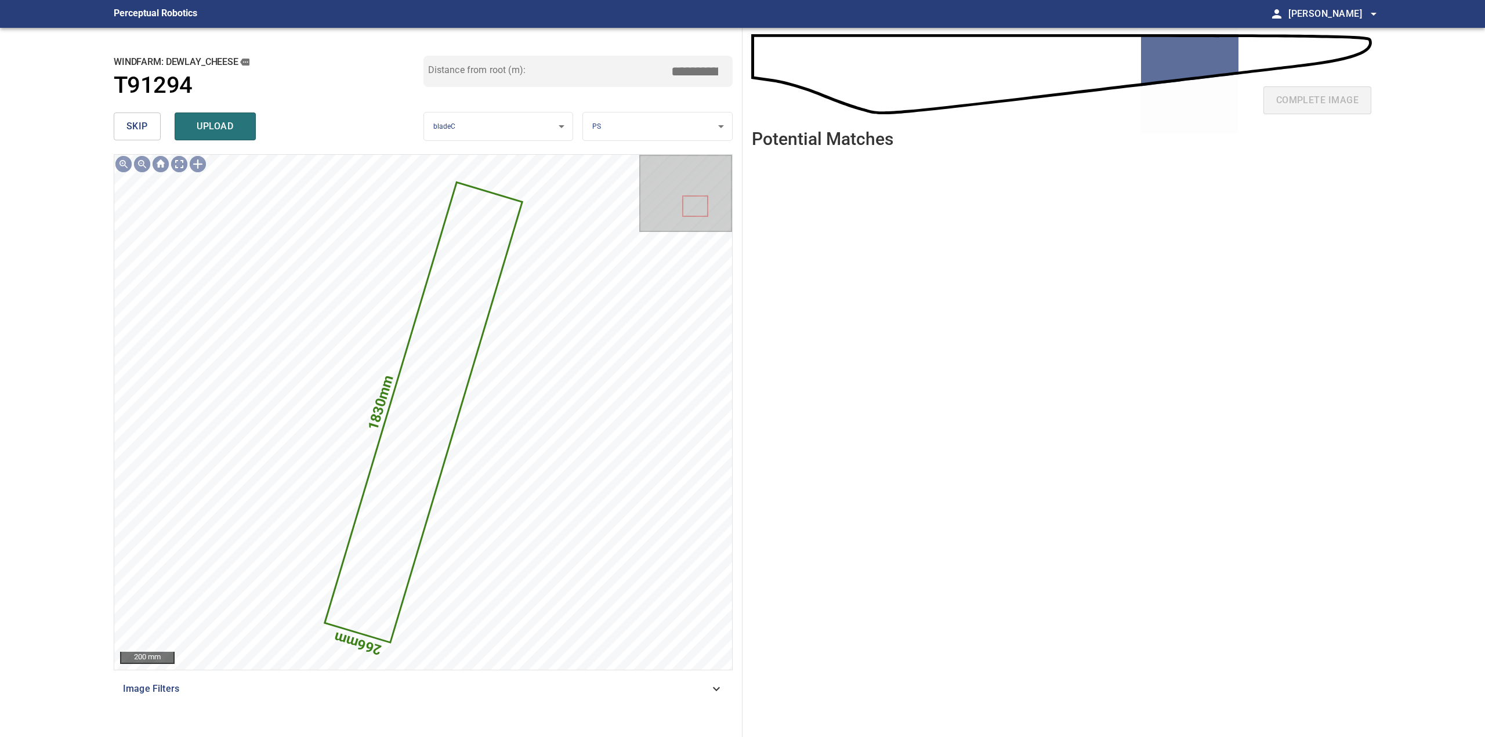
click at [127, 128] on span "skip" at bounding box center [136, 126] width 21 height 16
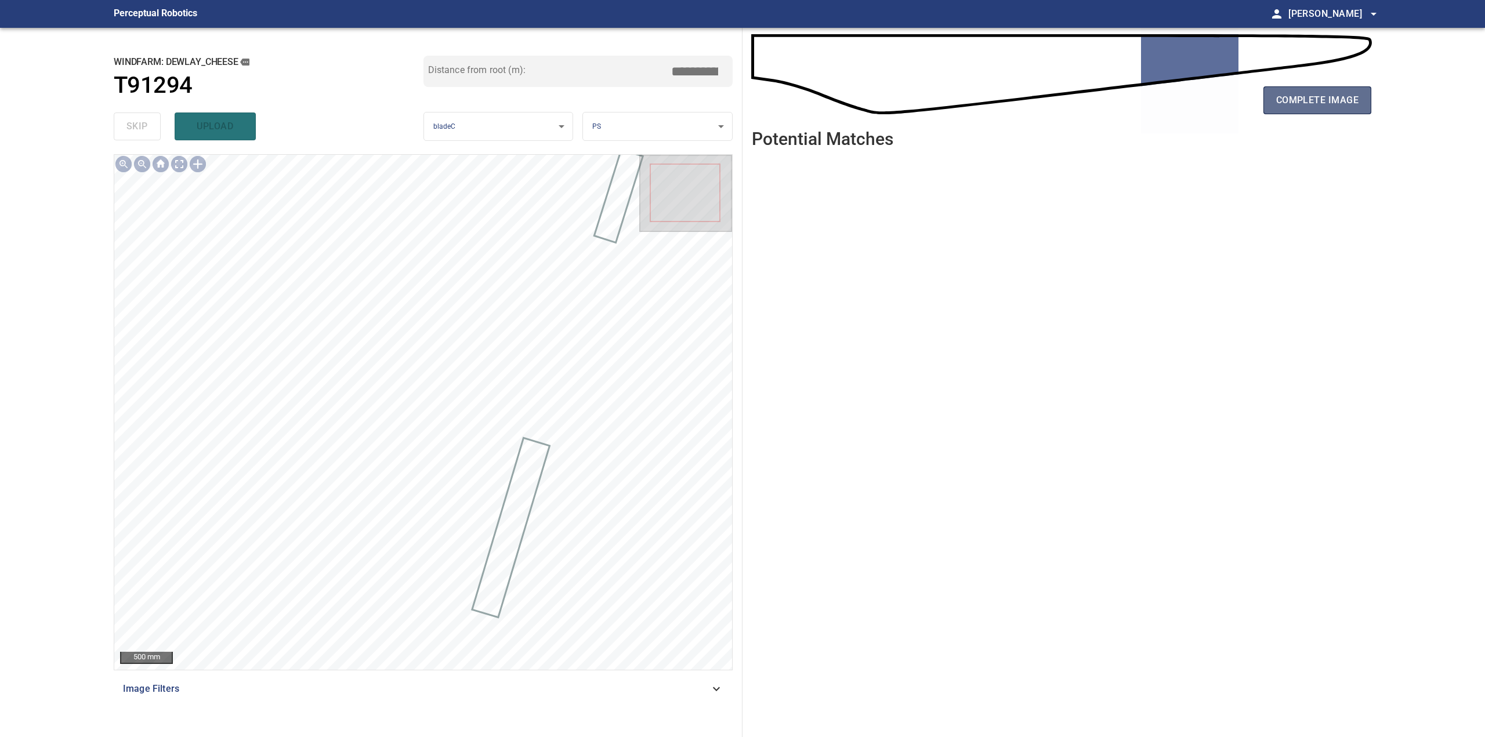
click at [1302, 92] on span "complete image" at bounding box center [1317, 100] width 82 height 16
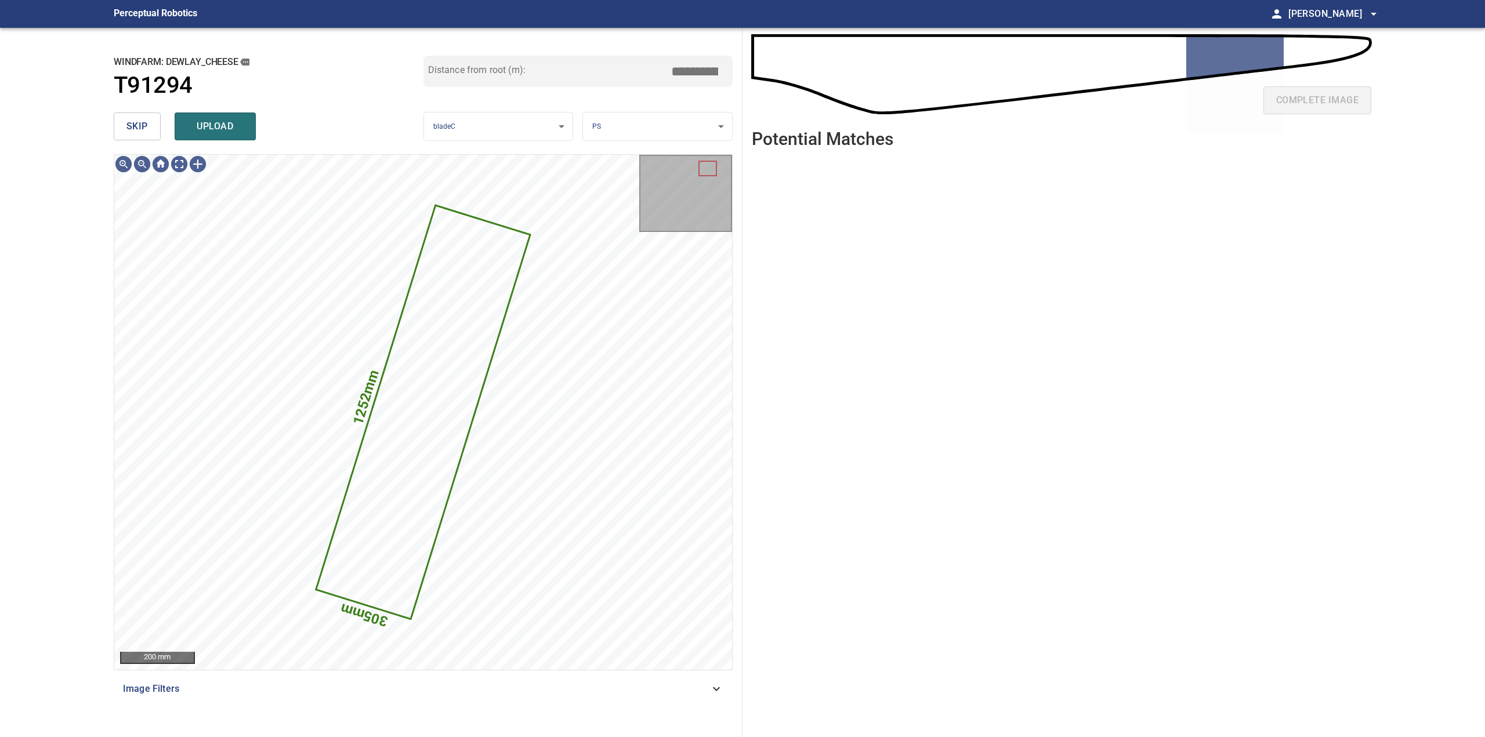
click at [112, 126] on div "**********" at bounding box center [423, 382] width 638 height 709
click at [131, 126] on span "skip" at bounding box center [136, 126] width 21 height 16
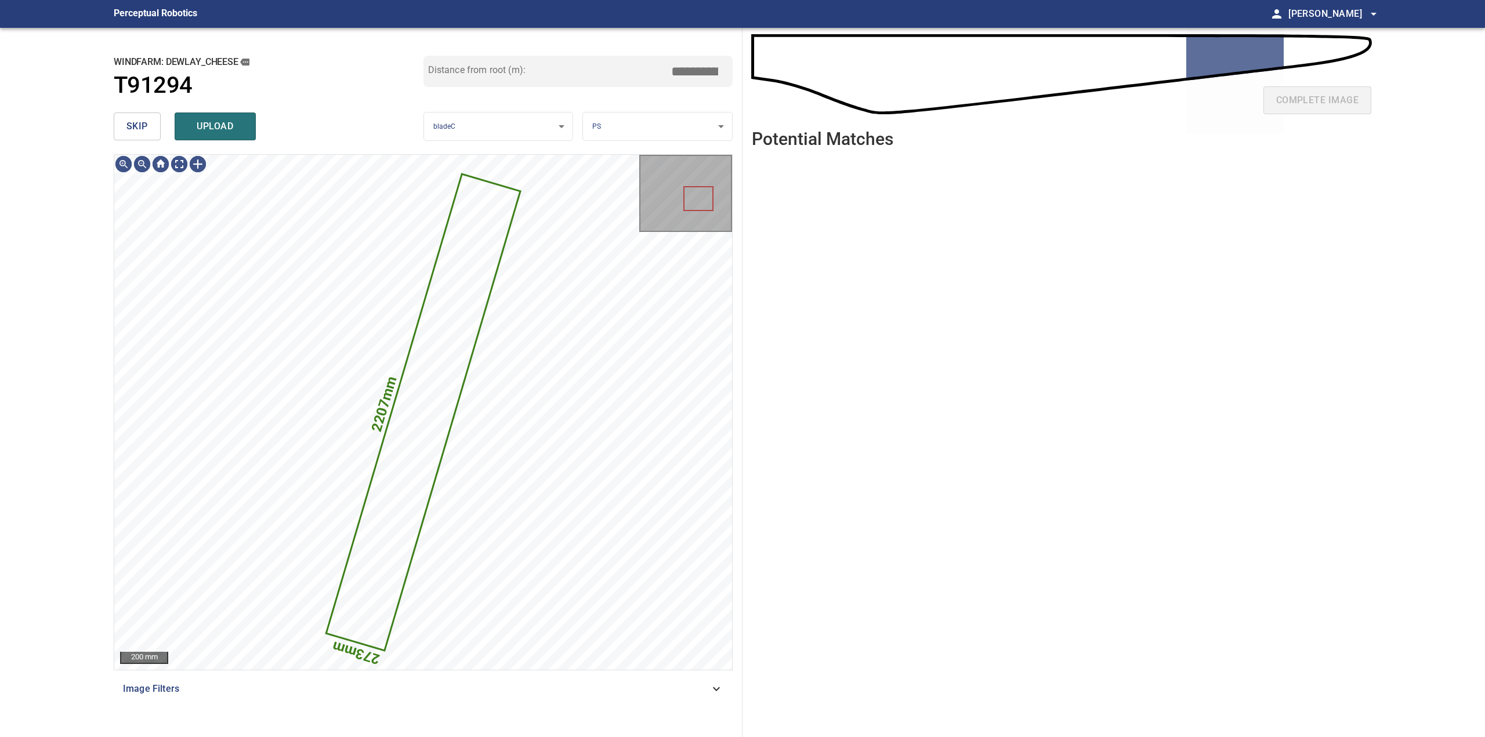
click at [131, 126] on span "skip" at bounding box center [136, 126] width 21 height 16
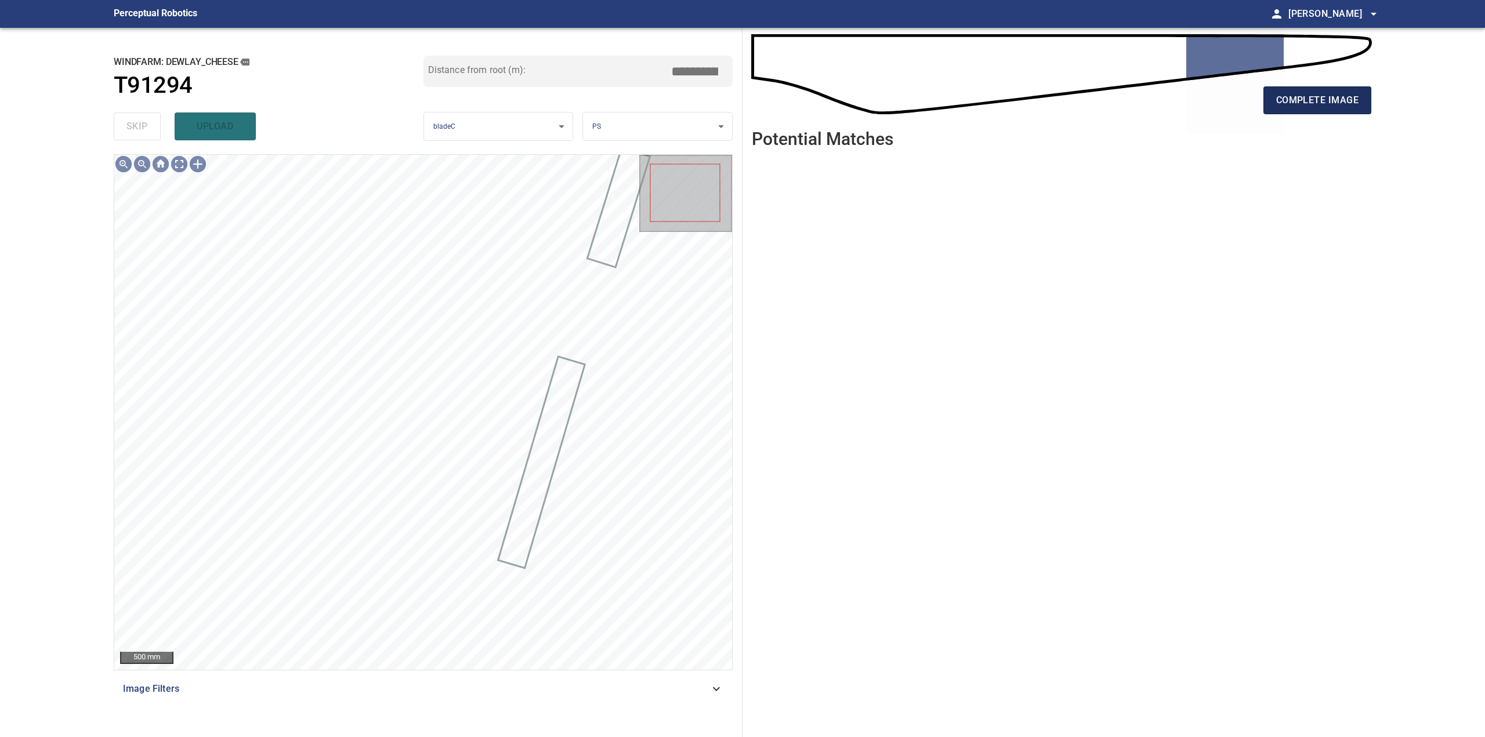
click at [1270, 107] on button "complete image" at bounding box center [1317, 100] width 108 height 28
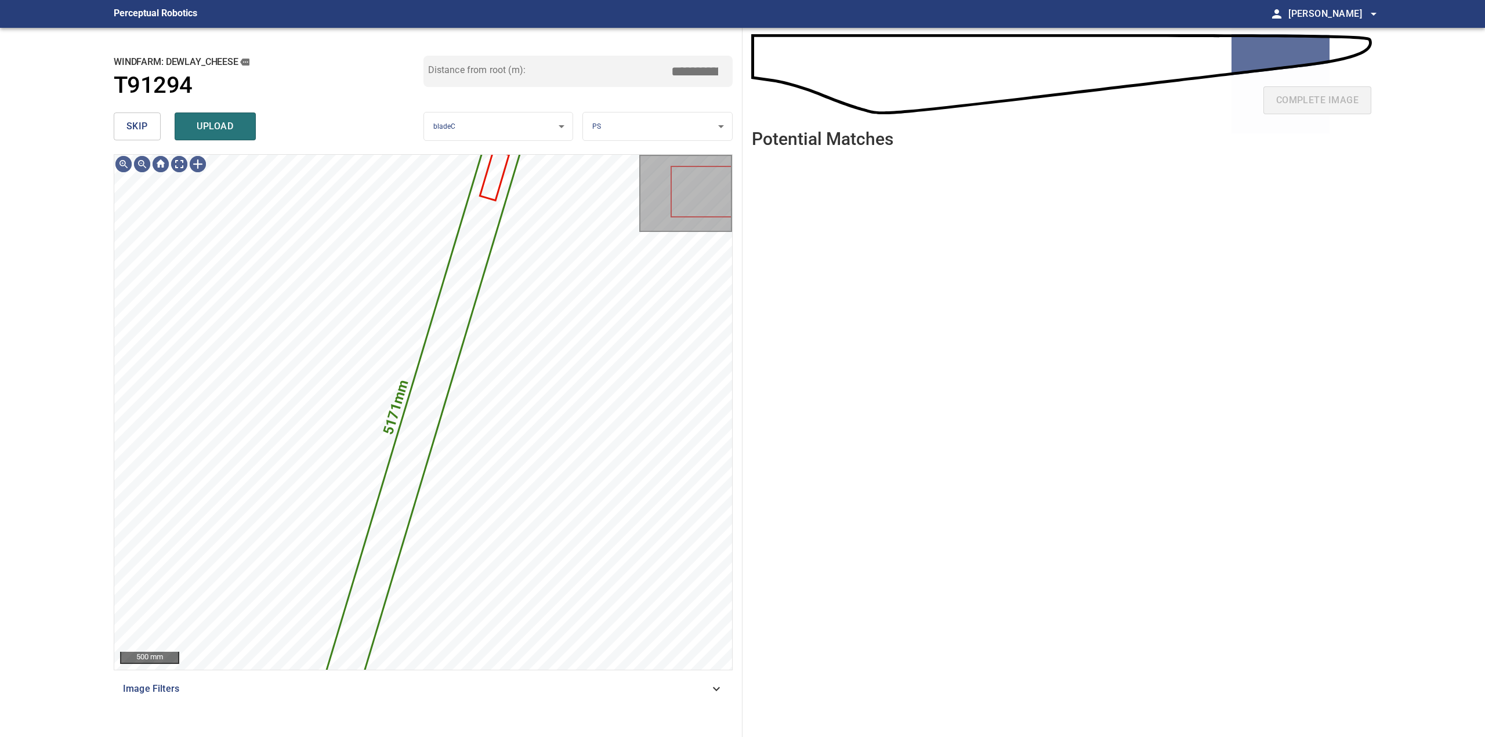
click at [135, 139] on button "skip" at bounding box center [137, 127] width 47 height 28
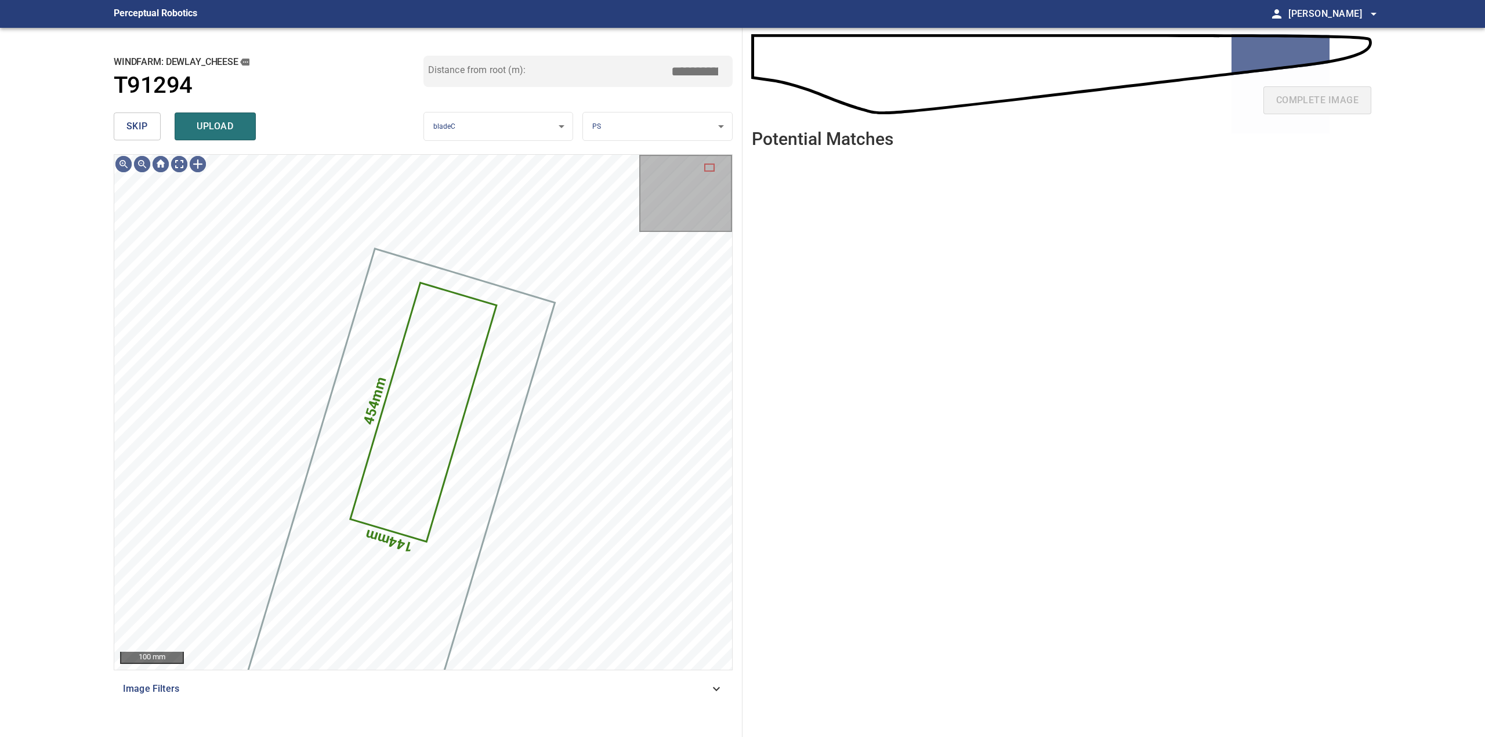
click at [135, 139] on button "skip" at bounding box center [137, 127] width 47 height 28
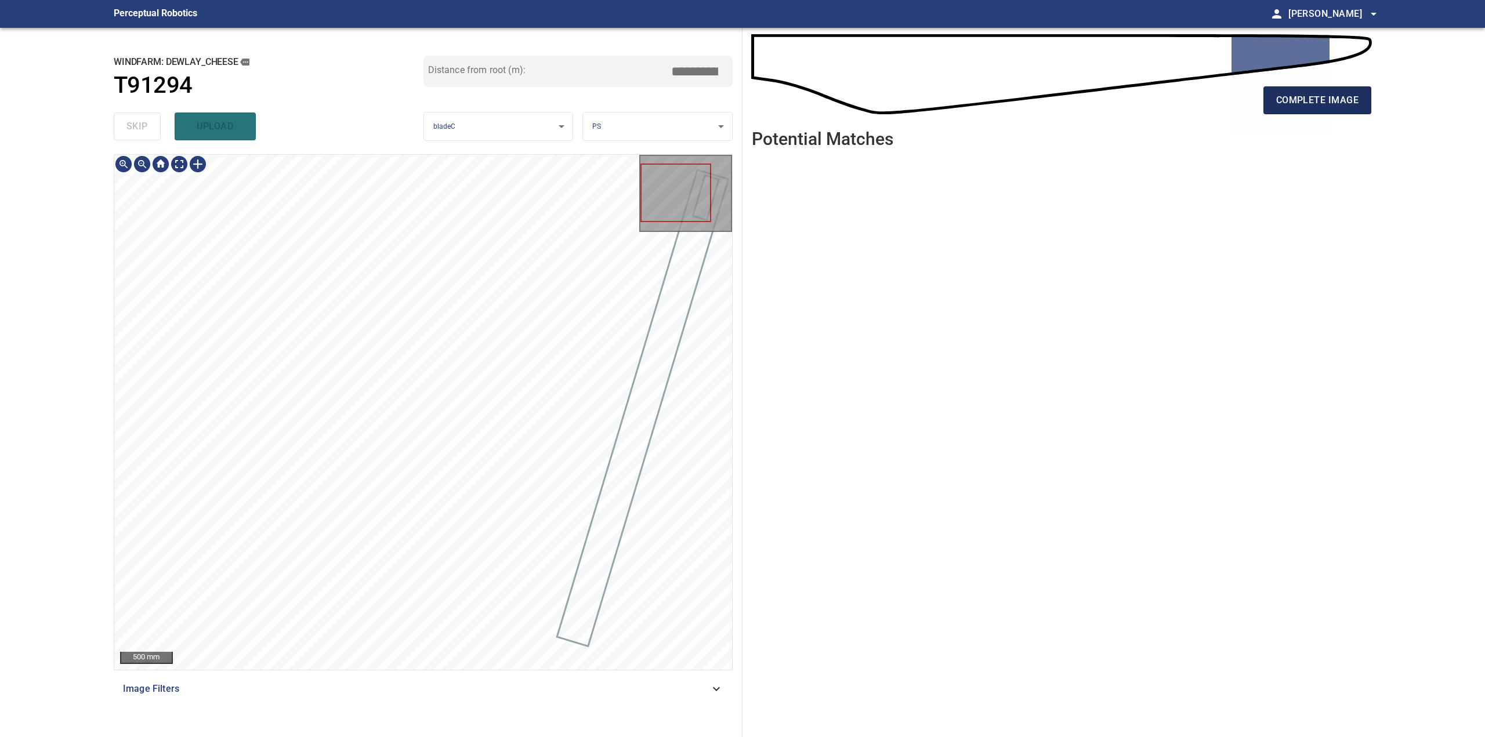
click at [1291, 96] on span "complete image" at bounding box center [1317, 100] width 82 height 16
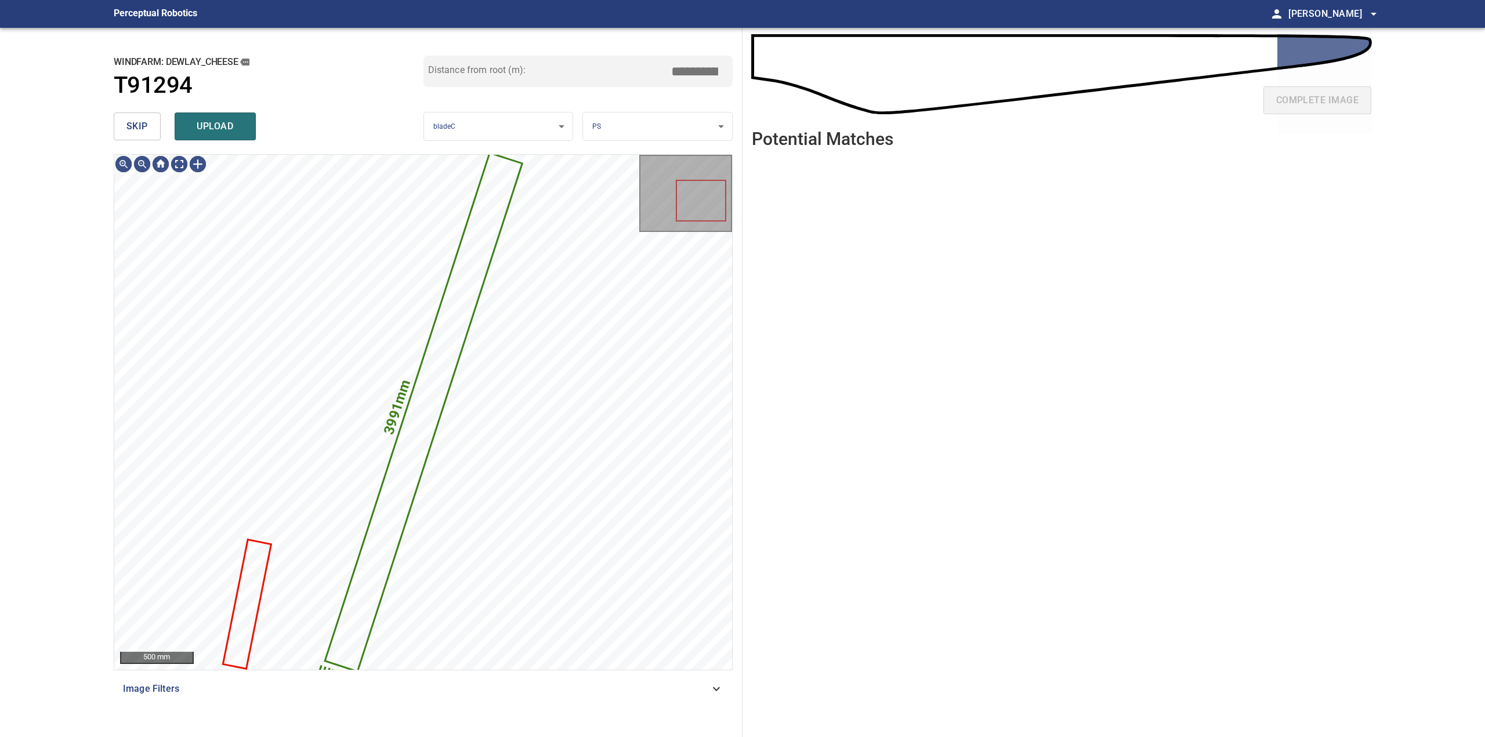
click at [142, 129] on span "skip" at bounding box center [136, 126] width 21 height 16
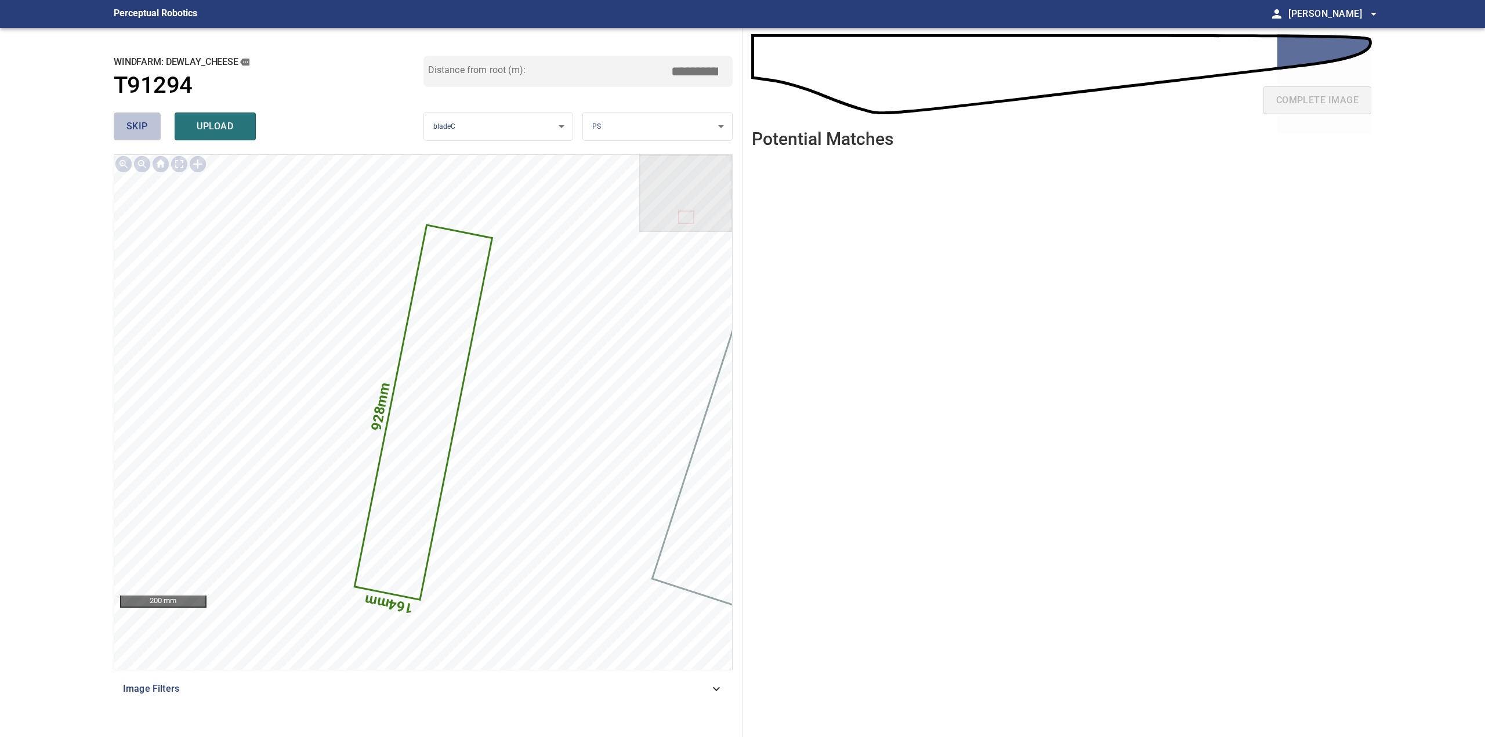
click at [132, 131] on span "skip" at bounding box center [136, 126] width 21 height 16
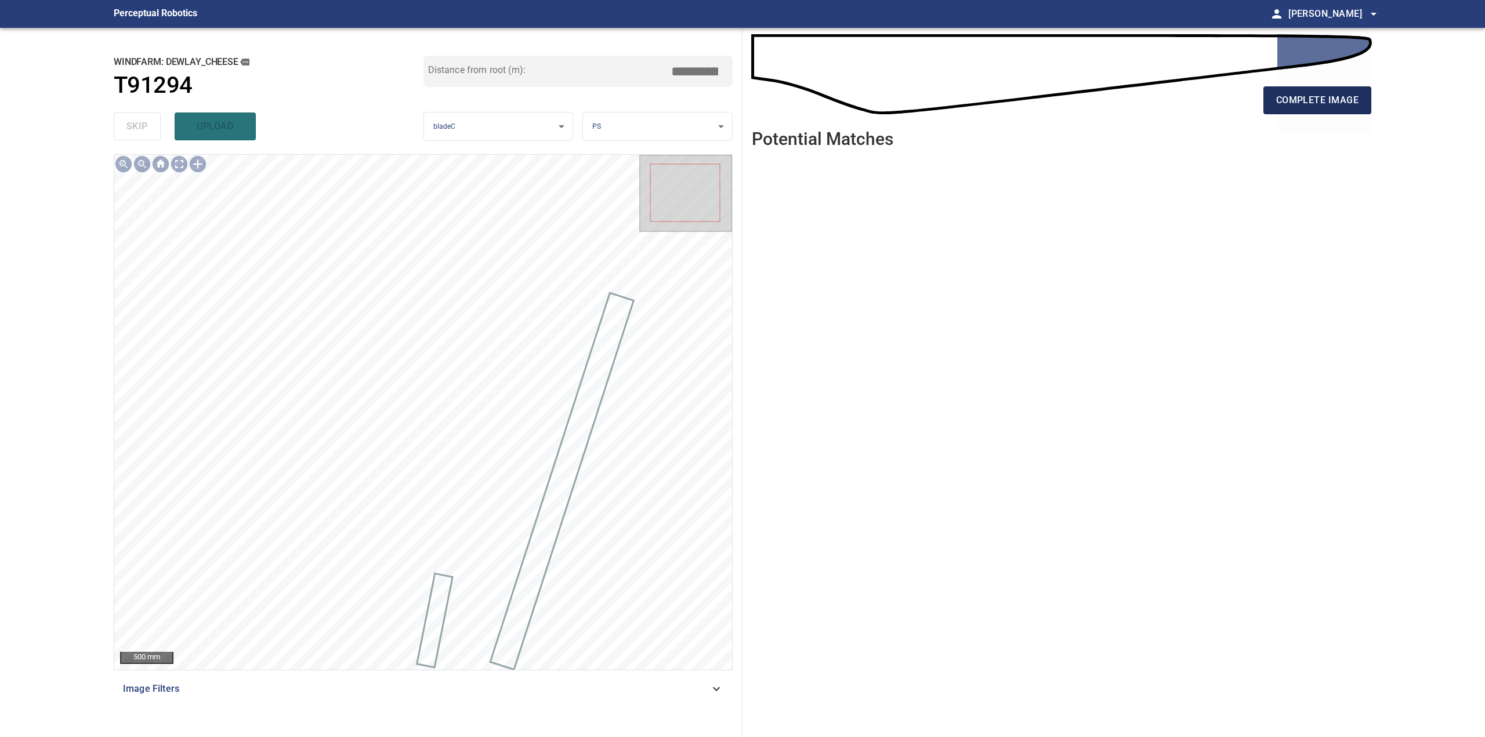
click at [1317, 100] on span "complete image" at bounding box center [1317, 100] width 82 height 16
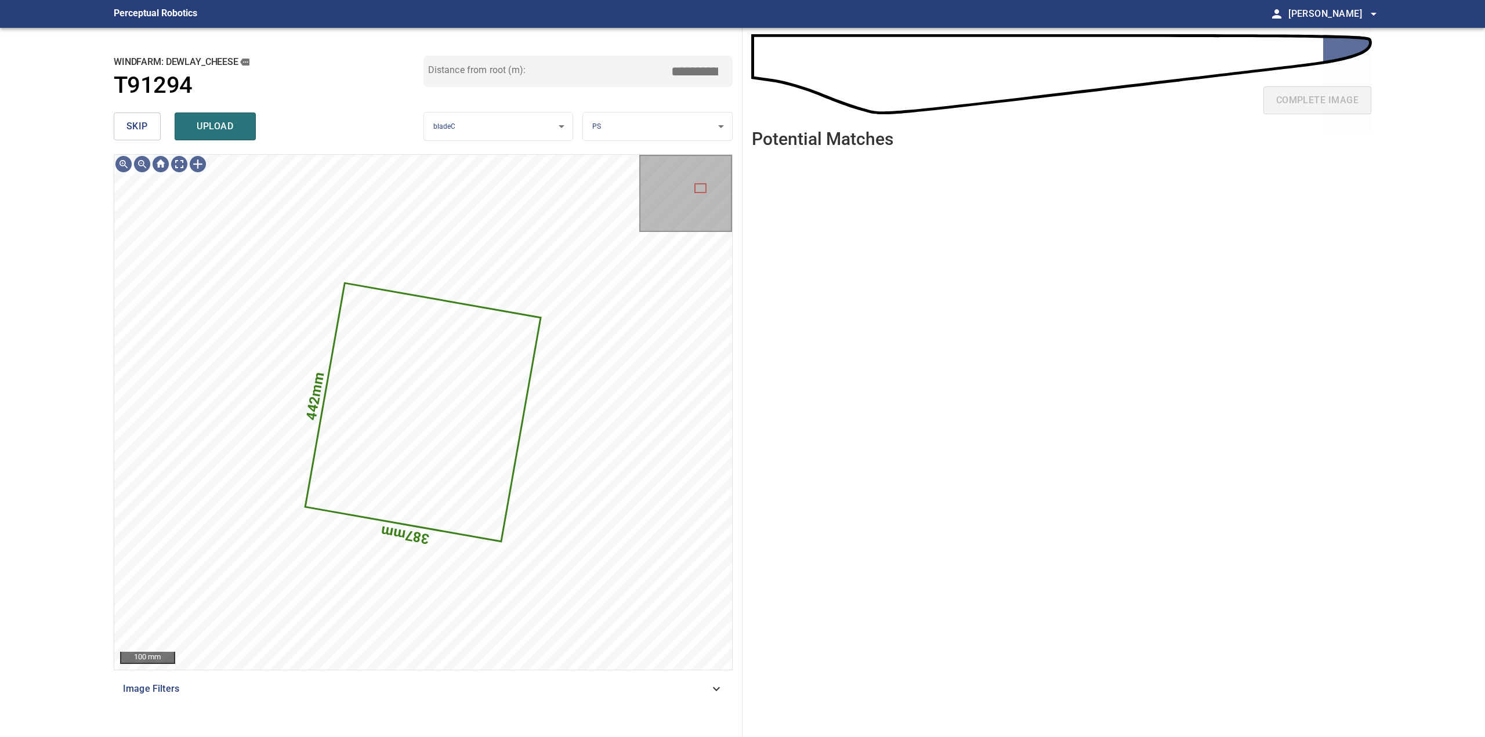
click at [150, 134] on button "skip" at bounding box center [137, 127] width 47 height 28
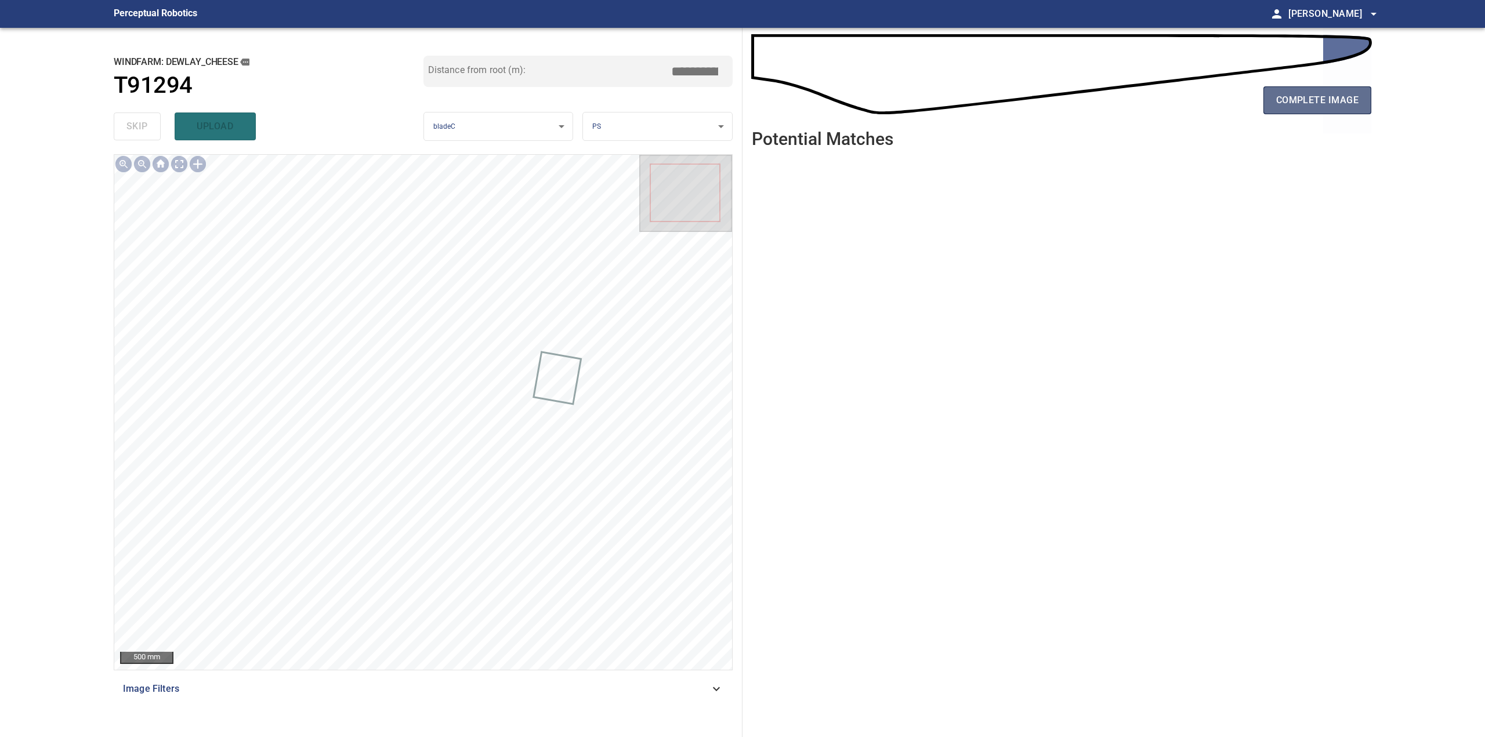
click at [1353, 107] on span "complete image" at bounding box center [1317, 100] width 82 height 16
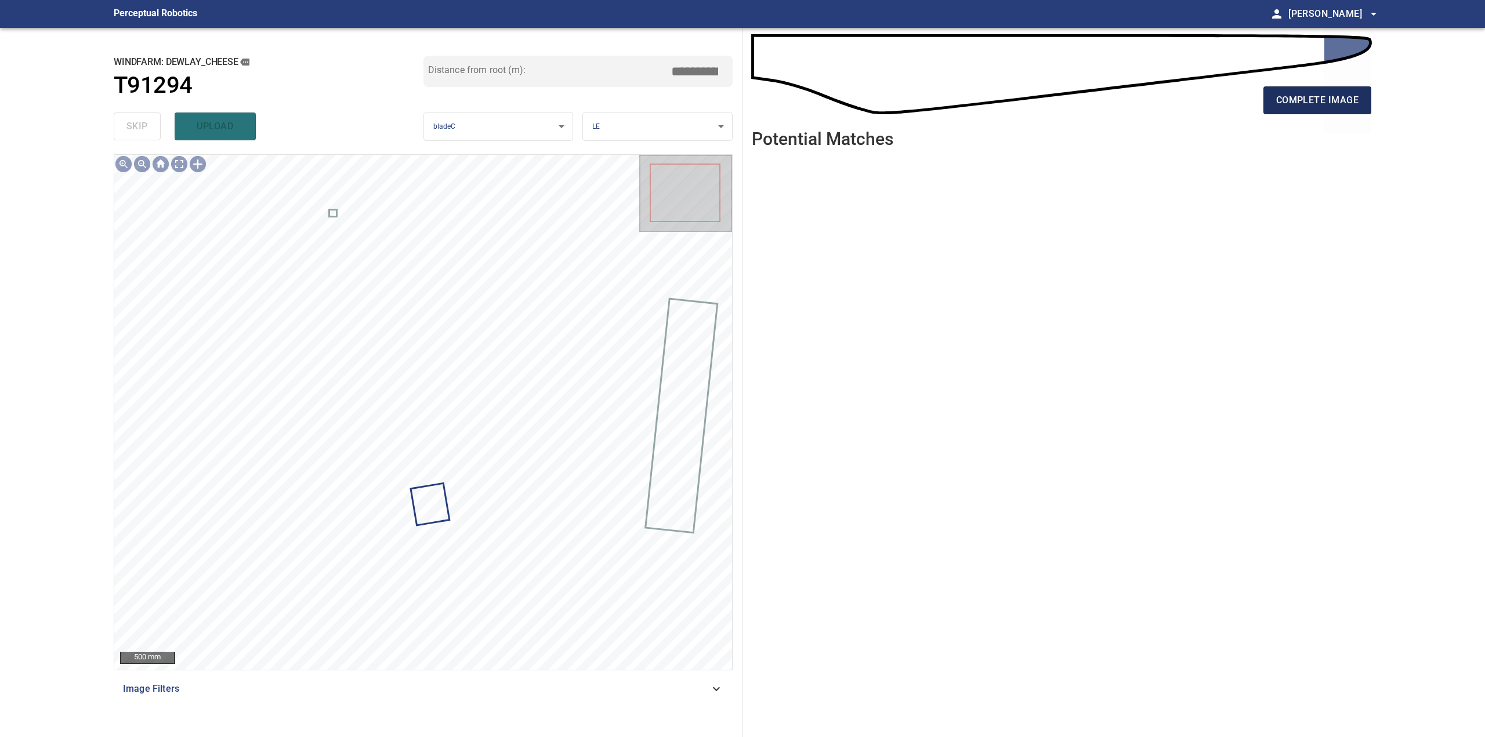
click at [1344, 96] on span "complete image" at bounding box center [1317, 100] width 82 height 16
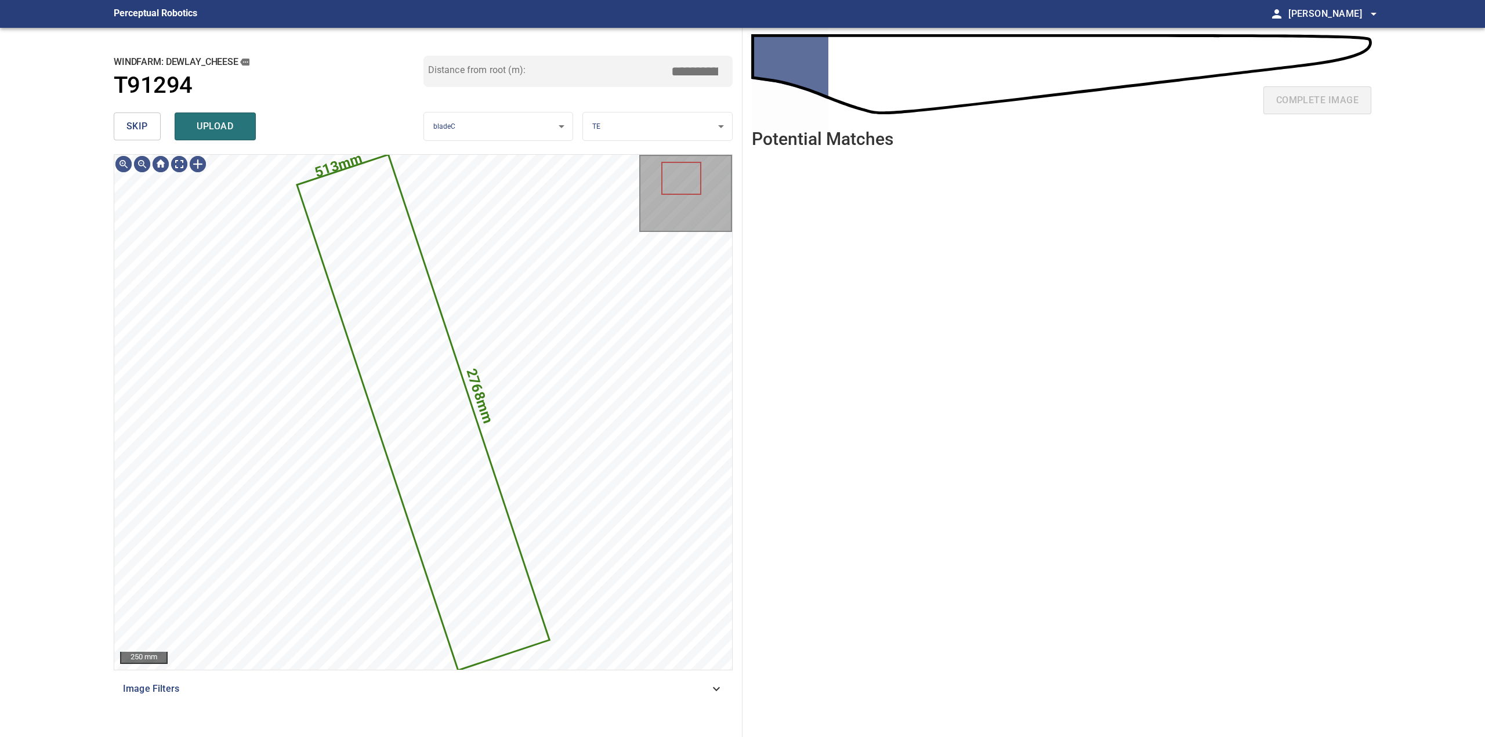
click at [122, 124] on button "skip" at bounding box center [137, 127] width 47 height 28
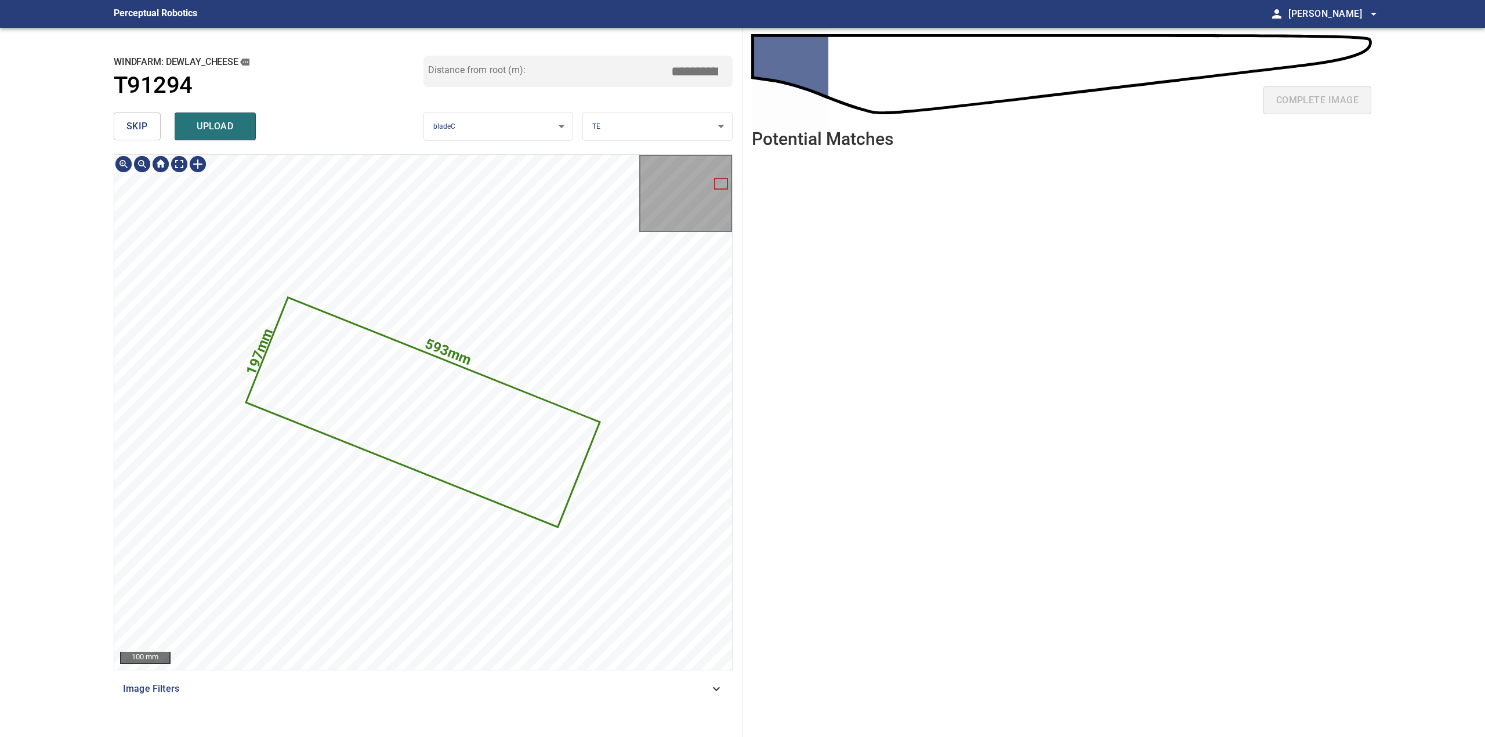
drag, startPoint x: 134, startPoint y: 124, endPoint x: 753, endPoint y: 510, distance: 729.8
click at [756, 511] on div "**********" at bounding box center [742, 382] width 1276 height 709
click at [153, 119] on button "skip" at bounding box center [137, 127] width 47 height 28
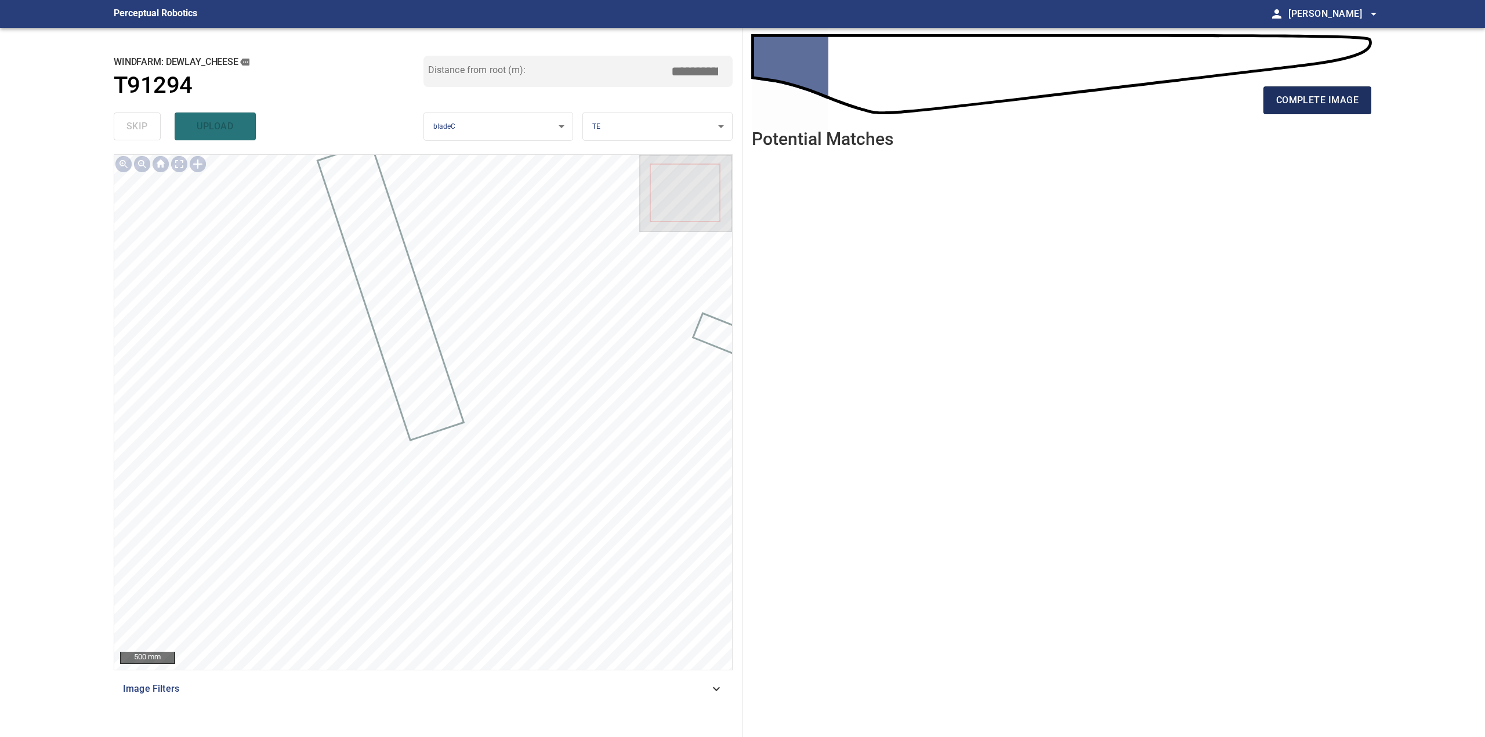
click at [1283, 113] on button "complete image" at bounding box center [1317, 100] width 108 height 28
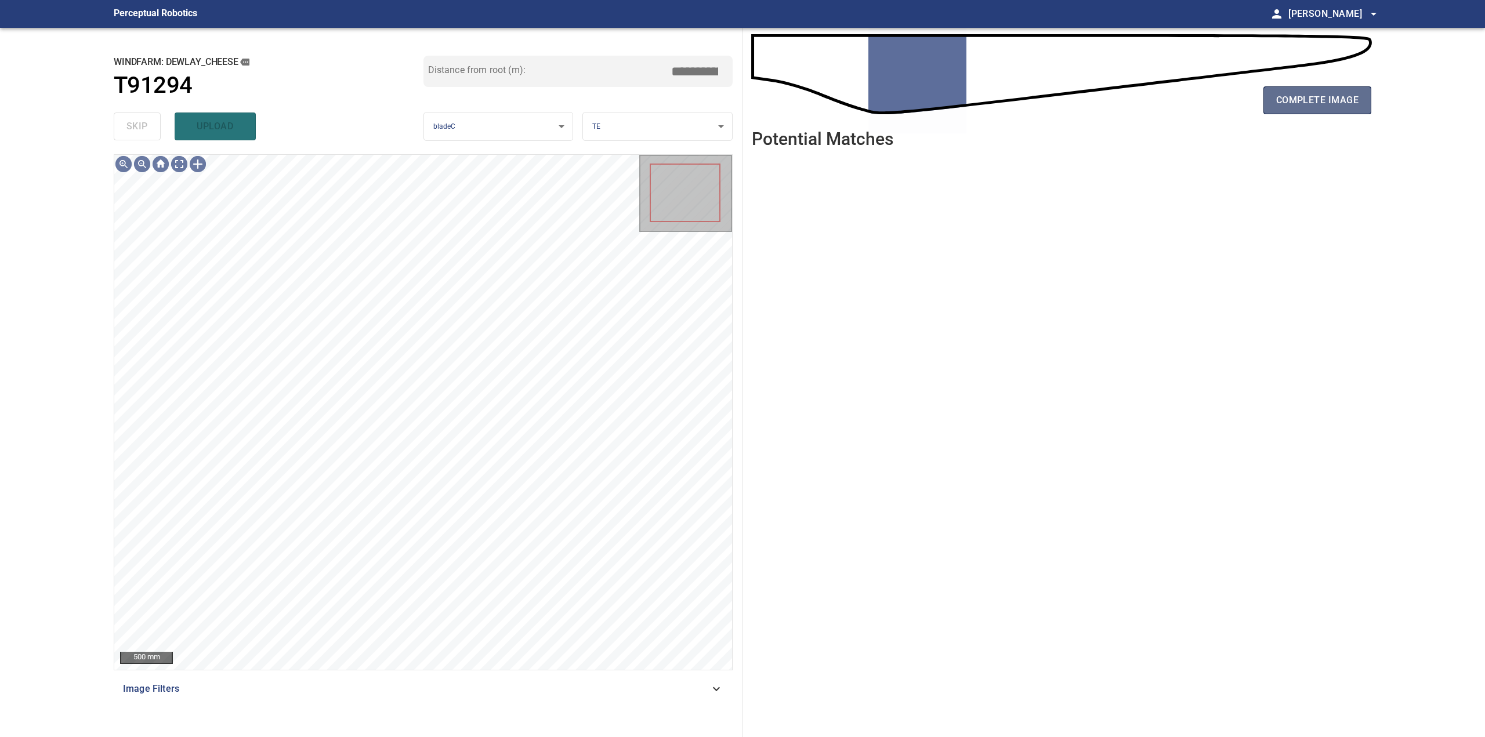
click at [1322, 111] on button "complete image" at bounding box center [1317, 100] width 108 height 28
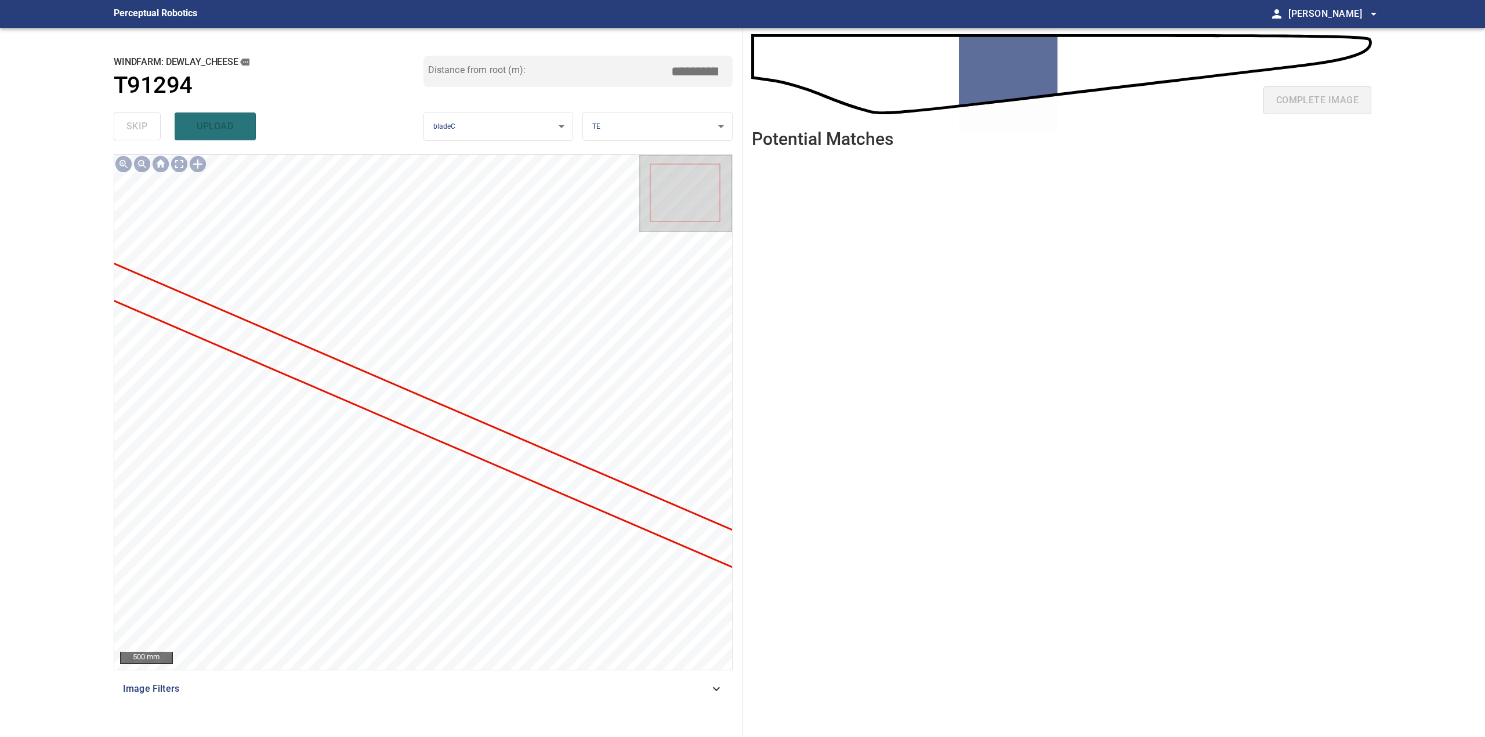
click at [1321, 99] on div "complete image" at bounding box center [1061, 105] width 619 height 46
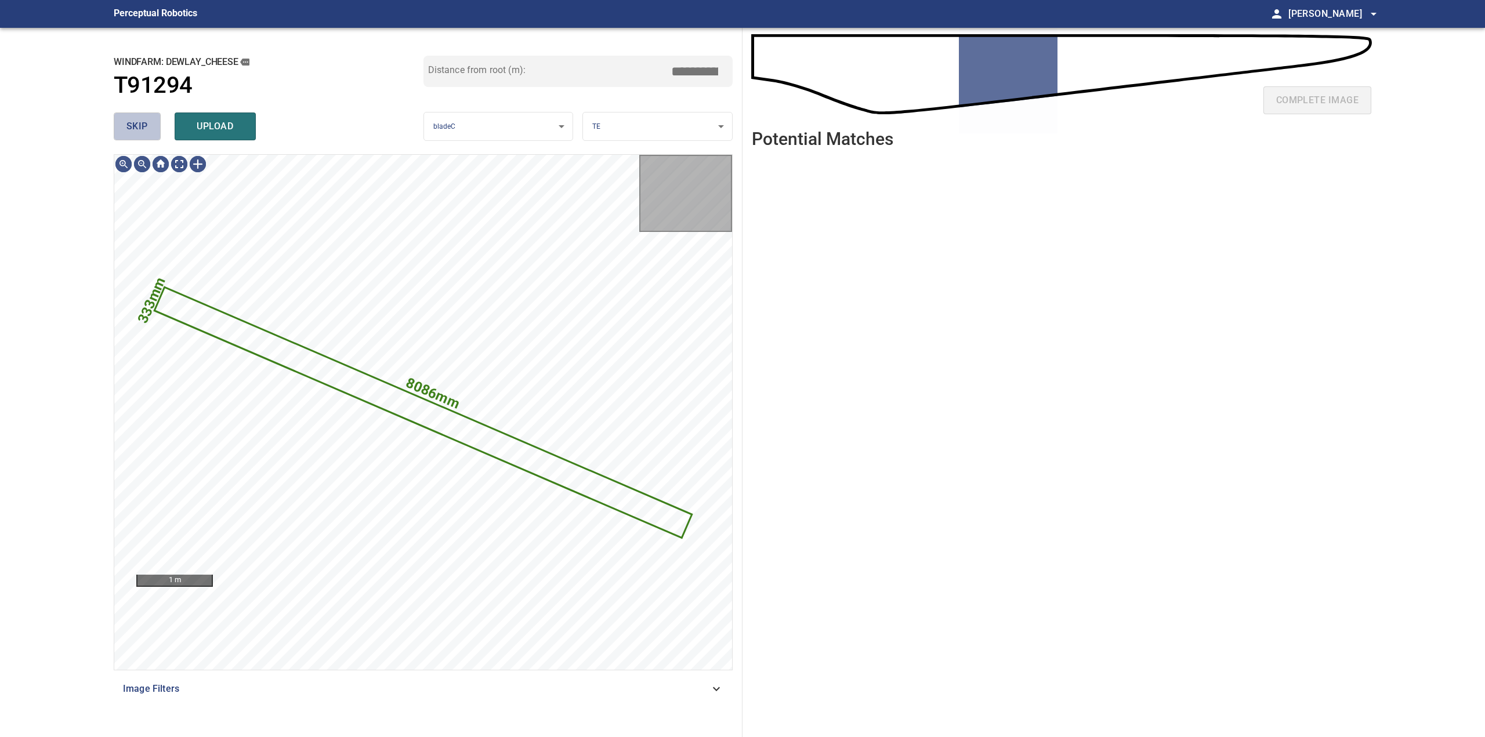
click at [129, 128] on span "skip" at bounding box center [136, 126] width 21 height 16
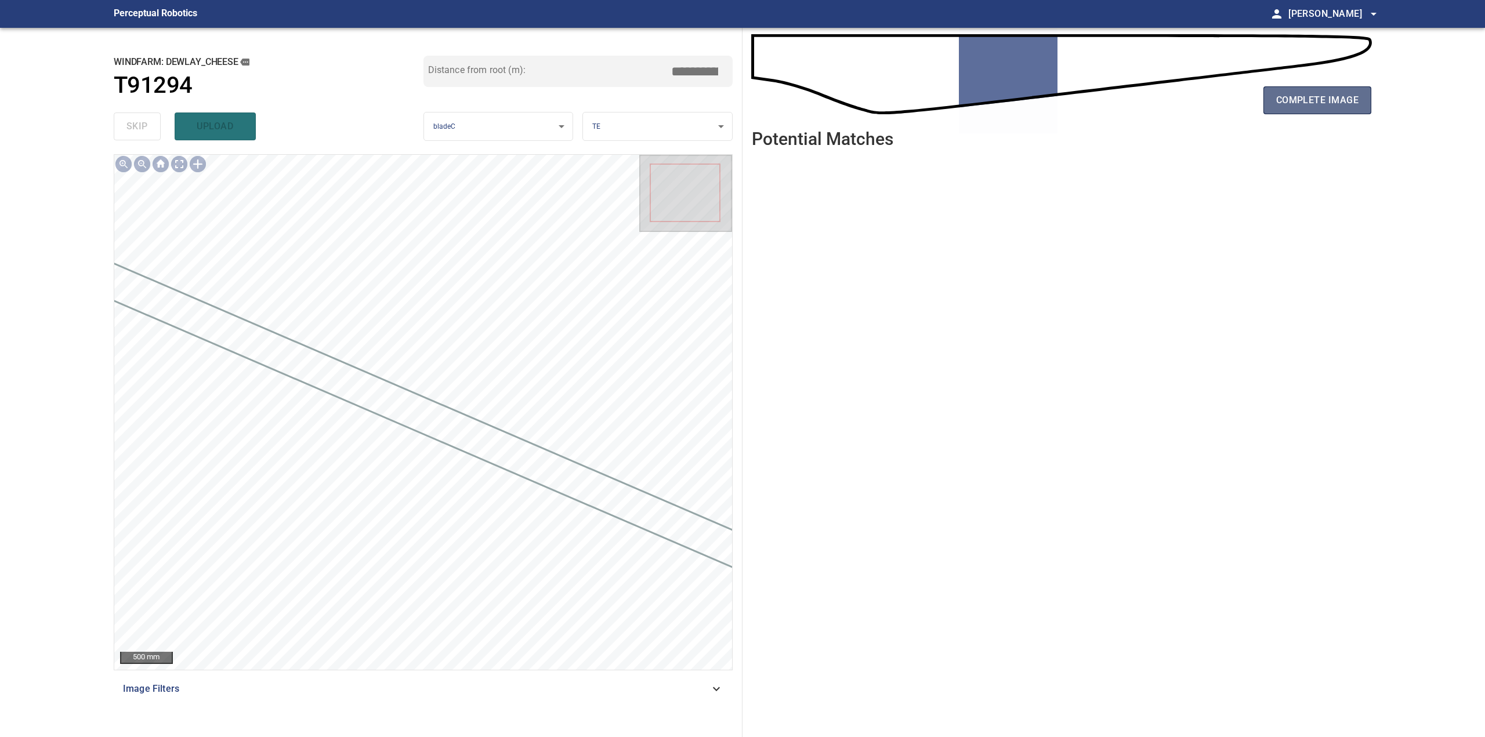
click at [1300, 87] on button "complete image" at bounding box center [1317, 100] width 108 height 28
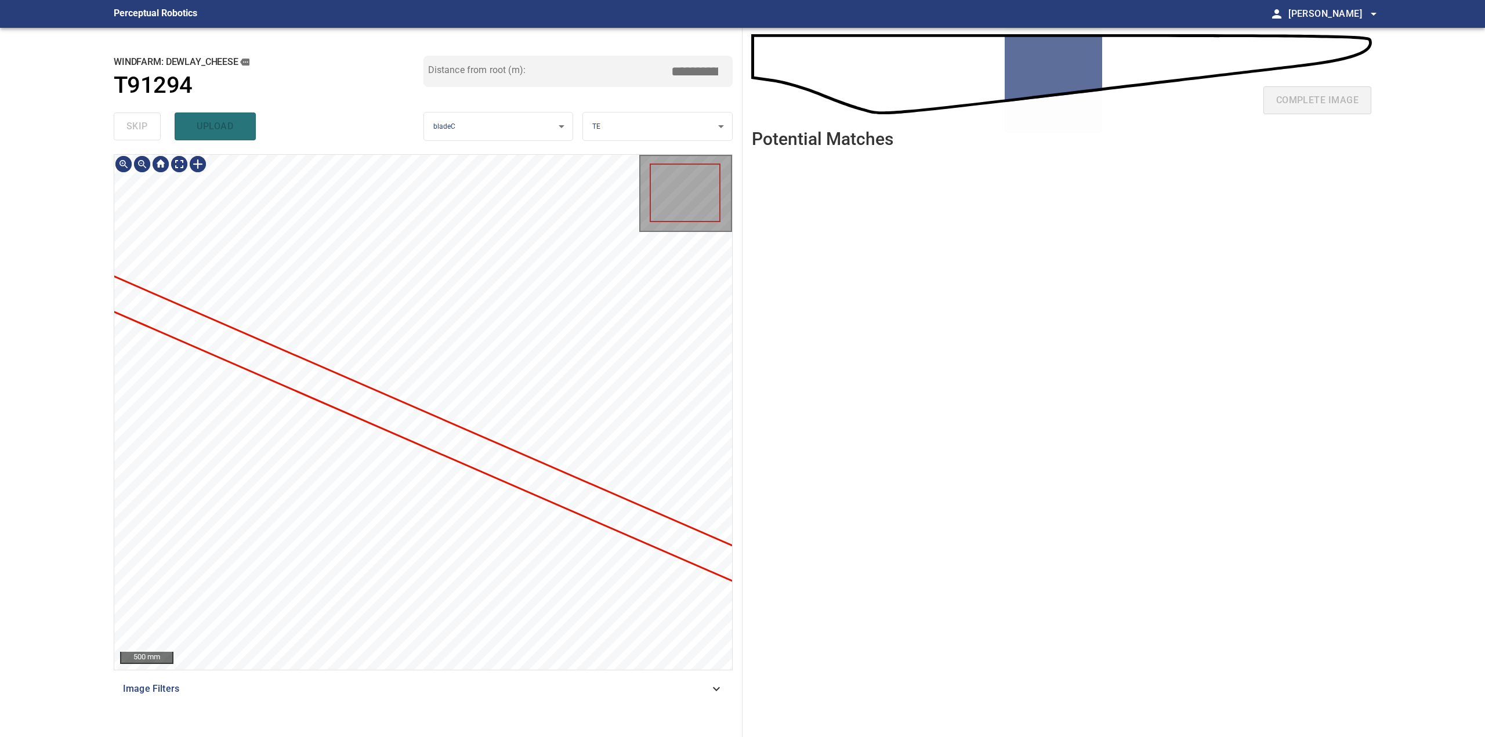
click at [541, 465] on div at bounding box center [423, 412] width 618 height 515
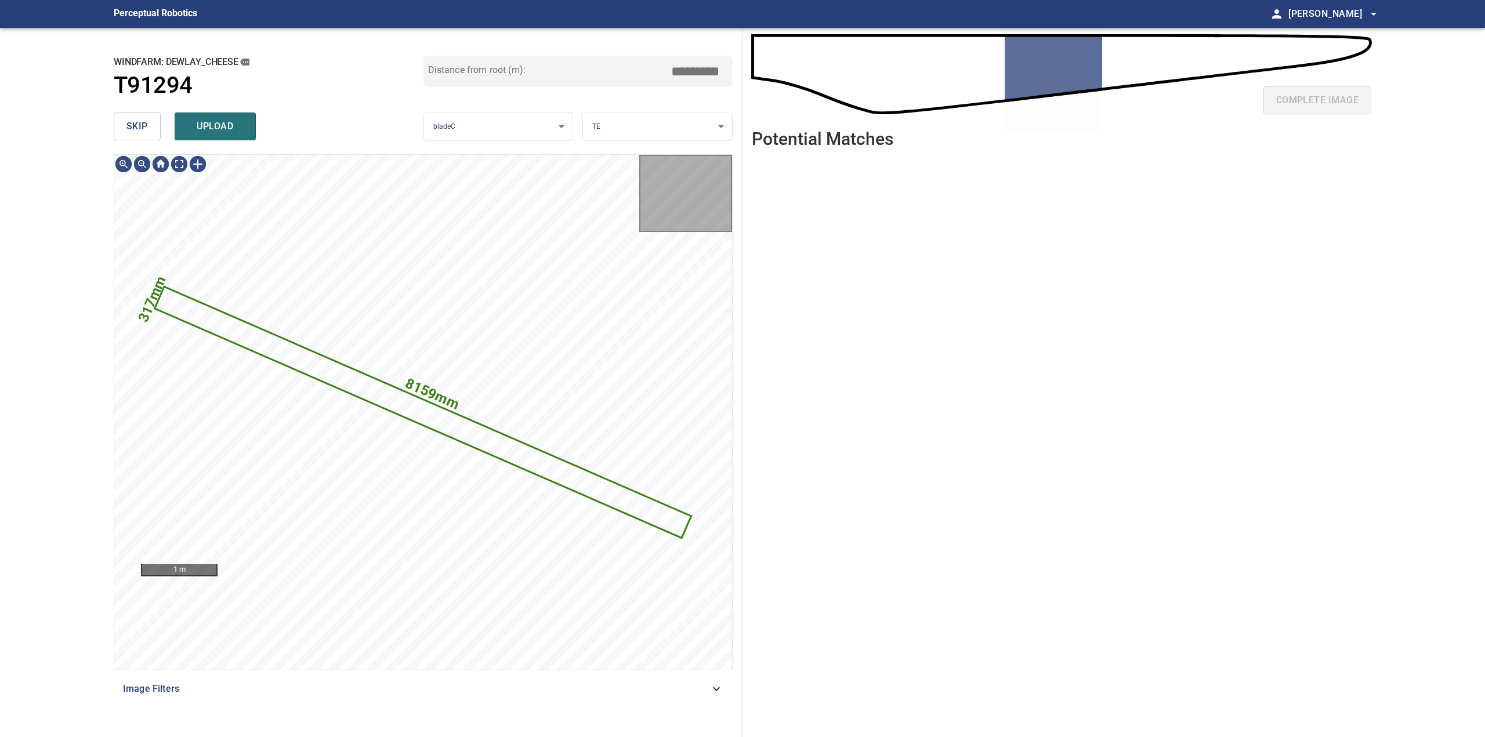
click at [129, 110] on div "skip upload" at bounding box center [269, 126] width 310 height 37
click at [139, 131] on span "skip" at bounding box center [136, 126] width 21 height 16
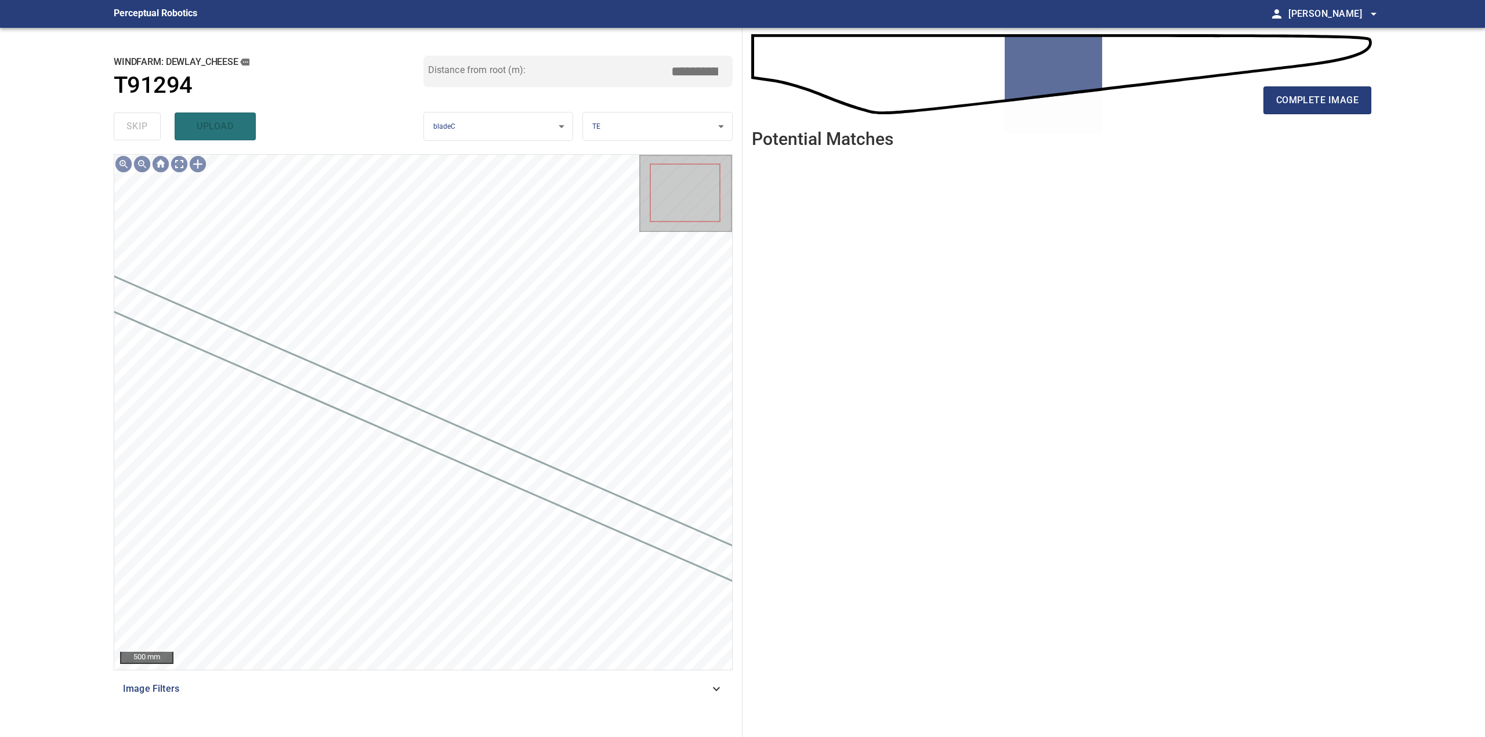
click at [1314, 67] on div "complete image" at bounding box center [1061, 78] width 619 height 83
drag, startPoint x: 1315, startPoint y: 90, endPoint x: 1314, endPoint y: 98, distance: 7.7
click at [1316, 90] on button "complete image" at bounding box center [1317, 100] width 108 height 28
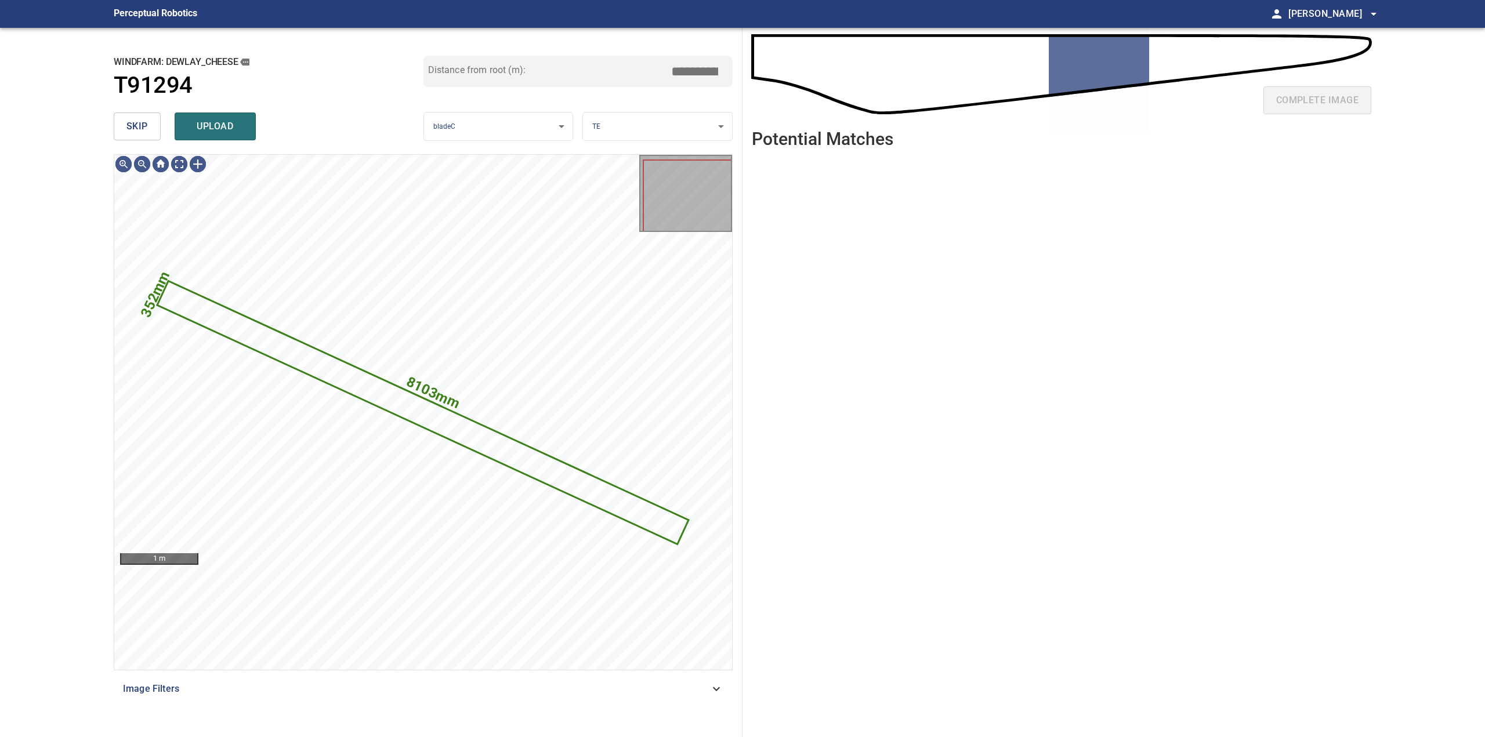
click at [129, 124] on span "skip" at bounding box center [136, 126] width 21 height 16
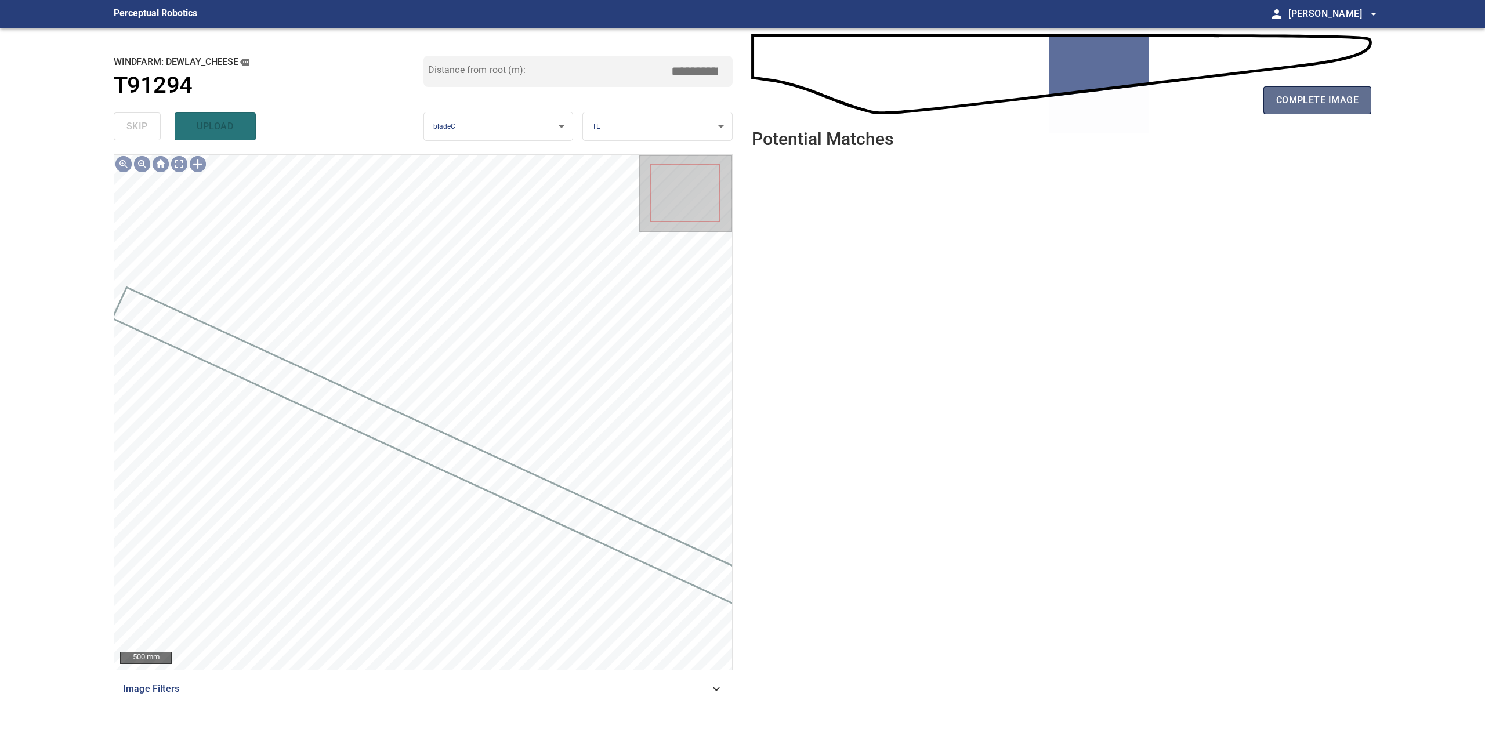
click at [1317, 106] on span "complete image" at bounding box center [1317, 100] width 82 height 16
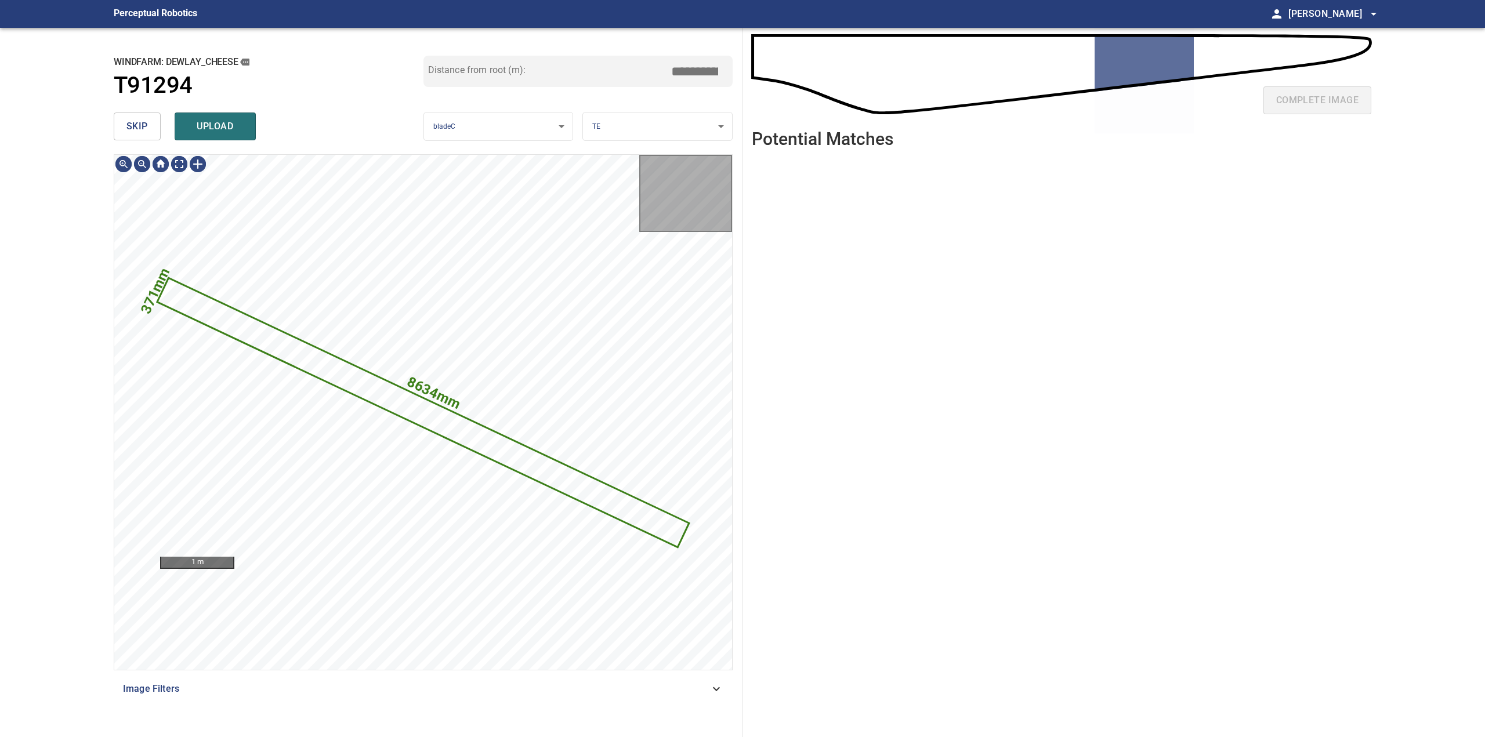
click at [131, 133] on span "skip" at bounding box center [136, 126] width 21 height 16
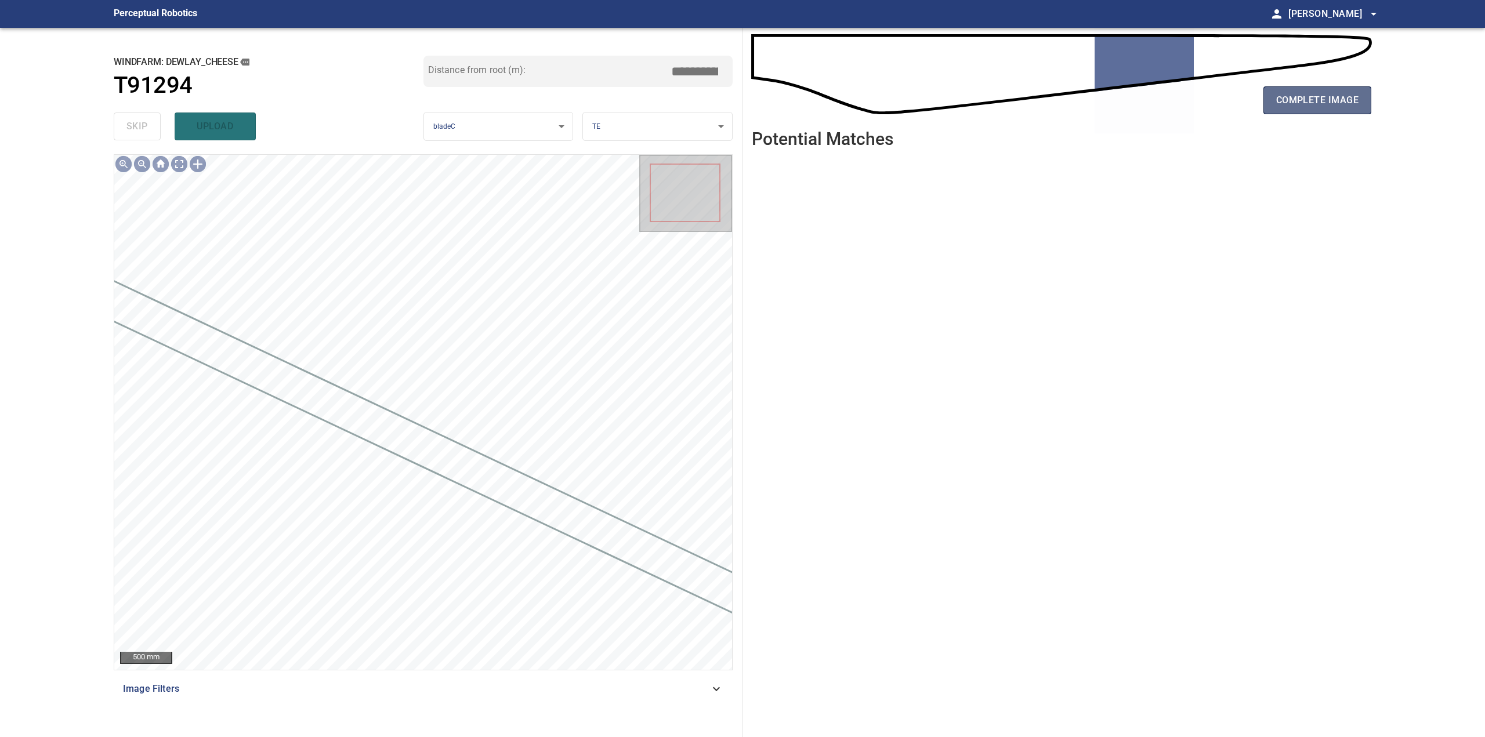
click at [1291, 95] on span "complete image" at bounding box center [1317, 100] width 82 height 16
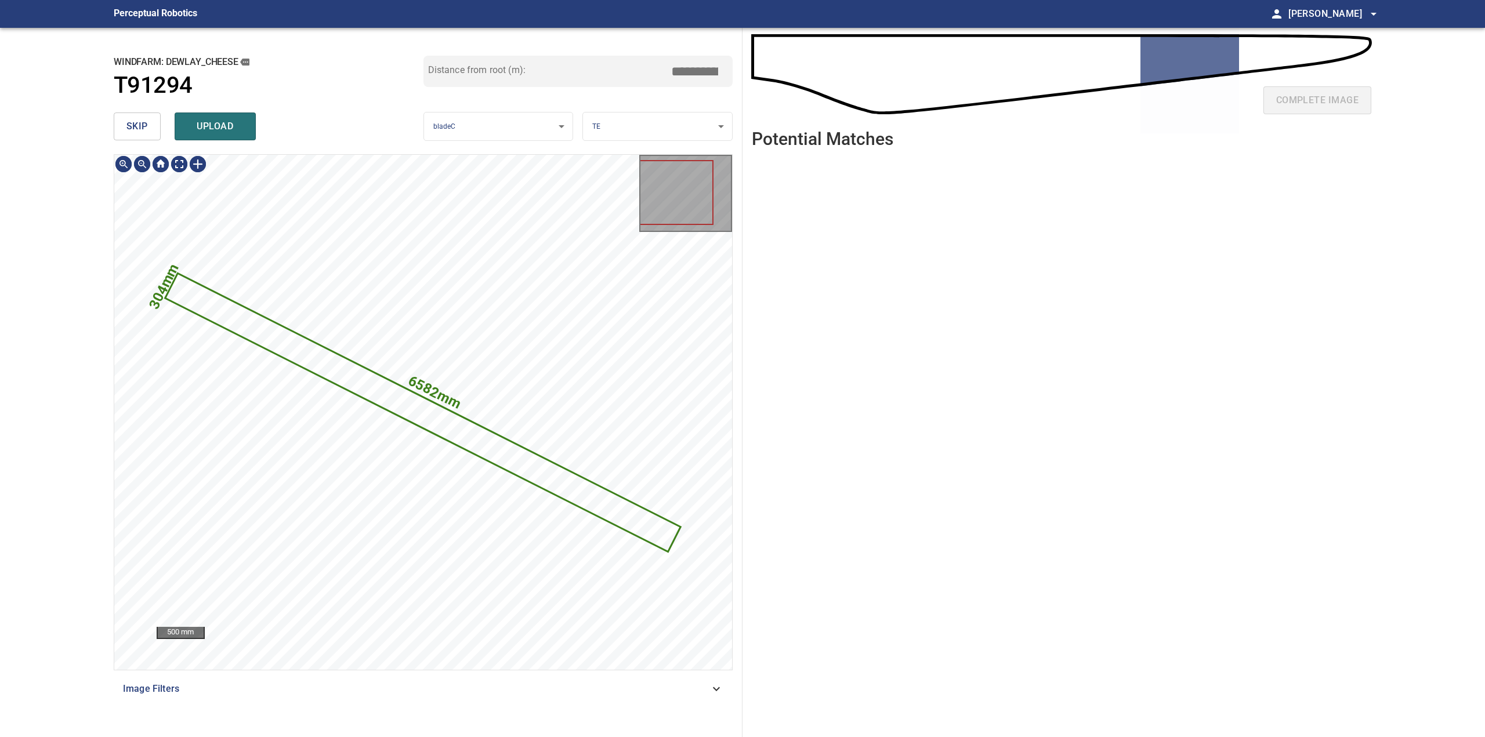
drag, startPoint x: 144, startPoint y: 115, endPoint x: 171, endPoint y: 121, distance: 27.4
click at [143, 115] on button "skip" at bounding box center [137, 127] width 47 height 28
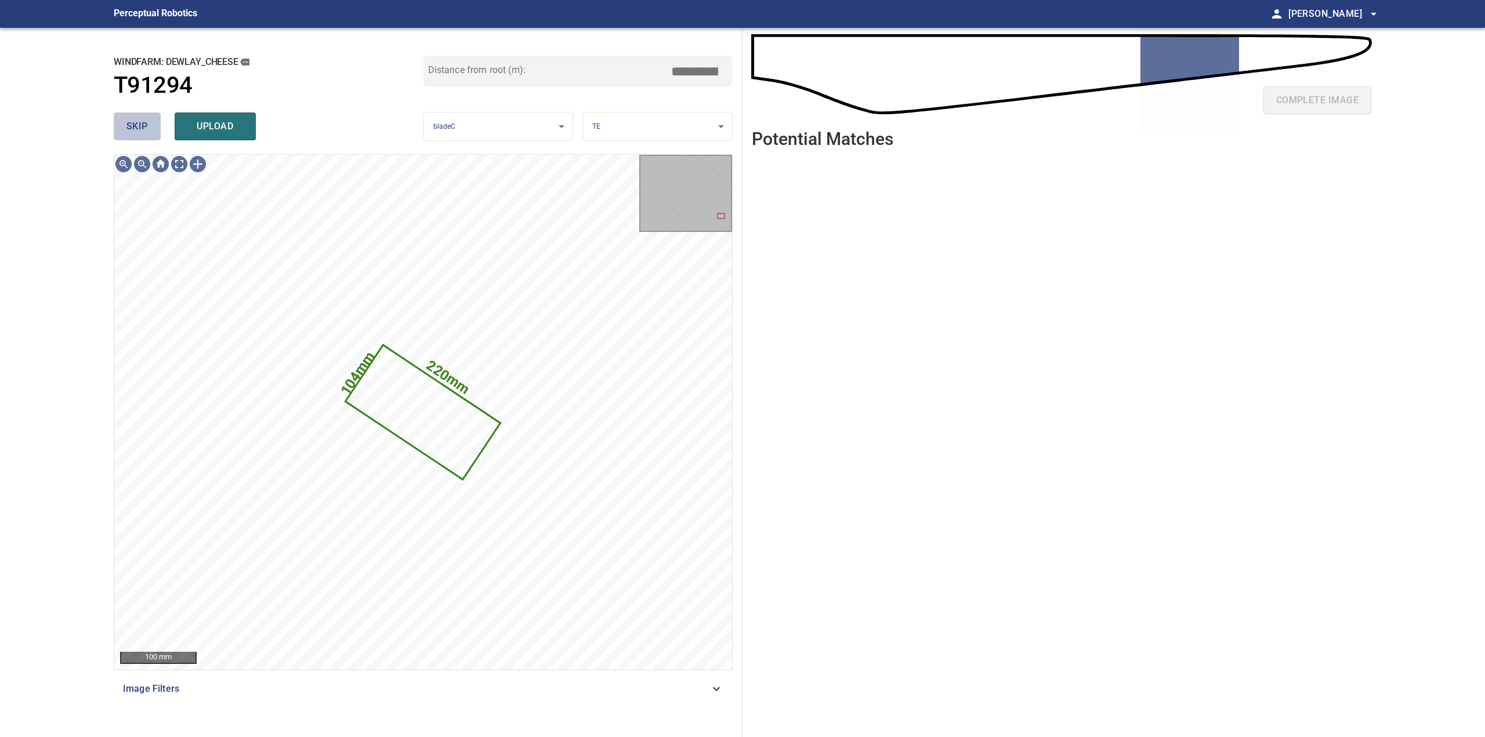
click at [142, 128] on span "skip" at bounding box center [136, 126] width 21 height 16
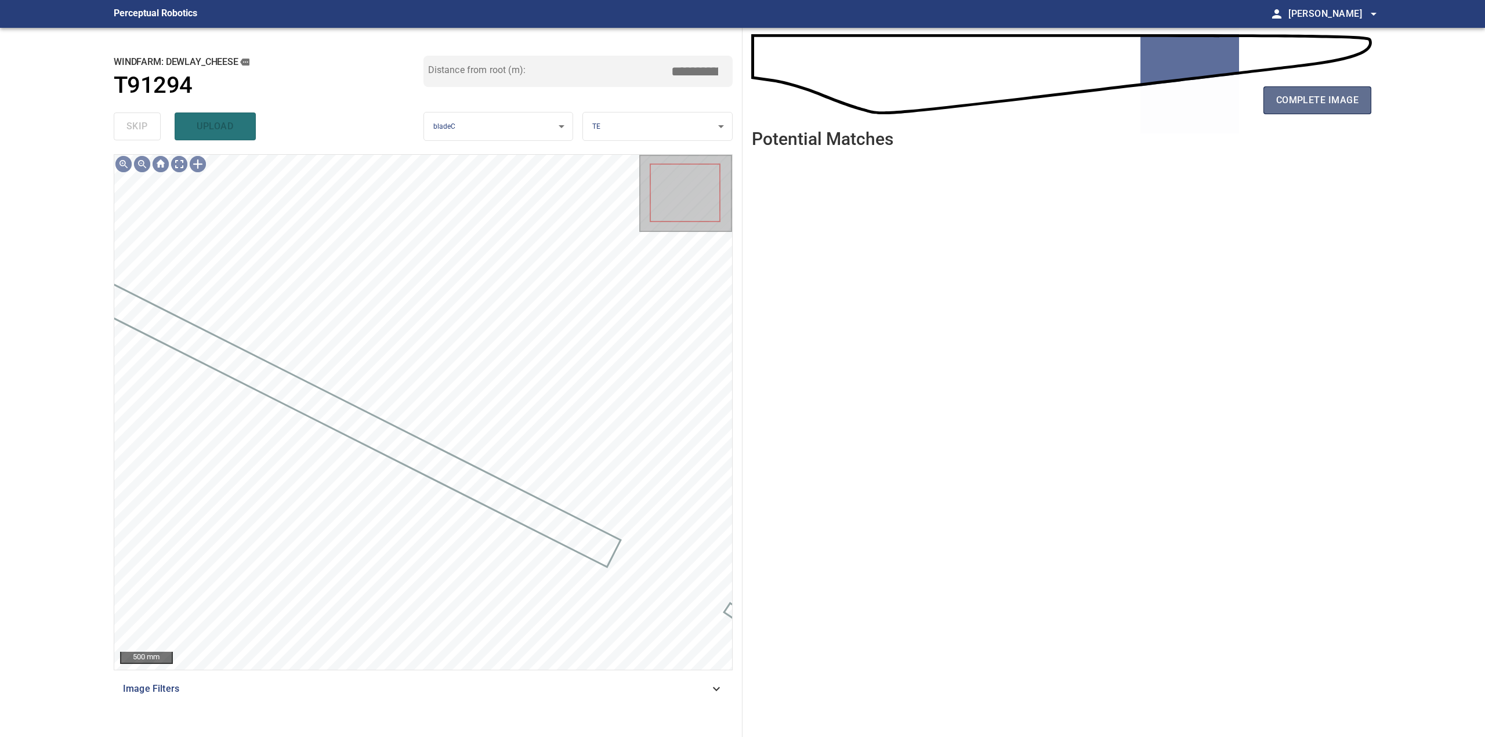
click at [1286, 102] on span "complete image" at bounding box center [1317, 100] width 82 height 16
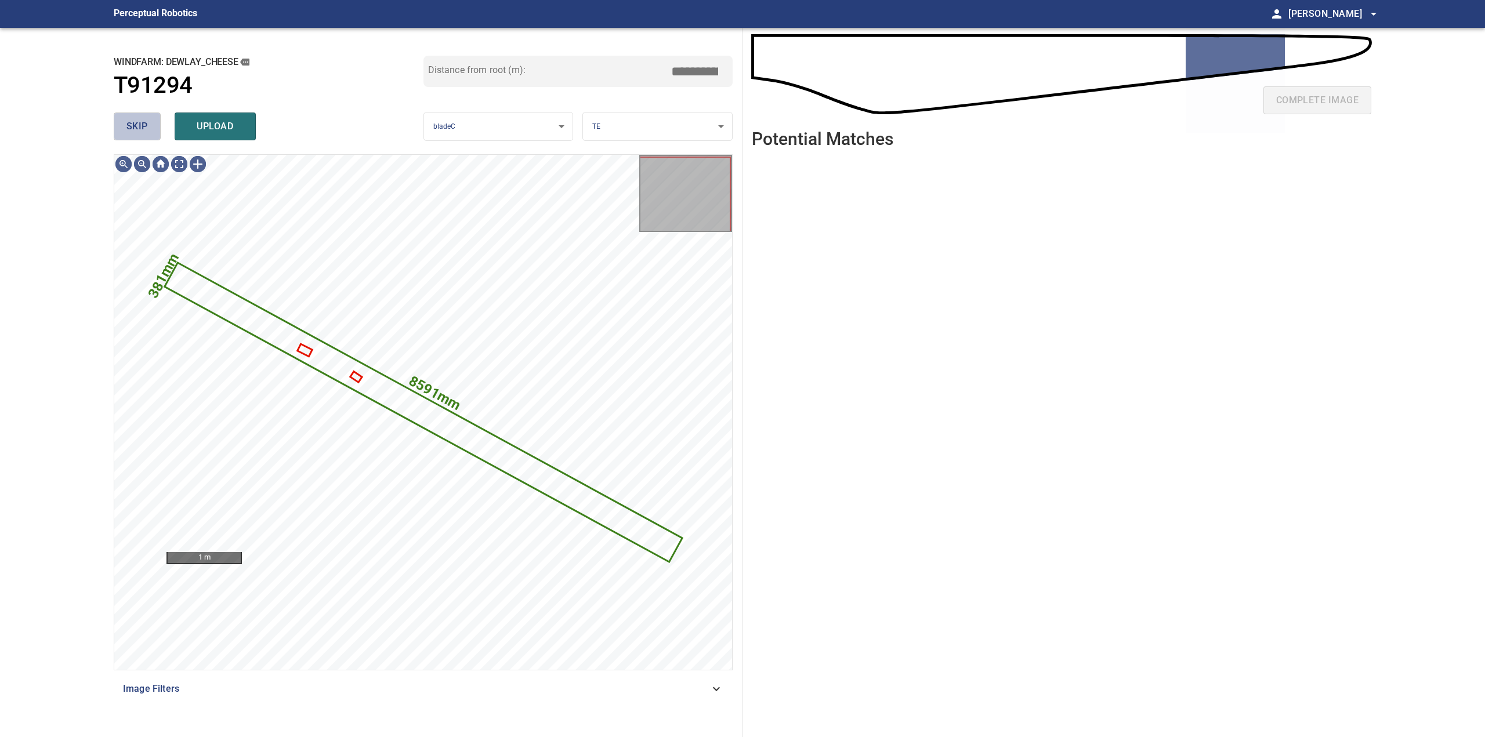
click at [121, 128] on button "skip" at bounding box center [137, 127] width 47 height 28
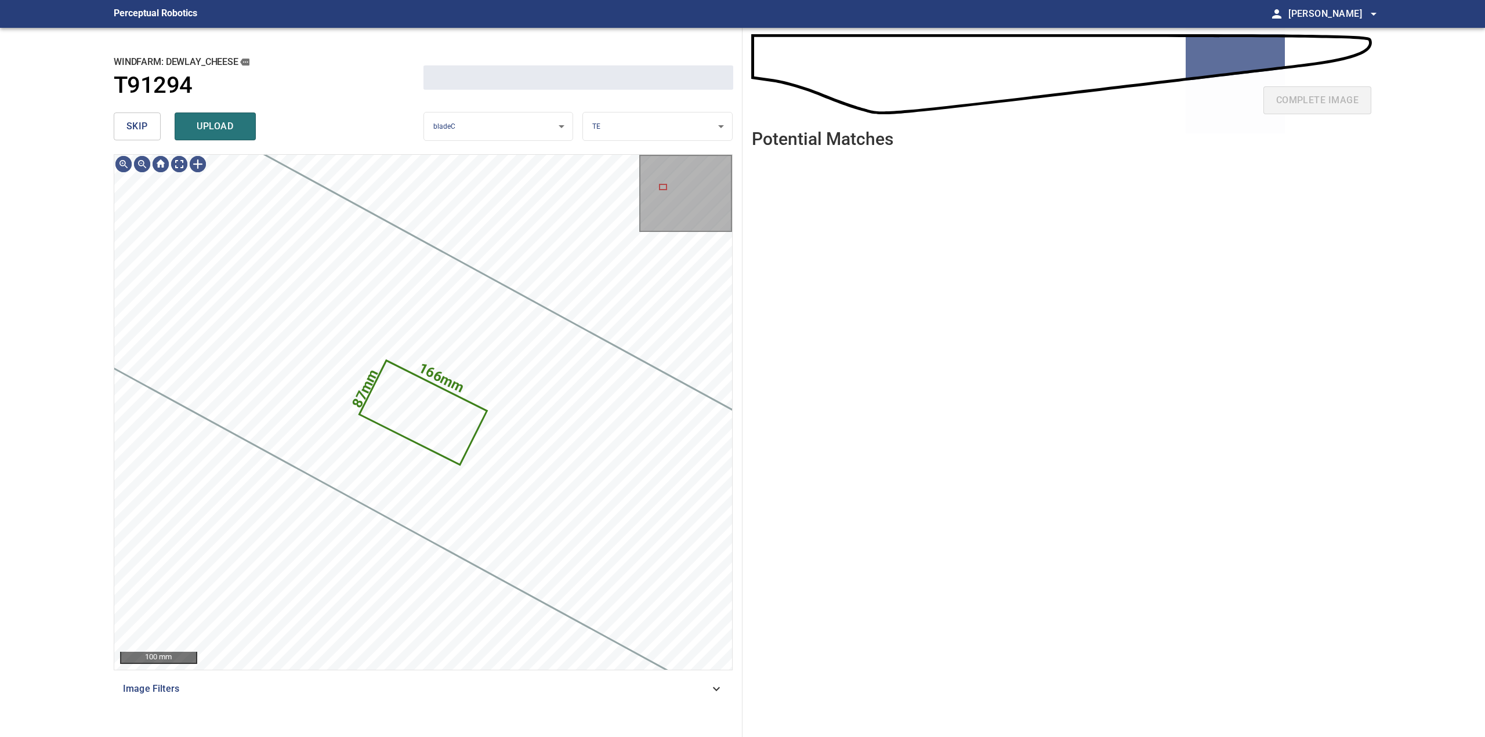
click at [126, 128] on span "skip" at bounding box center [136, 126] width 21 height 16
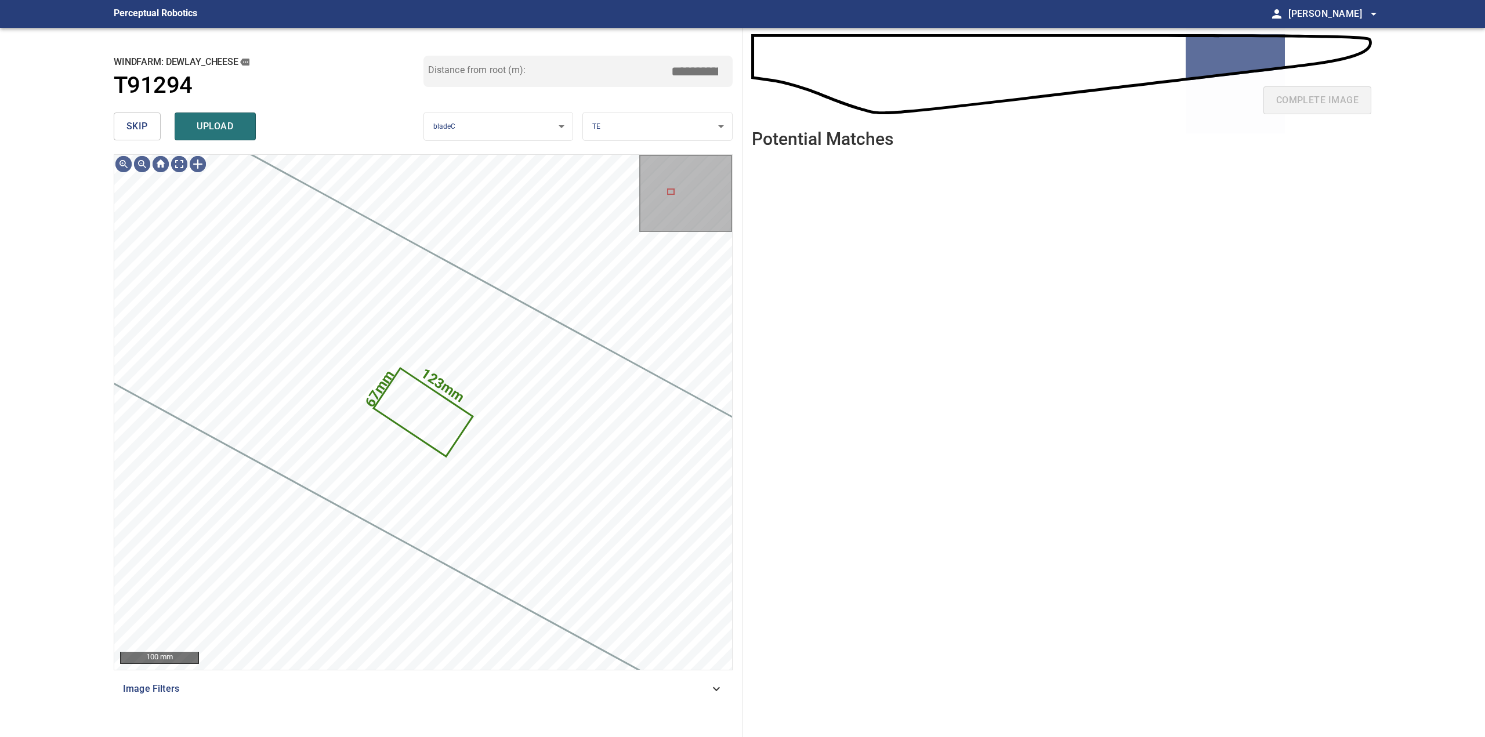
click at [131, 128] on span "skip" at bounding box center [136, 126] width 21 height 16
type input "*****"
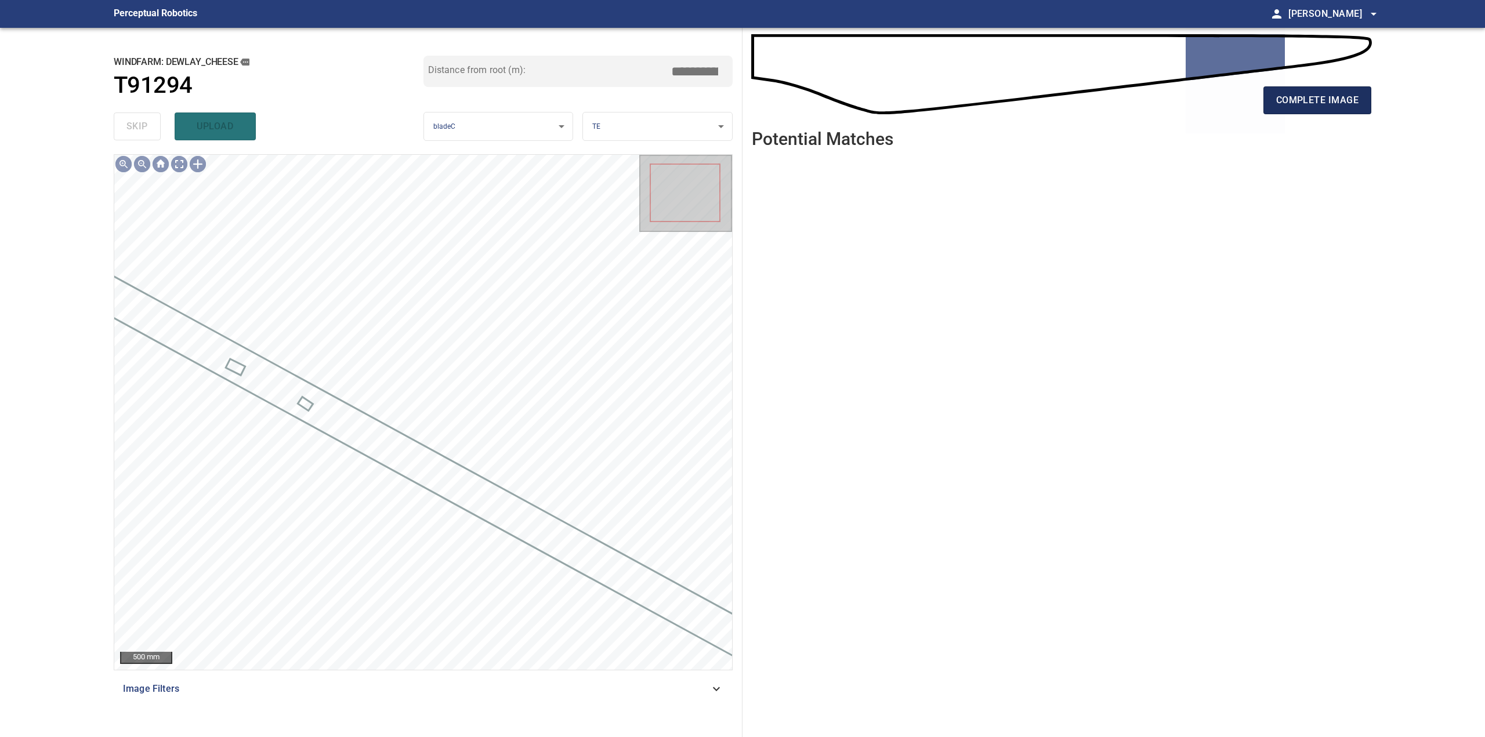
click at [1317, 100] on span "complete image" at bounding box center [1317, 100] width 82 height 16
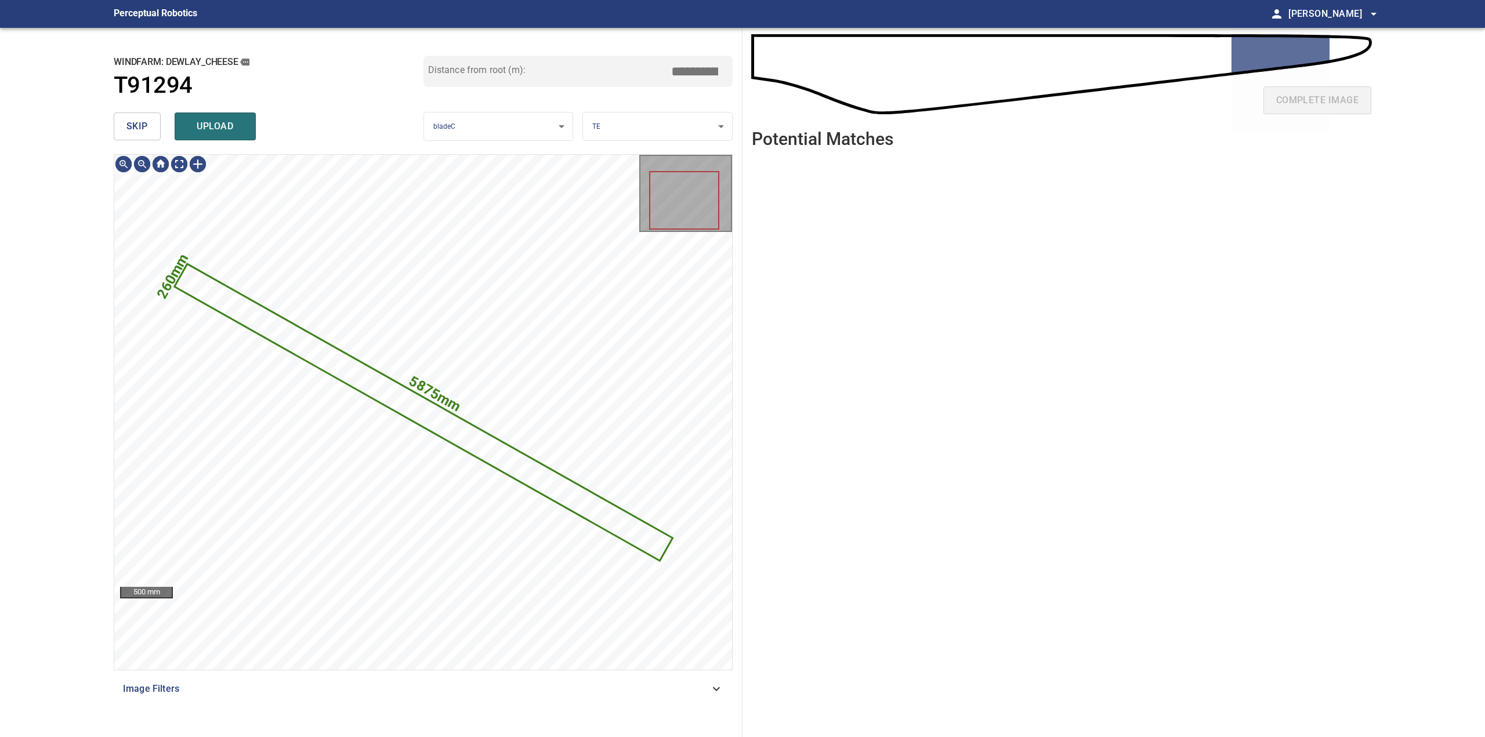
click at [140, 128] on span "skip" at bounding box center [136, 126] width 21 height 16
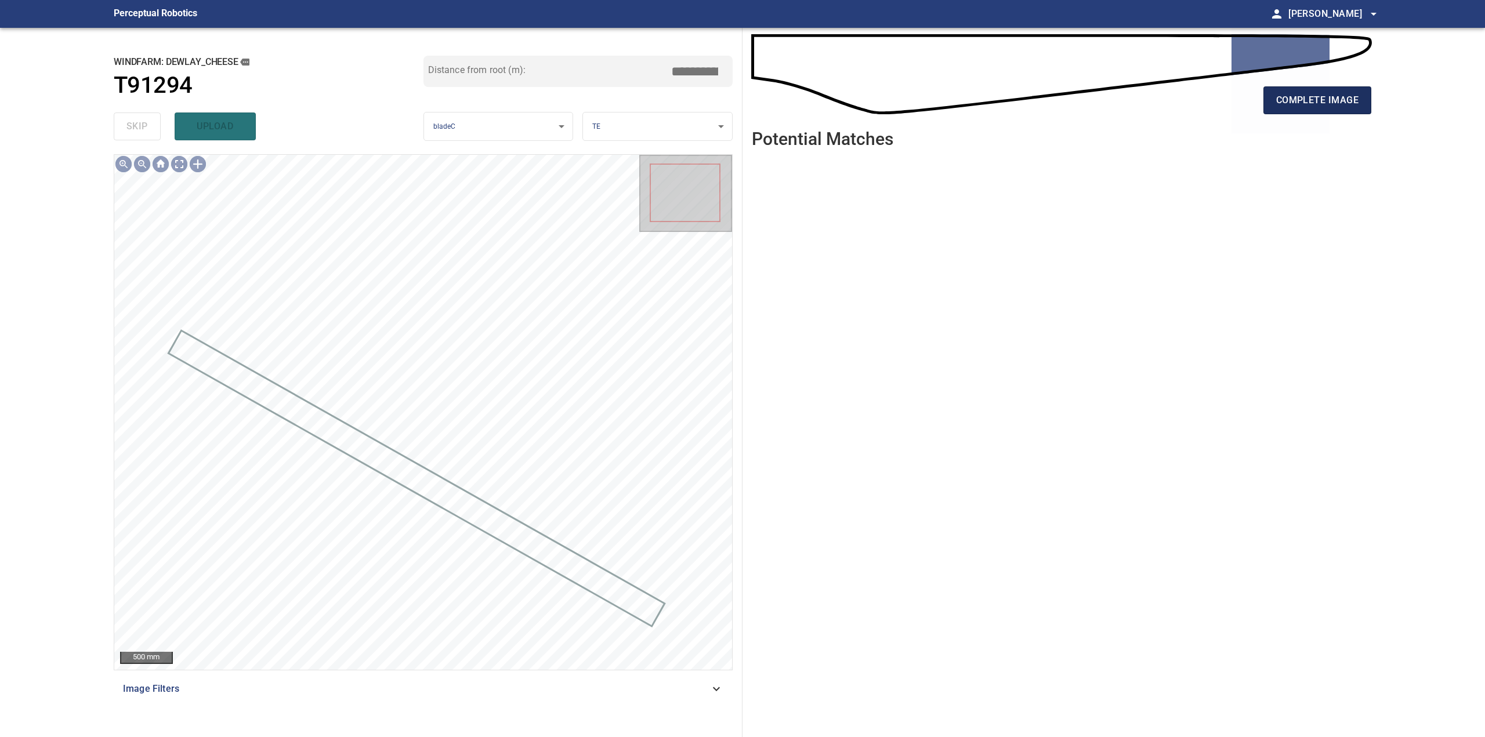
click at [1357, 111] on button "complete image" at bounding box center [1317, 100] width 108 height 28
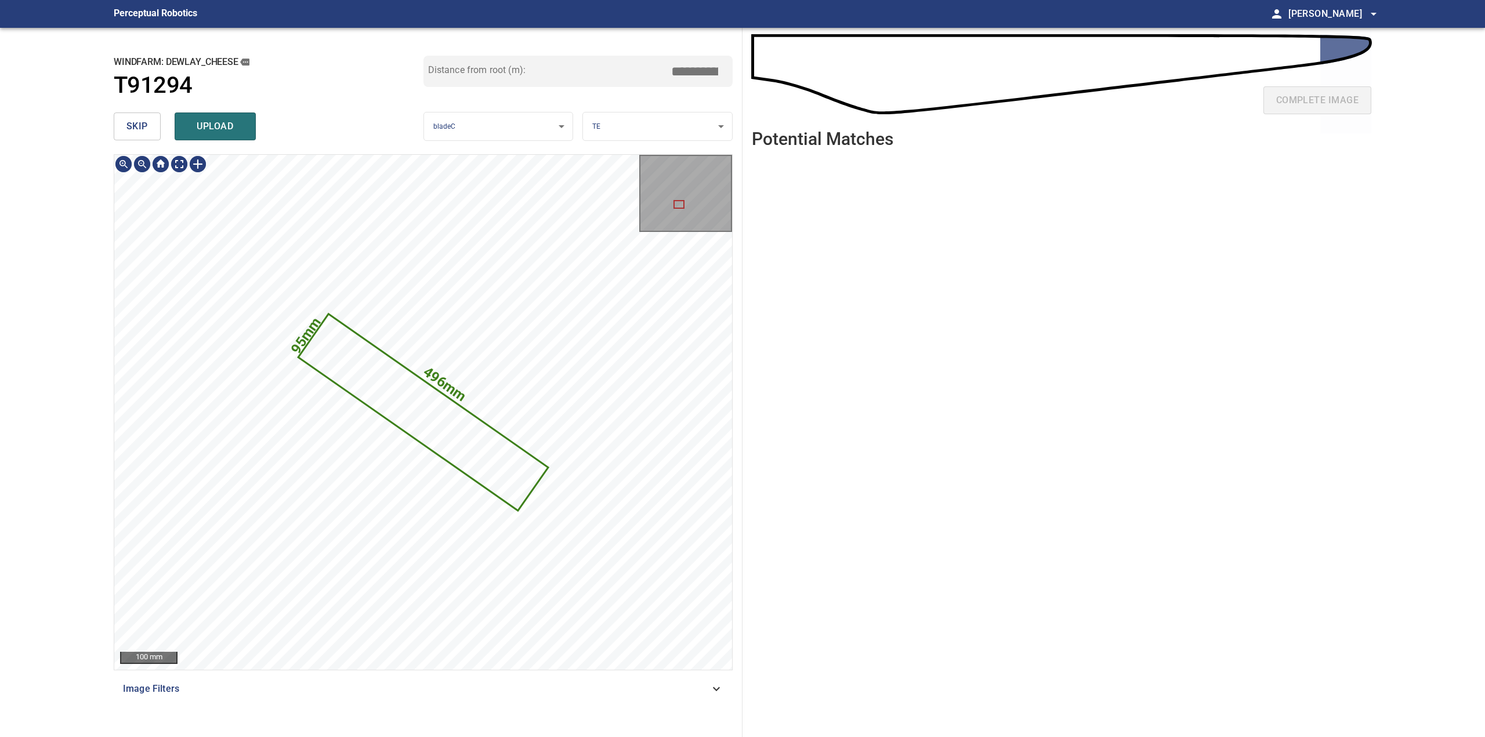
click at [139, 133] on span "skip" at bounding box center [136, 126] width 21 height 16
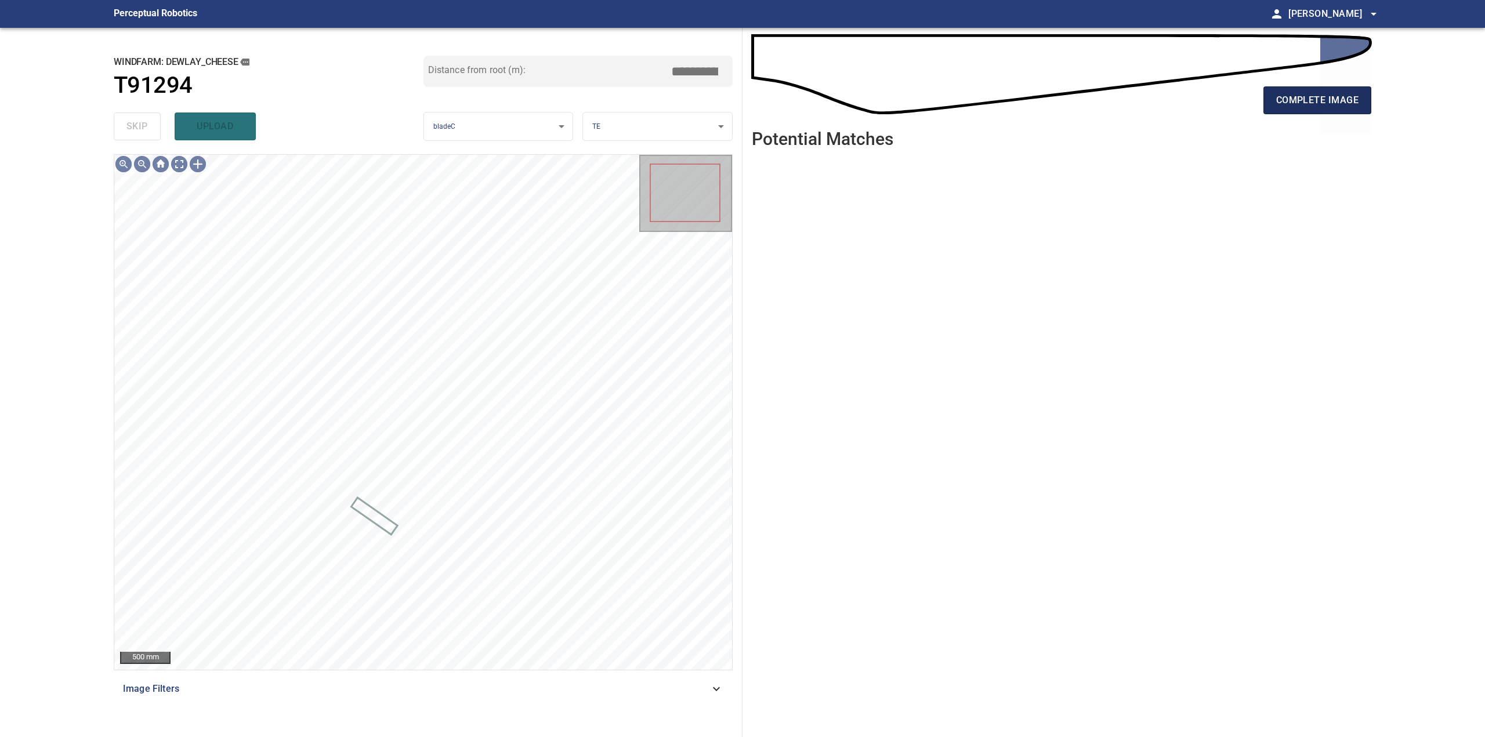
click at [1332, 101] on span "complete image" at bounding box center [1317, 100] width 82 height 16
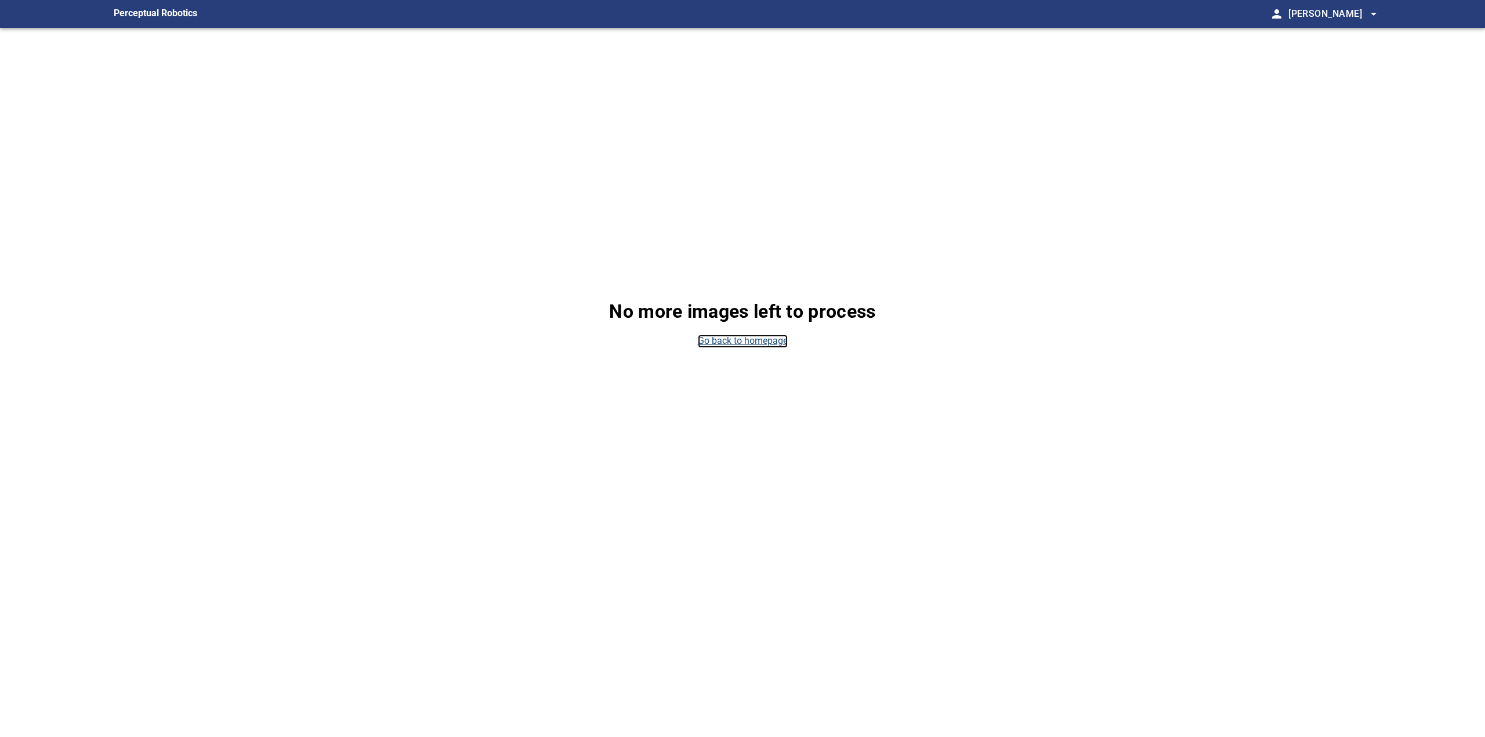
click at [745, 342] on link "Go back to homepage" at bounding box center [743, 341] width 90 height 13
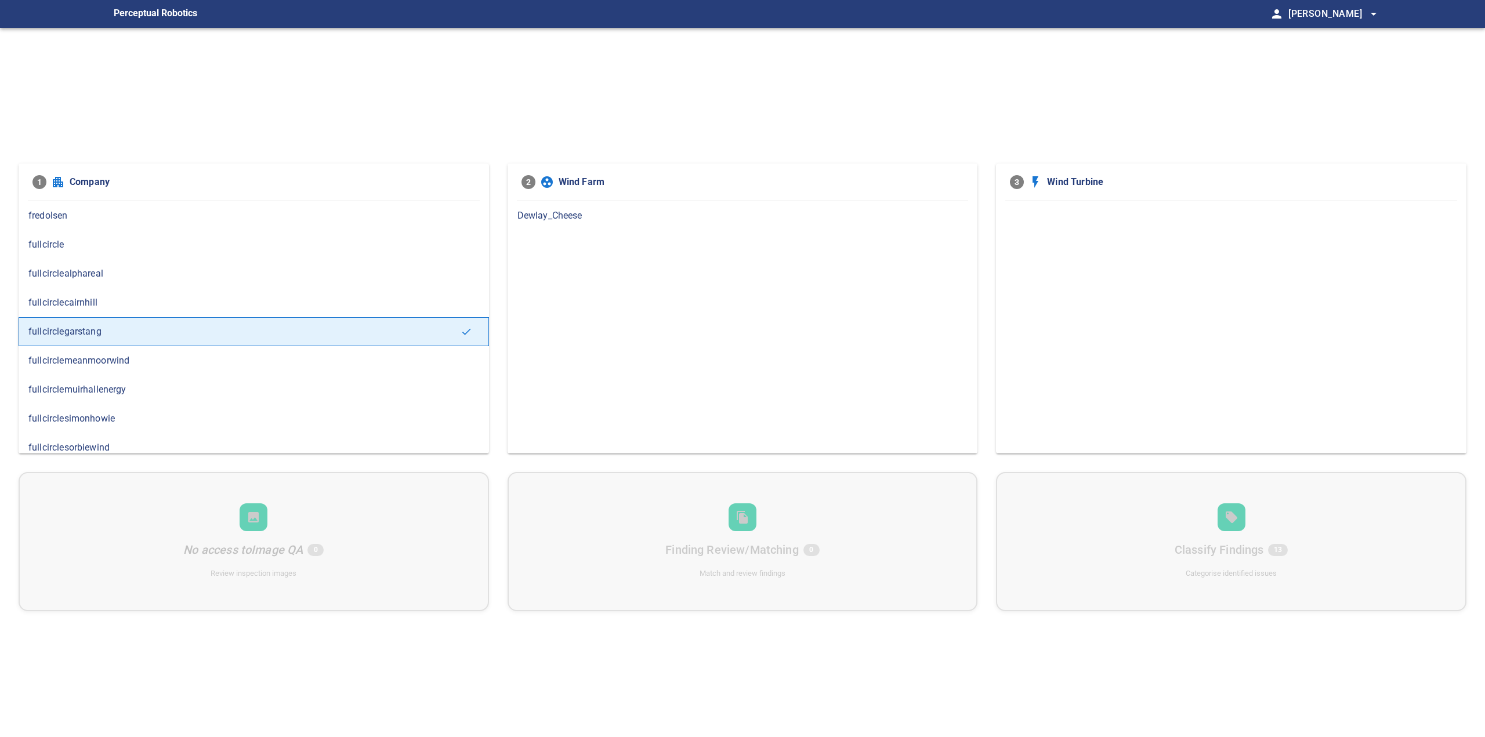
click at [542, 212] on span "Dewlay_Cheese" at bounding box center [742, 216] width 451 height 14
click at [1045, 213] on span "T91294" at bounding box center [1231, 216] width 451 height 14
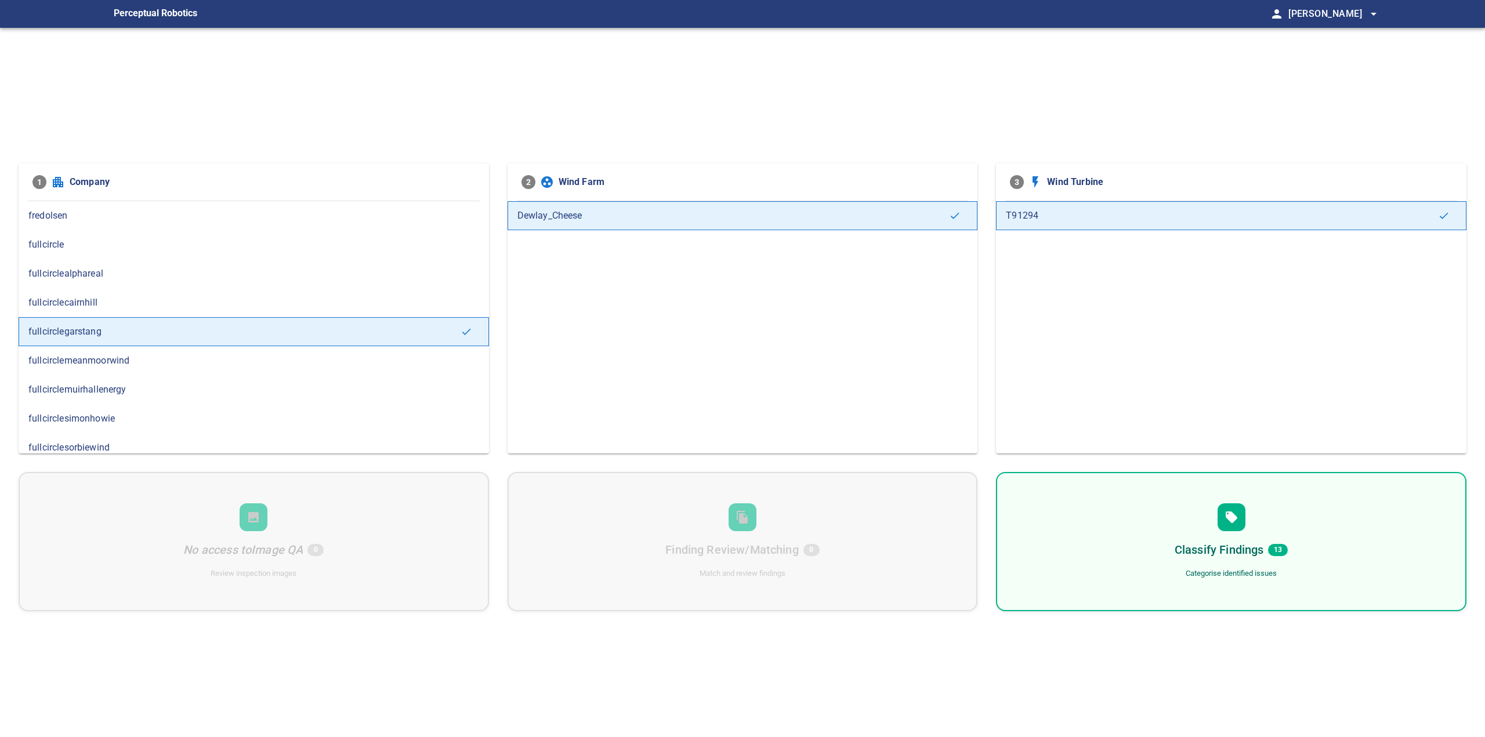
click at [1208, 506] on div "Classify Findings 13 Categorise identified issues" at bounding box center [1231, 541] width 470 height 139
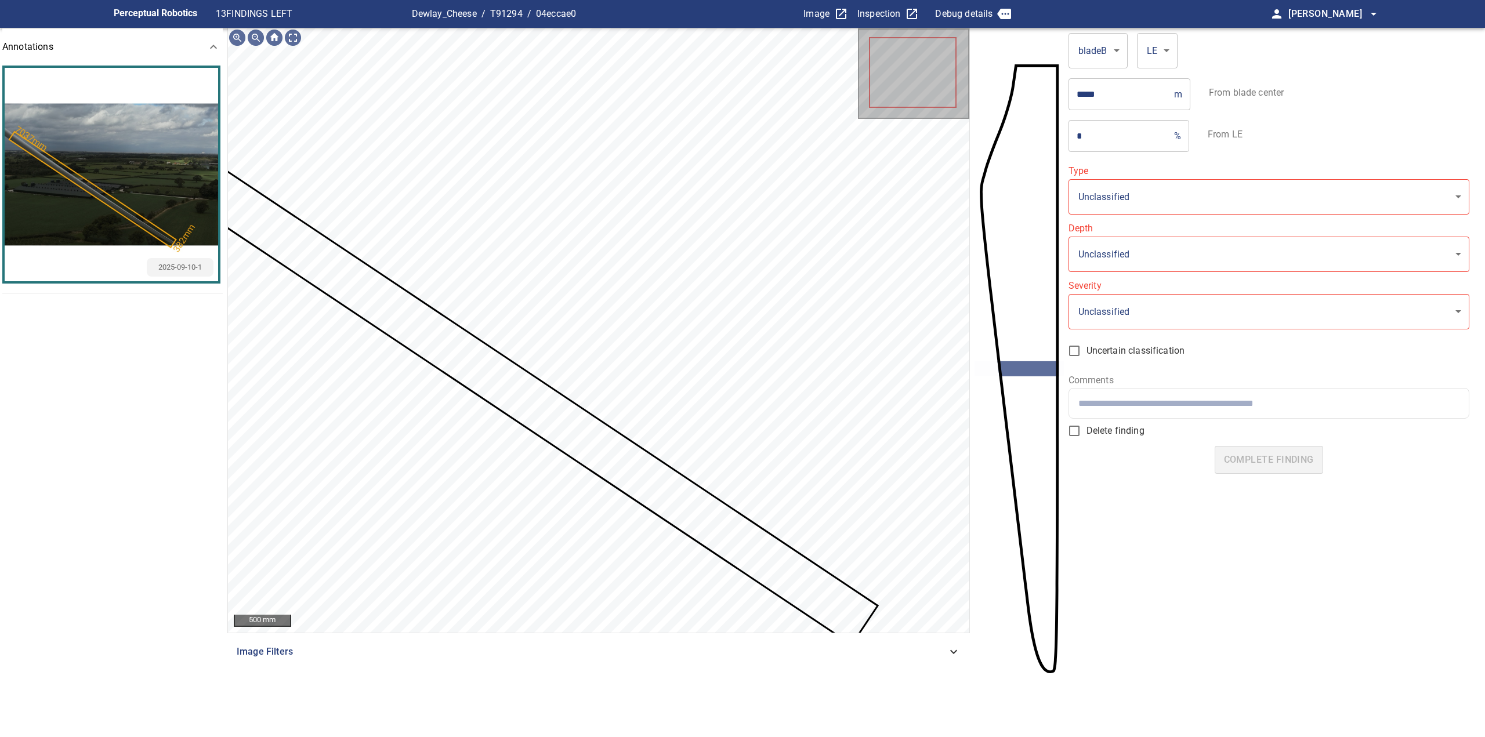
click at [1148, 200] on body "**********" at bounding box center [742, 368] width 1485 height 737
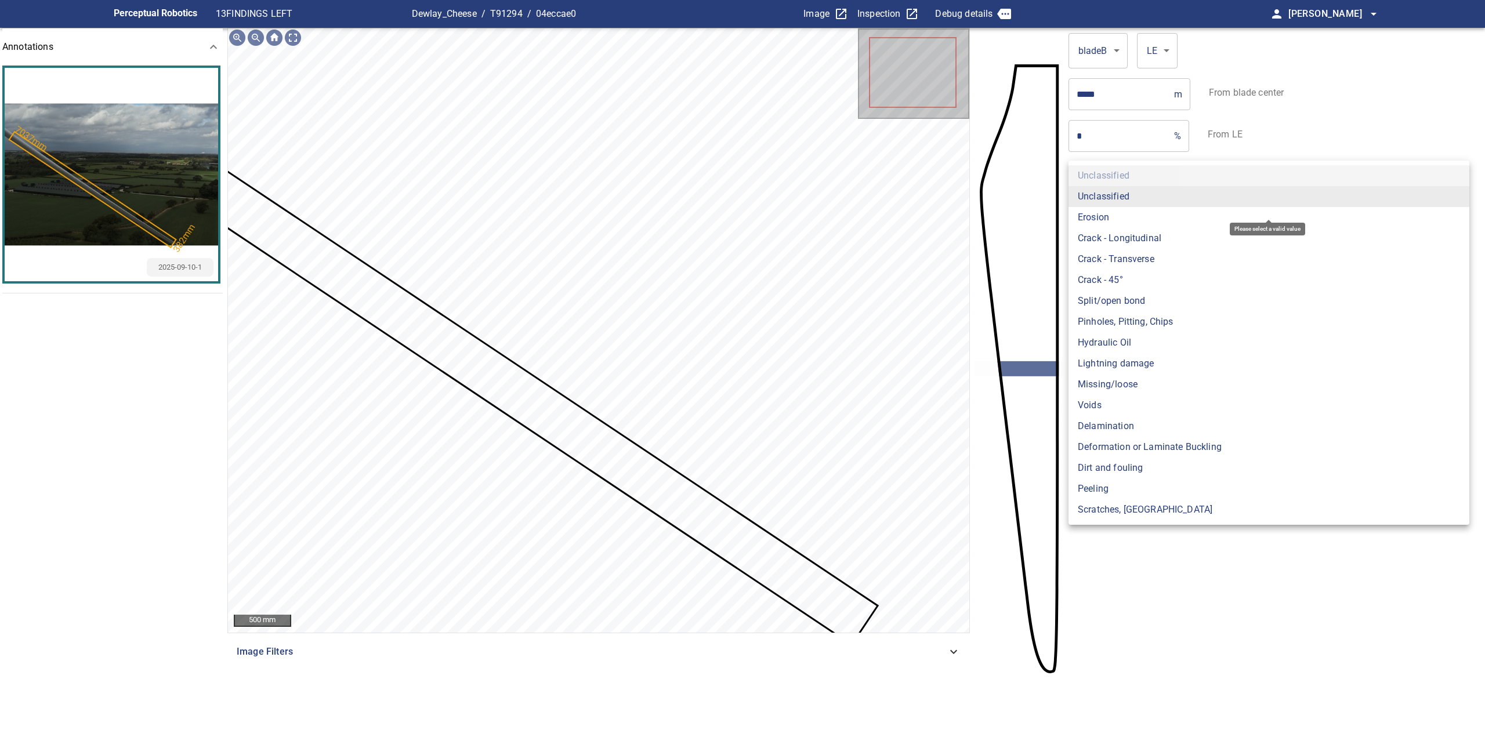
type input "*******"
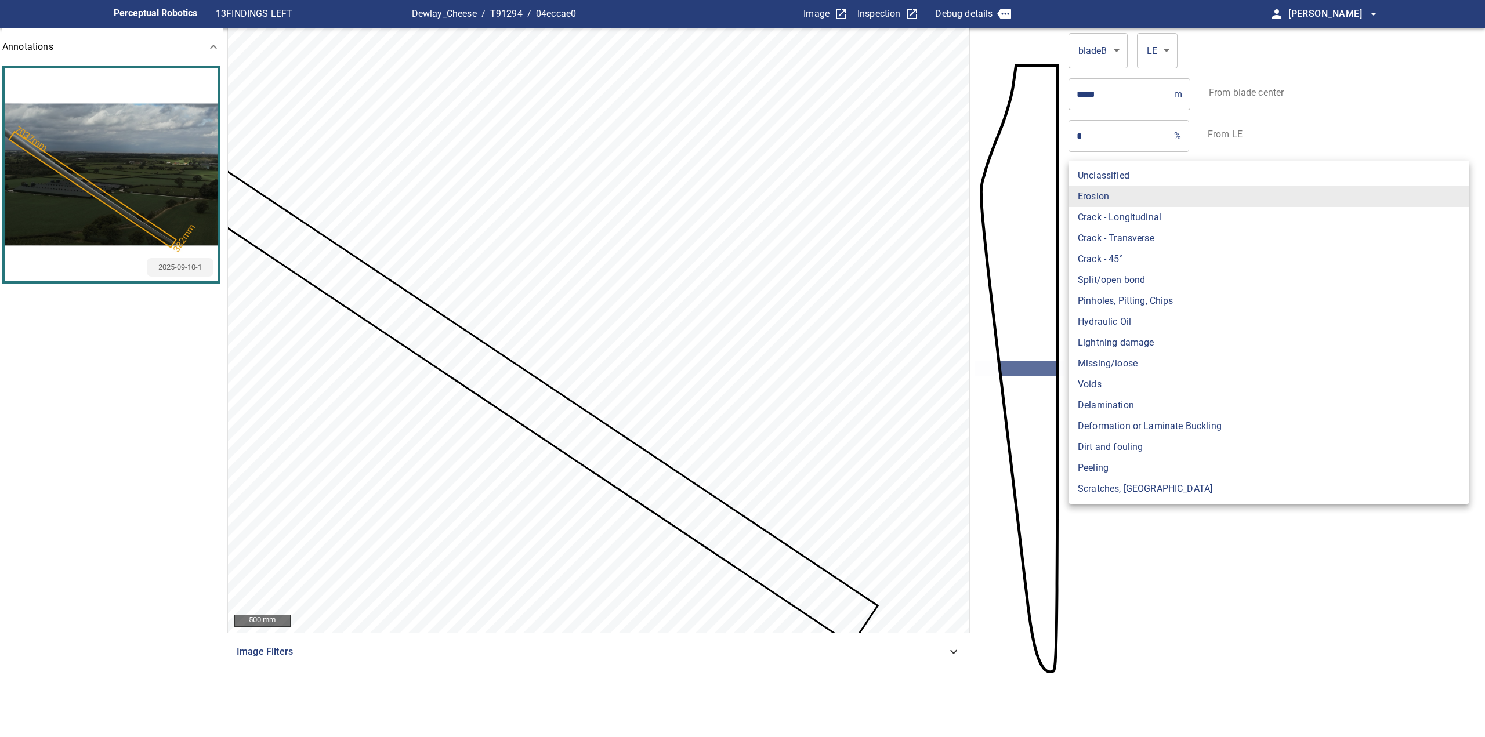
click at [1132, 198] on li "Erosion" at bounding box center [1268, 196] width 401 height 21
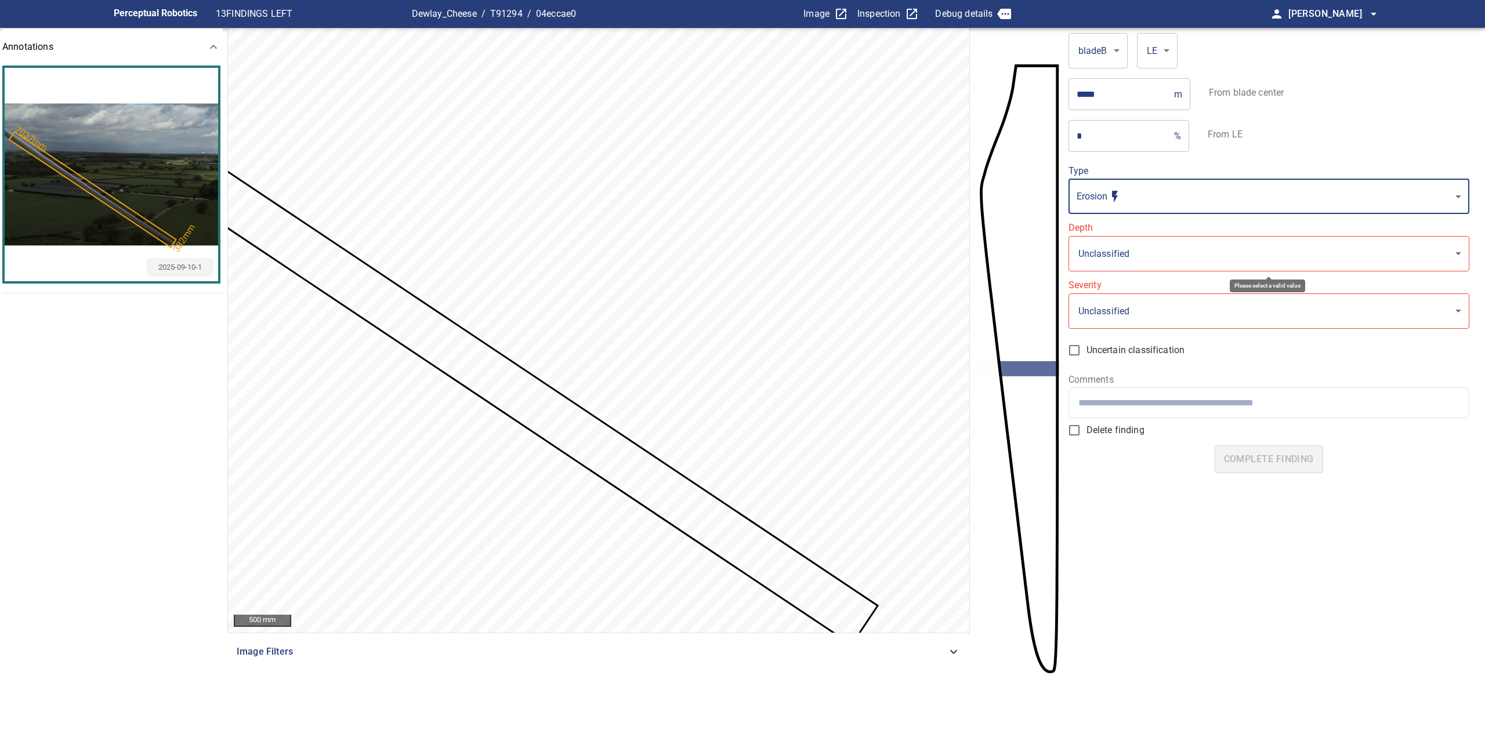
click at [1145, 249] on body "**********" at bounding box center [742, 368] width 1485 height 737
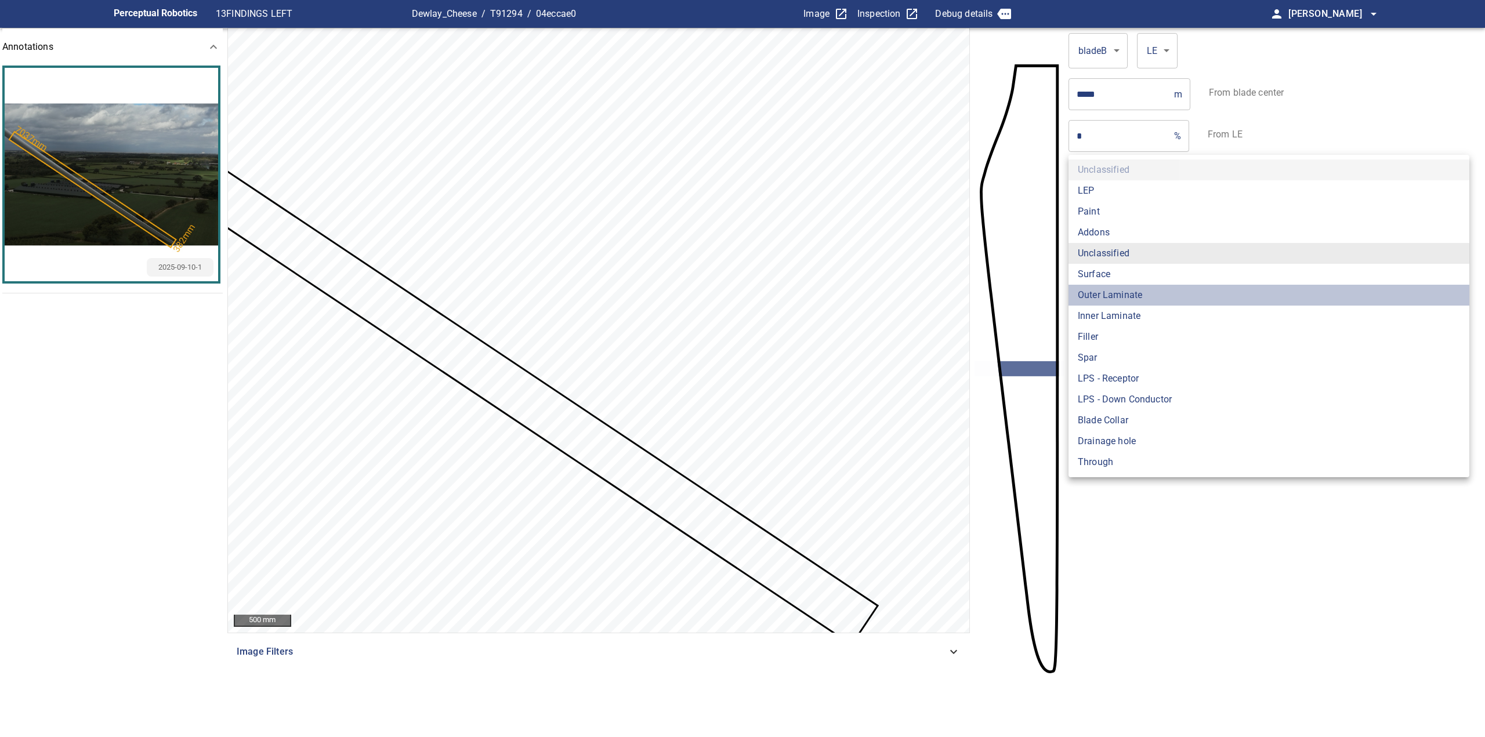
click at [1143, 295] on li "Outer Laminate" at bounding box center [1268, 295] width 401 height 21
type input "**********"
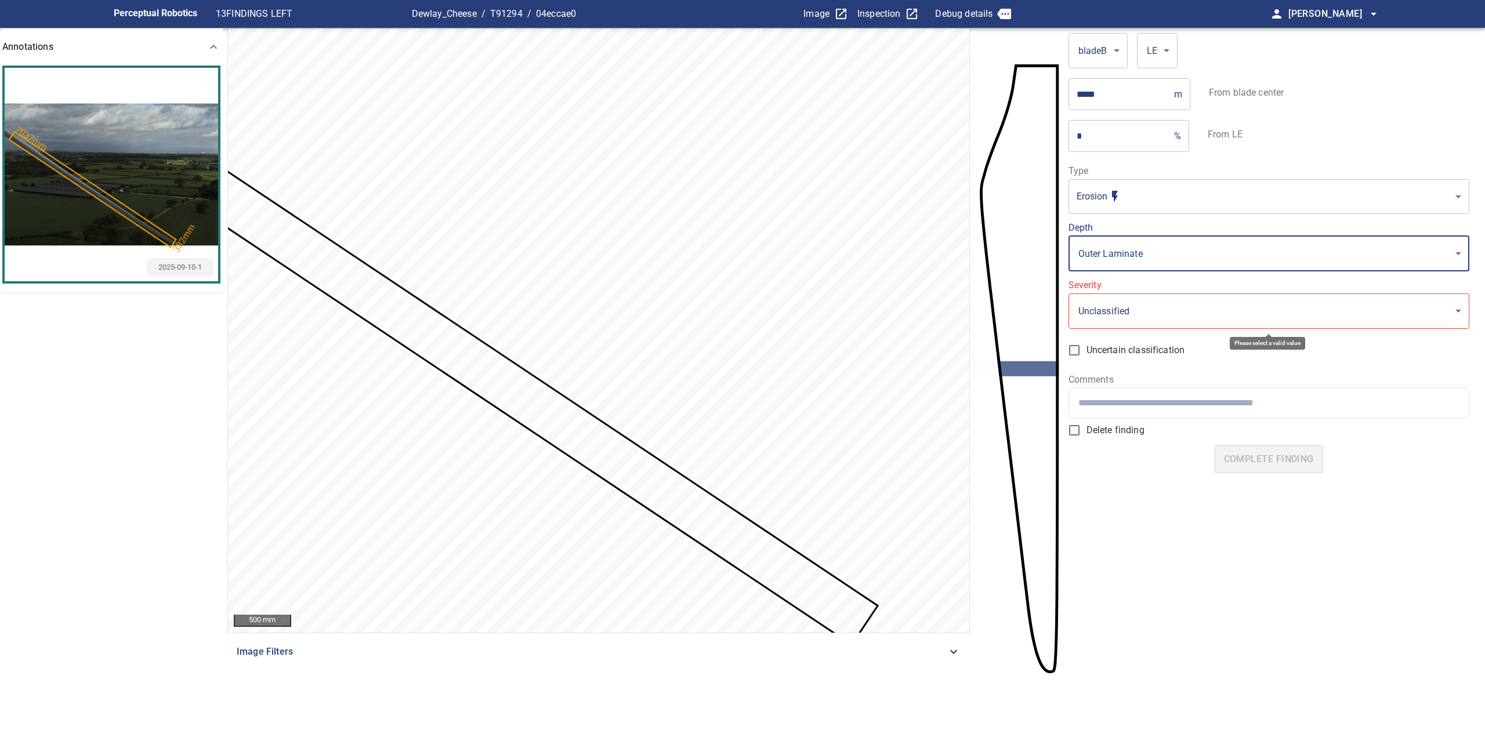
click at [1197, 319] on body "**********" at bounding box center [742, 368] width 1485 height 737
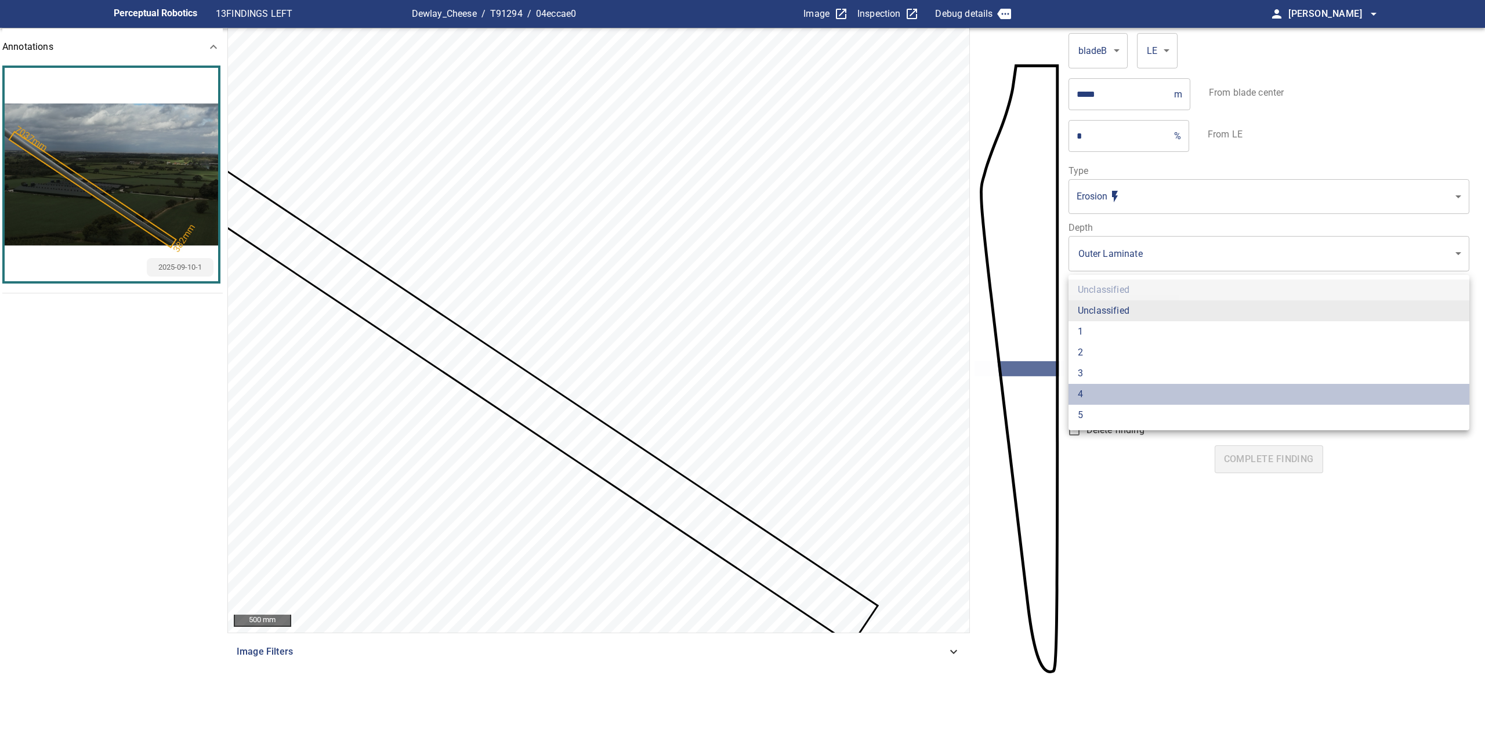
click at [1153, 398] on li "4" at bounding box center [1268, 394] width 401 height 21
type input "*"
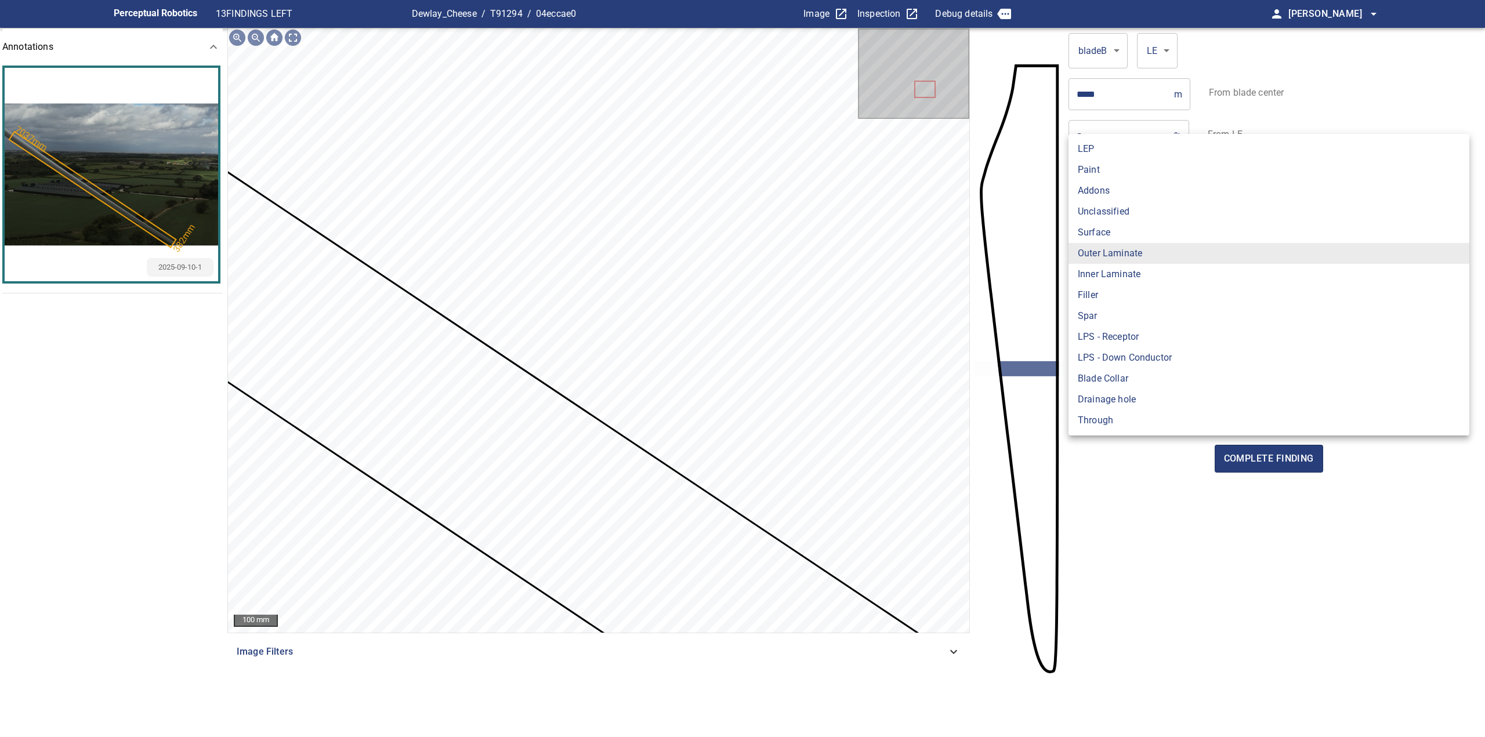
click at [1137, 256] on body "**********" at bounding box center [742, 368] width 1485 height 737
click at [1103, 153] on li "LEP" at bounding box center [1268, 149] width 401 height 21
type input "***"
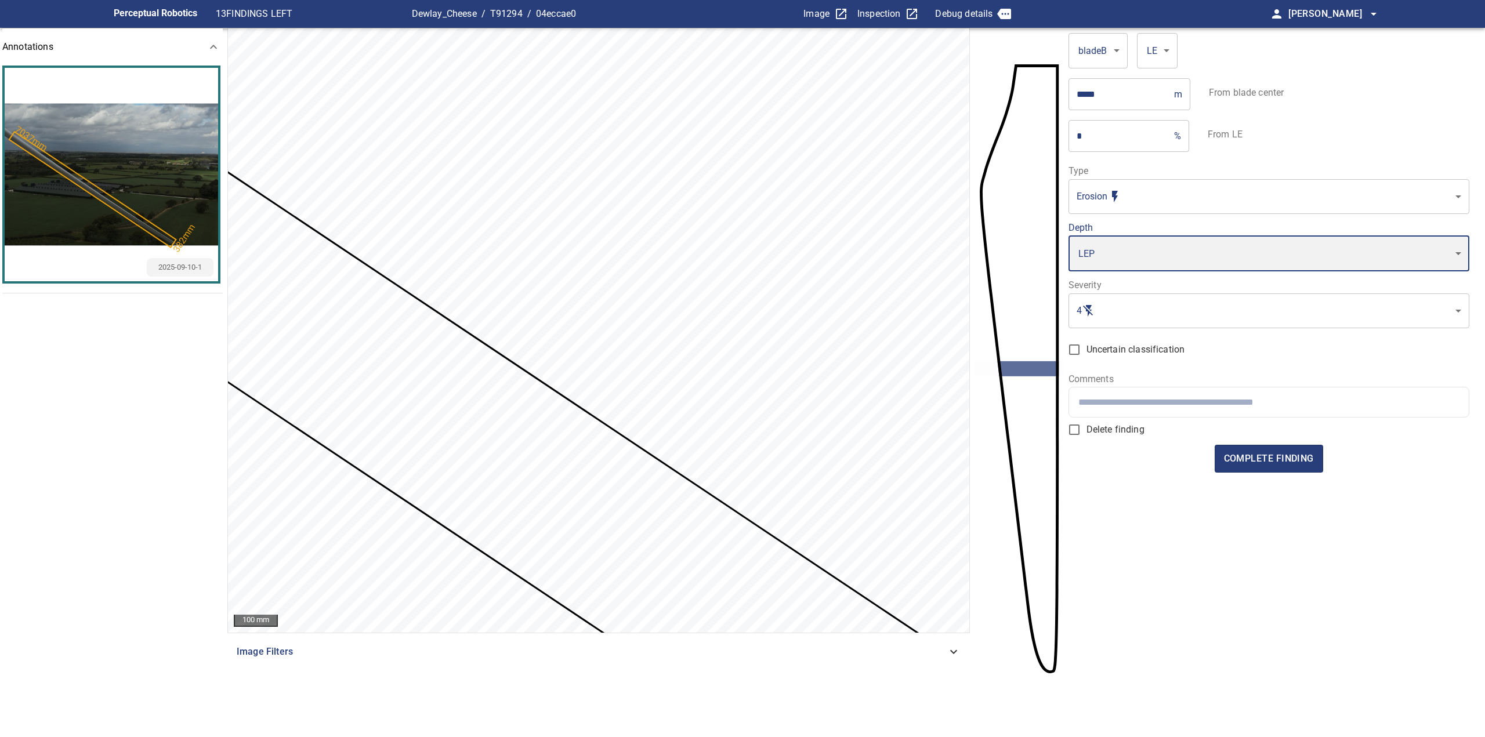
type input "*"
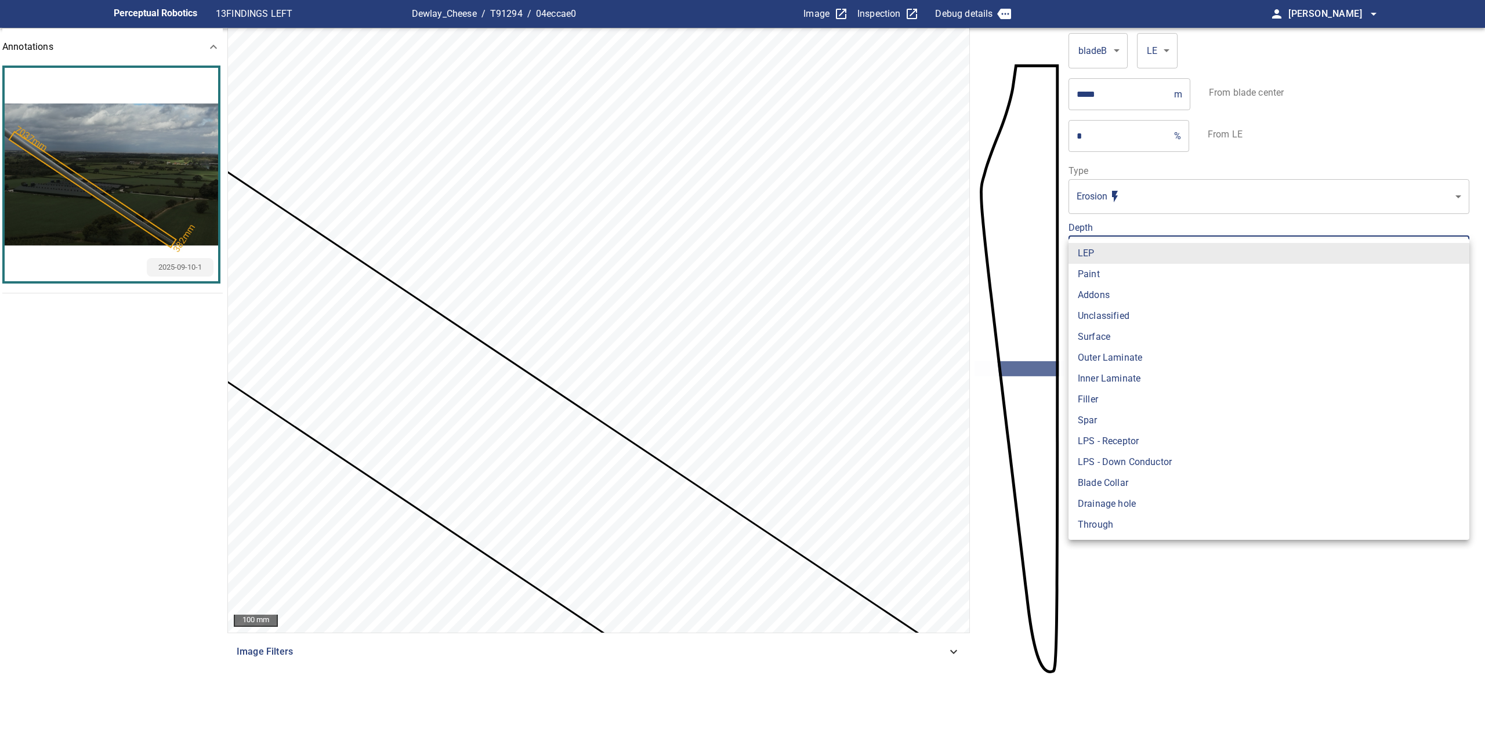
click at [1150, 256] on body "Perceptual Robotics 13 FINDINGS LEFT Dewlay_Cheese / T91294 / 04eccae0 Image In…" at bounding box center [742, 368] width 1485 height 737
click at [1152, 276] on li "Paint" at bounding box center [1268, 274] width 401 height 21
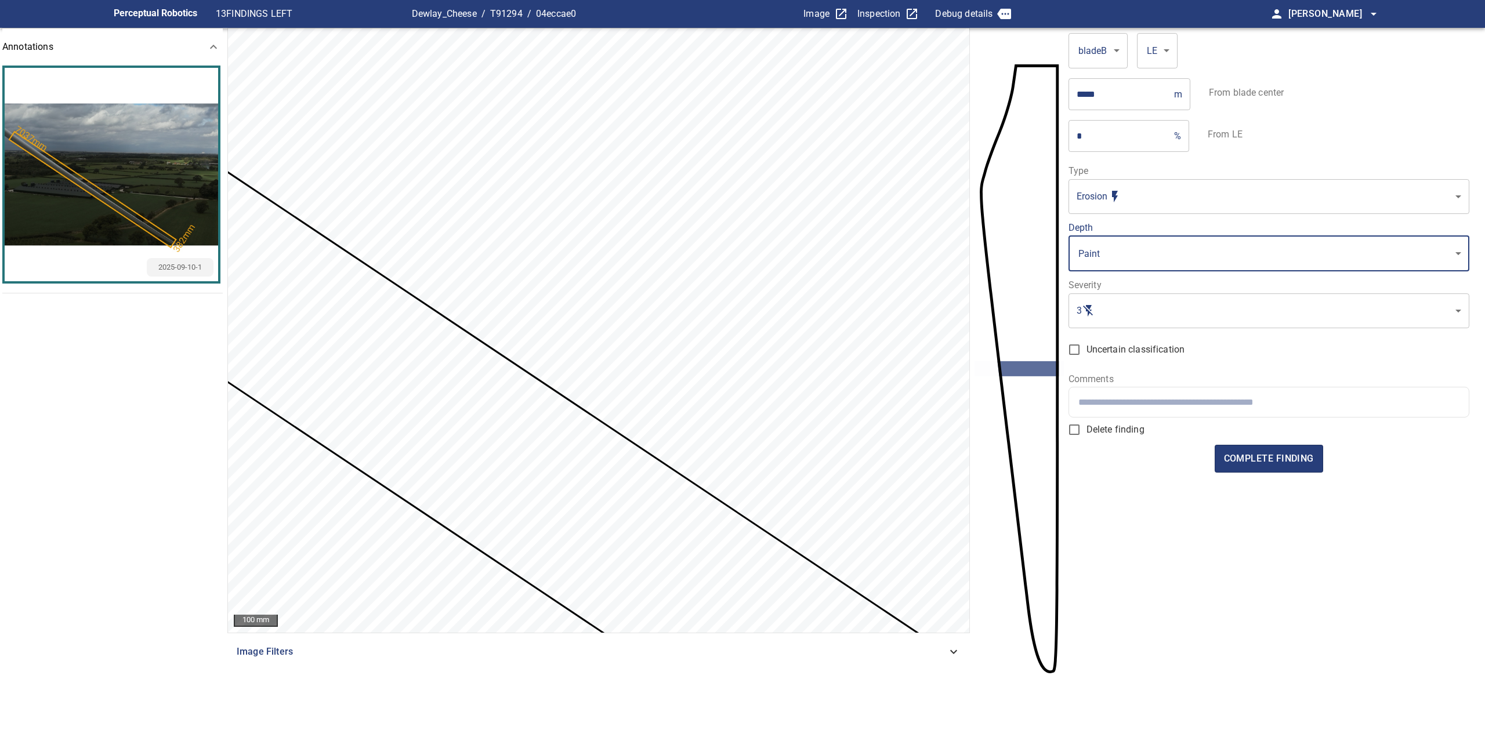
click at [1216, 403] on input "text" at bounding box center [1268, 402] width 381 height 11
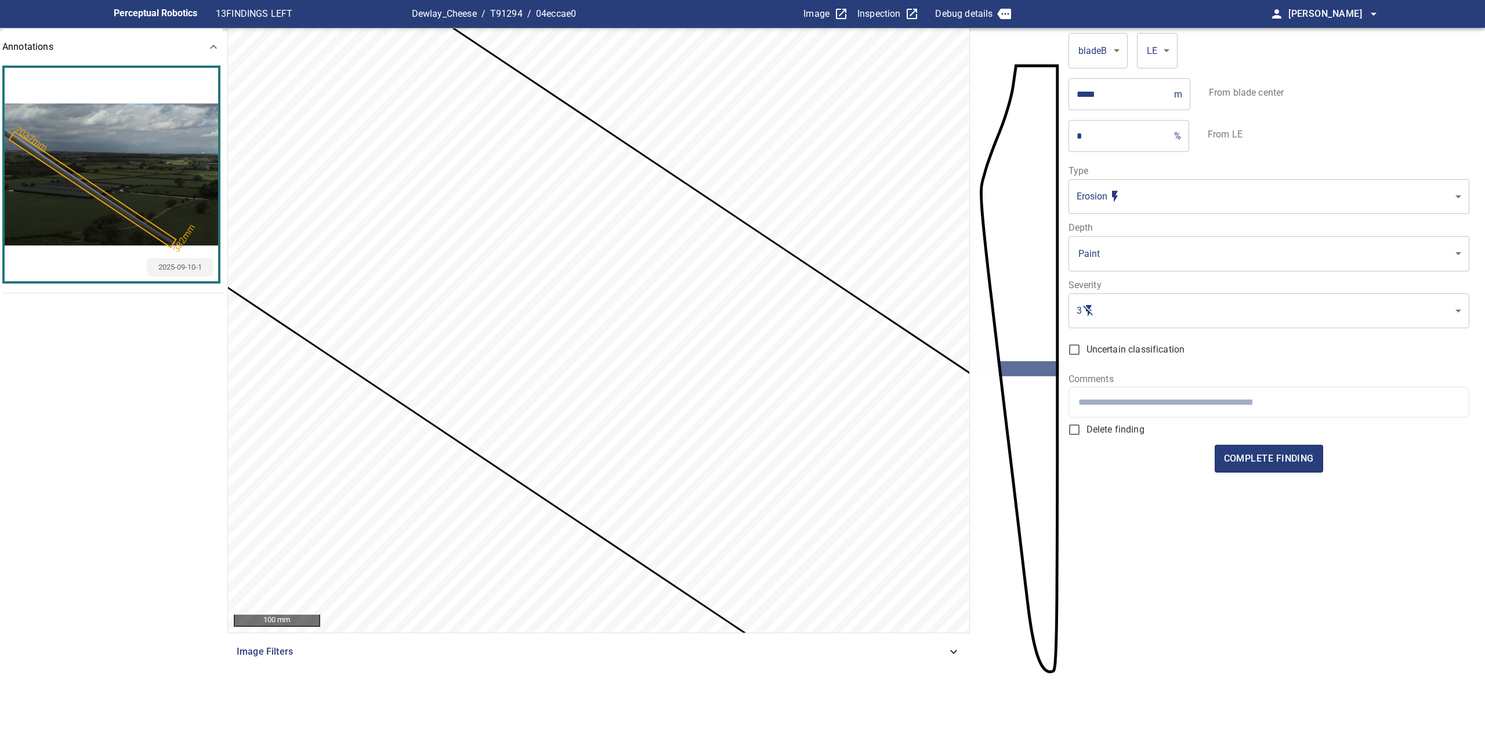
click at [1118, 248] on body "Perceptual Robotics 13 FINDINGS LEFT Dewlay_Cheese / T91294 / 04eccae0 Image In…" at bounding box center [742, 368] width 1485 height 737
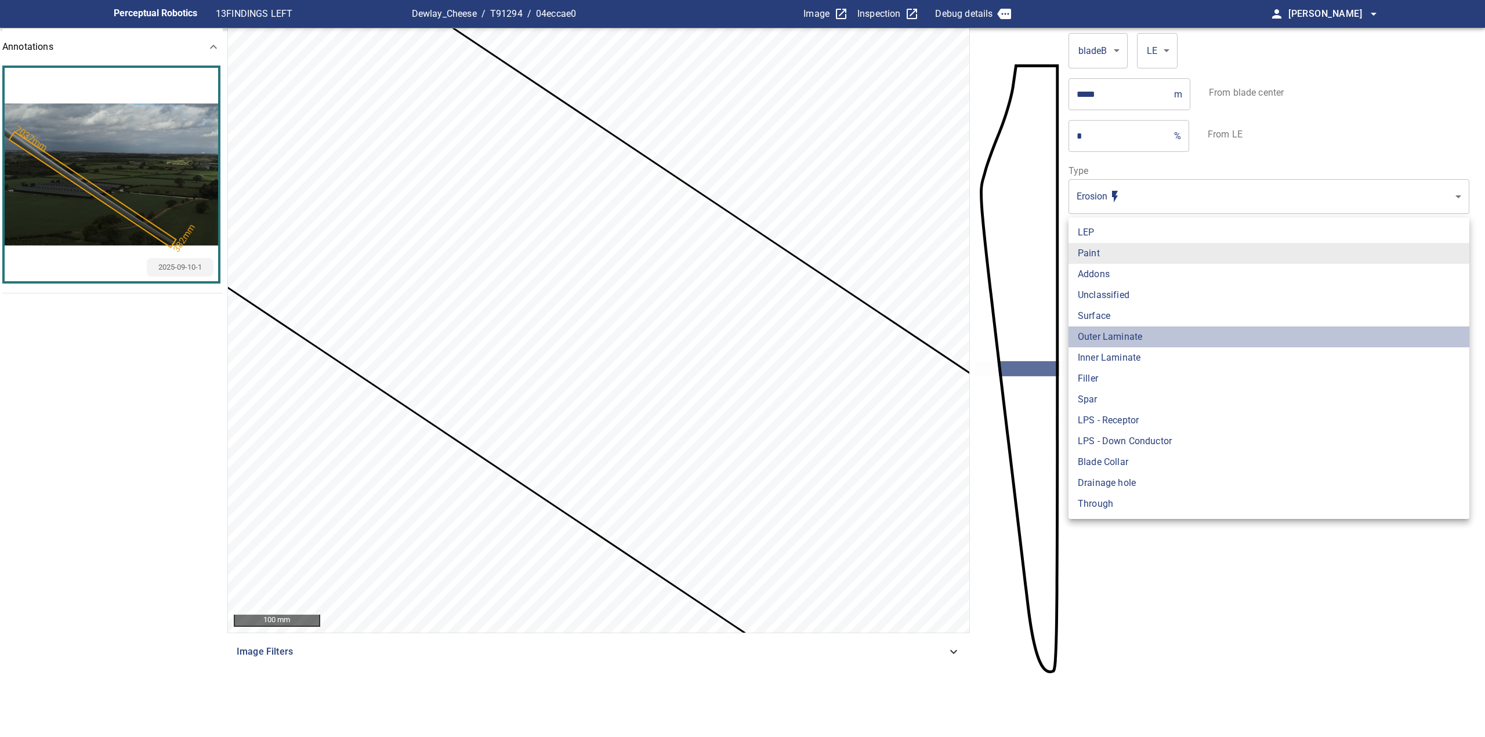
click at [1142, 328] on li "Outer Laminate" at bounding box center [1268, 337] width 401 height 21
type input "**********"
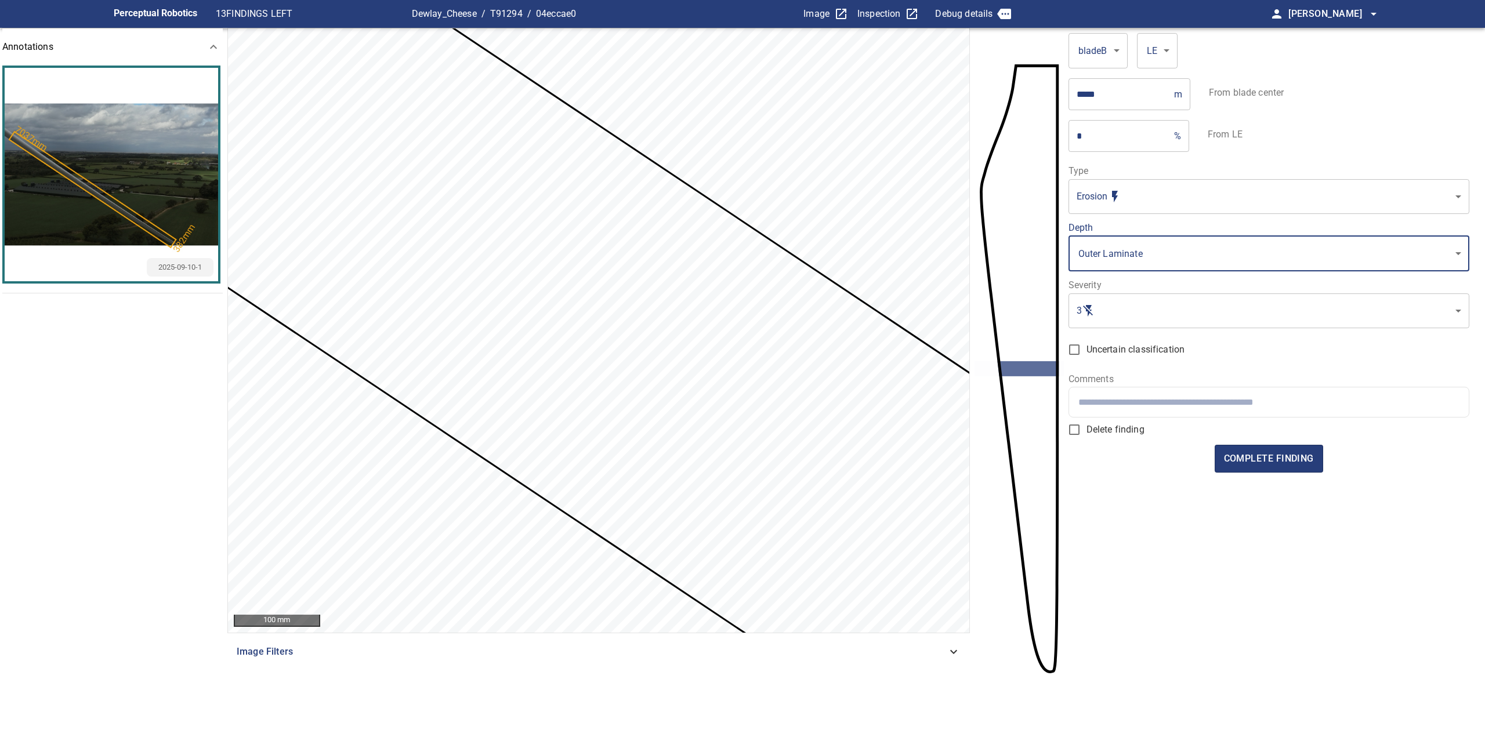
click at [1166, 253] on body "**********" at bounding box center [742, 368] width 1485 height 737
type input "*"
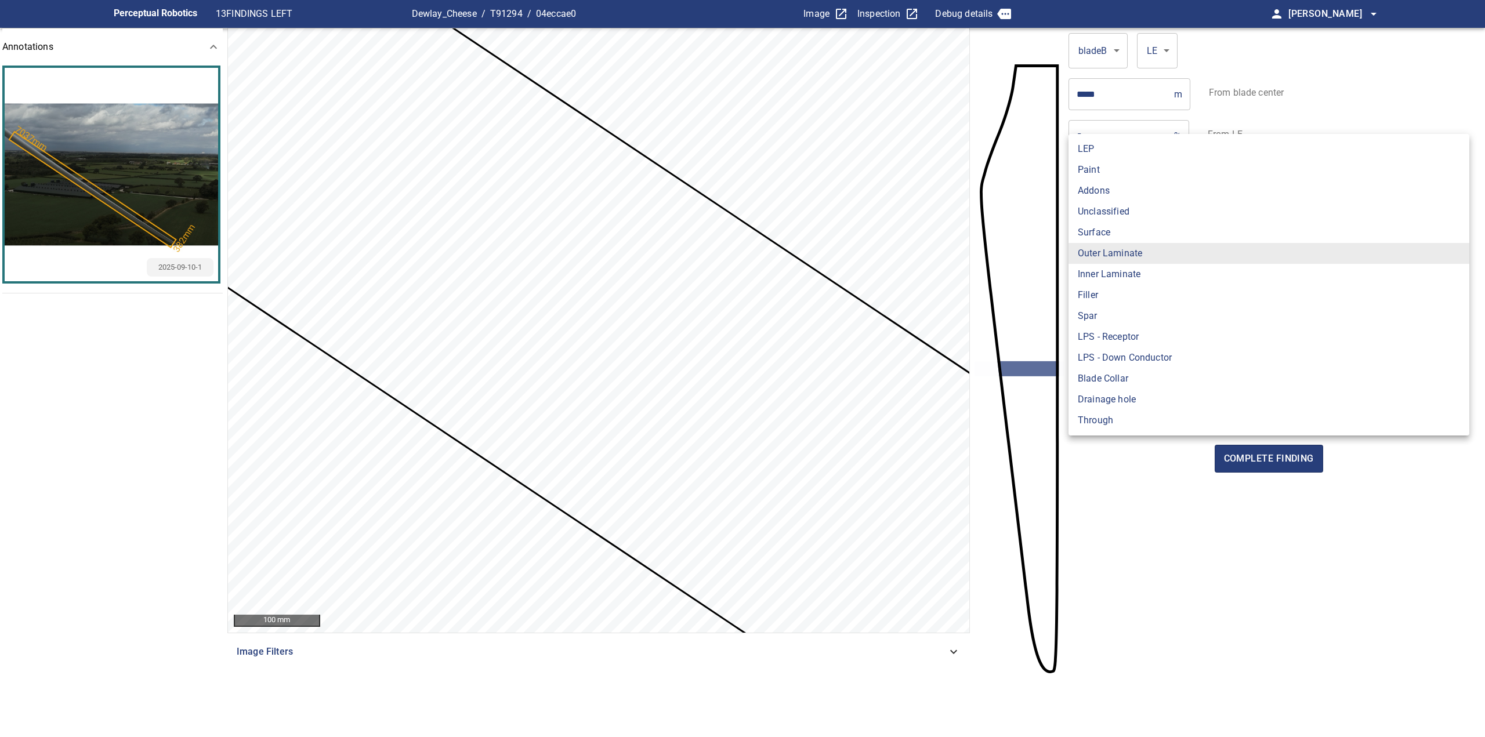
click at [1195, 165] on li "Paint" at bounding box center [1268, 170] width 401 height 21
type input "*****"
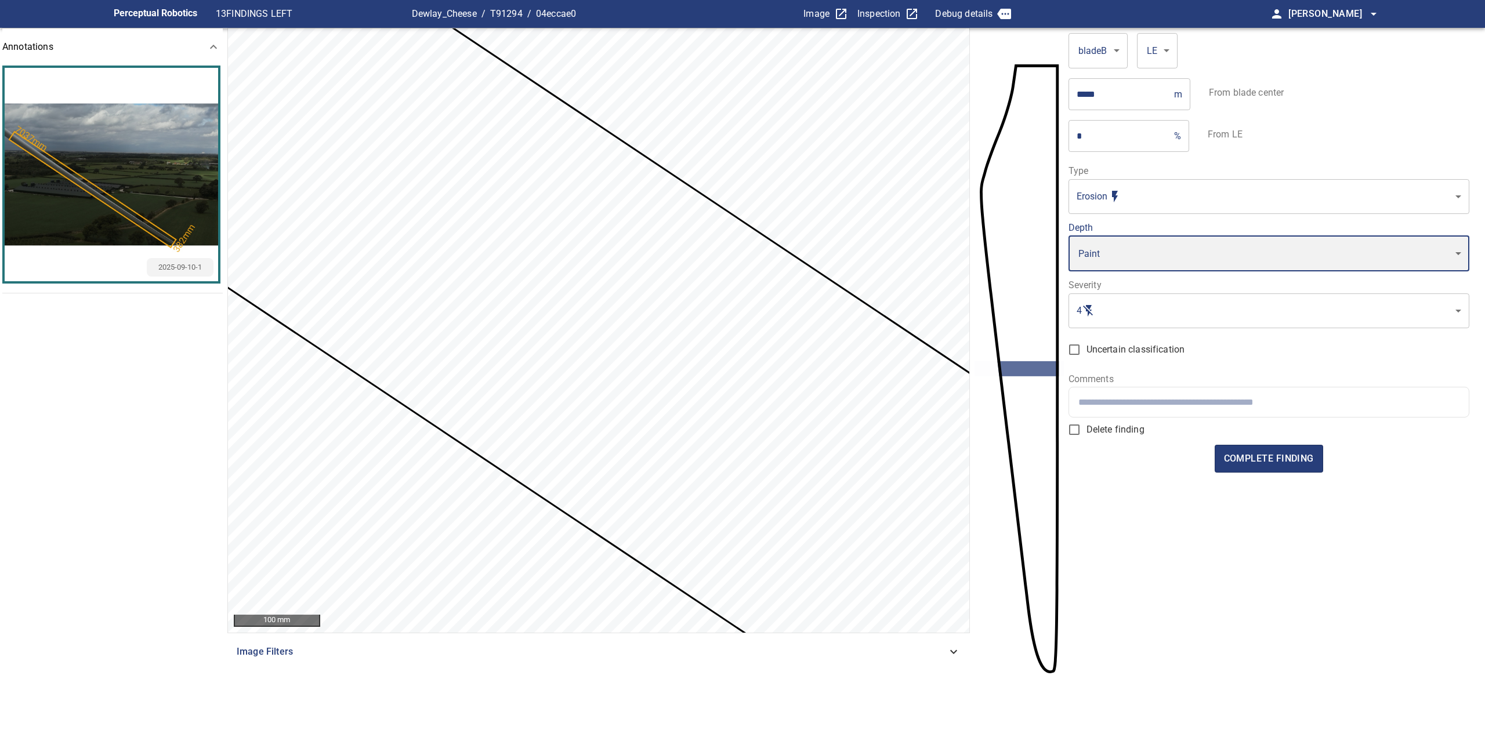
type input "*"
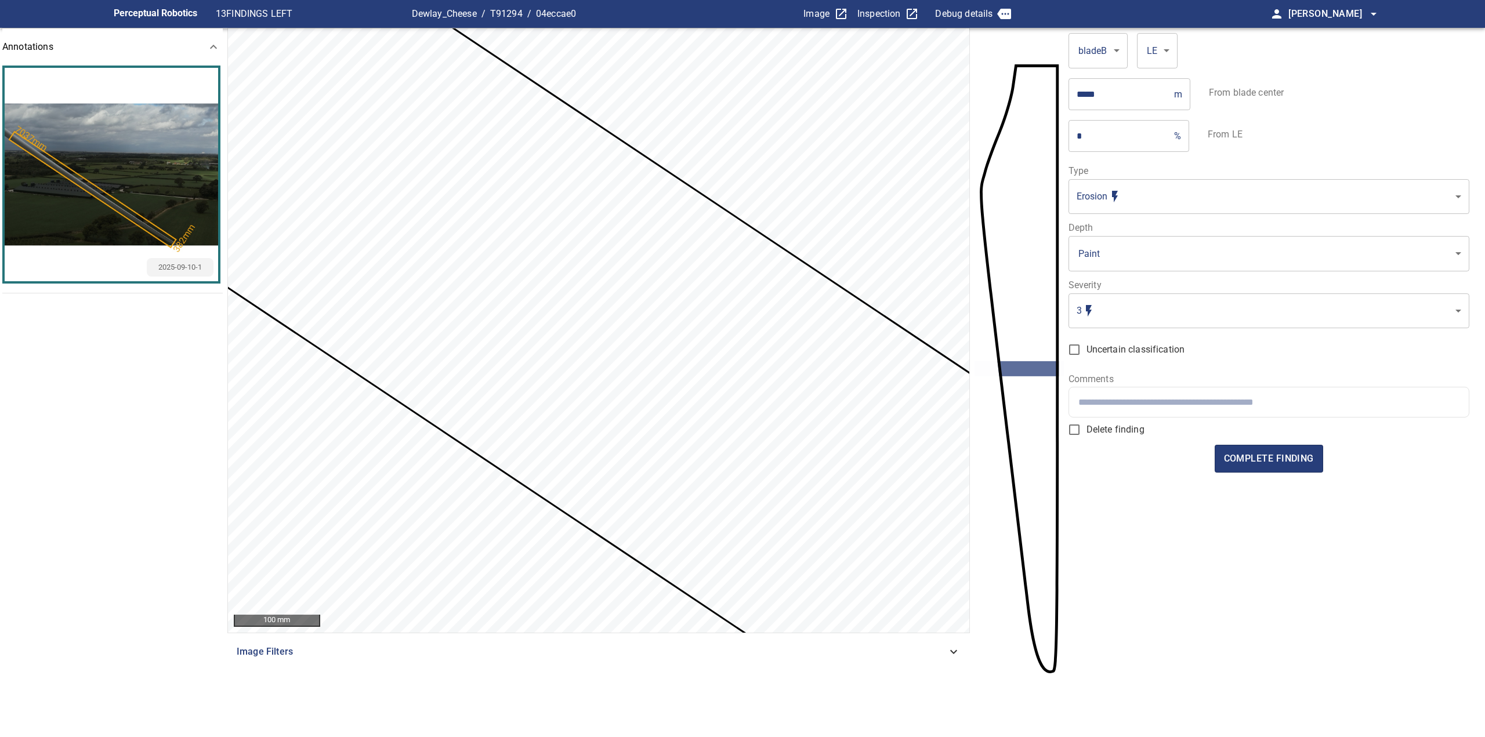
click at [1152, 410] on div at bounding box center [1269, 402] width 400 height 30
type input "*"
drag, startPoint x: 1228, startPoint y: 400, endPoint x: 1202, endPoint y: 404, distance: 25.8
click at [1202, 404] on input "**********" at bounding box center [1268, 402] width 381 height 11
click at [1289, 402] on input "**********" at bounding box center [1268, 402] width 381 height 11
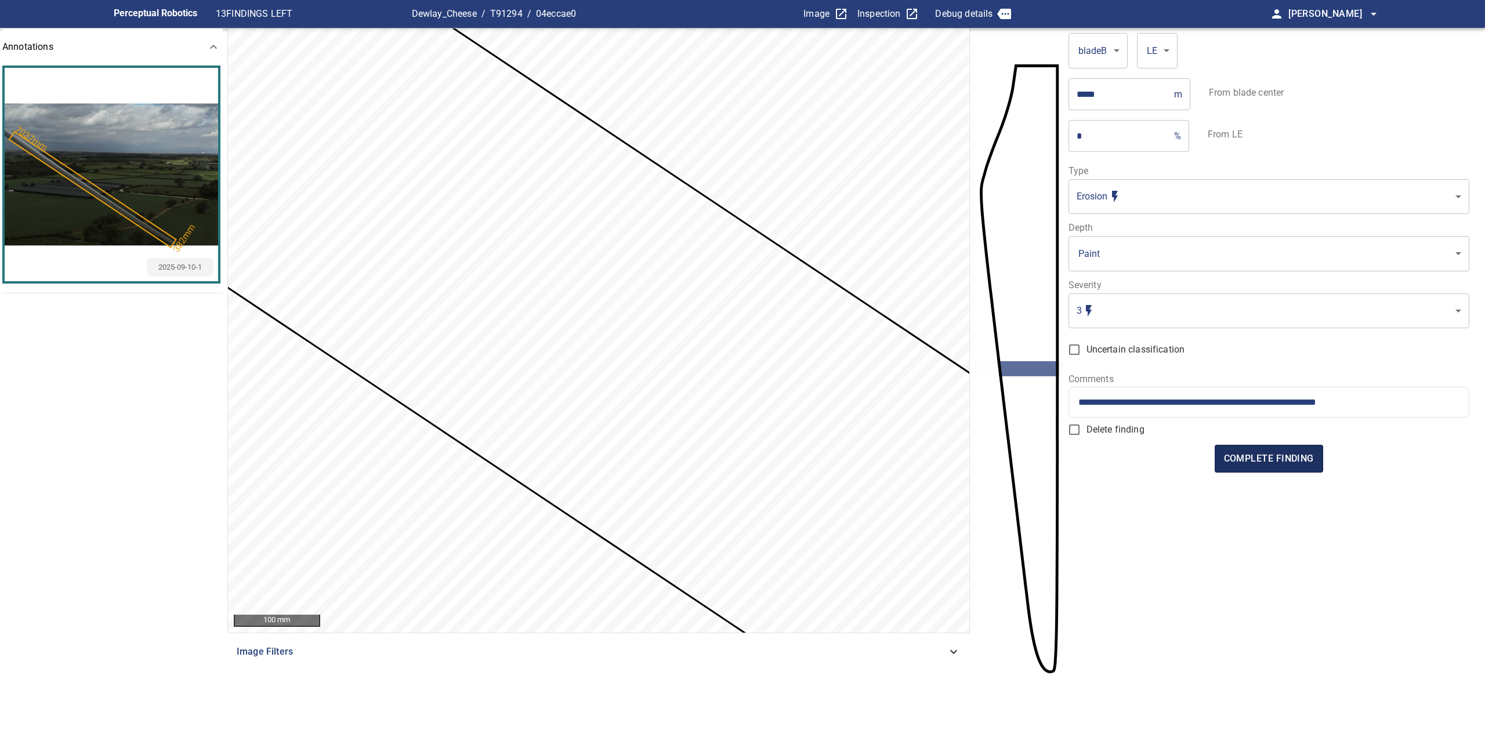
type input "**********"
click at [1307, 460] on span "complete finding" at bounding box center [1269, 459] width 90 height 16
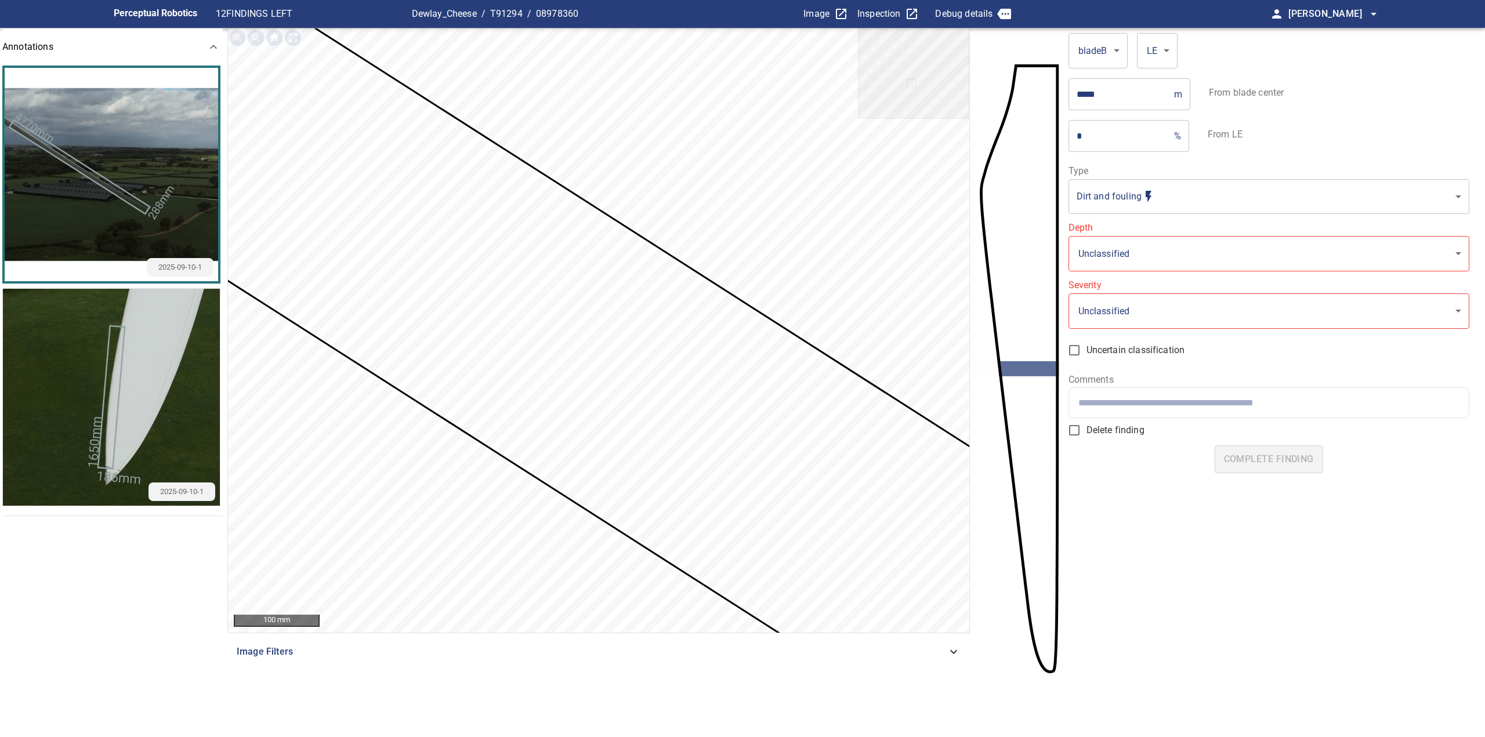
click at [1123, 205] on body "**********" at bounding box center [742, 368] width 1485 height 737
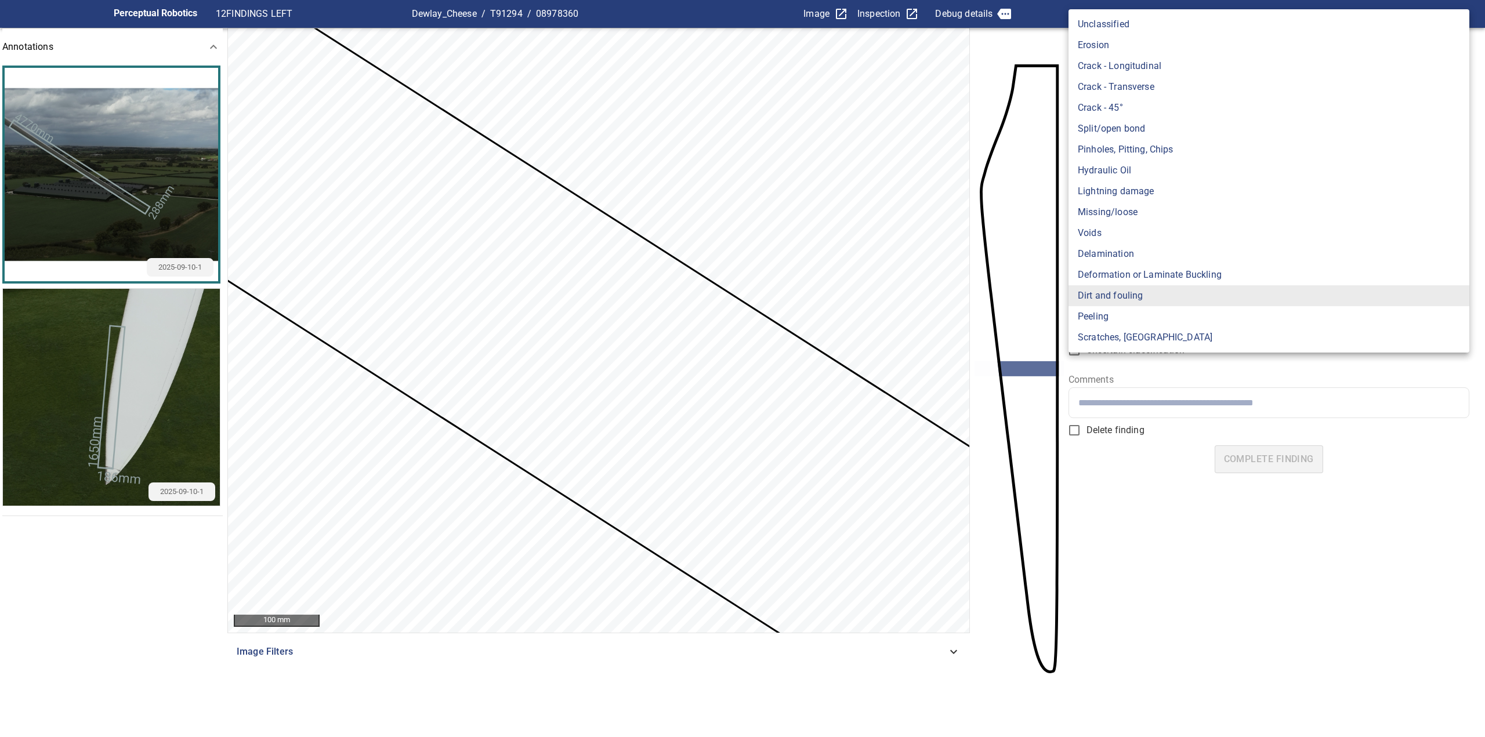
click at [1100, 48] on li "Erosion" at bounding box center [1268, 45] width 401 height 21
type input "*******"
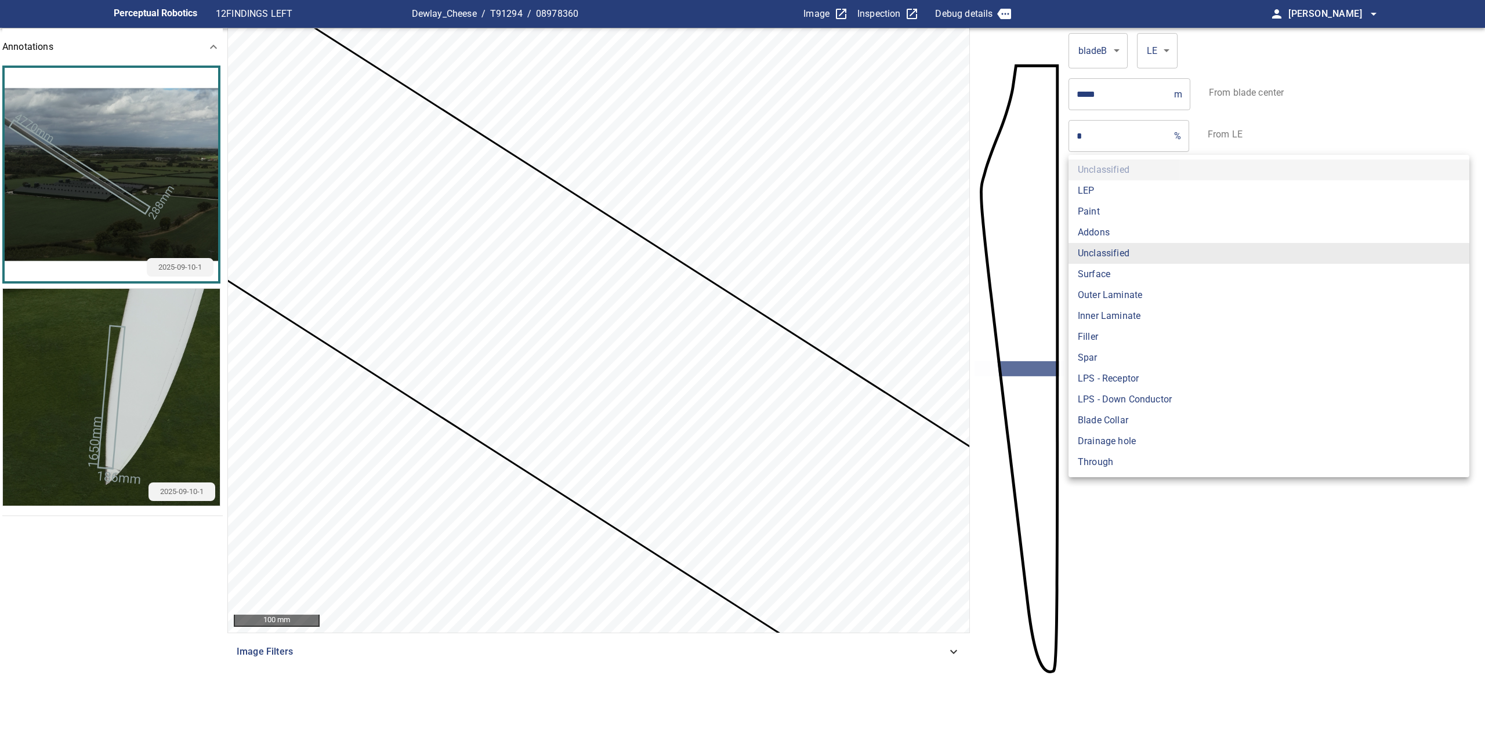
click at [1134, 258] on body "**********" at bounding box center [742, 368] width 1485 height 737
click at [1114, 299] on li "Outer Laminate" at bounding box center [1268, 295] width 401 height 21
type input "**********"
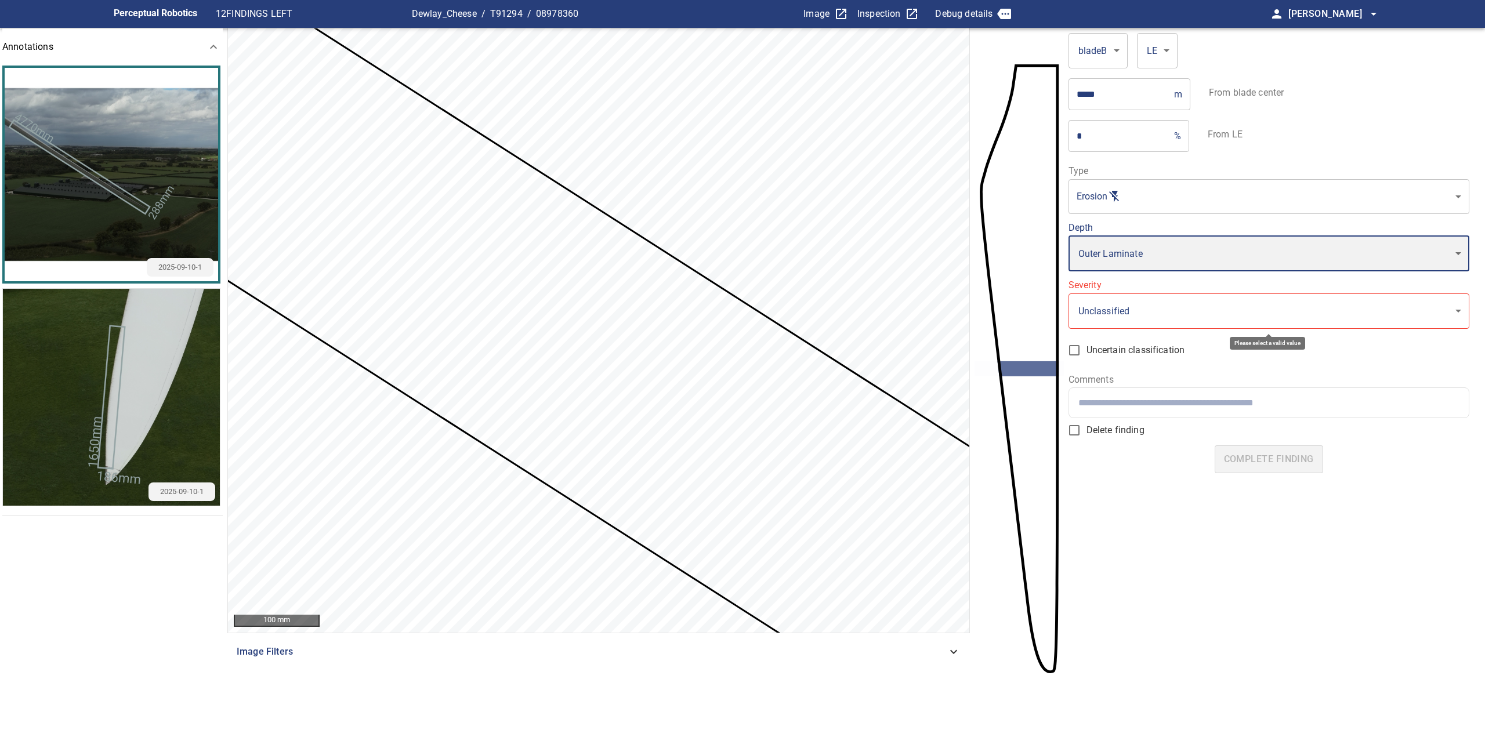
type input "*"
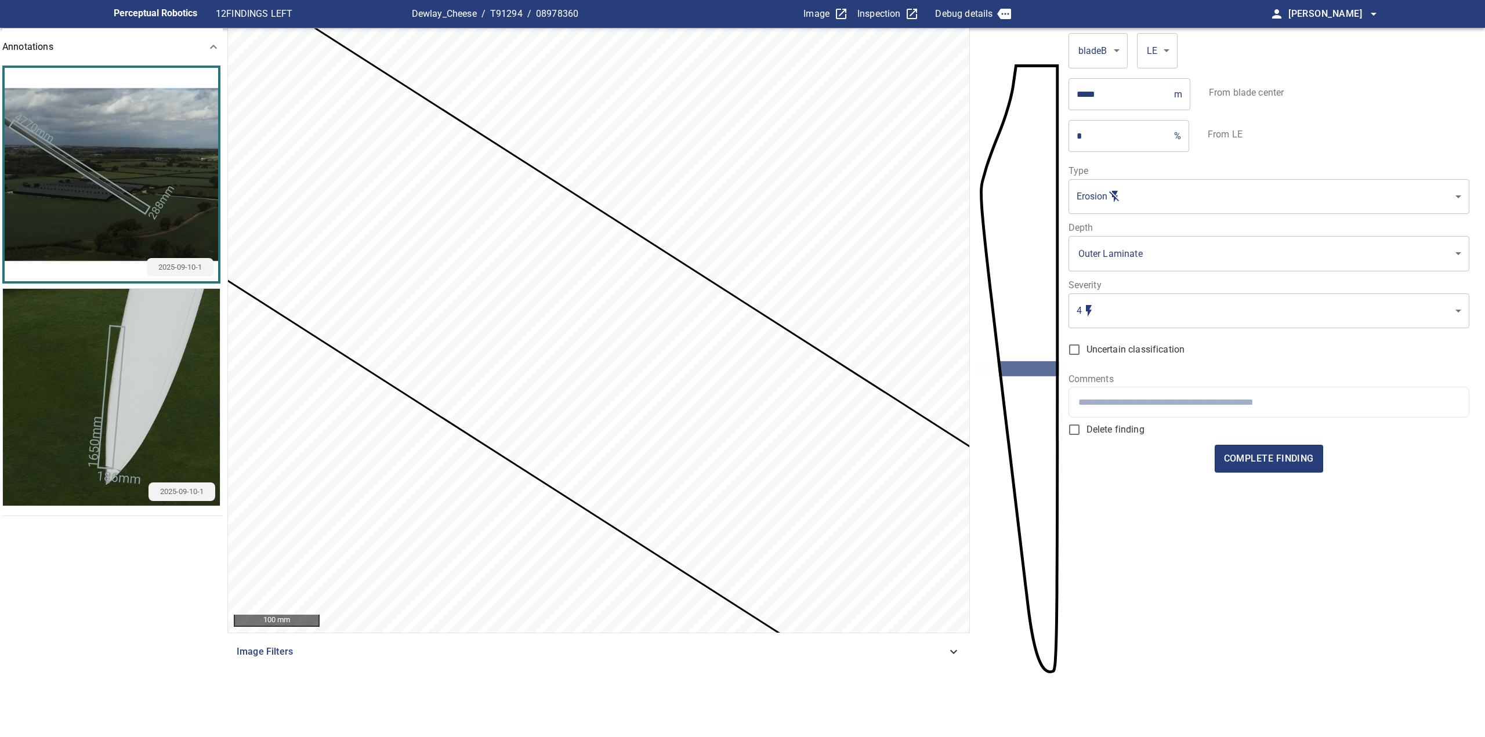
click at [1158, 404] on input "text" at bounding box center [1268, 402] width 381 height 11
drag, startPoint x: 1266, startPoint y: 403, endPoint x: 1197, endPoint y: 403, distance: 69.0
click at [1197, 403] on input "**********" at bounding box center [1268, 402] width 381 height 11
type input "**********"
drag, startPoint x: 1393, startPoint y: 422, endPoint x: 1442, endPoint y: 403, distance: 52.7
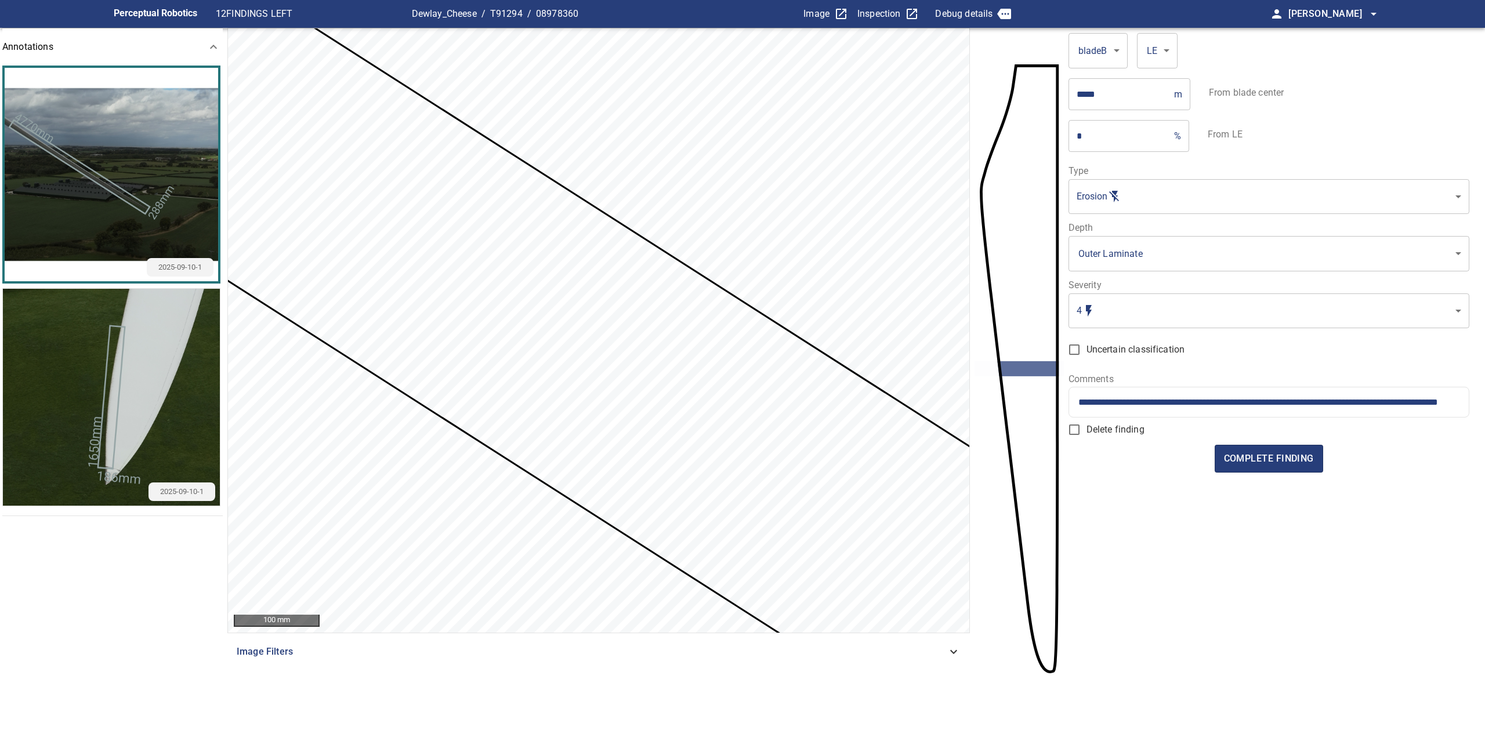
click at [1484, 402] on html "**********" at bounding box center [742, 368] width 1485 height 737
drag, startPoint x: 1456, startPoint y: 401, endPoint x: 1509, endPoint y: 395, distance: 52.6
click at [1484, 395] on html "**********" at bounding box center [742, 368] width 1485 height 737
click at [1352, 409] on div "**********" at bounding box center [1269, 402] width 400 height 30
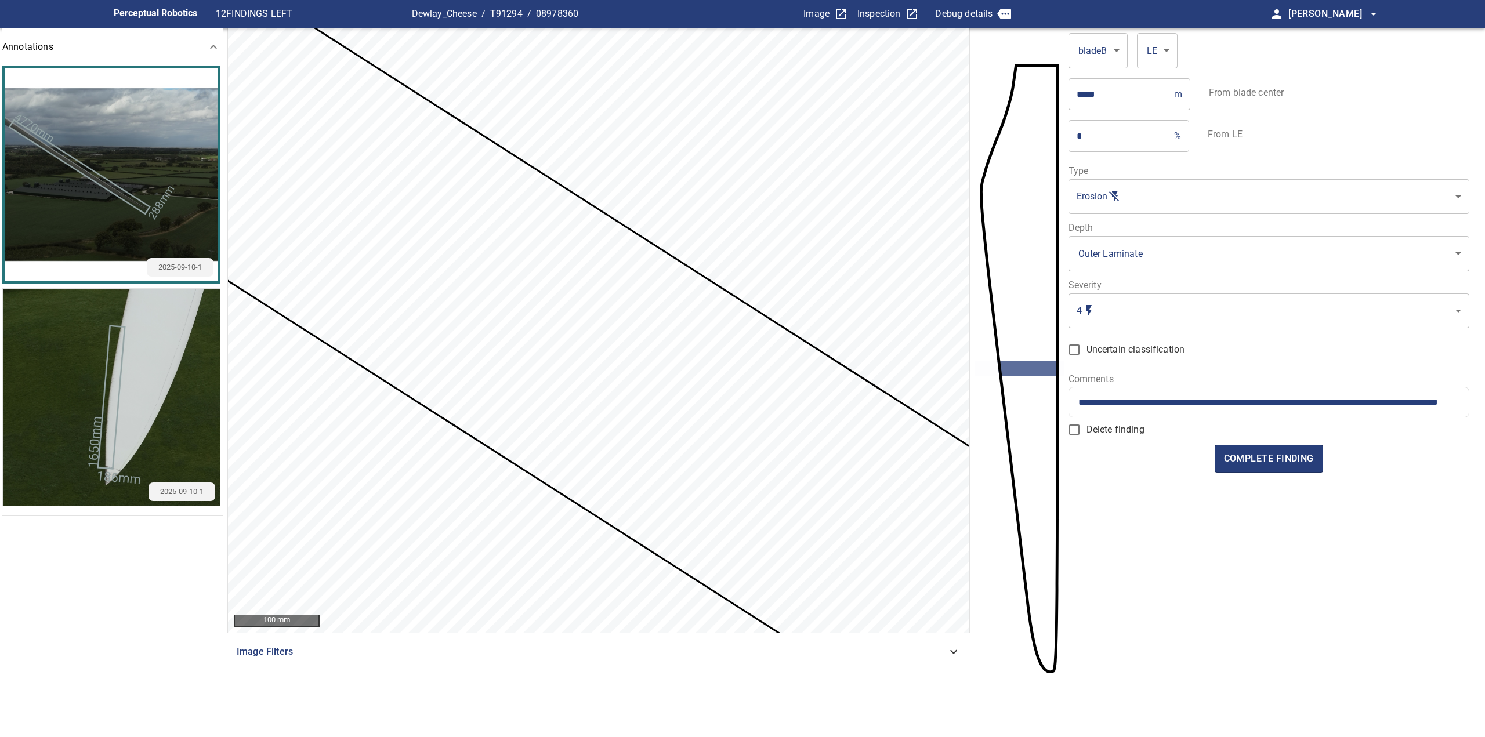
scroll to position [0, 0]
drag, startPoint x: 1402, startPoint y: 394, endPoint x: 1494, endPoint y: 395, distance: 91.1
click at [1484, 395] on html "**********" at bounding box center [742, 368] width 1485 height 737
drag, startPoint x: 1465, startPoint y: 400, endPoint x: 1498, endPoint y: 398, distance: 33.1
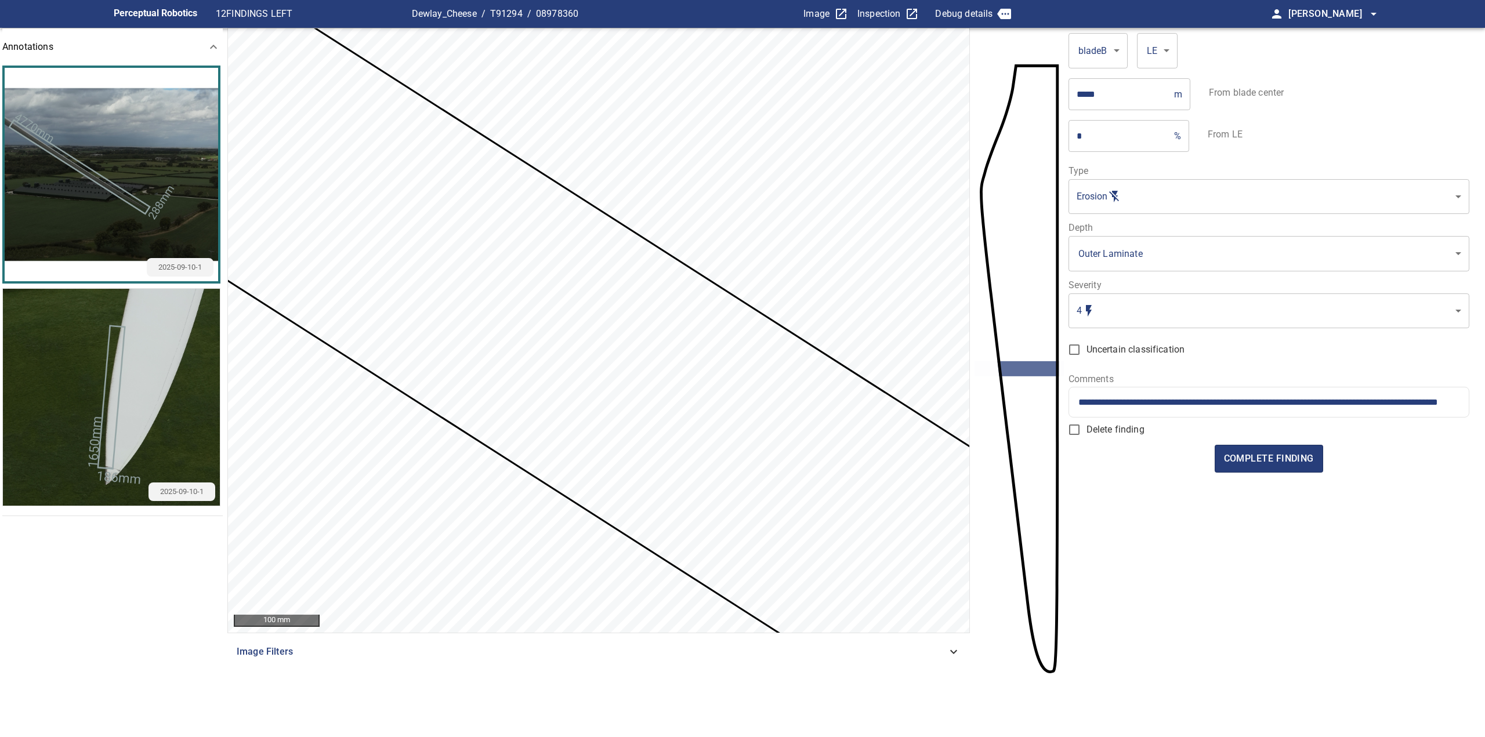
click at [1484, 398] on html "**********" at bounding box center [742, 368] width 1485 height 737
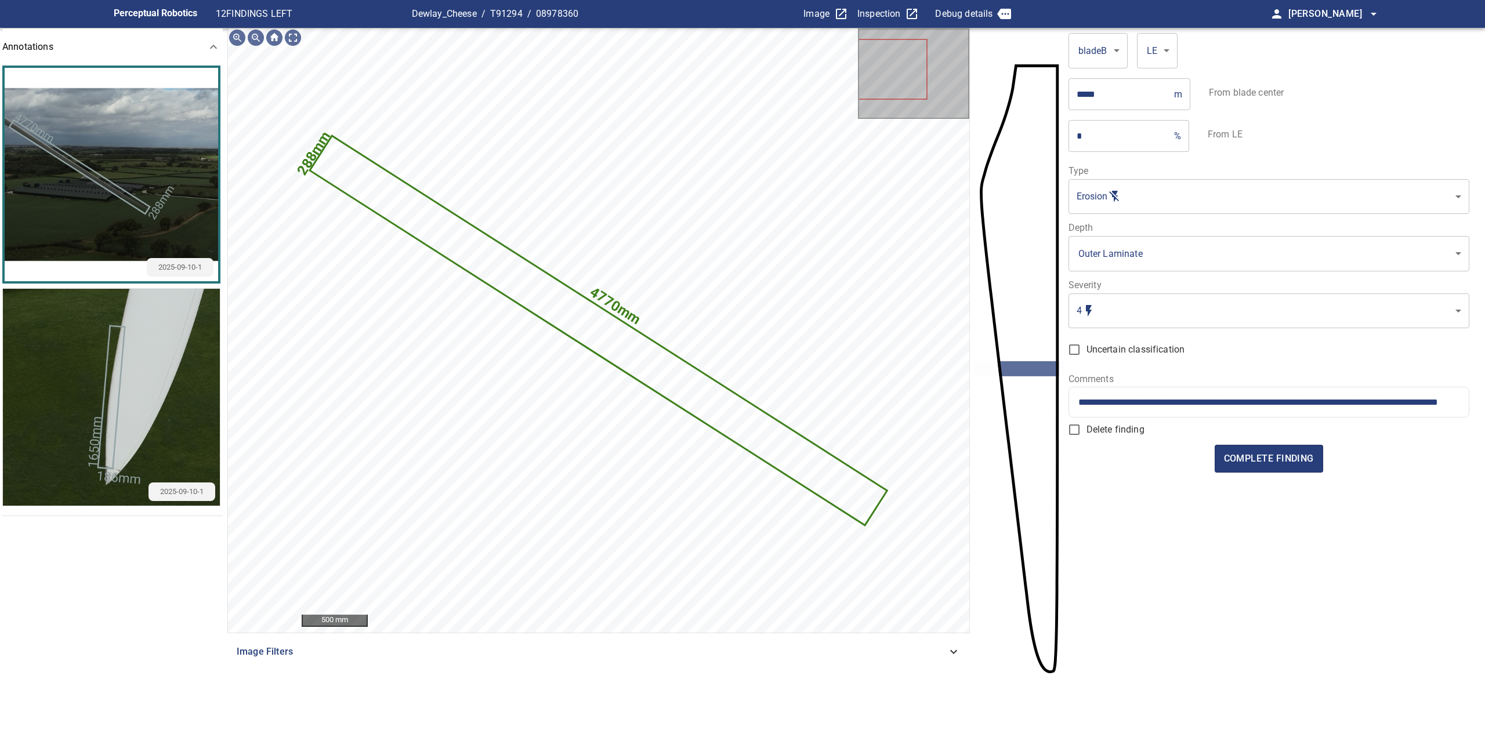
click at [1332, 394] on div "**********" at bounding box center [1269, 402] width 400 height 30
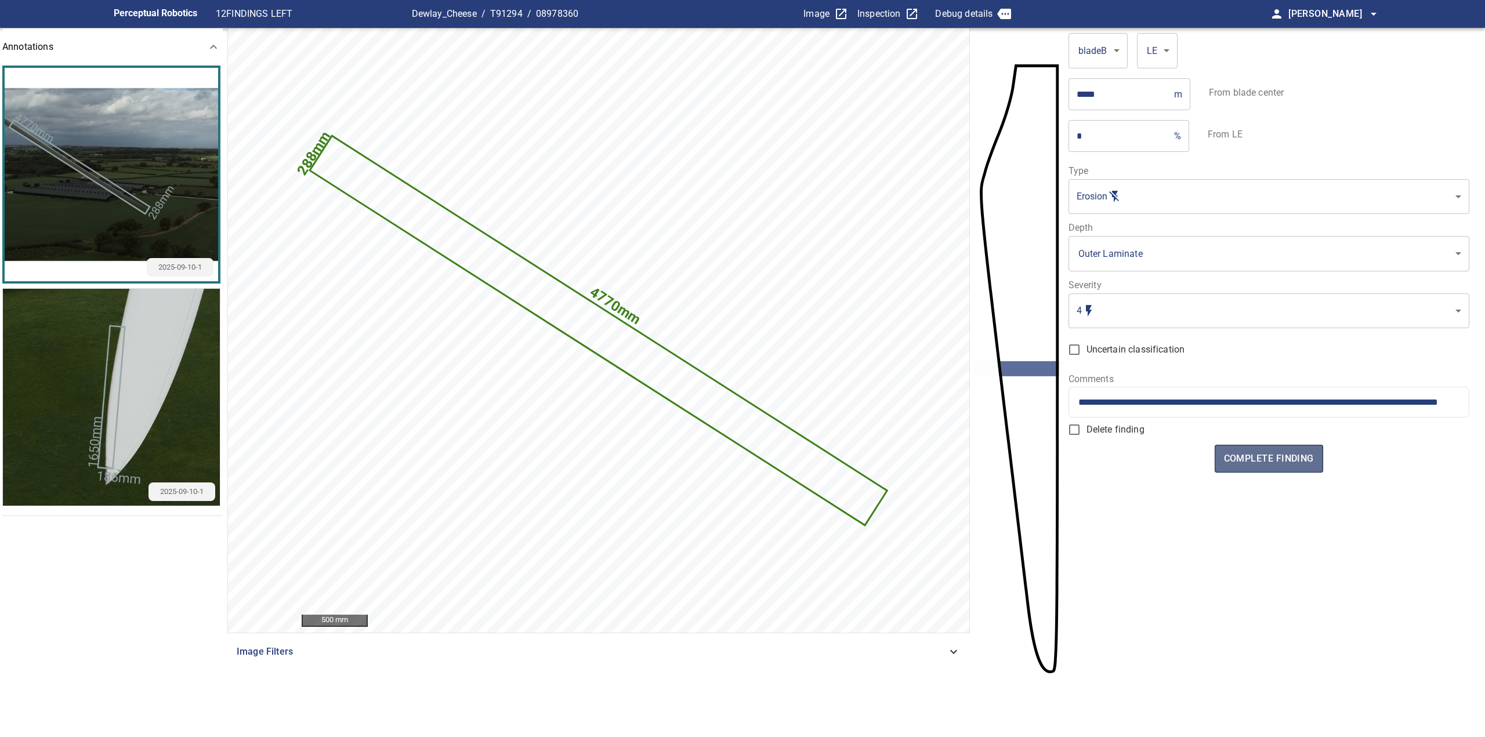
click at [1270, 454] on span "complete finding" at bounding box center [1269, 459] width 90 height 16
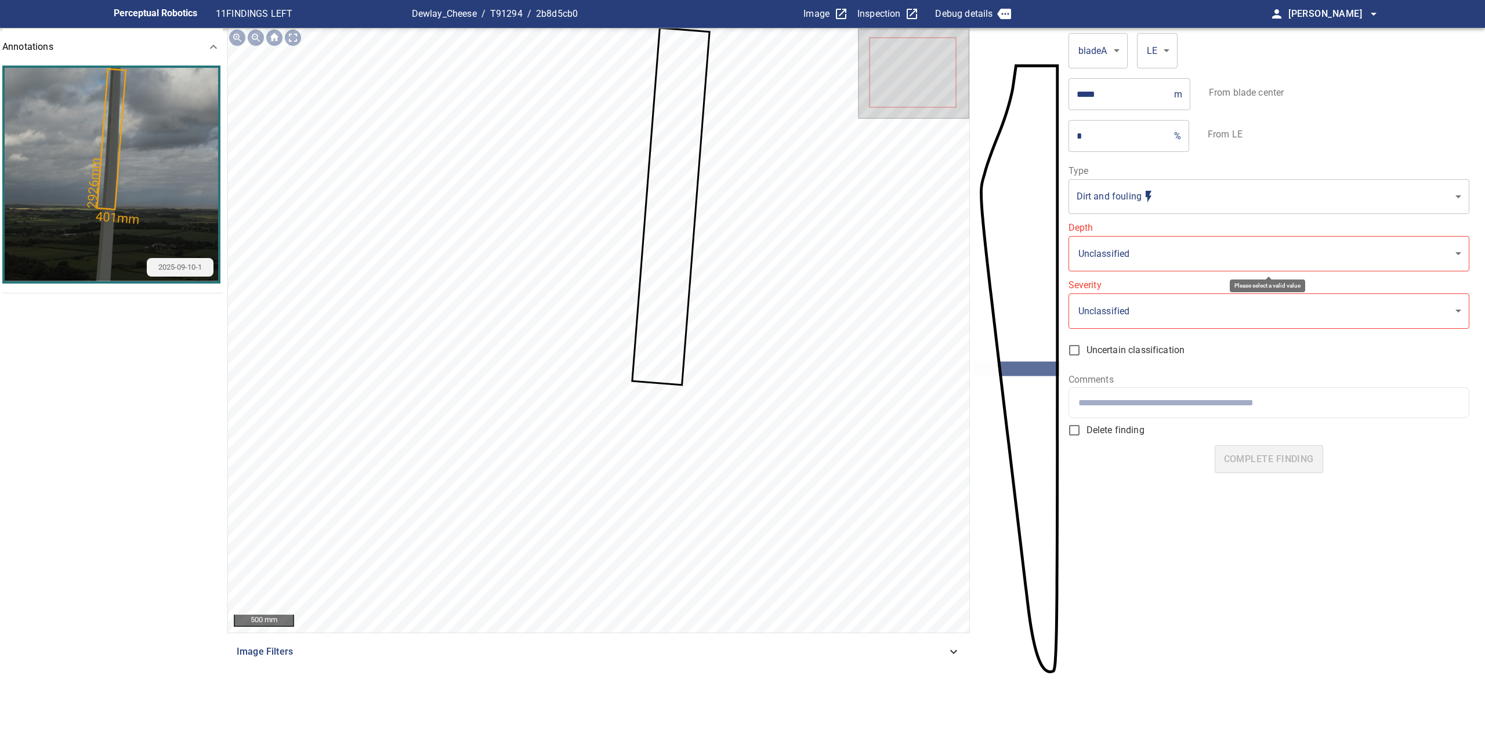
click at [1137, 201] on body "**********" at bounding box center [742, 368] width 1485 height 737
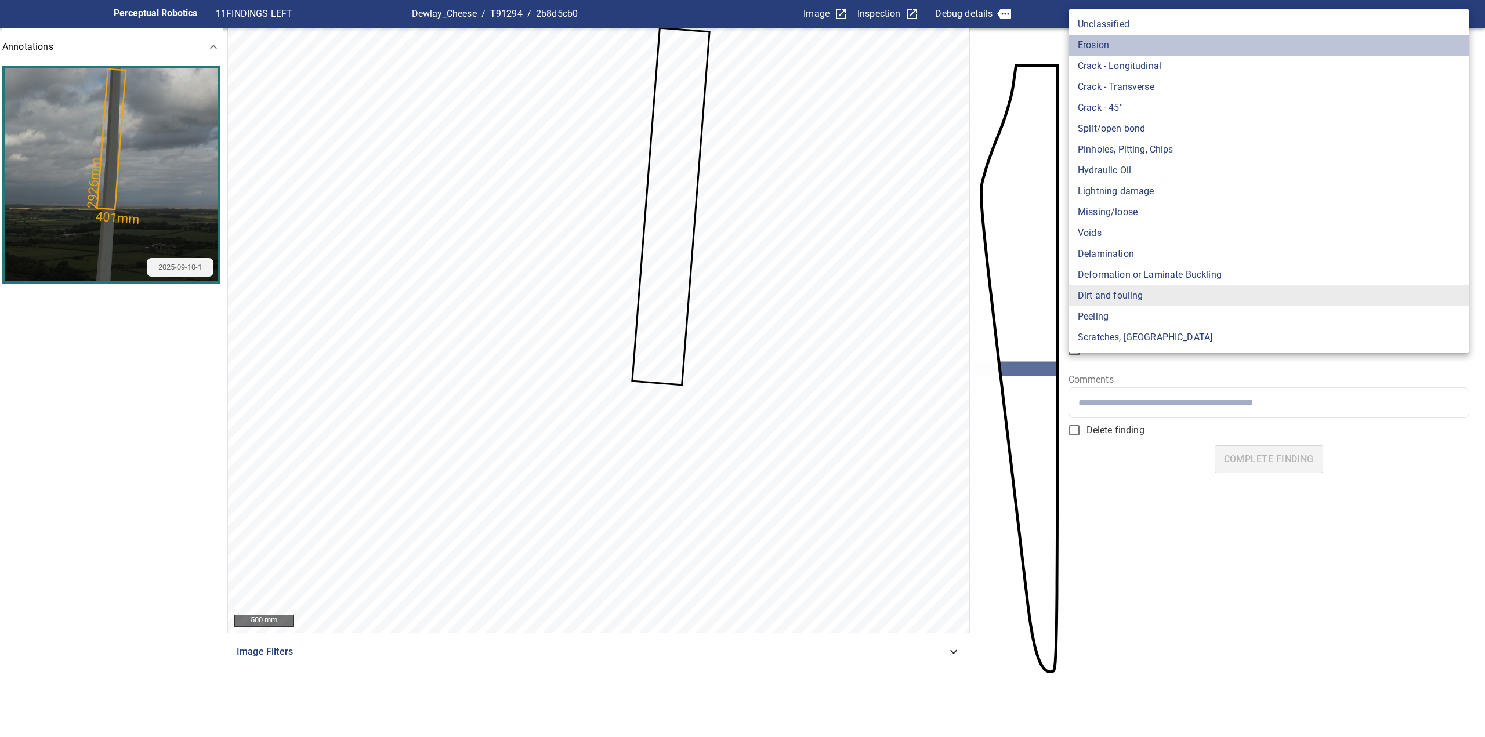
click at [1110, 45] on li "Erosion" at bounding box center [1268, 45] width 401 height 21
type input "*******"
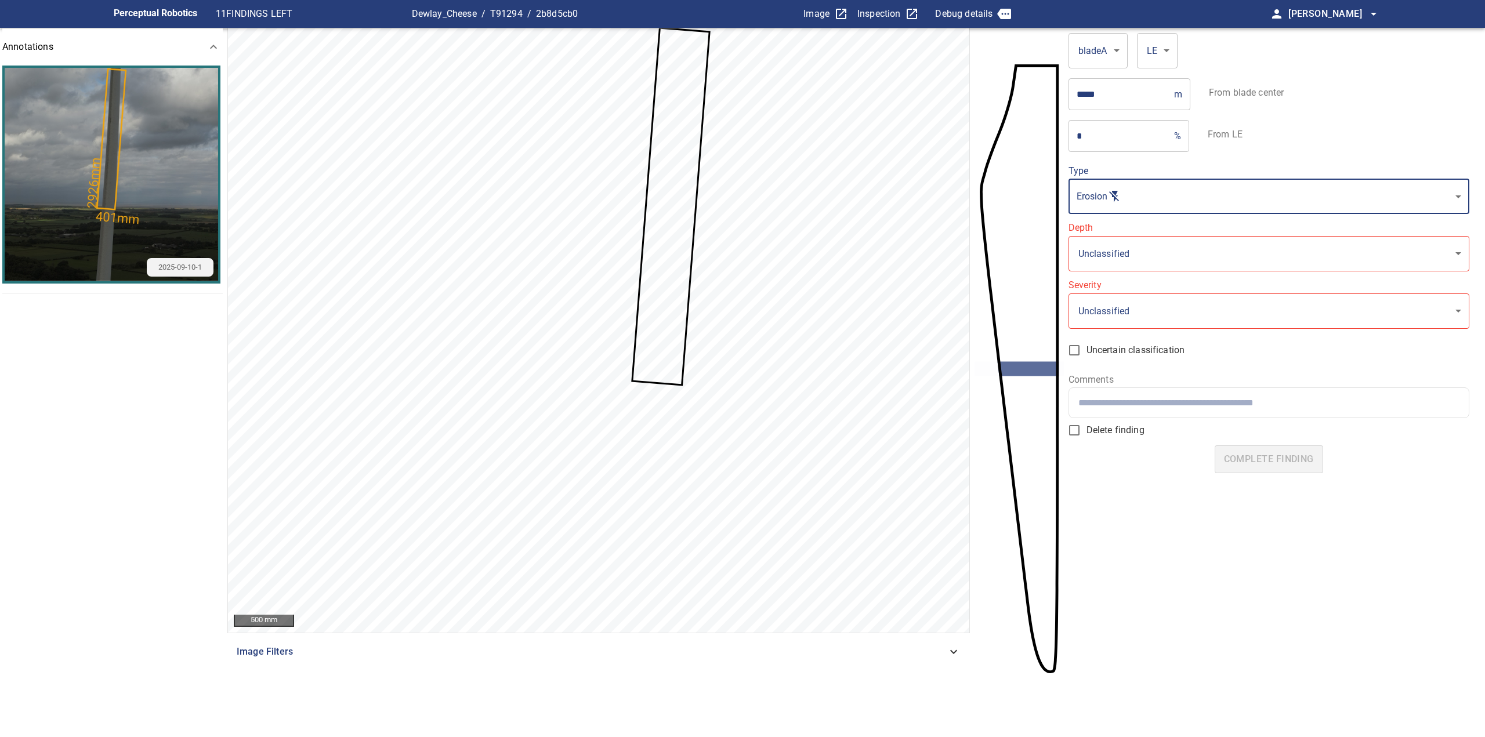
click at [1143, 243] on body "**********" at bounding box center [742, 368] width 1485 height 737
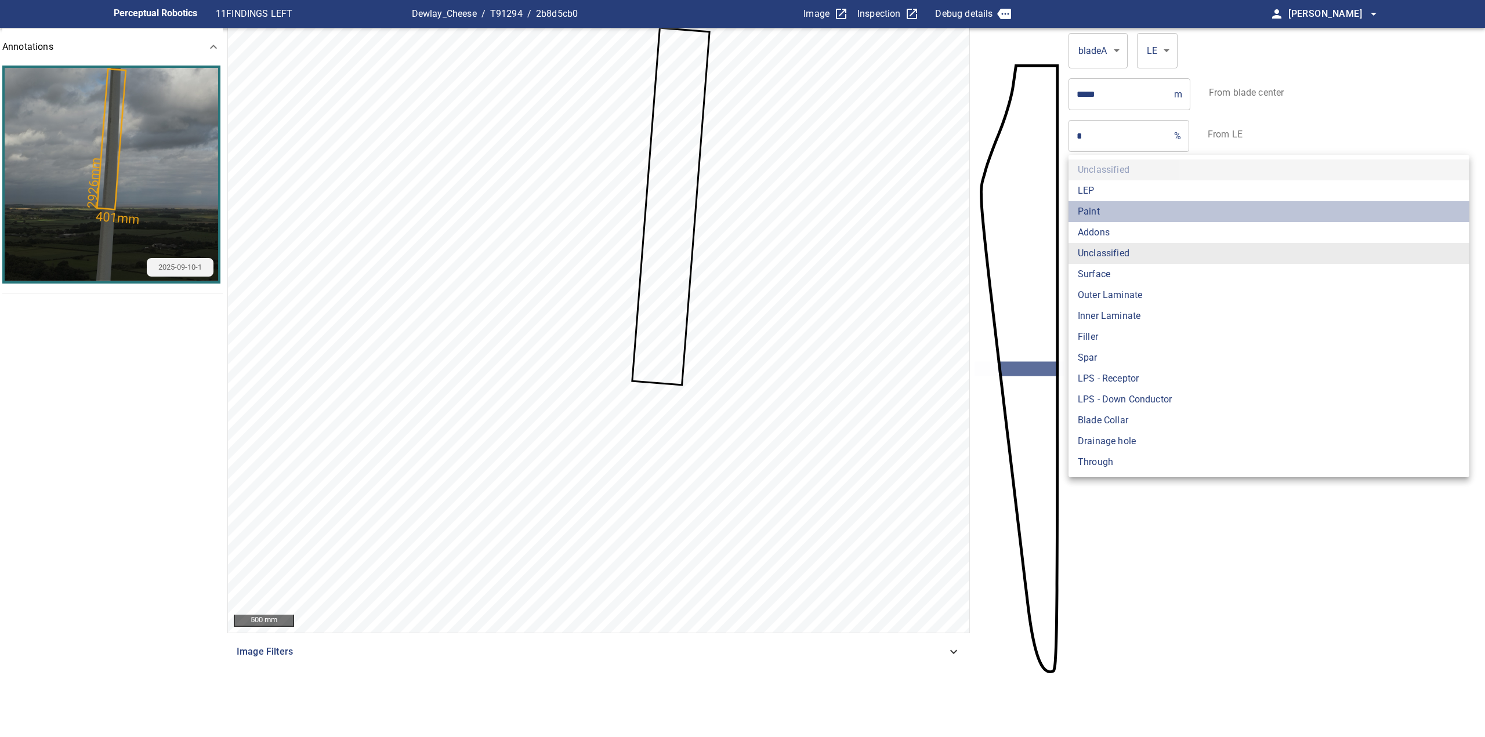
click at [1130, 209] on li "Paint" at bounding box center [1268, 211] width 401 height 21
type input "*****"
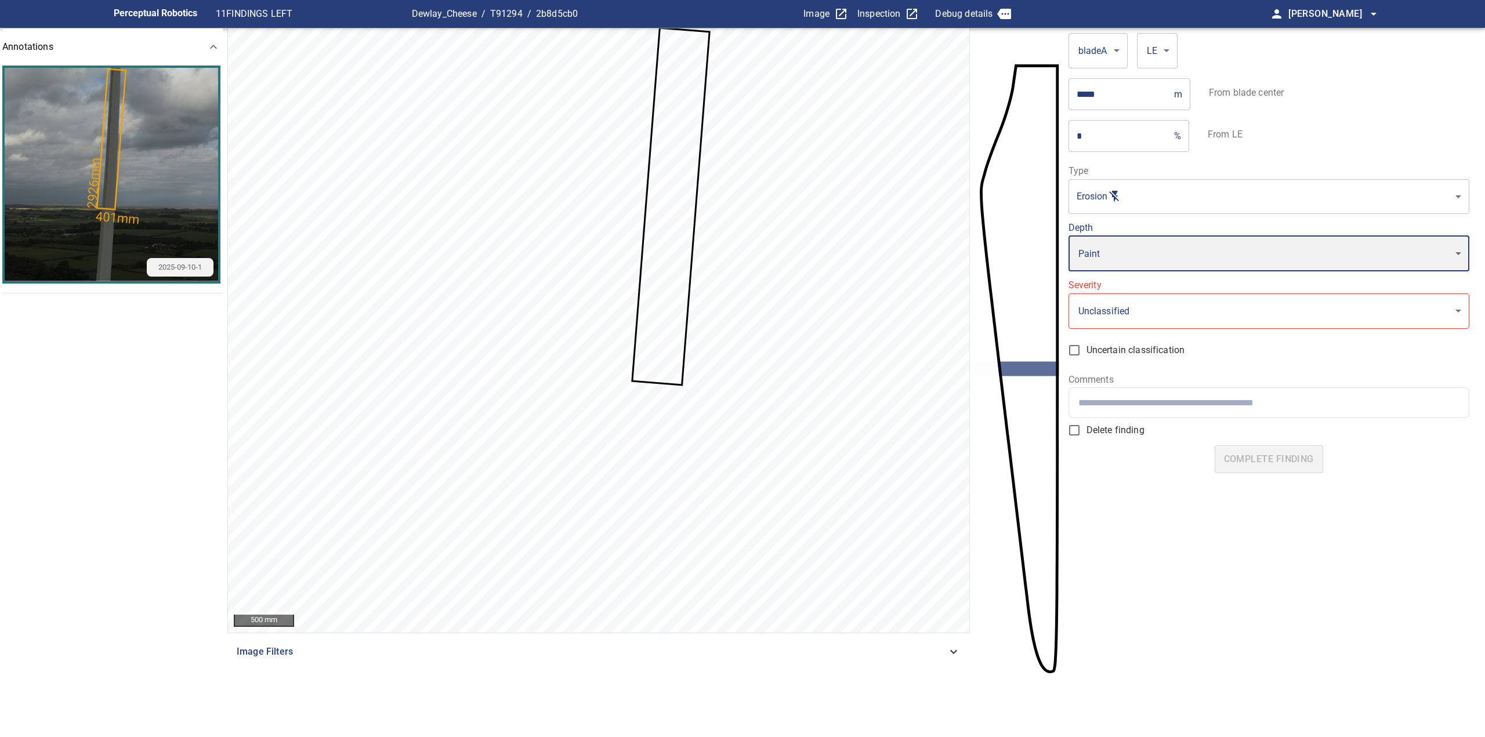
type input "*"
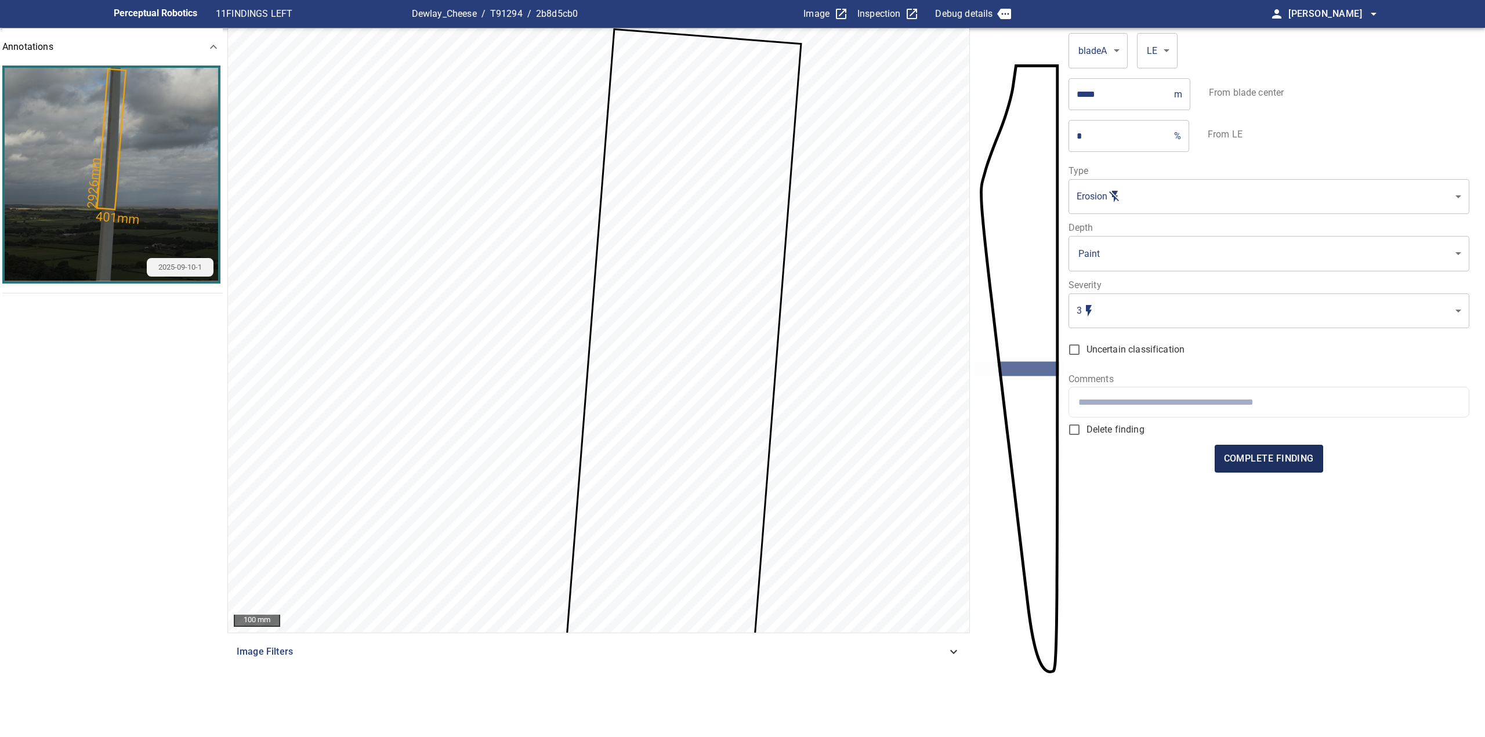
click at [1281, 453] on span "complete finding" at bounding box center [1269, 459] width 90 height 16
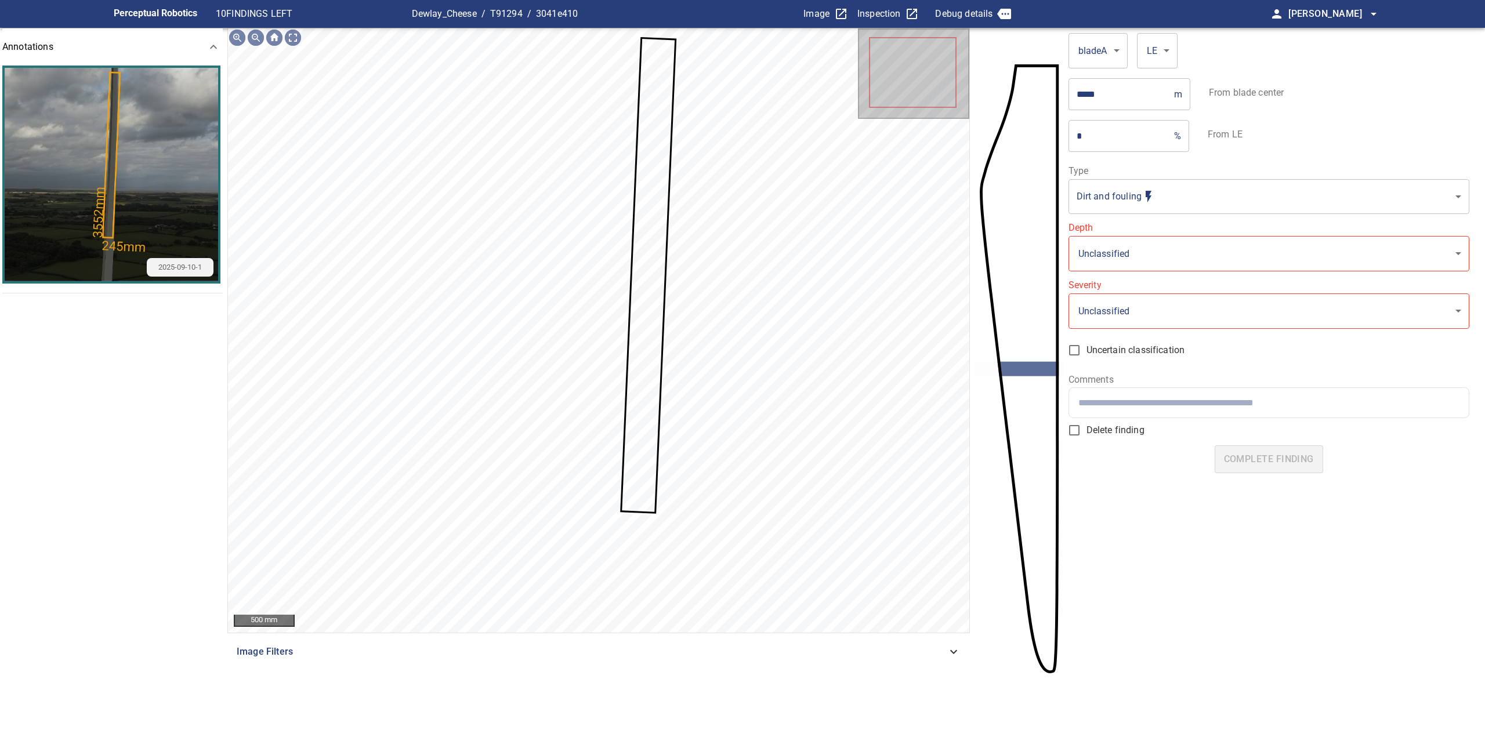
type input "**********"
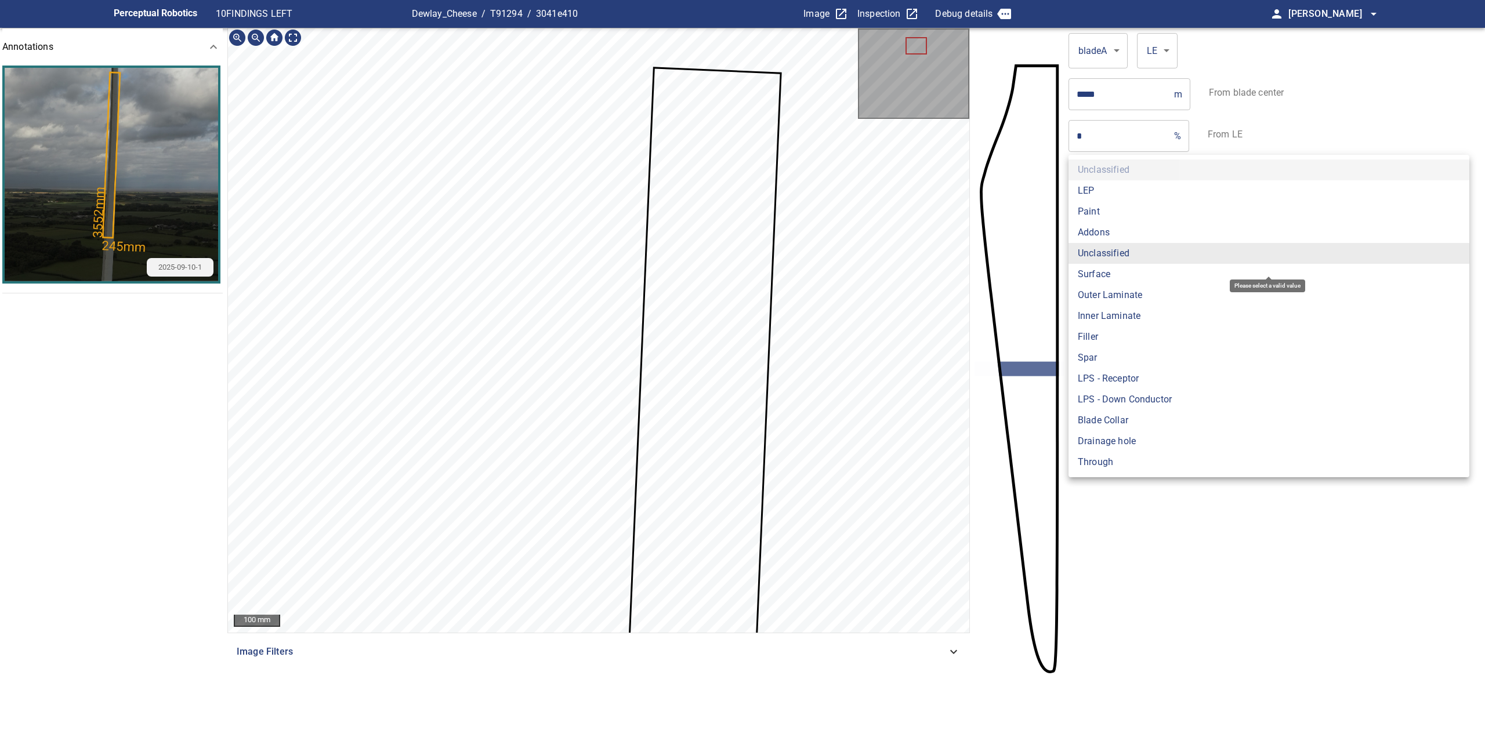
click at [1128, 243] on body "**********" at bounding box center [742, 368] width 1485 height 737
click at [1113, 198] on li "LEP" at bounding box center [1268, 190] width 401 height 21
type input "***"
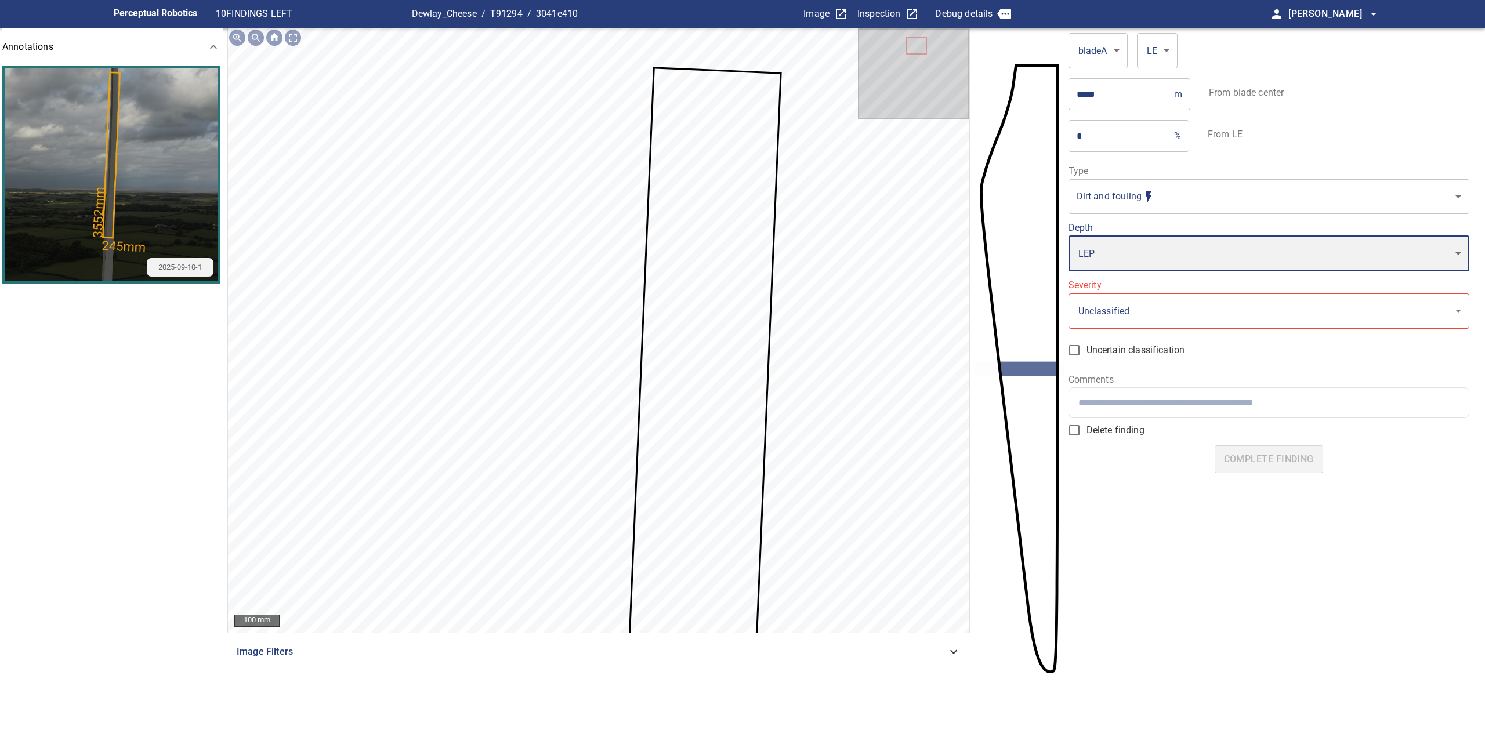
type input "*"
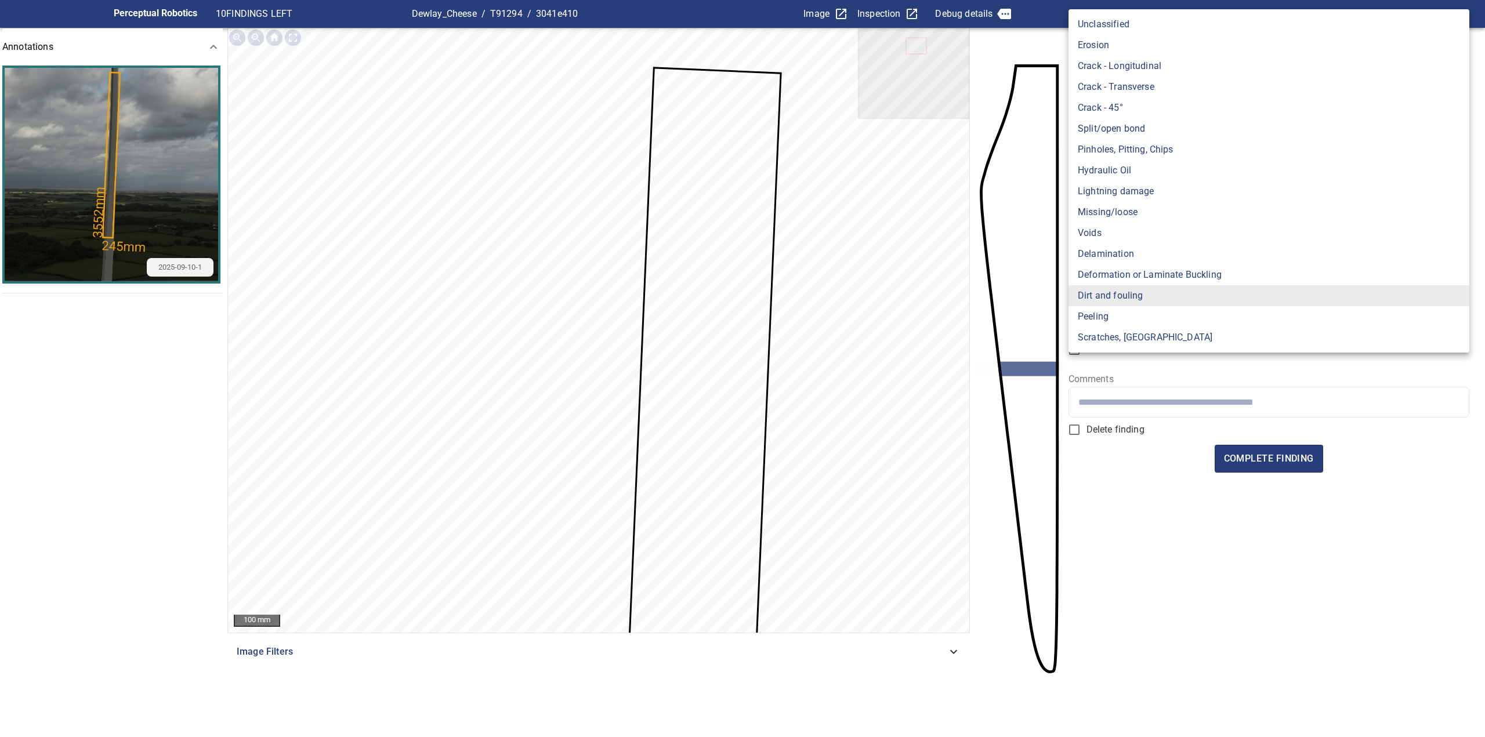
click at [1113, 188] on body "**********" at bounding box center [742, 368] width 1485 height 737
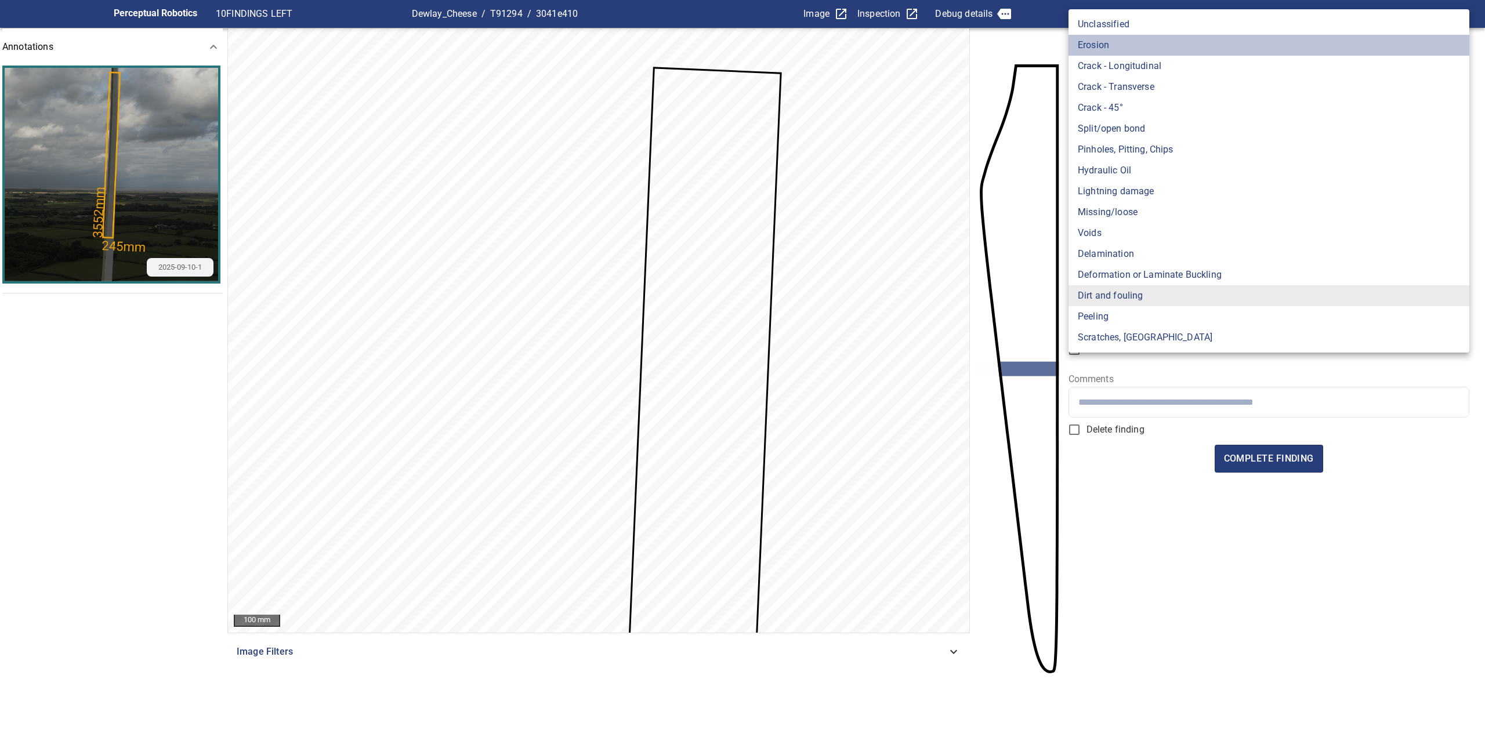
click at [1097, 47] on li "Erosion" at bounding box center [1268, 45] width 401 height 21
type input "*******"
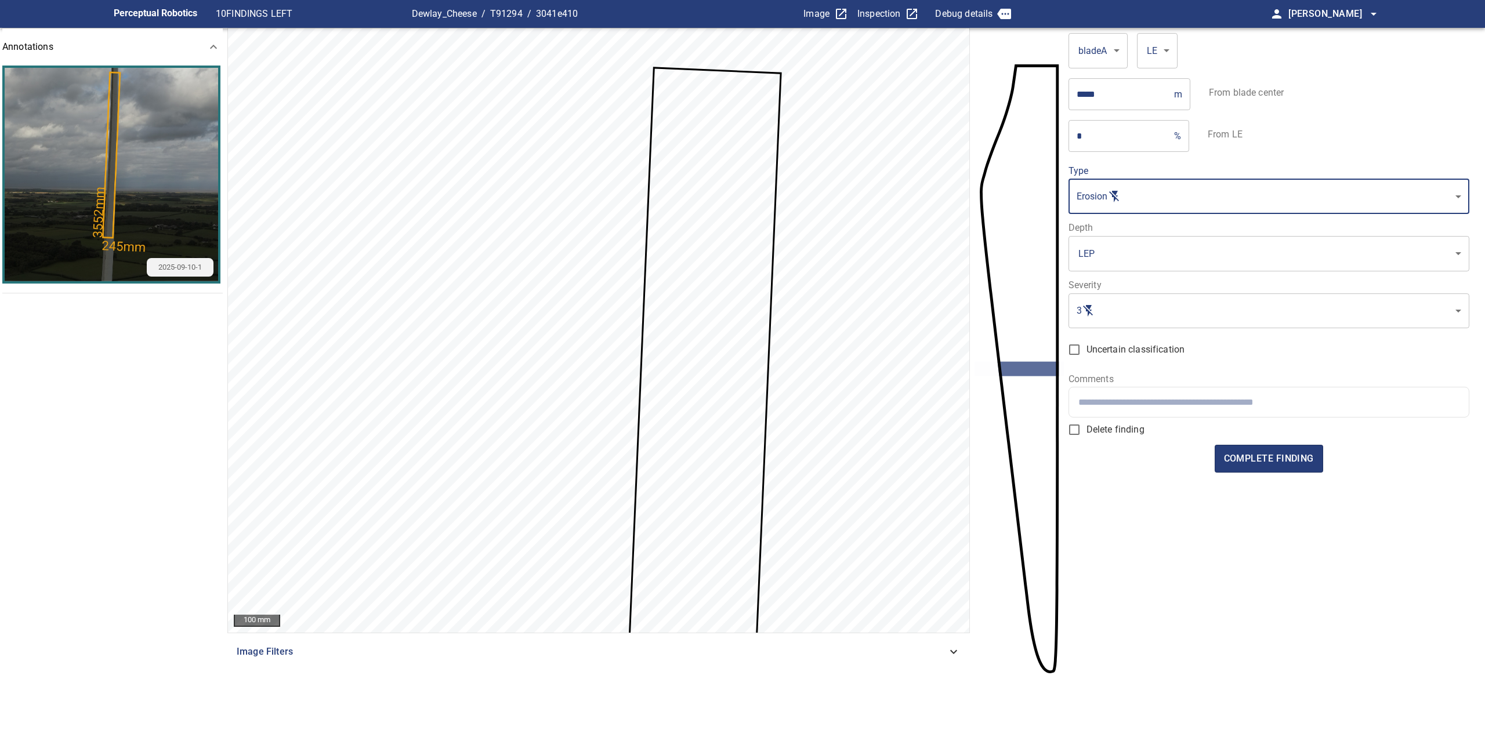
click at [1112, 260] on body "Perceptual Robotics 10 FINDINGS LEFT Dewlay_Cheese / T91294 / 3041e410 Image In…" at bounding box center [742, 368] width 1485 height 737
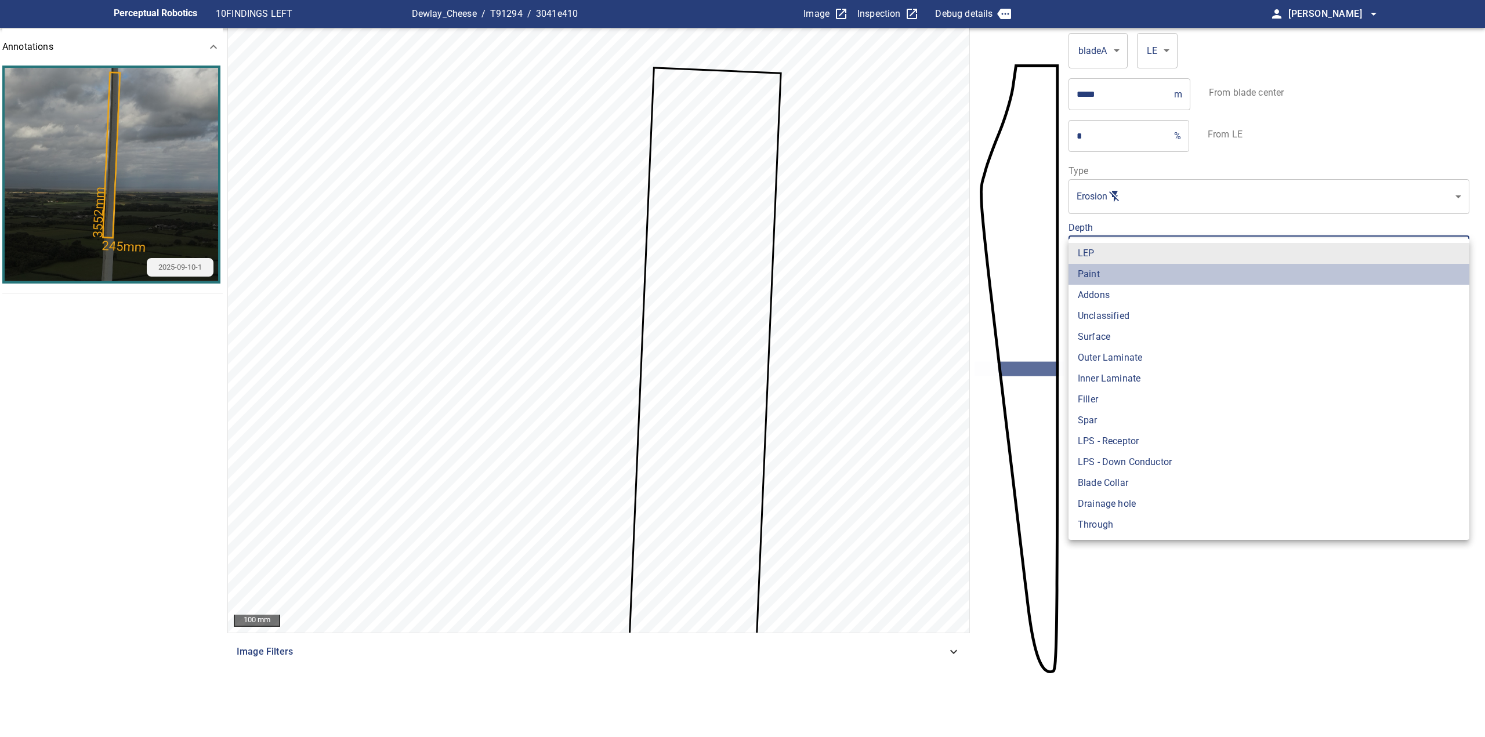
click at [1110, 275] on li "Paint" at bounding box center [1268, 274] width 401 height 21
type input "*****"
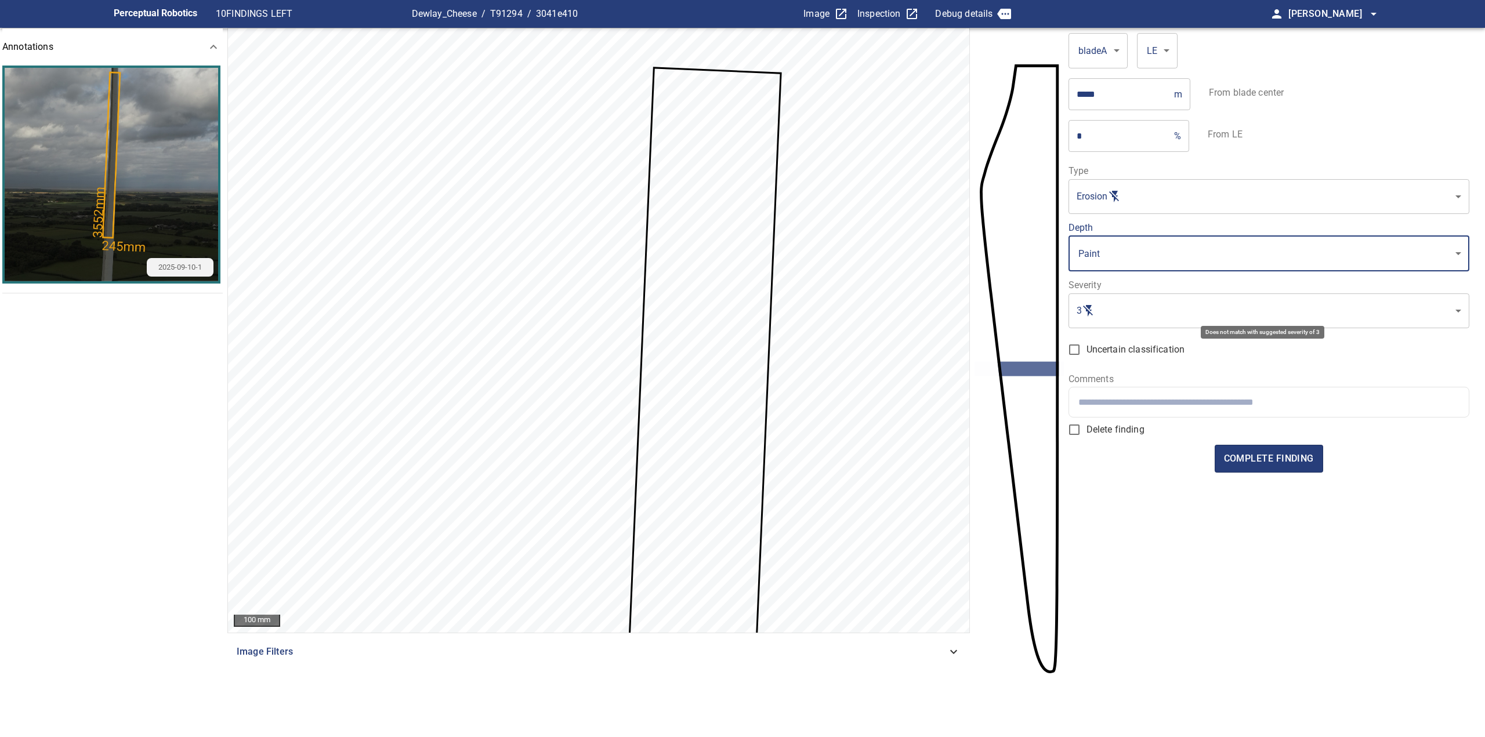
click at [1130, 307] on body "Perceptual Robotics 10 FINDINGS LEFT Dewlay_Cheese / T91294 / 3041e410 Image In…" at bounding box center [742, 368] width 1485 height 737
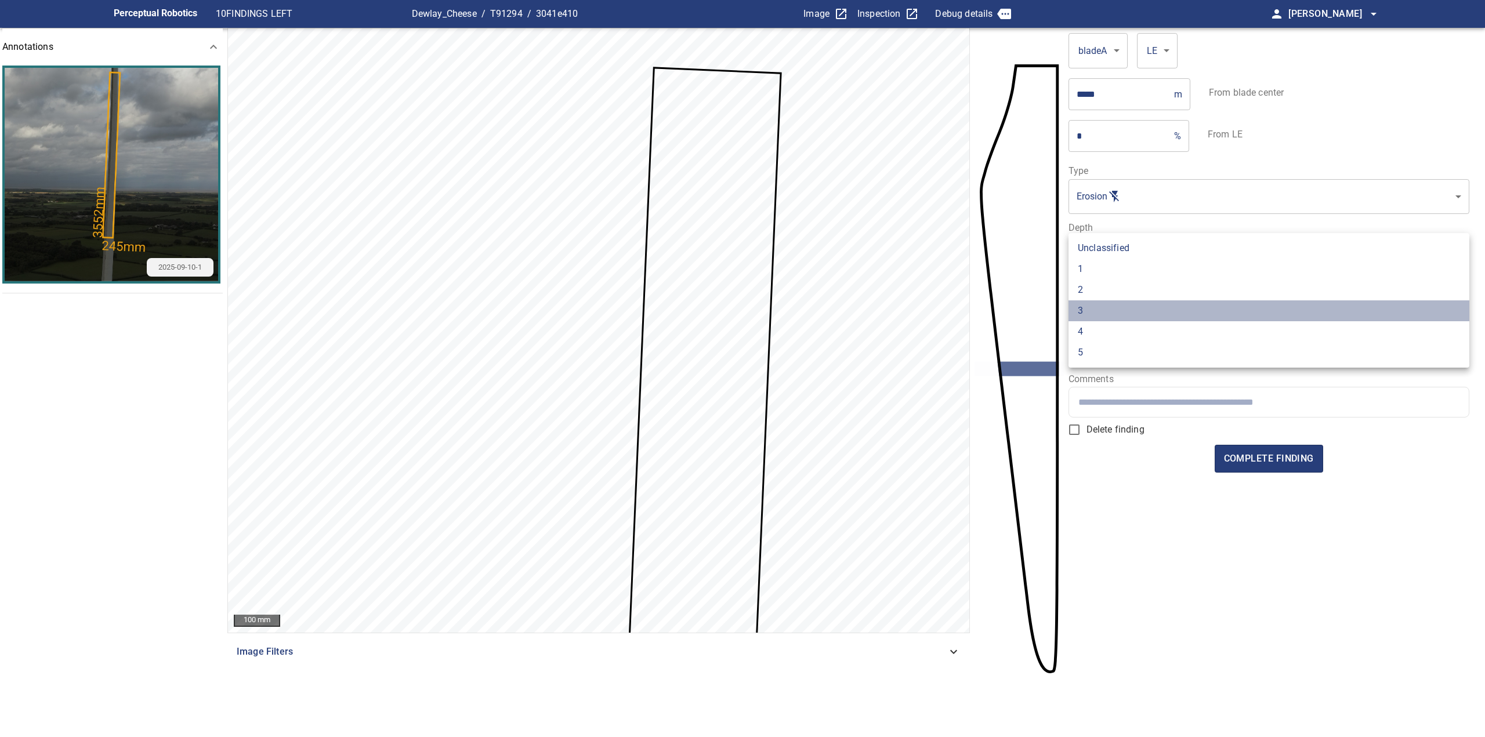
click at [1125, 316] on li "3" at bounding box center [1268, 310] width 401 height 21
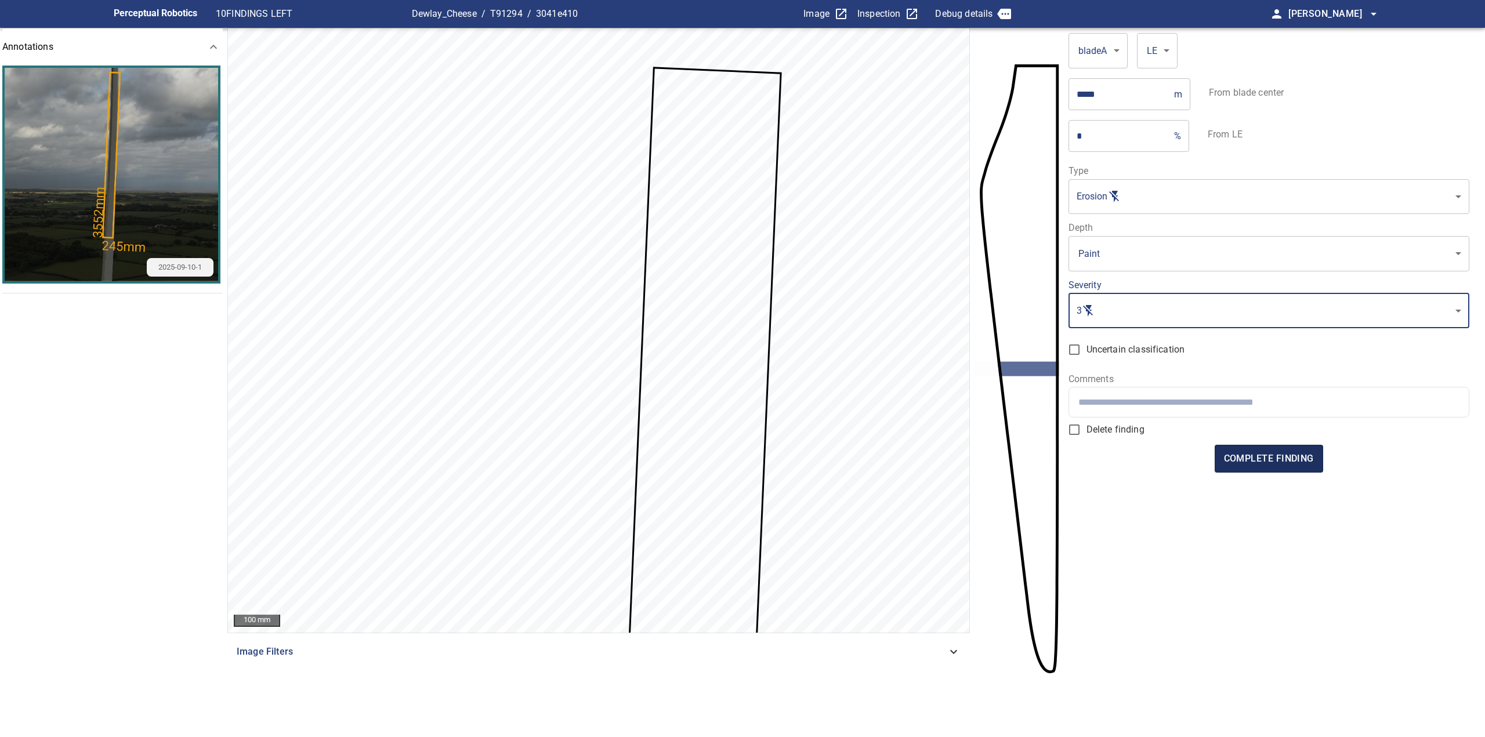
click at [1265, 459] on span "complete finding" at bounding box center [1269, 459] width 90 height 16
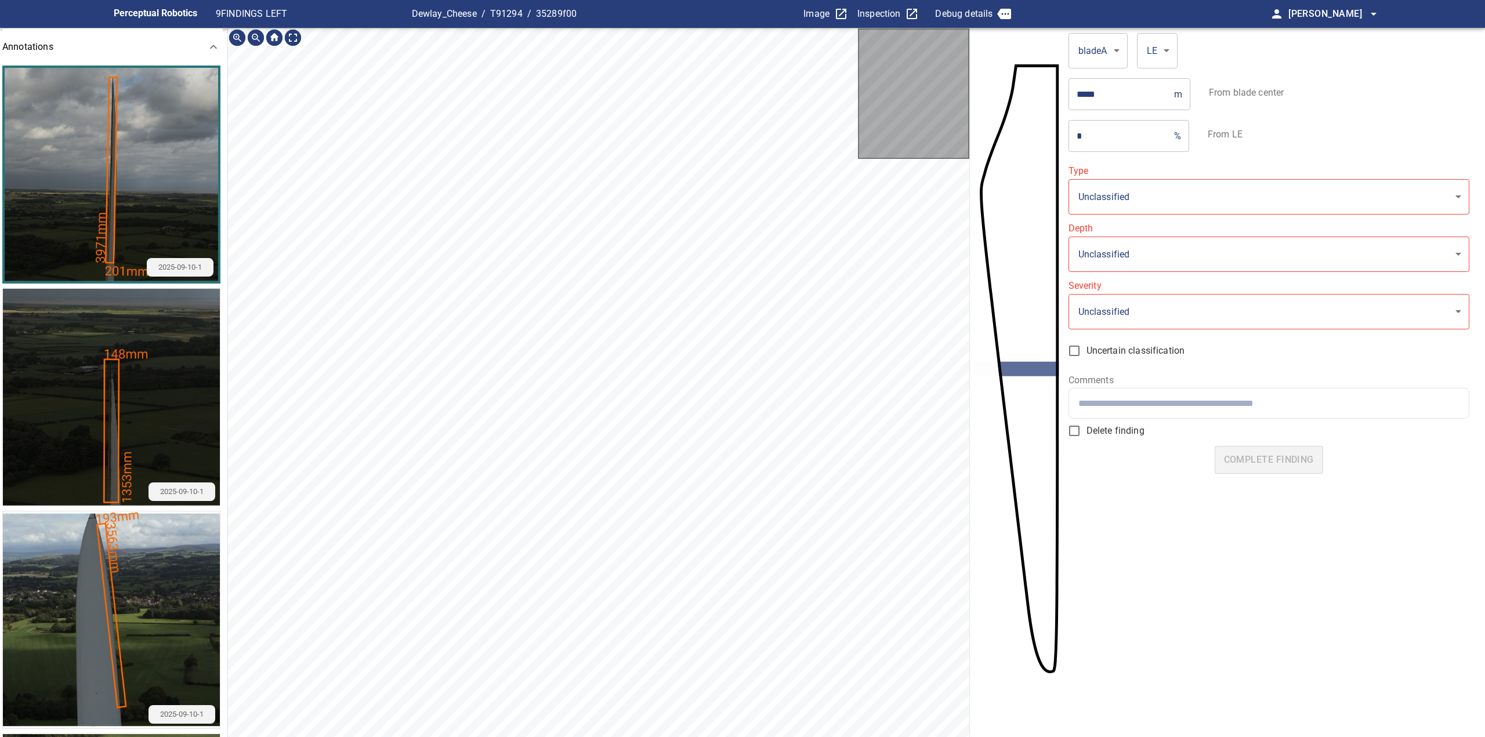
type input "*******"
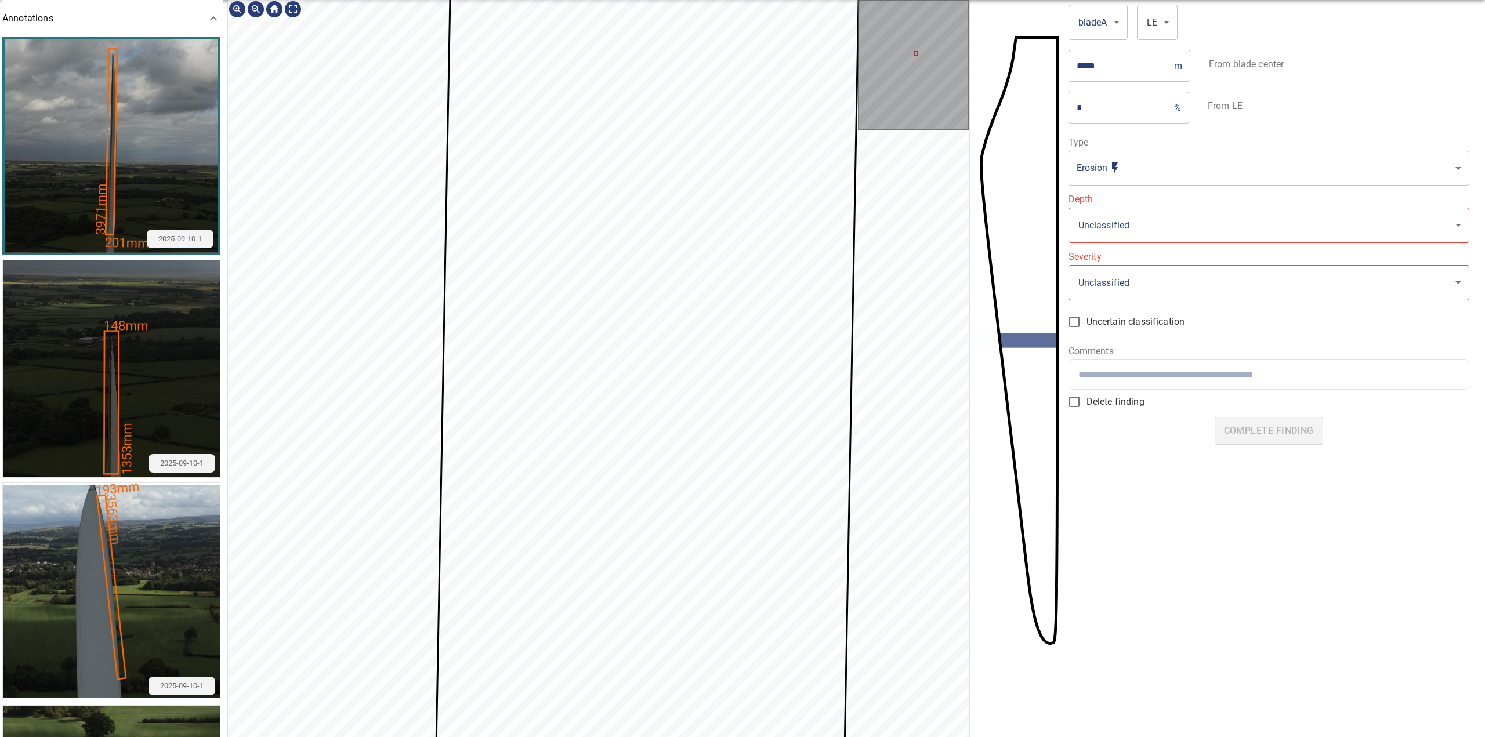
click at [794, 611] on div at bounding box center [598, 434] width 741 height 869
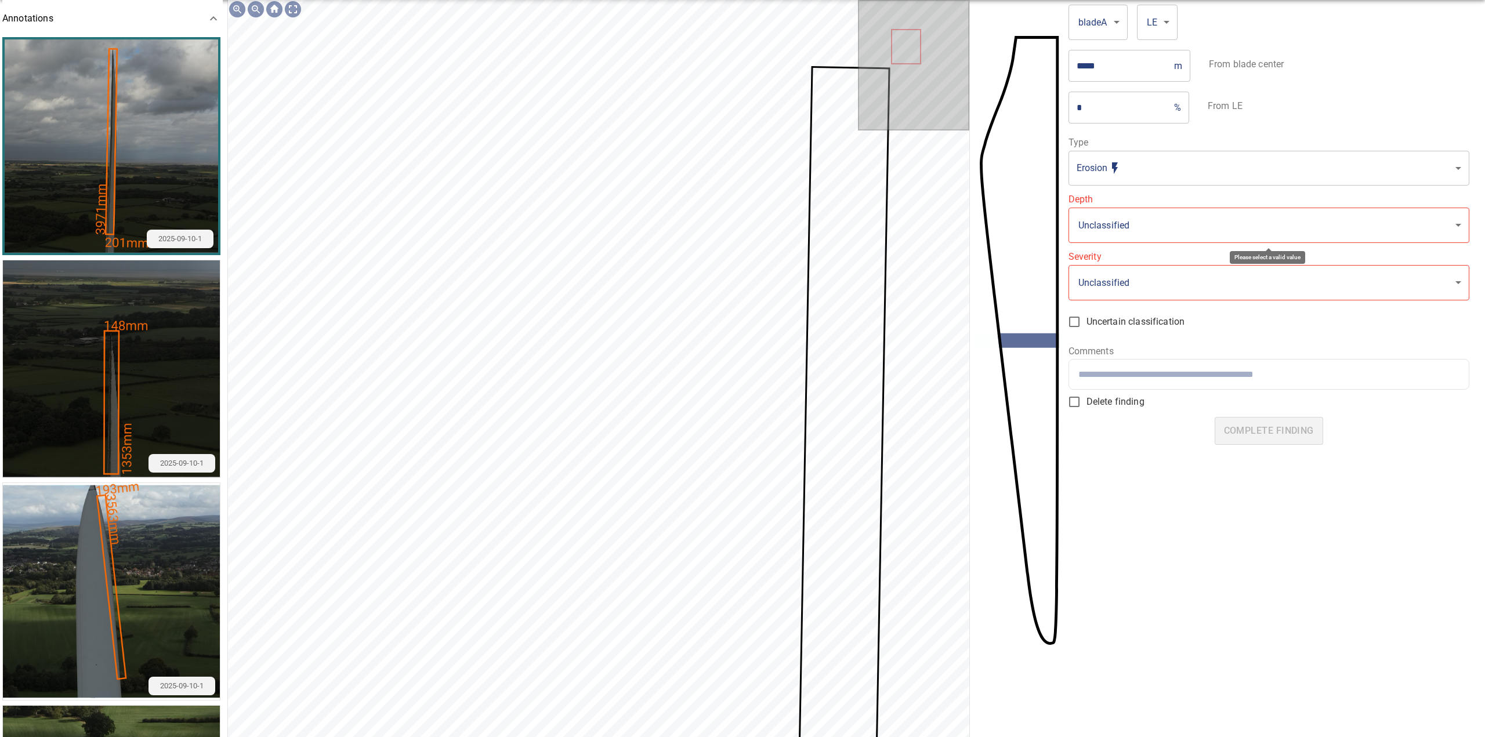
click at [1124, 229] on body "**********" at bounding box center [742, 368] width 1485 height 737
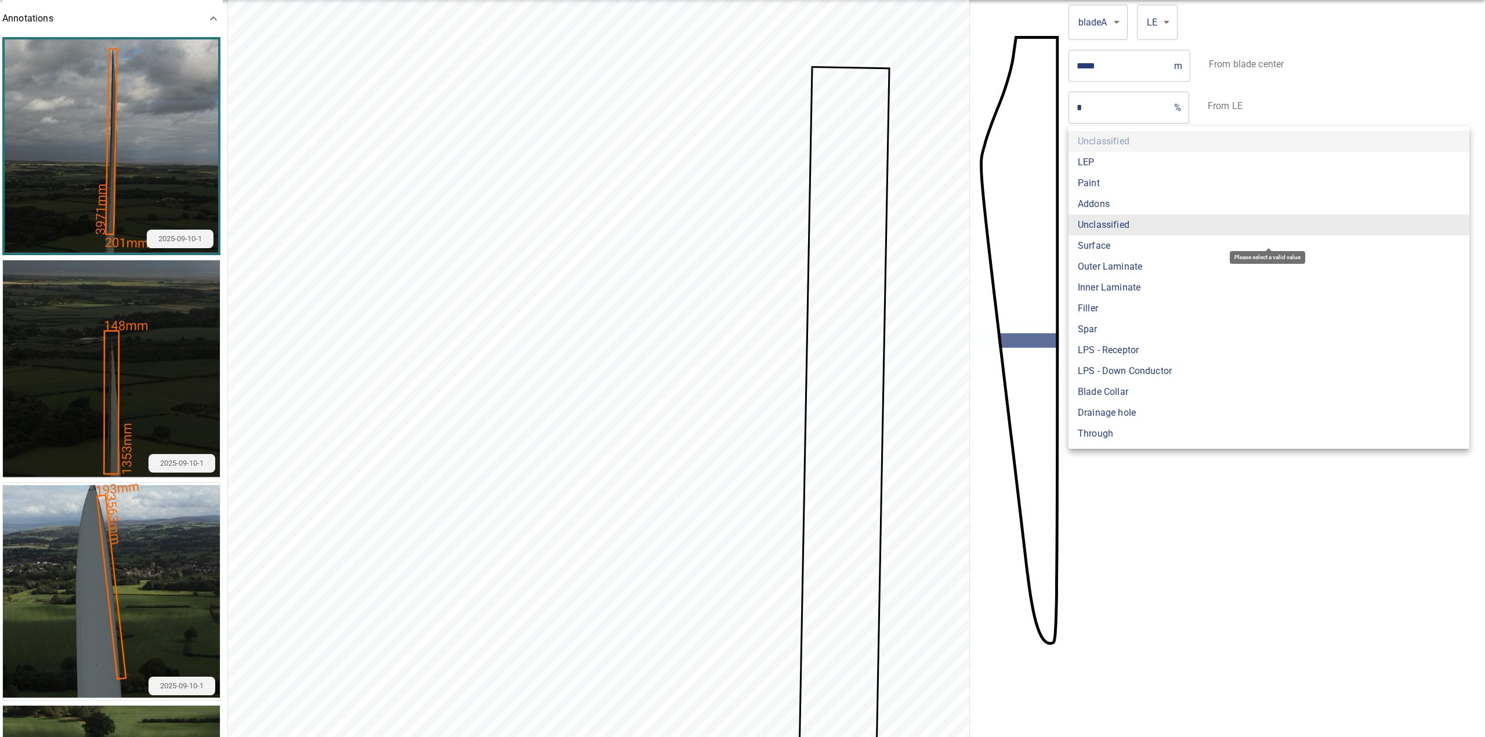
click at [1127, 267] on li "Outer Laminate" at bounding box center [1268, 266] width 401 height 21
type input "**********"
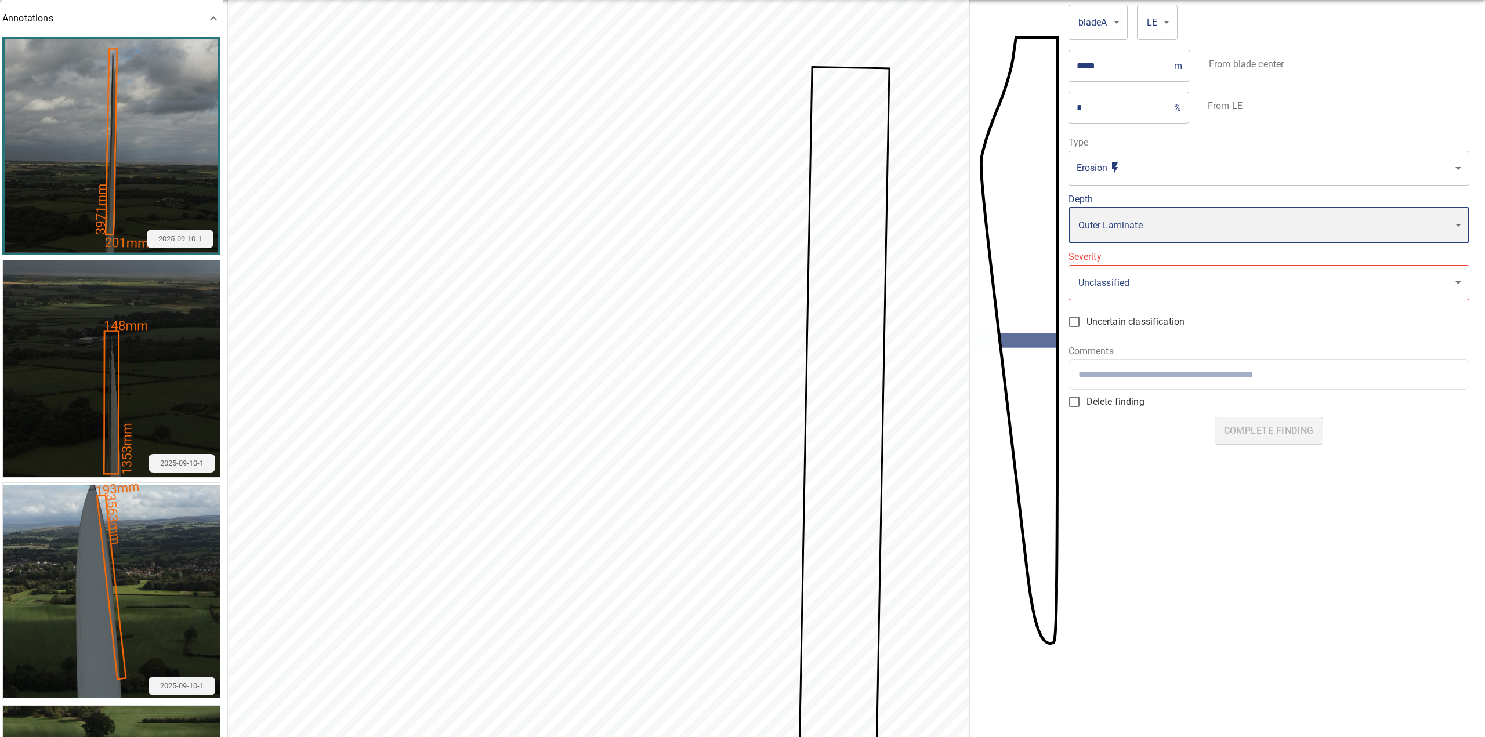
type input "*"
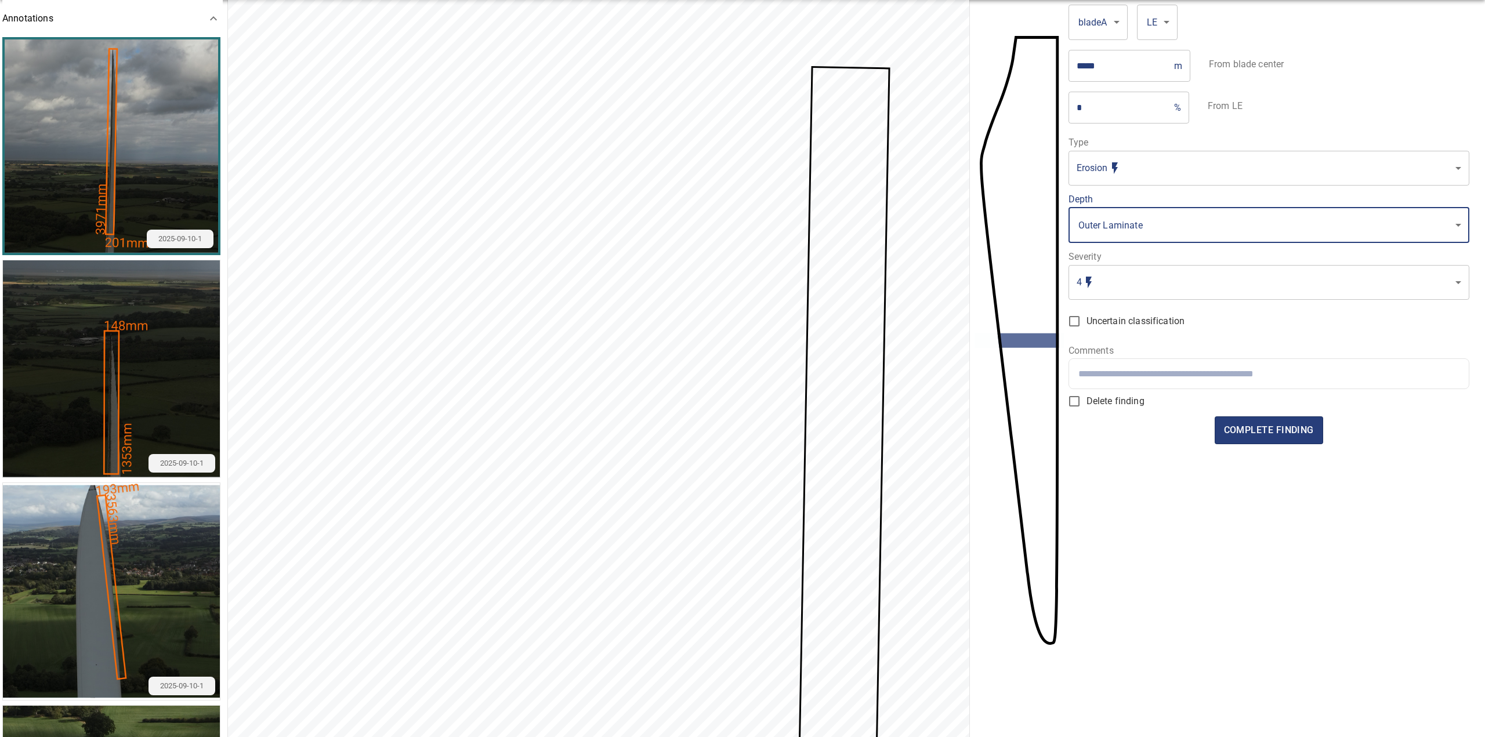
click at [1215, 373] on input "text" at bounding box center [1268, 373] width 381 height 11
drag, startPoint x: 1355, startPoint y: 376, endPoint x: 1334, endPoint y: 376, distance: 21.5
click at [1334, 376] on input "**********" at bounding box center [1268, 373] width 381 height 11
click at [1179, 375] on input "**********" at bounding box center [1268, 373] width 381 height 11
type input "**********"
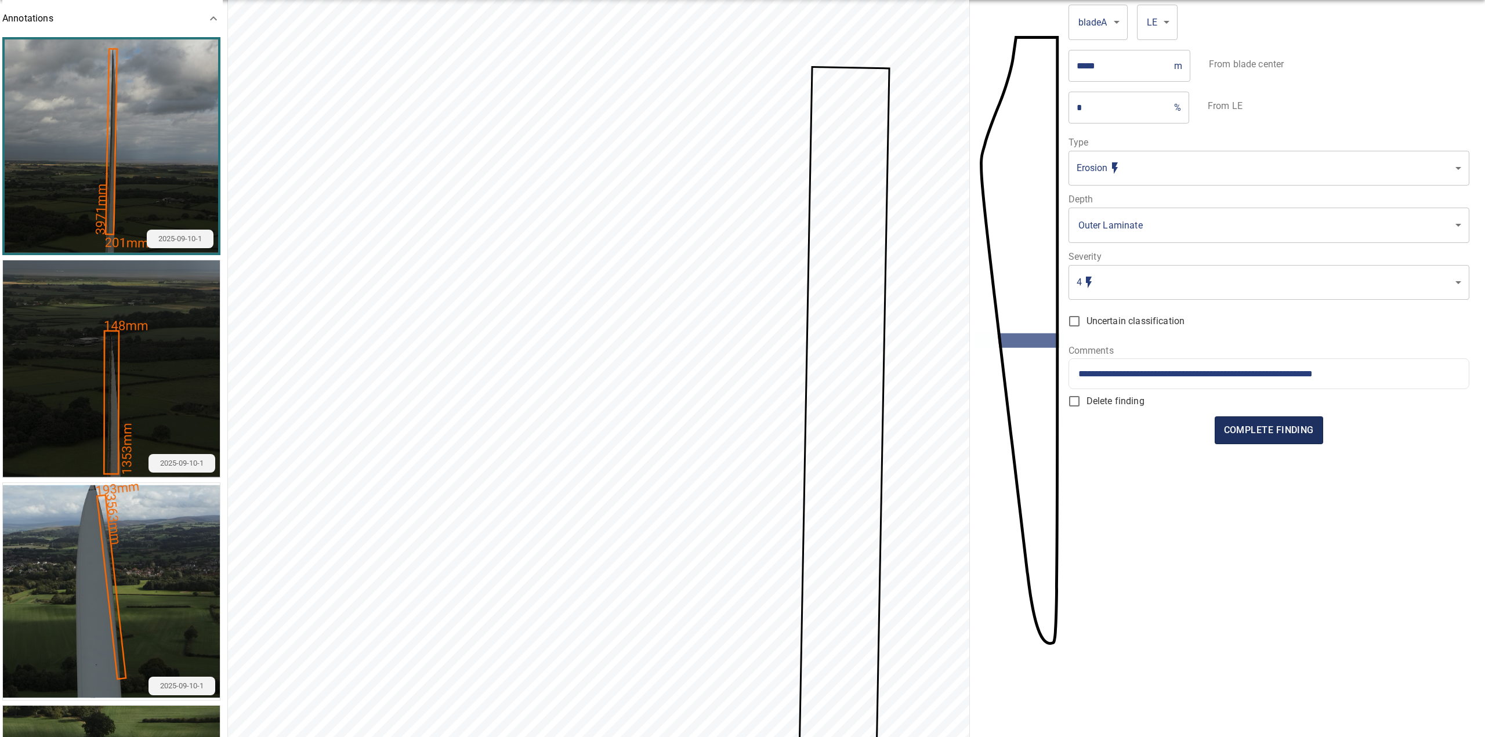
click at [1279, 436] on span "complete finding" at bounding box center [1269, 430] width 90 height 16
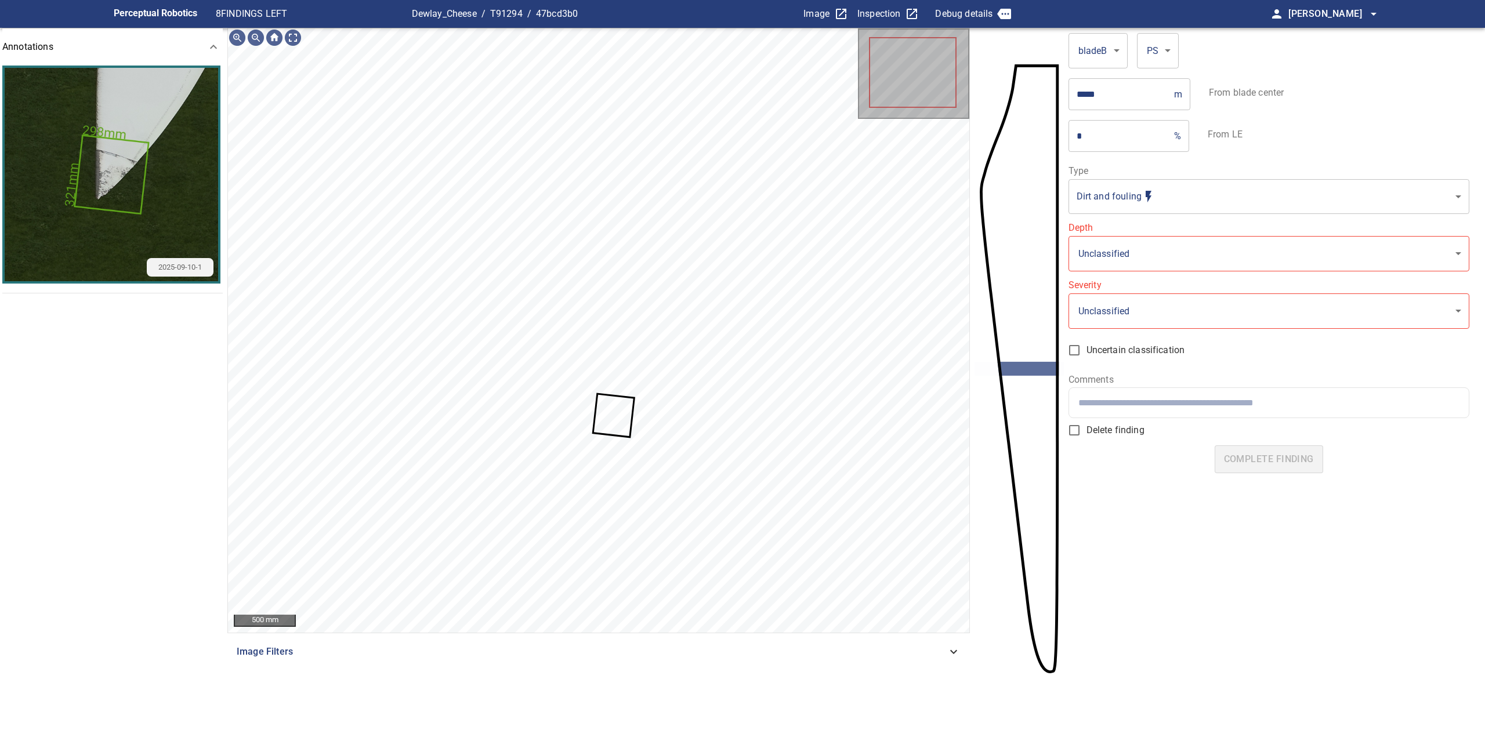
click at [1101, 201] on body "**********" at bounding box center [742, 368] width 1485 height 737
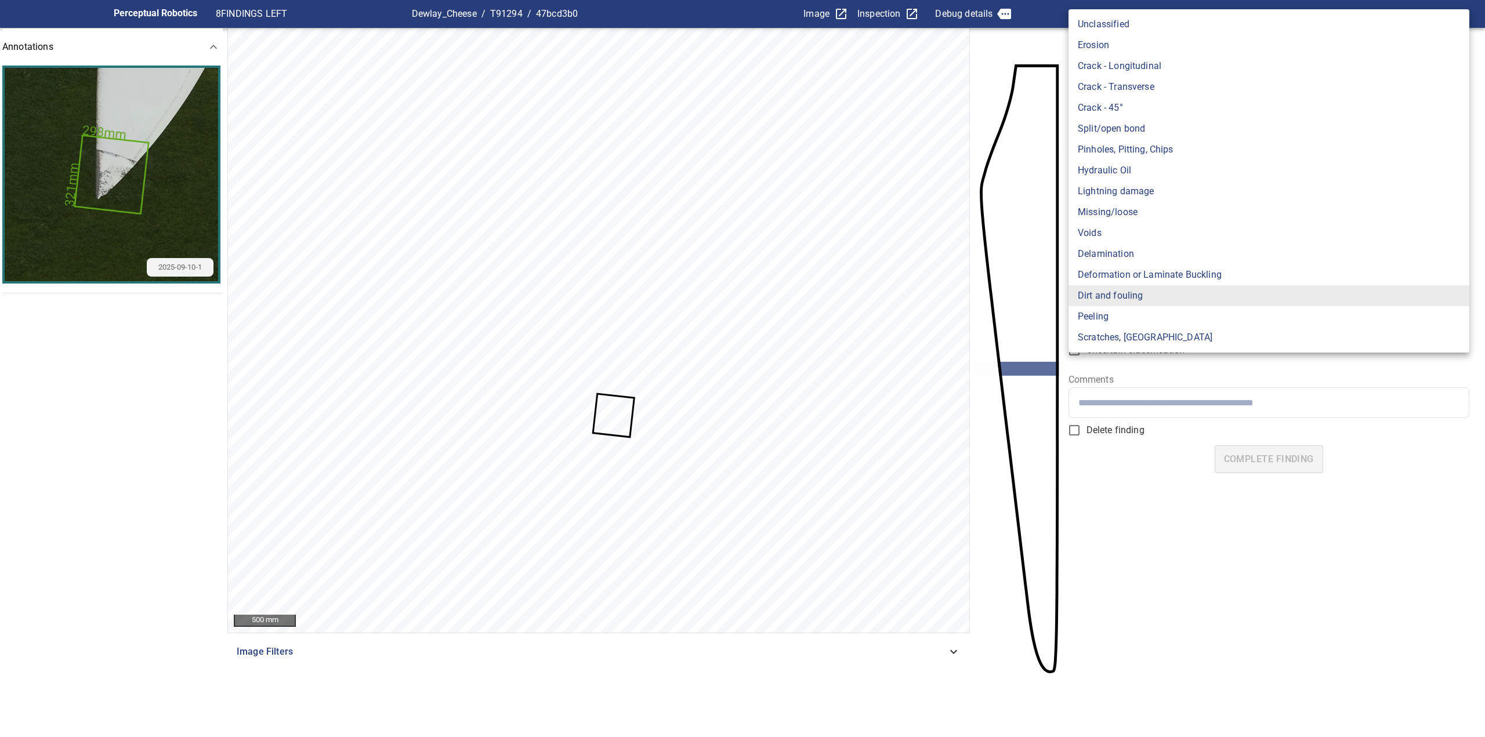
click at [1144, 321] on li "Peeling" at bounding box center [1268, 316] width 401 height 21
type input "*******"
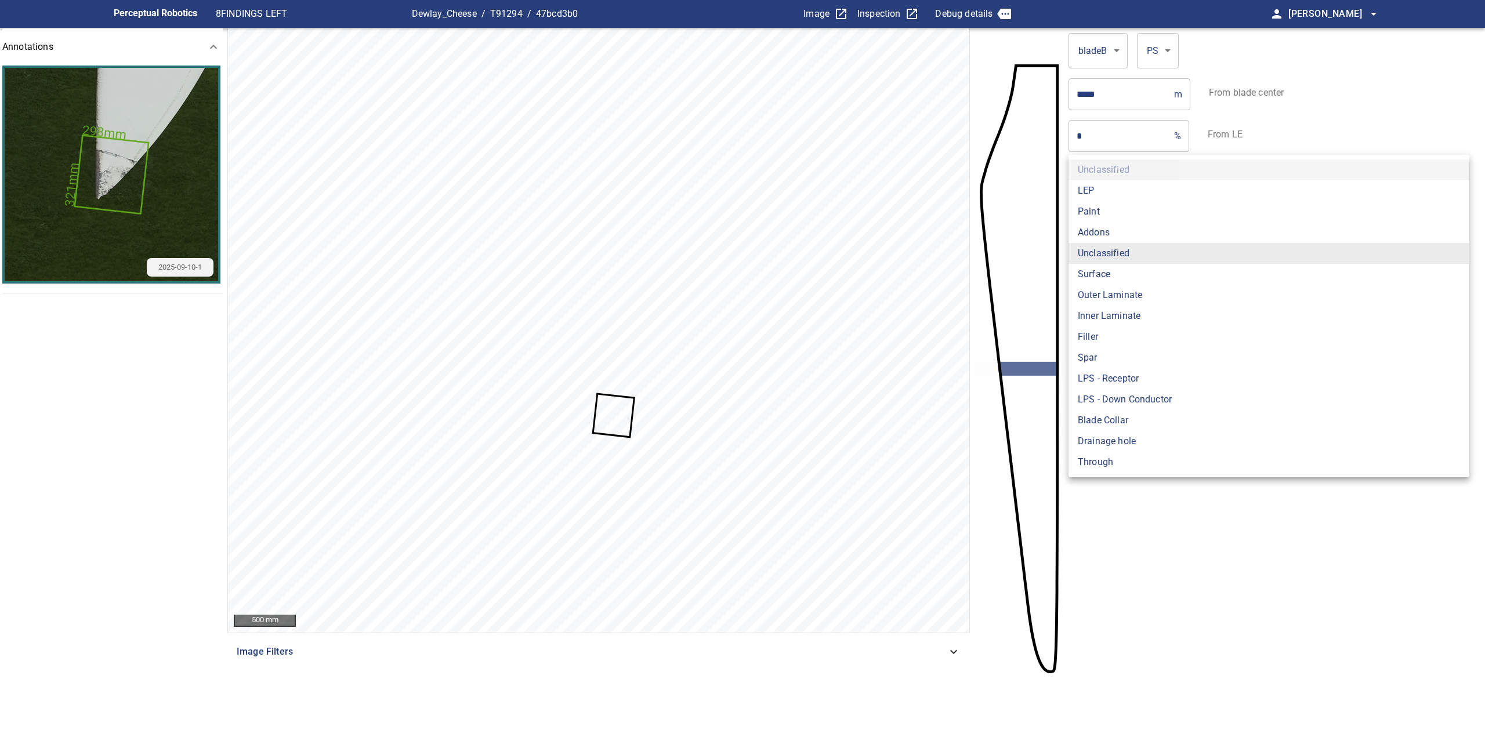
click at [1123, 259] on body "**********" at bounding box center [742, 368] width 1485 height 737
click at [1105, 208] on li "Paint" at bounding box center [1268, 211] width 401 height 21
type input "*****"
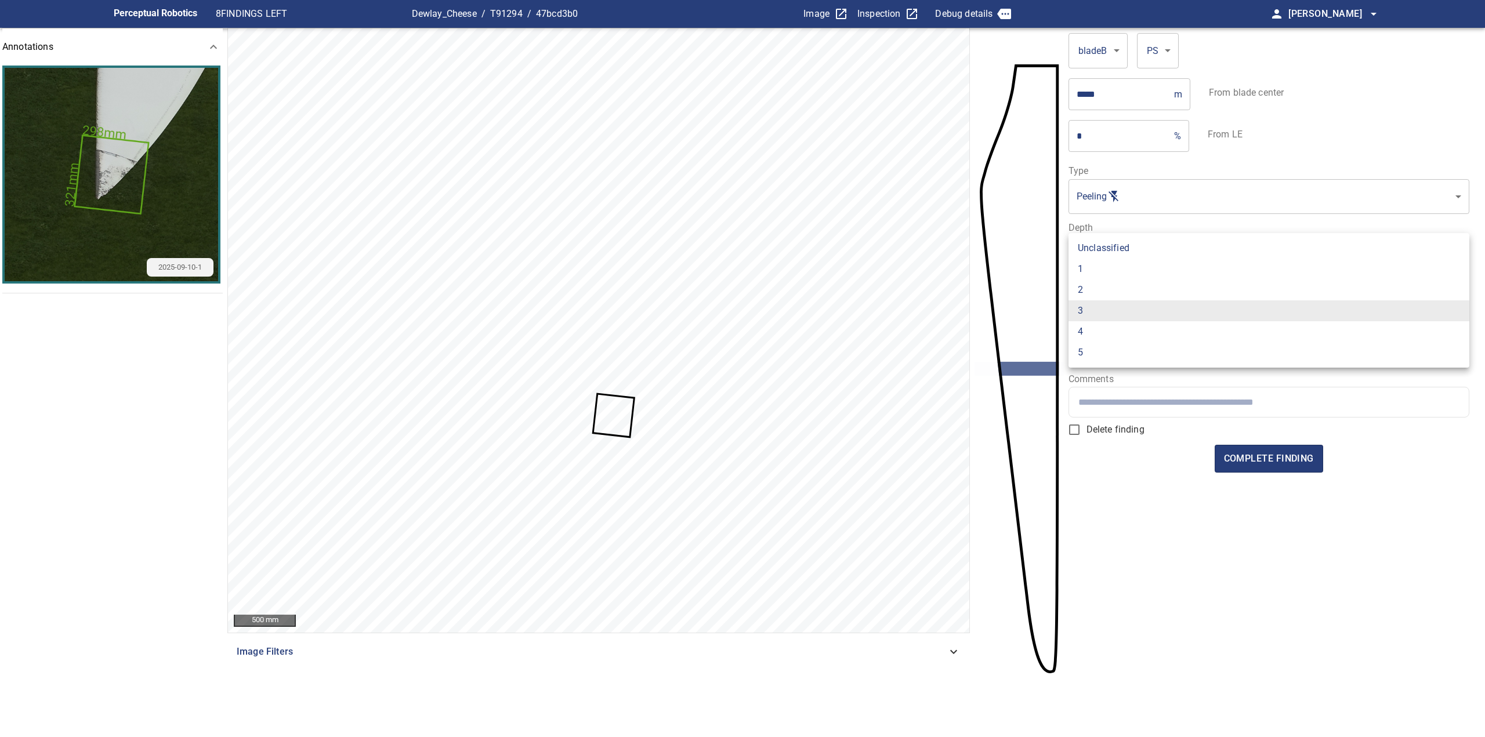
click at [1117, 297] on body "Perceptual Robotics 8 FINDINGS LEFT Dewlay_Cheese / T91294 / 47bcd3b0 Image Ins…" at bounding box center [742, 368] width 1485 height 737
click at [1113, 278] on li "1" at bounding box center [1268, 269] width 401 height 21
type input "*"
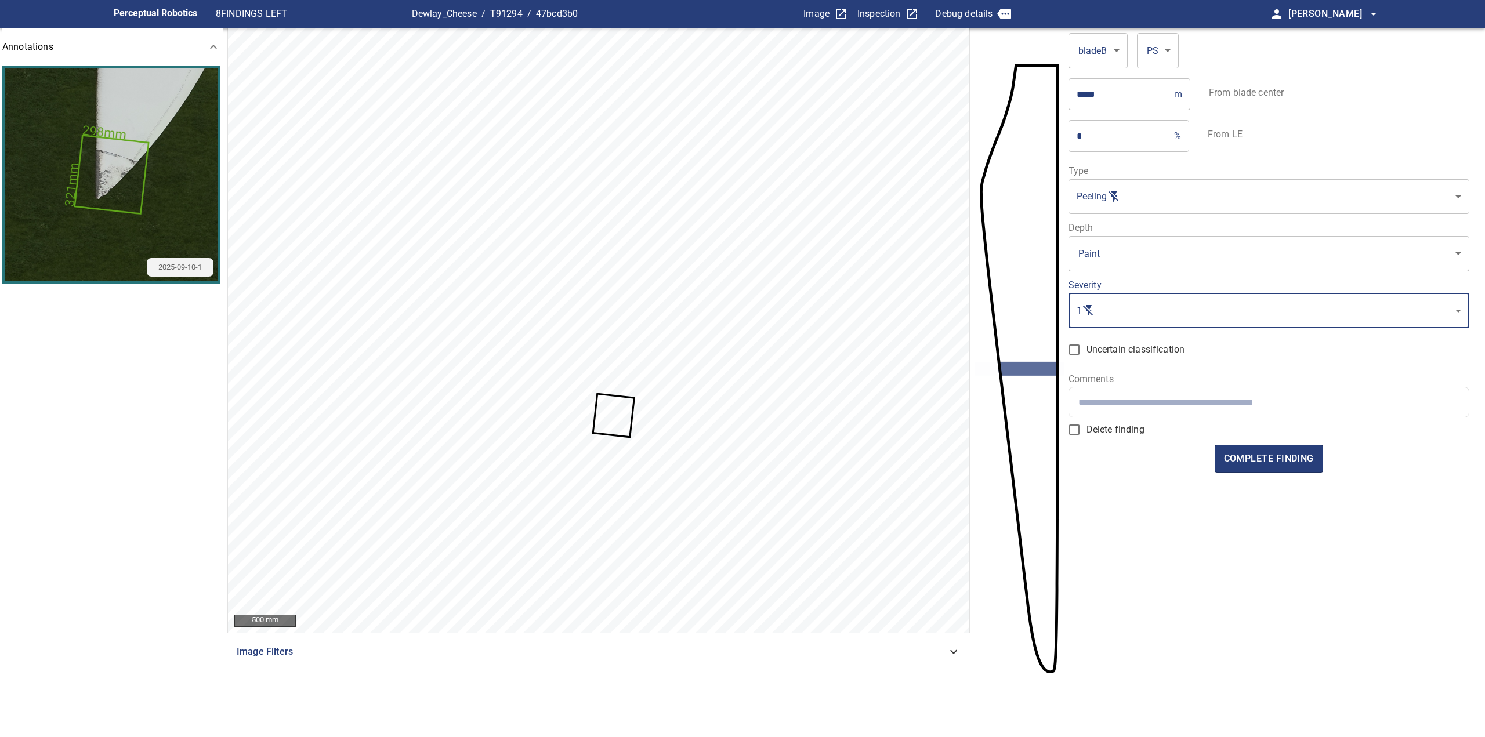
click at [1136, 404] on input "text" at bounding box center [1268, 402] width 381 height 11
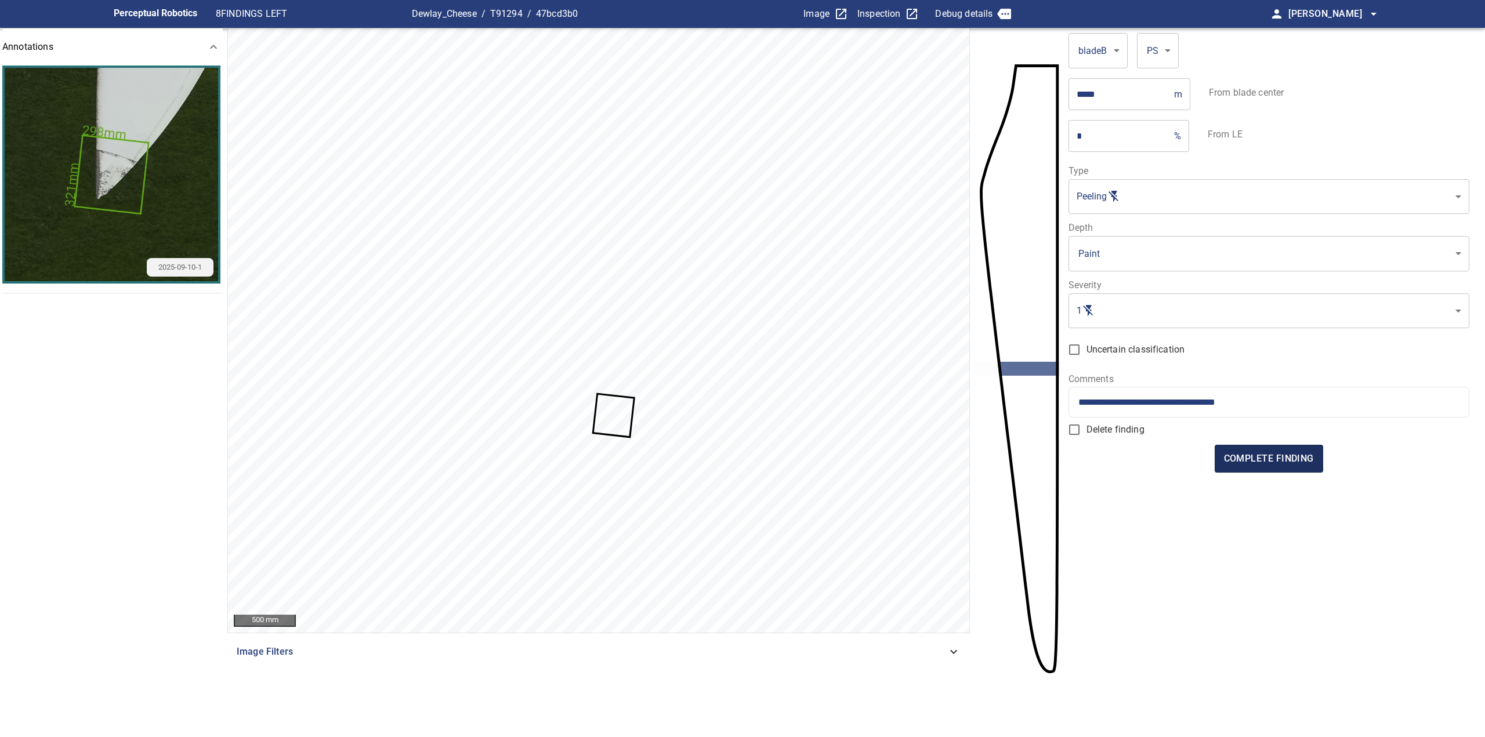
type input "**********"
click at [1263, 454] on span "complete finding" at bounding box center [1269, 459] width 90 height 16
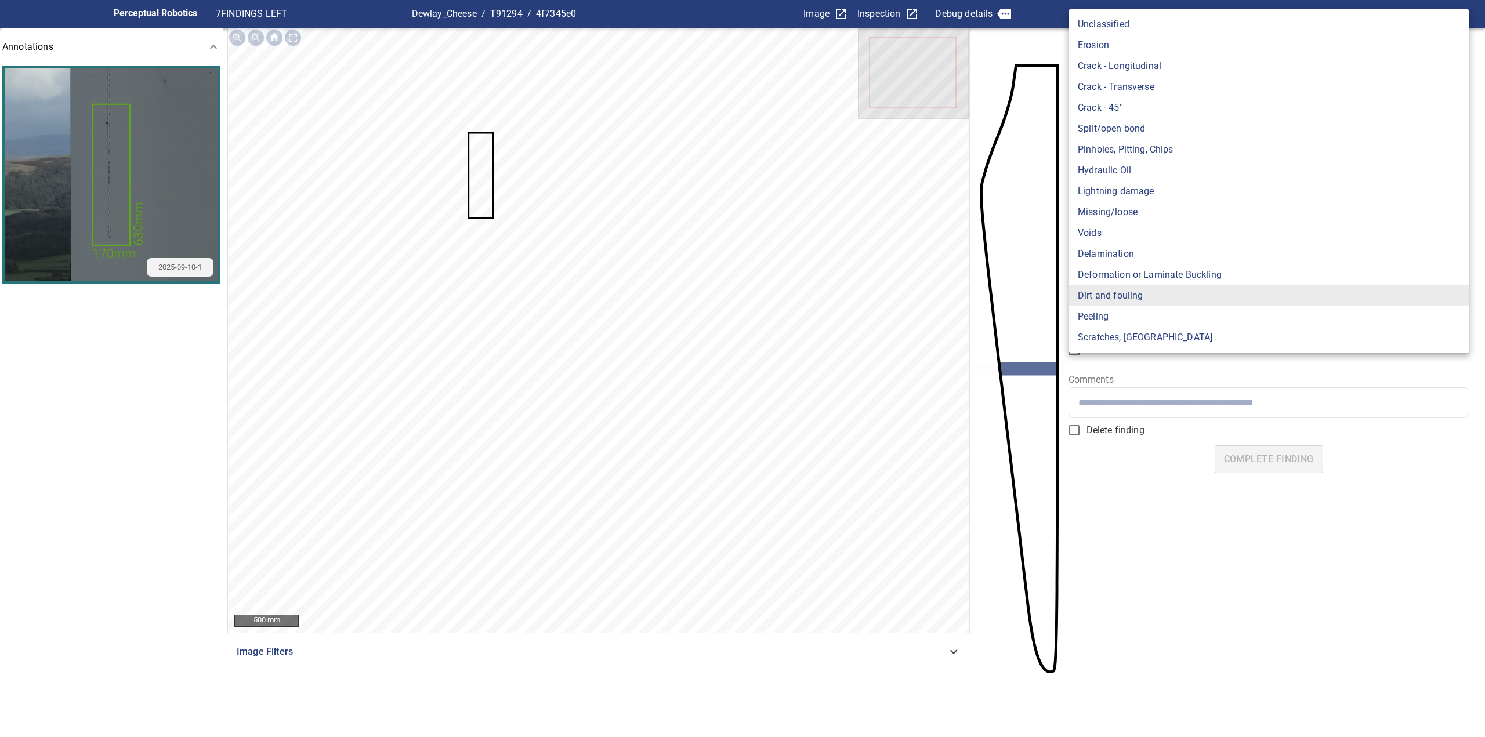
click at [1119, 194] on body "**********" at bounding box center [742, 368] width 1485 height 737
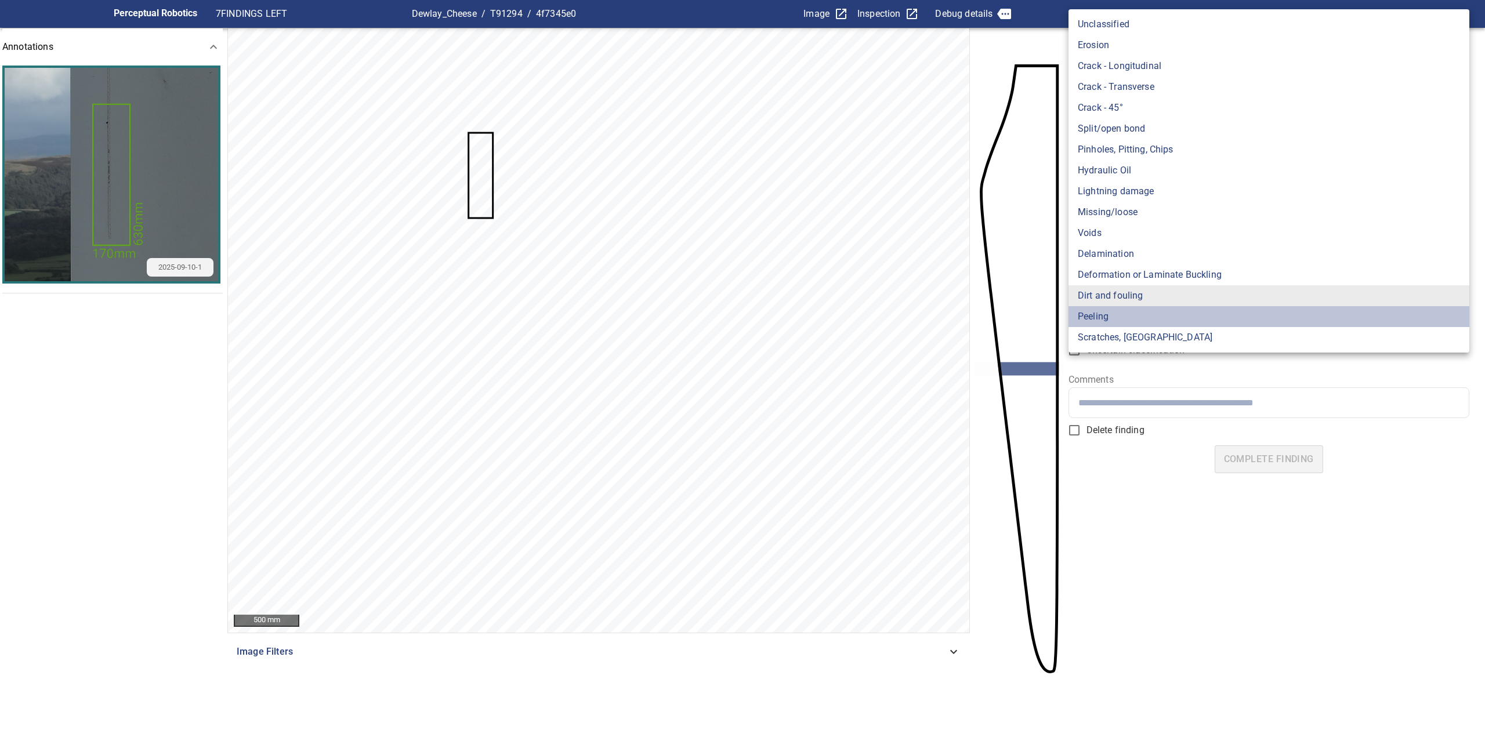
click at [1144, 319] on li "Peeling" at bounding box center [1268, 316] width 401 height 21
type input "*******"
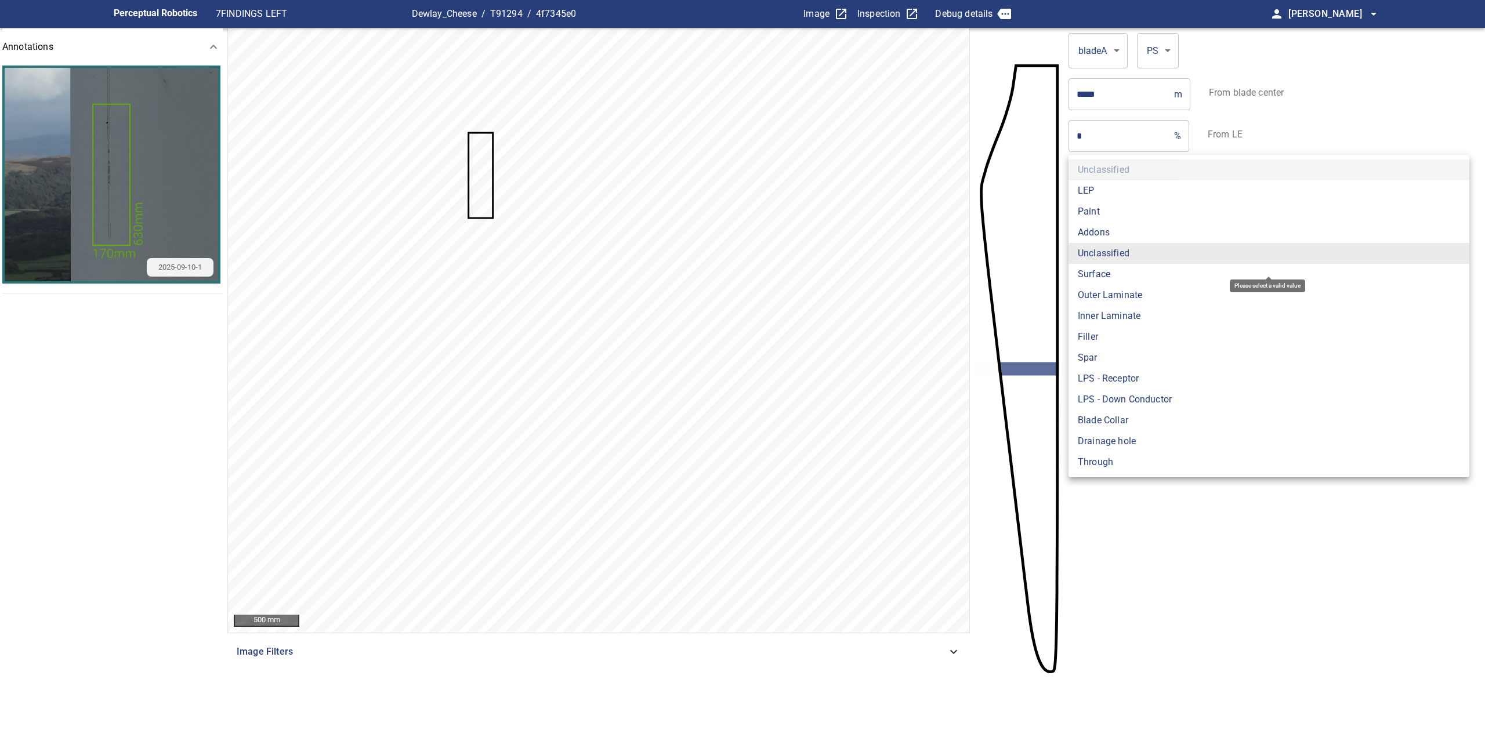
click at [1126, 252] on body "**********" at bounding box center [742, 368] width 1485 height 737
click at [1125, 233] on li "Addons" at bounding box center [1268, 232] width 401 height 21
type input "******"
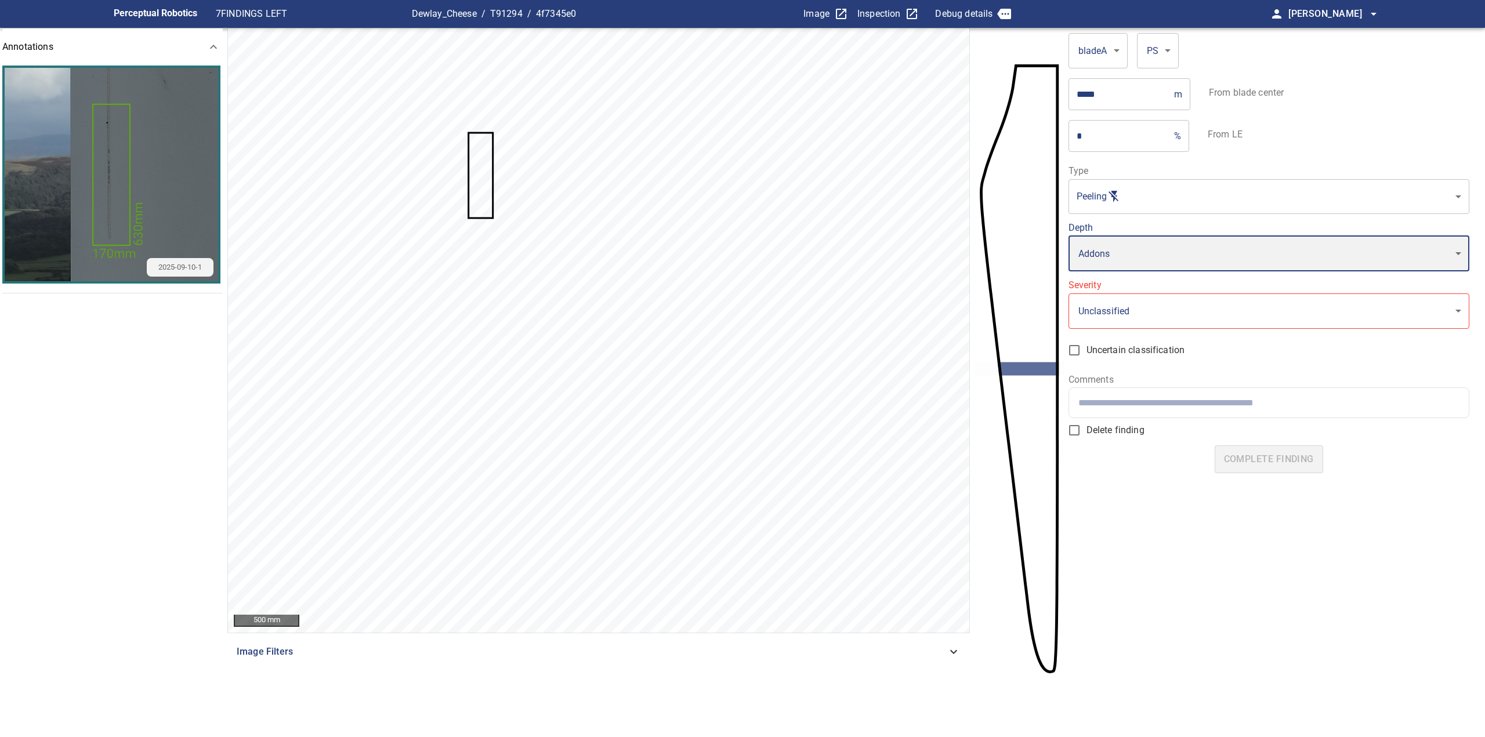
type input "*"
click at [1128, 411] on div at bounding box center [1269, 402] width 400 height 30
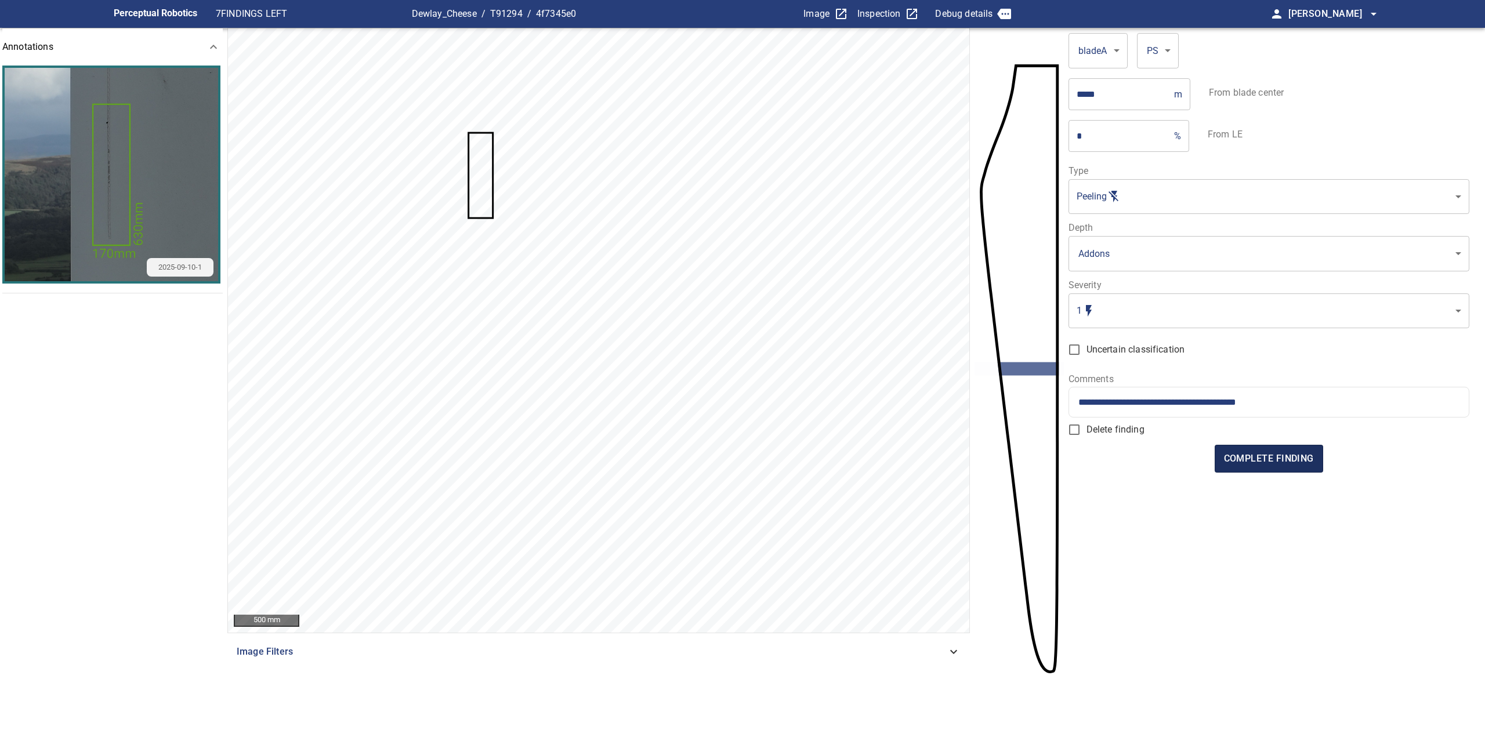
type input "**********"
click at [1305, 465] on span "complete finding" at bounding box center [1269, 459] width 90 height 16
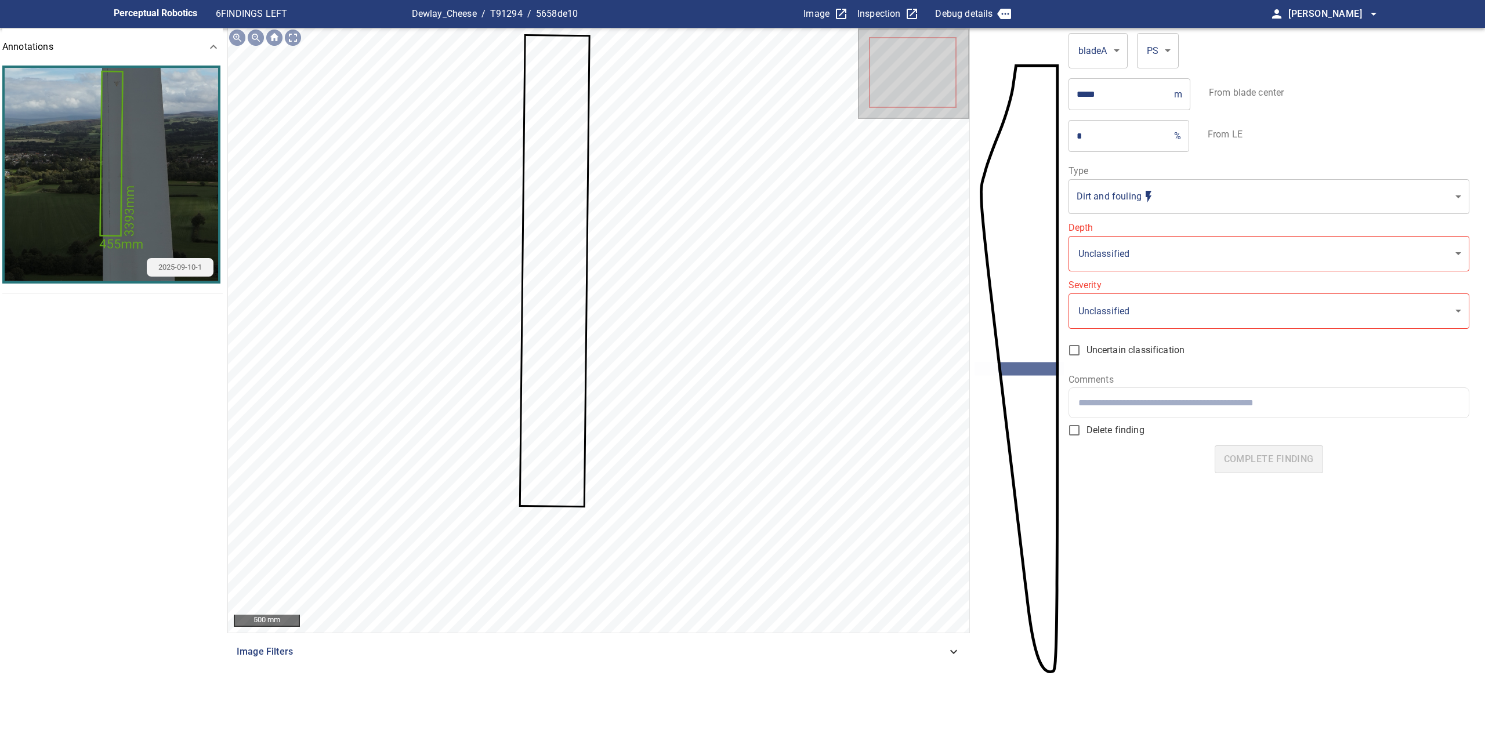
click at [1112, 212] on body "**********" at bounding box center [742, 368] width 1485 height 737
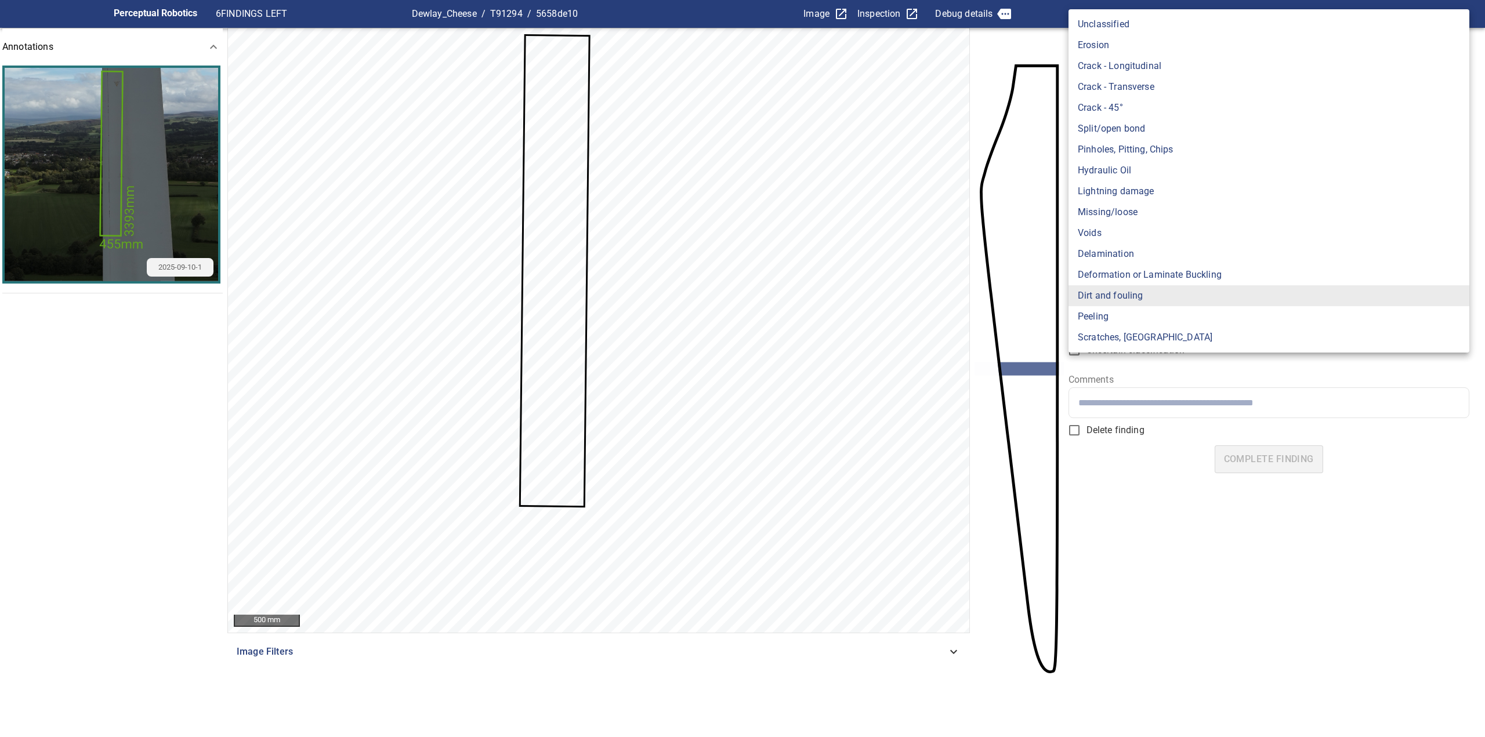
click at [1099, 324] on li "Peeling" at bounding box center [1268, 316] width 401 height 21
type input "*******"
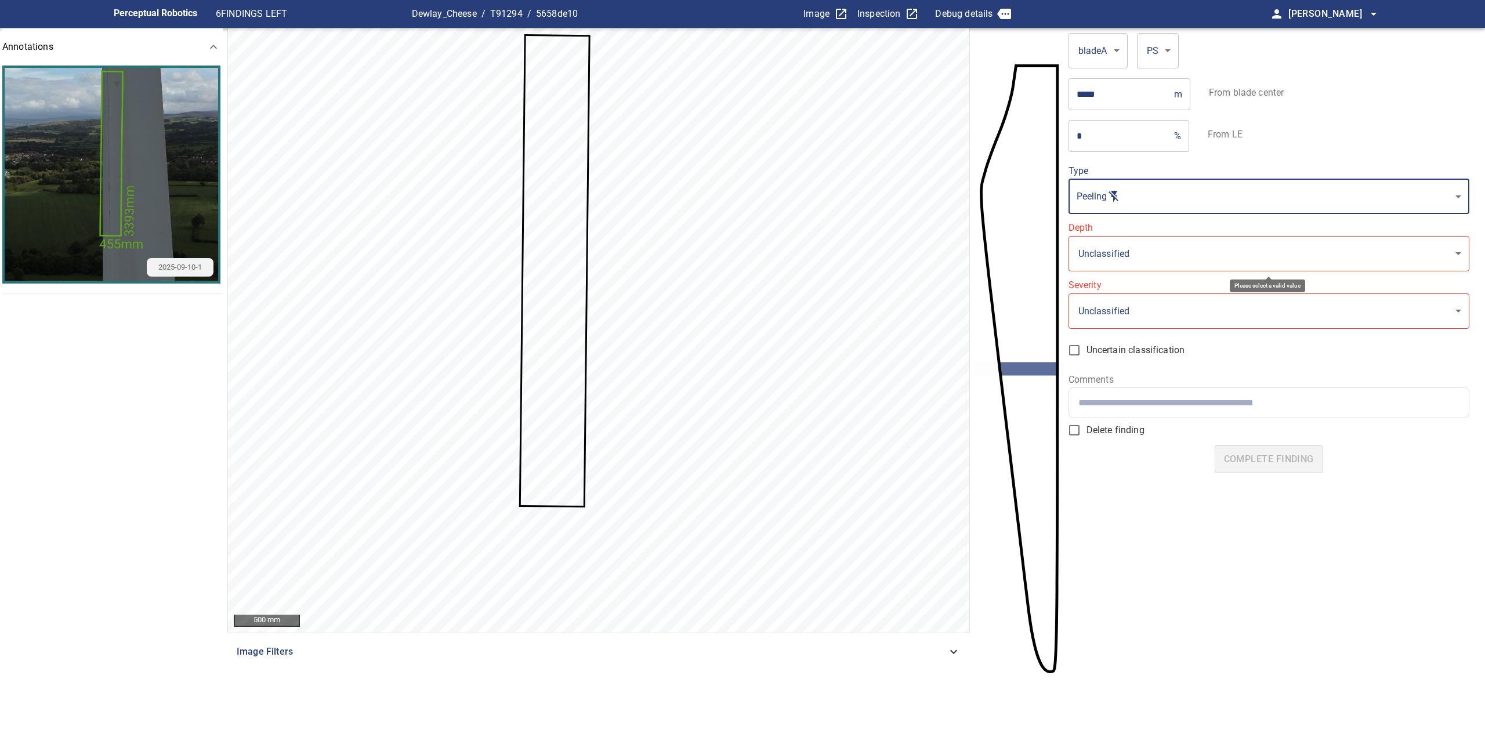
click at [1107, 259] on body "**********" at bounding box center [742, 368] width 1485 height 737
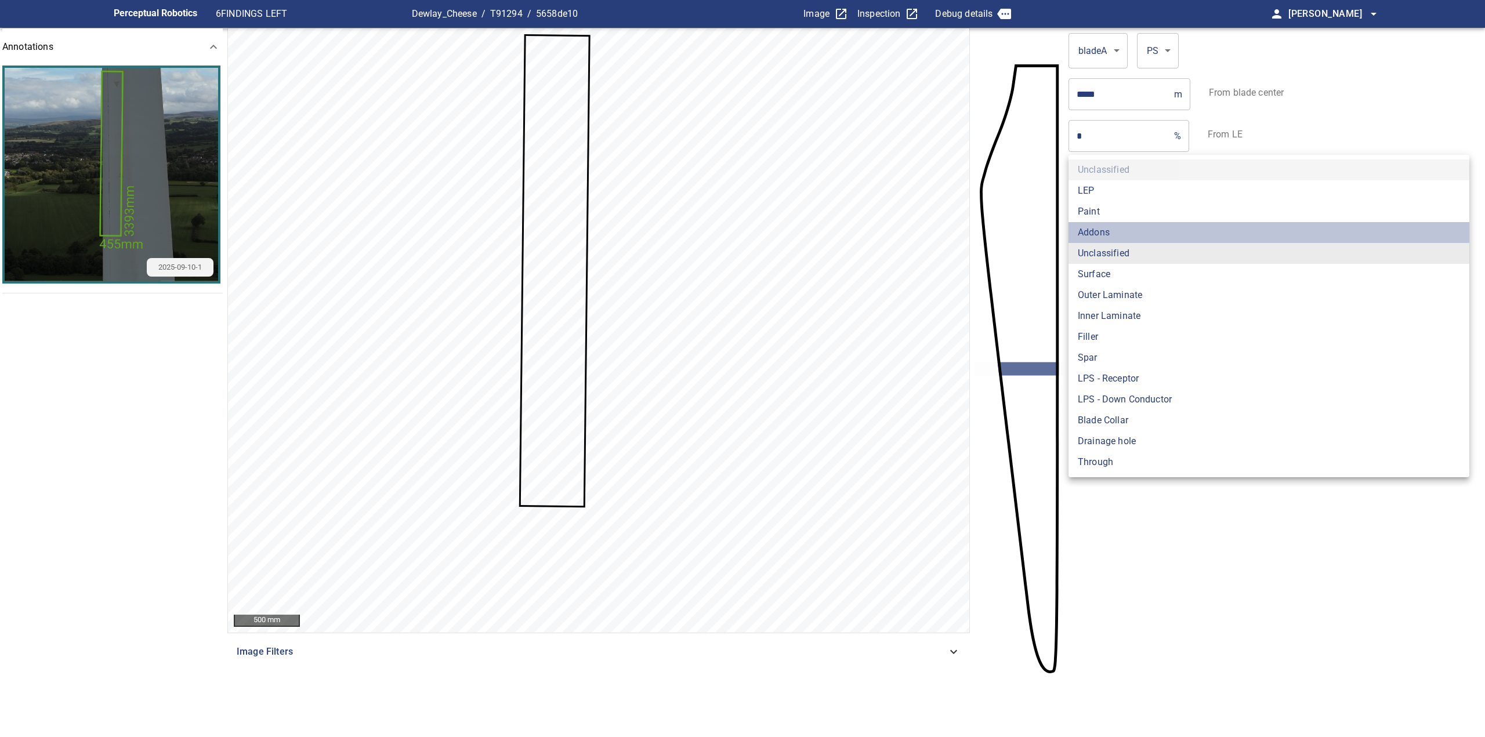
click at [1110, 233] on li "Addons" at bounding box center [1268, 232] width 401 height 21
type input "******"
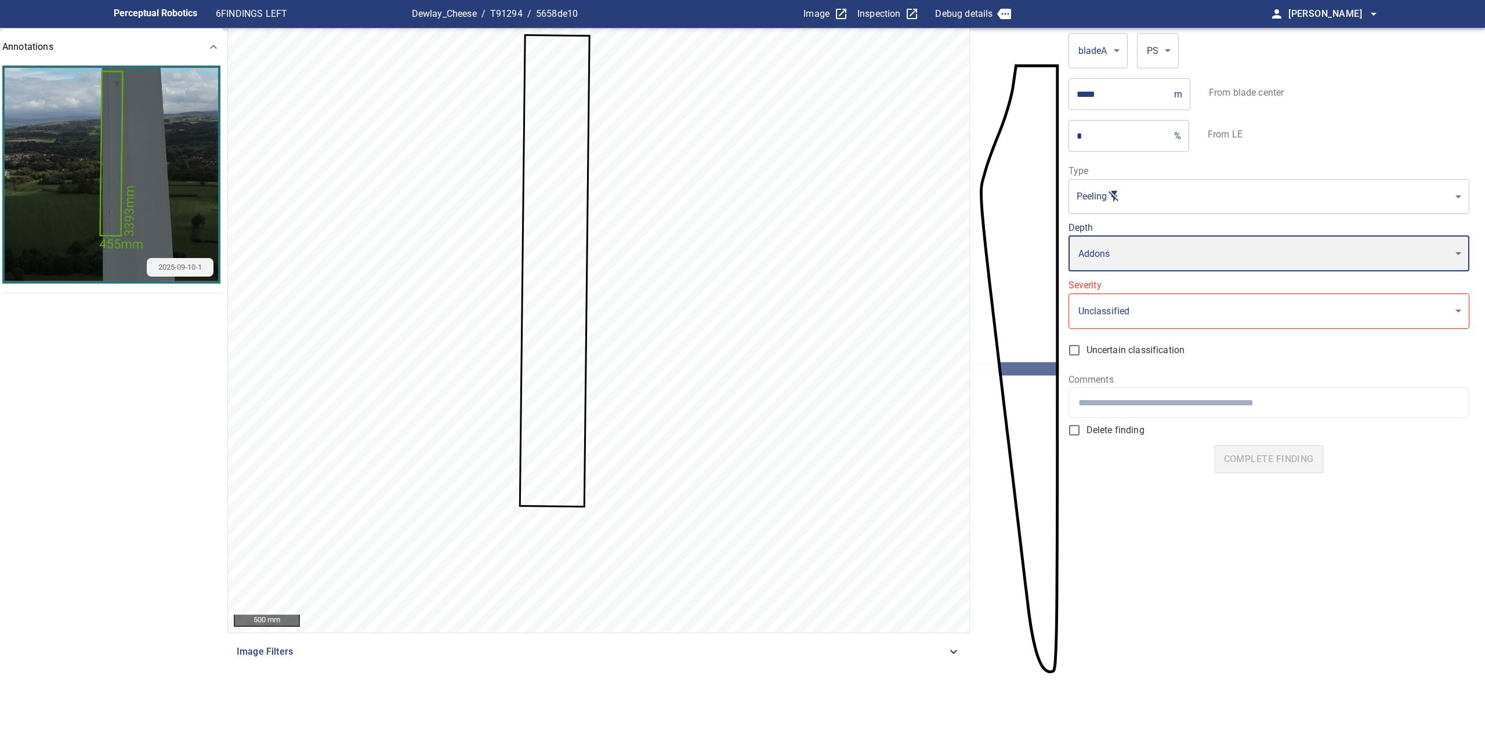
type input "*"
click at [1128, 411] on div at bounding box center [1269, 402] width 400 height 30
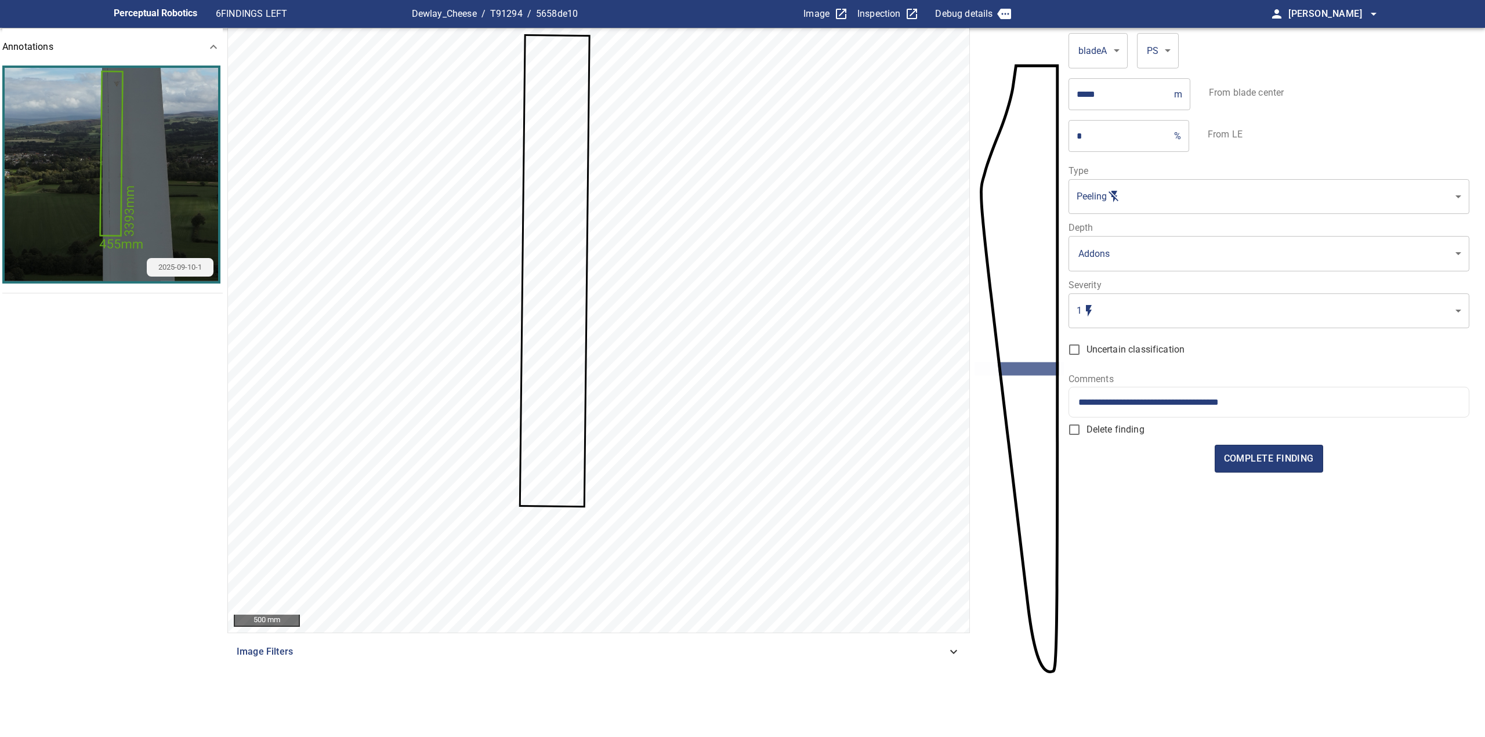
type input "**********"
click at [1279, 464] on span "complete finding" at bounding box center [1269, 459] width 90 height 16
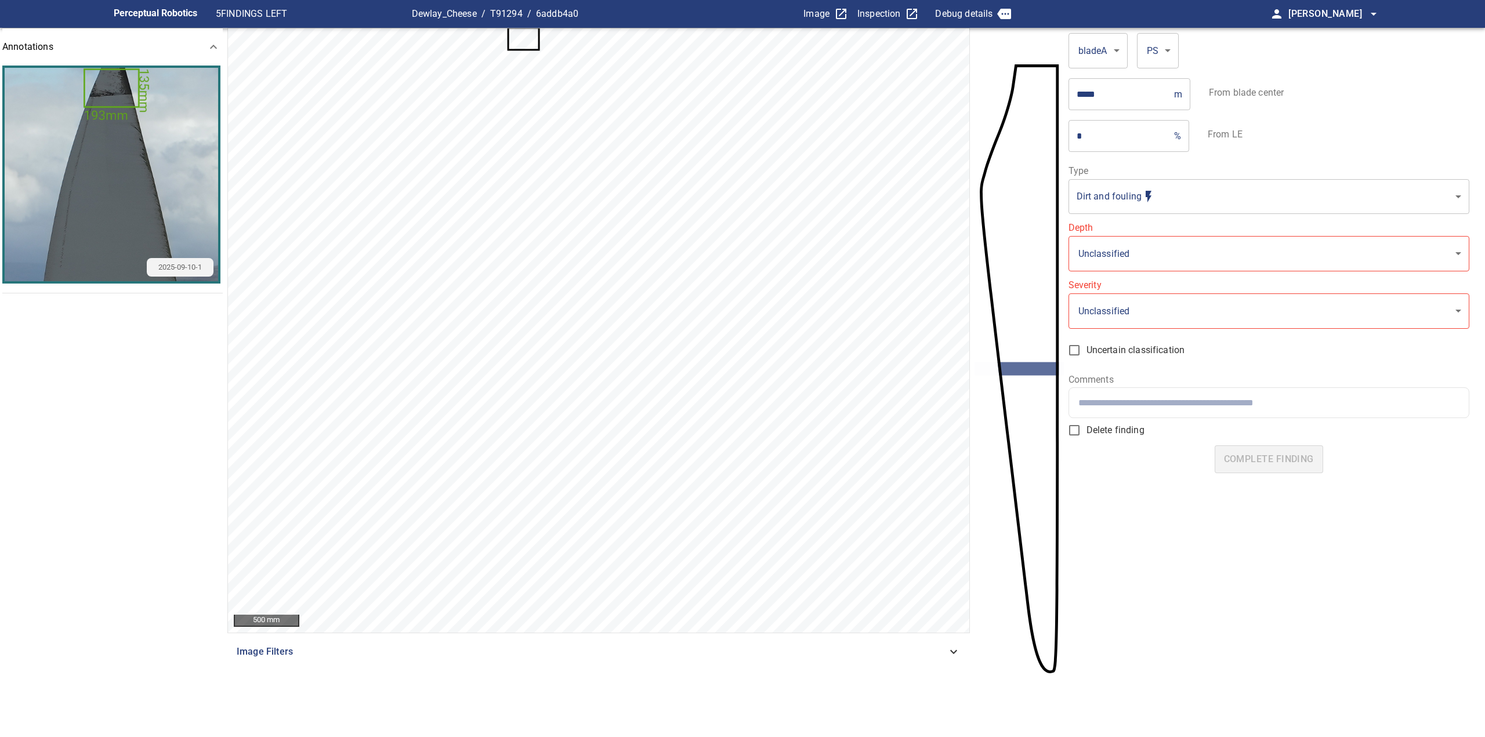
click at [1127, 187] on body "**********" at bounding box center [742, 368] width 1485 height 737
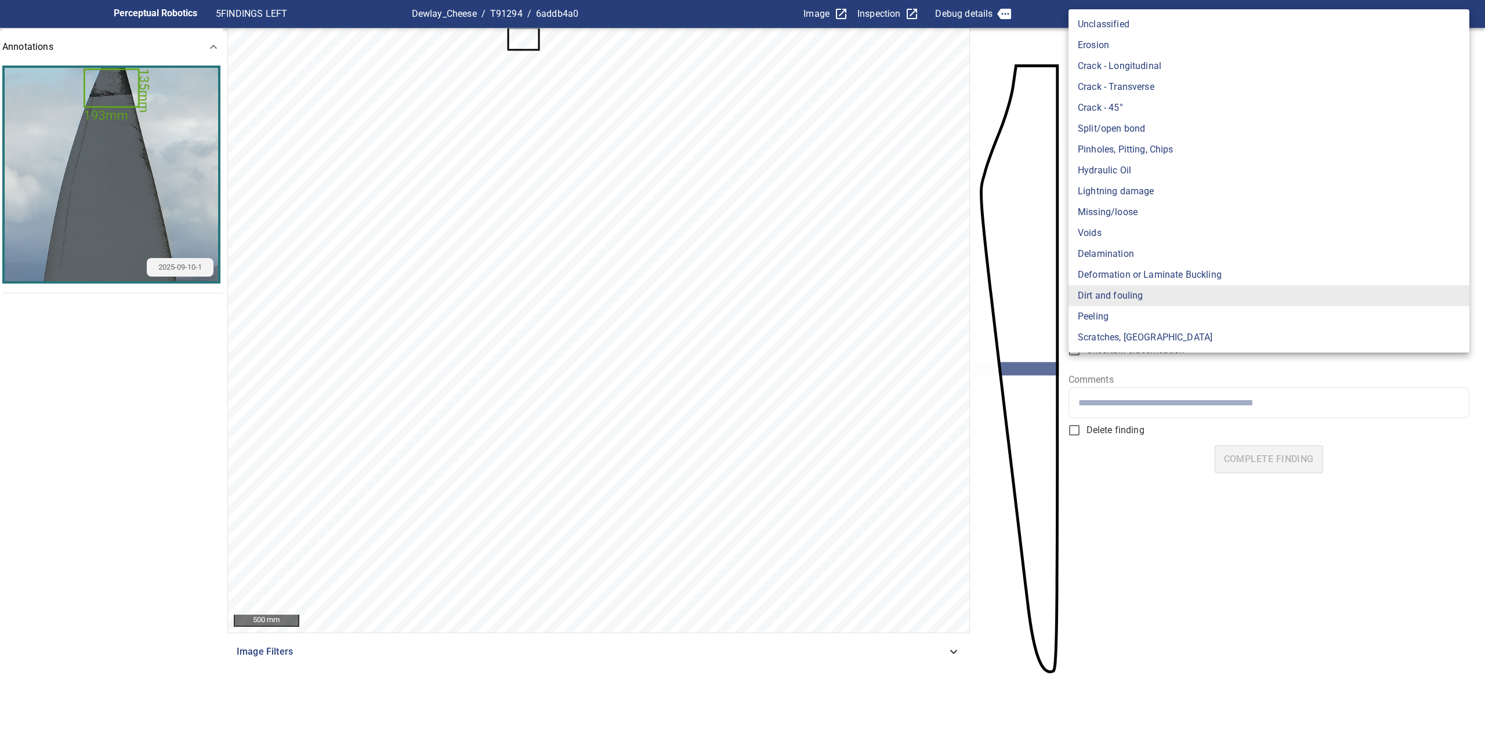
click at [1115, 319] on li "Peeling" at bounding box center [1268, 316] width 401 height 21
type input "*******"
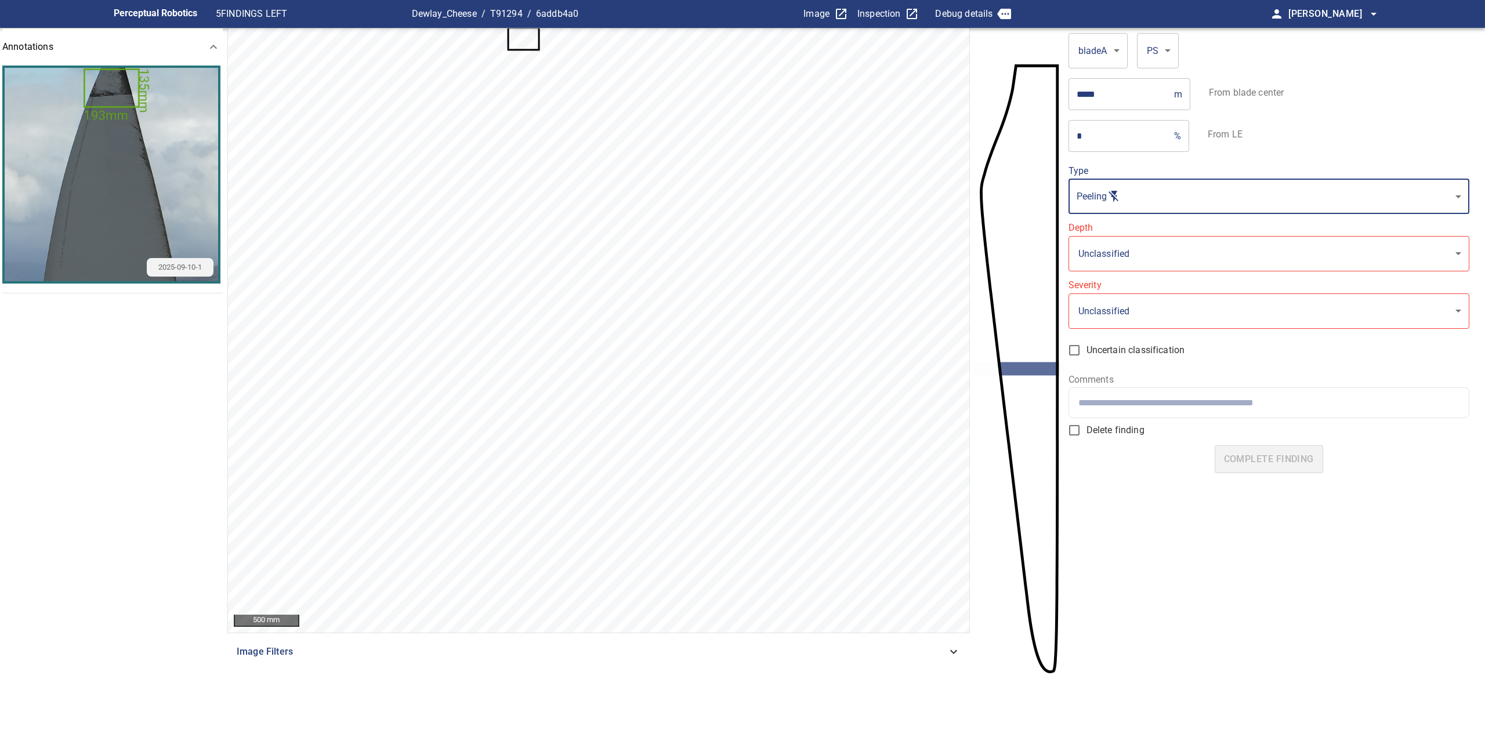
click at [1118, 267] on body "**********" at bounding box center [742, 368] width 1485 height 737
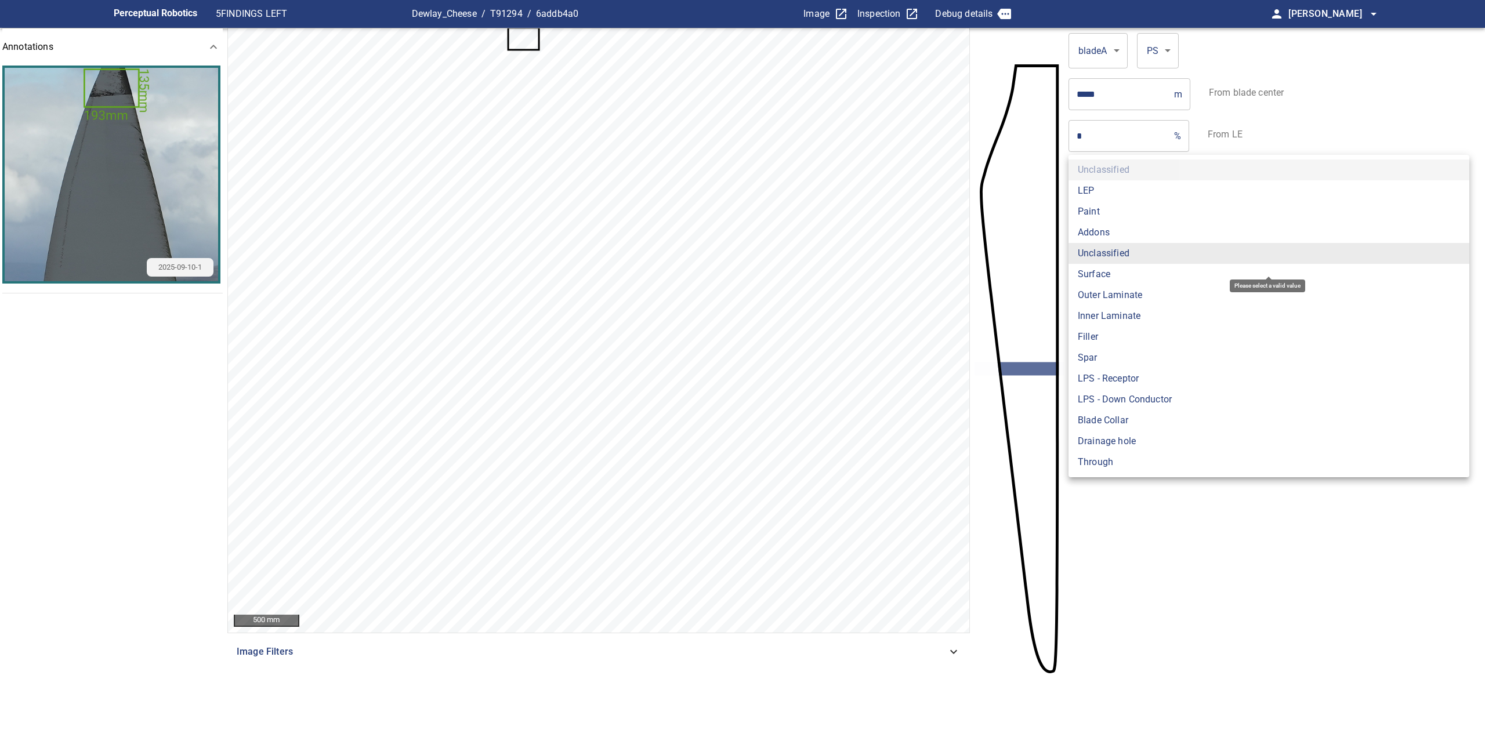
click at [1104, 207] on li "Paint" at bounding box center [1268, 211] width 401 height 21
type input "*****"
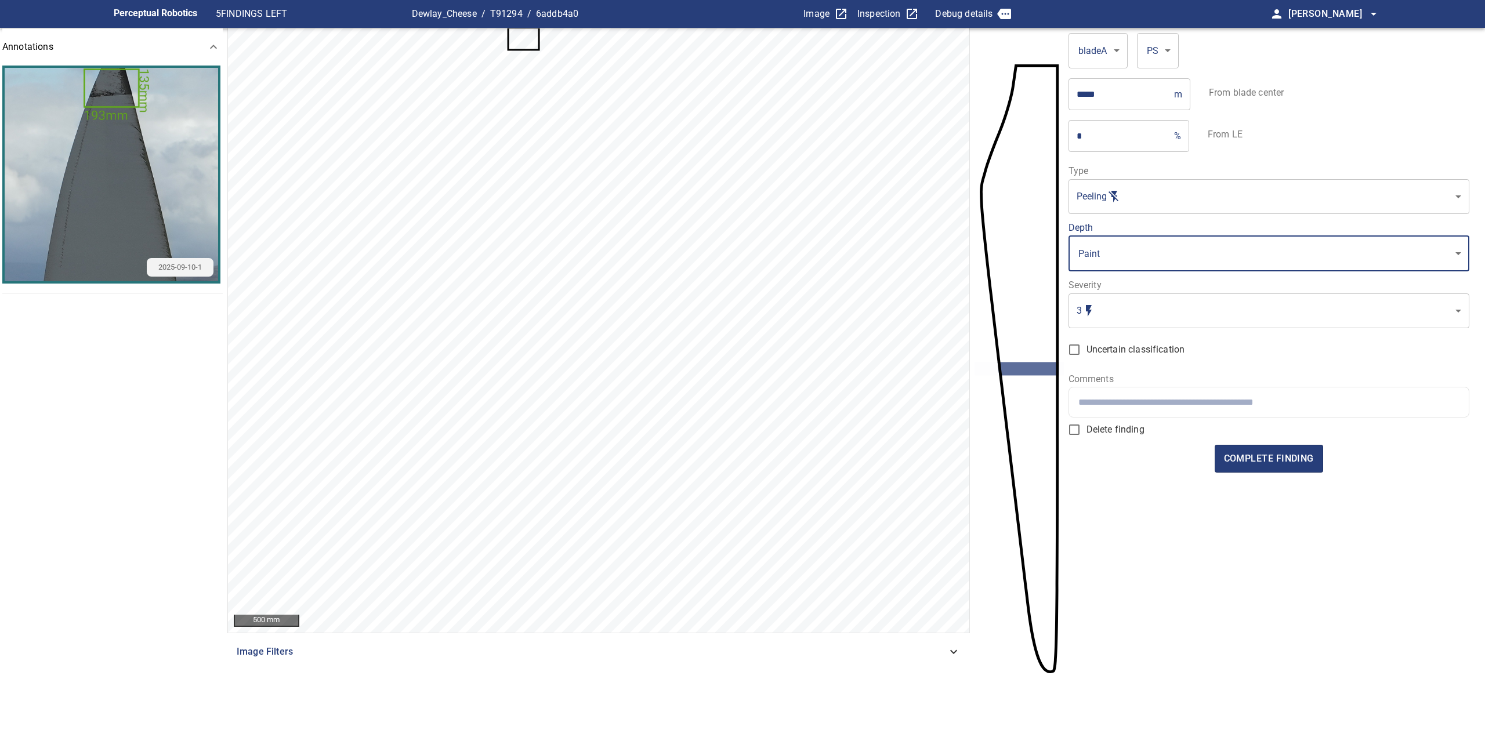
click at [1121, 315] on body "Perceptual Robotics 5 FINDINGS LEFT Dewlay_Cheese / T91294 / 6addb4a0 Image Ins…" at bounding box center [742, 368] width 1485 height 737
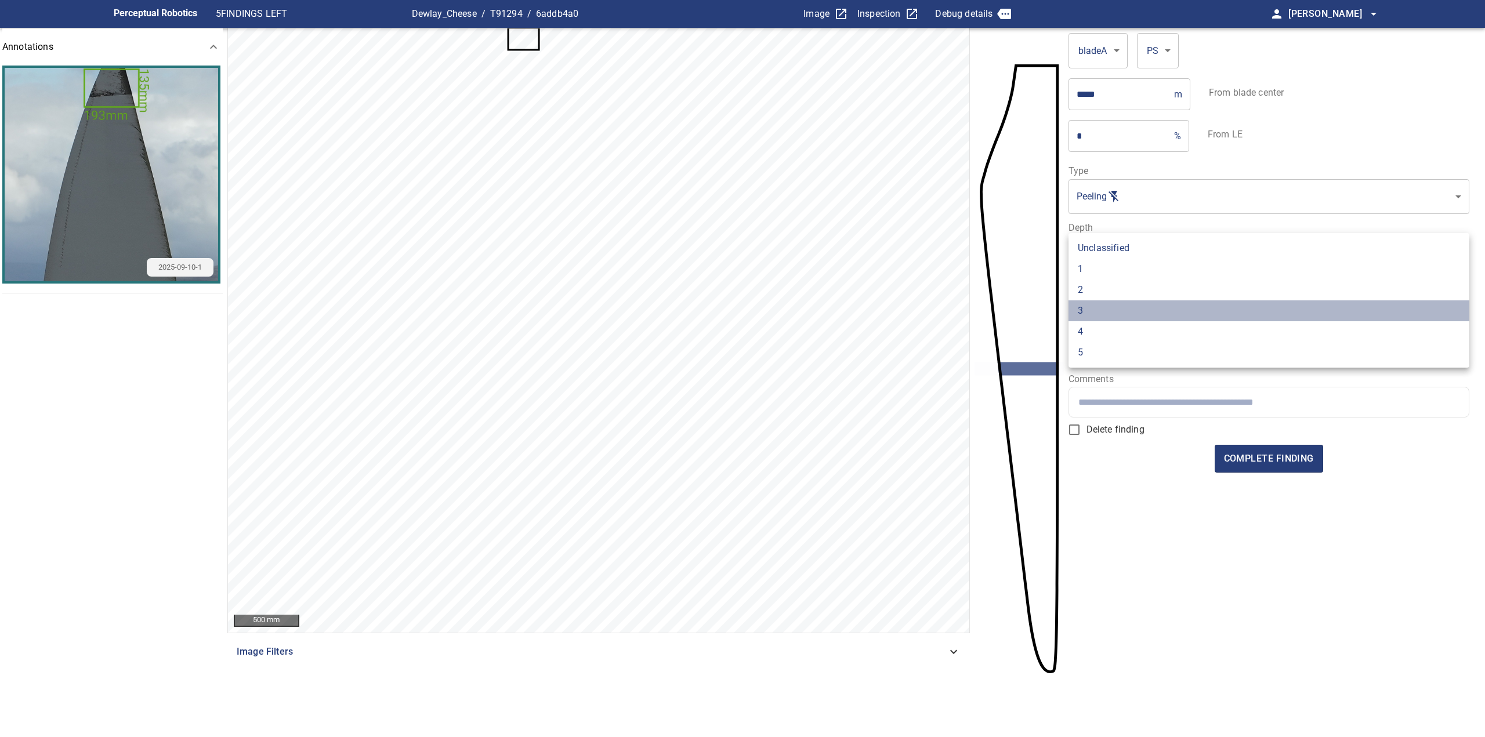
click at [1121, 311] on li "3" at bounding box center [1268, 310] width 401 height 21
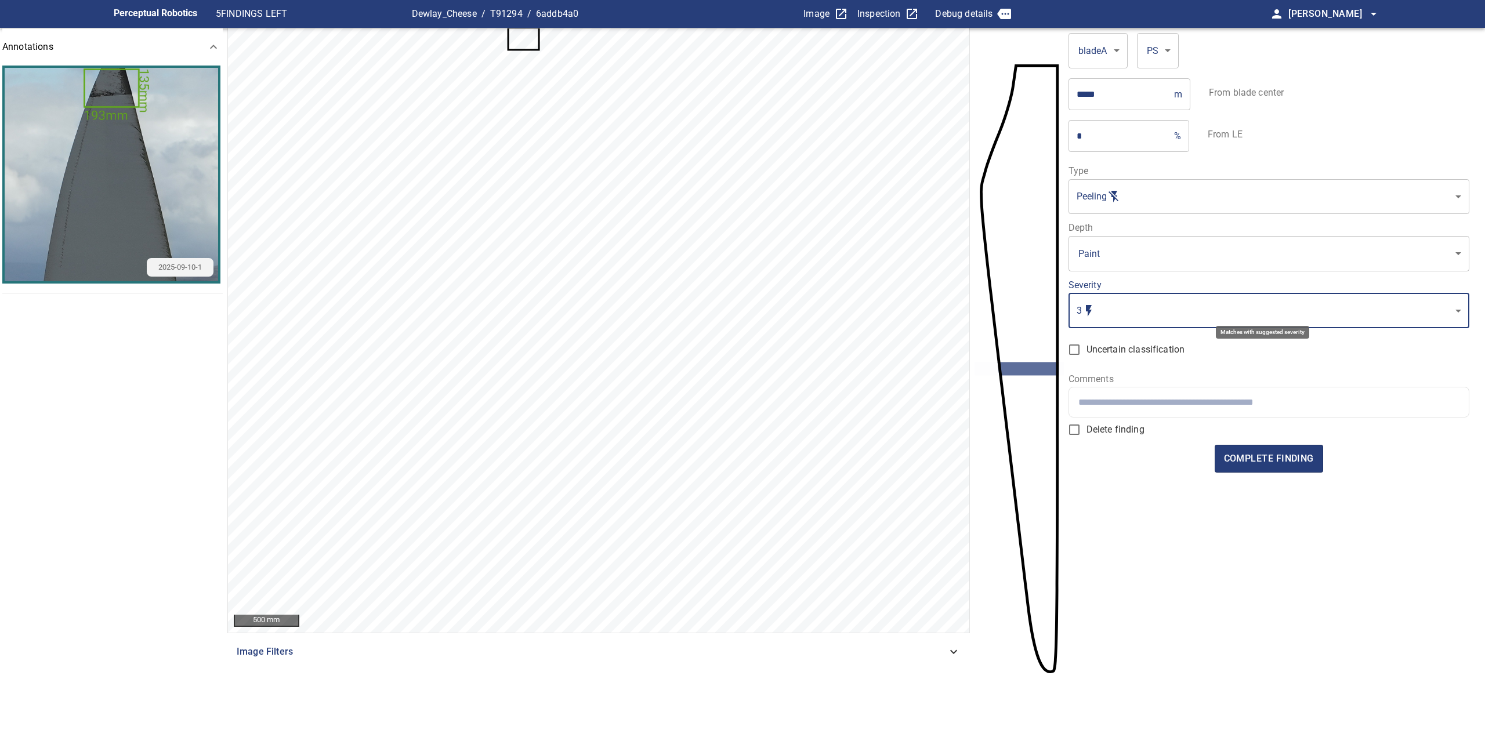
click at [1122, 307] on body "Perceptual Robotics 5 FINDINGS LEFT Dewlay_Cheese / T91294 / 6addb4a0 Image Ins…" at bounding box center [742, 368] width 1485 height 737
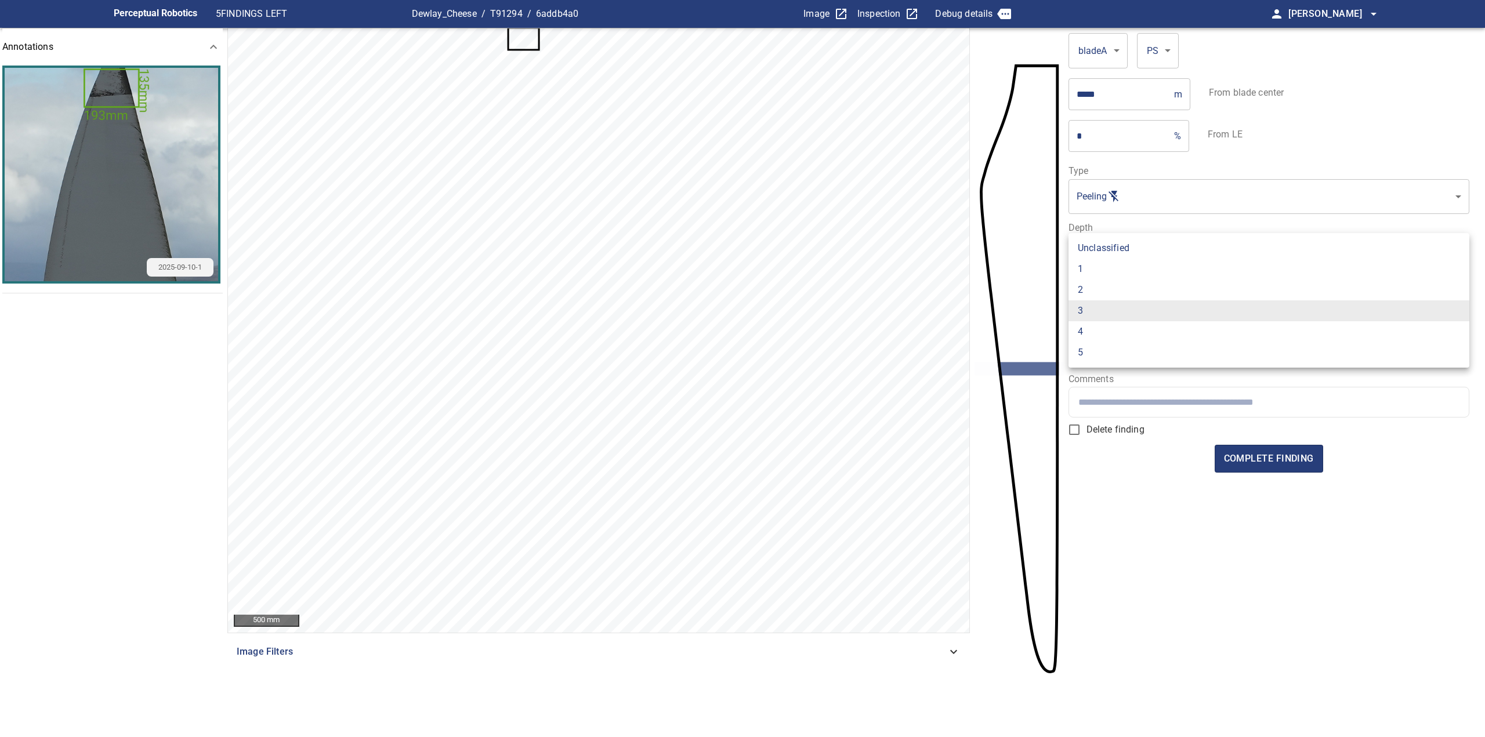
click at [1108, 264] on li "1" at bounding box center [1268, 269] width 401 height 21
type input "*"
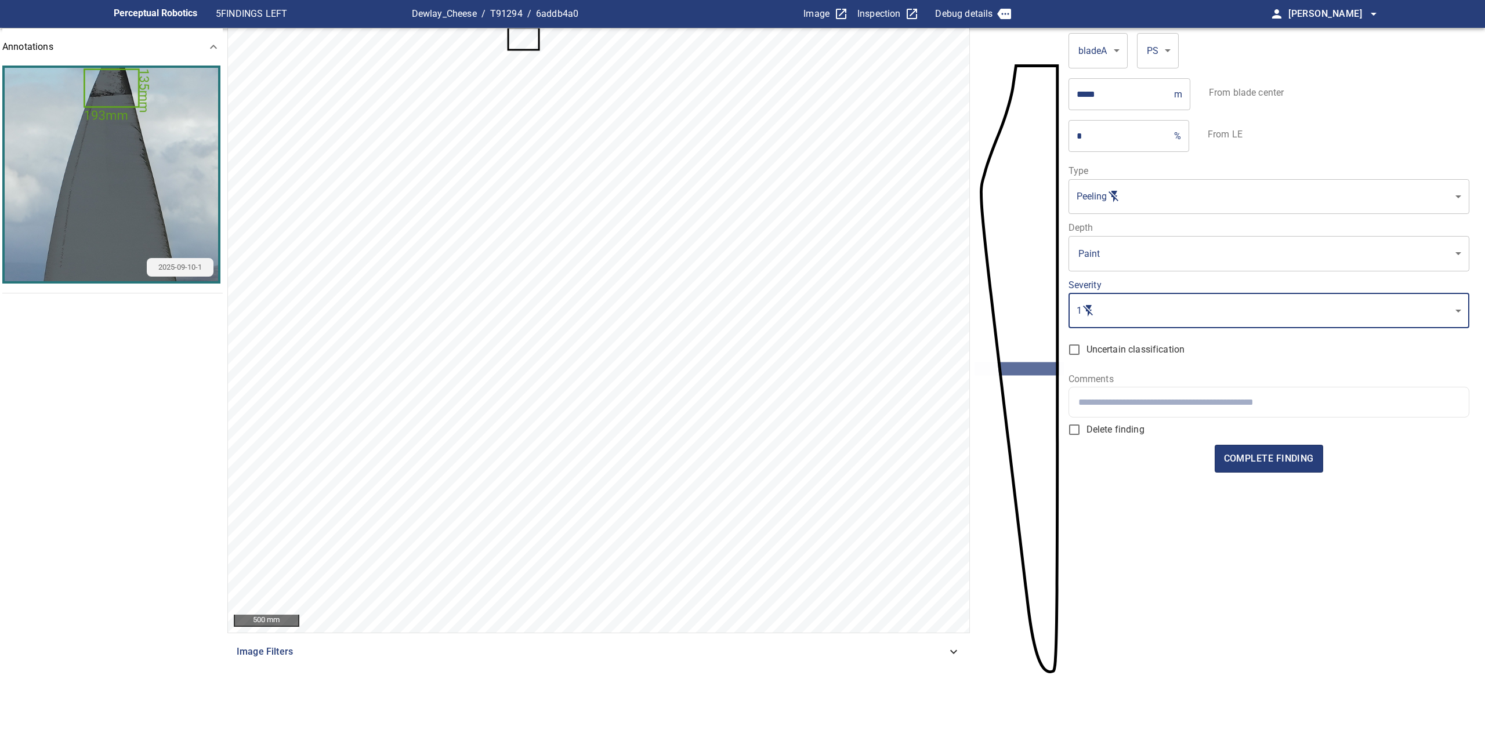
click at [1126, 398] on input "text" at bounding box center [1268, 402] width 381 height 11
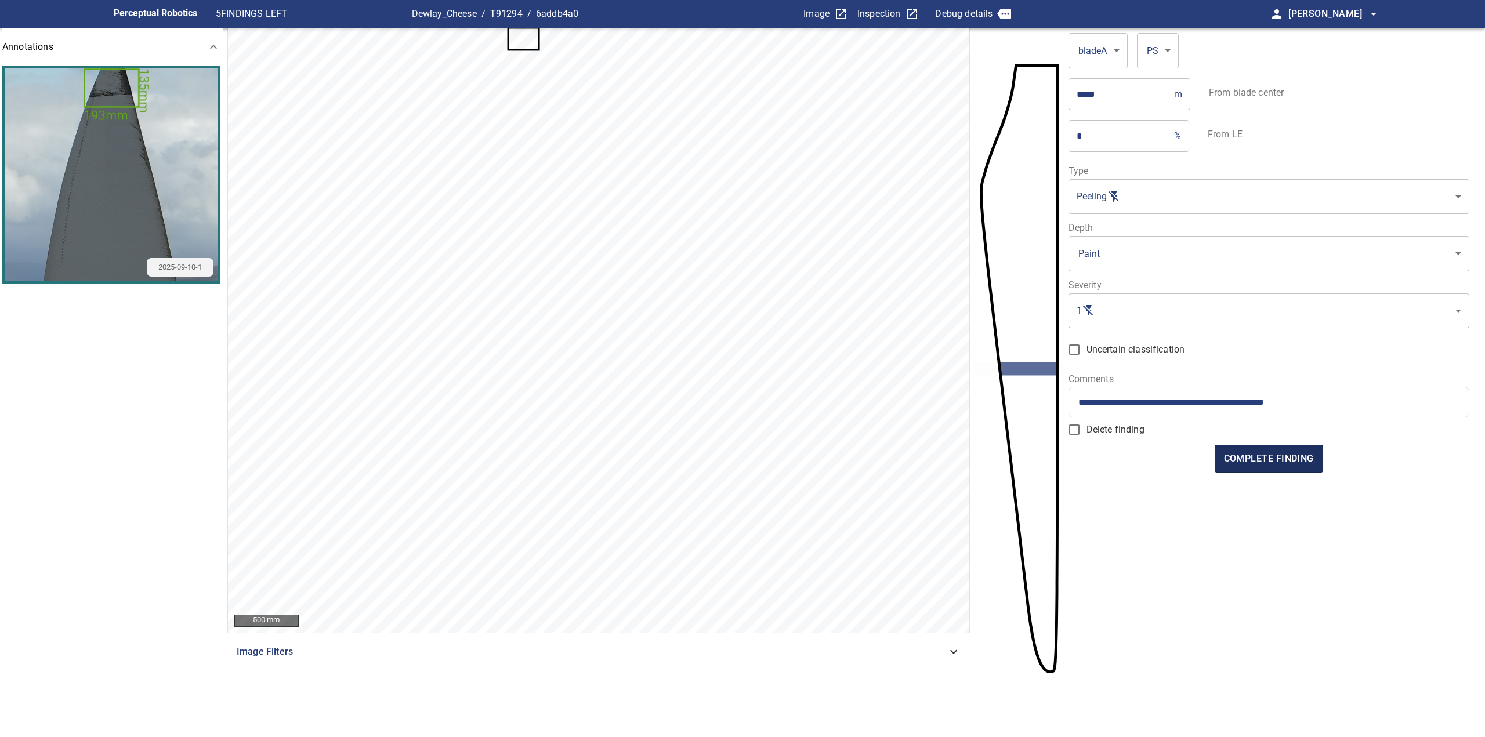
type input "**********"
click at [1292, 464] on span "complete finding" at bounding box center [1269, 459] width 90 height 16
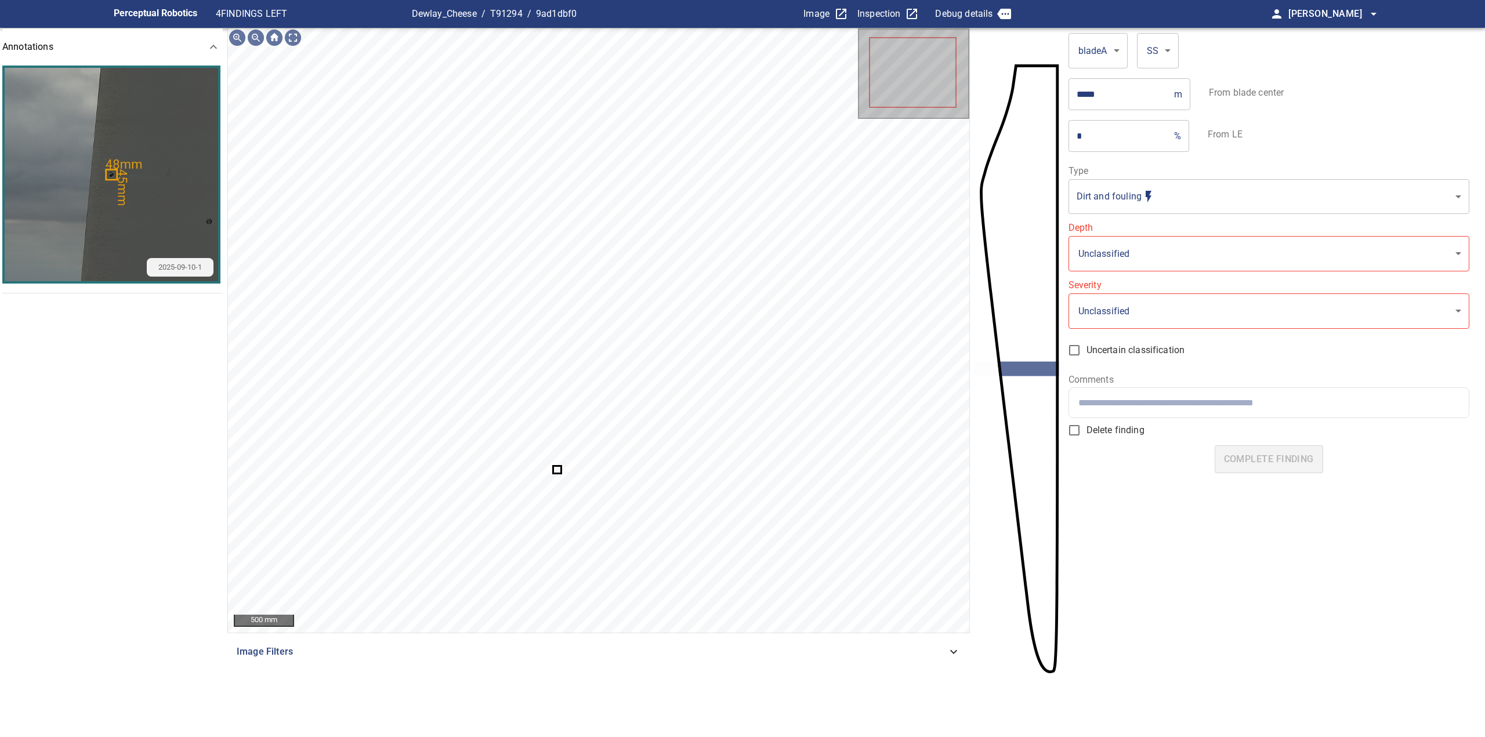
click at [1107, 191] on body "**********" at bounding box center [742, 368] width 1485 height 737
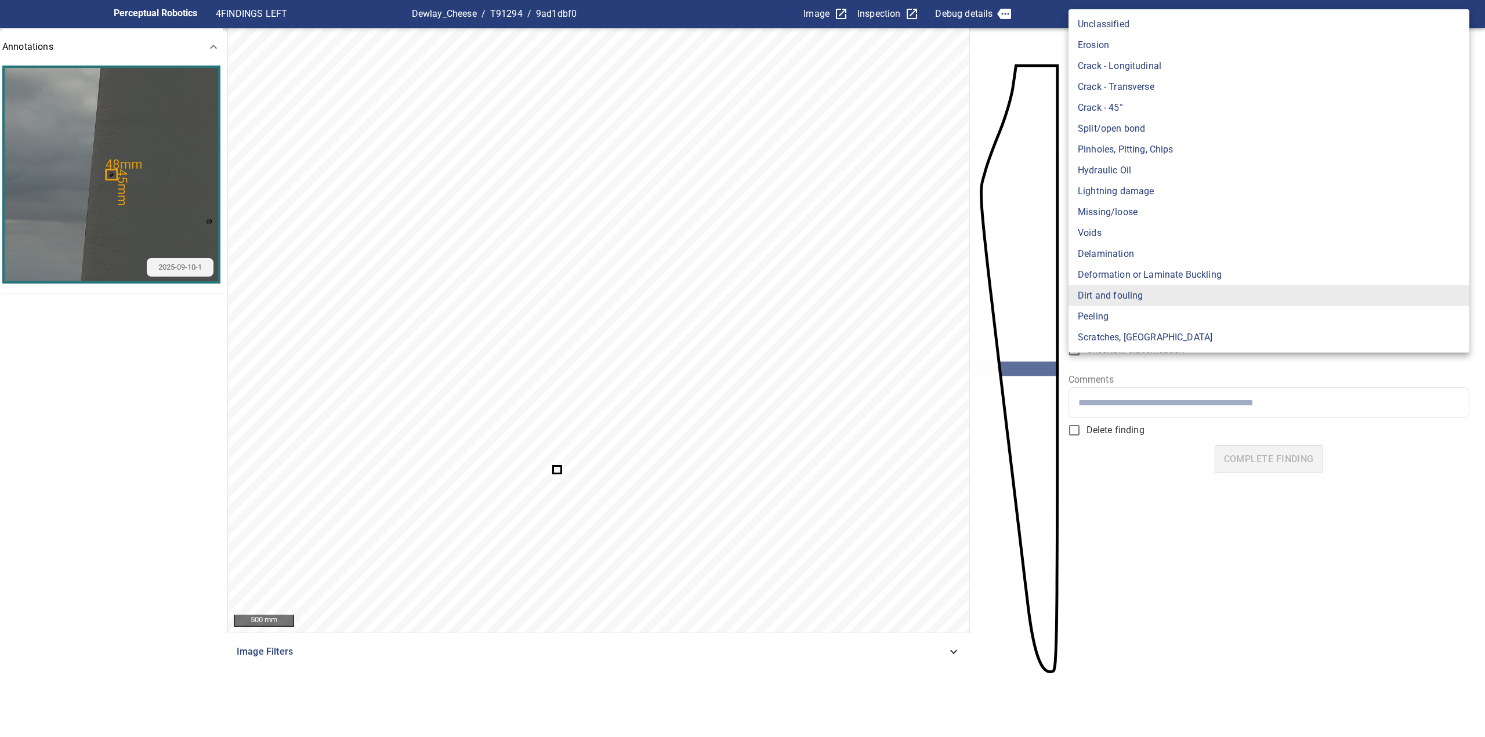
click at [1148, 158] on li "Pinholes, Pitting, Chips" at bounding box center [1268, 149] width 401 height 21
type input "*******"
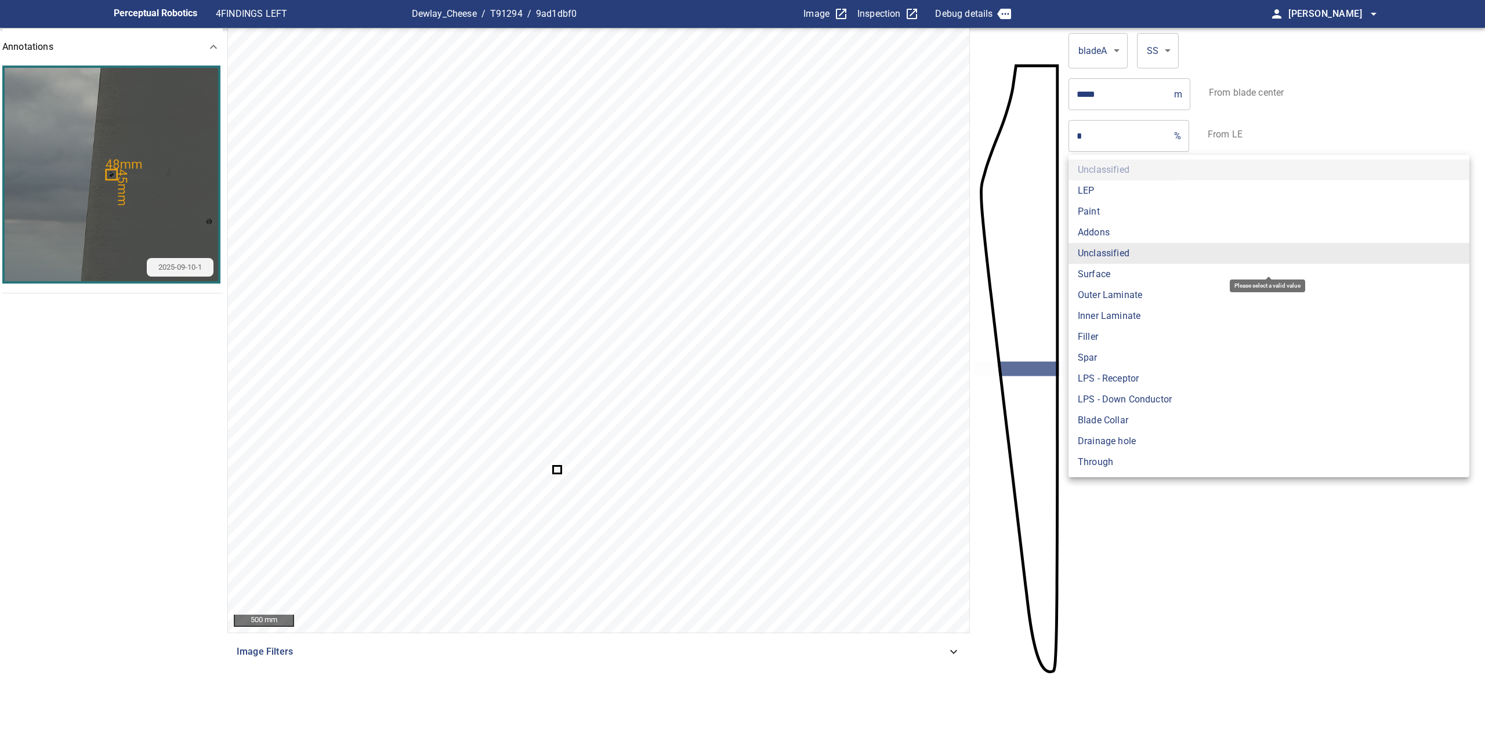
click at [1130, 252] on body "**********" at bounding box center [742, 368] width 1485 height 737
click at [1121, 339] on li "Filler" at bounding box center [1268, 337] width 401 height 21
type input "******"
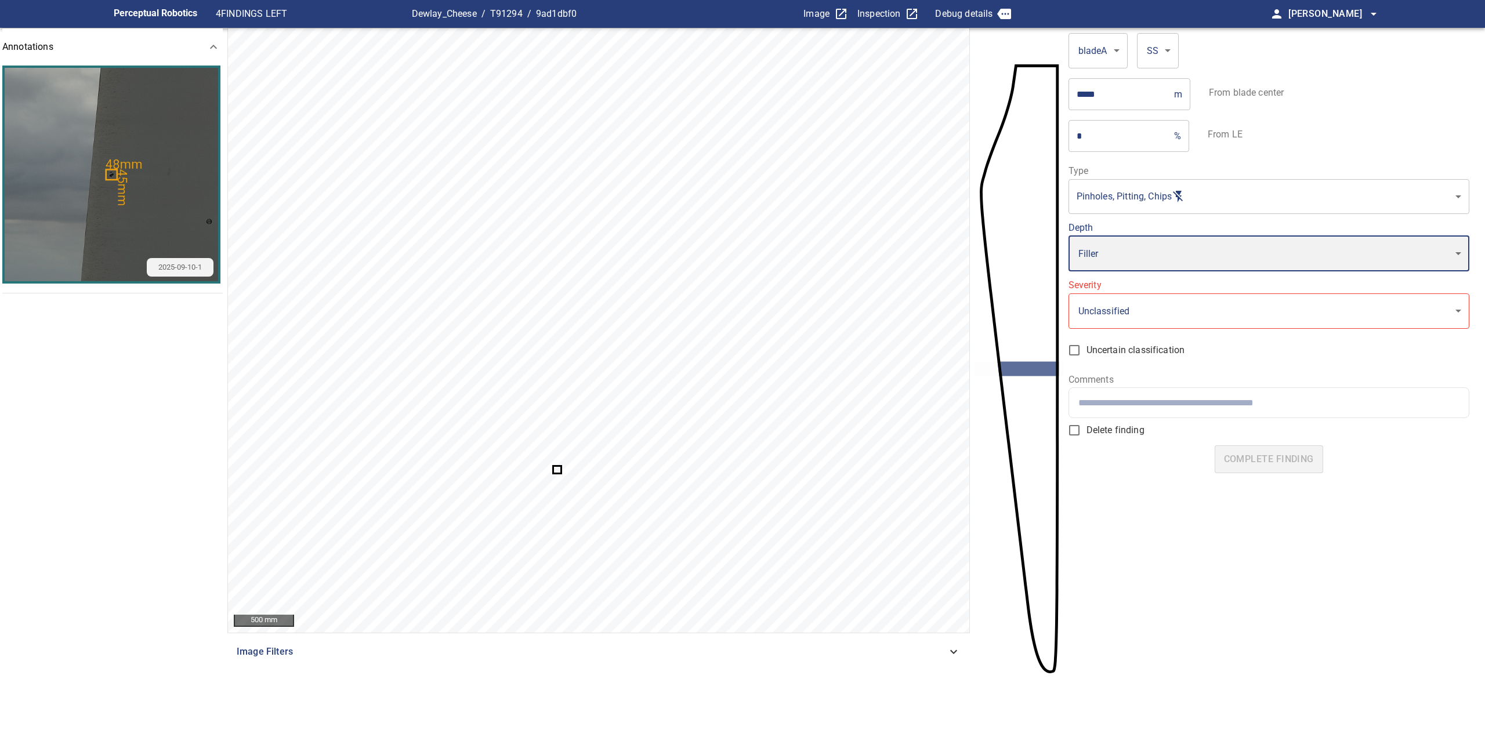
type input "*"
click at [1135, 390] on div at bounding box center [1269, 402] width 400 height 30
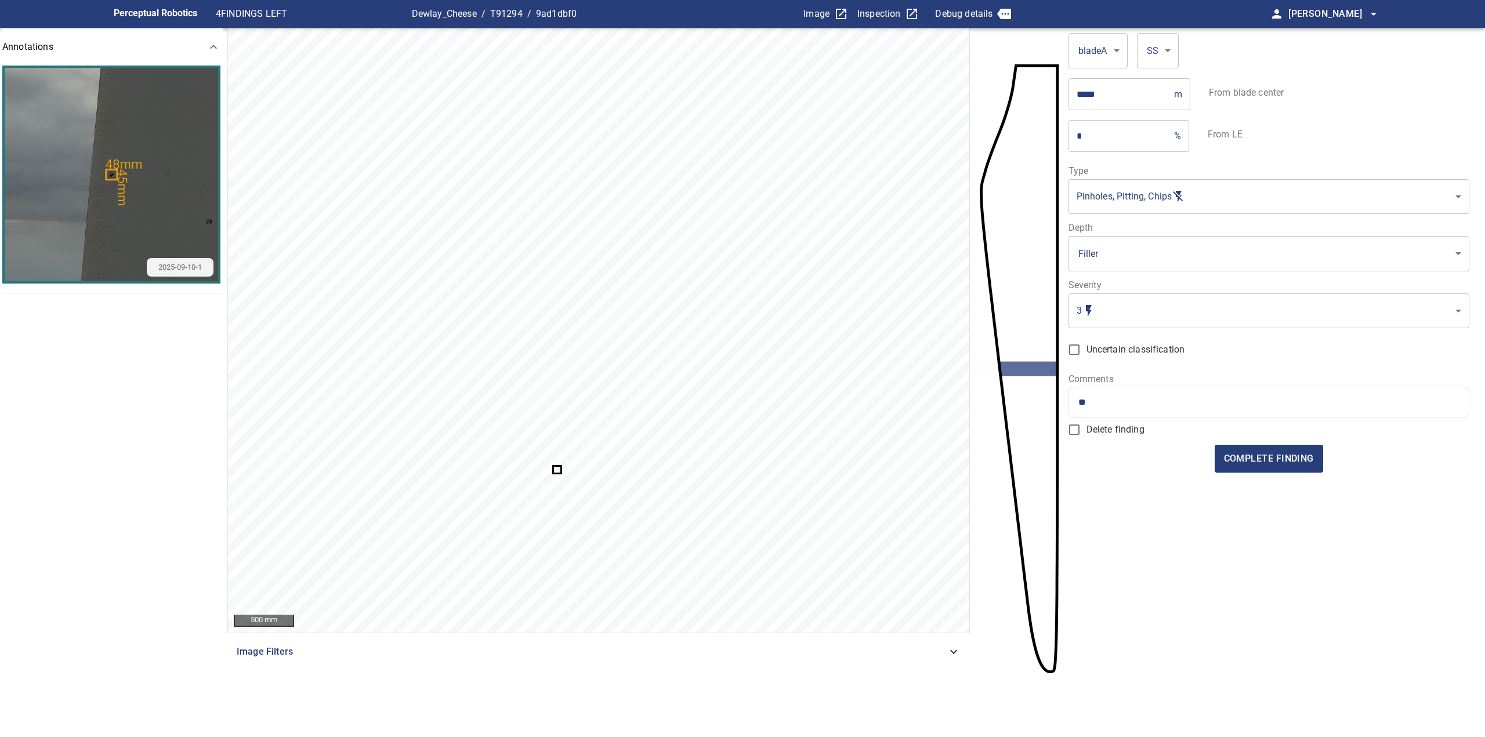
type input "*"
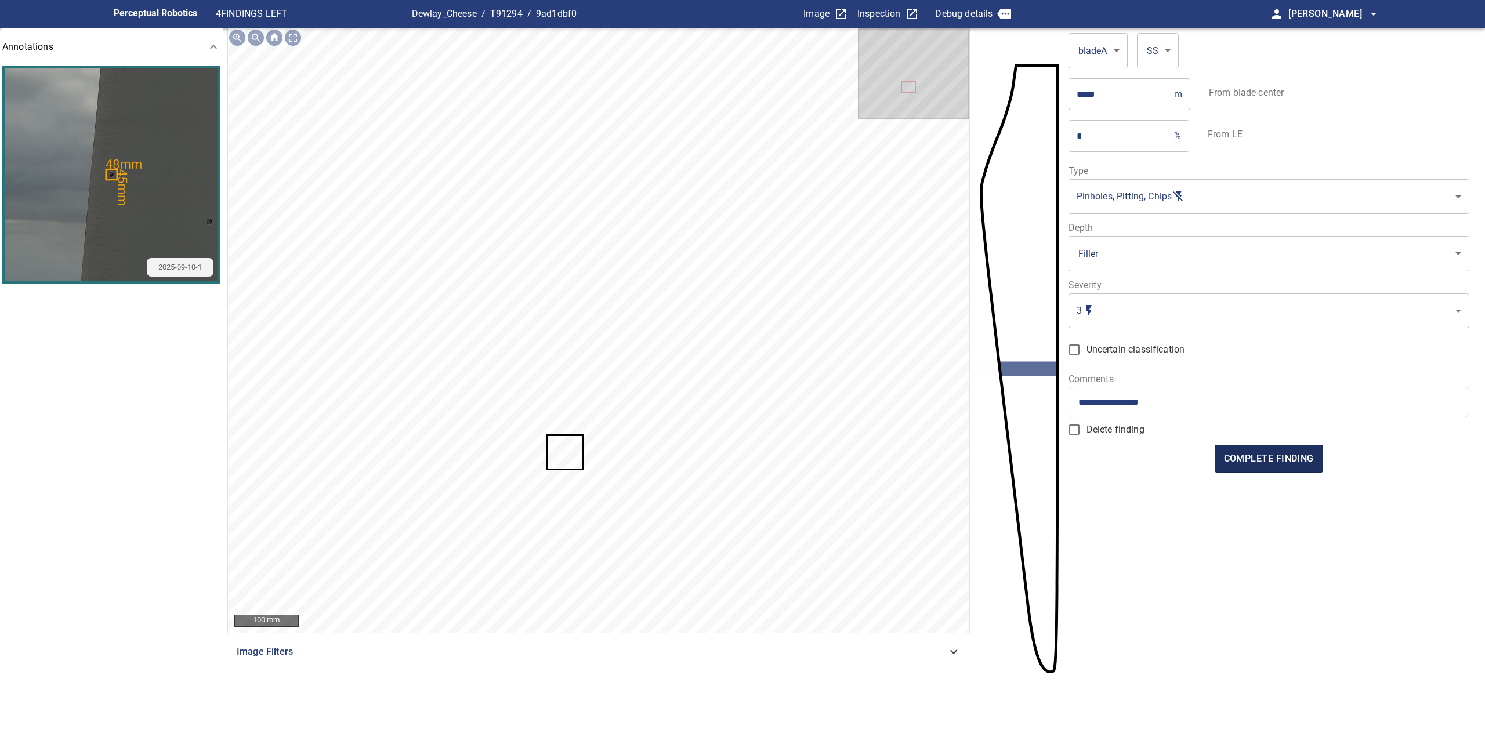
type input "**********"
click at [1303, 461] on span "complete finding" at bounding box center [1269, 459] width 90 height 16
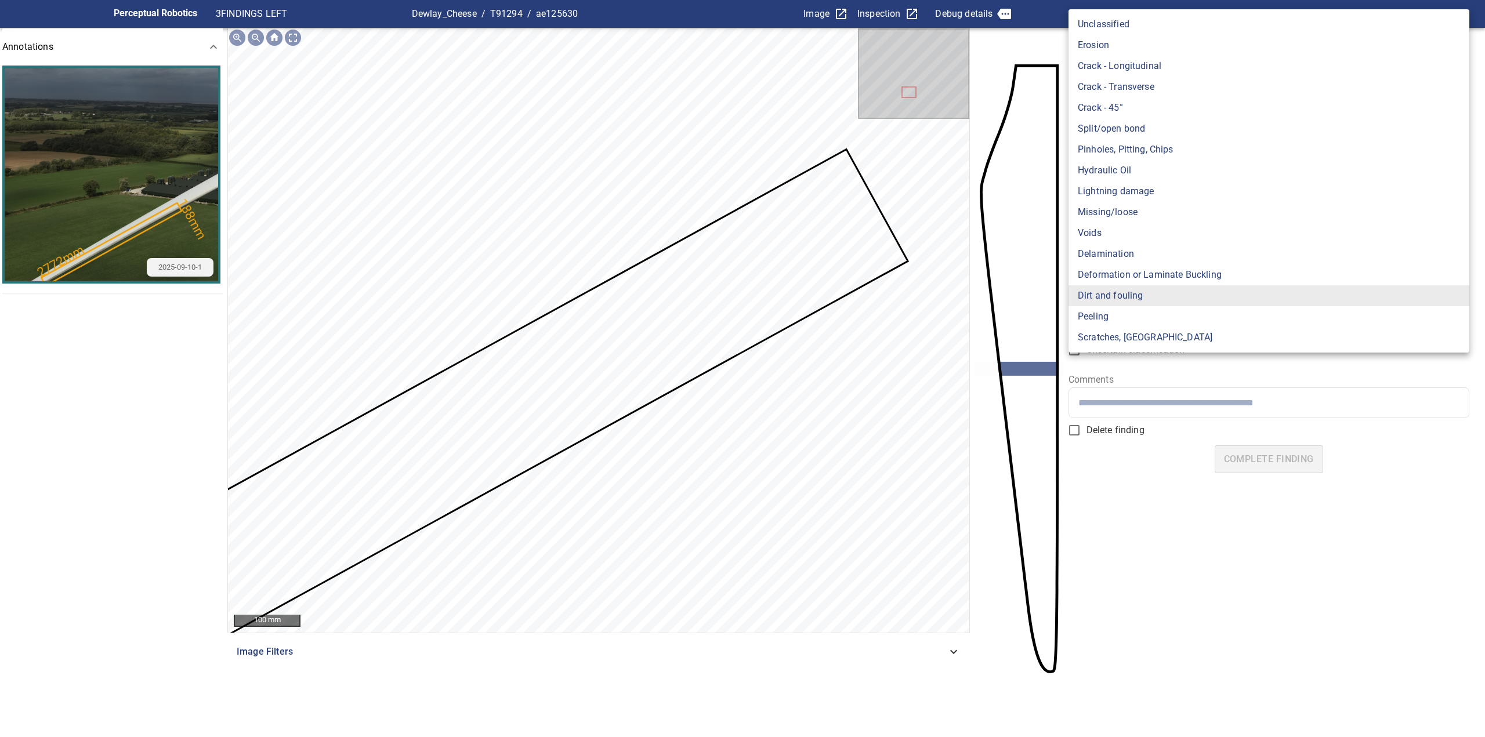
click at [1124, 200] on body "**********" at bounding box center [742, 368] width 1485 height 737
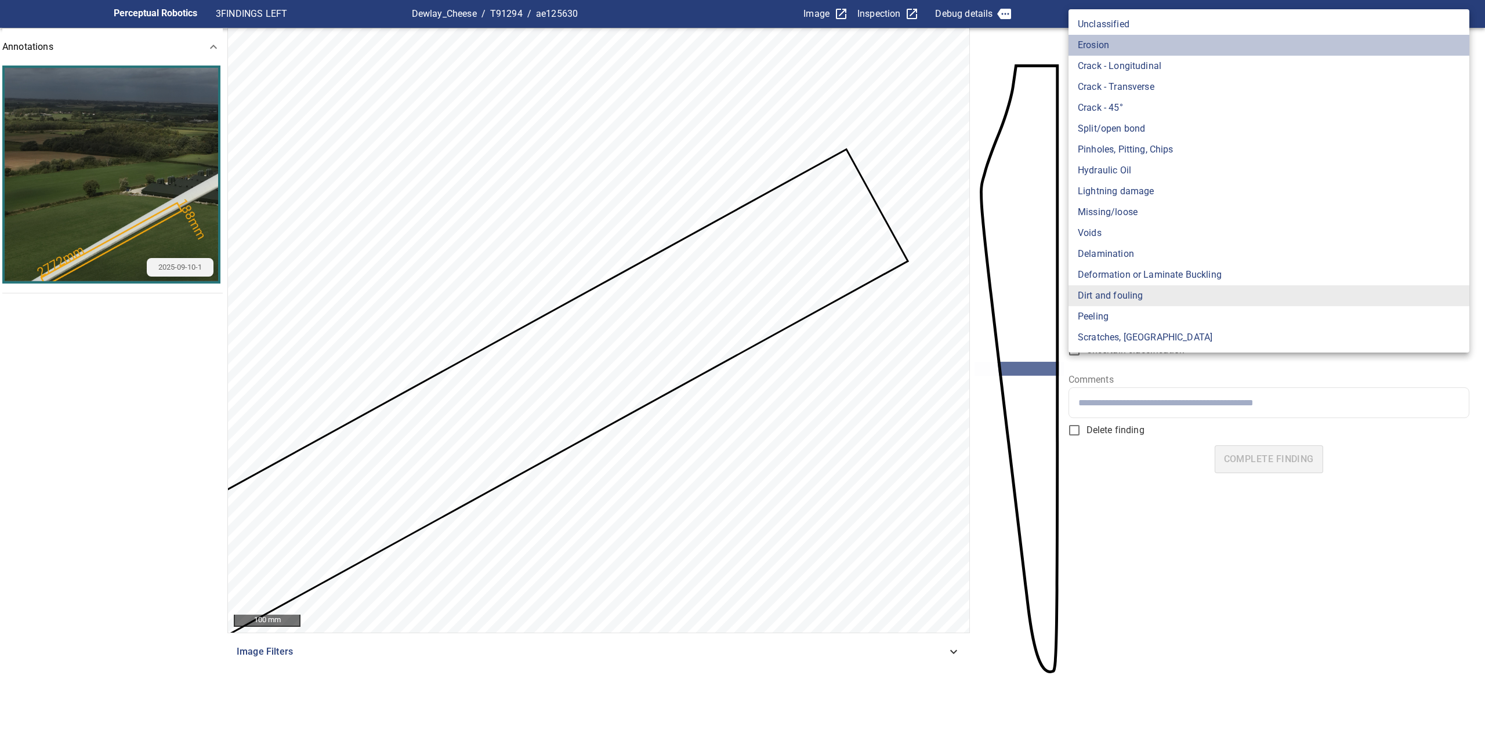
click at [1101, 42] on li "Erosion" at bounding box center [1268, 45] width 401 height 21
type input "*******"
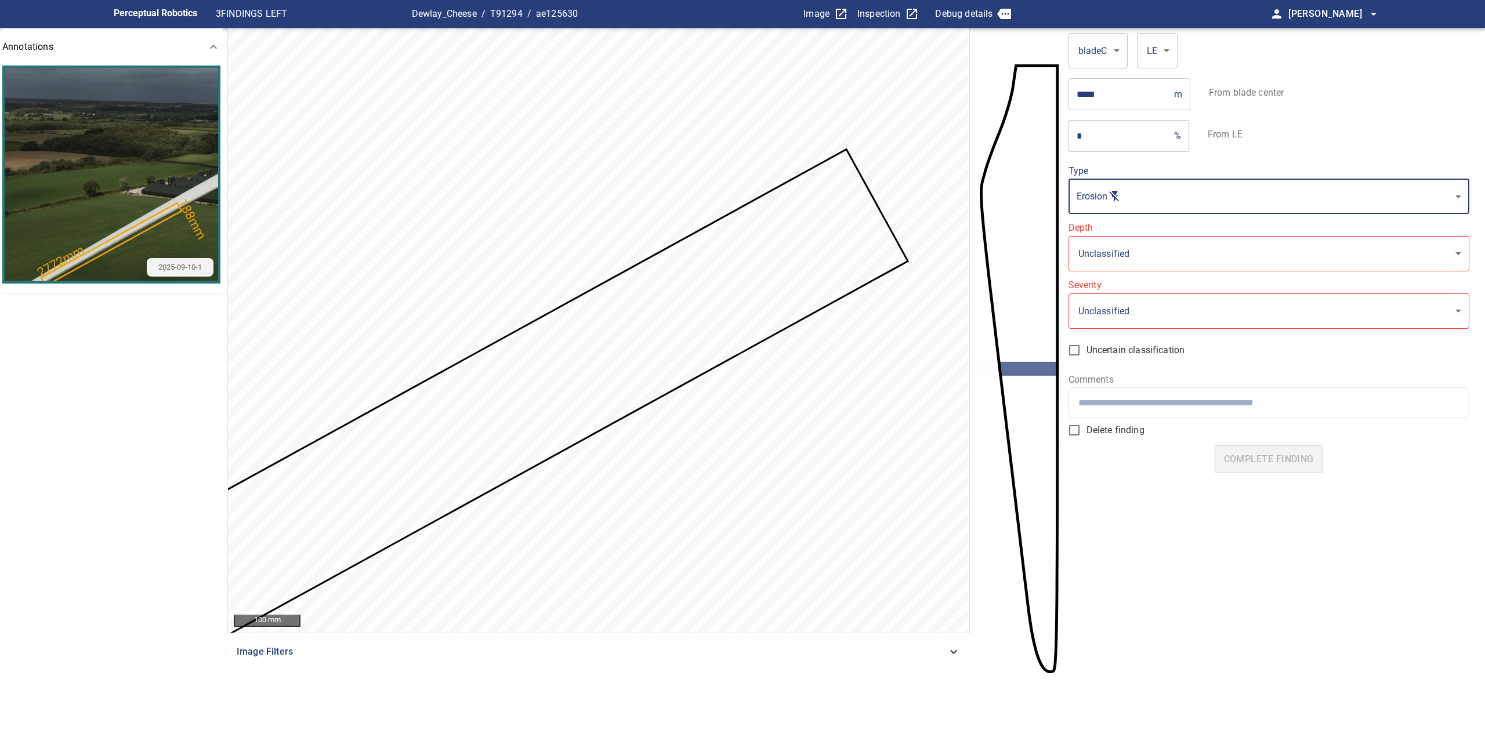
click at [1132, 254] on body "**********" at bounding box center [742, 368] width 1485 height 737
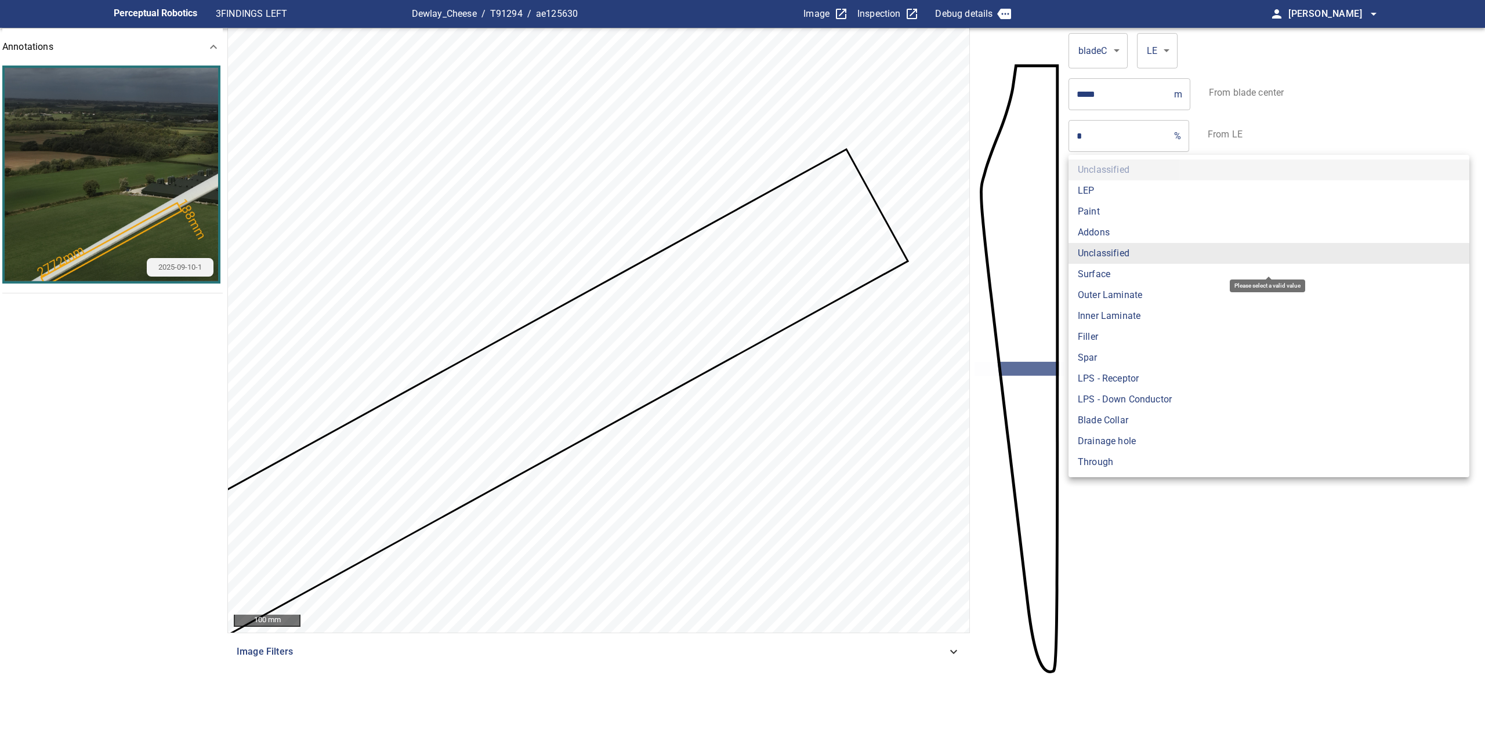
click at [1115, 210] on li "Paint" at bounding box center [1268, 211] width 401 height 21
type input "*****"
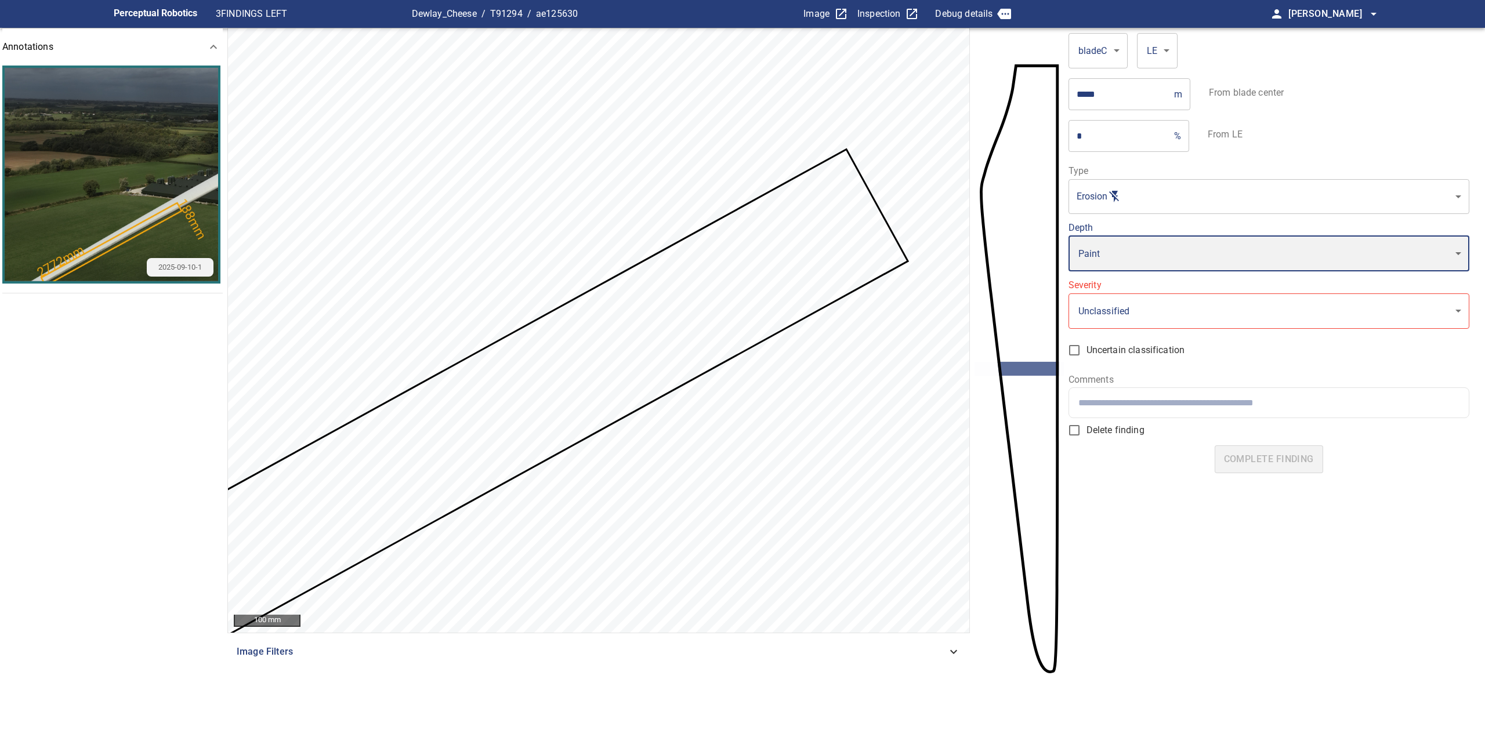
type input "*"
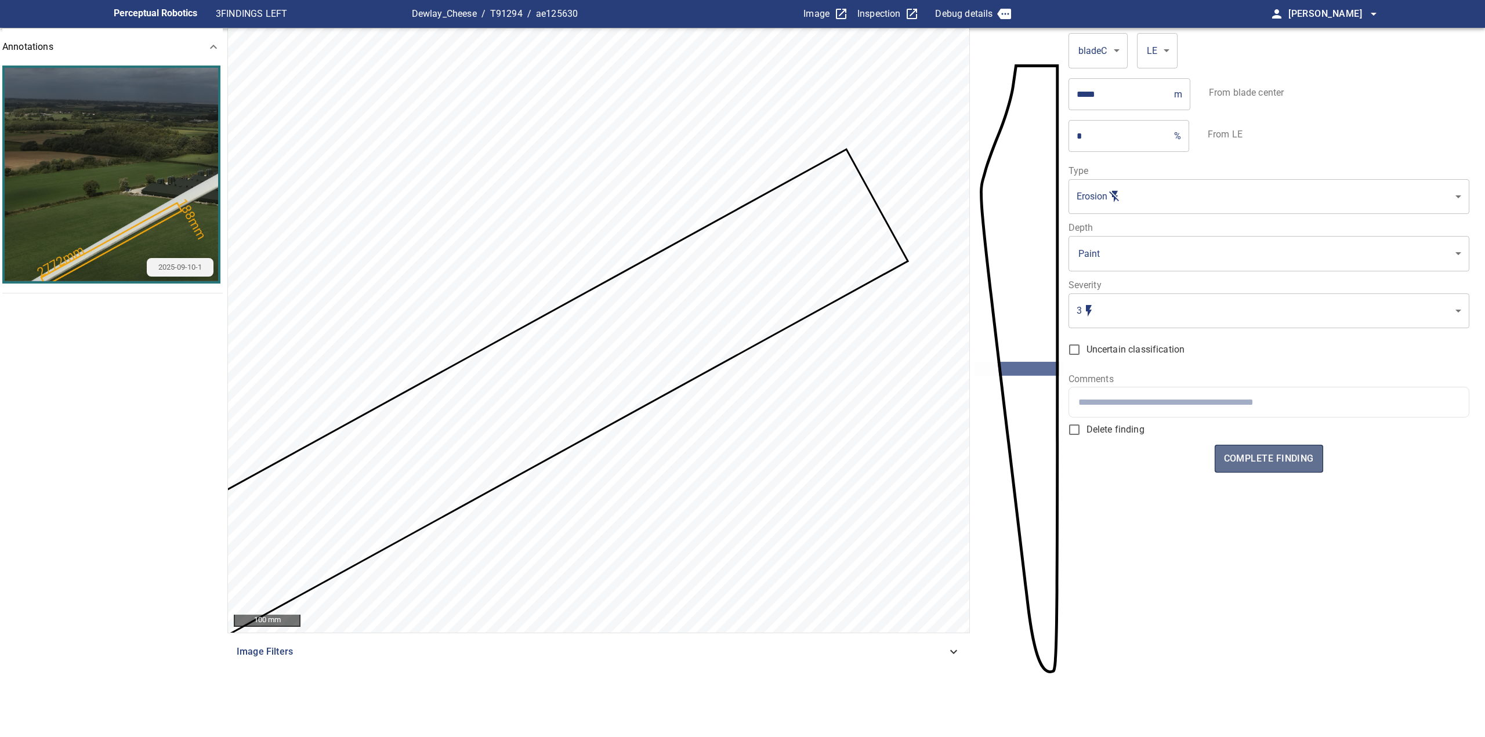
click at [1268, 460] on span "complete finding" at bounding box center [1269, 459] width 90 height 16
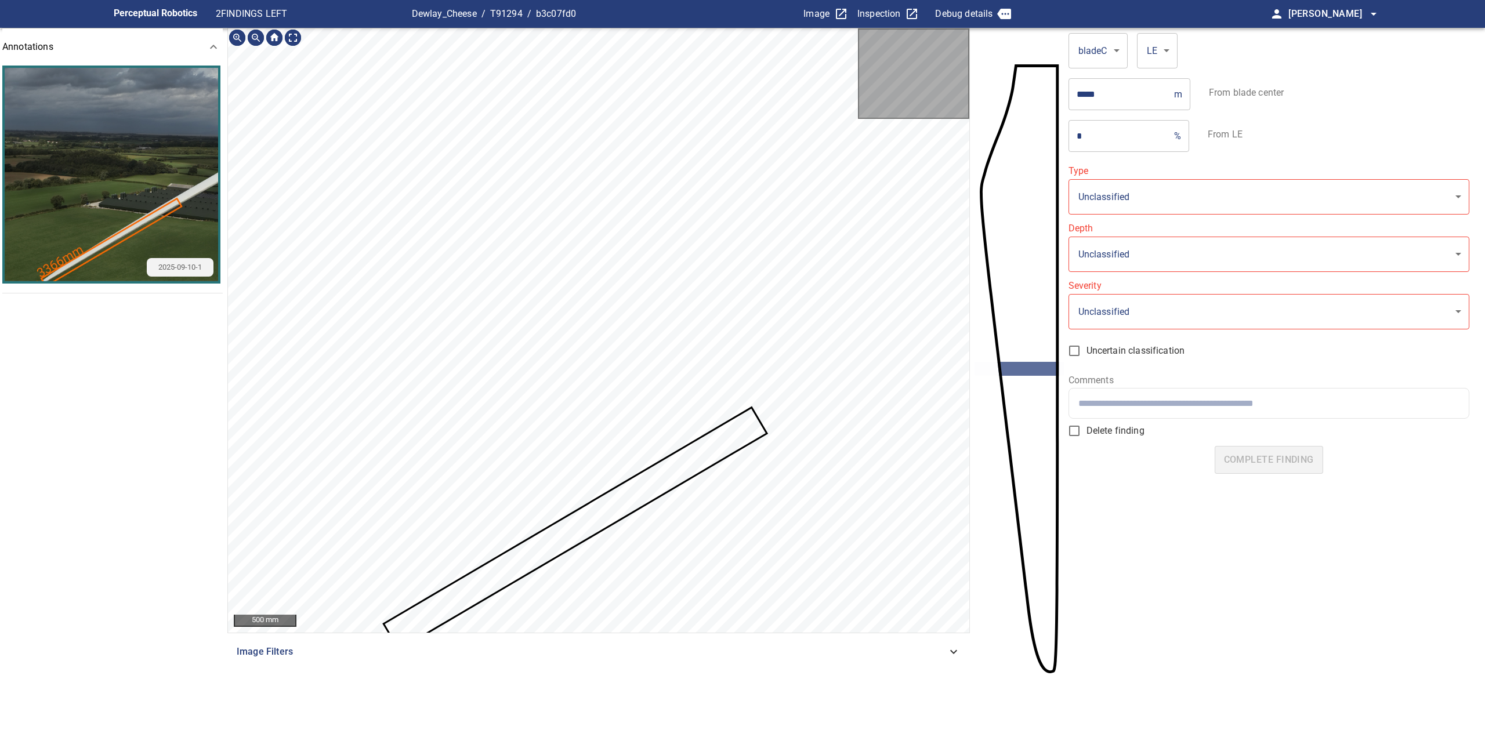
type input "*******"
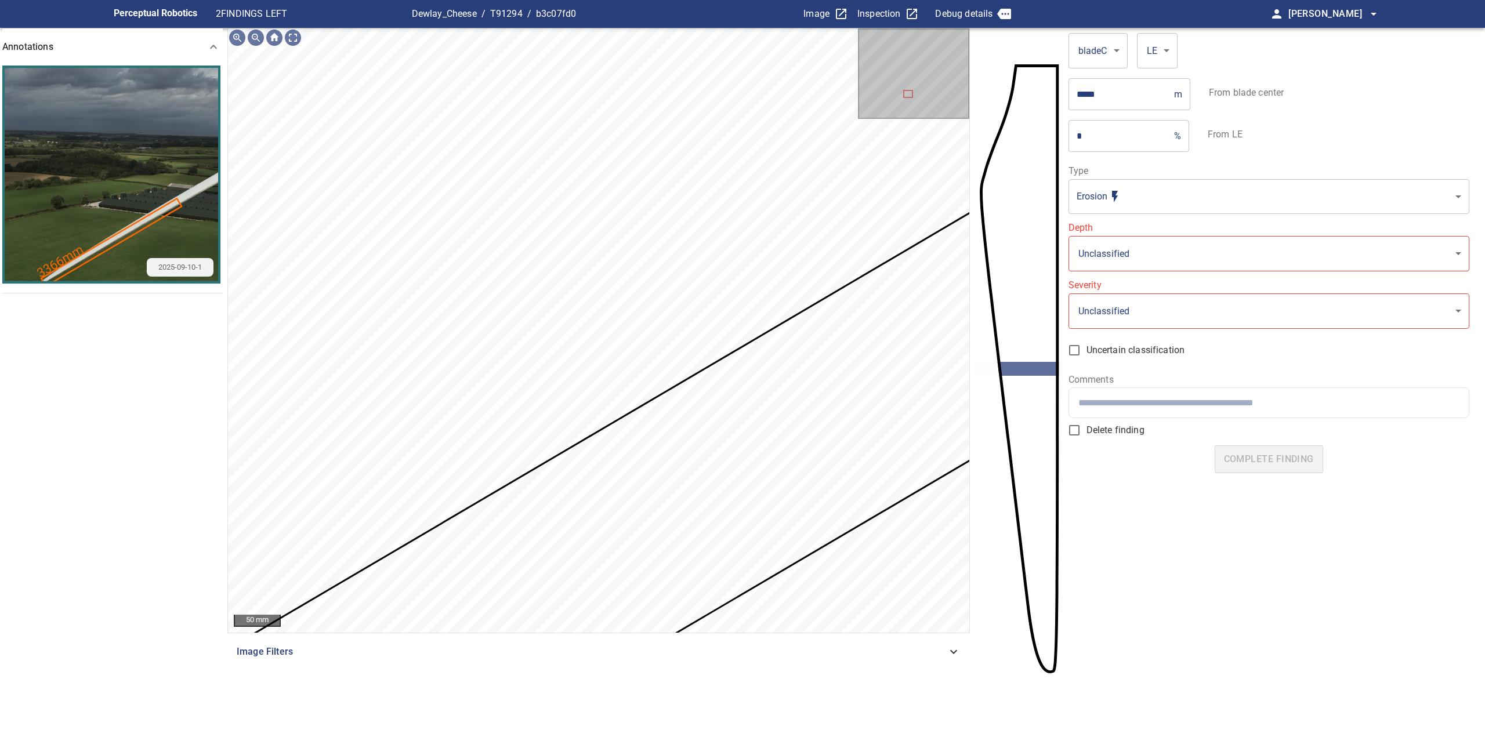
click at [1122, 266] on body "**********" at bounding box center [742, 368] width 1485 height 737
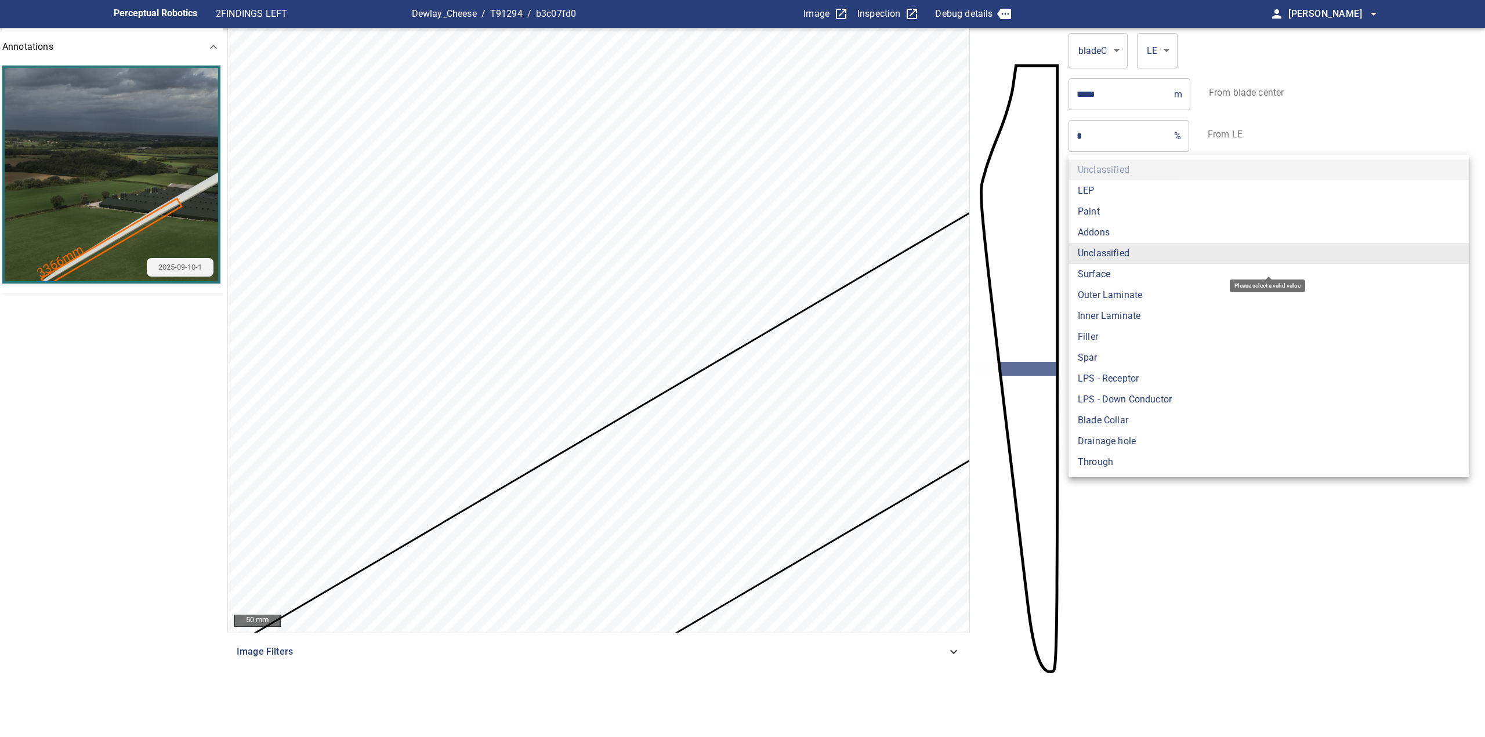
click at [1122, 292] on li "Outer Laminate" at bounding box center [1268, 295] width 401 height 21
type input "**********"
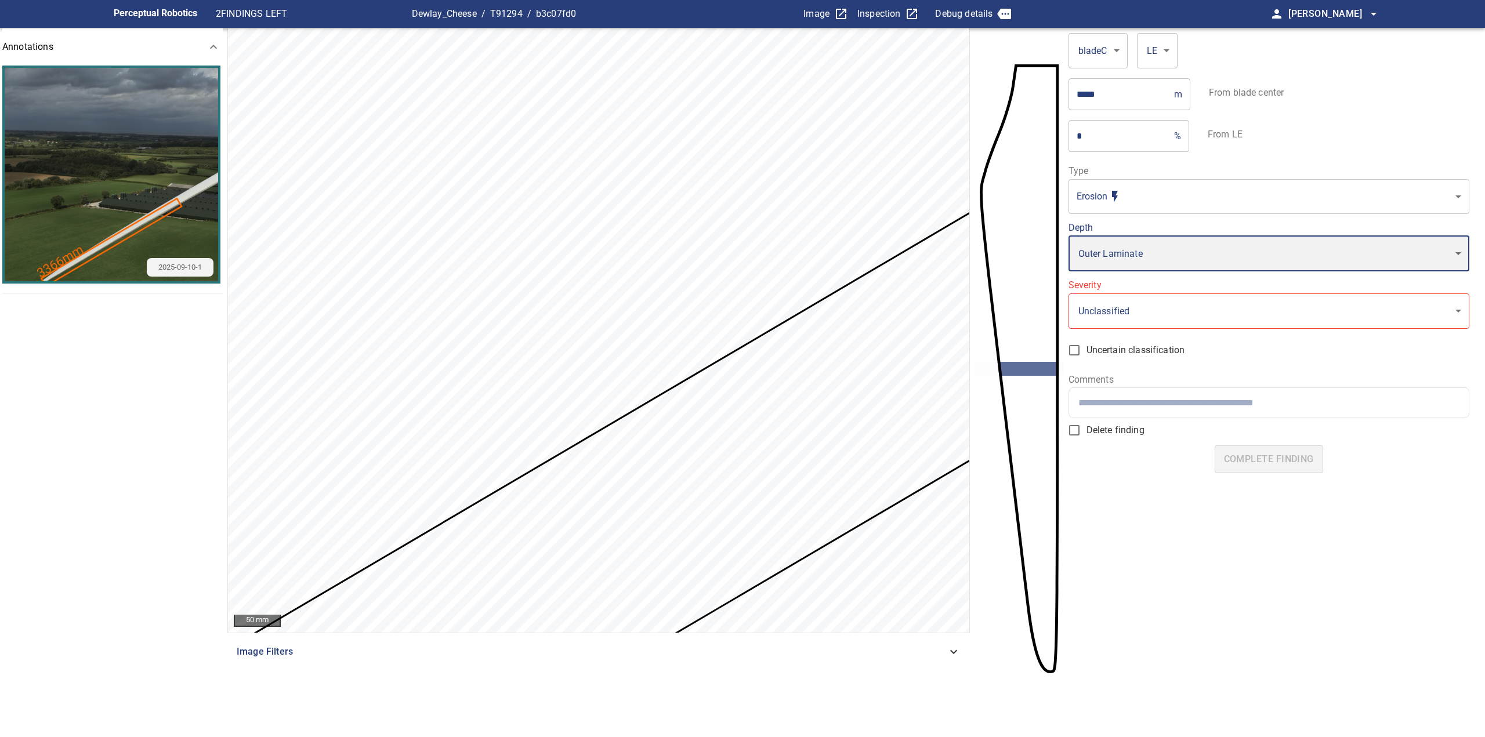
type input "*"
click at [1197, 407] on input "text" at bounding box center [1268, 402] width 381 height 11
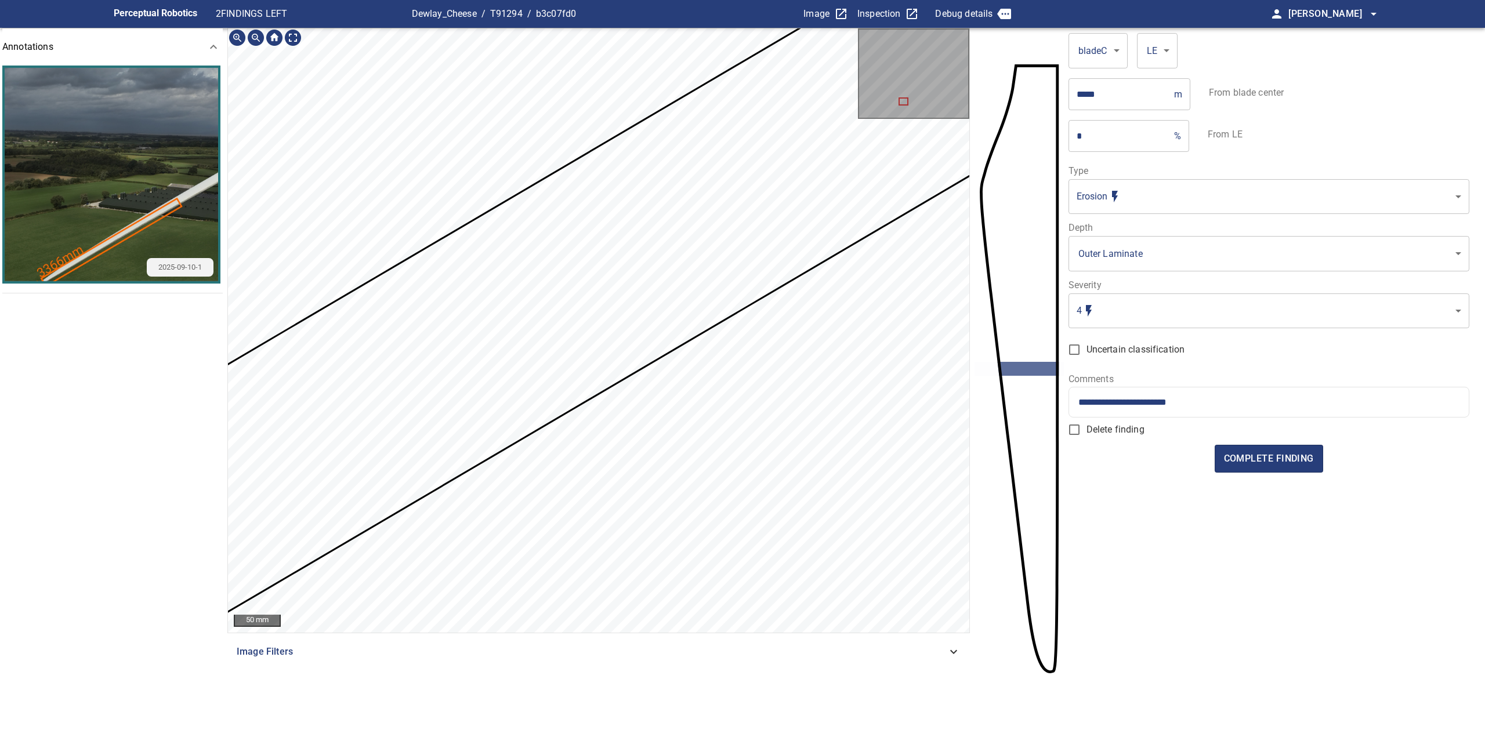
click at [807, 0] on html "**********" at bounding box center [742, 368] width 1485 height 737
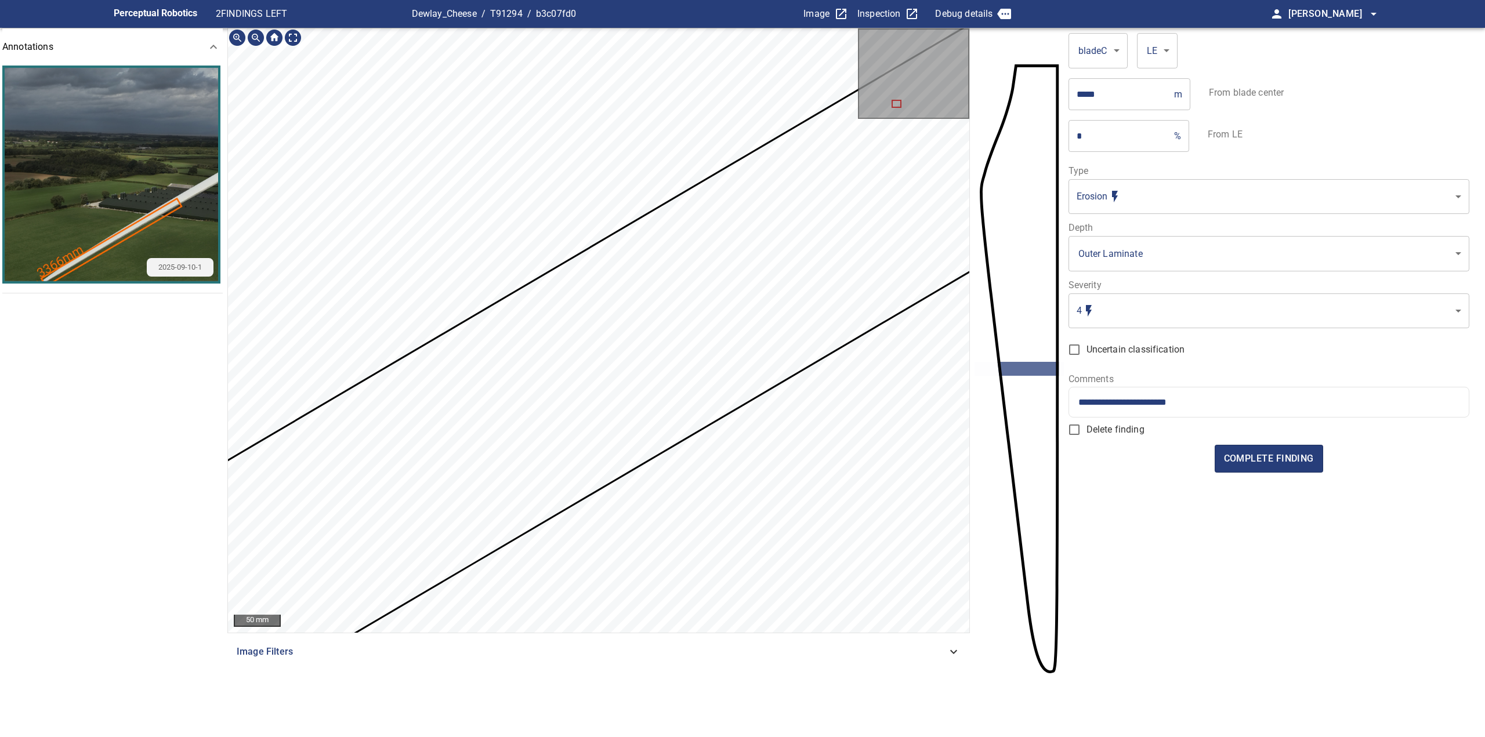
click at [1038, 149] on section "**********" at bounding box center [742, 373] width 1485 height 691
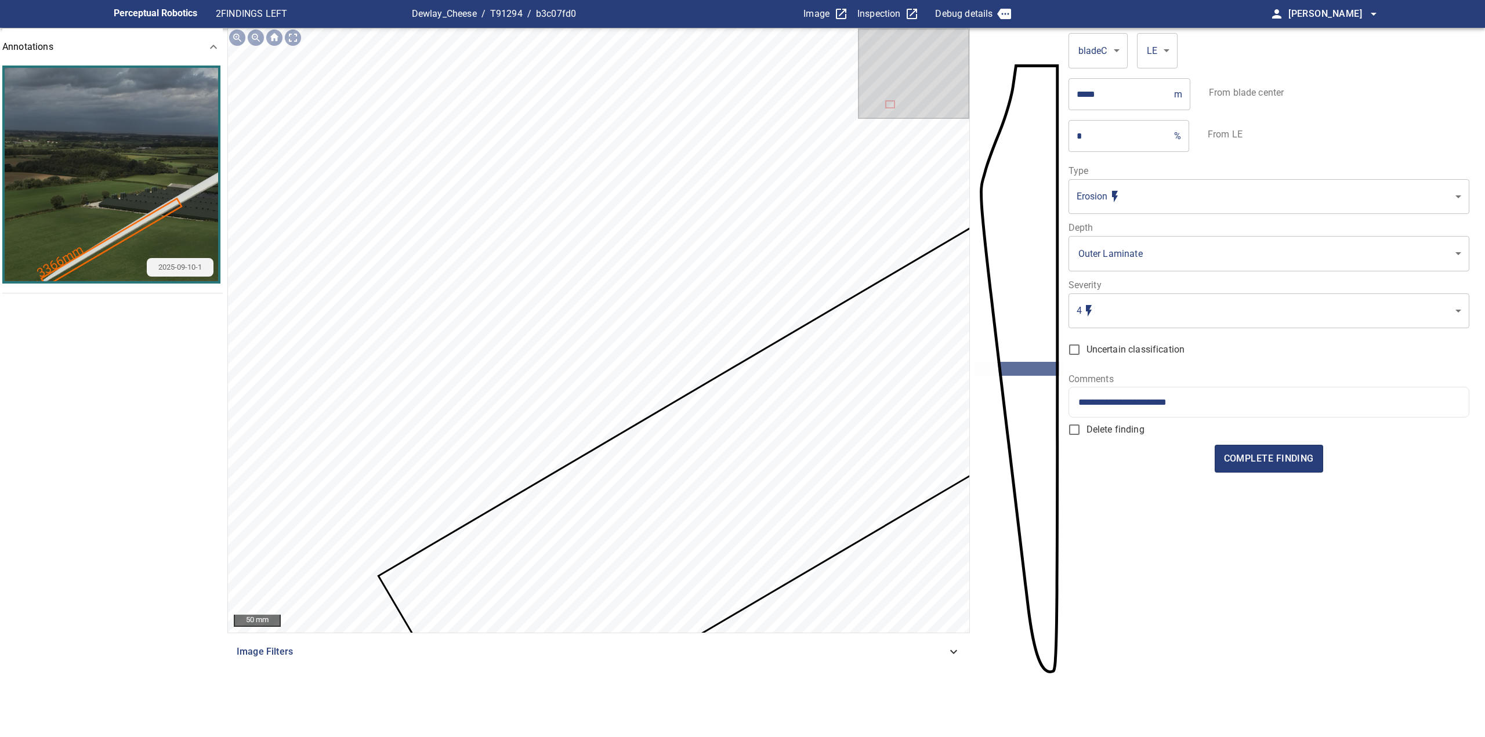
click at [1201, 403] on input "**********" at bounding box center [1268, 402] width 381 height 11
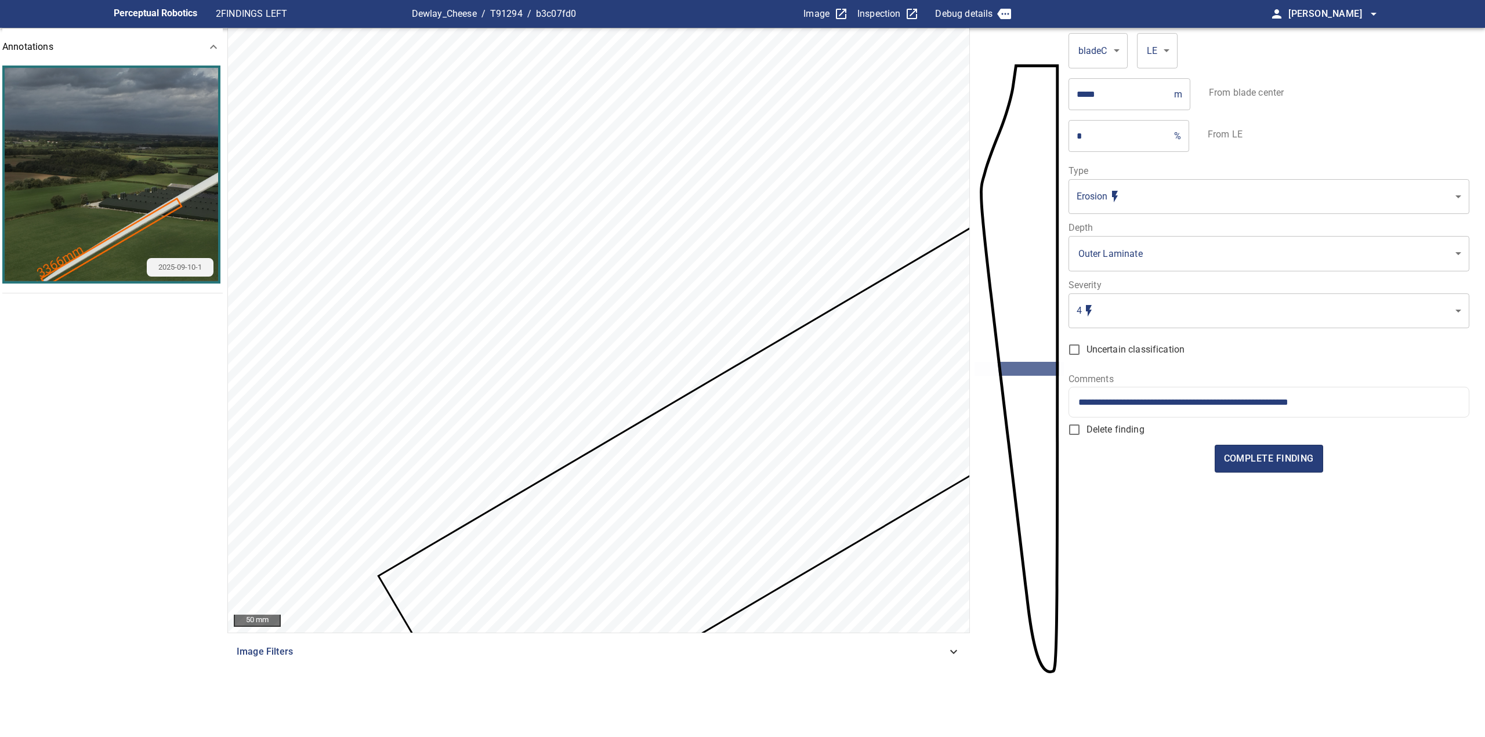
drag, startPoint x: 1361, startPoint y: 407, endPoint x: 1190, endPoint y: 411, distance: 171.7
click at [1190, 411] on div "**********" at bounding box center [1269, 402] width 400 height 30
type input "**********"
click at [1258, 463] on span "complete finding" at bounding box center [1269, 459] width 90 height 16
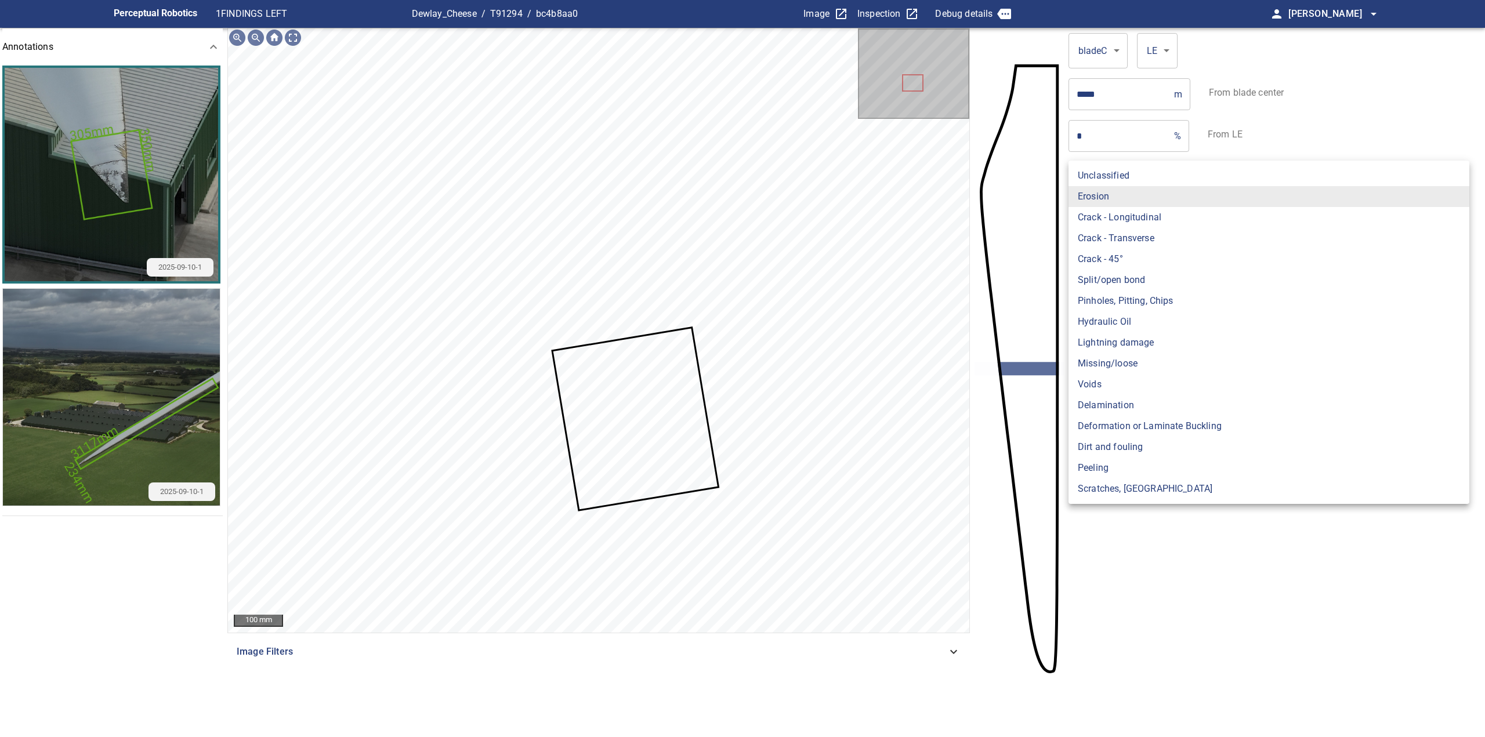
click at [1137, 200] on body "**********" at bounding box center [742, 368] width 1485 height 737
click at [1119, 467] on li "Peeling" at bounding box center [1268, 468] width 401 height 21
type input "*******"
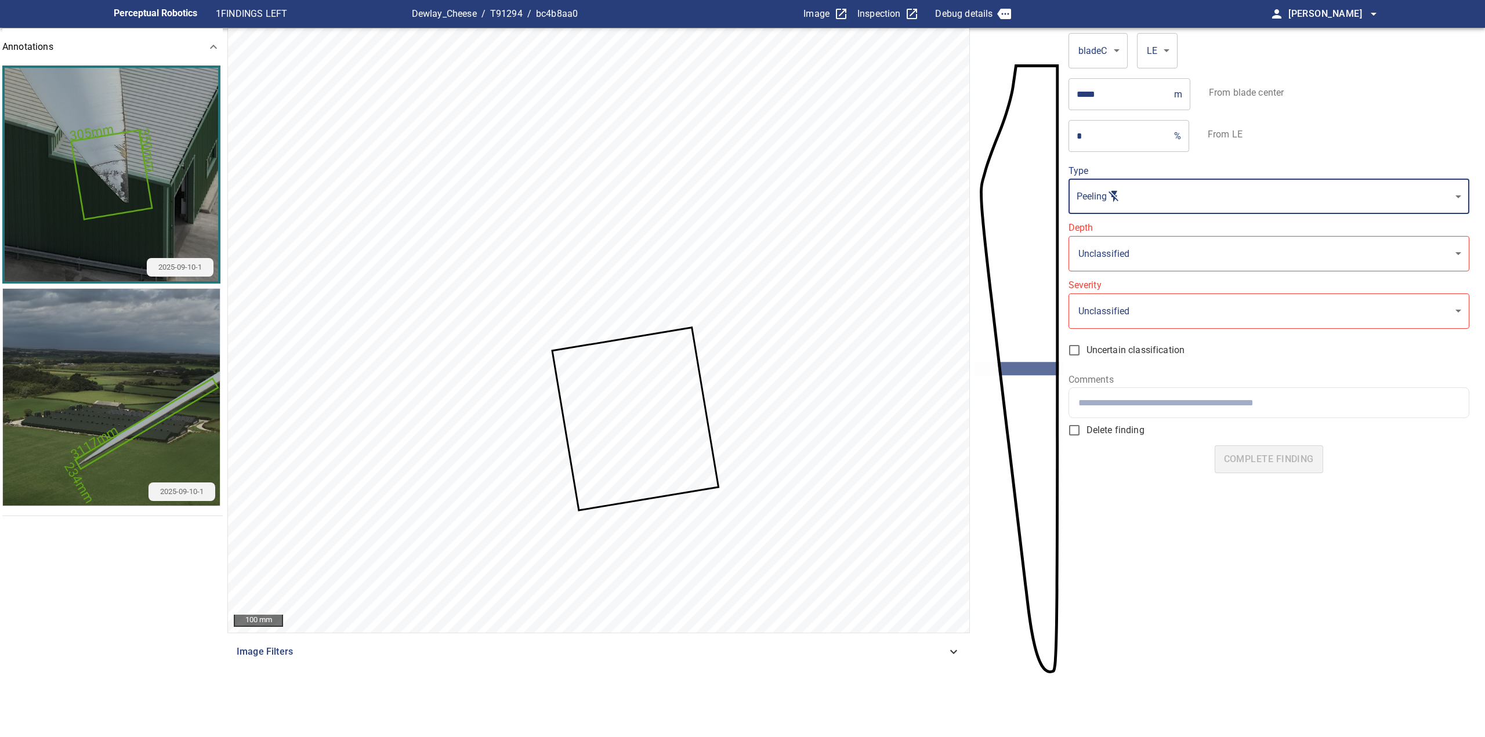
click at [1118, 255] on body "**********" at bounding box center [742, 368] width 1485 height 737
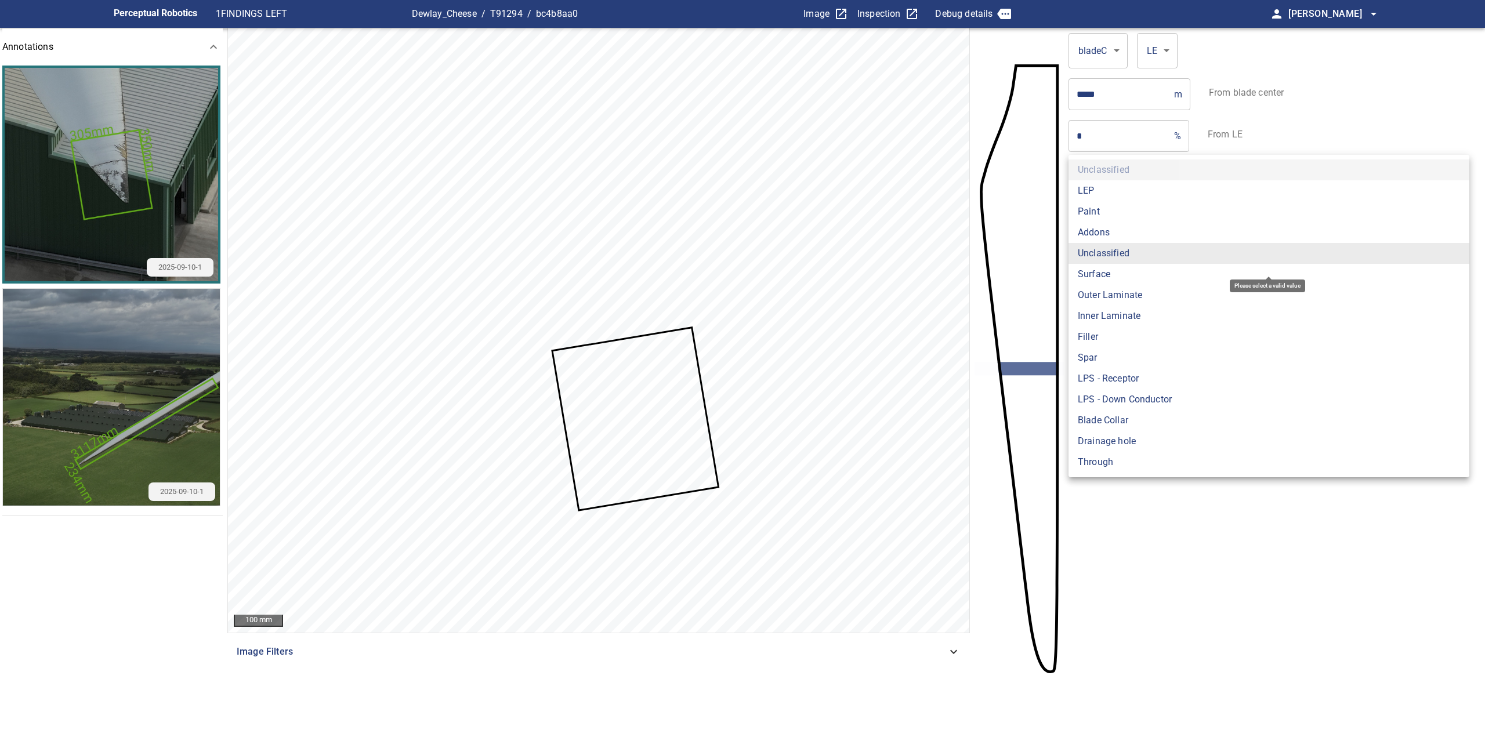
click at [1099, 208] on li "Paint" at bounding box center [1268, 211] width 401 height 21
type input "*****"
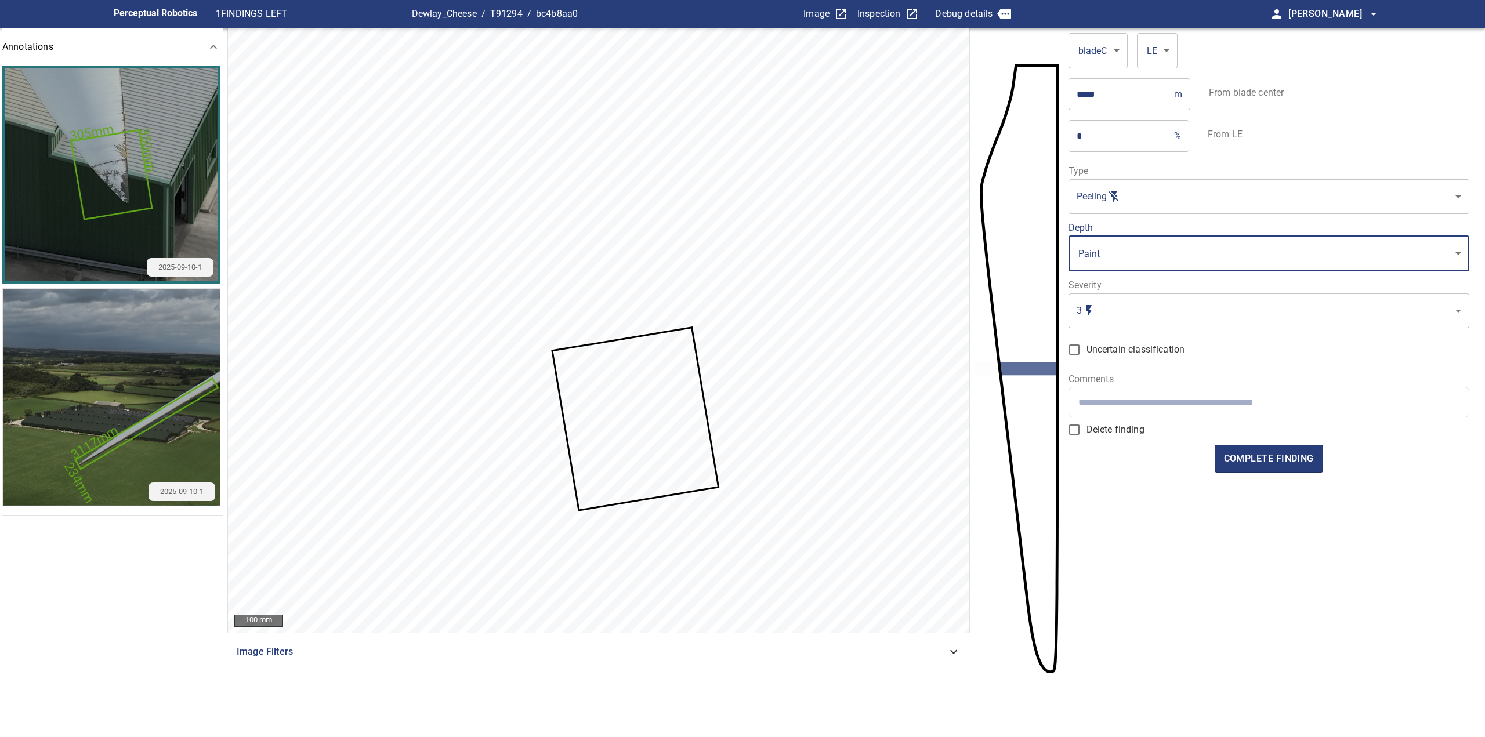
click at [1129, 327] on body "Perceptual Robotics 1 FINDINGS LEFT Dewlay_Cheese / T91294 / bc4b8aa0 Image Ins…" at bounding box center [742, 368] width 1485 height 737
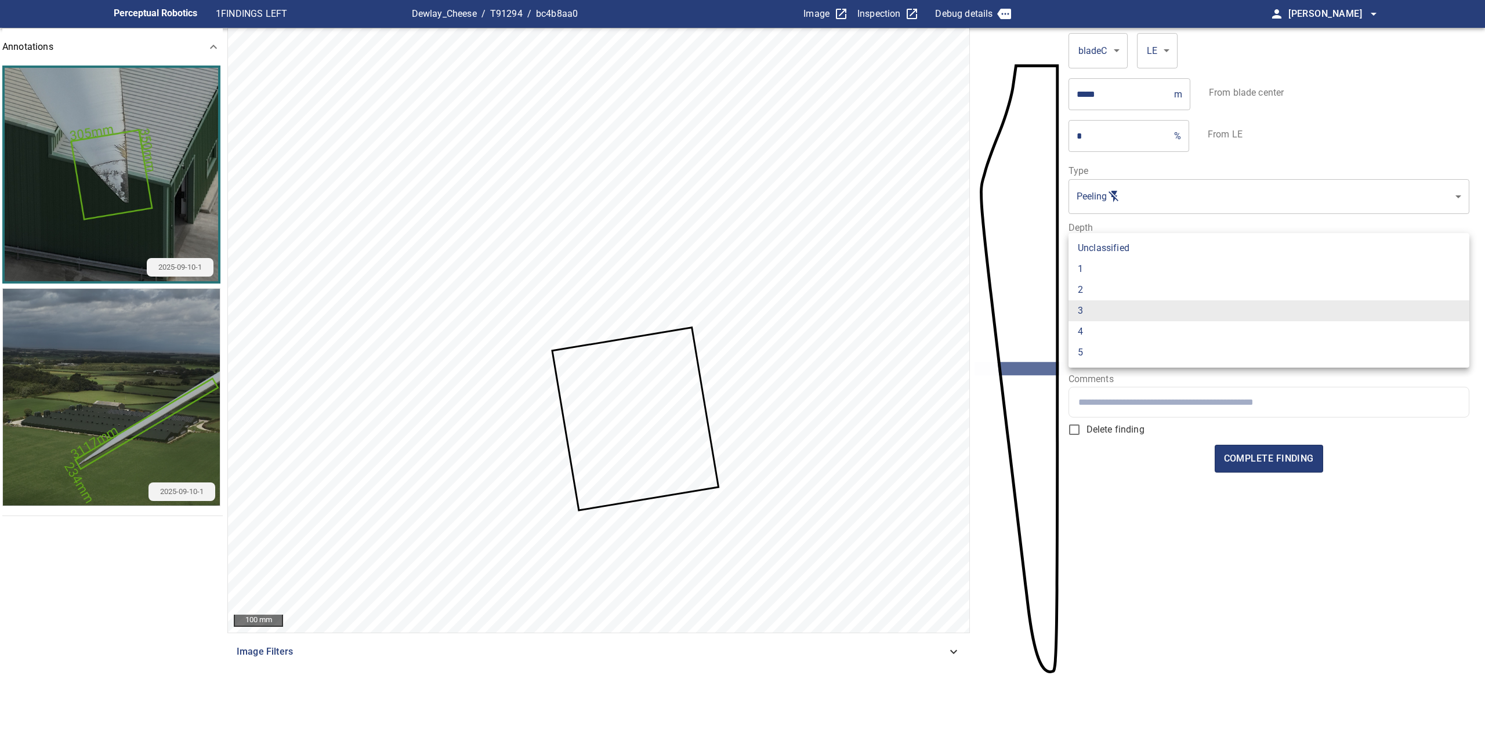
click at [1101, 268] on li "1" at bounding box center [1268, 269] width 401 height 21
type input "*"
click at [1133, 398] on input "text" at bounding box center [1268, 402] width 381 height 11
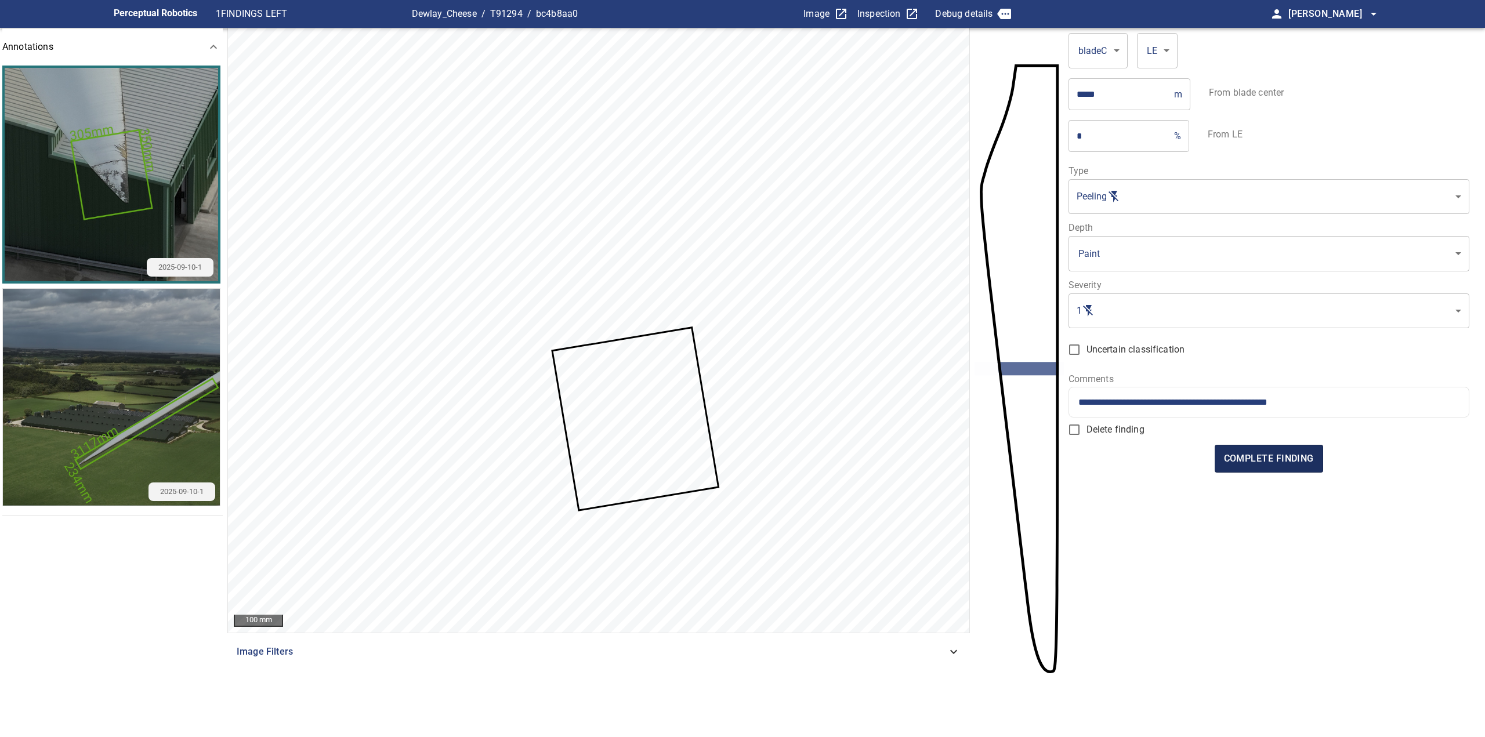
type input "**********"
click at [1287, 447] on button "complete finding" at bounding box center [1269, 459] width 108 height 28
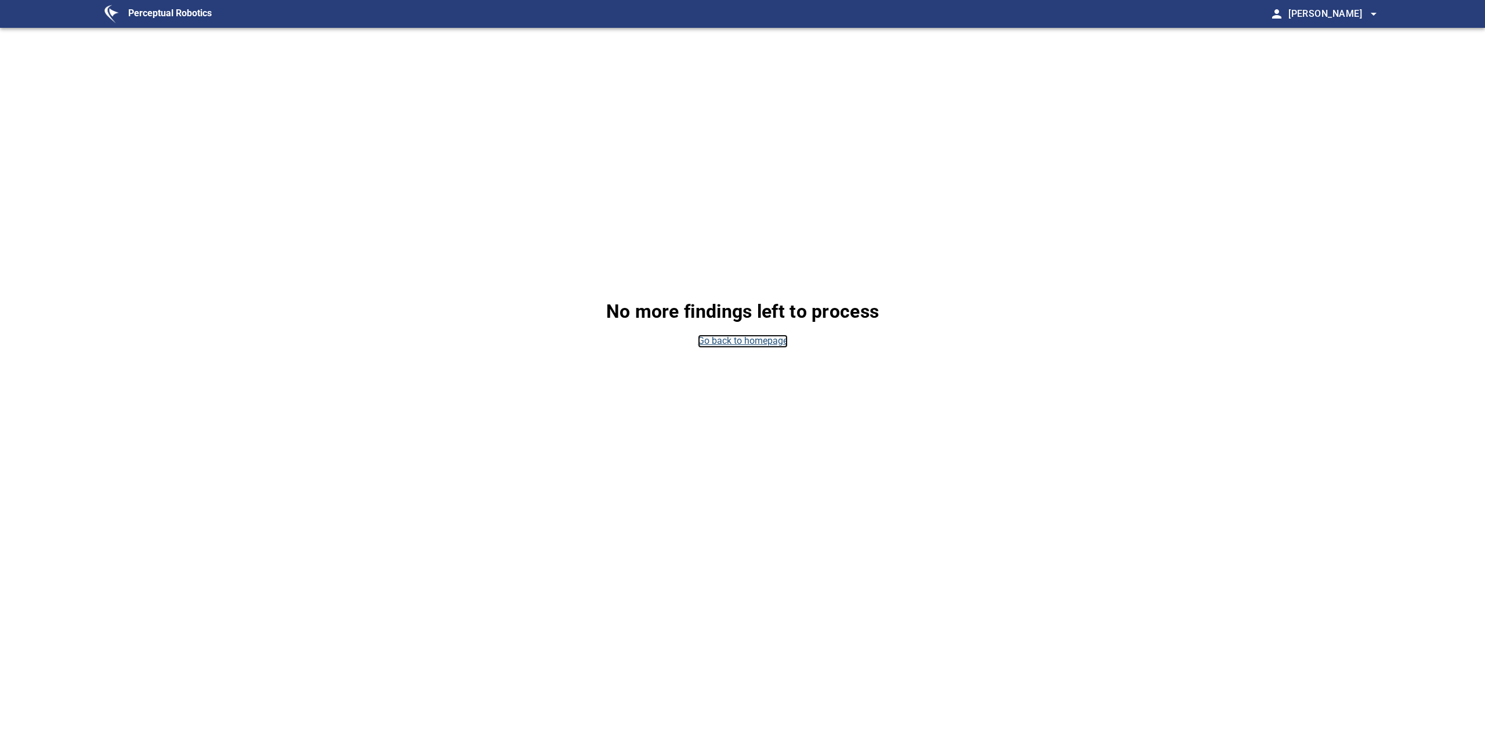
click at [767, 343] on link "Go back to homepage" at bounding box center [743, 341] width 90 height 13
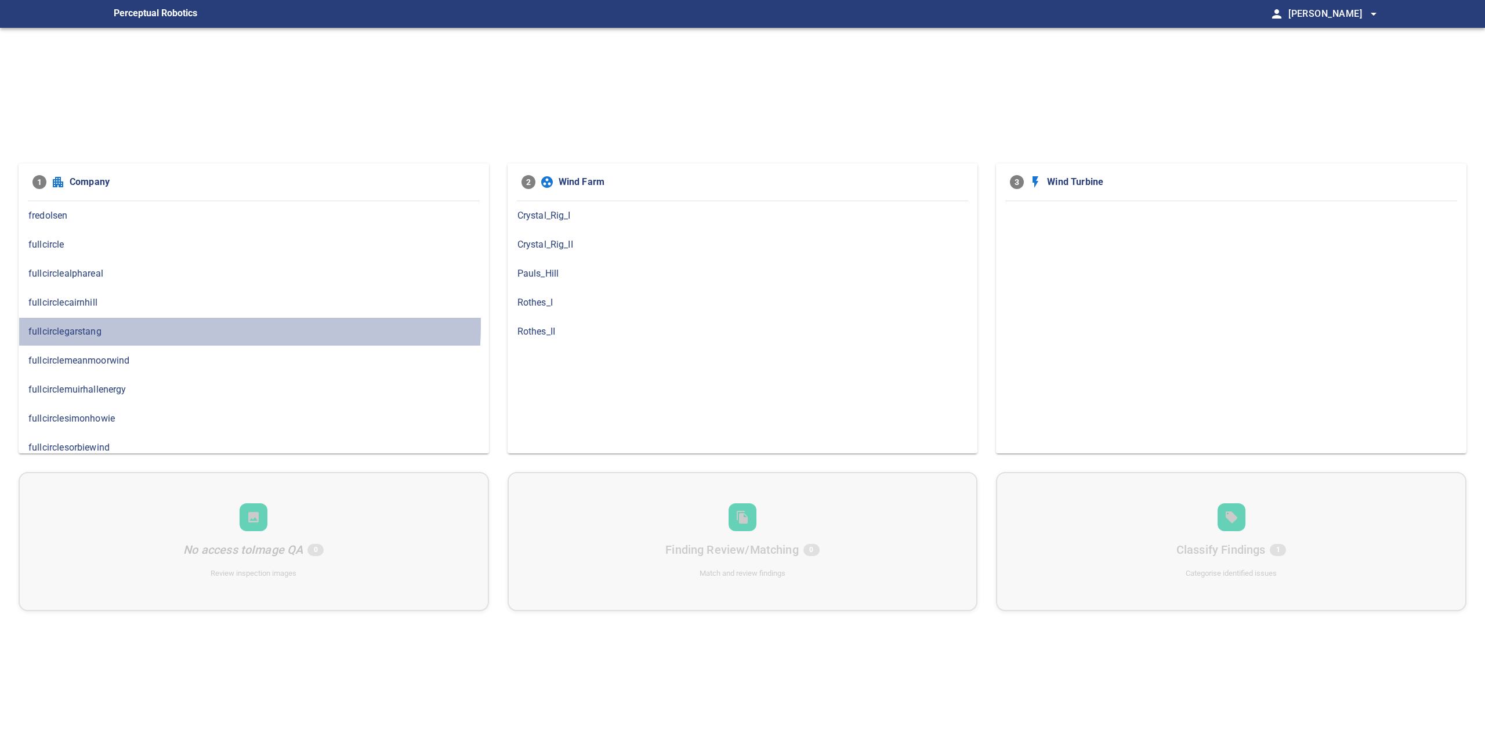
click at [132, 325] on span "fullcirclegarstang" at bounding box center [253, 332] width 451 height 14
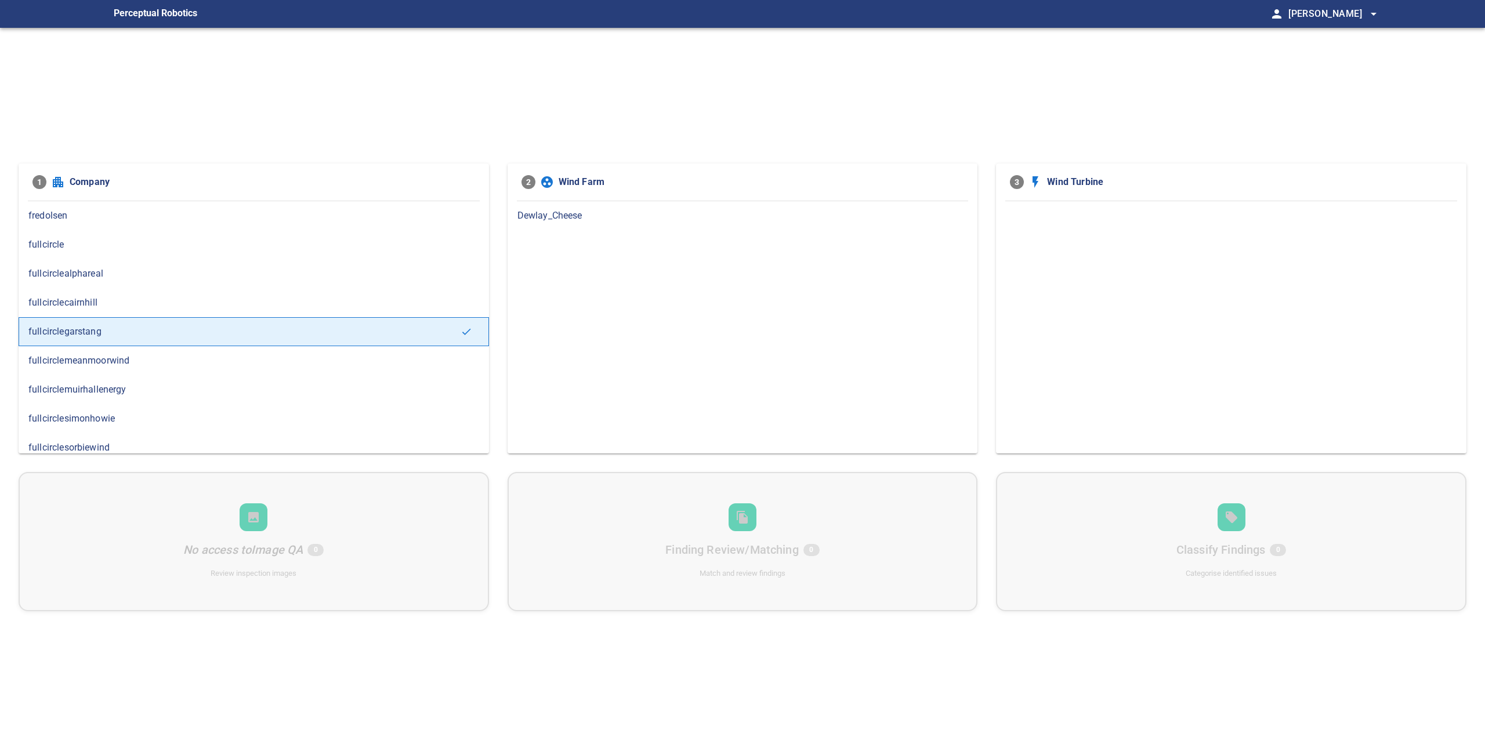
click at [567, 213] on span "Dewlay_Cheese" at bounding box center [742, 216] width 451 height 14
click at [1038, 206] on div "T91294" at bounding box center [1231, 215] width 470 height 29
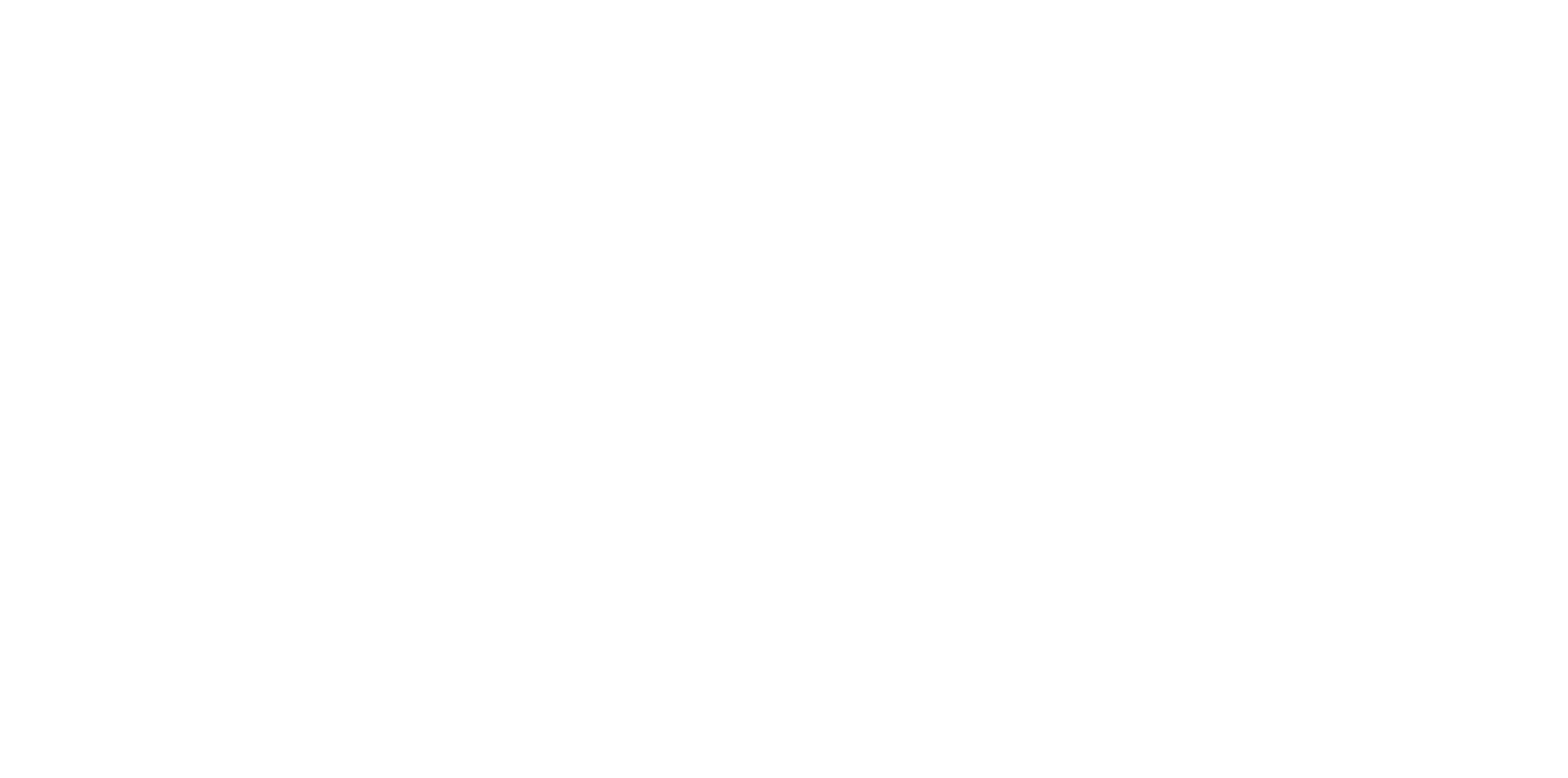
drag, startPoint x: 506, startPoint y: 130, endPoint x: 494, endPoint y: 134, distance: 12.6
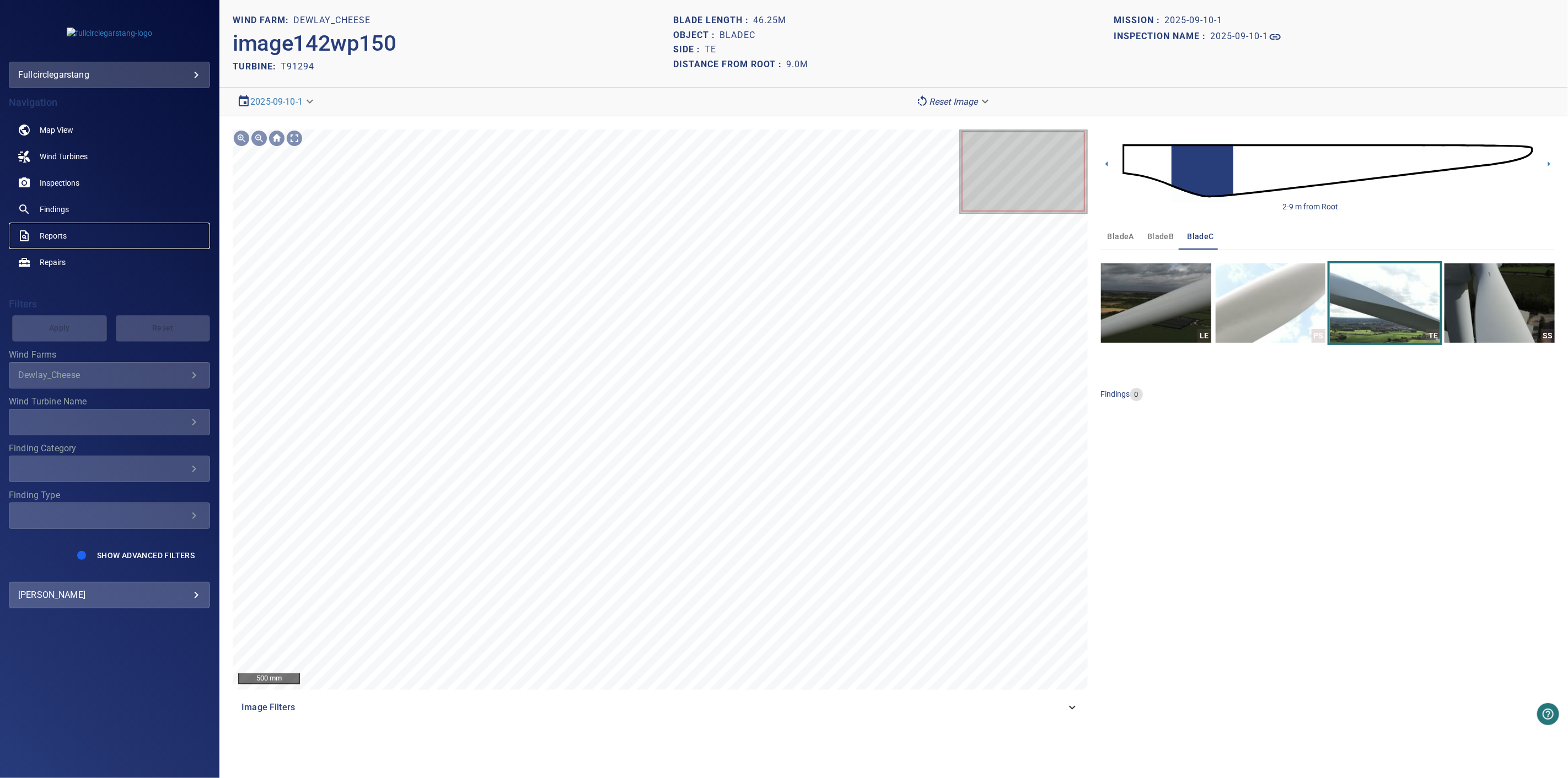
click at [65, 236] on span "Reports" at bounding box center [53, 236] width 27 height 11
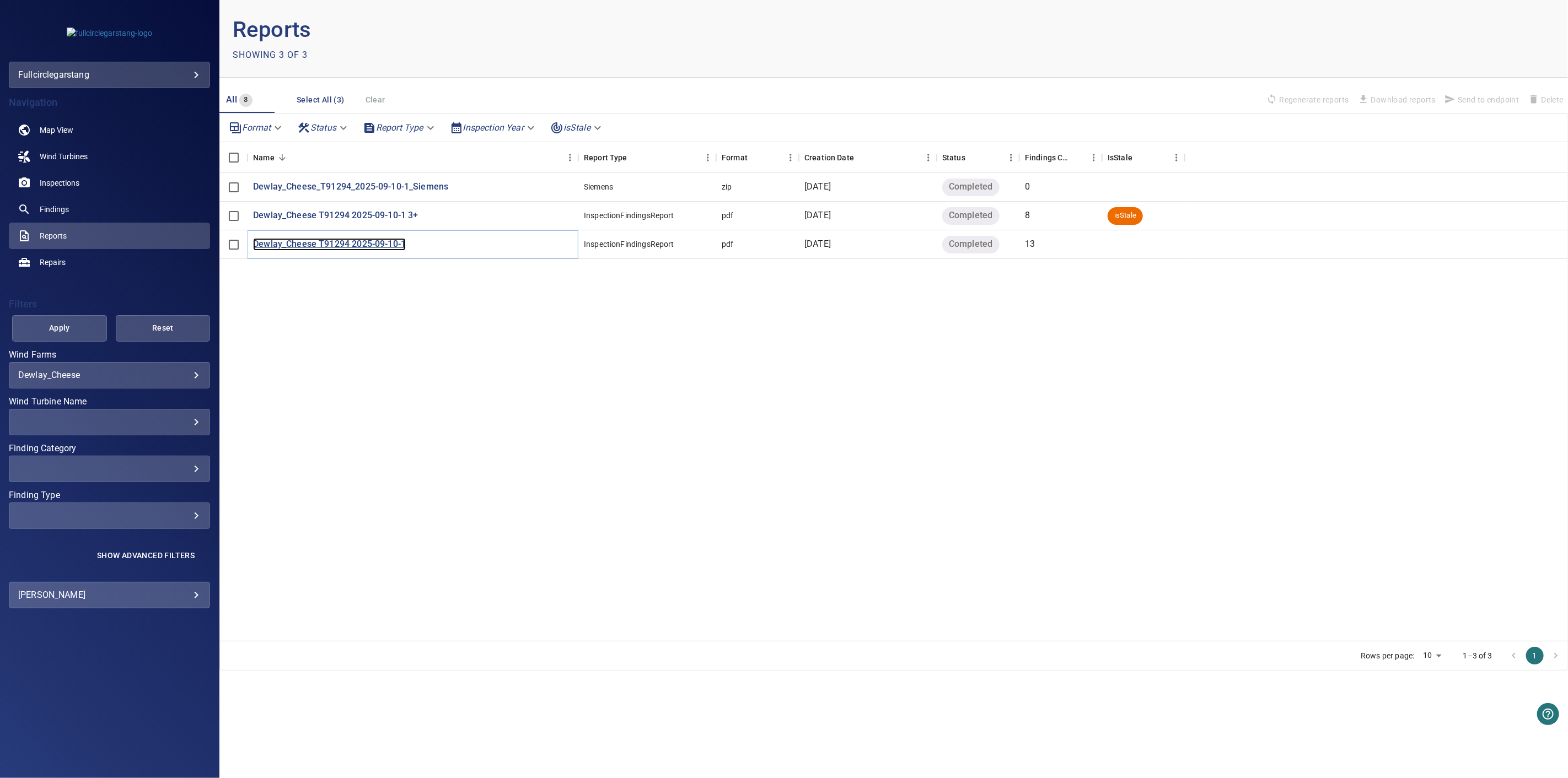
click at [389, 243] on p "Dewlay_Cheese T91294 2025-09-10-1" at bounding box center [329, 244] width 153 height 12
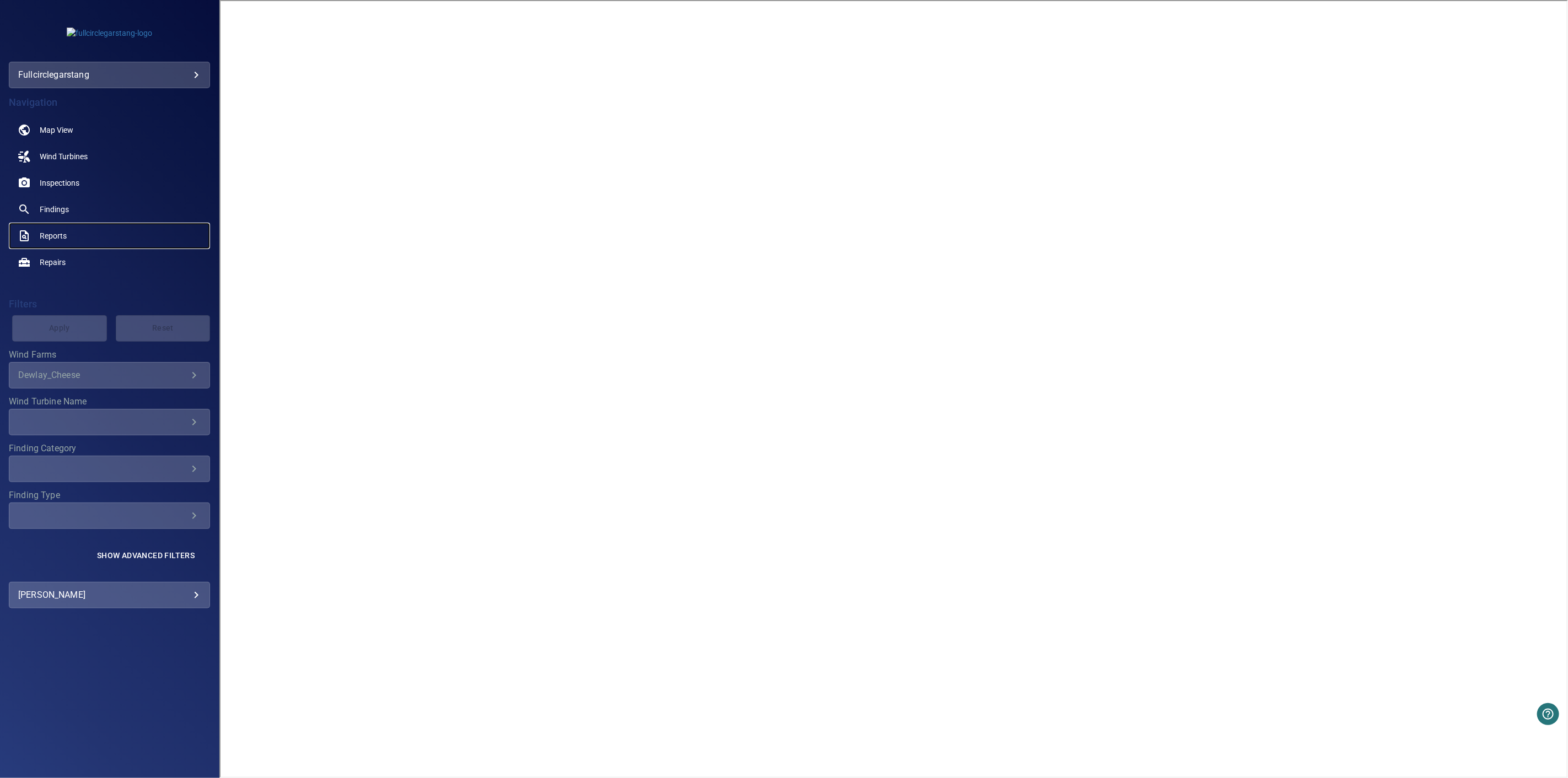
click at [62, 230] on span "Reports" at bounding box center [53, 236] width 27 height 11
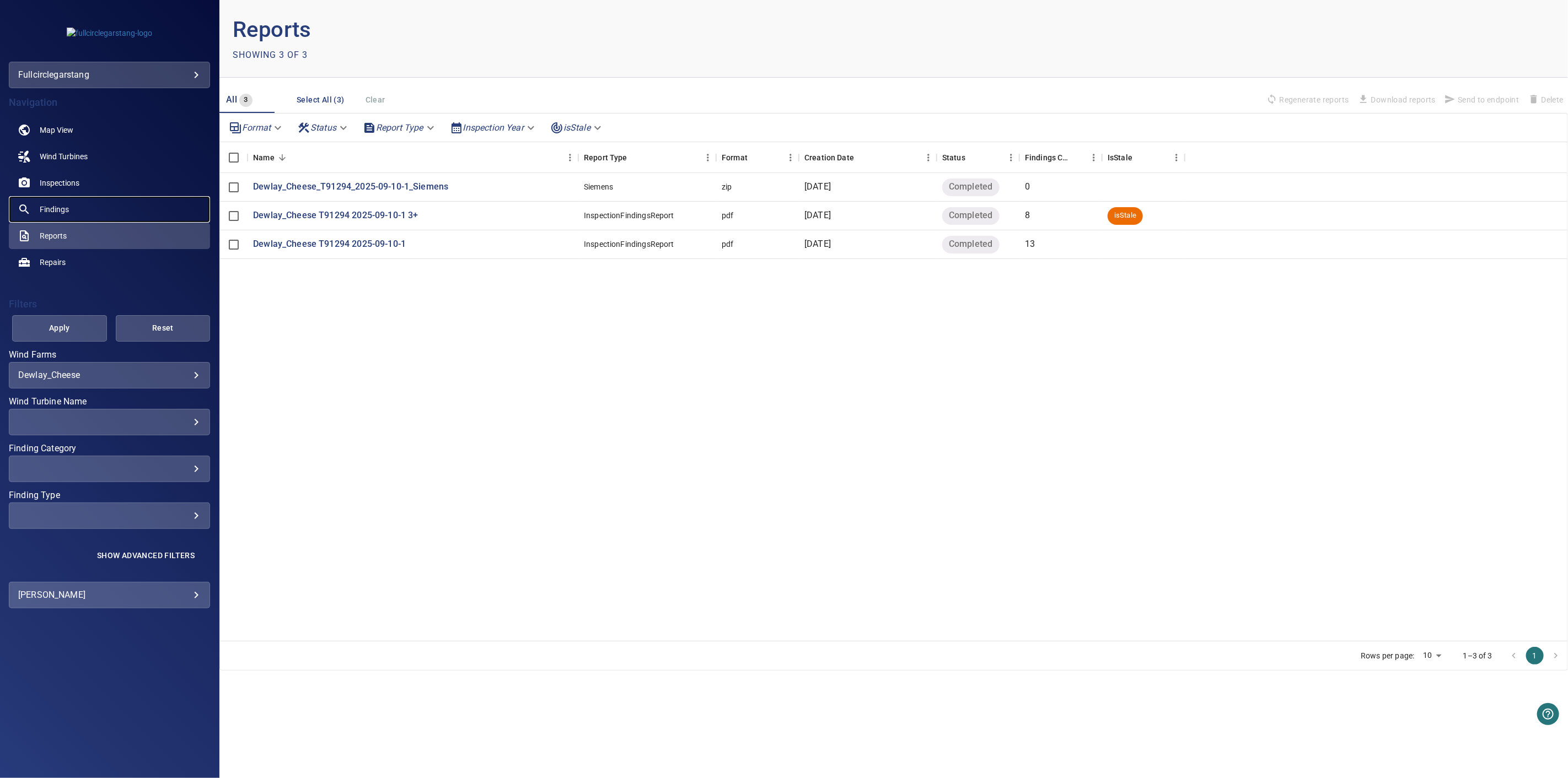
click at [73, 204] on link "Findings" at bounding box center [109, 209] width 201 height 27
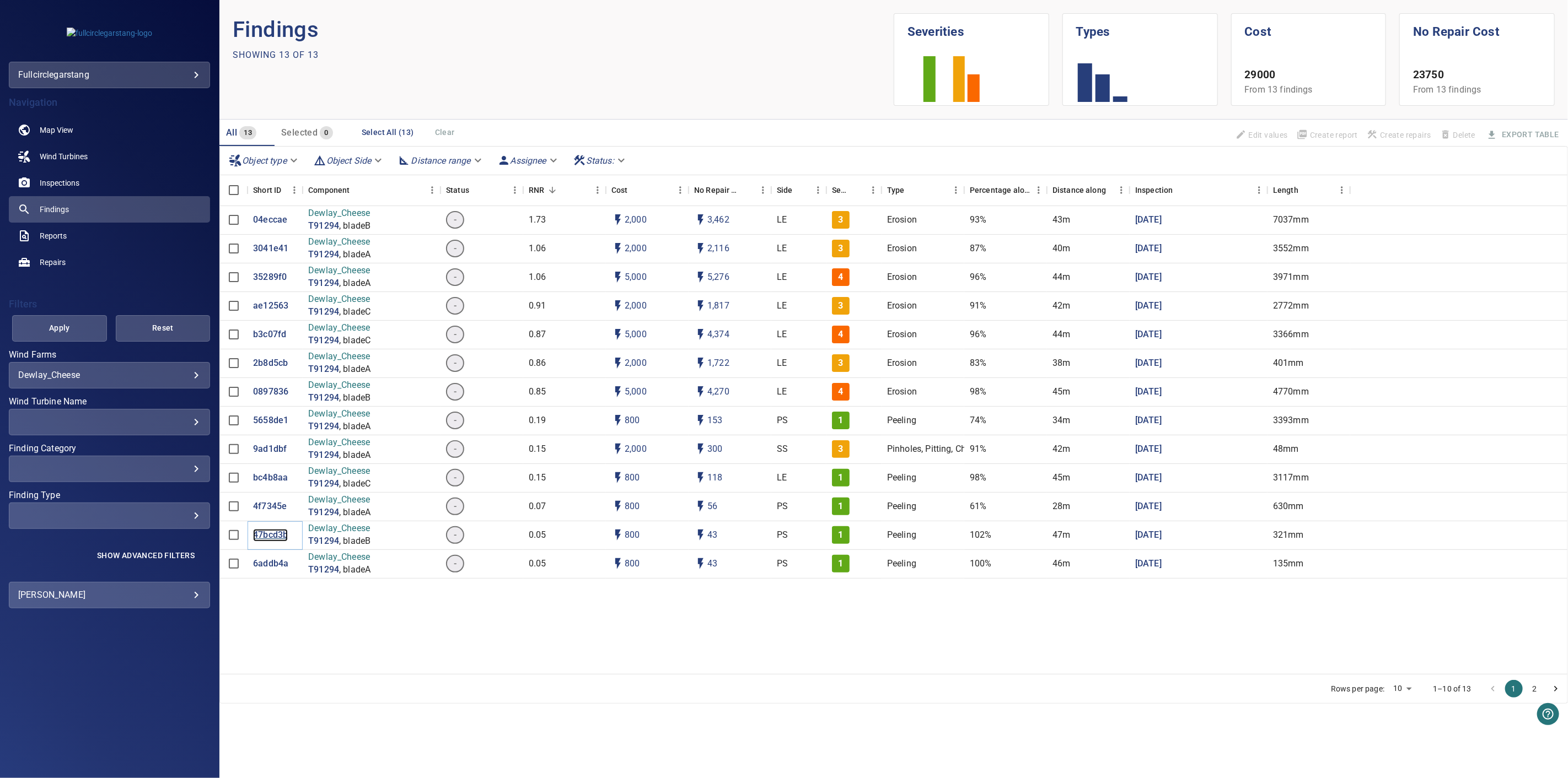
click at [277, 535] on p "47bcd3b" at bounding box center [270, 535] width 35 height 12
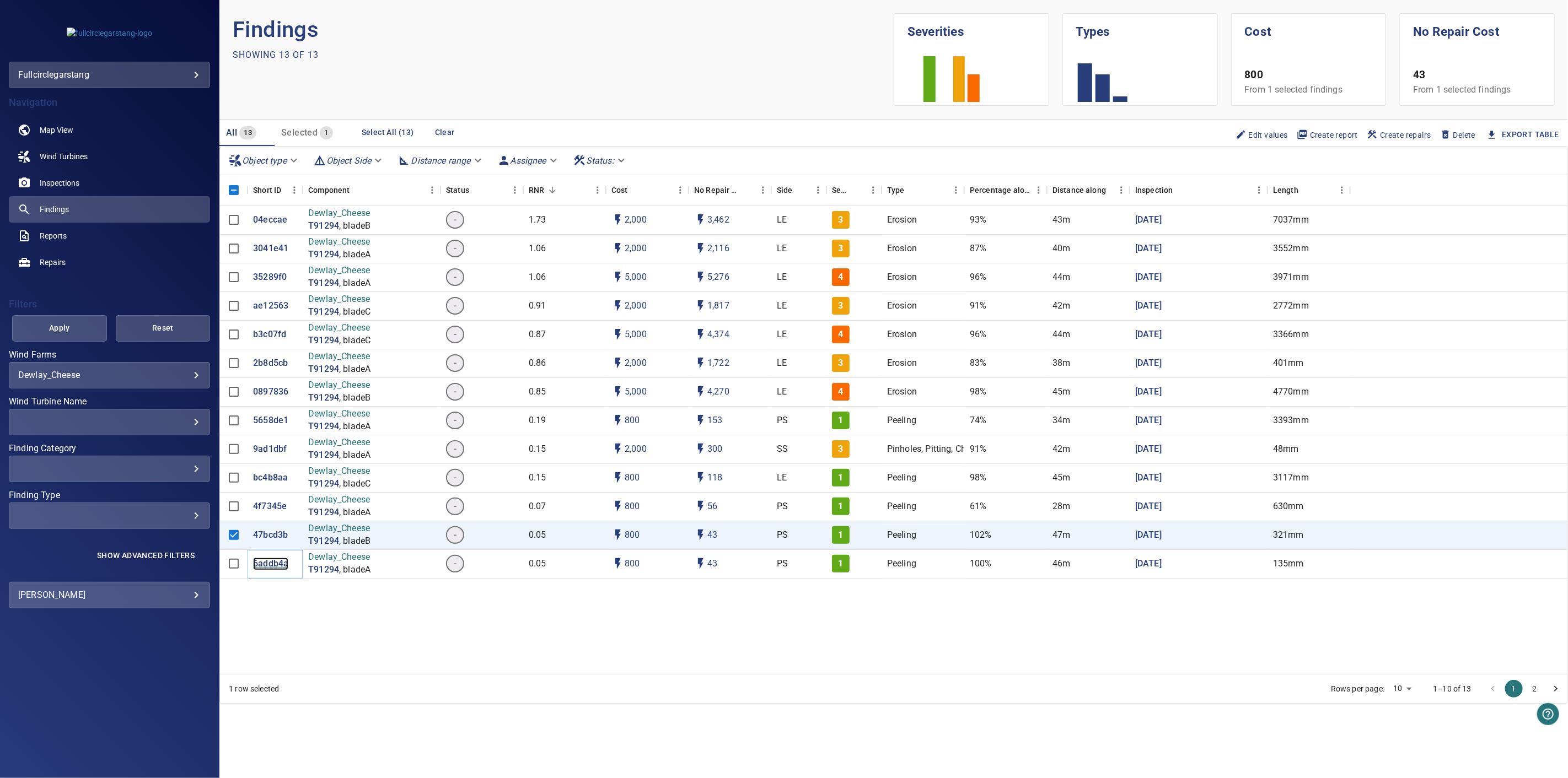
click at [274, 562] on p "6addb4a" at bounding box center [270, 563] width 35 height 12
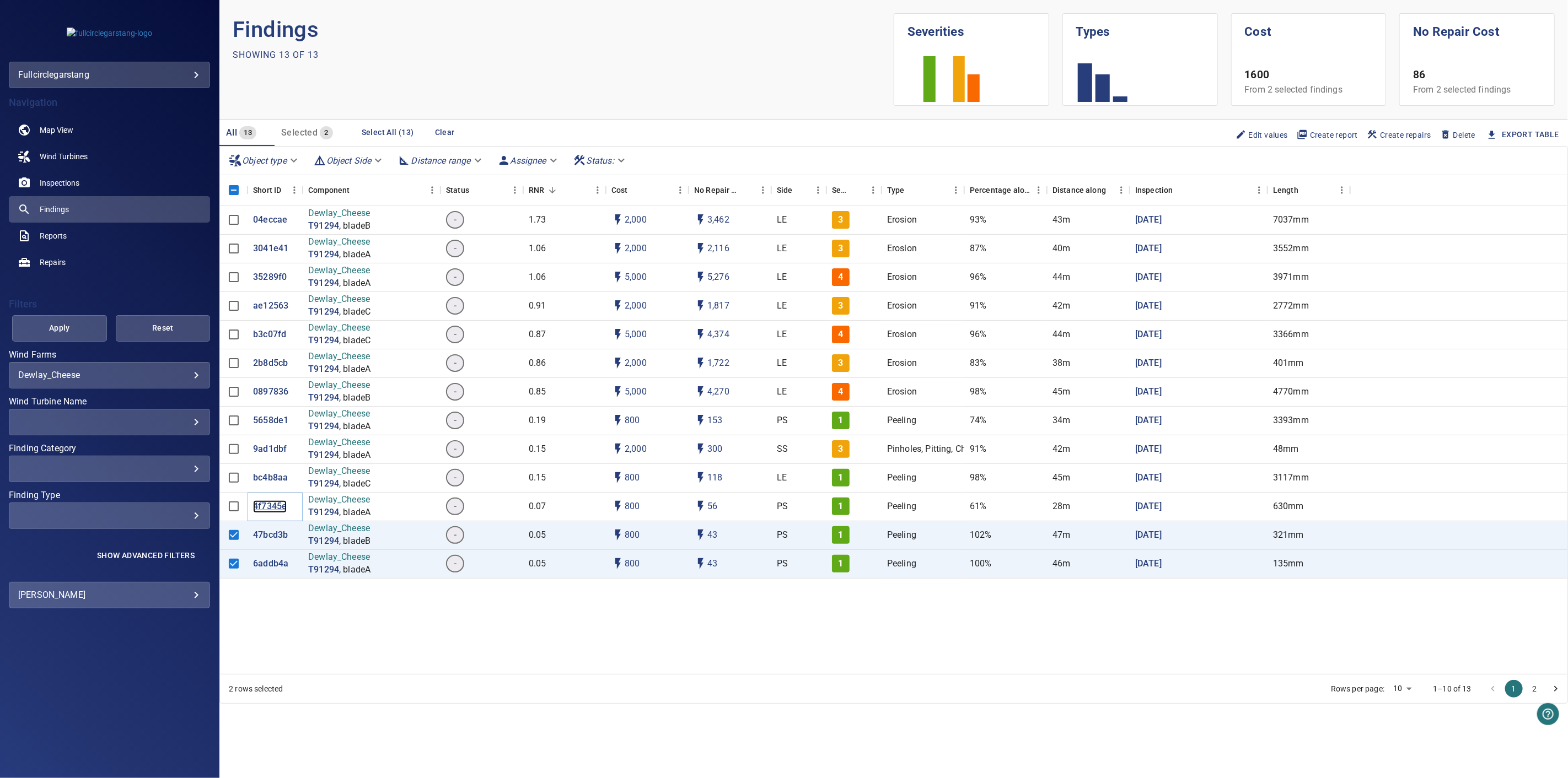
click at [263, 505] on p "4f7345e" at bounding box center [269, 506] width 33 height 12
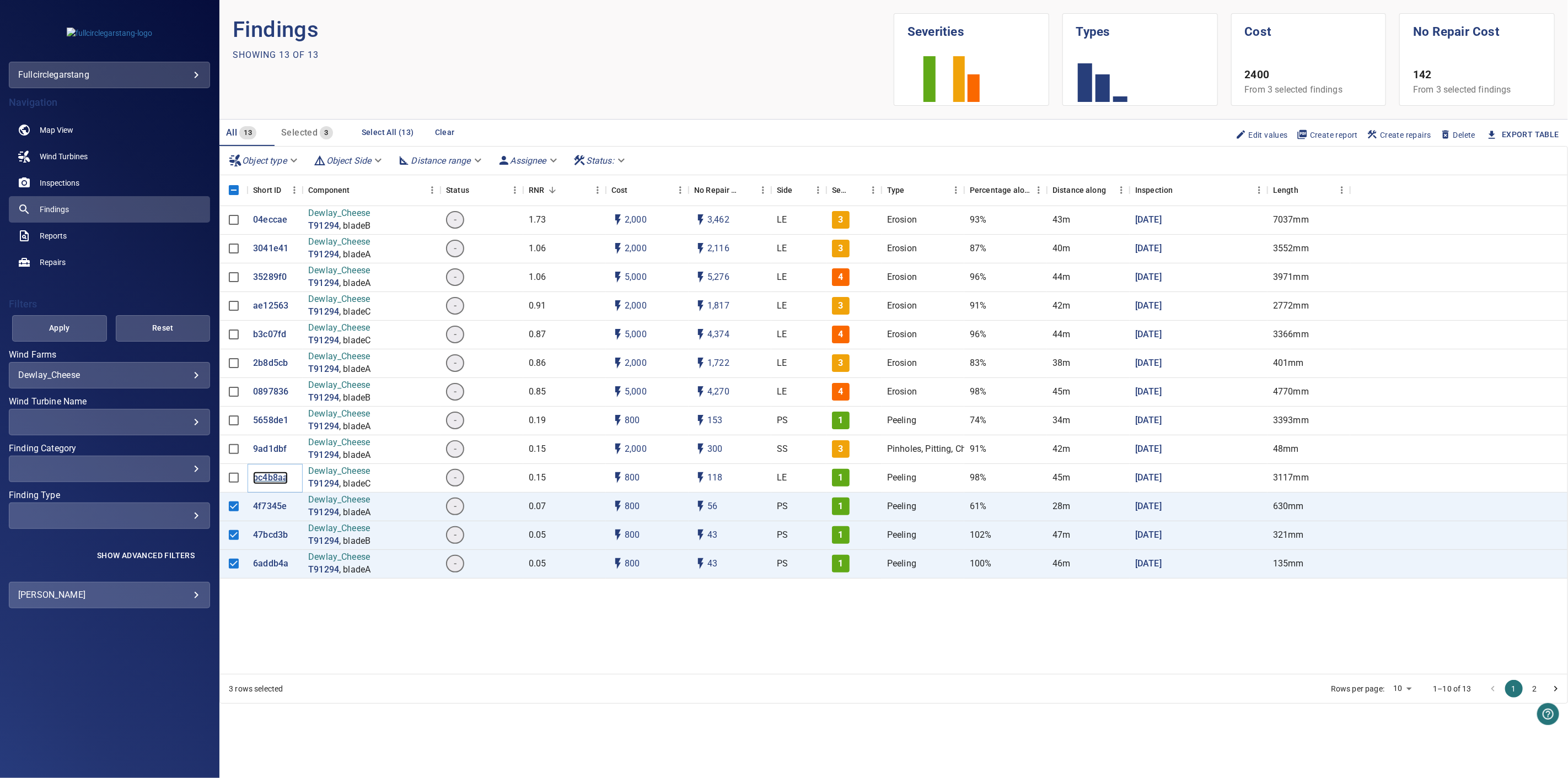
click at [271, 476] on p "bc4b8aa" at bounding box center [270, 477] width 35 height 12
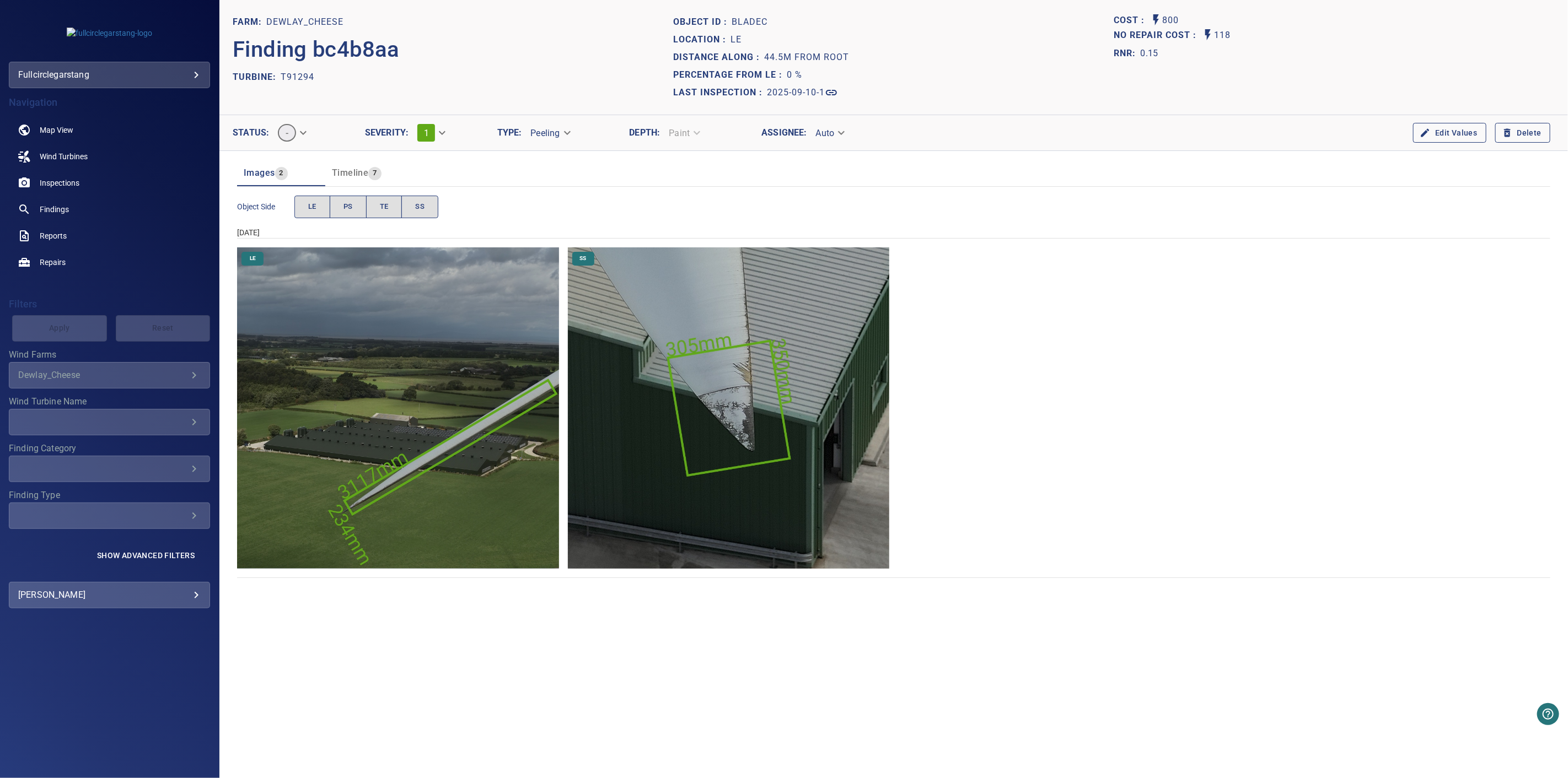
click at [345, 372] on img "Dewlay_Cheese/T91294/2025-09-10-1/2025-09-10-1/image125wp130.jpg" at bounding box center [397, 408] width 321 height 321
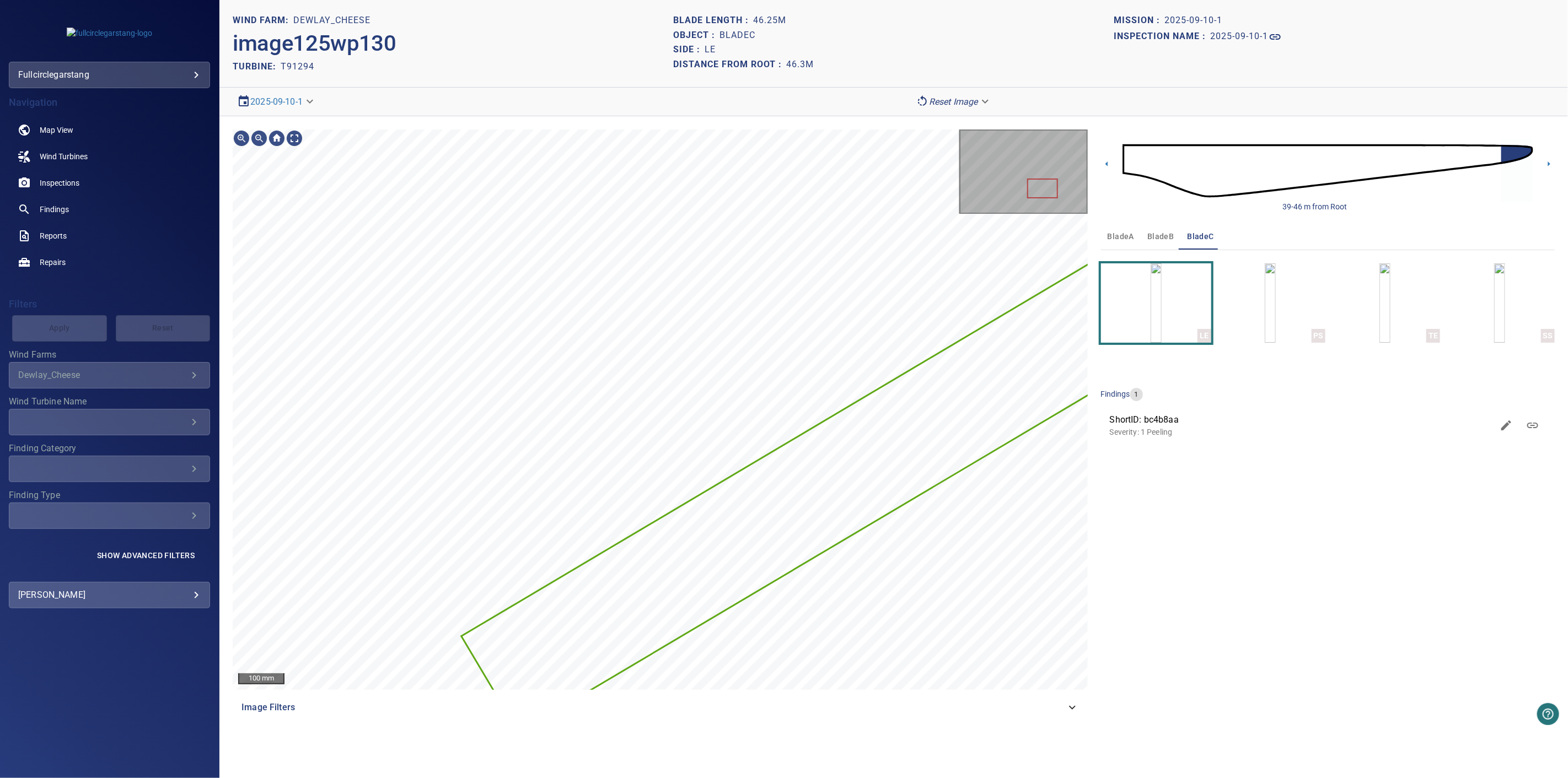
click at [943, 96] on body "**********" at bounding box center [784, 389] width 1568 height 778
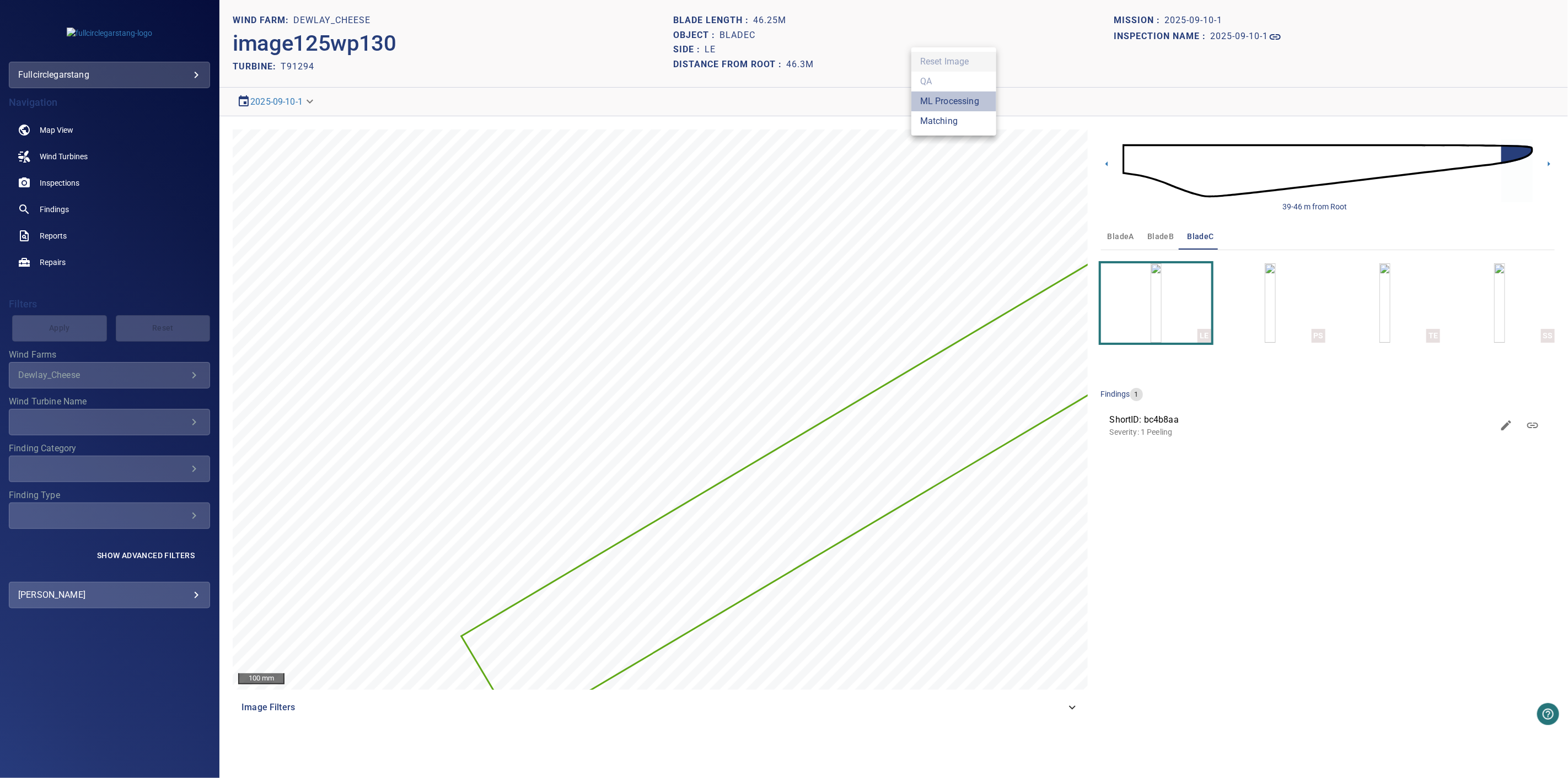
click at [962, 103] on li "ML Processing" at bounding box center [953, 101] width 85 height 20
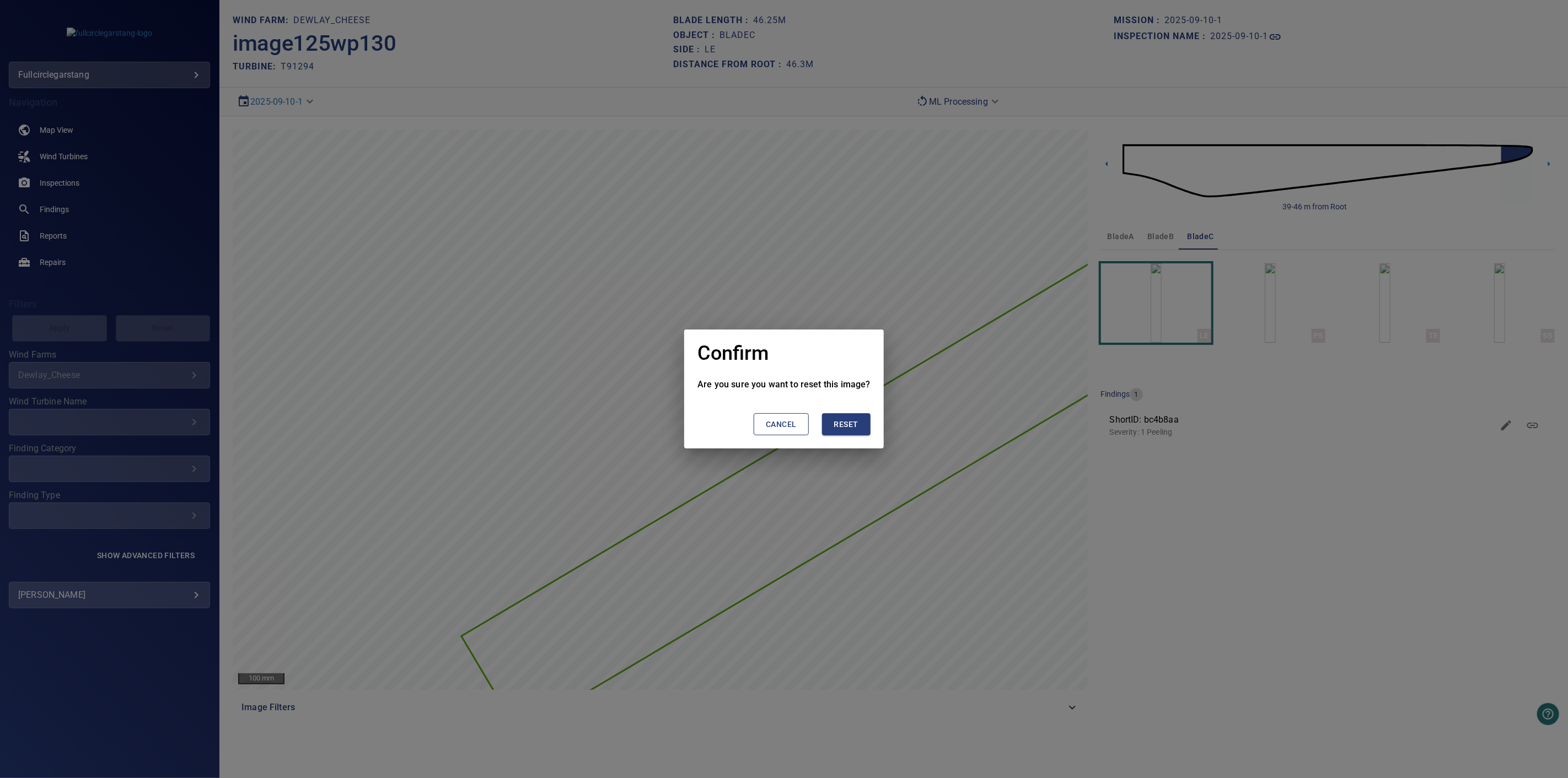
drag, startPoint x: 842, startPoint y: 443, endPoint x: 846, endPoint y: 438, distance: 6.4
click at [843, 440] on section "Cancel Reset" at bounding box center [784, 420] width 173 height 58
click at [847, 425] on span "Reset" at bounding box center [847, 425] width 25 height 14
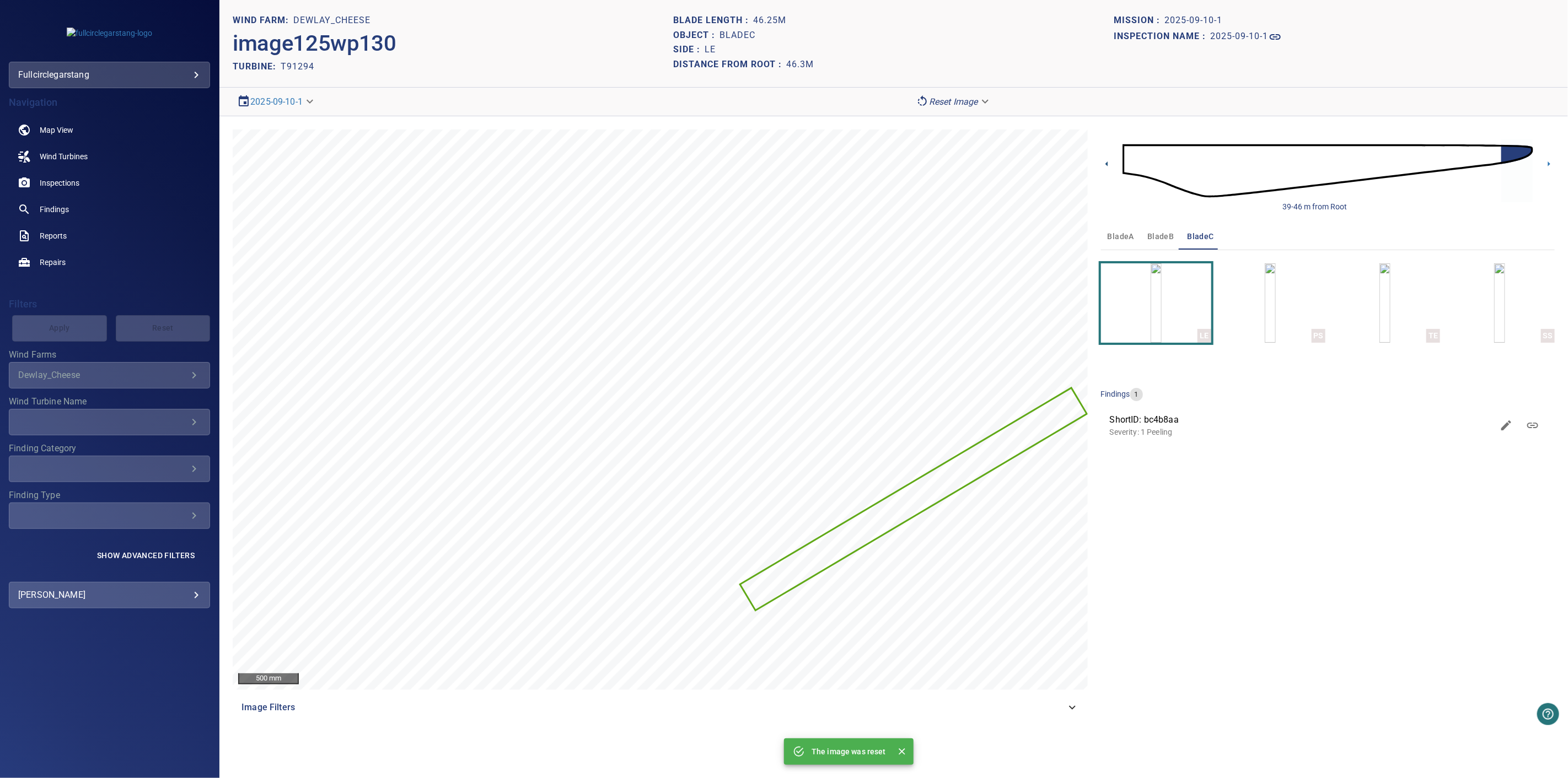
click at [1106, 163] on icon at bounding box center [1106, 163] width 2 height 5
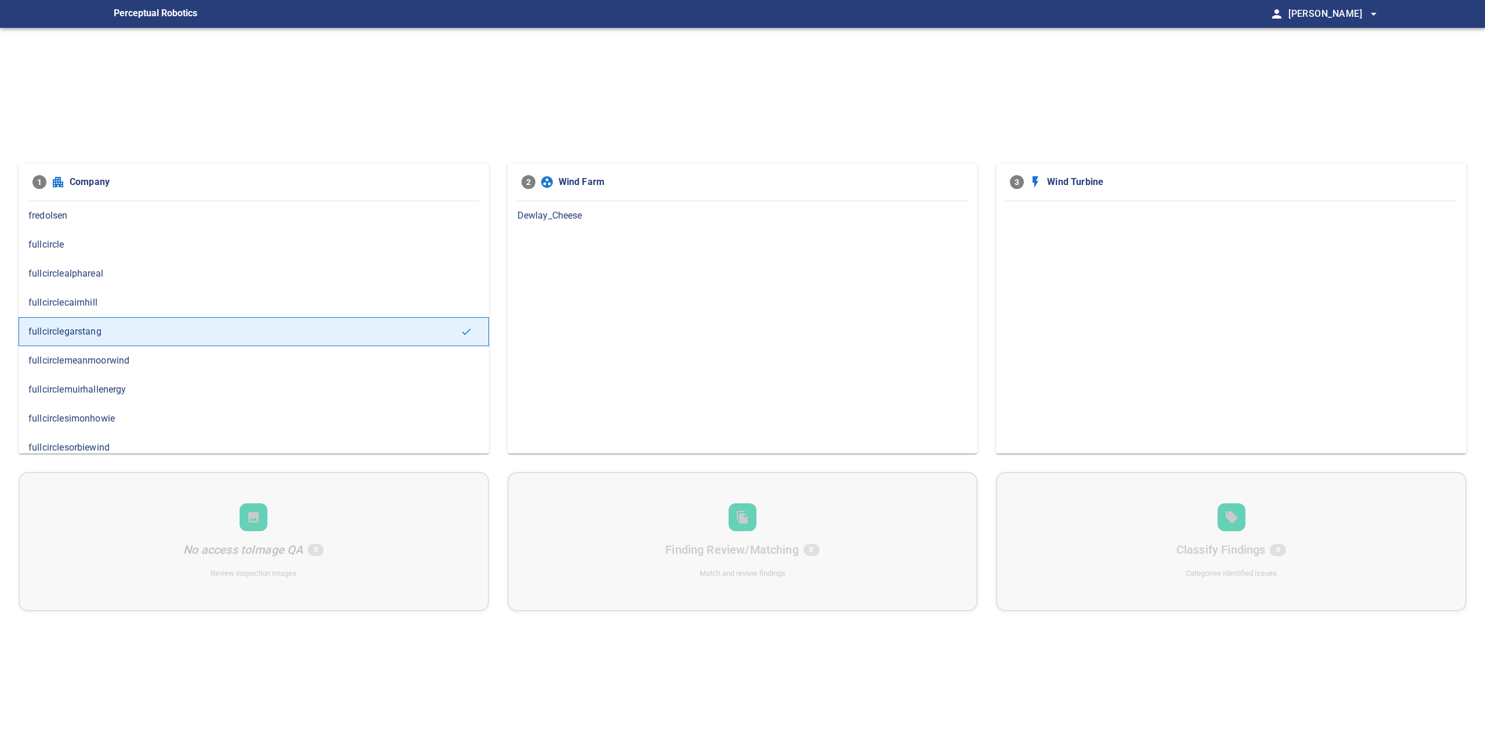
click at [522, 205] on div "Dewlay_Cheese" at bounding box center [743, 215] width 470 height 29
click at [1091, 211] on span "T91294" at bounding box center [1231, 216] width 451 height 14
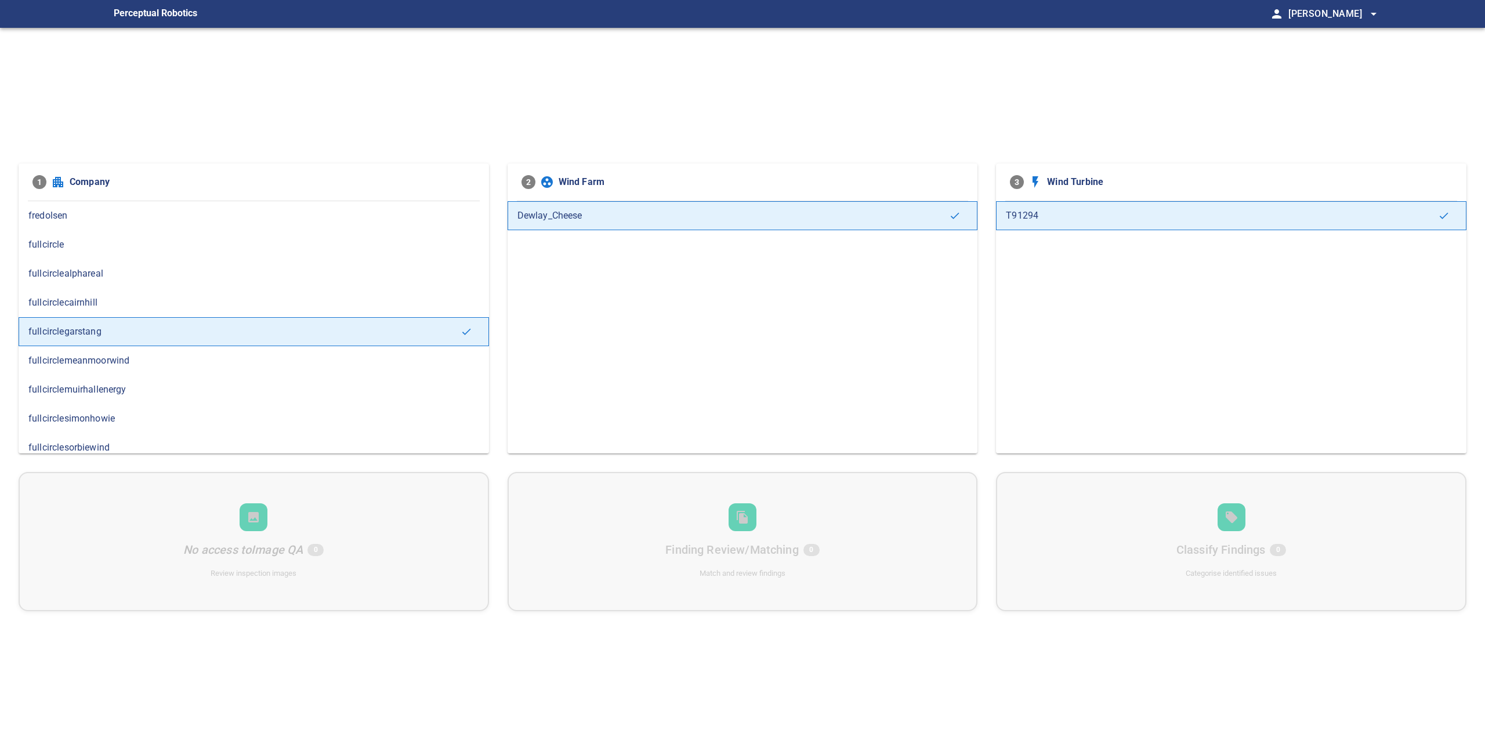
click at [747, 535] on div "No access to Image QA 0 Review inspection images Finding Review/Matching 0 Matc…" at bounding box center [743, 541] width 1448 height 139
click at [191, 302] on span "fullcirclecairnhill" at bounding box center [253, 303] width 451 height 14
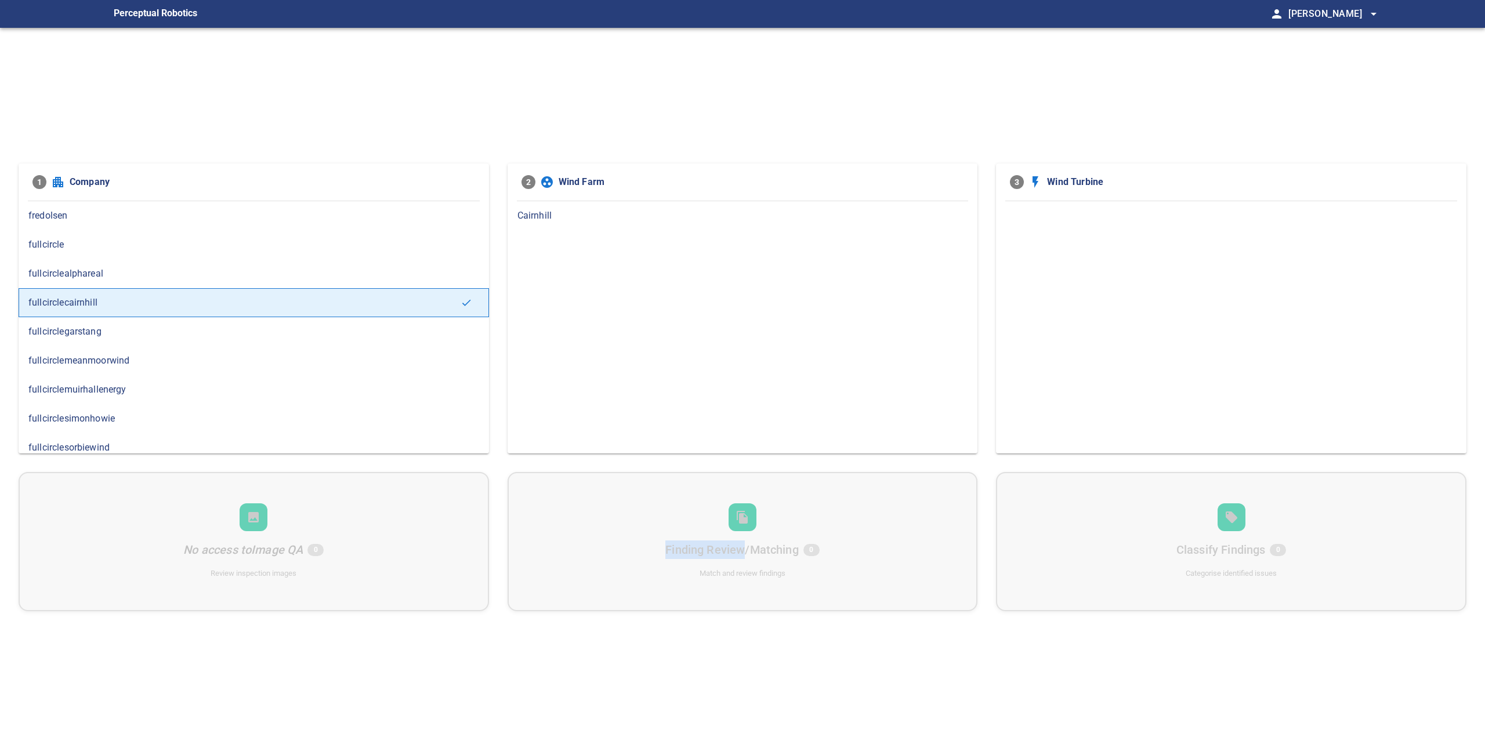
click at [149, 340] on div "fullcirclegarstang" at bounding box center [254, 331] width 470 height 29
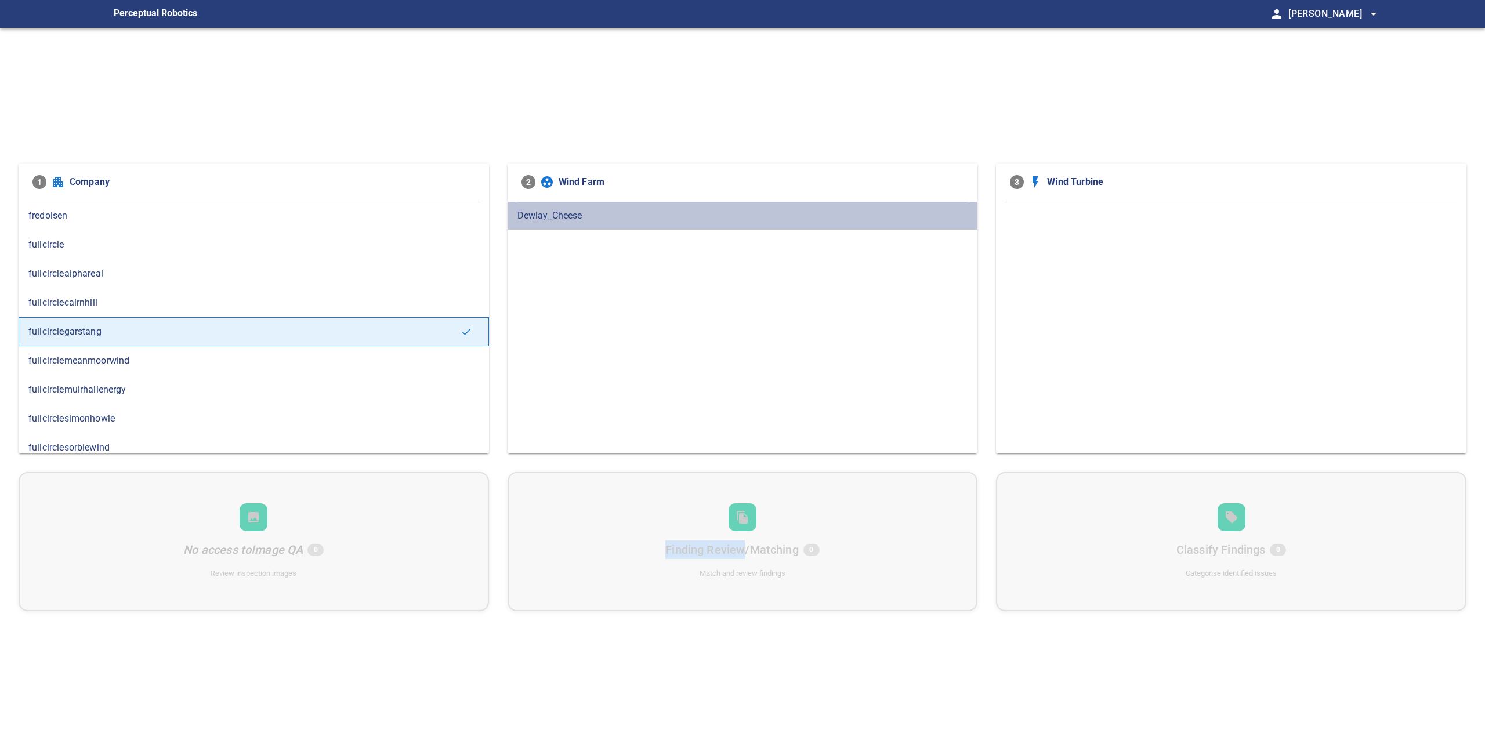
click at [516, 225] on div "Dewlay_Cheese" at bounding box center [743, 215] width 470 height 29
click at [1043, 209] on span "T91294" at bounding box center [1231, 216] width 451 height 14
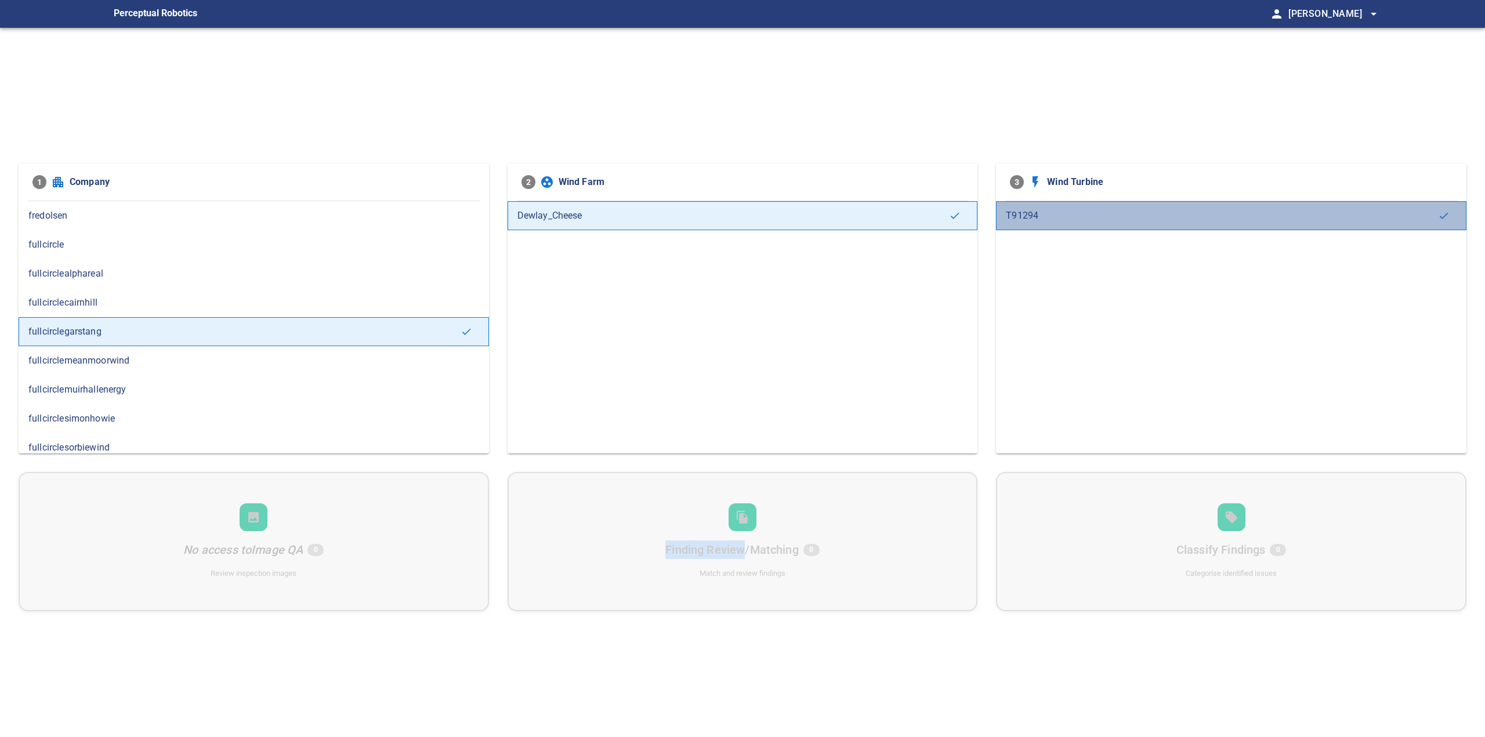
click at [1043, 209] on span "T91294" at bounding box center [1222, 216] width 432 height 14
click at [145, 17] on figcaption "Perceptual Robotics" at bounding box center [156, 14] width 84 height 19
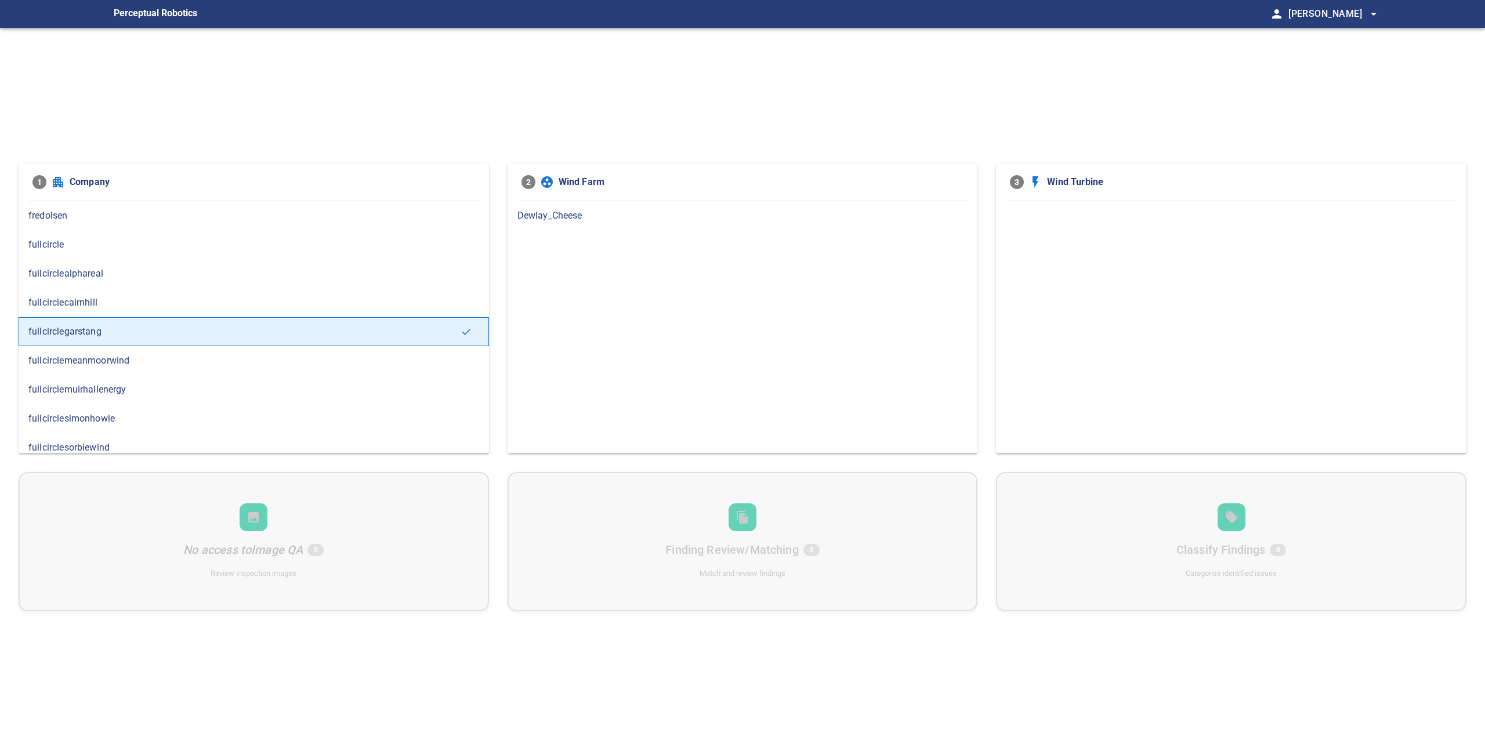
click at [559, 206] on div "Dewlay_Cheese" at bounding box center [743, 215] width 470 height 29
click at [1091, 214] on span "T91294" at bounding box center [1231, 216] width 451 height 14
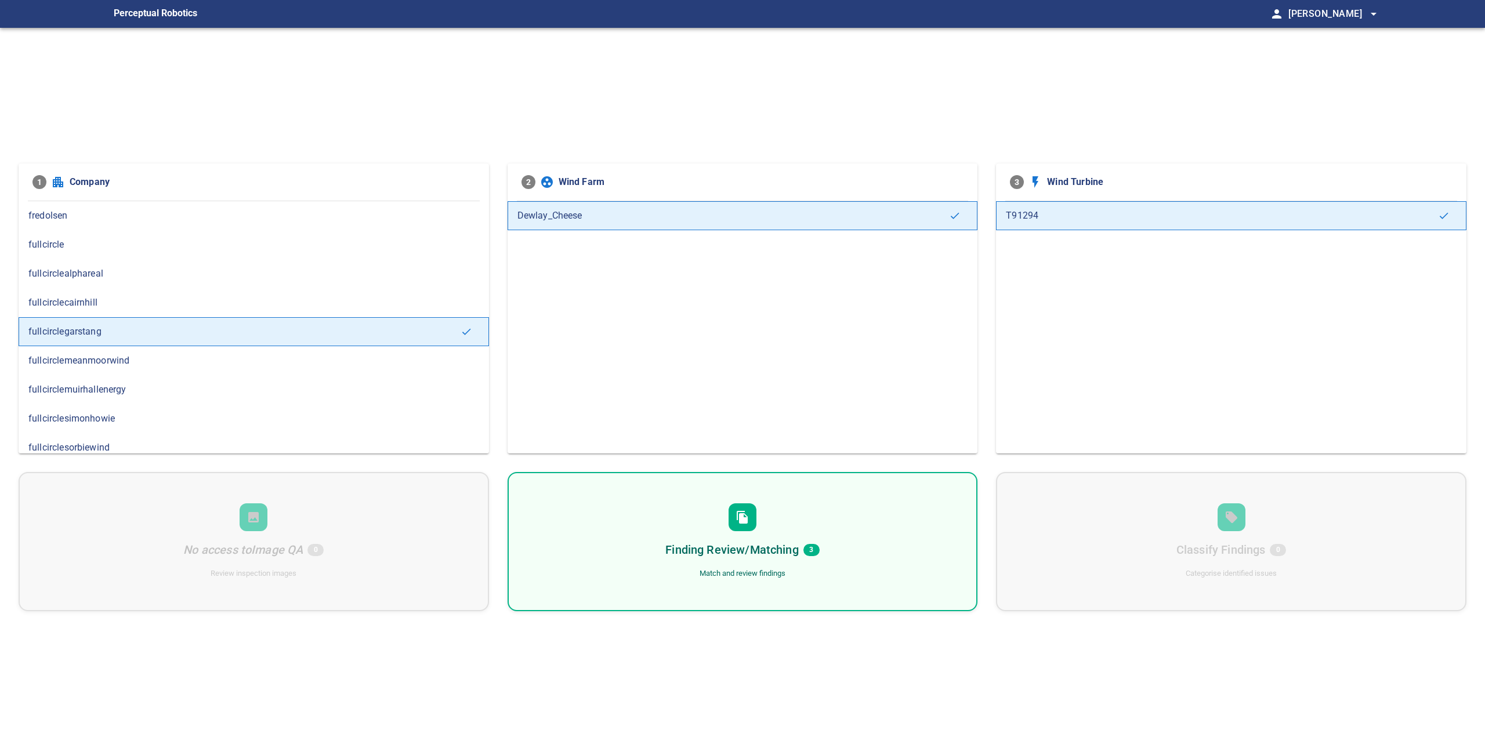
click at [669, 553] on h6 "Finding Review/Matching" at bounding box center [731, 550] width 133 height 19
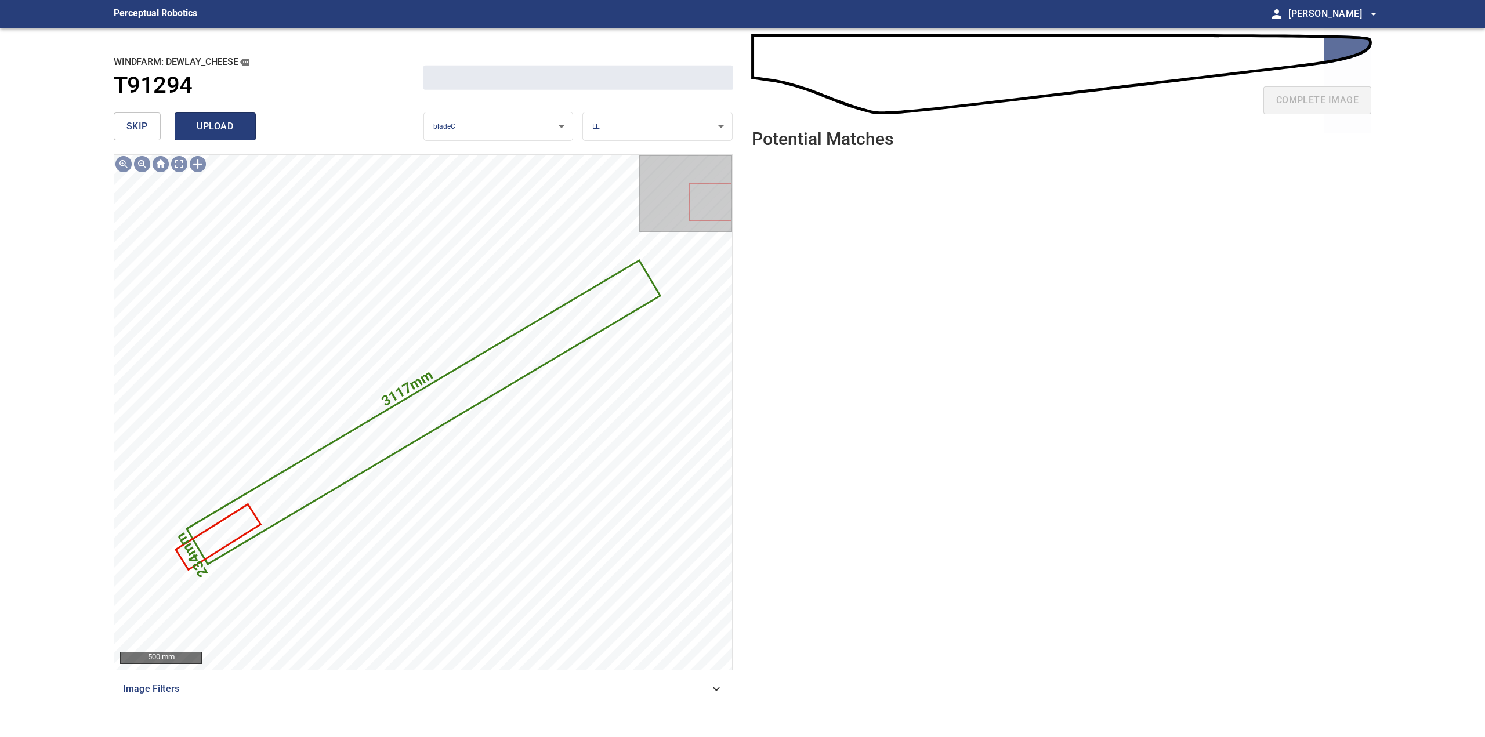
click at [227, 132] on span "upload" at bounding box center [215, 126] width 56 height 16
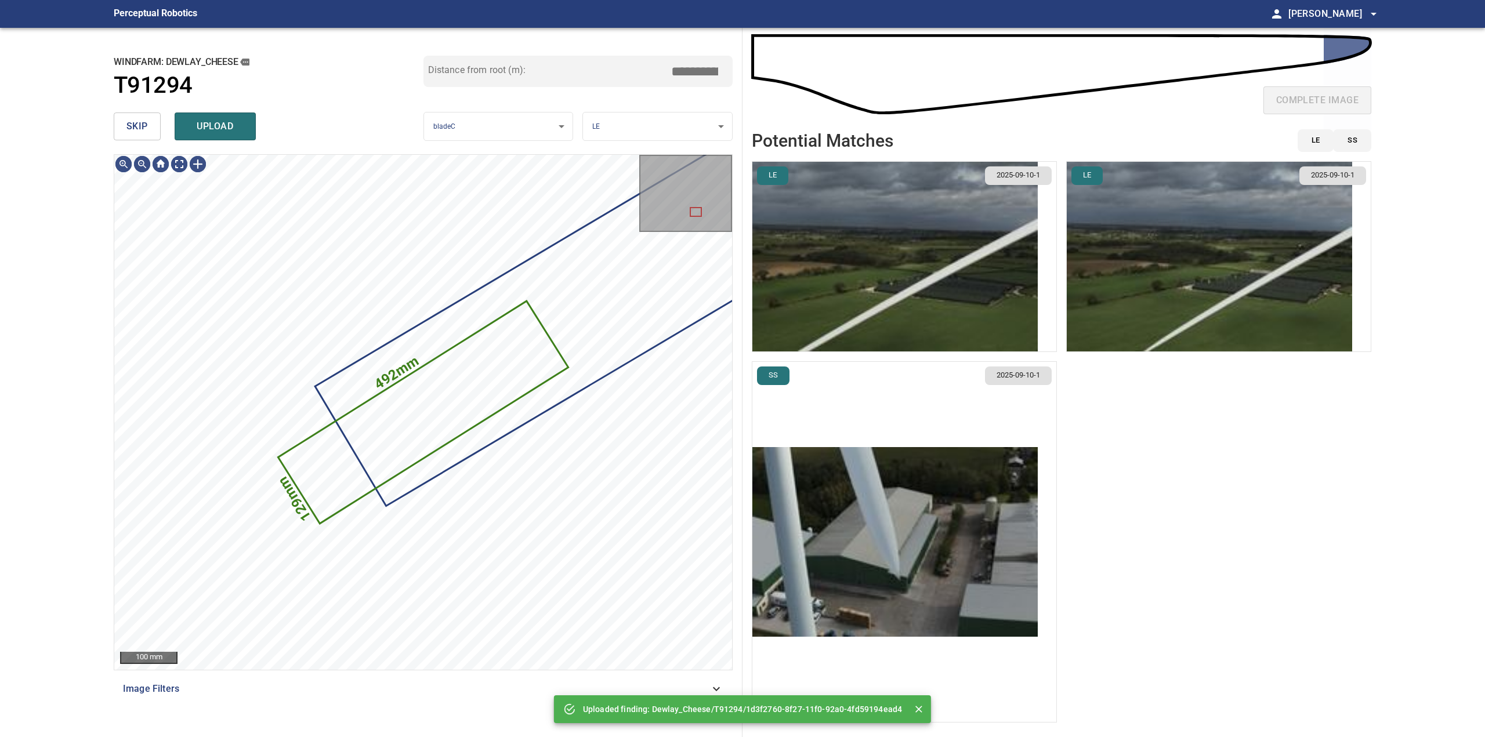
click at [140, 129] on span "skip" at bounding box center [136, 126] width 21 height 16
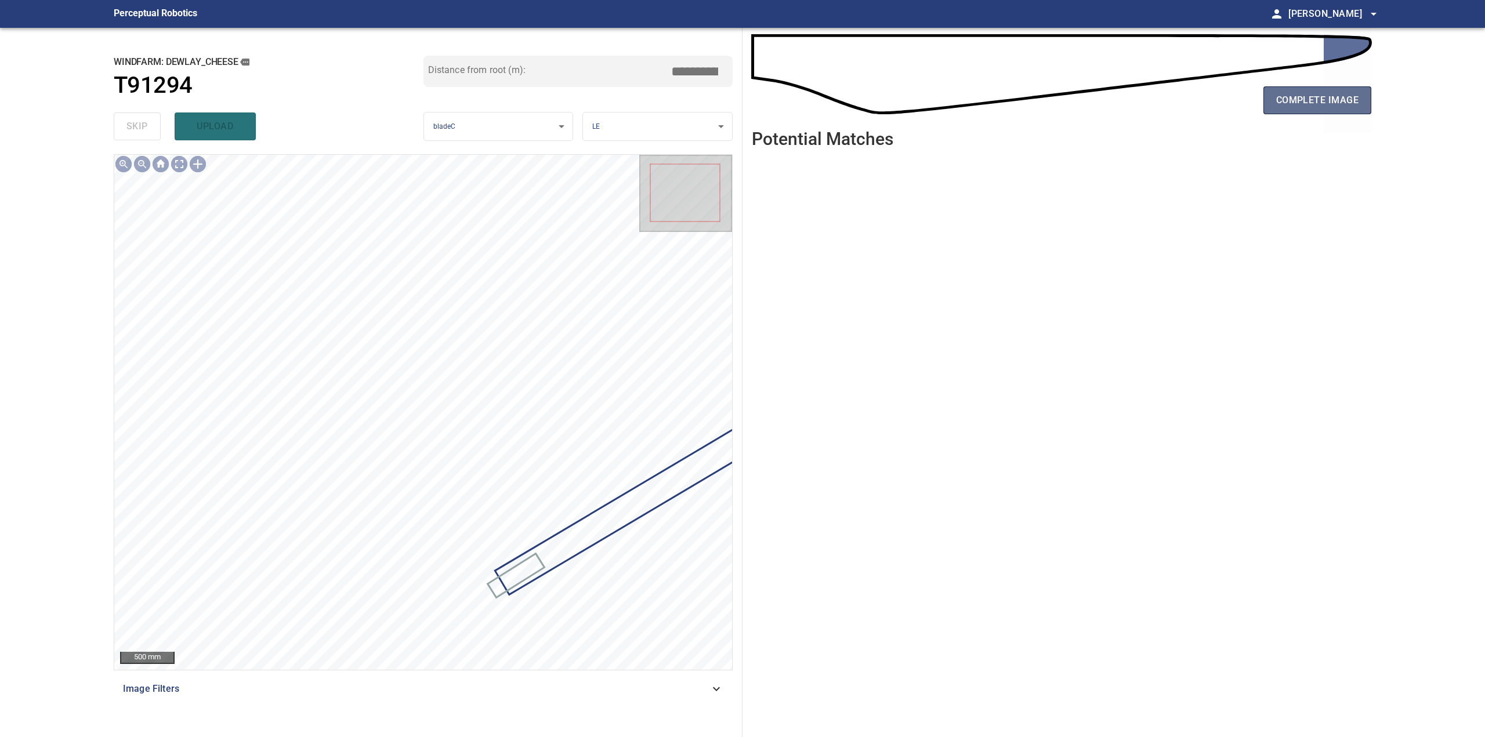
click at [1344, 108] on span "complete image" at bounding box center [1317, 100] width 82 height 16
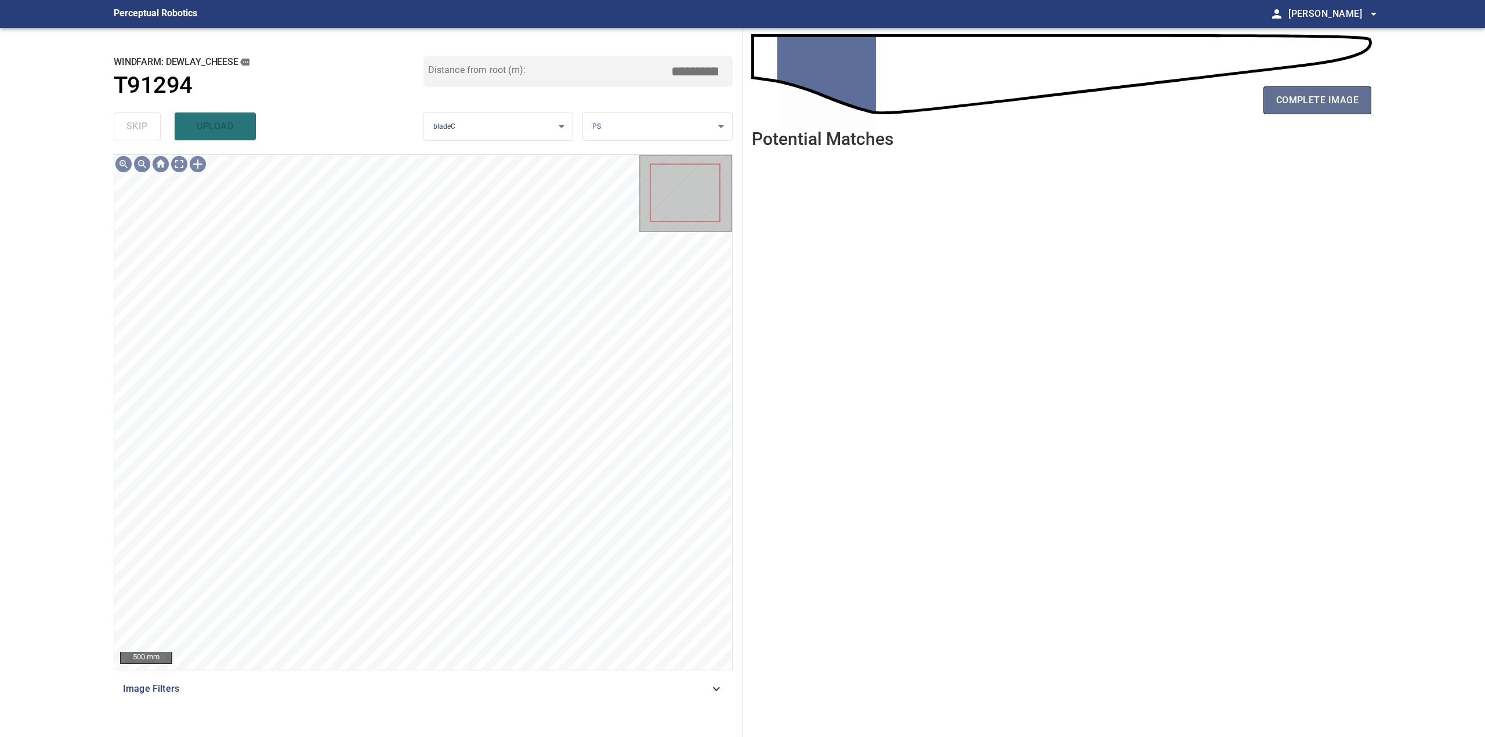
click at [1304, 94] on span "complete image" at bounding box center [1317, 100] width 82 height 16
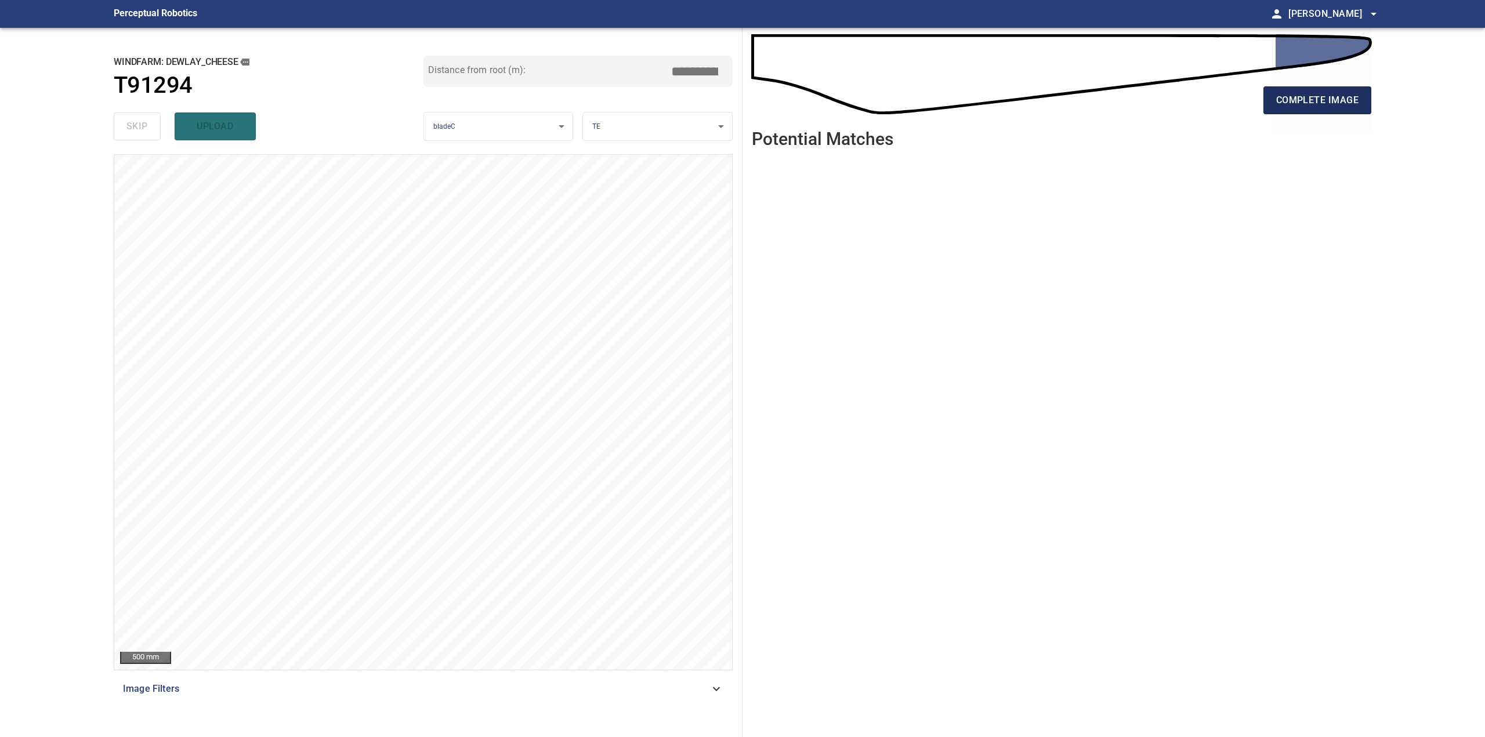
click at [1318, 97] on span "complete image" at bounding box center [1317, 100] width 82 height 16
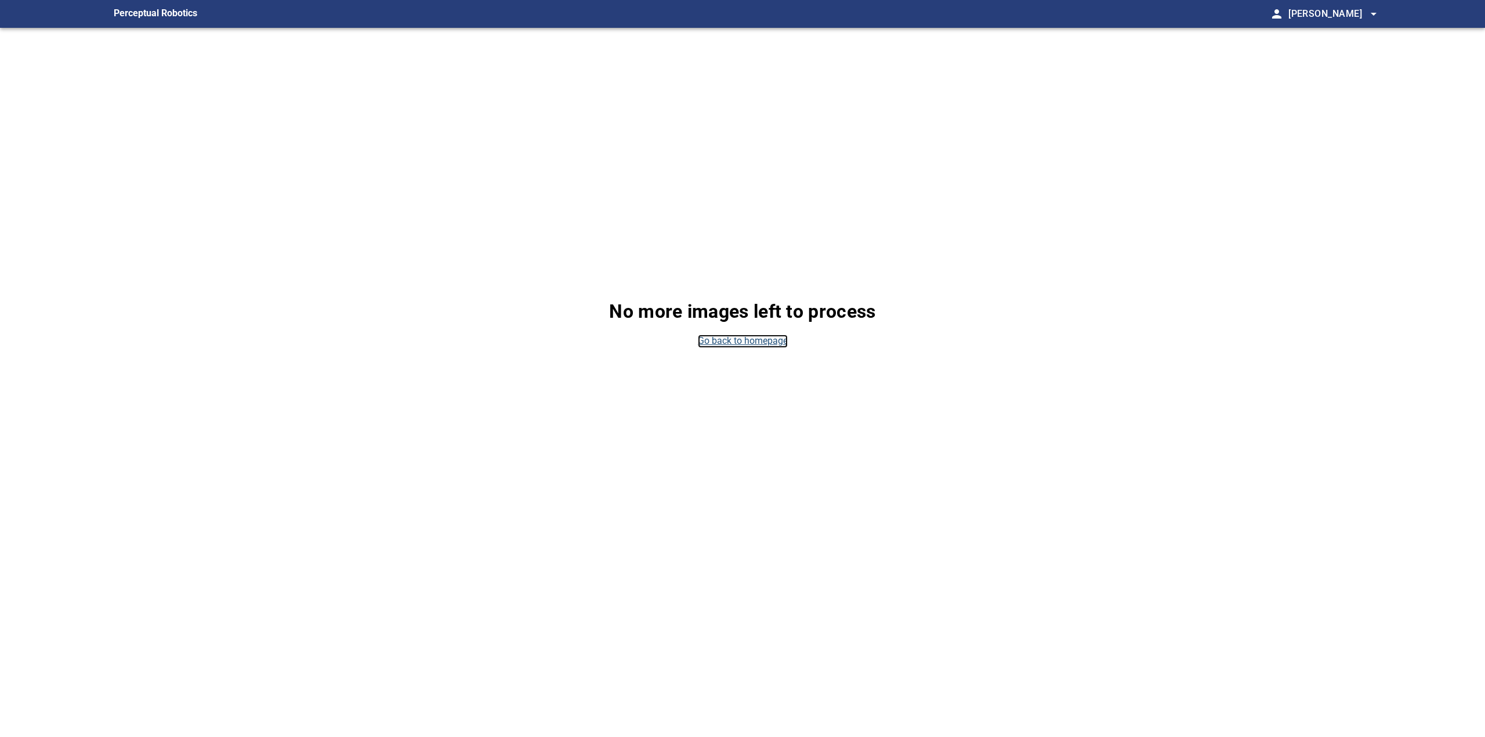
click at [734, 342] on link "Go back to homepage" at bounding box center [743, 341] width 90 height 13
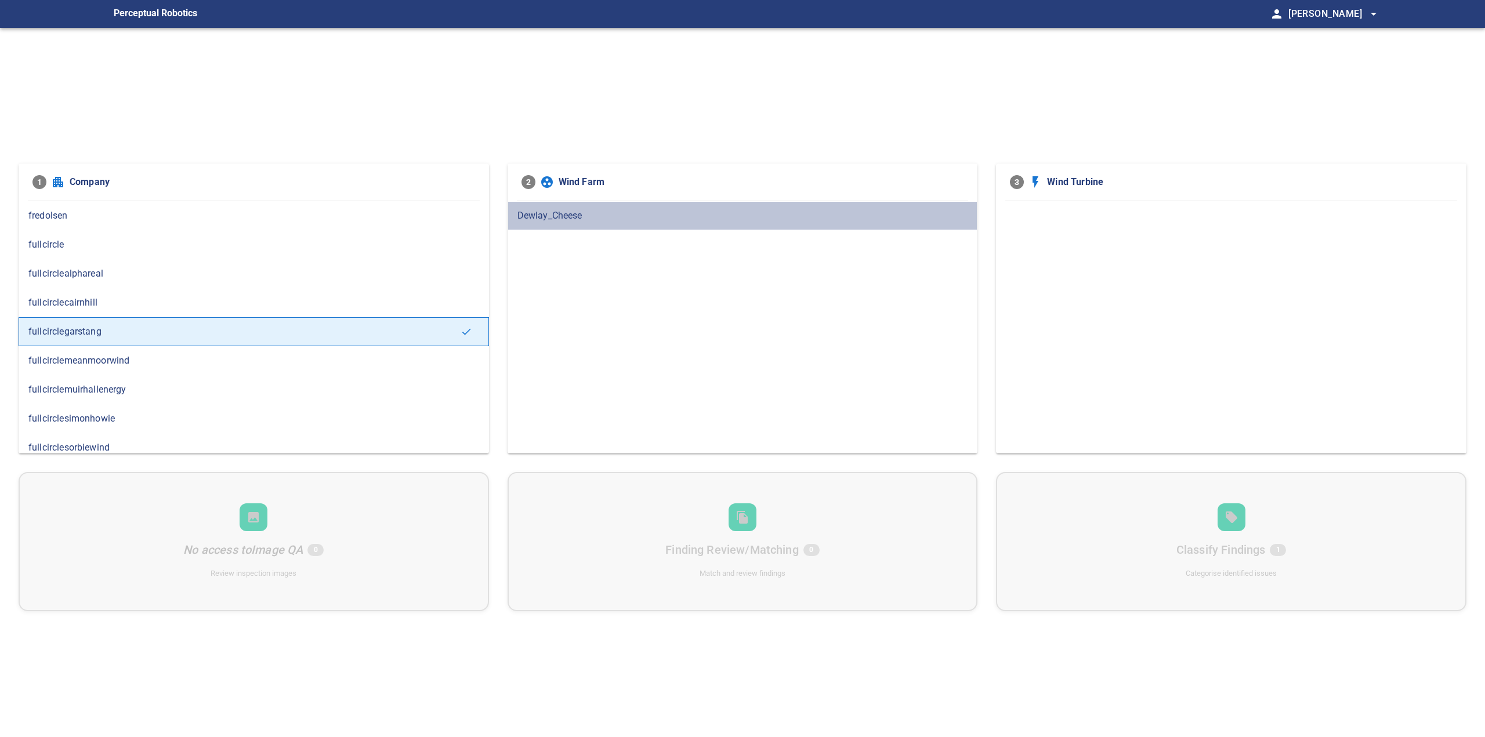
click at [564, 215] on span "Dewlay_Cheese" at bounding box center [742, 216] width 451 height 14
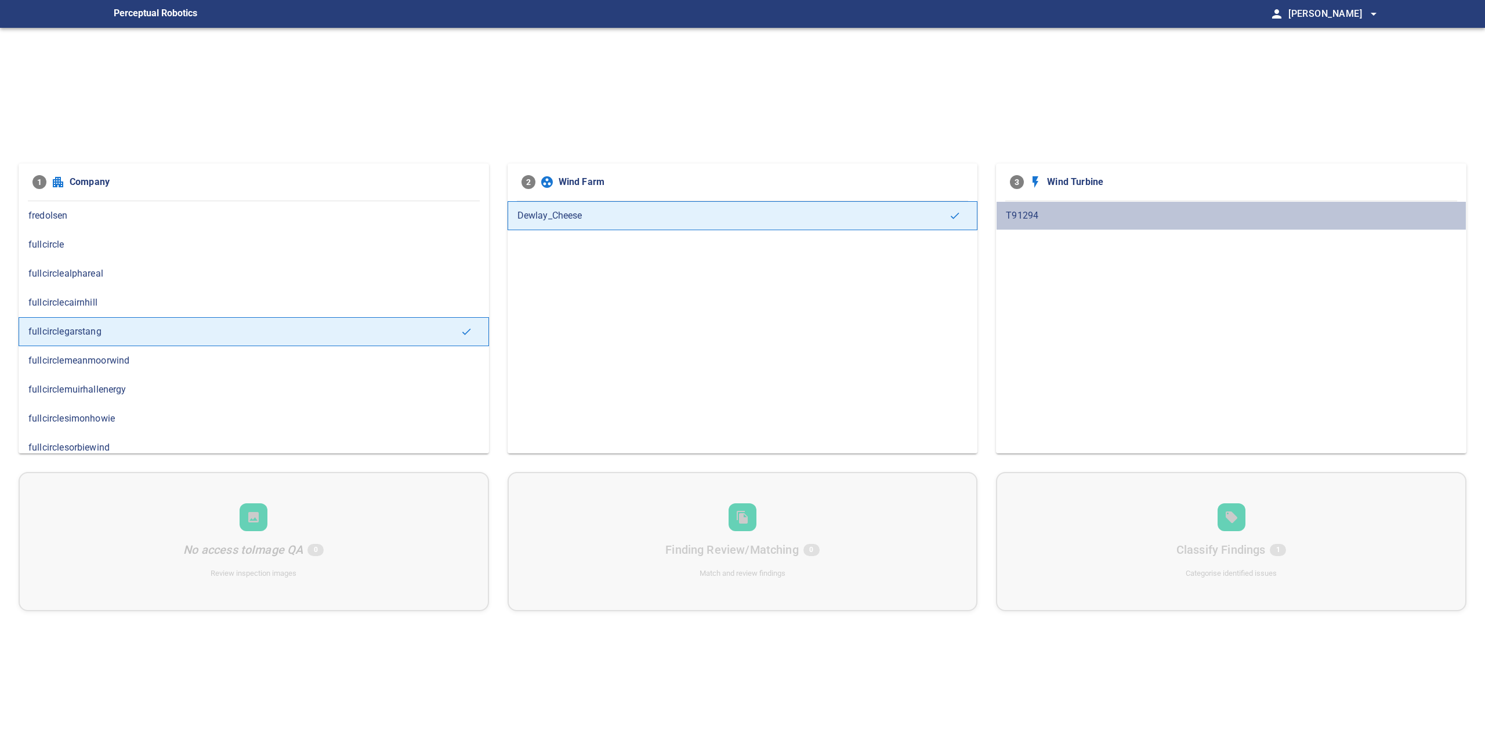
click at [1021, 207] on div "T91294" at bounding box center [1231, 215] width 470 height 29
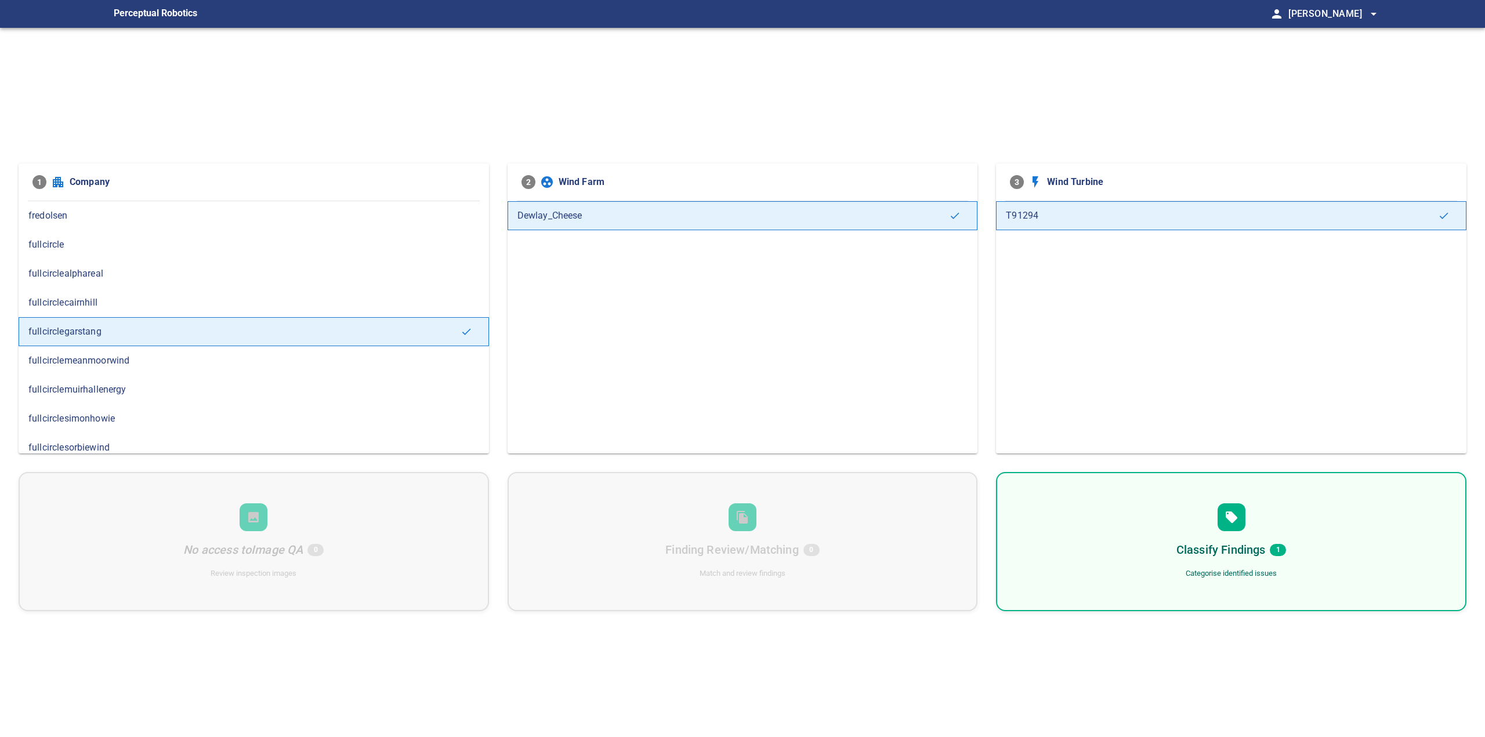
click at [1251, 539] on div "Classify Findings 1 Categorise identified issues" at bounding box center [1231, 541] width 470 height 139
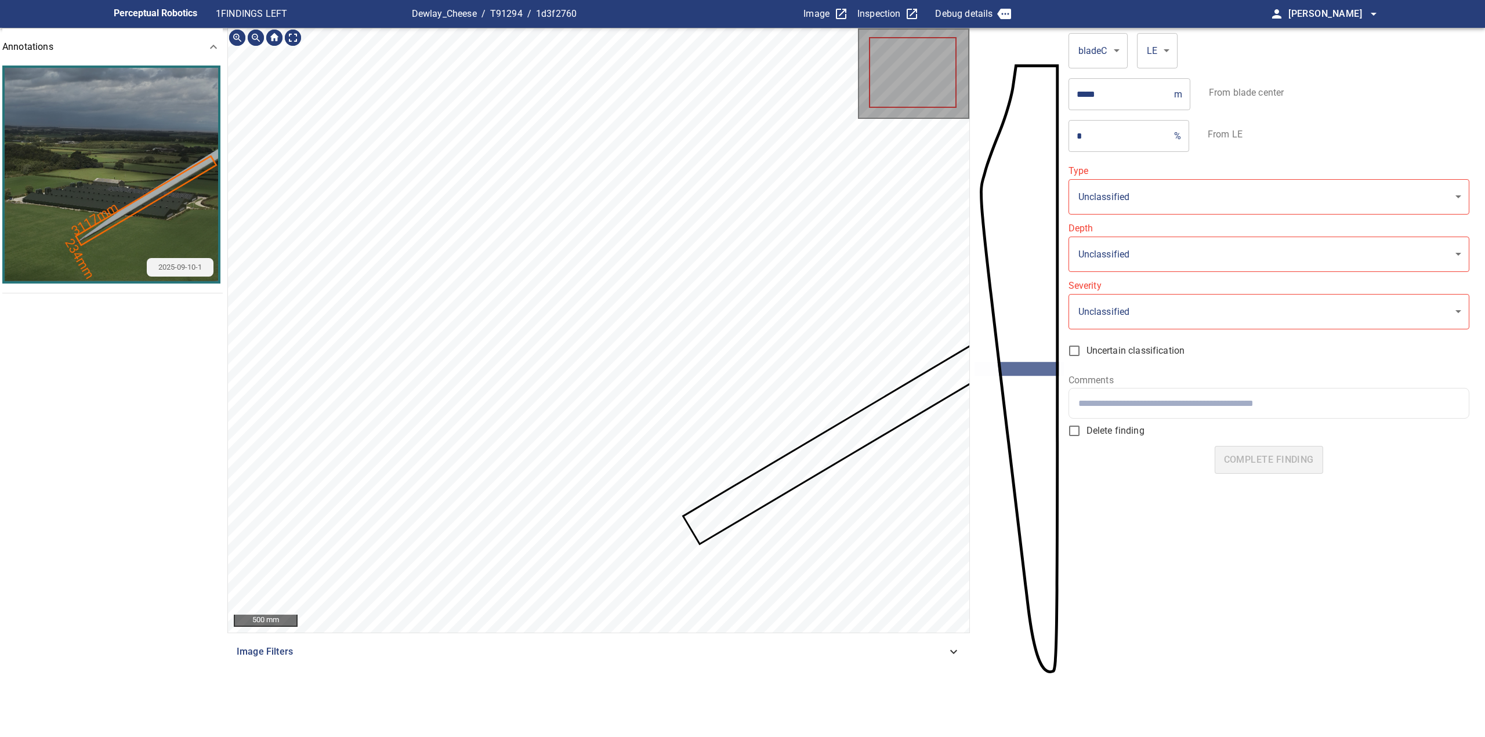
type input "*******"
click at [735, 513] on icon at bounding box center [866, 426] width 365 height 234
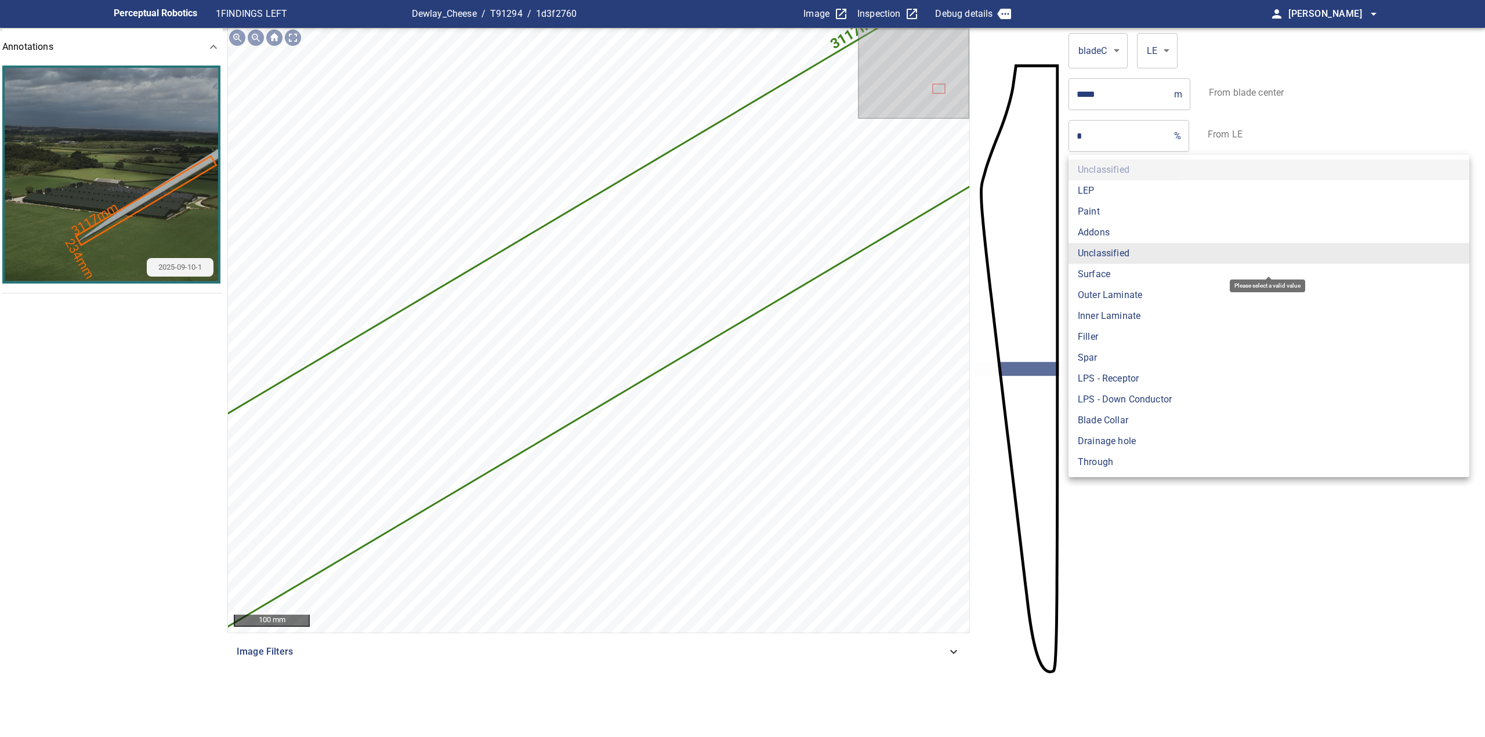
click at [1133, 258] on body "**********" at bounding box center [742, 368] width 1485 height 737
click at [1135, 293] on li "Outer Laminate" at bounding box center [1268, 295] width 401 height 21
type input "**********"
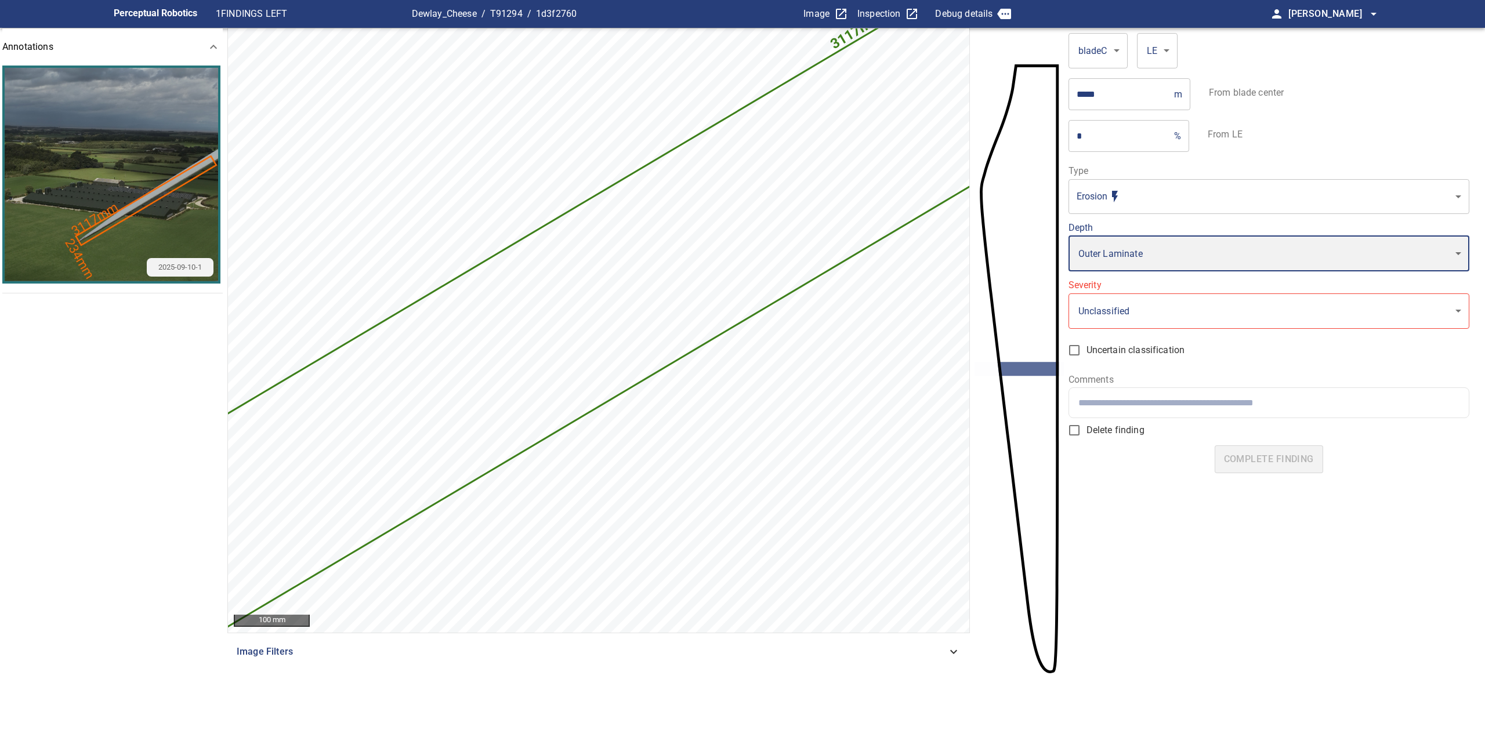
type input "*"
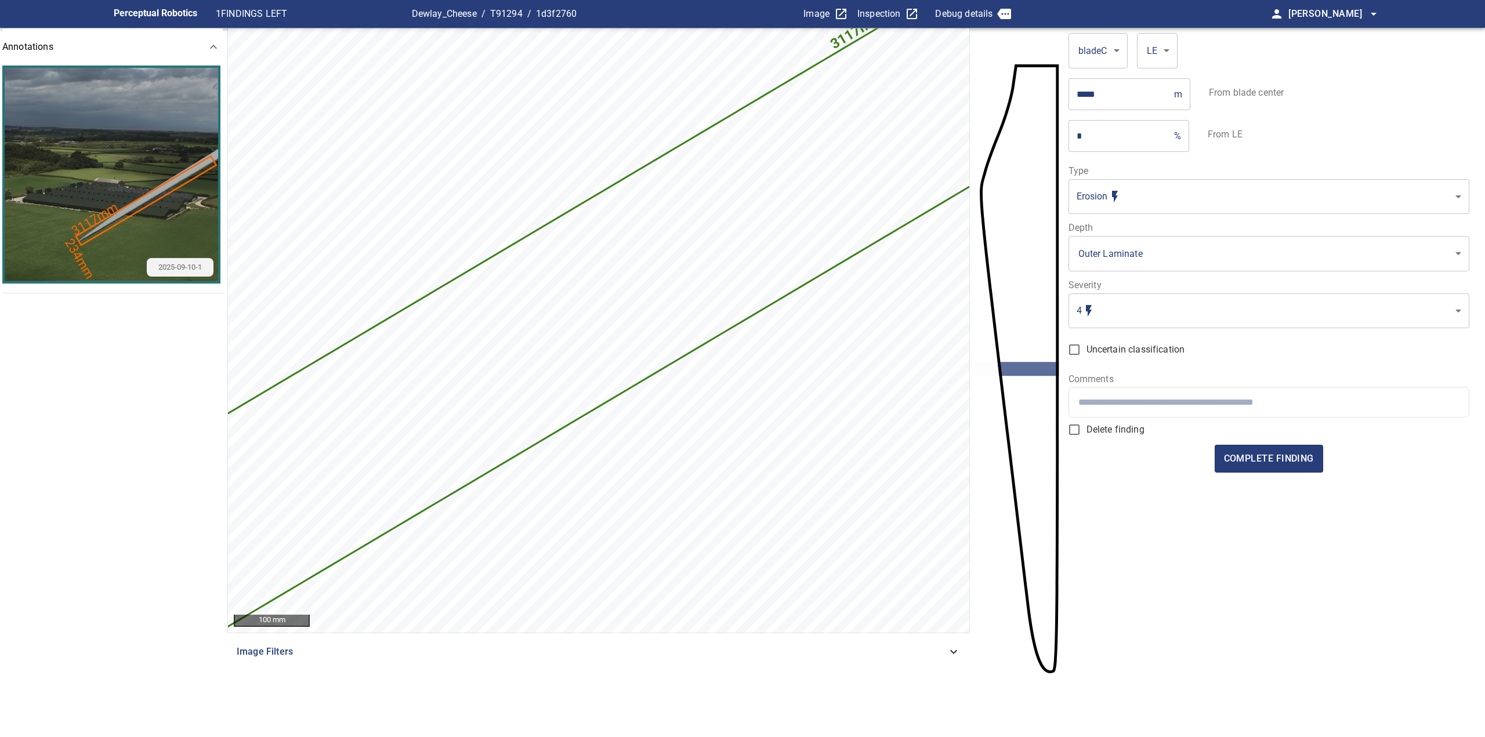
click at [1127, 403] on input "text" at bounding box center [1268, 402] width 381 height 11
type input "**********"
click at [1263, 456] on span "complete finding" at bounding box center [1269, 459] width 90 height 16
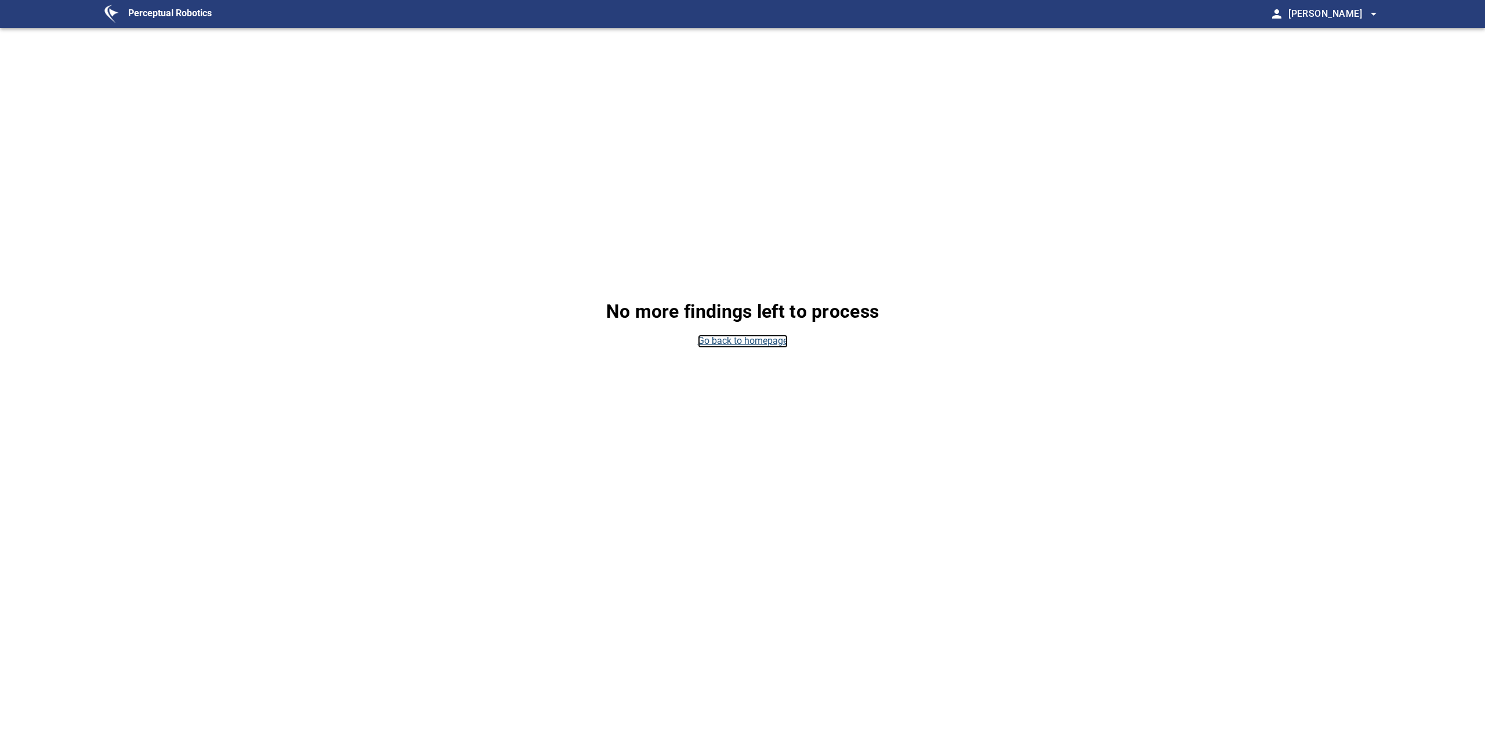
click at [764, 345] on link "Go back to homepage" at bounding box center [743, 341] width 90 height 13
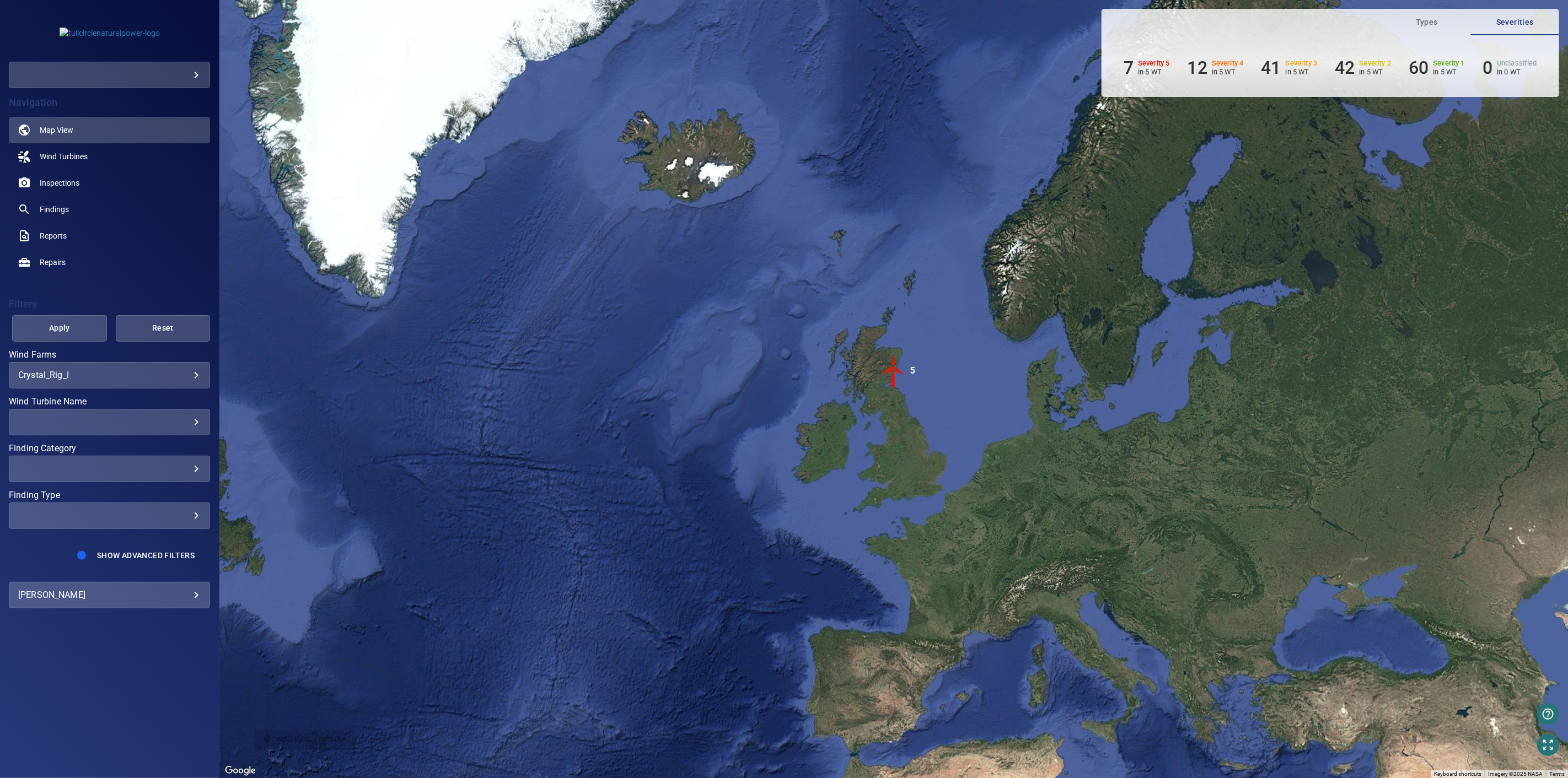
click at [105, 61] on div "​" at bounding box center [109, 48] width 219 height 80
click at [117, 66] on body "**********" at bounding box center [784, 389] width 1568 height 778
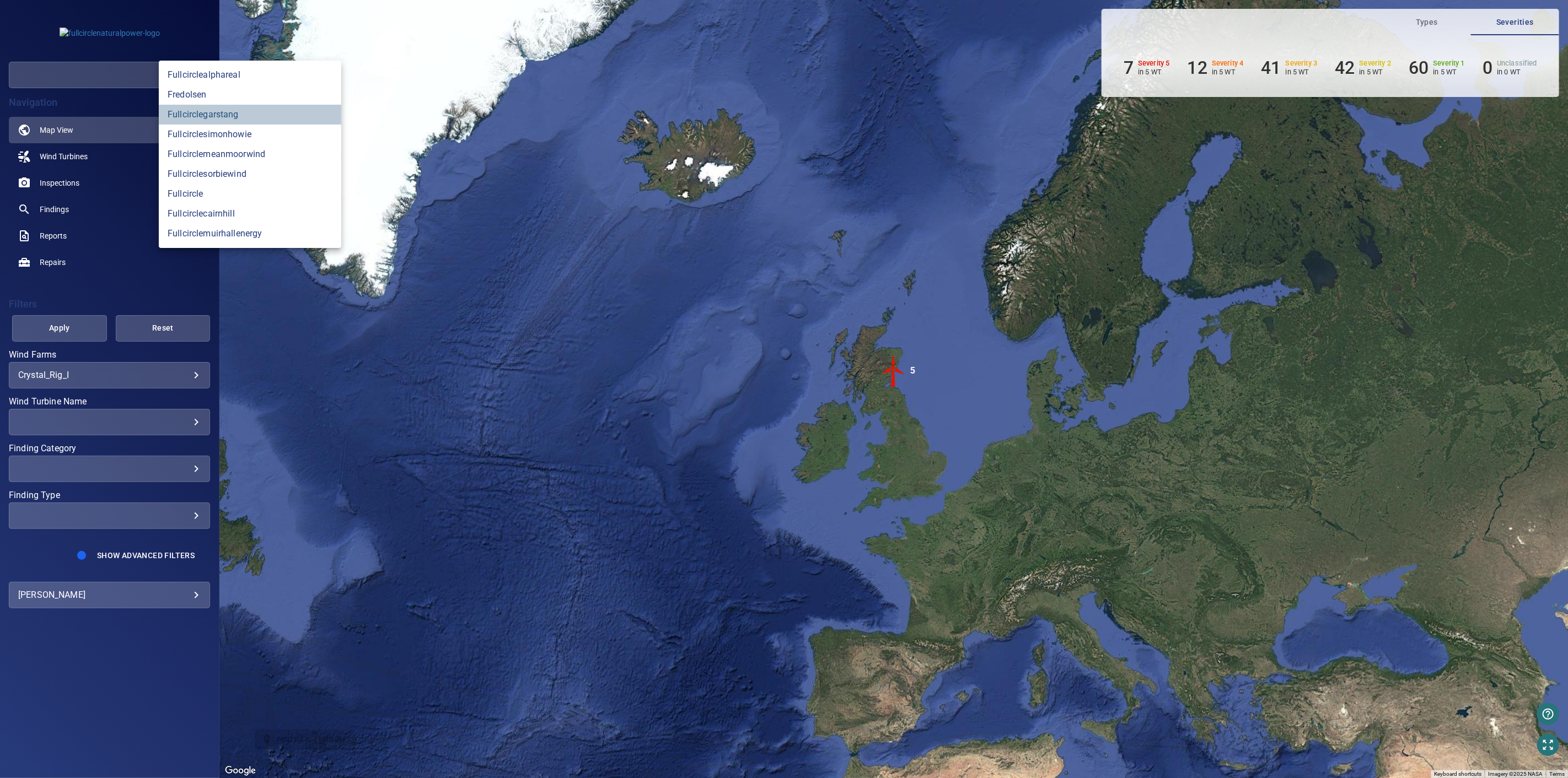
click at [241, 108] on link "fullcirclegarstang" at bounding box center [250, 114] width 182 height 20
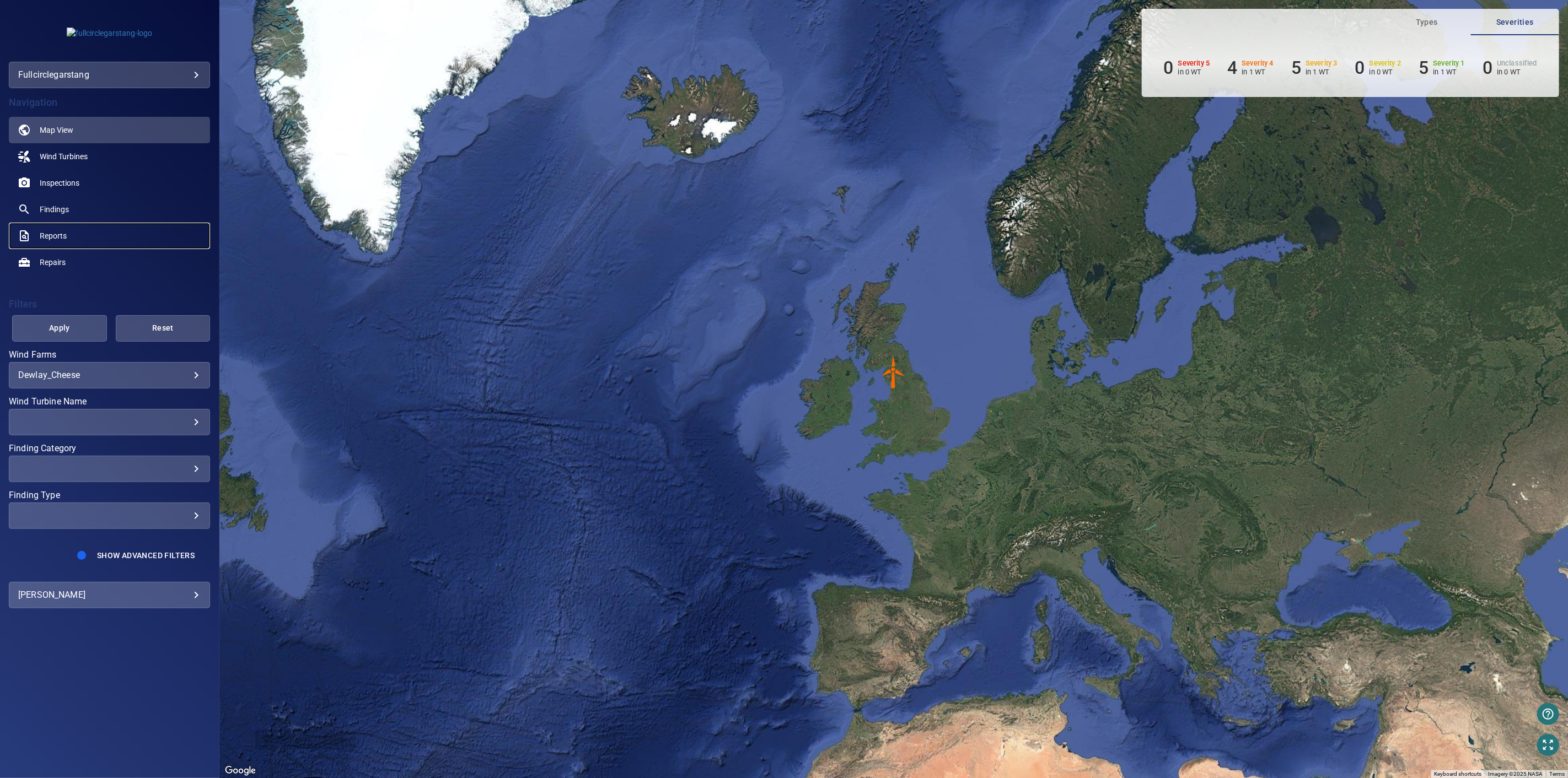
click at [49, 236] on span "Reports" at bounding box center [53, 236] width 27 height 11
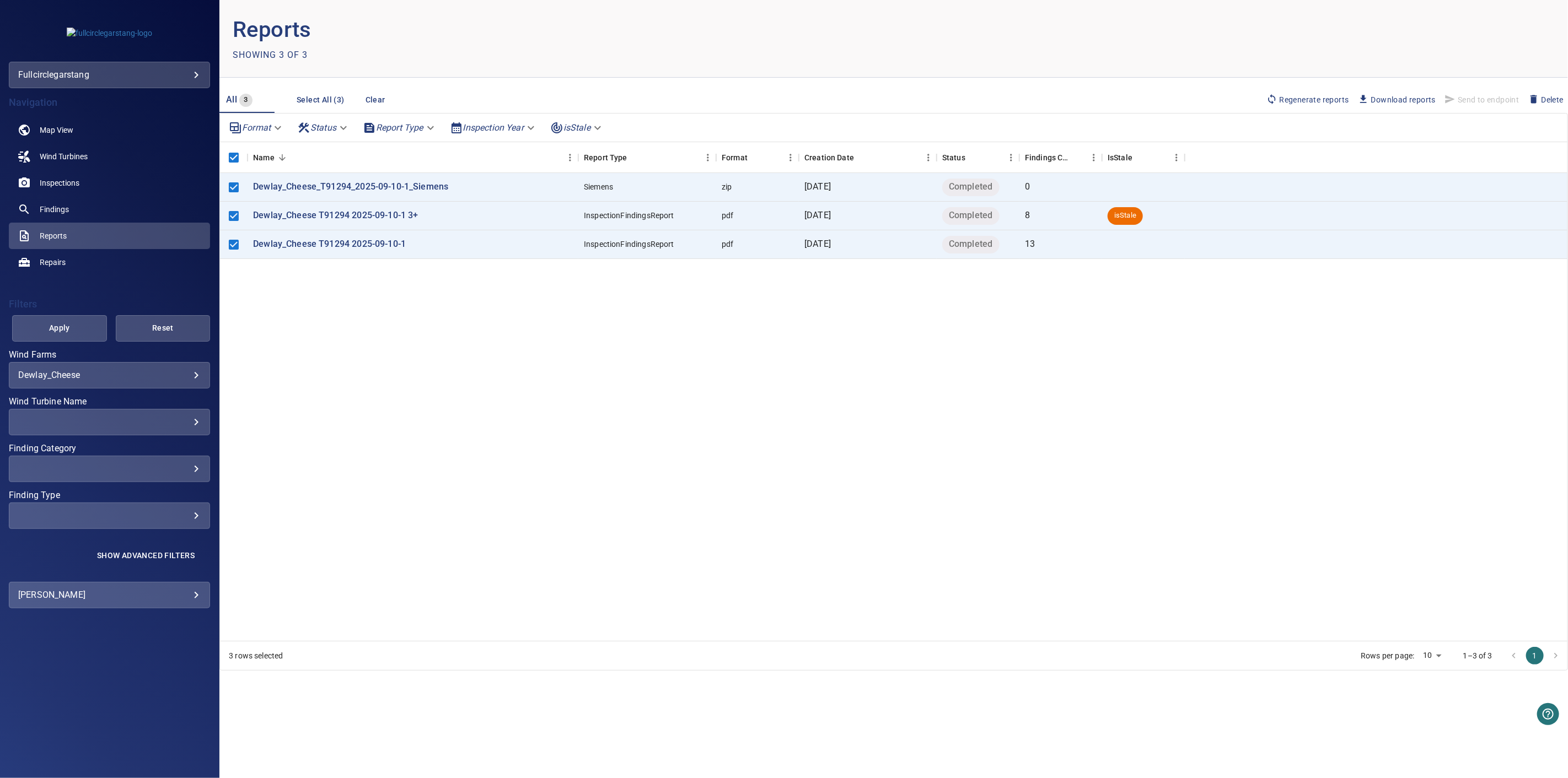
click at [1296, 98] on span "Regenerate reports" at bounding box center [1307, 100] width 83 height 12
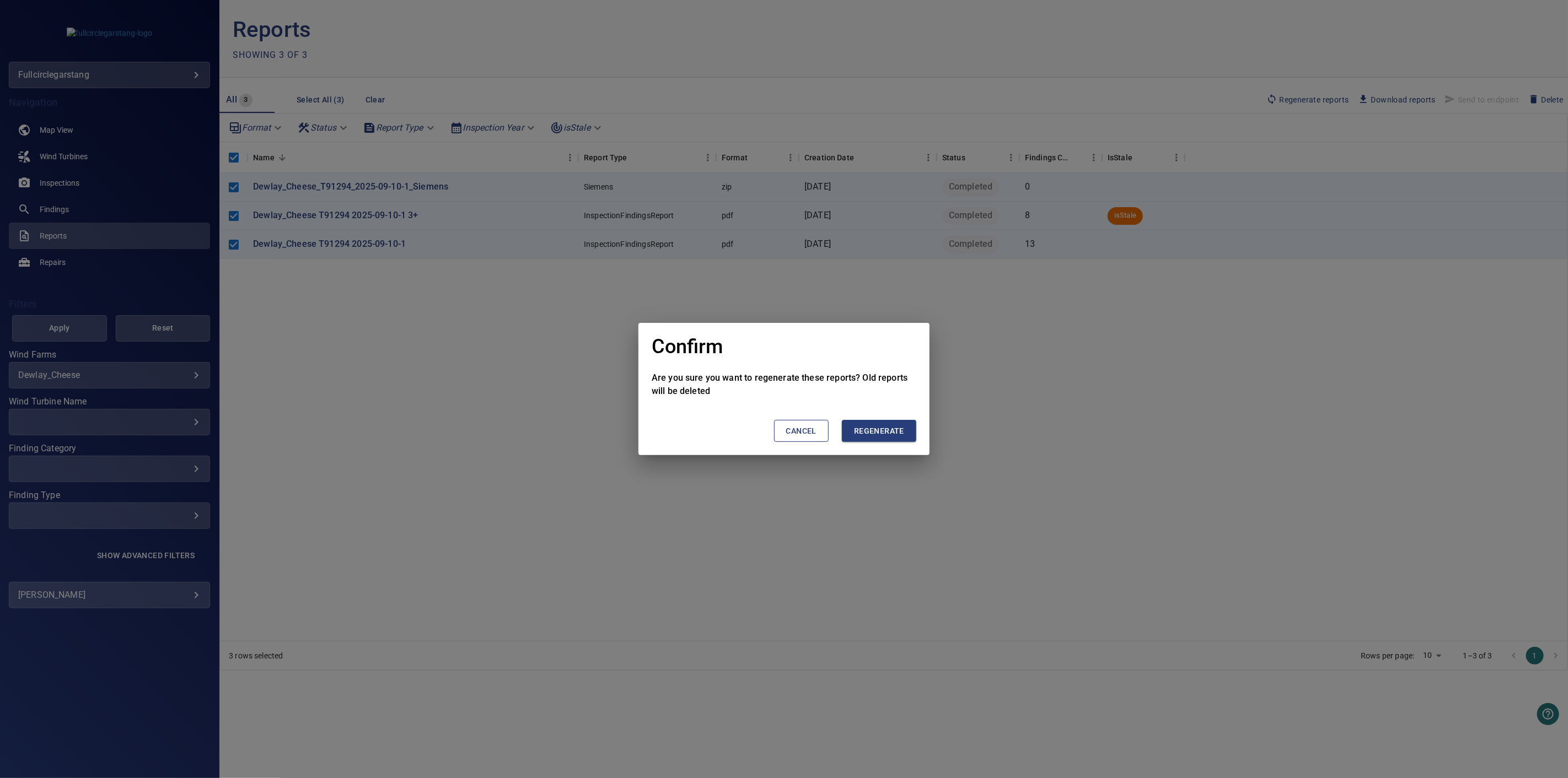
click at [887, 431] on span "Regenerate" at bounding box center [878, 431] width 50 height 14
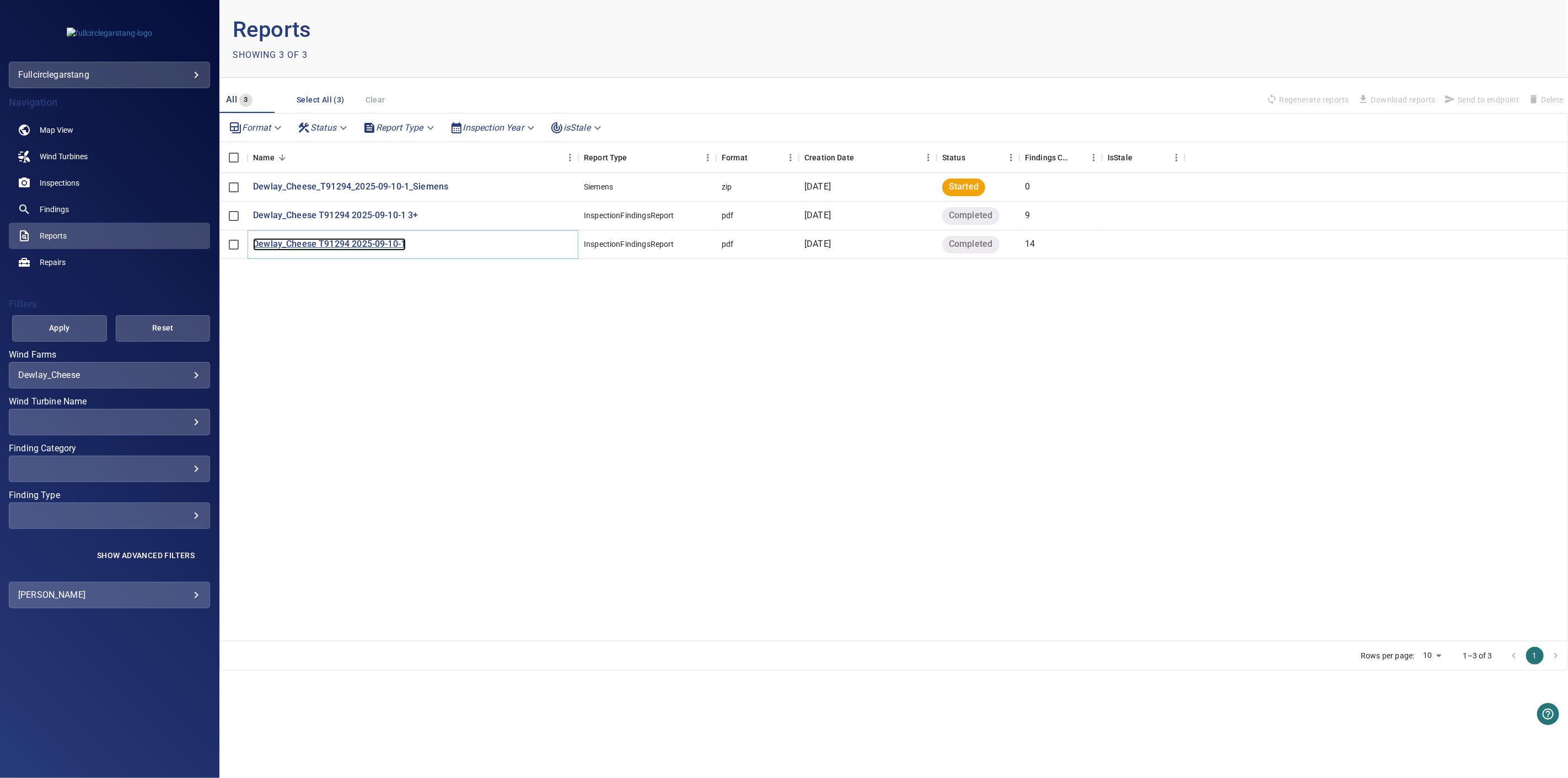
click at [349, 245] on p "Dewlay_Cheese T91294 2025-09-10-1" at bounding box center [329, 244] width 153 height 12
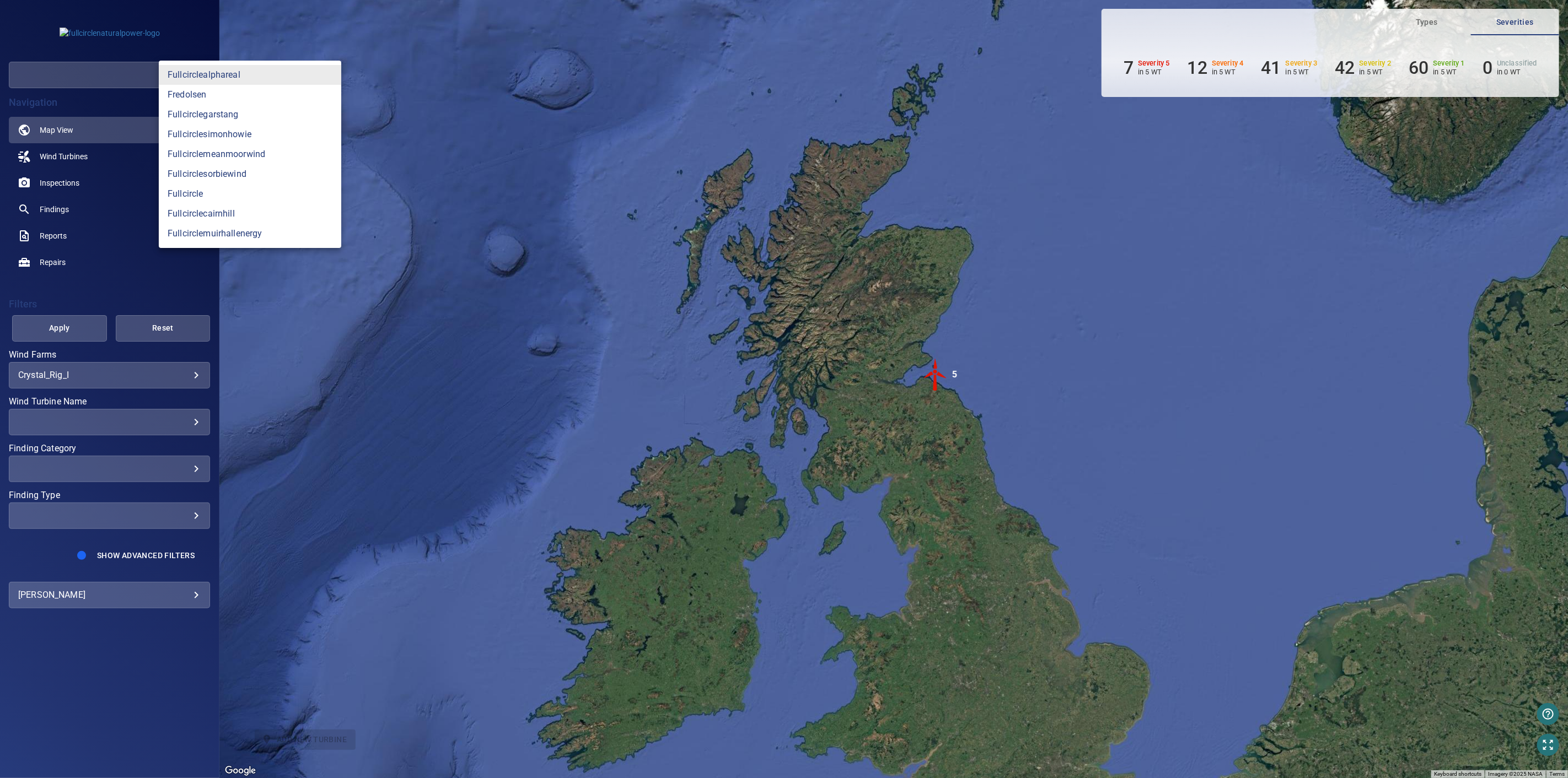
click at [105, 72] on body "**********" at bounding box center [784, 389] width 1568 height 778
click at [220, 107] on link "fullcirclegarstang" at bounding box center [250, 114] width 182 height 20
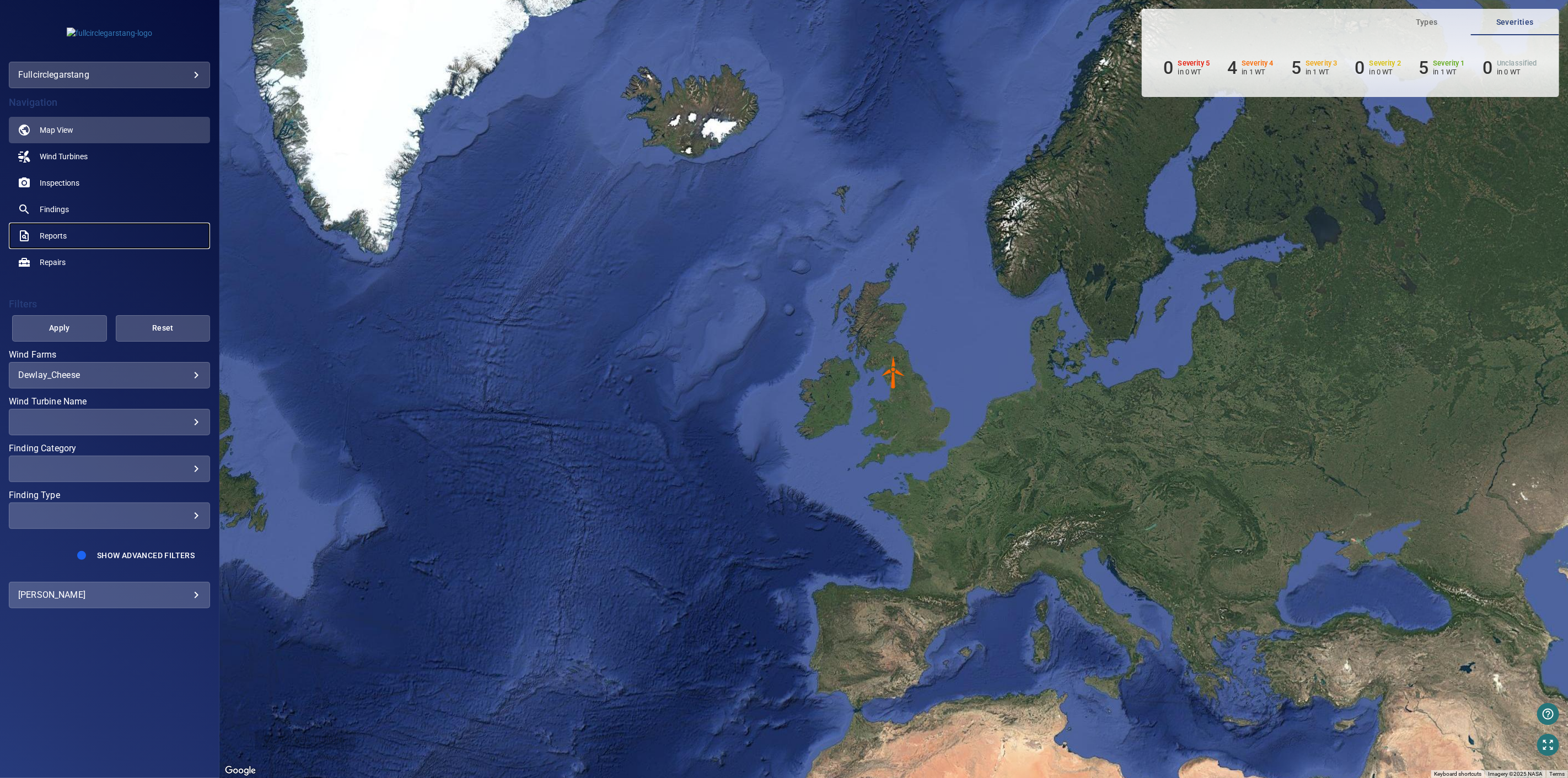
click at [72, 239] on link "Reports" at bounding box center [109, 236] width 201 height 27
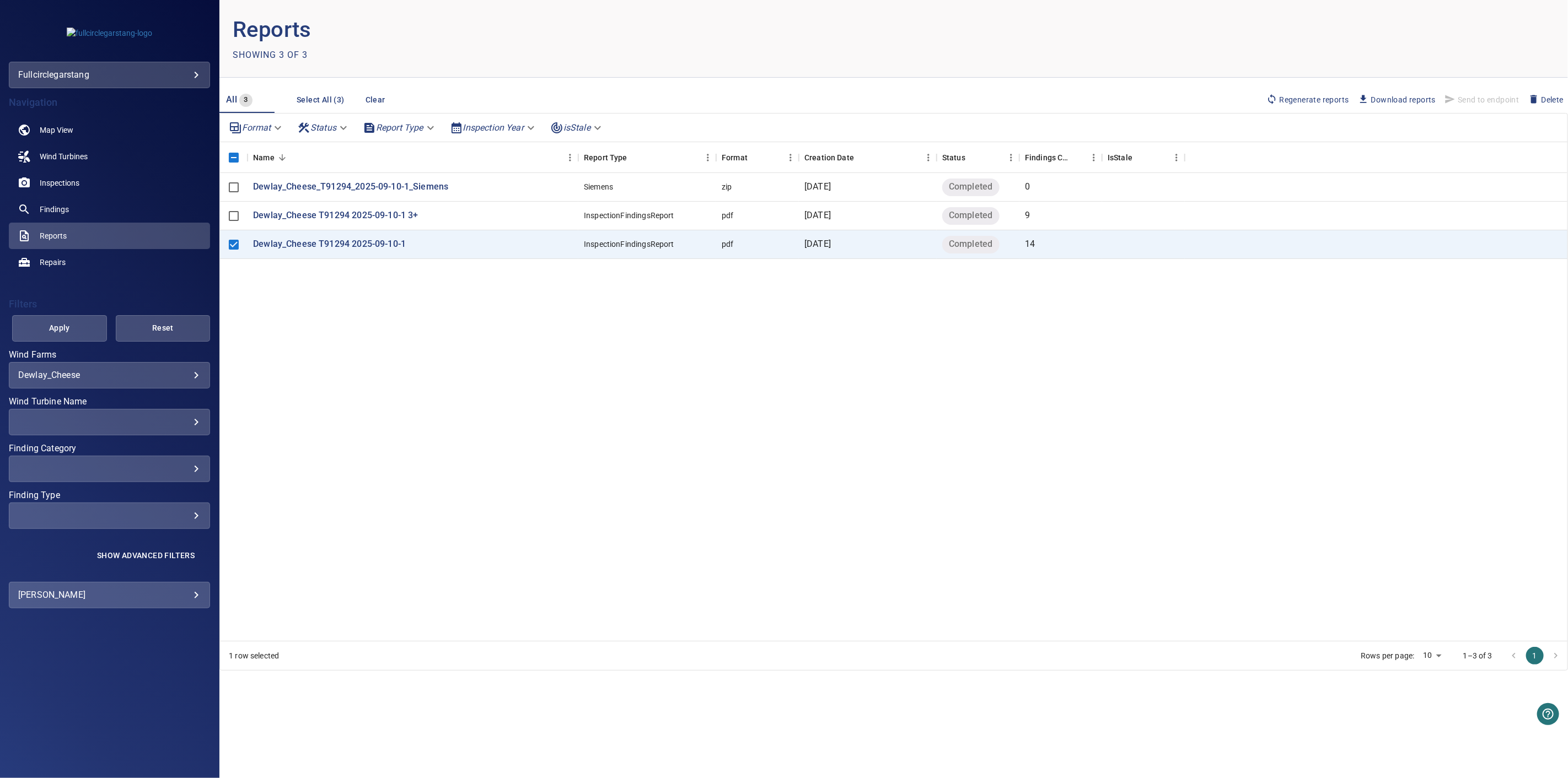
click at [1407, 102] on span "Download reports" at bounding box center [1397, 100] width 78 height 12
